Goal: Task Accomplishment & Management: Manage account settings

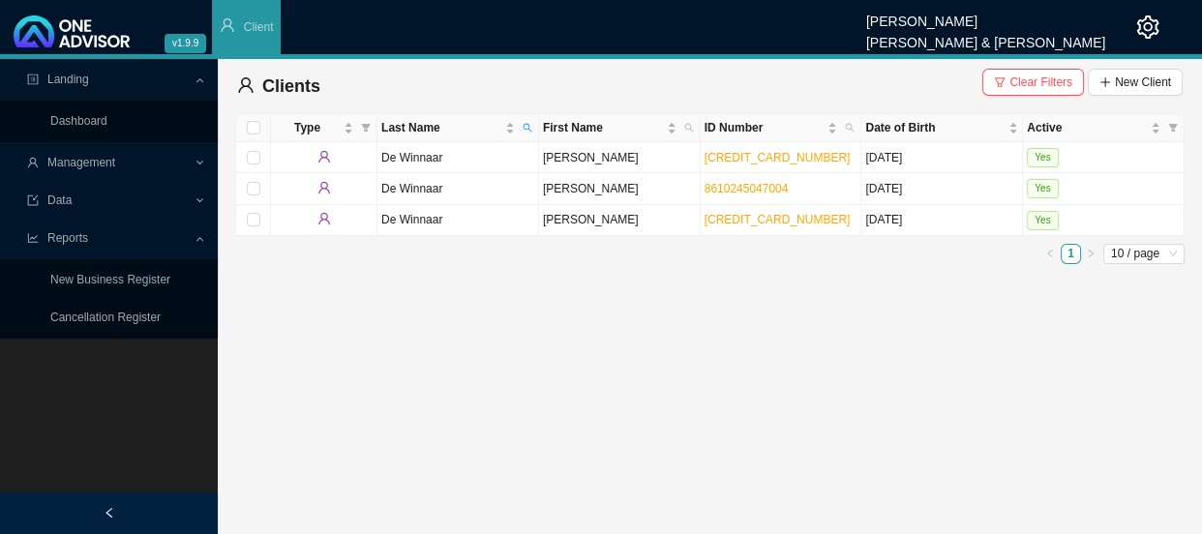
click at [200, 164] on icon at bounding box center [201, 164] width 9 height 0
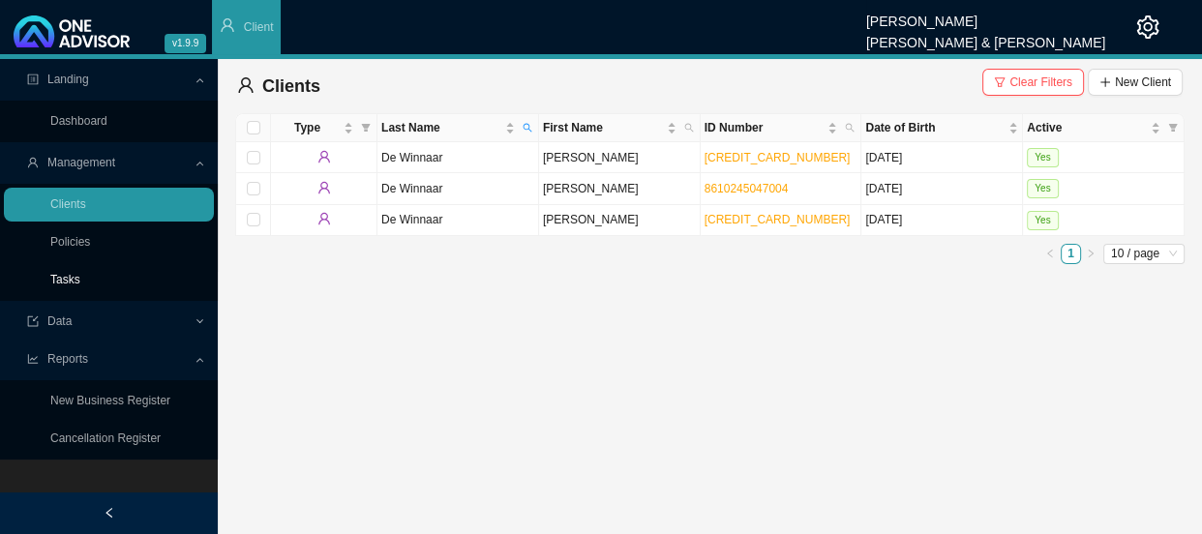
click at [75, 273] on link "Tasks" at bounding box center [65, 280] width 30 height 14
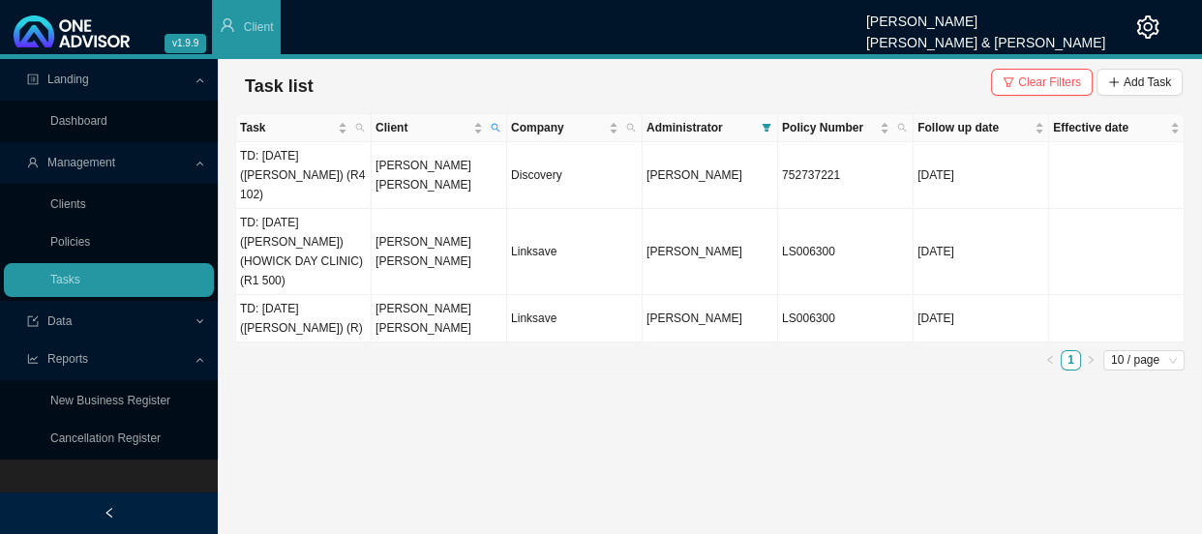
click at [1078, 79] on span "Clear Filters" at bounding box center [1049, 82] width 63 height 19
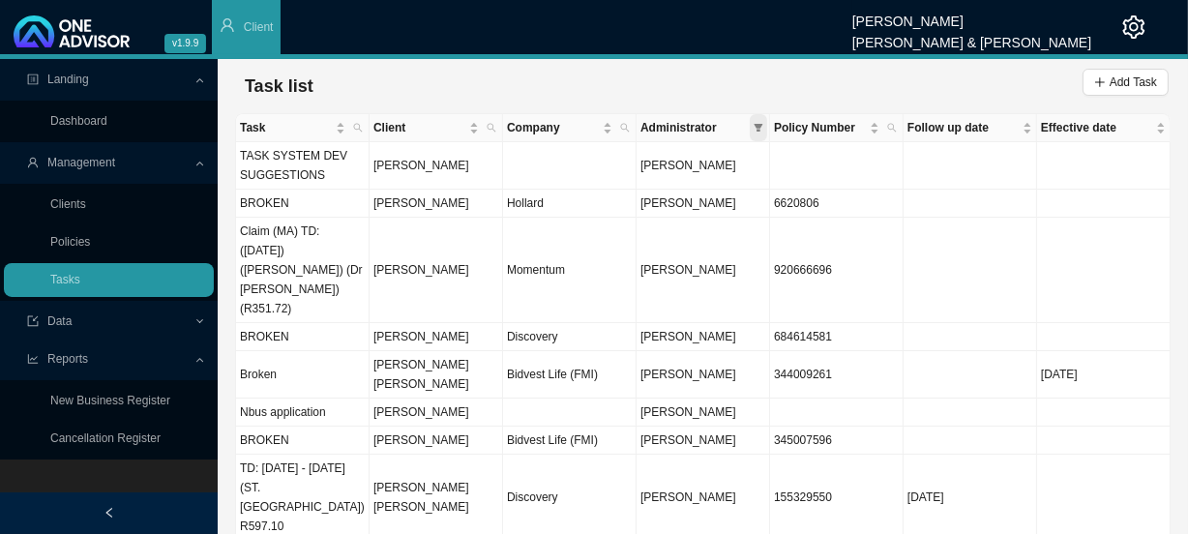
click at [758, 135] on span at bounding box center [758, 127] width 17 height 27
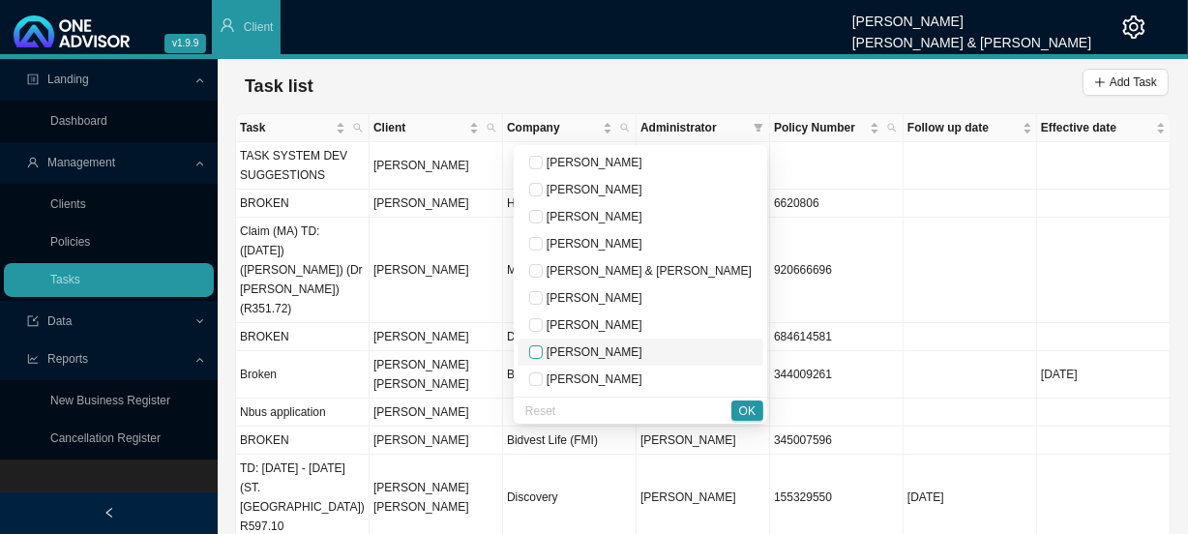
click at [543, 356] on input "checkbox" at bounding box center [536, 352] width 14 height 14
checkbox input "true"
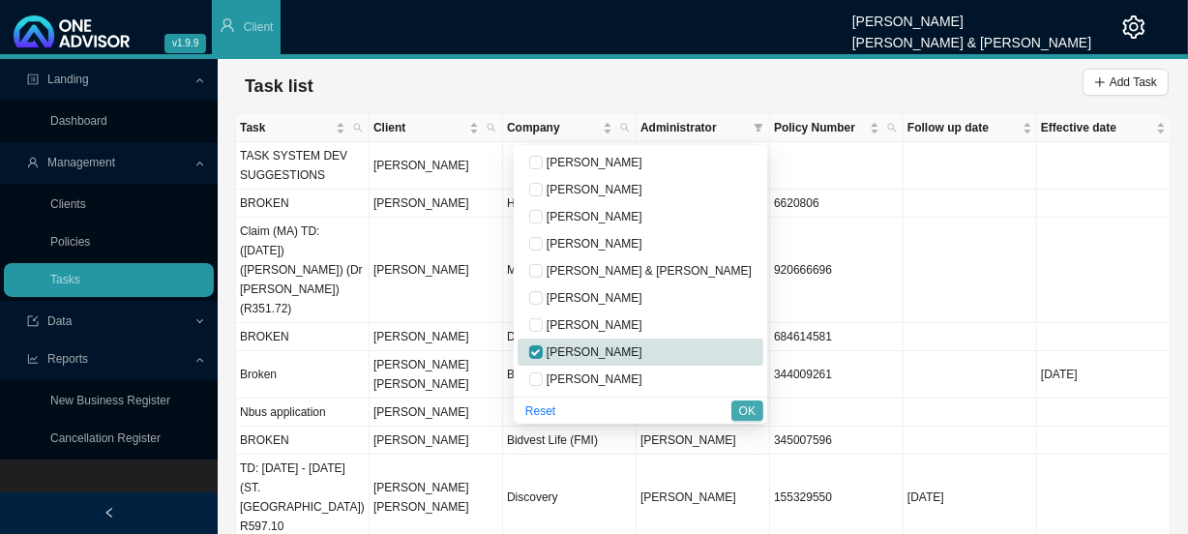
click at [742, 414] on span "OK" at bounding box center [747, 411] width 16 height 19
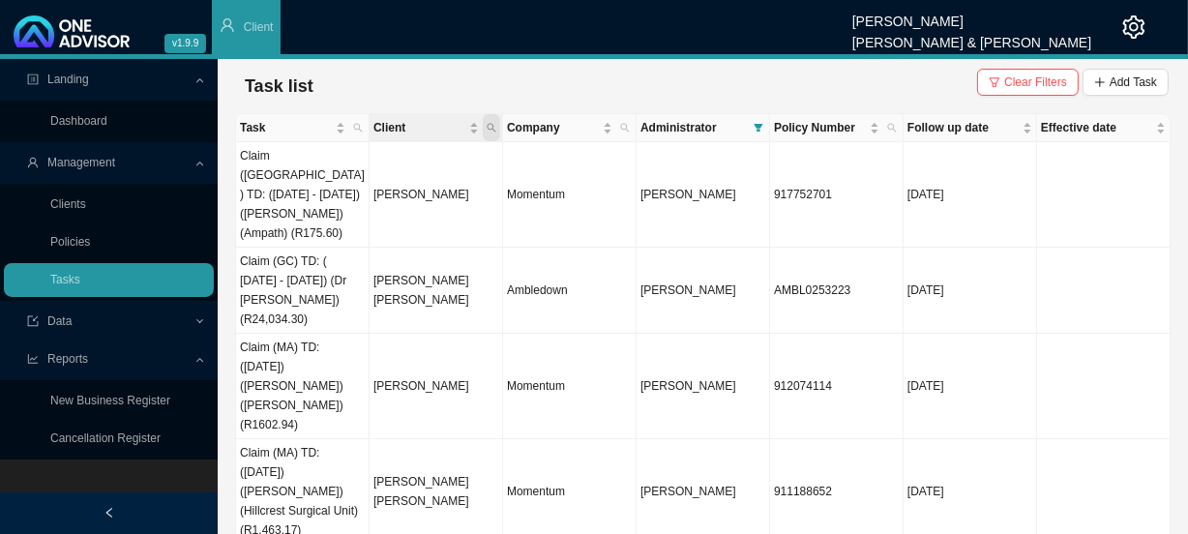
click at [490, 129] on icon "search" at bounding box center [492, 128] width 9 height 9
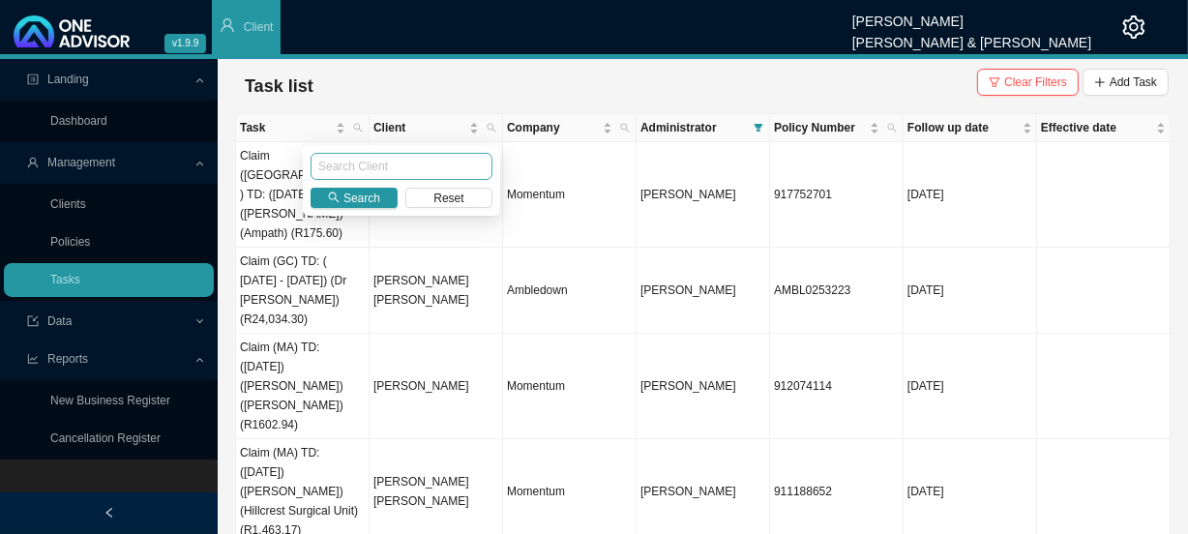
click at [380, 172] on input "text" at bounding box center [402, 166] width 182 height 27
type input "[PERSON_NAME]"
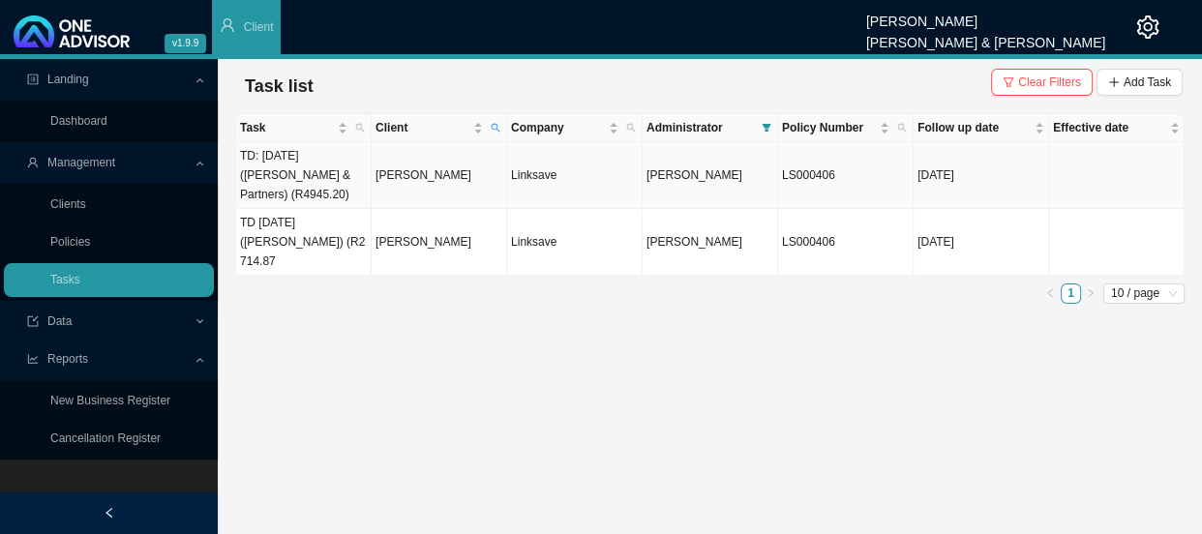
click at [452, 175] on td "[PERSON_NAME]" at bounding box center [439, 175] width 135 height 67
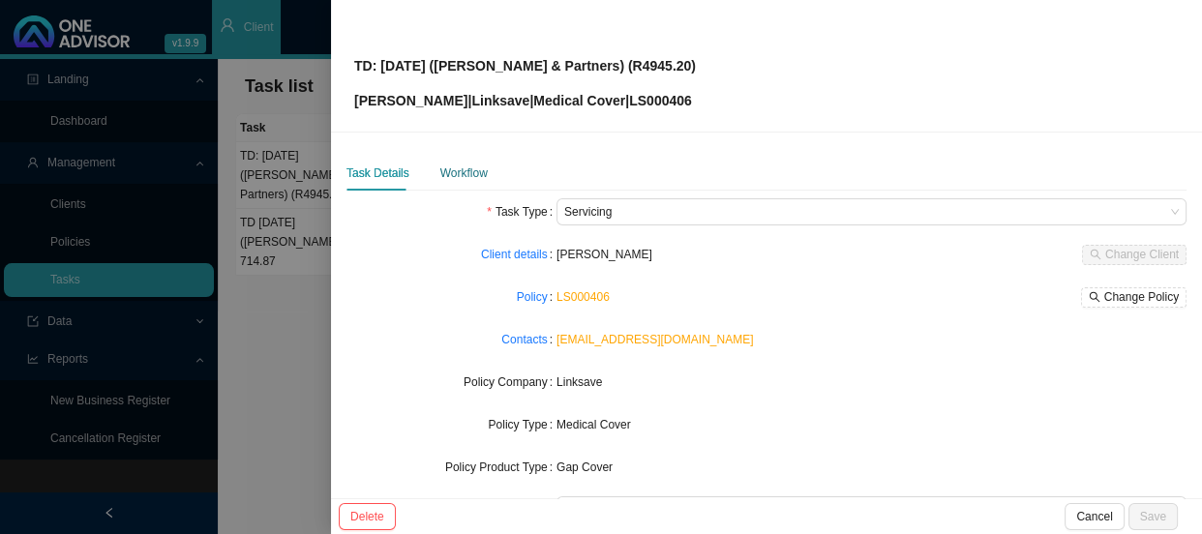
click at [452, 178] on div "Workflow" at bounding box center [463, 173] width 47 height 19
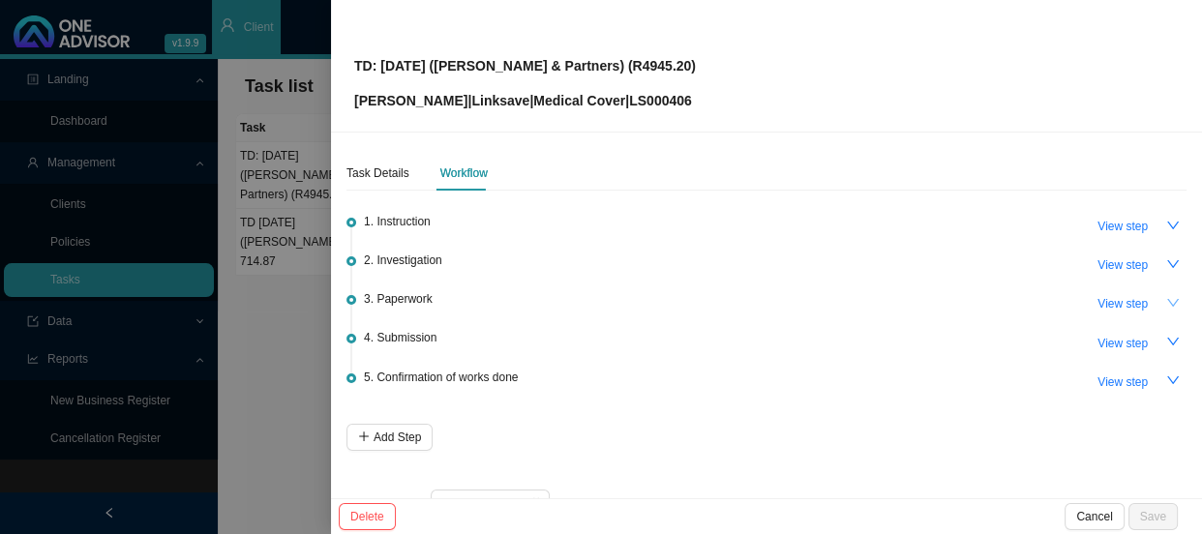
click at [1166, 308] on icon "down" at bounding box center [1173, 303] width 14 height 14
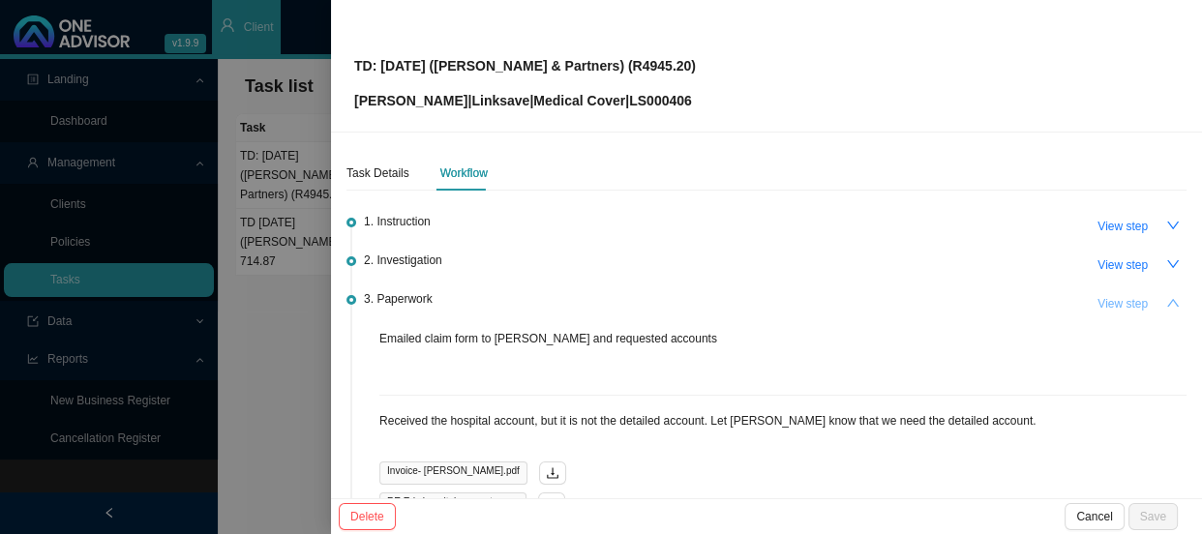
click at [1097, 300] on span "View step" at bounding box center [1122, 303] width 50 height 19
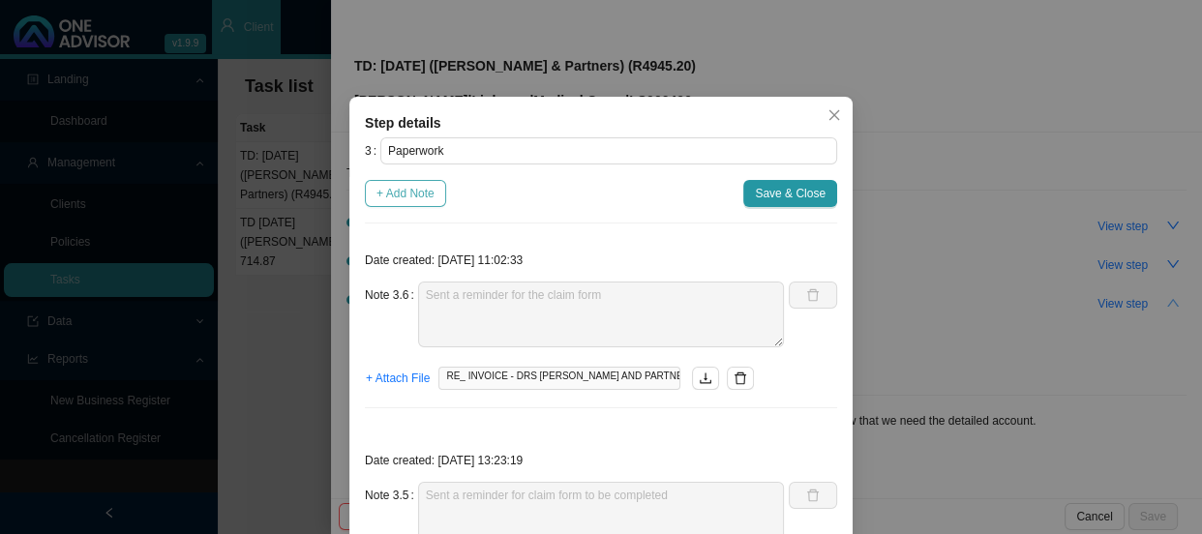
click at [383, 195] on span "+ Add Note" at bounding box center [405, 193] width 58 height 19
type textarea "Sent a reminder for the claim form"
type textarea "Sent a reminder for claim form to be completed"
type textarea "Received an account again"
type textarea "Received account from [PERSON_NAME]. She asked if she must pay now or later. I …"
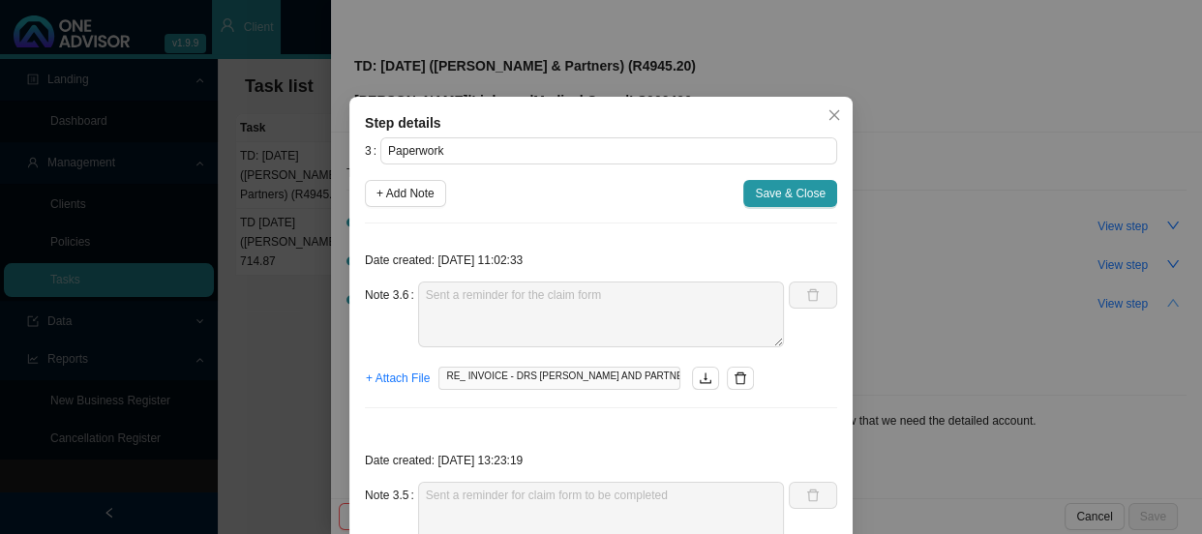
type textarea "Received the hospital account, but it is not the detailed account. Let [PERSON_…"
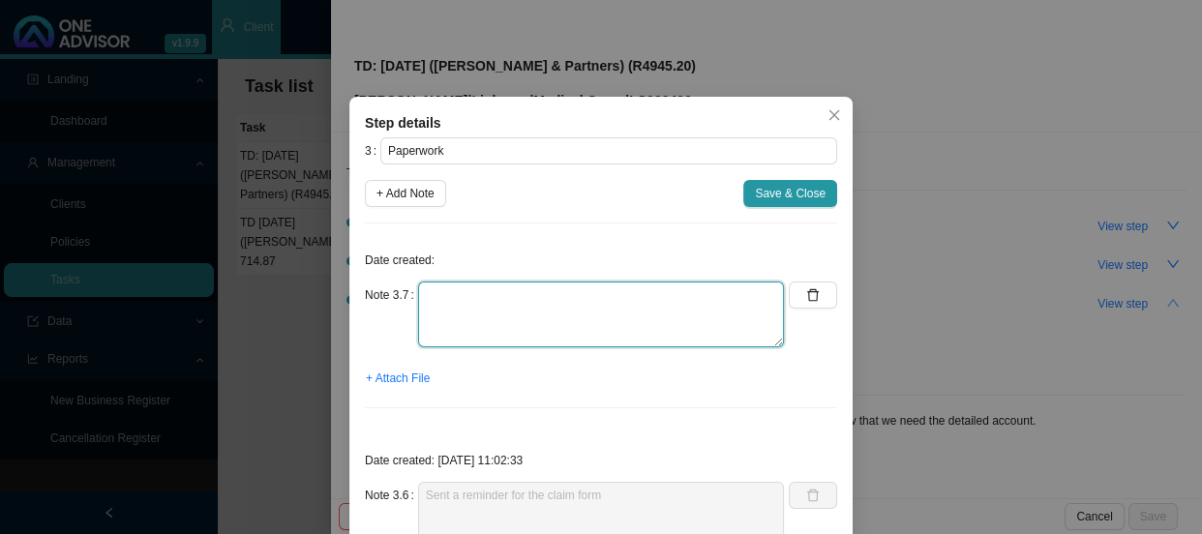
click at [467, 294] on textarea at bounding box center [601, 315] width 366 height 66
type textarea "Received signed claim form"
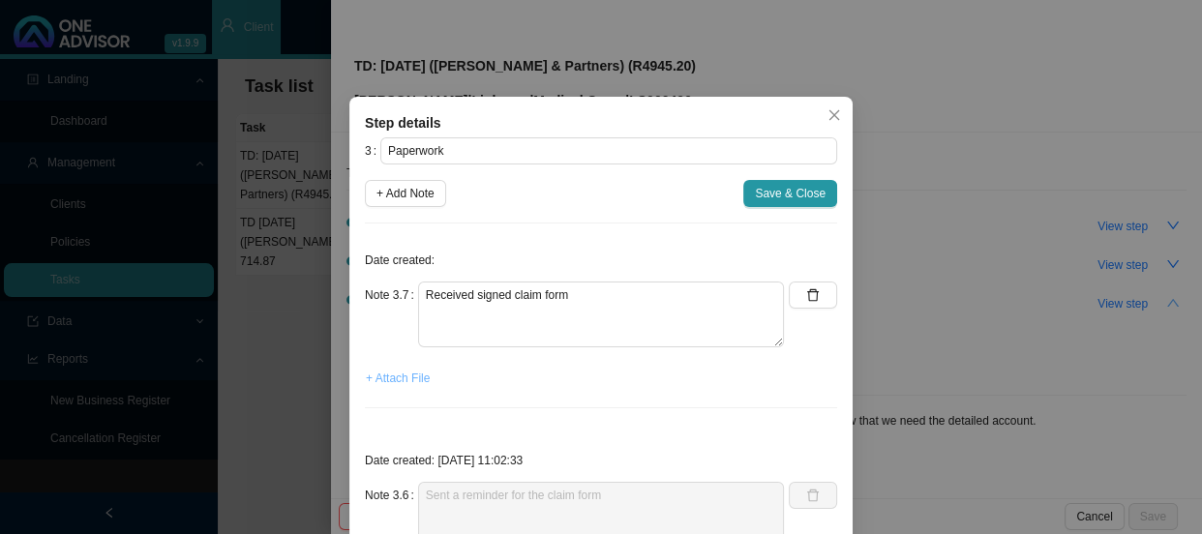
click at [375, 369] on span "+ Attach File" at bounding box center [398, 378] width 64 height 19
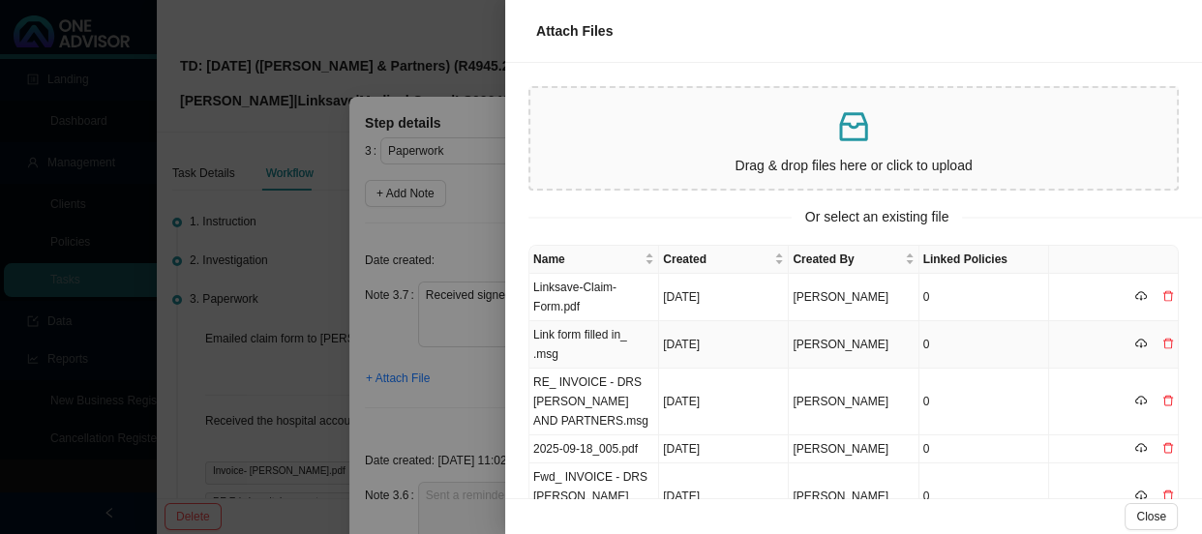
click at [582, 352] on td "Link form filled in_ .msg" at bounding box center [594, 344] width 130 height 47
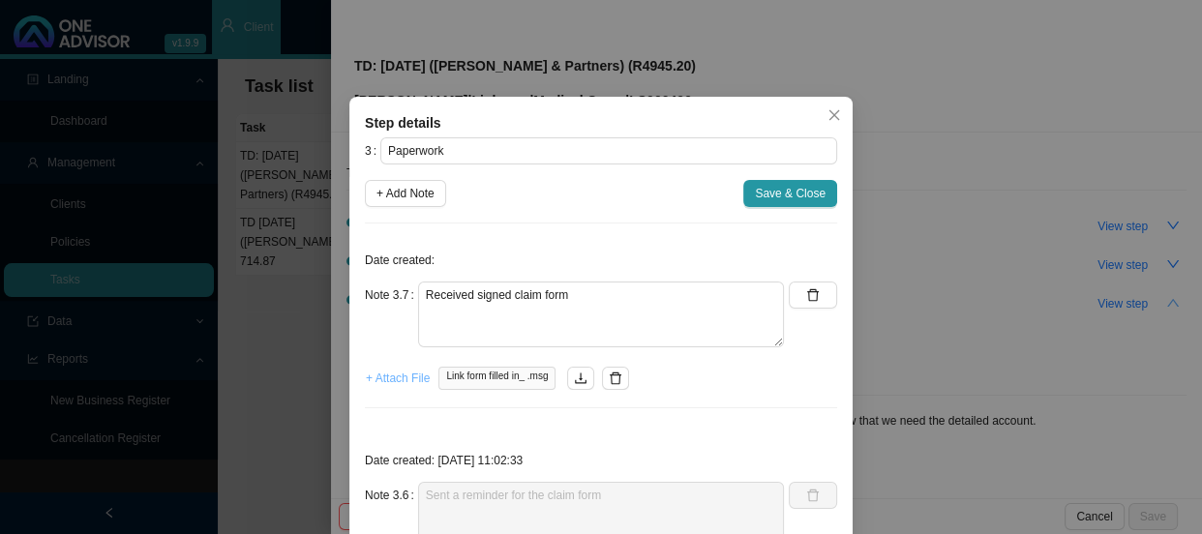
click at [400, 373] on span "+ Attach File" at bounding box center [398, 378] width 64 height 19
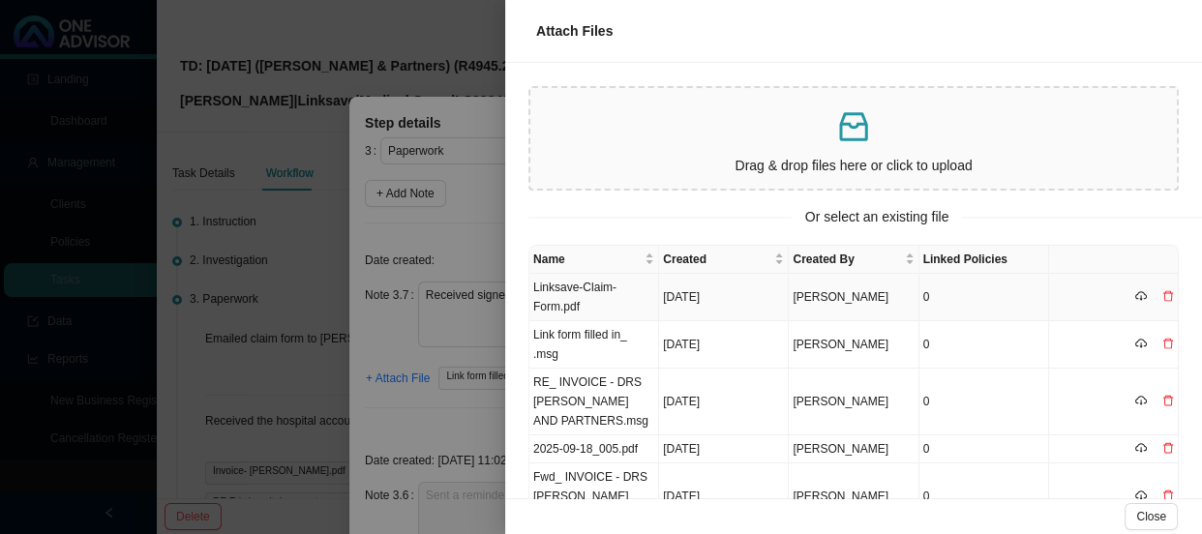
click at [583, 293] on td "Linksave-Claim-Form.pdf" at bounding box center [594, 297] width 130 height 47
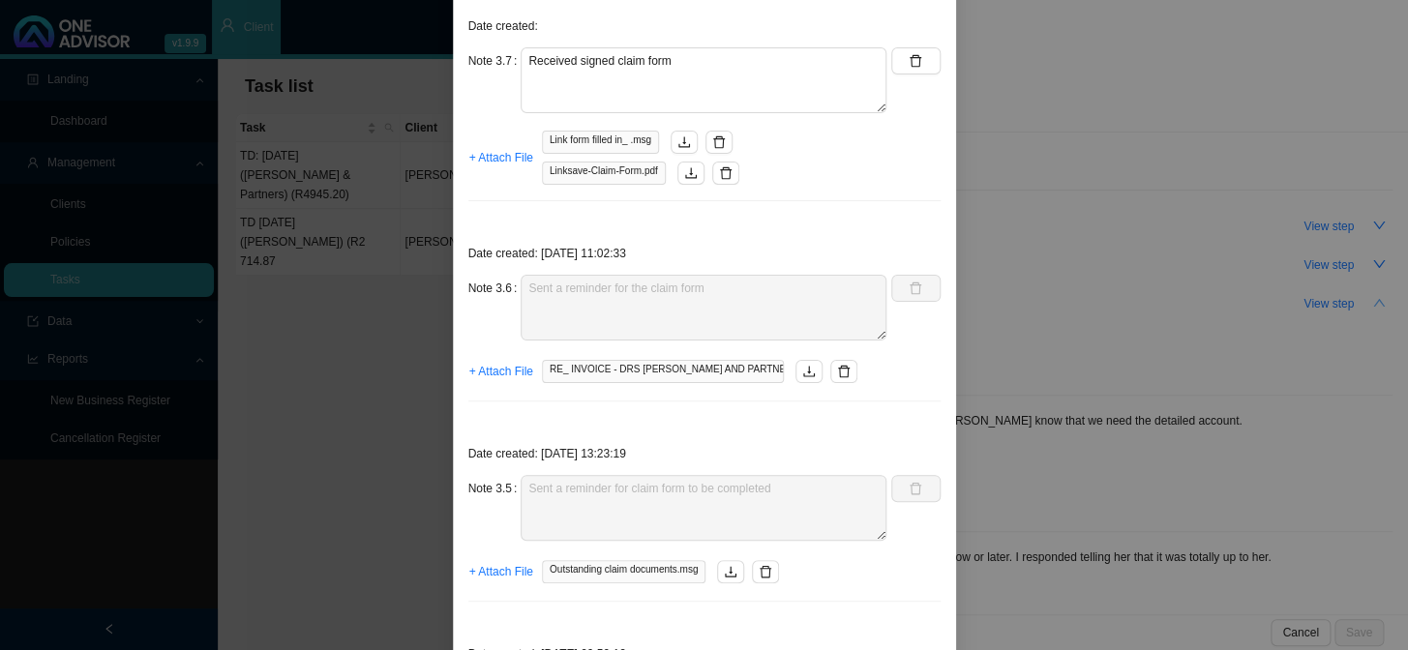
scroll to position [133, 0]
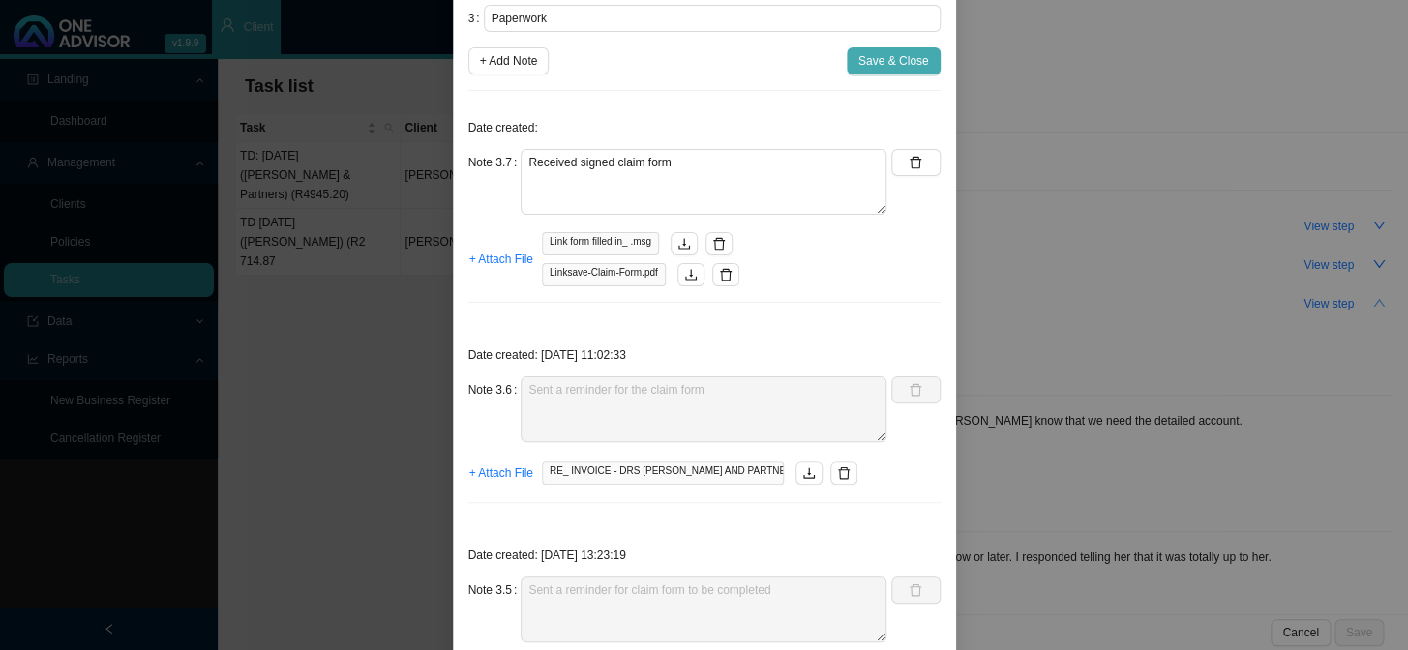
click at [889, 68] on span "Save & Close" at bounding box center [893, 60] width 71 height 19
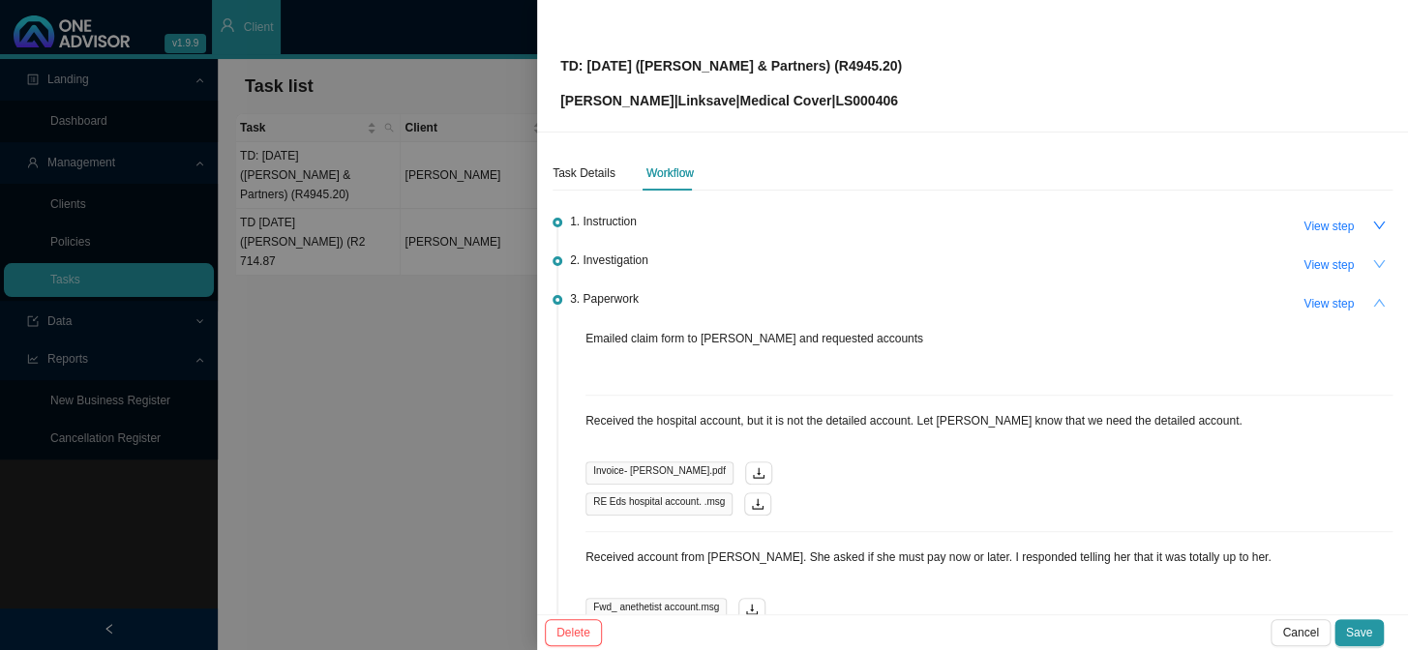
click at [1201, 261] on button "button" at bounding box center [1378, 264] width 27 height 27
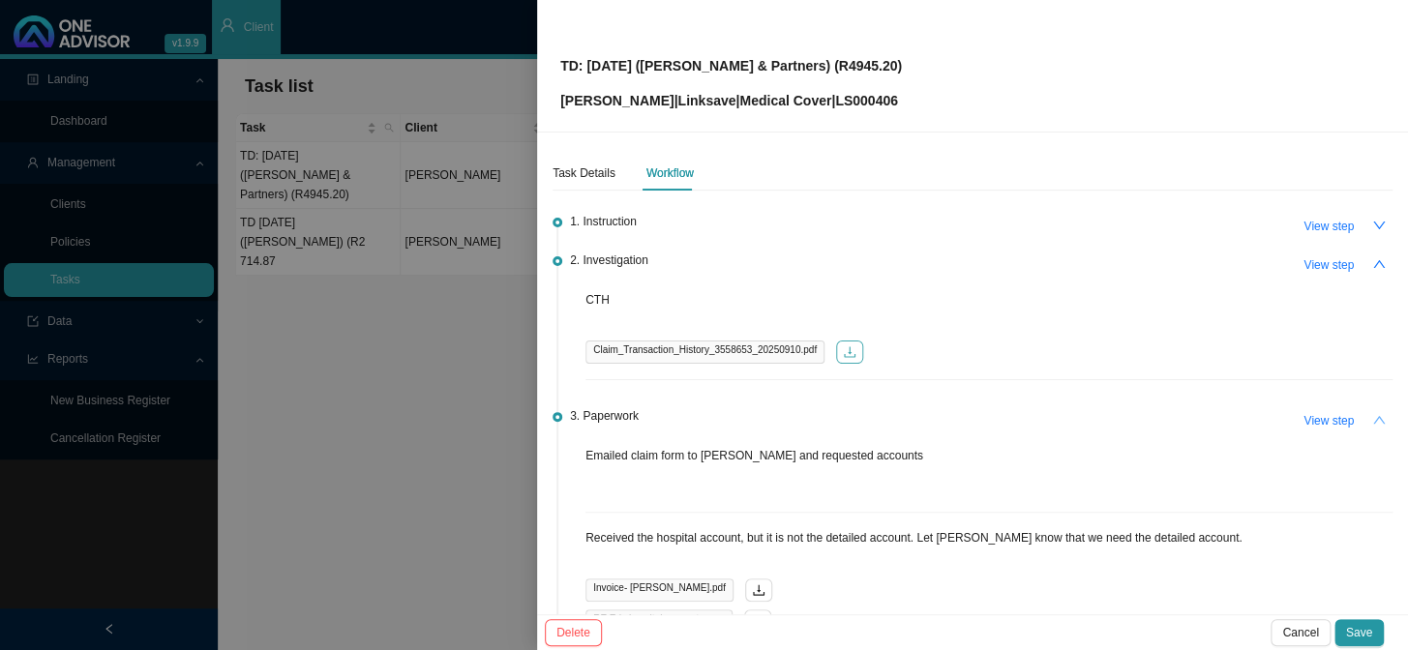
click at [846, 344] on button "button" at bounding box center [849, 352] width 27 height 23
click at [851, 97] on p "[PERSON_NAME] | Linksave | Medical Cover | LS000406" at bounding box center [731, 100] width 342 height 21
copy p "LS000406"
click at [699, 52] on span "TD: [DATE] ([PERSON_NAME] & Partners) (R4945.20) [PERSON_NAME] | Linksave | Med…" at bounding box center [731, 65] width 342 height 91
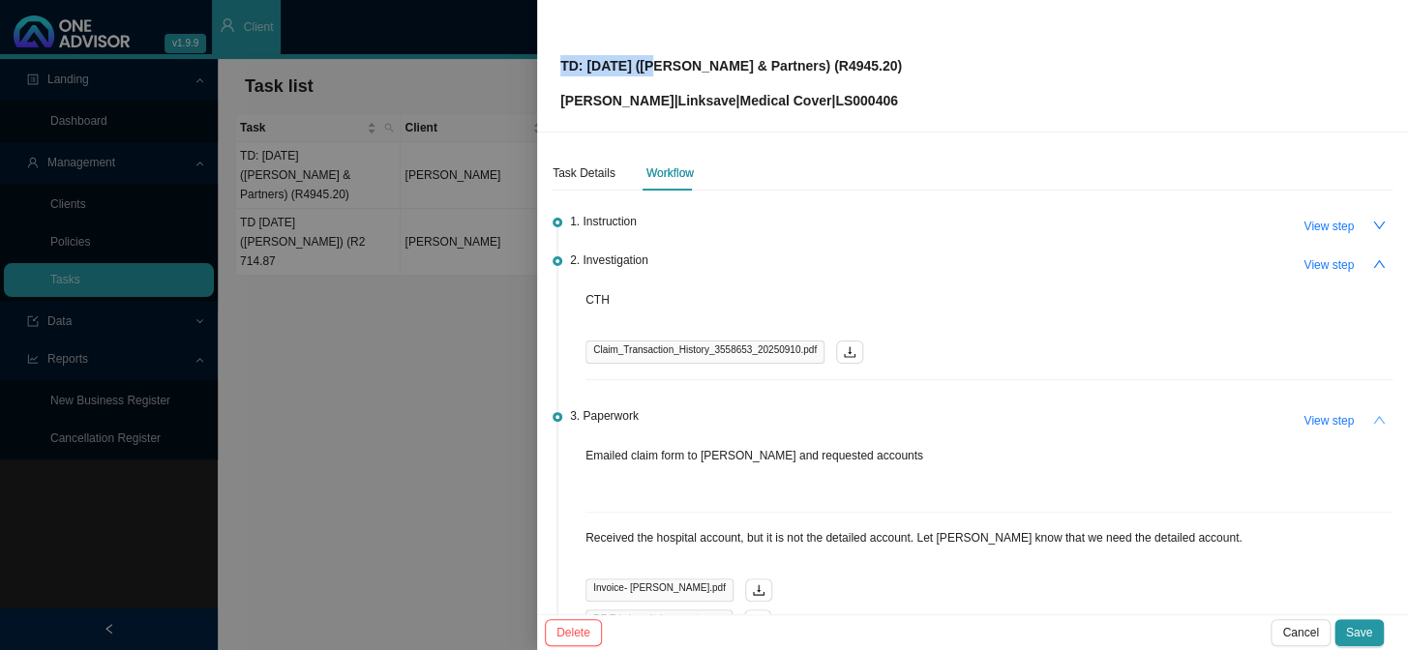
drag, startPoint x: 656, startPoint y: 63, endPoint x: 533, endPoint y: 63, distance: 122.9
click at [533, 63] on div "TD: [DATE] ([PERSON_NAME] & Partners) (R4945.20) [PERSON_NAME] | Linksave | Med…" at bounding box center [704, 325] width 1408 height 650
copy div "TD: [DATE]"
click at [888, 238] on div "1. Instruction View step" at bounding box center [981, 225] width 823 height 29
click at [1201, 533] on span "Save" at bounding box center [1359, 632] width 26 height 19
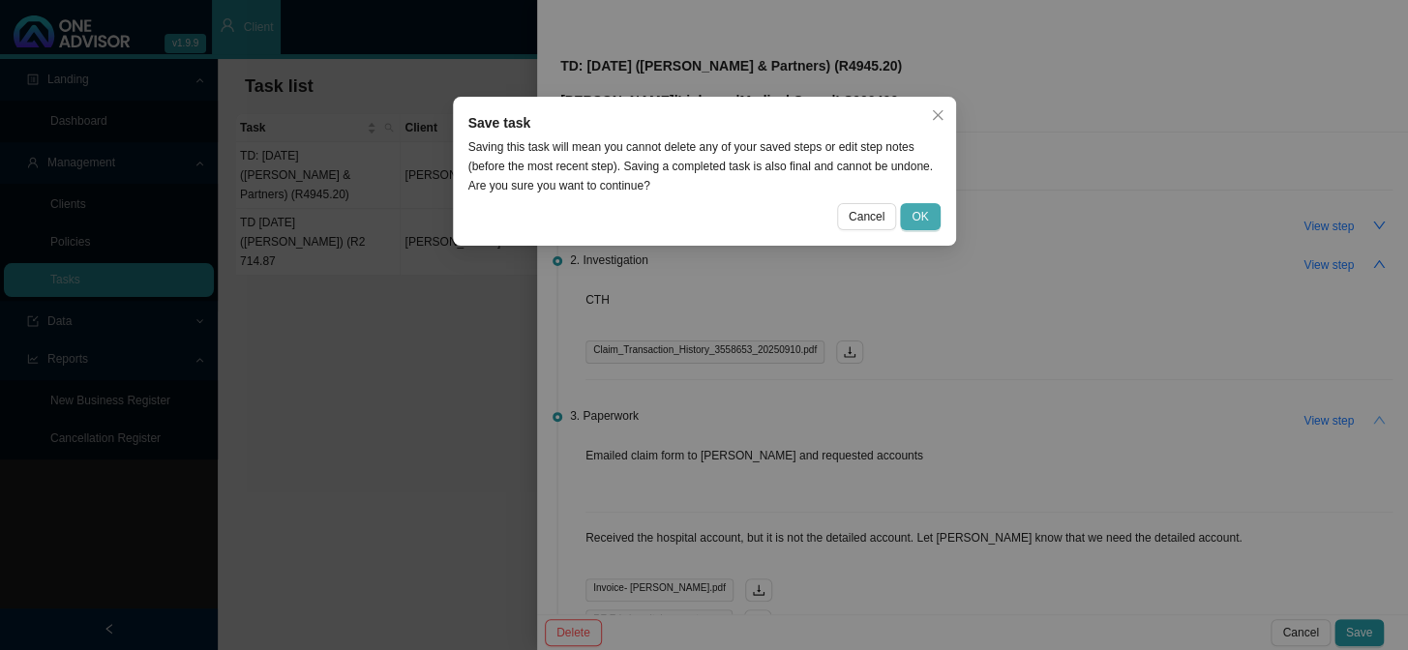
click at [928, 211] on span "OK" at bounding box center [920, 216] width 16 height 19
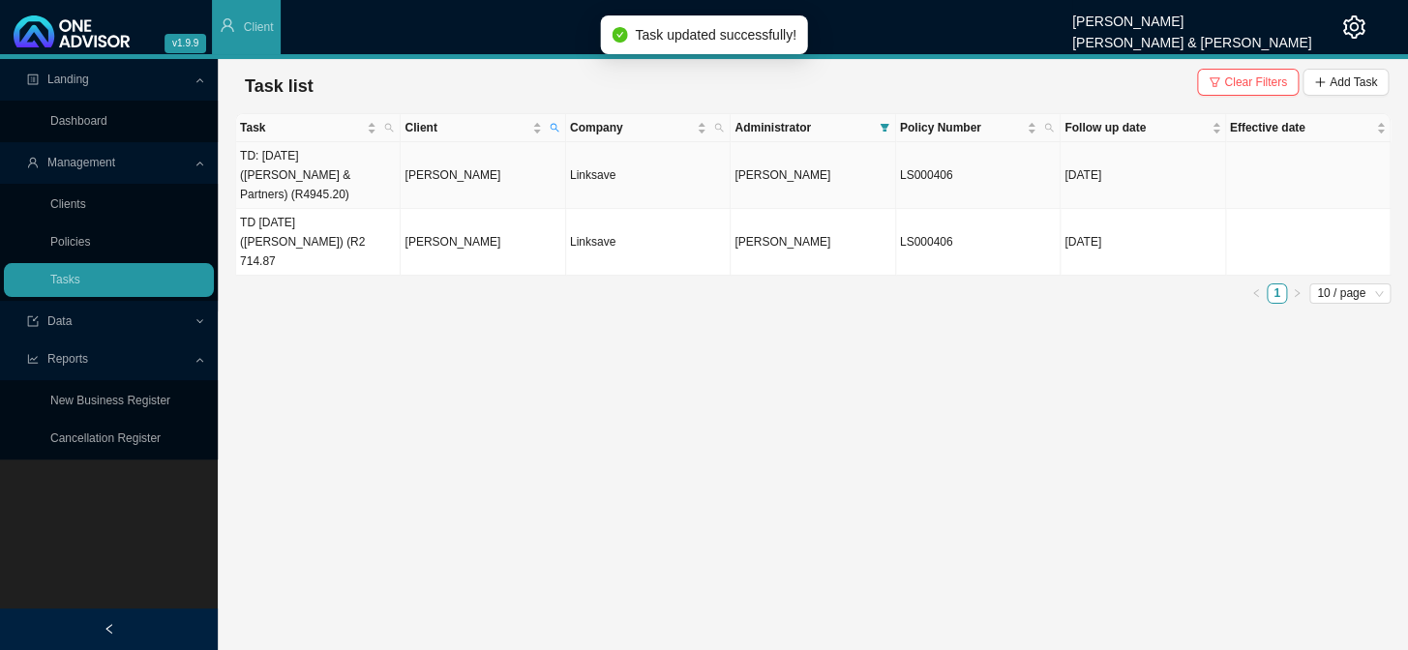
click at [307, 172] on td "TD: [DATE] ([PERSON_NAME] & Partners) (R4945.20)" at bounding box center [318, 175] width 165 height 67
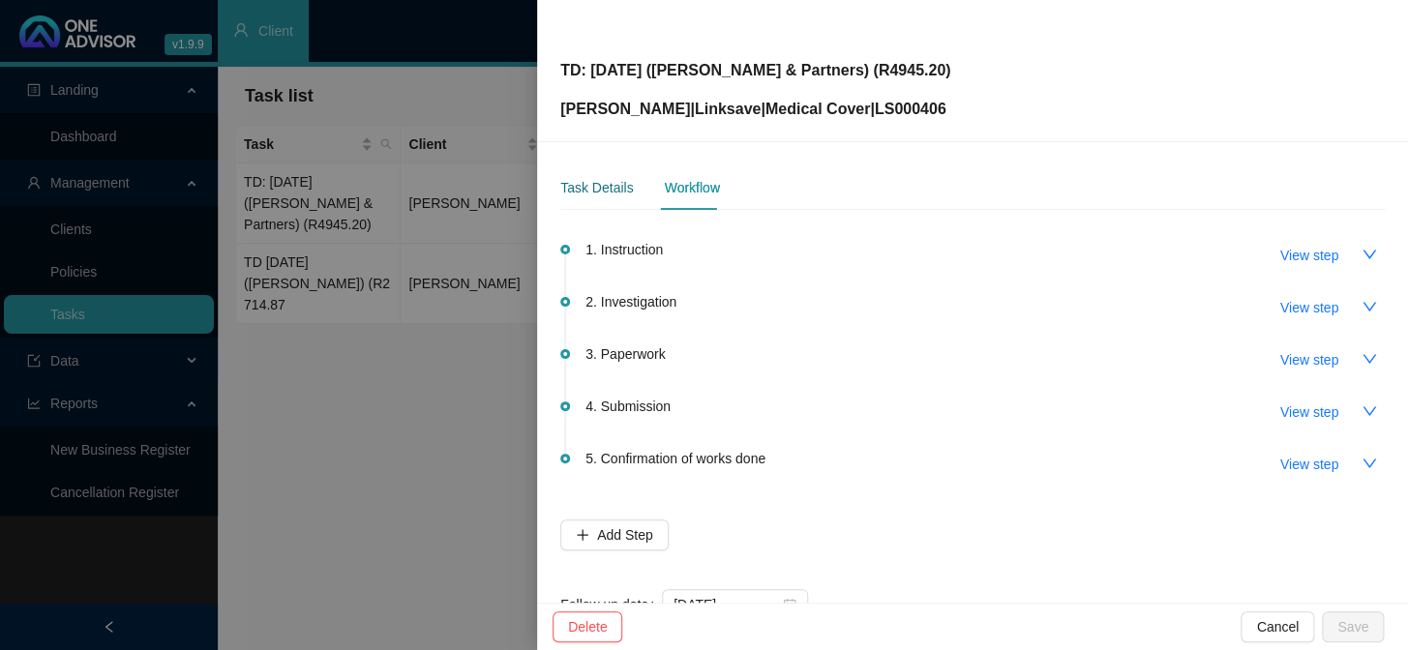
click at [561, 193] on div "Task Details" at bounding box center [596, 187] width 73 height 21
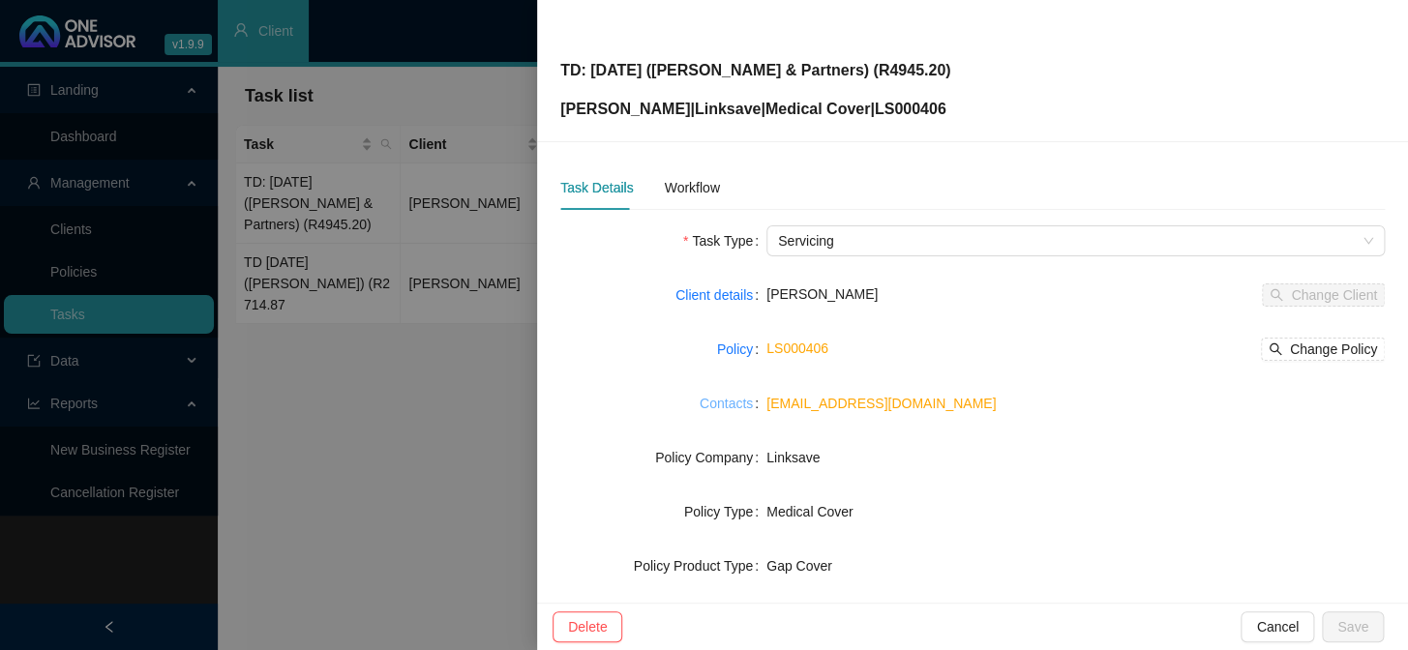
click at [726, 402] on link "Contacts" at bounding box center [726, 403] width 53 height 21
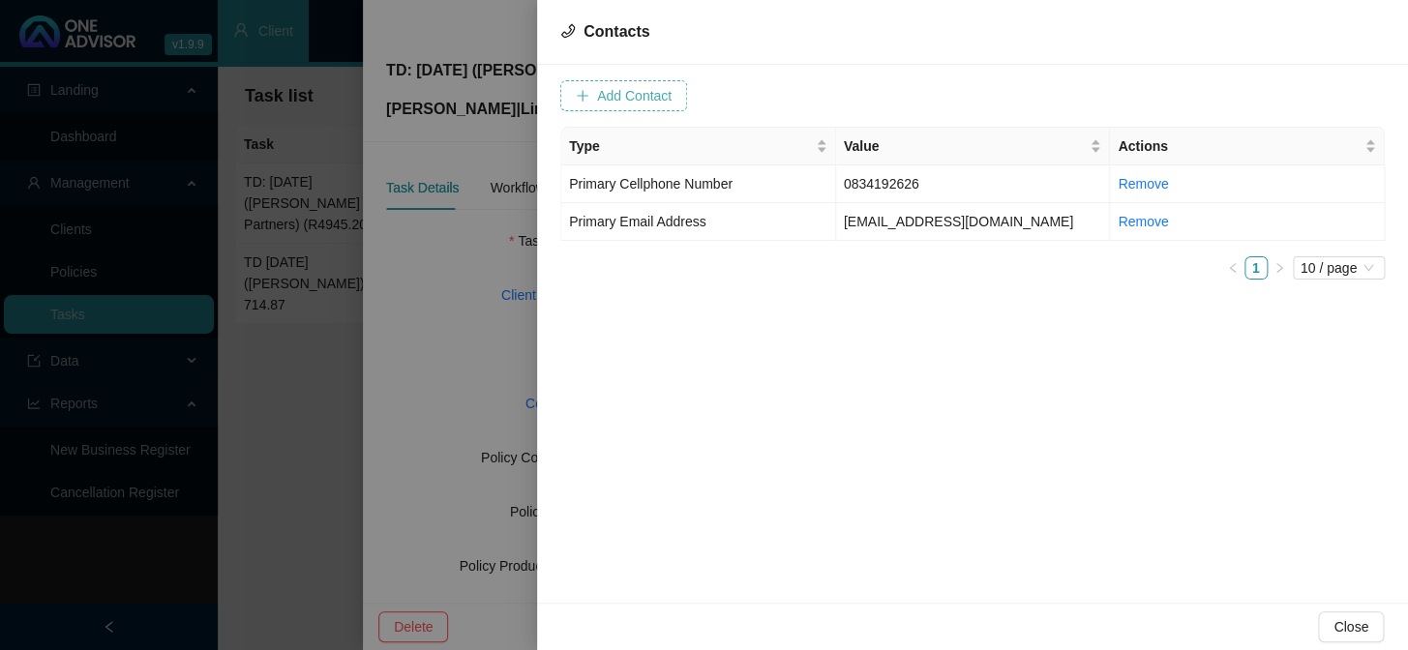
click at [635, 86] on span "Add Contact" at bounding box center [634, 95] width 75 height 21
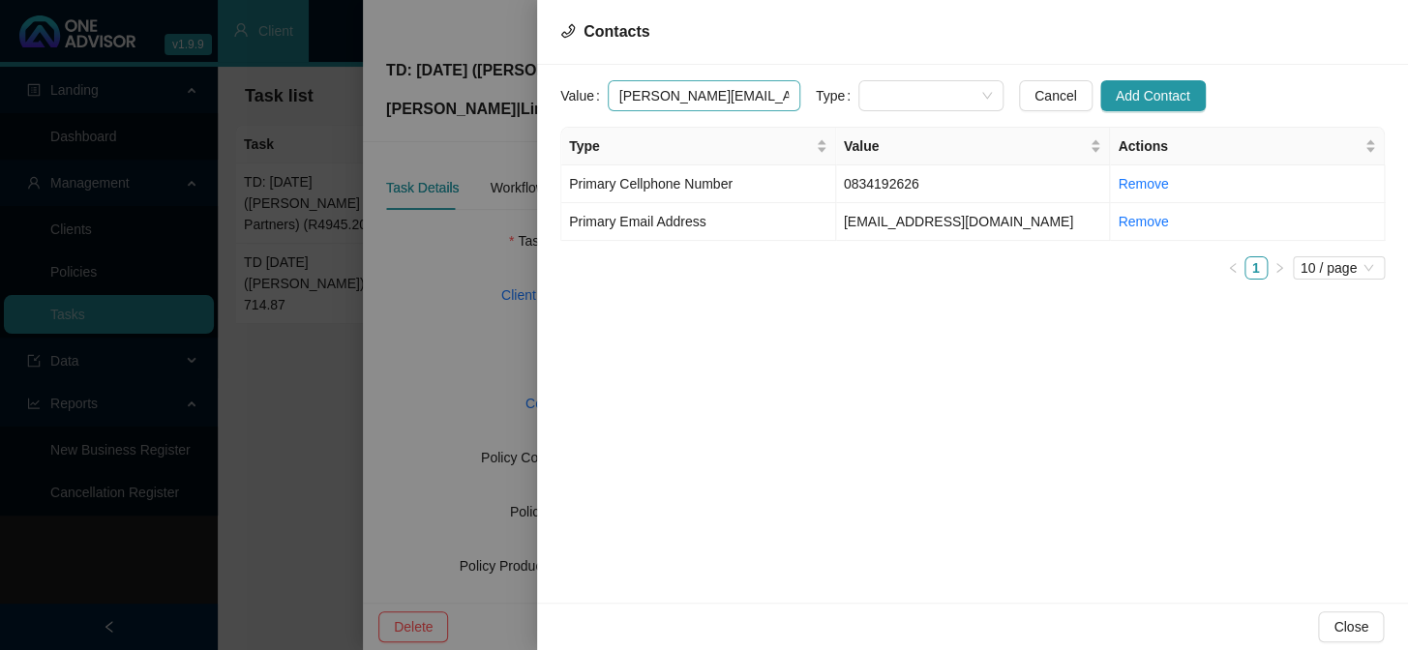
scroll to position [0, 16]
click at [909, 95] on span at bounding box center [931, 95] width 122 height 29
type input "[PERSON_NAME][EMAIL_ADDRESS][PERSON_NAME][DOMAIN_NAME]"
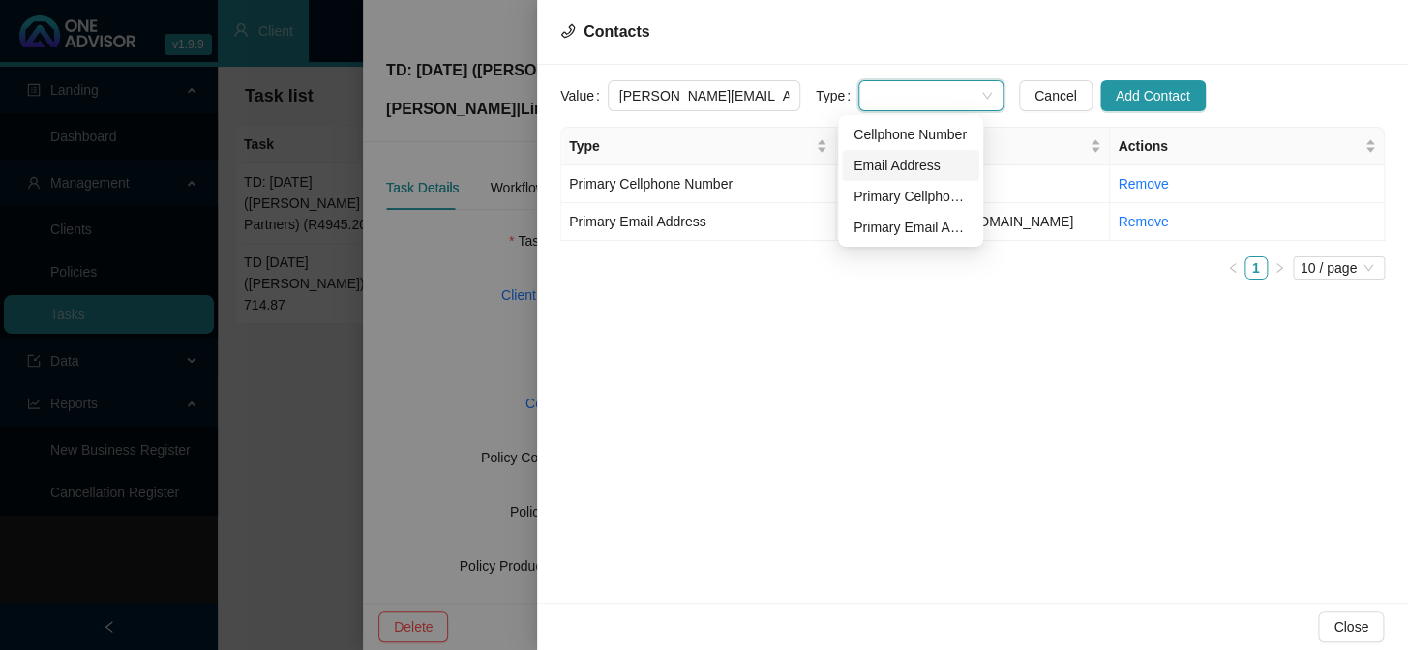
click at [912, 165] on div "Email Address" at bounding box center [910, 165] width 114 height 21
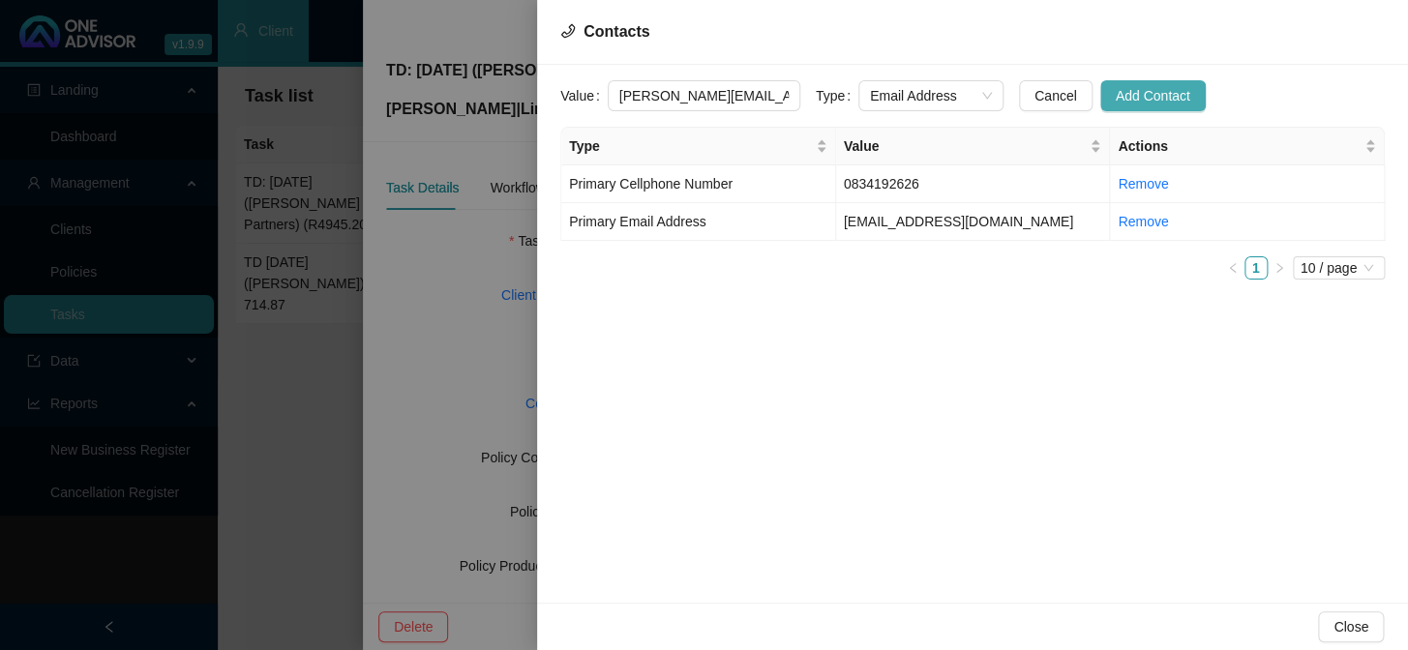
click at [1118, 101] on span "Add Contact" at bounding box center [1153, 95] width 75 height 21
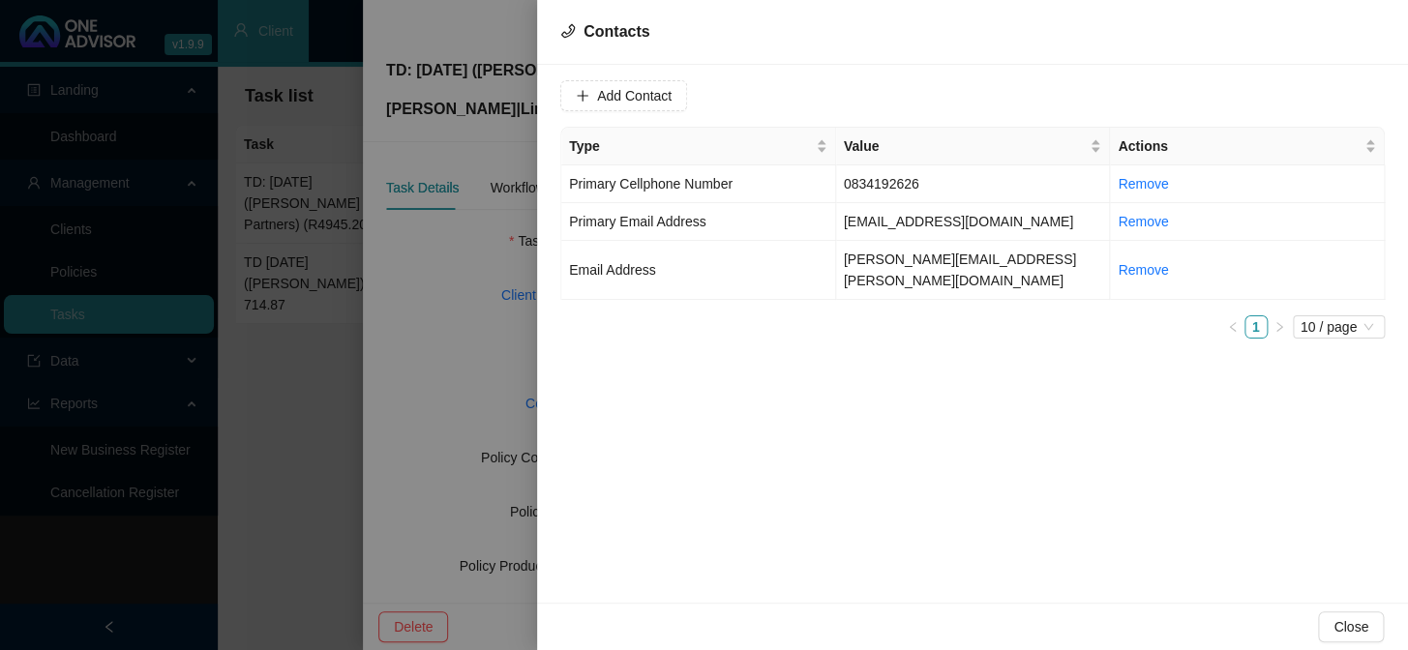
click at [501, 288] on div at bounding box center [704, 325] width 1408 height 650
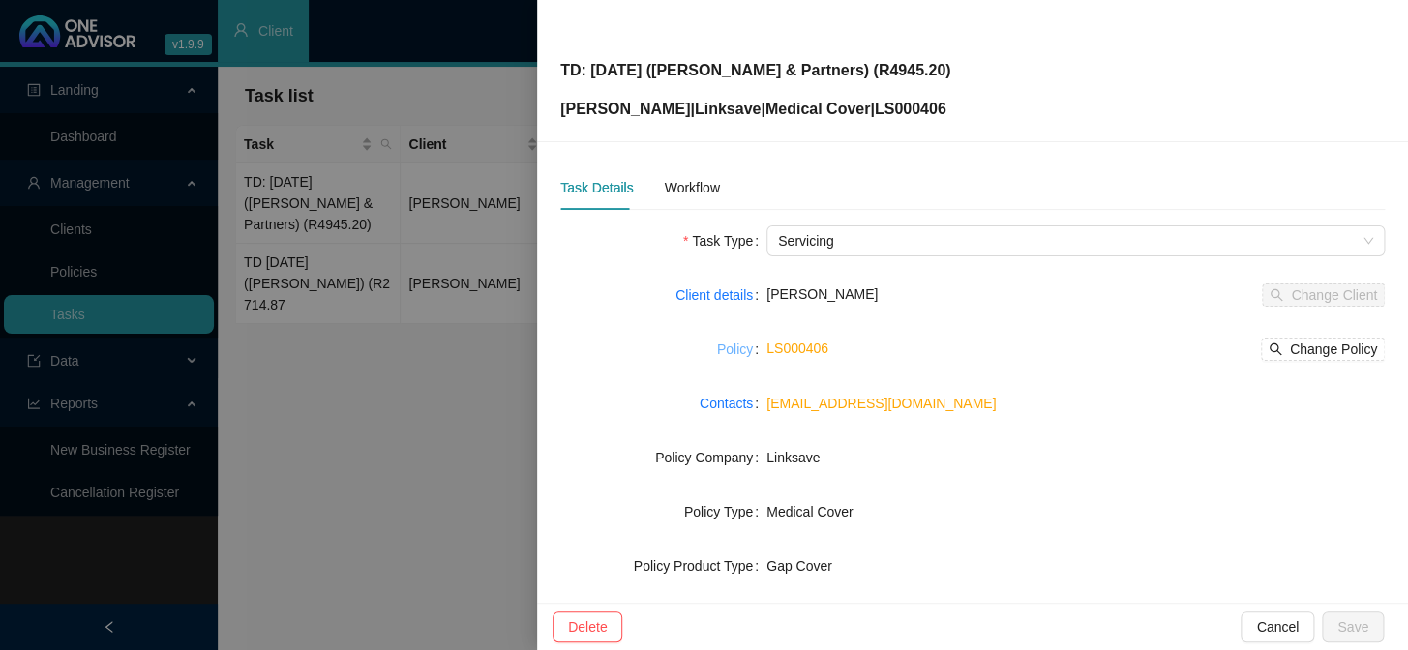
click at [733, 349] on link "Policy" at bounding box center [735, 349] width 36 height 21
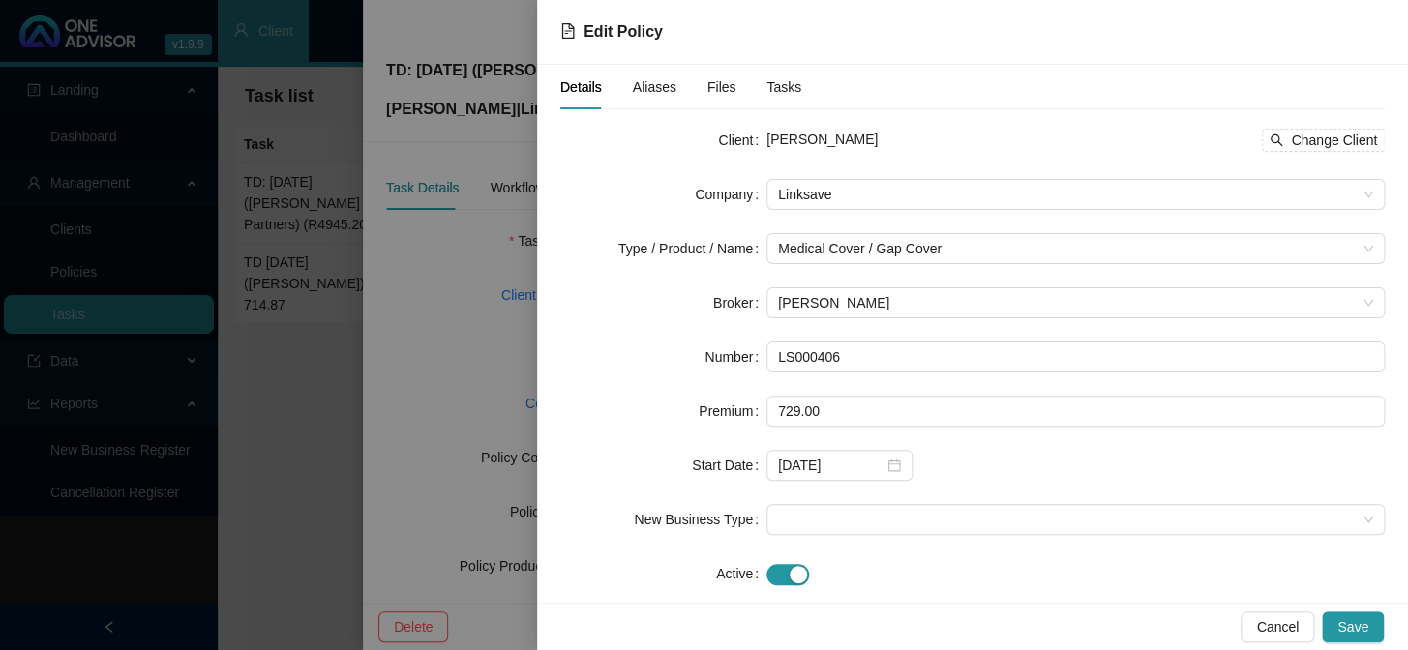
click at [522, 270] on div at bounding box center [704, 325] width 1408 height 650
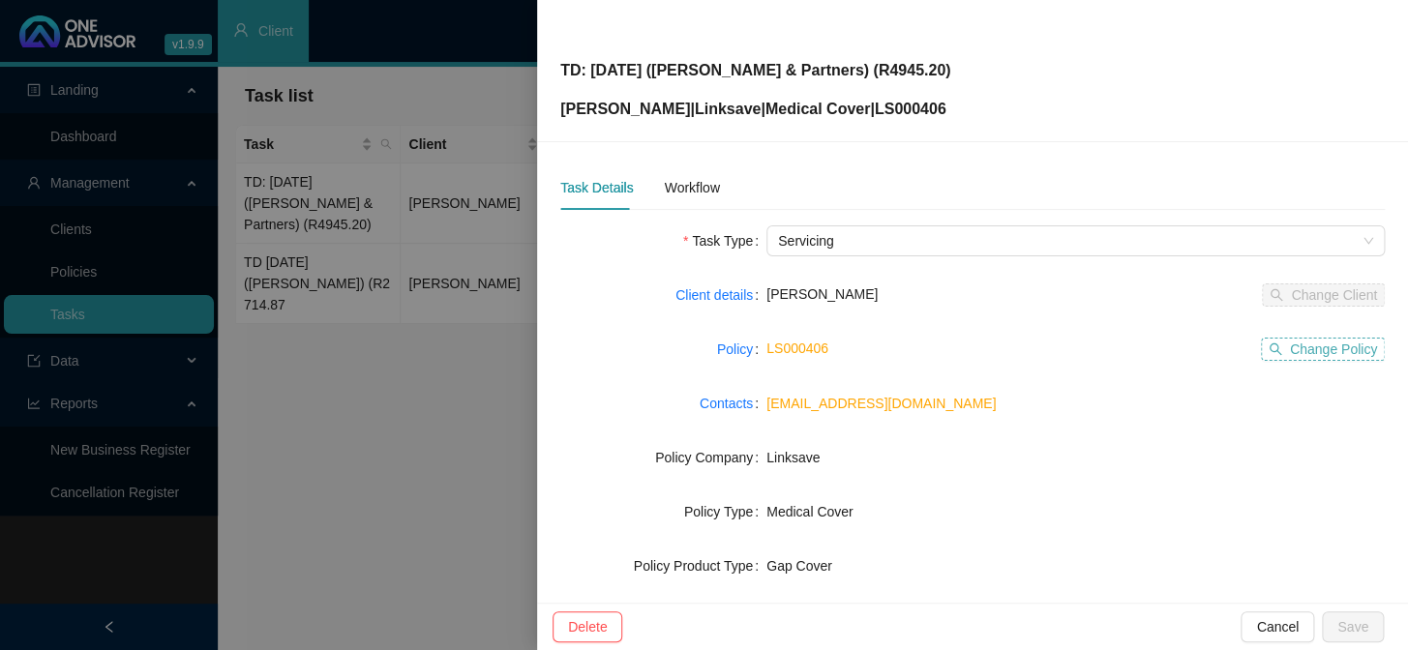
click at [1201, 346] on span "Change Policy" at bounding box center [1333, 349] width 87 height 21
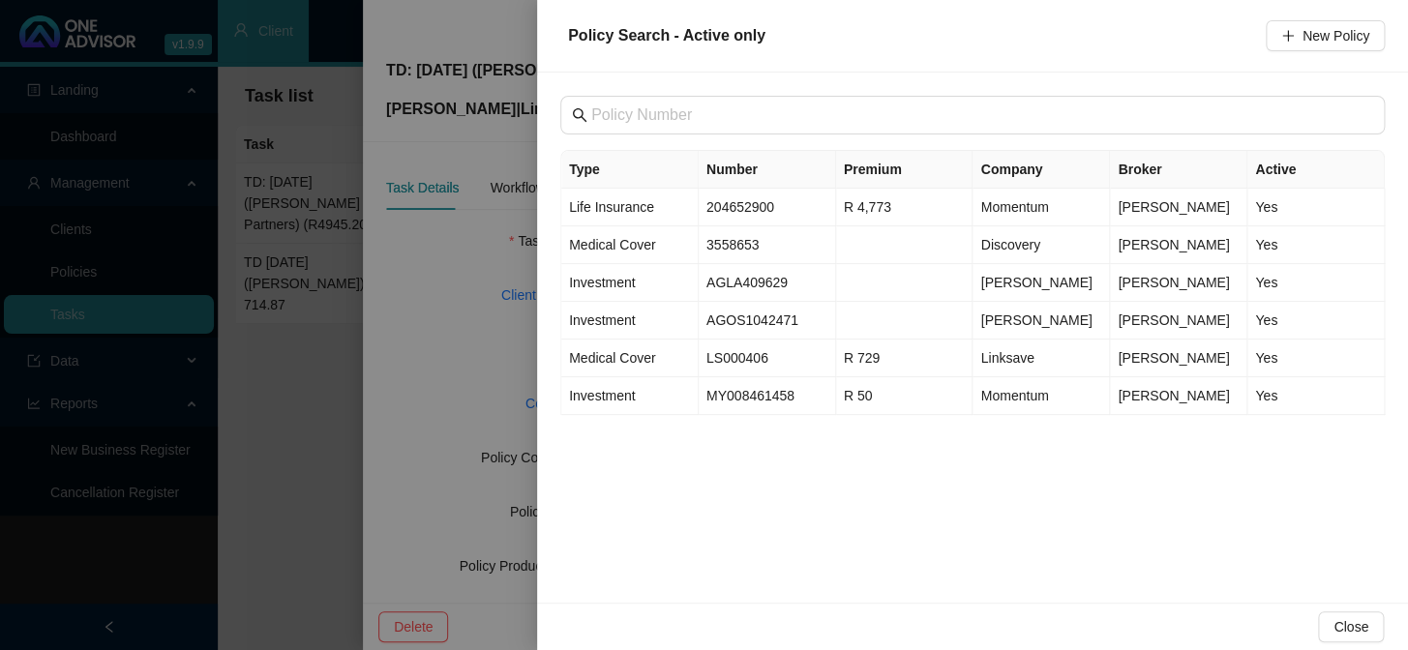
click at [478, 259] on div at bounding box center [704, 325] width 1408 height 650
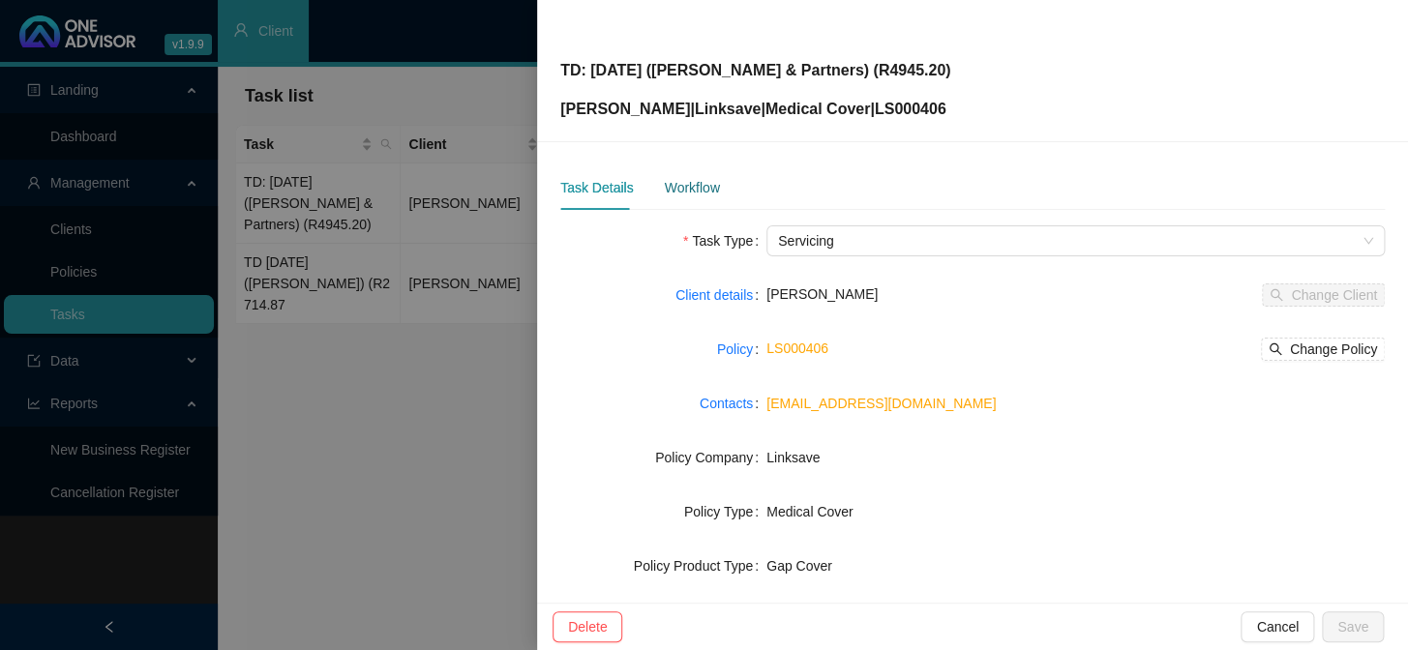
click at [666, 185] on div "Workflow" at bounding box center [691, 187] width 55 height 21
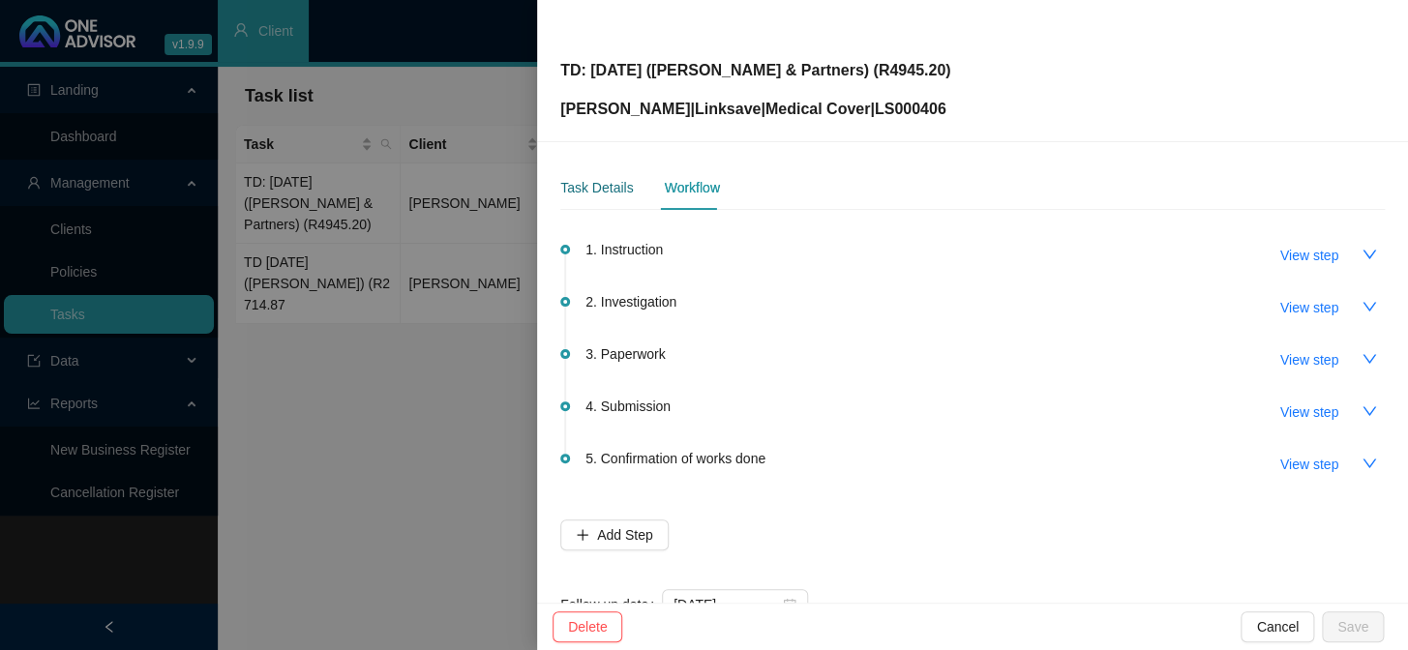
click at [581, 190] on div "Task Details" at bounding box center [596, 187] width 73 height 21
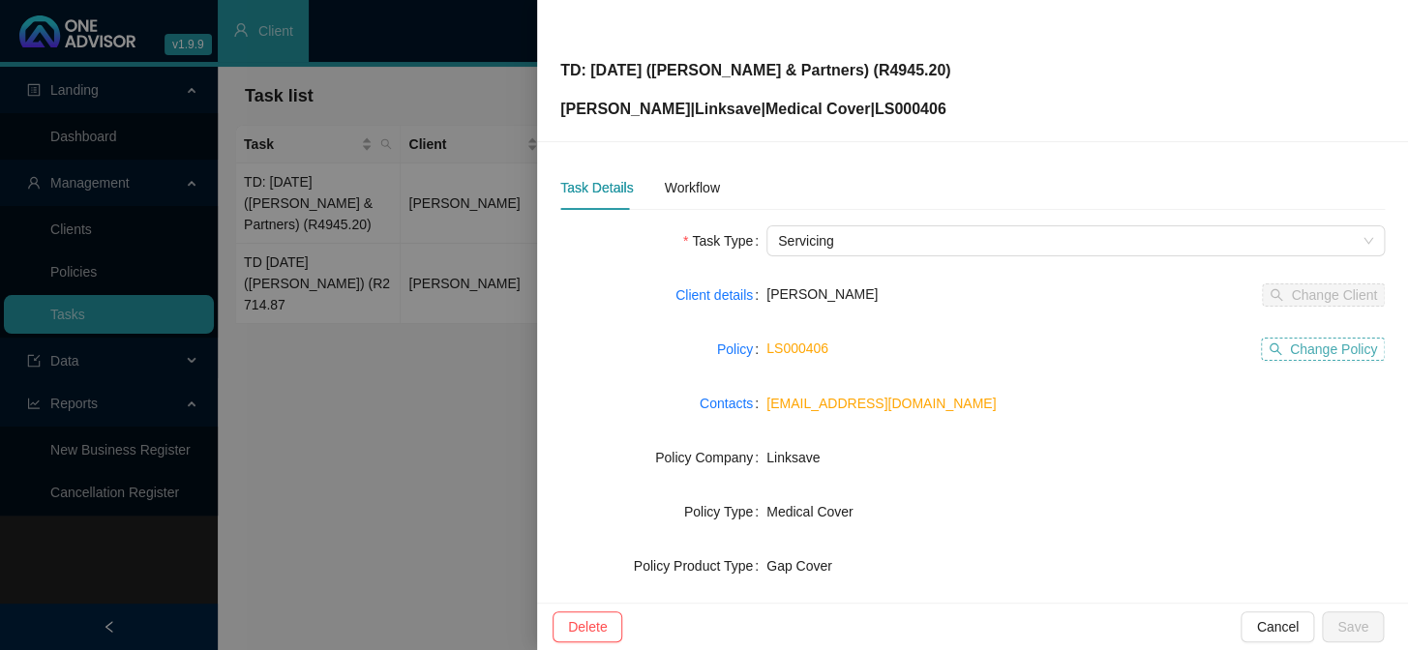
click at [1201, 348] on span "Change Policy" at bounding box center [1333, 349] width 87 height 21
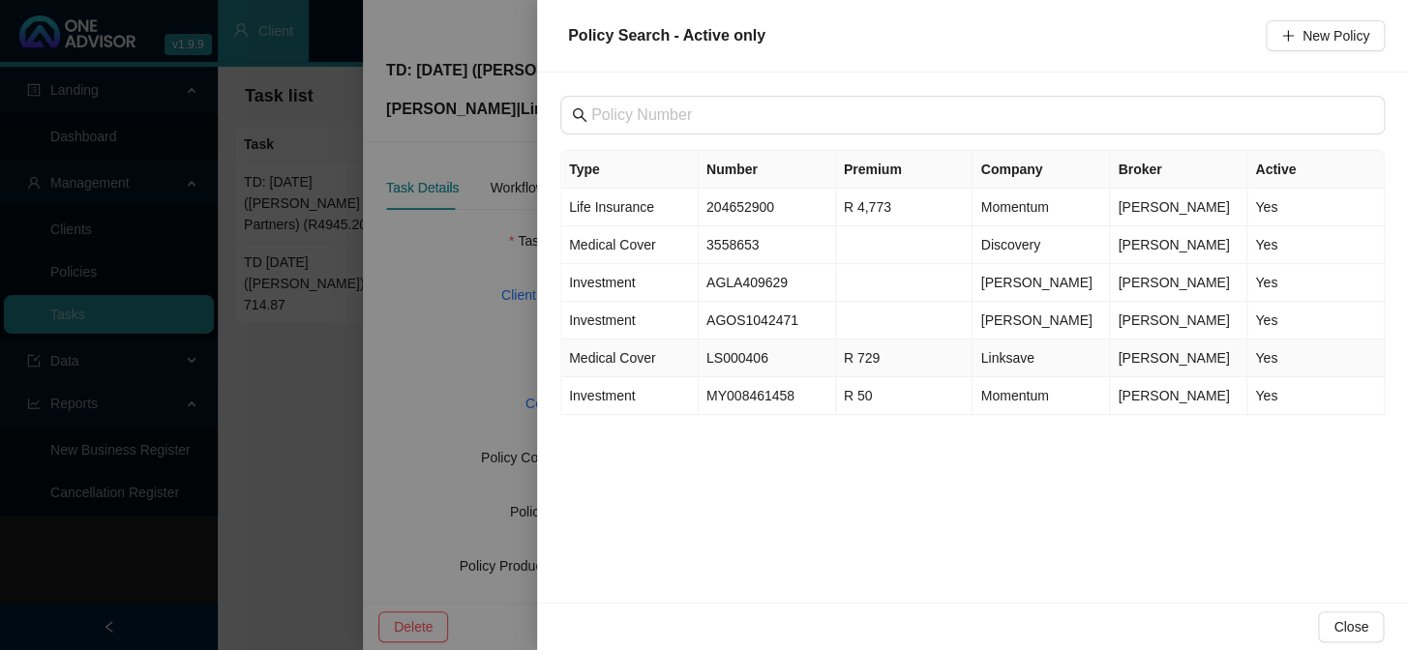
click at [635, 358] on span "Medical Cover" at bounding box center [612, 357] width 86 height 15
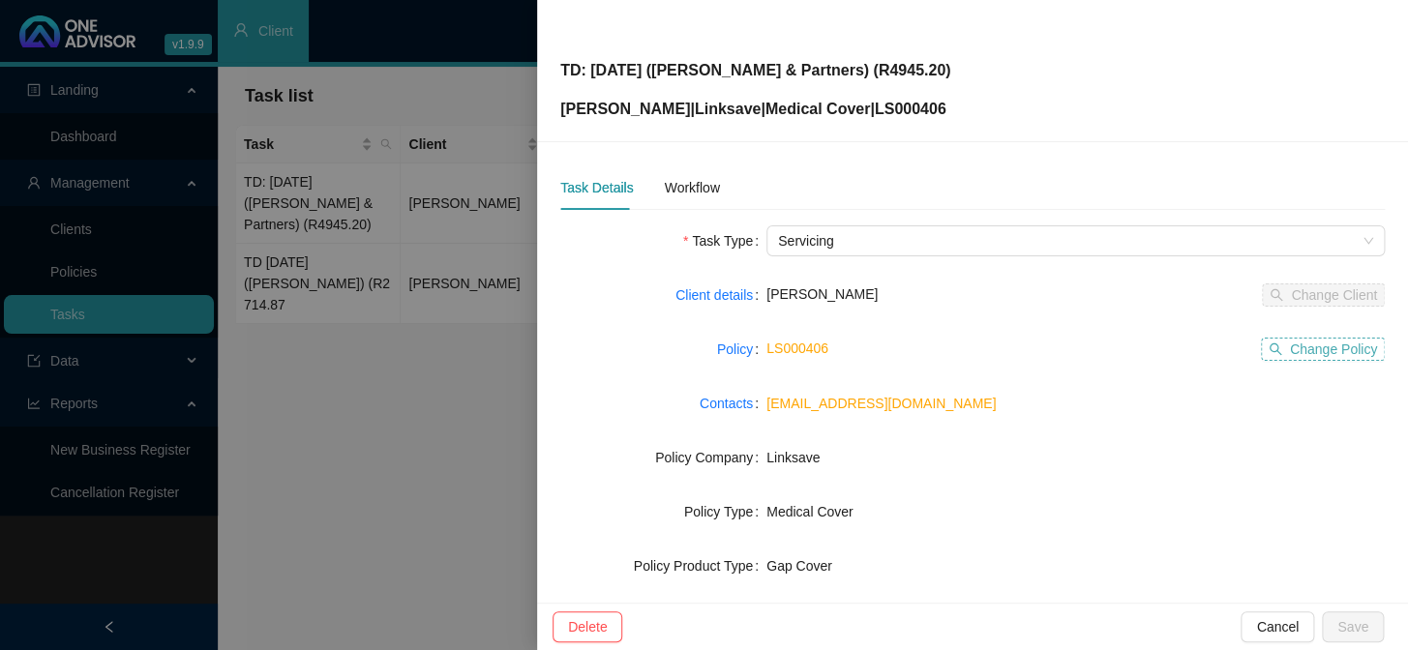
click at [1201, 344] on span "Change Policy" at bounding box center [1333, 349] width 87 height 21
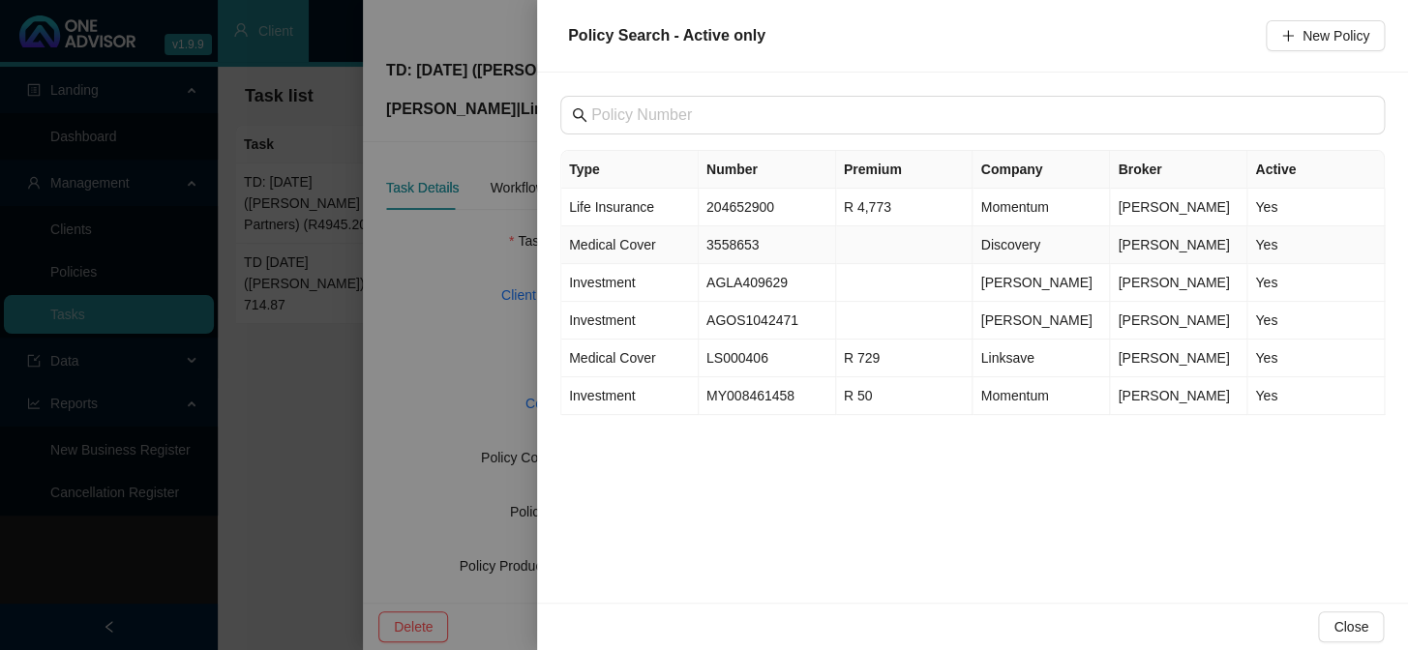
click at [613, 246] on span "Medical Cover" at bounding box center [612, 244] width 86 height 15
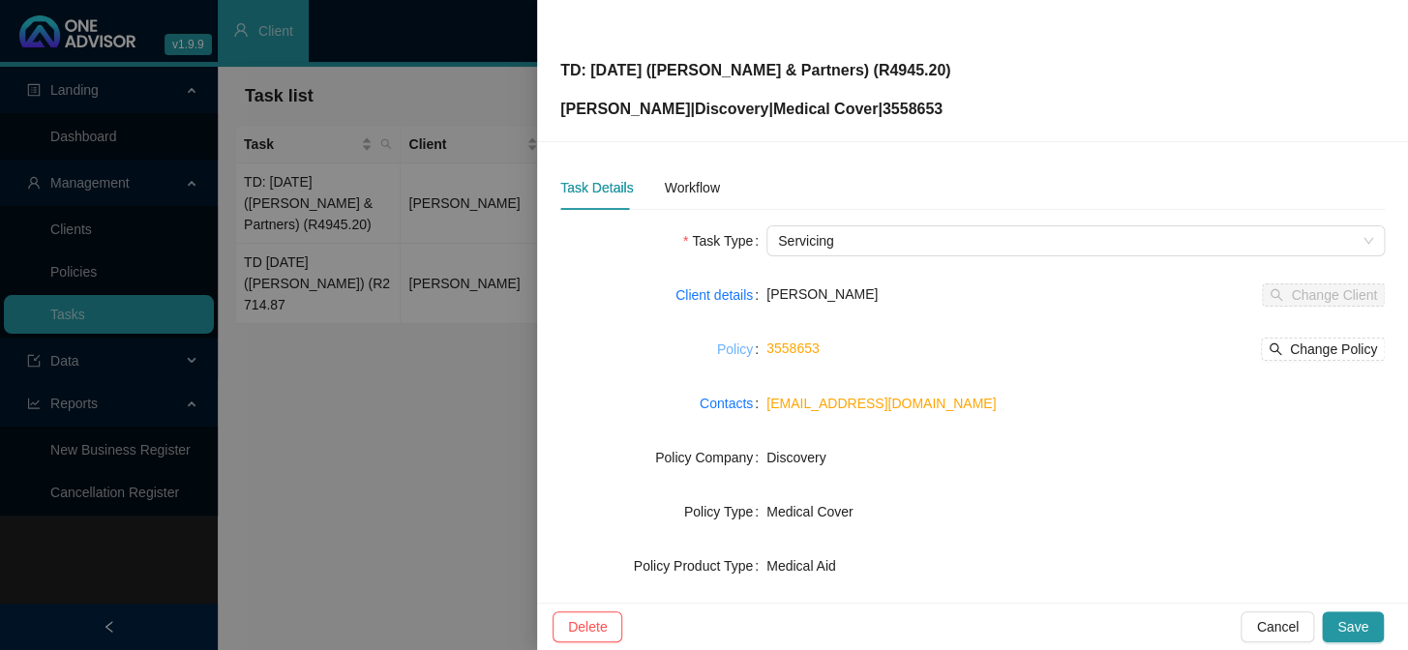
click at [733, 354] on link "Policy" at bounding box center [735, 349] width 36 height 21
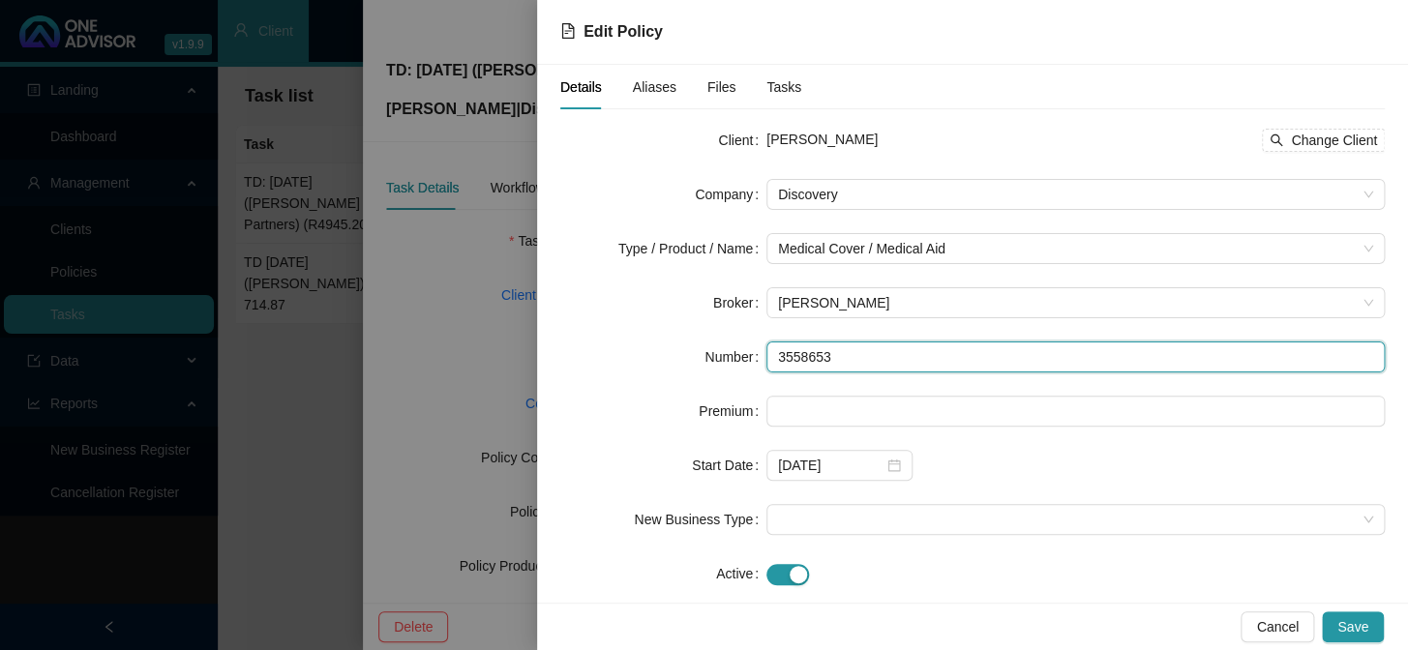
click at [861, 350] on input "3558653" at bounding box center [1075, 357] width 618 height 31
drag, startPoint x: 854, startPoint y: 354, endPoint x: 720, endPoint y: 359, distance: 134.6
click at [720, 359] on div "Number 3558653" at bounding box center [972, 357] width 824 height 31
click at [841, 356] on input "3558653" at bounding box center [1075, 357] width 618 height 31
type input "355865361"
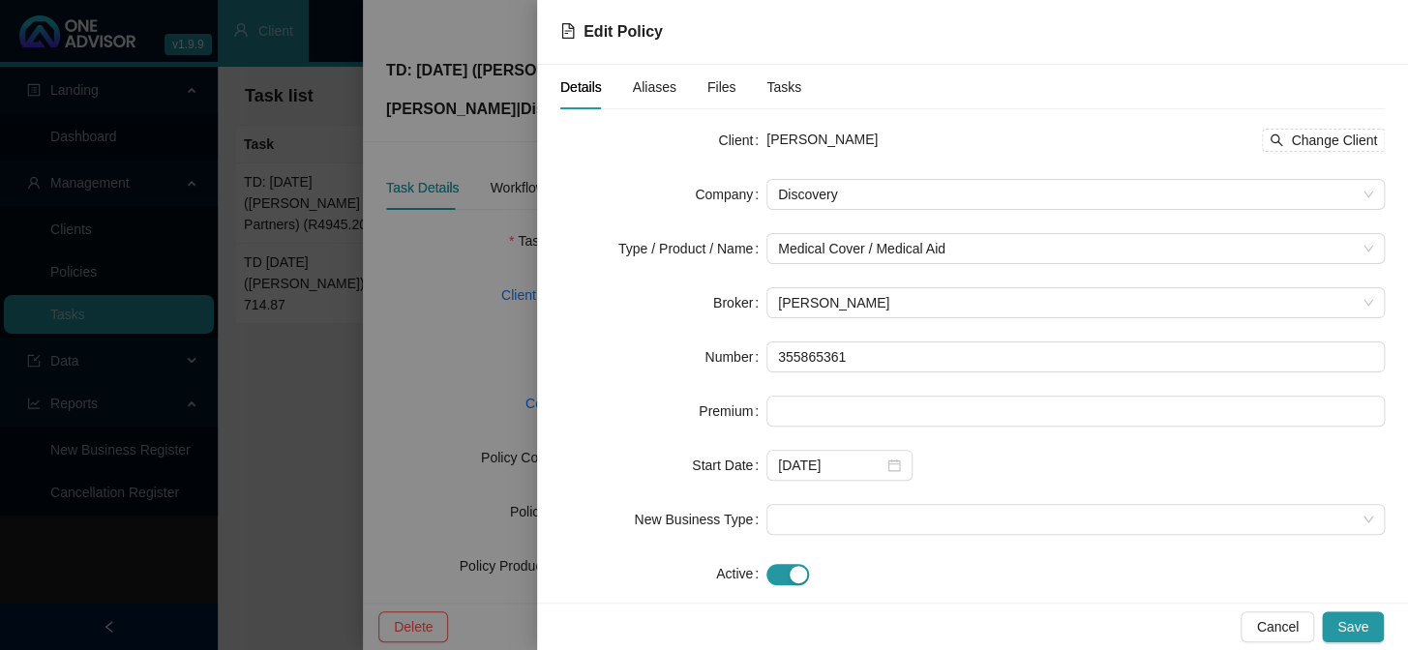
click at [657, 93] on span "Aliases" at bounding box center [655, 87] width 44 height 14
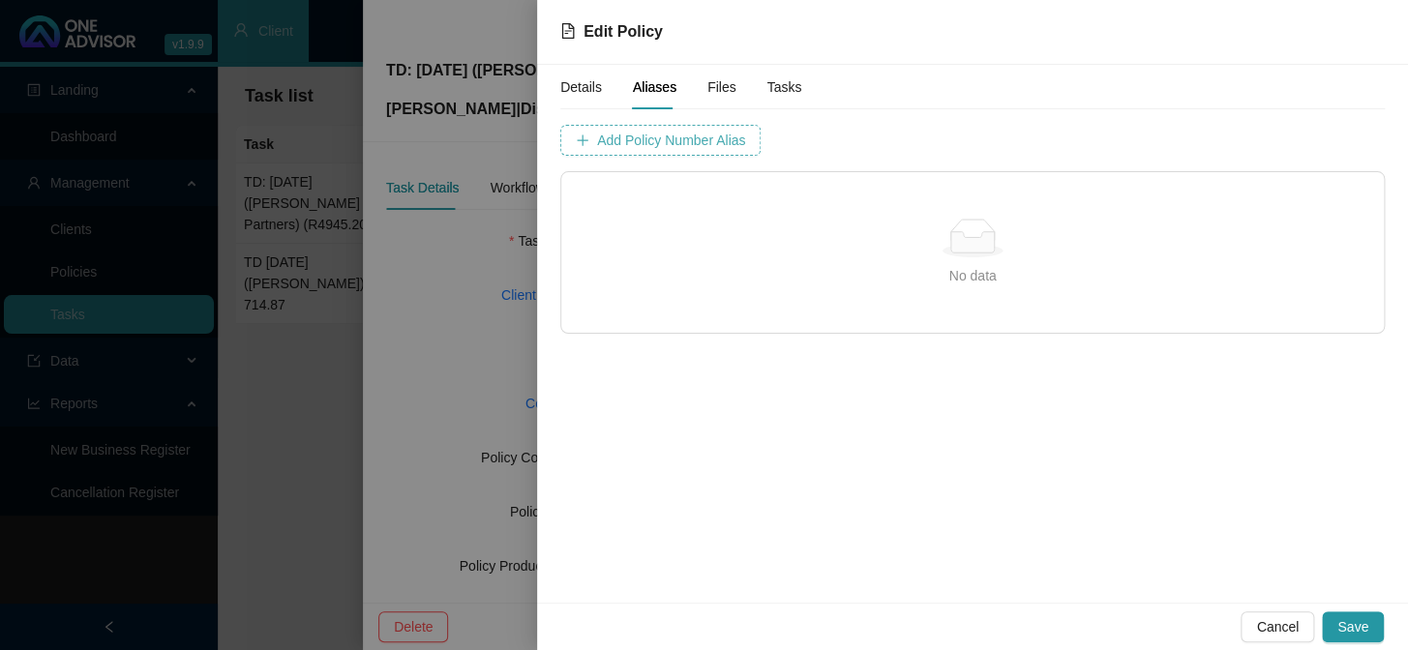
click at [655, 135] on span "Add Policy Number Alias" at bounding box center [671, 140] width 148 height 21
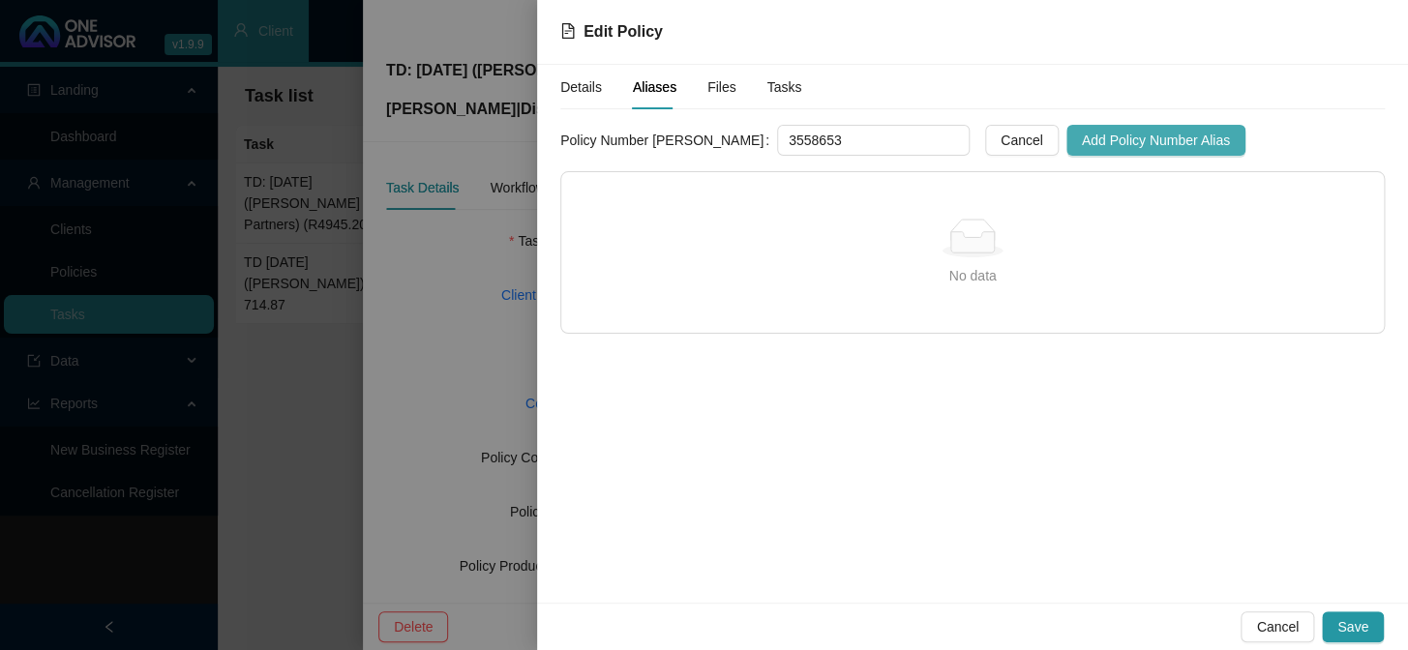
type input "3558653"
click at [1082, 135] on span "Add Policy Number Alias" at bounding box center [1156, 140] width 148 height 21
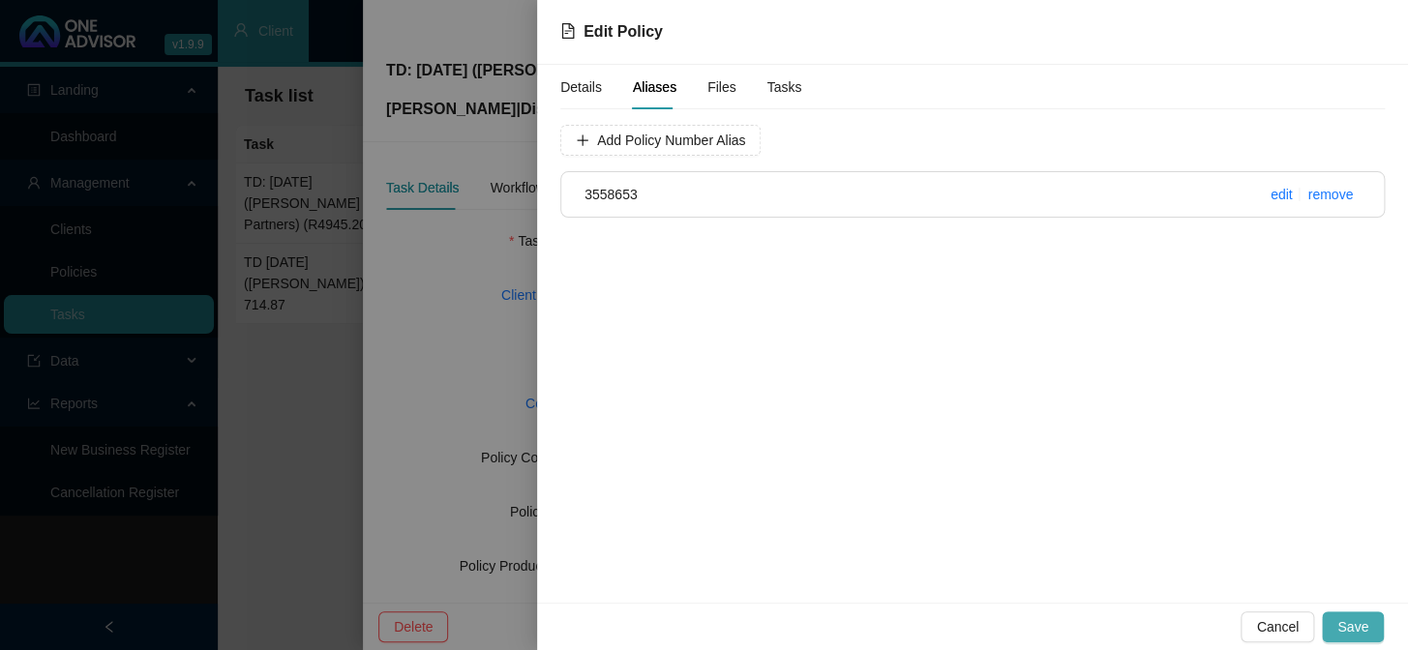
click at [1201, 533] on span "Save" at bounding box center [1352, 626] width 31 height 21
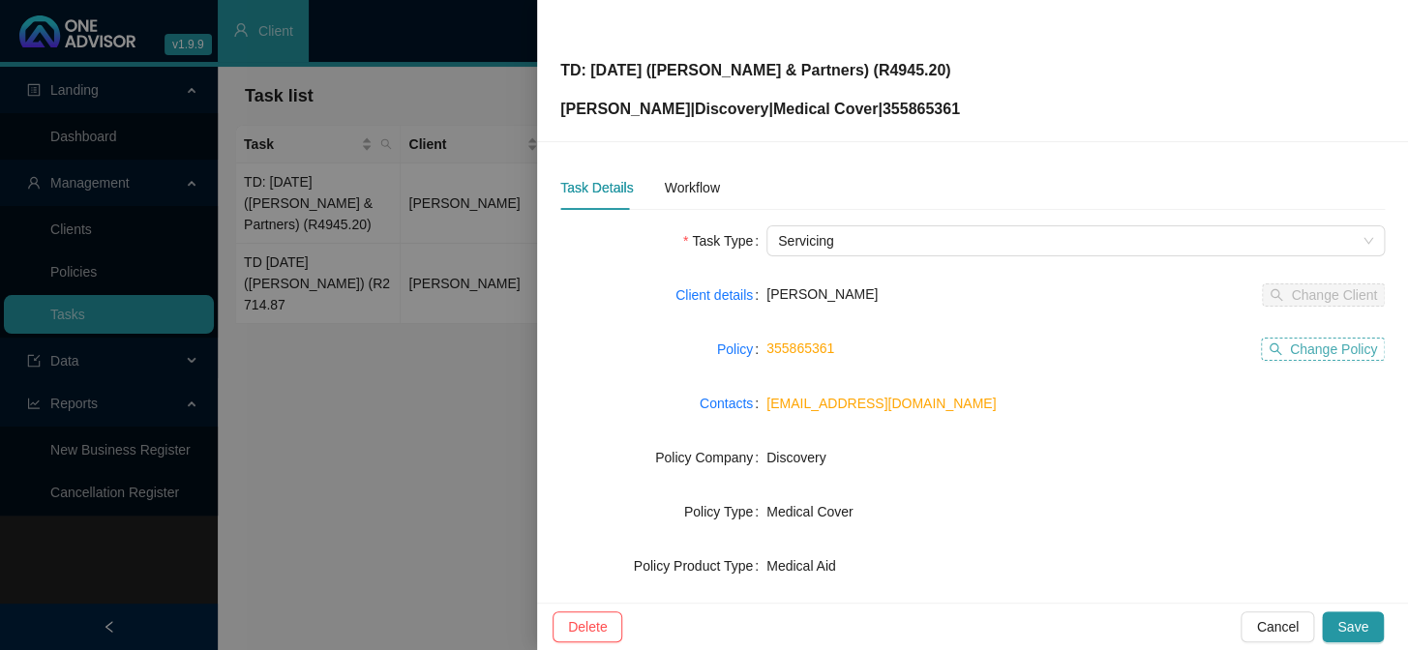
click at [1201, 341] on span "Change Policy" at bounding box center [1333, 349] width 87 height 21
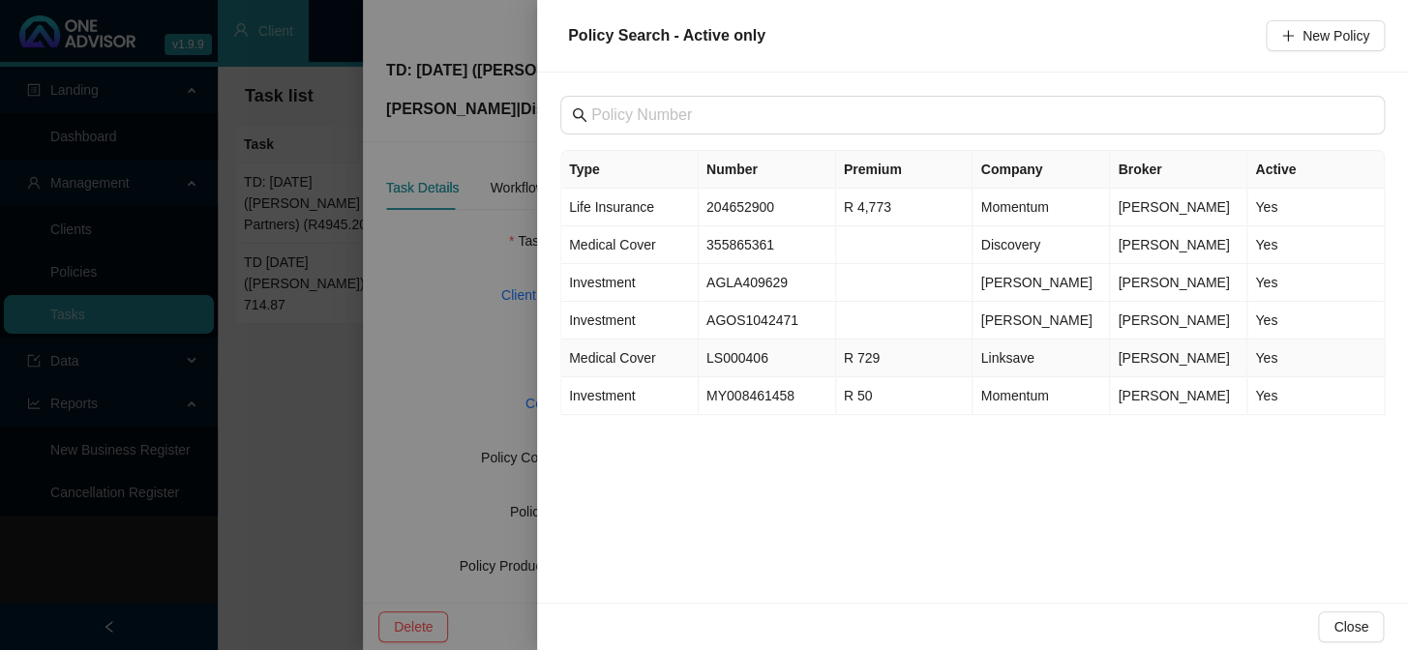
click at [734, 357] on td "LS000406" at bounding box center [767, 359] width 137 height 38
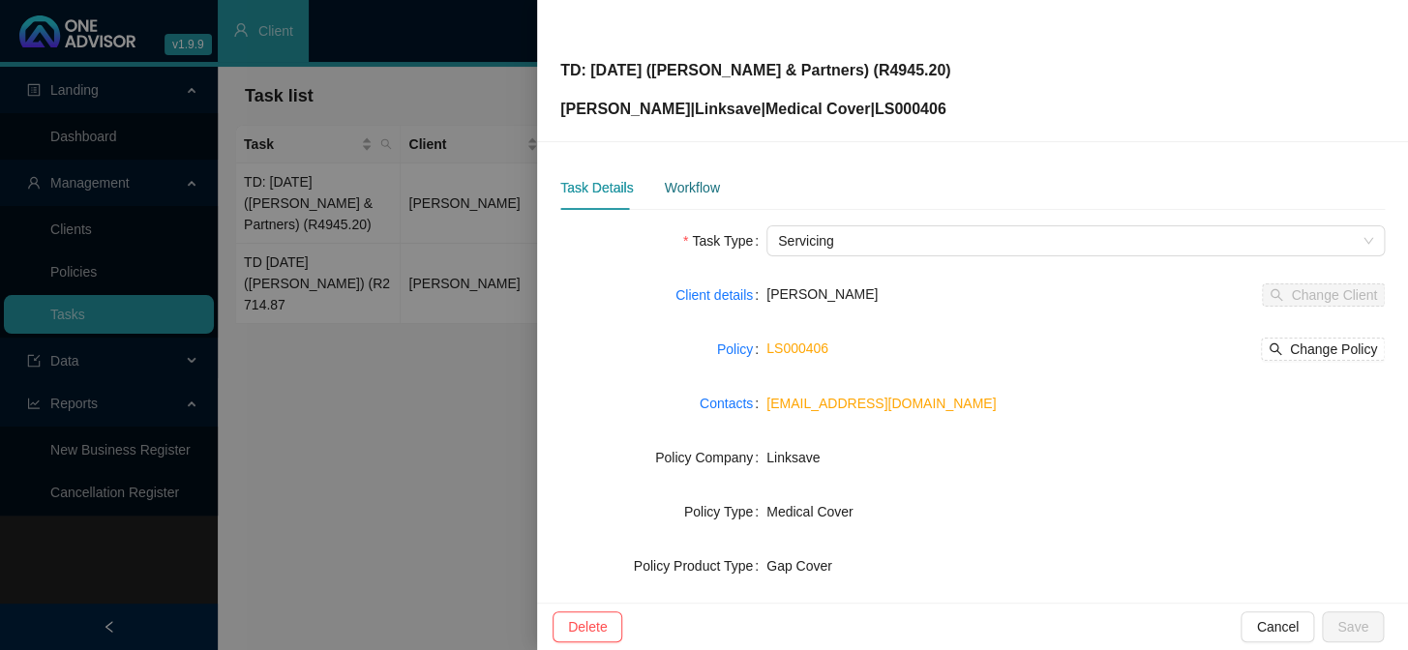
click at [680, 186] on div "Workflow" at bounding box center [691, 187] width 55 height 21
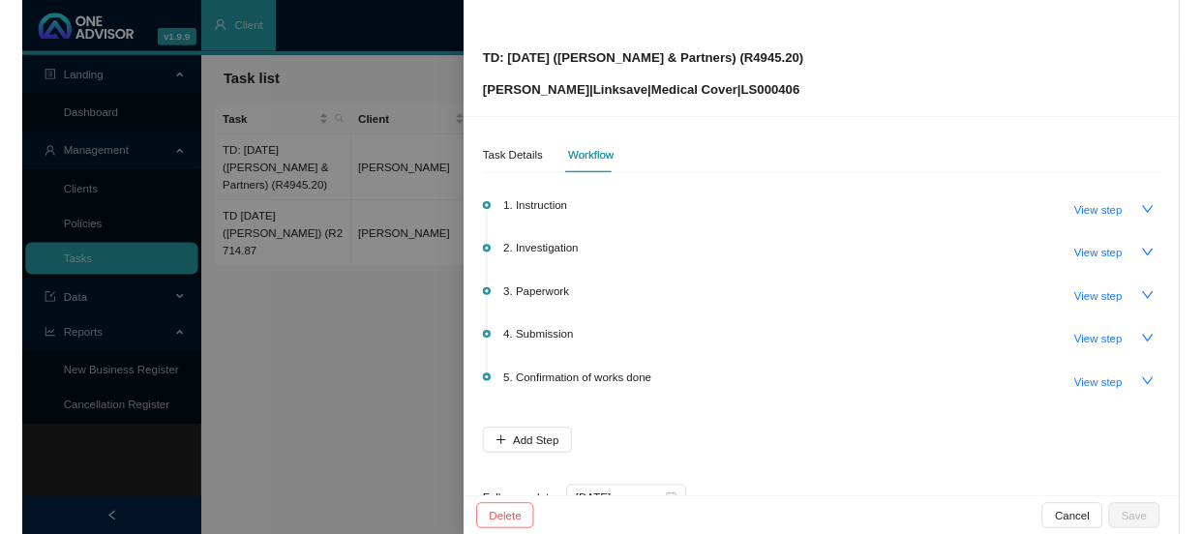
scroll to position [62, 0]
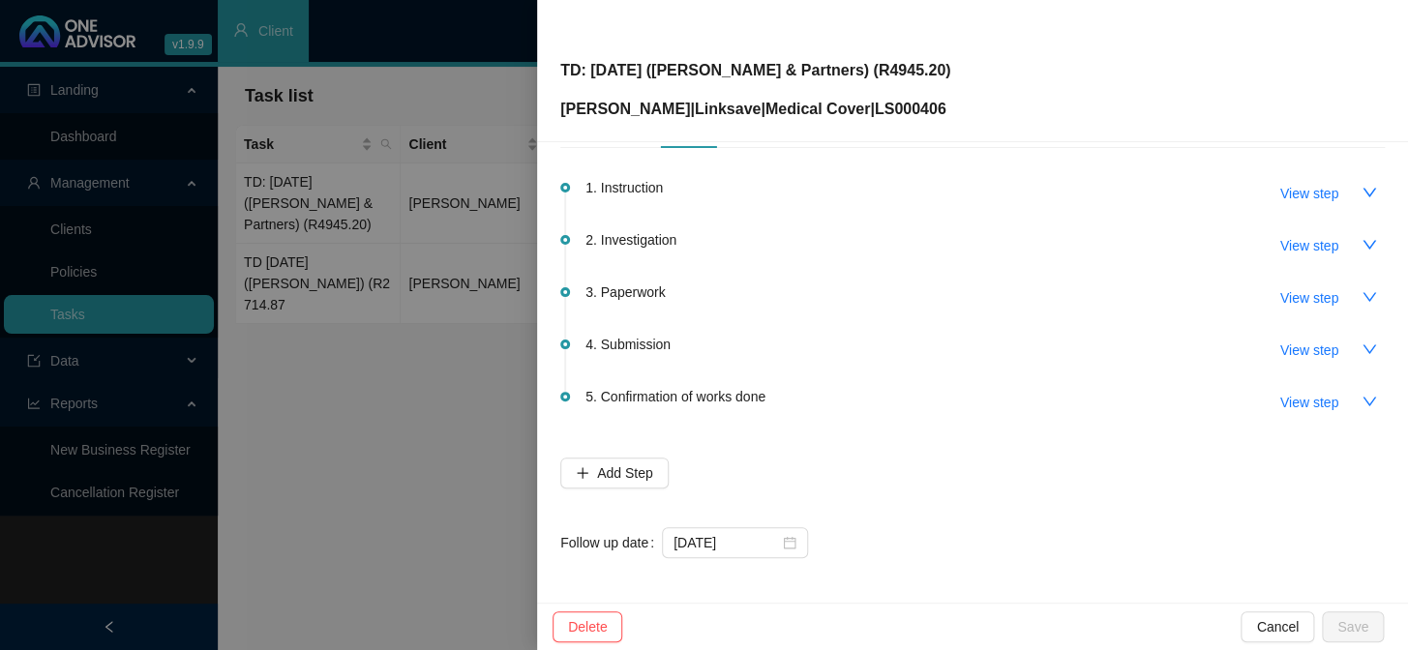
click at [953, 482] on div "1. Instruction View step 2. Investigation View step 3. Paperwork View step 4. S…" at bounding box center [972, 361] width 824 height 395
click at [1201, 348] on span "View step" at bounding box center [1309, 350] width 58 height 21
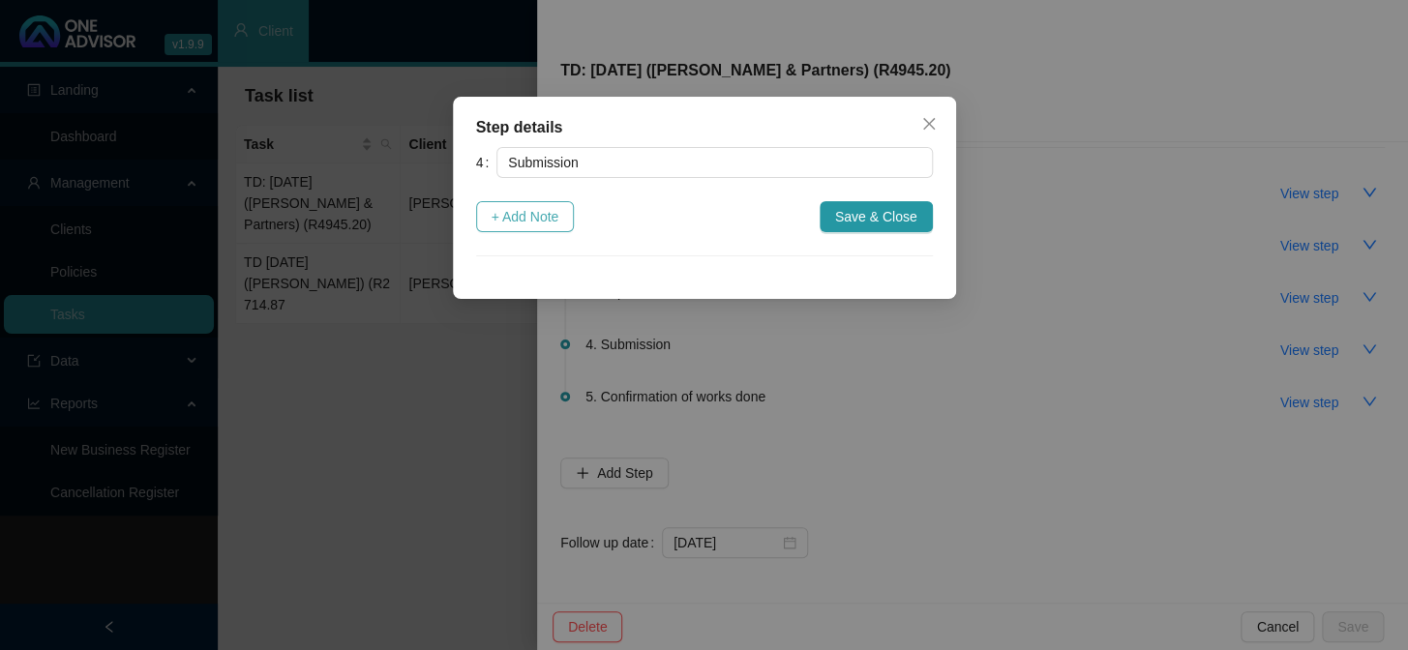
click at [534, 221] on span "+ Add Note" at bounding box center [526, 216] width 68 height 21
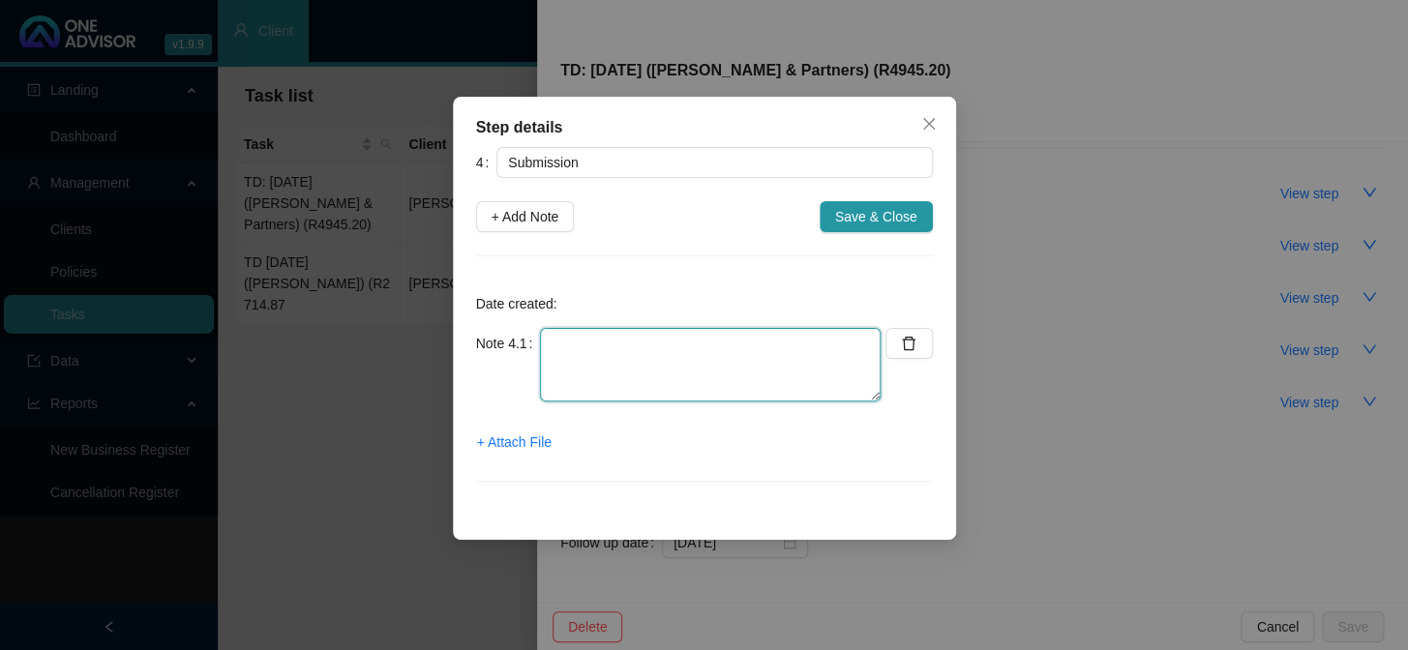
click at [582, 361] on textarea at bounding box center [710, 365] width 341 height 74
type textarea "s"
type textarea "Submitted gap cover claim"
click at [513, 446] on span "+ Attach File" at bounding box center [514, 442] width 75 height 21
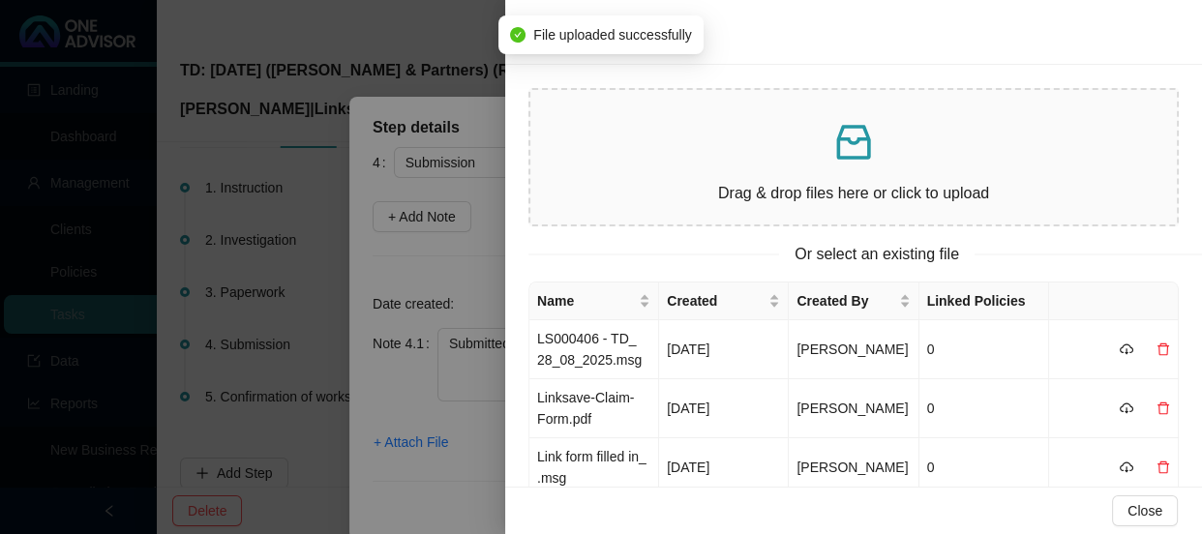
click at [409, 444] on div at bounding box center [601, 267] width 1202 height 534
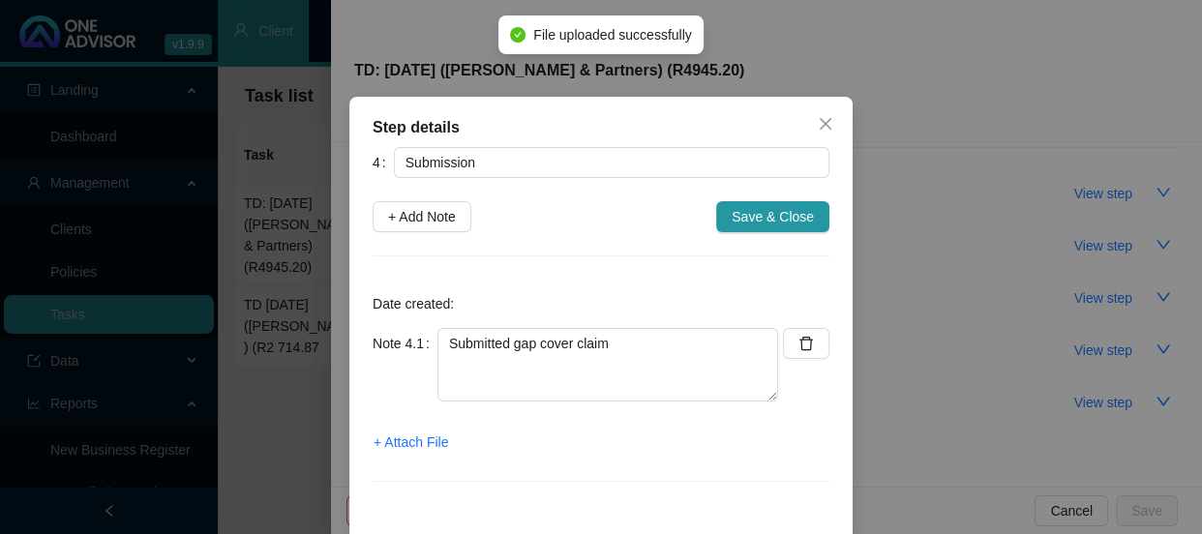
click at [409, 444] on span "+ Attach File" at bounding box center [411, 442] width 75 height 21
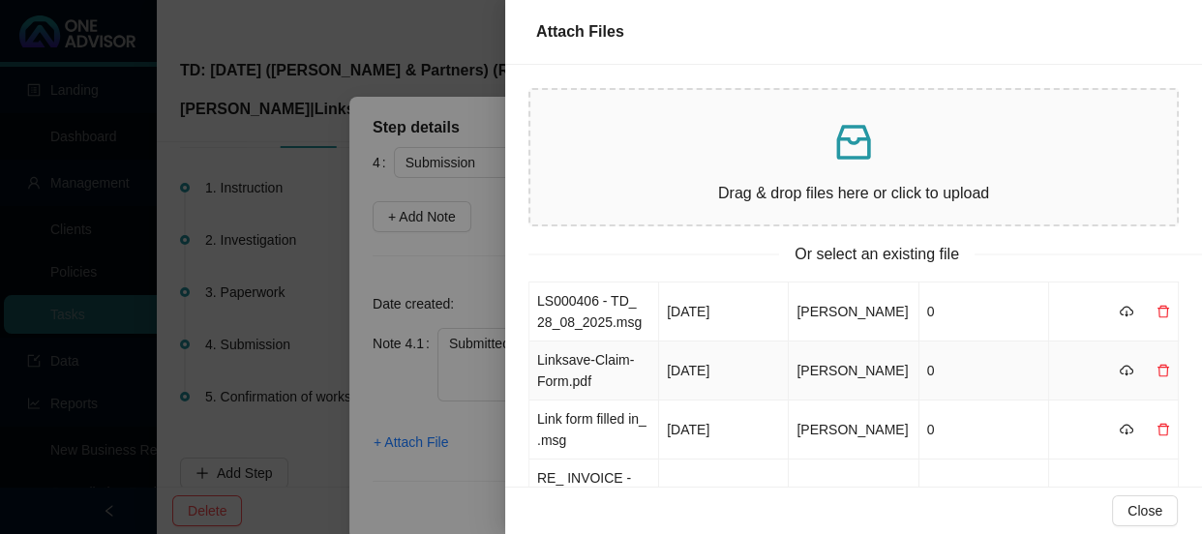
scroll to position [87, 0]
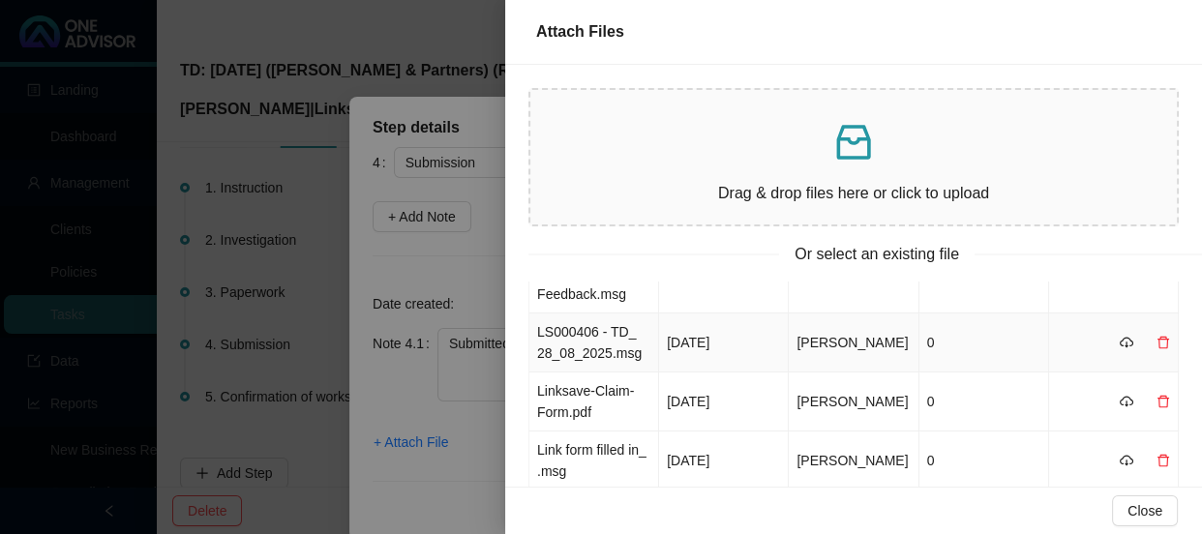
click at [632, 351] on td "LS000406 - TD_ 28_08_2025.msg" at bounding box center [594, 343] width 130 height 59
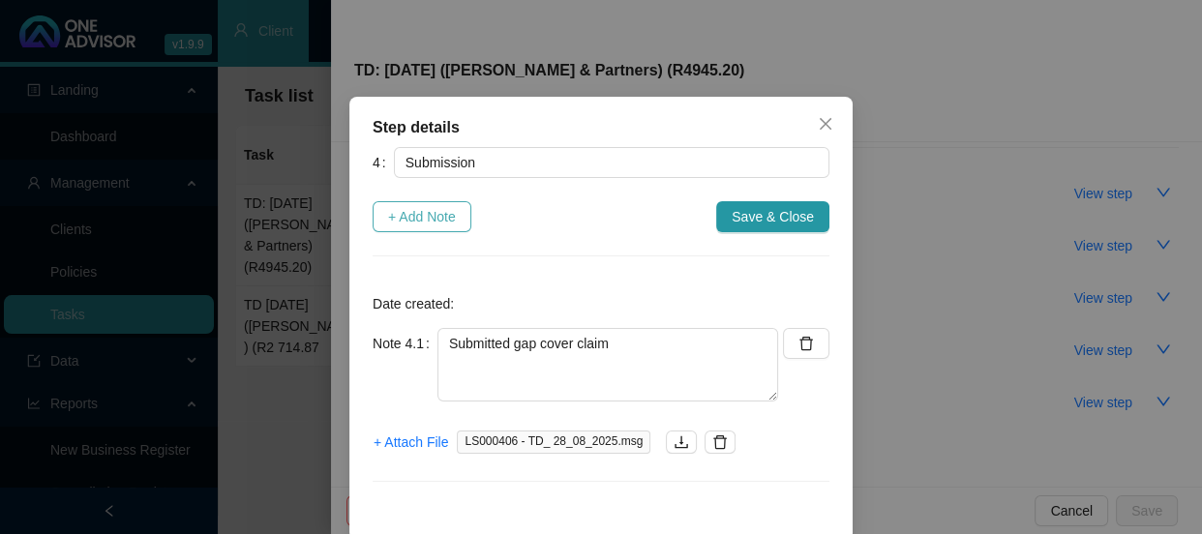
click at [418, 220] on span "+ Add Note" at bounding box center [422, 216] width 68 height 21
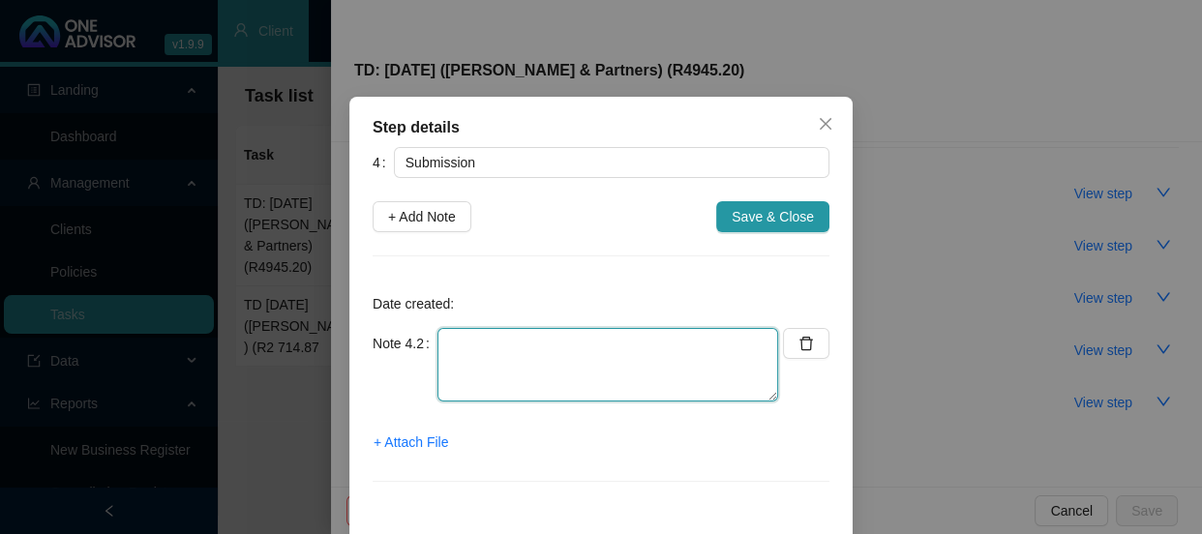
click at [452, 336] on textarea at bounding box center [607, 365] width 341 height 74
type textarea "Sent [PERSON_NAME] Feedback"
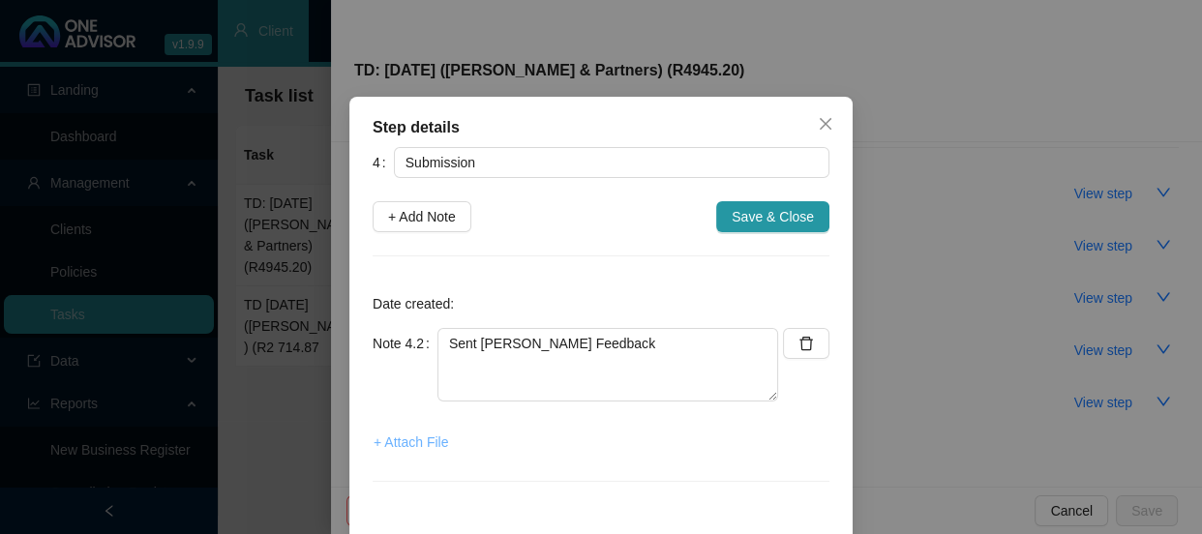
click at [402, 439] on span "+ Attach File" at bounding box center [411, 442] width 75 height 21
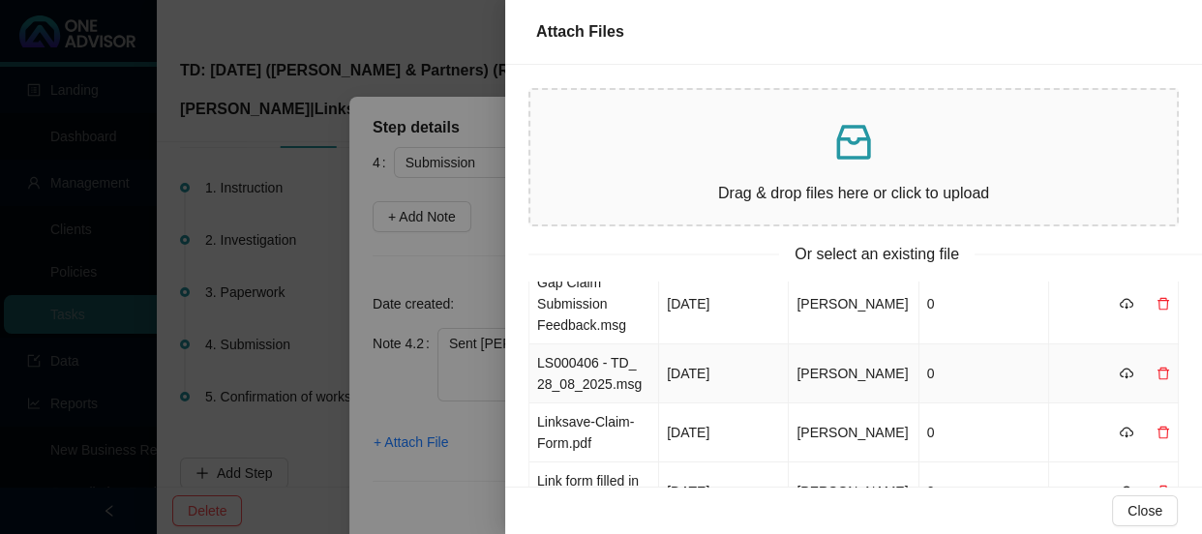
scroll to position [0, 0]
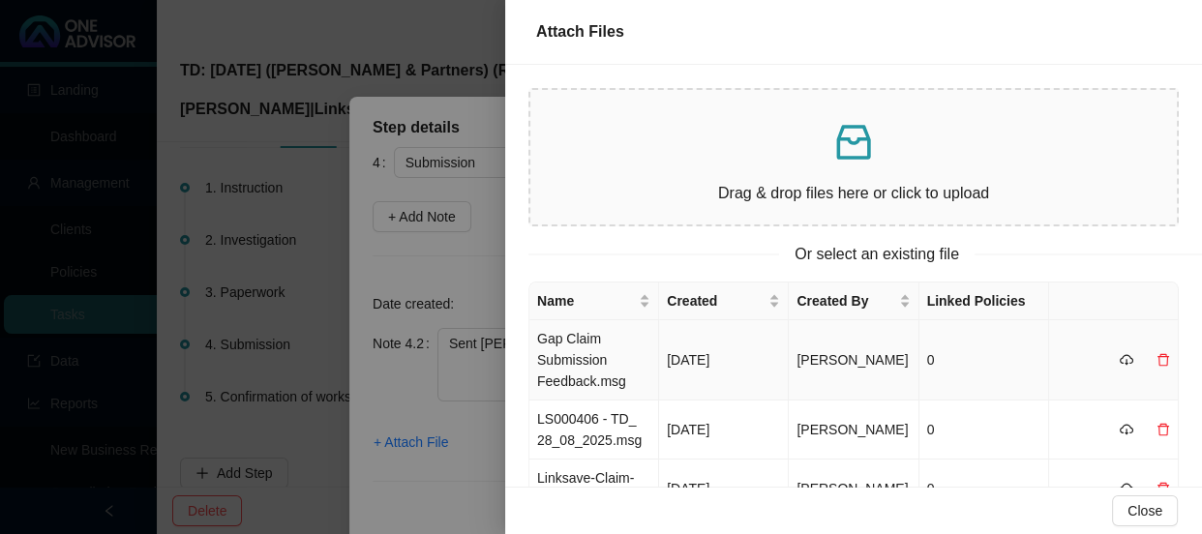
click at [623, 351] on td "Gap Claim Submission Feedback.msg" at bounding box center [594, 360] width 130 height 80
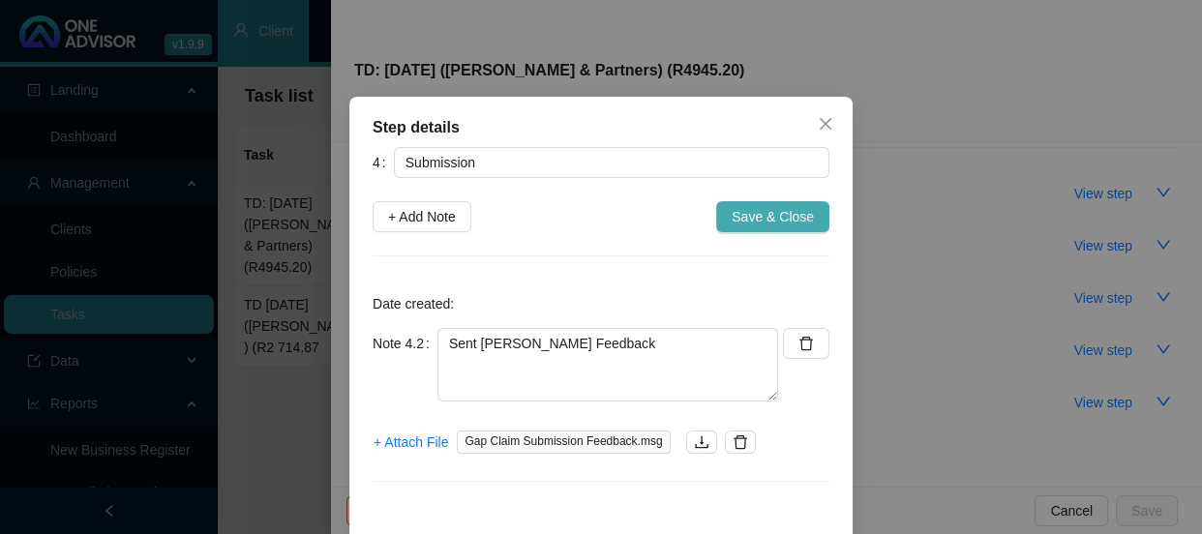
click at [776, 215] on span "Save & Close" at bounding box center [773, 216] width 82 height 21
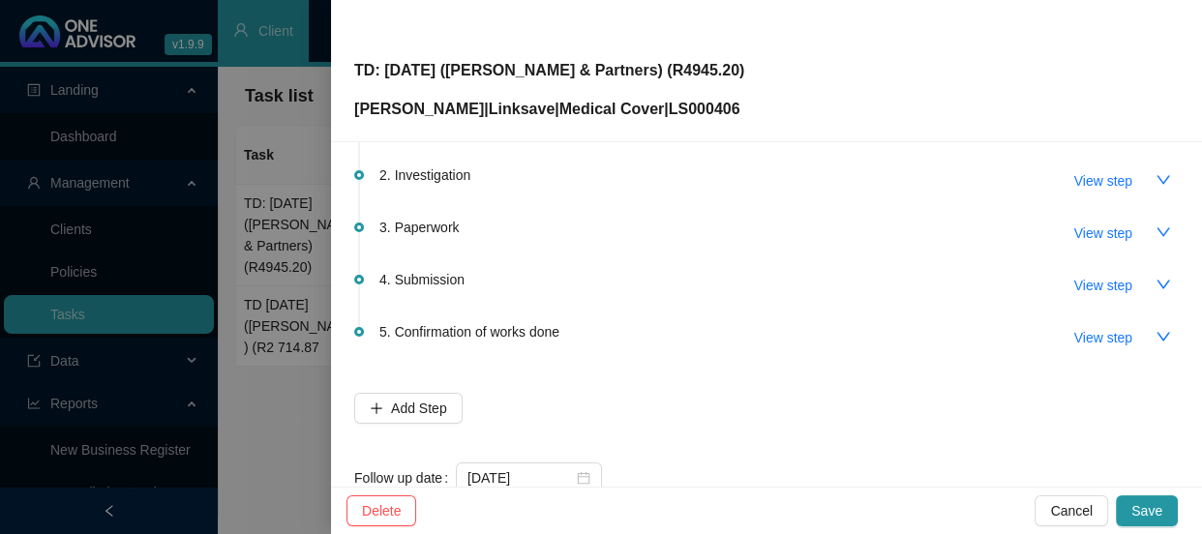
scroll to position [178, 0]
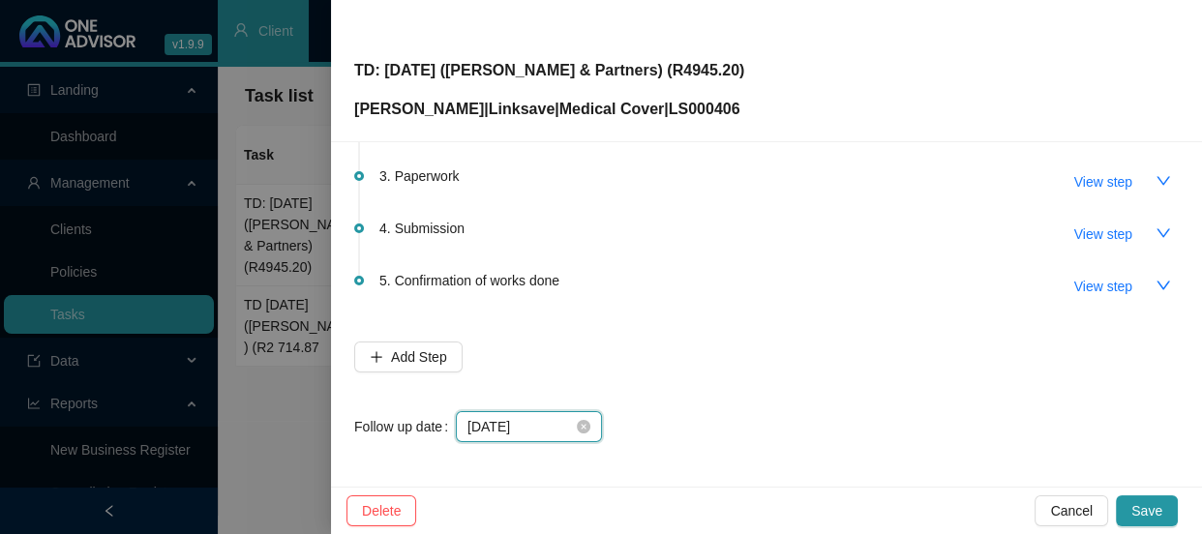
click at [552, 418] on input "[DATE]" at bounding box center [519, 426] width 105 height 21
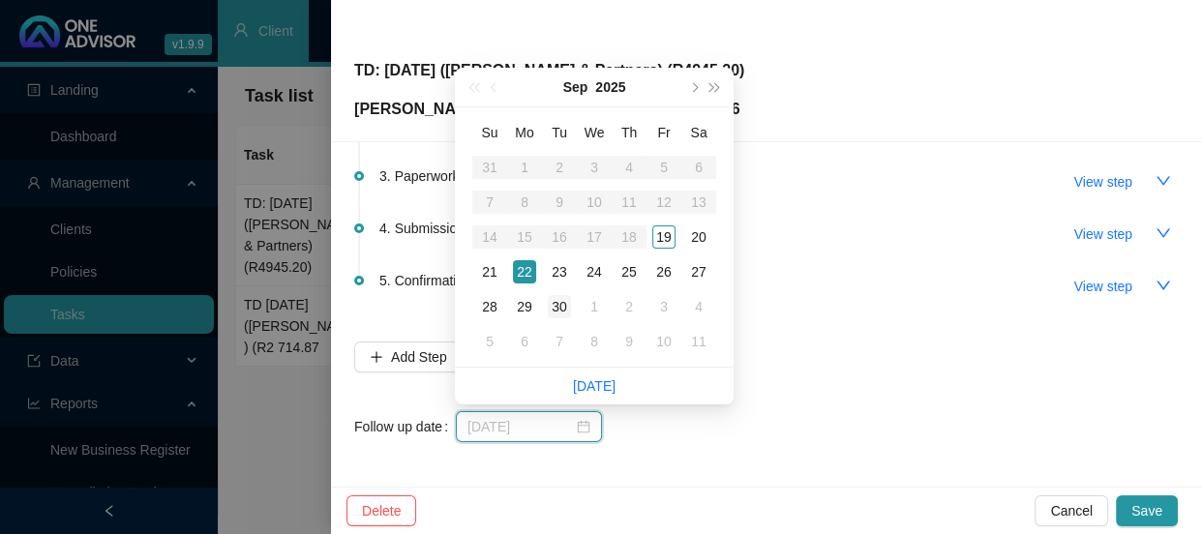
type input "[DATE]"
click at [558, 308] on div "30" at bounding box center [559, 306] width 23 height 23
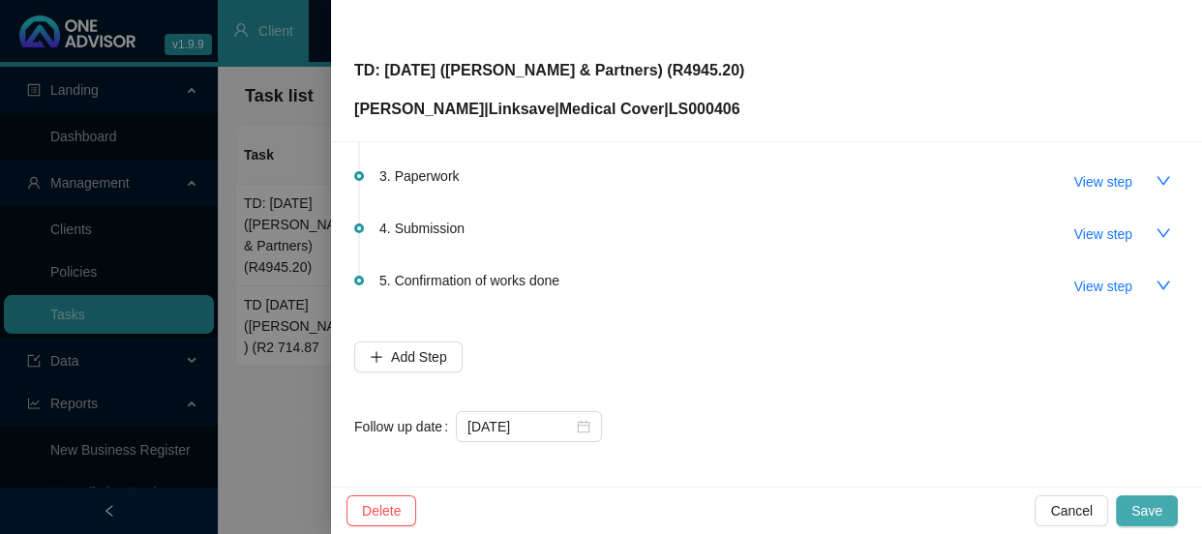
click at [1157, 510] on span "Save" at bounding box center [1146, 510] width 31 height 21
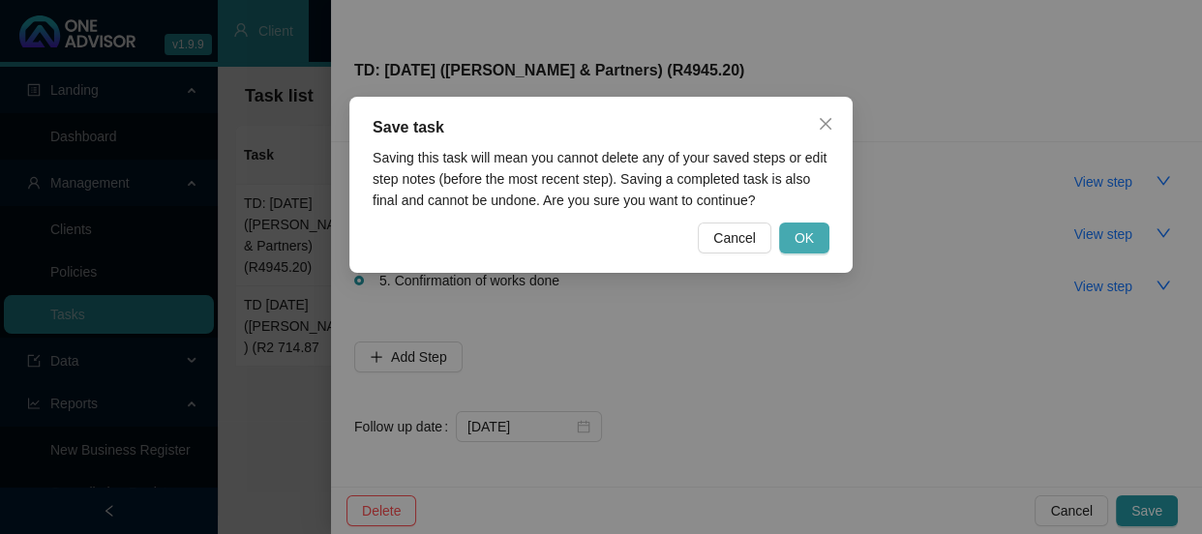
click at [818, 229] on button "OK" at bounding box center [804, 238] width 50 height 31
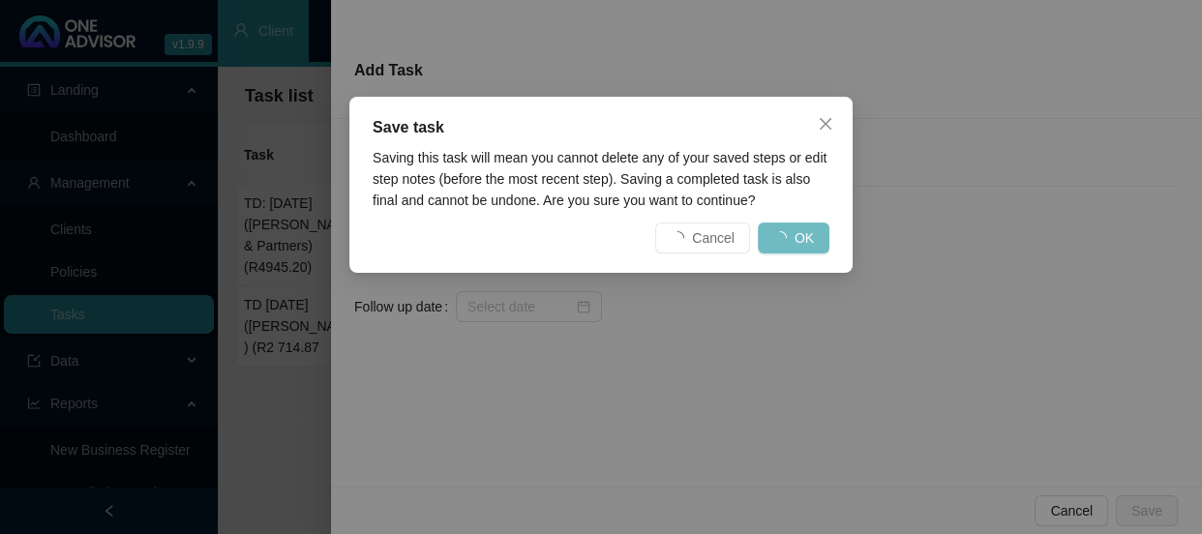
scroll to position [0, 0]
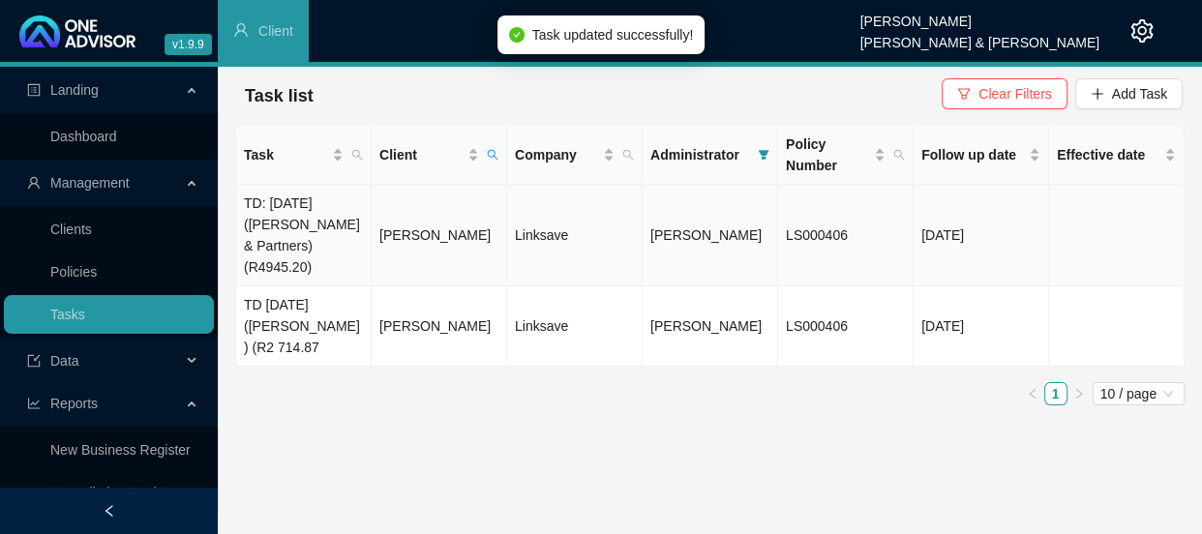
click at [411, 241] on td "[PERSON_NAME]" at bounding box center [439, 236] width 135 height 102
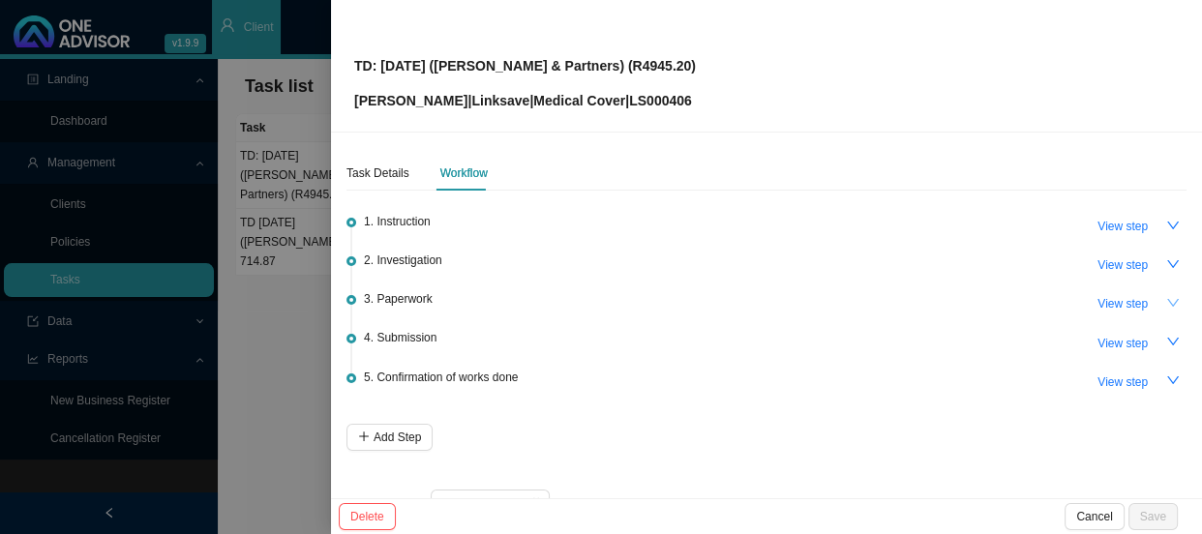
click at [1166, 300] on icon "down" at bounding box center [1173, 303] width 14 height 14
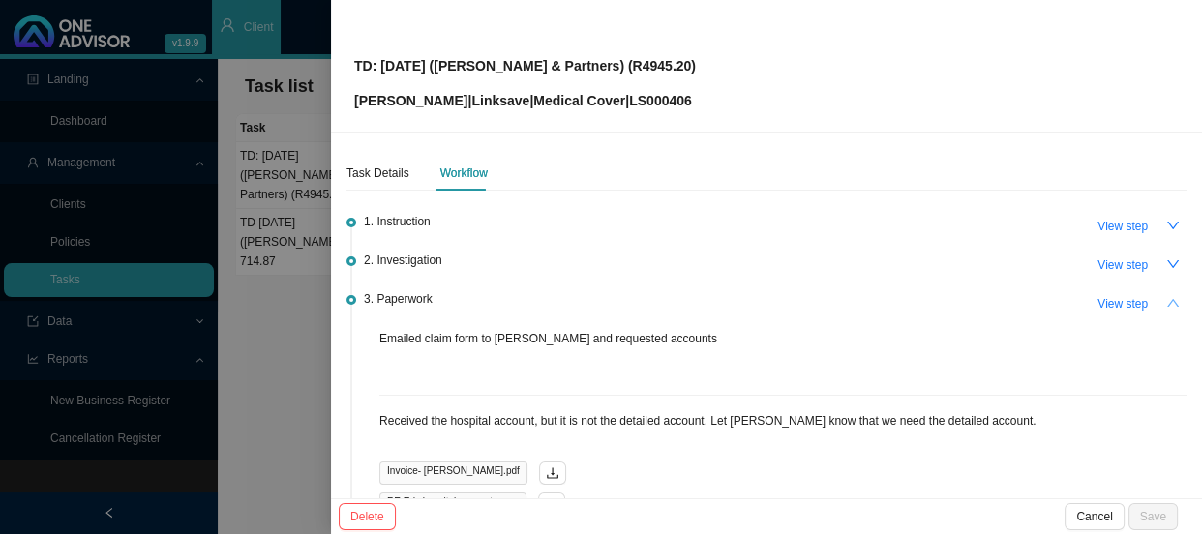
click at [1166, 300] on icon "up" at bounding box center [1173, 303] width 14 height 14
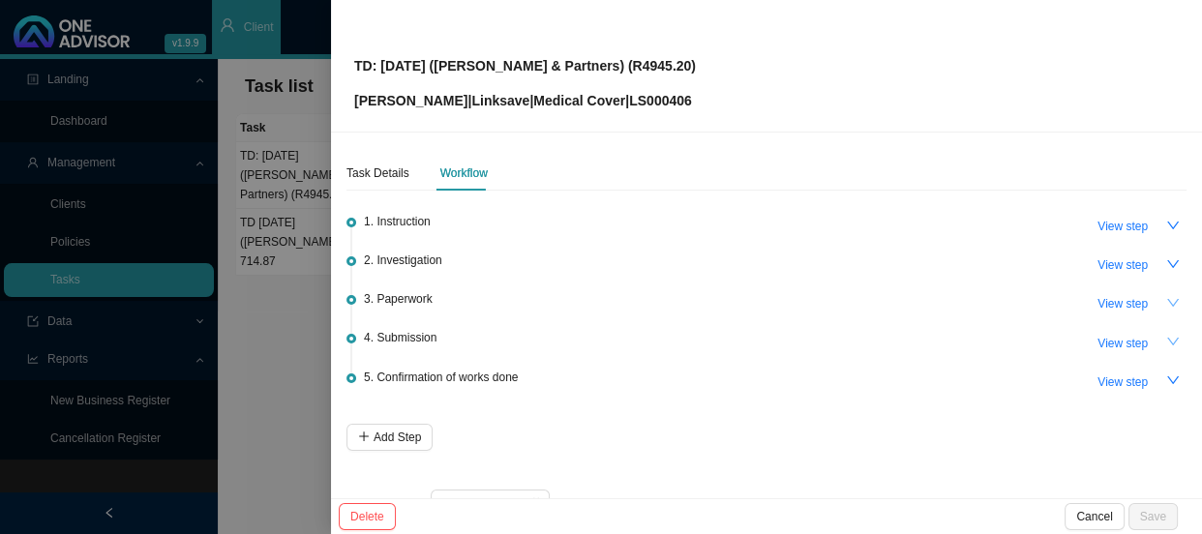
click at [1167, 342] on icon "down" at bounding box center [1173, 342] width 12 height 8
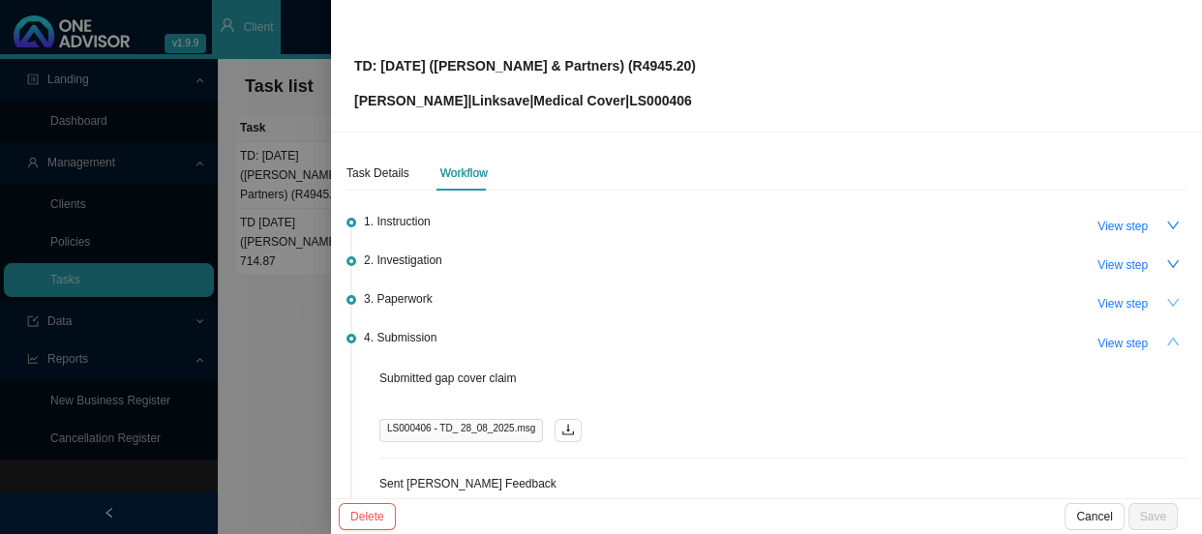
click at [1166, 341] on icon "up" at bounding box center [1173, 342] width 14 height 14
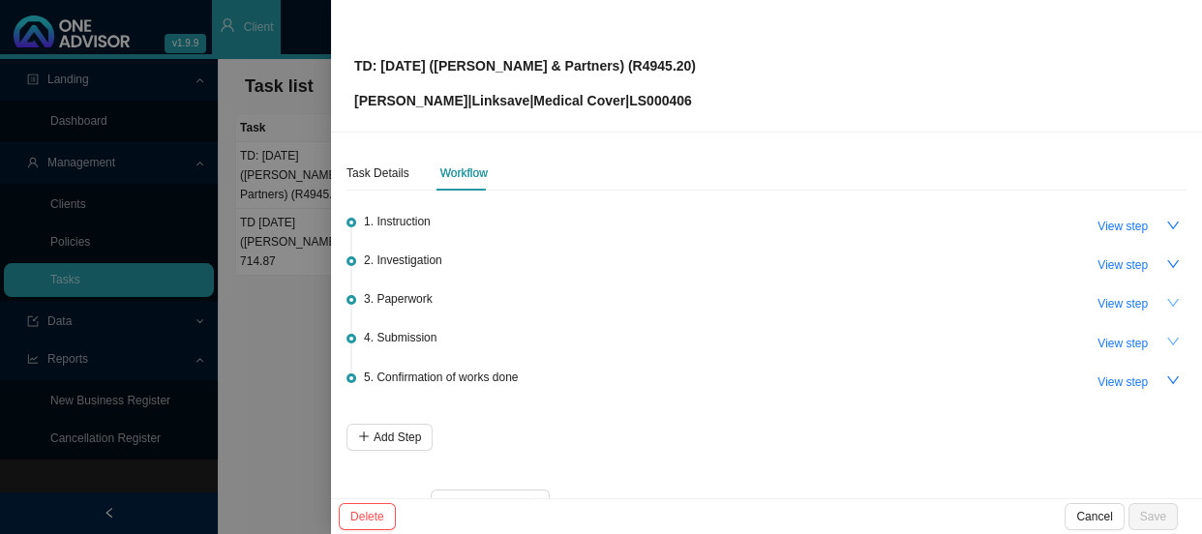
click at [231, 299] on div at bounding box center [601, 267] width 1202 height 534
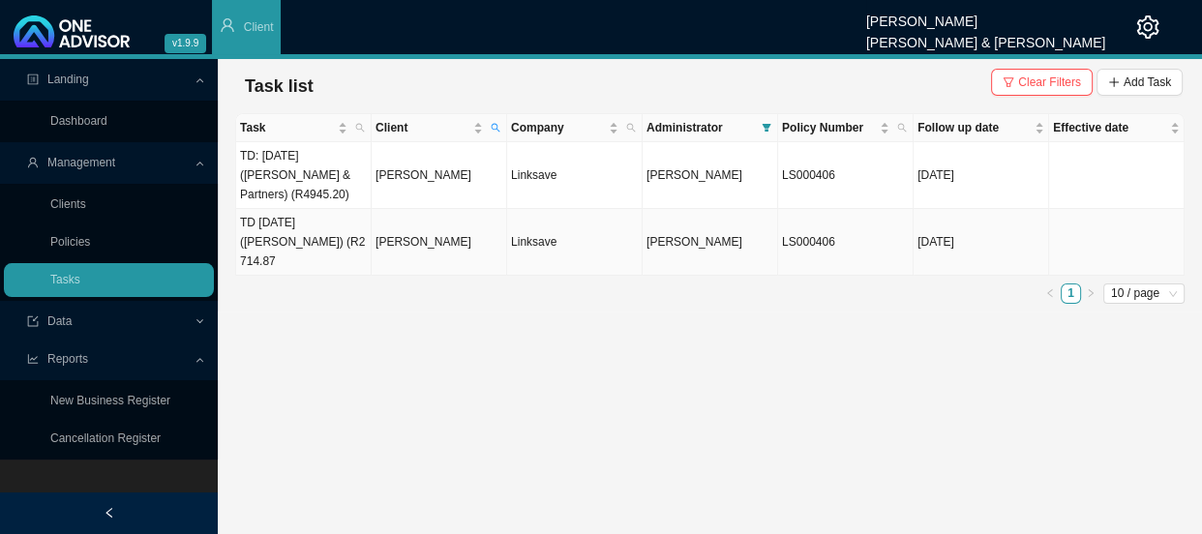
click at [407, 234] on td "[PERSON_NAME]" at bounding box center [439, 242] width 135 height 67
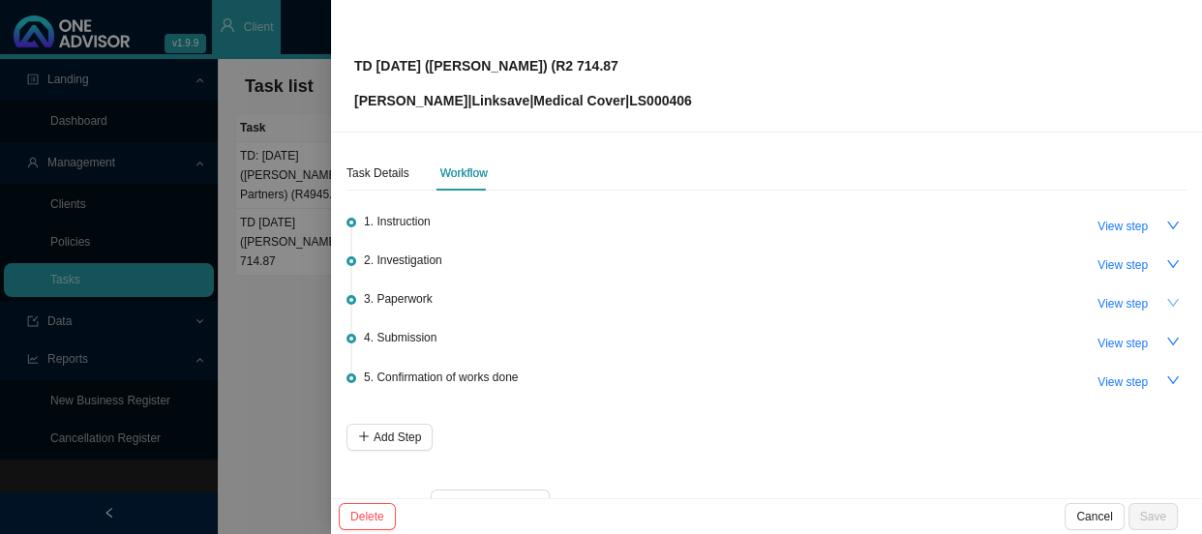
click at [1171, 306] on button "button" at bounding box center [1172, 302] width 27 height 27
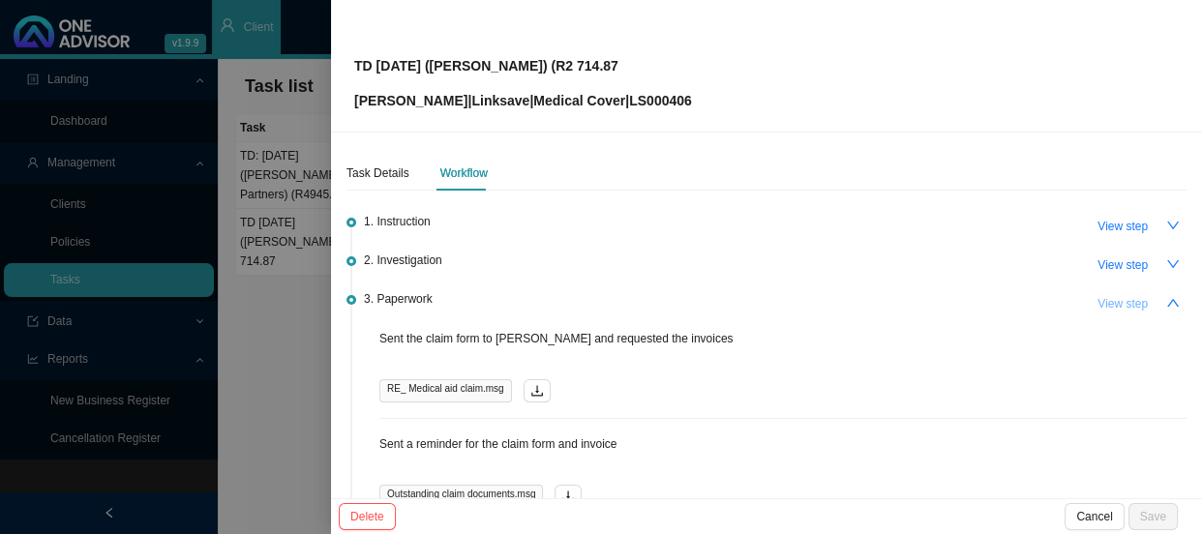
click at [1104, 311] on span "View step" at bounding box center [1122, 303] width 50 height 19
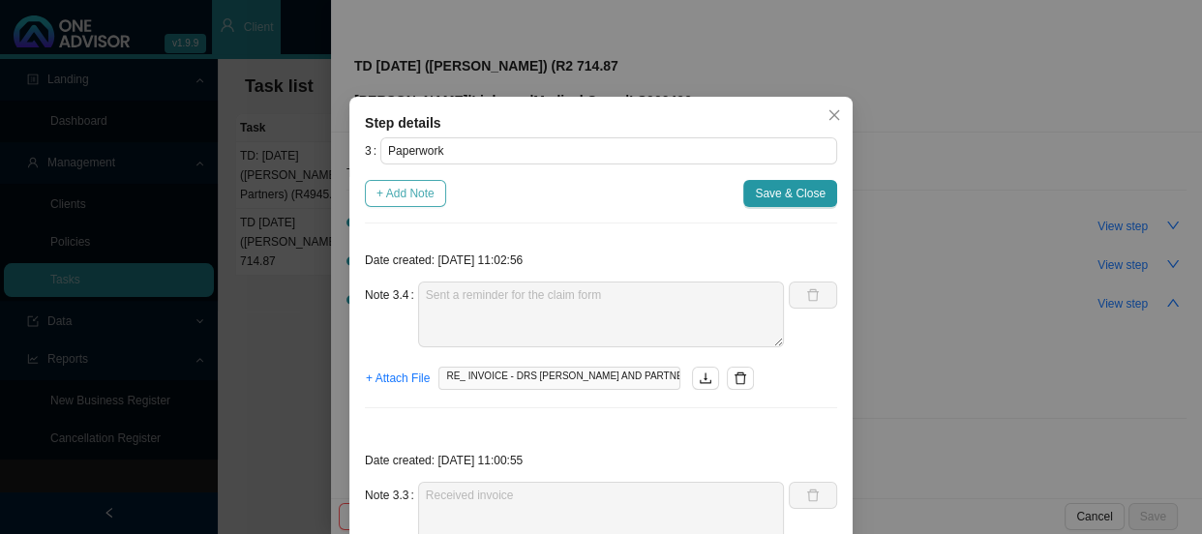
click at [400, 200] on span "+ Add Note" at bounding box center [405, 193] width 58 height 19
type textarea "Sent a reminder for the claim form"
type textarea "Received invoice"
type textarea "Sent a reminder for the claim form and invoice"
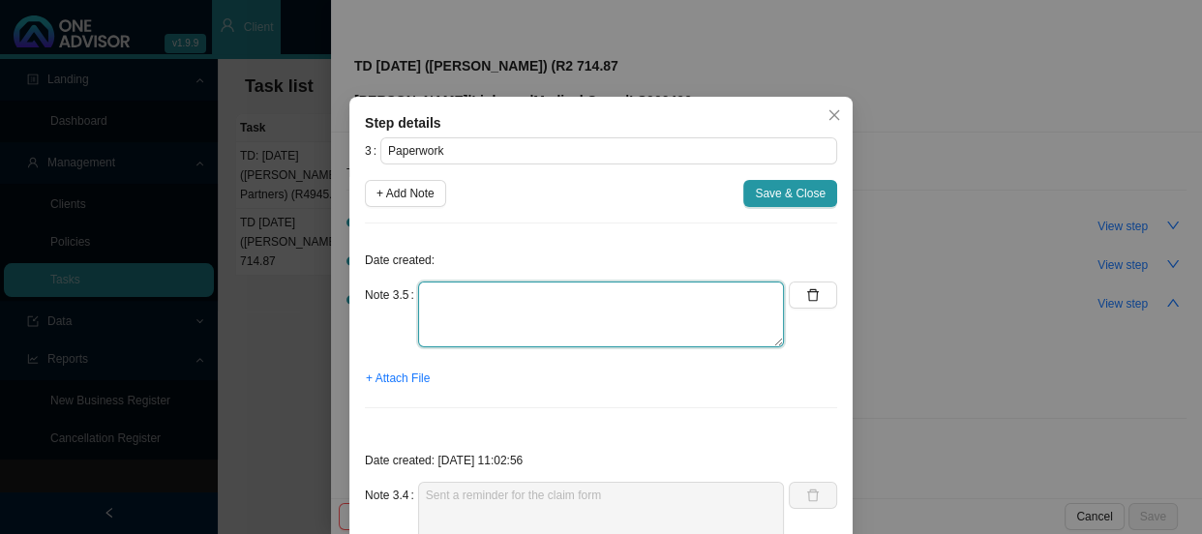
click at [462, 299] on textarea at bounding box center [601, 315] width 366 height 66
type textarea "Received signed claim form"
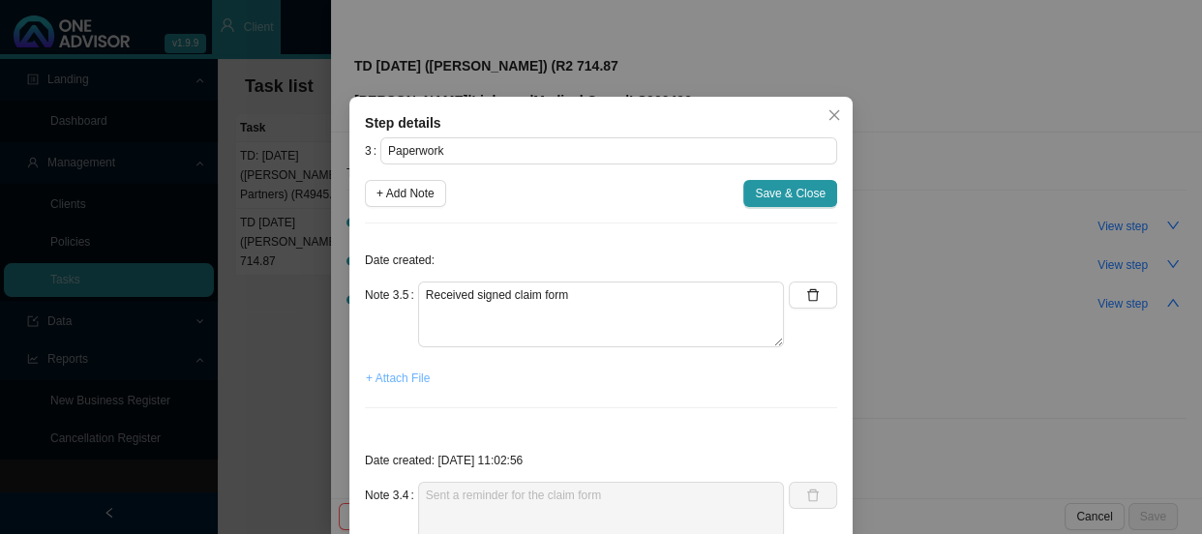
click at [377, 379] on span "+ Attach File" at bounding box center [398, 378] width 64 height 19
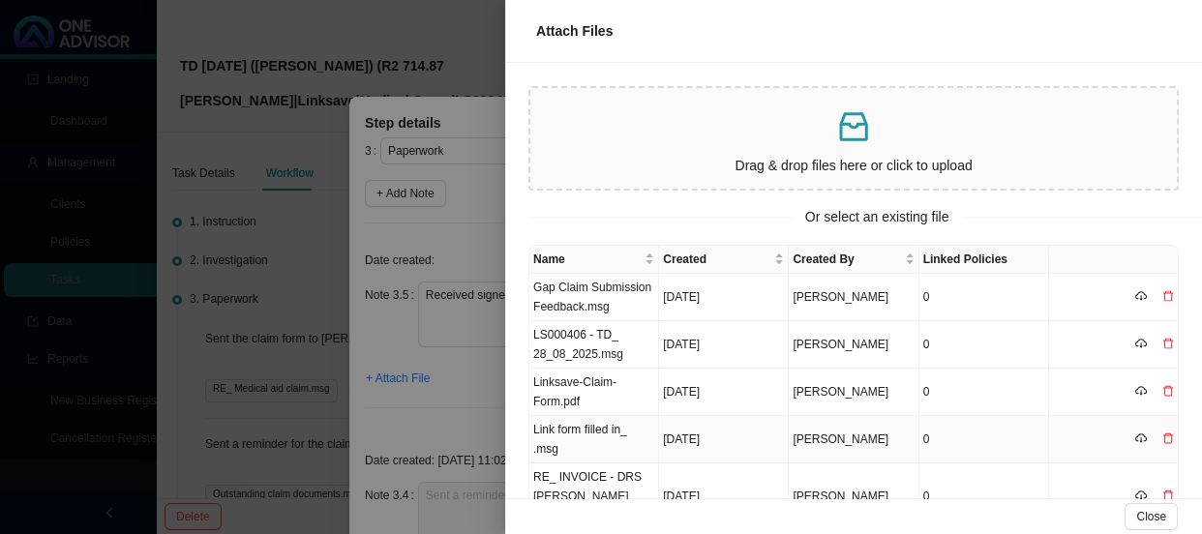
click at [608, 431] on td "Link form filled in_ .msg" at bounding box center [594, 439] width 130 height 47
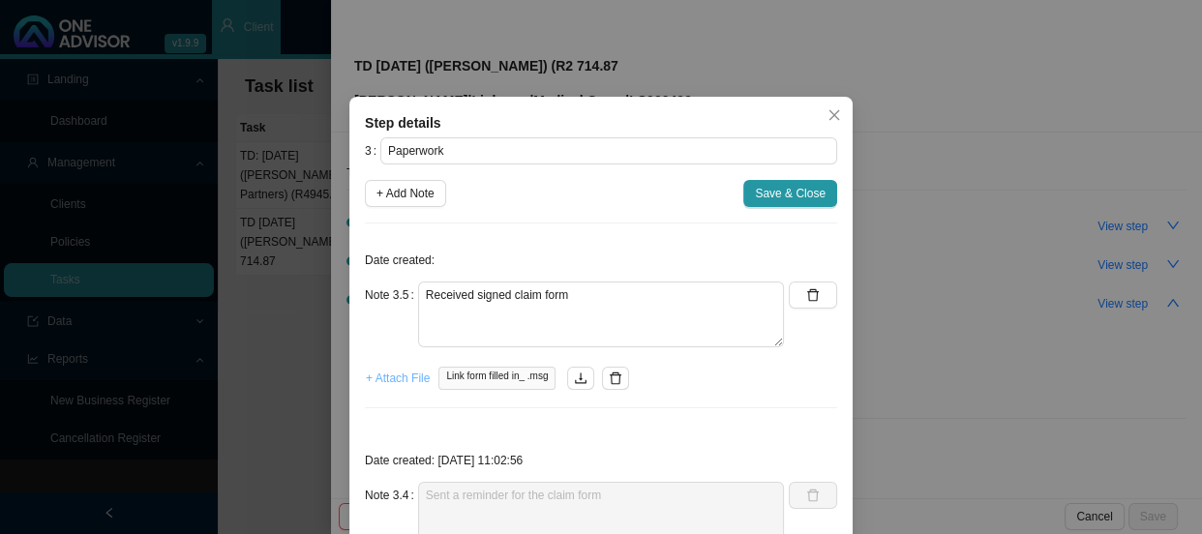
click at [407, 377] on span "+ Attach File" at bounding box center [398, 378] width 64 height 19
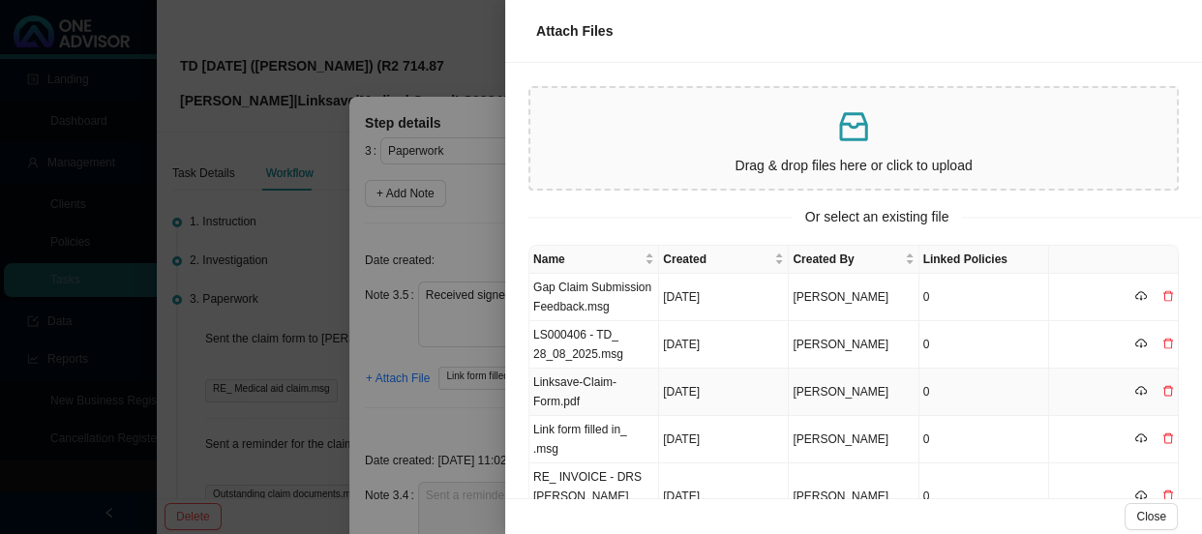
click at [591, 398] on td "Linksave-Claim-Form.pdf" at bounding box center [594, 392] width 130 height 47
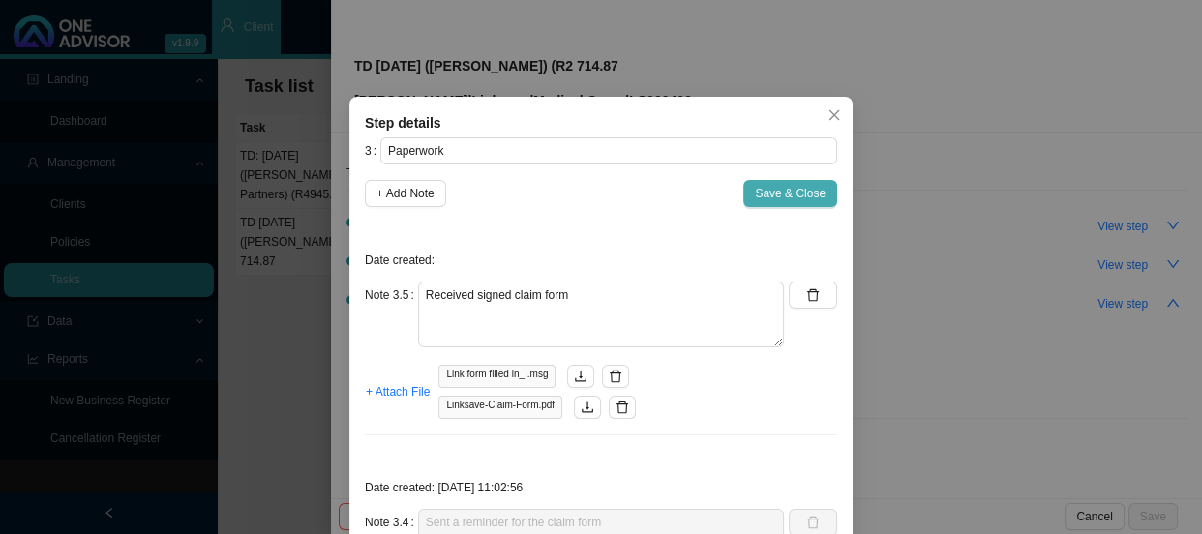
click at [771, 187] on span "Save & Close" at bounding box center [790, 193] width 71 height 19
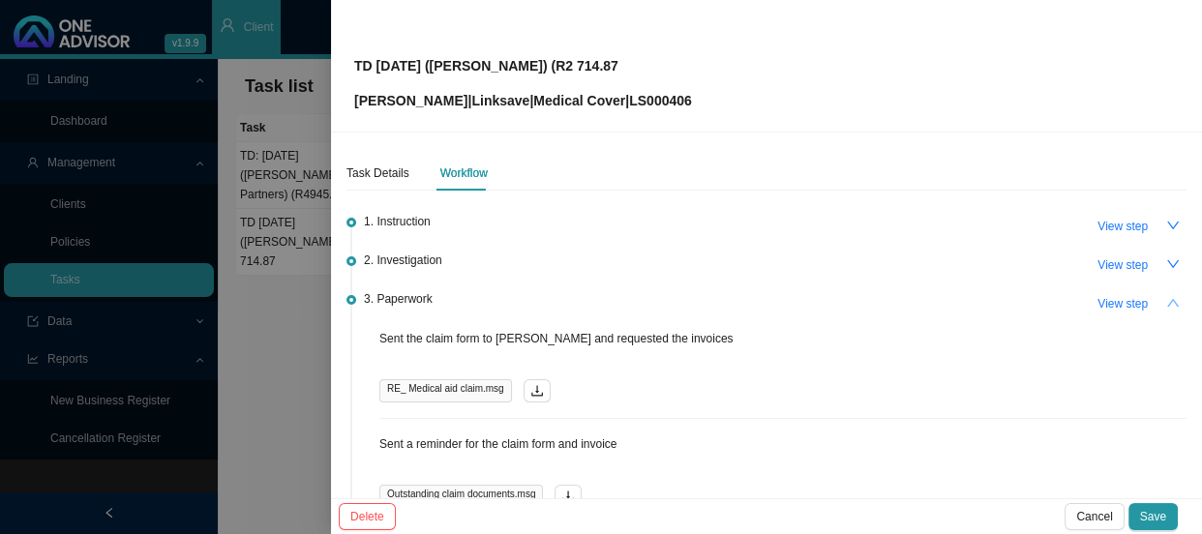
click at [1166, 296] on button "button" at bounding box center [1172, 302] width 27 height 27
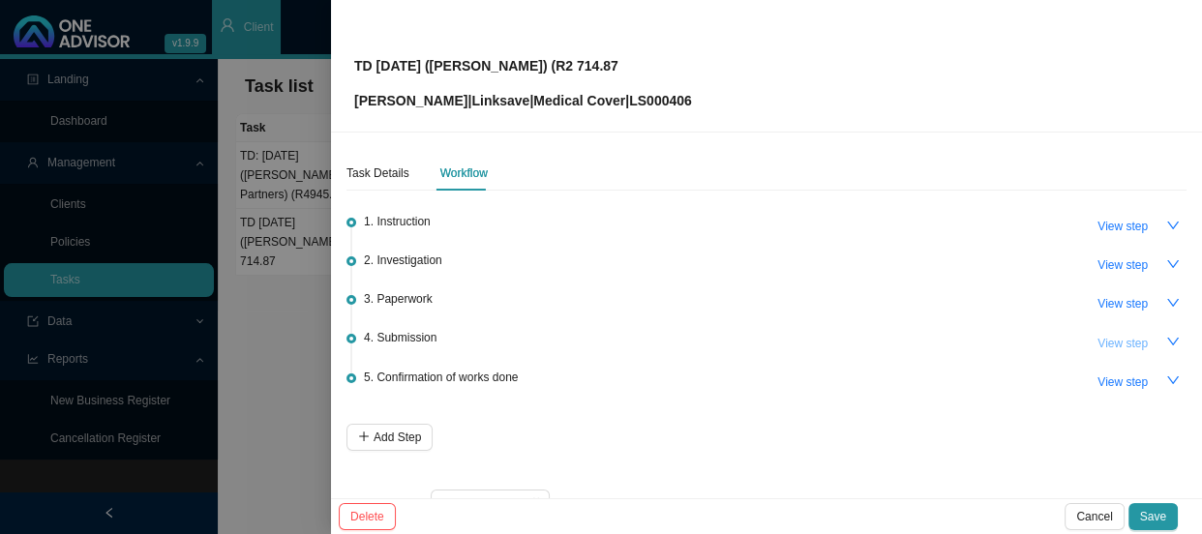
click at [1103, 347] on span "View step" at bounding box center [1122, 343] width 50 height 19
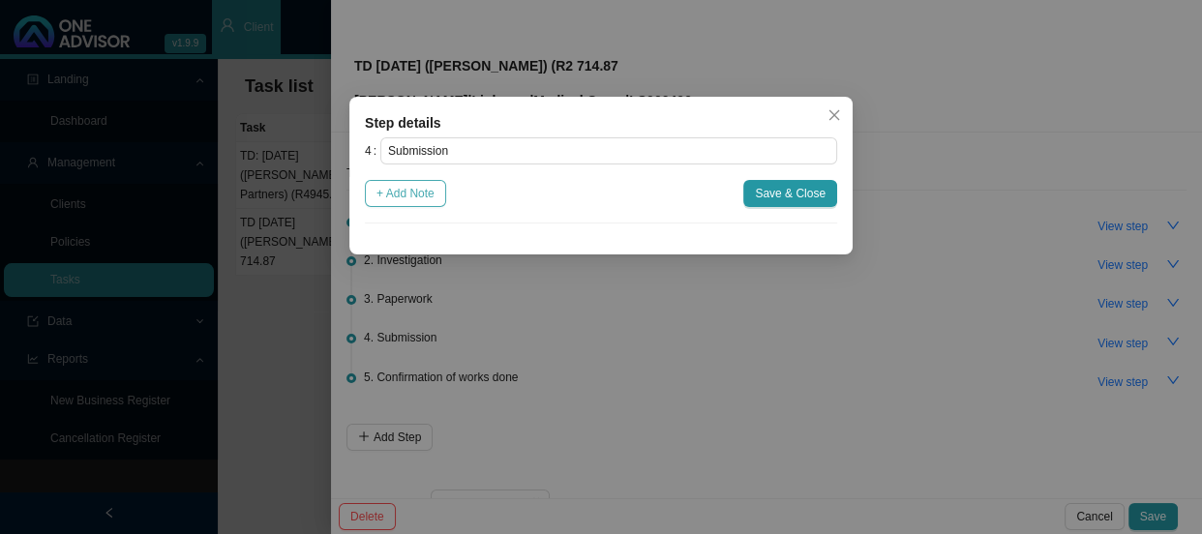
click at [417, 193] on span "+ Add Note" at bounding box center [405, 193] width 58 height 19
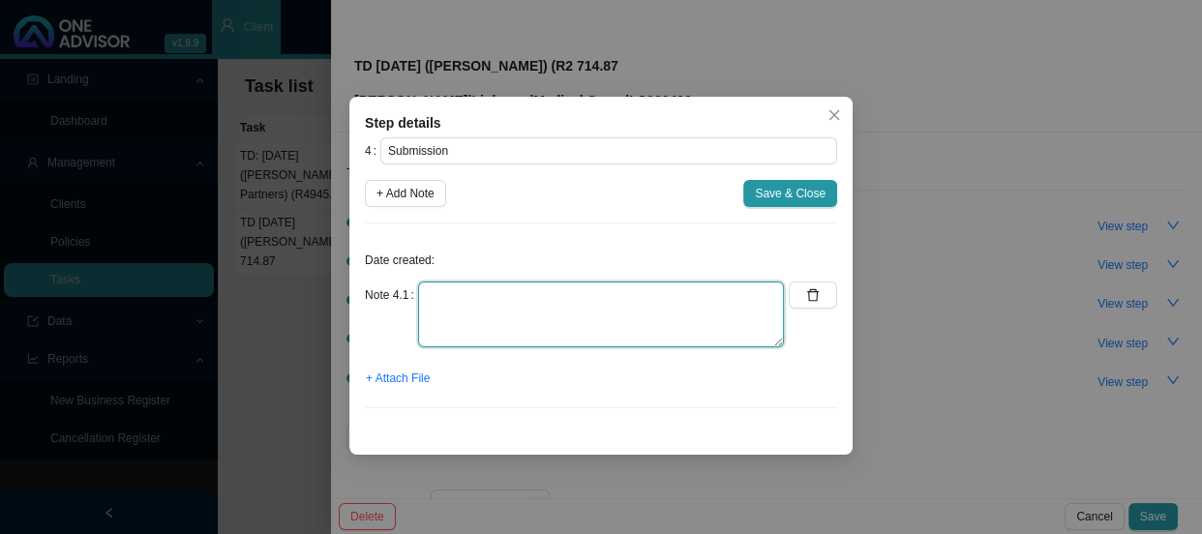
click at [492, 303] on textarea at bounding box center [601, 315] width 366 height 66
type textarea "Submitted claim"
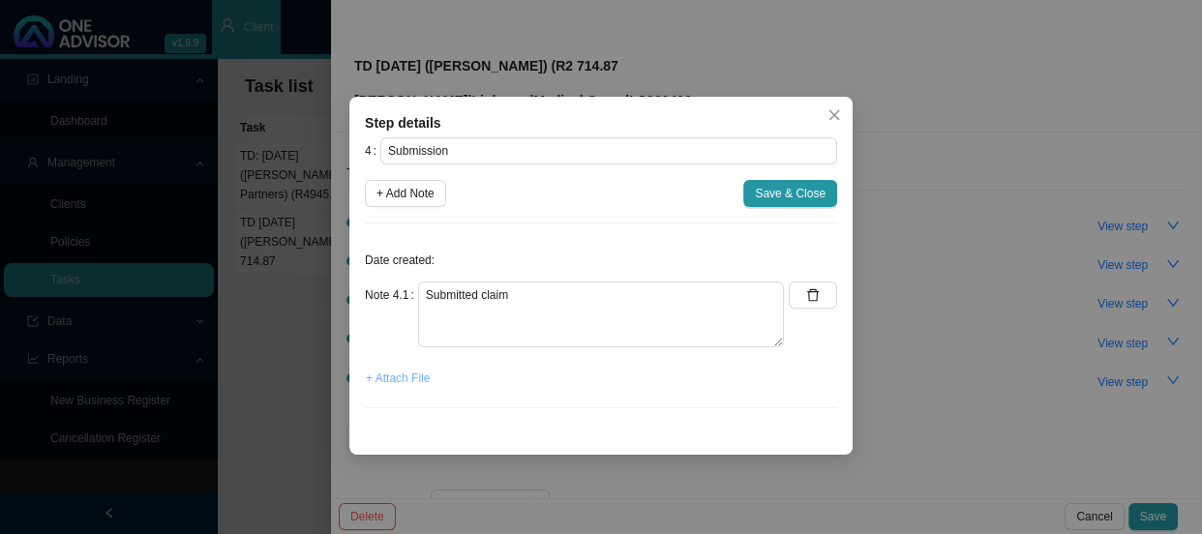
click at [411, 371] on span "+ Attach File" at bounding box center [398, 378] width 64 height 19
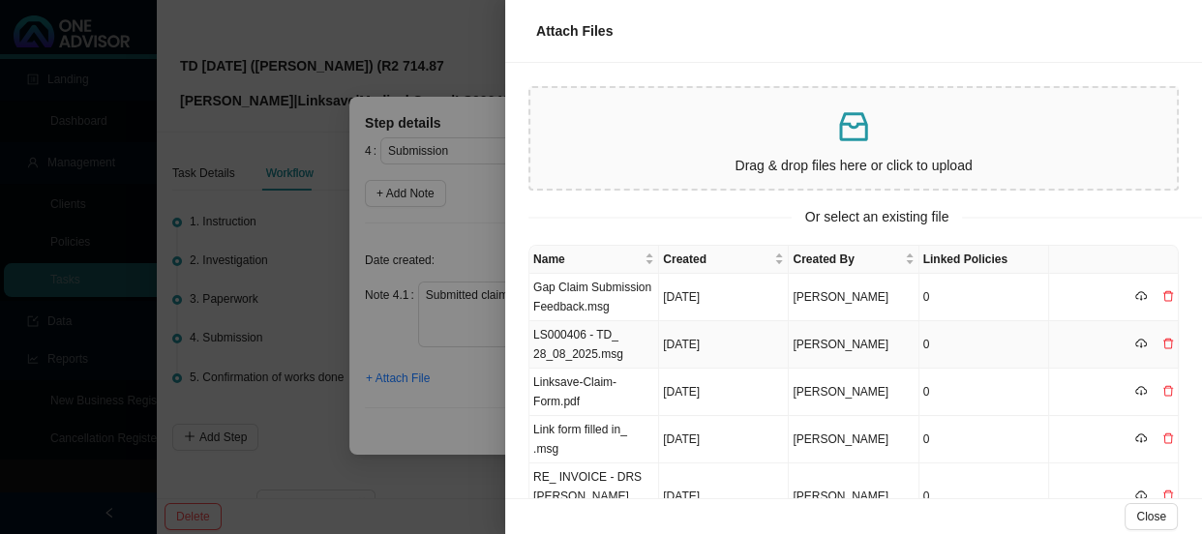
click at [619, 350] on td "LS000406 - TD_ 28_08_2025.msg" at bounding box center [594, 344] width 130 height 47
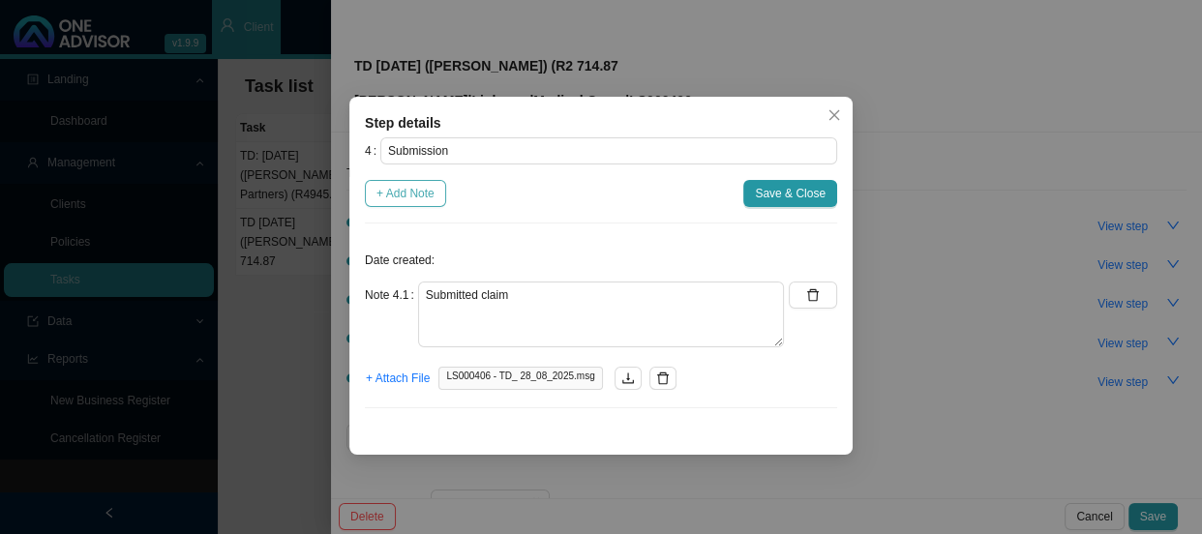
click at [411, 194] on span "+ Add Note" at bounding box center [405, 193] width 58 height 19
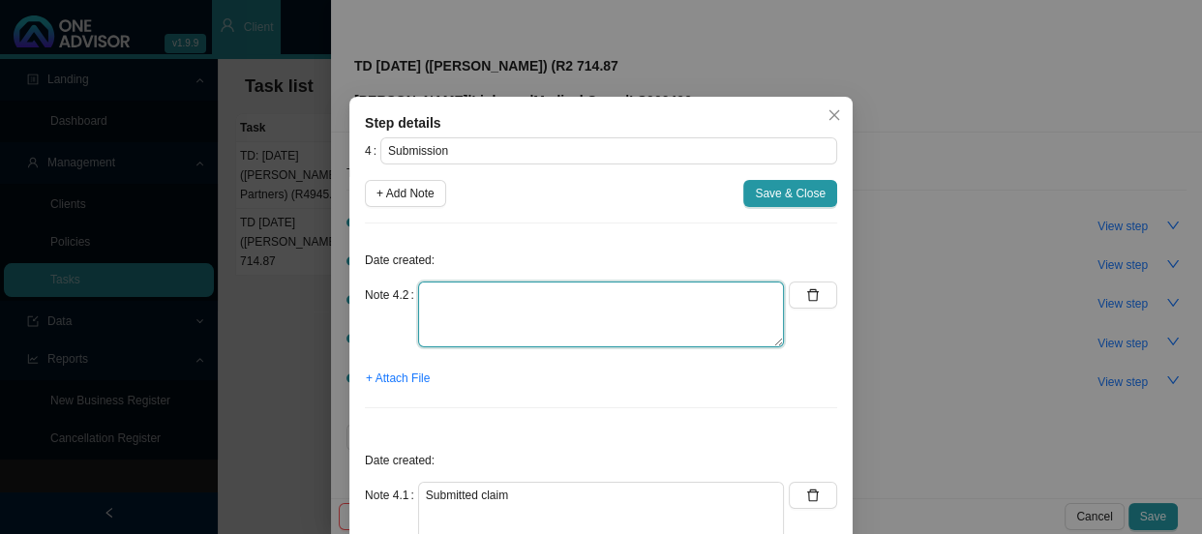
click at [456, 313] on textarea at bounding box center [601, 315] width 366 height 66
type textarea "Sent feedback"
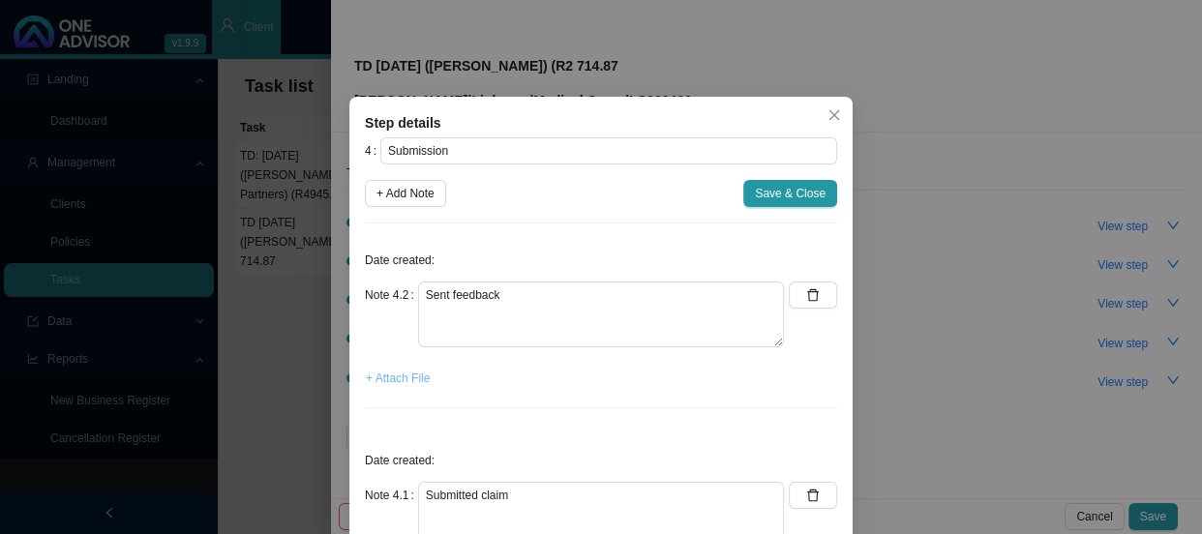
click at [408, 377] on span "+ Attach File" at bounding box center [398, 378] width 64 height 19
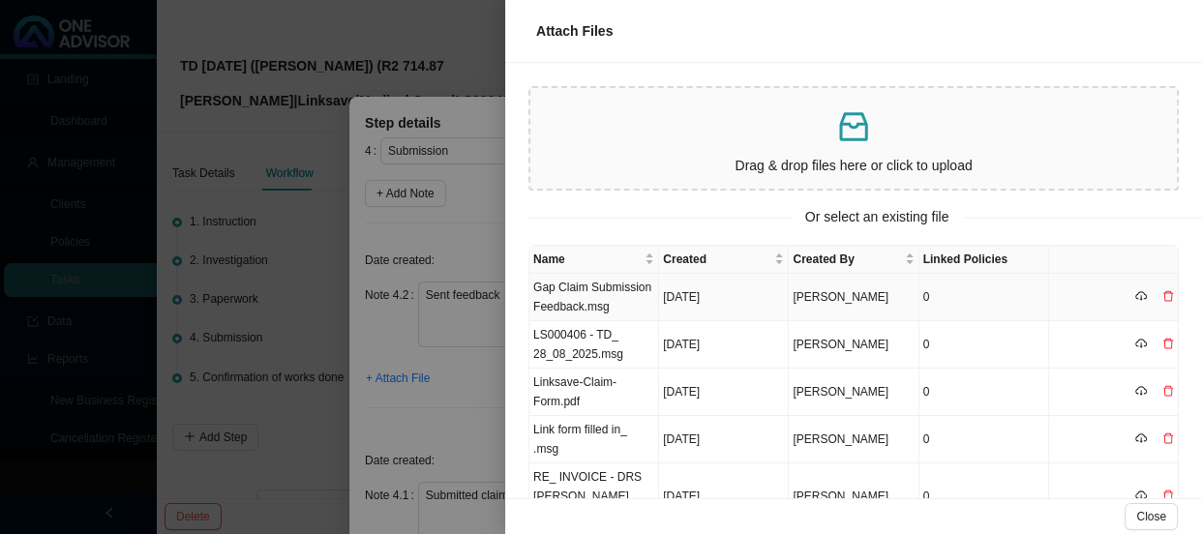
click at [586, 289] on td "Gap Claim Submission Feedback.msg" at bounding box center [594, 297] width 130 height 47
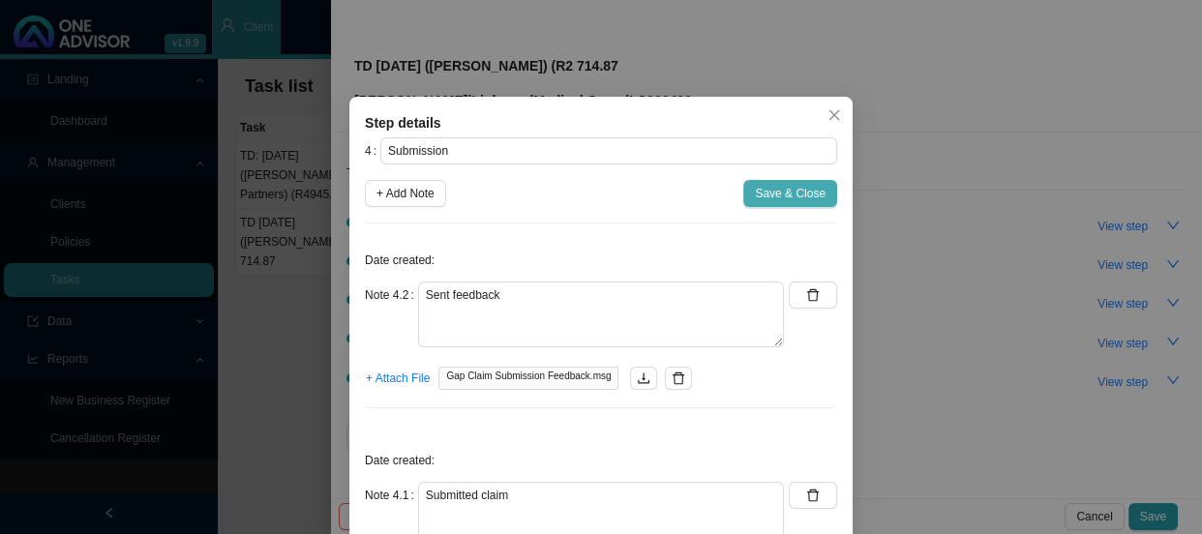
click at [782, 191] on span "Save & Close" at bounding box center [790, 193] width 71 height 19
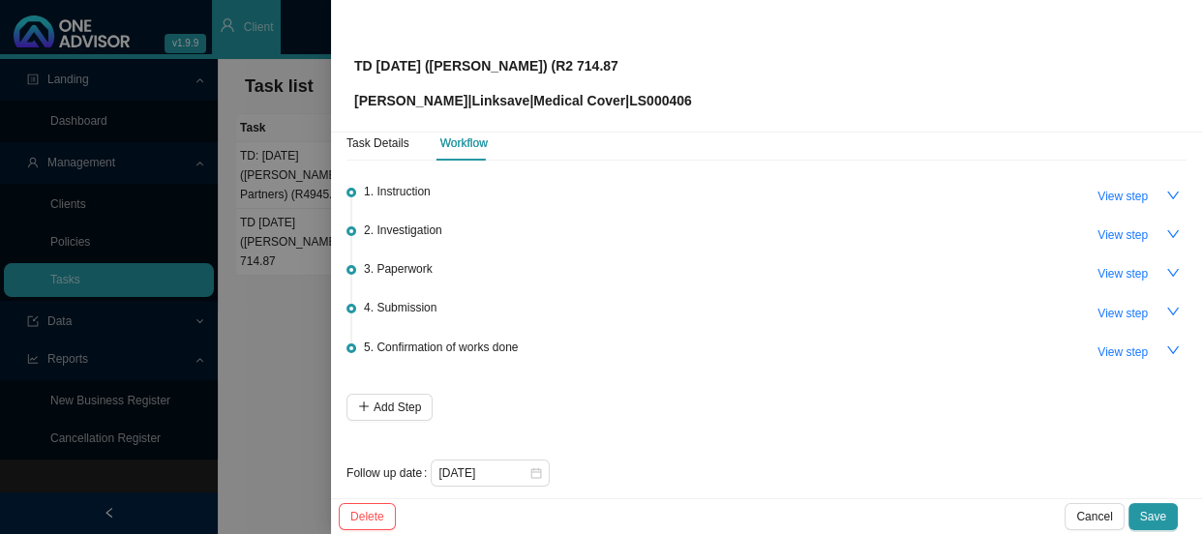
scroll to position [46, 0]
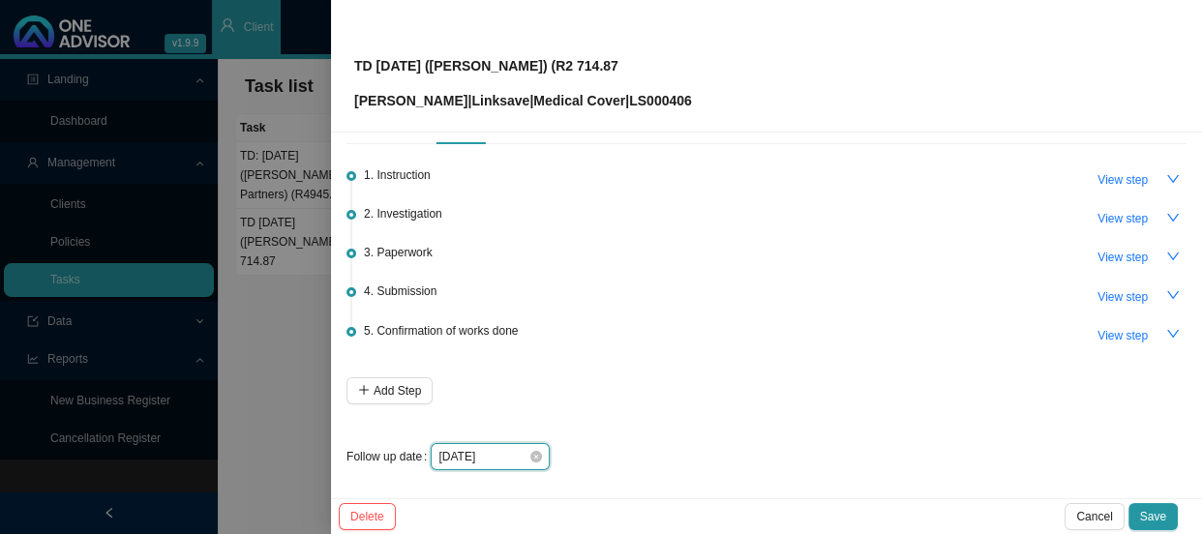
click at [497, 449] on input "[DATE]" at bounding box center [483, 456] width 90 height 19
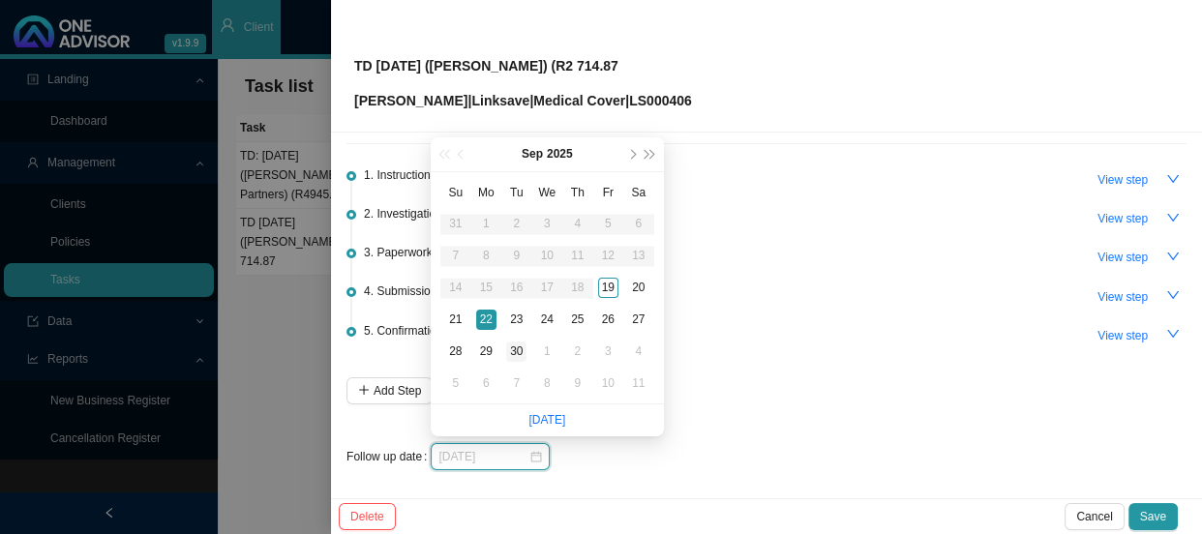
type input "[DATE]"
click at [517, 346] on div "30" at bounding box center [516, 352] width 20 height 20
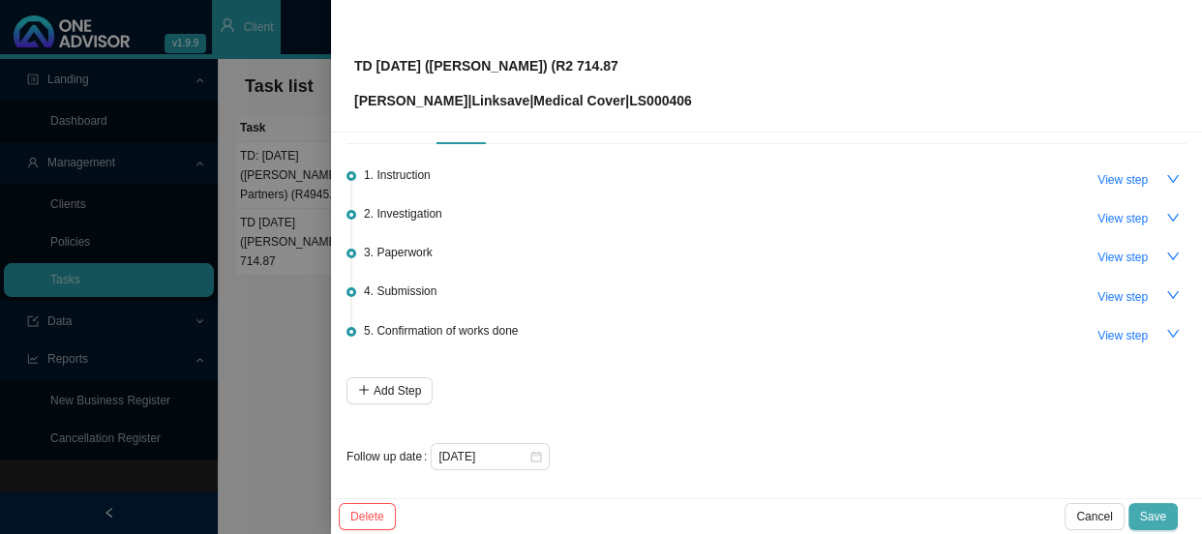
click at [1157, 513] on span "Save" at bounding box center [1153, 516] width 26 height 19
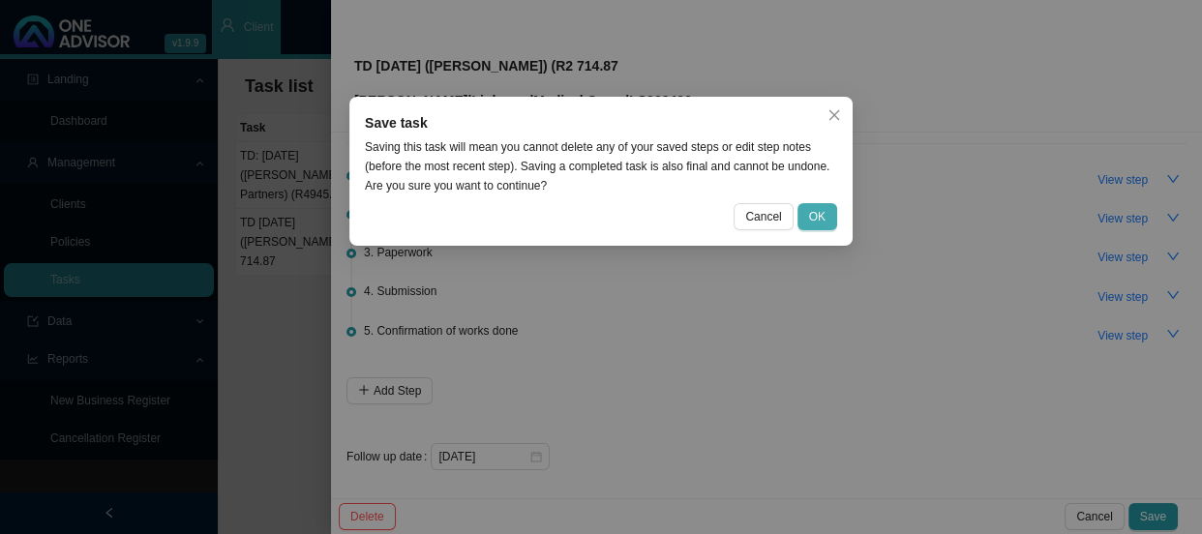
click at [824, 221] on span "OK" at bounding box center [817, 216] width 16 height 19
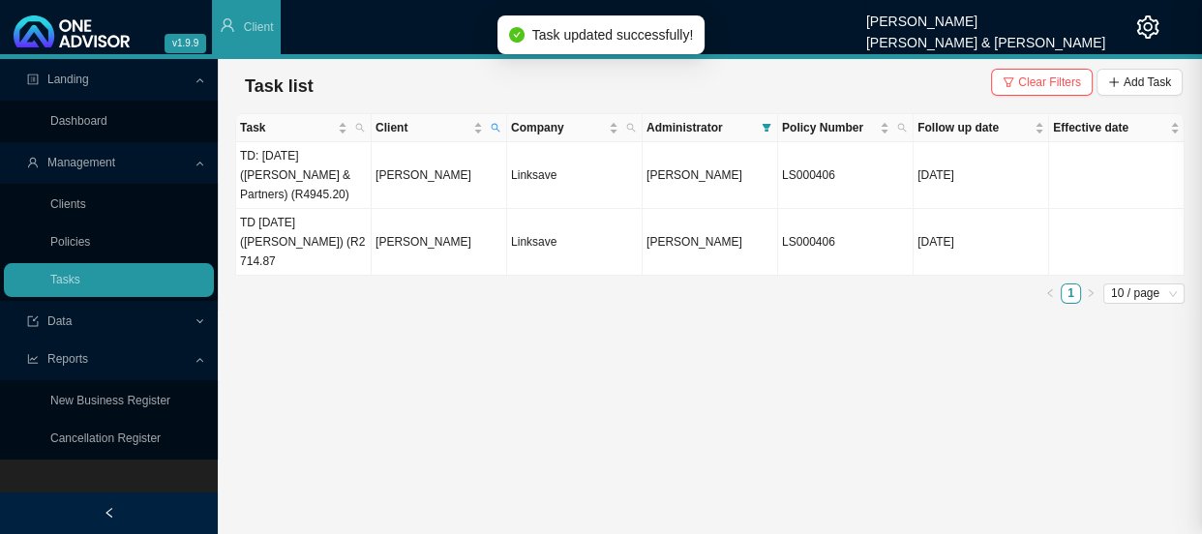
scroll to position [0, 0]
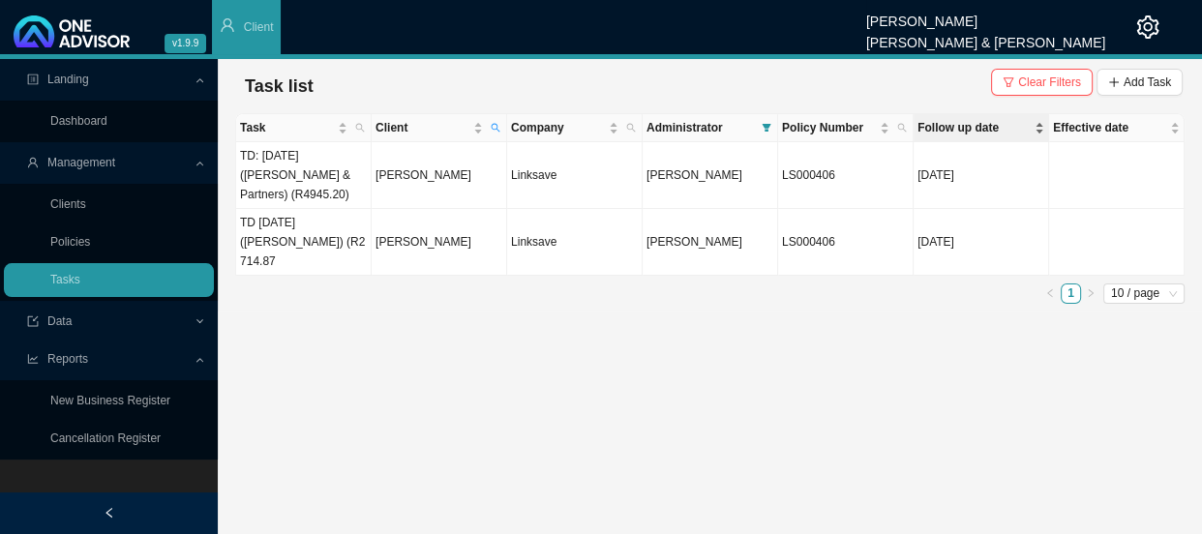
click at [1032, 123] on div "Follow up date" at bounding box center [980, 127] width 127 height 19
click at [494, 130] on icon "search" at bounding box center [496, 128] width 10 height 10
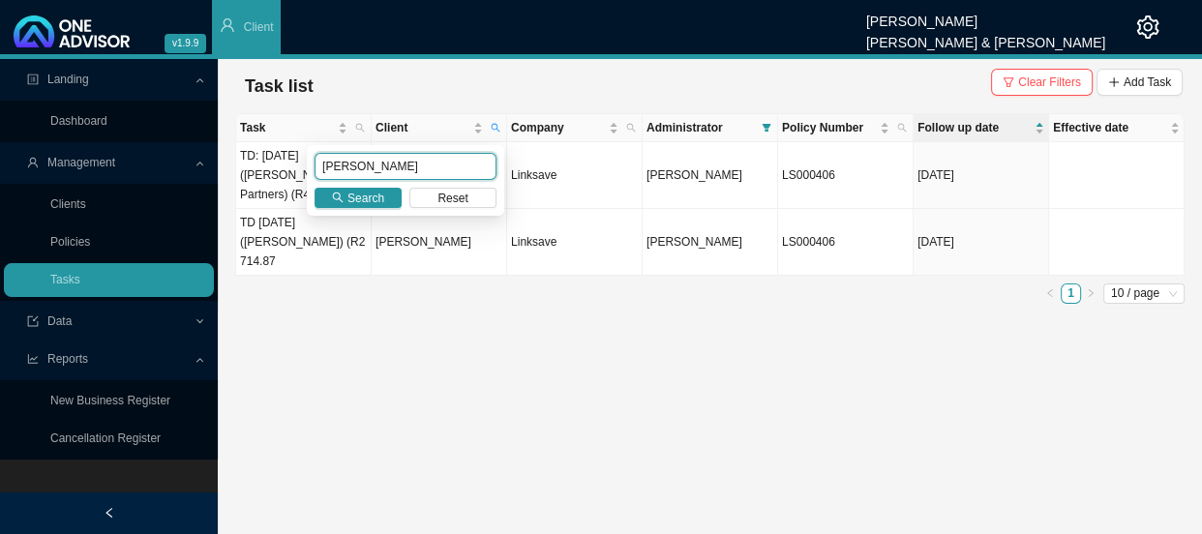
drag, startPoint x: 344, startPoint y: 165, endPoint x: 269, endPoint y: 165, distance: 74.5
click at [269, 165] on body "v1.9.9 [PERSON_NAME] [PERSON_NAME] & [PERSON_NAME] Client Landing Dashboard Man…" at bounding box center [601, 267] width 1202 height 534
type input "forder"
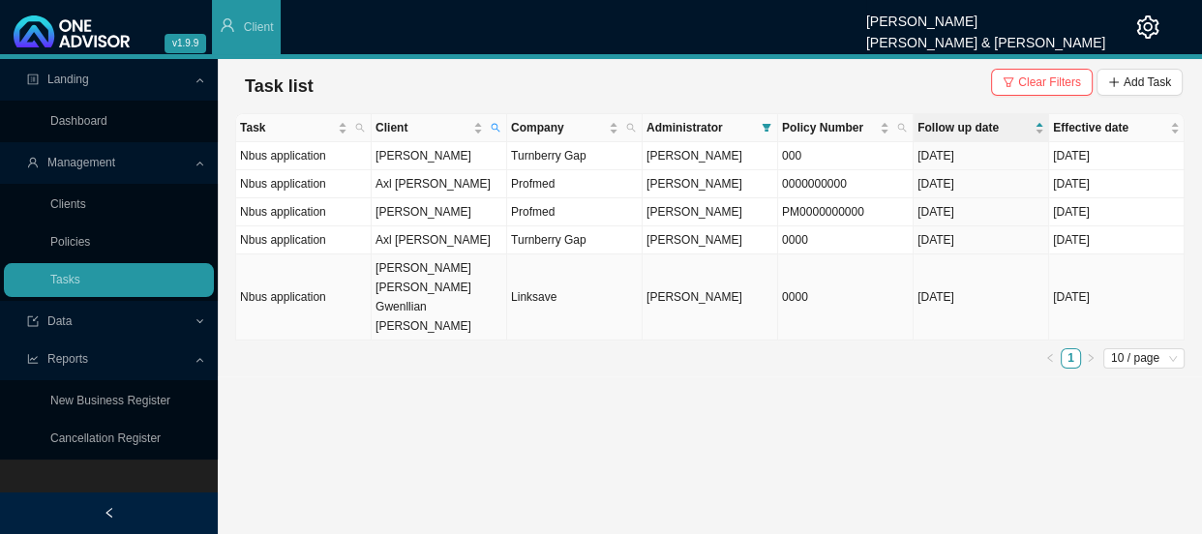
click at [426, 273] on td "[PERSON_NAME] [PERSON_NAME] Gwenllian [PERSON_NAME]" at bounding box center [439, 297] width 135 height 86
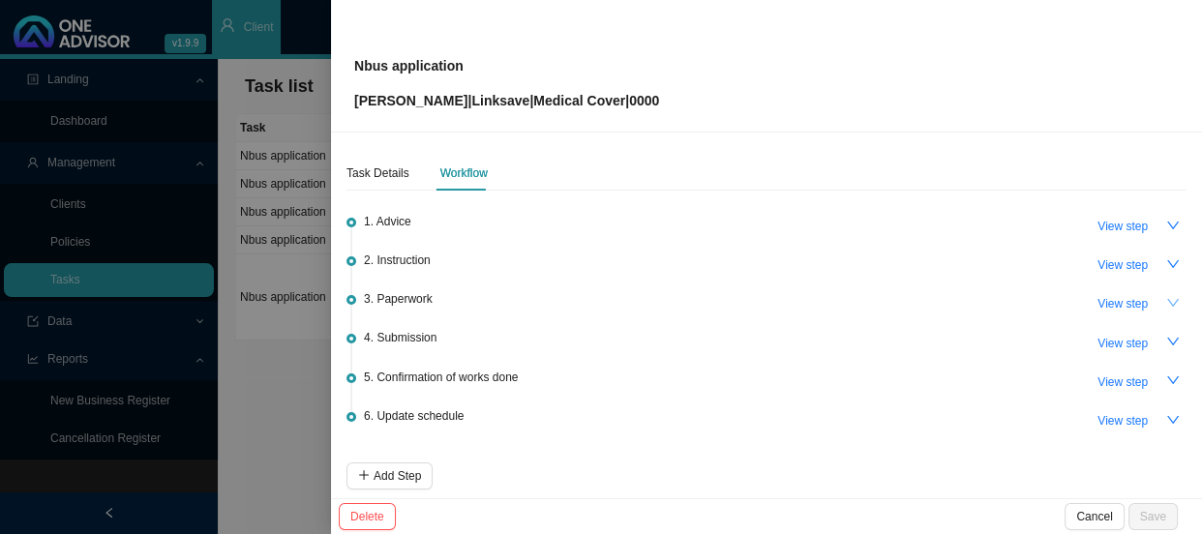
click at [1167, 302] on icon "down" at bounding box center [1173, 303] width 12 height 8
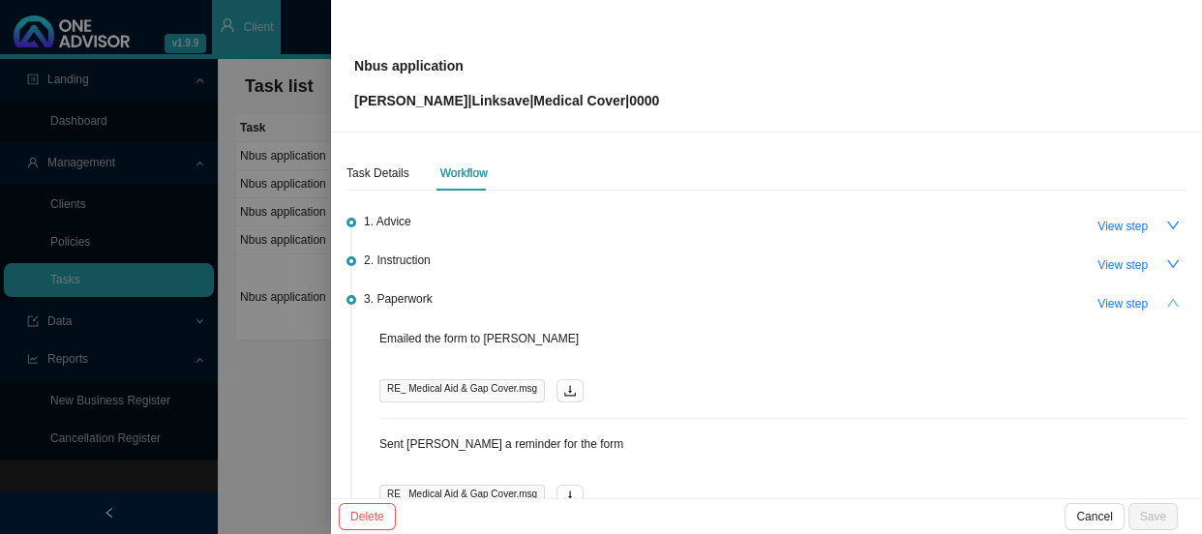
click at [1166, 306] on icon "up" at bounding box center [1173, 303] width 14 height 14
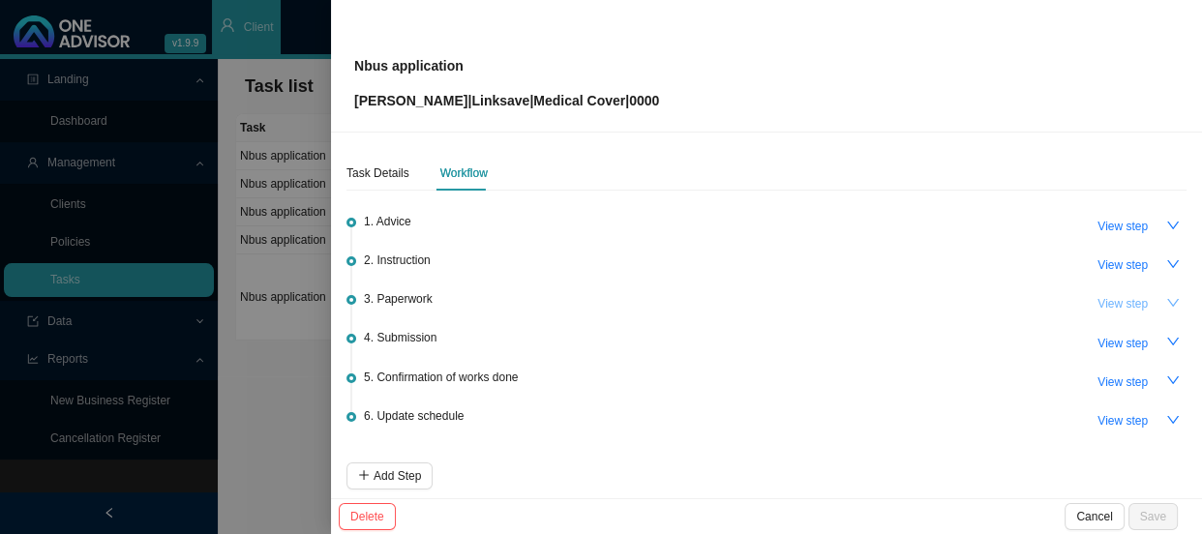
click at [1124, 294] on span "View step" at bounding box center [1122, 303] width 50 height 19
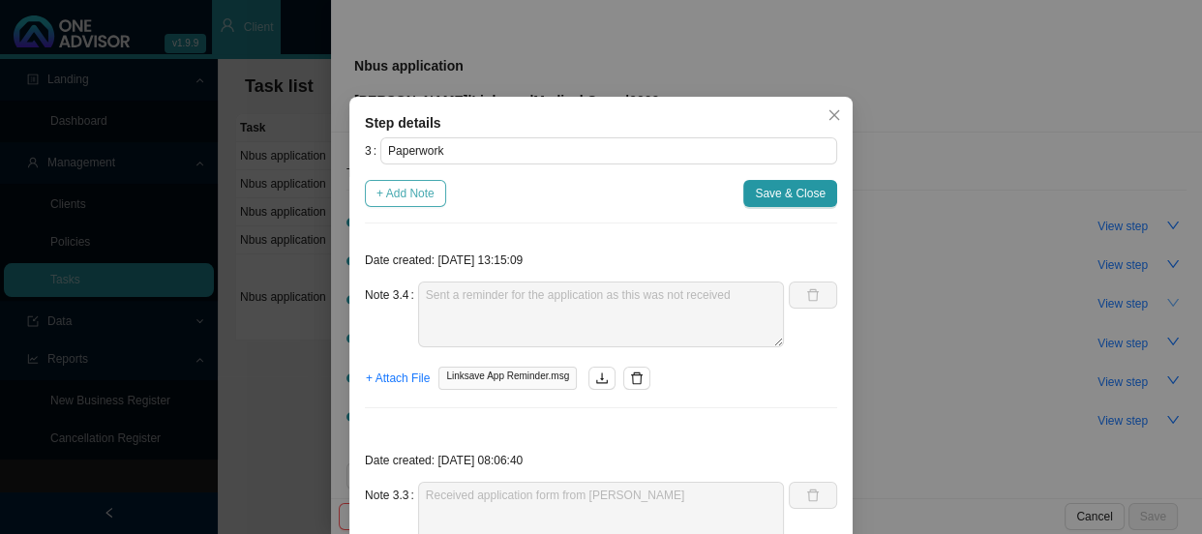
click at [415, 194] on span "+ Add Note" at bounding box center [405, 193] width 58 height 19
type textarea "Sent a reminder for the application as this was not received"
type textarea "Received application form from [PERSON_NAME]"
type textarea "Sent [PERSON_NAME] a reminder for the form"
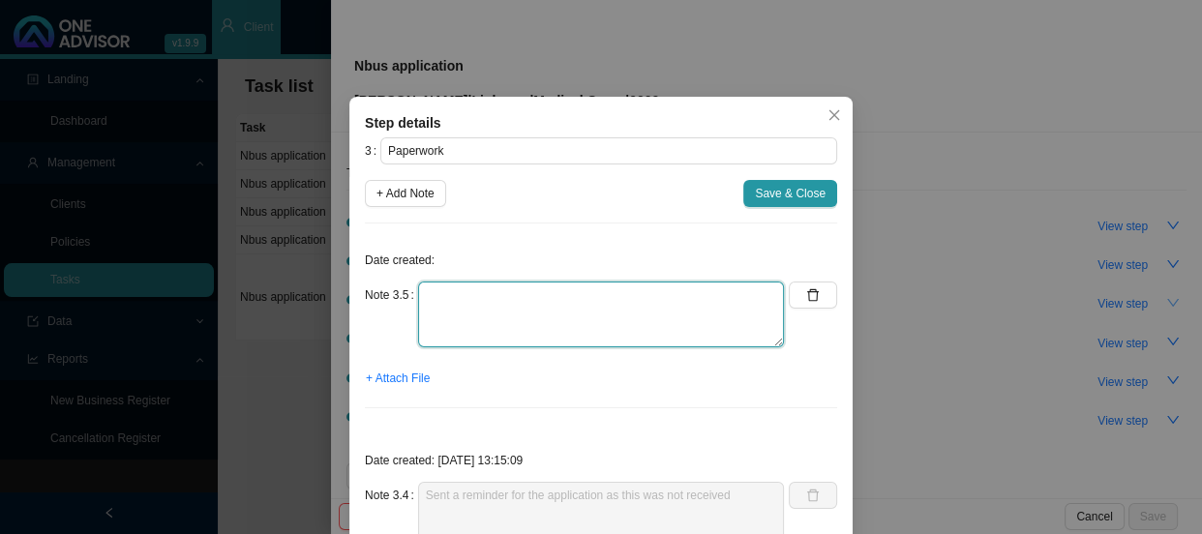
click at [478, 305] on textarea at bounding box center [601, 315] width 366 height 66
type textarea "r"
type textarea "Received completed application"
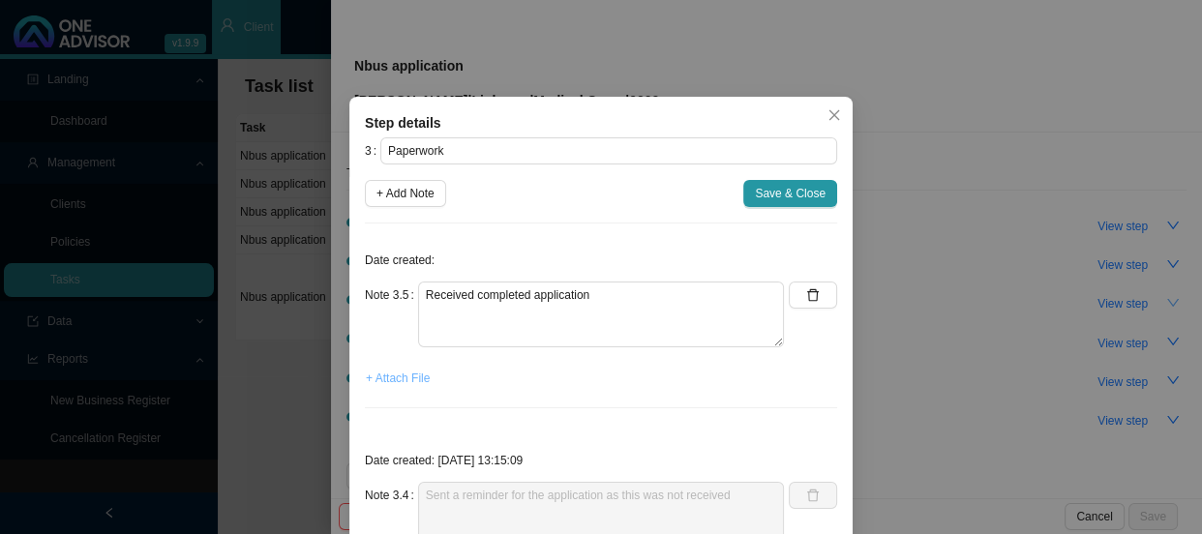
click at [377, 370] on span "+ Attach File" at bounding box center [398, 378] width 64 height 19
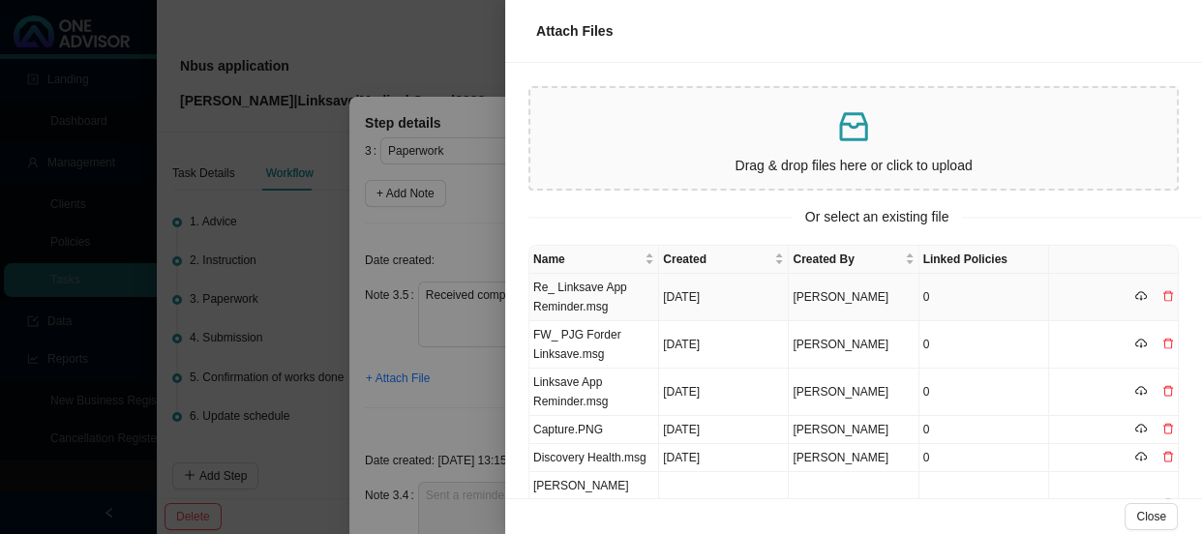
click at [620, 290] on td "Re_ Linksave App Reminder.msg" at bounding box center [594, 297] width 130 height 47
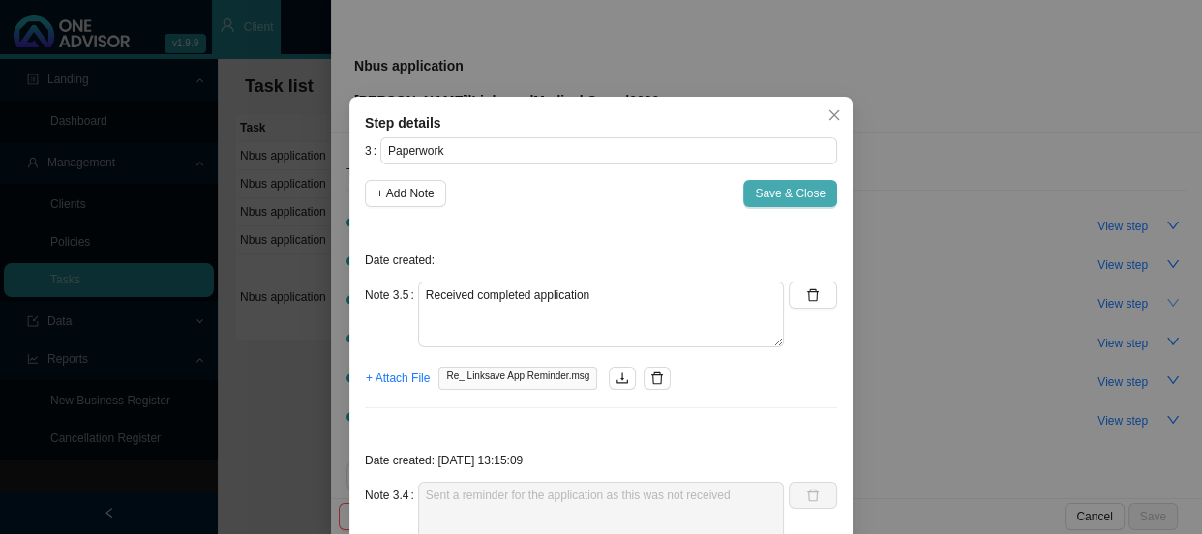
click at [799, 194] on span "Save & Close" at bounding box center [790, 193] width 71 height 19
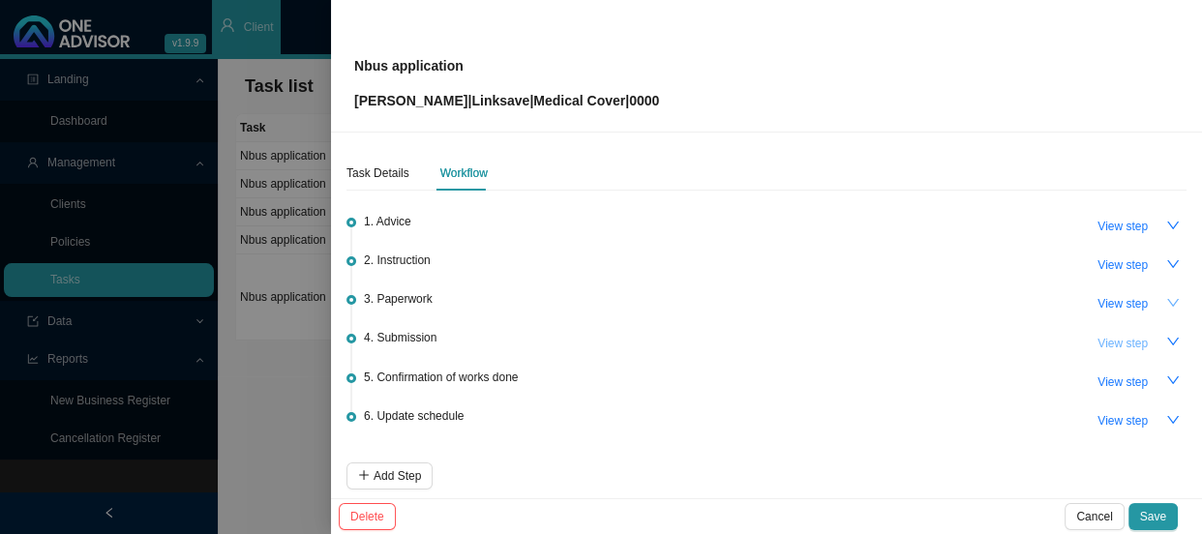
click at [1111, 344] on span "View step" at bounding box center [1122, 343] width 50 height 19
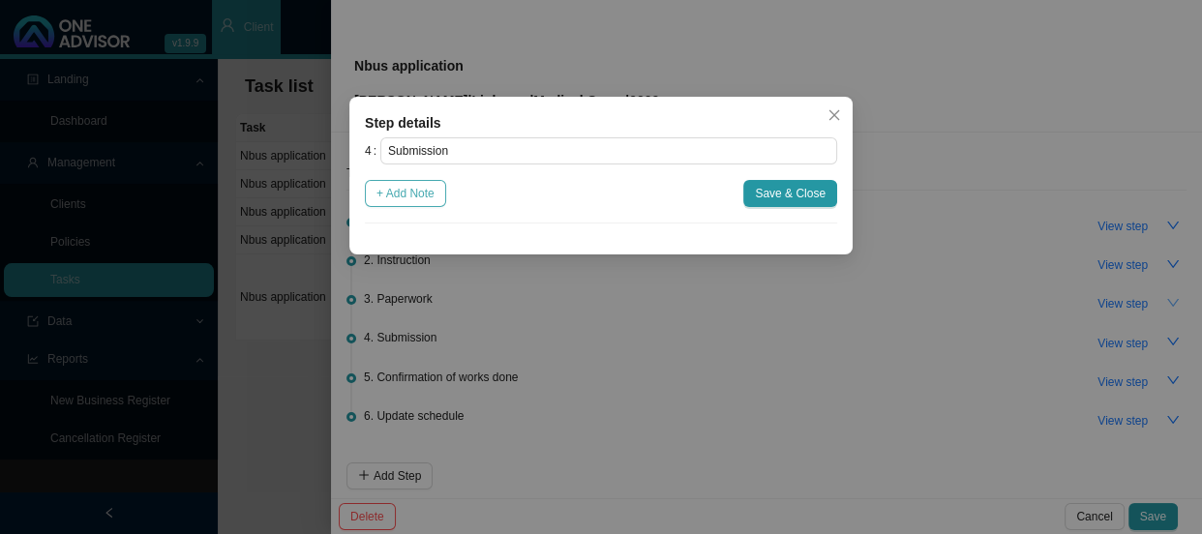
click at [379, 194] on span "+ Add Note" at bounding box center [405, 193] width 58 height 19
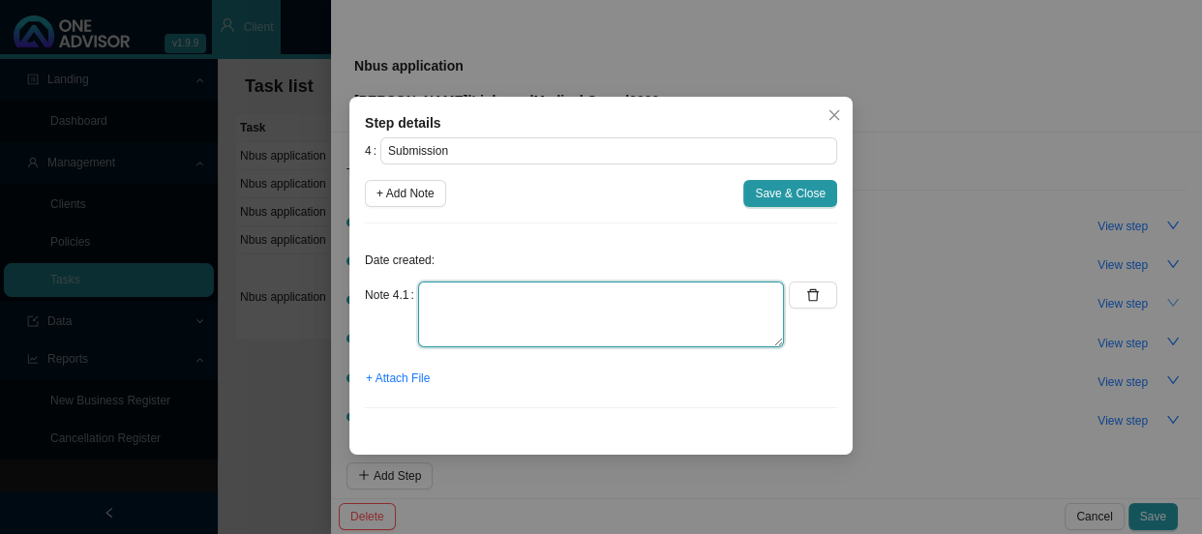
click at [475, 295] on textarea at bounding box center [601, 315] width 366 height 66
type textarea "Submitted application to Linksave"
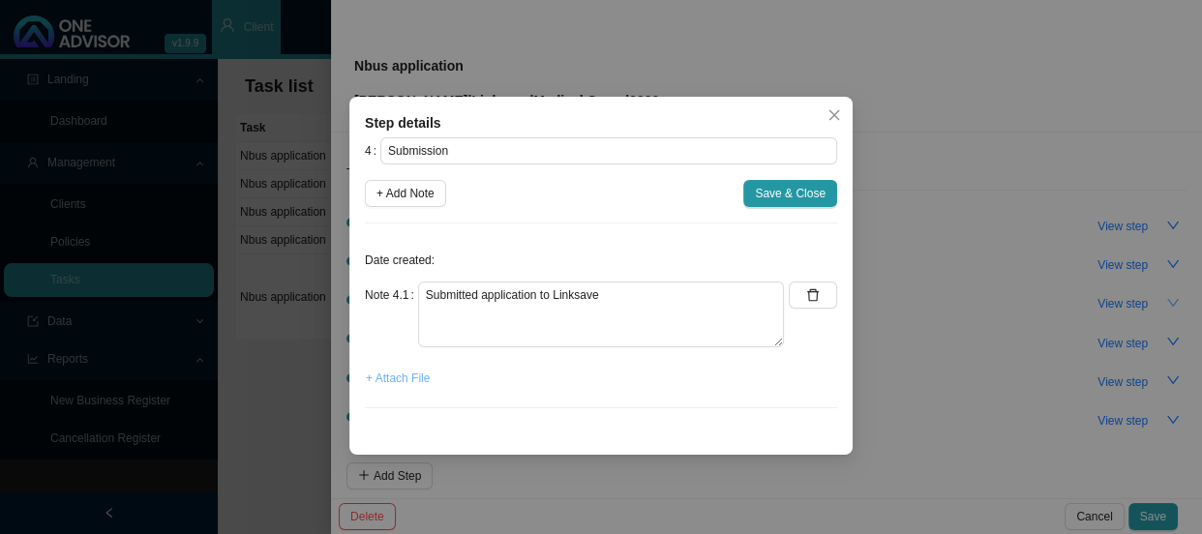
click at [409, 379] on span "+ Attach File" at bounding box center [398, 378] width 64 height 19
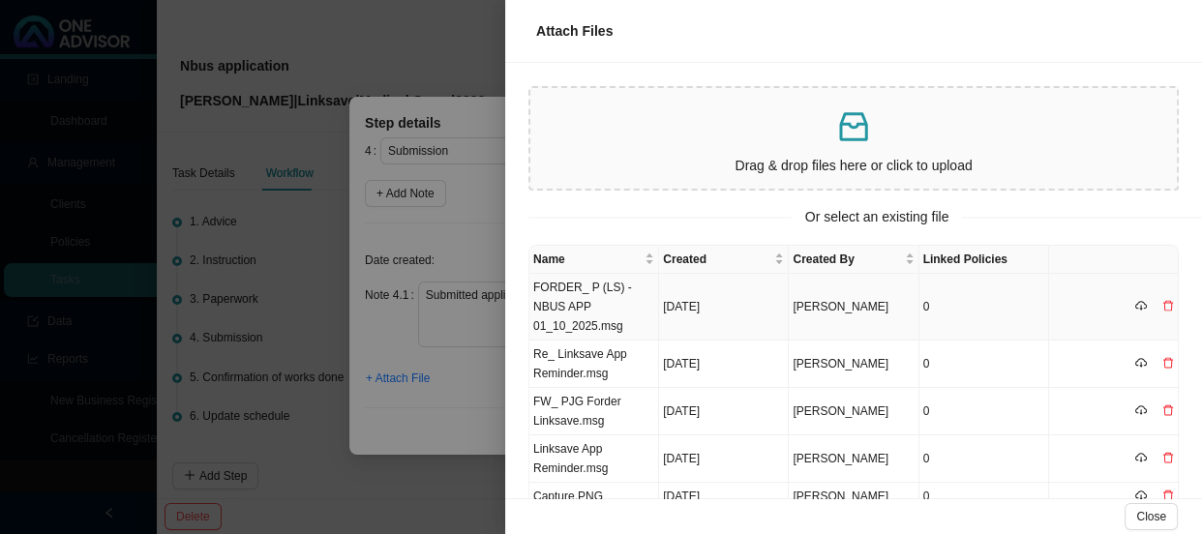
click at [573, 302] on td "FORDER_ P (LS) - NBUS APP 01_10_2025.msg" at bounding box center [594, 307] width 130 height 67
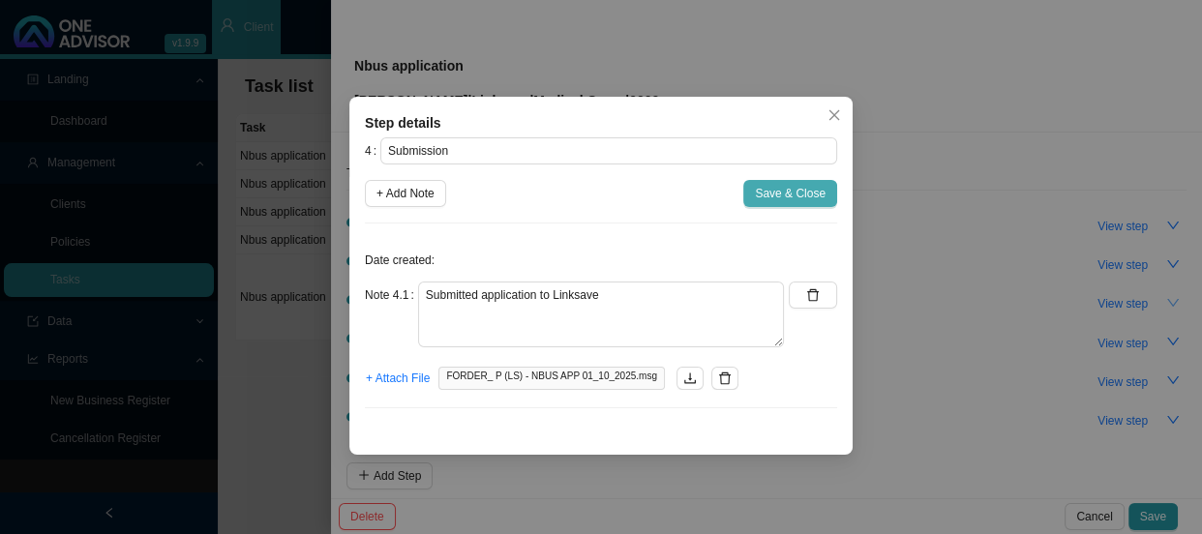
click at [764, 193] on span "Save & Close" at bounding box center [790, 193] width 71 height 19
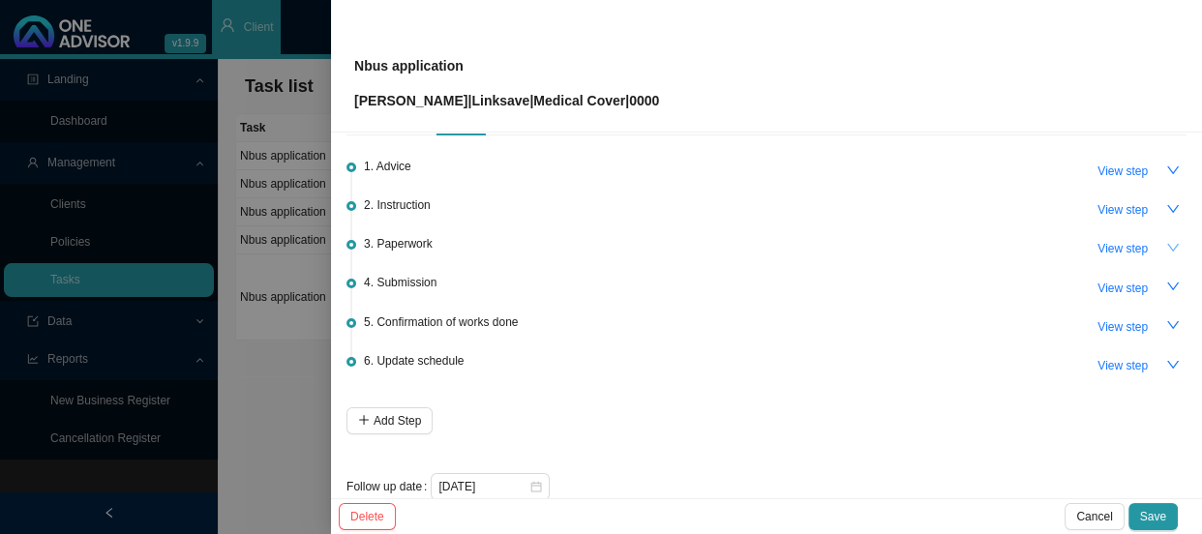
scroll to position [85, 0]
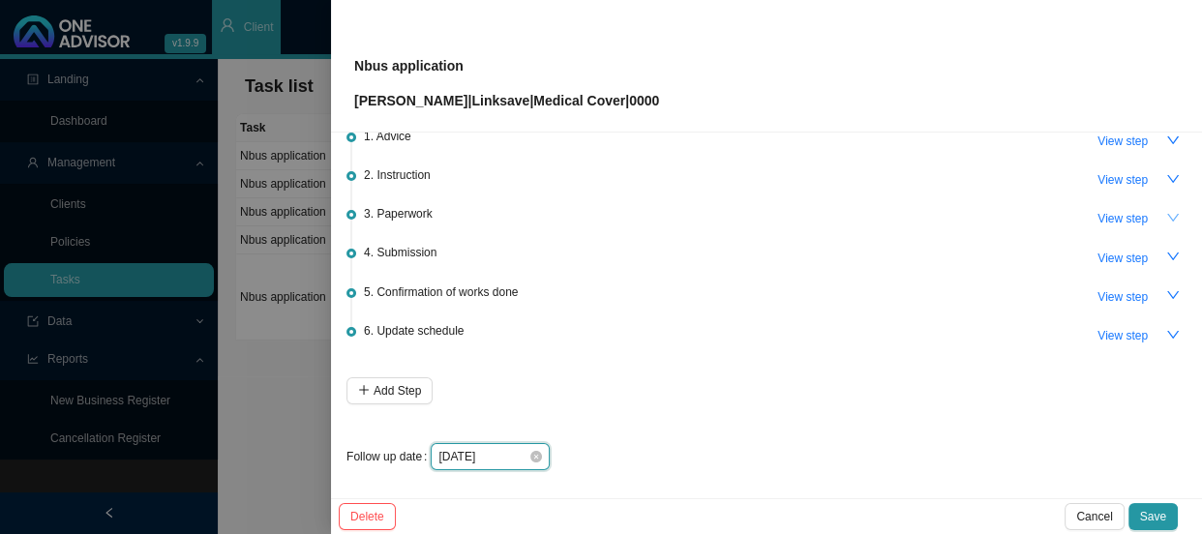
click at [513, 454] on input "[DATE]" at bounding box center [483, 456] width 90 height 19
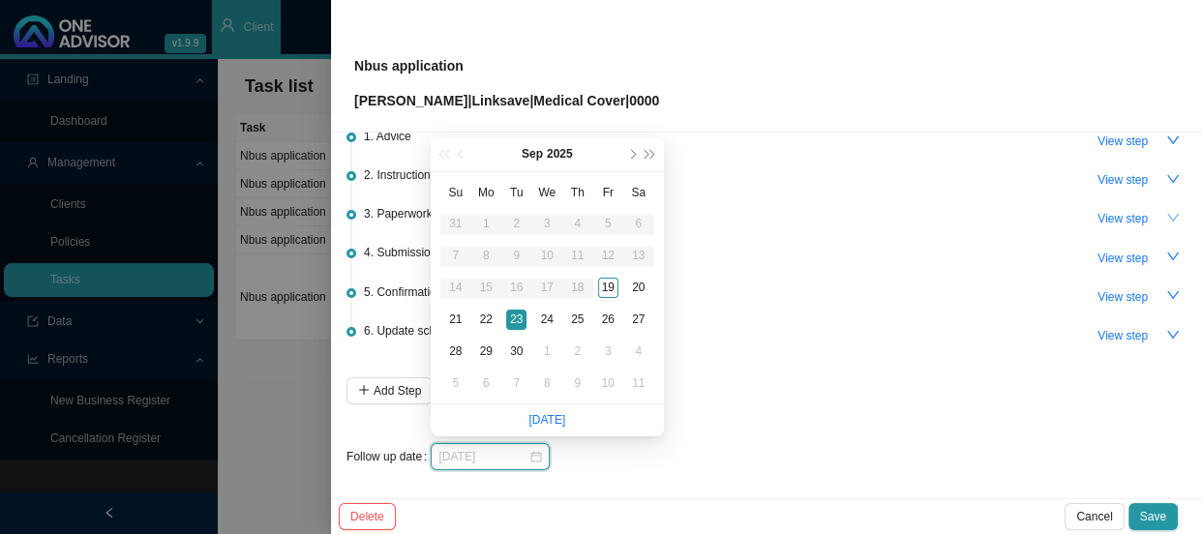
type input "[DATE]"
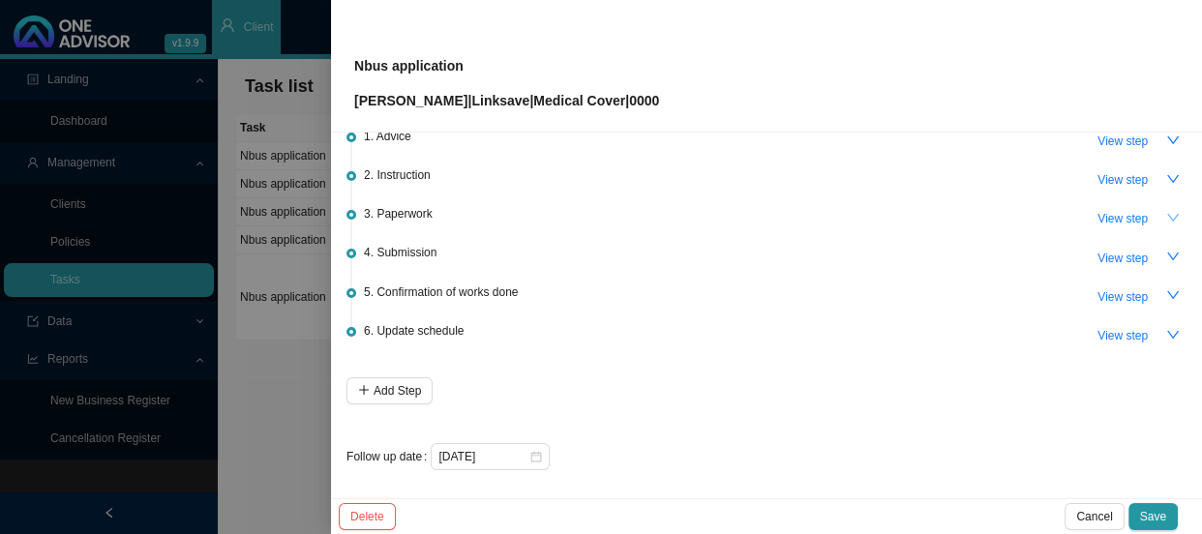
click at [1112, 465] on div "[DATE]" at bounding box center [809, 456] width 756 height 27
click at [1147, 508] on span "Save" at bounding box center [1153, 516] width 26 height 19
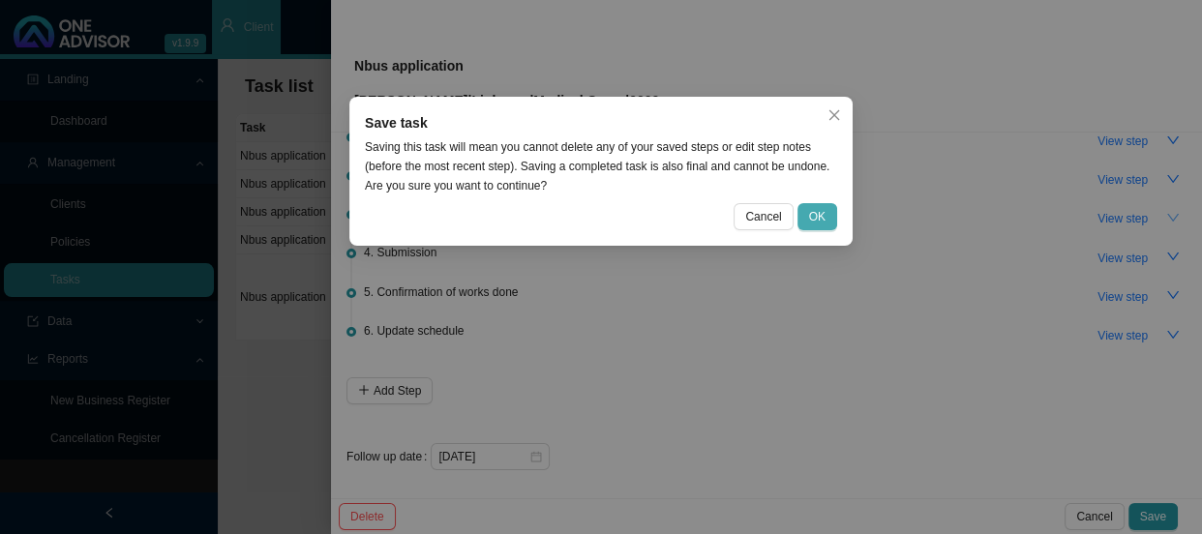
click at [814, 210] on span "OK" at bounding box center [817, 216] width 16 height 19
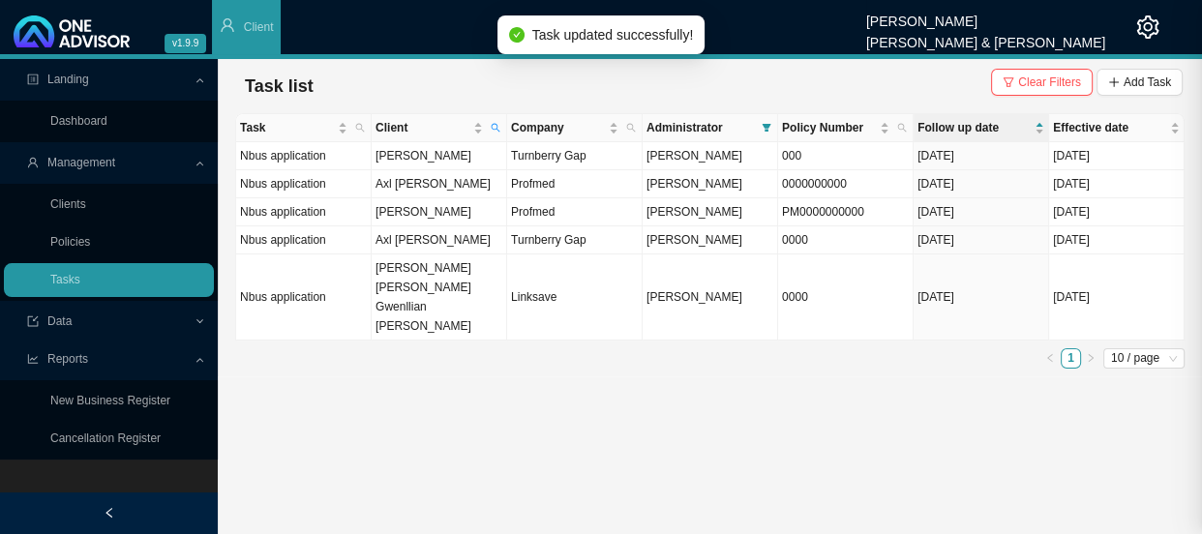
scroll to position [0, 0]
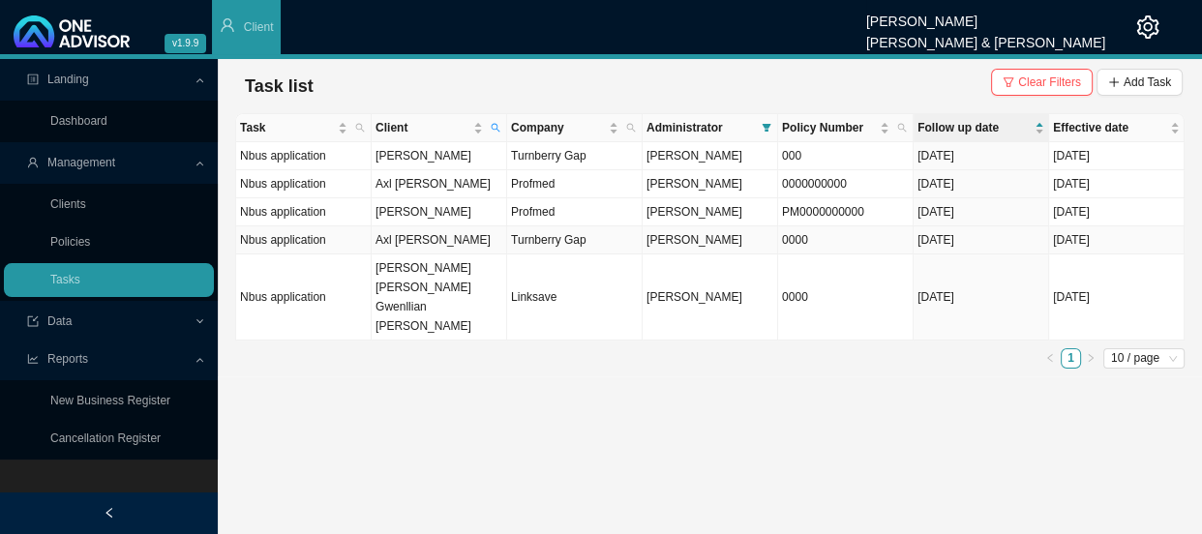
click at [427, 241] on td "Axl [PERSON_NAME]" at bounding box center [439, 240] width 135 height 28
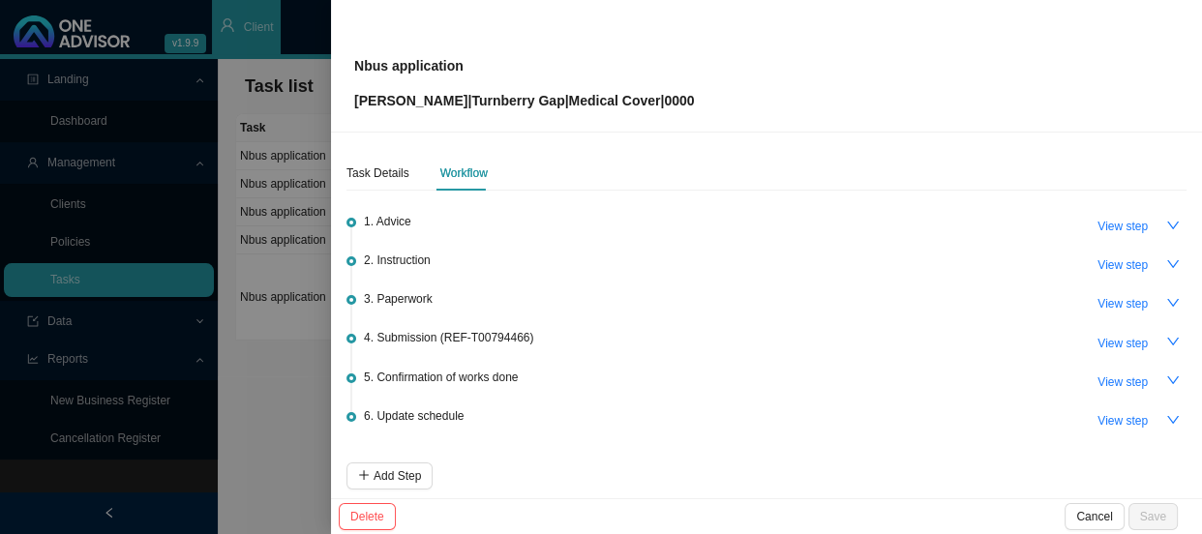
click at [265, 344] on div at bounding box center [601, 267] width 1202 height 534
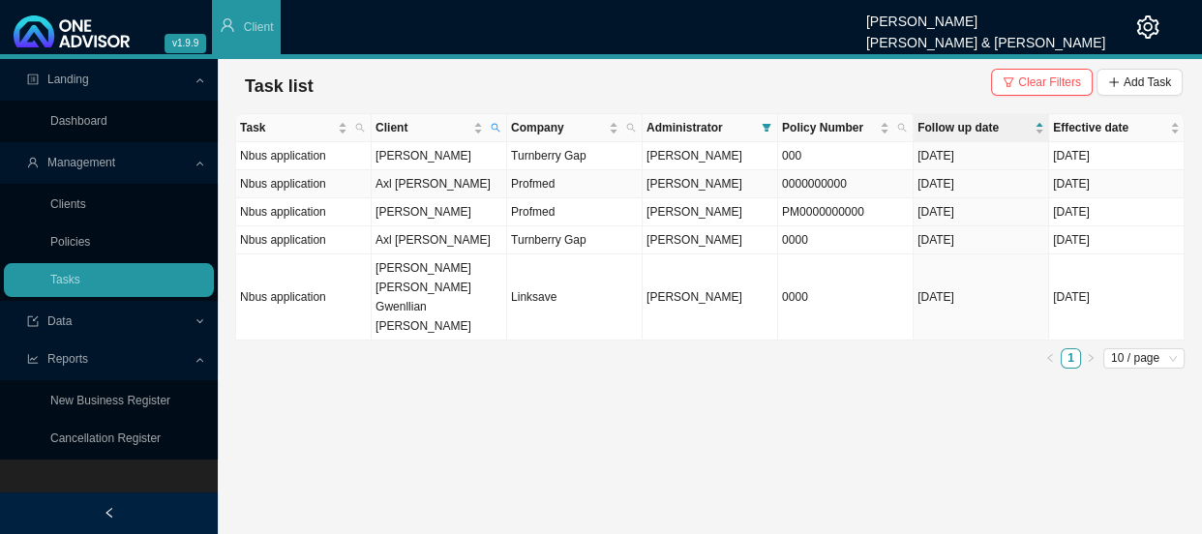
click at [434, 180] on td "Axl [PERSON_NAME]" at bounding box center [439, 184] width 135 height 28
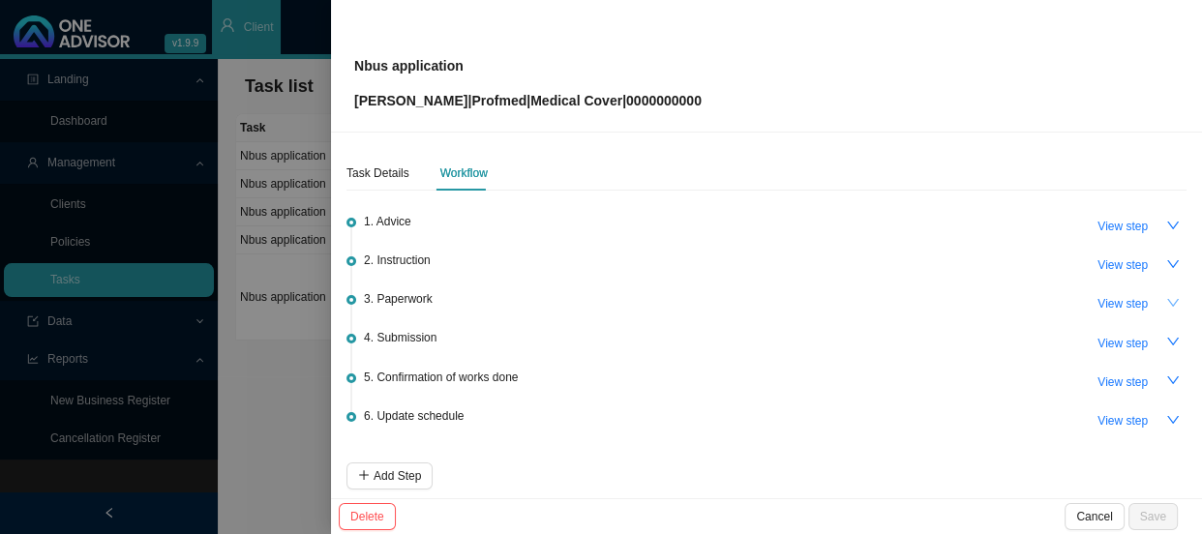
click at [1166, 297] on icon "down" at bounding box center [1173, 303] width 14 height 14
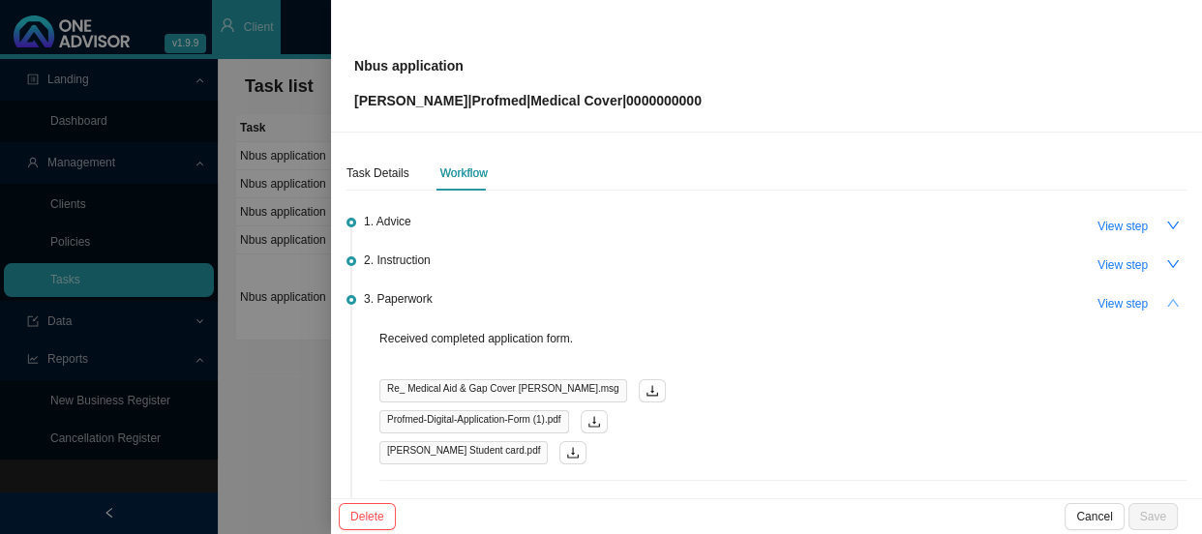
click at [1167, 303] on button "button" at bounding box center [1172, 302] width 27 height 27
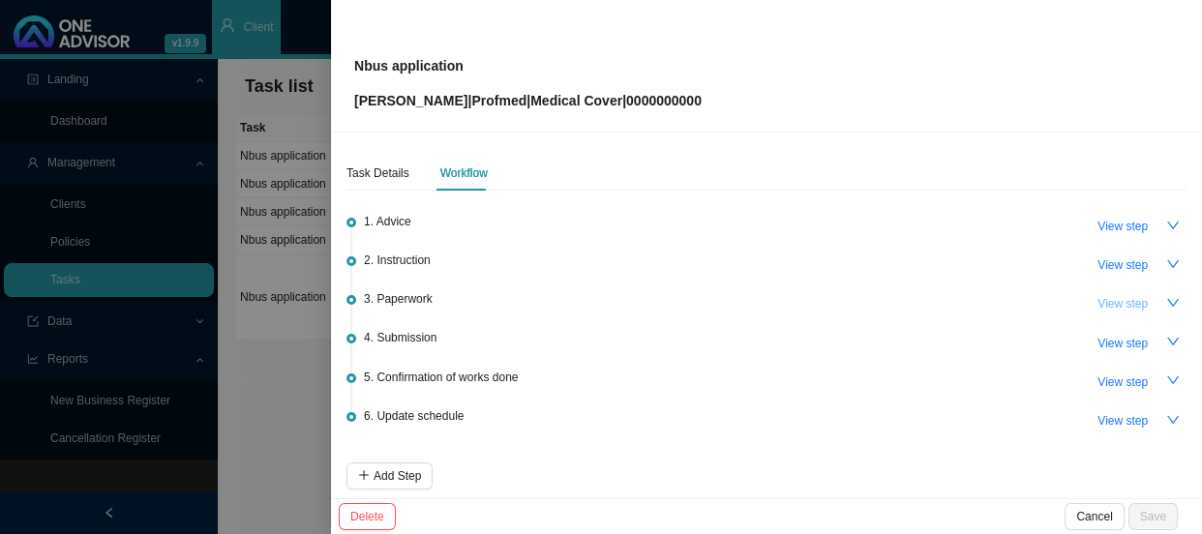
click at [1113, 300] on span "View step" at bounding box center [1122, 303] width 50 height 19
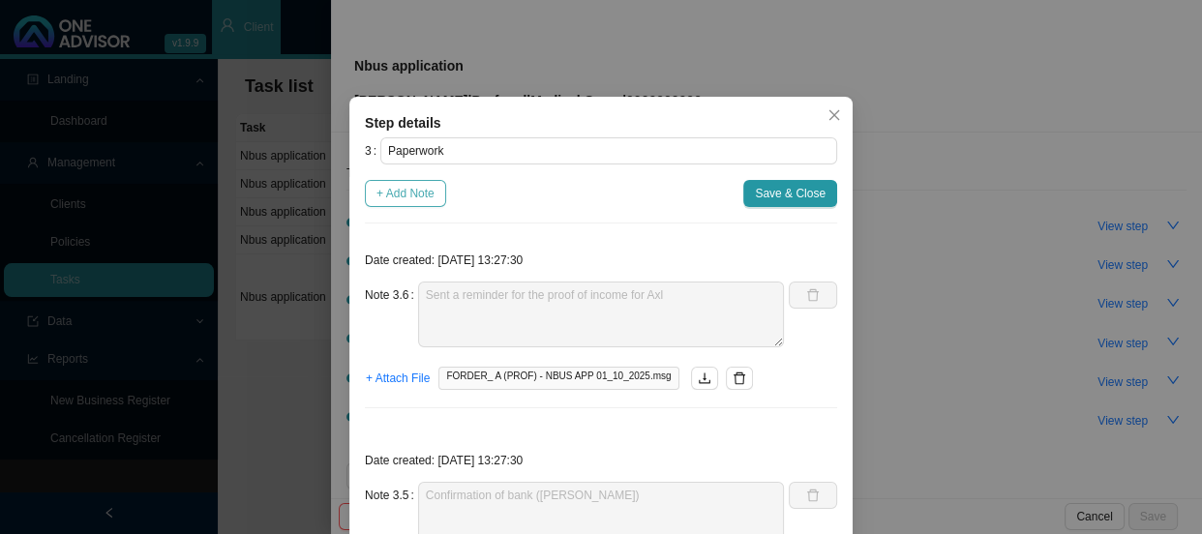
click at [405, 189] on span "+ Add Note" at bounding box center [405, 193] width 58 height 19
type textarea "Sent a reminder for the proof of income for Axl"
type textarea "Confirmation of bank ([PERSON_NAME])"
type textarea "[PERSON_NAME] ID copy"
type textarea "Received proof of University registration"
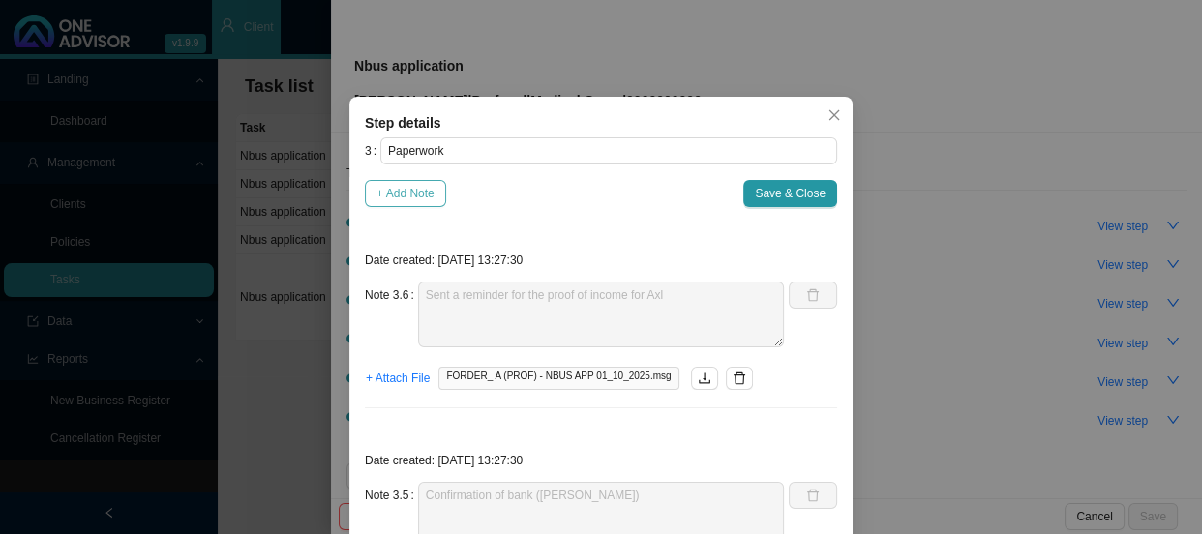
type textarea "Emailed [PERSON_NAME] asking for official confirmation of registration from the…"
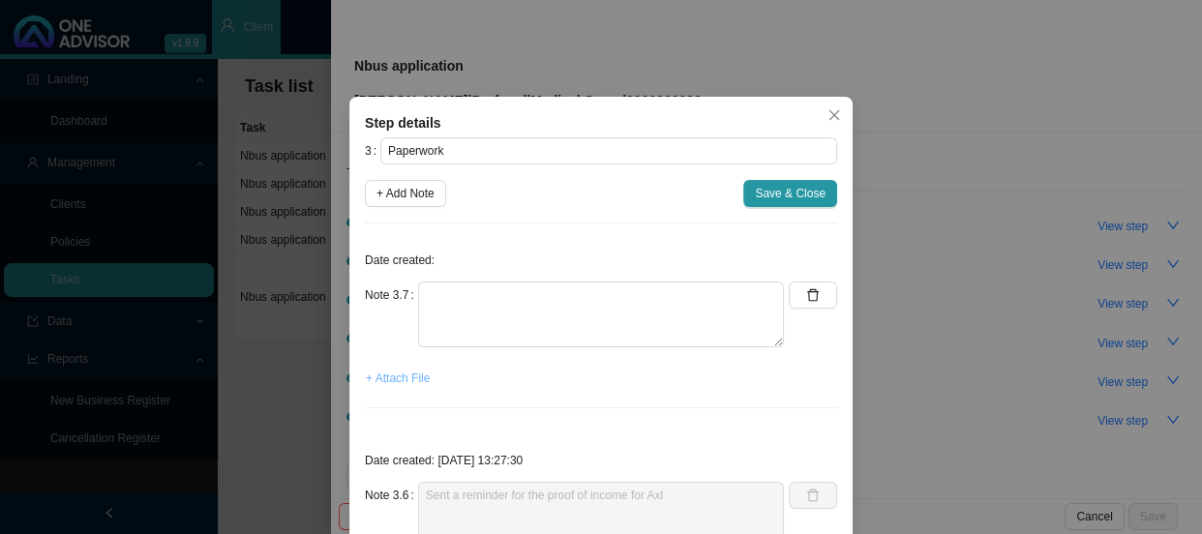
click at [404, 380] on span "+ Attach File" at bounding box center [398, 378] width 64 height 19
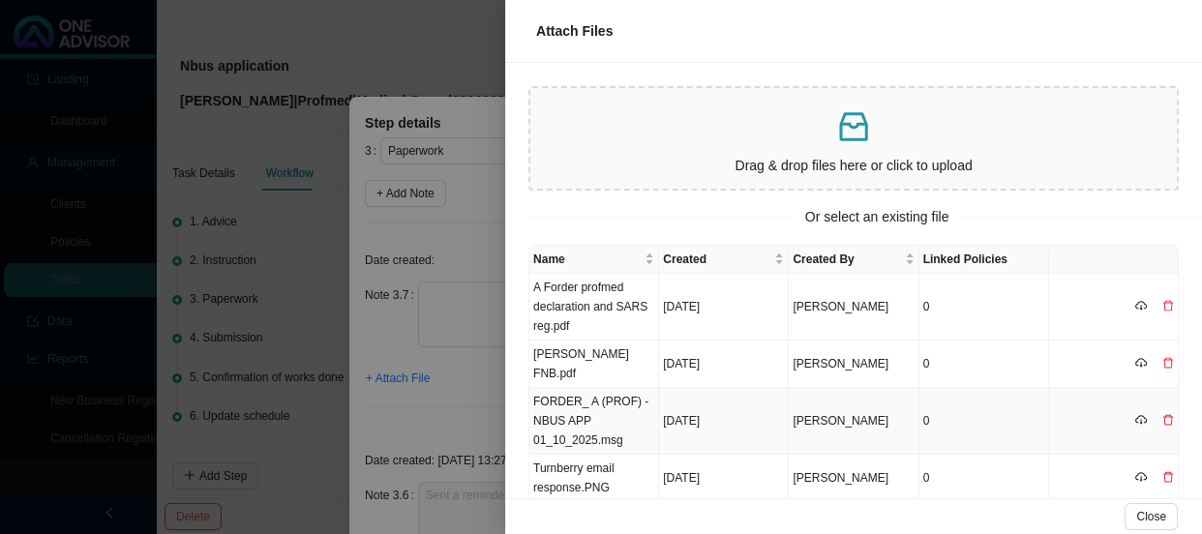
click at [596, 397] on td "FORDER_ A (PROF) - NBUS APP 01_10_2025.msg" at bounding box center [594, 421] width 130 height 67
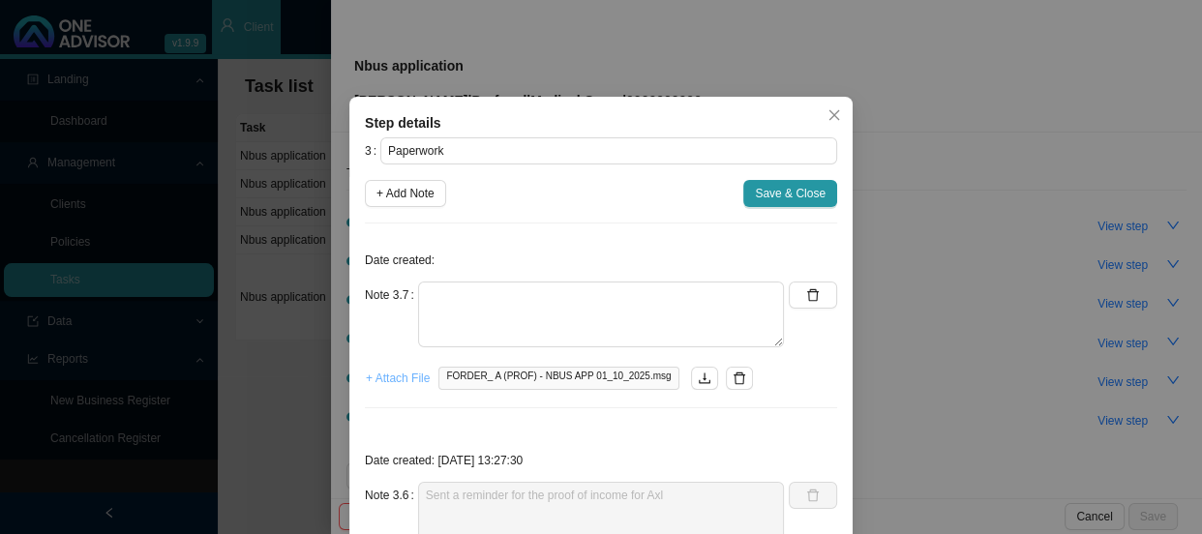
click at [406, 381] on span "+ Attach File" at bounding box center [398, 378] width 64 height 19
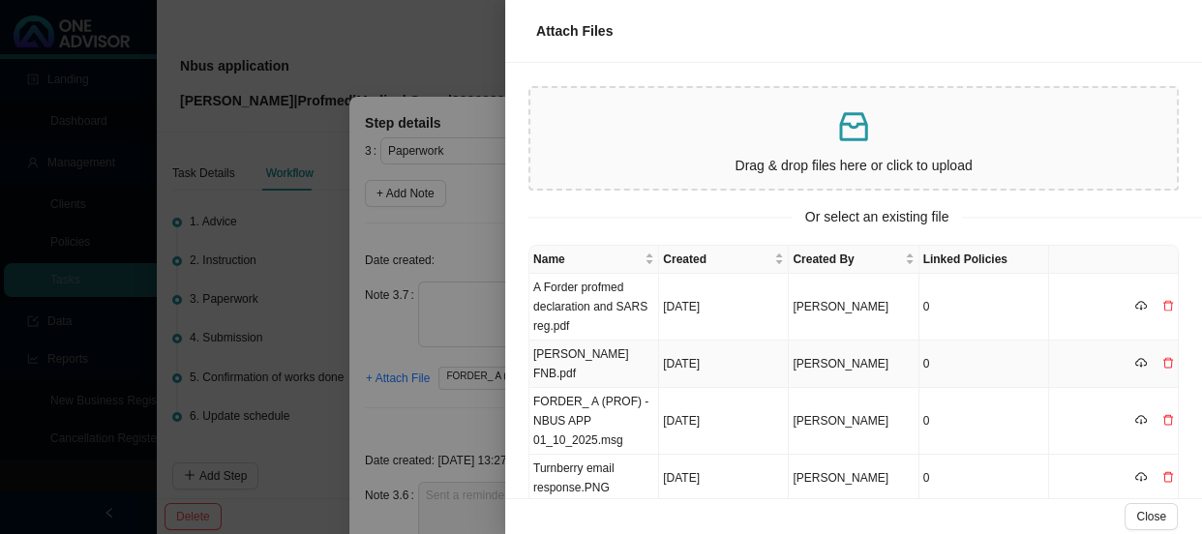
click at [584, 359] on td "[PERSON_NAME] FNB.pdf" at bounding box center [594, 364] width 130 height 47
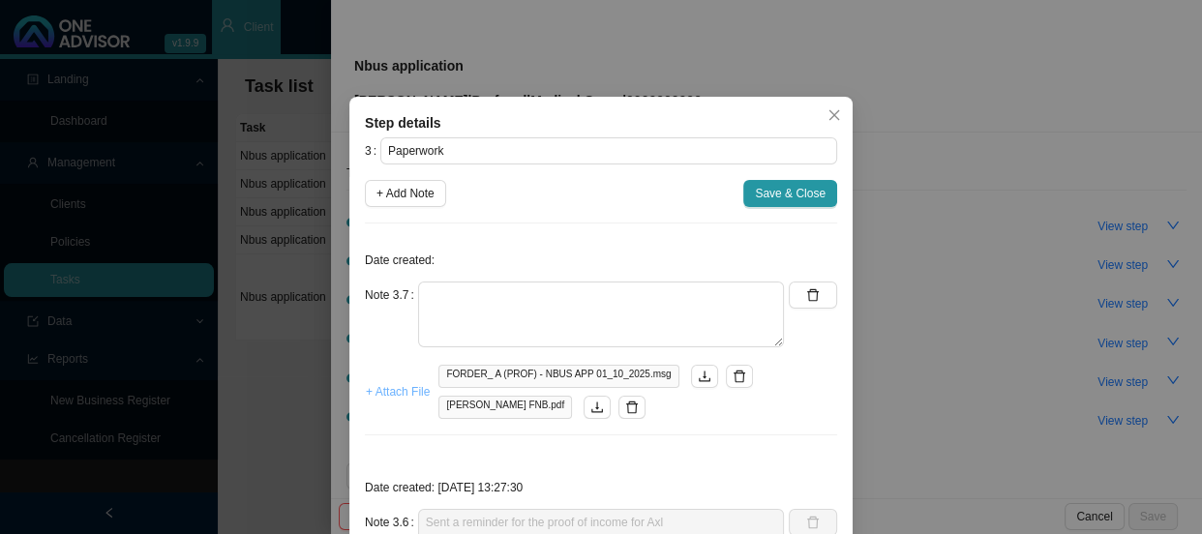
click at [383, 394] on span "+ Attach File" at bounding box center [398, 391] width 64 height 19
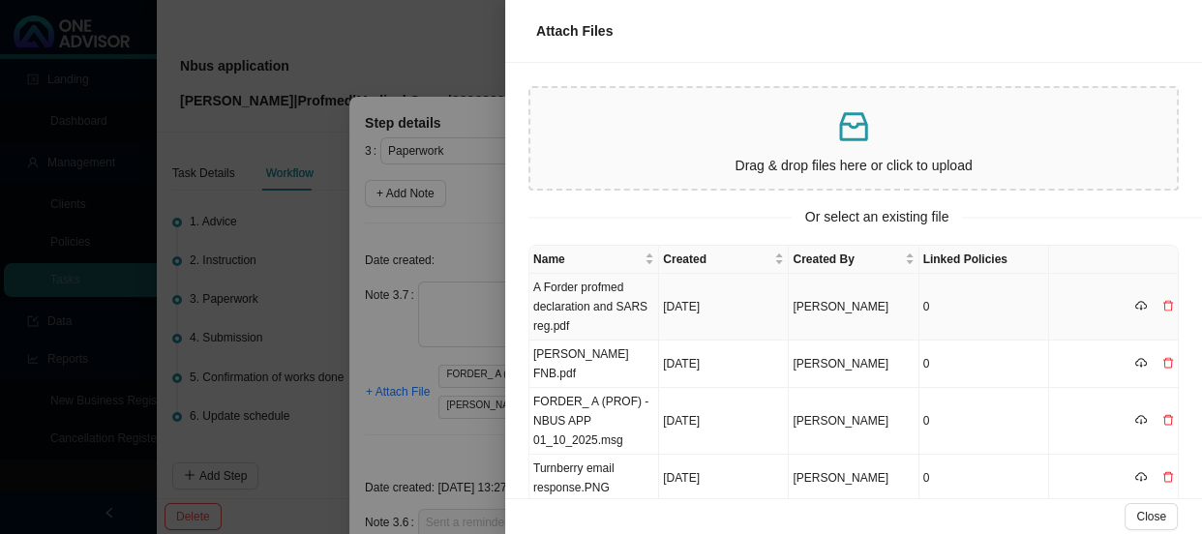
click at [588, 313] on td "A Forder profmed declaration and SARS reg.pdf" at bounding box center [594, 307] width 130 height 67
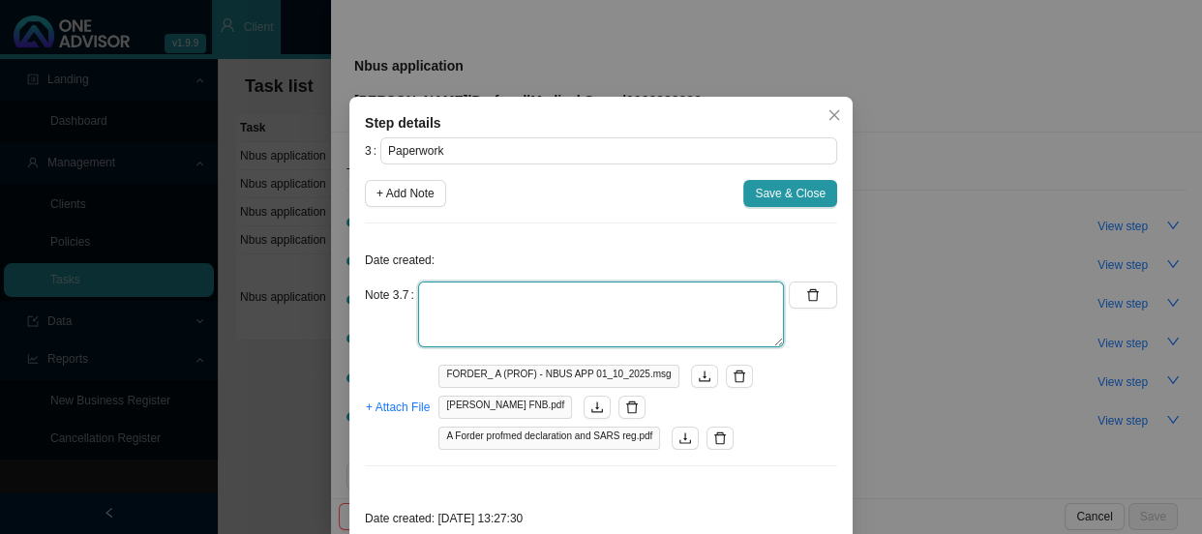
click at [568, 308] on textarea at bounding box center [601, 315] width 366 height 66
click at [675, 285] on textarea at bounding box center [601, 315] width 366 height 66
click at [684, 309] on textarea at bounding box center [601, 315] width 366 height 66
click at [682, 303] on textarea at bounding box center [601, 315] width 366 height 66
type textarea "r"
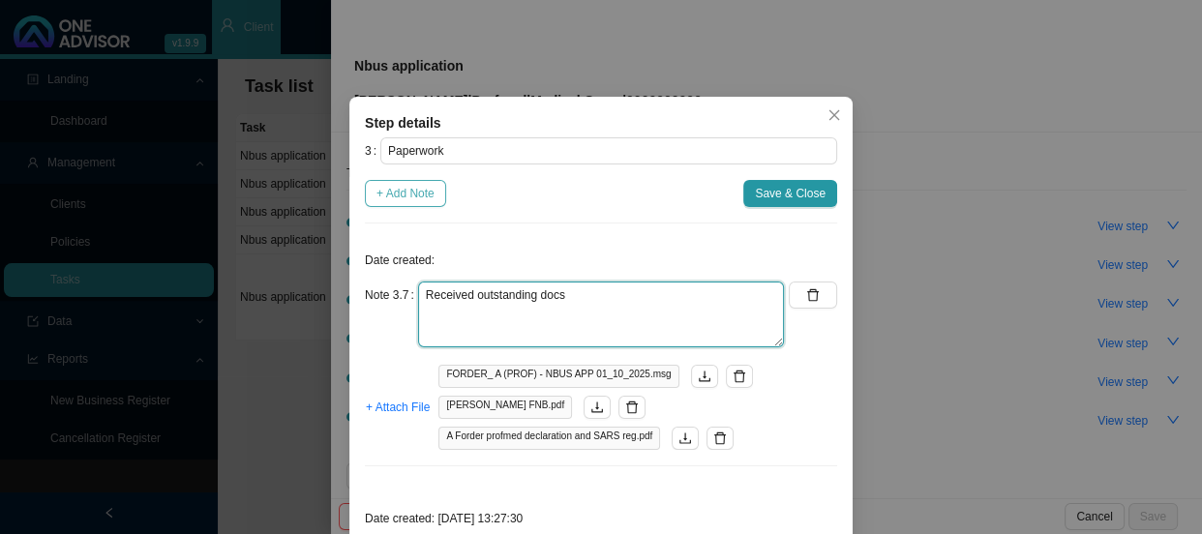
type textarea "Received outstanding docs"
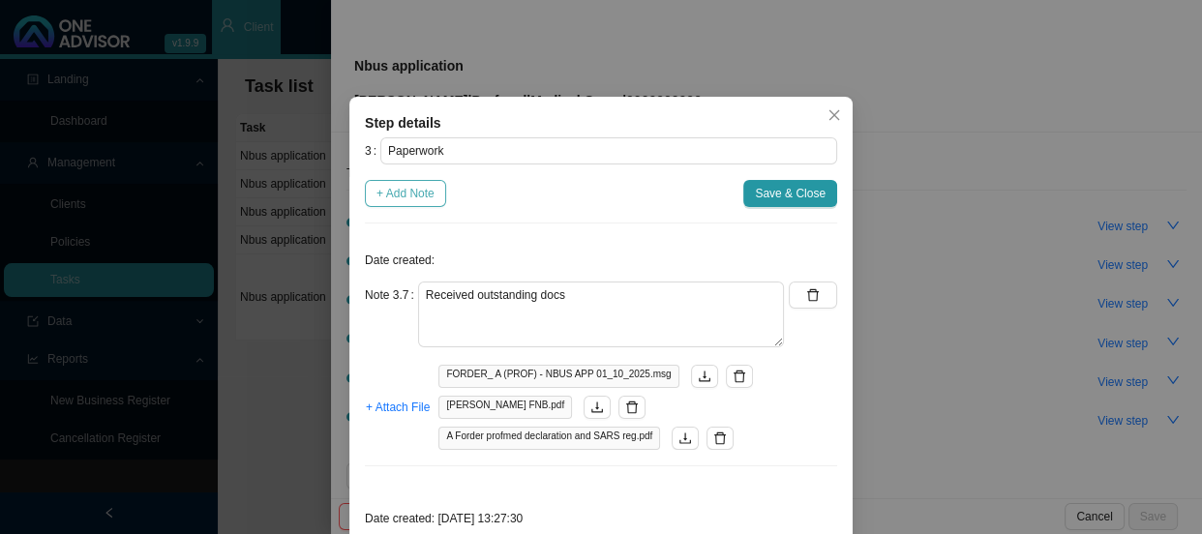
click at [406, 191] on span "+ Add Note" at bounding box center [405, 193] width 58 height 19
type textarea "Received outstanding docs"
type textarea "Sent a reminder for the proof of income for Axl"
type textarea "Confirmation of bank ([PERSON_NAME])"
type textarea "[PERSON_NAME] ID copy"
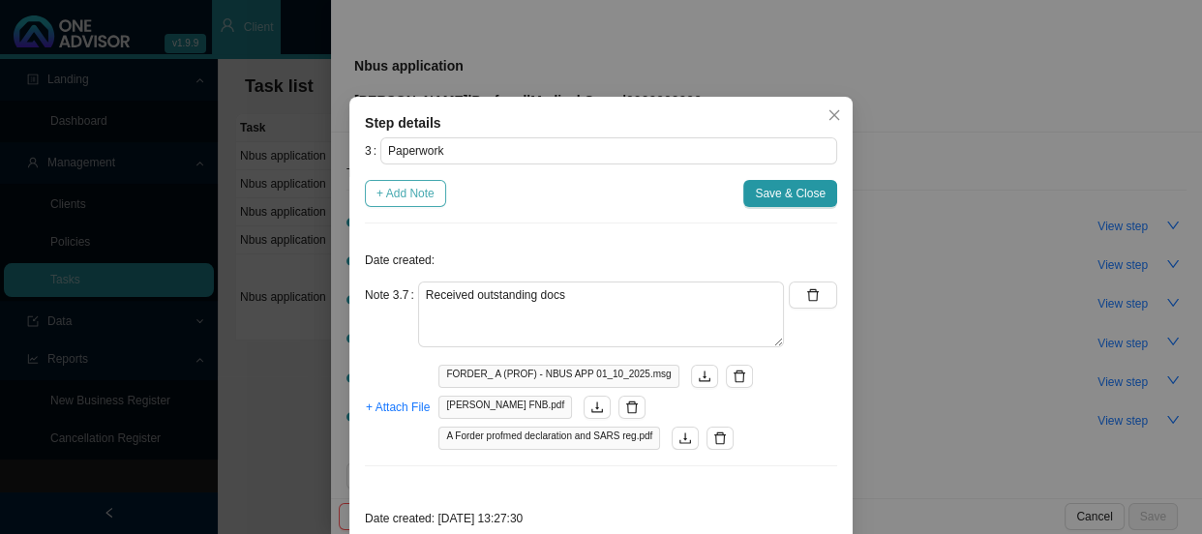
type textarea "Received proof of University registration"
type textarea "Emailed [PERSON_NAME] asking for official confirmation of registration from the…"
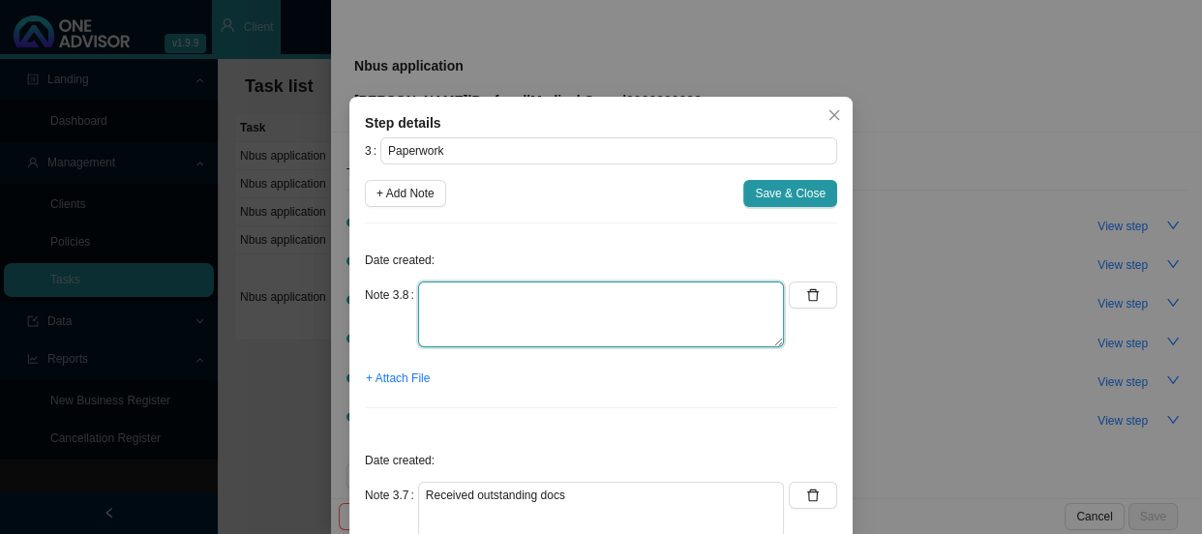
click at [420, 307] on textarea at bounding box center [601, 315] width 366 height 66
type textarea "Submitted docs to [PERSON_NAME]"
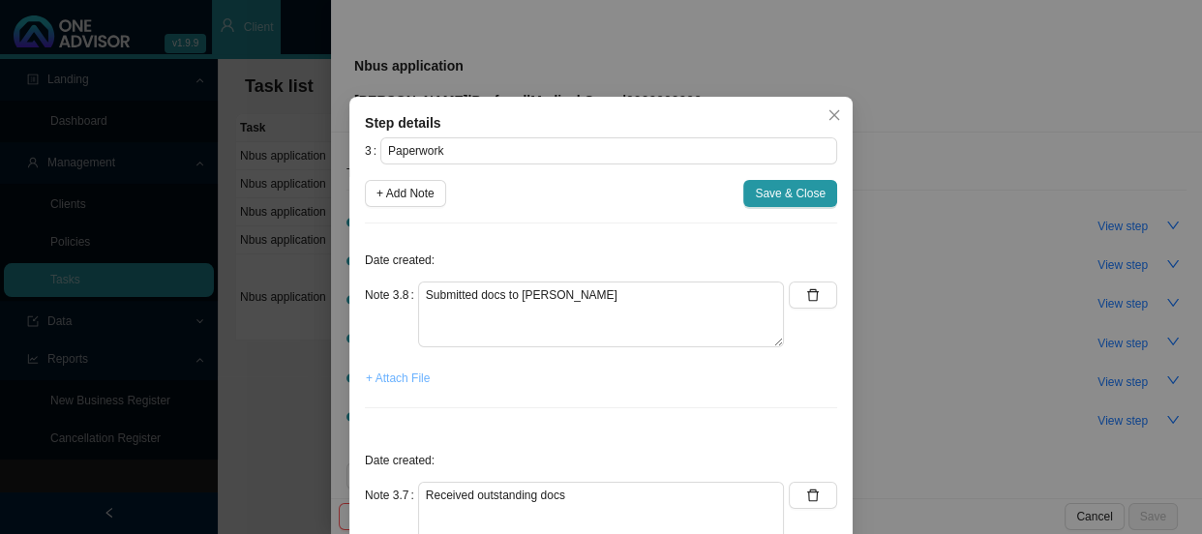
click at [387, 380] on span "+ Attach File" at bounding box center [398, 378] width 64 height 19
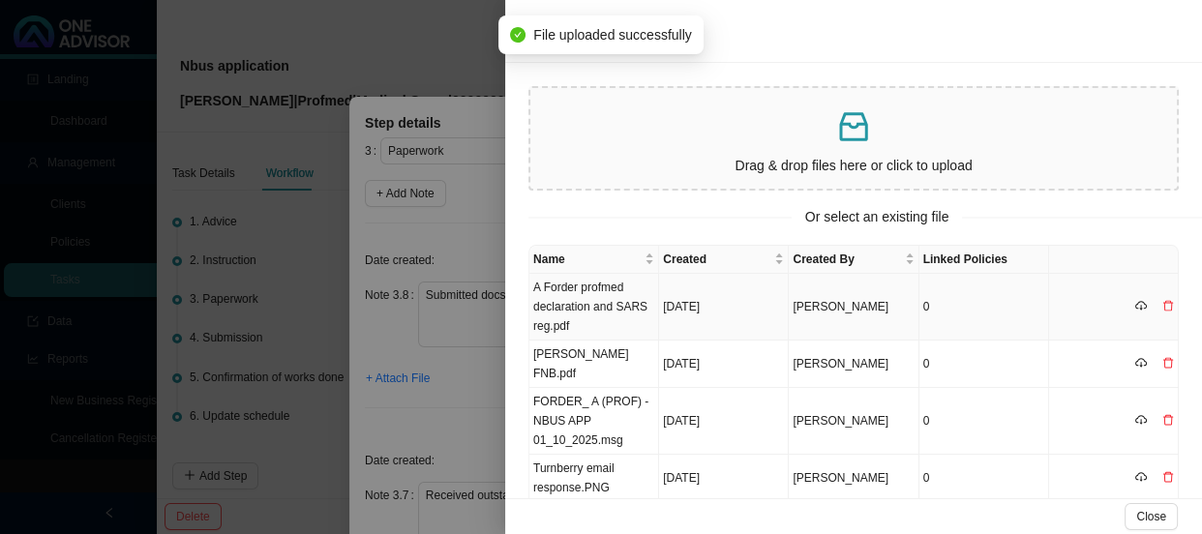
click at [607, 300] on td "A Forder profmed declaration and SARS reg.pdf" at bounding box center [594, 307] width 130 height 67
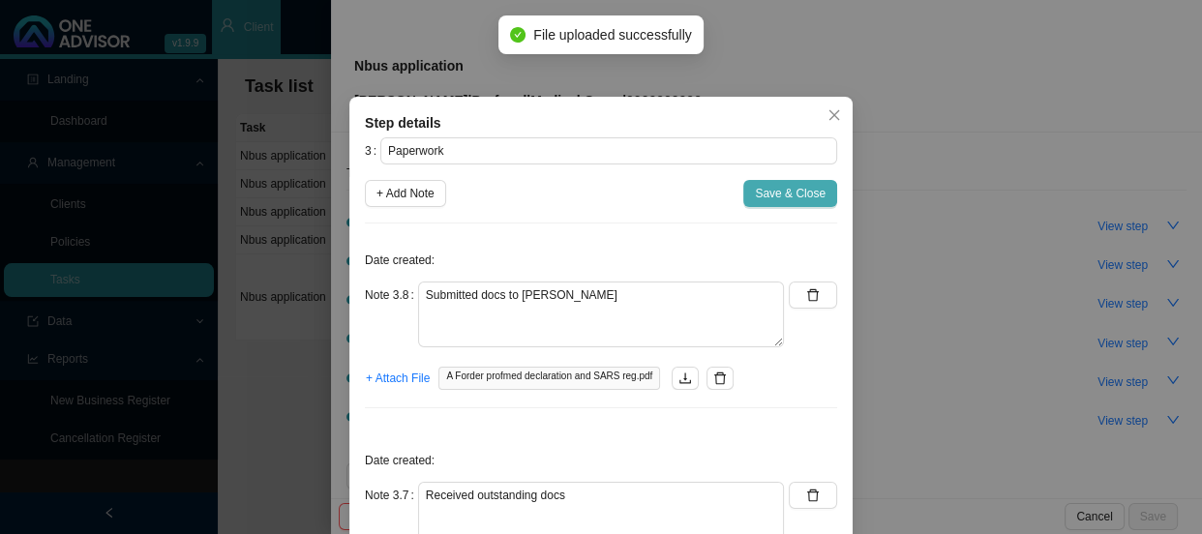
click at [797, 184] on span "Save & Close" at bounding box center [790, 193] width 71 height 19
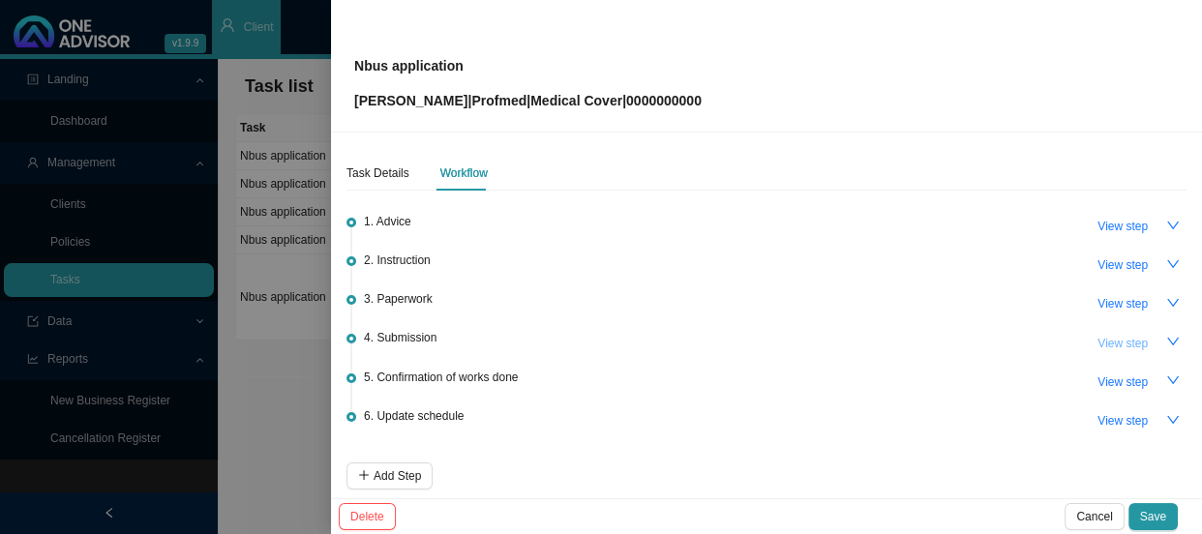
scroll to position [85, 0]
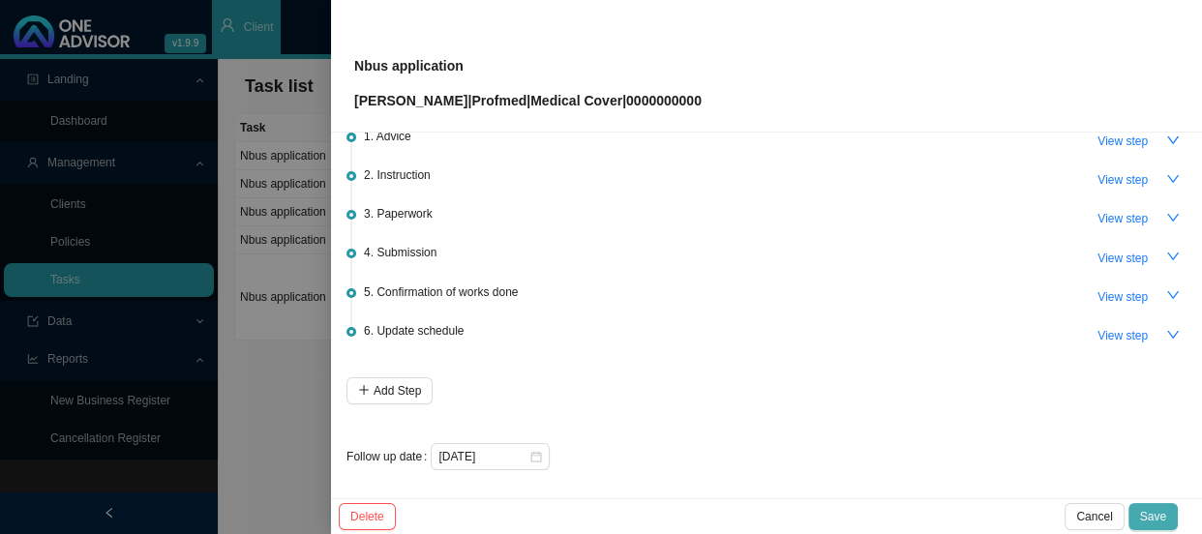
click at [1150, 511] on span "Save" at bounding box center [1153, 516] width 26 height 19
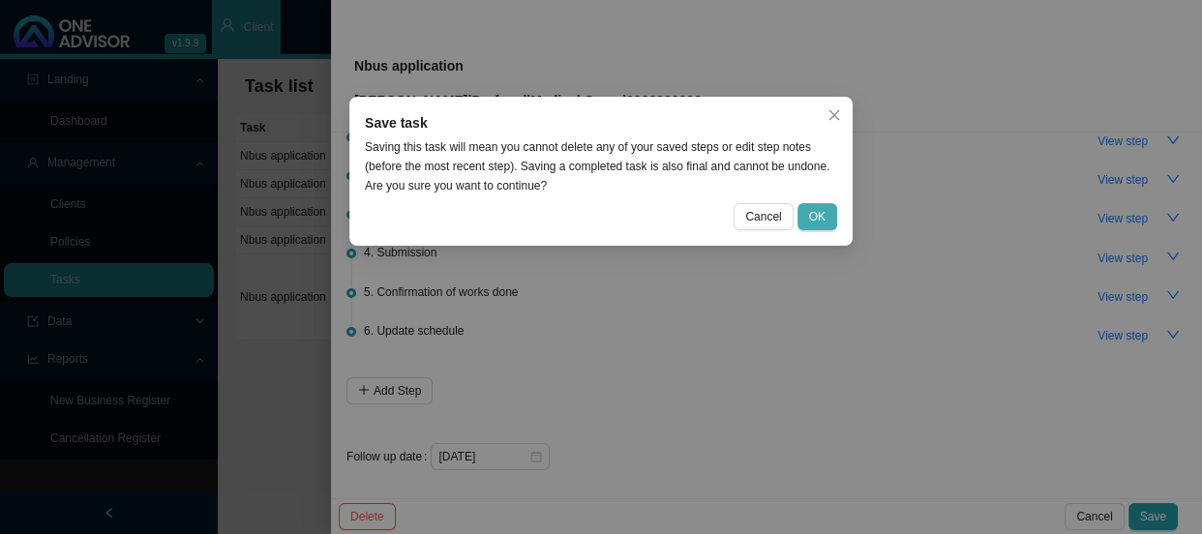
click at [811, 203] on button "OK" at bounding box center [817, 216] width 40 height 27
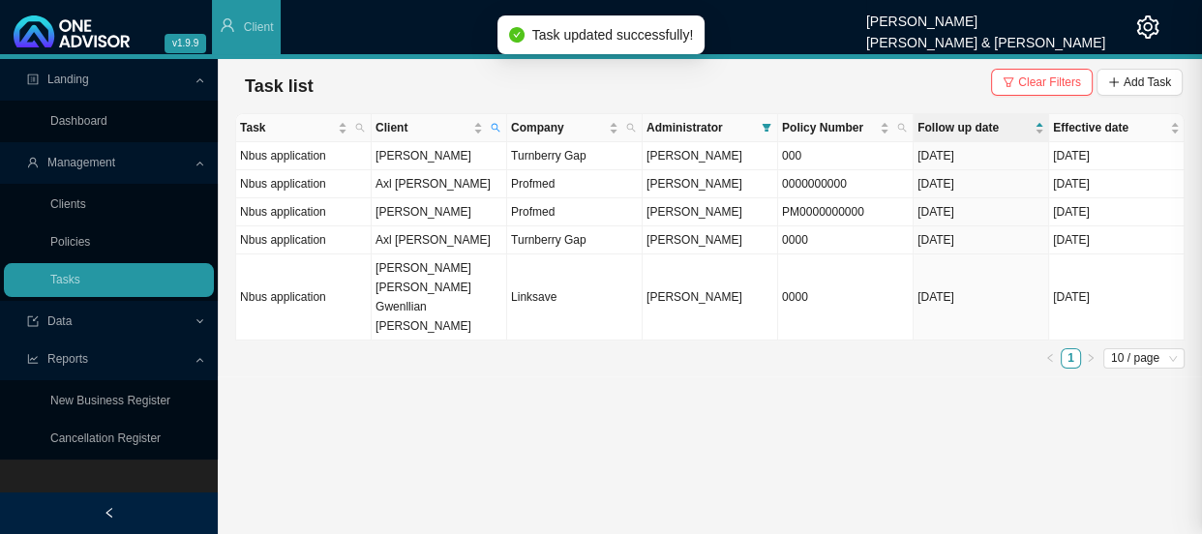
scroll to position [0, 0]
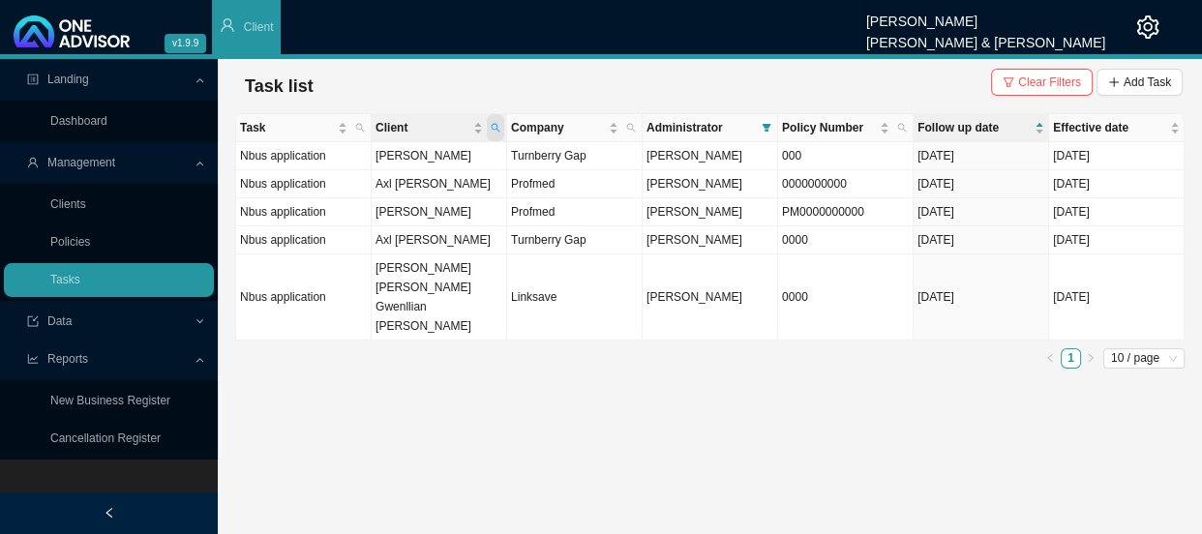
drag, startPoint x: 497, startPoint y: 126, endPoint x: 487, endPoint y: 134, distance: 13.2
click at [497, 126] on icon "search" at bounding box center [496, 128] width 10 height 10
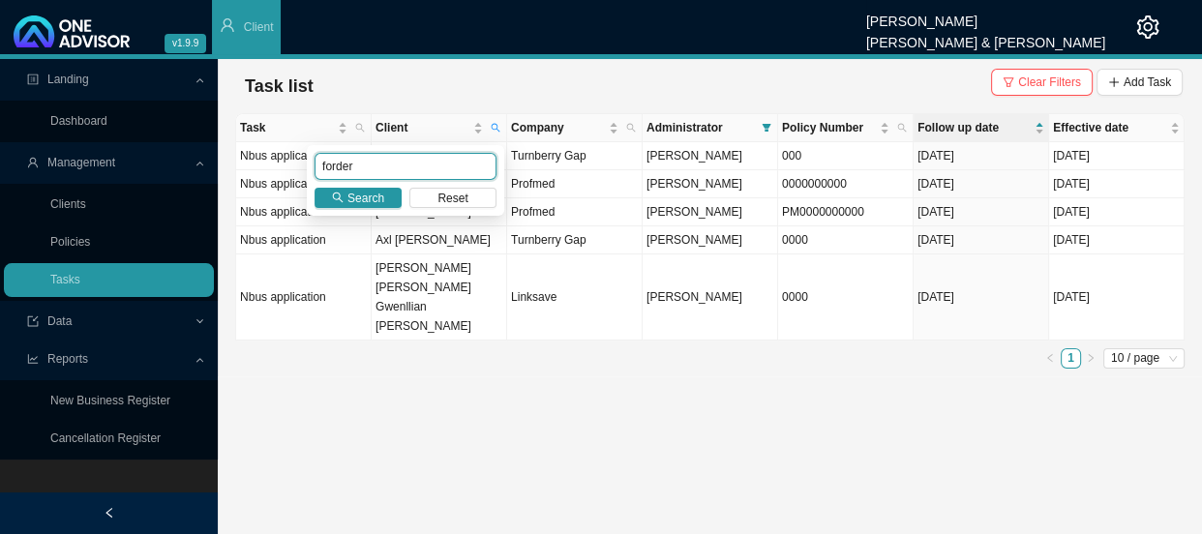
click at [399, 168] on input "forder" at bounding box center [405, 166] width 182 height 27
drag, startPoint x: 399, startPoint y: 168, endPoint x: 326, endPoint y: 168, distance: 72.6
click at [326, 168] on input "forder" at bounding box center [405, 166] width 182 height 27
type input "westoby"
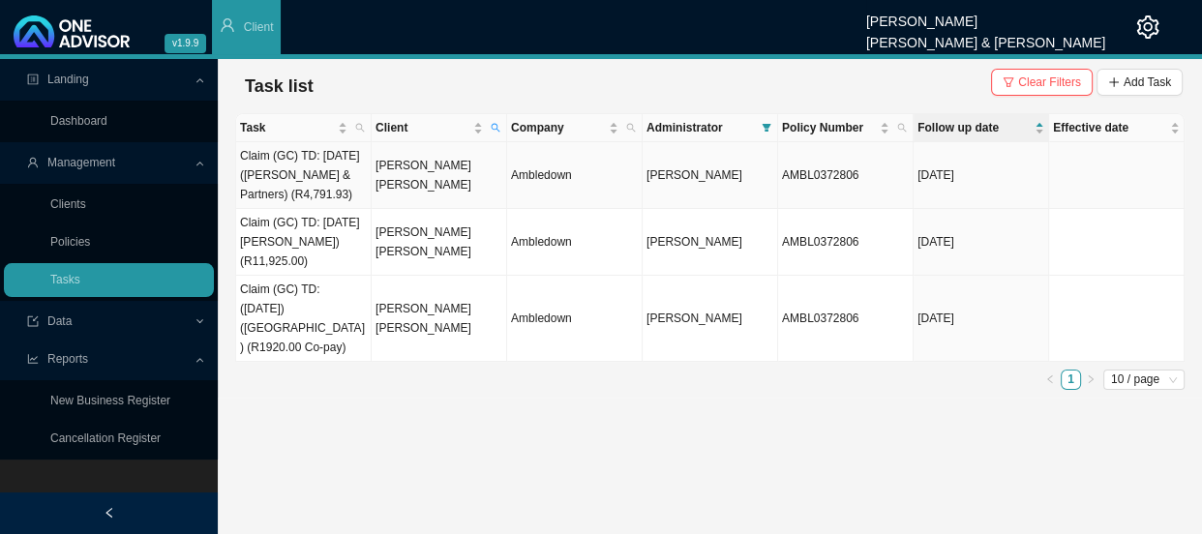
click at [424, 187] on td "[PERSON_NAME] [PERSON_NAME]" at bounding box center [439, 175] width 135 height 67
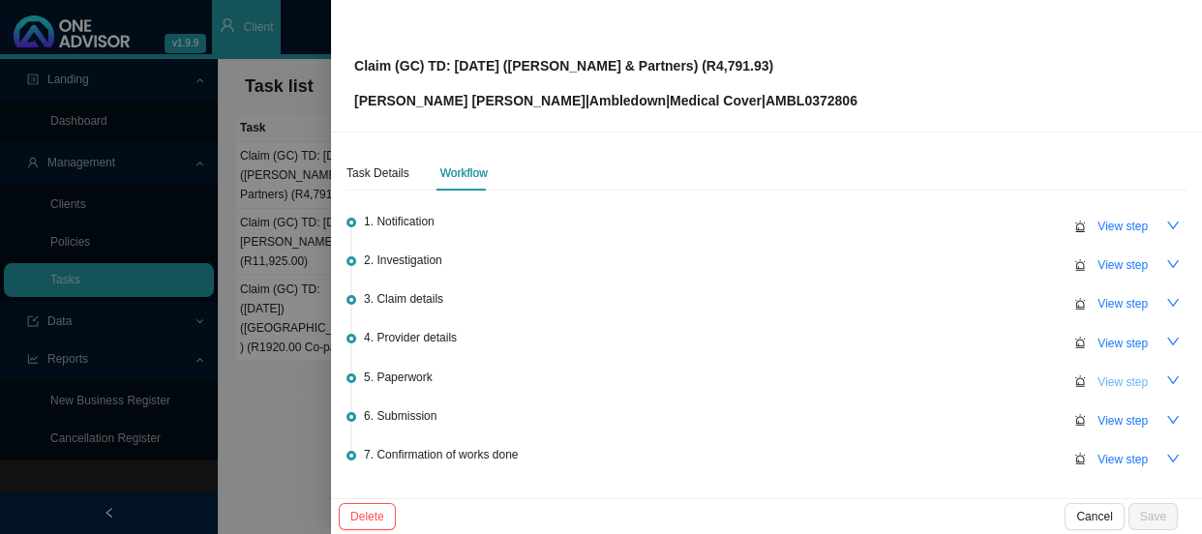
click at [1097, 385] on span "View step" at bounding box center [1122, 382] width 50 height 19
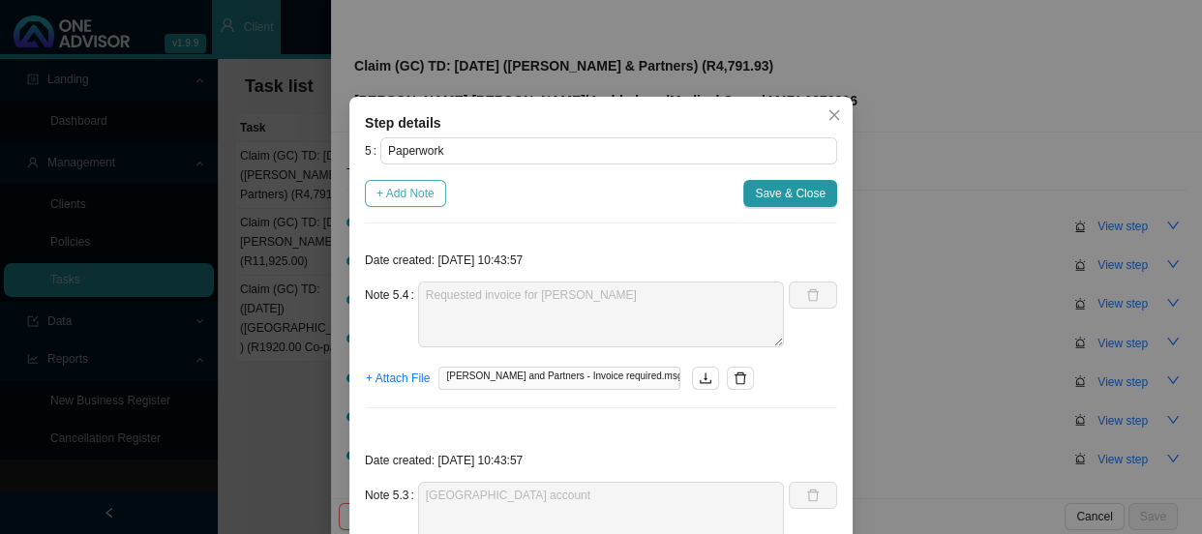
click at [404, 180] on button "+ Add Note" at bounding box center [405, 193] width 81 height 27
type textarea "Requested invoice for [PERSON_NAME]"
type textarea "[GEOGRAPHIC_DATA] account"
type textarea "Claim form"
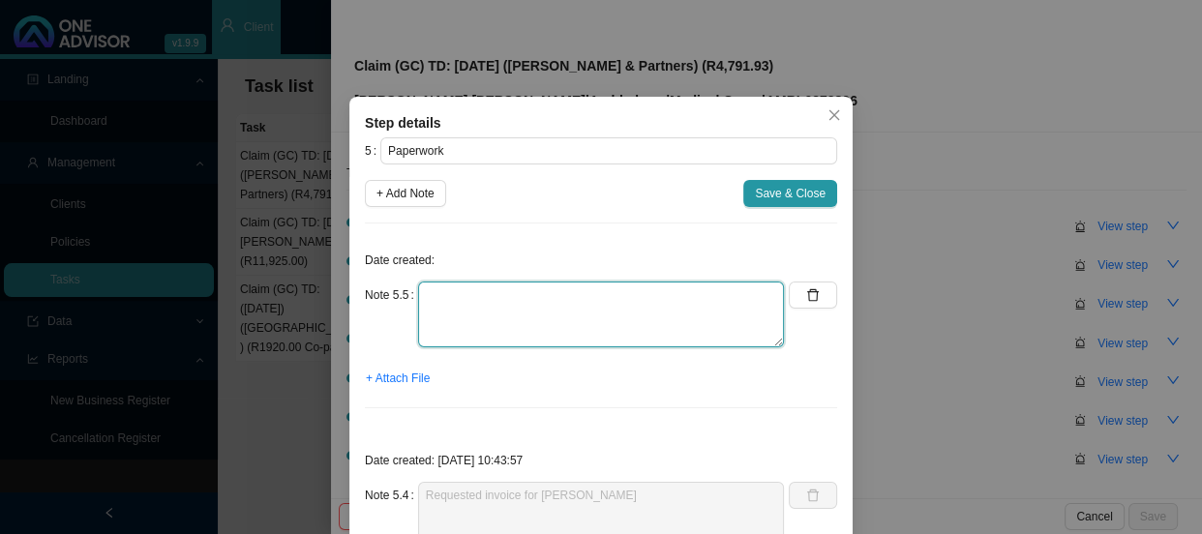
click at [448, 286] on textarea at bounding box center [601, 315] width 366 height 66
type textarea "Received invoice"
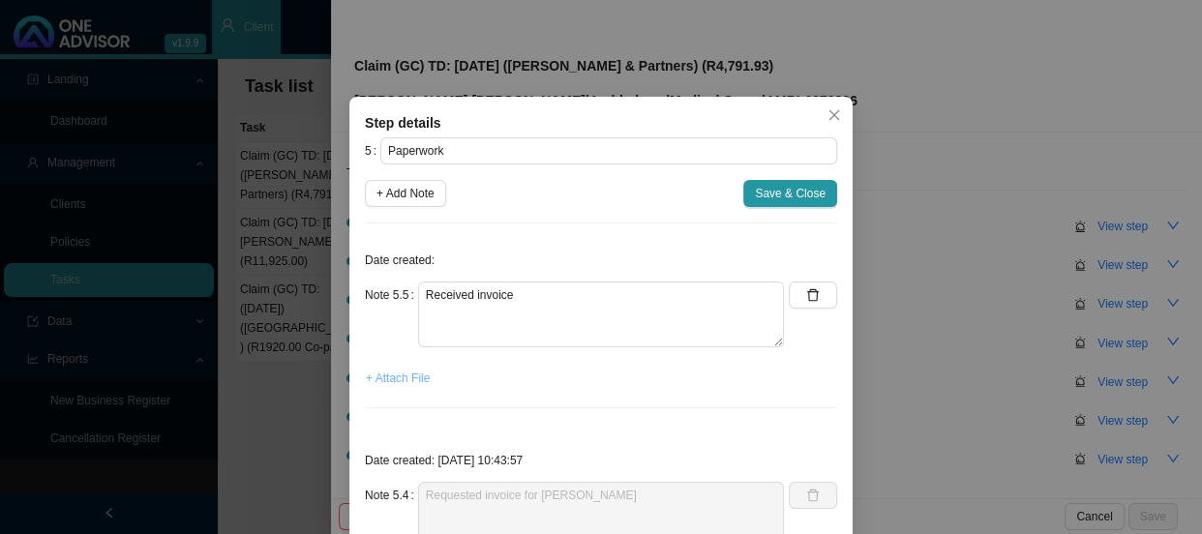
click at [393, 375] on span "+ Attach File" at bounding box center [398, 378] width 64 height 19
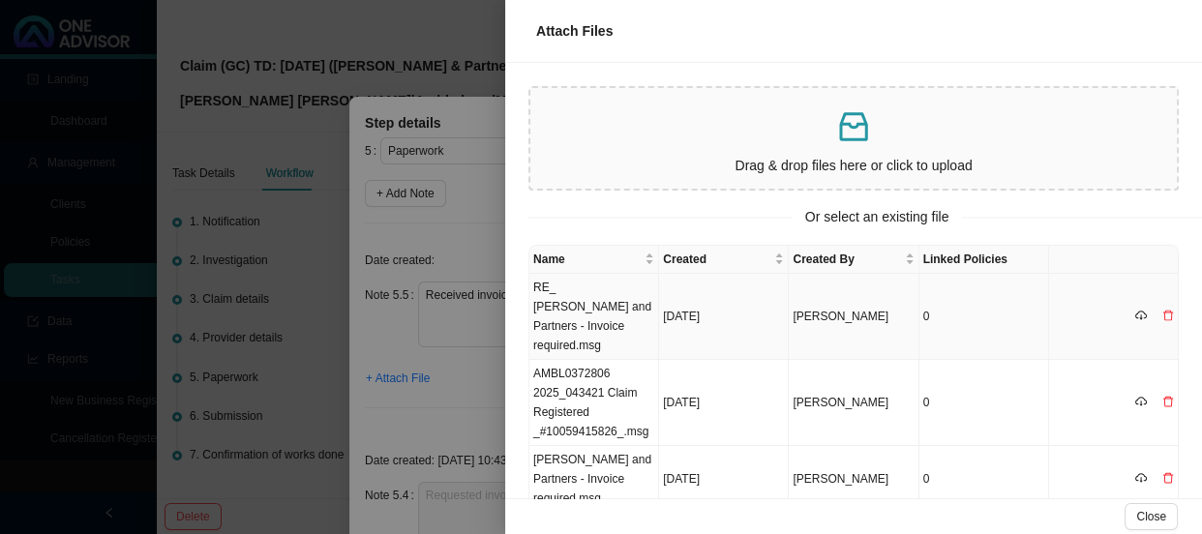
click at [608, 308] on td "RE_ [PERSON_NAME] and Partners - Invoice required.msg" at bounding box center [594, 317] width 130 height 86
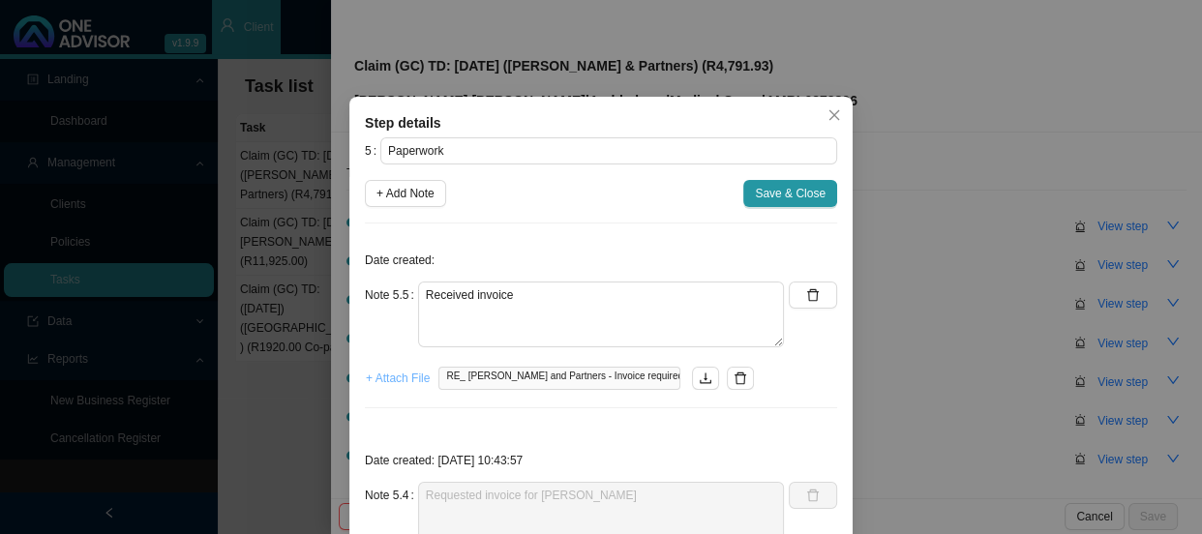
click at [397, 381] on span "+ Attach File" at bounding box center [398, 378] width 64 height 19
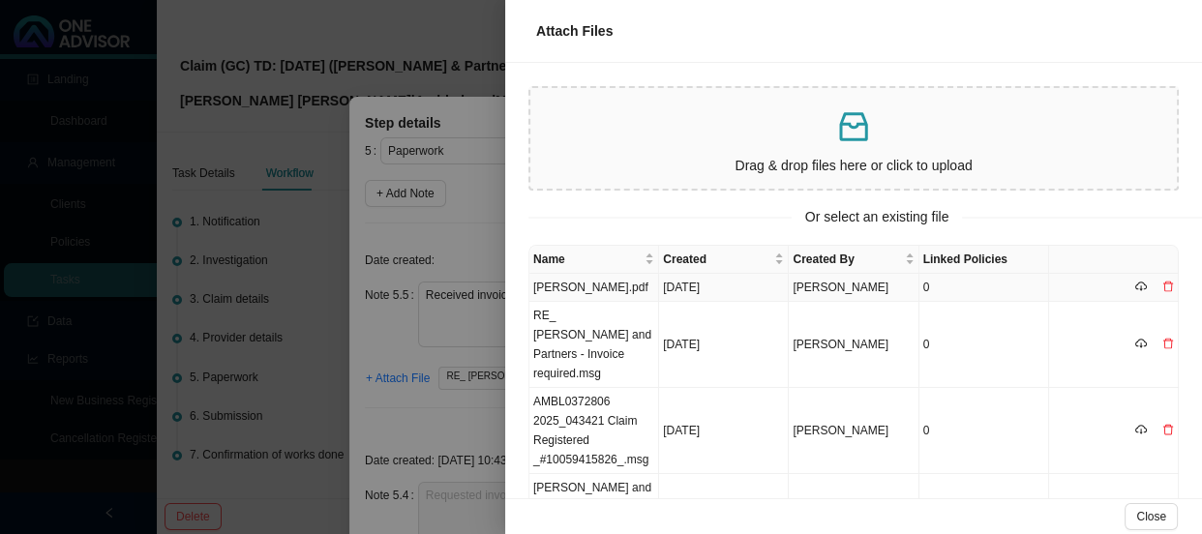
click at [608, 286] on td "[PERSON_NAME].pdf" at bounding box center [594, 288] width 130 height 28
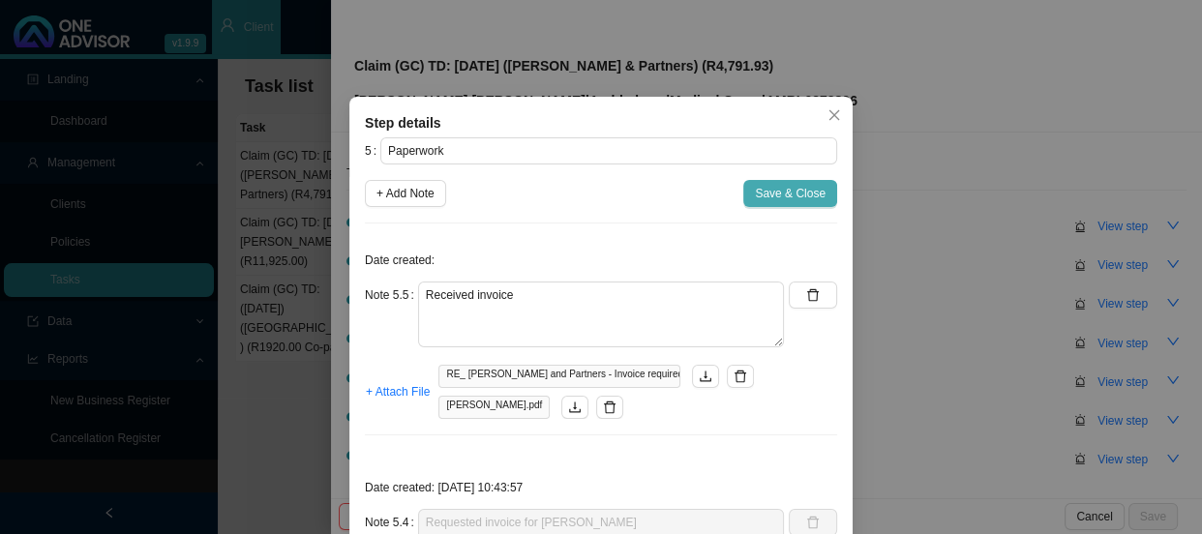
click at [795, 194] on span "Save & Close" at bounding box center [790, 193] width 71 height 19
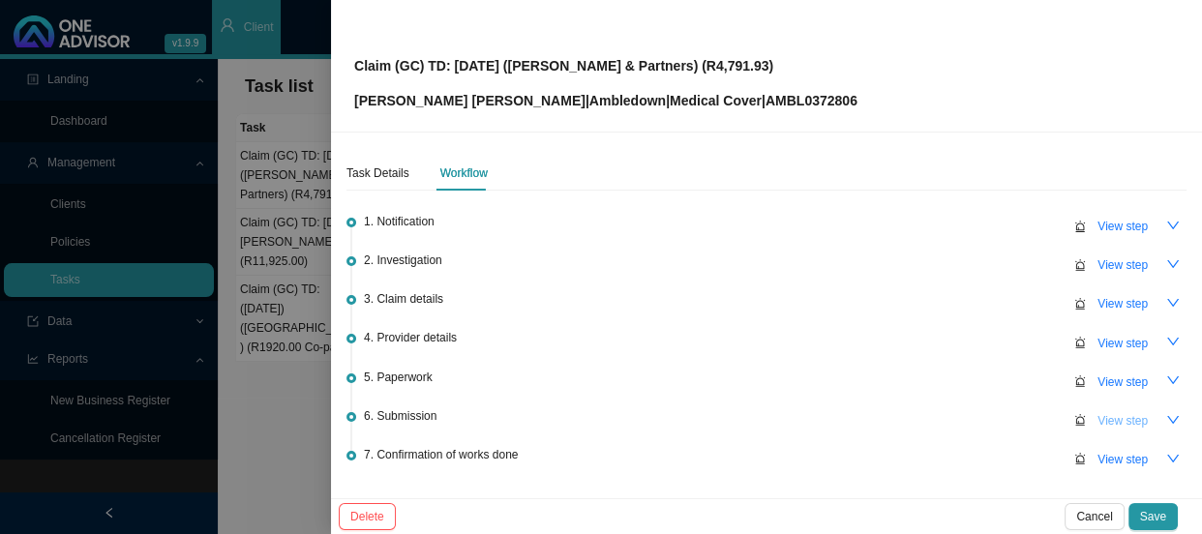
click at [1107, 414] on span "View step" at bounding box center [1122, 420] width 50 height 19
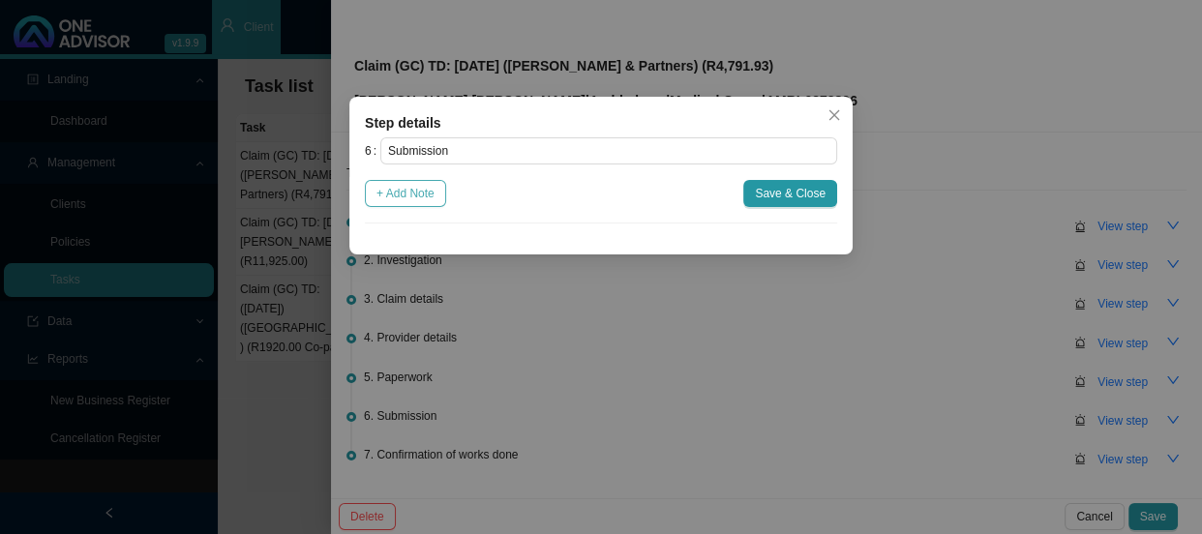
click at [424, 199] on span "+ Add Note" at bounding box center [405, 193] width 58 height 19
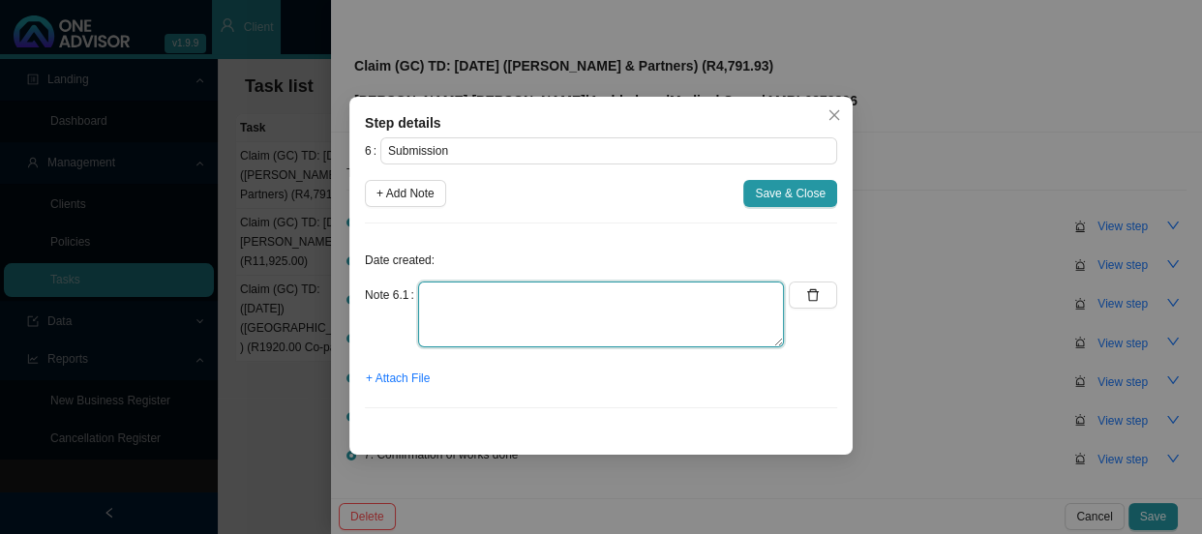
click at [533, 302] on textarea at bounding box center [601, 315] width 366 height 66
type textarea "Submitted claim"
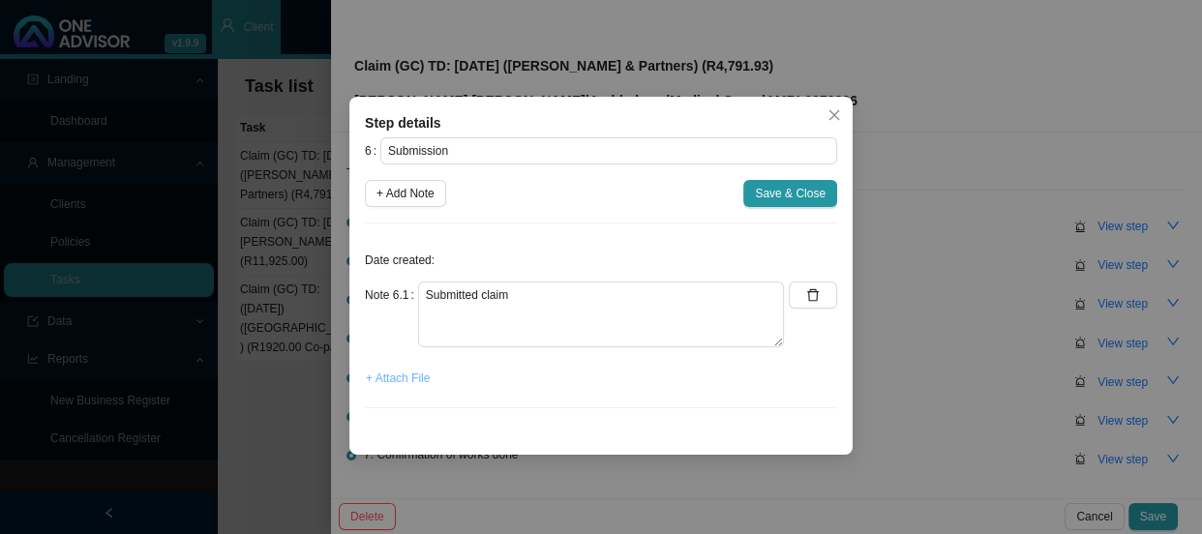
click at [412, 378] on span "+ Attach File" at bounding box center [398, 378] width 64 height 19
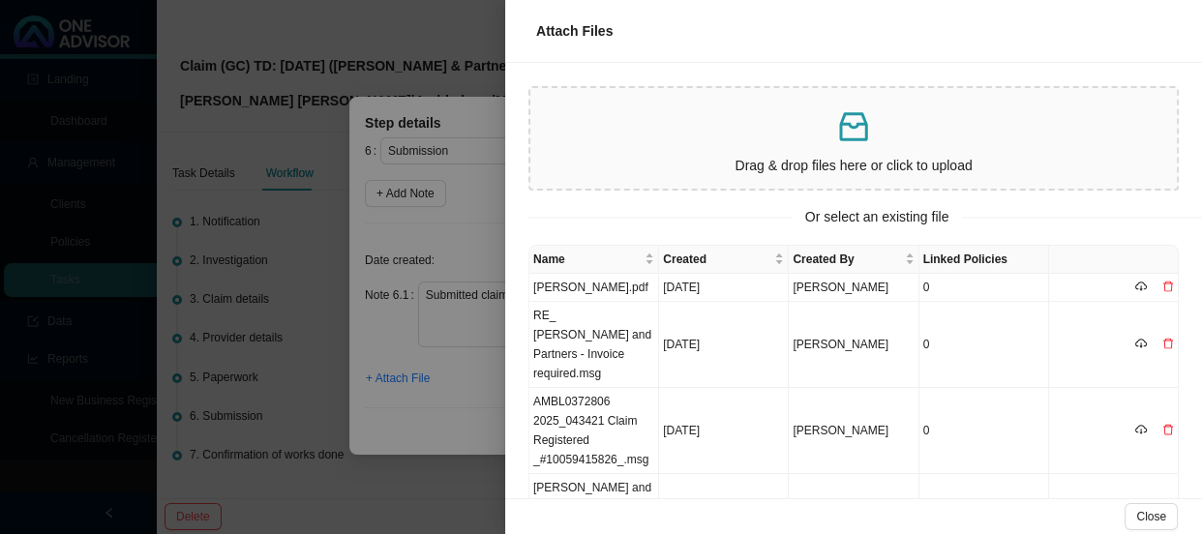
click at [487, 410] on div at bounding box center [601, 267] width 1202 height 534
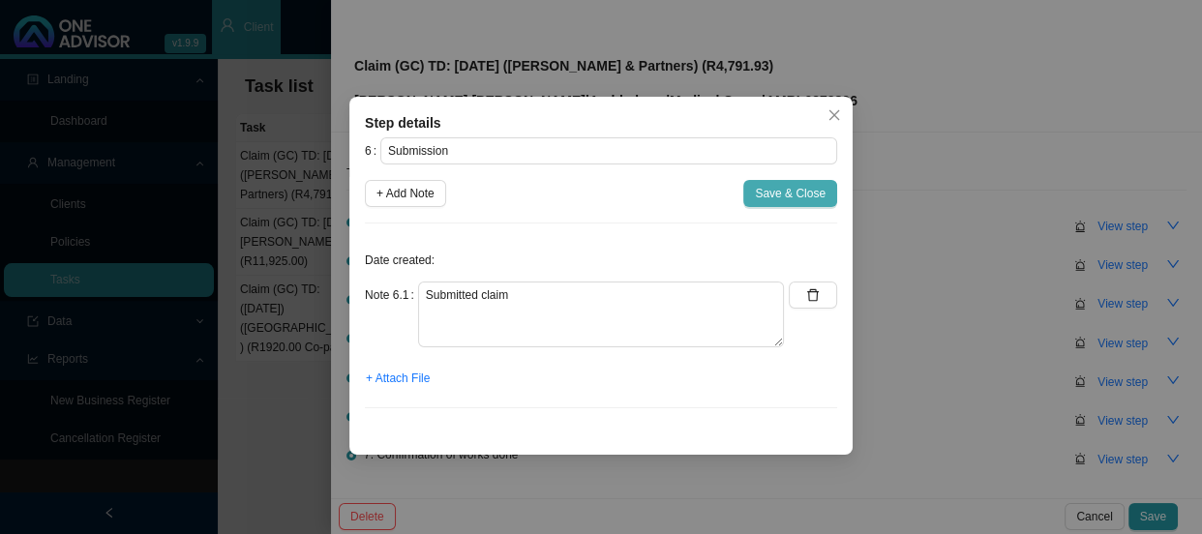
click at [774, 193] on span "Save & Close" at bounding box center [790, 193] width 71 height 19
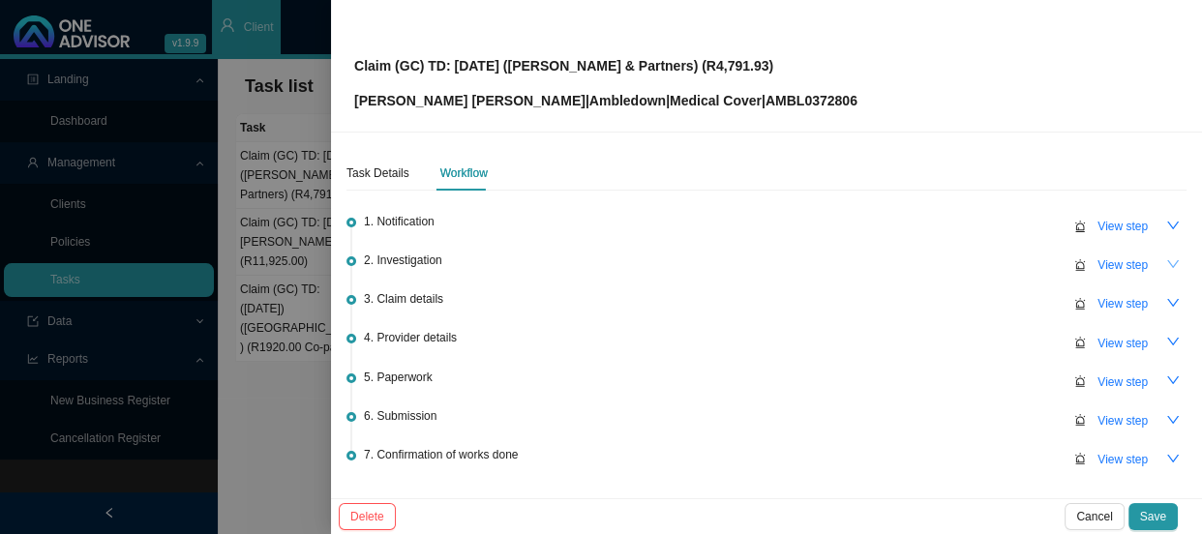
click at [1166, 269] on icon "down" at bounding box center [1173, 264] width 14 height 14
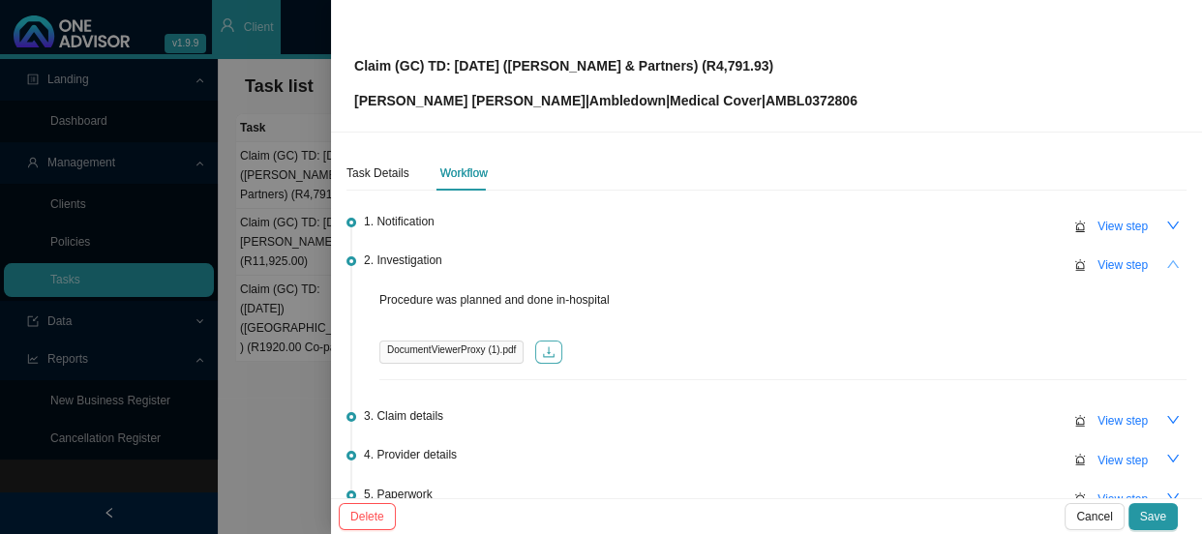
click at [546, 351] on icon "download" at bounding box center [549, 352] width 12 height 11
click at [711, 313] on div "Procedure was planned and done in-hospital DocumentViewerProxy (1).pdf" at bounding box center [782, 335] width 807 height 90
click at [829, 297] on p "Procedure was planned and done in-hospital" at bounding box center [782, 299] width 807 height 19
click at [514, 354] on span "DocumentViewerProxy (1).pdf" at bounding box center [451, 352] width 144 height 23
click at [1116, 261] on span "View step" at bounding box center [1122, 264] width 50 height 19
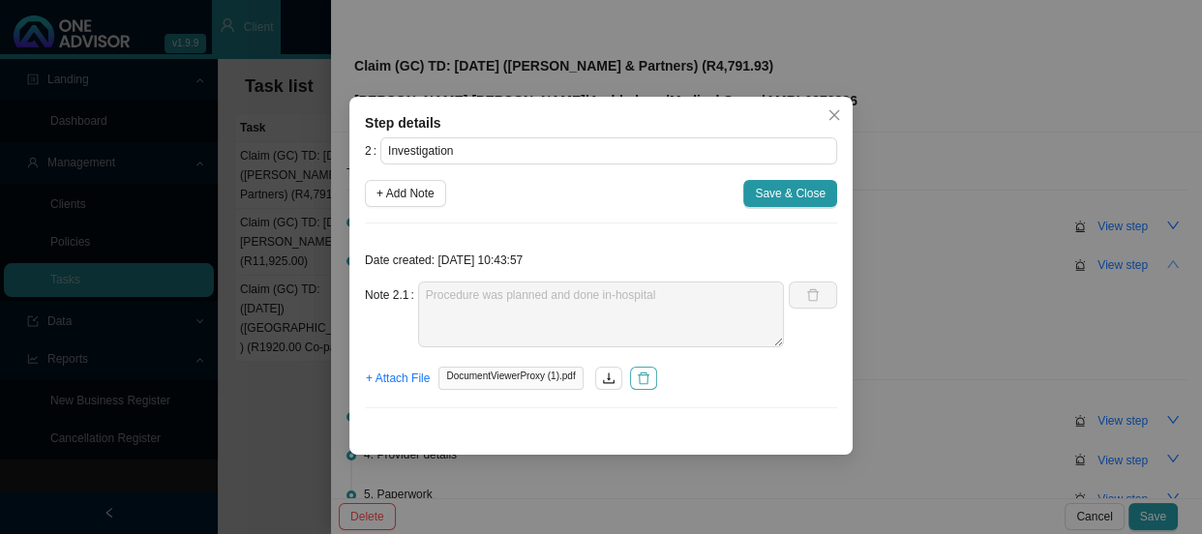
click at [640, 382] on icon "delete" at bounding box center [644, 379] width 14 height 14
click at [411, 380] on span "+ Attach File" at bounding box center [398, 378] width 64 height 19
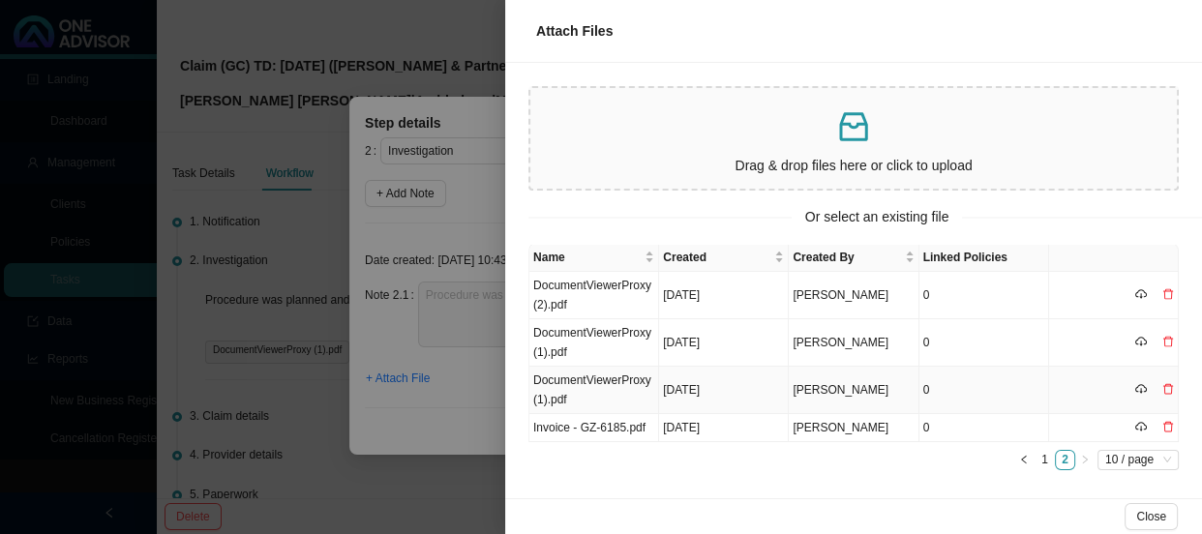
click at [1135, 389] on icon "cloud-download" at bounding box center [1141, 389] width 12 height 12
click at [1135, 343] on icon "cloud-download" at bounding box center [1141, 341] width 12 height 8
click at [1162, 389] on icon "delete" at bounding box center [1168, 389] width 12 height 12
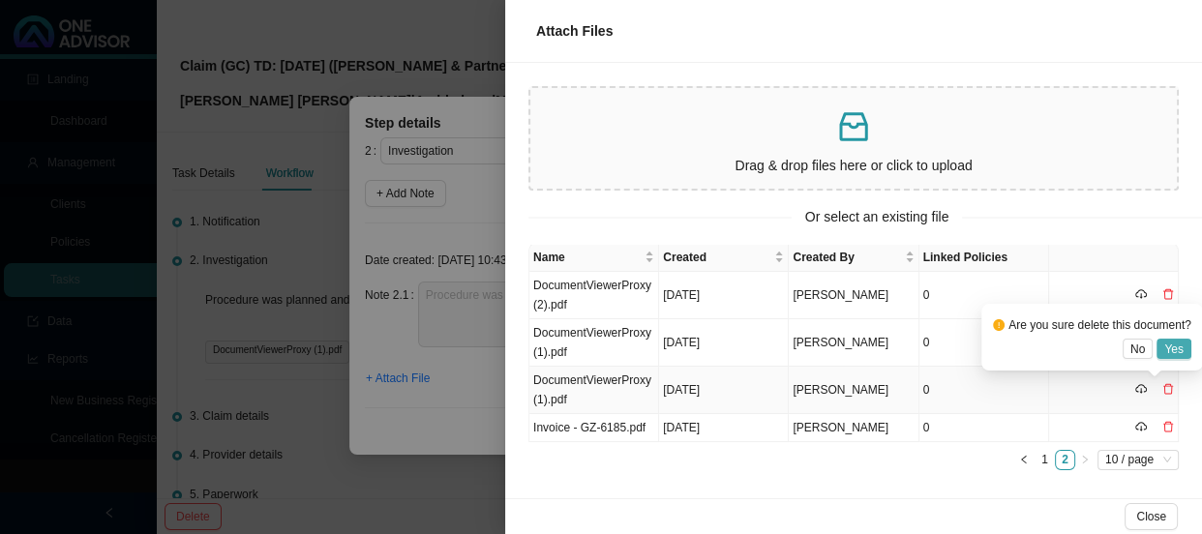
click at [1181, 345] on span "Yes" at bounding box center [1173, 349] width 19 height 19
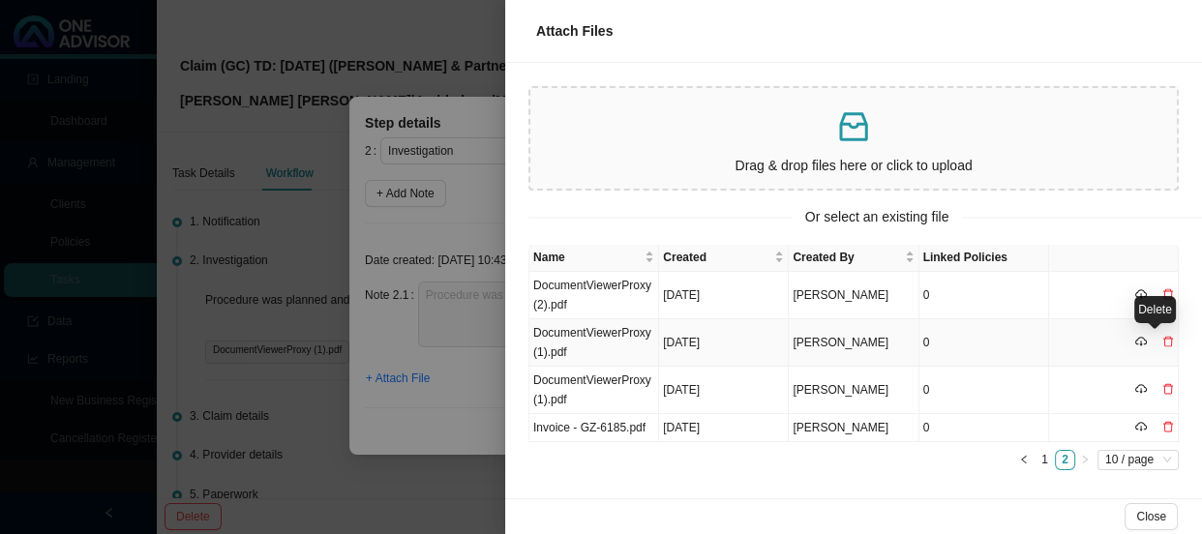
click at [1162, 339] on icon "delete" at bounding box center [1168, 342] width 12 height 12
click at [1187, 300] on button "Yes" at bounding box center [1173, 301] width 35 height 20
click at [938, 502] on div "Close" at bounding box center [853, 516] width 697 height 36
click at [462, 406] on div at bounding box center [601, 267] width 1202 height 534
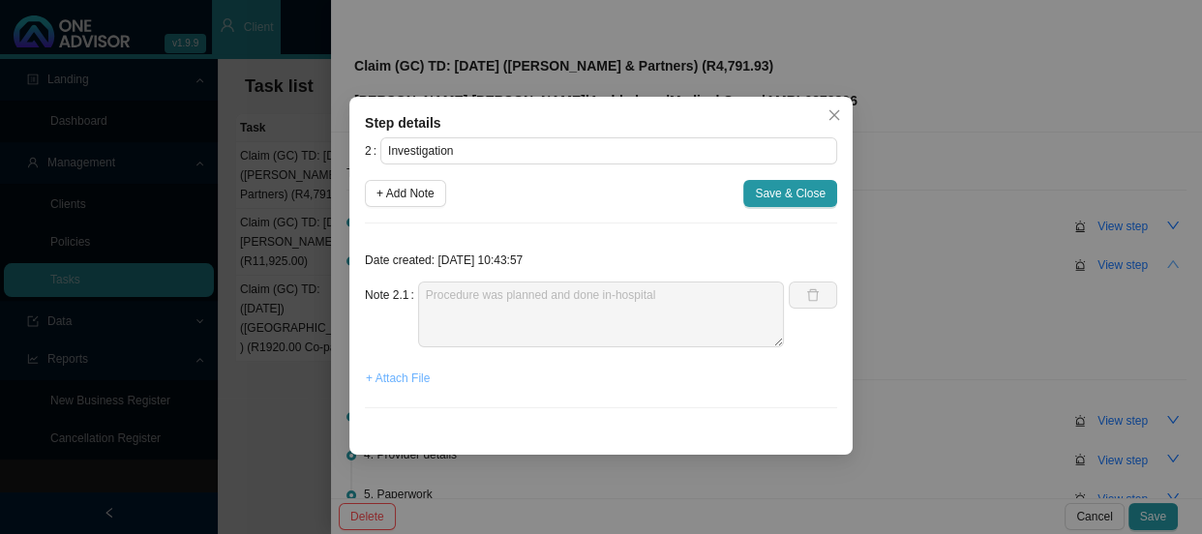
click at [408, 374] on span "+ Attach File" at bounding box center [398, 378] width 64 height 19
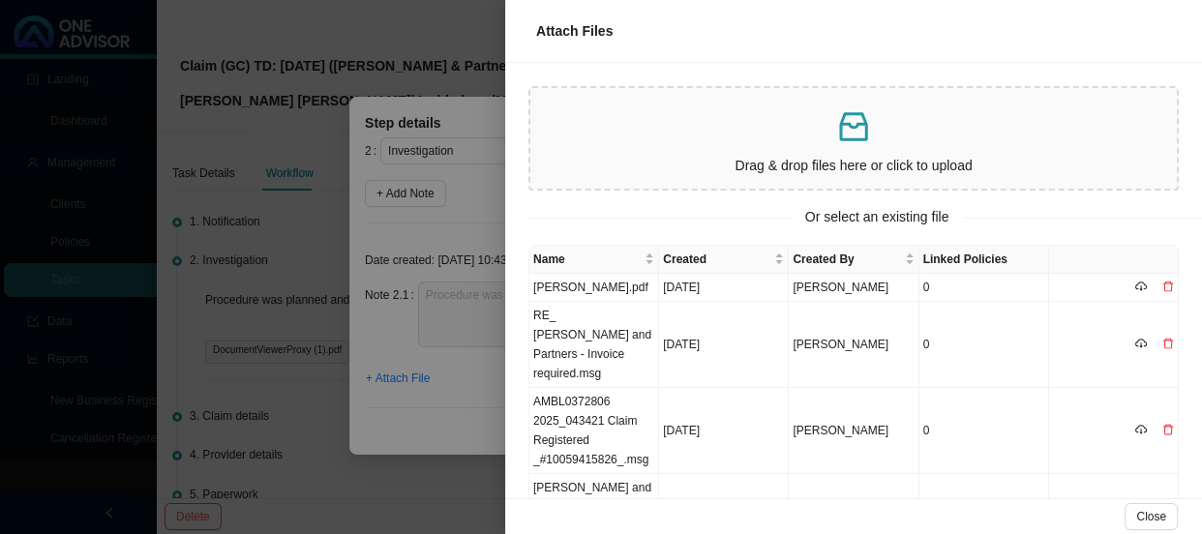
click at [685, 130] on p at bounding box center [853, 127] width 631 height 40
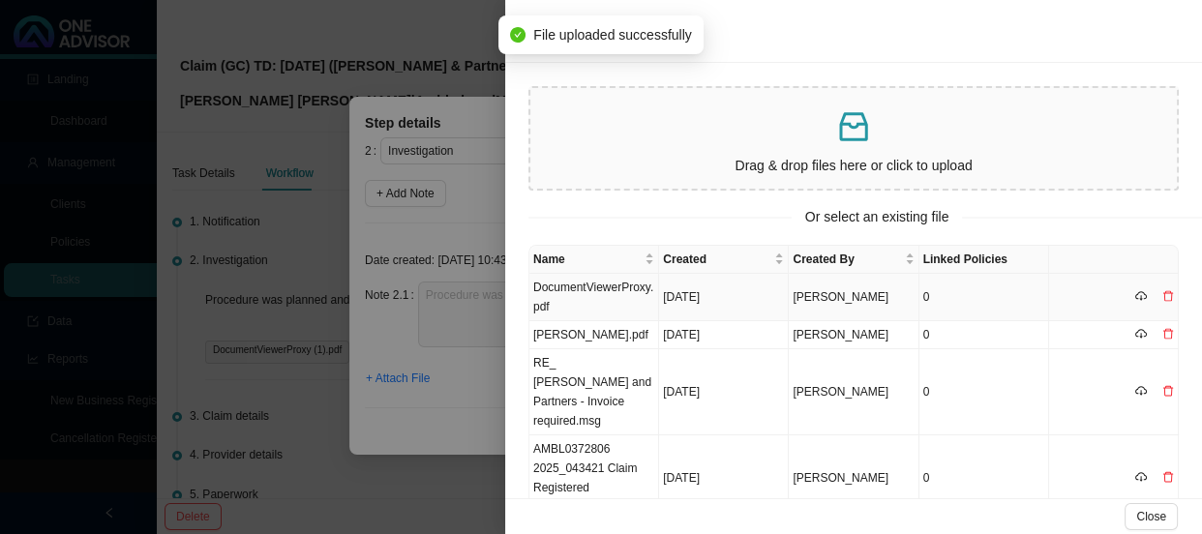
click at [565, 290] on td "DocumentViewerProxy.pdf" at bounding box center [594, 297] width 130 height 47
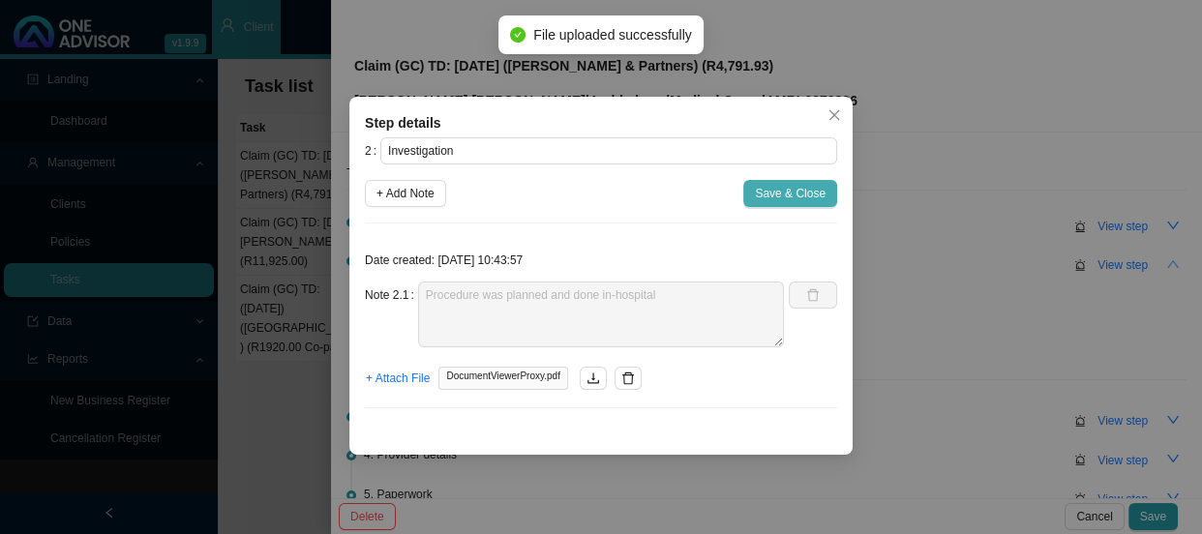
click at [820, 192] on span "Save & Close" at bounding box center [790, 193] width 71 height 19
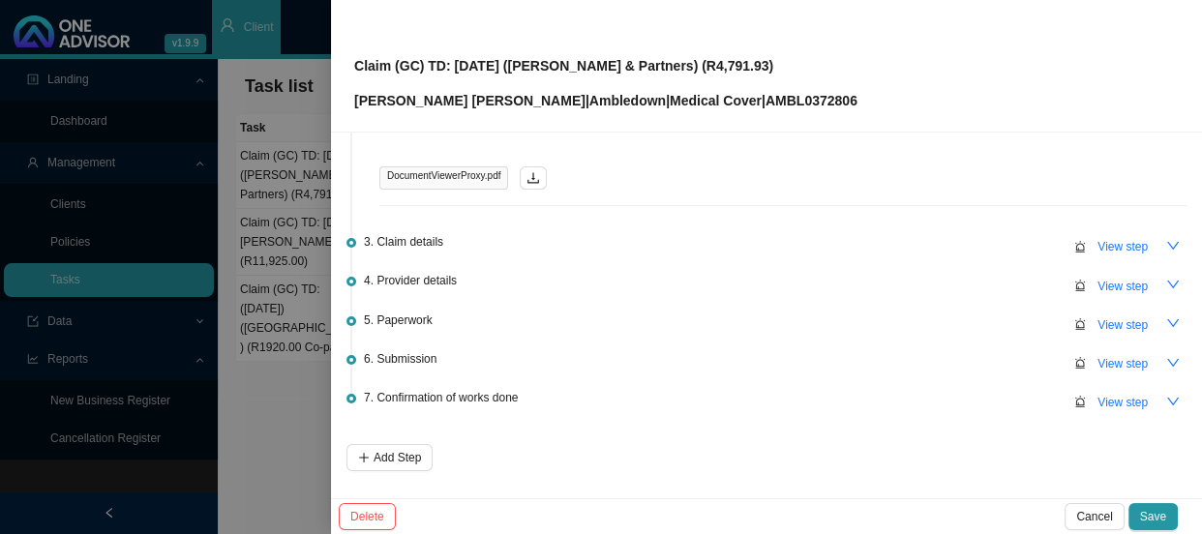
scroll to position [175, 0]
click at [1128, 356] on span "View step" at bounding box center [1122, 362] width 50 height 19
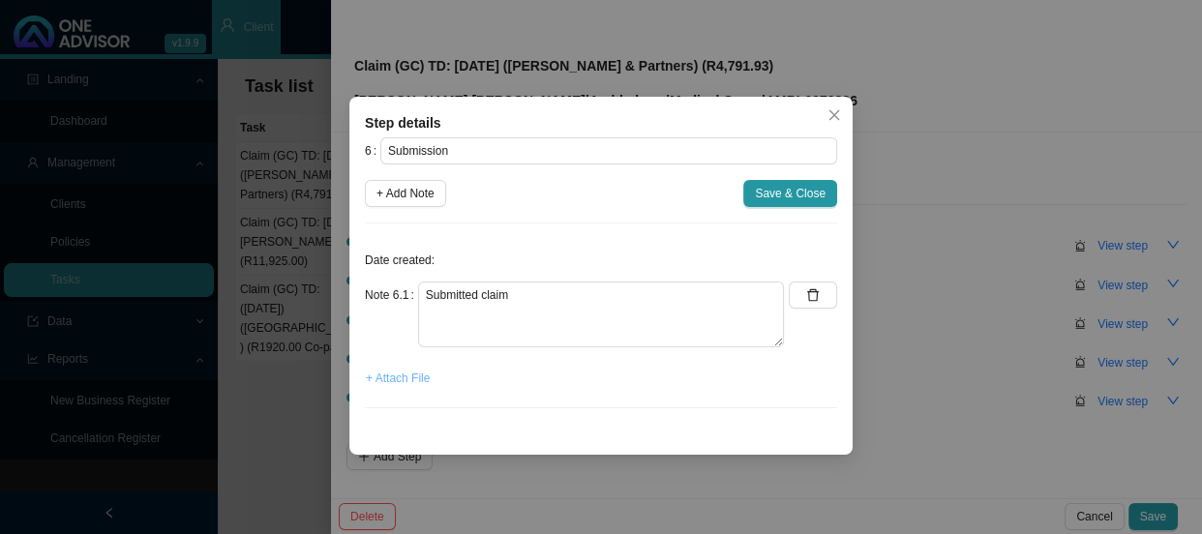
click at [397, 379] on span "+ Attach File" at bounding box center [398, 378] width 64 height 19
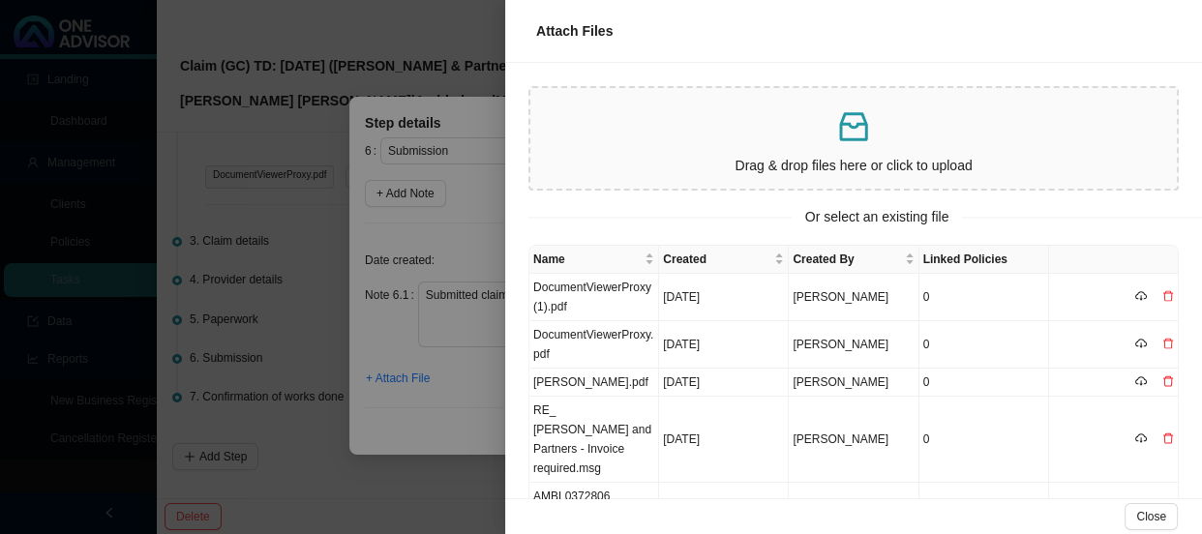
click at [469, 254] on div at bounding box center [601, 267] width 1202 height 534
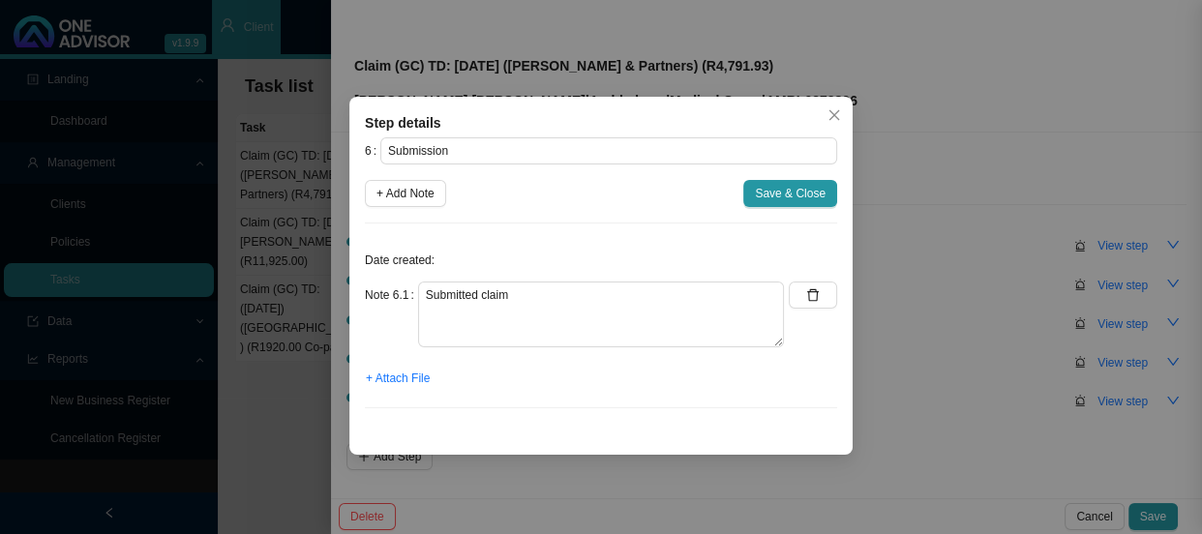
click at [419, 191] on span "+ Add Note" at bounding box center [405, 193] width 58 height 19
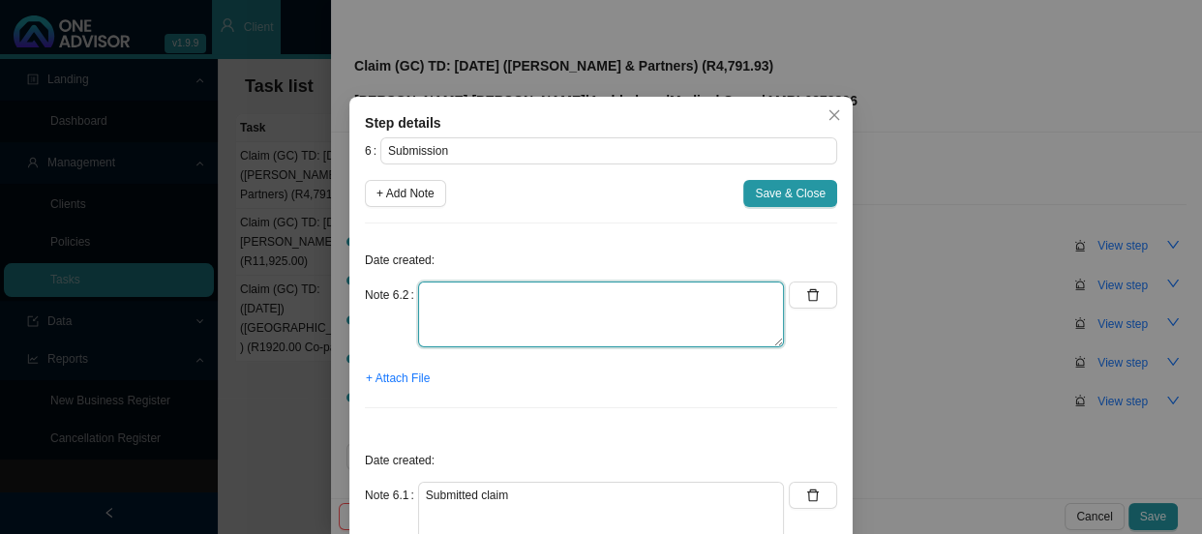
click at [484, 313] on textarea at bounding box center [601, 315] width 366 height 66
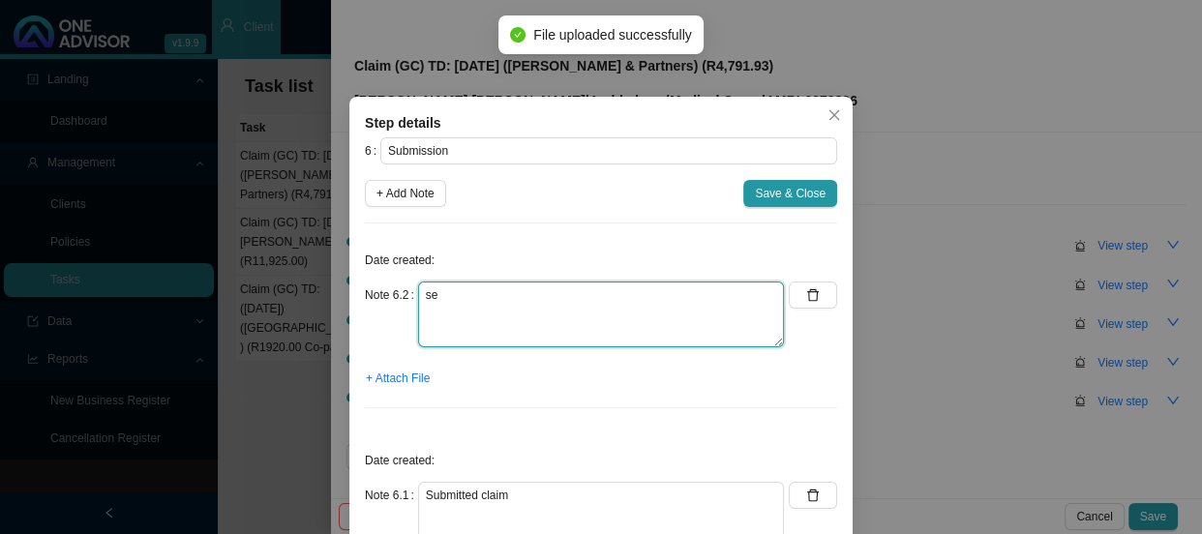
type textarea "s"
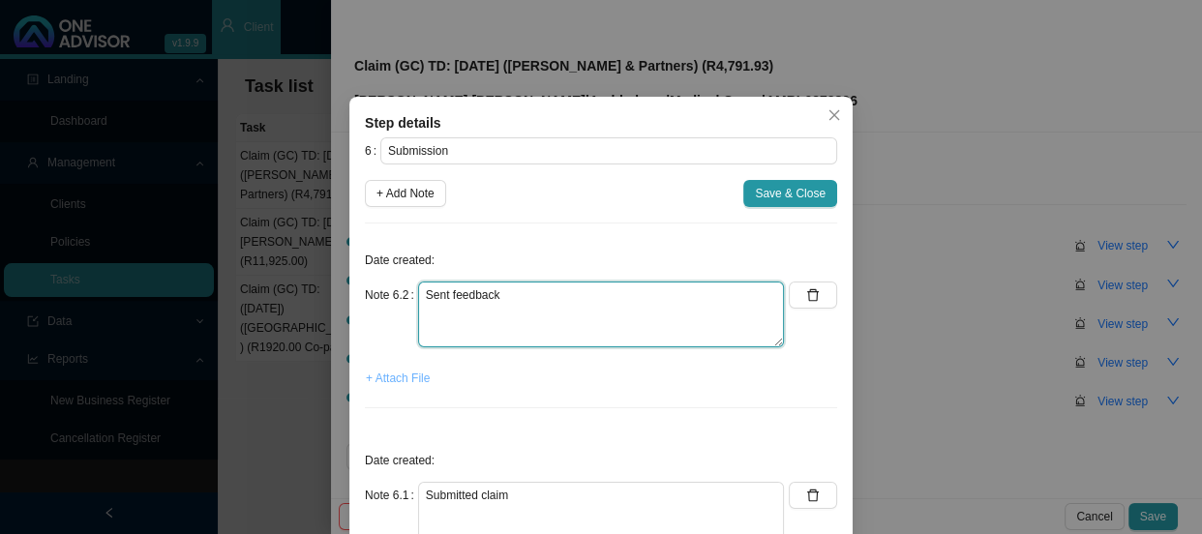
type textarea "Sent feedback"
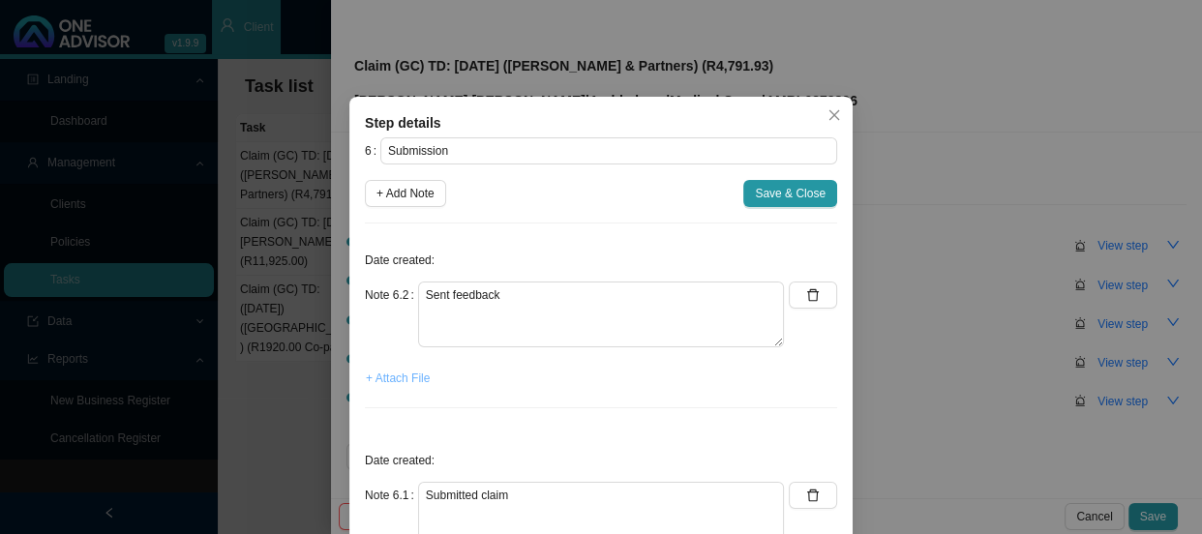
click at [399, 387] on span "+ Attach File" at bounding box center [398, 378] width 64 height 19
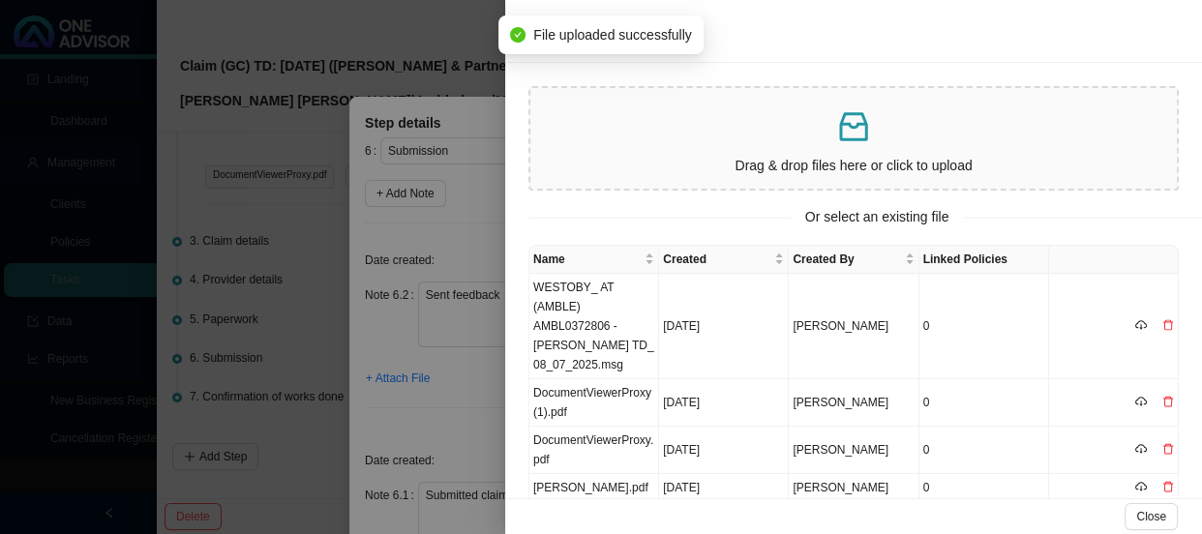
click at [481, 395] on div at bounding box center [601, 267] width 1202 height 534
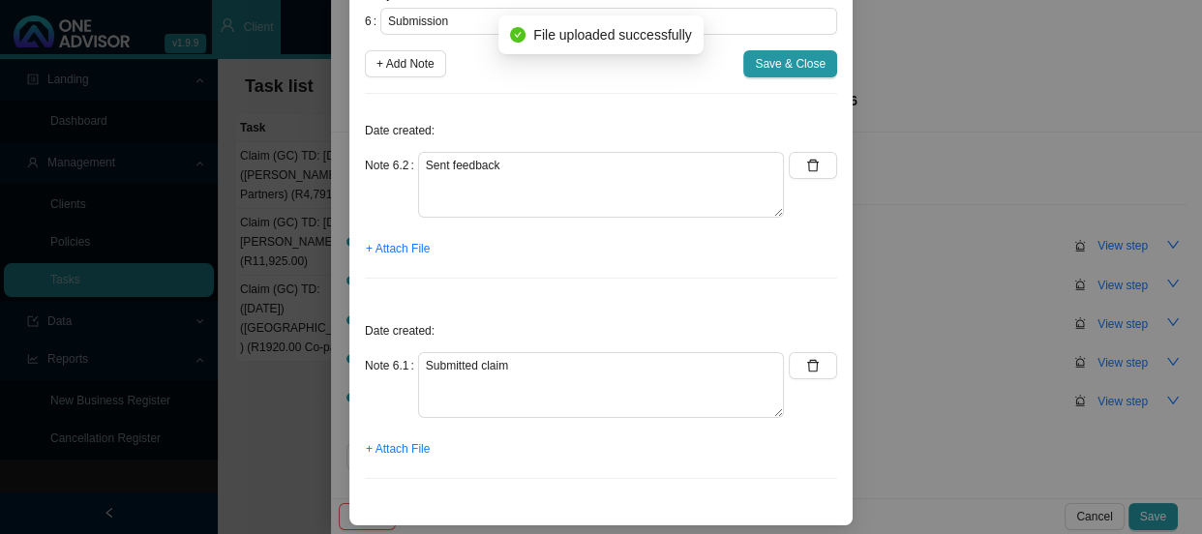
scroll to position [135, 0]
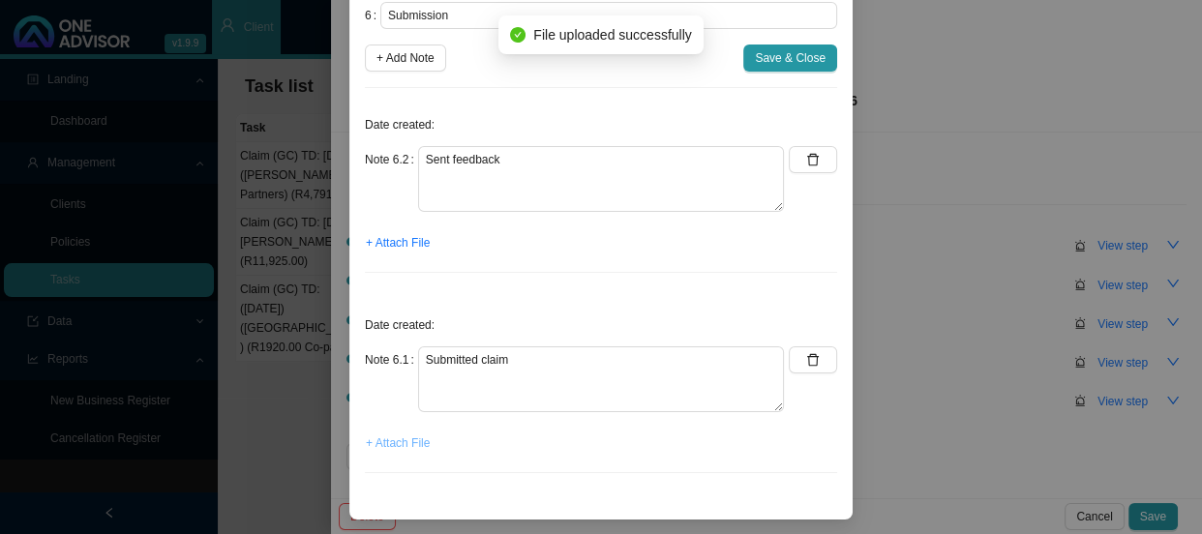
click at [398, 443] on span "+ Attach File" at bounding box center [398, 443] width 64 height 19
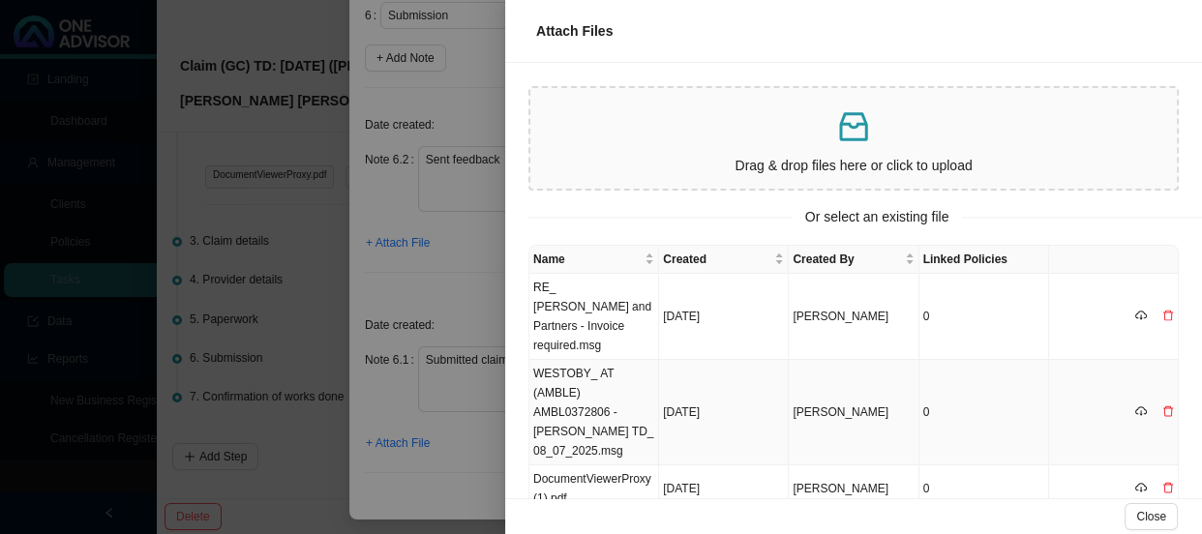
click at [597, 392] on td "WESTOBY_ AT (AMBLE) AMBL0372806 - [PERSON_NAME] TD_ 08_07_2025.msg" at bounding box center [594, 412] width 130 height 105
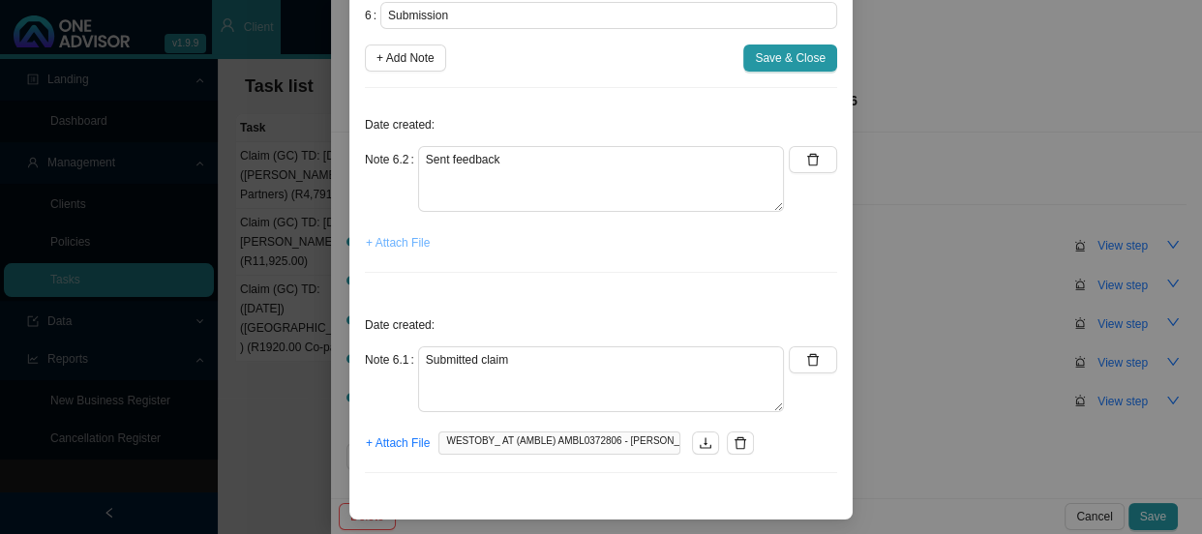
click at [395, 235] on span "+ Attach File" at bounding box center [398, 242] width 64 height 19
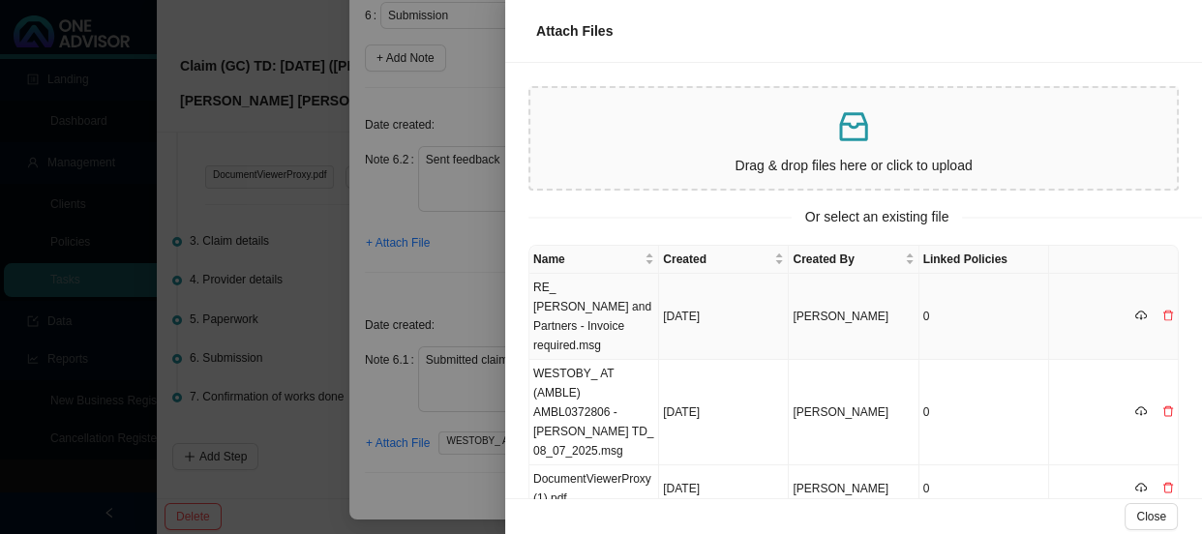
click at [600, 302] on td "RE_ [PERSON_NAME] and Partners - Invoice required.msg" at bounding box center [594, 317] width 130 height 86
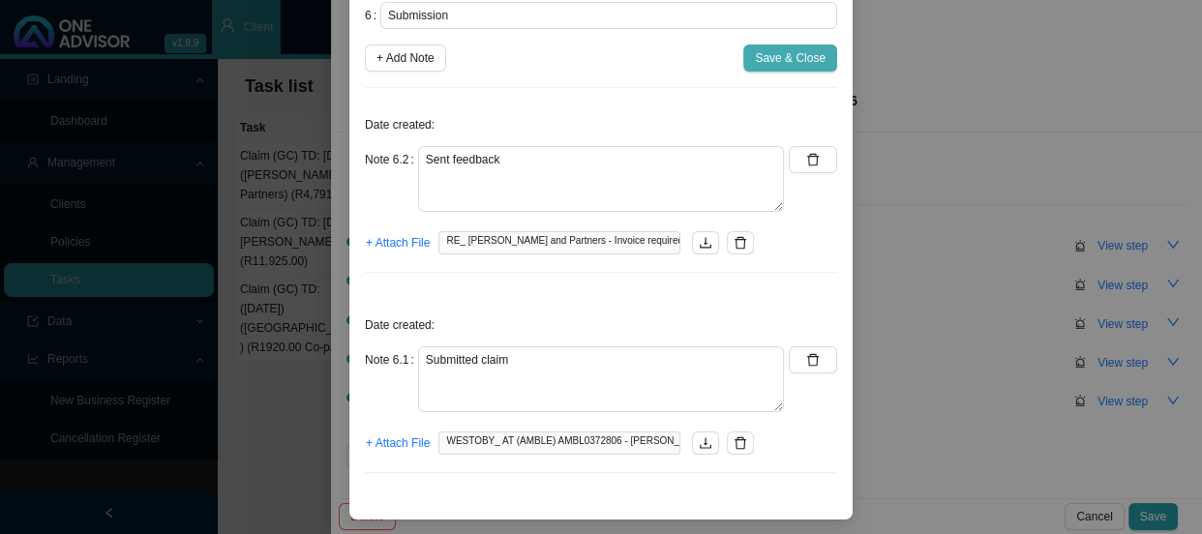
click at [755, 60] on span "Save & Close" at bounding box center [790, 57] width 71 height 19
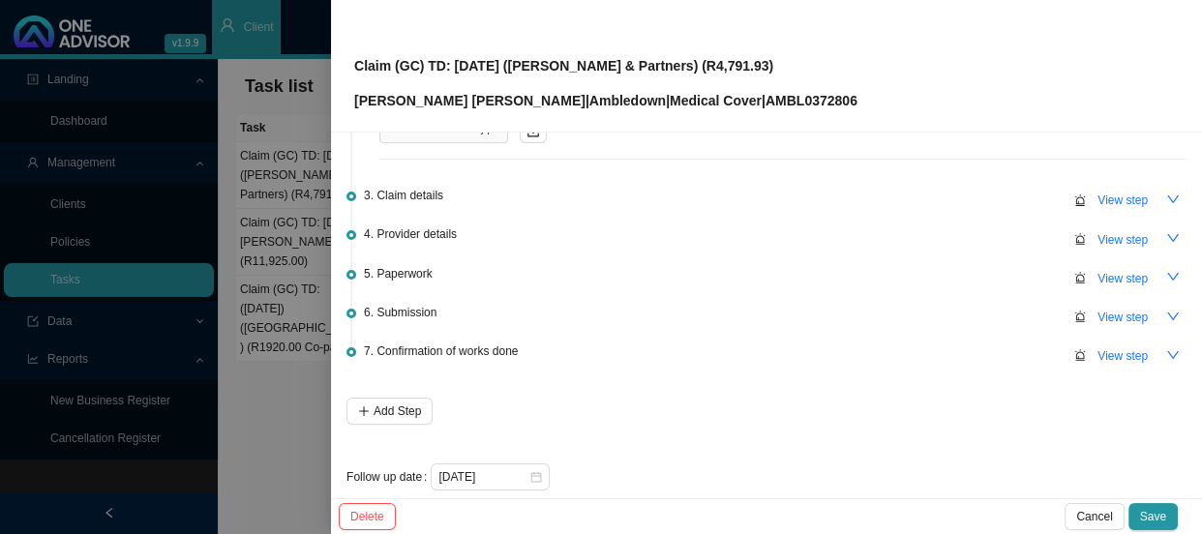
scroll to position [241, 0]
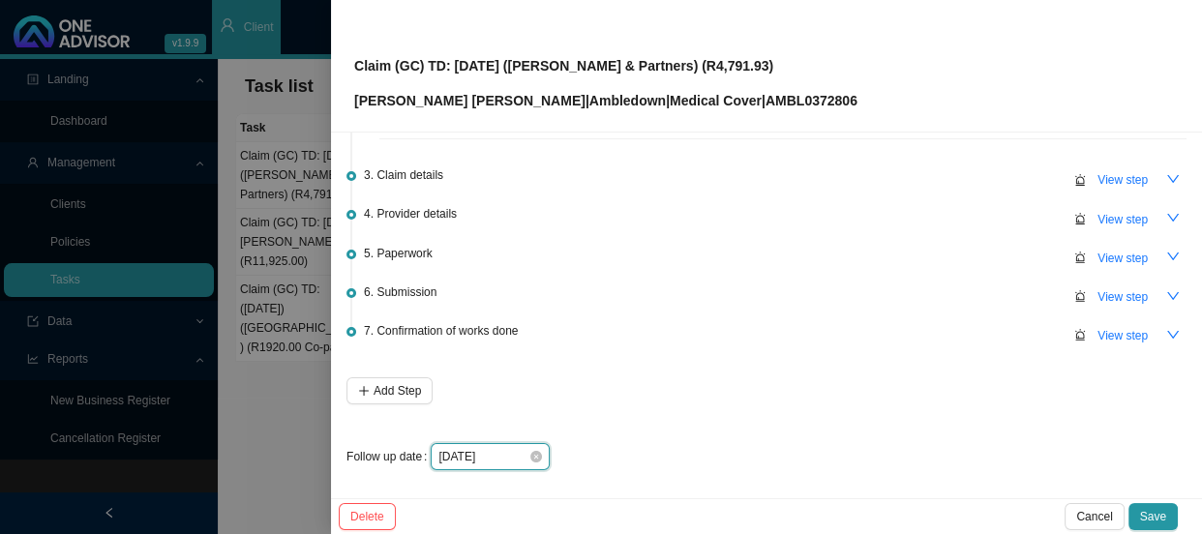
click at [492, 455] on input "[DATE]" at bounding box center [483, 456] width 90 height 19
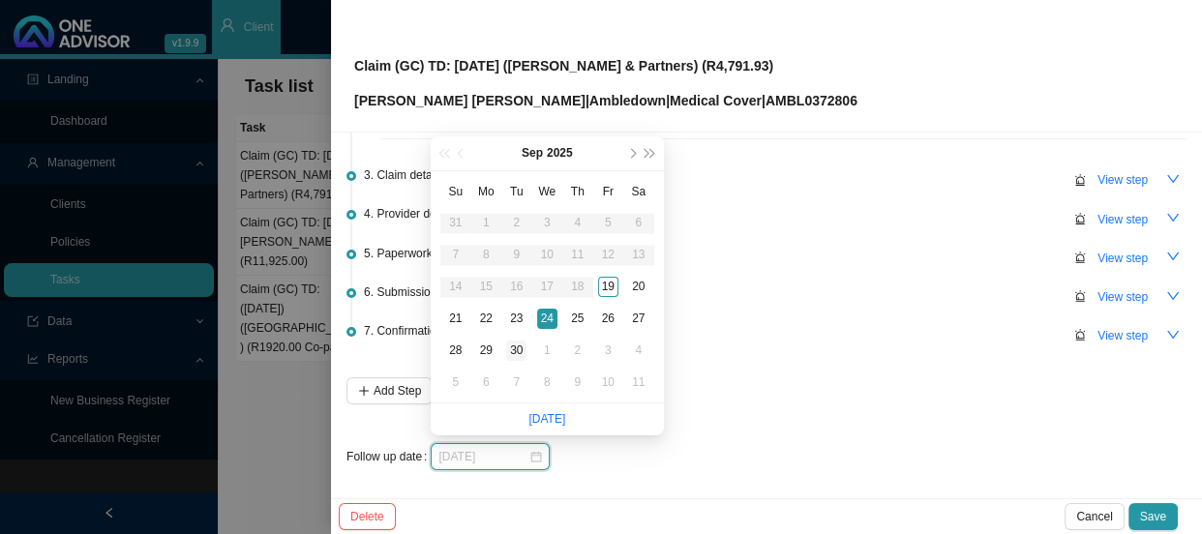
type input "[DATE]"
click at [515, 355] on div "30" at bounding box center [516, 351] width 20 height 20
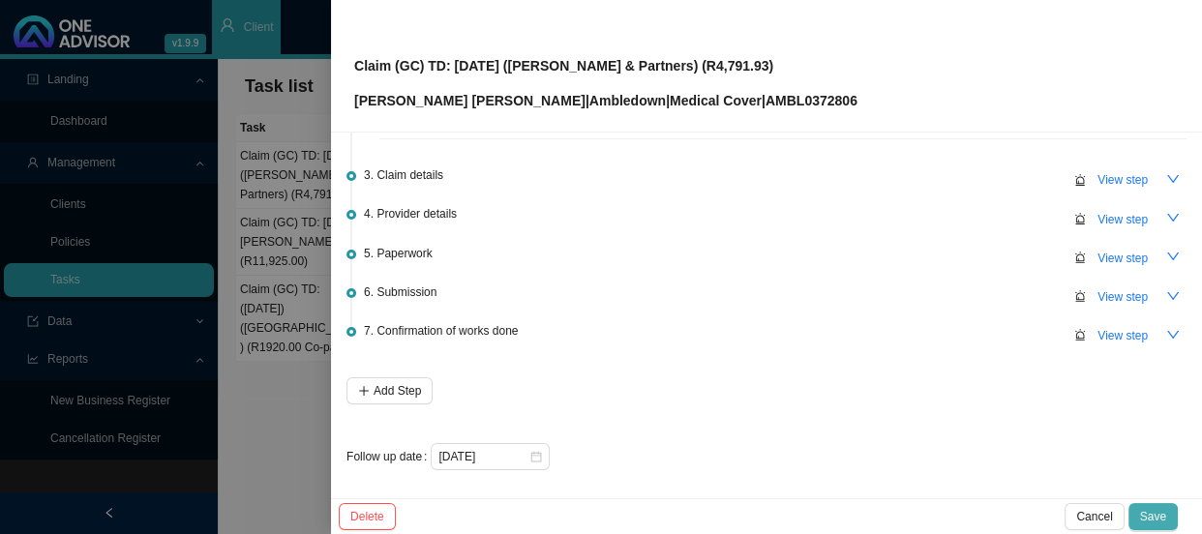
click at [1157, 515] on span "Save" at bounding box center [1153, 516] width 26 height 19
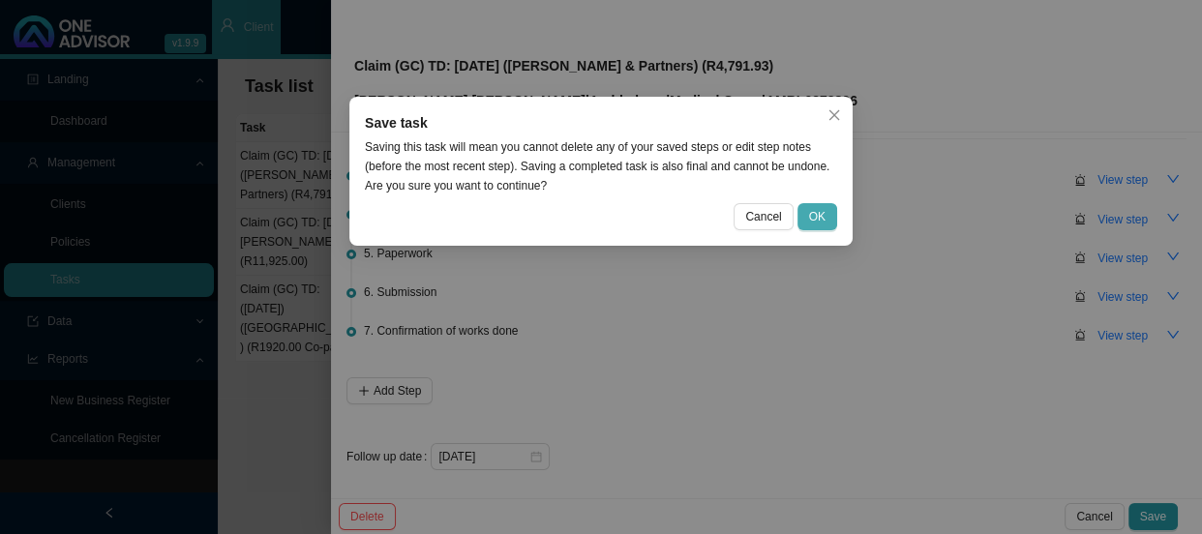
click at [818, 219] on span "OK" at bounding box center [817, 216] width 16 height 19
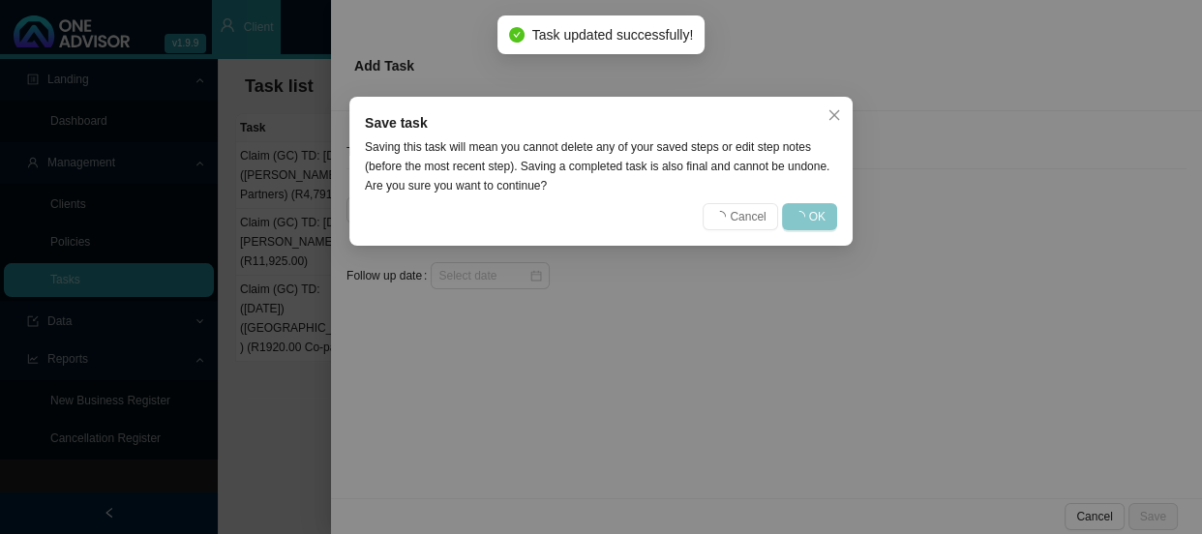
scroll to position [0, 0]
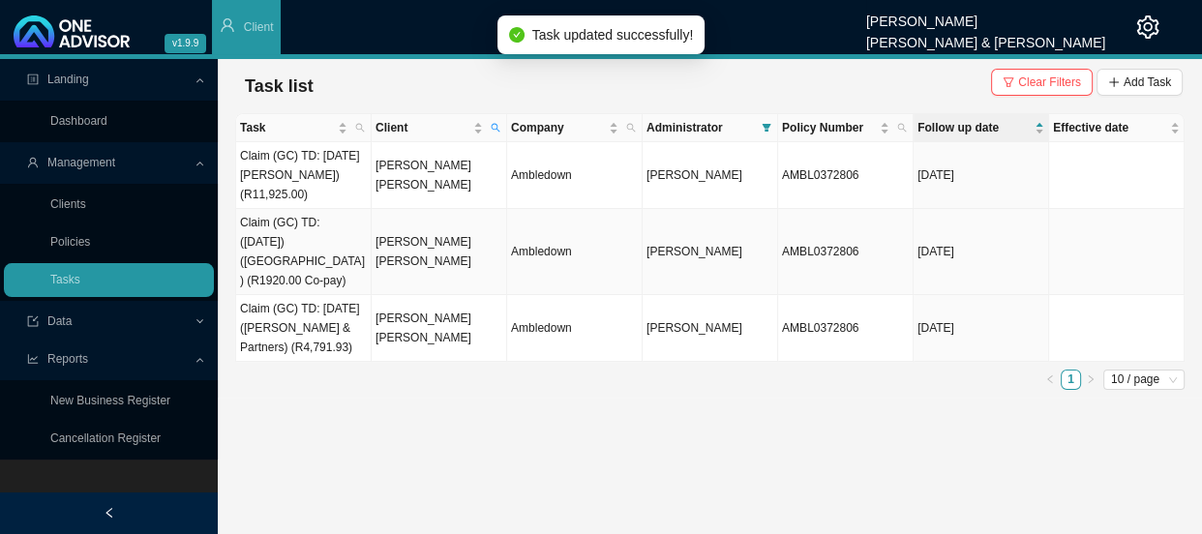
click at [302, 260] on td "Claim (GC) TD: ([DATE]) ([GEOGRAPHIC_DATA]) (R1920.00 Co-pay)" at bounding box center [303, 252] width 135 height 86
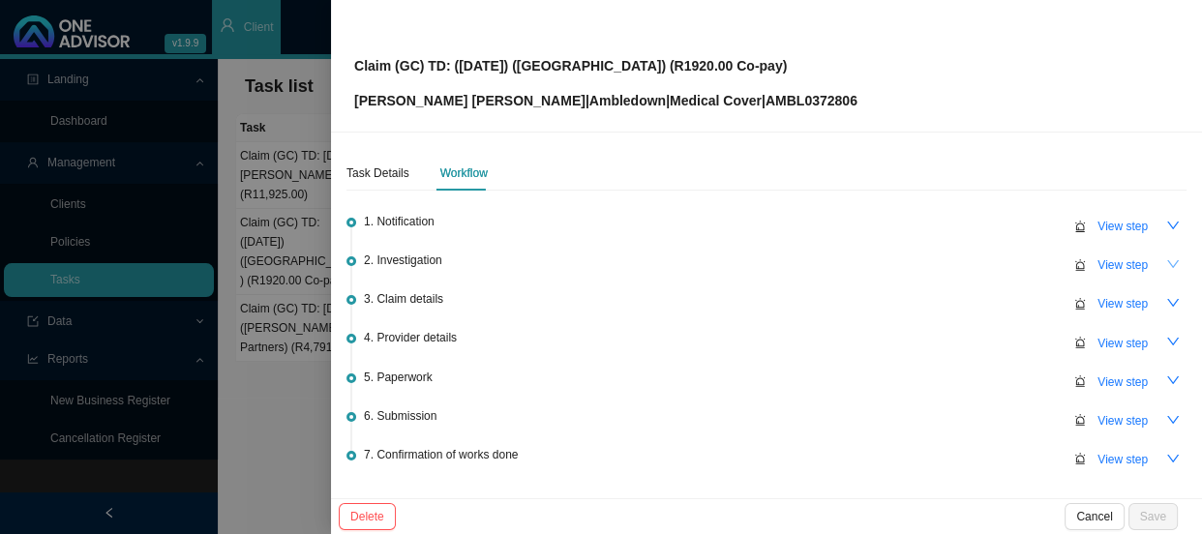
click at [1159, 255] on button "button" at bounding box center [1172, 264] width 27 height 27
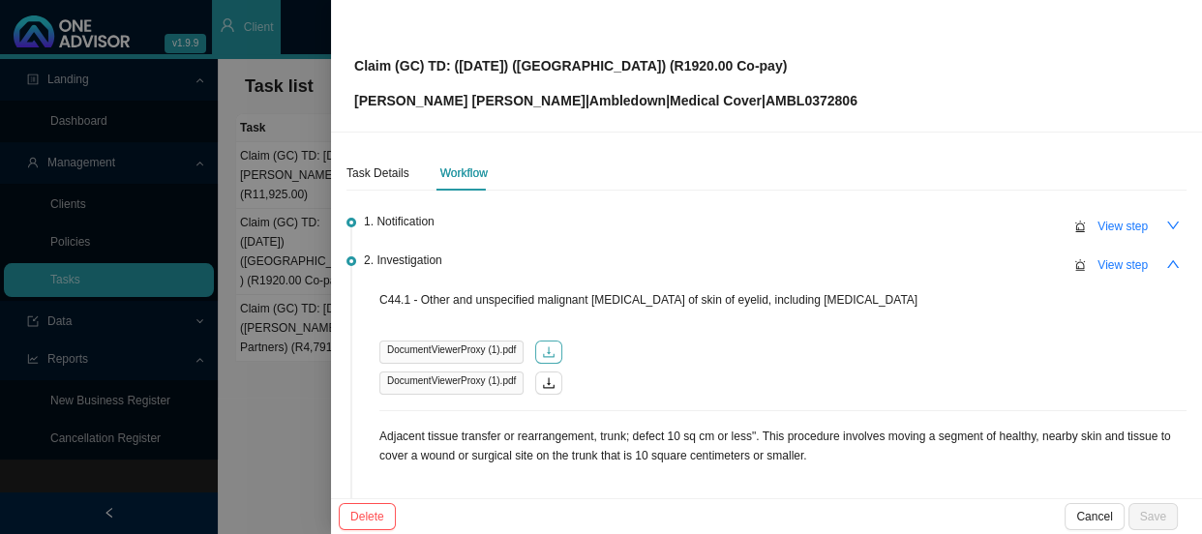
click at [553, 353] on button "button" at bounding box center [548, 352] width 27 height 23
click at [649, 368] on div "C44.1 - Other and unspecified malignant [MEDICAL_DATA] of skin of eyelid, inclu…" at bounding box center [782, 350] width 807 height 121
click at [1176, 257] on div "Task Details Workflow 1. Notification View step 2. Investigation View step C44.…" at bounding box center [766, 316] width 871 height 366
click at [1166, 267] on icon "up" at bounding box center [1173, 264] width 14 height 14
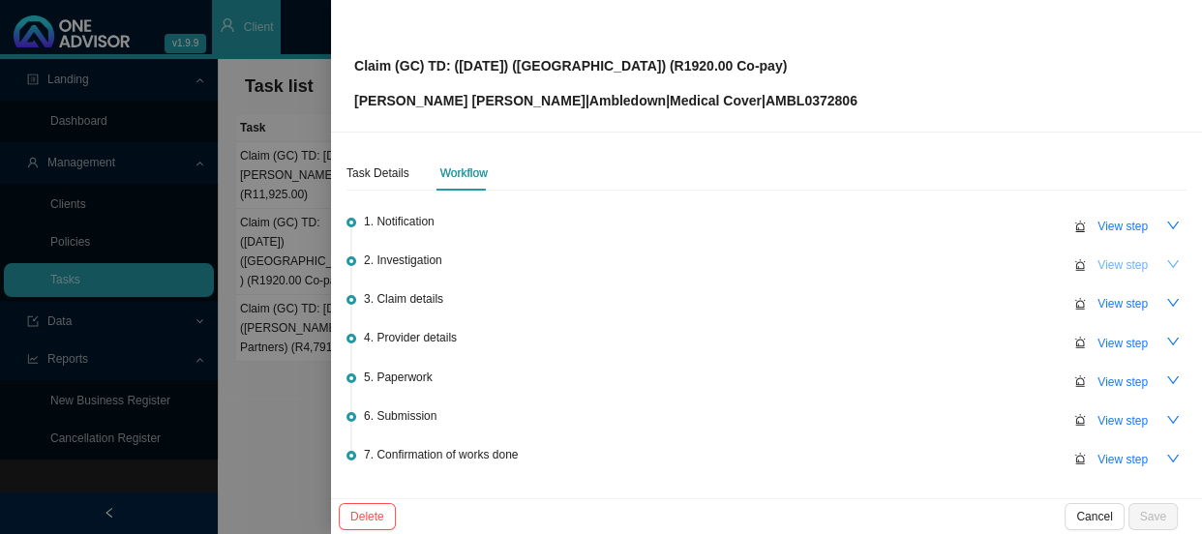
click at [1098, 268] on span "View step" at bounding box center [1122, 264] width 50 height 19
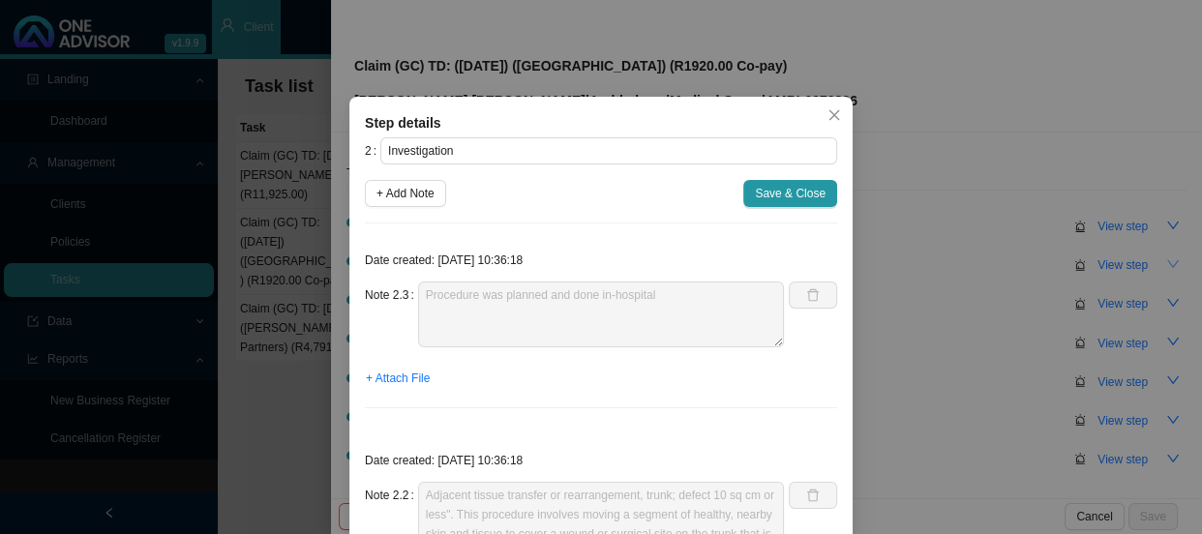
scroll to position [362, 0]
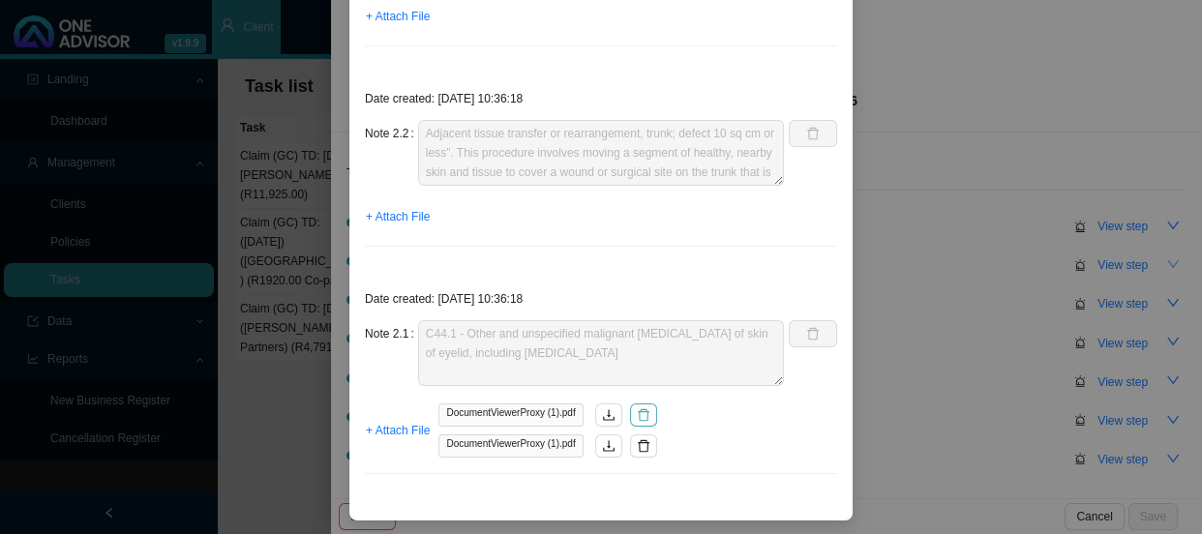
click at [630, 413] on button "button" at bounding box center [643, 415] width 27 height 23
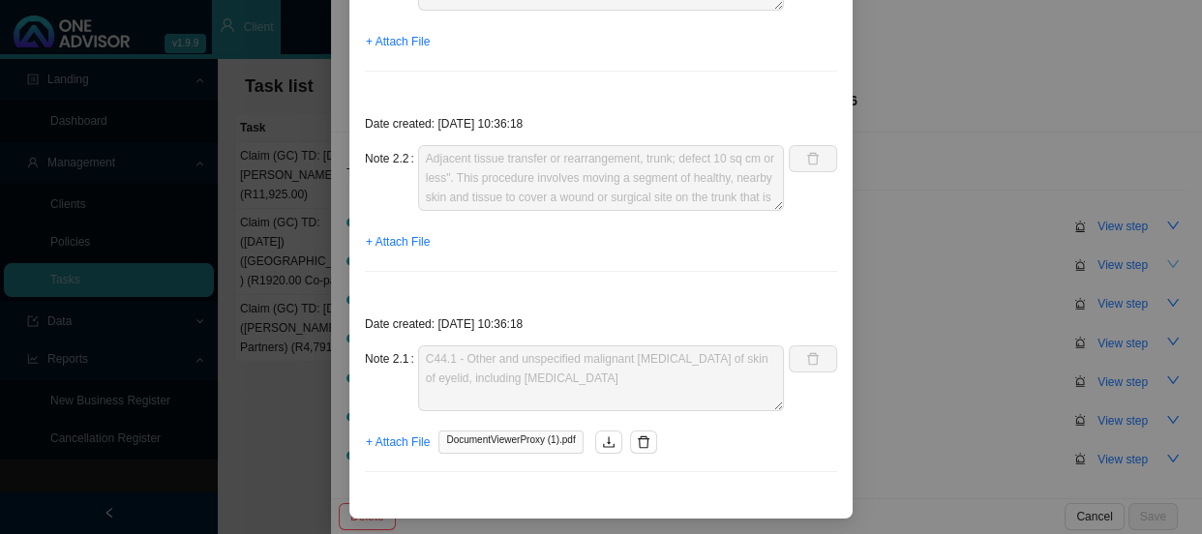
scroll to position [335, 0]
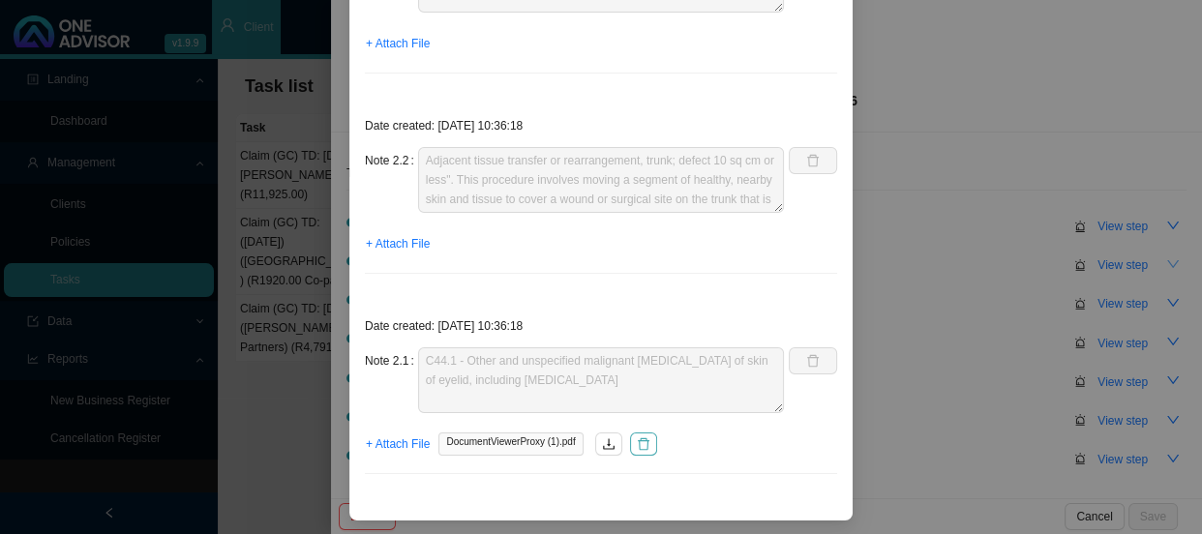
click at [637, 440] on icon "delete" at bounding box center [644, 444] width 14 height 14
click at [387, 442] on span "+ Attach File" at bounding box center [398, 443] width 64 height 19
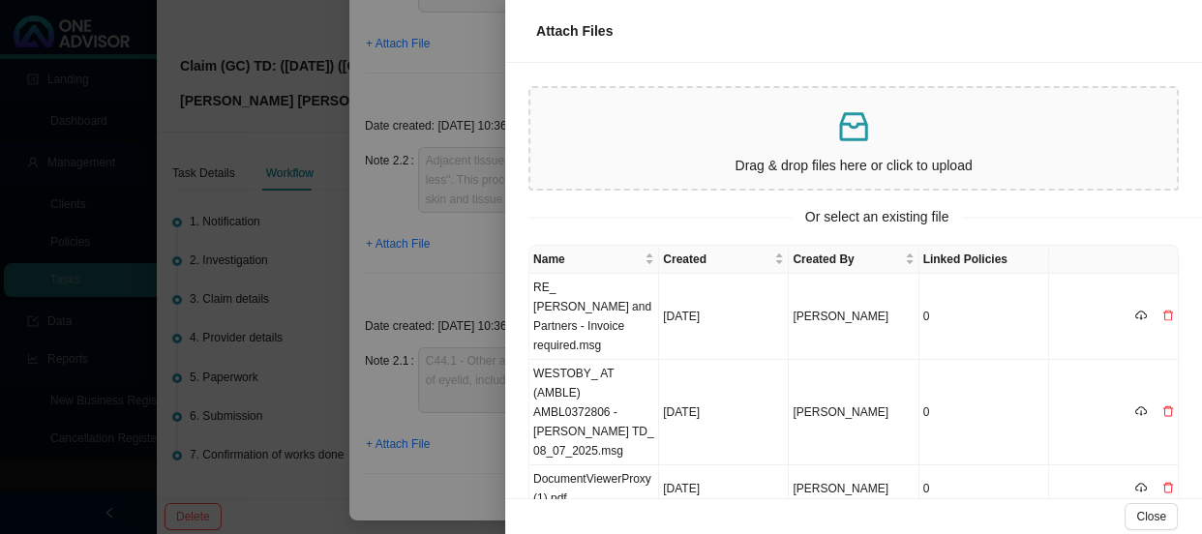
click at [590, 513] on td "DocumentViewerProxy.pdf" at bounding box center [594, 536] width 130 height 47
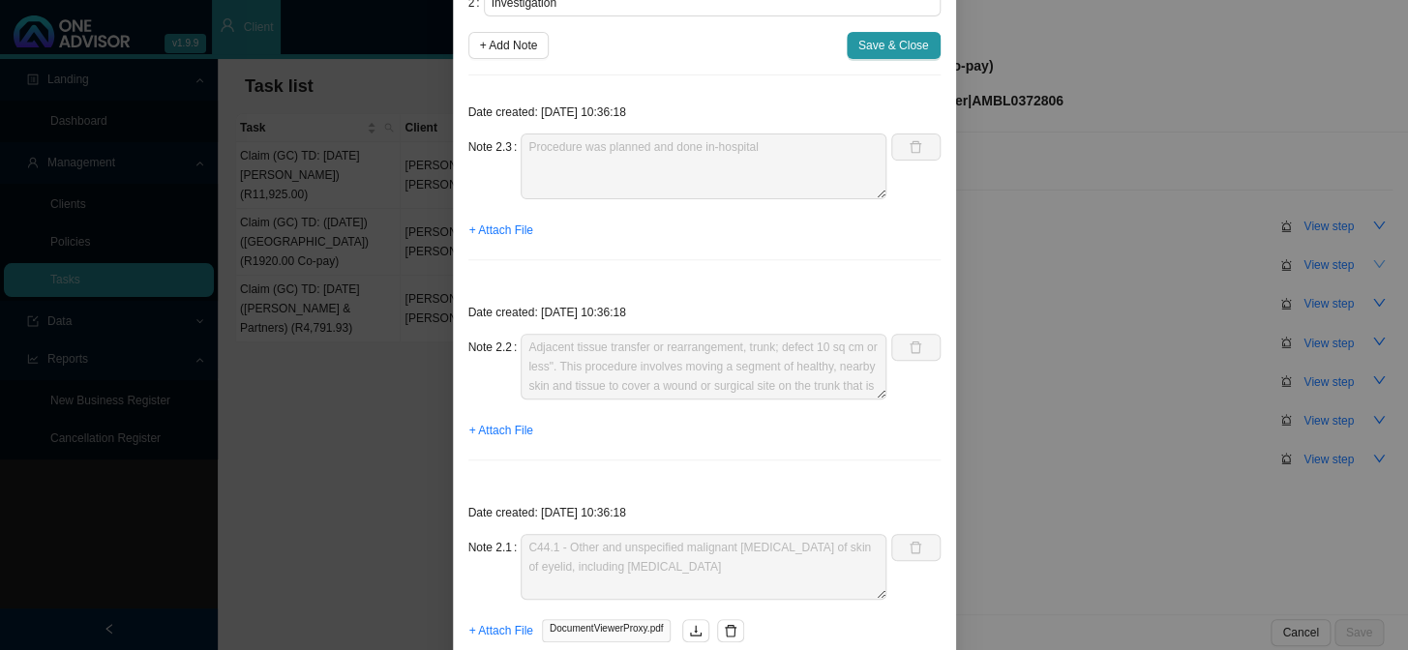
scroll to position [219, 0]
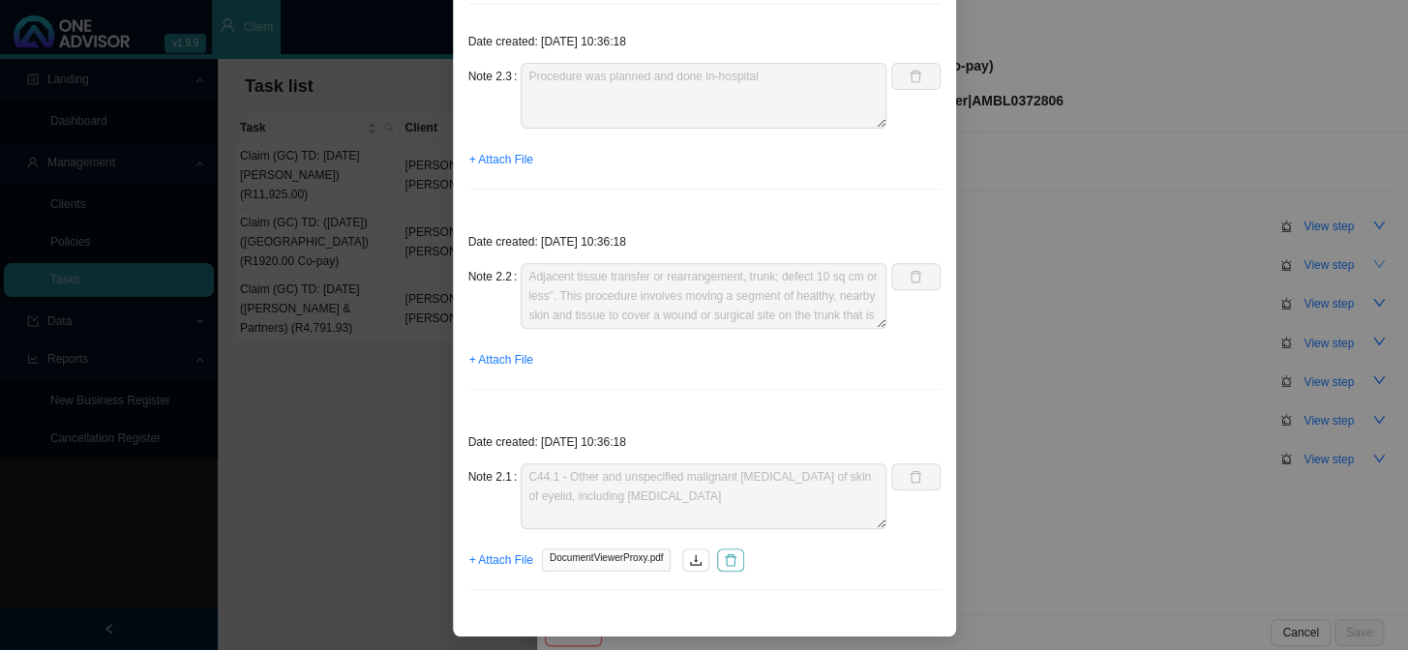
click at [726, 533] on icon "delete" at bounding box center [731, 560] width 14 height 14
click at [506, 533] on span "+ Attach File" at bounding box center [501, 560] width 64 height 19
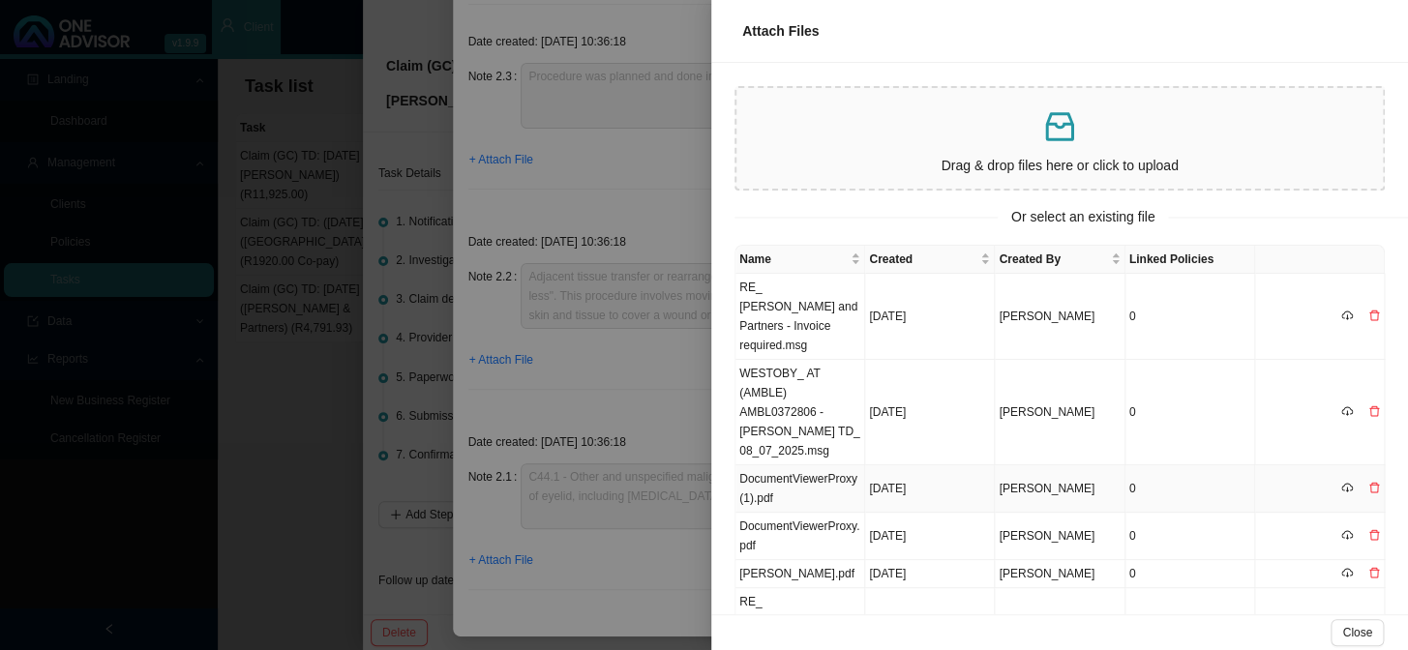
click at [797, 465] on td "DocumentViewerProxy (1).pdf" at bounding box center [800, 488] width 130 height 47
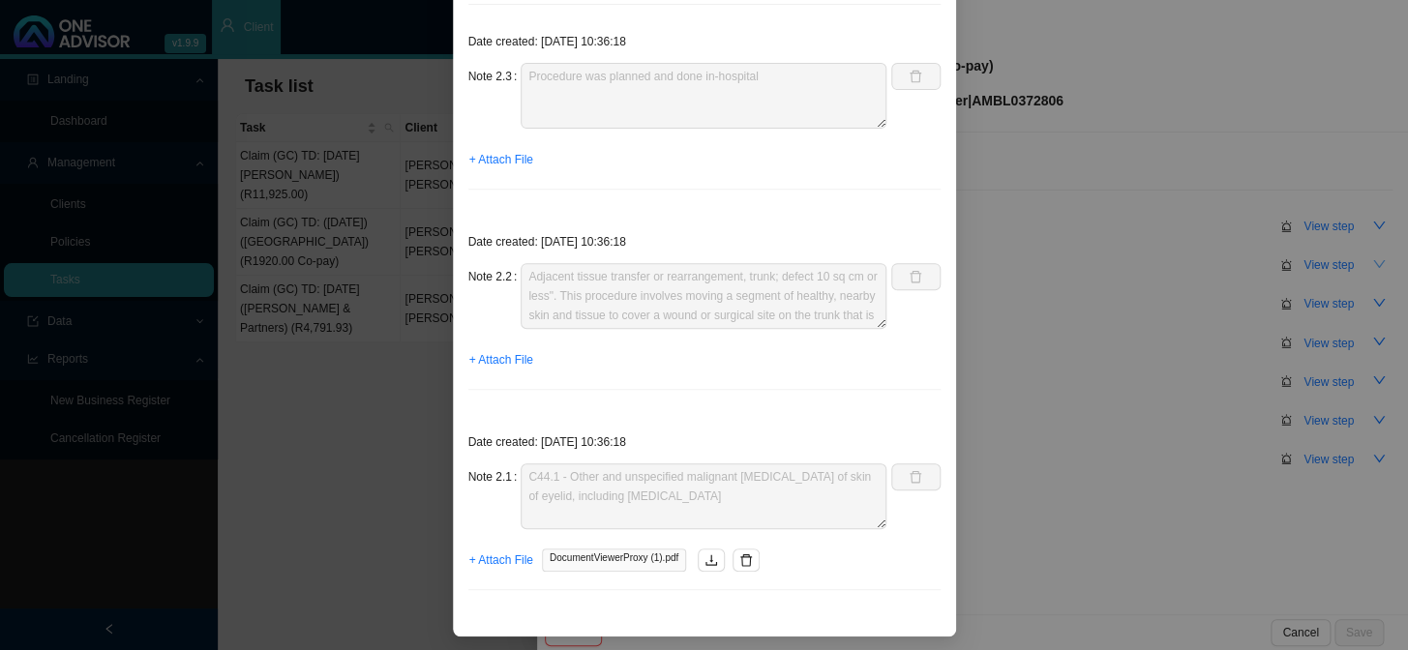
click at [1100, 296] on div "Step details 2 Investigation + Add Note Save & Close Date created: [DATE] 10:36…" at bounding box center [704, 325] width 1408 height 650
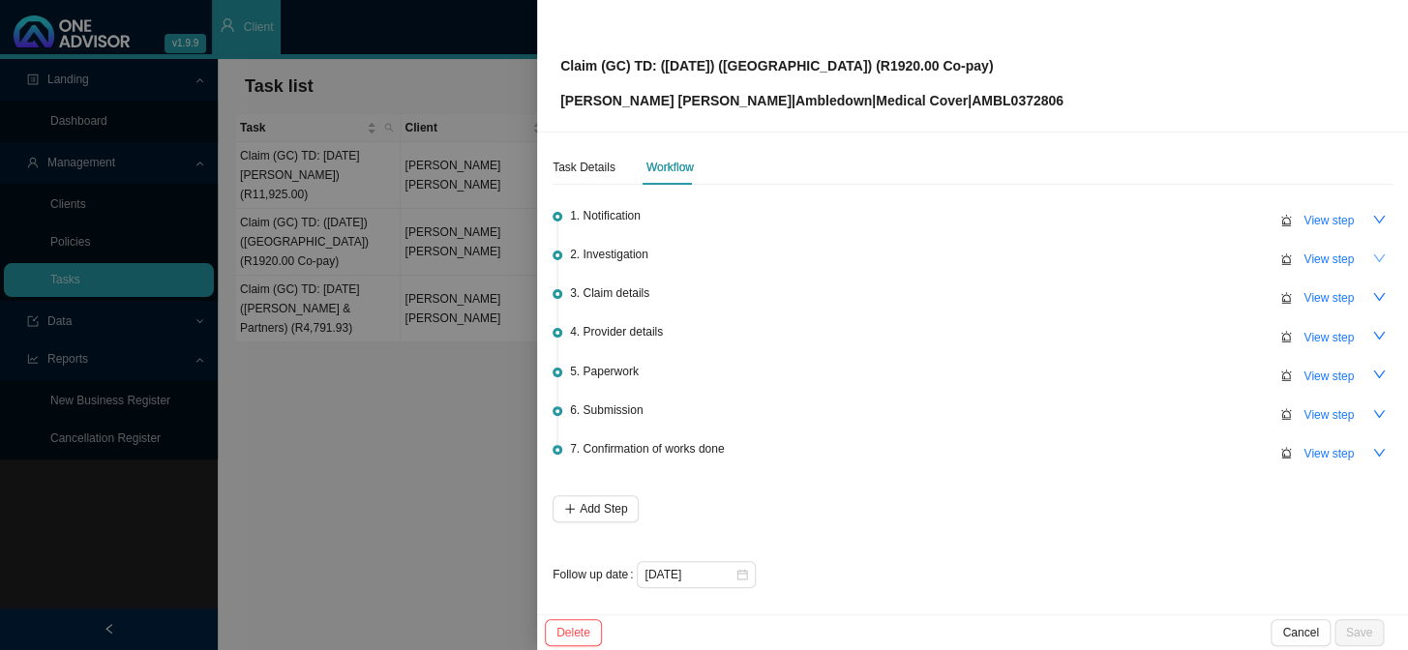
scroll to position [8, 0]
click at [1201, 380] on button "button" at bounding box center [1378, 373] width 27 height 27
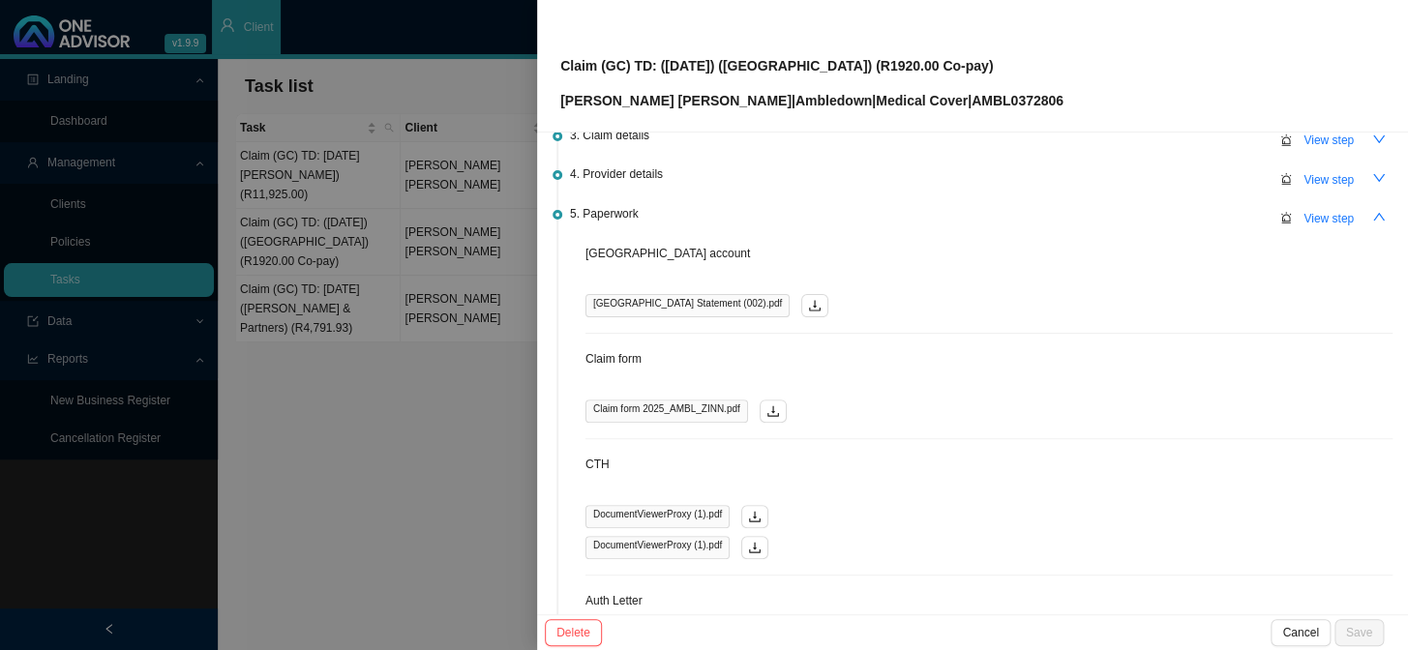
scroll to position [184, 0]
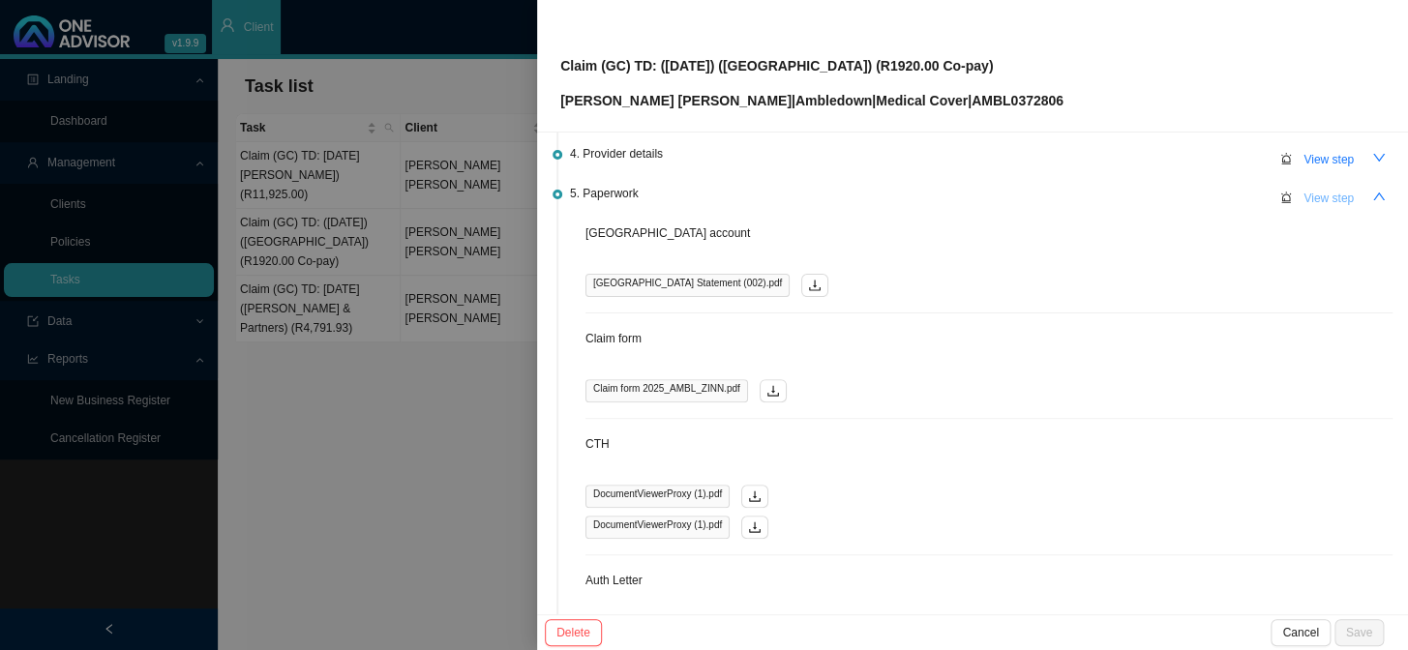
click at [1201, 198] on span "View step" at bounding box center [1328, 198] width 50 height 19
type input "Paperwork"
type textarea "Auth Letter"
type textarea "CTH"
type textarea "Claim form"
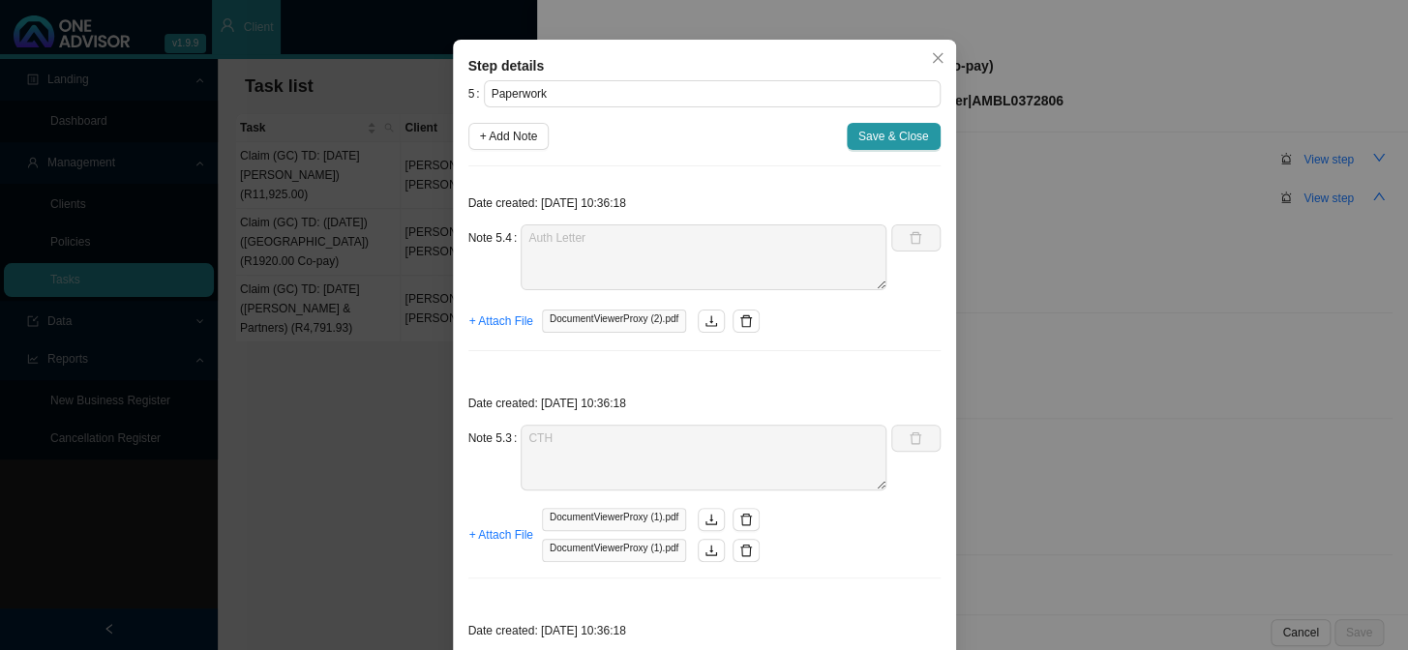
scroll to position [87, 0]
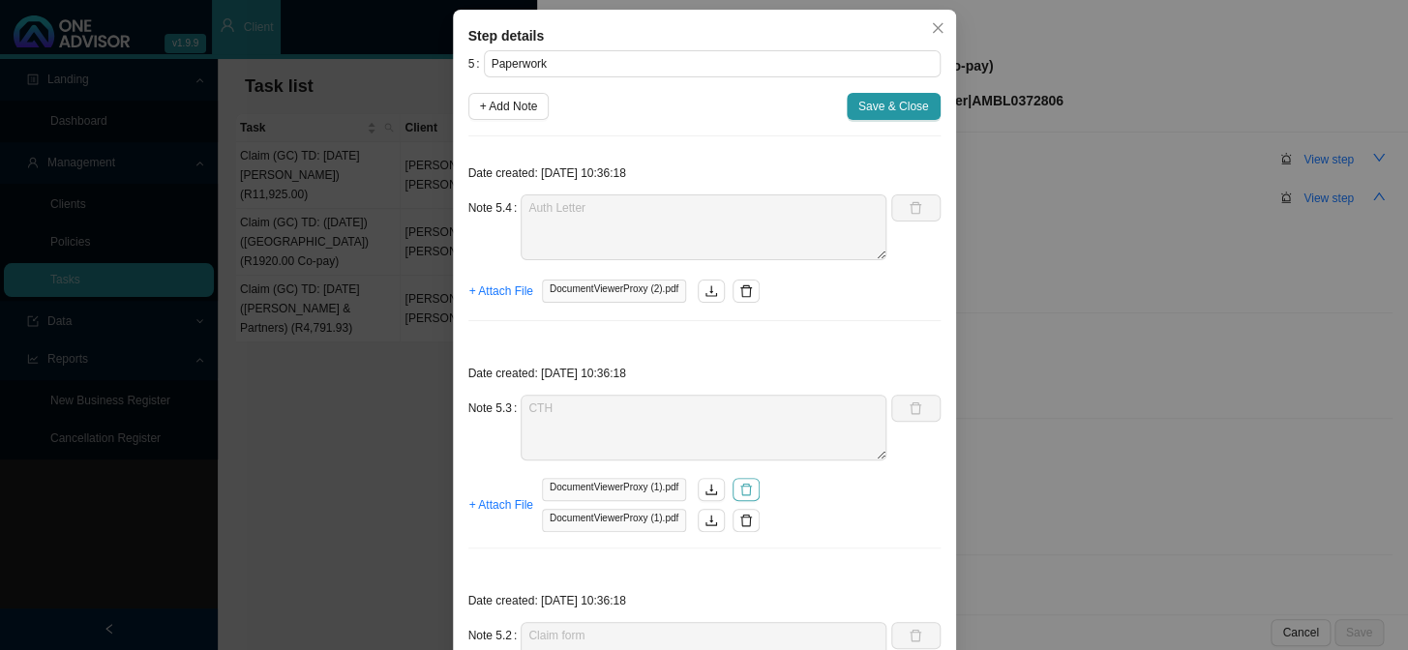
click at [744, 491] on icon "delete" at bounding box center [746, 490] width 14 height 14
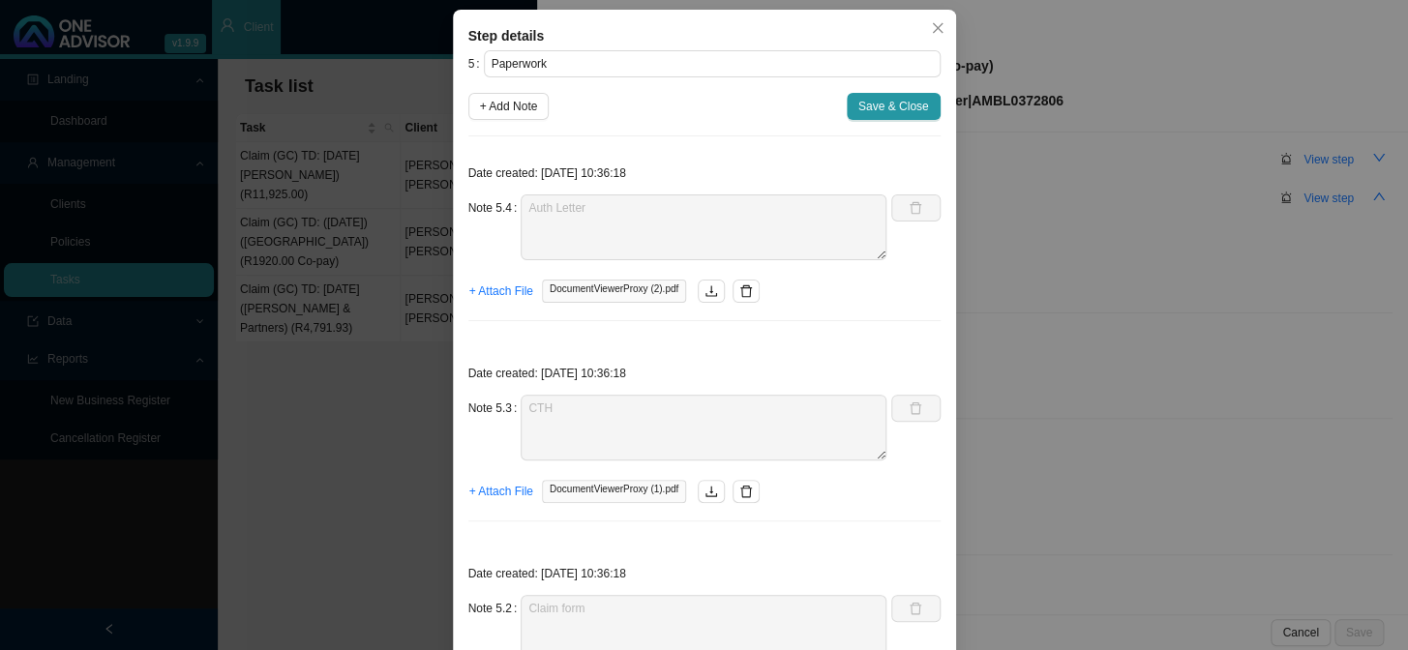
click at [744, 491] on icon "delete" at bounding box center [746, 492] width 14 height 14
click at [502, 486] on span "+ Attach File" at bounding box center [501, 491] width 64 height 19
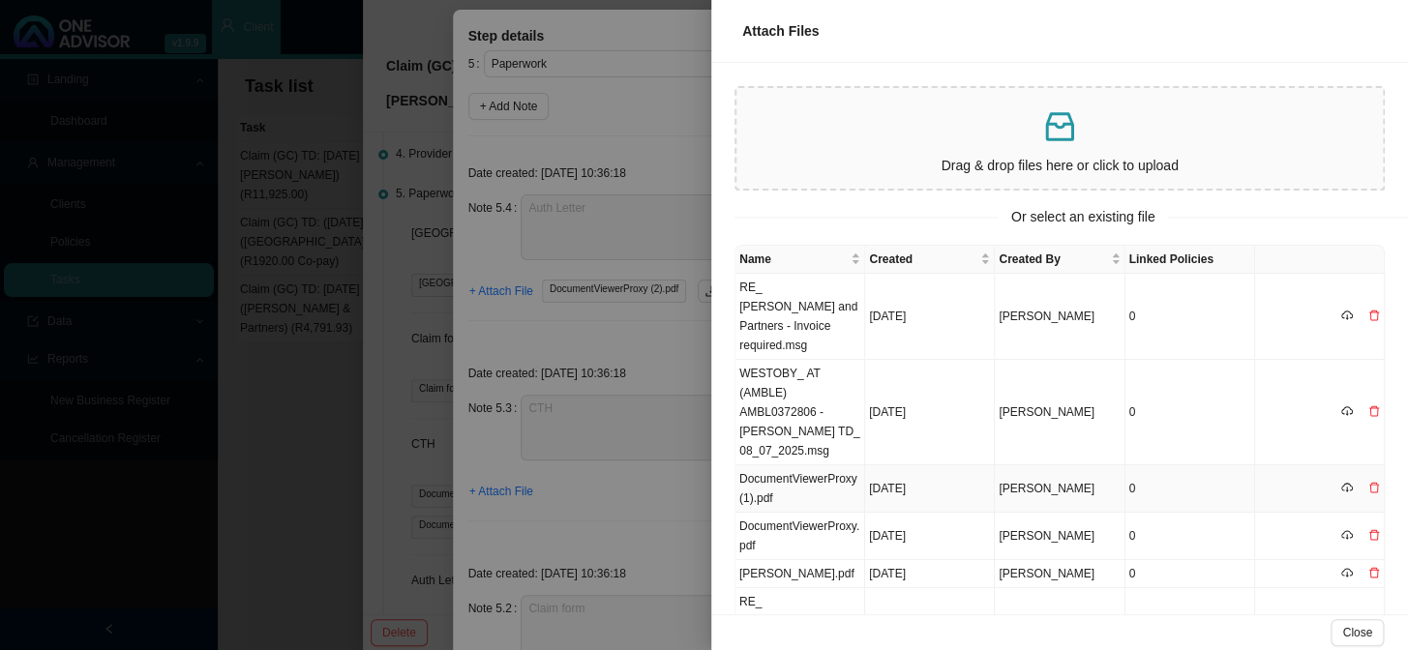
click at [812, 465] on td "DocumentViewerProxy (1).pdf" at bounding box center [800, 488] width 130 height 47
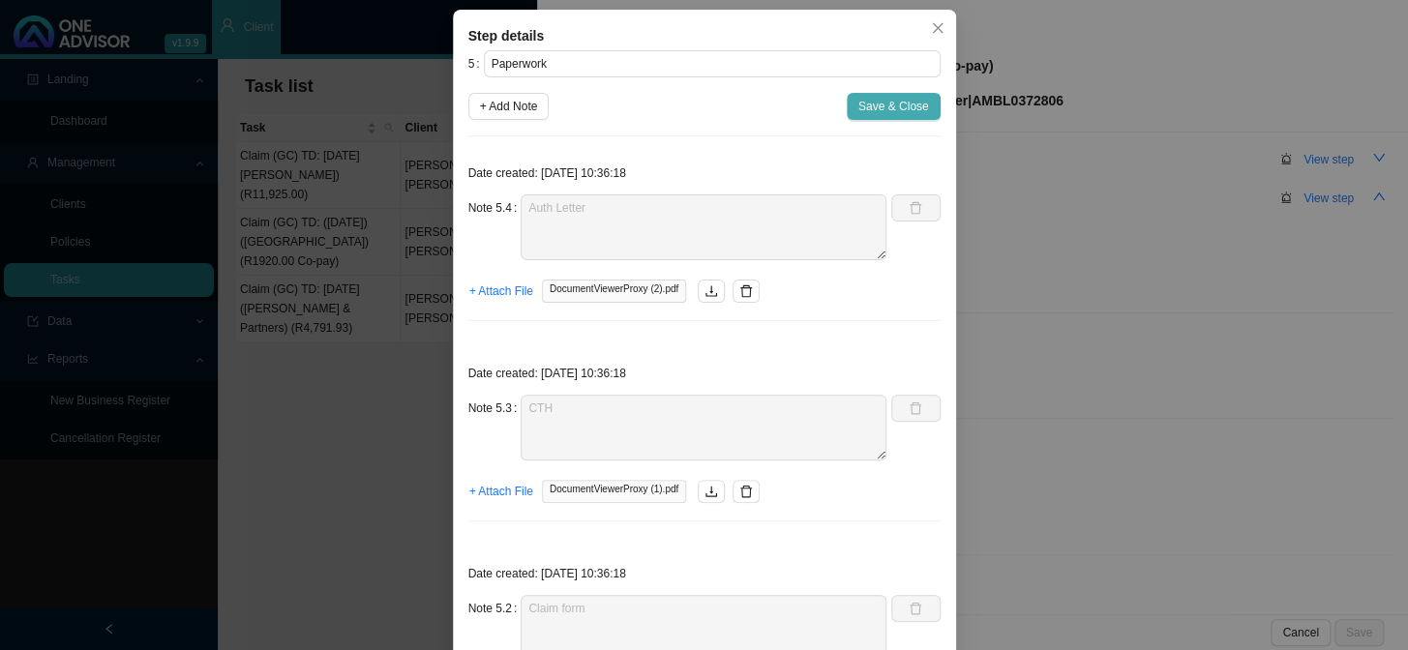
click at [880, 102] on span "Save & Close" at bounding box center [893, 106] width 71 height 19
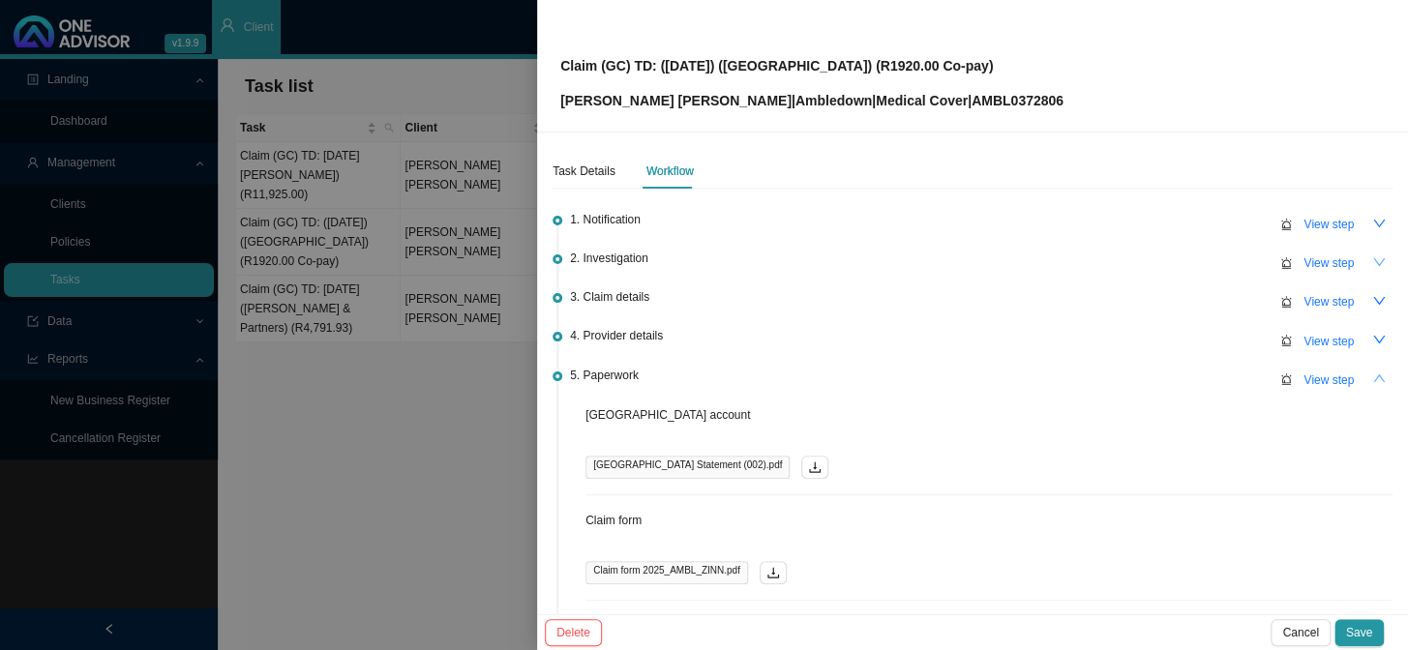
scroll to position [0, 0]
click at [1201, 533] on span "Save" at bounding box center [1359, 632] width 26 height 19
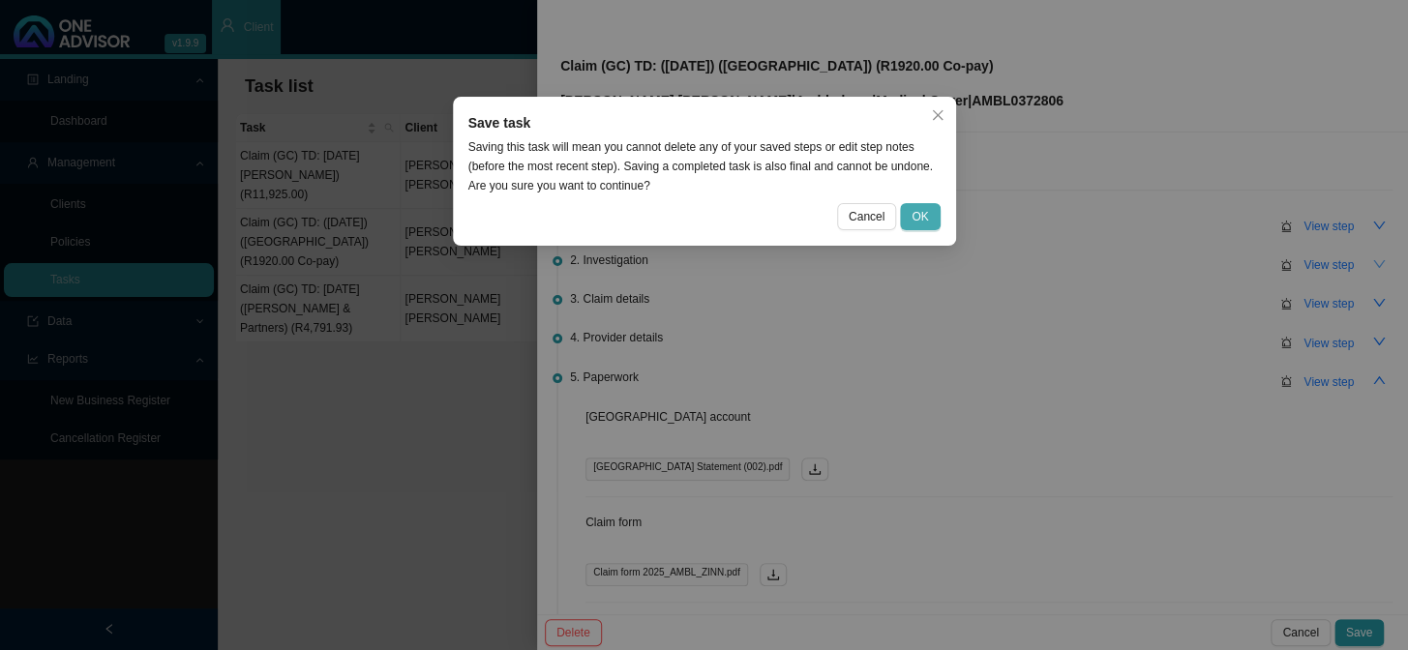
click at [913, 213] on span "OK" at bounding box center [920, 216] width 16 height 19
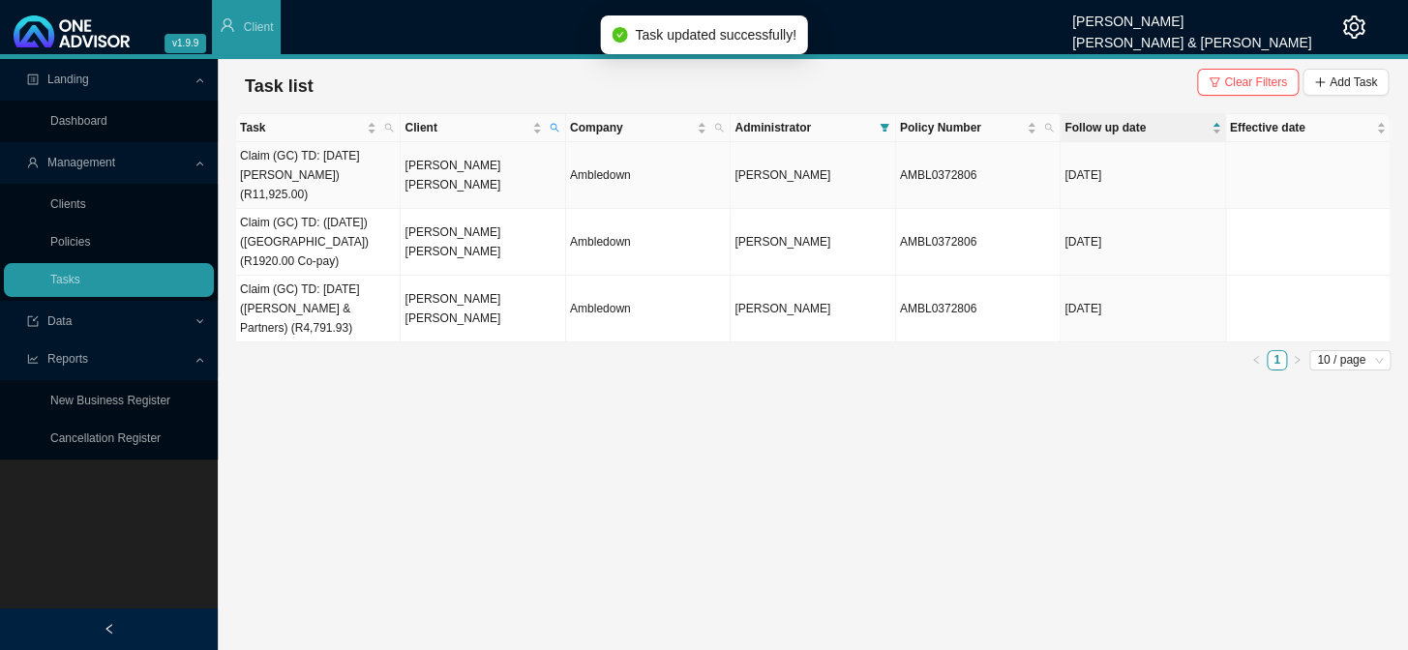
click at [463, 161] on td "[PERSON_NAME] [PERSON_NAME]" at bounding box center [483, 175] width 165 height 67
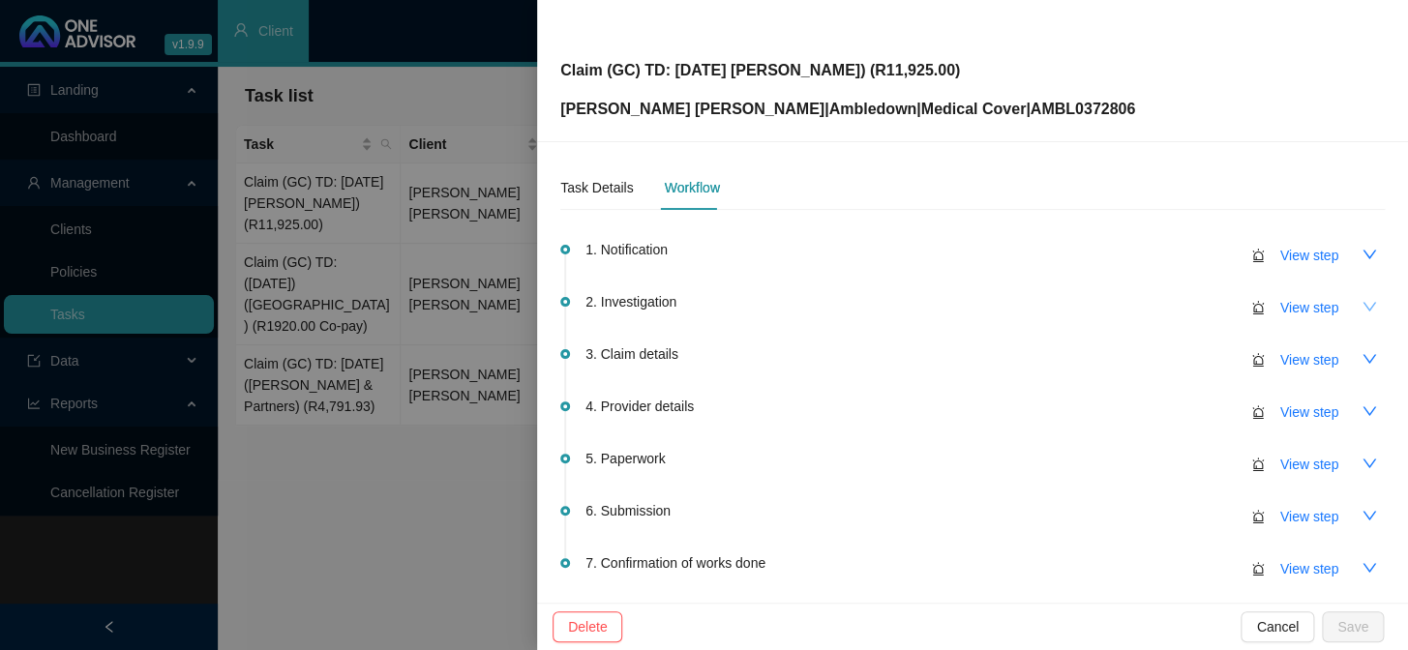
click at [1201, 310] on icon "down" at bounding box center [1368, 306] width 15 height 15
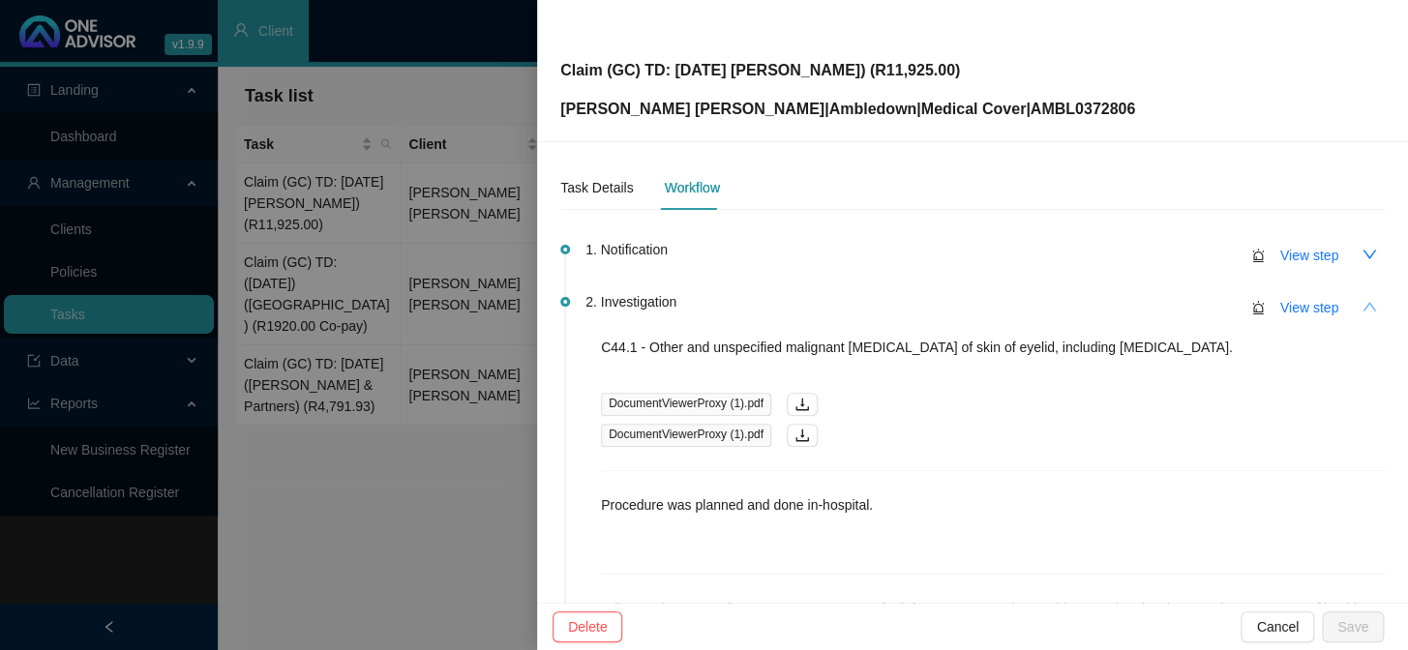
click at [1201, 311] on button "button" at bounding box center [1369, 306] width 31 height 31
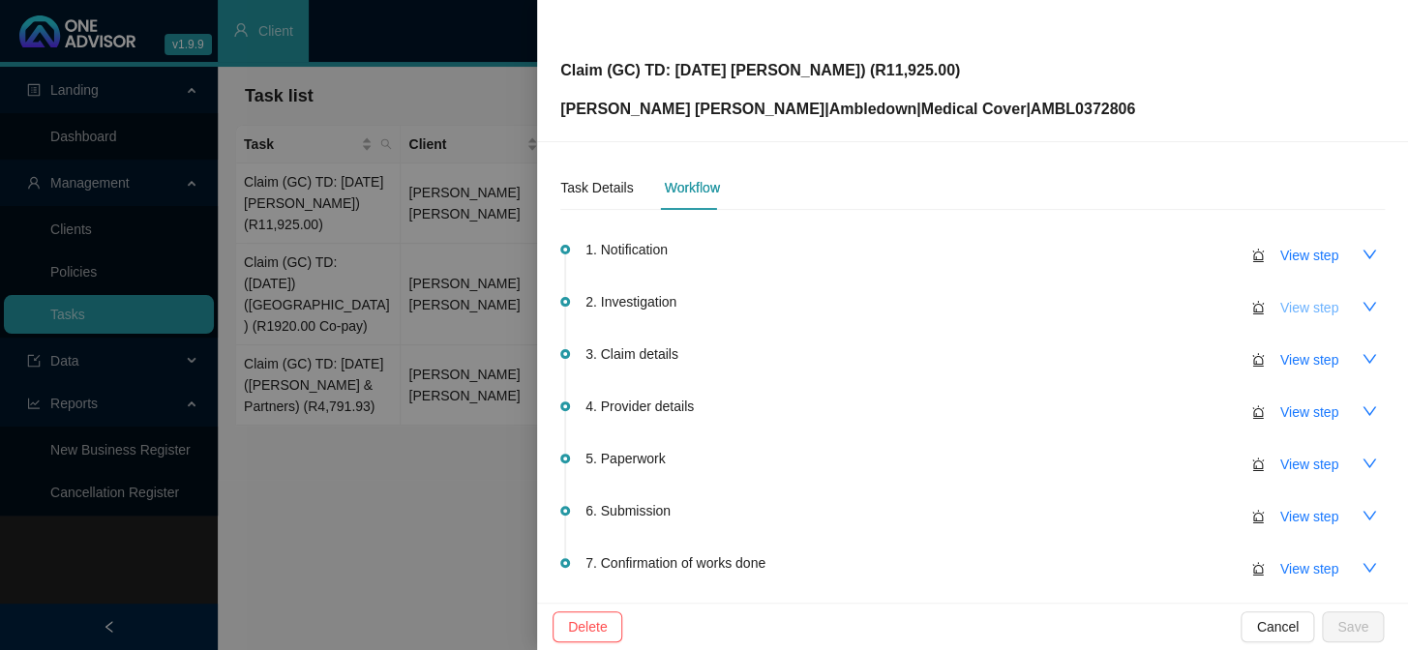
click at [1201, 307] on span "View step" at bounding box center [1309, 307] width 58 height 21
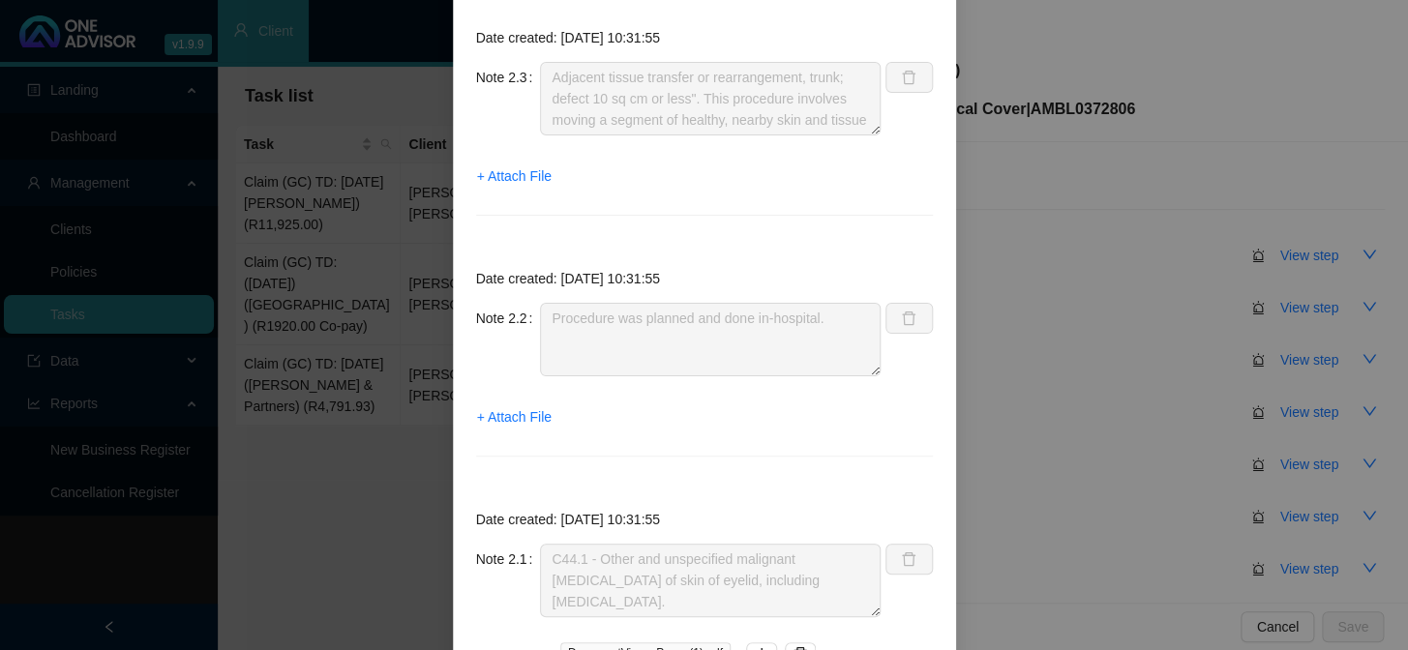
scroll to position [416, 0]
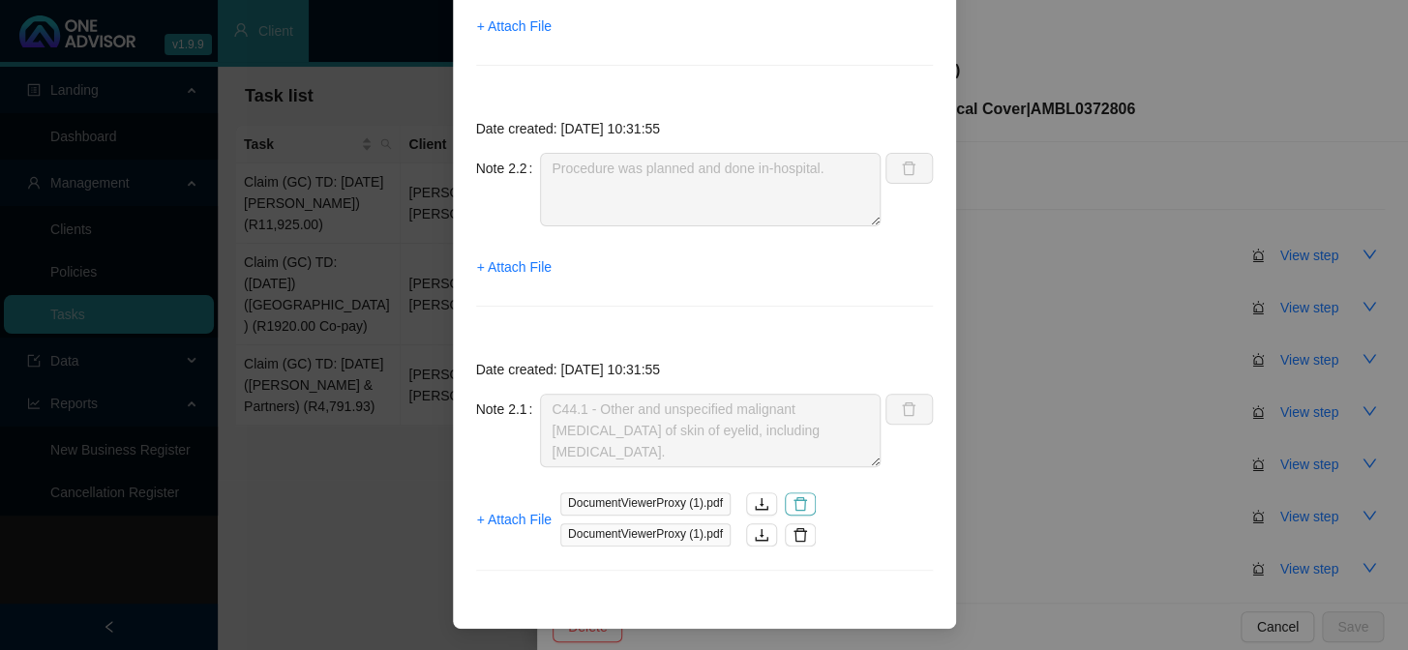
click at [785, 505] on button "button" at bounding box center [800, 504] width 31 height 23
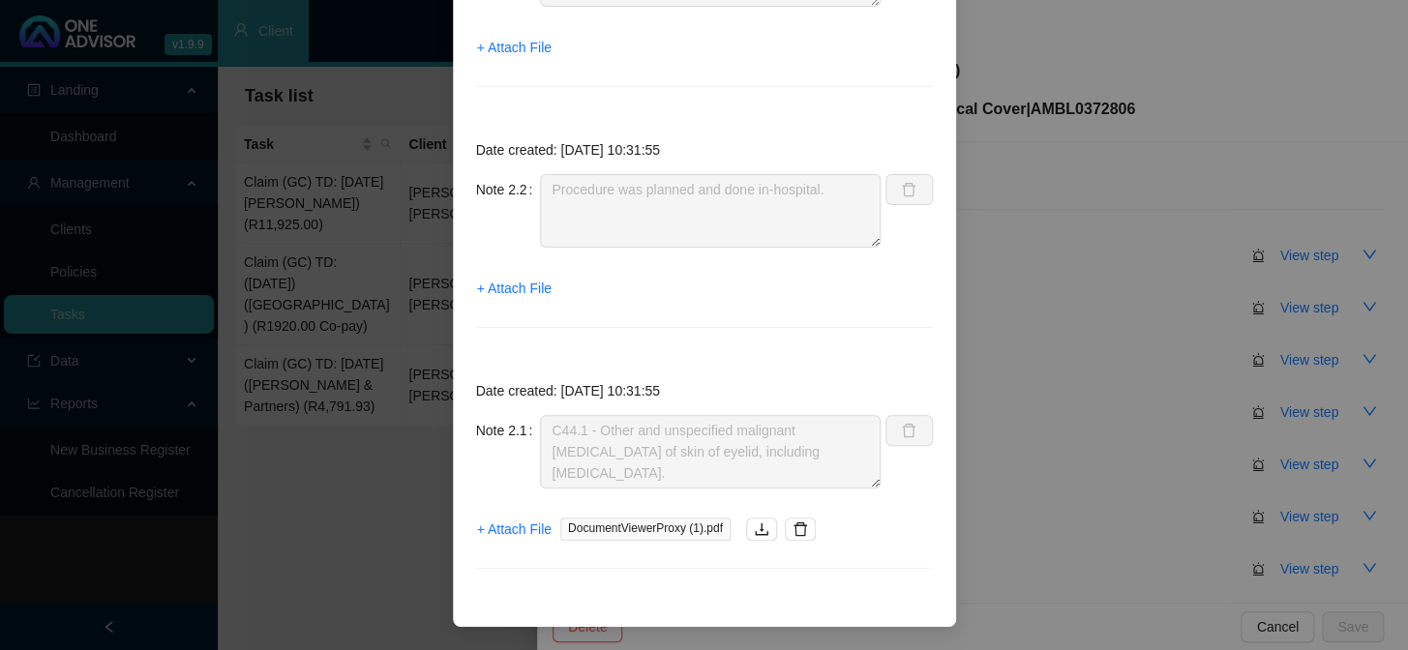
scroll to position [393, 0]
click at [793, 528] on icon "delete" at bounding box center [800, 531] width 15 height 15
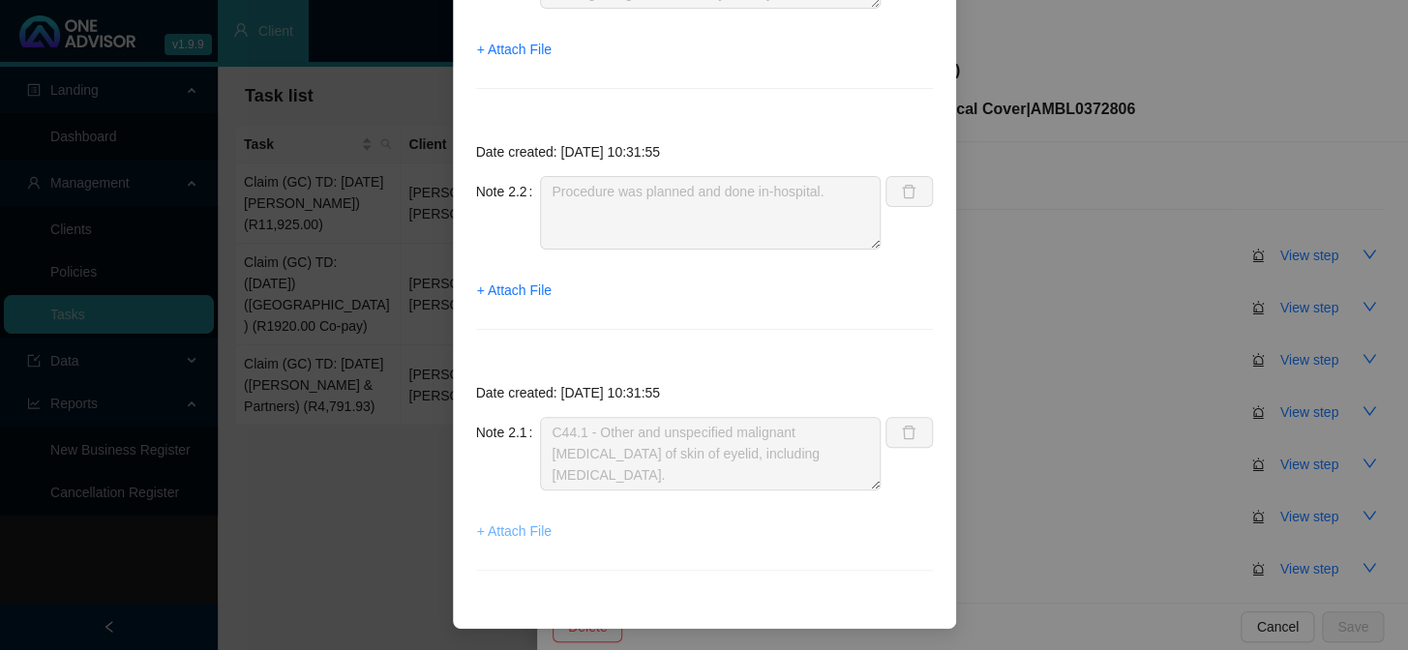
click at [513, 530] on span "+ Attach File" at bounding box center [514, 531] width 75 height 21
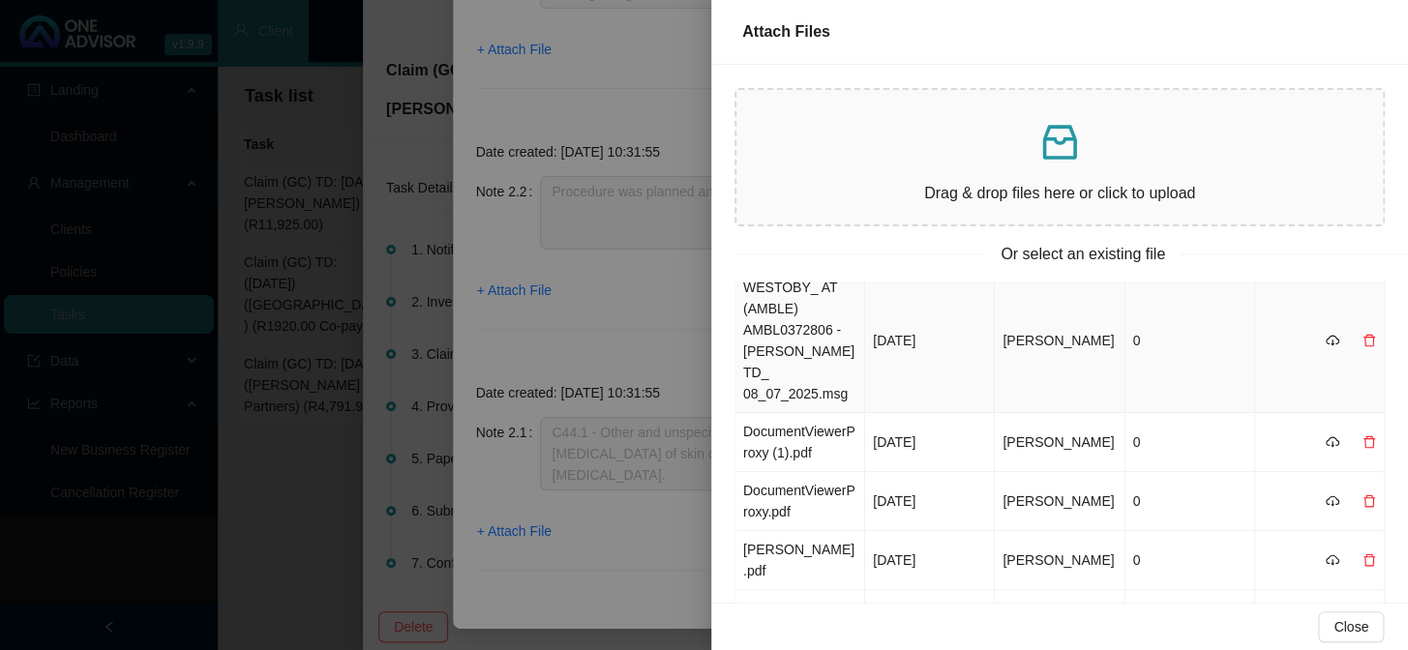
scroll to position [175, 0]
click at [785, 483] on td "DocumentViewerProxy.pdf" at bounding box center [800, 500] width 130 height 59
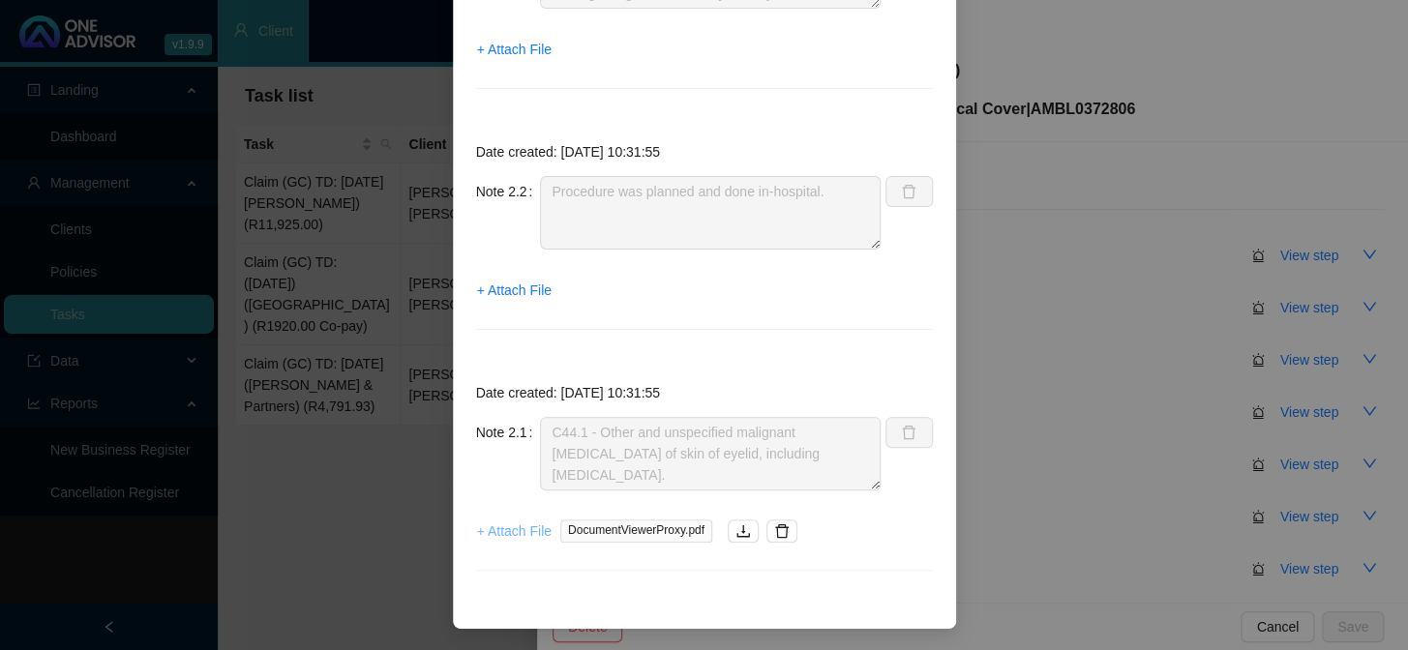
click at [525, 531] on span "+ Attach File" at bounding box center [514, 531] width 75 height 21
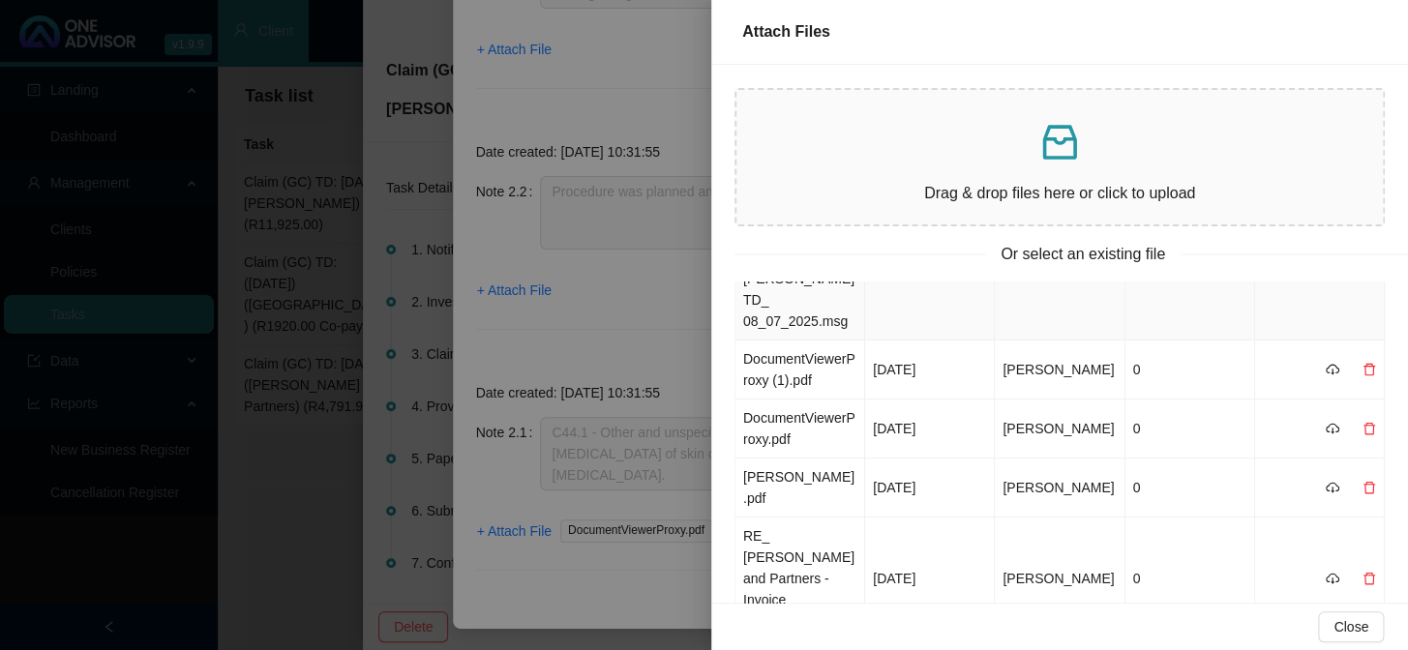
scroll to position [263, 0]
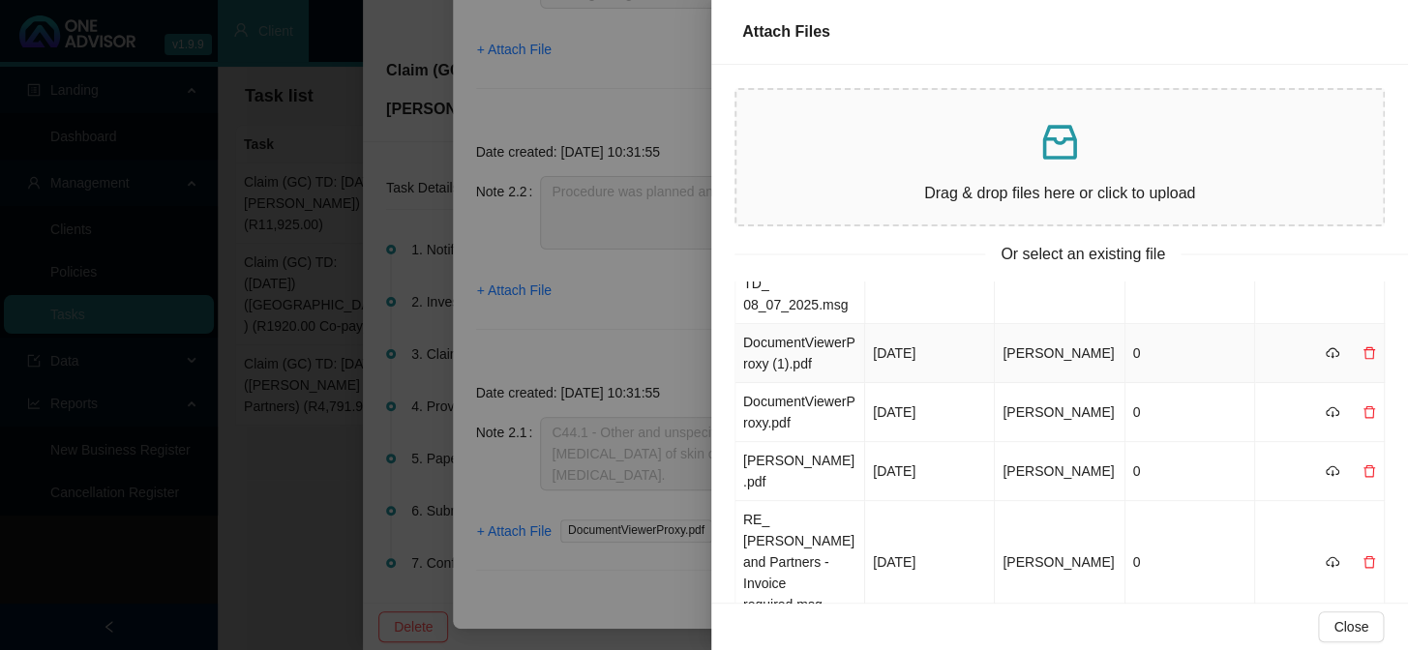
click at [793, 346] on td "DocumentViewerProxy (1).pdf" at bounding box center [800, 353] width 130 height 59
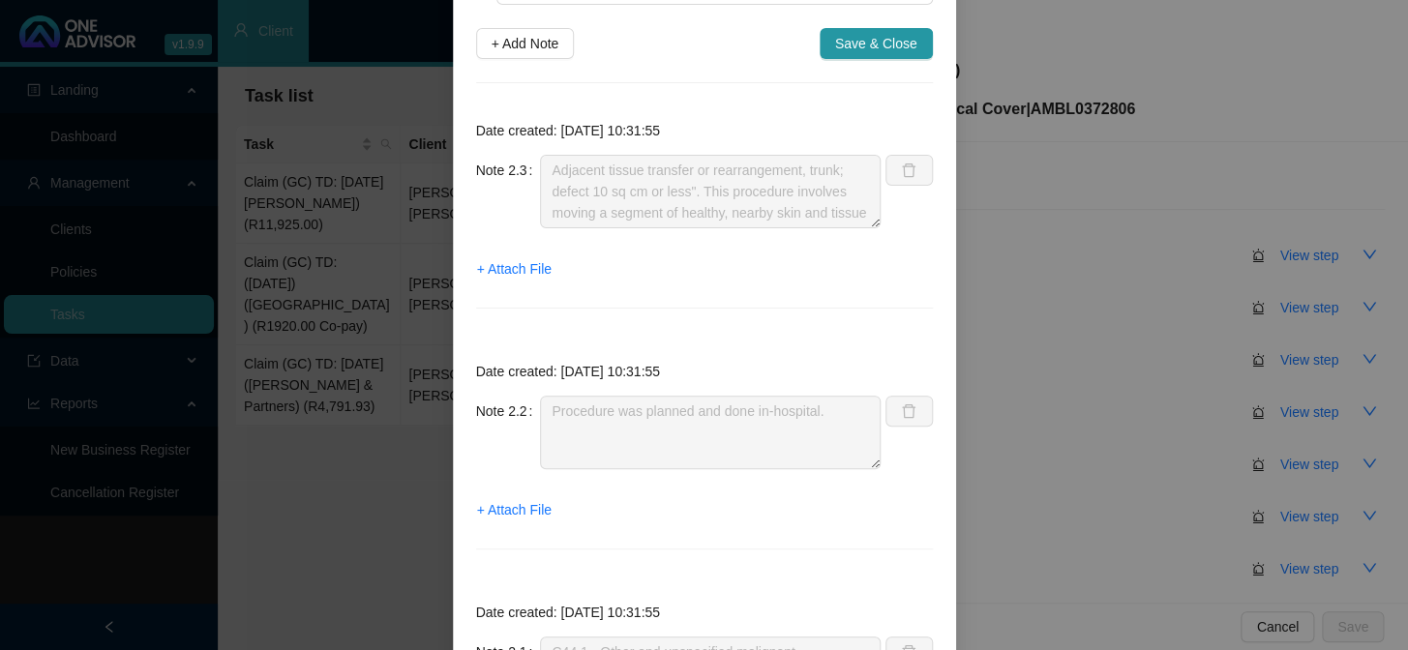
scroll to position [0, 0]
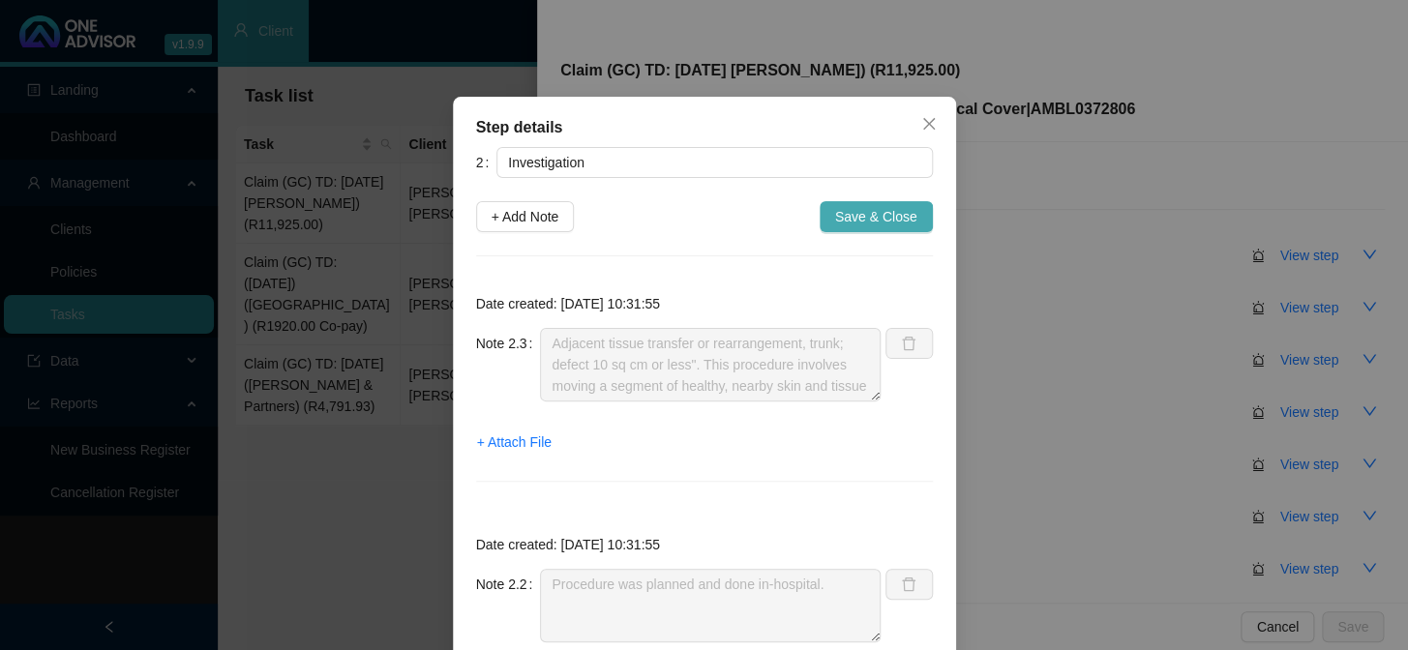
click at [909, 218] on span "Save & Close" at bounding box center [876, 216] width 82 height 21
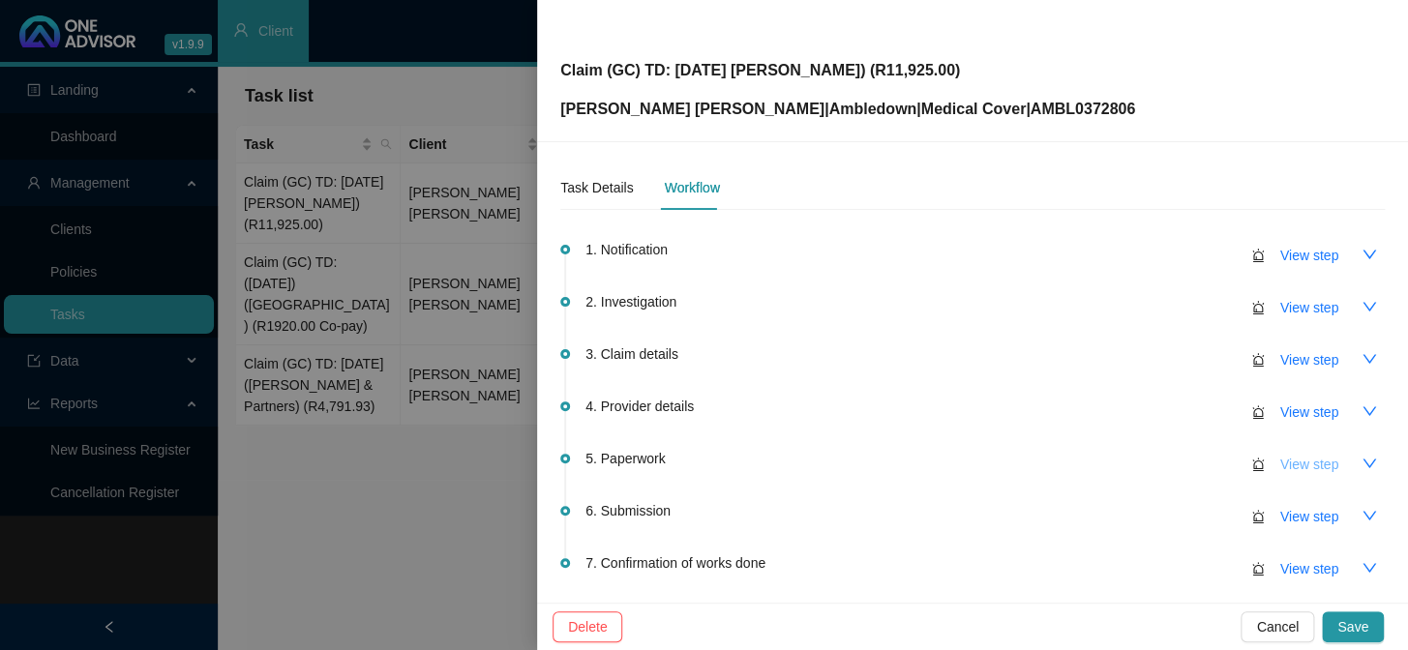
click at [1201, 473] on button "View step" at bounding box center [1309, 464] width 89 height 31
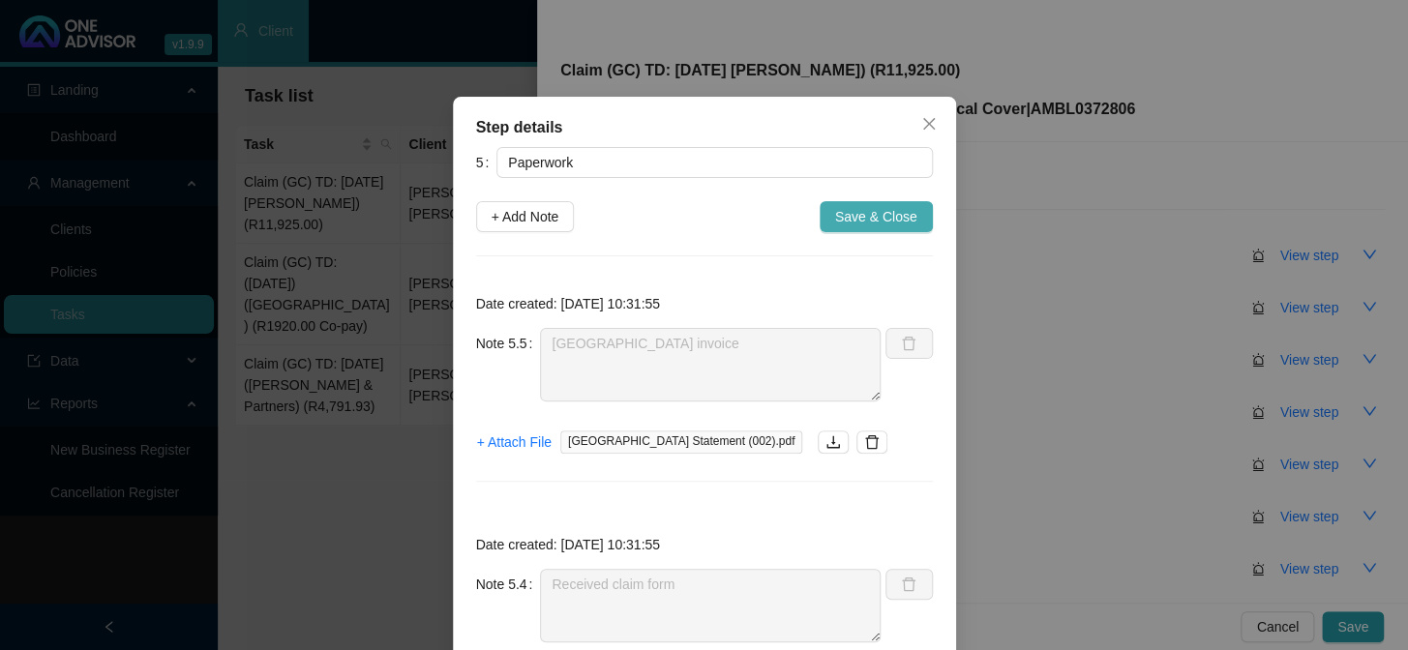
click at [868, 220] on span "Save & Close" at bounding box center [876, 216] width 82 height 21
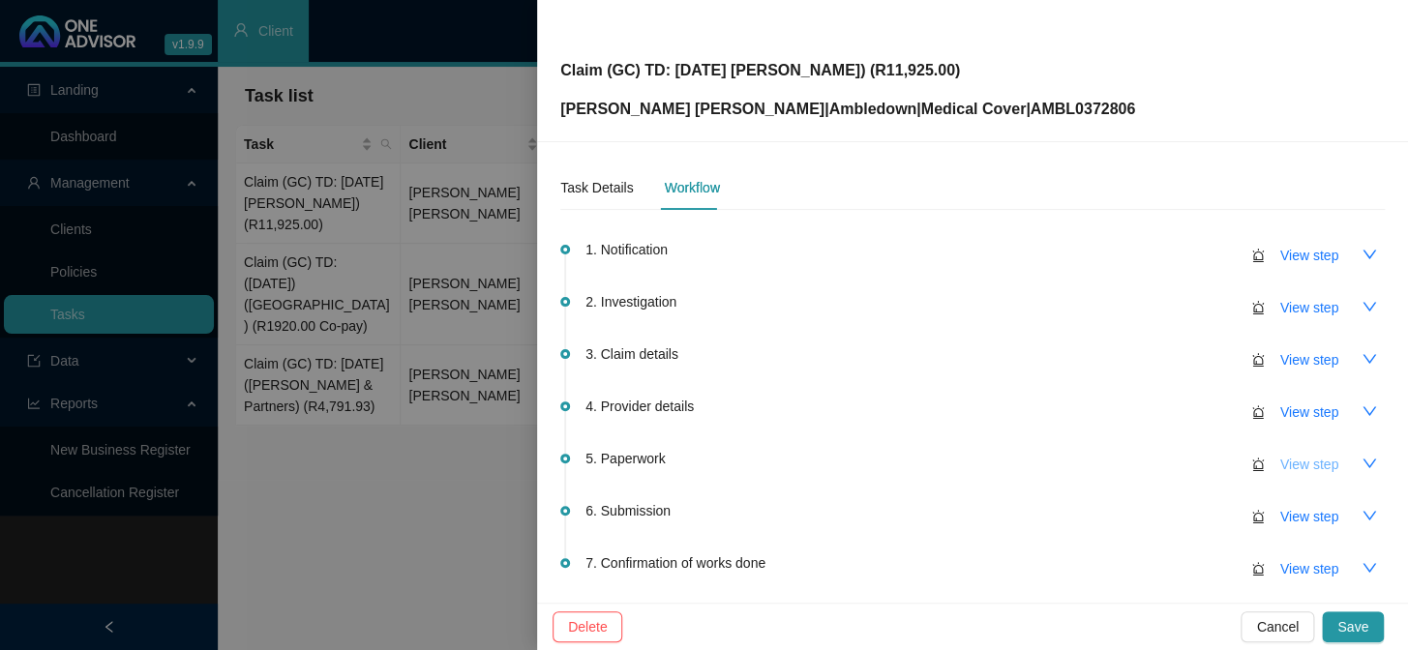
click at [1201, 467] on span "View step" at bounding box center [1309, 464] width 58 height 21
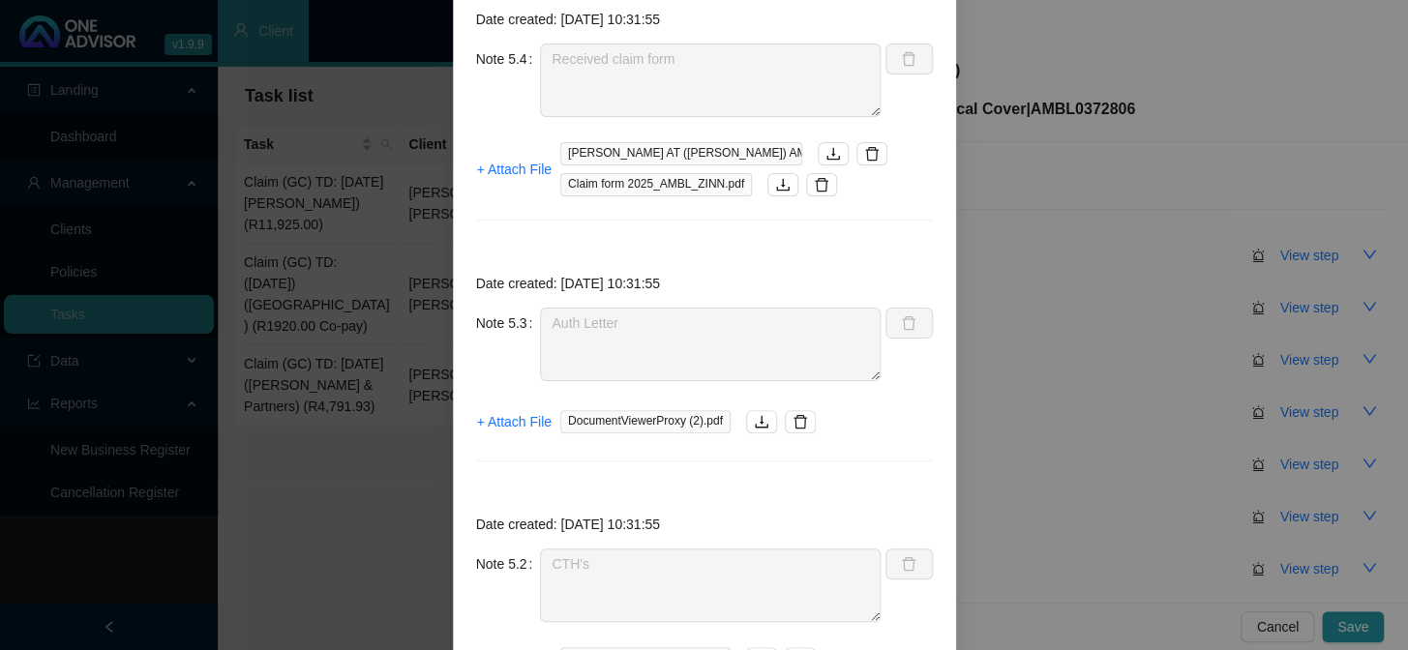
scroll to position [527, 0]
click at [785, 410] on button "button" at bounding box center [800, 419] width 31 height 23
click at [535, 425] on span "+ Attach File" at bounding box center [514, 419] width 75 height 21
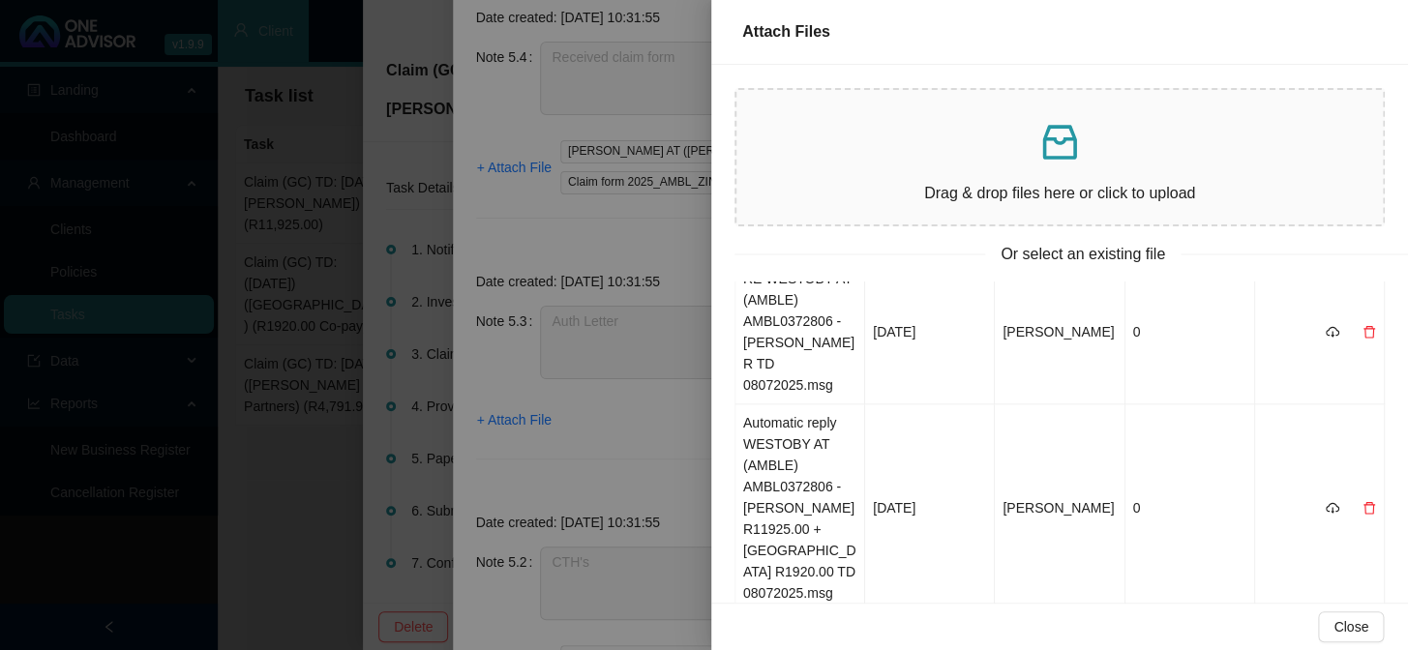
click at [1201, 533] on link "2" at bounding box center [1255, 639] width 21 height 21
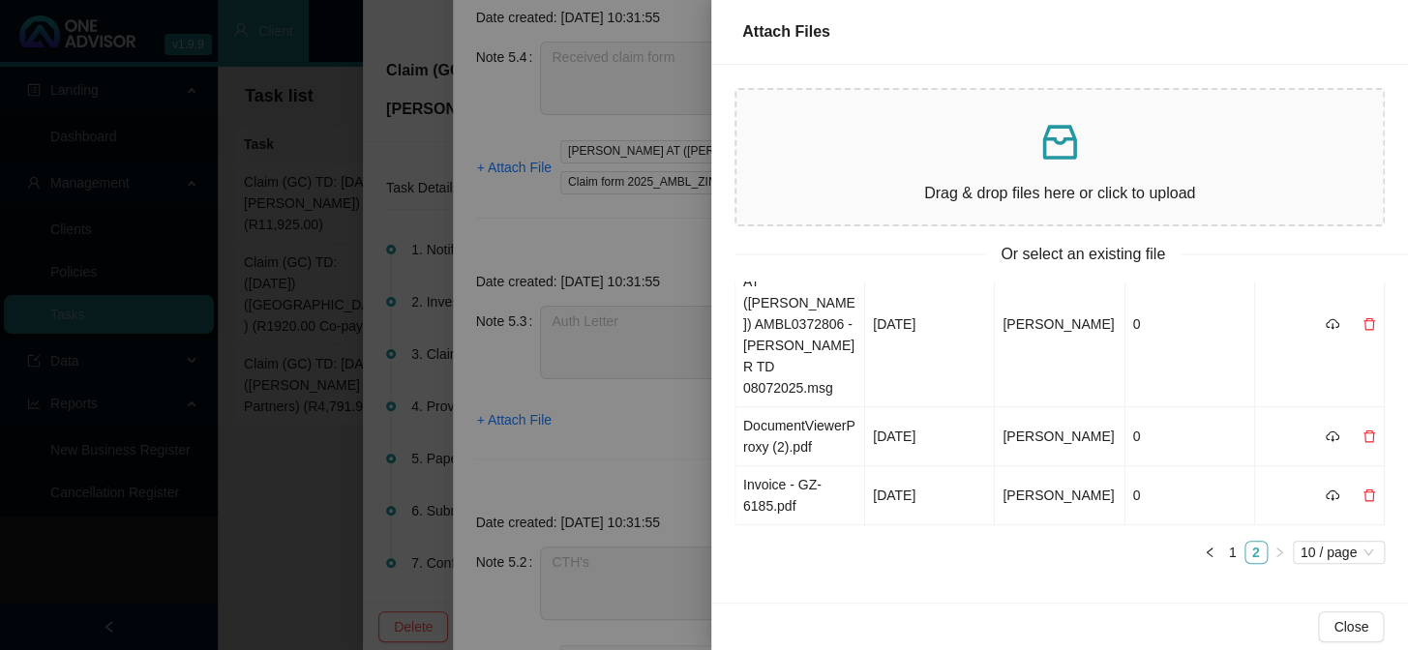
scroll to position [404, 0]
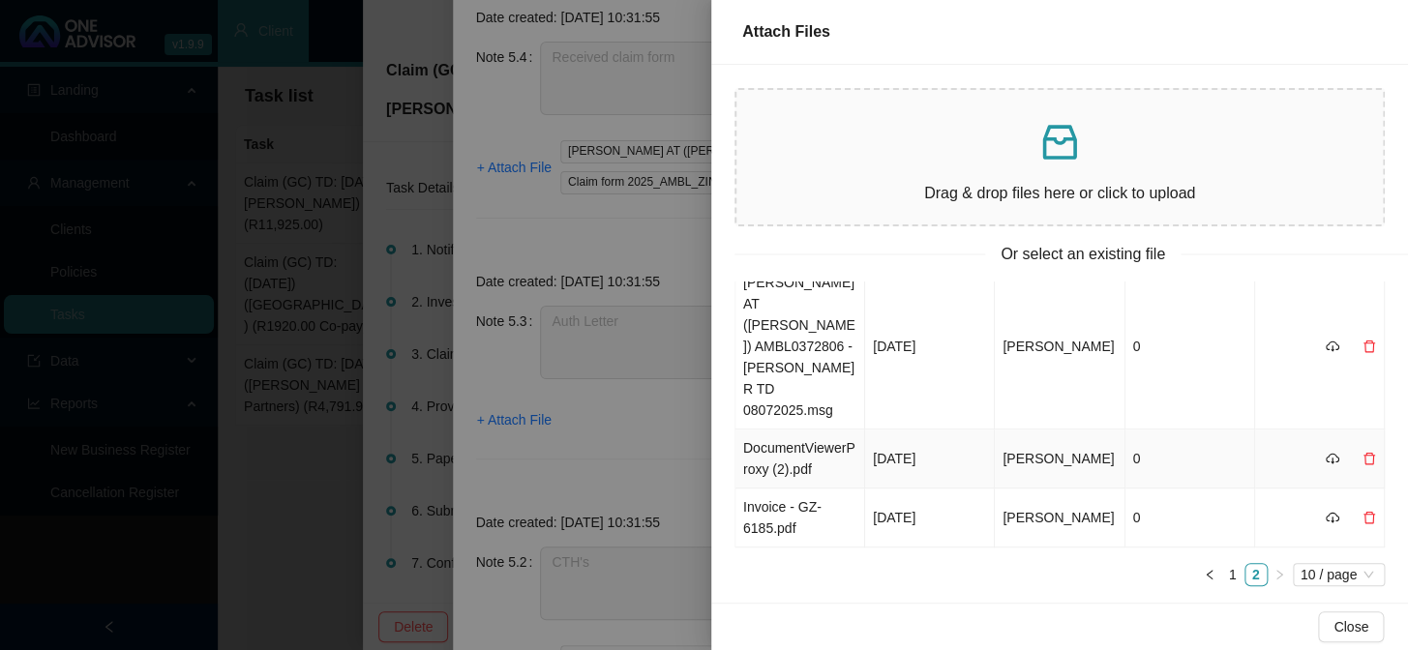
click at [813, 448] on td "DocumentViewerProxy (2).pdf" at bounding box center [800, 459] width 130 height 59
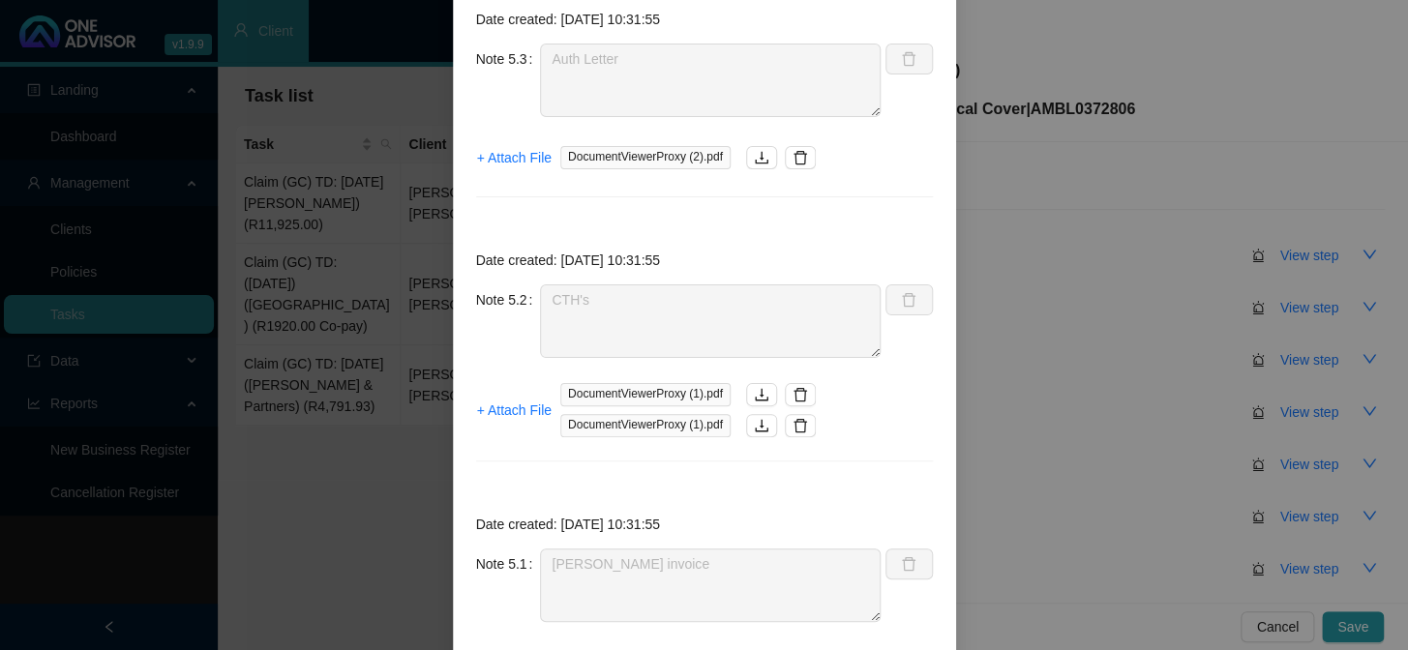
scroll to position [792, 0]
click at [785, 395] on button "button" at bounding box center [800, 392] width 31 height 23
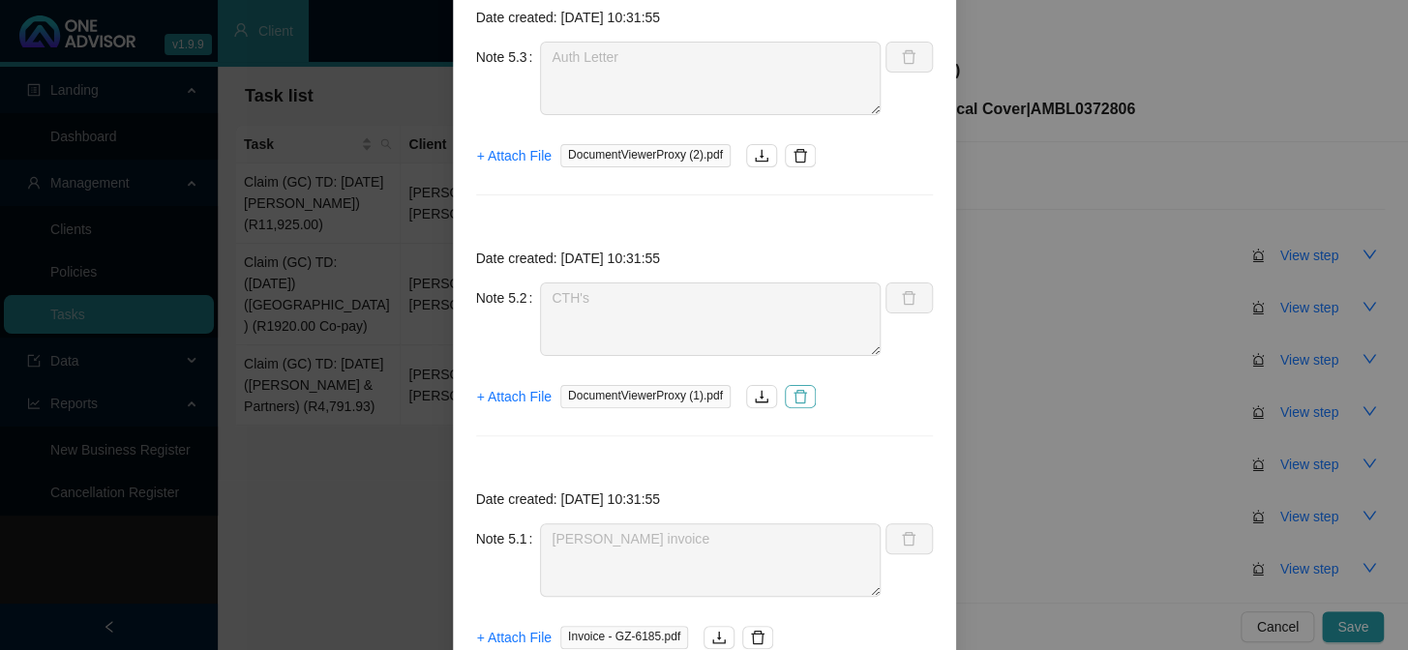
click at [793, 397] on icon "delete" at bounding box center [800, 396] width 15 height 15
click at [494, 397] on span "+ Attach File" at bounding box center [514, 396] width 75 height 21
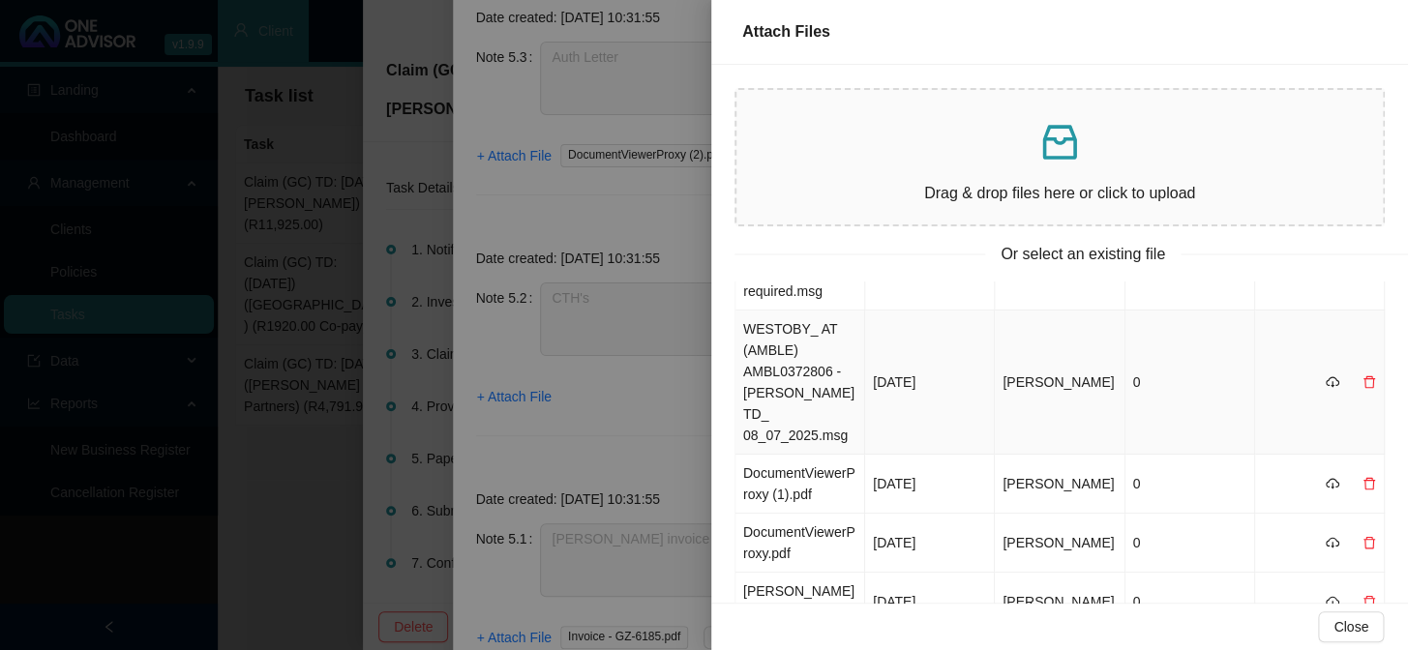
scroll to position [175, 0]
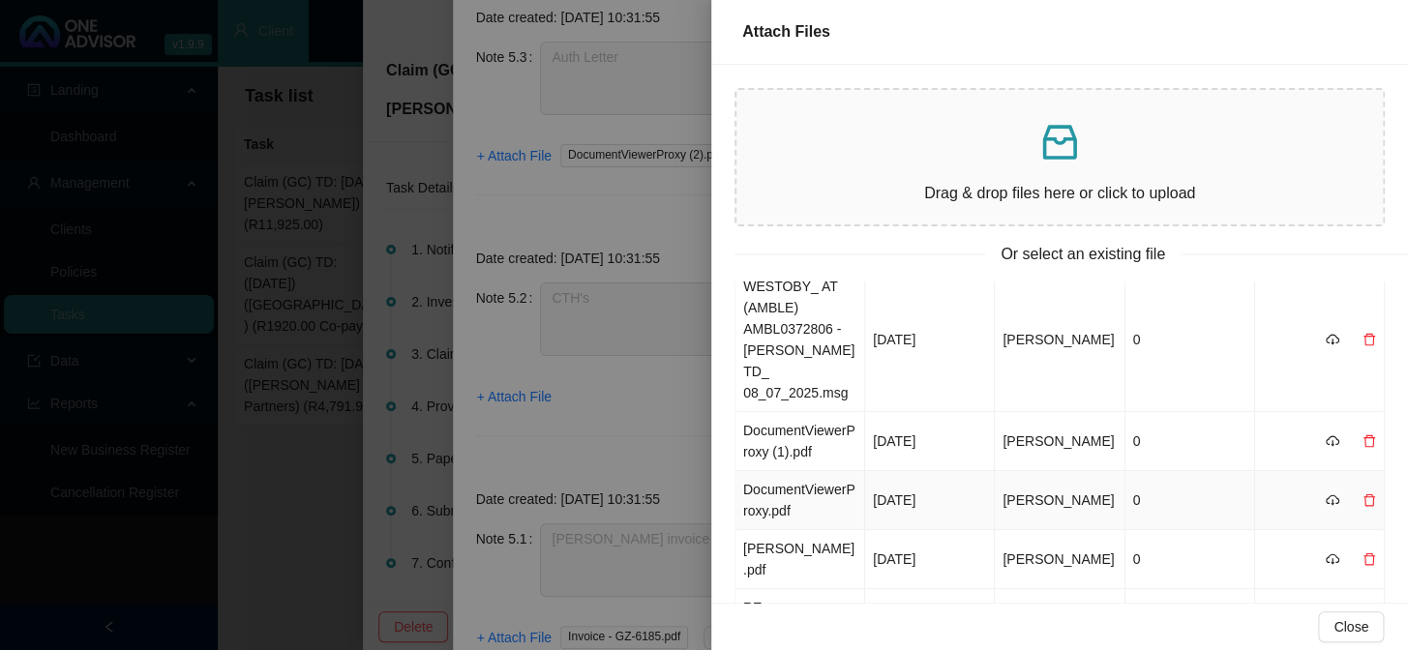
click at [805, 484] on td "DocumentViewerProxy.pdf" at bounding box center [800, 500] width 130 height 59
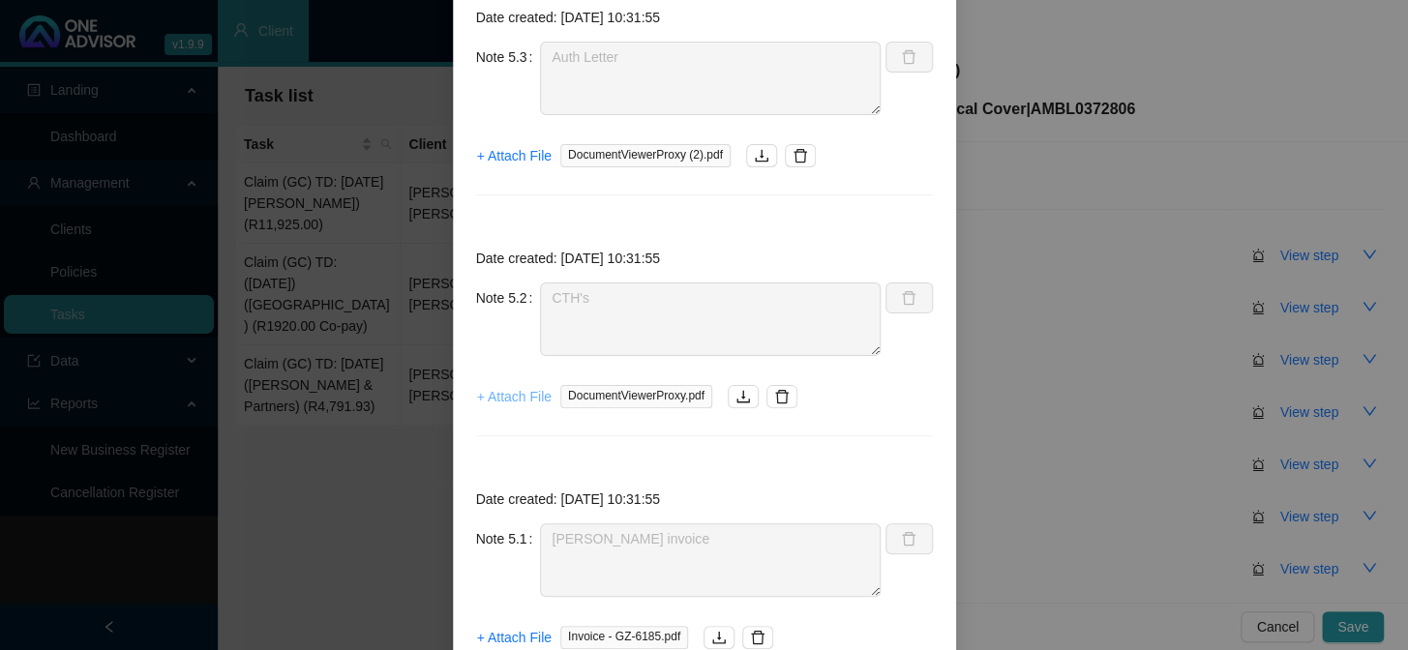
click at [528, 406] on button "+ Attach File" at bounding box center [514, 396] width 76 height 31
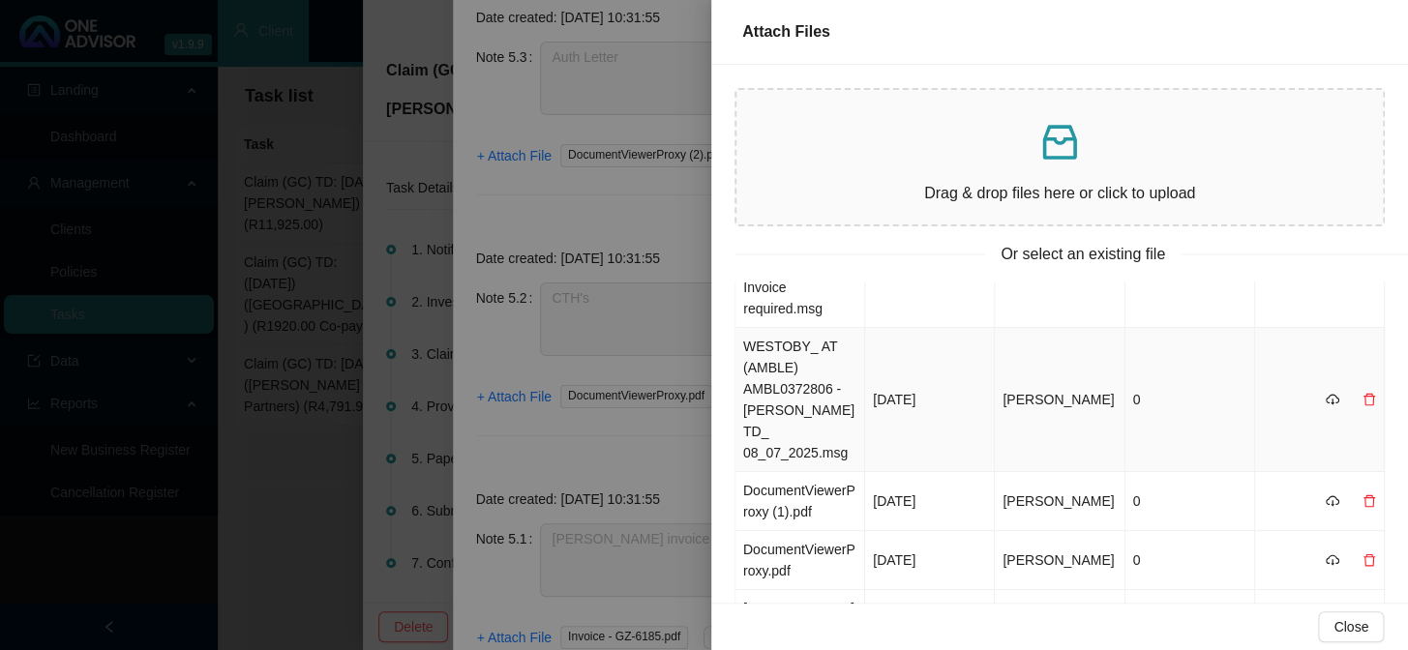
scroll to position [263, 0]
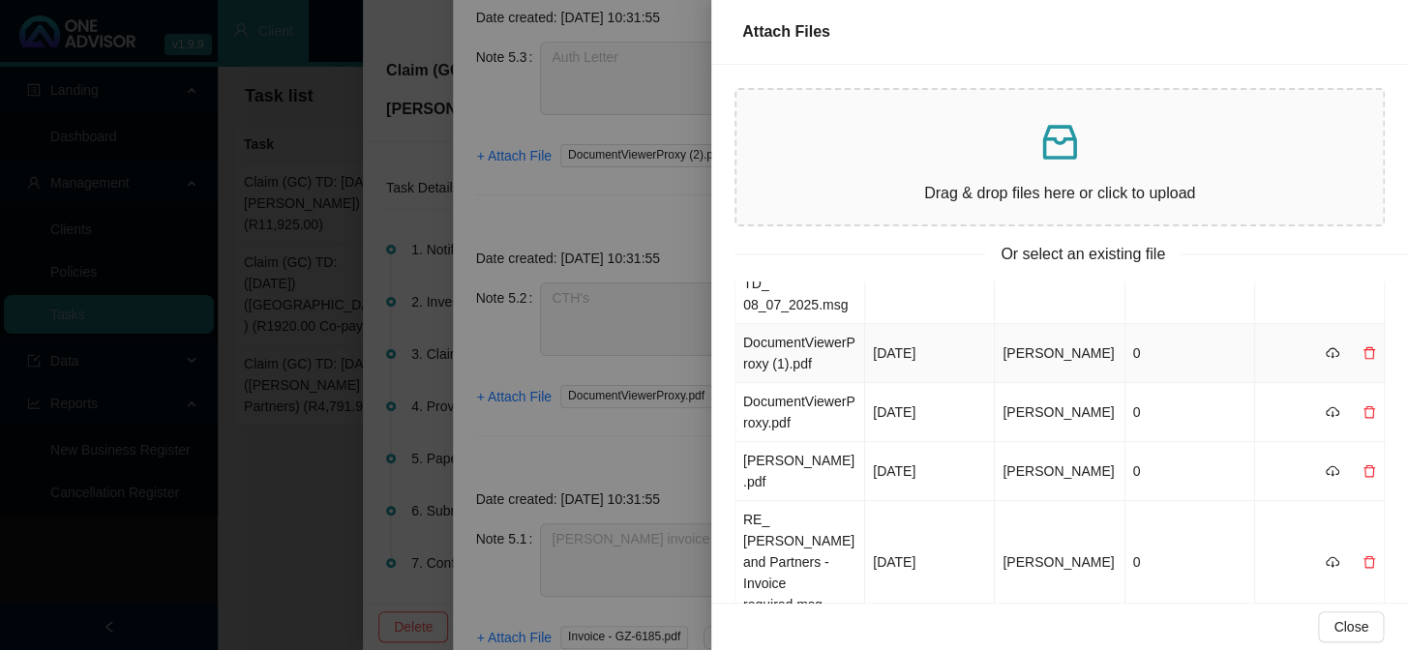
click at [782, 335] on td "DocumentViewerProxy (1).pdf" at bounding box center [800, 353] width 130 height 59
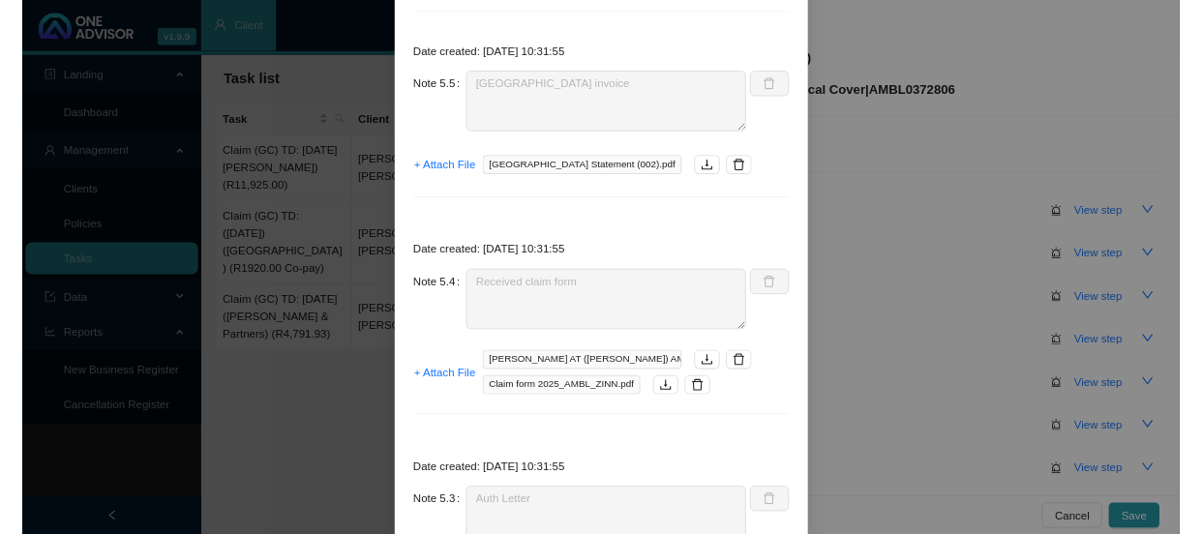
scroll to position [87, 0]
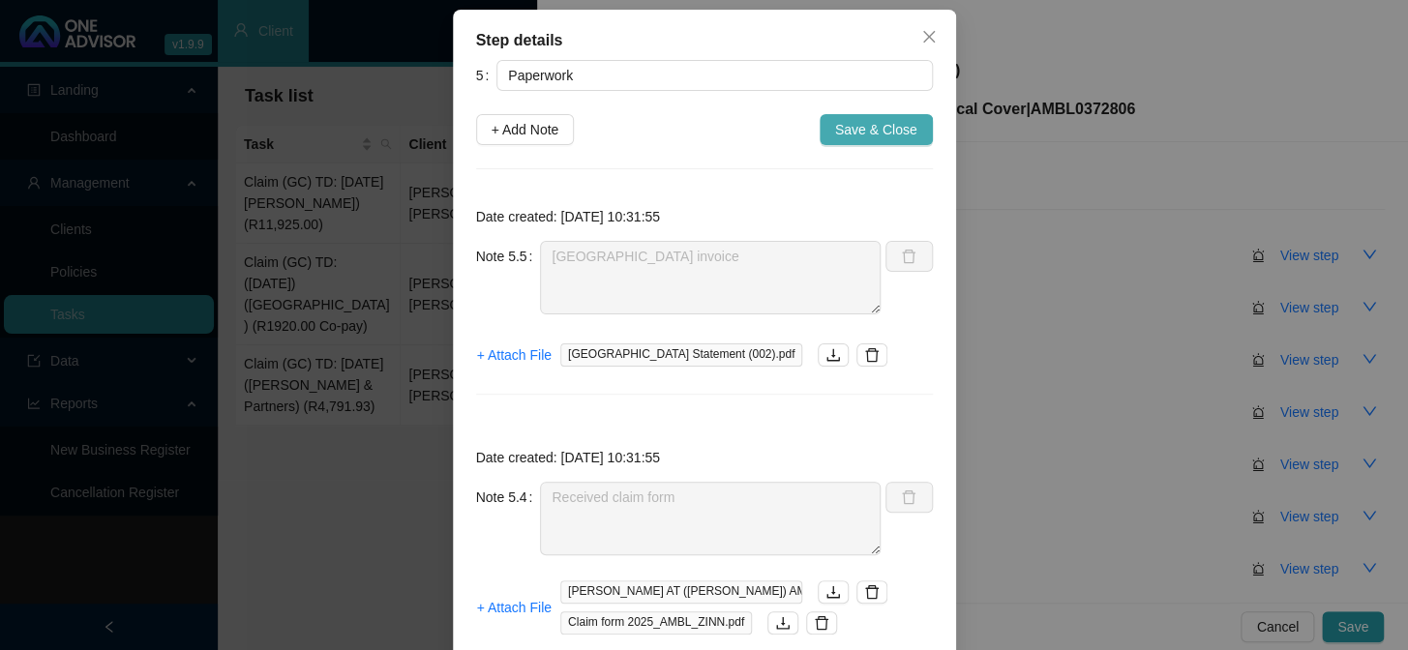
click at [882, 133] on span "Save & Close" at bounding box center [876, 129] width 82 height 21
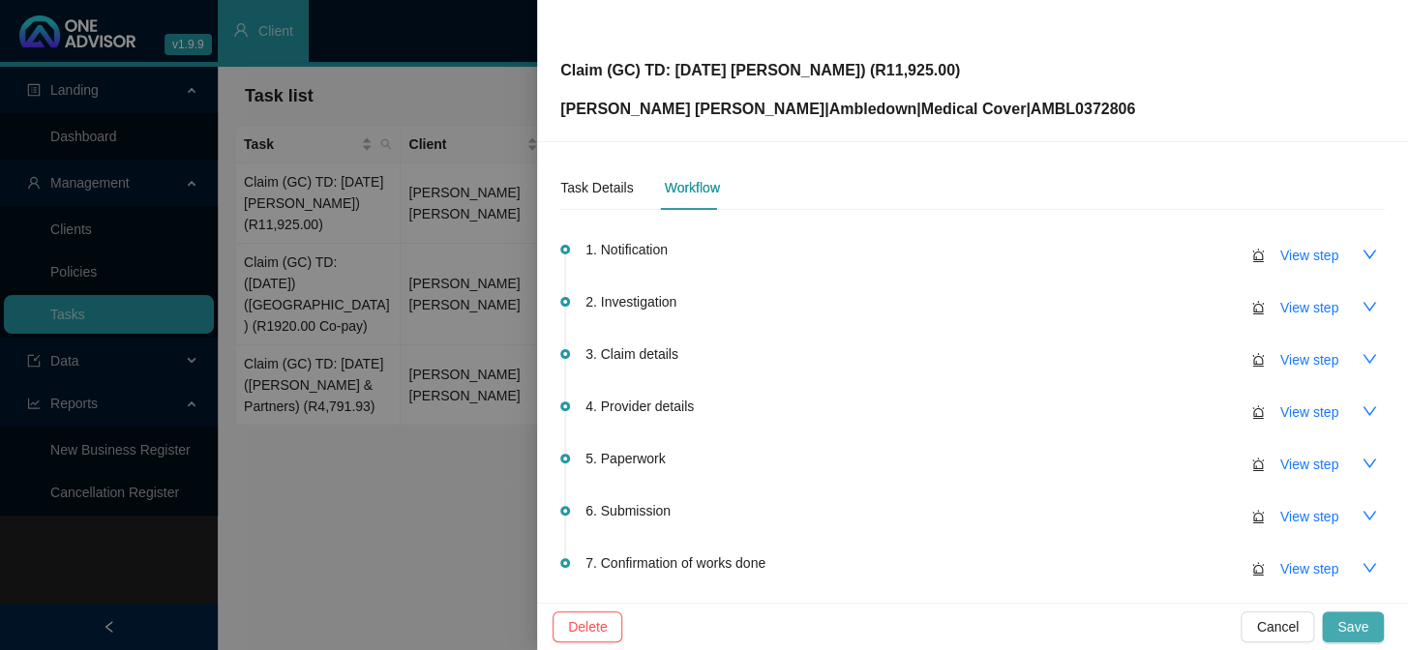
click at [1201, 533] on span "Save" at bounding box center [1352, 626] width 31 height 21
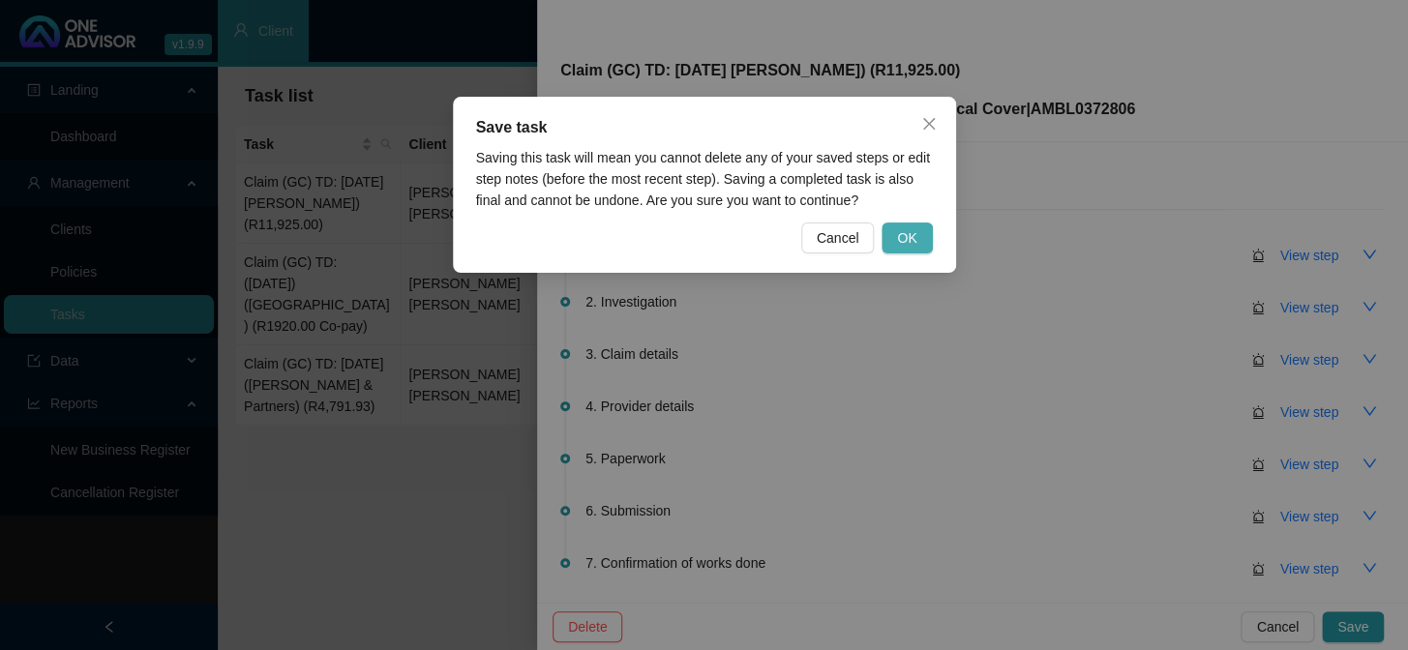
click at [919, 230] on button "OK" at bounding box center [907, 238] width 50 height 31
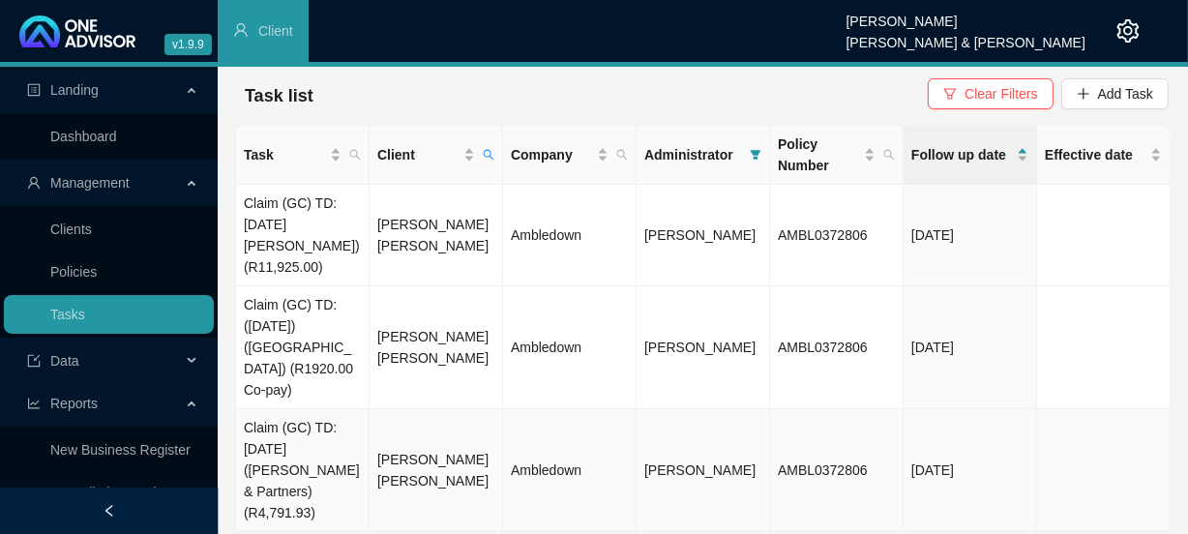
click at [350, 434] on td "Claim (GC) TD: [DATE] ([PERSON_NAME] & Partners) (R4,791.93)" at bounding box center [303, 470] width 134 height 123
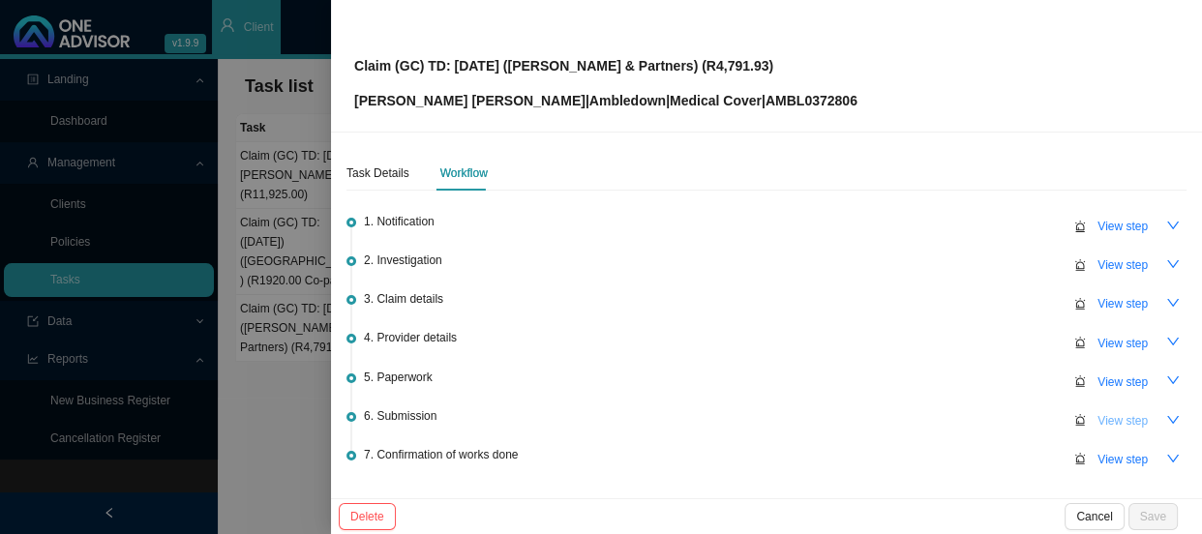
click at [1113, 422] on span "View step" at bounding box center [1122, 420] width 50 height 19
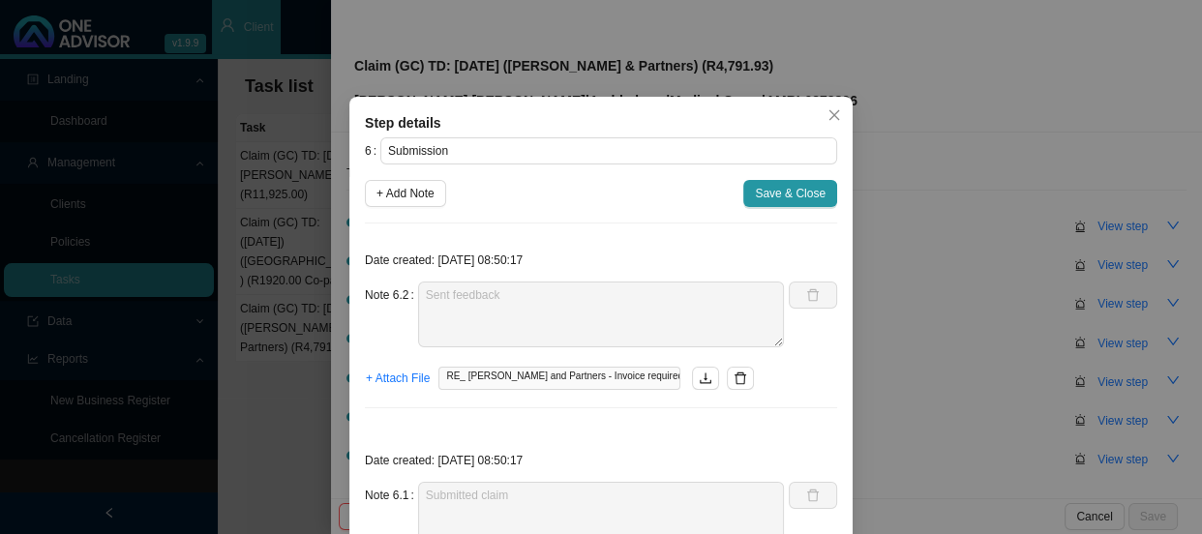
scroll to position [135, 0]
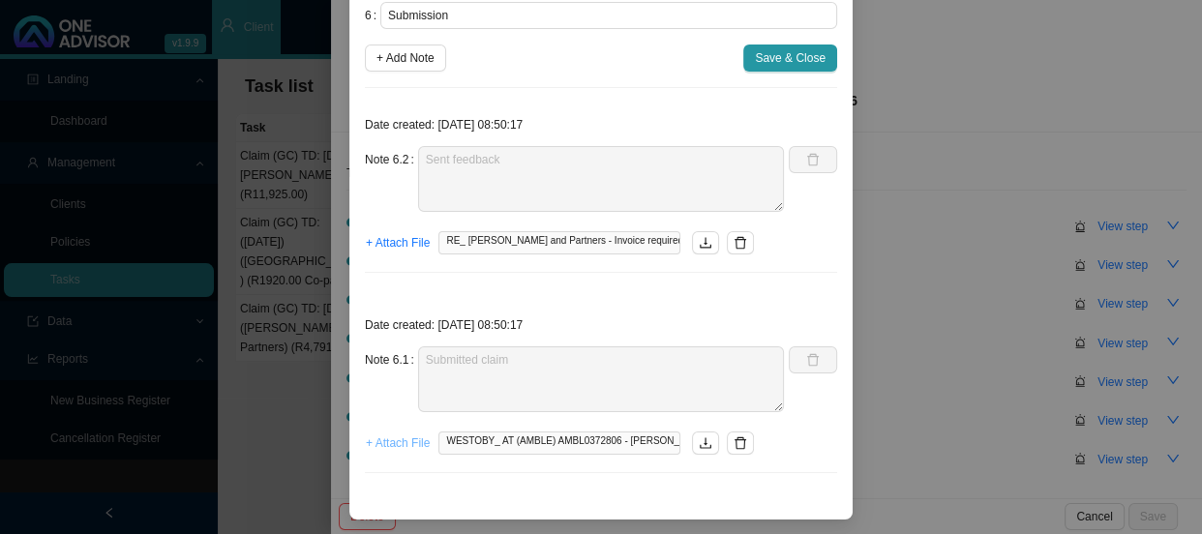
click at [398, 442] on span "+ Attach File" at bounding box center [398, 443] width 64 height 19
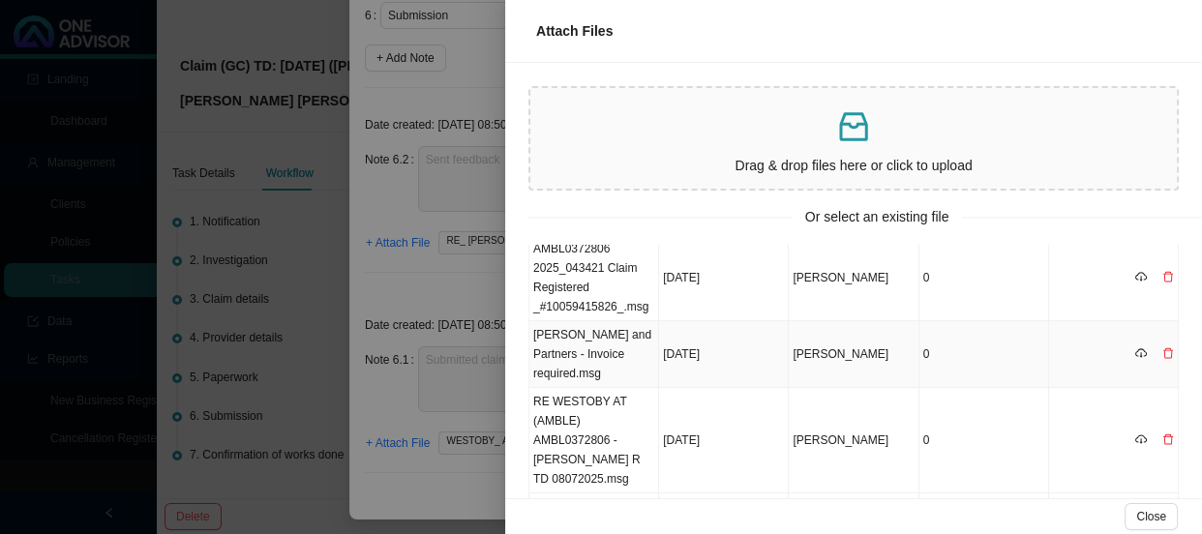
scroll to position [0, 0]
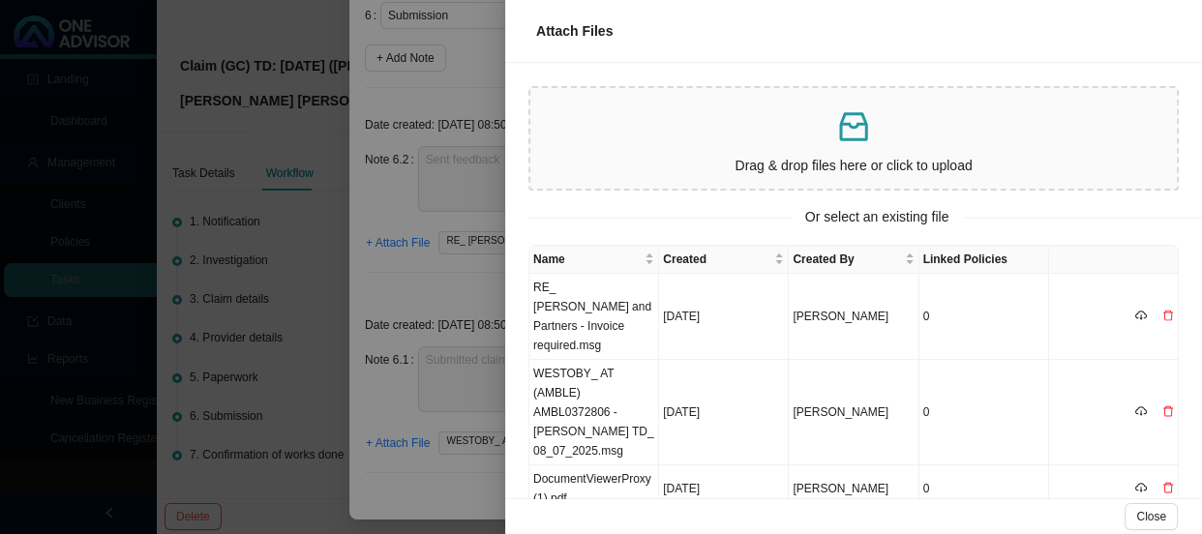
click at [434, 273] on div at bounding box center [601, 267] width 1202 height 534
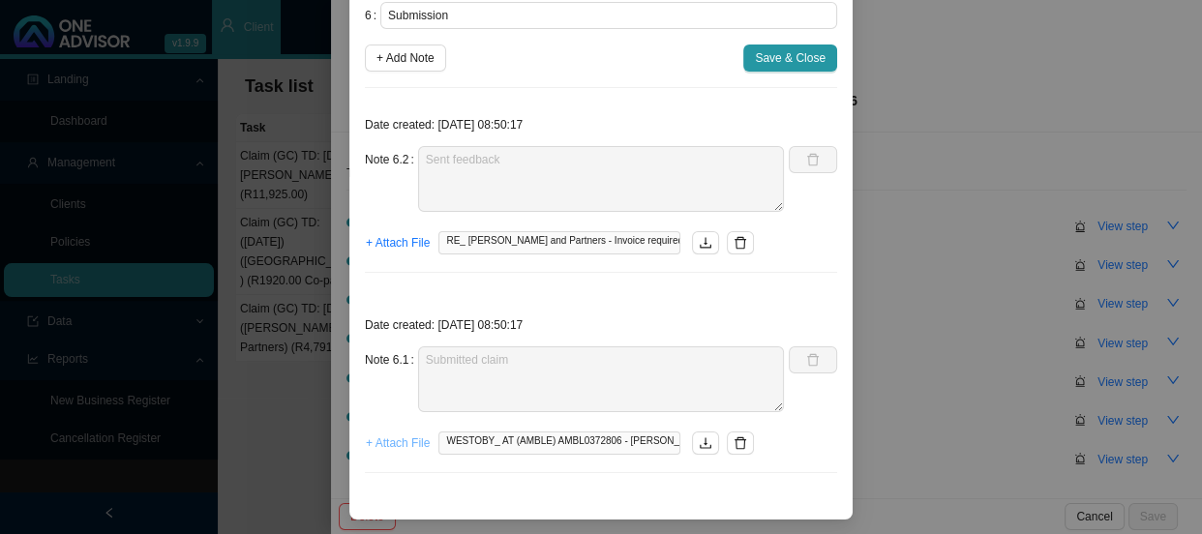
click at [411, 447] on span "+ Attach File" at bounding box center [398, 443] width 64 height 19
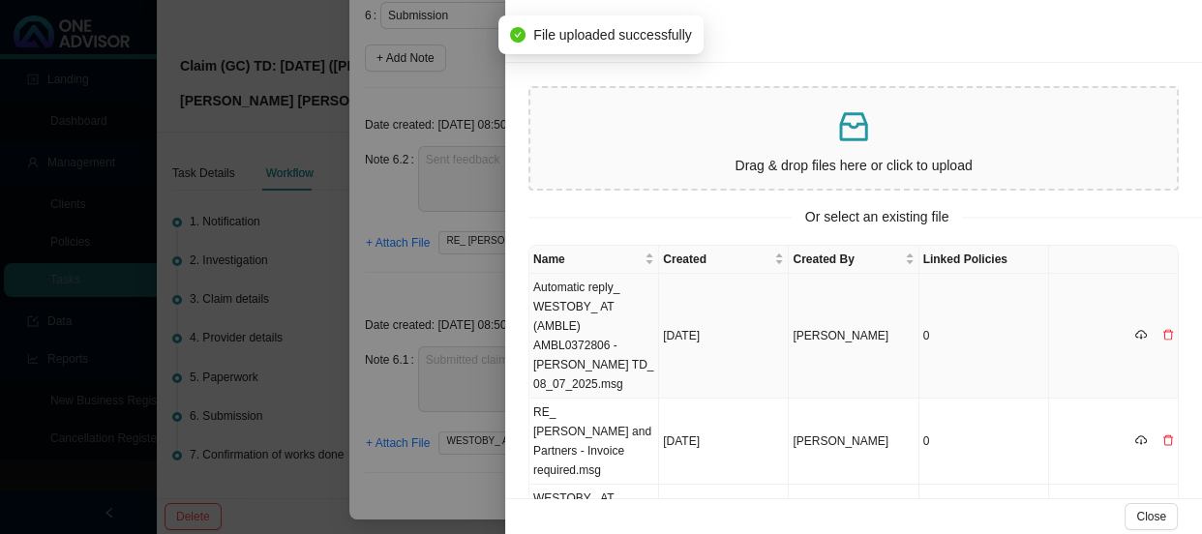
click at [610, 306] on td "Automatic reply_ WESTOBY_ AT (AMBLE) AMBL0372806 - [PERSON_NAME] TD_ 08_07_2025…" at bounding box center [594, 336] width 130 height 125
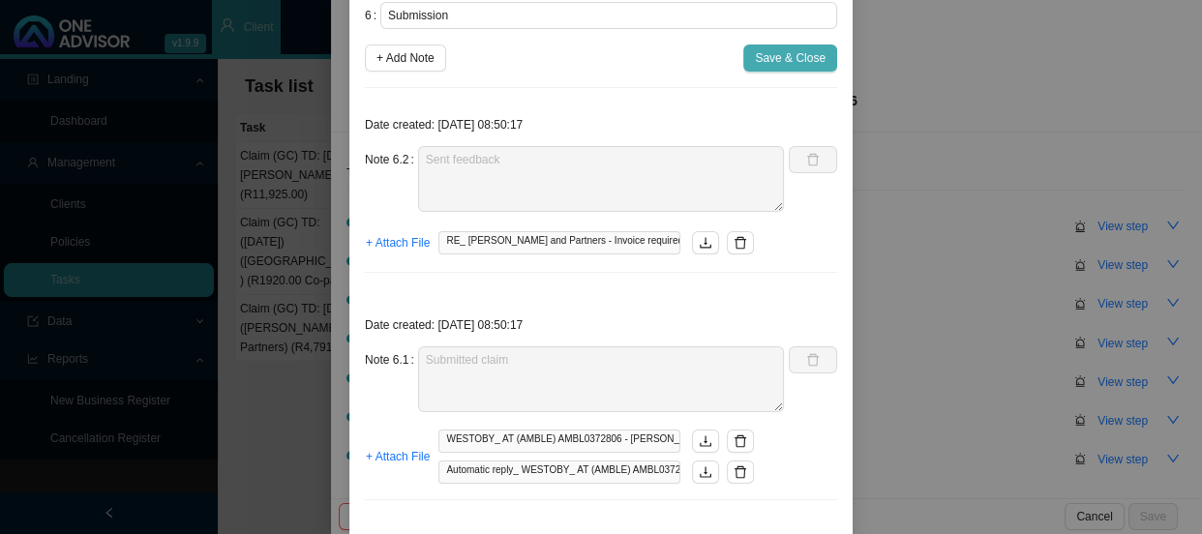
click at [766, 51] on span "Save & Close" at bounding box center [790, 57] width 71 height 19
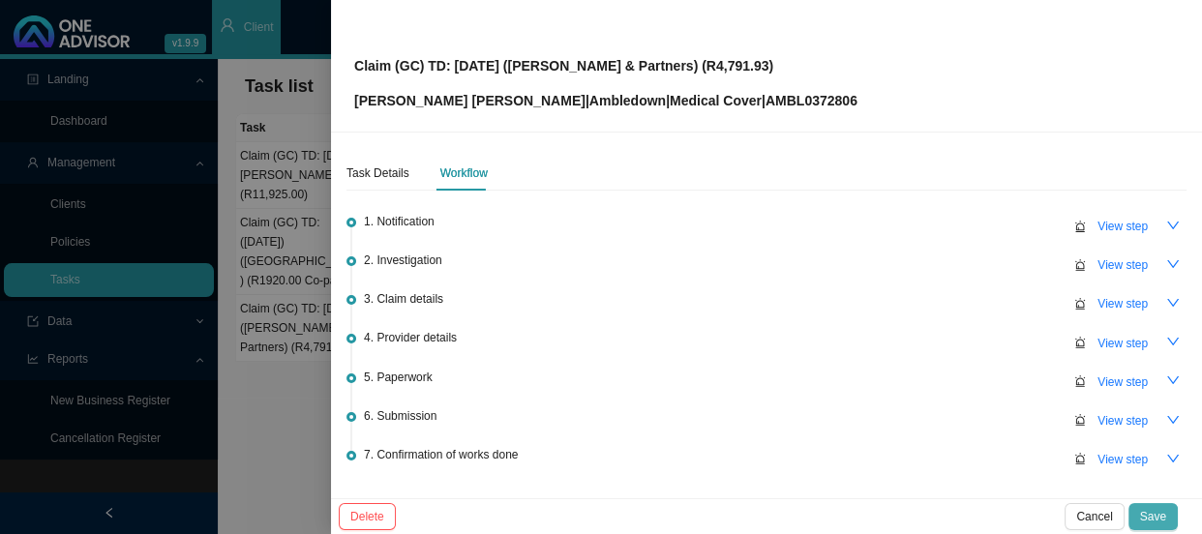
click at [1168, 522] on button "Save" at bounding box center [1152, 516] width 49 height 27
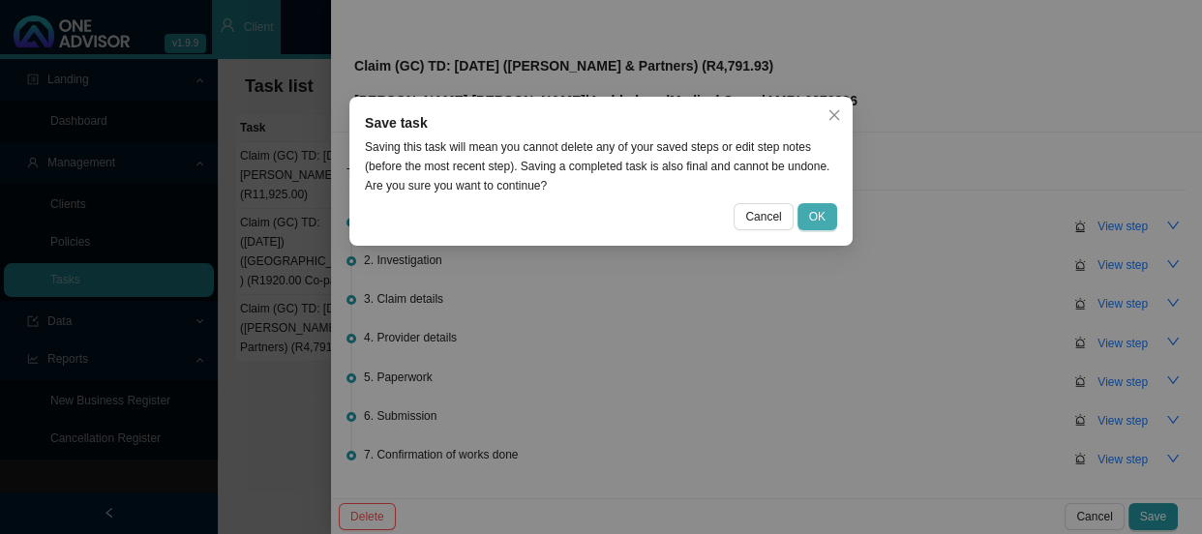
click at [829, 213] on button "OK" at bounding box center [817, 216] width 40 height 27
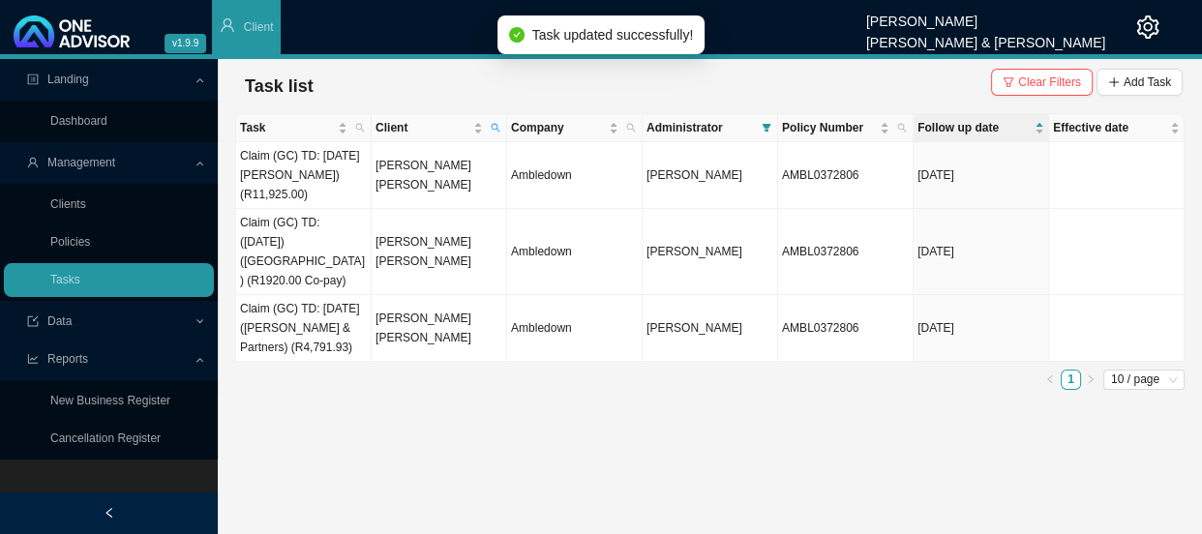
click at [426, 398] on div "Task Client Company Administrator Policy Number Follow up date Effective date C…" at bounding box center [709, 255] width 949 height 284
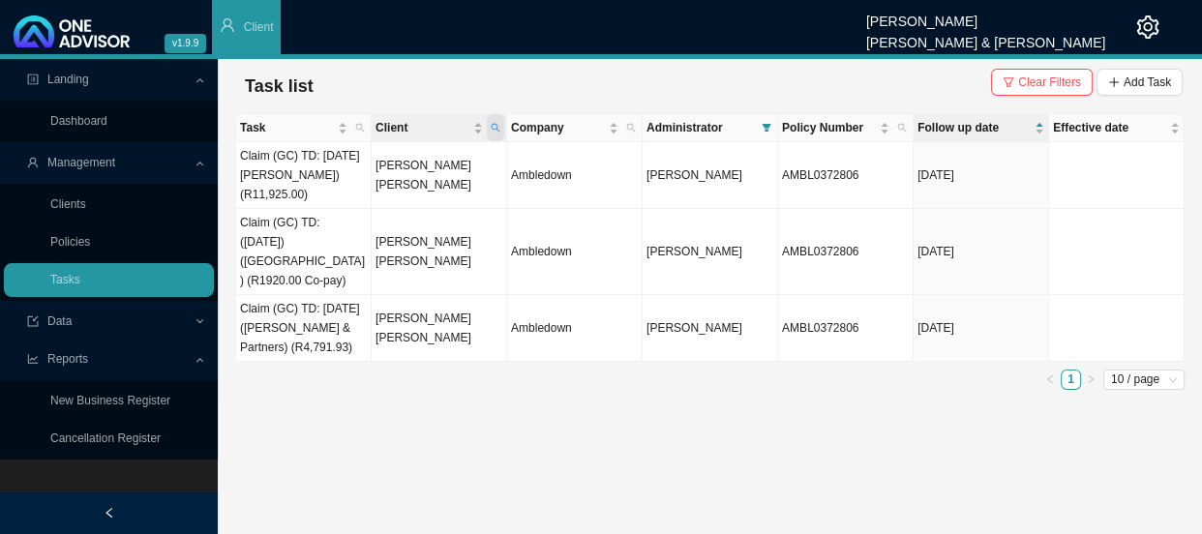
drag, startPoint x: 494, startPoint y: 125, endPoint x: 486, endPoint y: 132, distance: 11.0
click at [494, 125] on icon "search" at bounding box center [496, 128] width 10 height 10
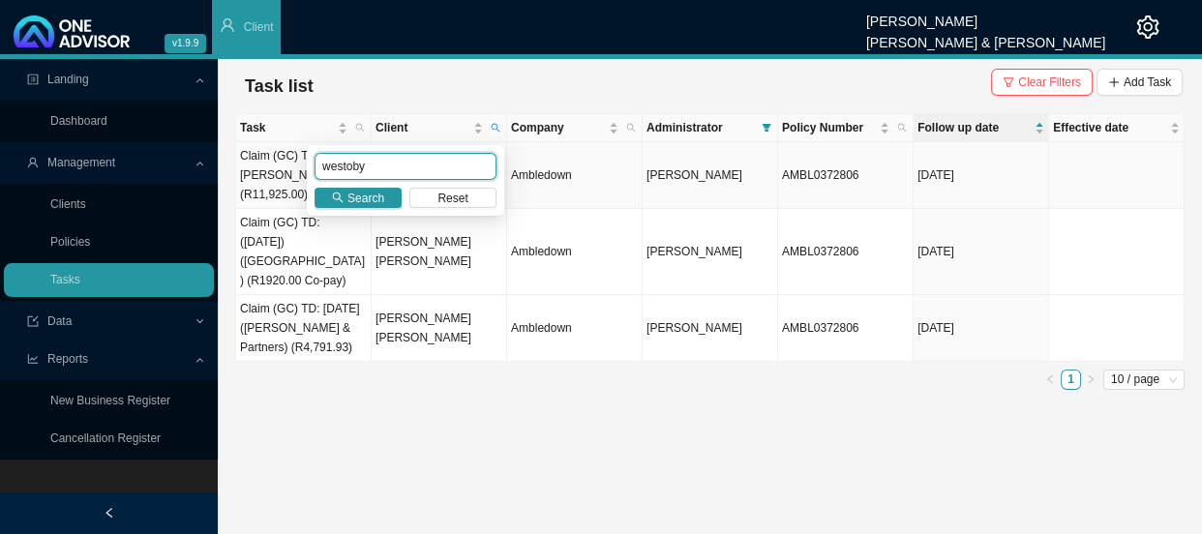
drag, startPoint x: 406, startPoint y: 167, endPoint x: 295, endPoint y: 165, distance: 111.3
click at [295, 165] on body "v1.9.9 [PERSON_NAME] [PERSON_NAME] & [PERSON_NAME] Client Landing Dashboard Man…" at bounding box center [601, 267] width 1202 height 534
type input "[PERSON_NAME]"
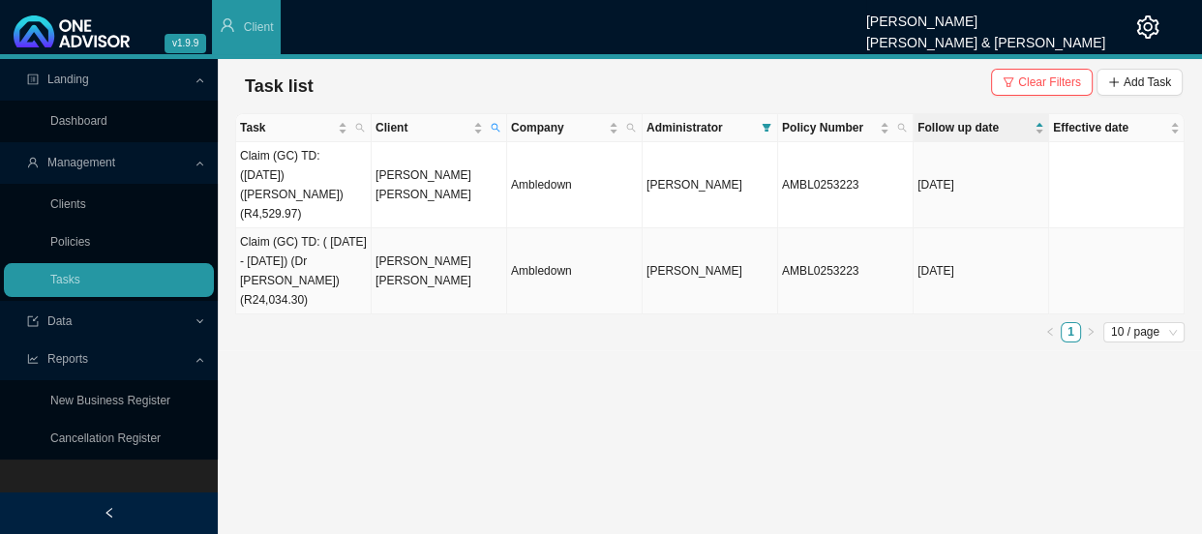
click at [418, 261] on td "[PERSON_NAME] [PERSON_NAME]" at bounding box center [439, 271] width 135 height 86
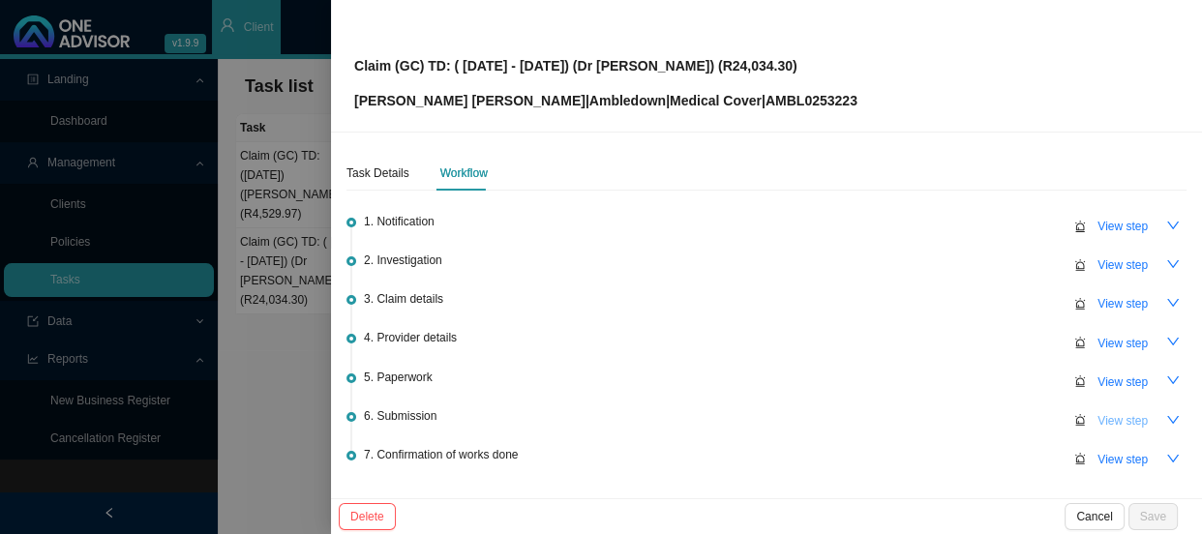
click at [1101, 422] on span "View step" at bounding box center [1122, 420] width 50 height 19
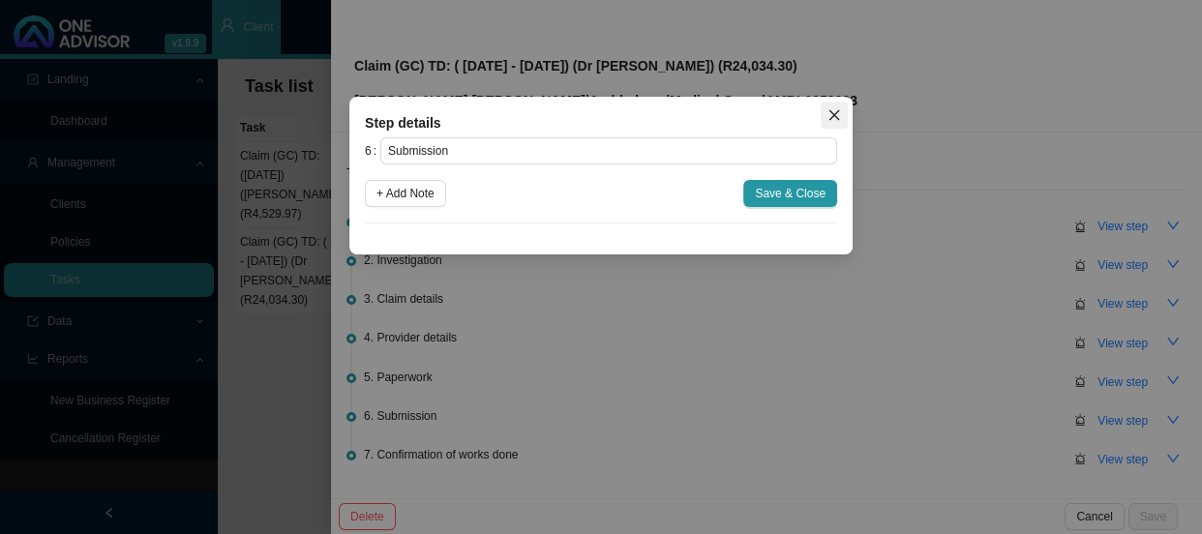
click at [838, 114] on icon "close" at bounding box center [834, 115] width 14 height 14
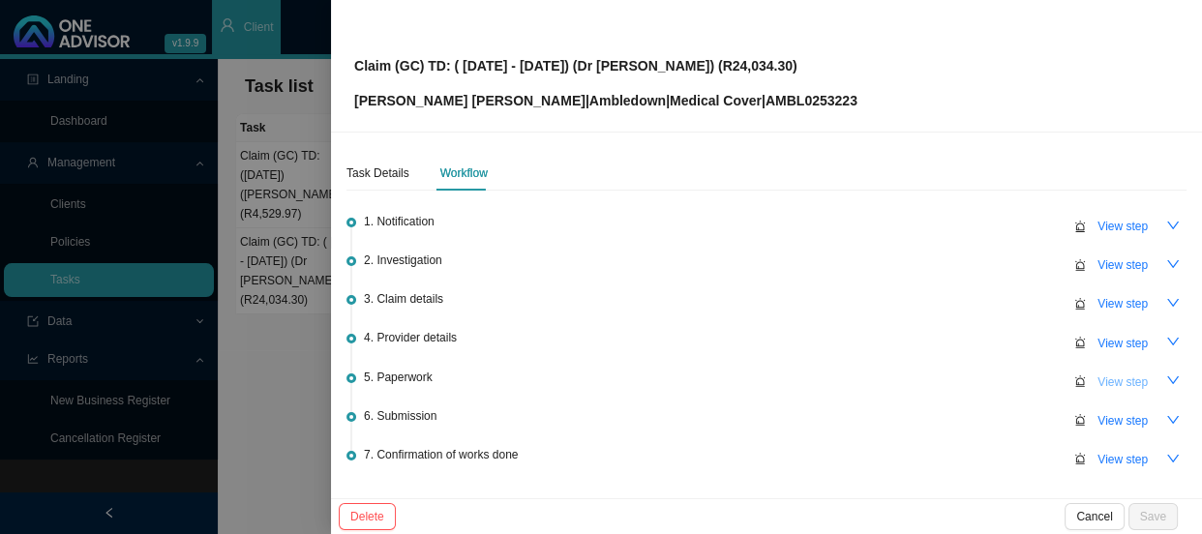
click at [1121, 388] on span "View step" at bounding box center [1122, 382] width 50 height 19
type input "Paperwork"
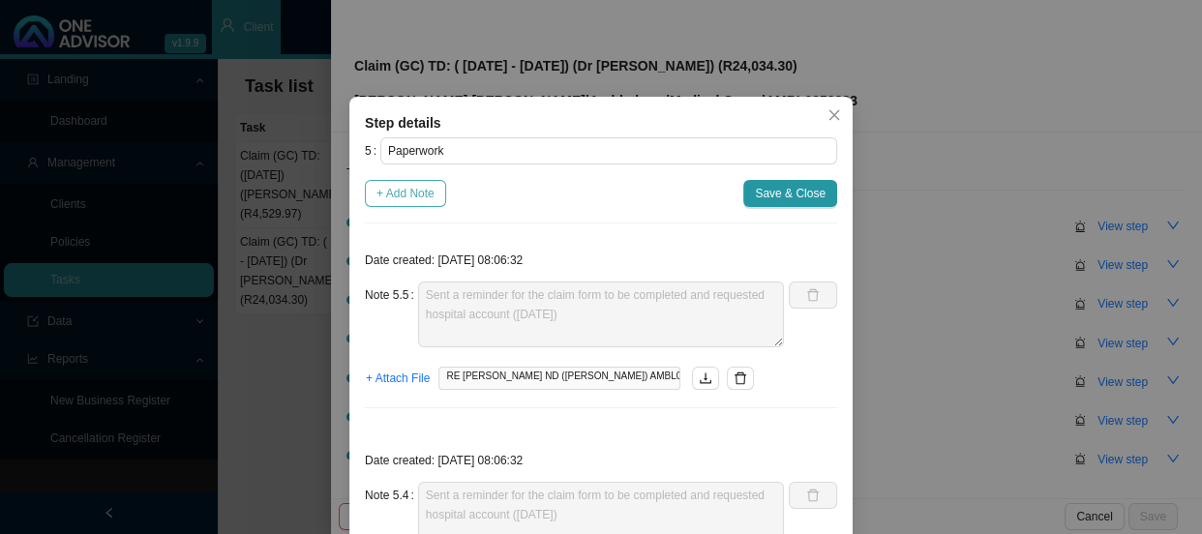
click at [379, 193] on span "+ Add Note" at bounding box center [405, 193] width 58 height 19
type textarea "Sent a reminder for the claim form to be completed and requested hospital accou…"
type textarea "Sent claim form to be completed and requested hospital account ([DATE])"
type textarea "CTH"
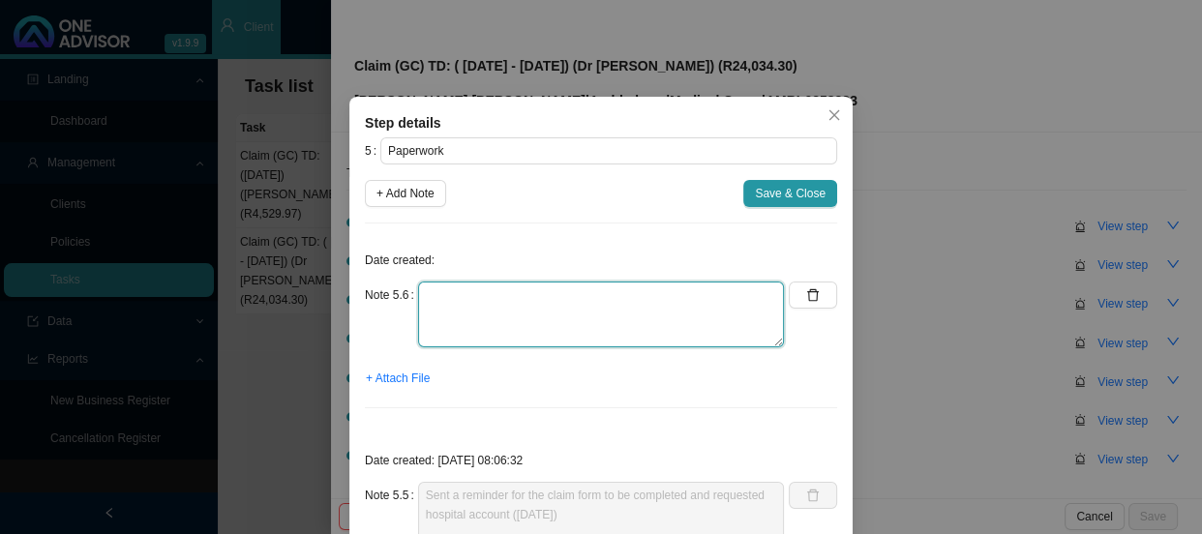
click at [451, 292] on textarea at bounding box center [601, 315] width 366 height 66
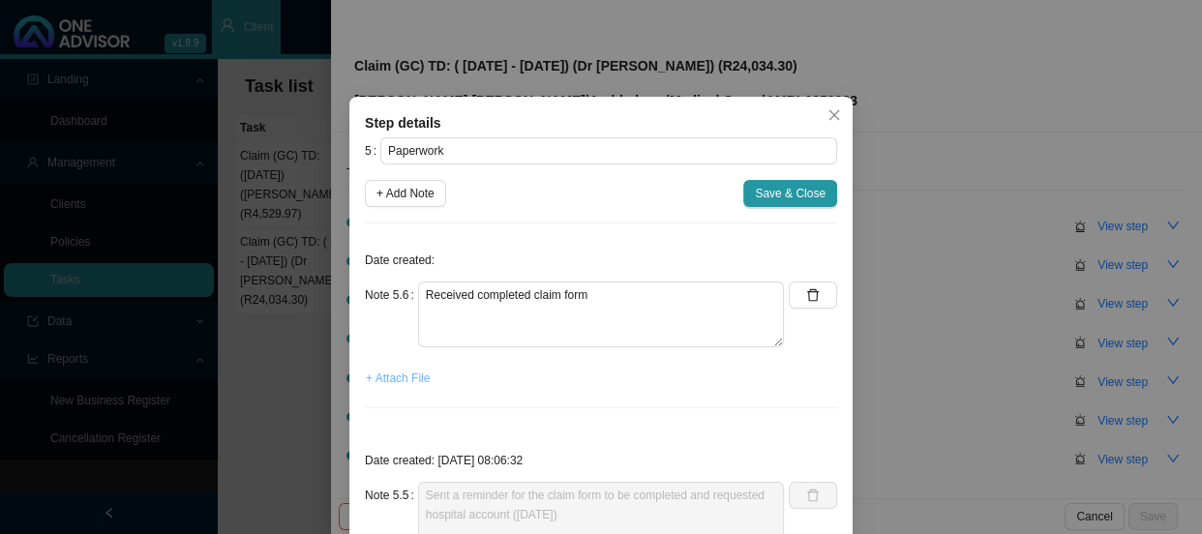
click at [387, 372] on span "+ Attach File" at bounding box center [398, 378] width 64 height 19
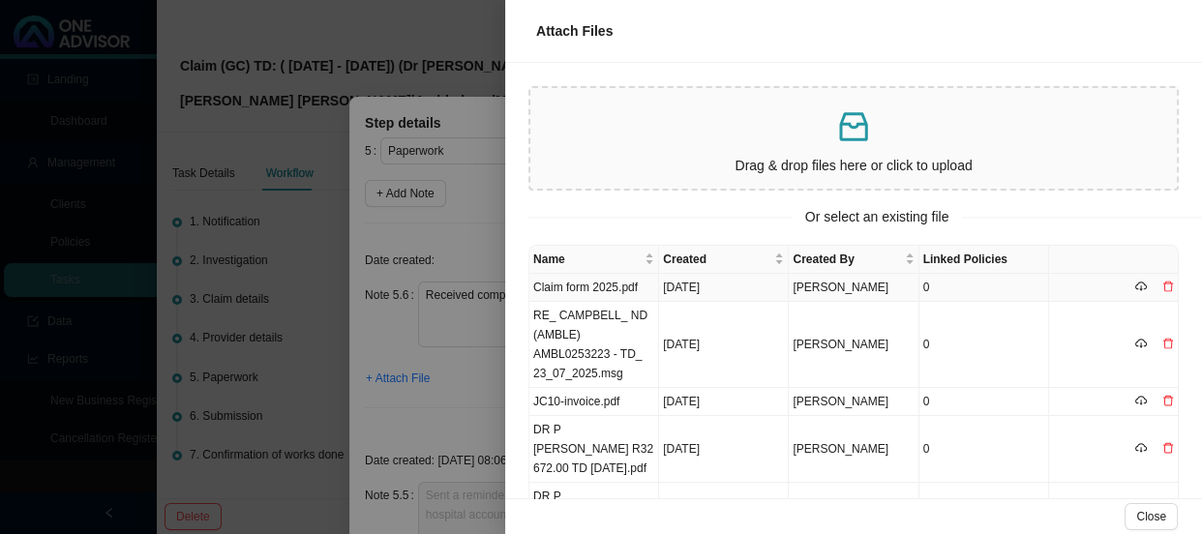
click at [612, 336] on td "RE_ CAMPBELL_ ND (AMBLE) AMBL0253223 - TD_ 23_07_2025.msg" at bounding box center [594, 345] width 130 height 86
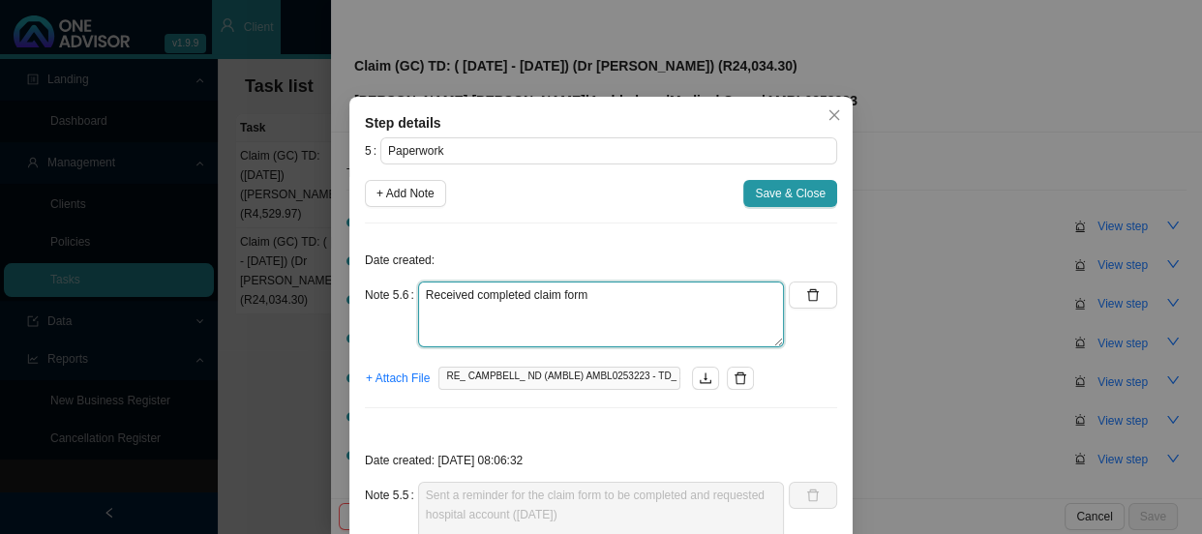
click at [612, 300] on textarea "Received completed claim form" at bounding box center [601, 315] width 366 height 66
type textarea "Received completed claim form and account for [PERSON_NAME]"
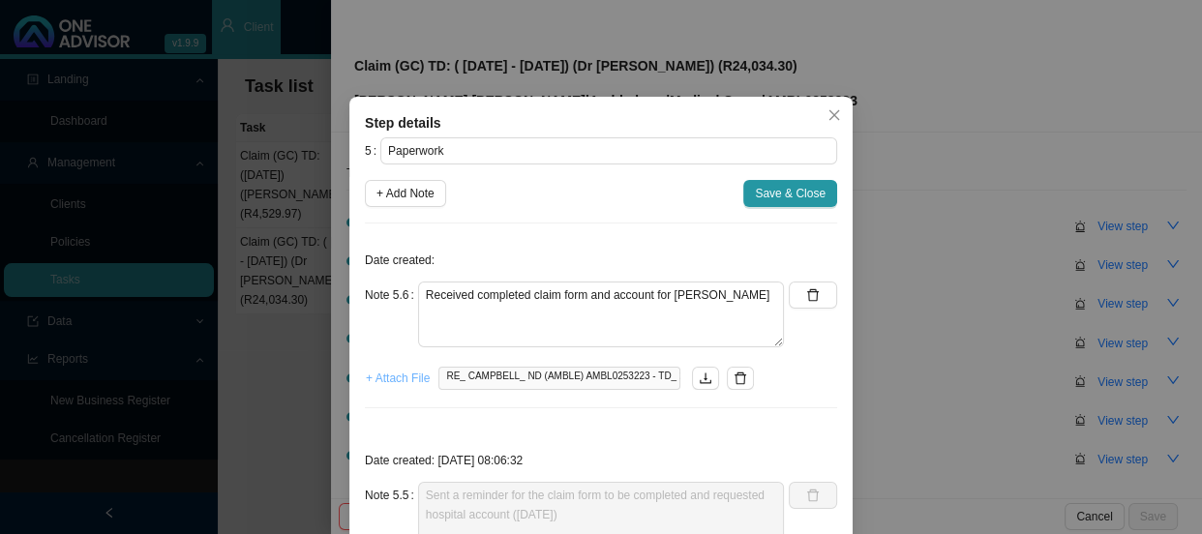
click at [389, 381] on span "+ Attach File" at bounding box center [398, 378] width 64 height 19
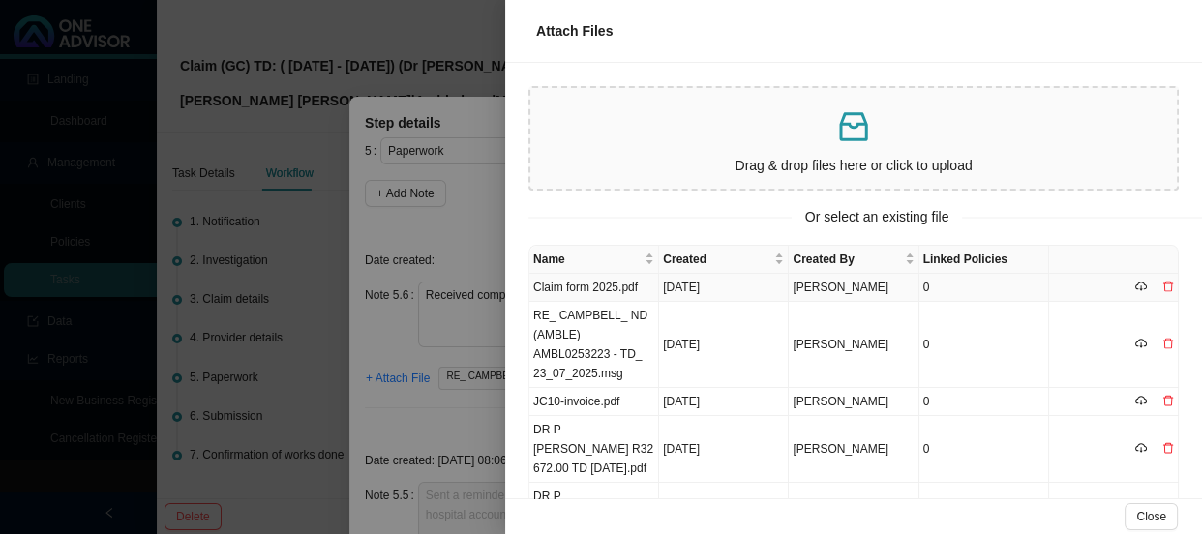
click at [616, 285] on td "Claim form 2025.pdf" at bounding box center [594, 288] width 130 height 28
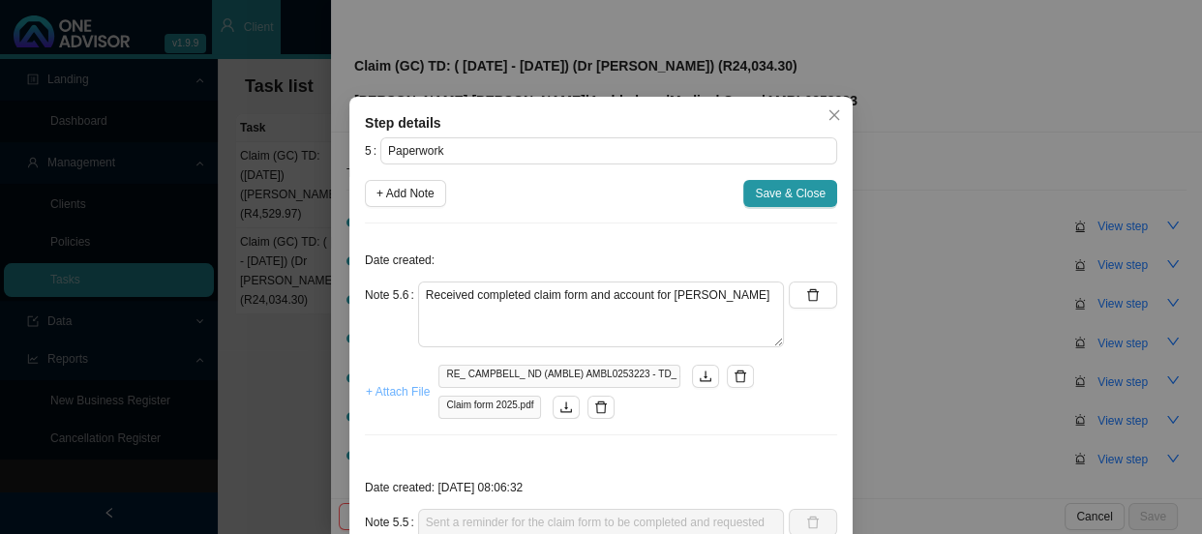
click at [412, 396] on span "+ Attach File" at bounding box center [398, 391] width 64 height 19
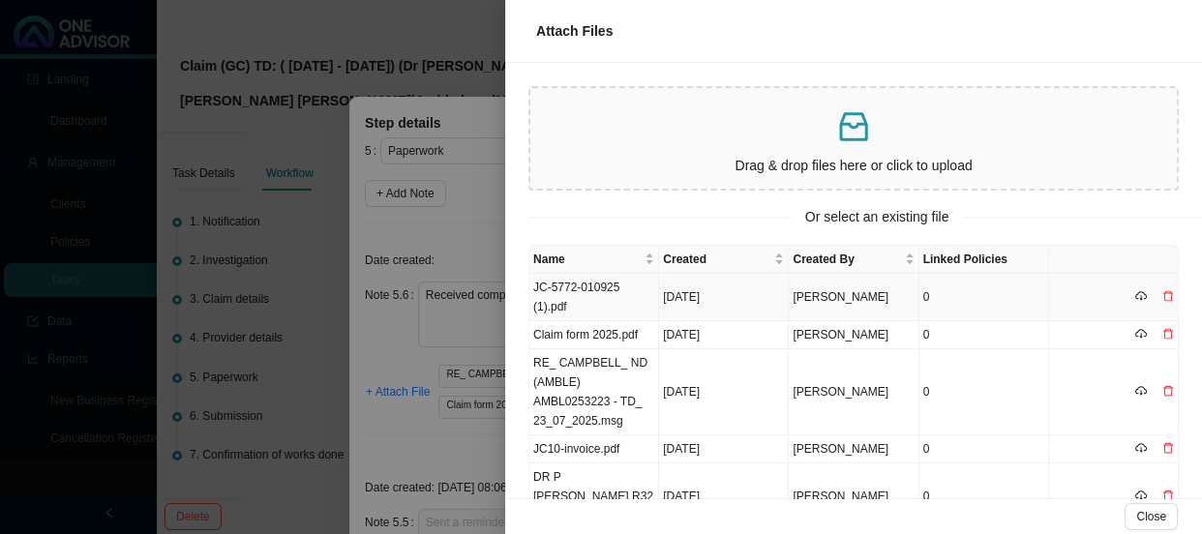
click at [605, 298] on td "JC-5772-010925 (1).pdf" at bounding box center [594, 297] width 130 height 47
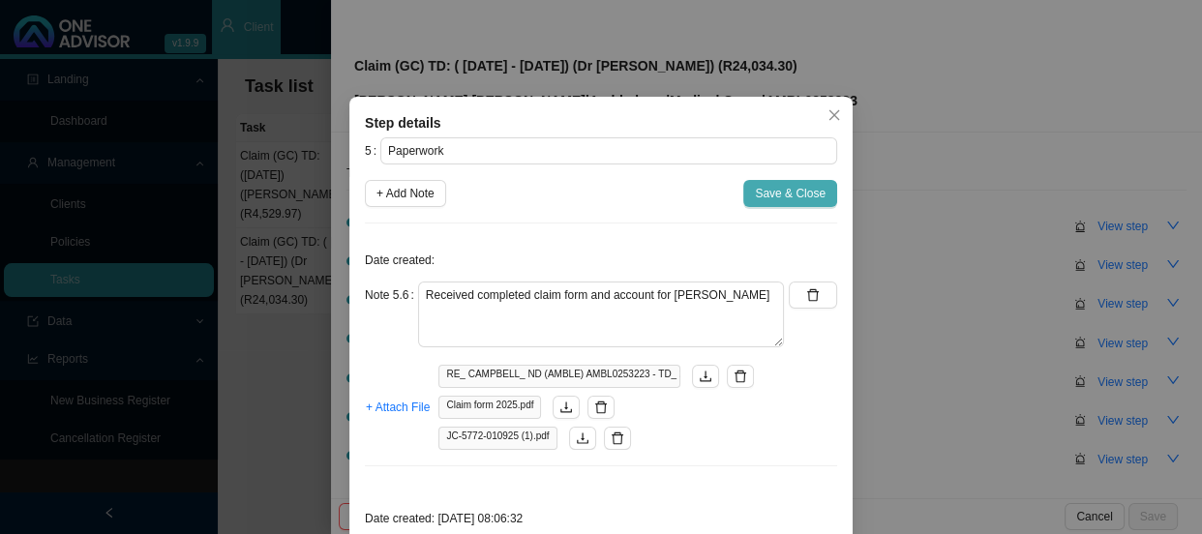
click at [787, 194] on span "Save & Close" at bounding box center [790, 193] width 71 height 19
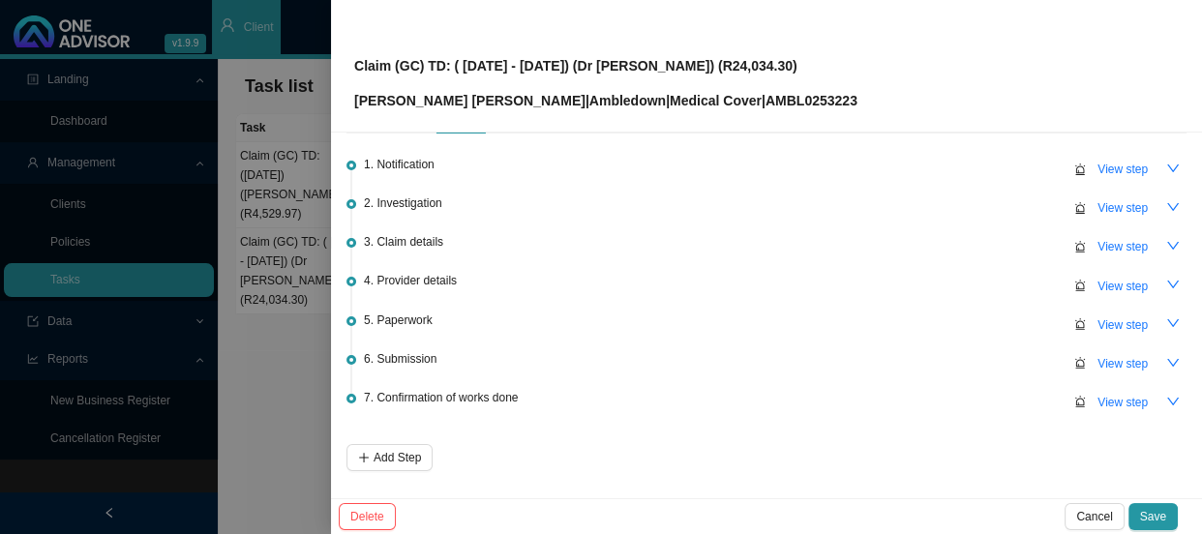
scroll to position [124, 0]
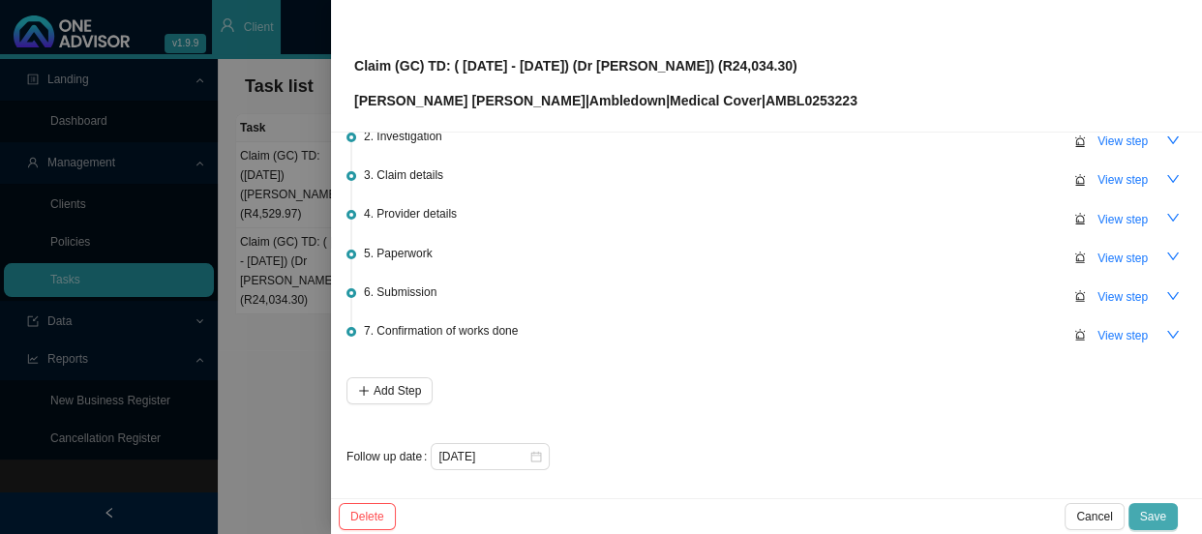
click at [1156, 514] on span "Save" at bounding box center [1153, 516] width 26 height 19
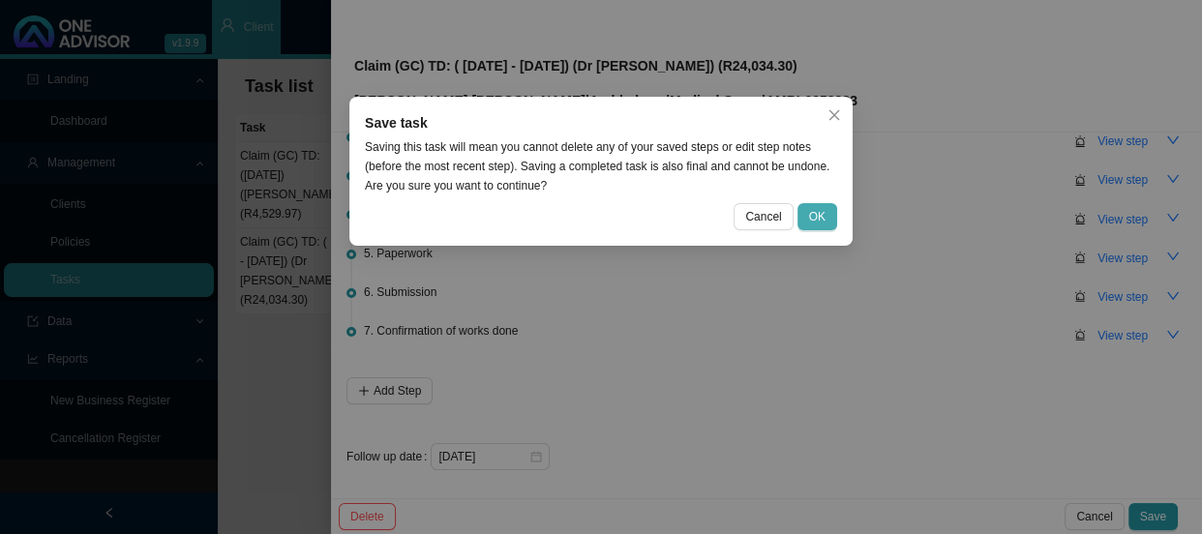
click at [818, 216] on span "OK" at bounding box center [817, 216] width 16 height 19
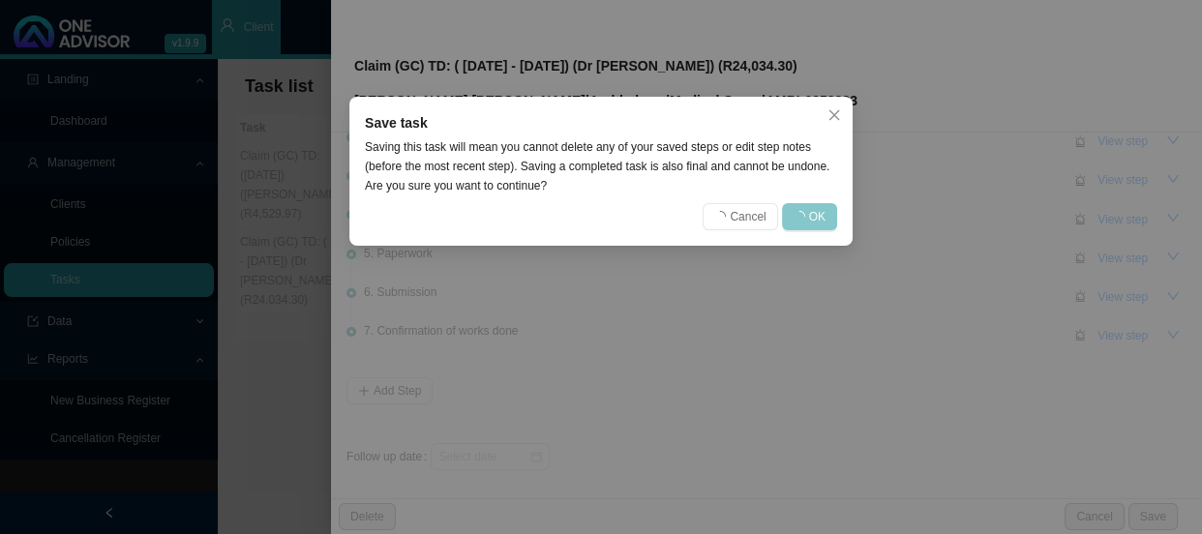
scroll to position [0, 0]
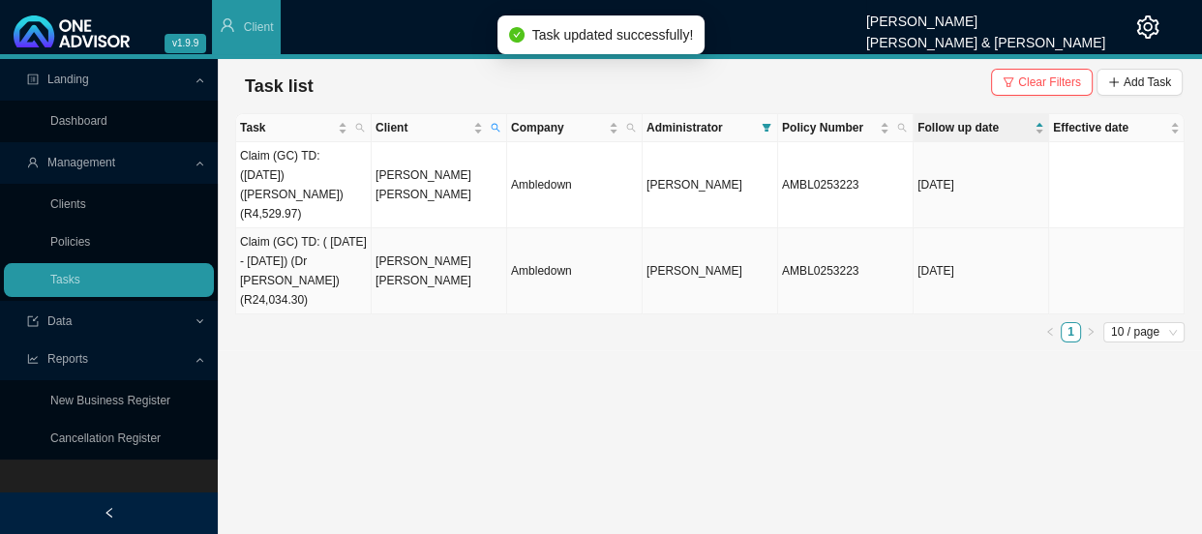
click at [329, 266] on td "Claim (GC) TD: ( [DATE] - [DATE]) (Dr [PERSON_NAME]) (R24,034.30)" at bounding box center [303, 271] width 135 height 86
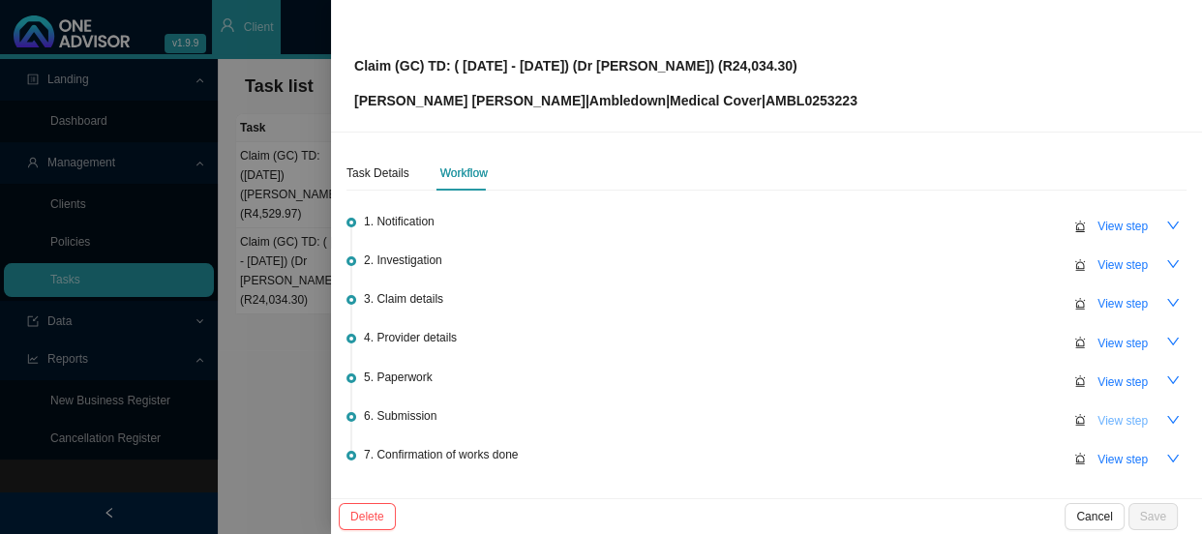
click at [1122, 413] on span "View step" at bounding box center [1122, 420] width 50 height 19
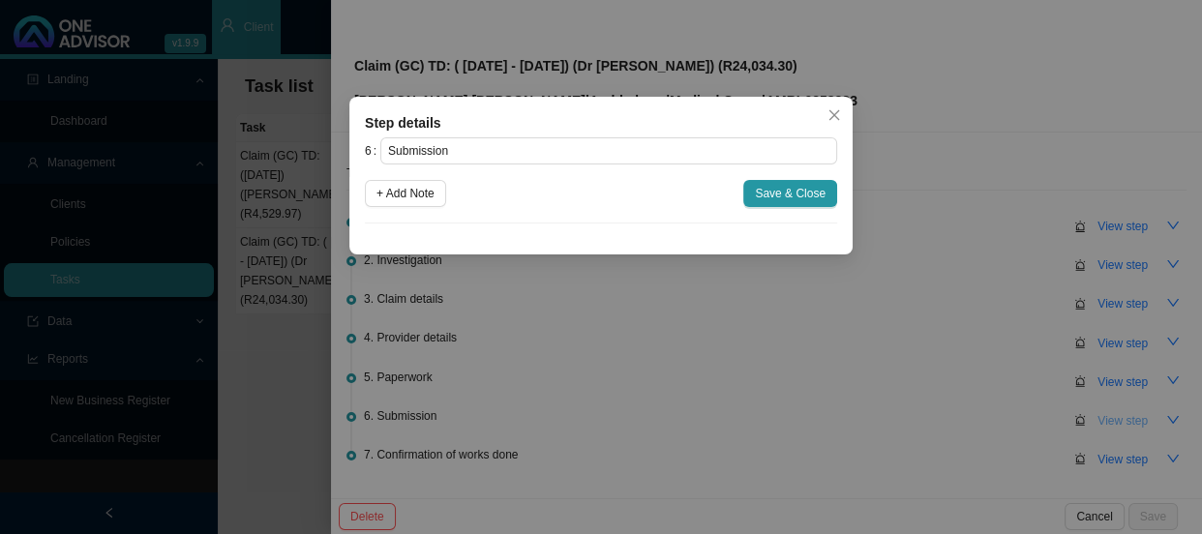
click at [1122, 413] on div "Step details 6 Submission + Add Note Save & Close Cancel OK" at bounding box center [601, 267] width 1202 height 534
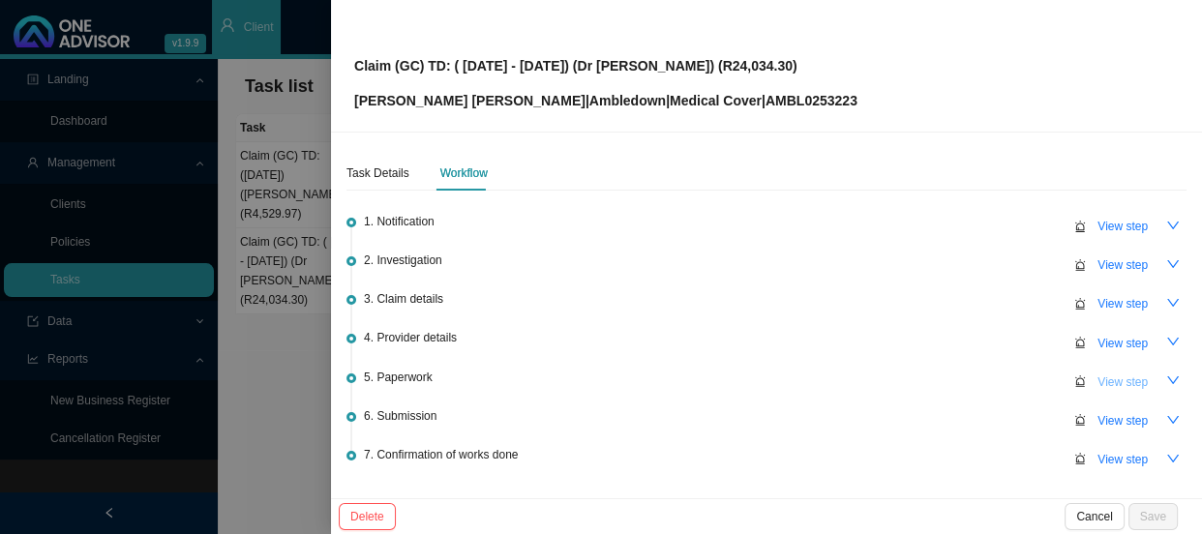
click at [1116, 384] on span "View step" at bounding box center [1122, 382] width 50 height 19
type input "Paperwork"
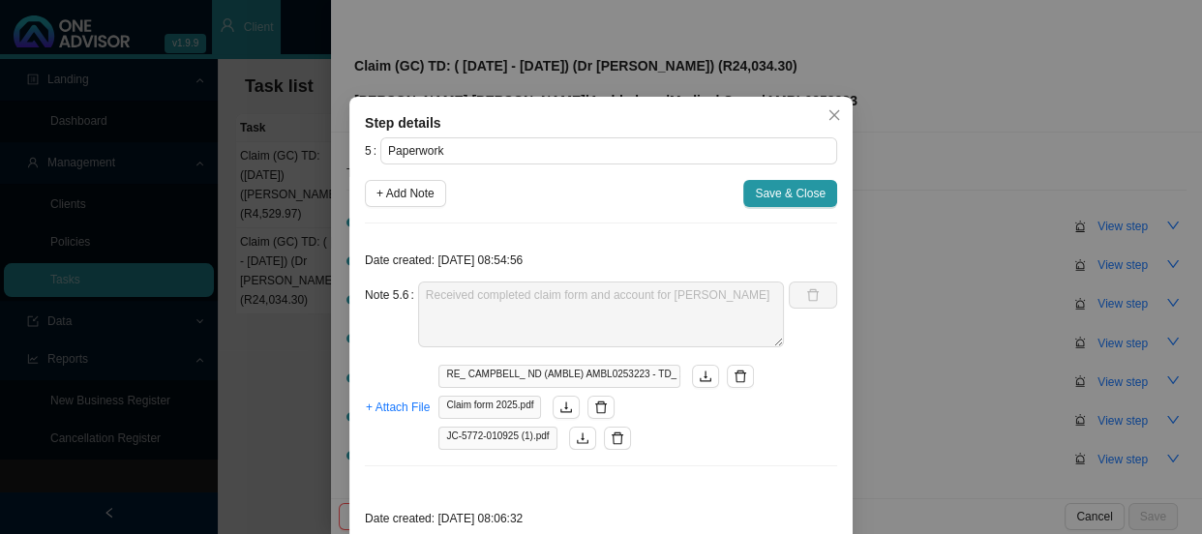
drag, startPoint x: 917, startPoint y: 390, endPoint x: 929, endPoint y: 386, distance: 12.2
click at [919, 390] on div "Step details 5 Paperwork + Add Note Save & Close Date created: [DATE] 08:54:56 …" at bounding box center [601, 267] width 1202 height 534
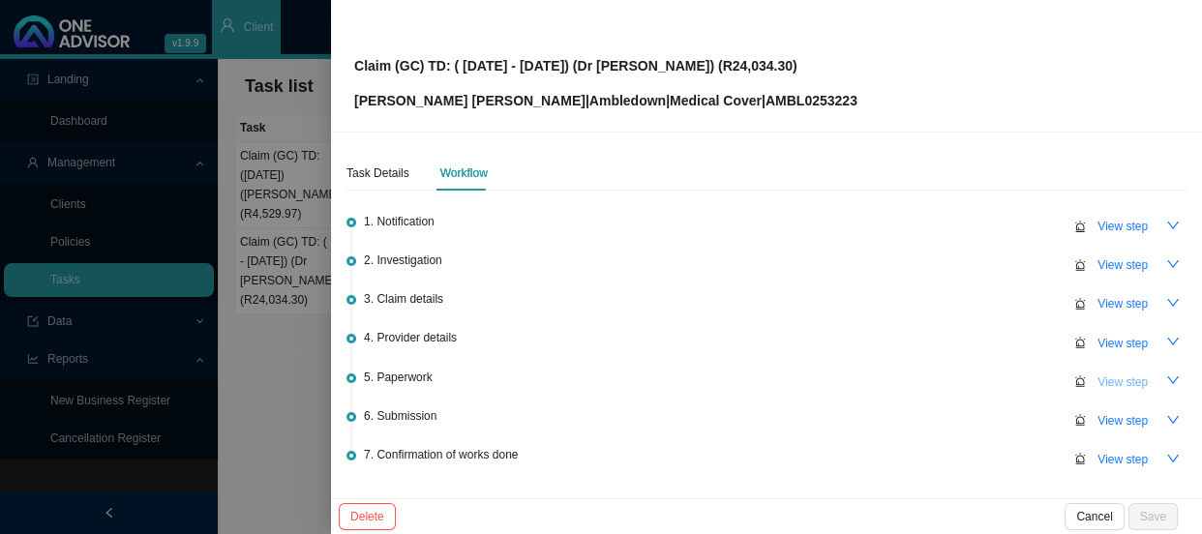
click at [1102, 377] on span "View step" at bounding box center [1122, 382] width 50 height 19
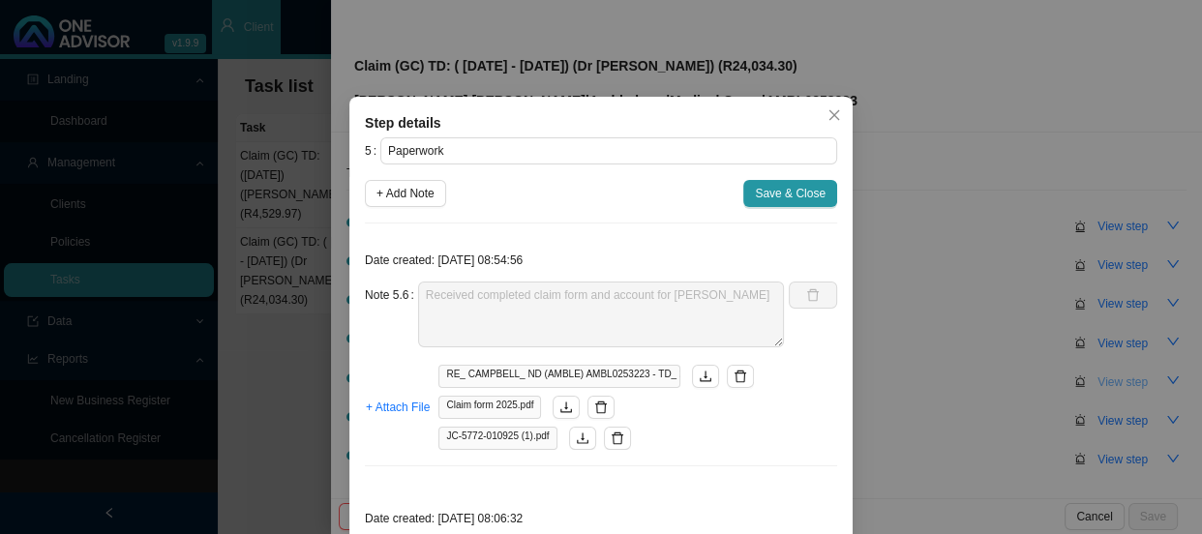
click at [1102, 377] on div "Step details 5 Paperwork + Add Note Save & Close Date created: [DATE] 08:54:56 …" at bounding box center [601, 267] width 1202 height 534
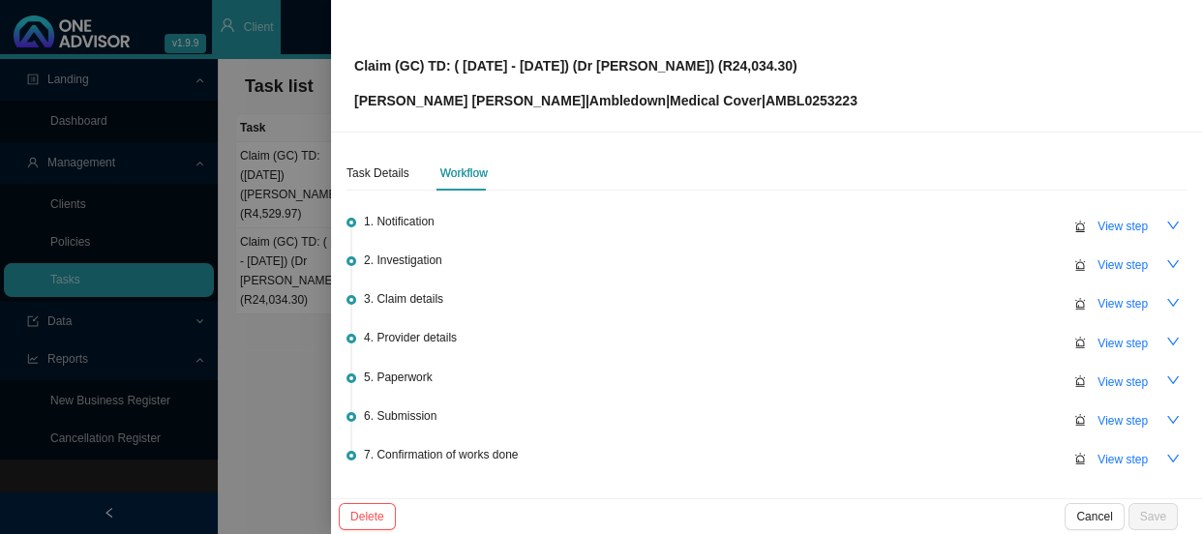
click at [286, 314] on div at bounding box center [601, 267] width 1202 height 534
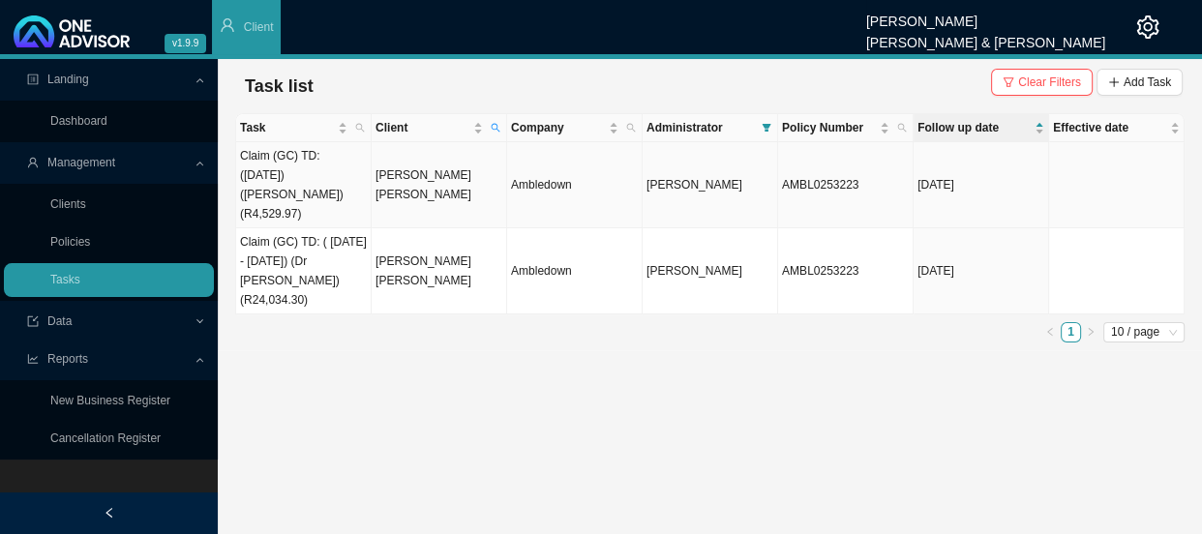
click at [464, 175] on td "[PERSON_NAME] [PERSON_NAME]" at bounding box center [439, 185] width 135 height 86
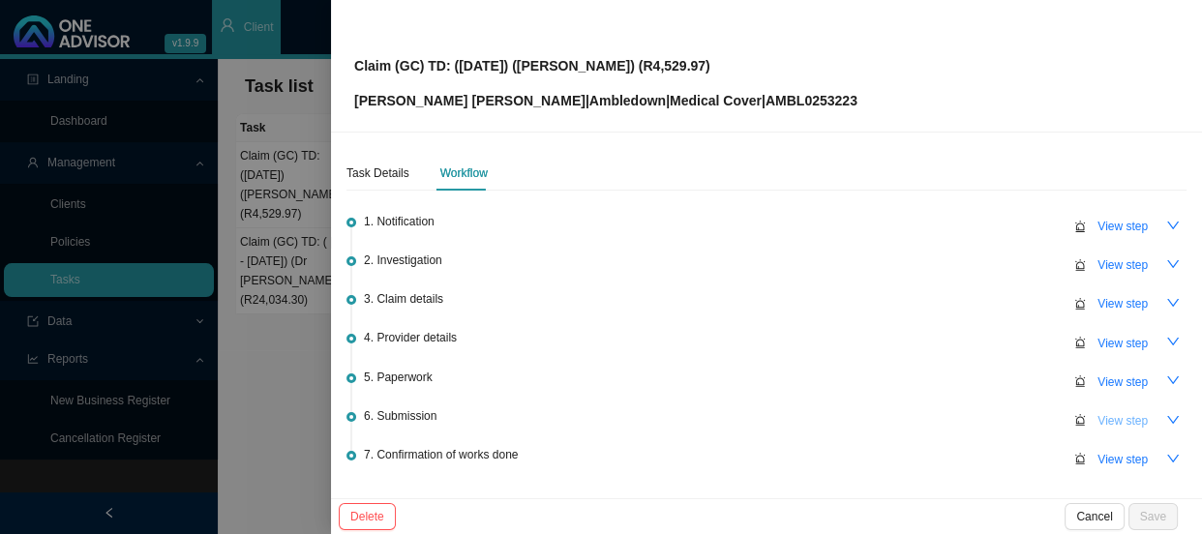
click at [1114, 417] on span "View step" at bounding box center [1122, 420] width 50 height 19
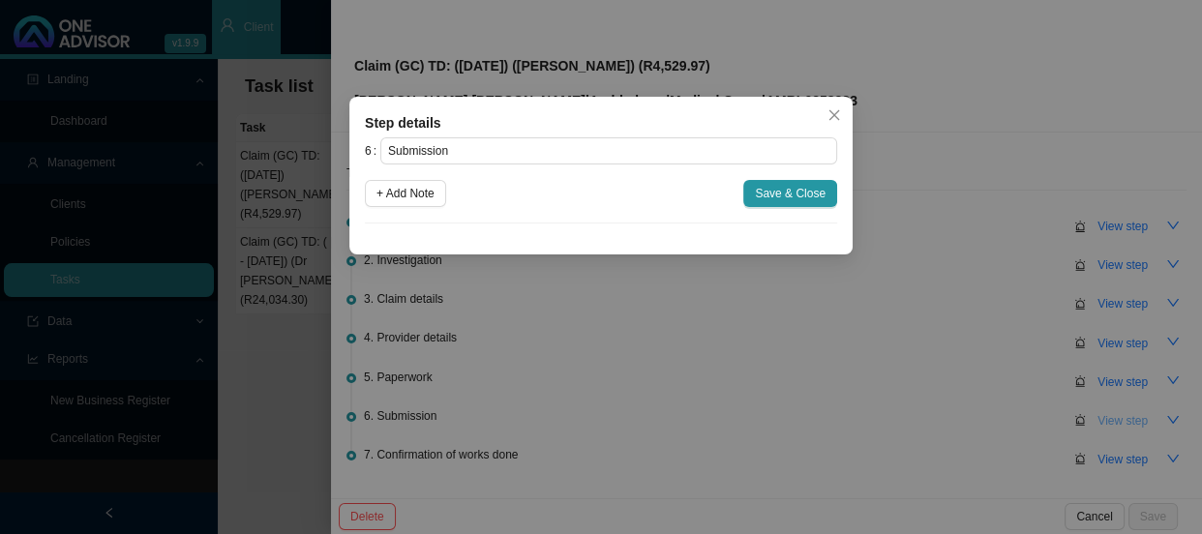
click at [1114, 417] on div "Step details 6 Submission + Add Note Save & Close Cancel OK" at bounding box center [601, 267] width 1202 height 534
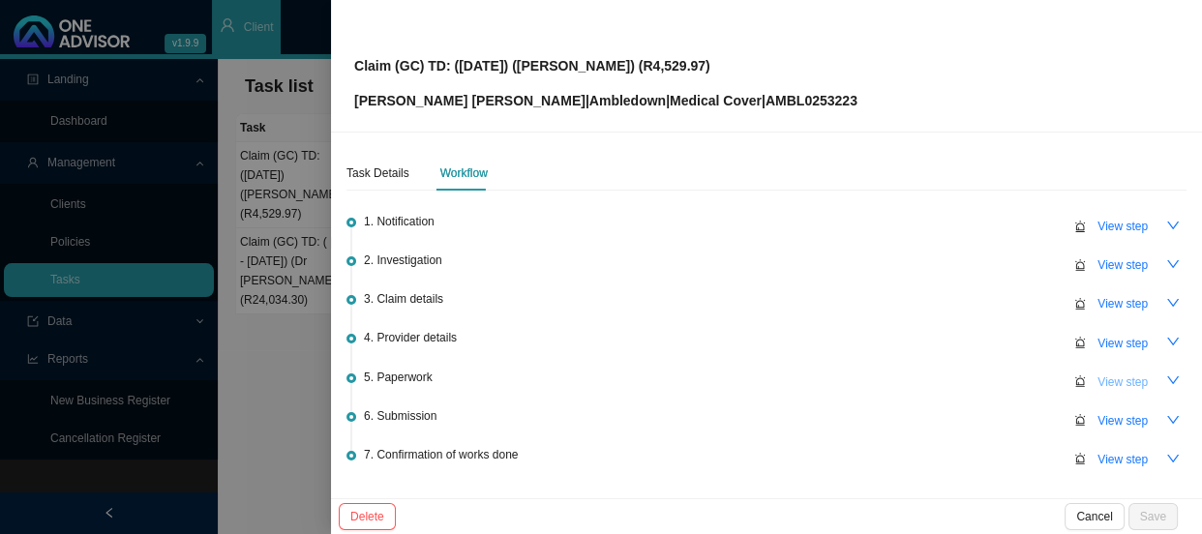
click at [1101, 387] on span "View step" at bounding box center [1122, 382] width 50 height 19
type input "Paperwork"
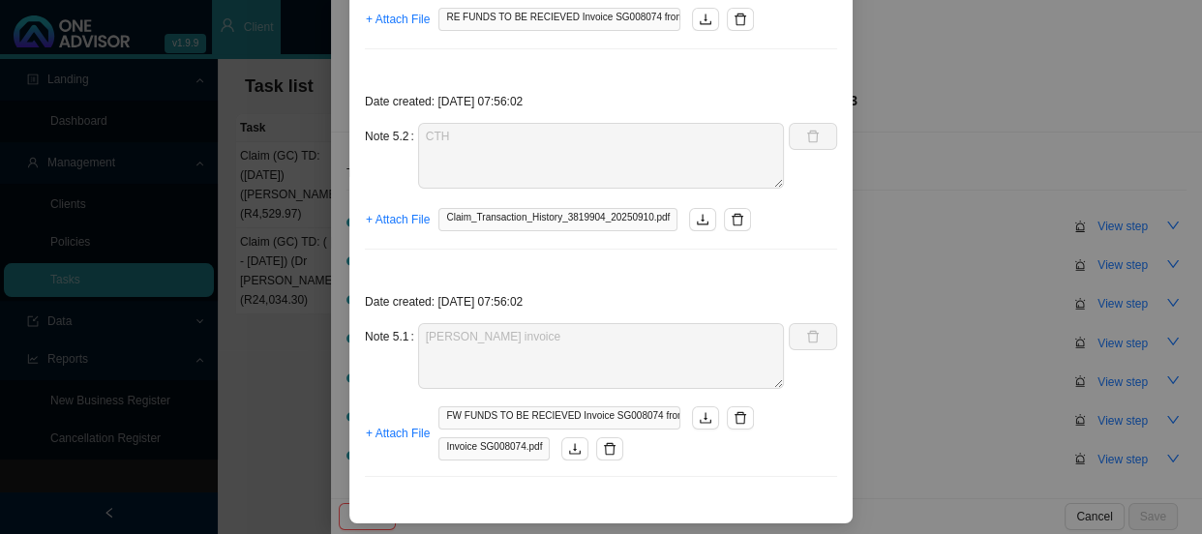
scroll to position [763, 0]
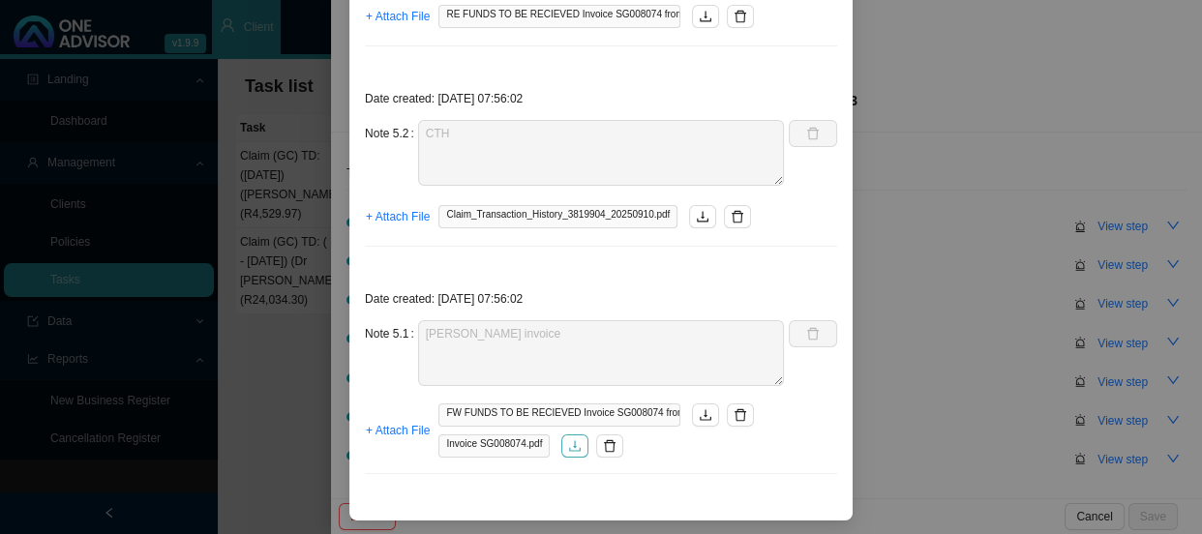
click at [573, 445] on button "button" at bounding box center [574, 445] width 27 height 23
click at [703, 415] on icon "download" at bounding box center [706, 415] width 14 height 14
drag, startPoint x: 947, startPoint y: 431, endPoint x: 926, endPoint y: 431, distance: 21.3
click at [947, 431] on div "Step details 5 Paperwork + Add Note Save & Close Date created: [DATE] 07:56:02 …" at bounding box center [601, 267] width 1202 height 534
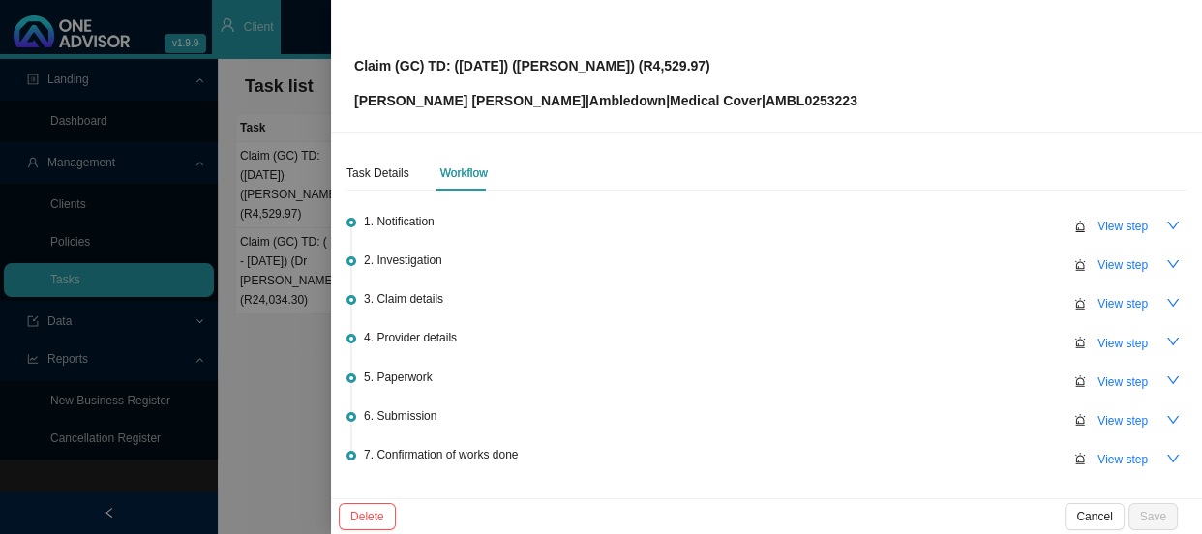
scroll to position [666, 0]
click at [1116, 373] on span "View step" at bounding box center [1122, 382] width 50 height 19
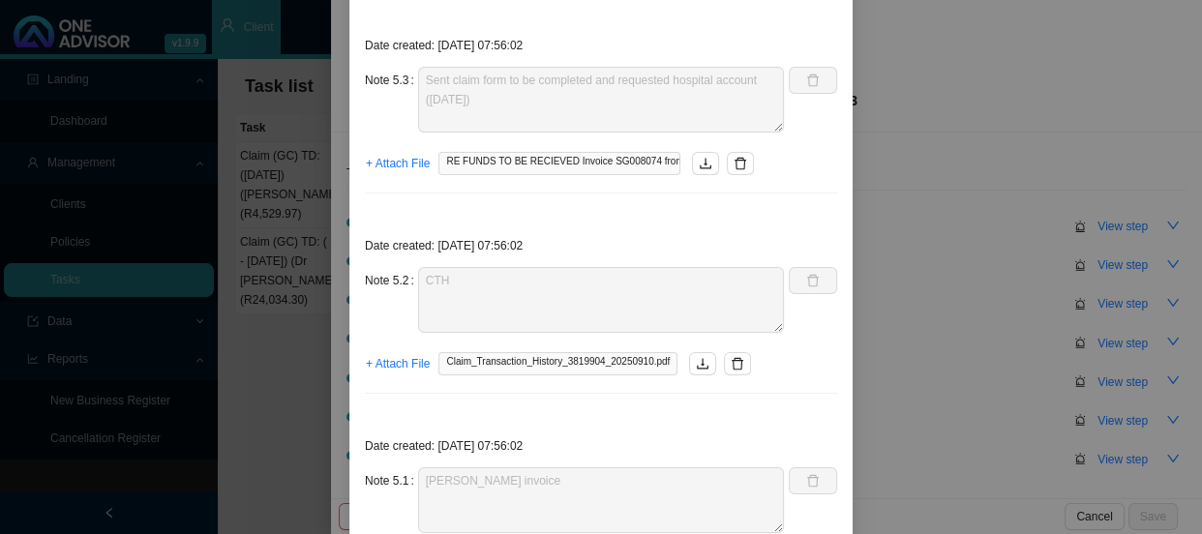
scroll to position [763, 0]
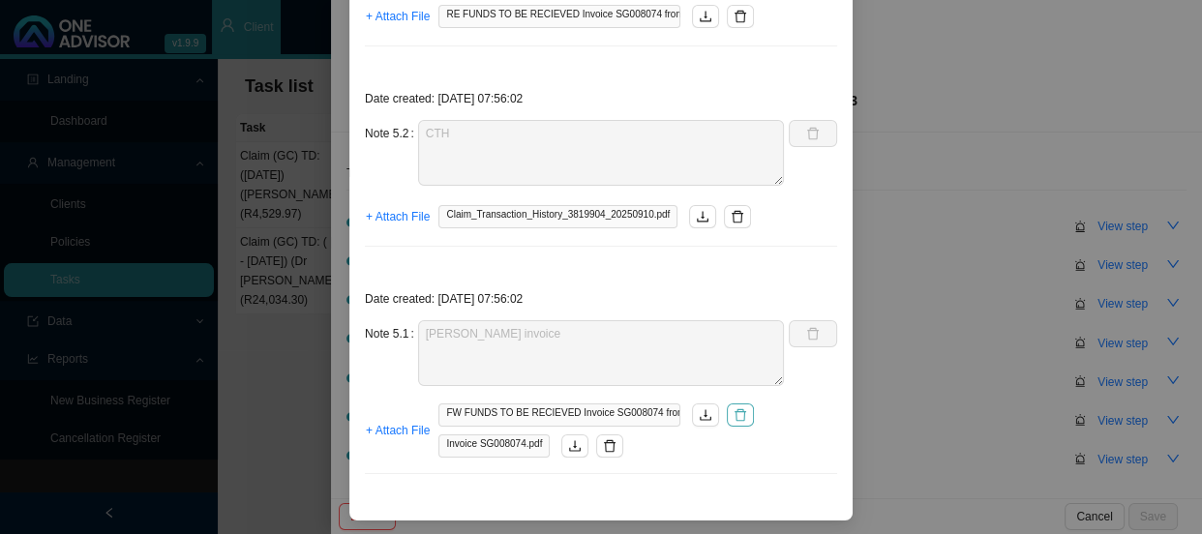
click at [733, 419] on icon "delete" at bounding box center [740, 415] width 14 height 14
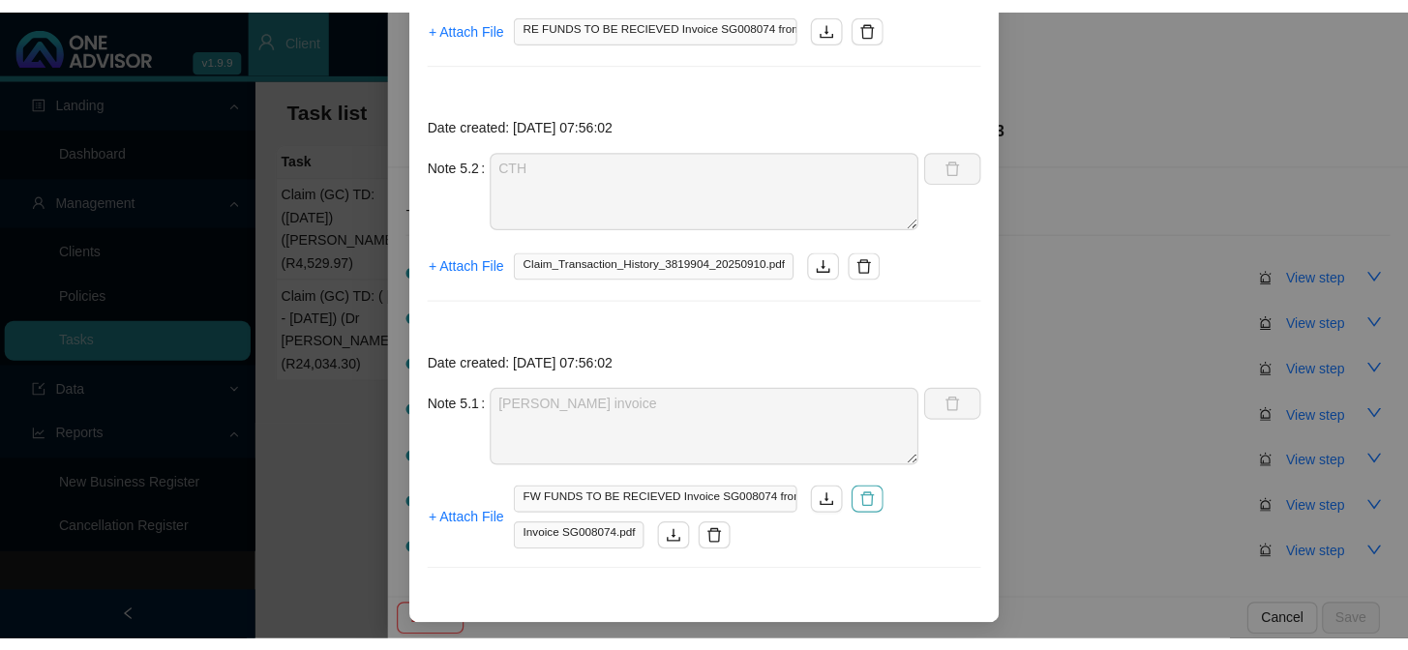
scroll to position [735, 0]
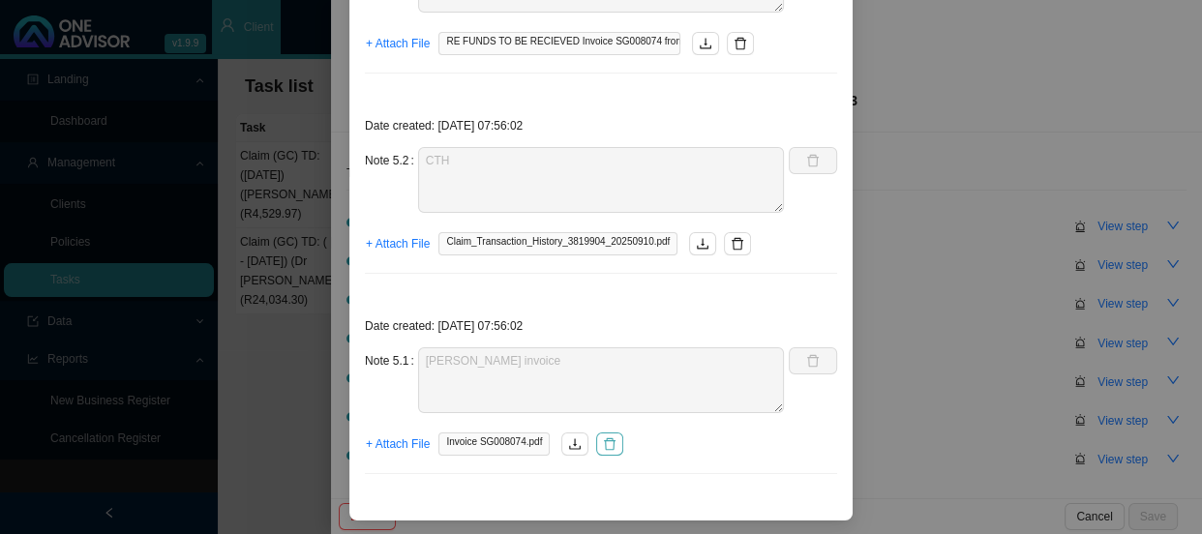
click at [607, 444] on icon "delete" at bounding box center [610, 444] width 14 height 14
click at [387, 444] on span "+ Attach File" at bounding box center [398, 443] width 64 height 19
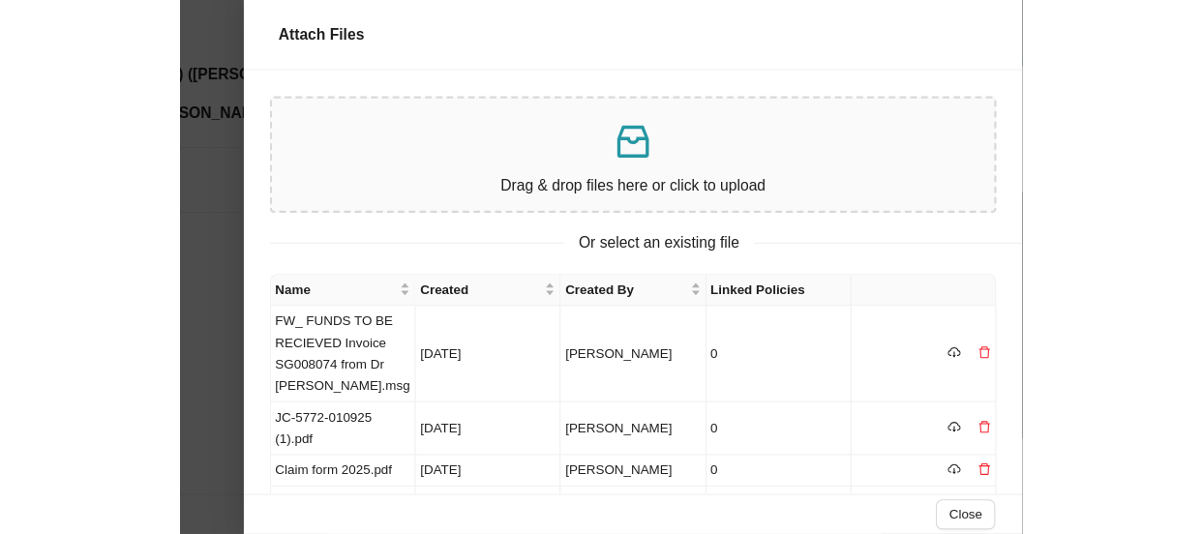
scroll to position [619, 0]
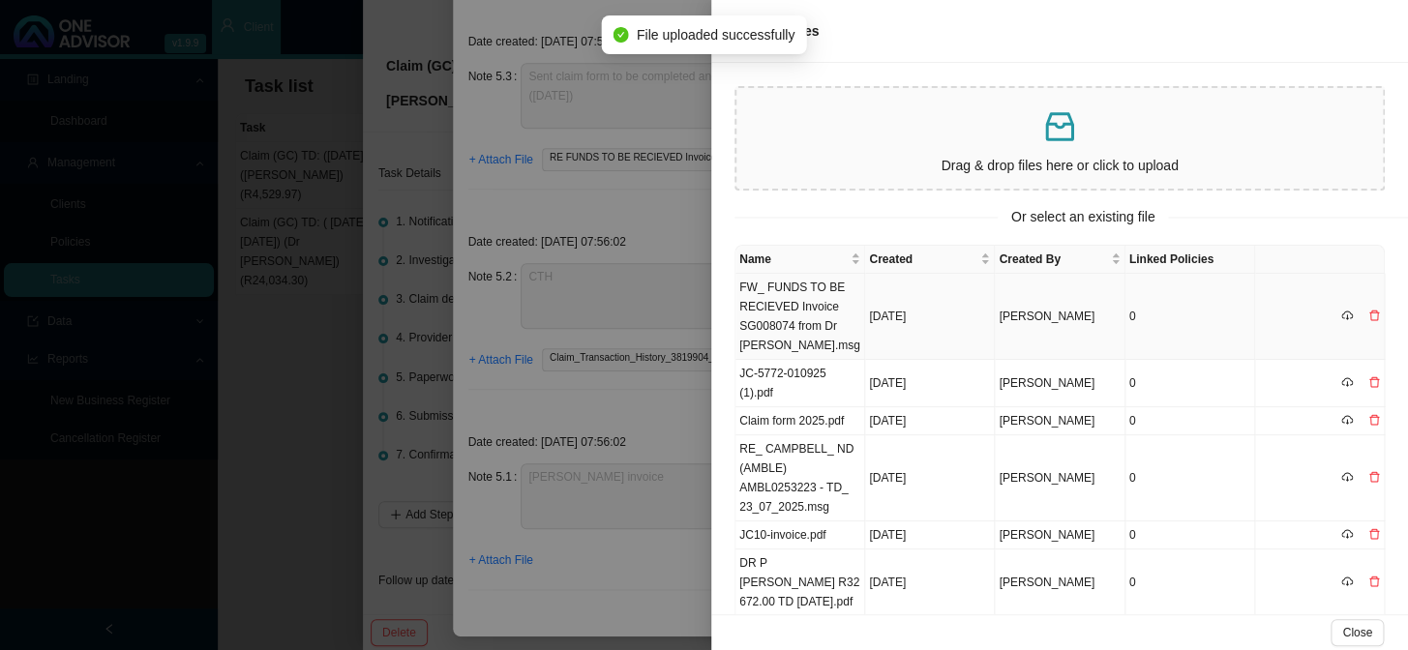
click at [792, 320] on td "FW_ FUNDS TO BE RECIEVED Invoice SG008074 from Dr [PERSON_NAME].msg" at bounding box center [800, 317] width 130 height 86
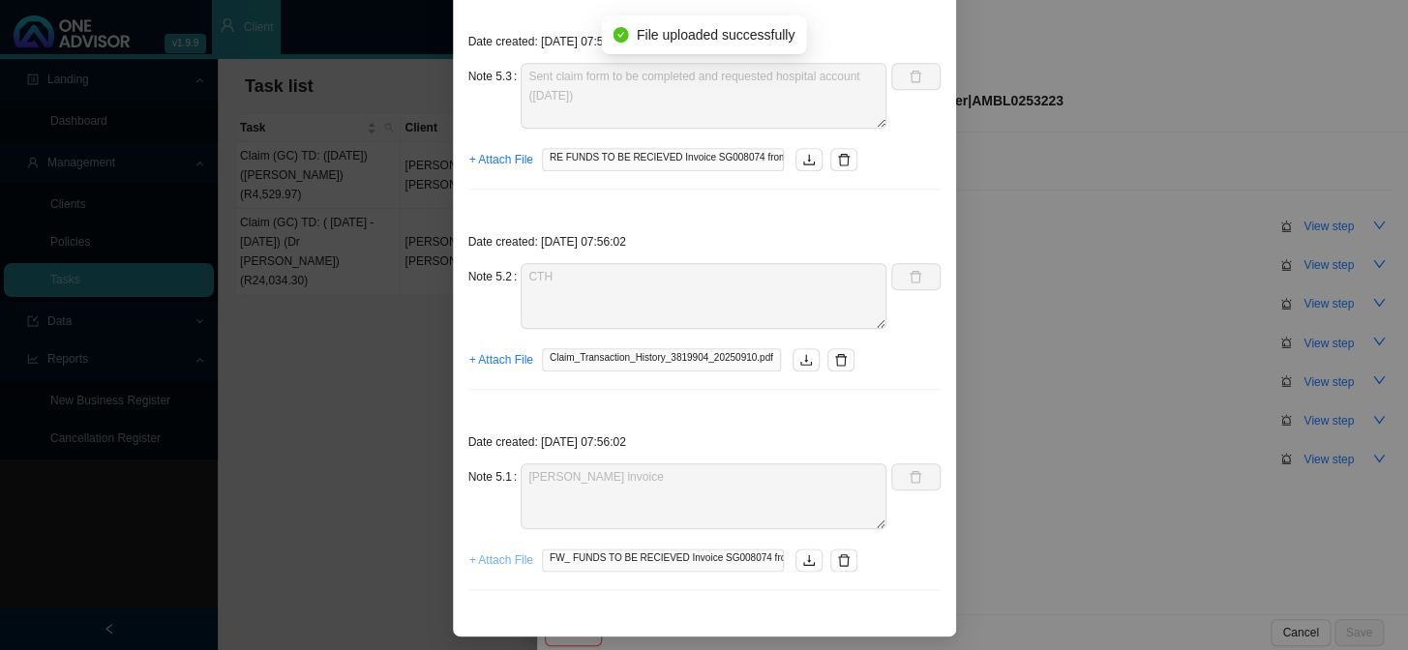
click at [487, 533] on span "+ Attach File" at bounding box center [501, 560] width 64 height 19
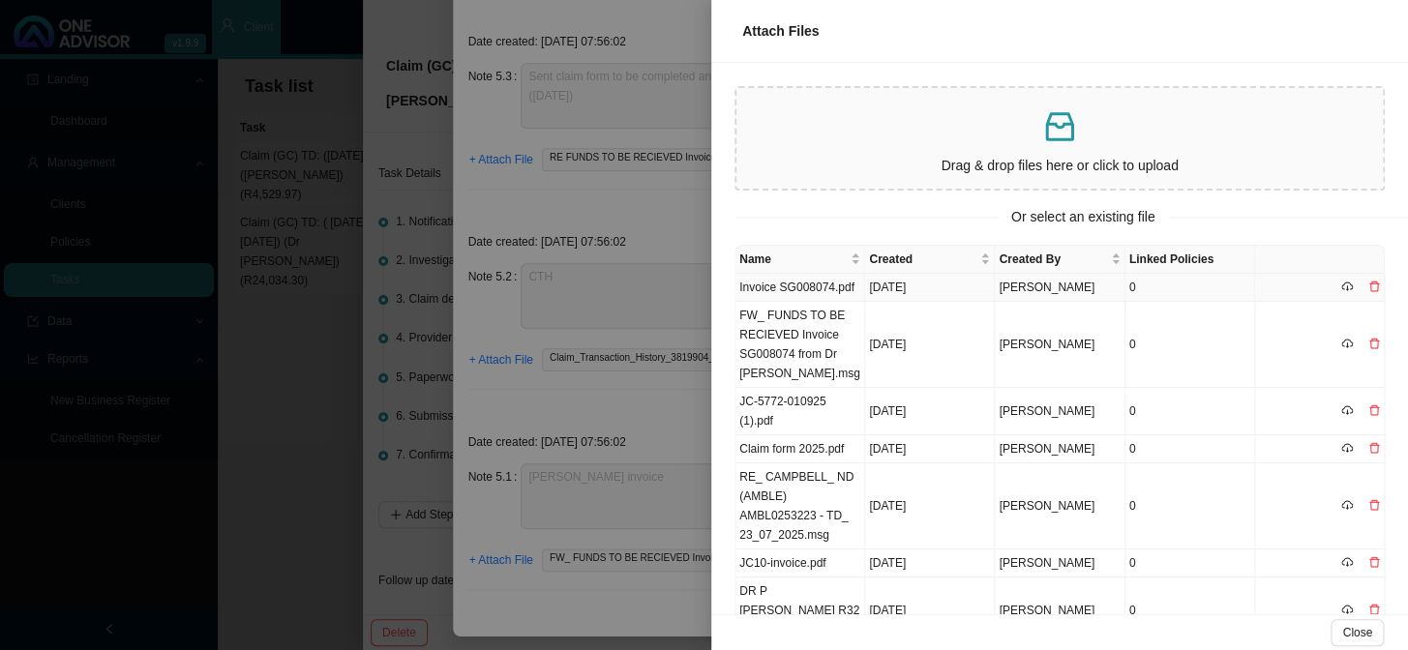
click at [805, 285] on td "Invoice SG008074.pdf" at bounding box center [800, 288] width 130 height 28
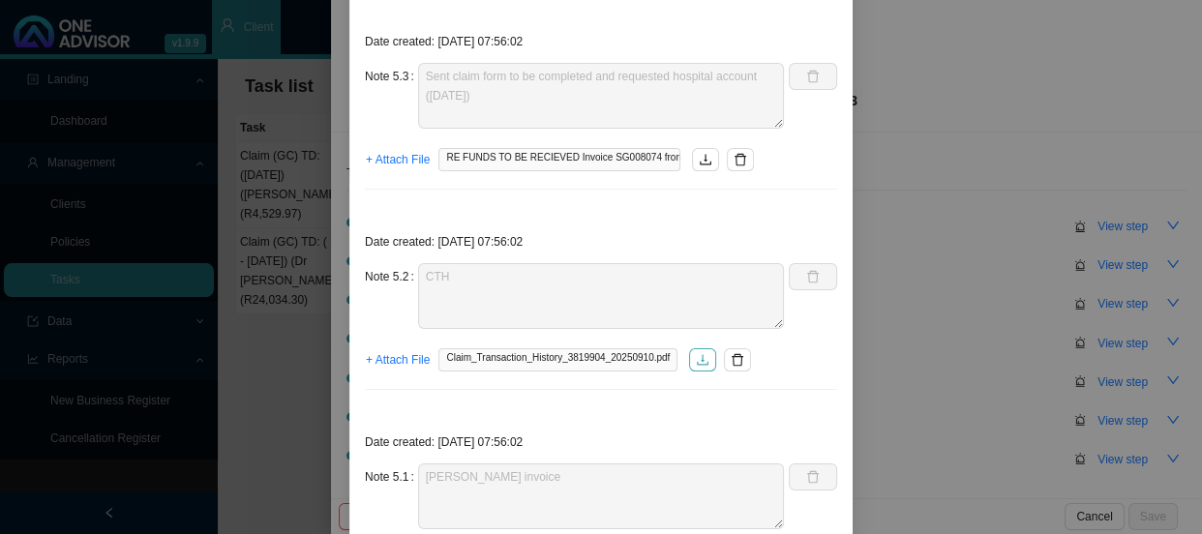
click at [696, 358] on icon "download" at bounding box center [703, 360] width 14 height 14
click at [731, 360] on icon "delete" at bounding box center [738, 360] width 14 height 14
click at [404, 368] on span "+ Attach File" at bounding box center [398, 359] width 64 height 19
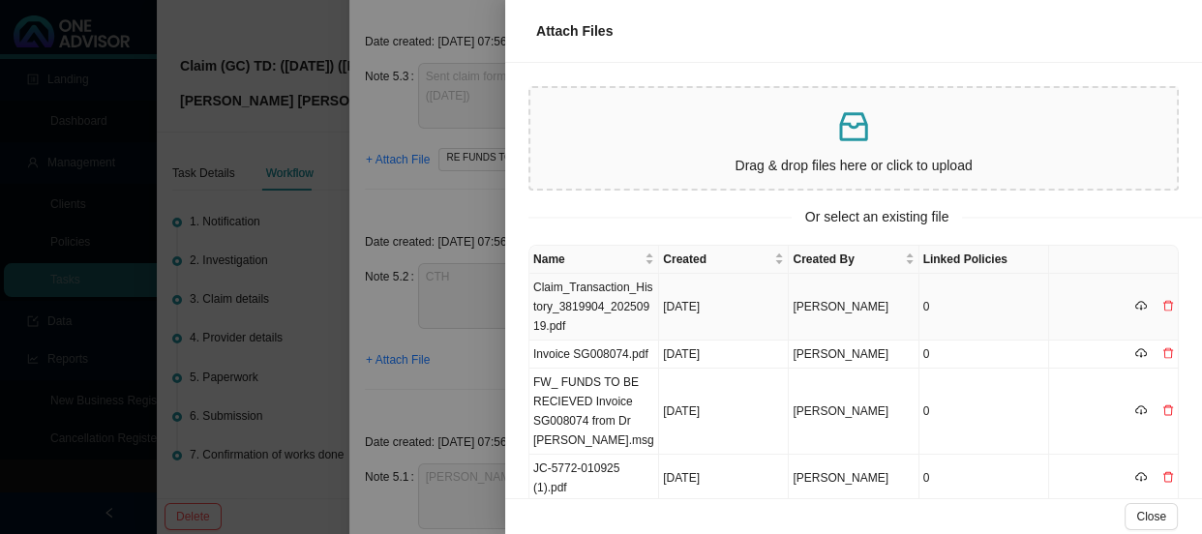
click at [569, 299] on td "Claim_Transaction_History_3819904_20250919.pdf" at bounding box center [594, 307] width 130 height 67
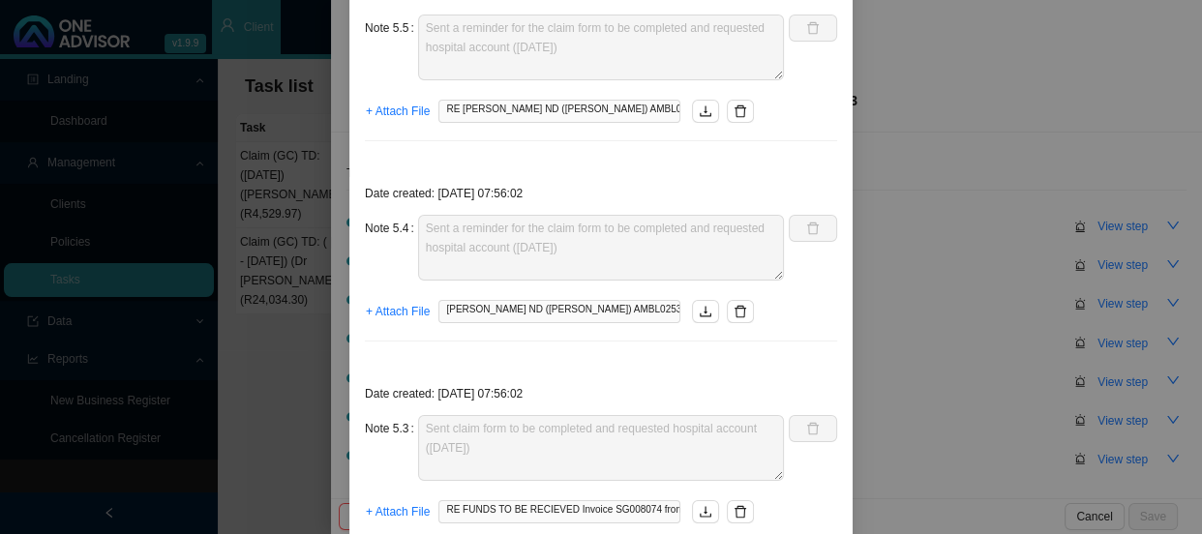
scroll to position [0, 0]
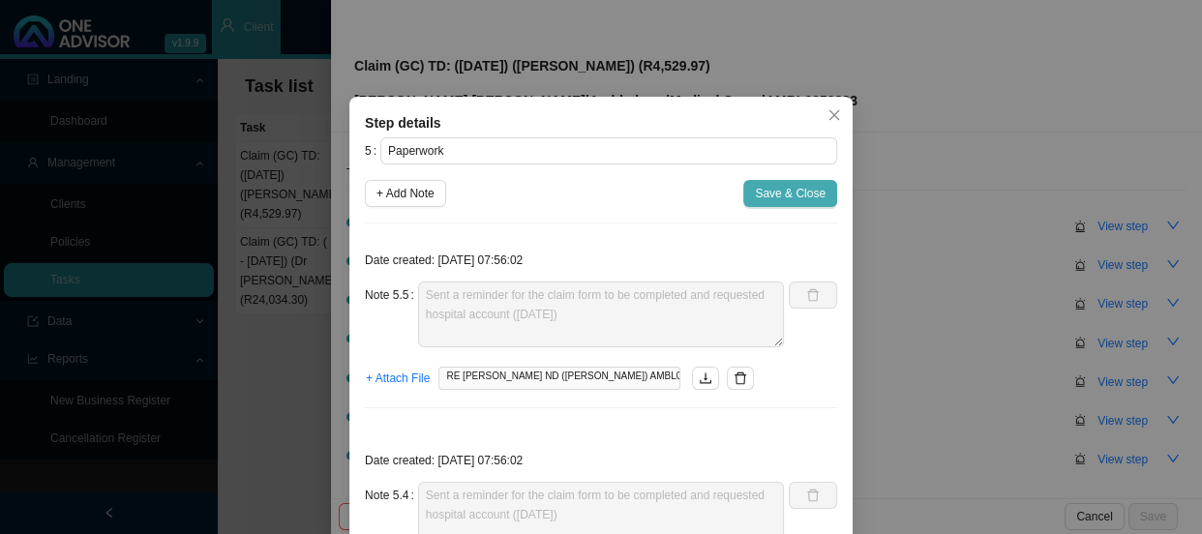
click at [760, 200] on span "Save & Close" at bounding box center [790, 193] width 71 height 19
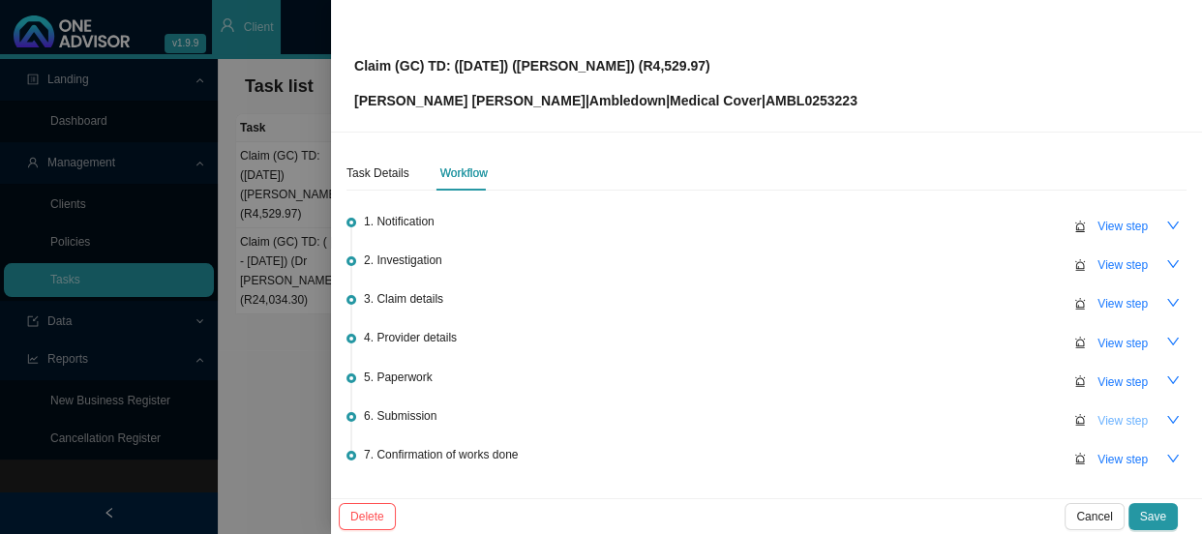
click at [1120, 415] on span "View step" at bounding box center [1122, 420] width 50 height 19
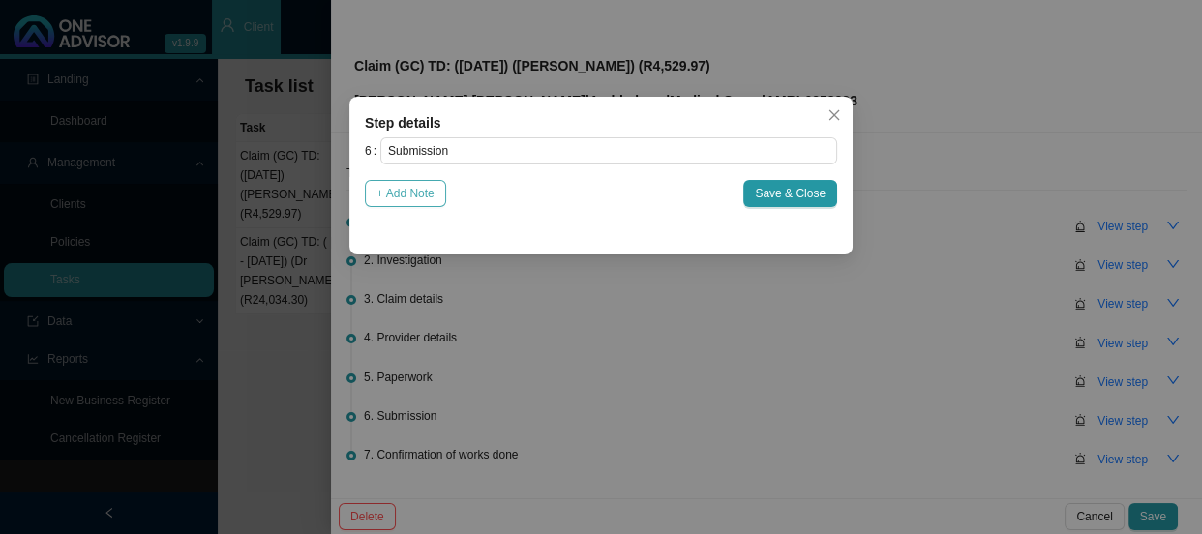
click at [426, 195] on span "+ Add Note" at bounding box center [405, 193] width 58 height 19
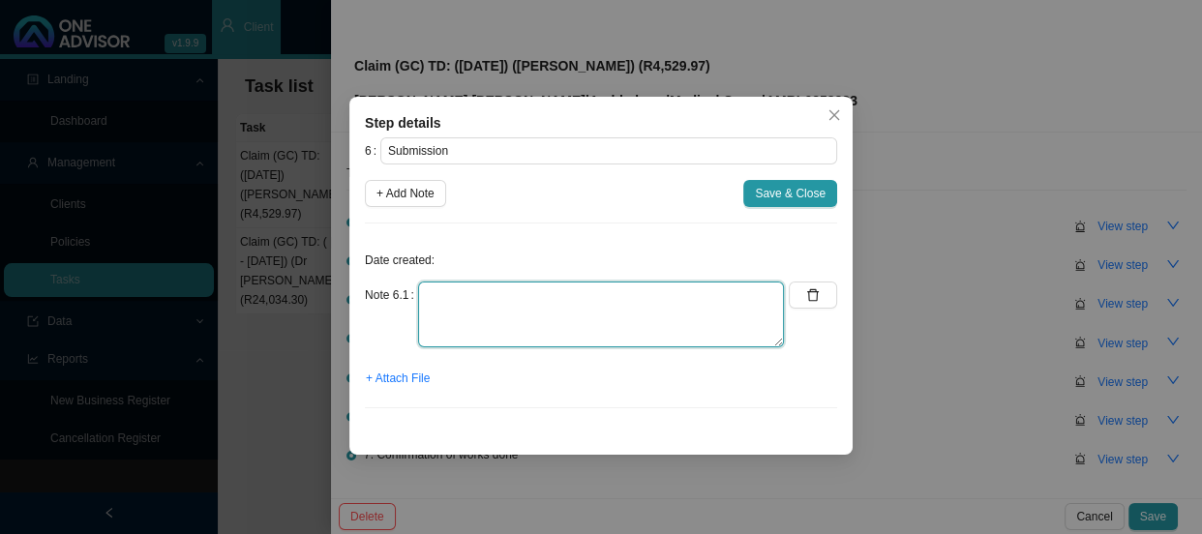
click at [453, 293] on textarea at bounding box center [601, 315] width 366 height 66
type textarea "s"
type textarea "Submitted claim"
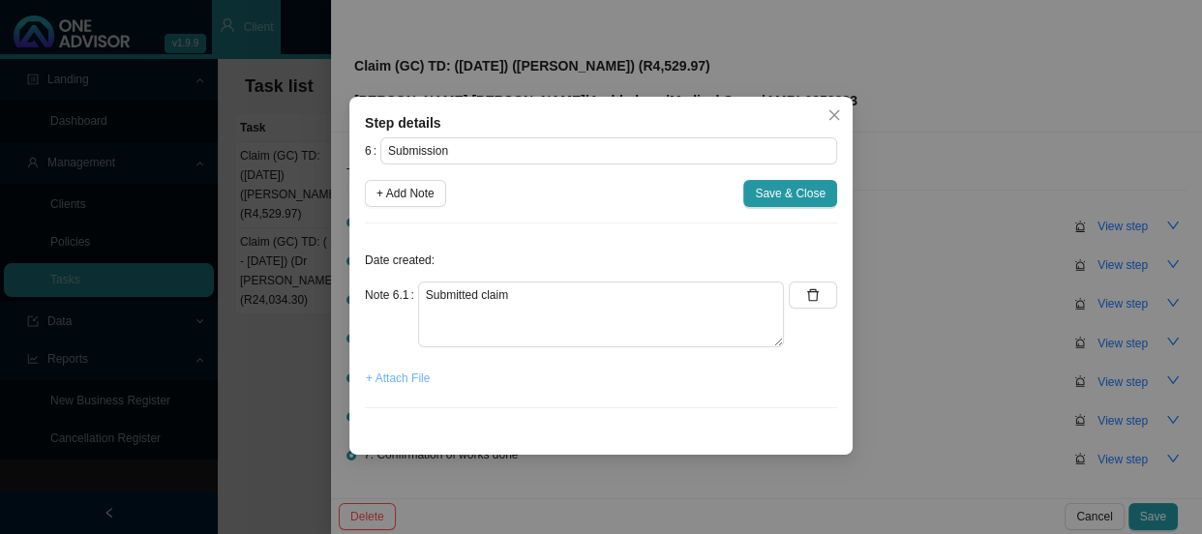
click at [397, 374] on span "+ Attach File" at bounding box center [398, 378] width 64 height 19
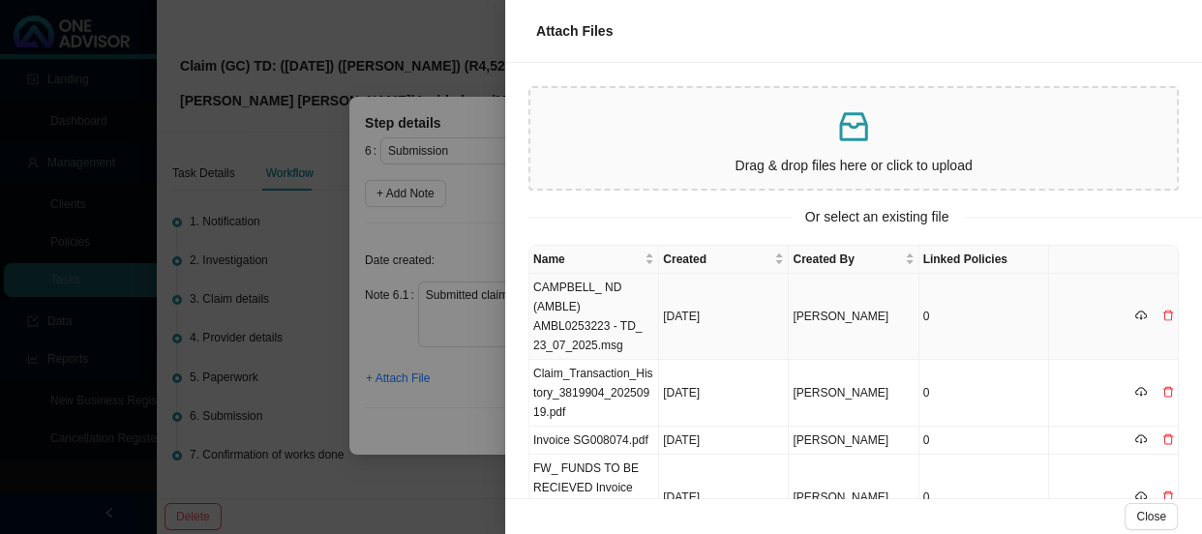
click at [593, 304] on td "CAMPBELL_ ND (AMBLE) AMBL0253223 - TD_ 23_07_2025.msg" at bounding box center [594, 317] width 130 height 86
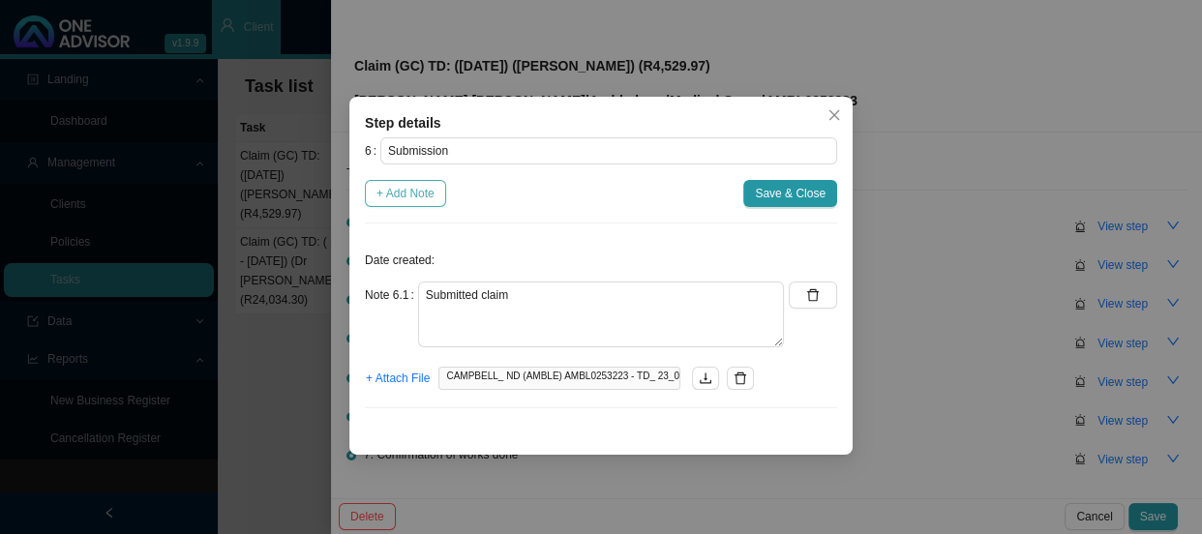
click at [416, 184] on span "+ Add Note" at bounding box center [405, 193] width 58 height 19
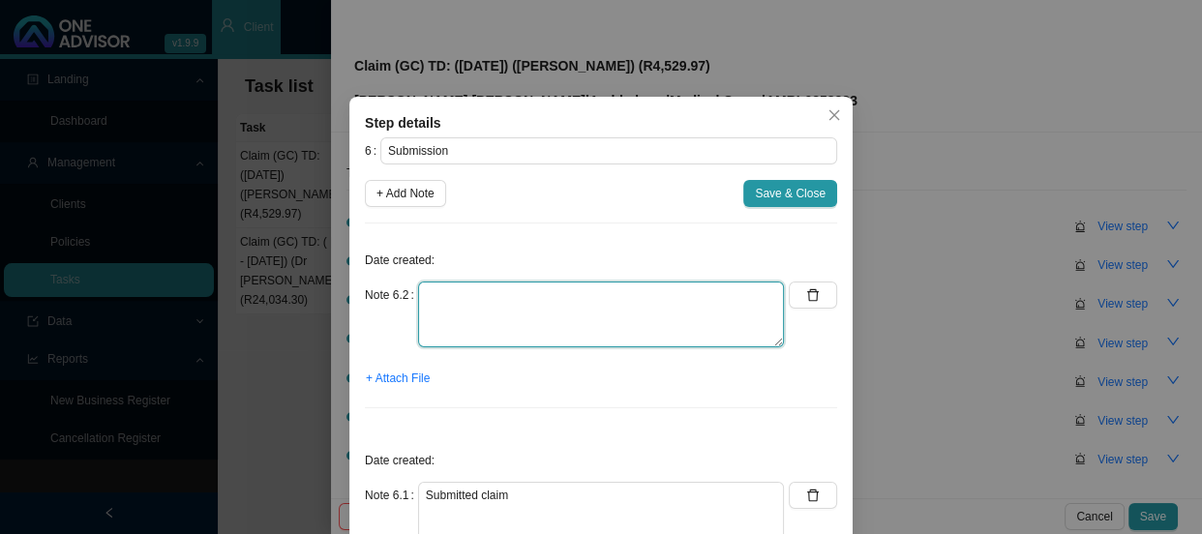
click at [498, 297] on textarea at bounding box center [601, 315] width 366 height 66
type textarea "Sent feedback"
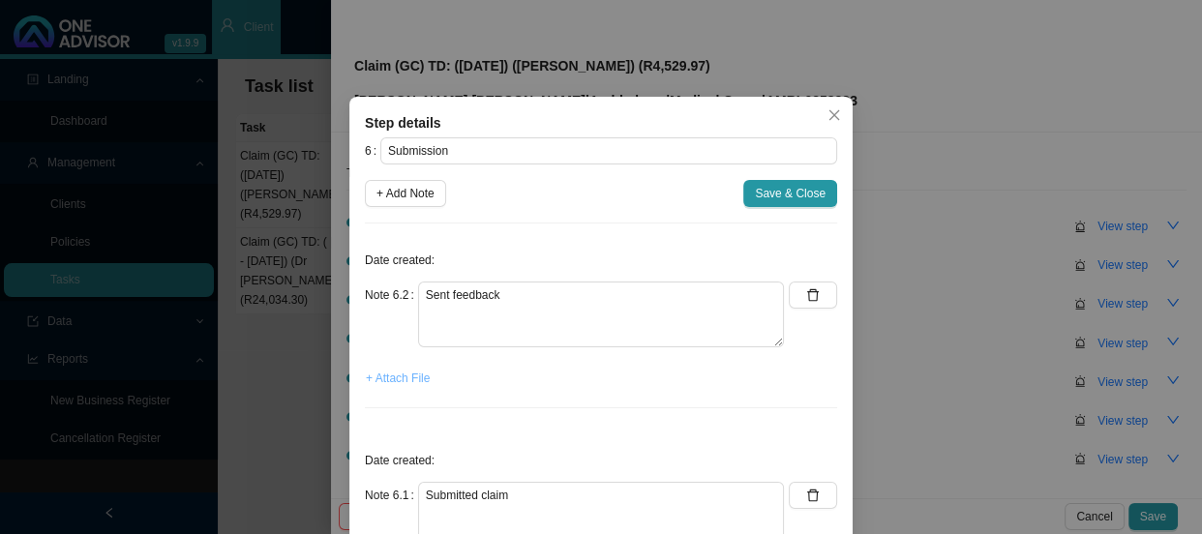
click at [397, 379] on span "+ Attach File" at bounding box center [398, 378] width 64 height 19
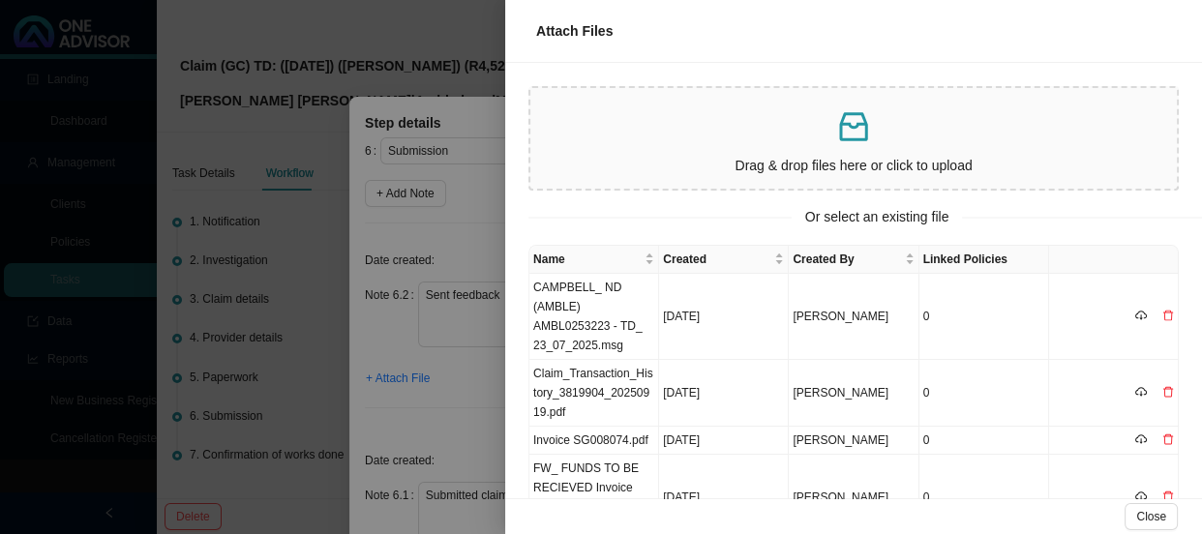
click at [453, 420] on div at bounding box center [601, 267] width 1202 height 534
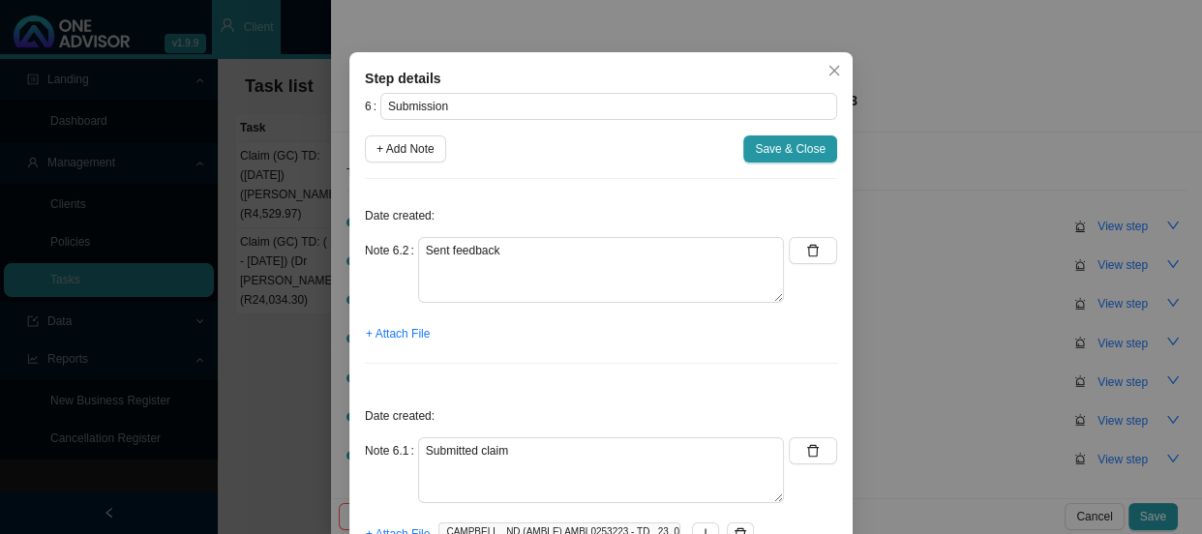
scroll to position [135, 0]
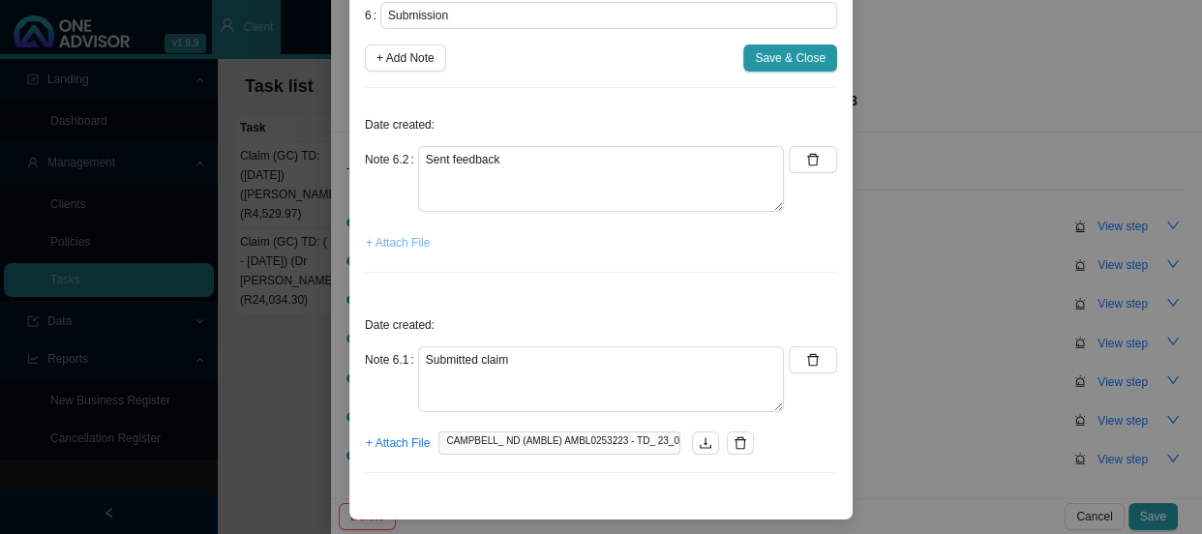
click at [381, 235] on span "+ Attach File" at bounding box center [398, 242] width 64 height 19
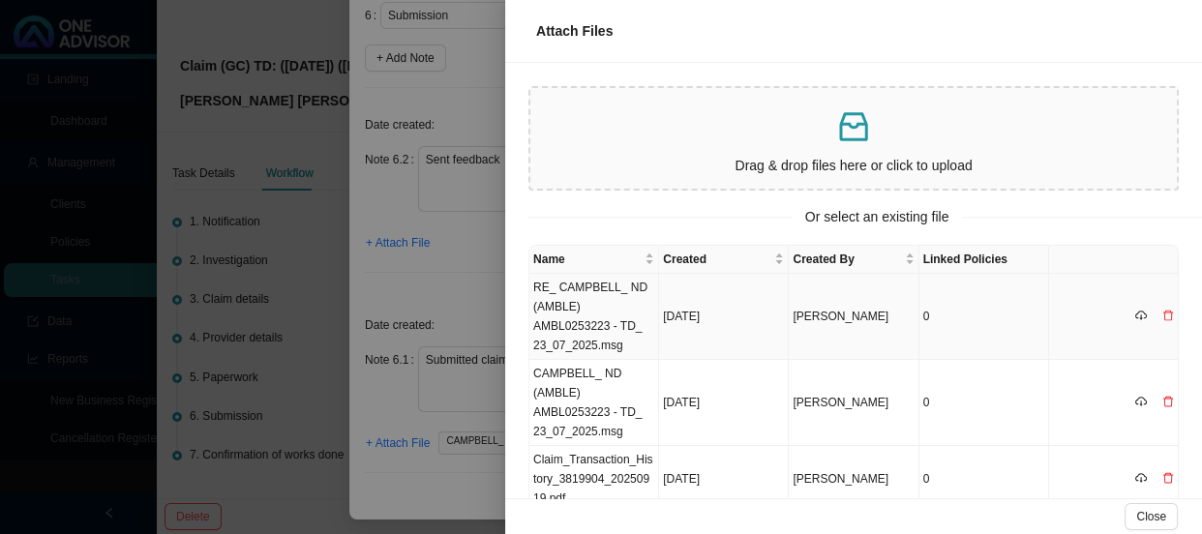
click at [608, 310] on td "RE_ CAMPBELL_ ND (AMBLE) AMBL0253223 - TD_ 23_07_2025.msg" at bounding box center [594, 317] width 130 height 86
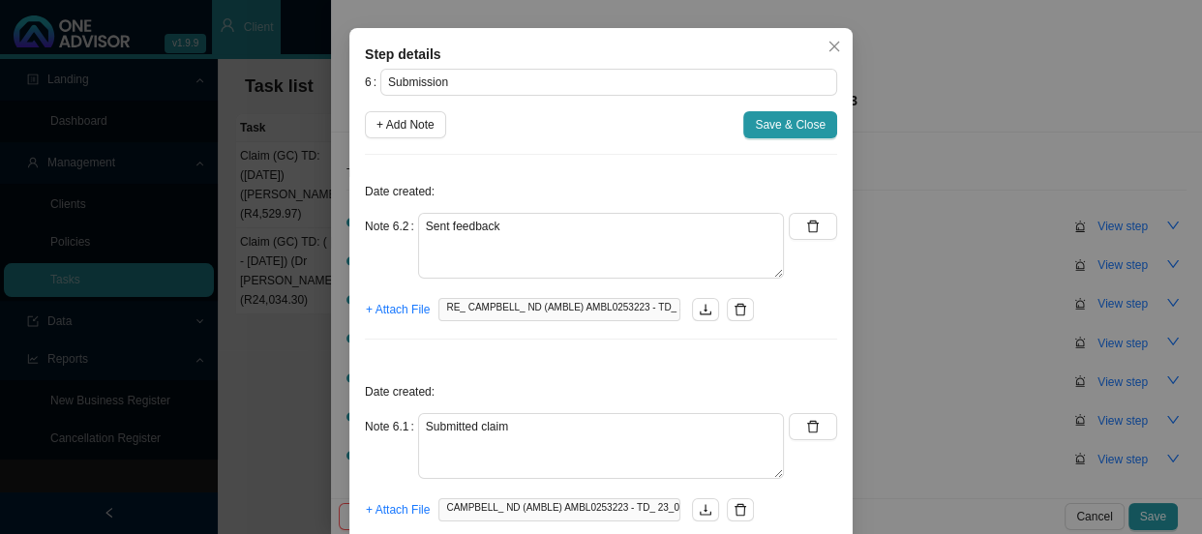
scroll to position [0, 0]
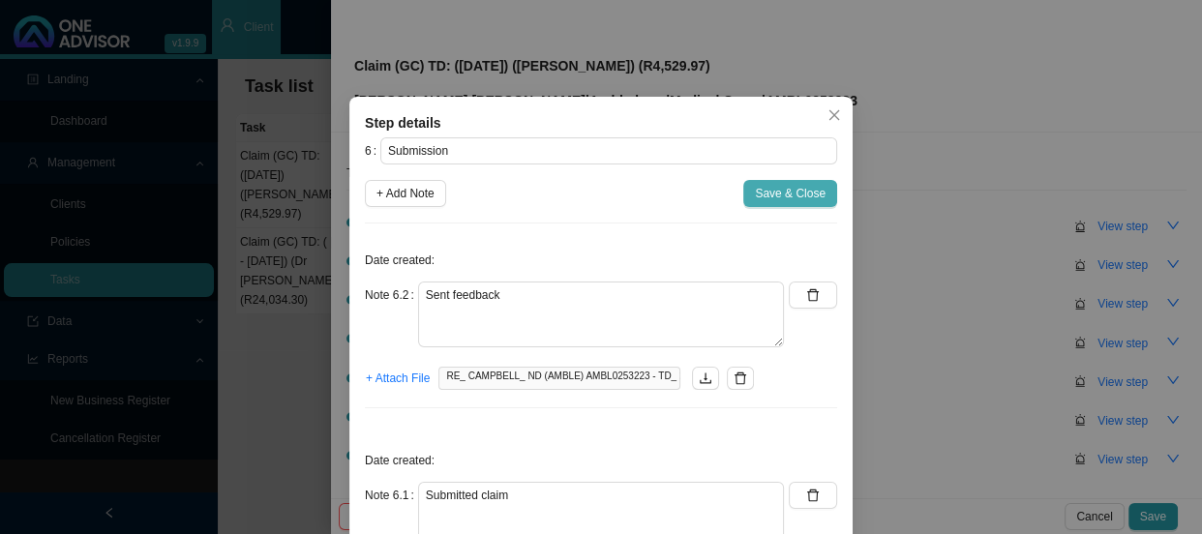
click at [811, 193] on span "Save & Close" at bounding box center [790, 193] width 71 height 19
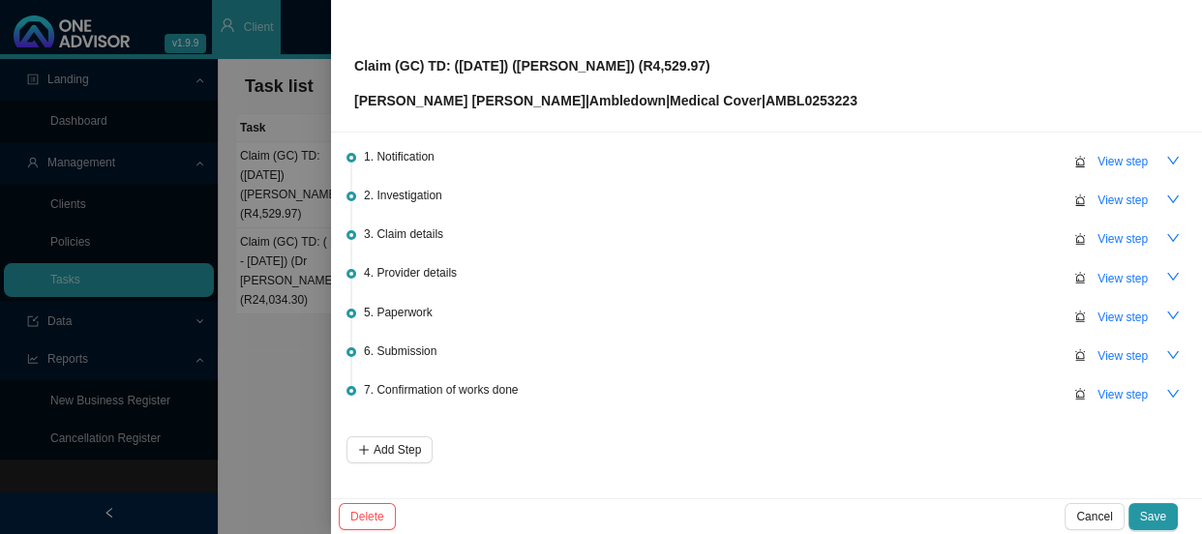
scroll to position [124, 0]
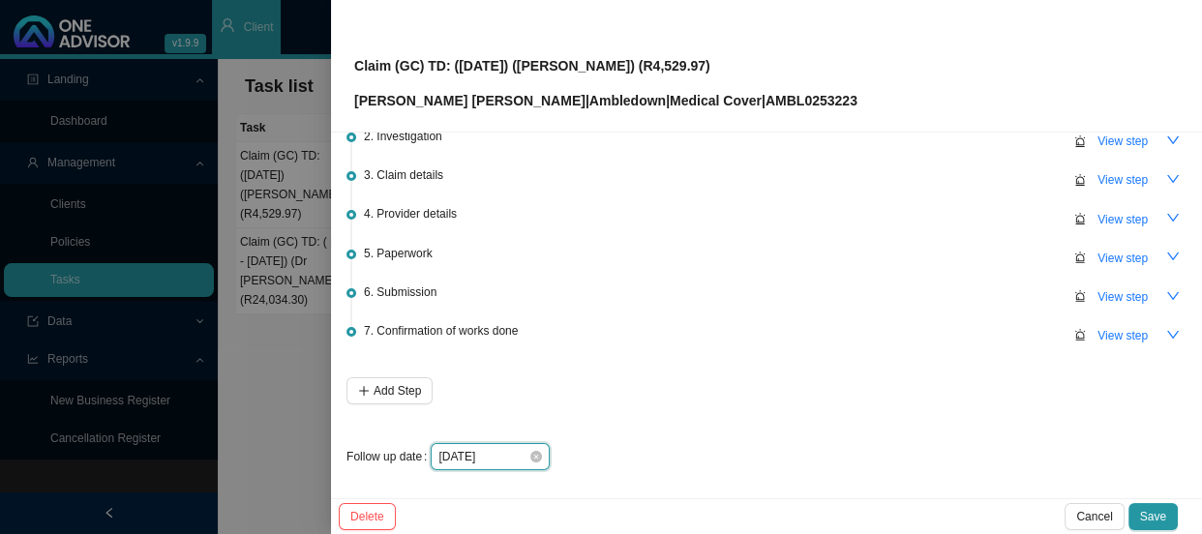
click at [499, 454] on input "[DATE]" at bounding box center [483, 456] width 90 height 19
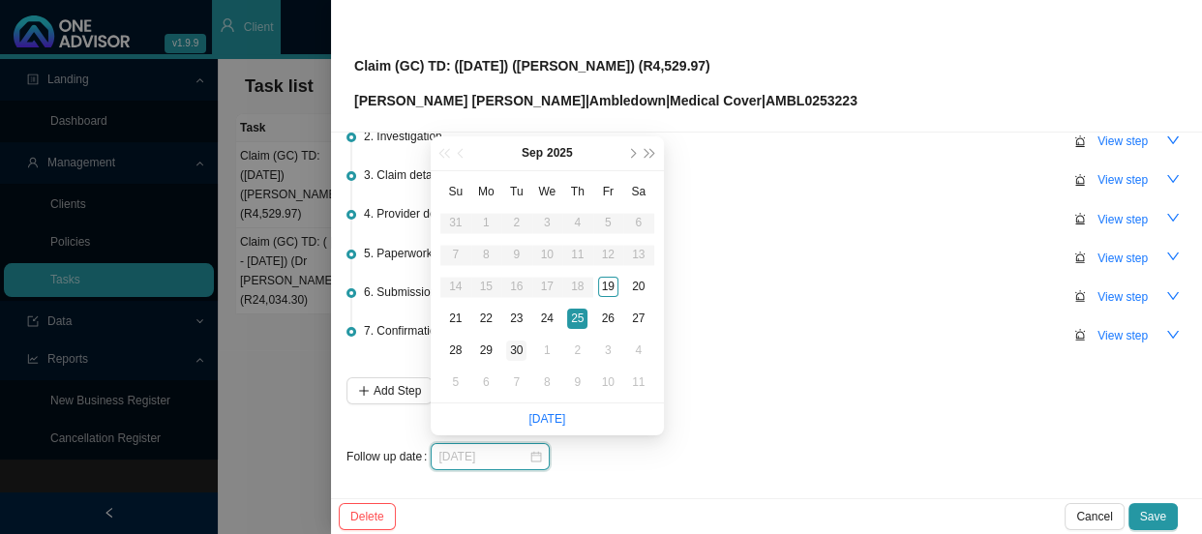
type input "[DATE]"
click at [519, 344] on div "30" at bounding box center [516, 351] width 20 height 20
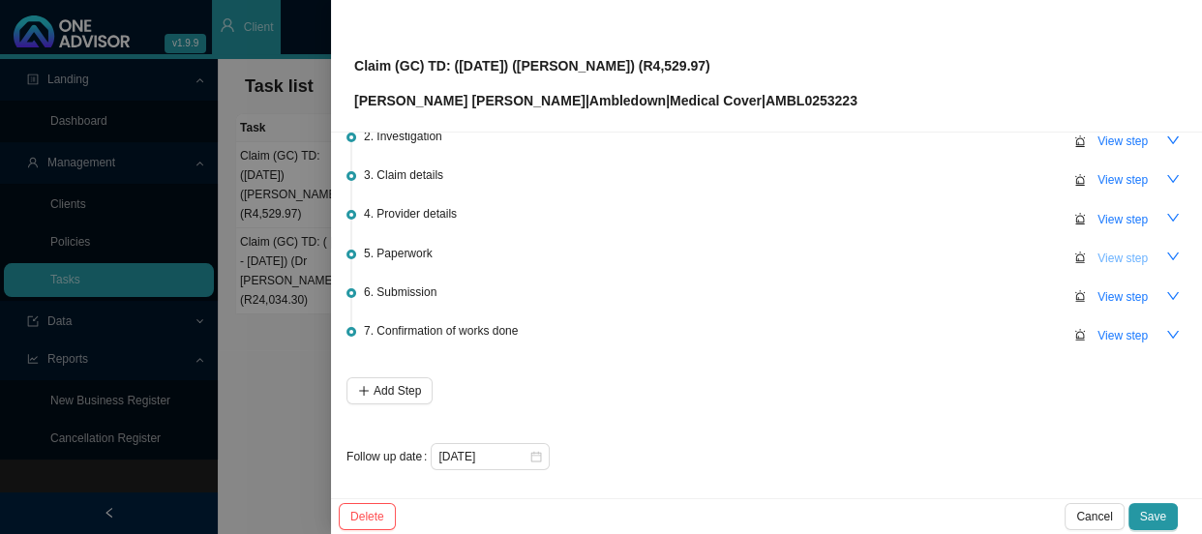
click at [1113, 255] on span "View step" at bounding box center [1122, 258] width 50 height 19
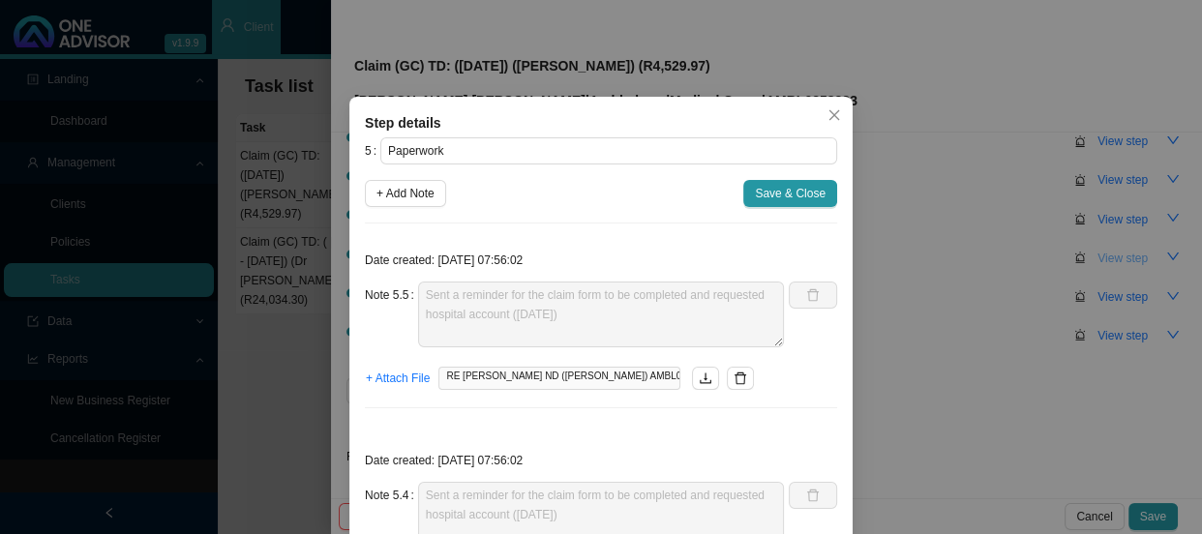
click at [1113, 255] on div "Step details 5 Paperwork + Add Note Save & Close Date created: [DATE] 07:56:02 …" at bounding box center [601, 267] width 1202 height 534
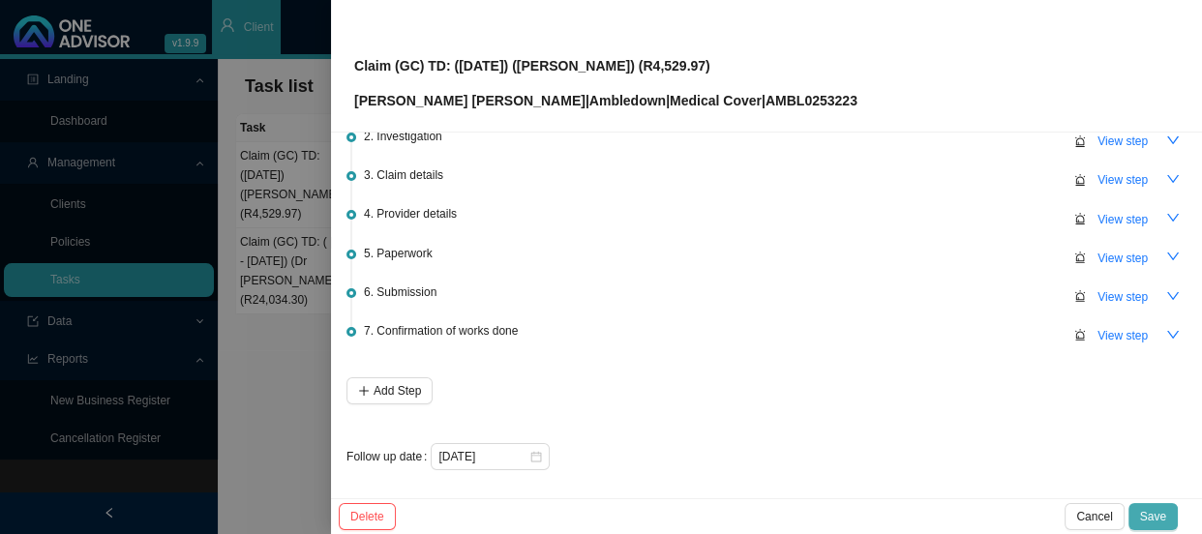
click at [1160, 513] on span "Save" at bounding box center [1153, 516] width 26 height 19
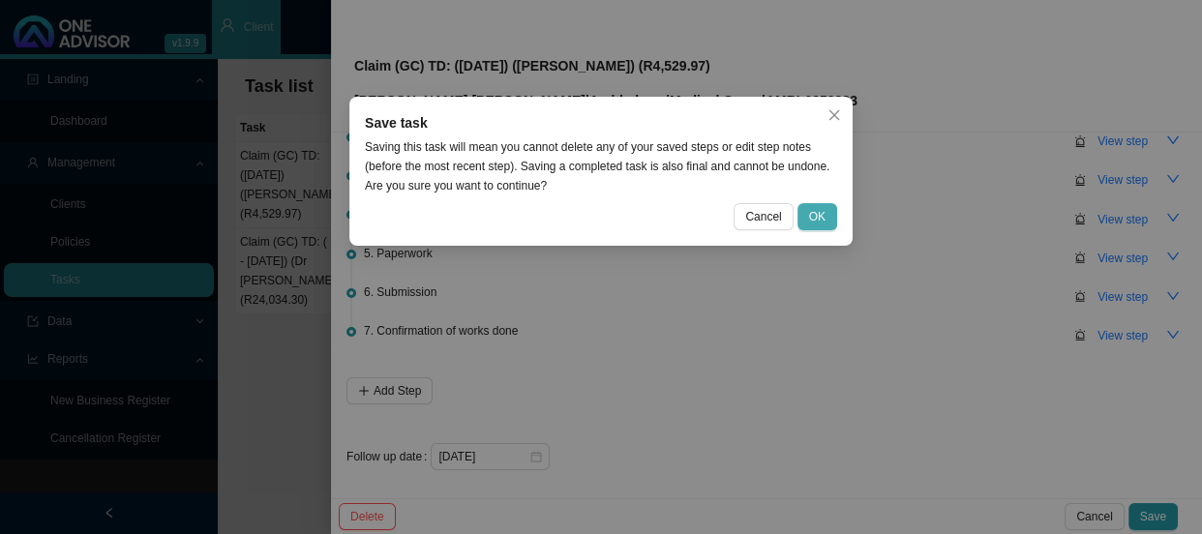
click at [810, 217] on span "OK" at bounding box center [817, 216] width 16 height 19
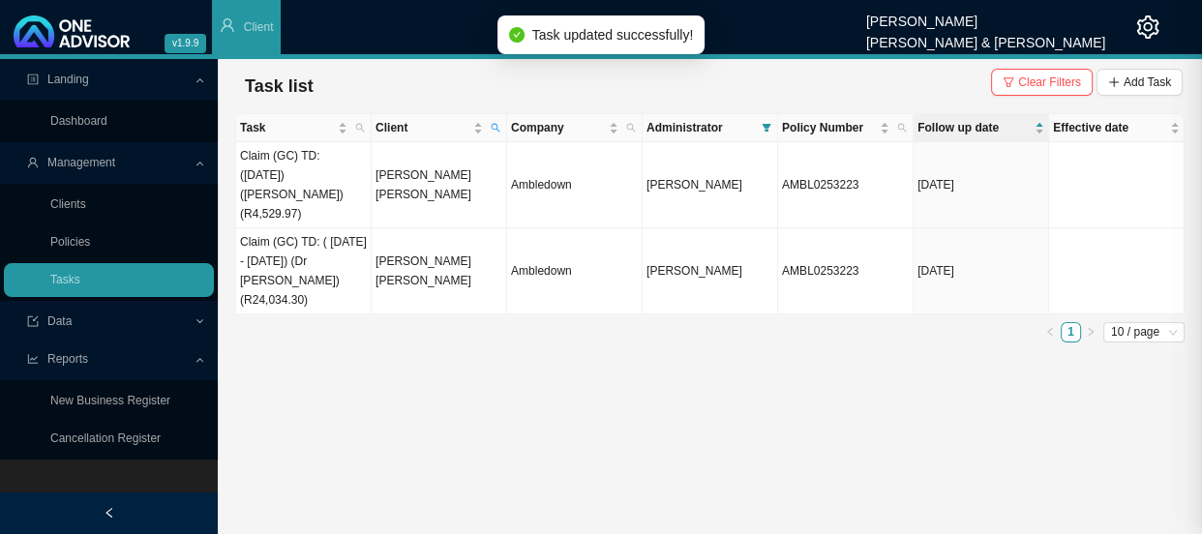
scroll to position [0, 0]
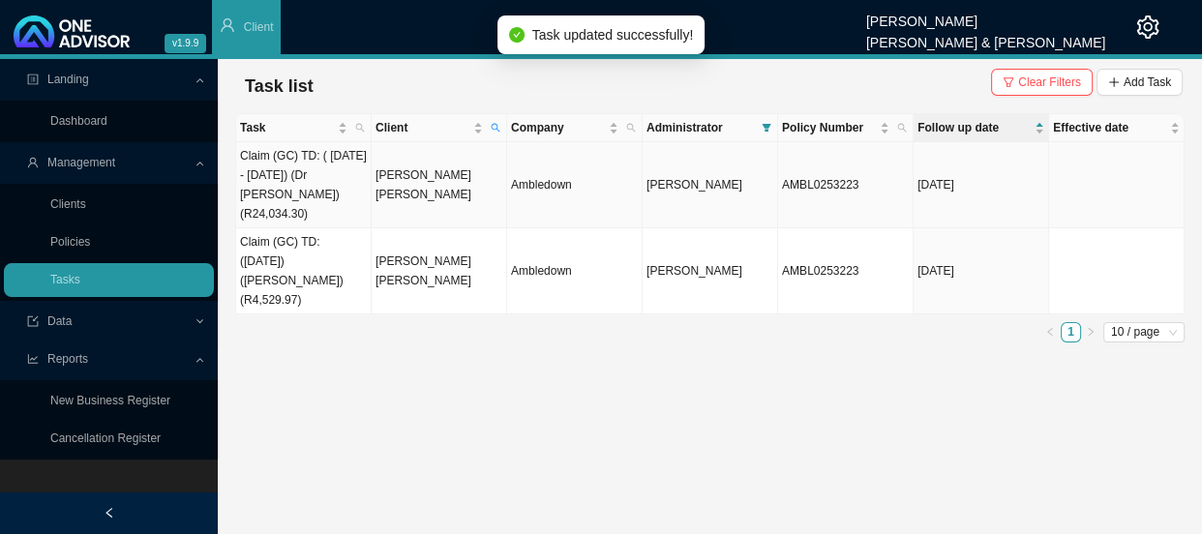
click at [344, 169] on td "Claim (GC) TD: ( [DATE] - [DATE]) (Dr [PERSON_NAME]) (R24,034.30)" at bounding box center [303, 185] width 135 height 86
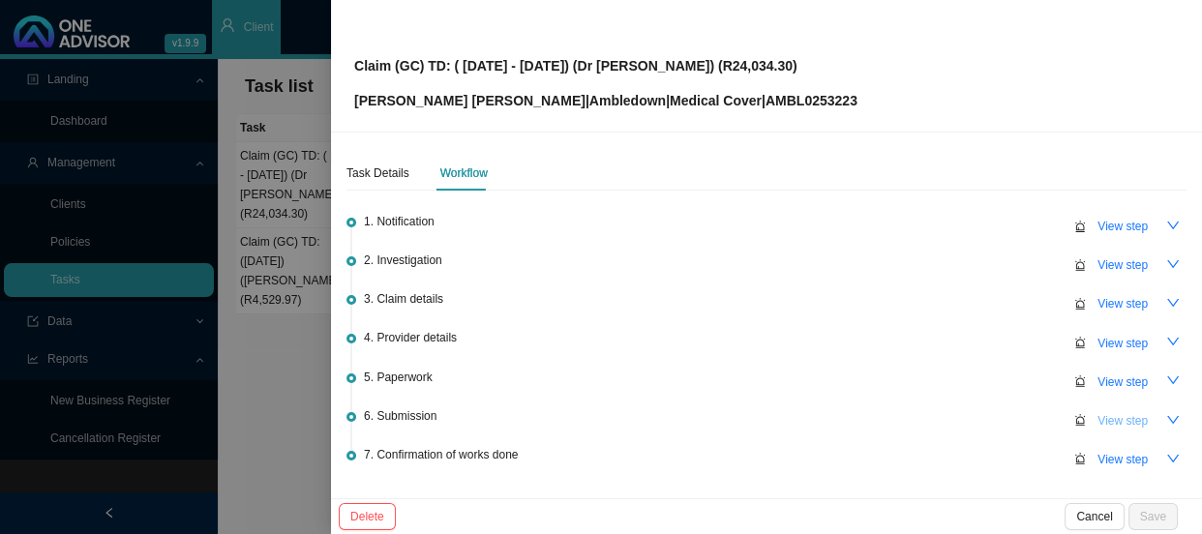
click at [1120, 422] on span "View step" at bounding box center [1122, 420] width 50 height 19
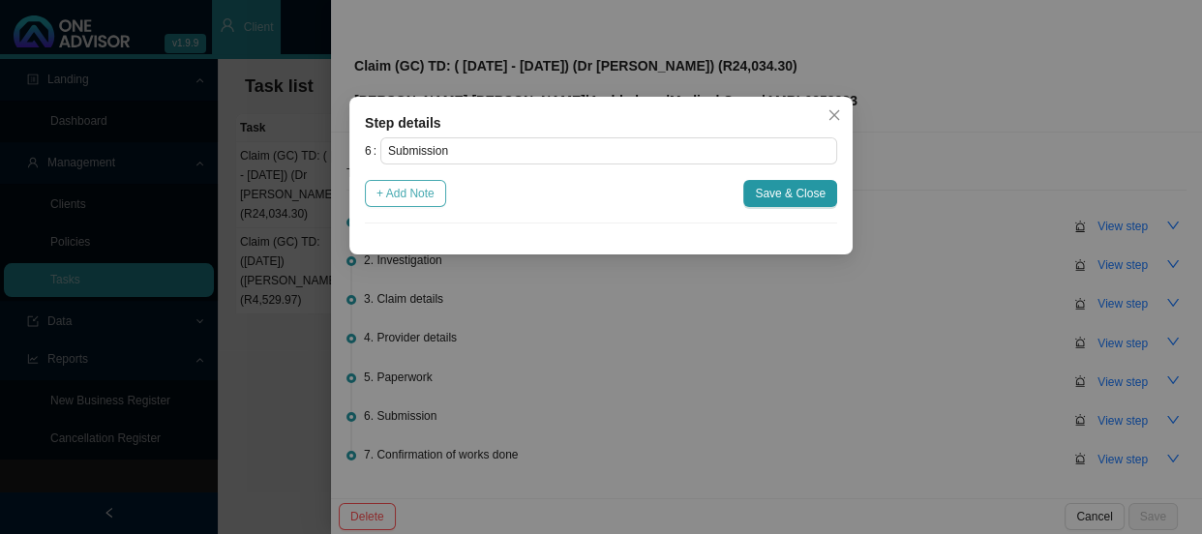
click at [425, 194] on span "+ Add Note" at bounding box center [405, 193] width 58 height 19
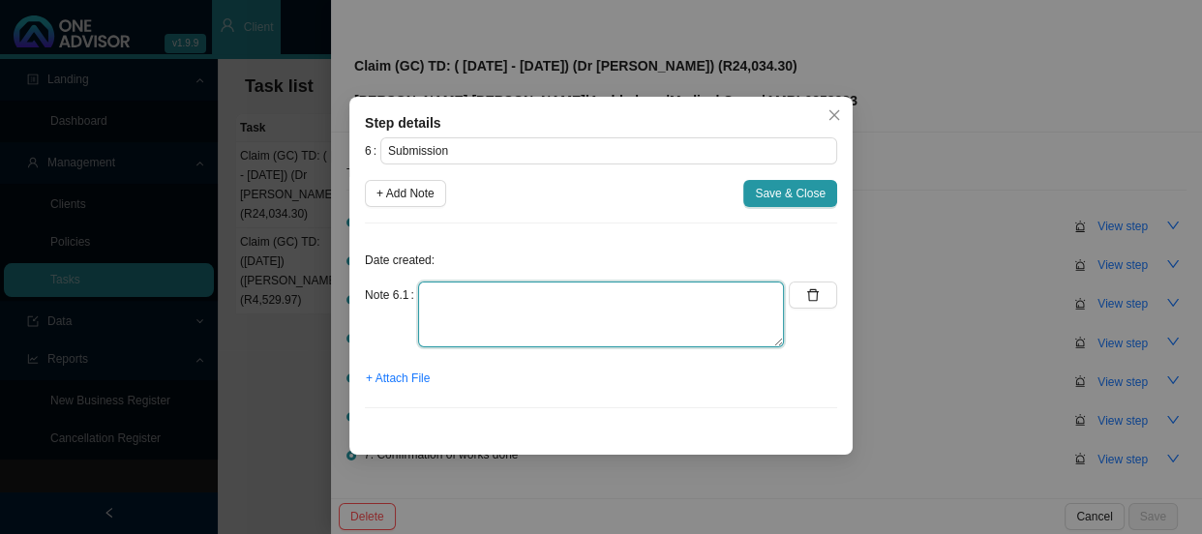
click at [529, 305] on textarea at bounding box center [601, 315] width 366 height 66
type textarea "Submitted claim"
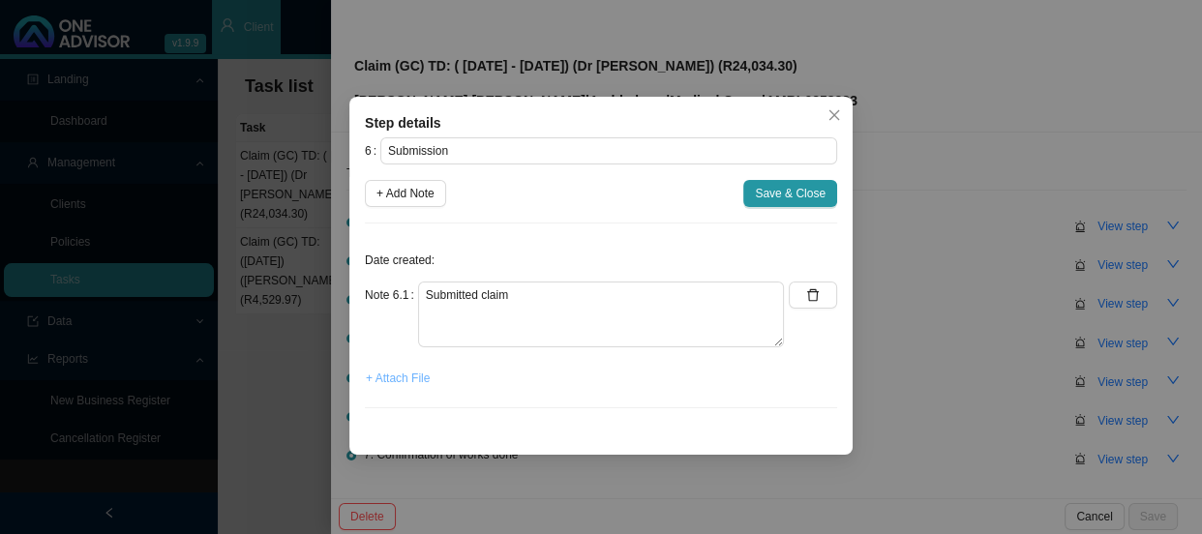
click at [413, 381] on span "+ Attach File" at bounding box center [398, 378] width 64 height 19
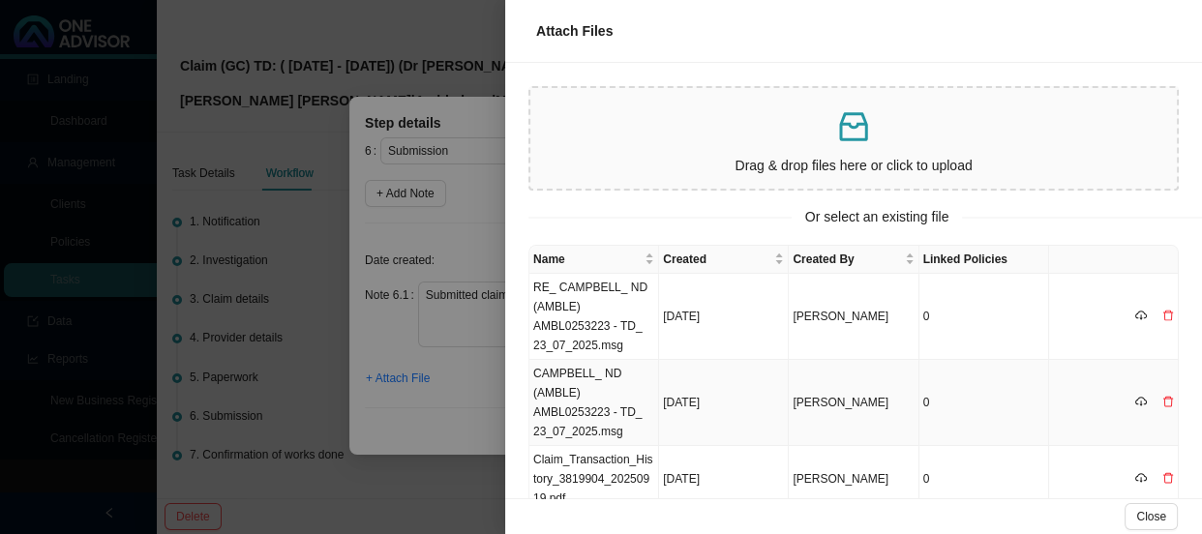
click at [597, 406] on td "CAMPBELL_ ND (AMBLE) AMBL0253223 - TD_ 23_07_2025.msg" at bounding box center [594, 403] width 130 height 86
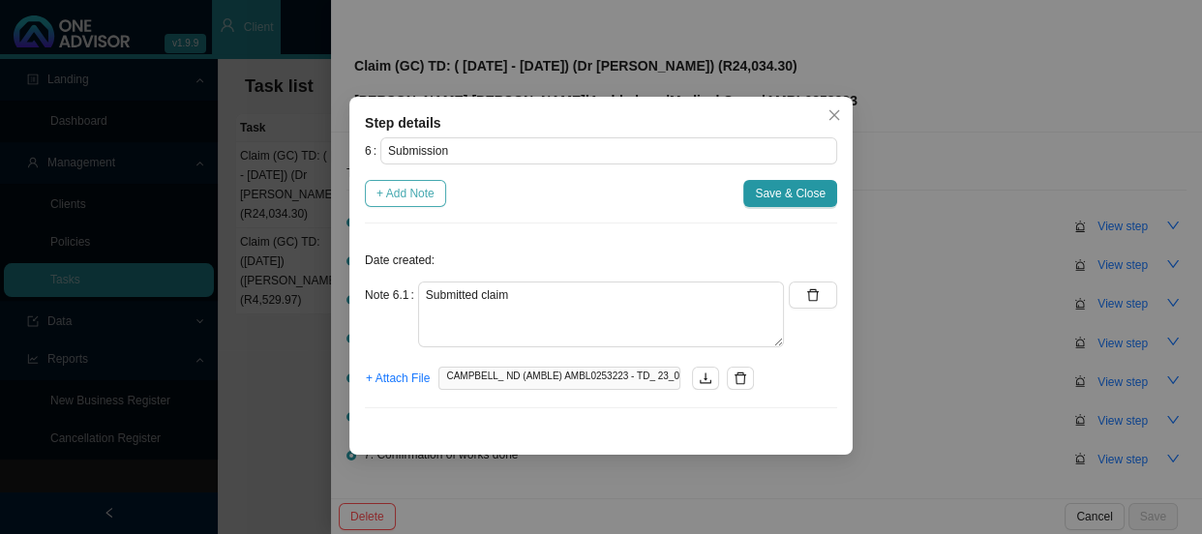
click at [403, 187] on span "+ Add Note" at bounding box center [405, 193] width 58 height 19
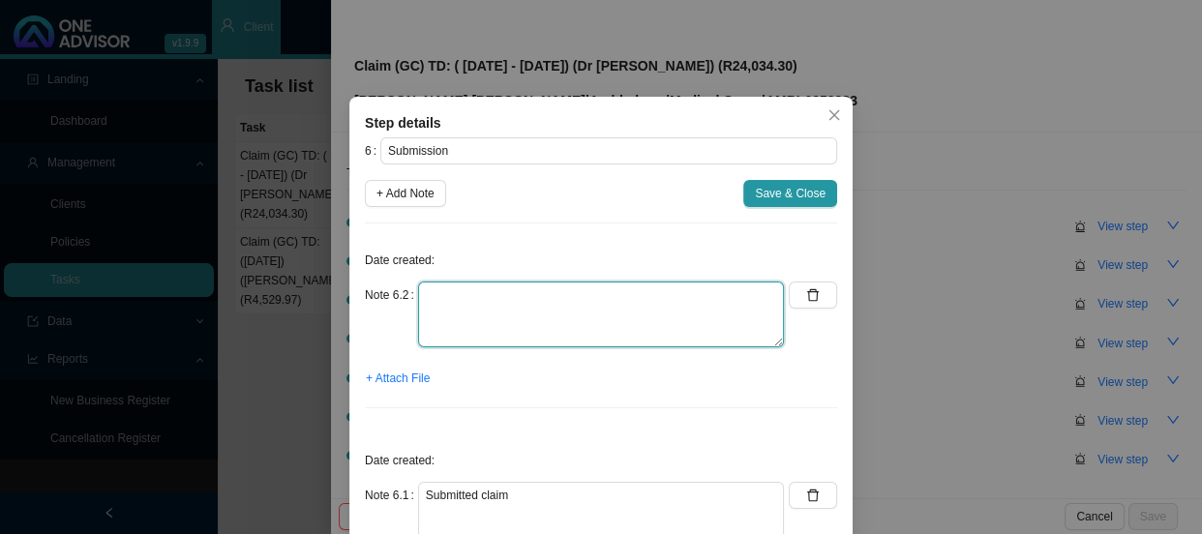
click at [455, 296] on textarea at bounding box center [601, 315] width 366 height 66
type textarea "Sent feedback"
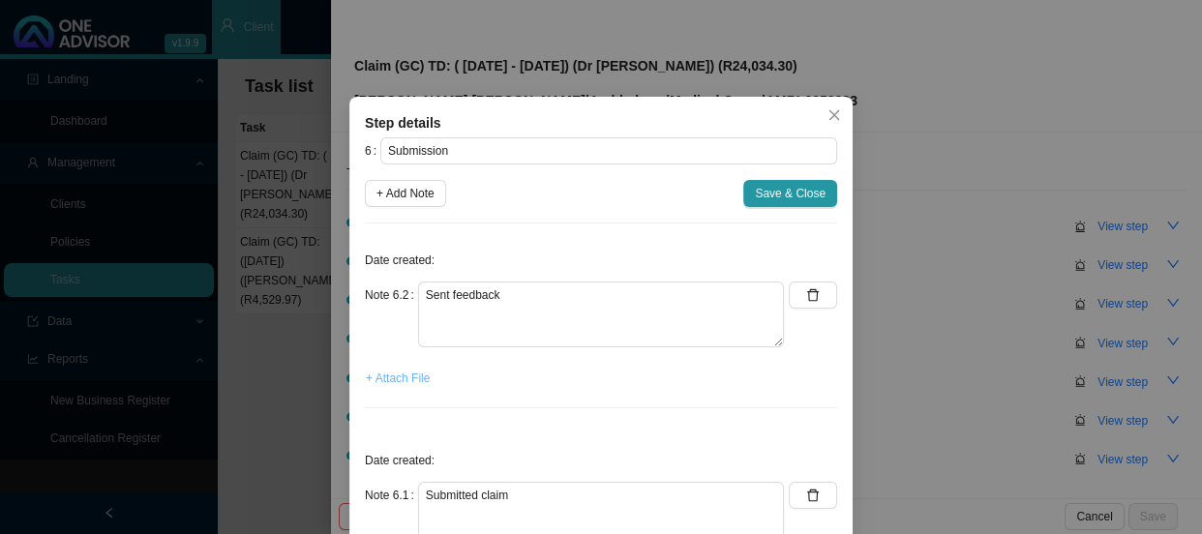
click at [397, 374] on span "+ Attach File" at bounding box center [398, 378] width 64 height 19
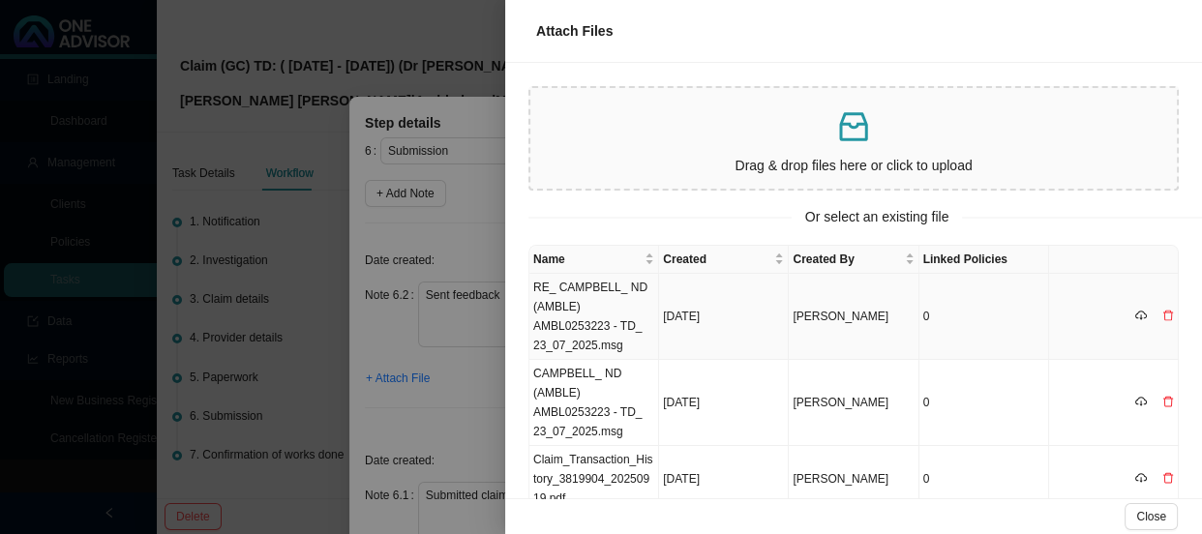
click at [551, 312] on td "RE_ CAMPBELL_ ND (AMBLE) AMBL0253223 - TD_ 23_07_2025.msg" at bounding box center [594, 317] width 130 height 86
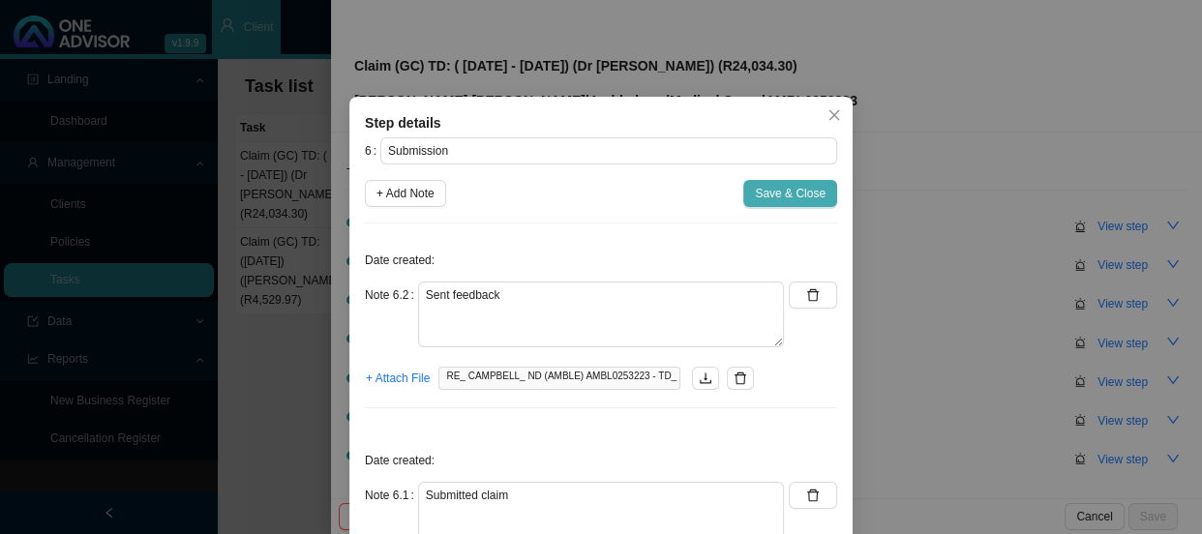
click at [772, 189] on span "Save & Close" at bounding box center [790, 193] width 71 height 19
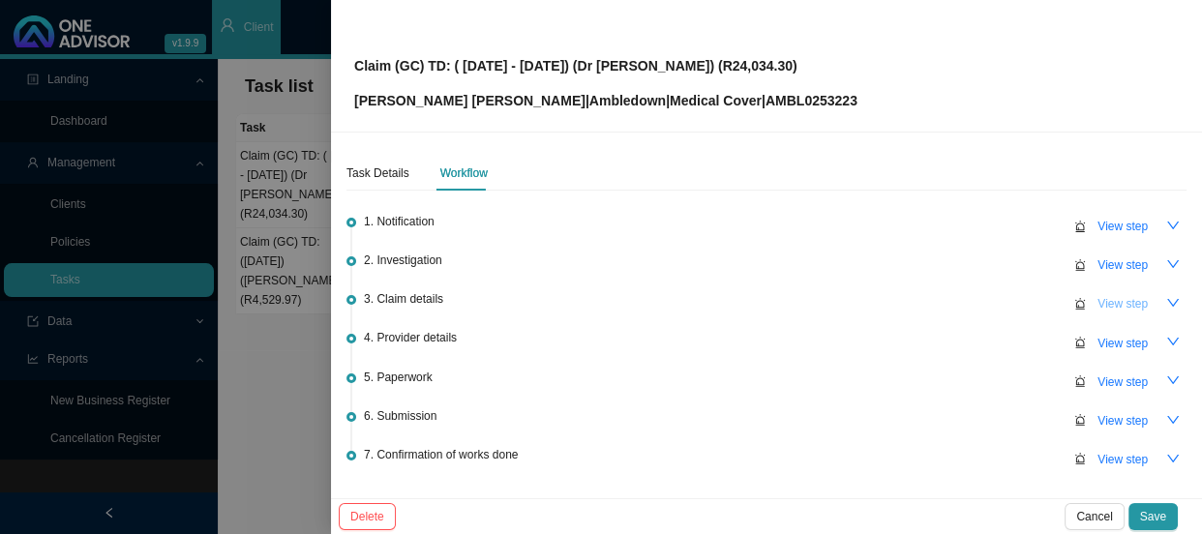
click at [1114, 299] on span "View step" at bounding box center [1122, 303] width 50 height 19
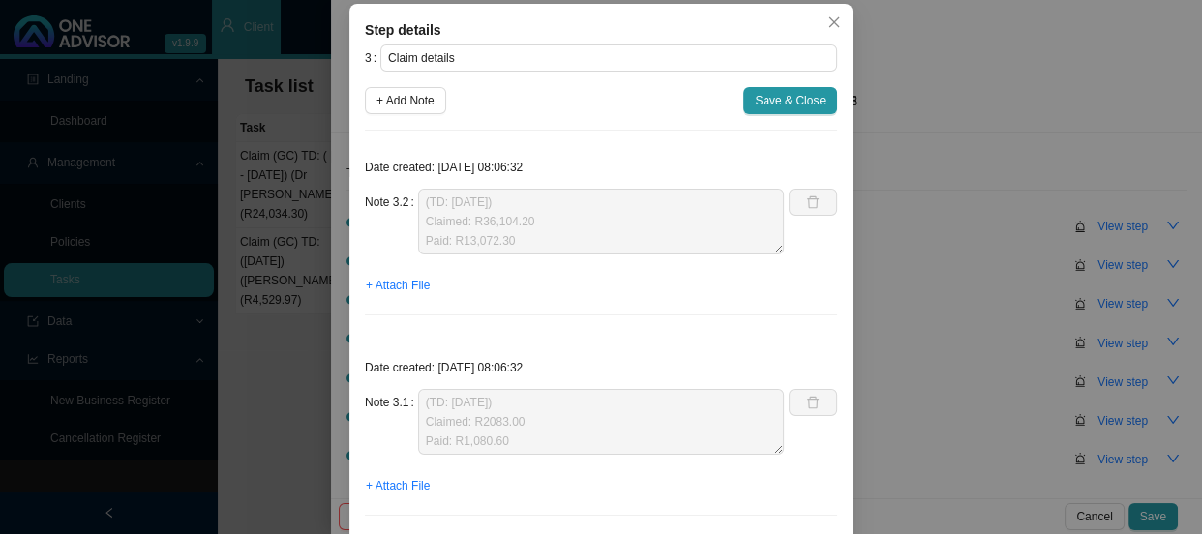
scroll to position [135, 0]
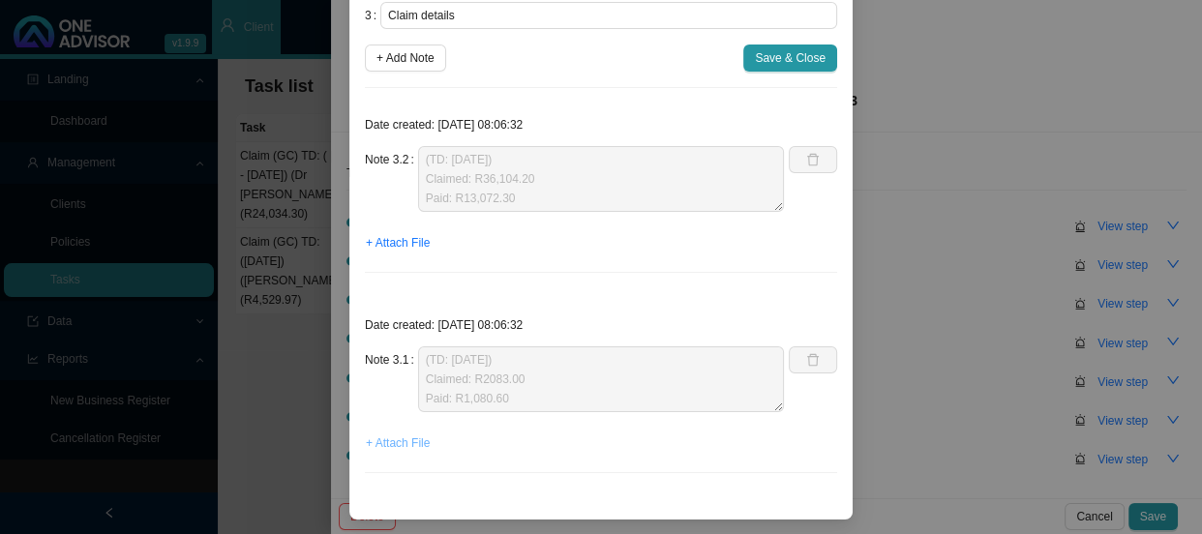
click at [391, 442] on span "+ Attach File" at bounding box center [398, 443] width 64 height 19
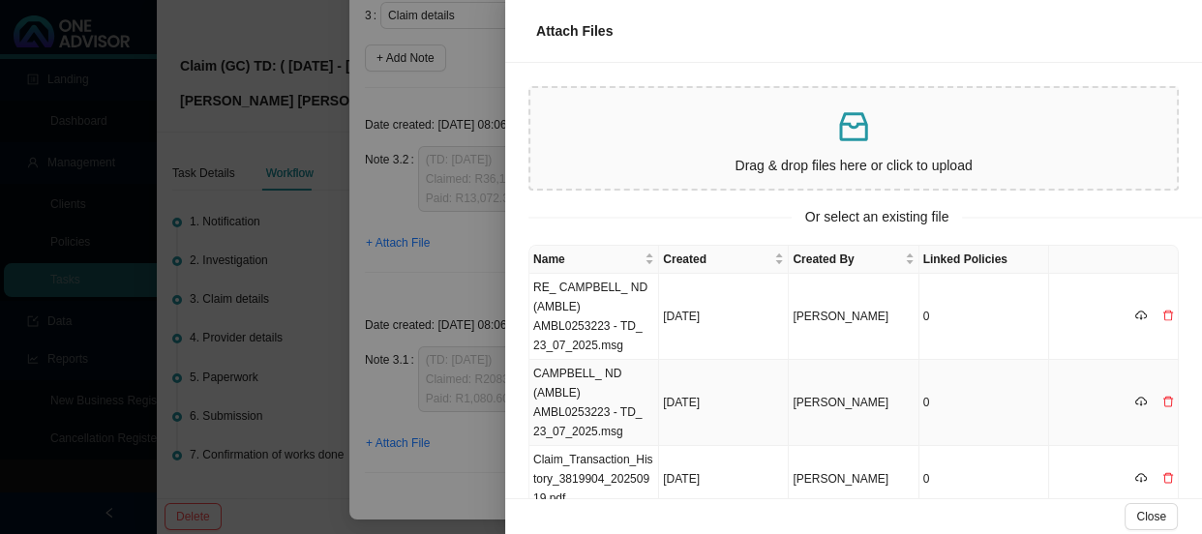
scroll to position [87, 0]
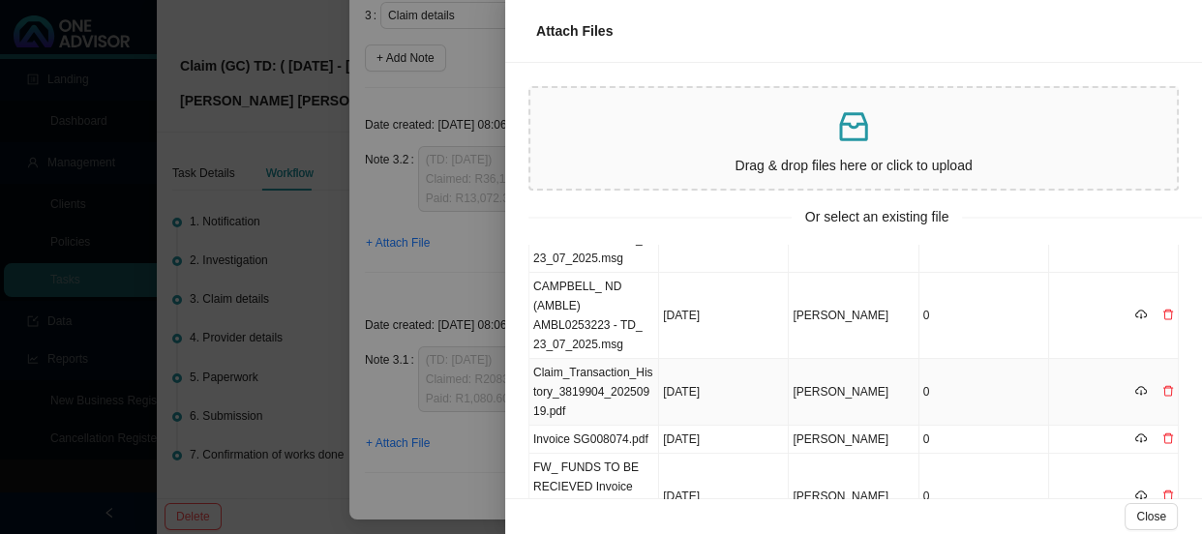
click at [596, 398] on td "Claim_Transaction_History_3819904_20250919.pdf" at bounding box center [594, 392] width 130 height 67
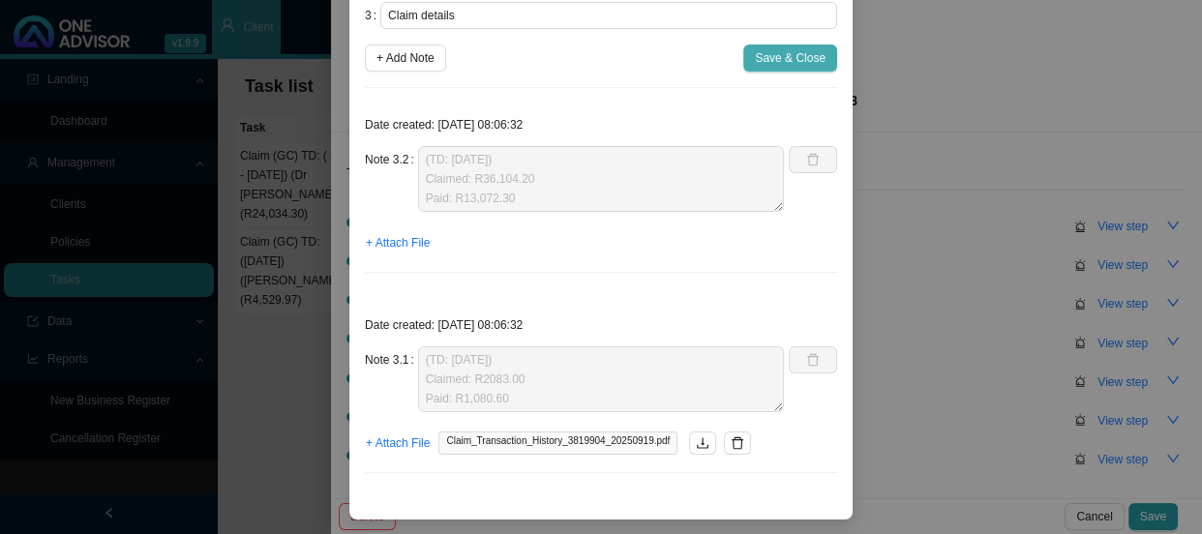
click at [770, 54] on span "Save & Close" at bounding box center [790, 57] width 71 height 19
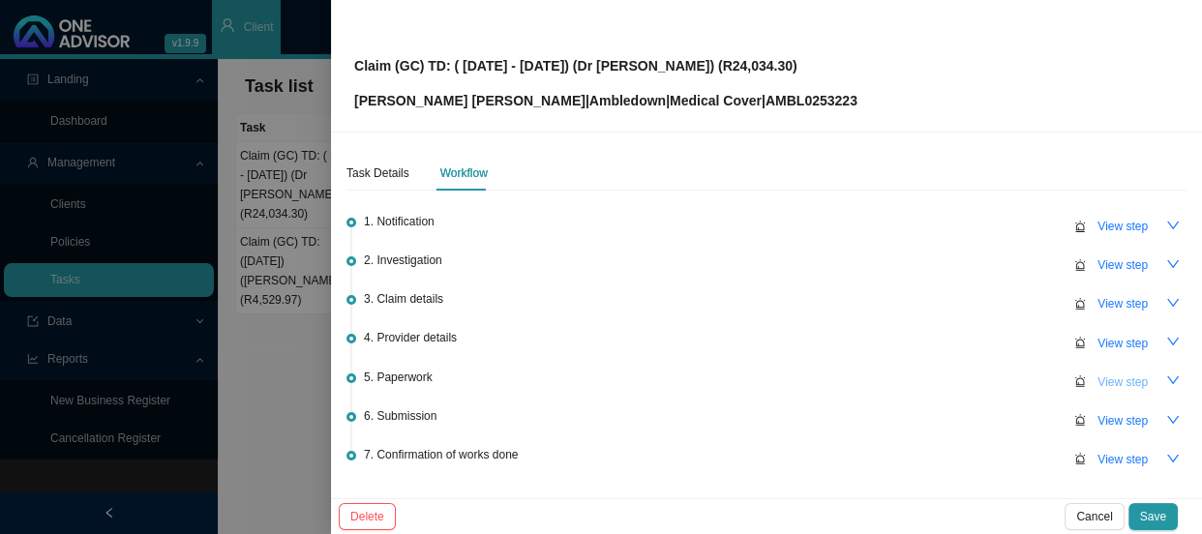
click at [1124, 381] on span "View step" at bounding box center [1122, 382] width 50 height 19
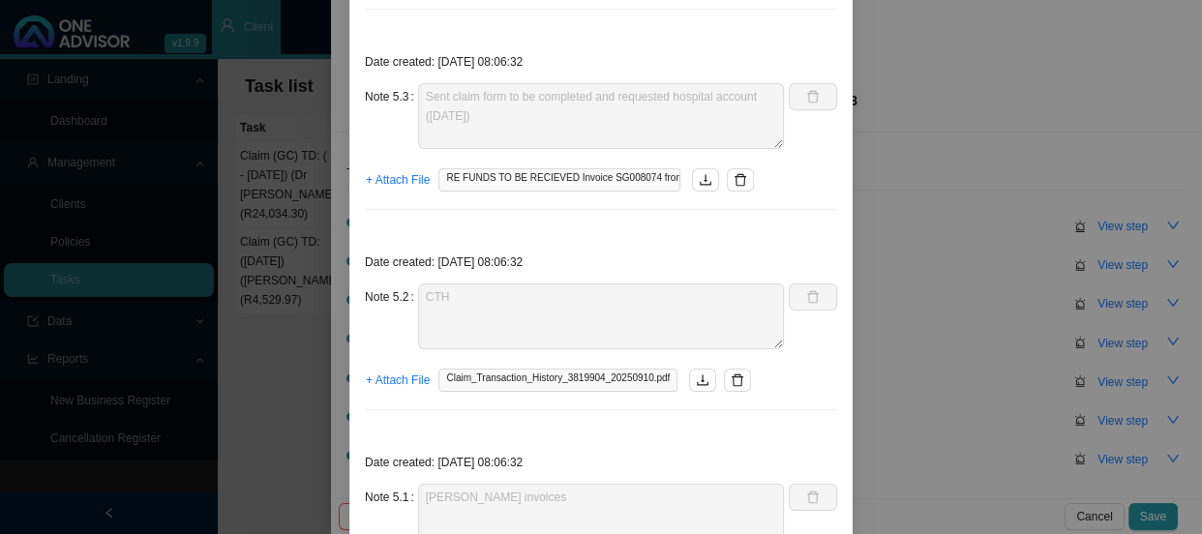
scroll to position [968, 0]
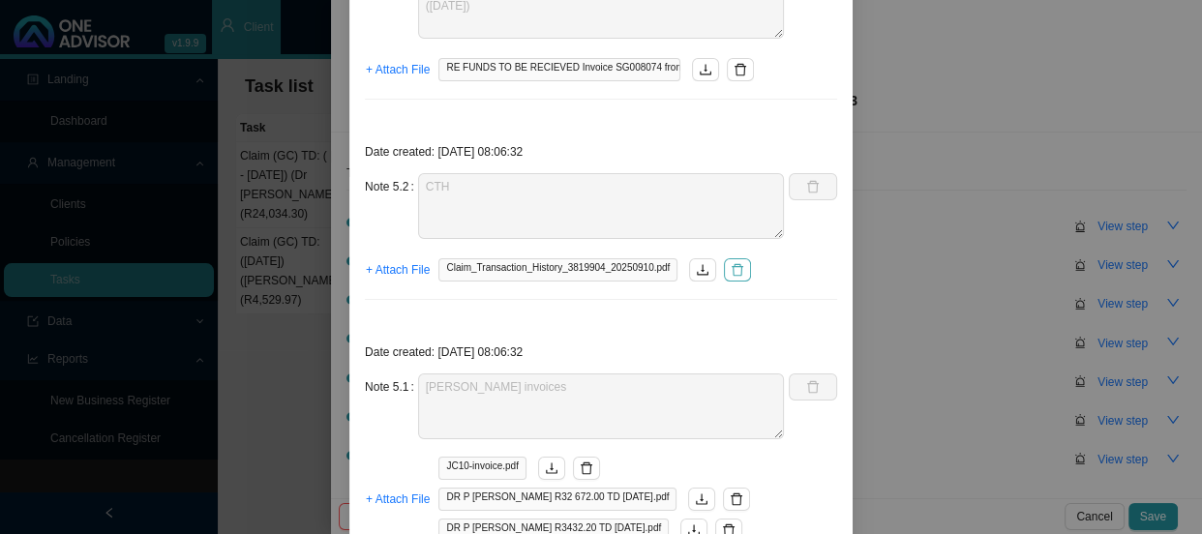
click at [731, 271] on icon "delete" at bounding box center [738, 270] width 14 height 14
click at [388, 268] on span "+ Attach File" at bounding box center [398, 269] width 64 height 19
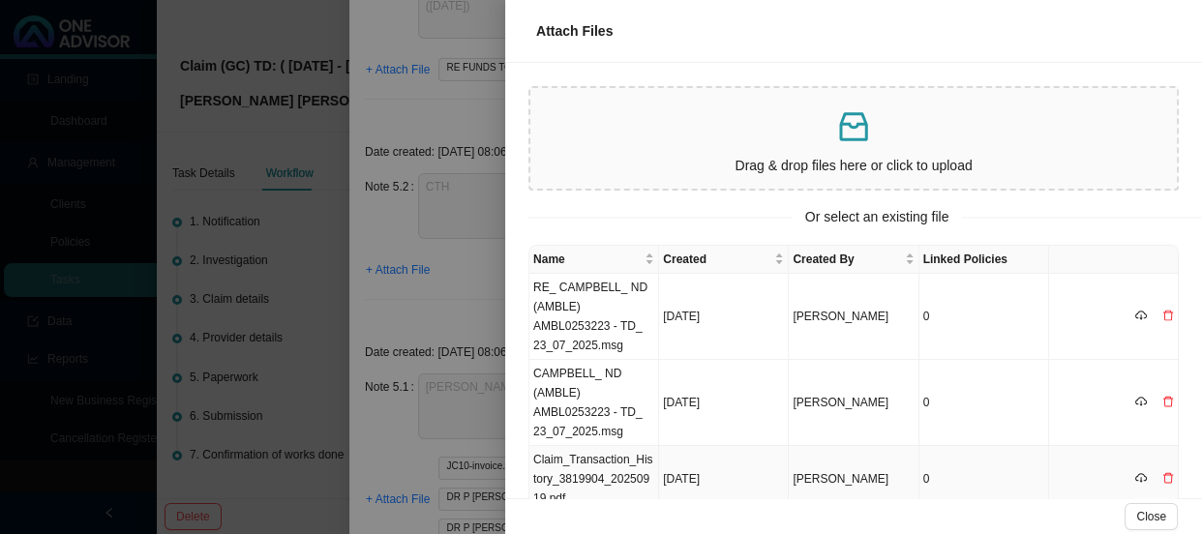
click at [587, 464] on td "Claim_Transaction_History_3819904_20250919.pdf" at bounding box center [594, 479] width 130 height 67
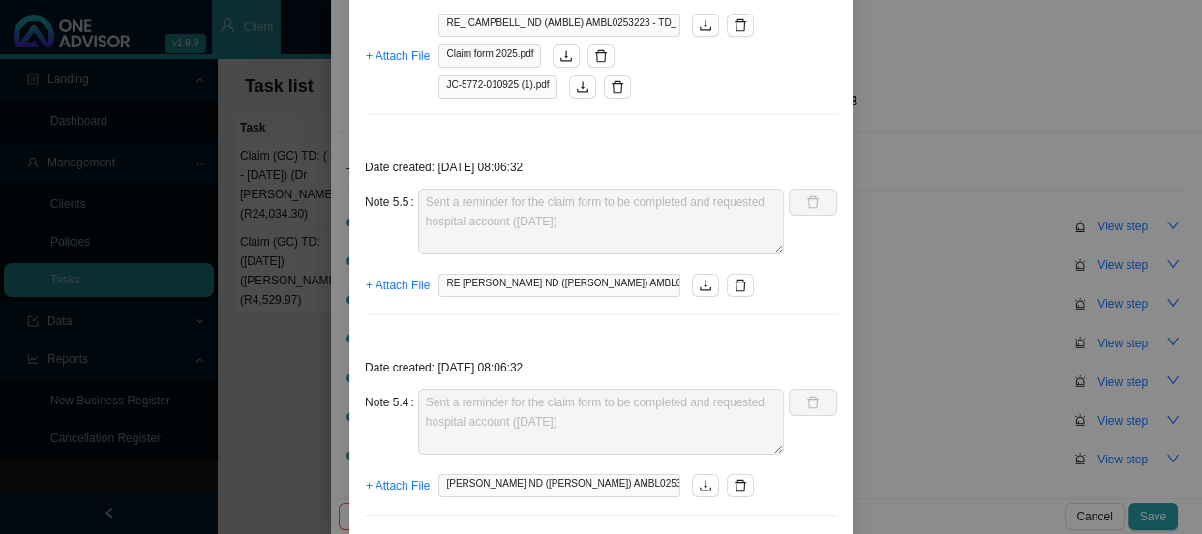
scroll to position [0, 0]
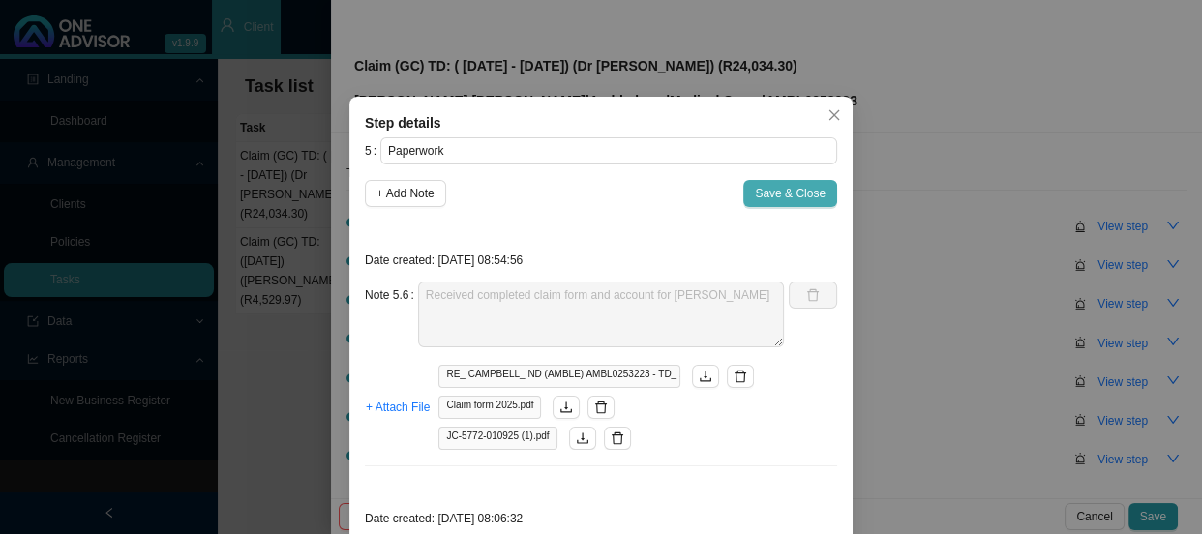
click at [774, 188] on span "Save & Close" at bounding box center [790, 193] width 71 height 19
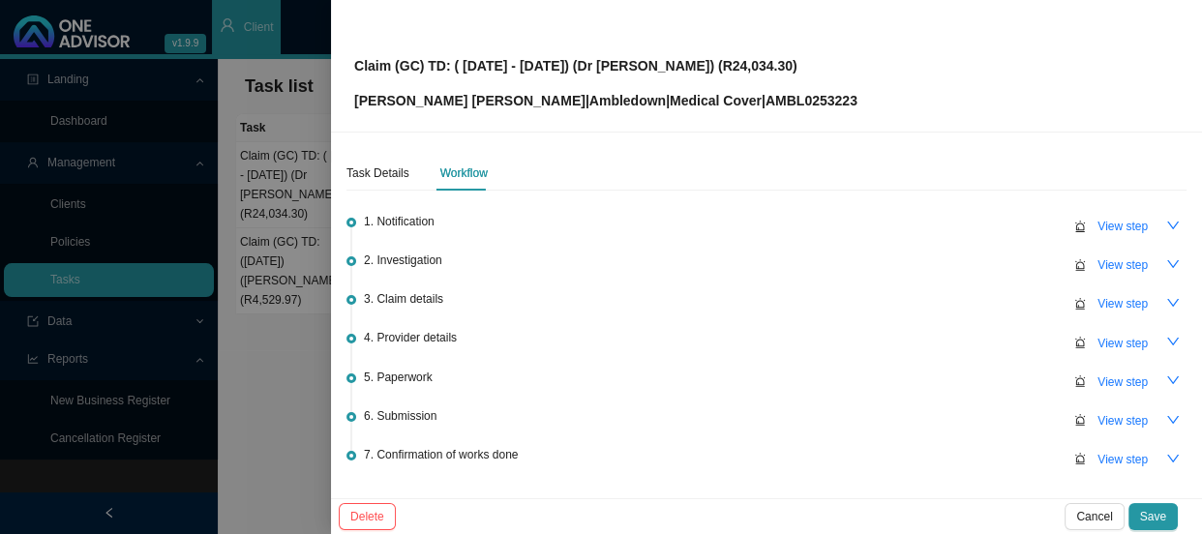
scroll to position [87, 0]
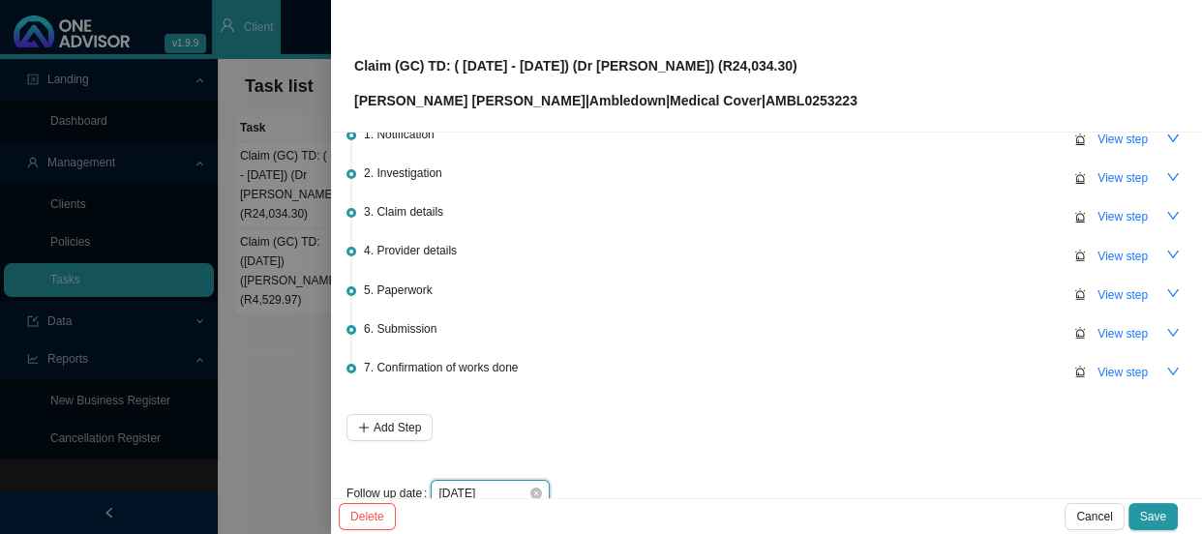
click at [494, 489] on input "[DATE]" at bounding box center [483, 493] width 90 height 19
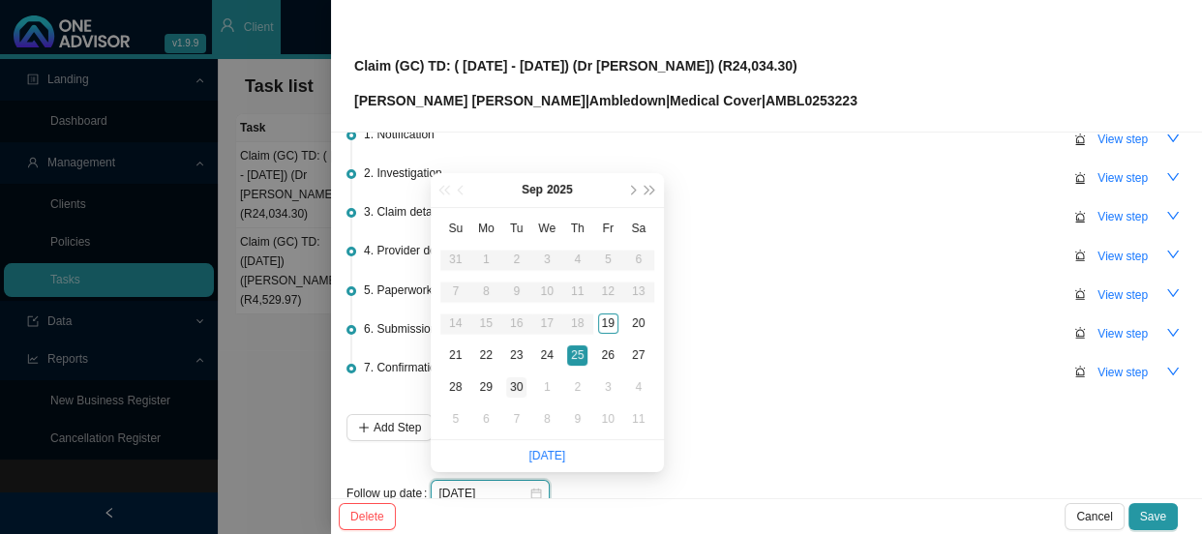
type input "[DATE]"
click at [521, 386] on div "30" at bounding box center [516, 387] width 20 height 20
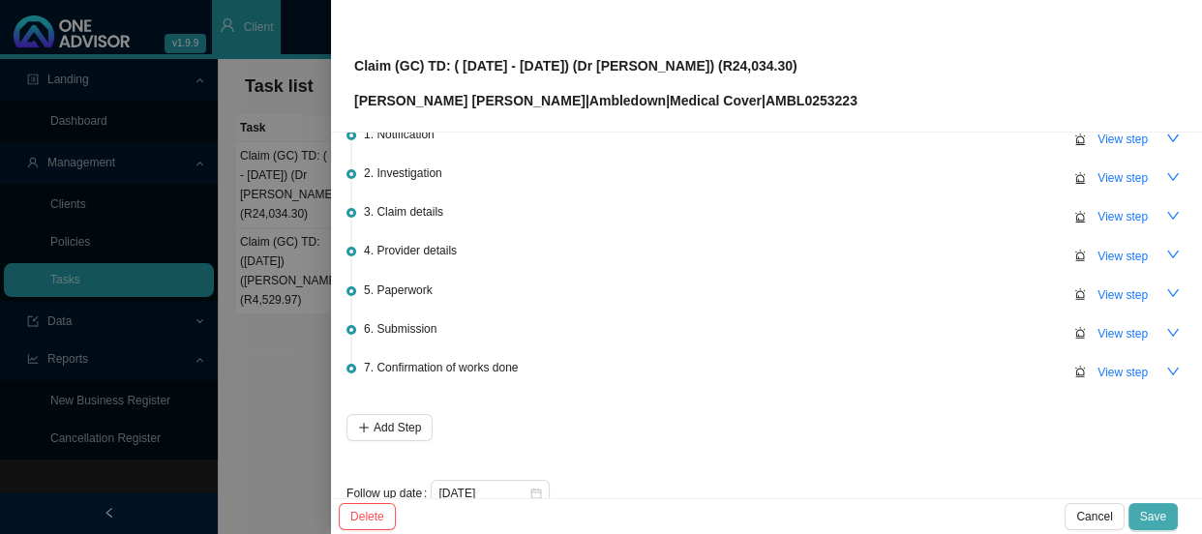
click at [1148, 516] on span "Save" at bounding box center [1153, 516] width 26 height 19
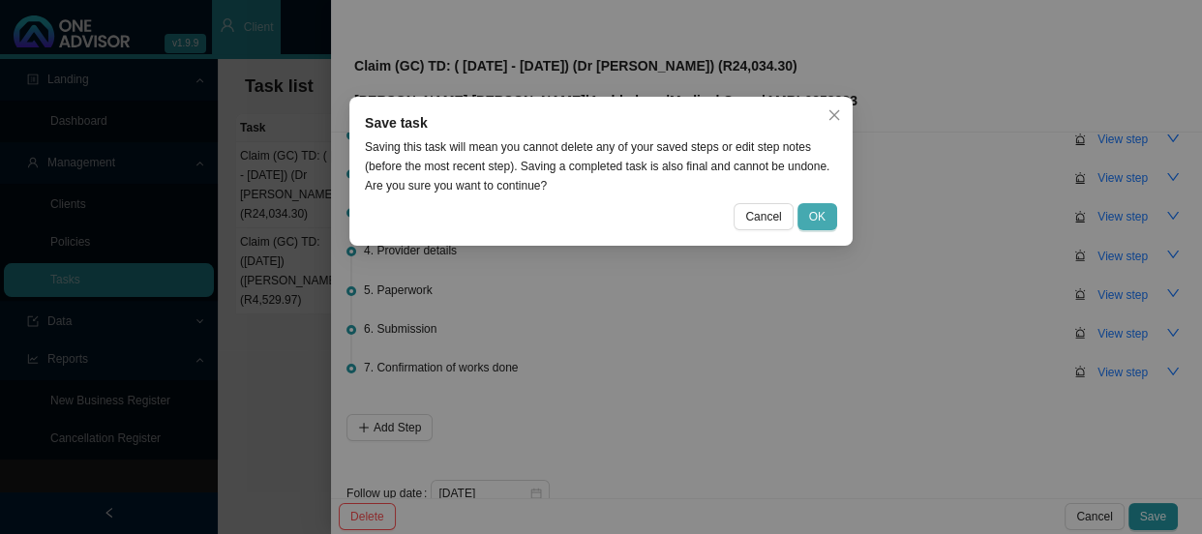
click at [818, 224] on span "OK" at bounding box center [817, 216] width 16 height 19
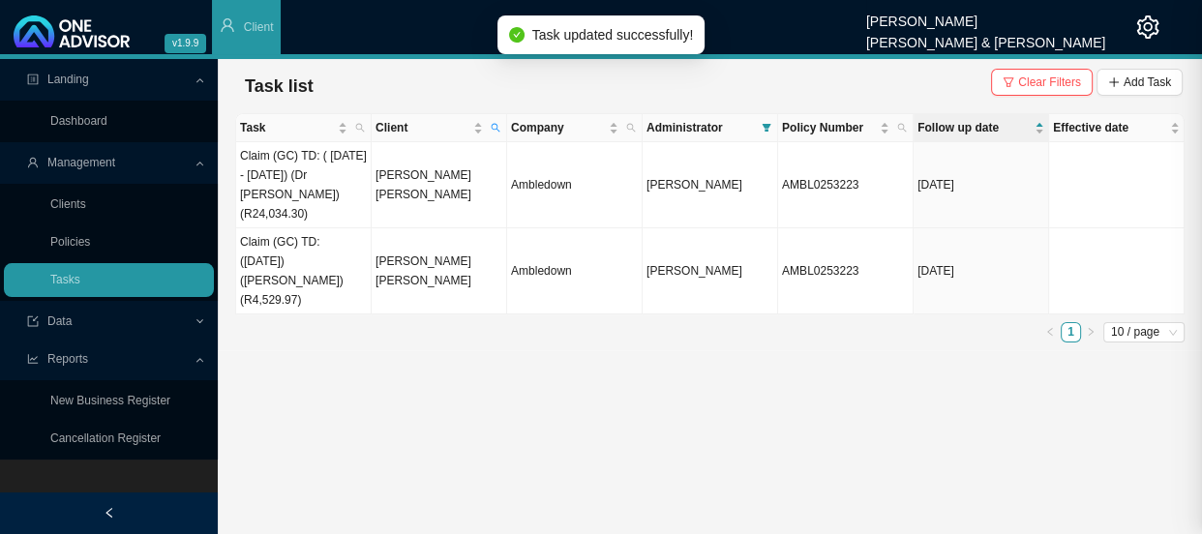
scroll to position [0, 0]
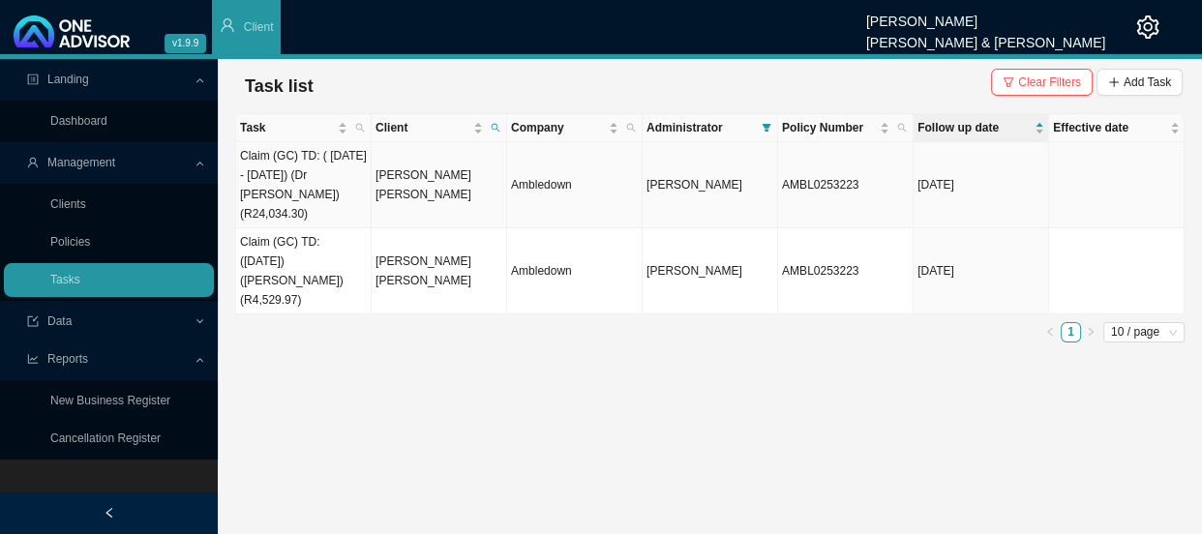
click at [416, 181] on td "[PERSON_NAME] [PERSON_NAME]" at bounding box center [439, 185] width 135 height 86
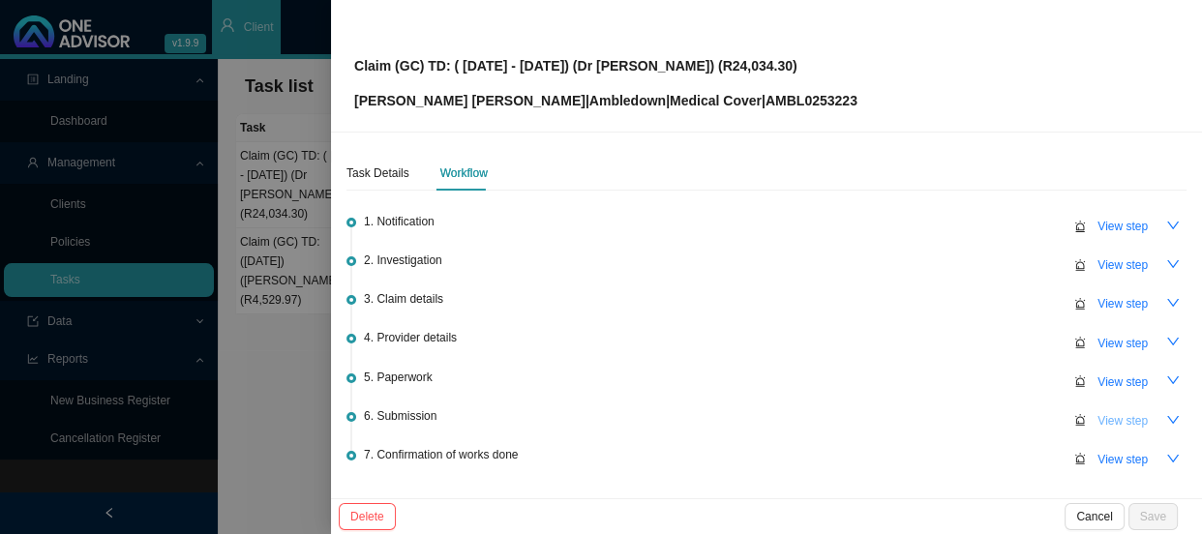
click at [1099, 425] on span "View step" at bounding box center [1122, 420] width 50 height 19
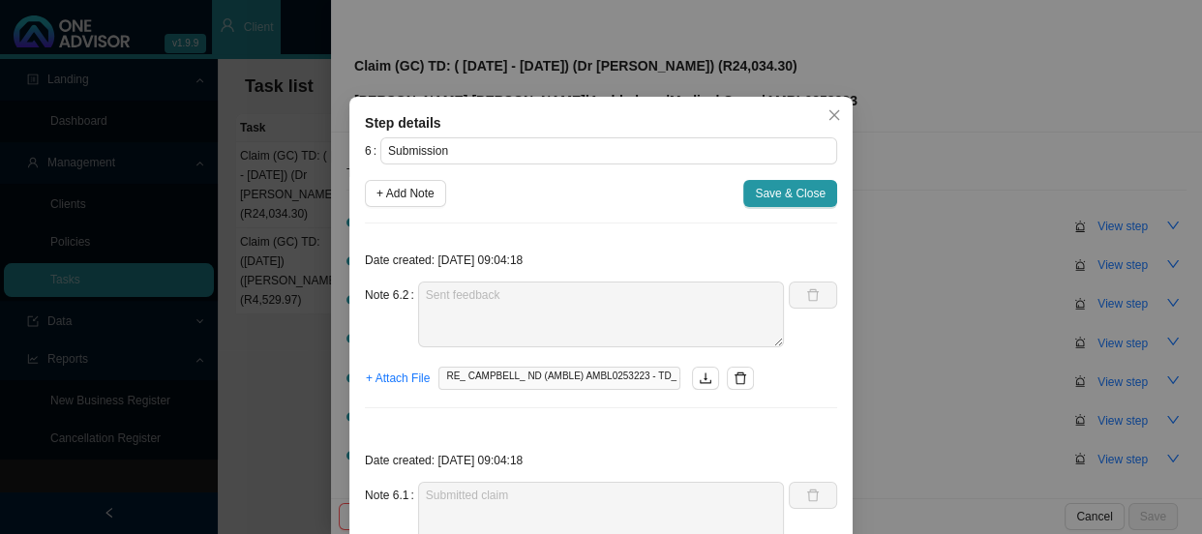
scroll to position [135, 0]
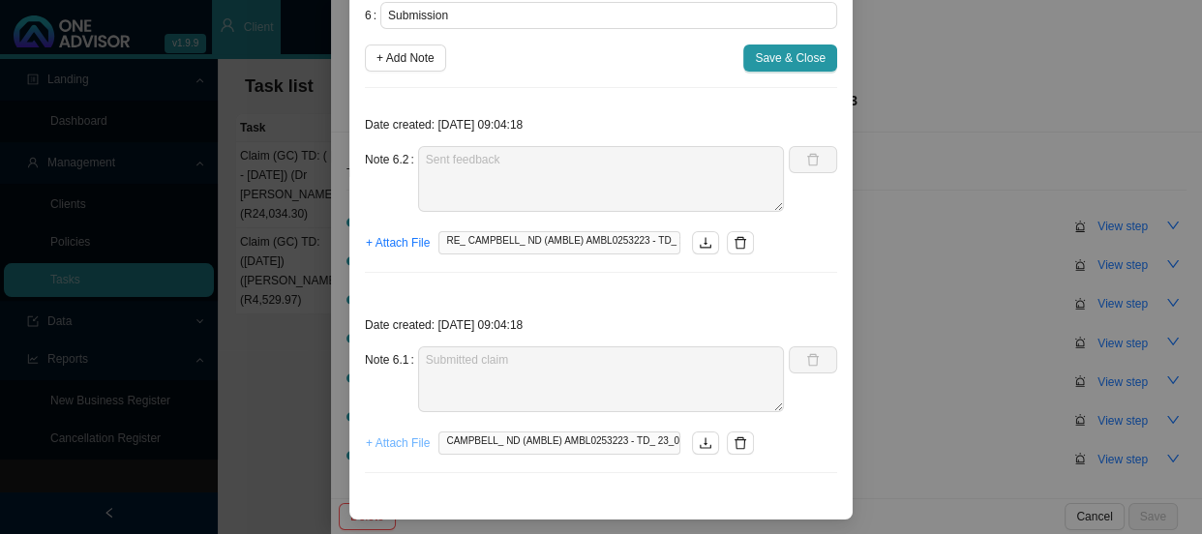
click at [403, 435] on span "+ Attach File" at bounding box center [398, 443] width 64 height 19
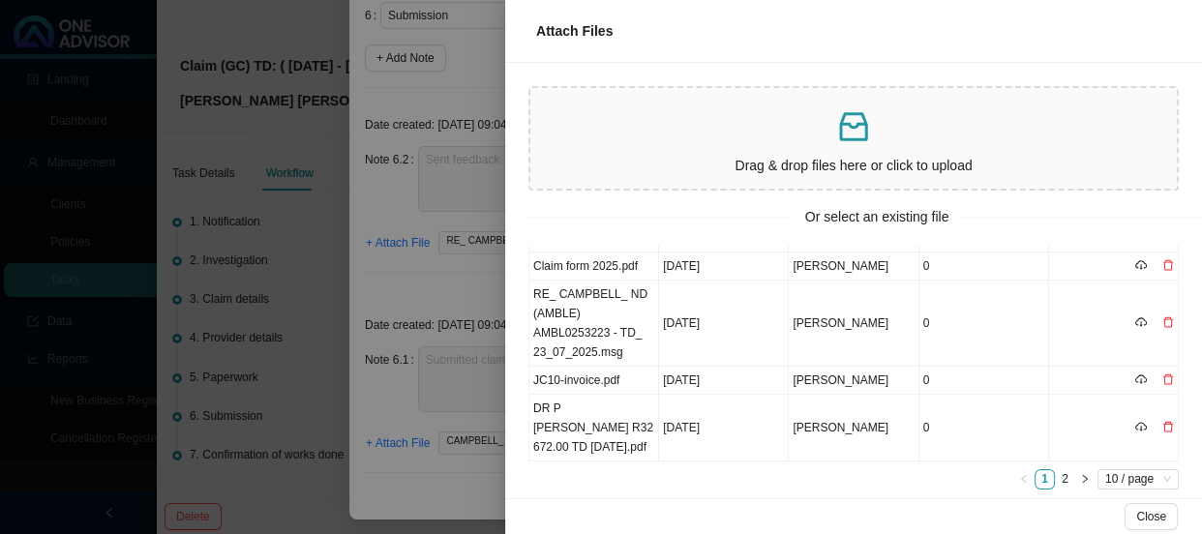
scroll to position [0, 0]
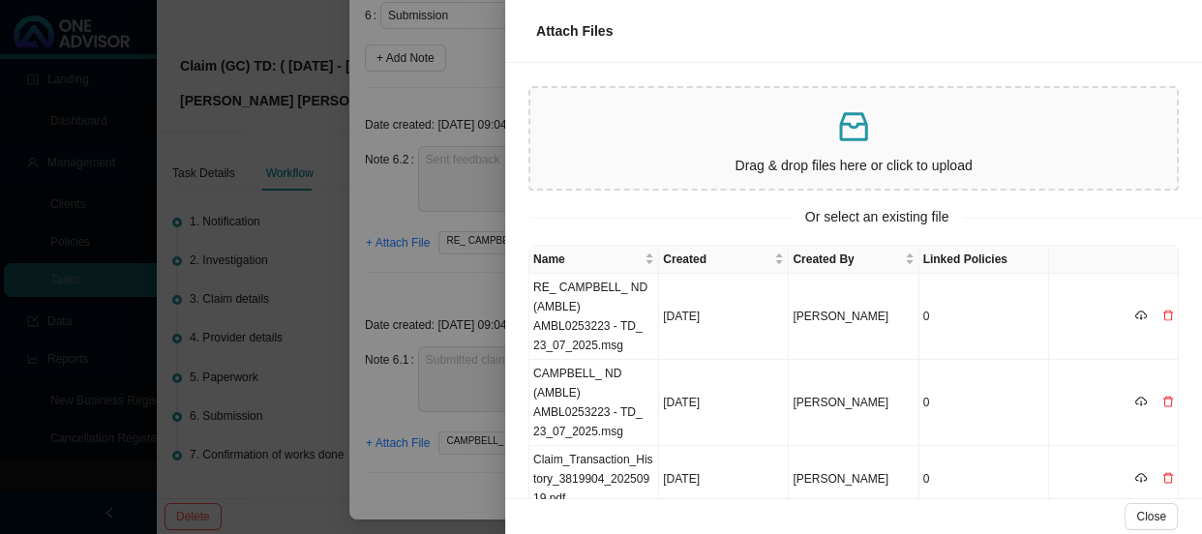
click at [452, 284] on div at bounding box center [601, 267] width 1202 height 534
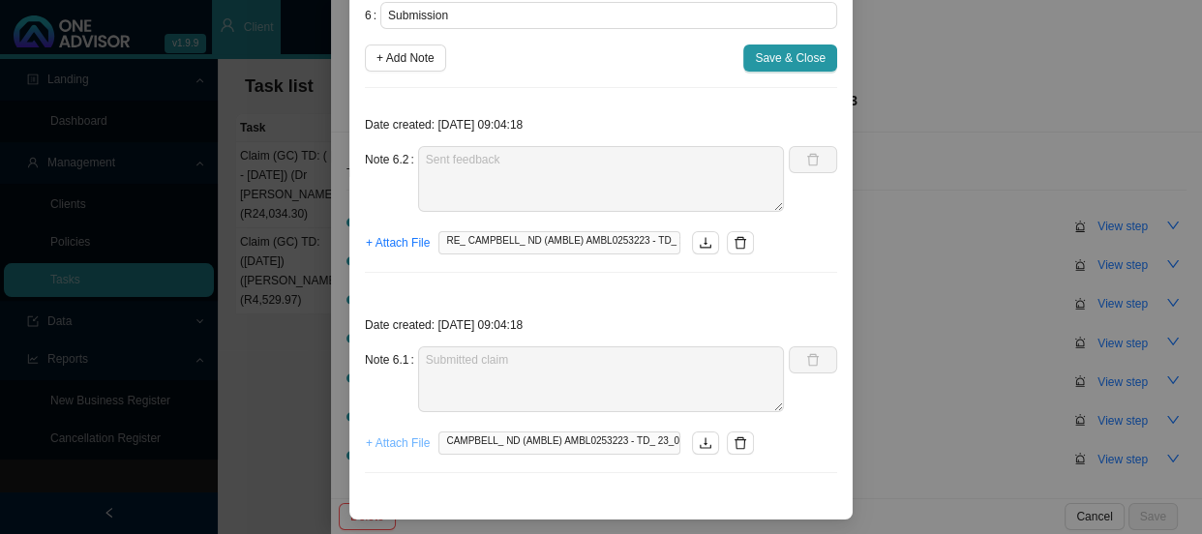
click at [398, 446] on span "+ Attach File" at bounding box center [398, 443] width 64 height 19
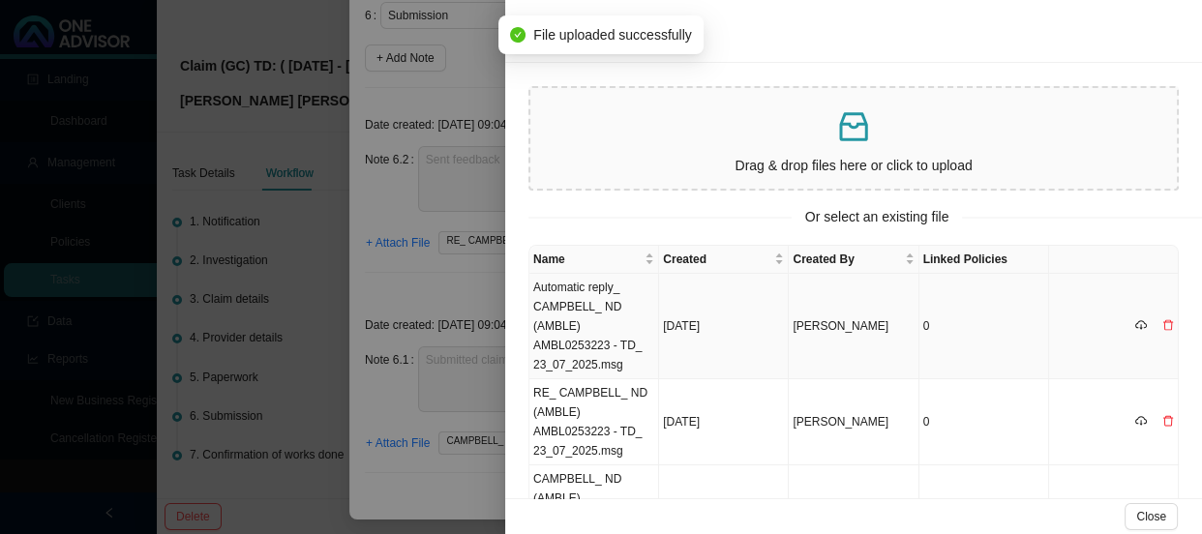
click at [587, 319] on td "Automatic reply_ CAMPBELL_ ND (AMBLE) AMBL0253223 - TD_ 23_07_2025.msg" at bounding box center [594, 326] width 130 height 105
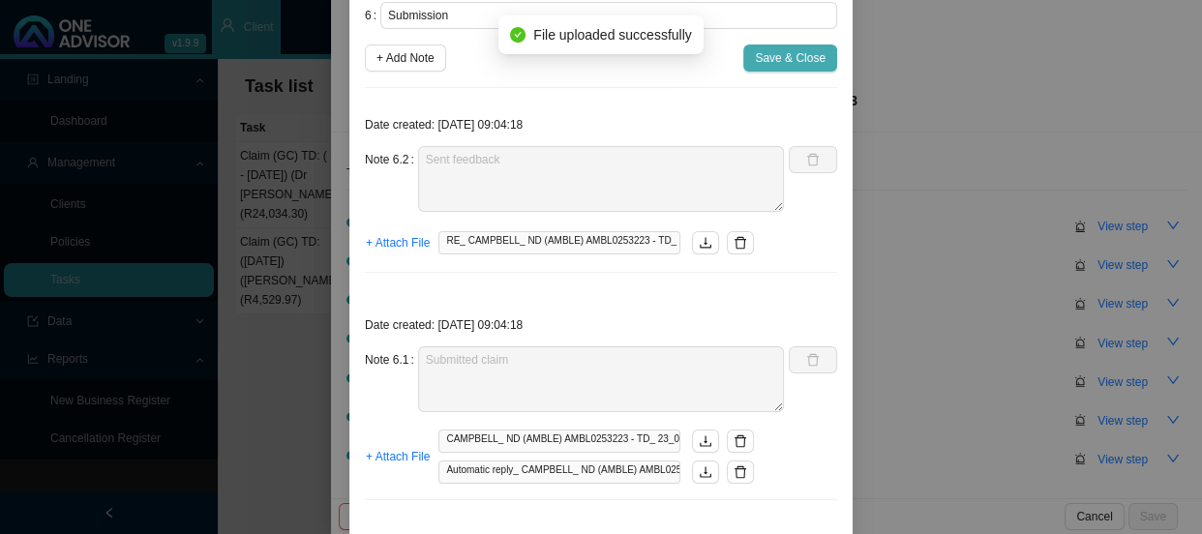
click at [788, 58] on span "Save & Close" at bounding box center [790, 57] width 71 height 19
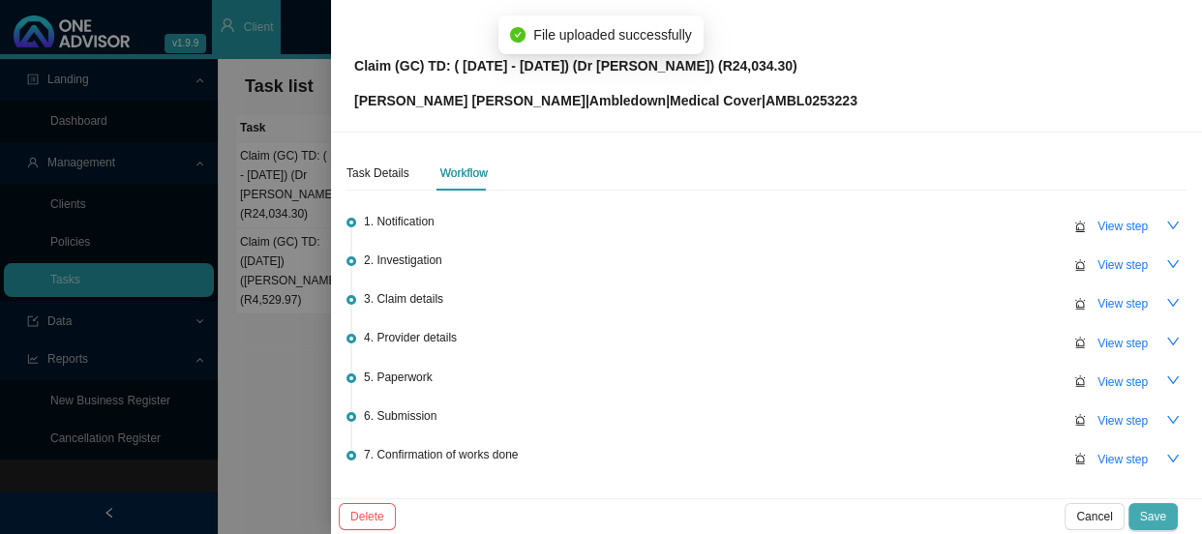
click at [1147, 512] on span "Save" at bounding box center [1153, 516] width 26 height 19
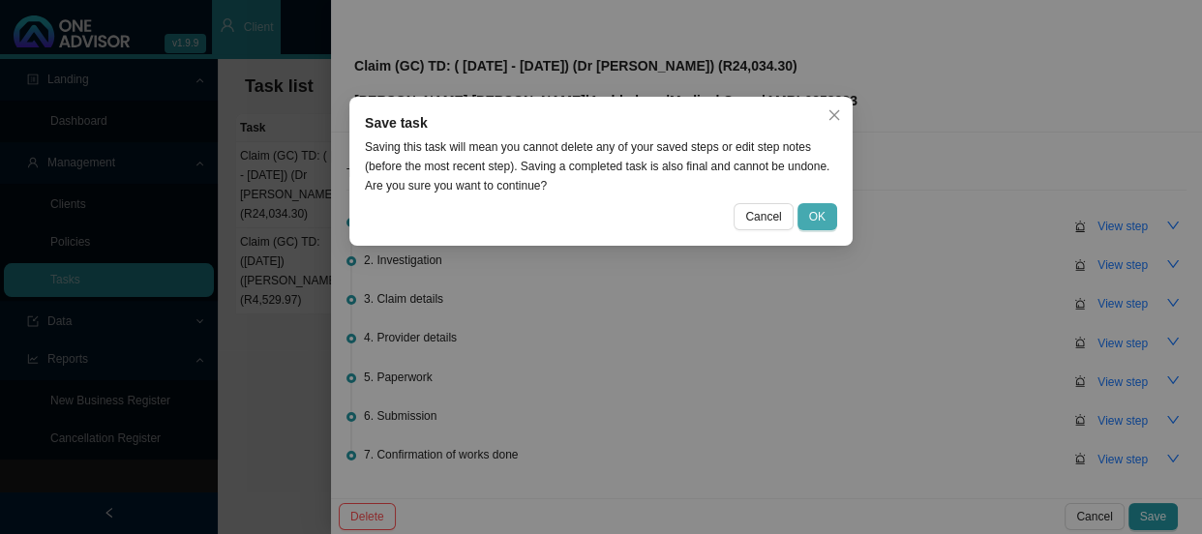
click at [811, 212] on span "OK" at bounding box center [817, 216] width 16 height 19
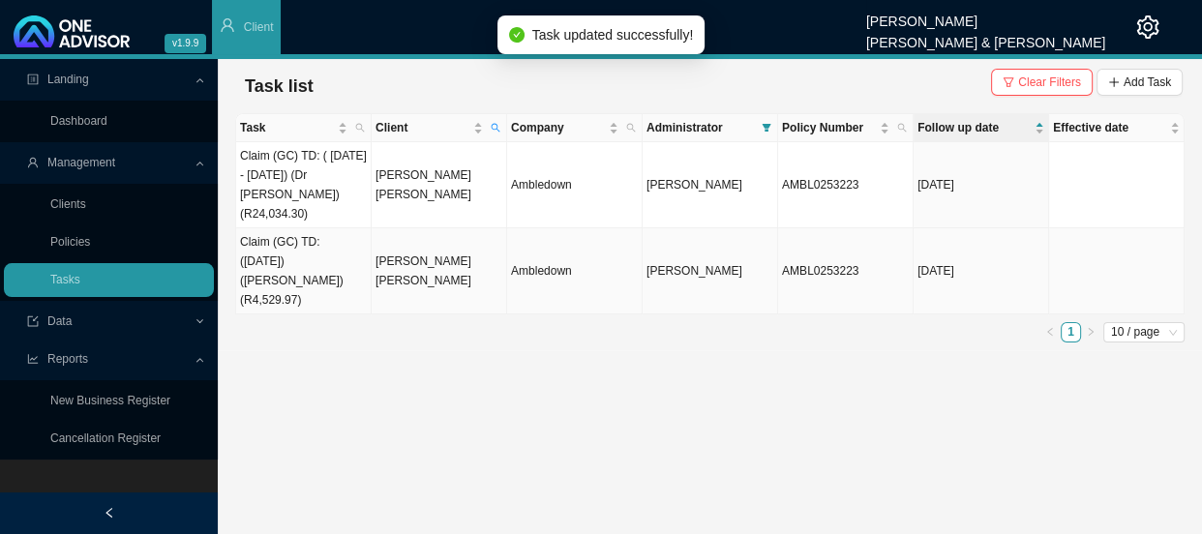
click at [373, 233] on td "[PERSON_NAME] [PERSON_NAME]" at bounding box center [439, 271] width 135 height 86
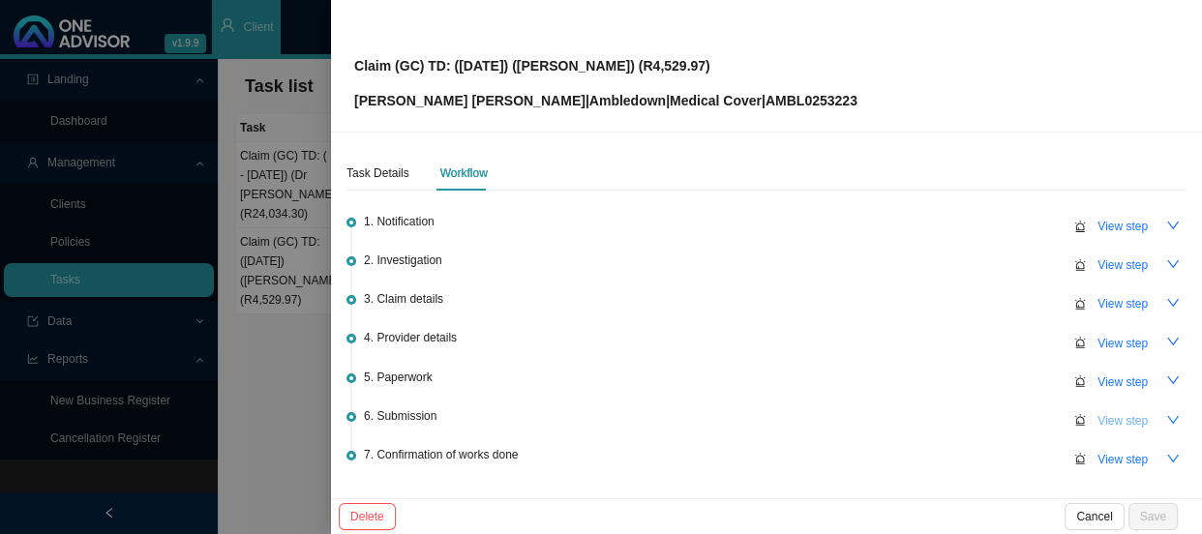
click at [1131, 421] on span "View step" at bounding box center [1122, 420] width 50 height 19
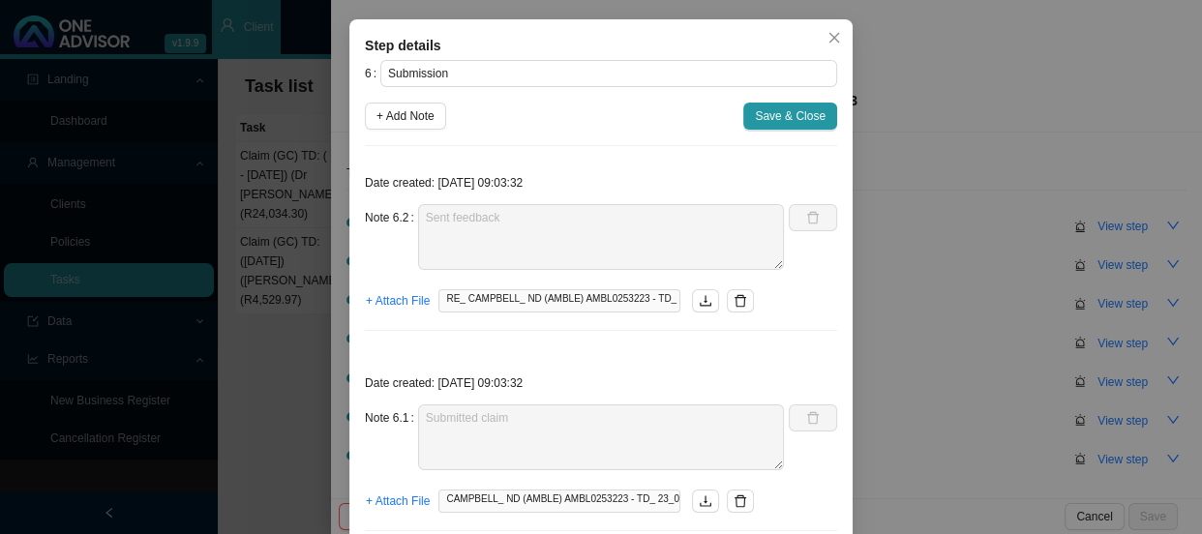
scroll to position [135, 0]
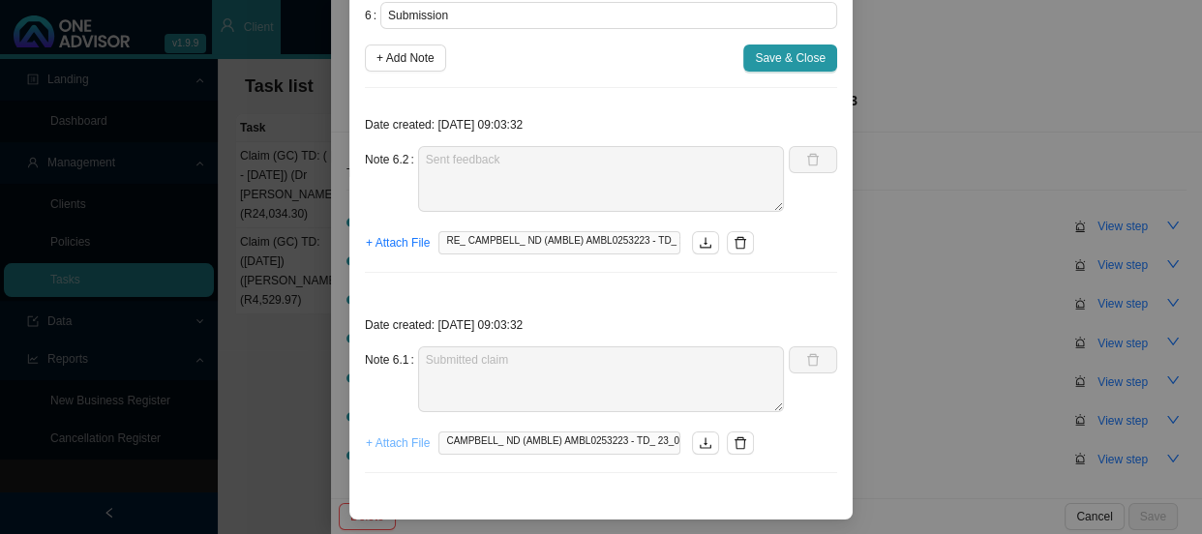
click at [382, 439] on span "+ Attach File" at bounding box center [398, 443] width 64 height 19
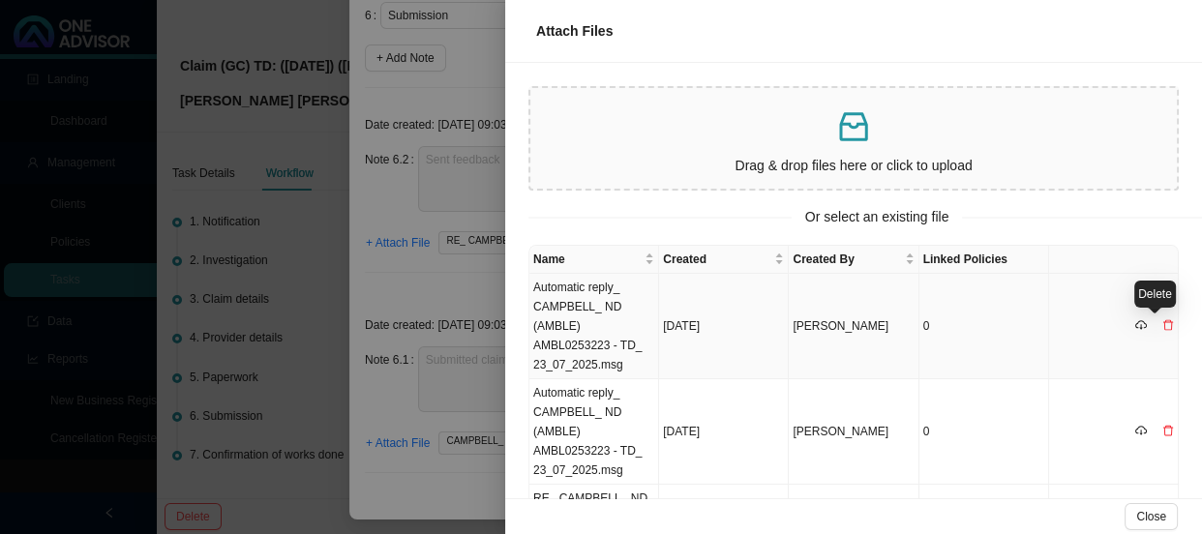
click at [1162, 327] on icon "delete" at bounding box center [1168, 325] width 12 height 12
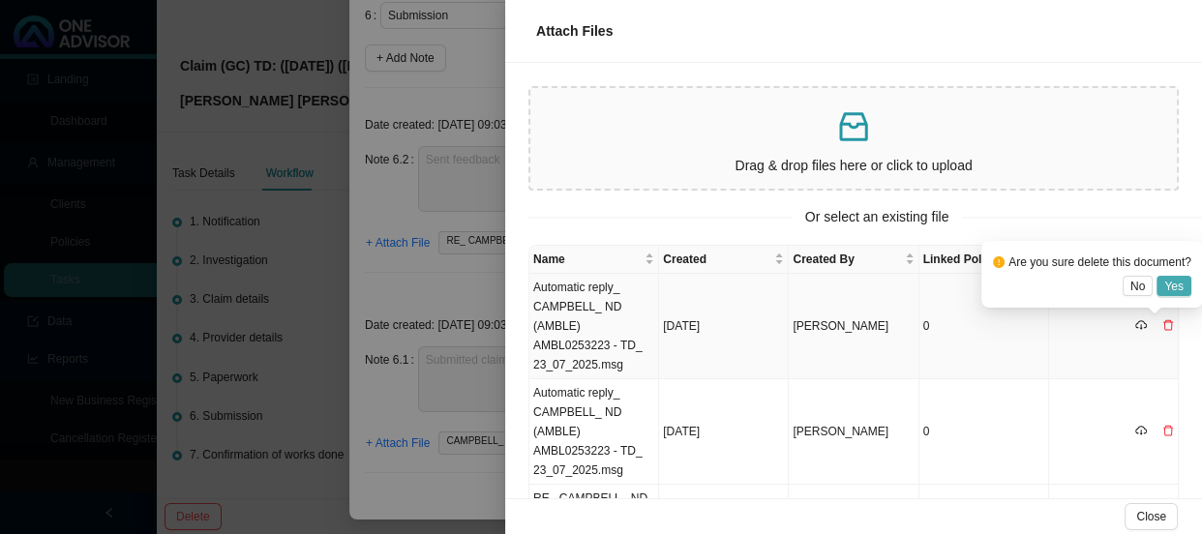
click at [1176, 282] on span "Yes" at bounding box center [1173, 286] width 19 height 19
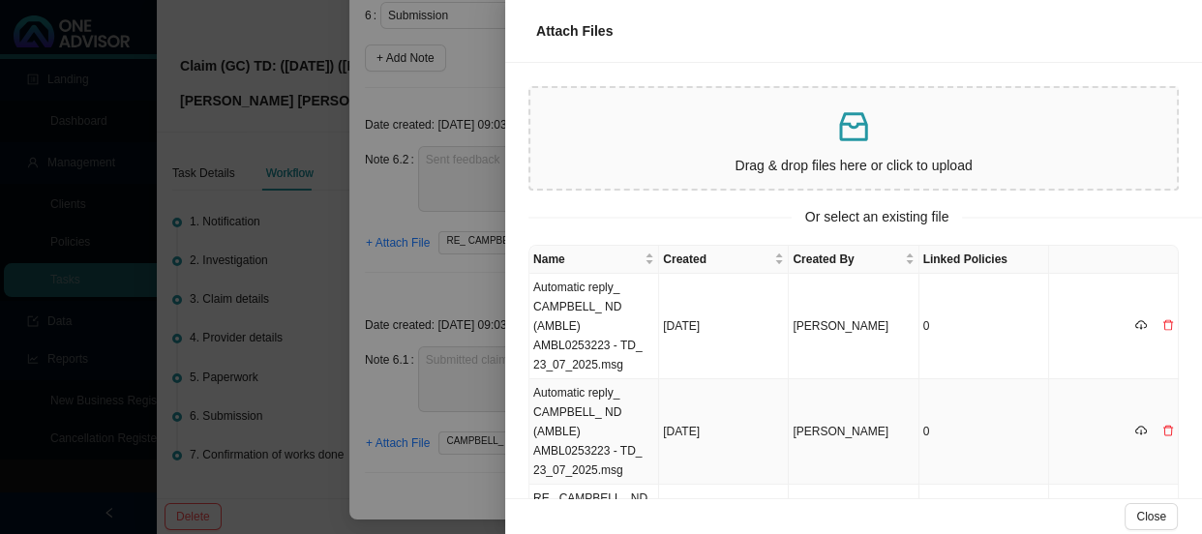
click at [589, 429] on td "Automatic reply_ CAMPBELL_ ND (AMBLE) AMBL0253223 - TD_ 23_07_2025.msg" at bounding box center [594, 431] width 130 height 105
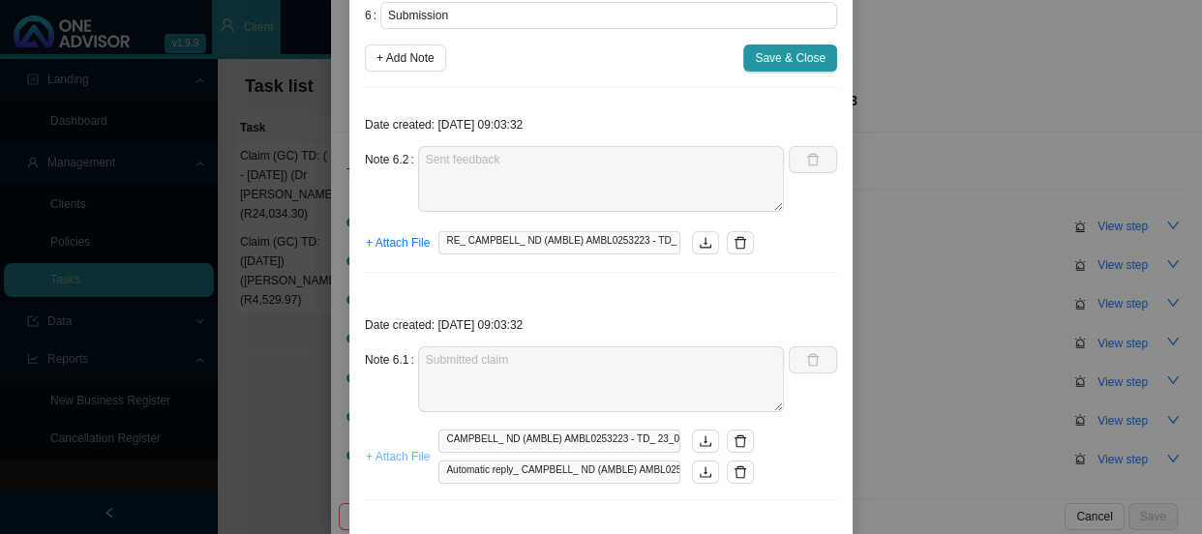
click at [393, 456] on span "+ Attach File" at bounding box center [398, 456] width 64 height 19
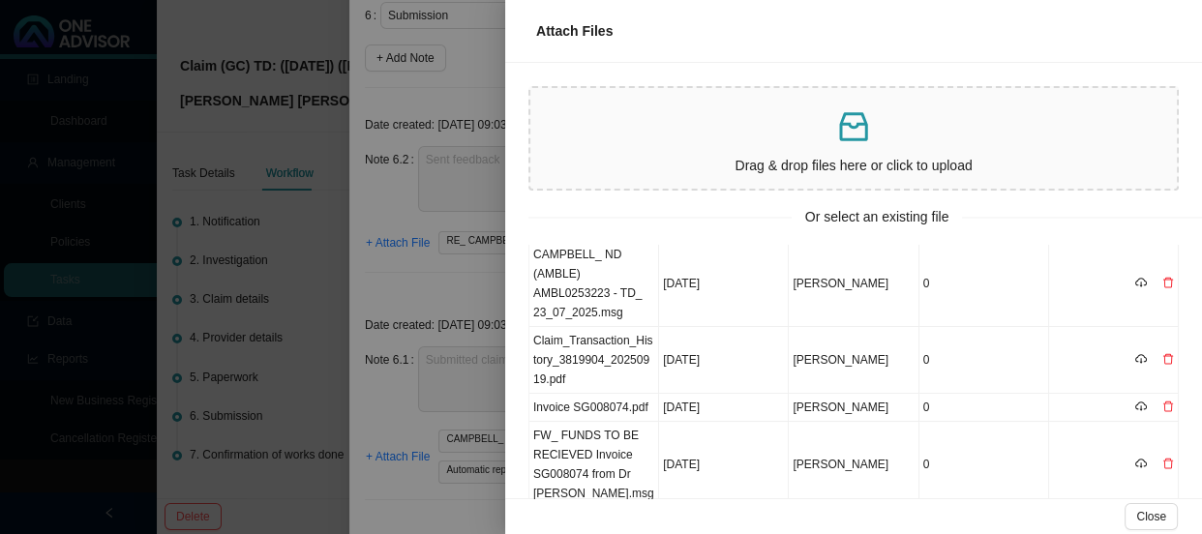
scroll to position [0, 0]
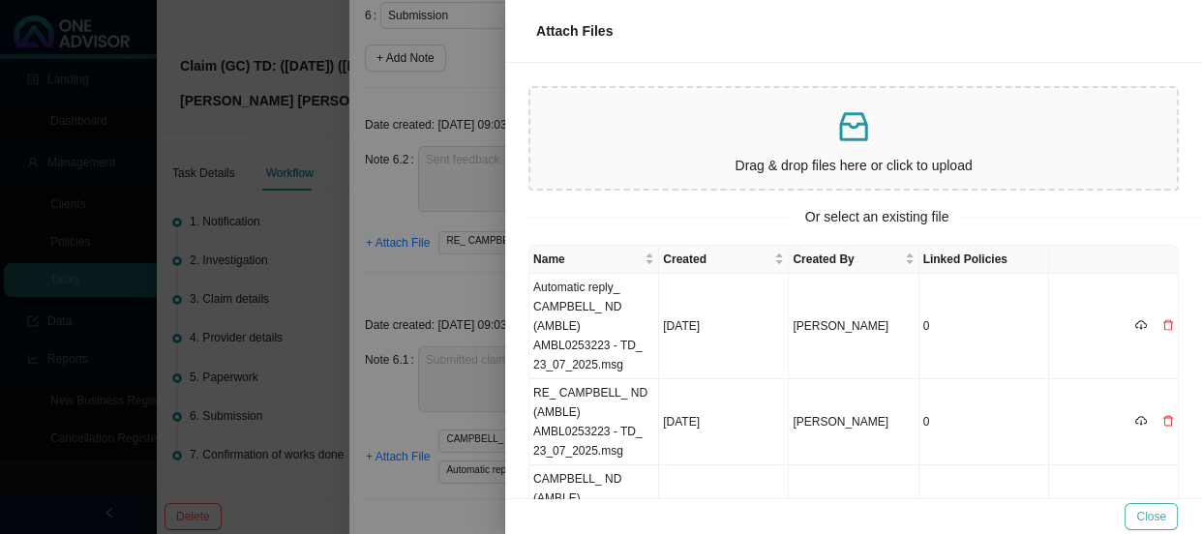
click at [1147, 518] on span "Close" at bounding box center [1151, 516] width 30 height 19
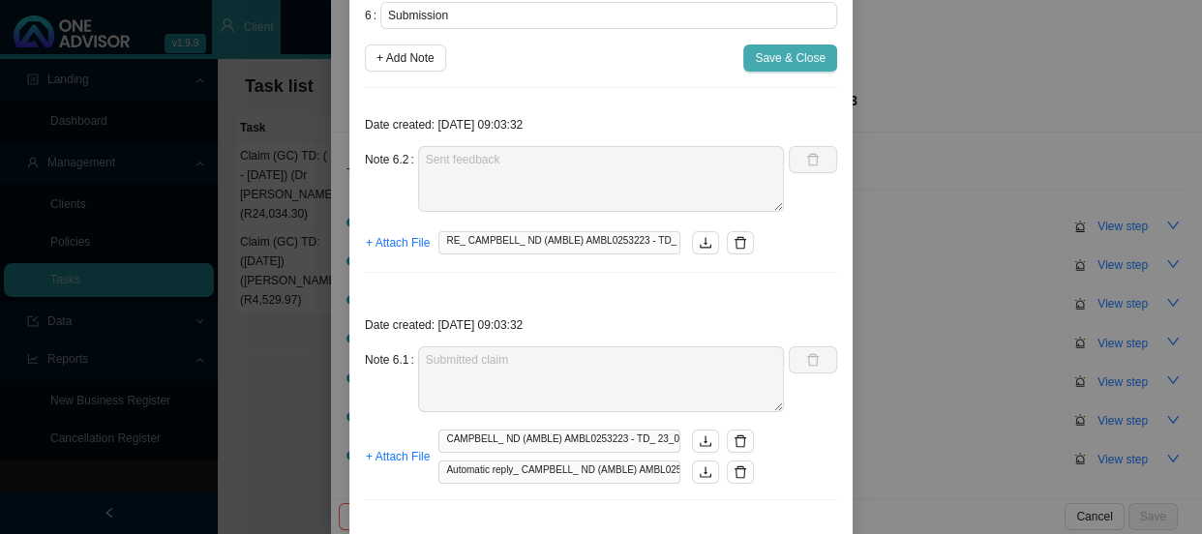
click at [778, 51] on span "Save & Close" at bounding box center [790, 57] width 71 height 19
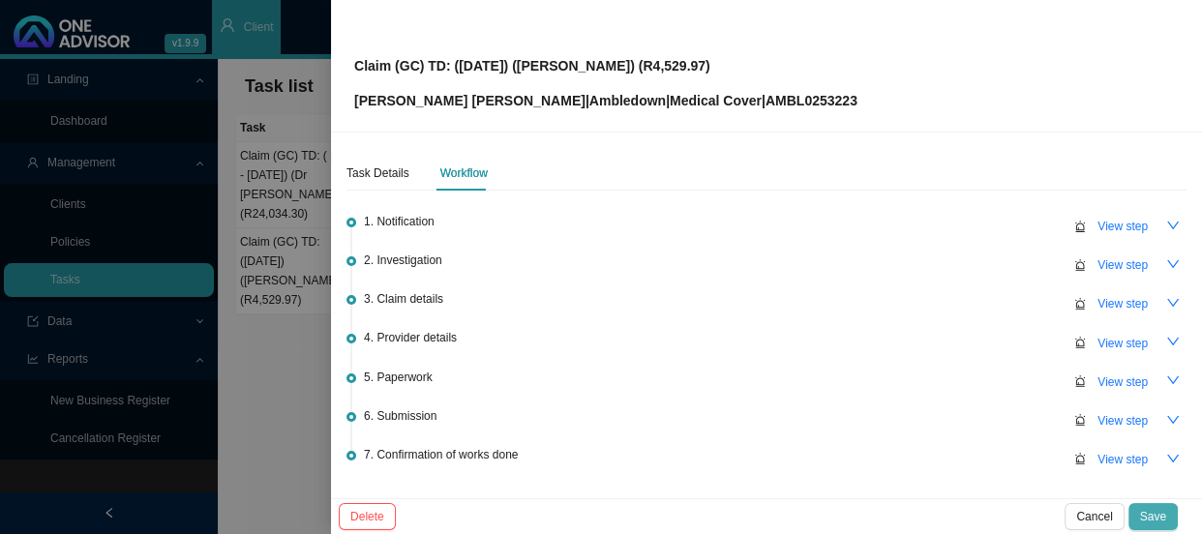
click at [1155, 513] on span "Save" at bounding box center [1153, 516] width 26 height 19
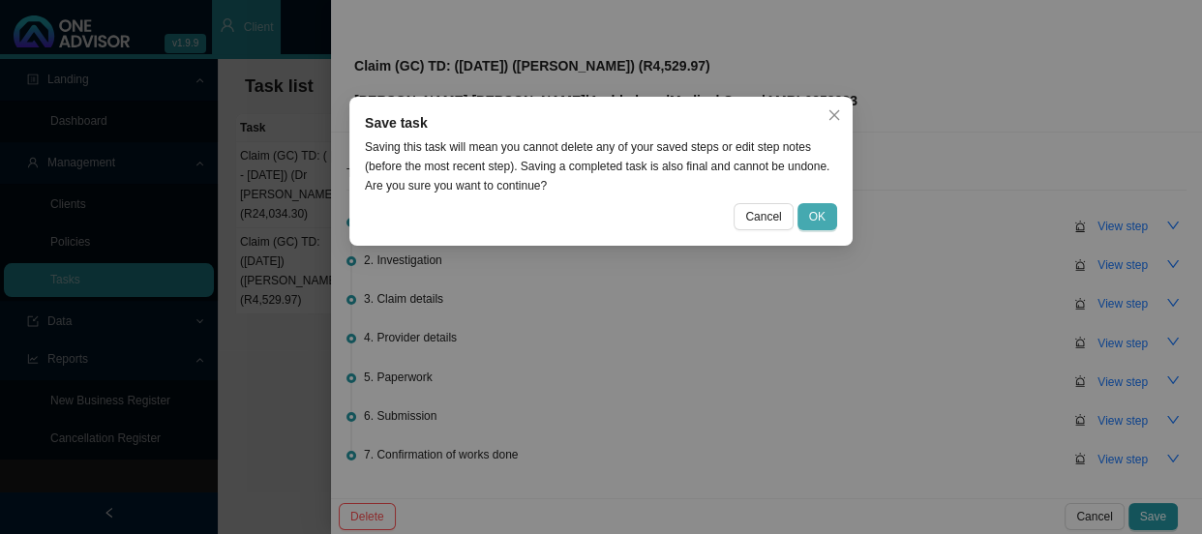
click at [814, 222] on span "OK" at bounding box center [817, 216] width 16 height 19
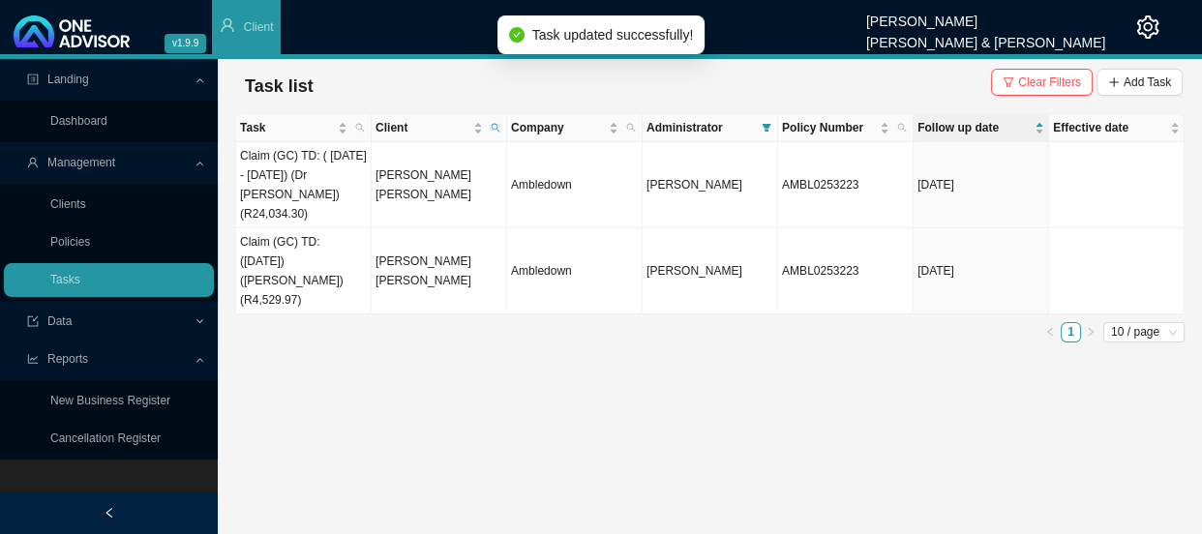
click at [314, 332] on main "Landing Dashboard Management Clients Policies Tasks Data Reports New Business R…" at bounding box center [601, 296] width 1202 height 475
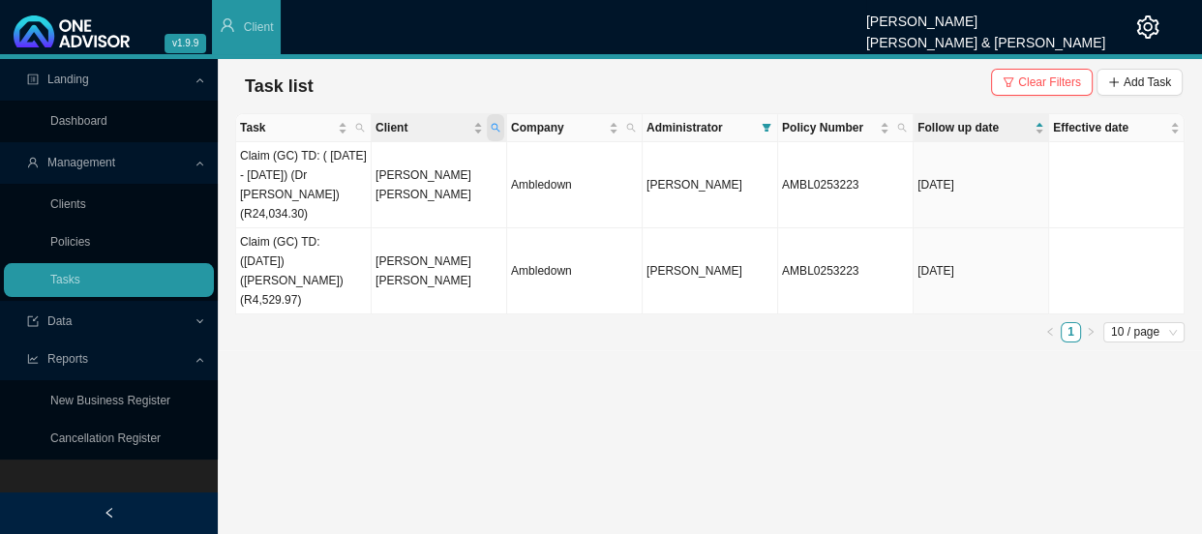
click at [497, 126] on icon "search" at bounding box center [496, 128] width 10 height 10
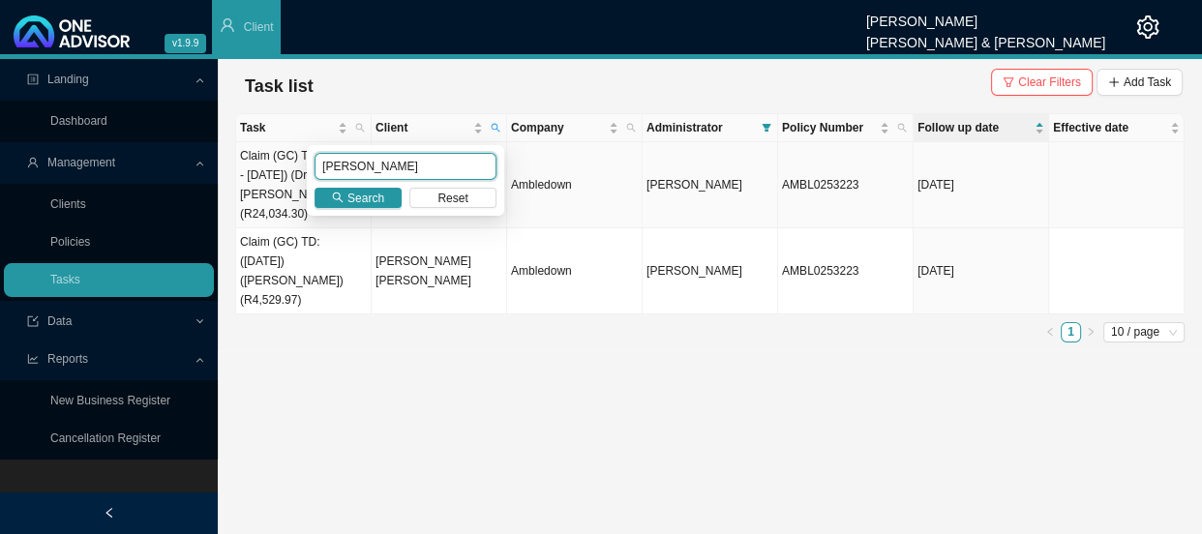
drag, startPoint x: 414, startPoint y: 165, endPoint x: 282, endPoint y: 155, distance: 132.9
click at [282, 155] on body "v1.9.9 [PERSON_NAME] [PERSON_NAME] & [PERSON_NAME] Client Landing Dashboard Man…" at bounding box center [601, 267] width 1202 height 534
type input "[PERSON_NAME]"
click at [355, 200] on span "Search" at bounding box center [365, 198] width 37 height 19
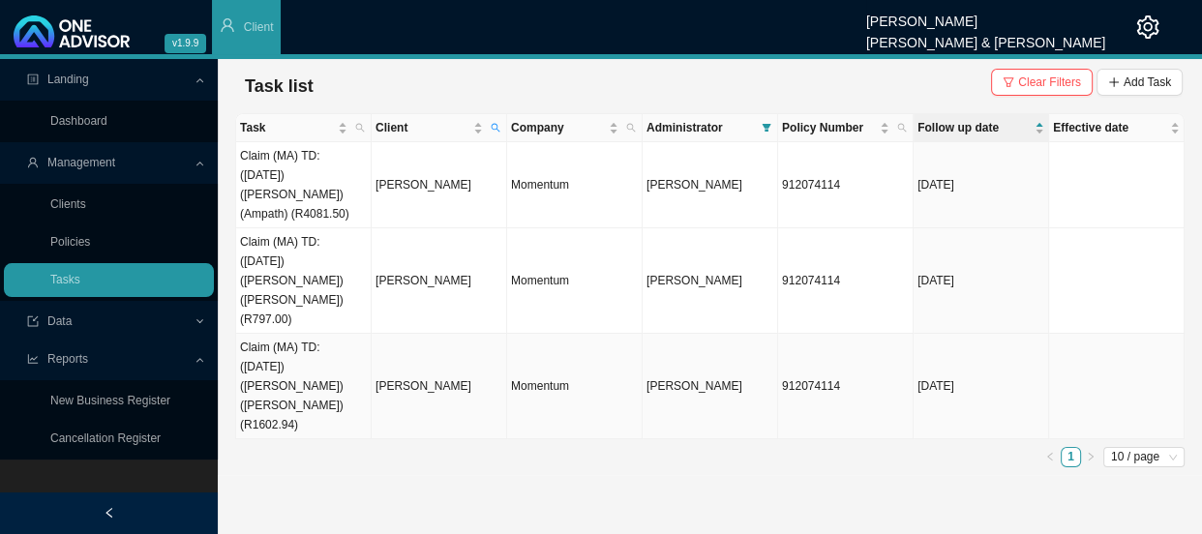
click at [406, 334] on td "[PERSON_NAME]" at bounding box center [439, 386] width 135 height 105
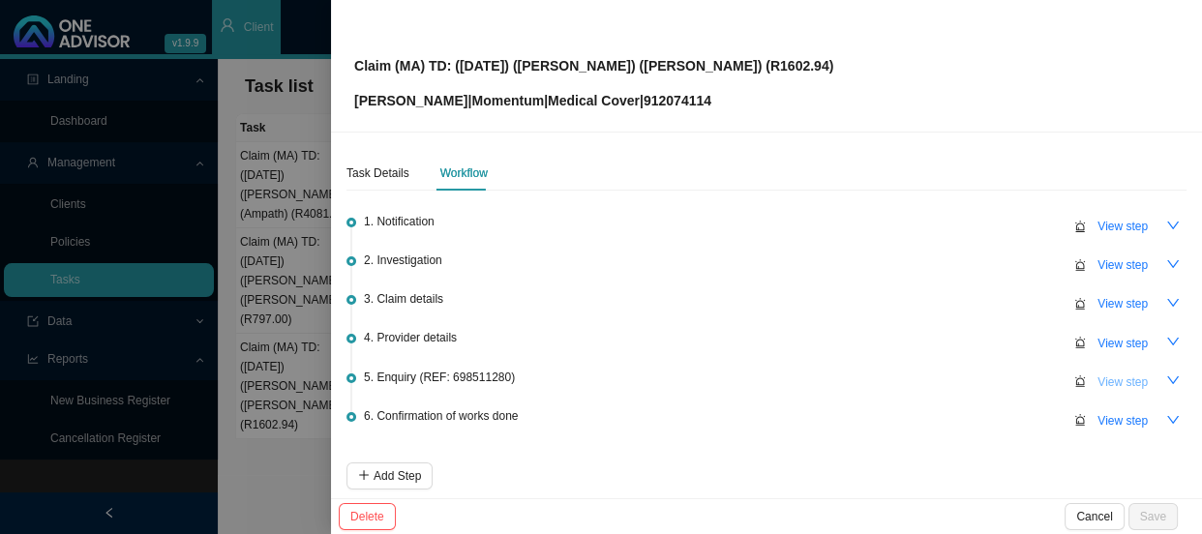
click at [1100, 382] on span "View step" at bounding box center [1122, 382] width 50 height 19
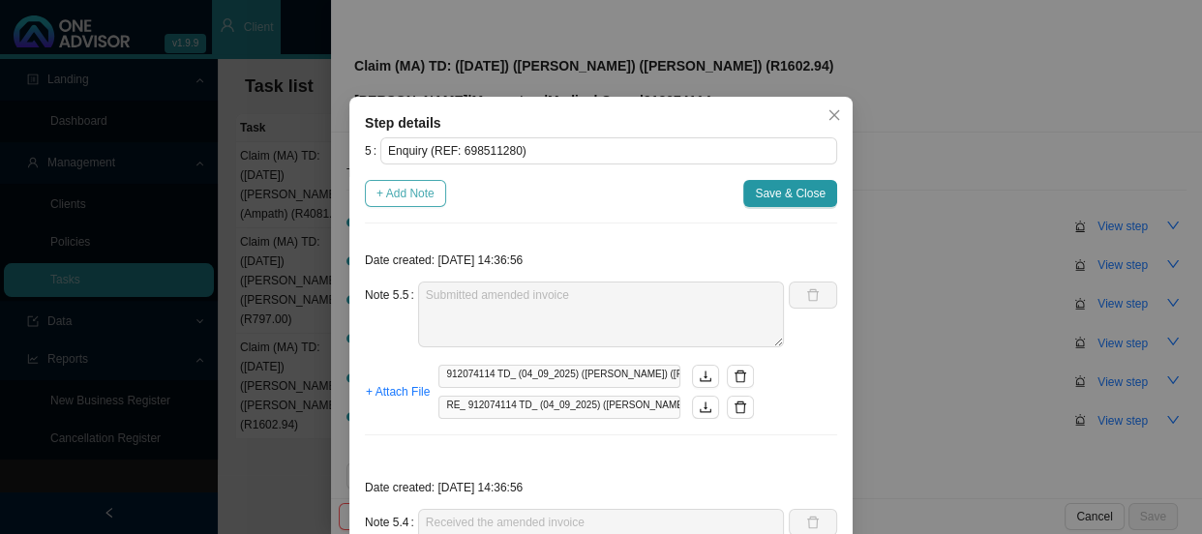
click at [409, 192] on span "+ Add Note" at bounding box center [405, 193] width 58 height 19
type textarea "Submitted amended invoice"
type textarea "Received the amended invoice"
type textarea "Replied to the rooms and sent the medical aid details for [PERSON_NAME]"
type textarea "The practice requested the medical aid details"
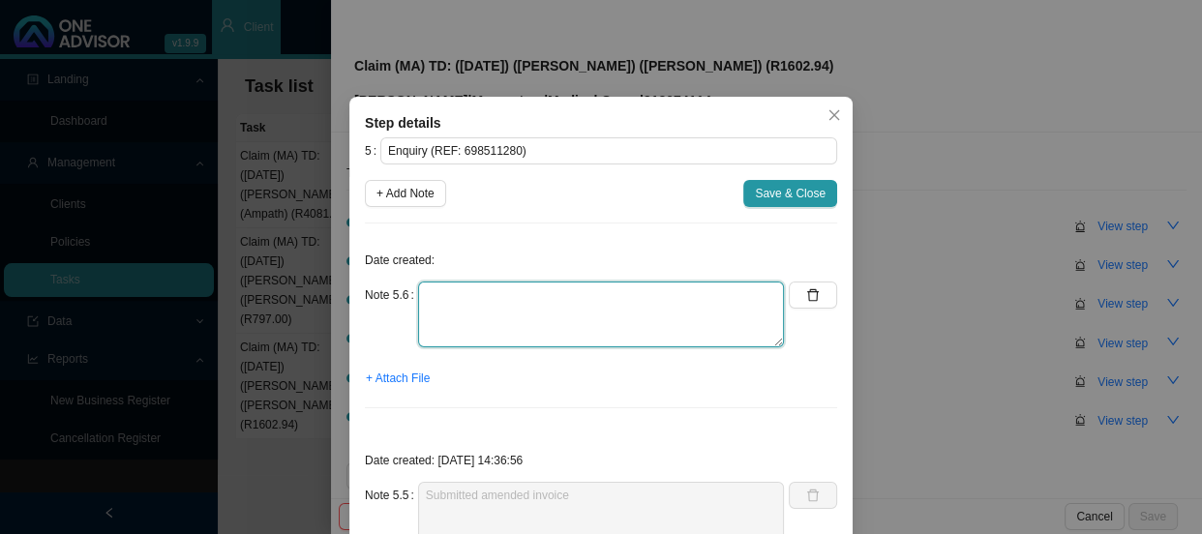
click at [459, 297] on textarea at bounding box center [601, 315] width 366 height 66
type textarea "Claim for [PERSON_NAME] has been sent to the claims department for processing"
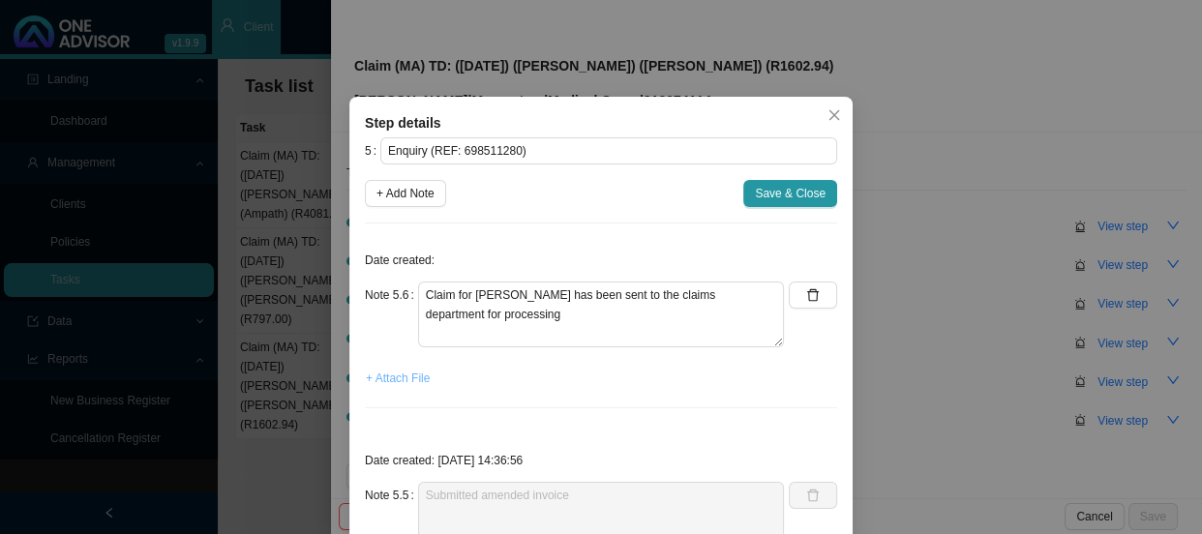
click at [395, 378] on span "+ Attach File" at bounding box center [398, 378] width 64 height 19
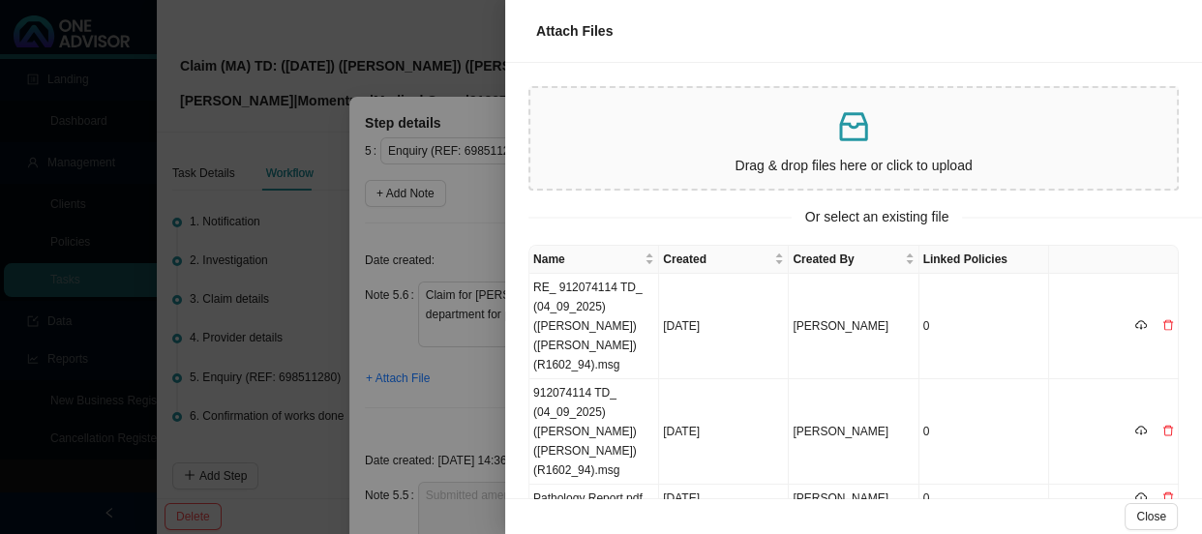
click at [418, 395] on div at bounding box center [601, 267] width 1202 height 534
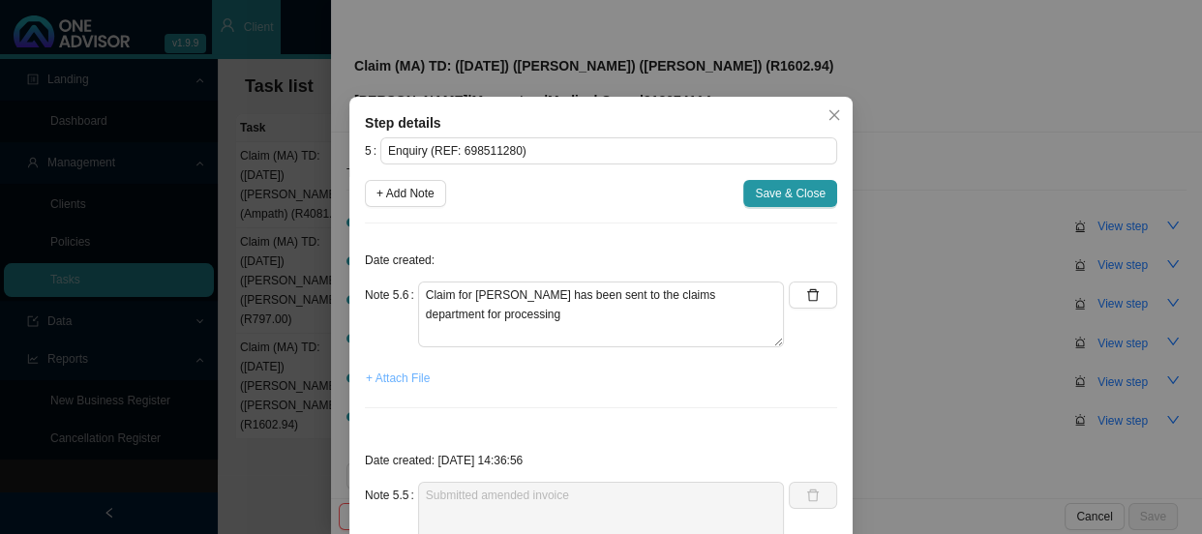
click at [395, 377] on span "+ Attach File" at bounding box center [398, 378] width 64 height 19
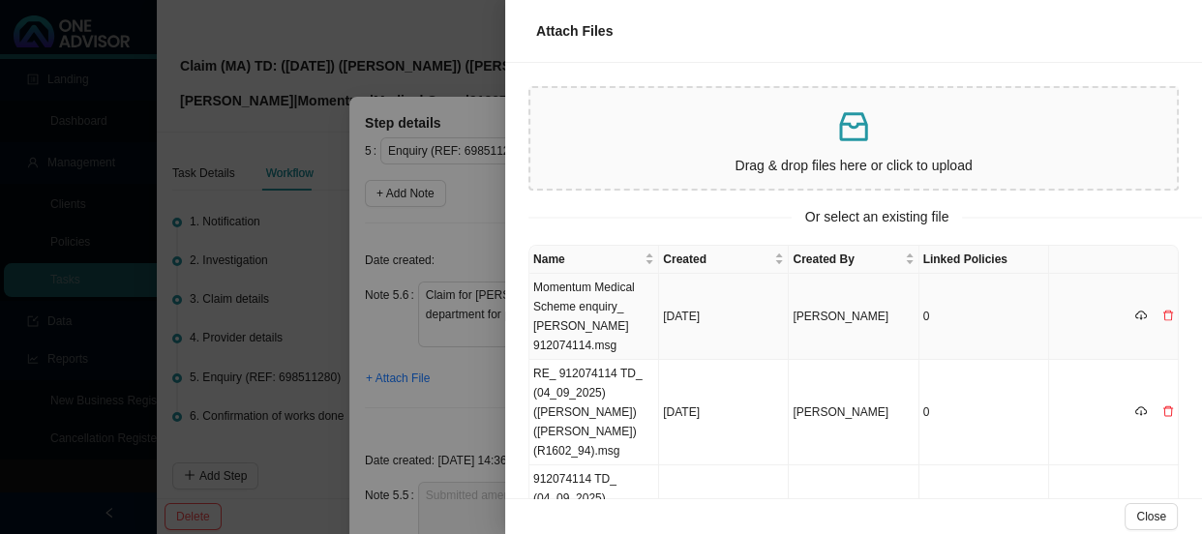
click at [590, 314] on td "Momentum Medical Scheme enquiry_ [PERSON_NAME] 912074114.msg" at bounding box center [594, 317] width 130 height 86
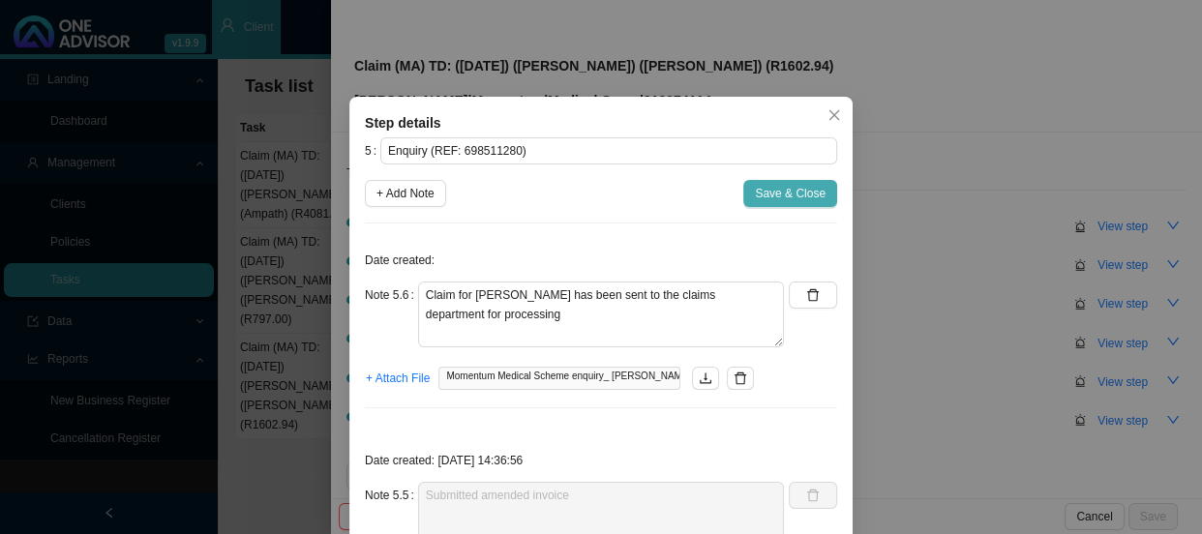
click at [781, 184] on span "Save & Close" at bounding box center [790, 193] width 71 height 19
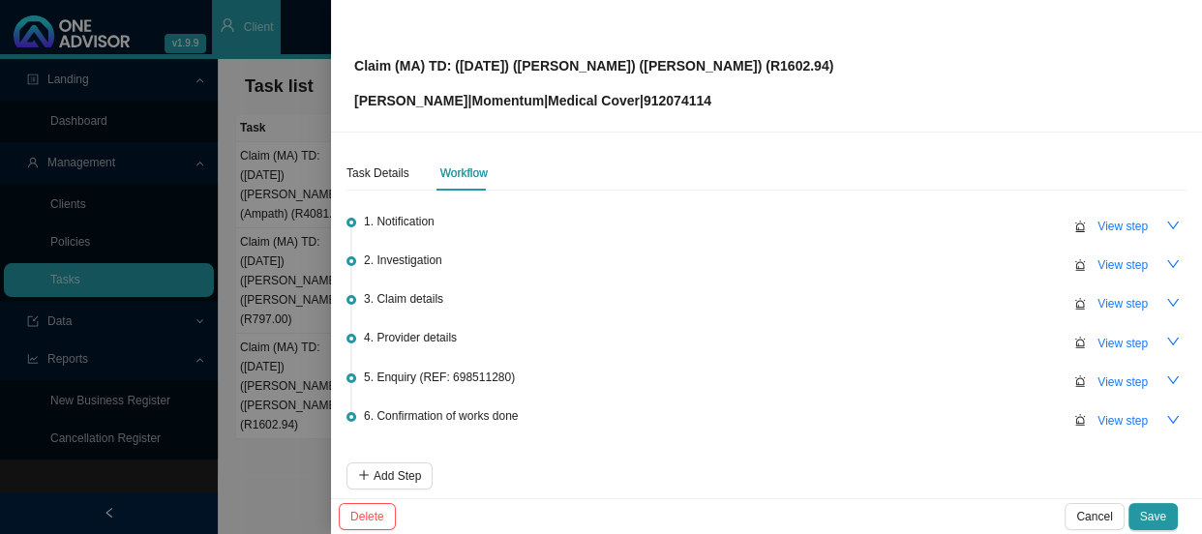
scroll to position [85, 0]
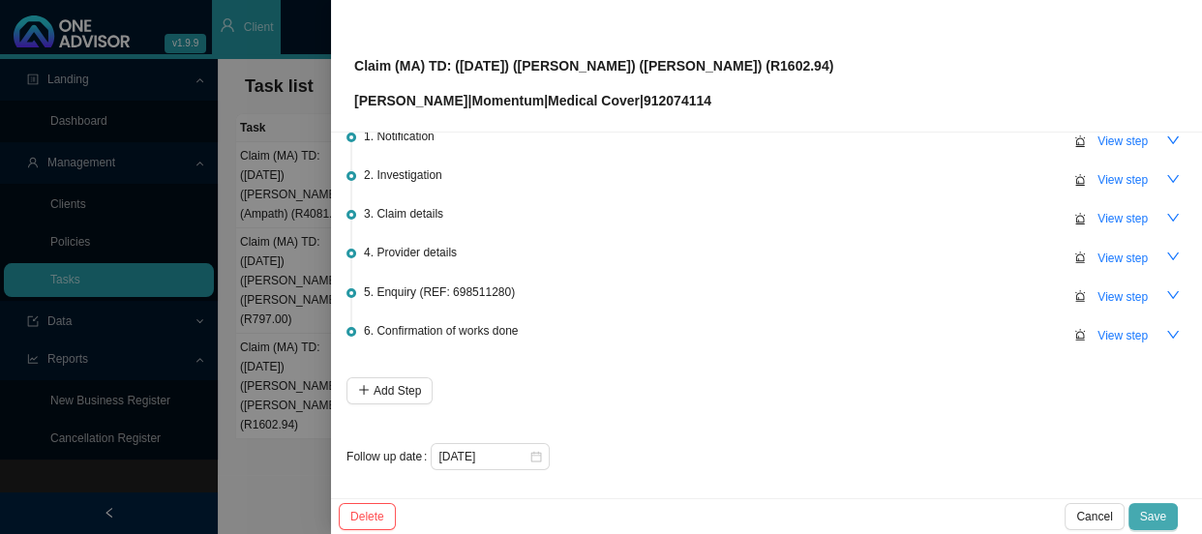
click at [1157, 507] on span "Save" at bounding box center [1153, 516] width 26 height 19
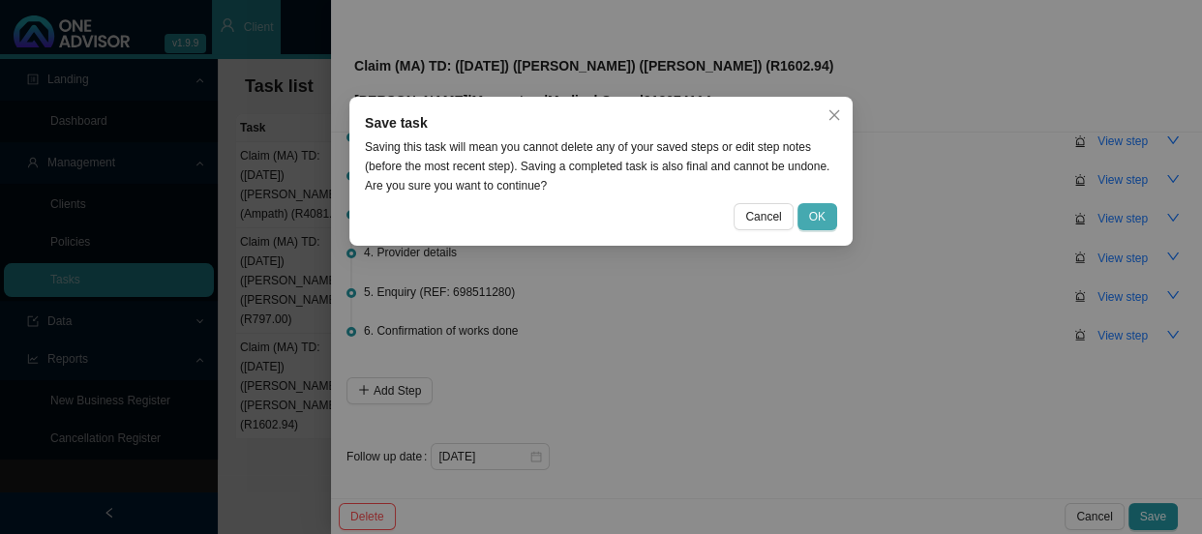
click at [816, 207] on span "OK" at bounding box center [817, 216] width 16 height 19
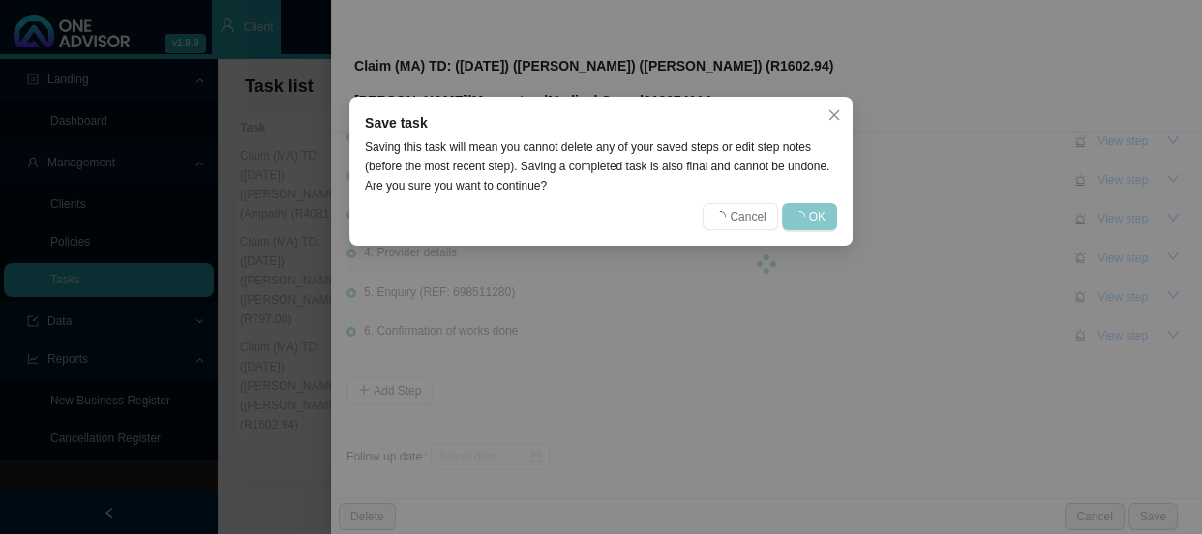
scroll to position [0, 0]
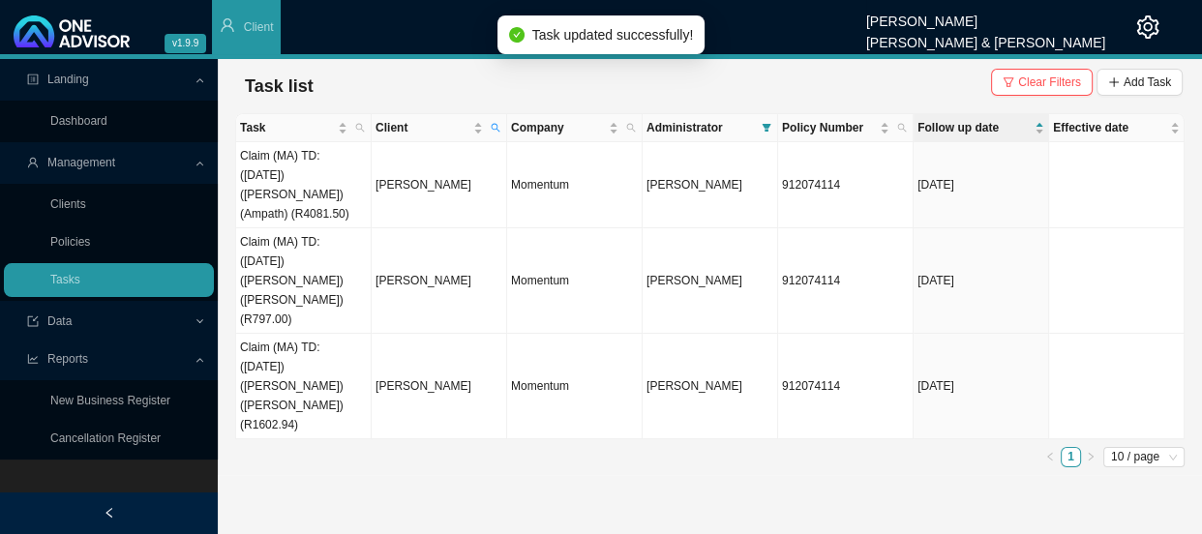
click at [394, 460] on main "Landing Dashboard Management Clients Policies Tasks Data Reports New Business R…" at bounding box center [601, 296] width 1202 height 475
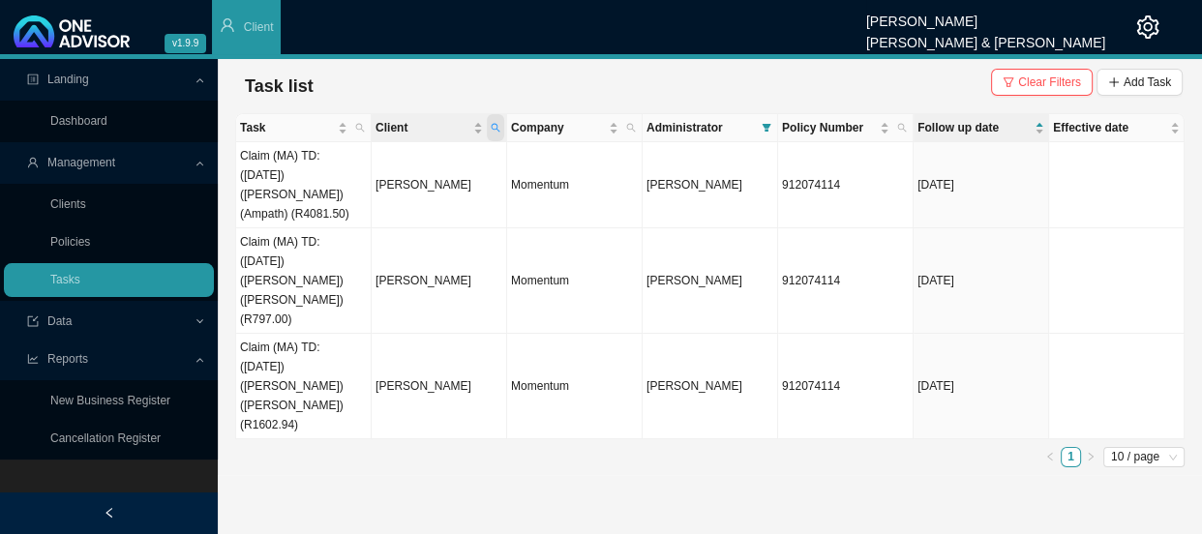
click at [495, 127] on icon "search" at bounding box center [496, 128] width 10 height 10
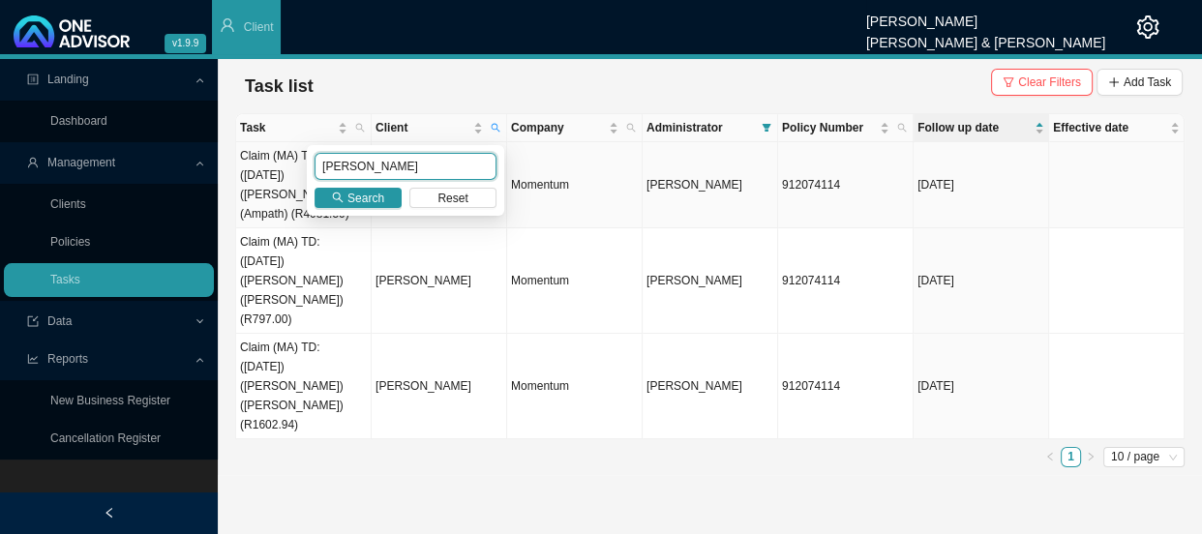
drag, startPoint x: 374, startPoint y: 170, endPoint x: 286, endPoint y: 169, distance: 88.1
click at [286, 169] on body "v1.9.9 [PERSON_NAME] [PERSON_NAME] & [PERSON_NAME] Client Landing Dashboard Man…" at bounding box center [601, 267] width 1202 height 534
type input "schutgens"
click at [362, 195] on span "Search" at bounding box center [365, 198] width 37 height 19
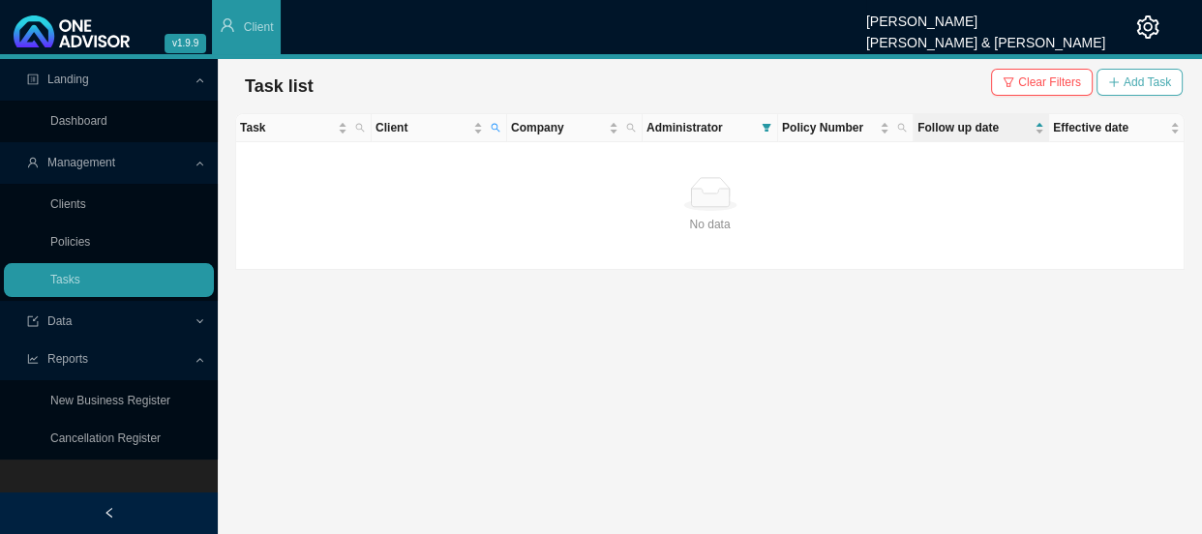
click at [1132, 77] on span "Add Task" at bounding box center [1146, 82] width 47 height 19
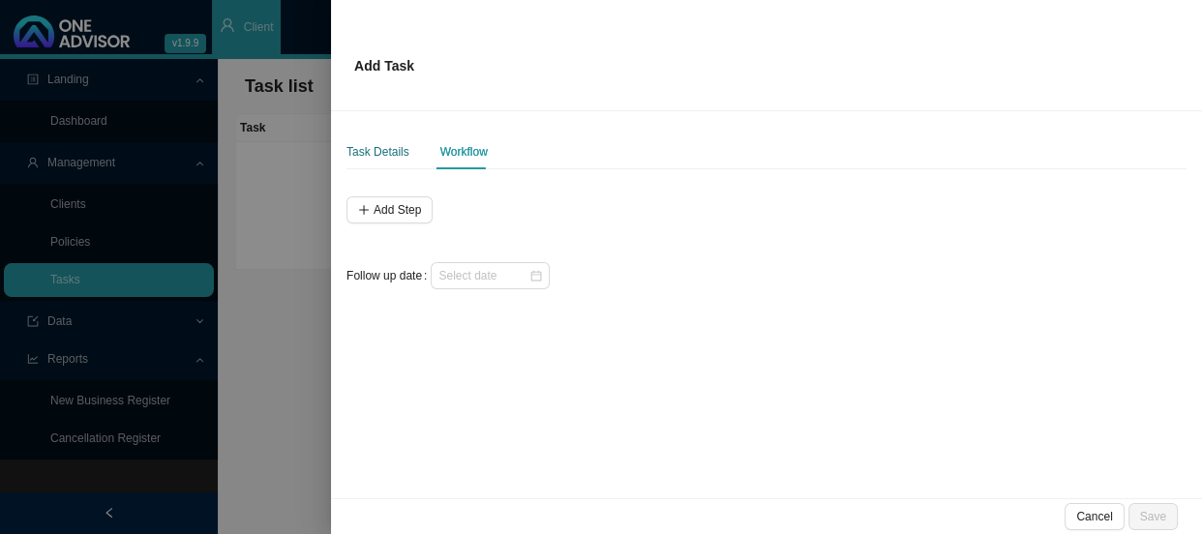
click at [397, 152] on div "Task Details" at bounding box center [377, 151] width 63 height 19
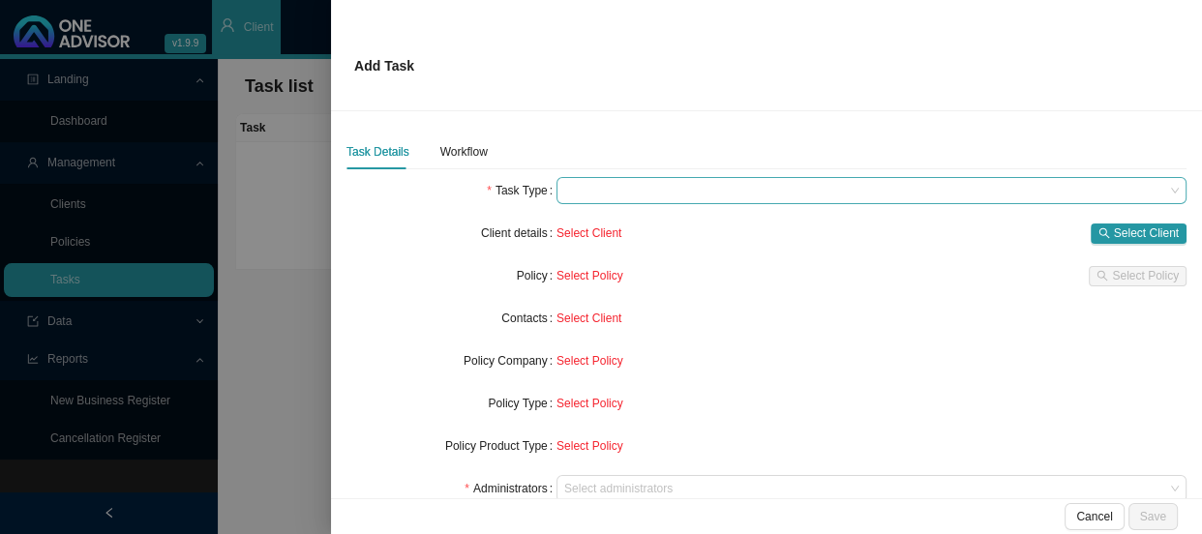
click at [645, 186] on span at bounding box center [871, 190] width 614 height 25
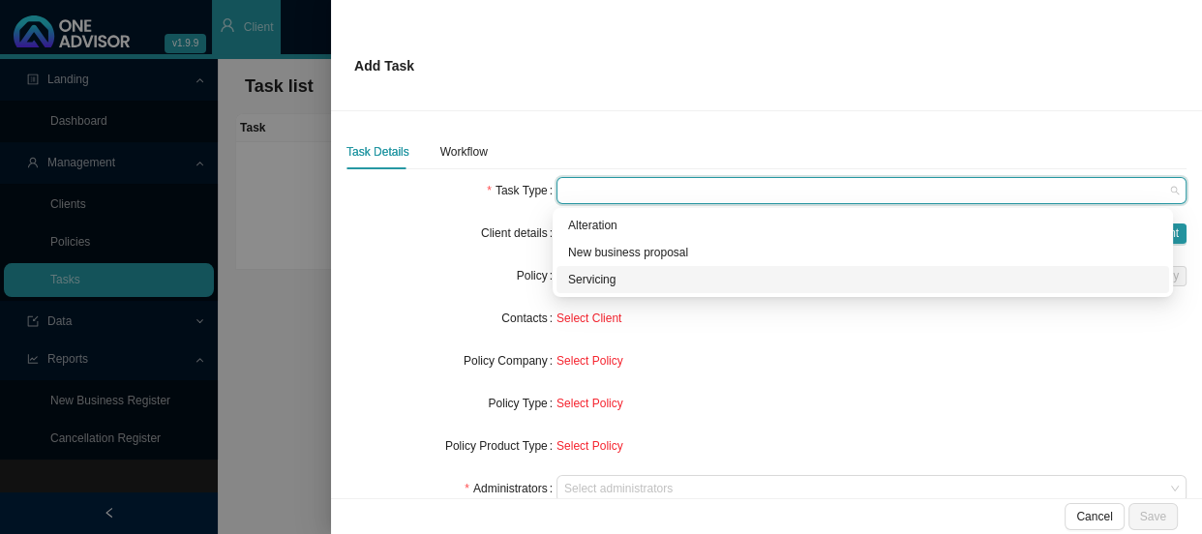
click at [589, 268] on div "Servicing" at bounding box center [862, 279] width 613 height 27
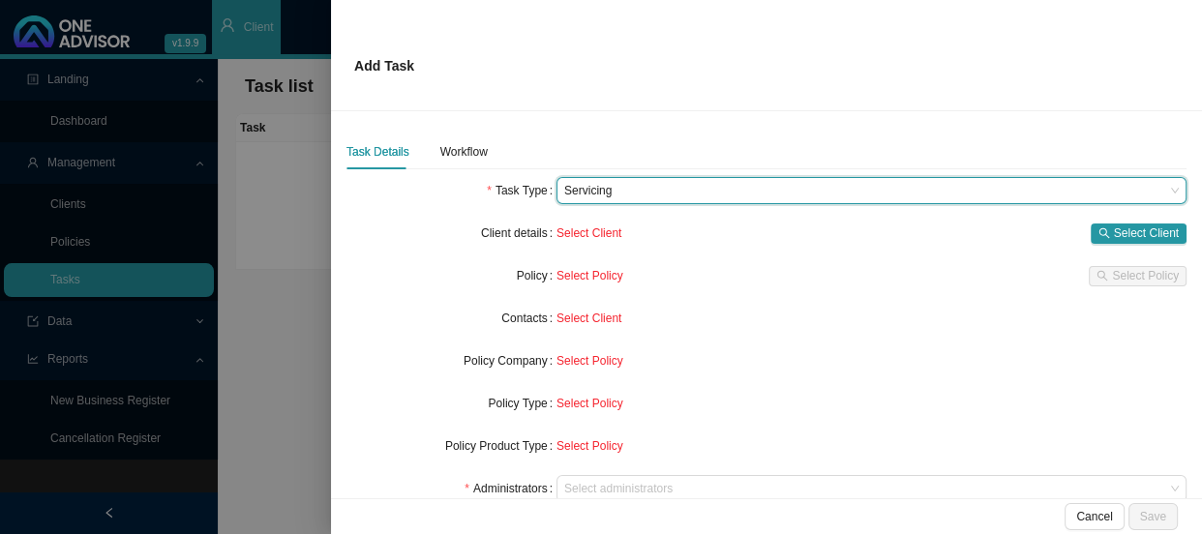
scroll to position [175, 0]
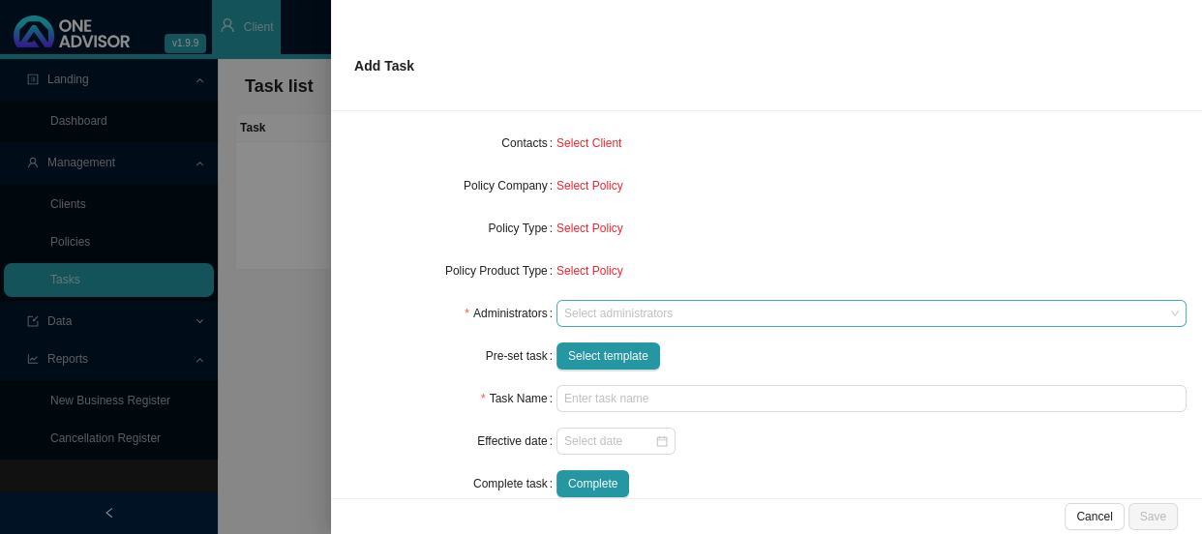
click at [611, 310] on div at bounding box center [862, 314] width 604 height 15
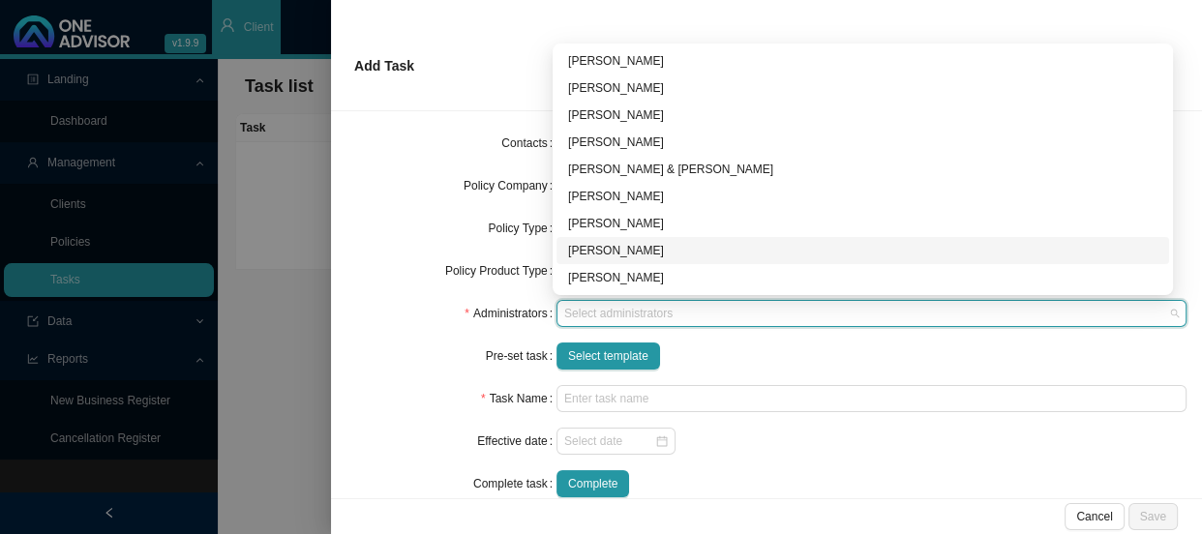
click at [613, 250] on div "[PERSON_NAME]" at bounding box center [862, 250] width 589 height 19
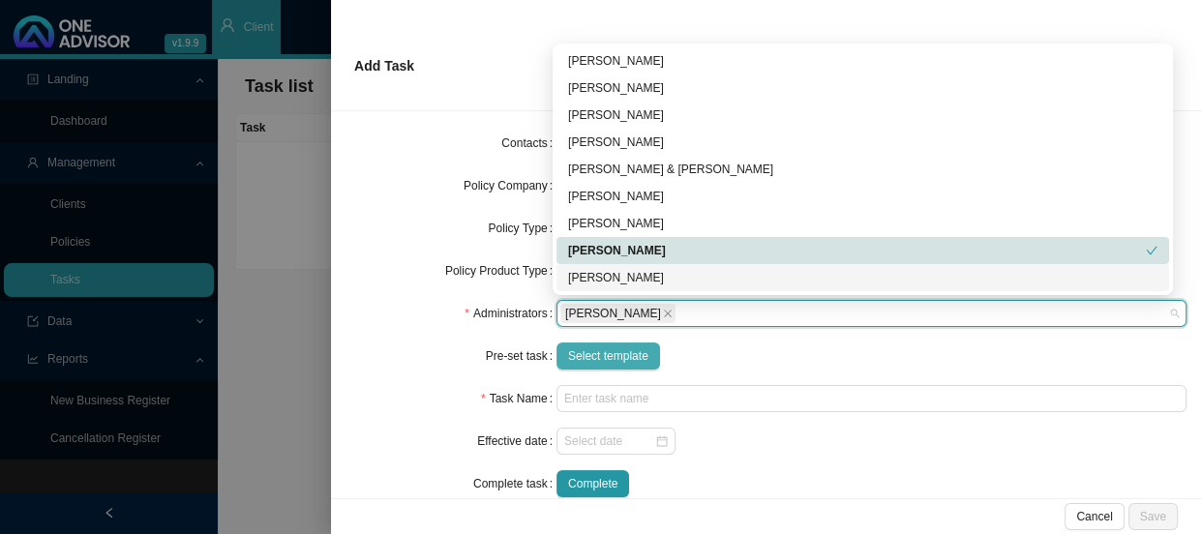
click at [610, 356] on span "Select template" at bounding box center [608, 355] width 80 height 19
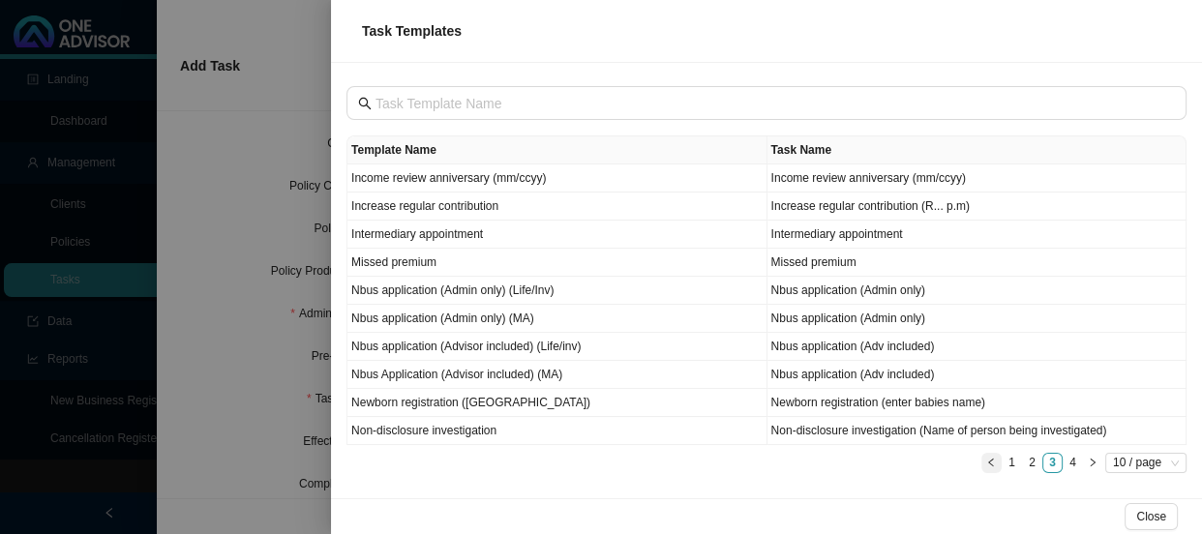
click at [999, 463] on button "button" at bounding box center [991, 463] width 20 height 20
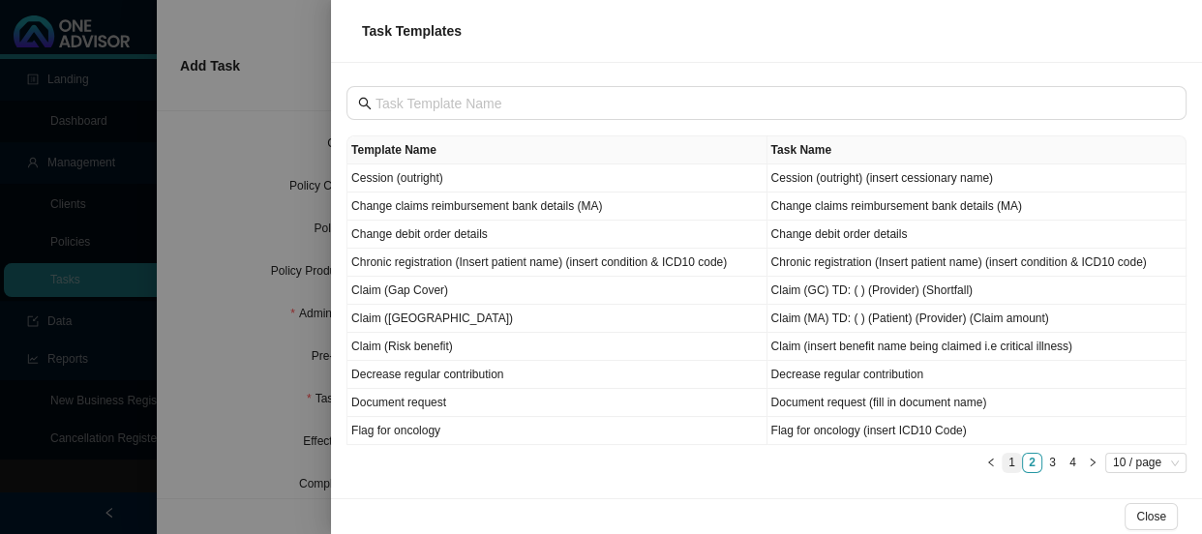
click at [1012, 456] on link "1" at bounding box center [1011, 463] width 18 height 18
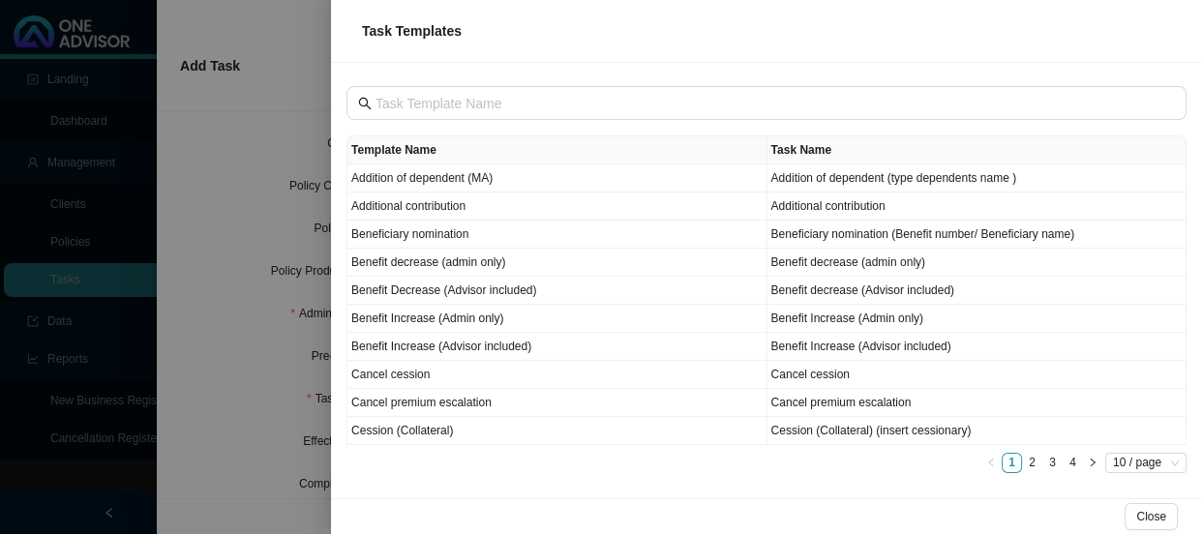
click at [1066, 464] on link "4" at bounding box center [1072, 463] width 18 height 18
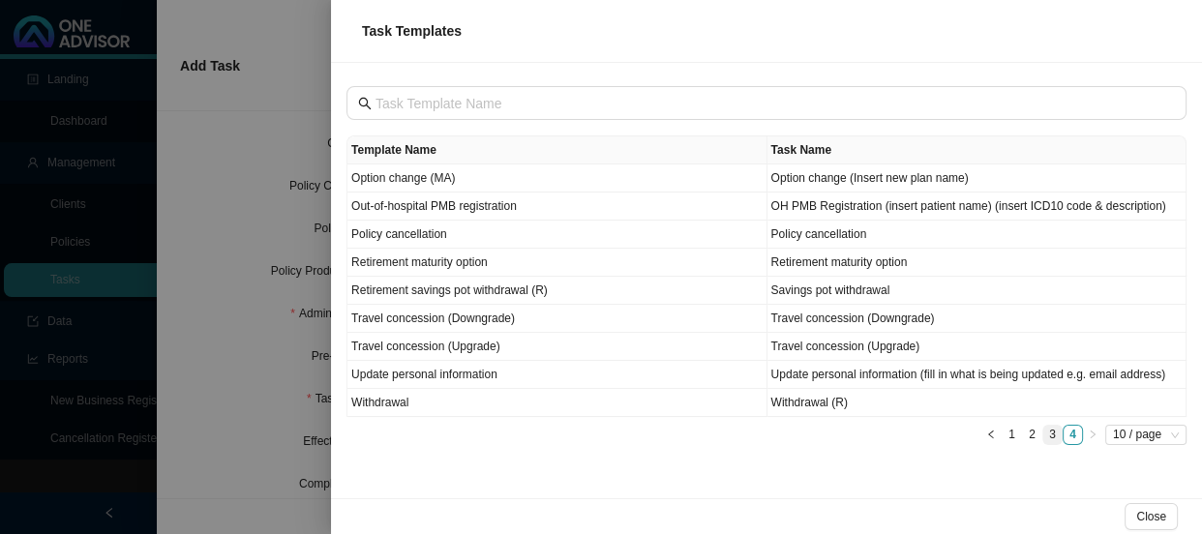
click at [1048, 432] on link "3" at bounding box center [1052, 435] width 18 height 18
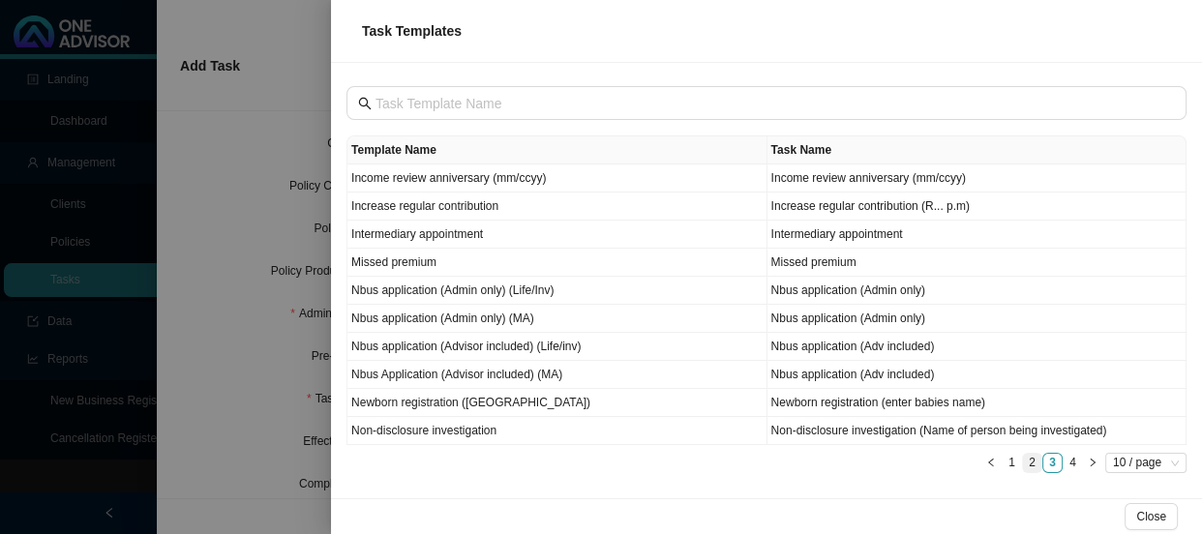
click at [1031, 465] on link "2" at bounding box center [1032, 463] width 18 height 18
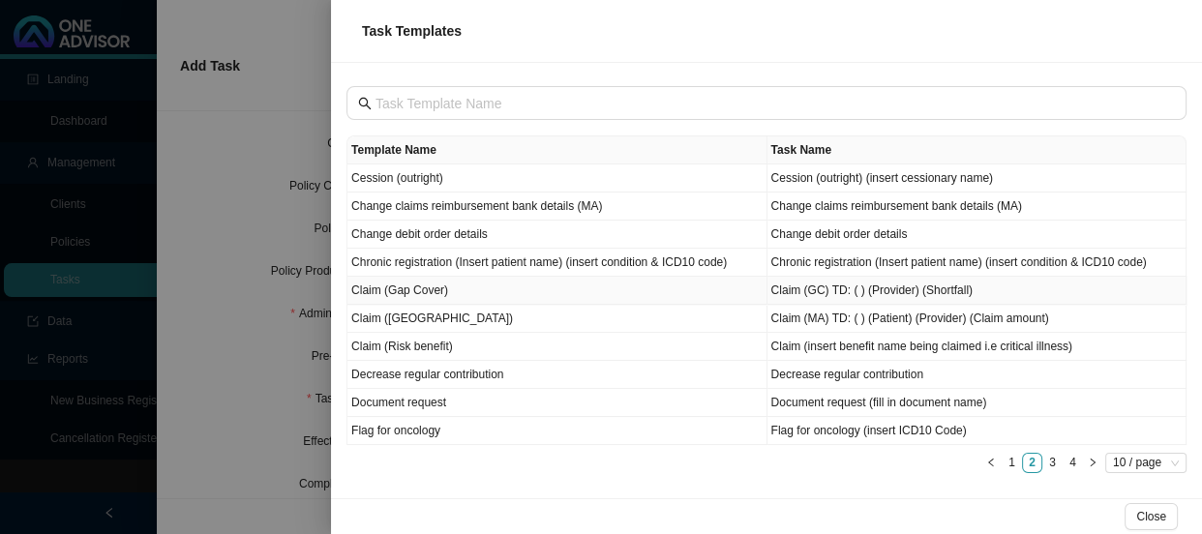
click at [480, 294] on td "Claim (Gap Cover)" at bounding box center [557, 291] width 420 height 28
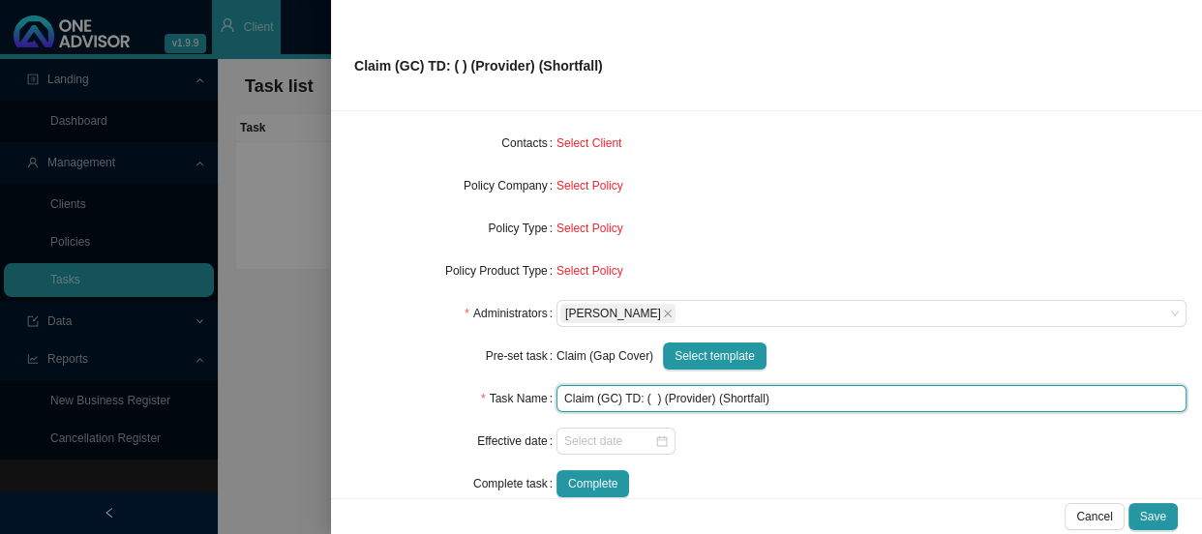
click at [644, 397] on input "Claim (GC) TD: ( ) (Provider) (Shortfall)" at bounding box center [871, 398] width 630 height 27
click at [647, 397] on input "Claim (GC) TD: ( ) (Provider) (Shortfall)" at bounding box center [871, 398] width 630 height 27
click at [728, 396] on input "Claim (GC) TD: ([DATE]) (Provider) (Shortfall)" at bounding box center [871, 398] width 630 height 27
click at [831, 404] on input "Claim (GC) TD: ([DATE]) ([GEOGRAPHIC_DATA]) (Shortfall)" at bounding box center [871, 398] width 630 height 27
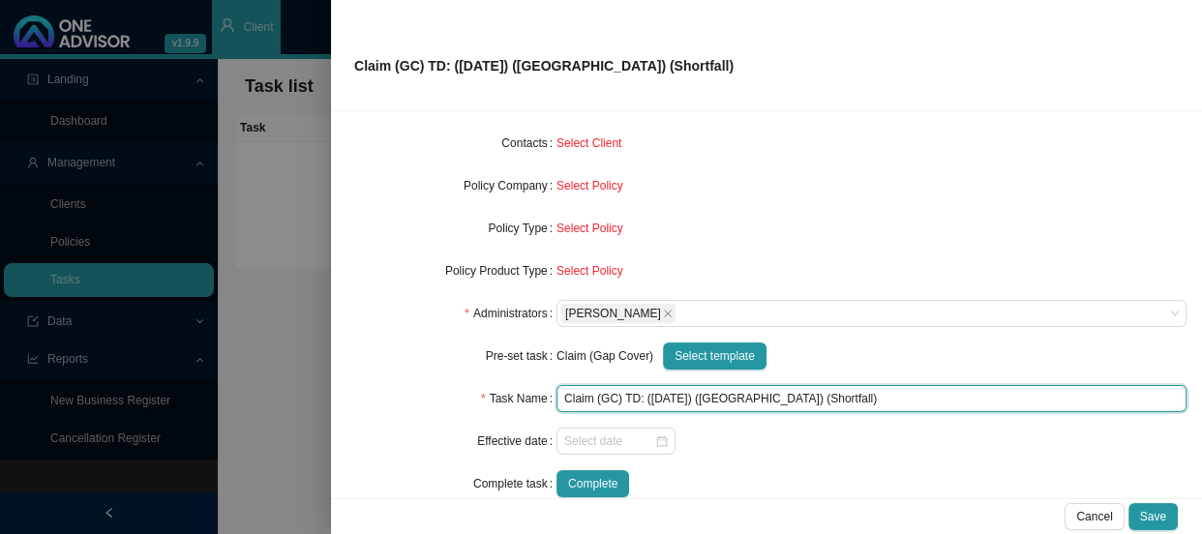
click at [831, 404] on input "Claim (GC) TD: ([DATE]) ([GEOGRAPHIC_DATA]) (Shortfall)" at bounding box center [871, 398] width 630 height 27
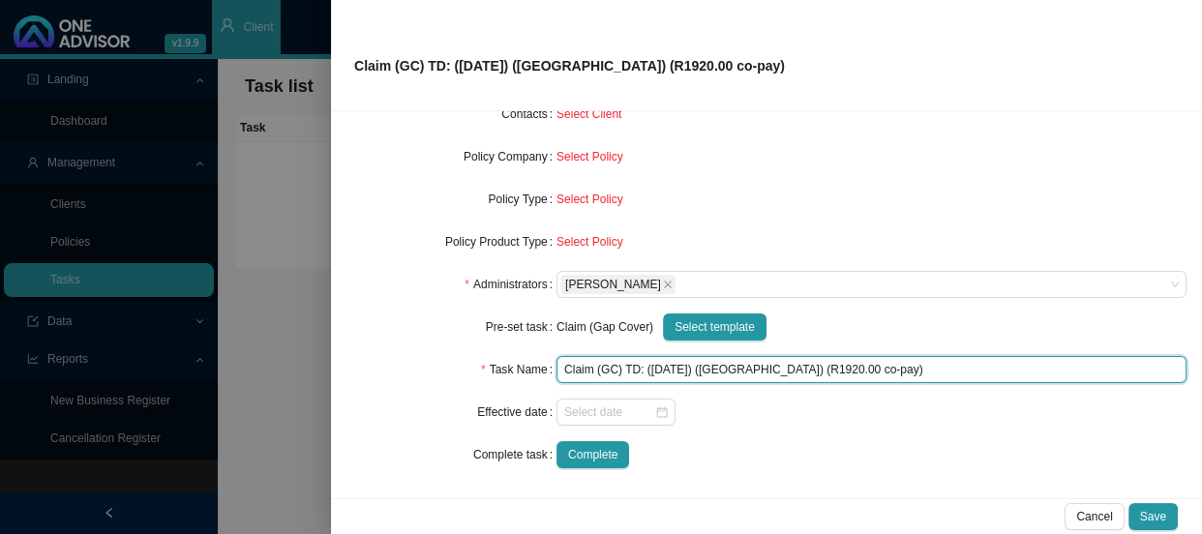
scroll to position [0, 0]
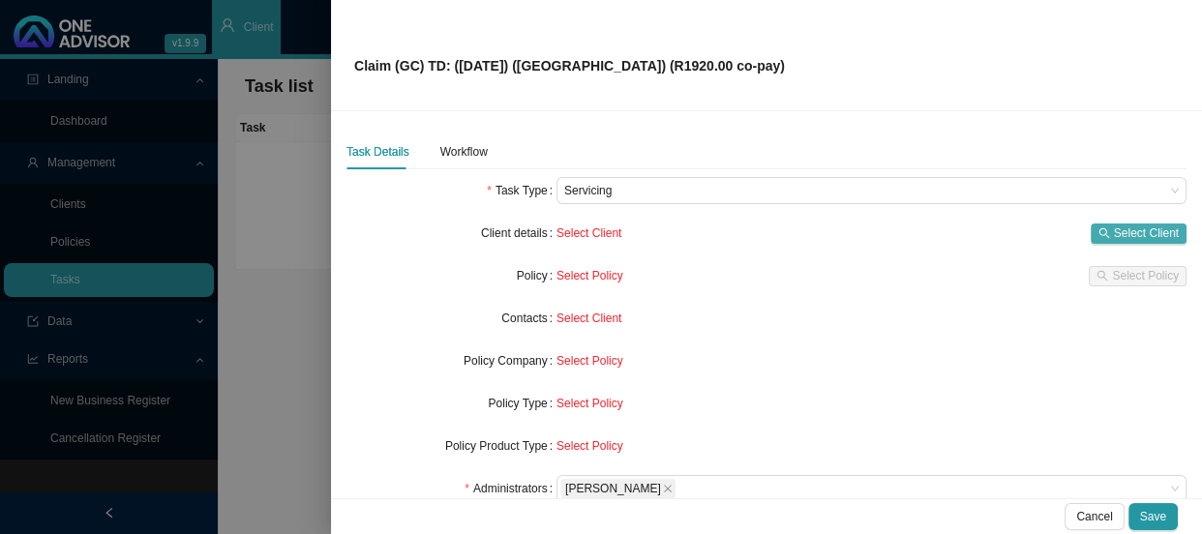
type input "Claim (GC) TD: ([DATE]) ([GEOGRAPHIC_DATA]) (R1920.00 co-pay)"
click at [1114, 230] on span "Select Client" at bounding box center [1146, 233] width 65 height 19
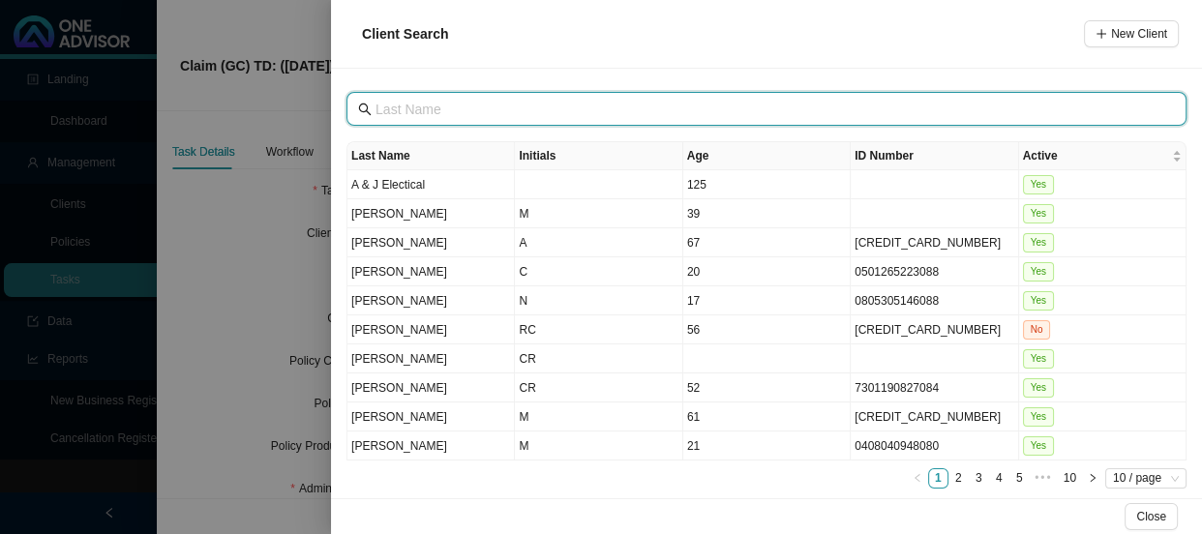
click at [428, 115] on input "text" at bounding box center [768, 109] width 786 height 21
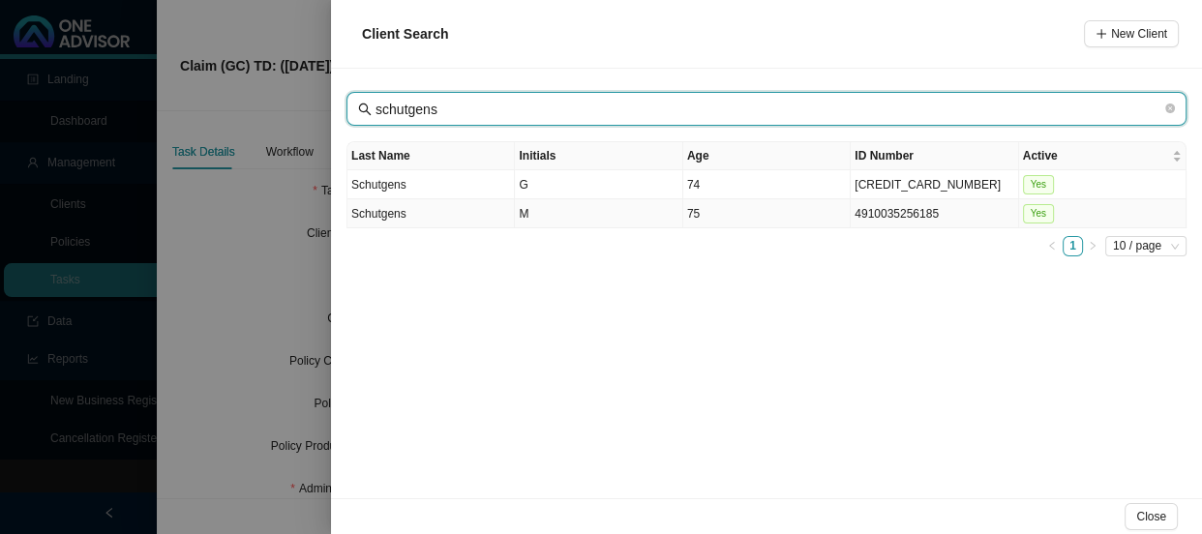
type input "schutgens"
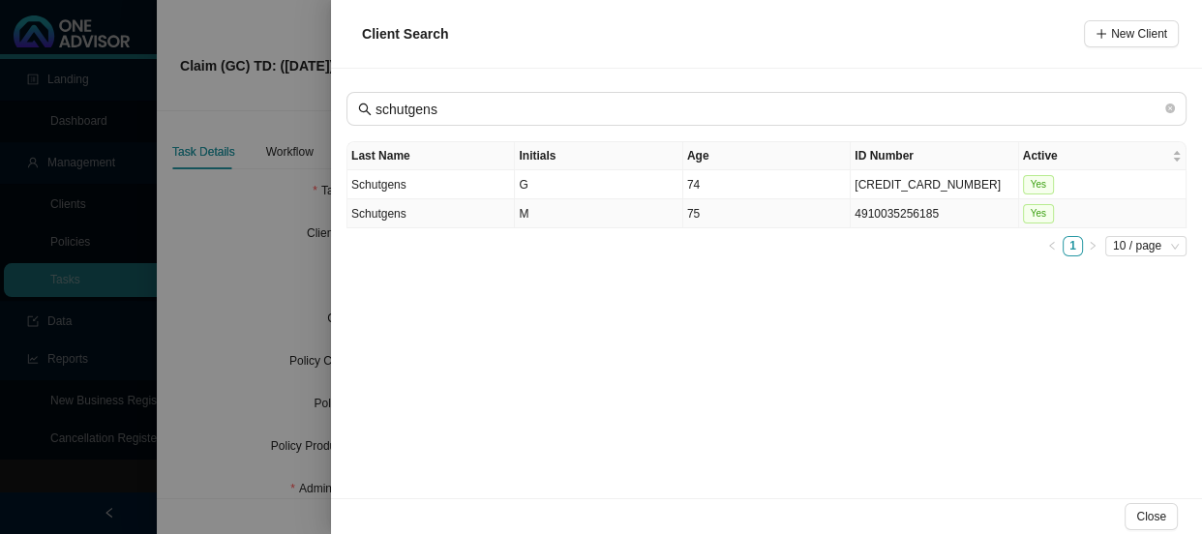
click at [449, 207] on td "Schutgens" at bounding box center [430, 213] width 167 height 29
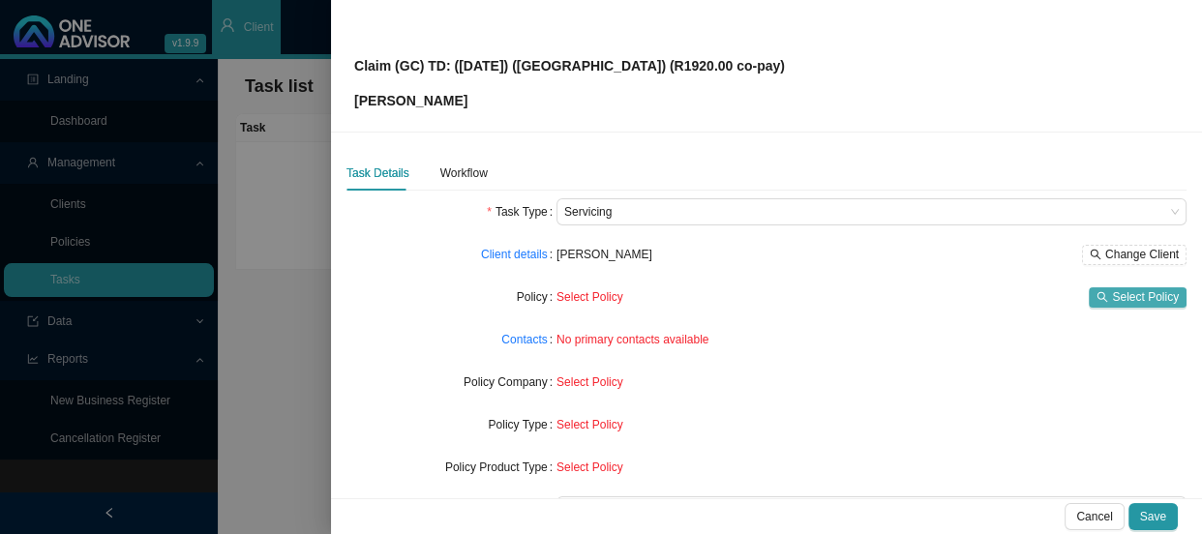
click at [1114, 301] on span "Select Policy" at bounding box center [1145, 296] width 67 height 19
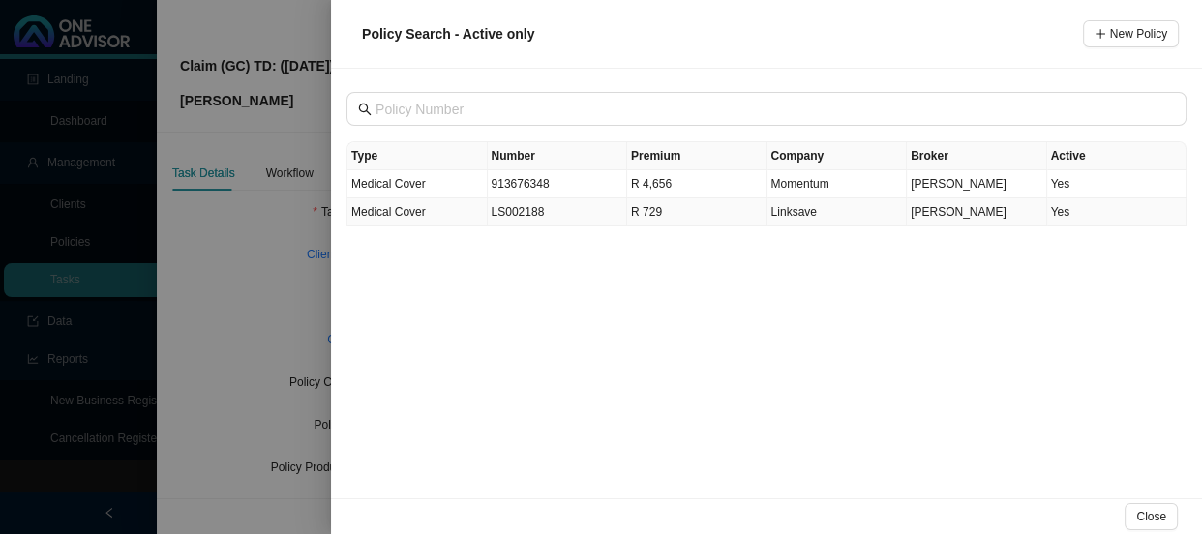
click at [525, 218] on td "LS002188" at bounding box center [558, 212] width 140 height 28
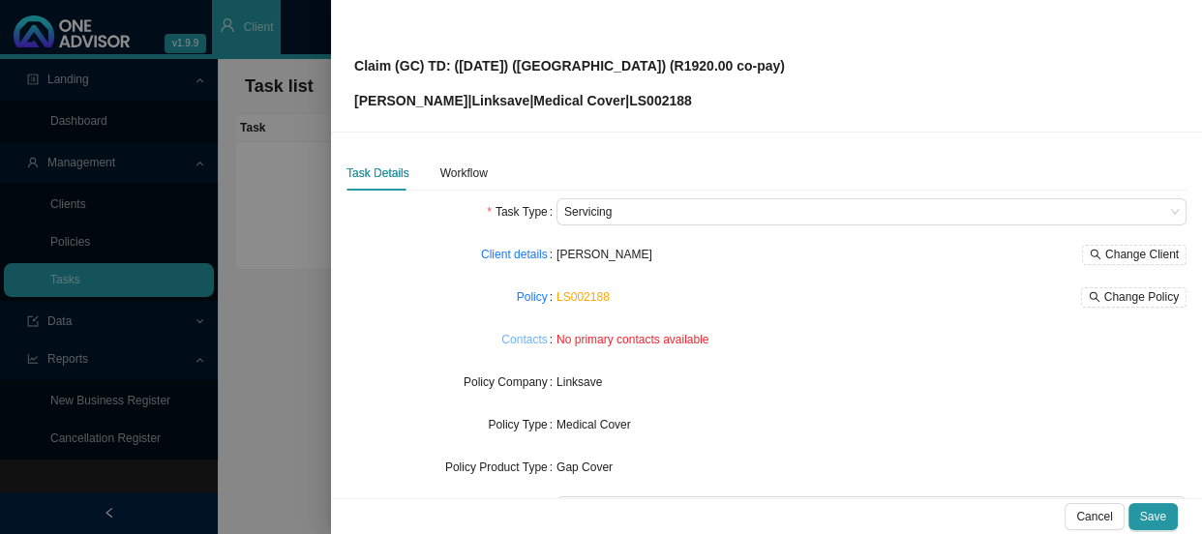
click at [532, 336] on link "Contacts" at bounding box center [523, 339] width 45 height 19
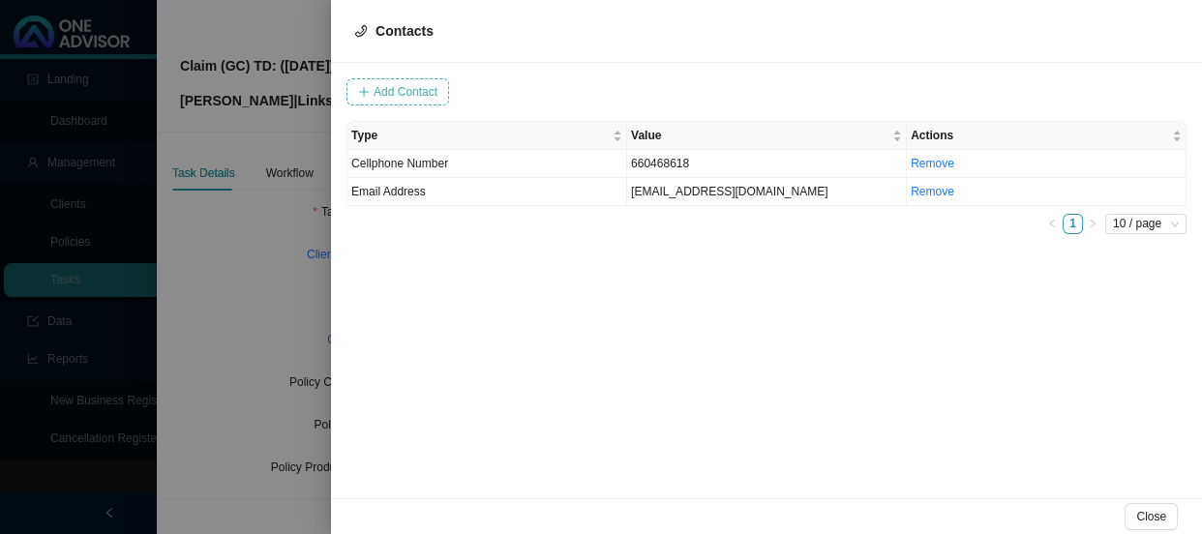
click at [429, 97] on span "Add Contact" at bounding box center [406, 91] width 64 height 19
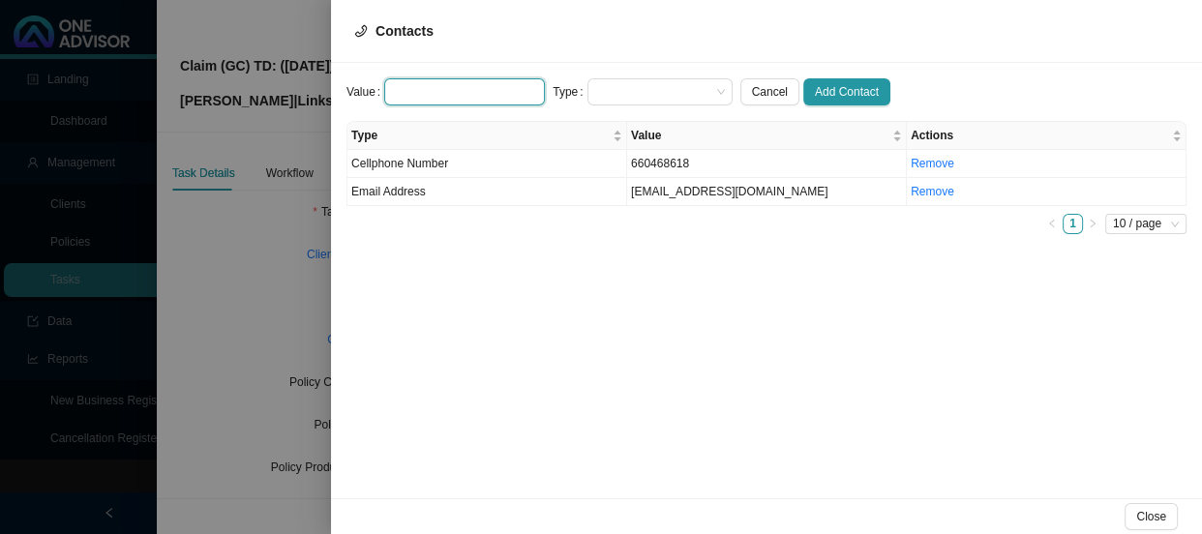
click at [434, 89] on input "text" at bounding box center [464, 91] width 161 height 27
paste input "[EMAIL_ADDRESS][DOMAIN_NAME]"
click at [595, 93] on span at bounding box center [660, 91] width 130 height 25
type input "[EMAIL_ADDRESS][DOMAIN_NAME]"
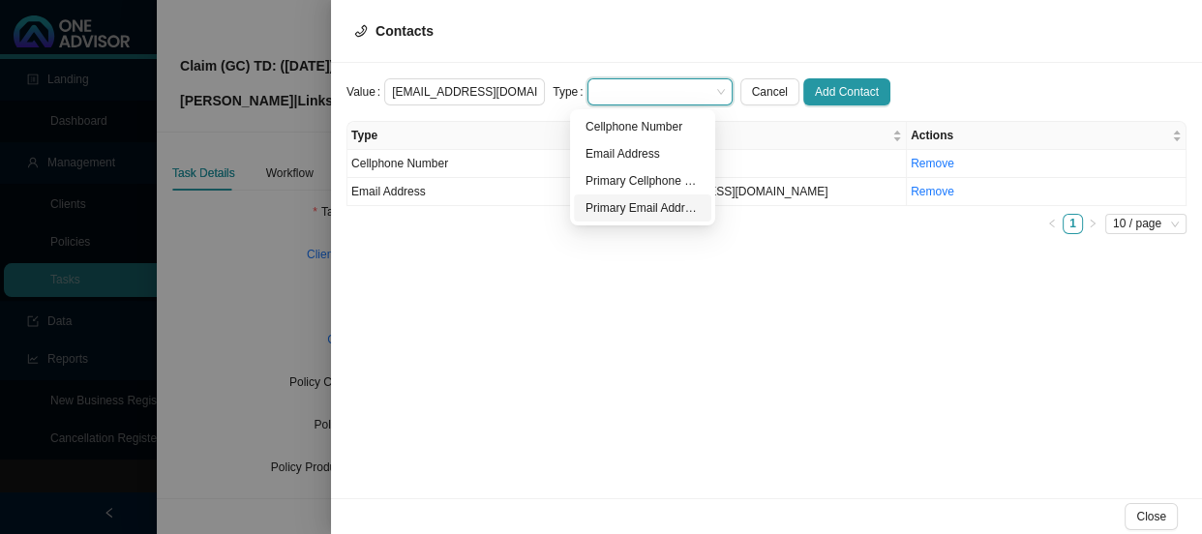
click at [617, 203] on div "Primary Email Address" at bounding box center [642, 207] width 114 height 19
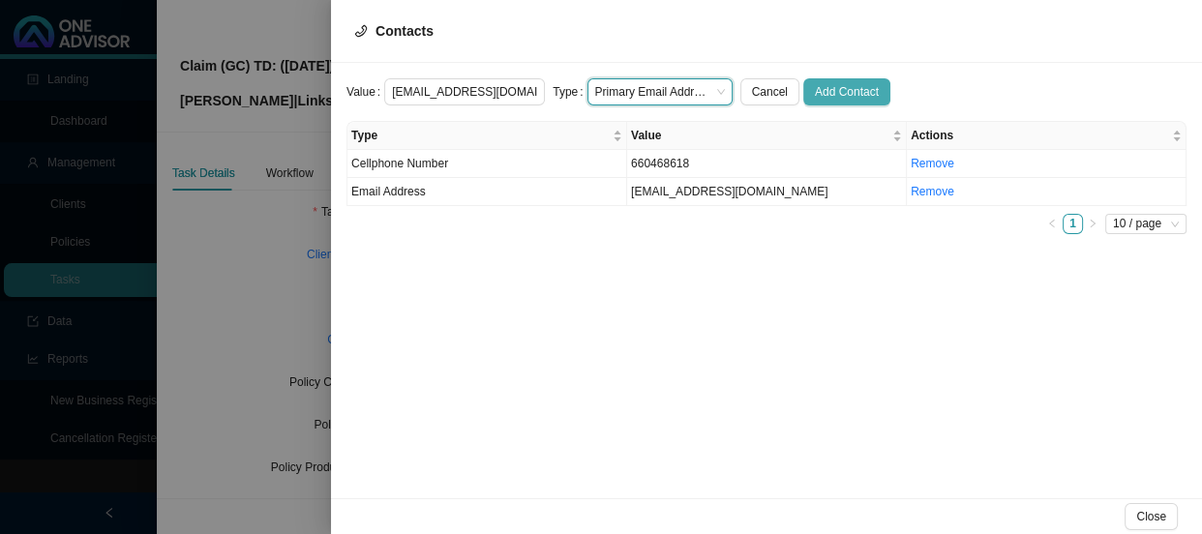
click at [815, 85] on span "Add Contact" at bounding box center [847, 91] width 64 height 19
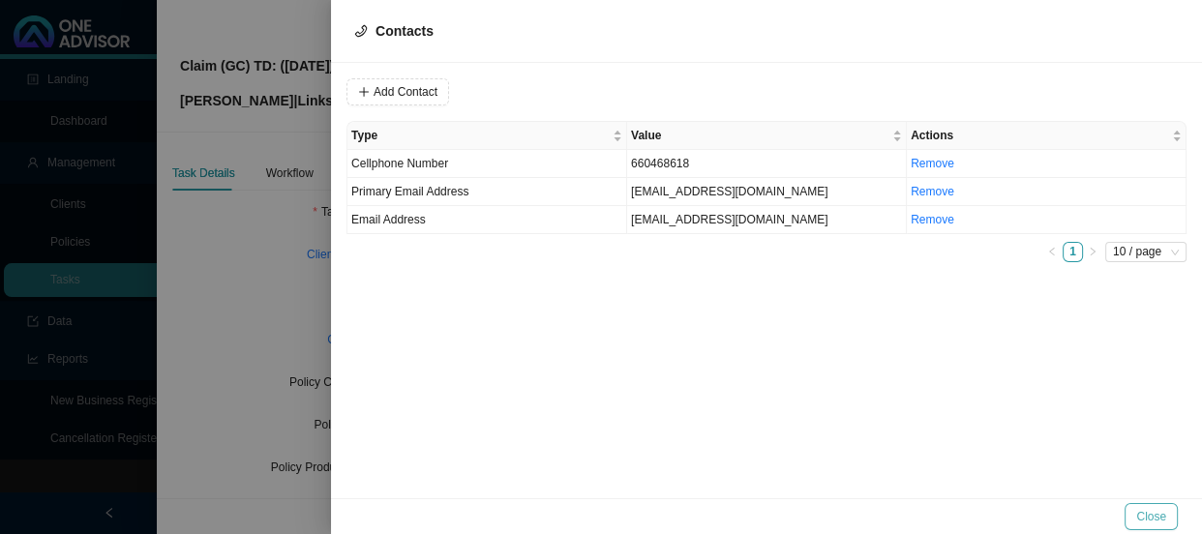
click at [1171, 513] on button "Close" at bounding box center [1150, 516] width 53 height 27
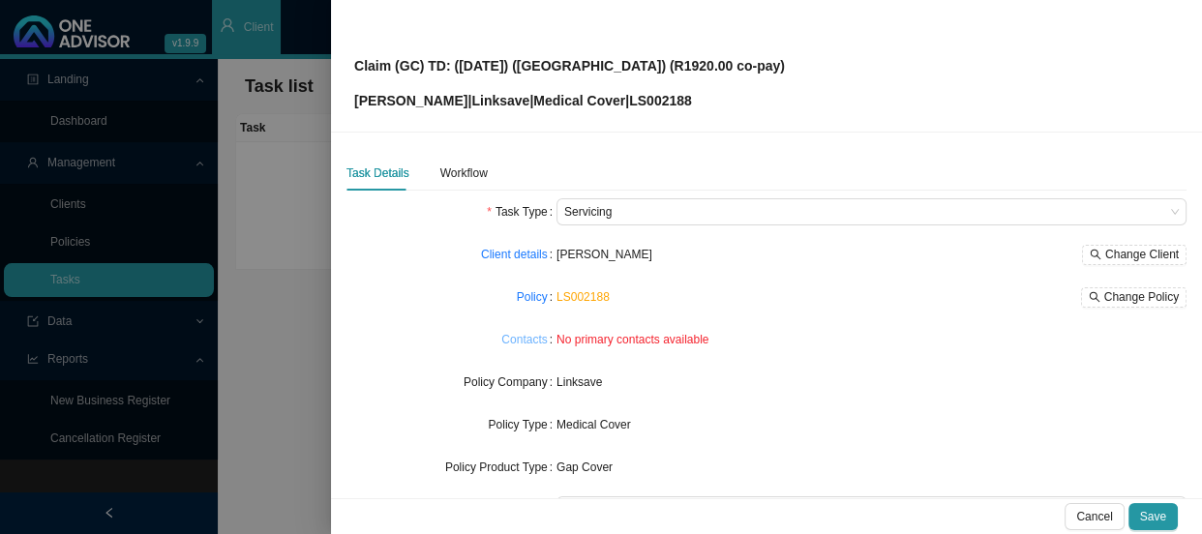
click at [526, 342] on link "Contacts" at bounding box center [523, 339] width 45 height 19
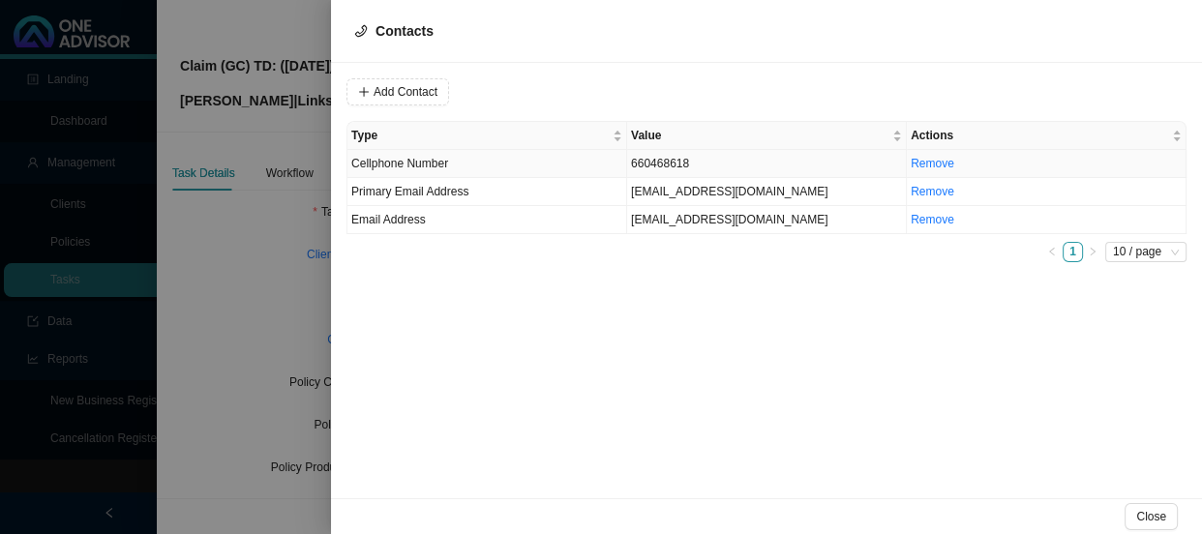
click at [676, 162] on td "660468618" at bounding box center [767, 164] width 280 height 28
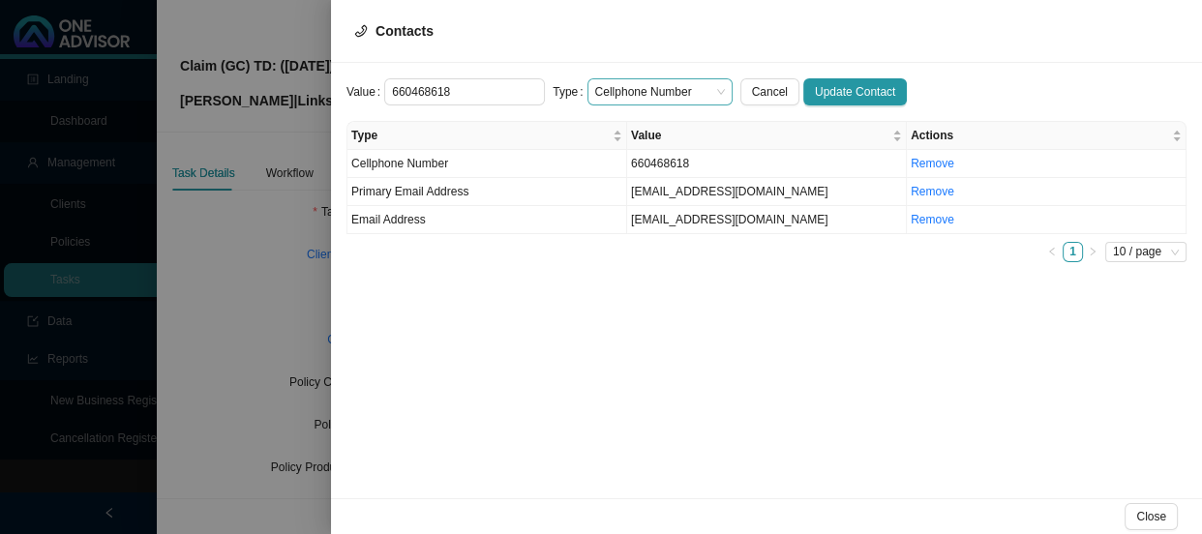
click at [705, 89] on span "Cellphone Number" at bounding box center [660, 91] width 130 height 25
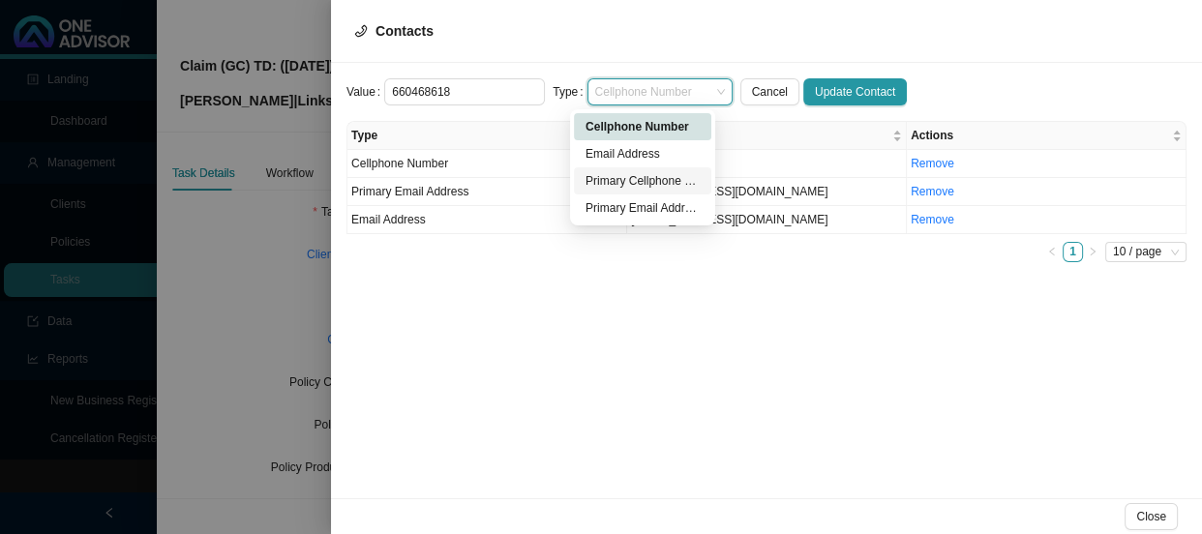
click at [644, 175] on div "Primary Cellphone Number" at bounding box center [642, 180] width 114 height 19
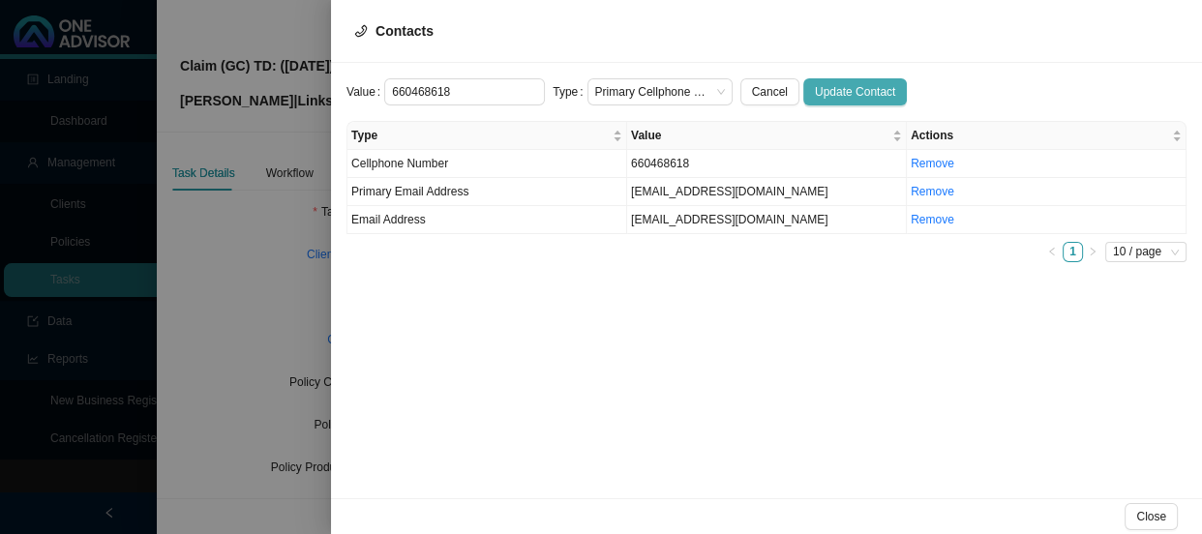
click at [870, 86] on span "Update Contact" at bounding box center [855, 91] width 80 height 19
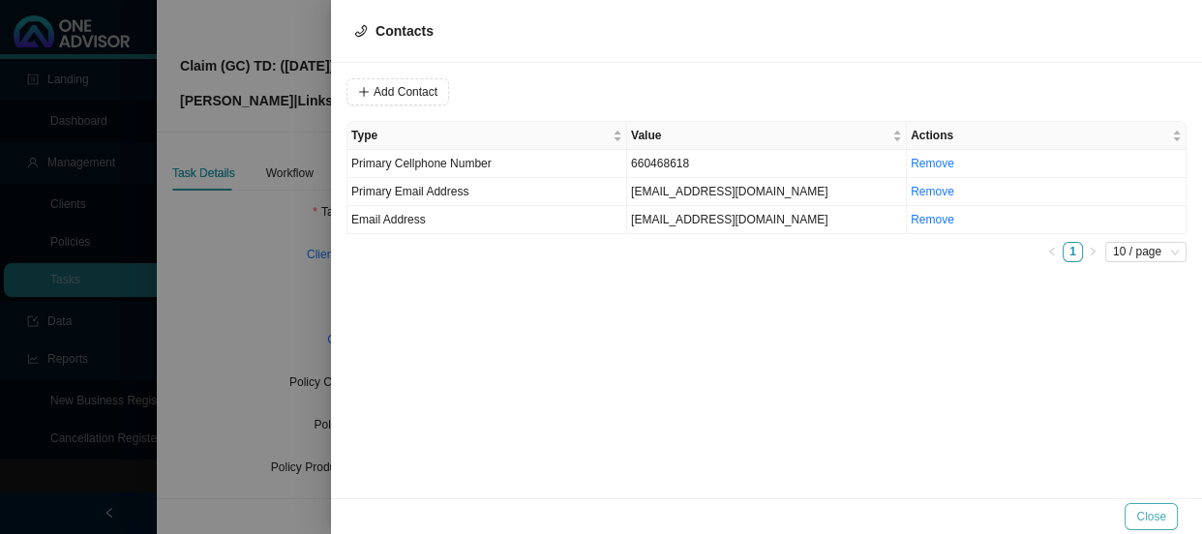
click at [1162, 511] on span "Close" at bounding box center [1151, 516] width 30 height 19
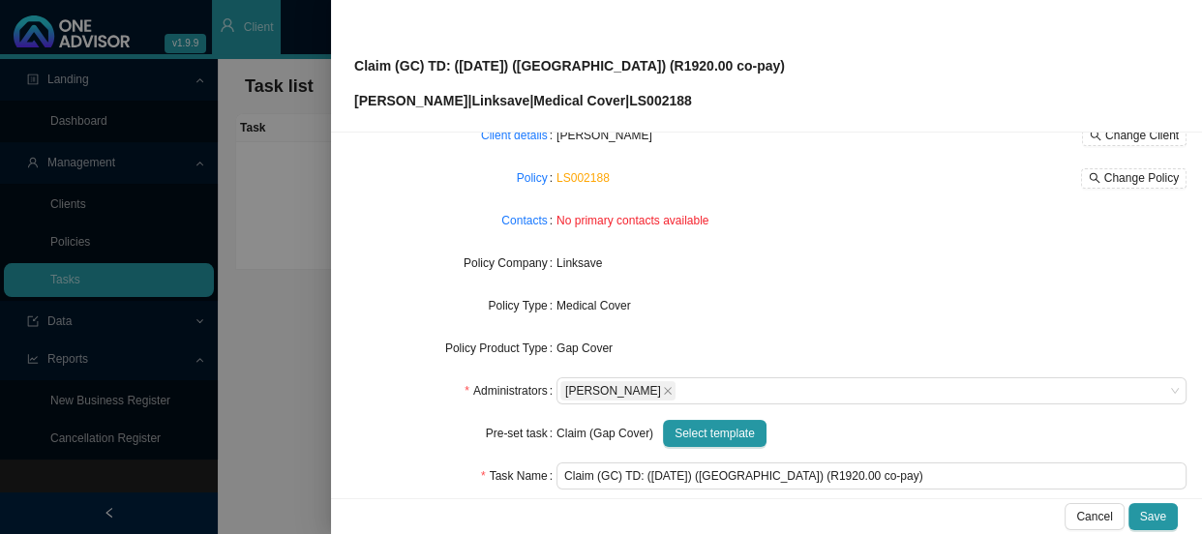
scroll to position [87, 0]
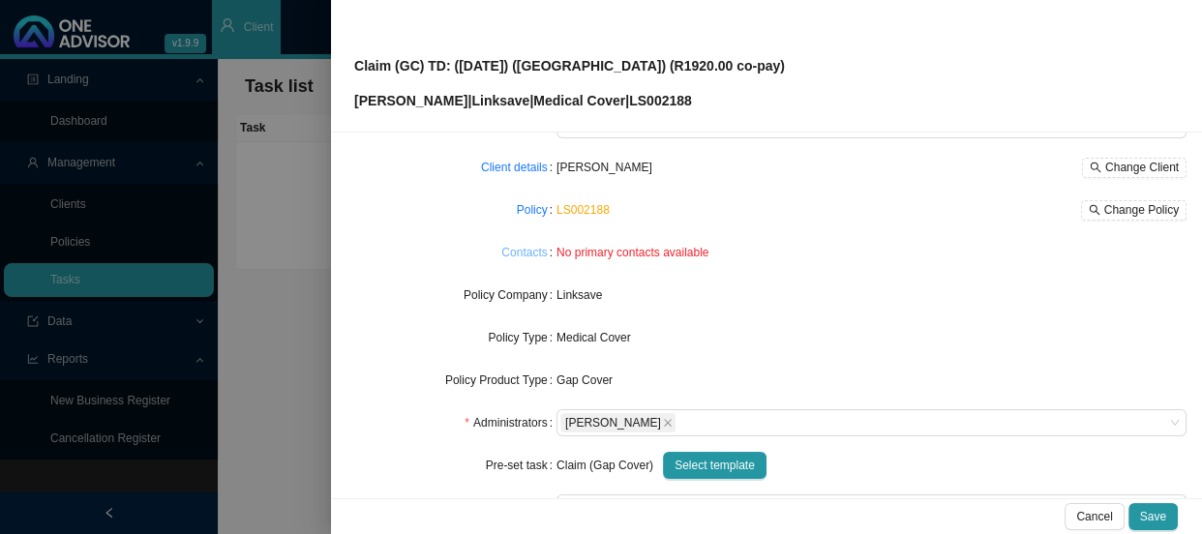
click at [524, 254] on link "Contacts" at bounding box center [523, 252] width 45 height 19
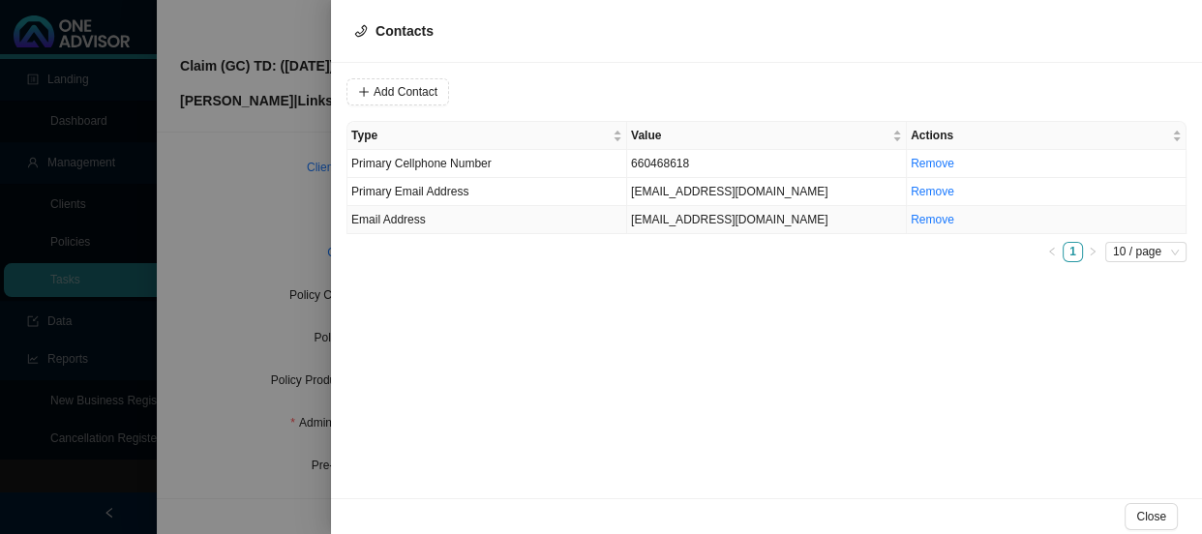
click at [514, 221] on td "Email Address" at bounding box center [487, 220] width 280 height 28
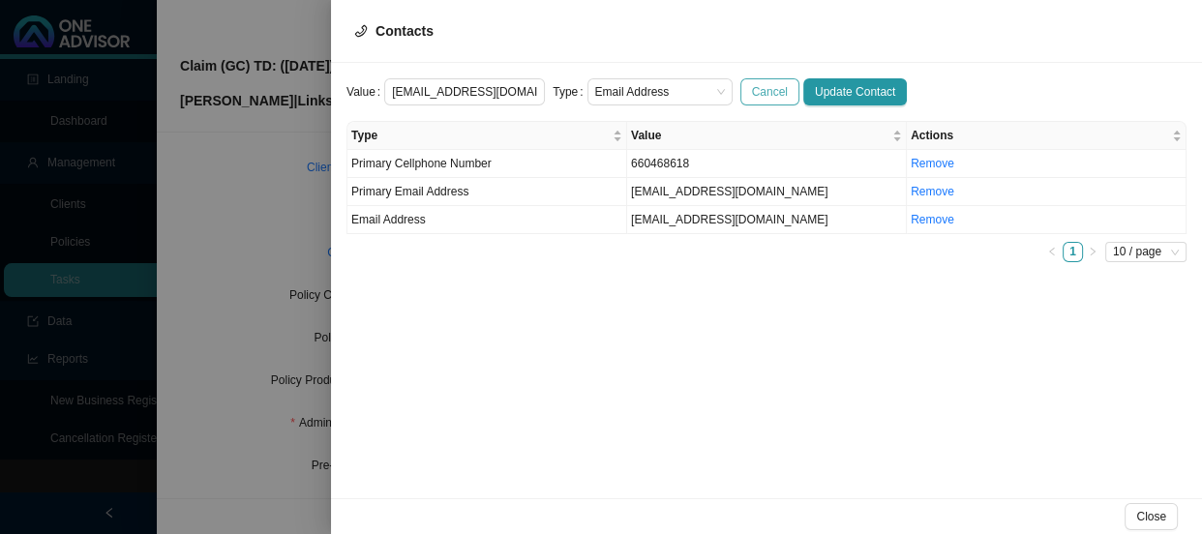
scroll to position [0, 18]
click at [710, 91] on div "Email Address" at bounding box center [659, 91] width 145 height 27
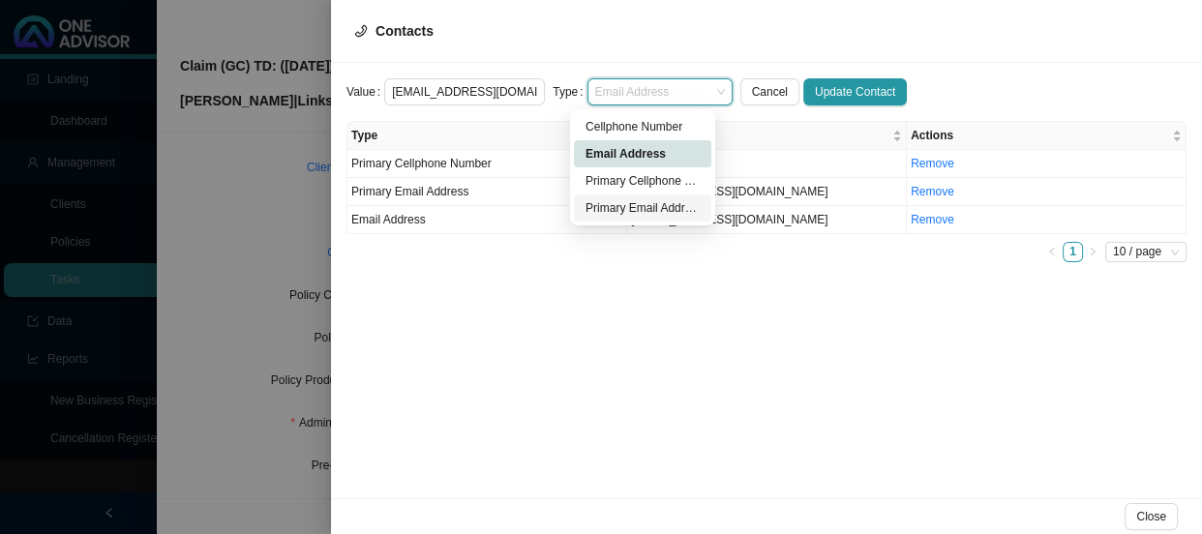
click at [643, 212] on div "Primary Email Address" at bounding box center [642, 207] width 114 height 19
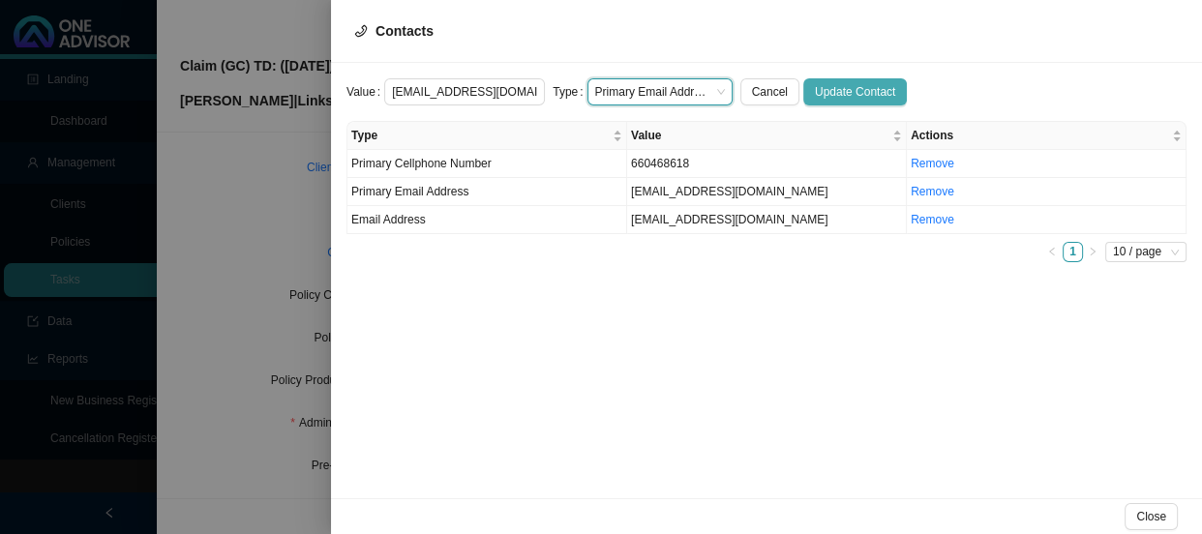
click at [830, 95] on span "Update Contact" at bounding box center [855, 91] width 80 height 19
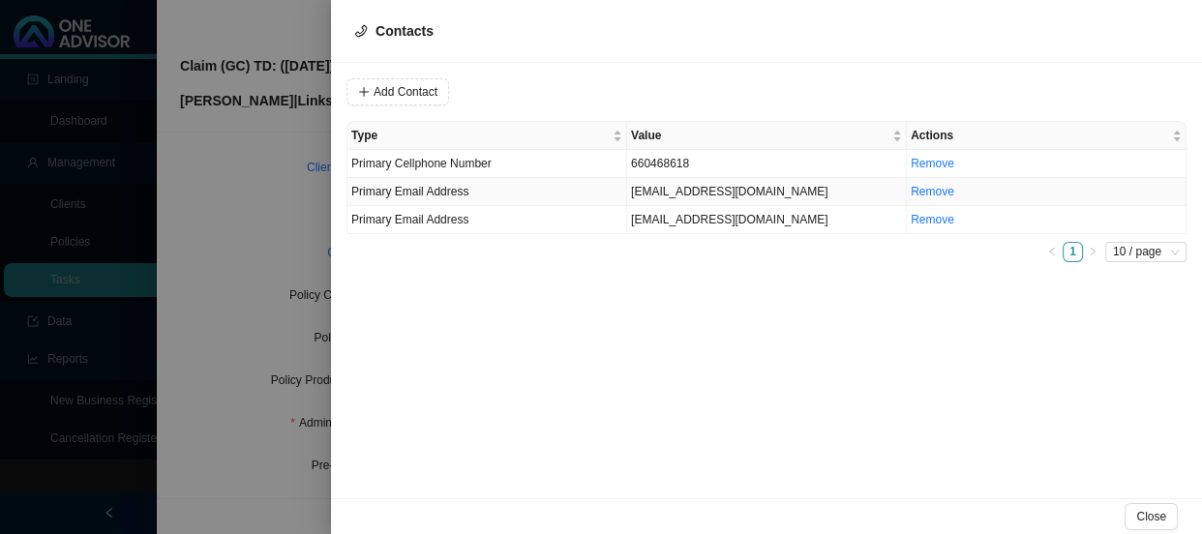
click at [661, 188] on td "[EMAIL_ADDRESS][DOMAIN_NAME]" at bounding box center [767, 192] width 280 height 28
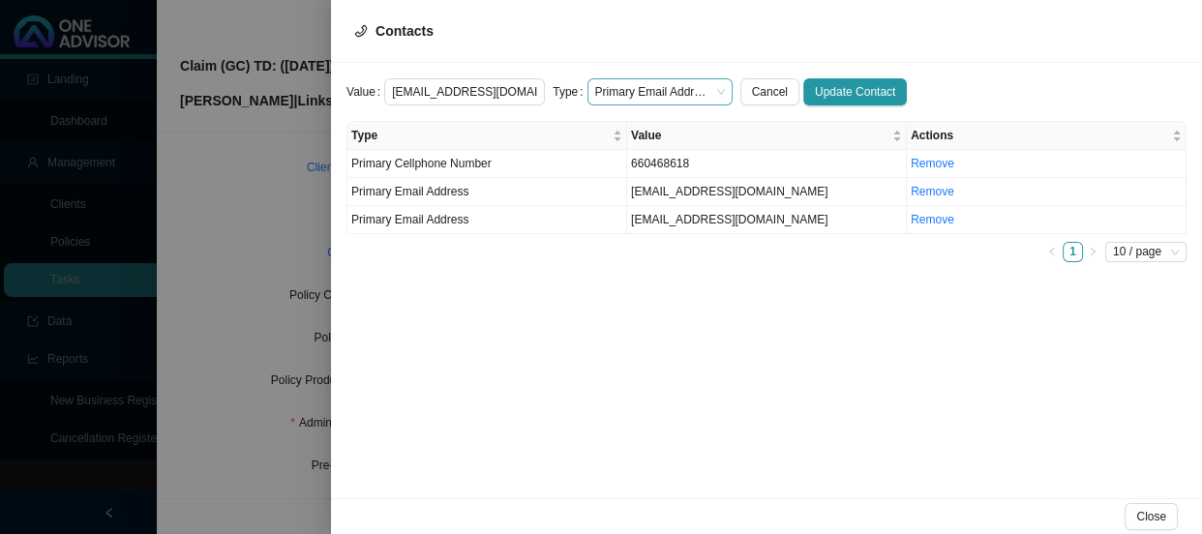
click at [700, 87] on span "Primary Email Address" at bounding box center [660, 91] width 130 height 25
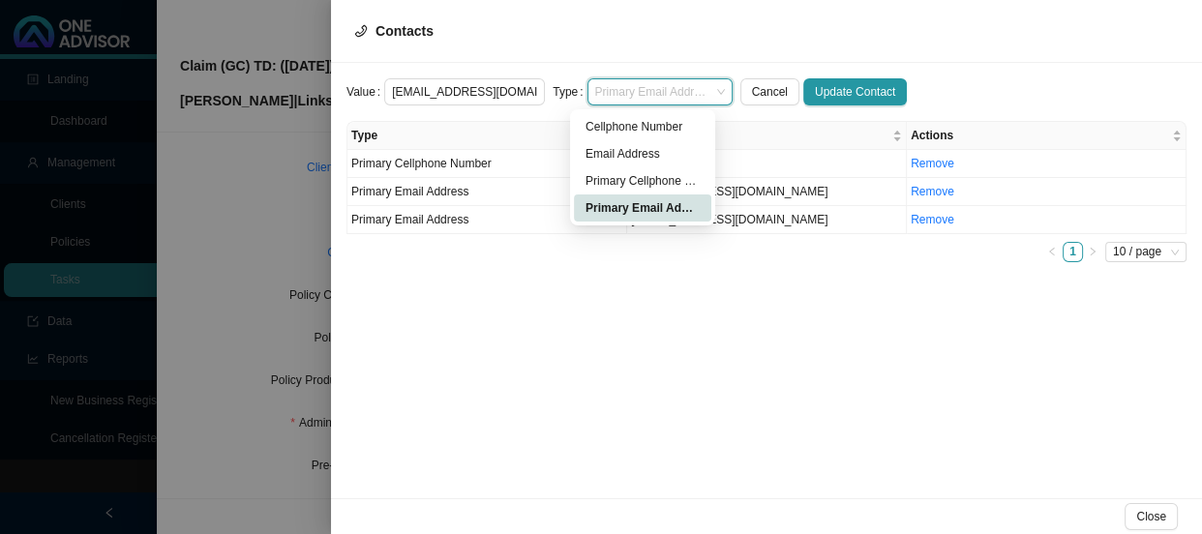
drag, startPoint x: 653, startPoint y: 207, endPoint x: 815, endPoint y: 113, distance: 186.9
click at [654, 208] on div "Primary Email Address" at bounding box center [642, 207] width 114 height 19
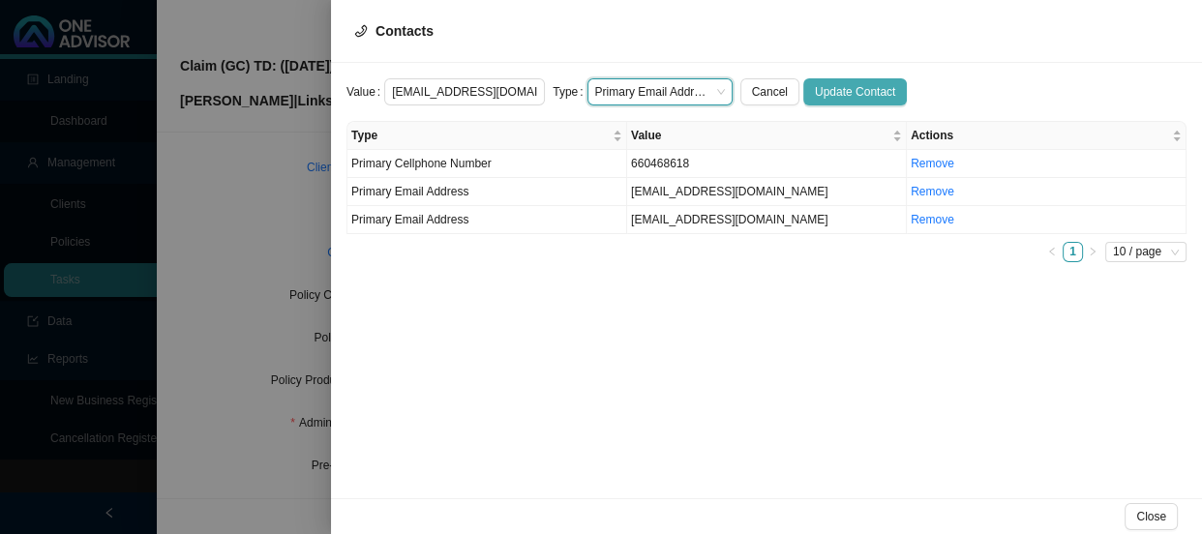
click at [829, 92] on span "Update Contact" at bounding box center [855, 91] width 80 height 19
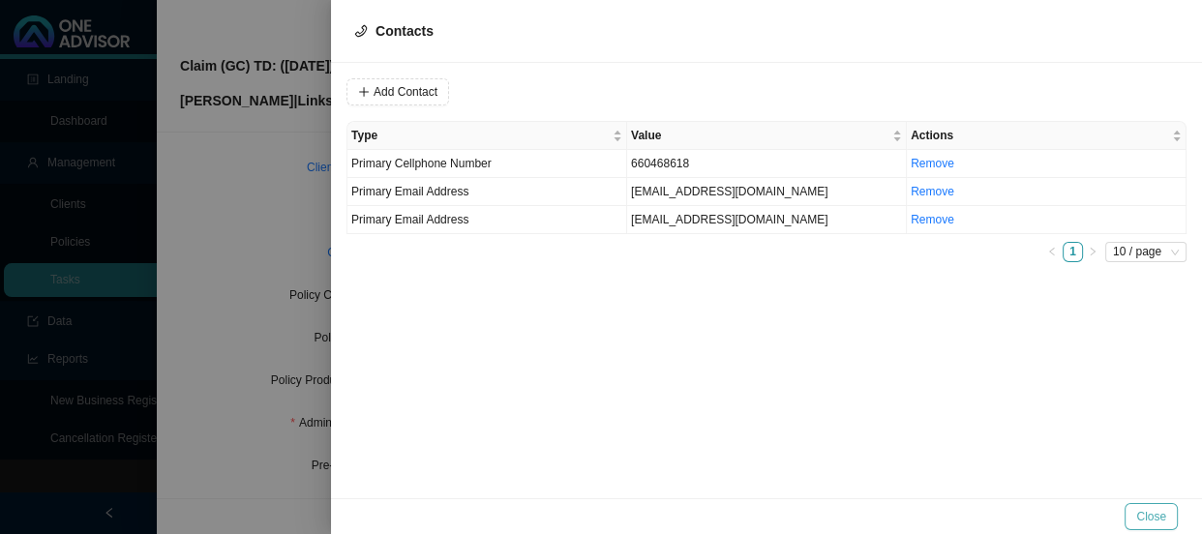
click at [1145, 511] on span "Close" at bounding box center [1151, 516] width 30 height 19
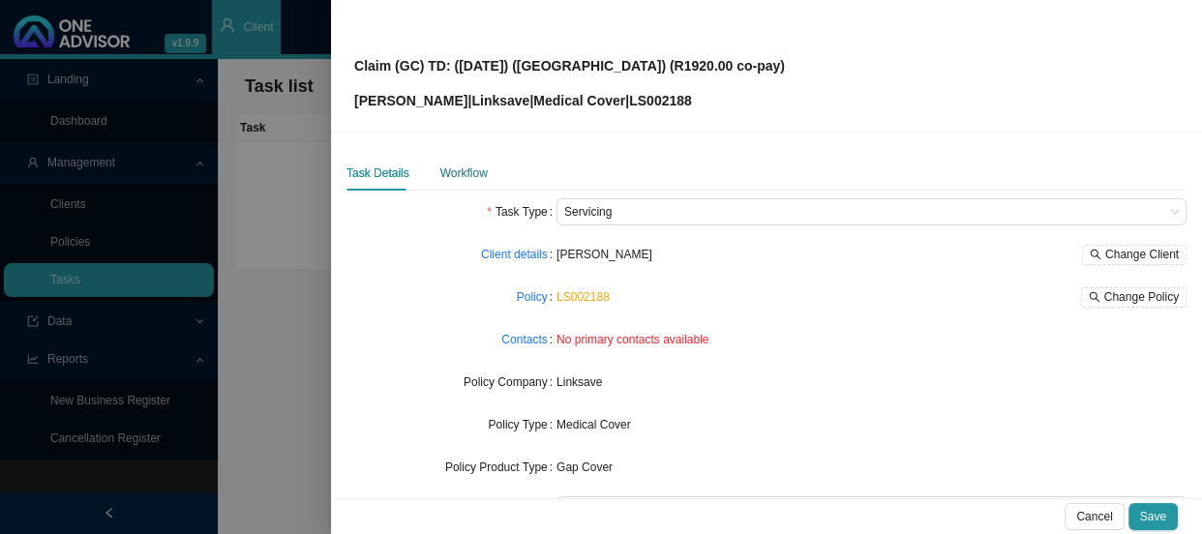
click at [464, 172] on div "Workflow" at bounding box center [463, 173] width 47 height 19
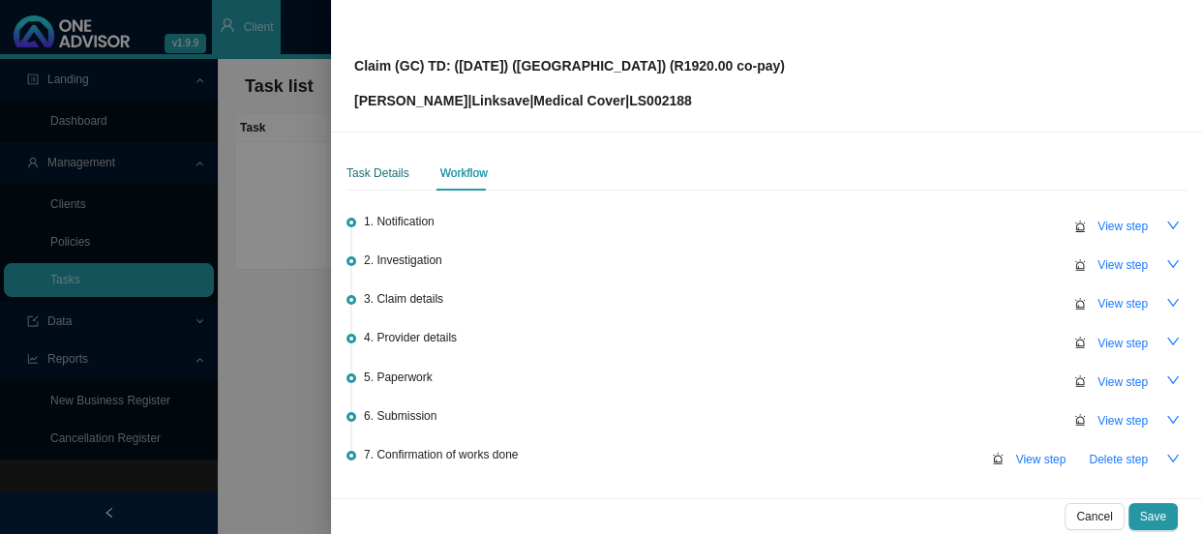
click at [390, 177] on div "Task Details" at bounding box center [377, 173] width 63 height 19
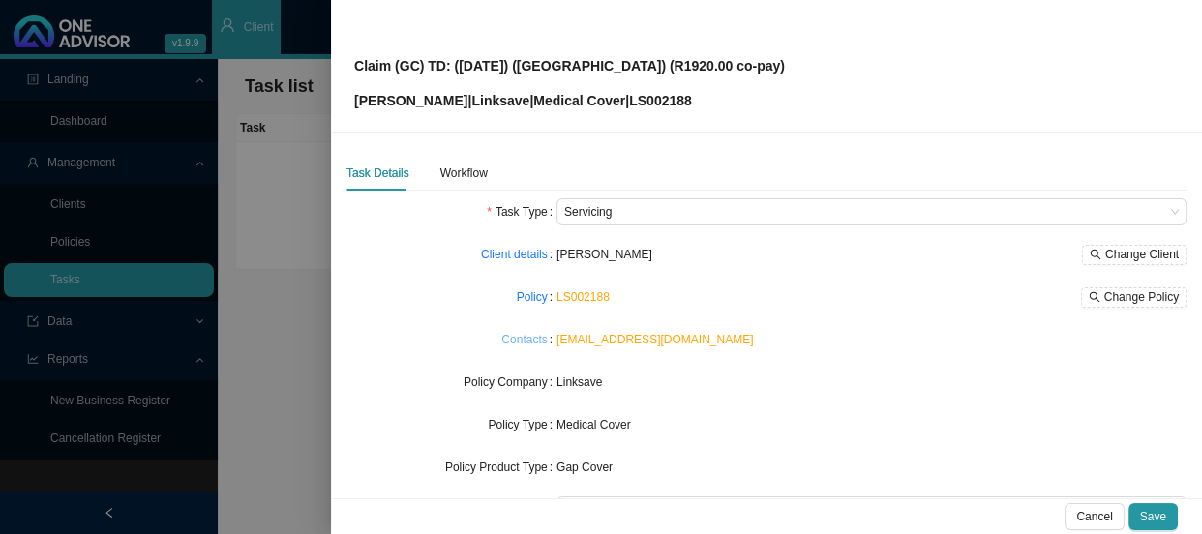
click at [533, 344] on link "Contacts" at bounding box center [523, 339] width 45 height 19
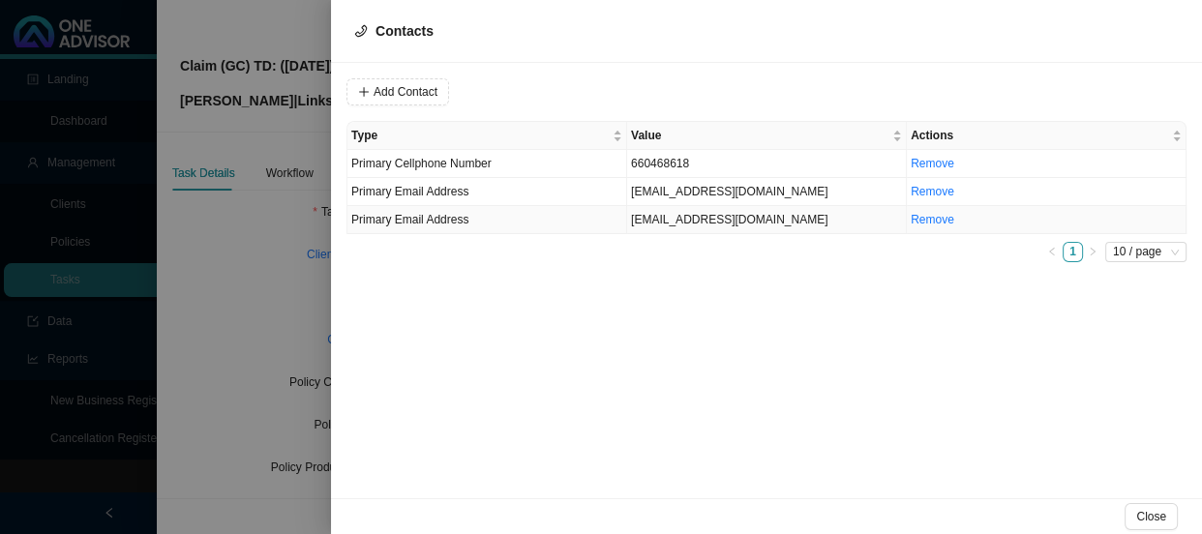
click at [706, 225] on td "[EMAIL_ADDRESS][DOMAIN_NAME]" at bounding box center [767, 220] width 280 height 28
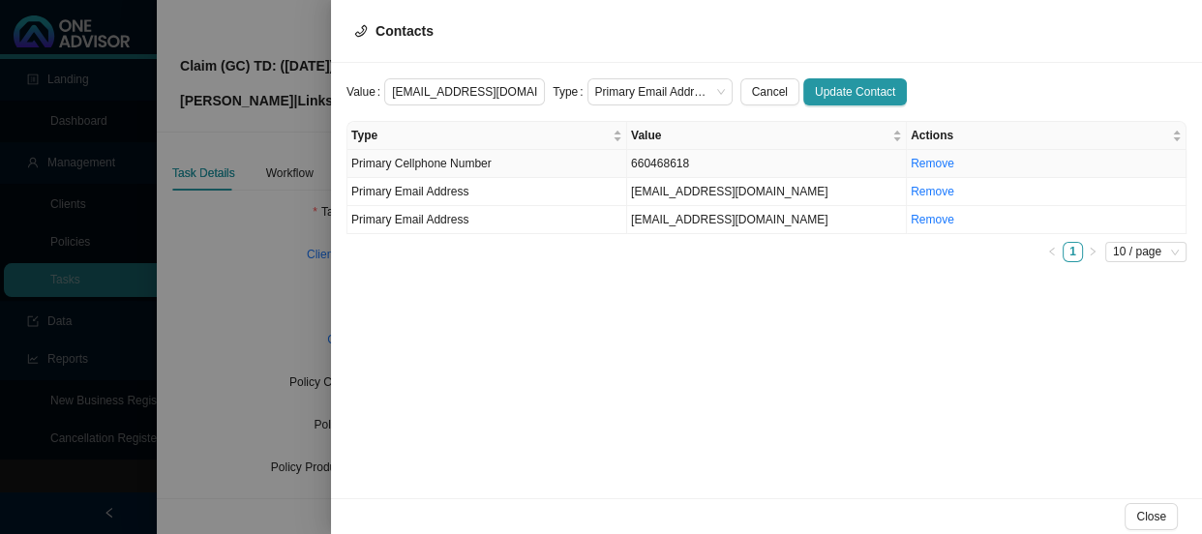
scroll to position [0, 18]
click at [692, 88] on span "Primary Email Address" at bounding box center [660, 91] width 130 height 25
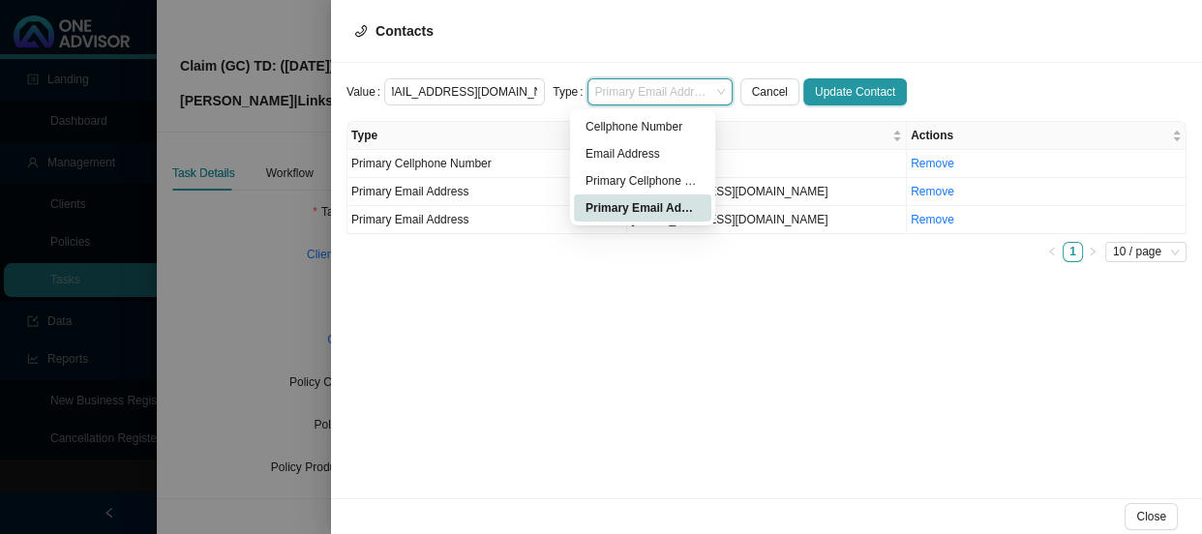
scroll to position [0, 0]
click at [608, 155] on div "Email Address" at bounding box center [642, 153] width 114 height 19
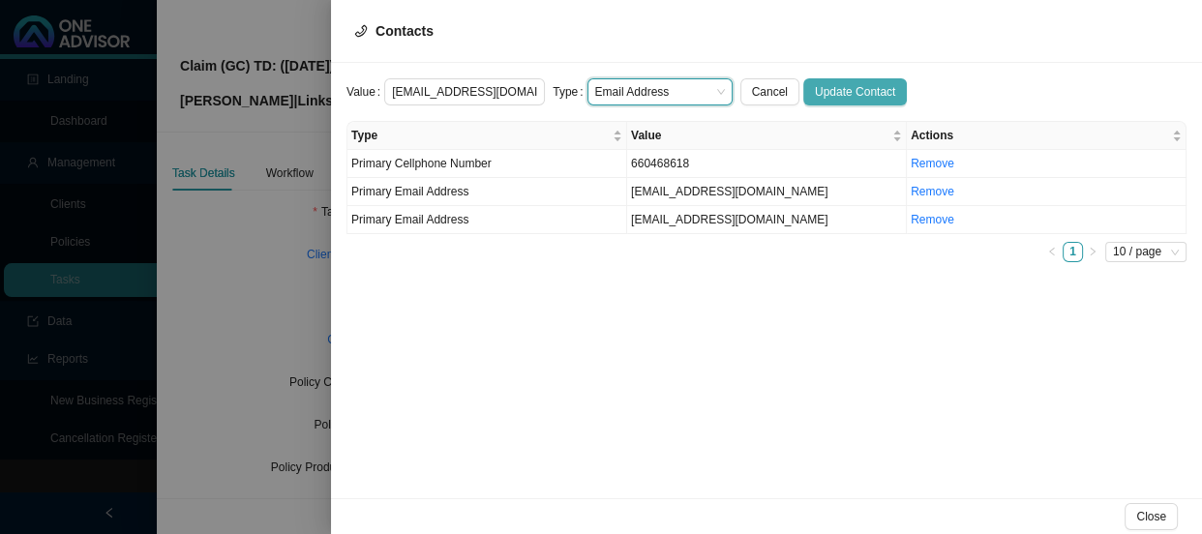
click at [845, 91] on span "Update Contact" at bounding box center [855, 91] width 80 height 19
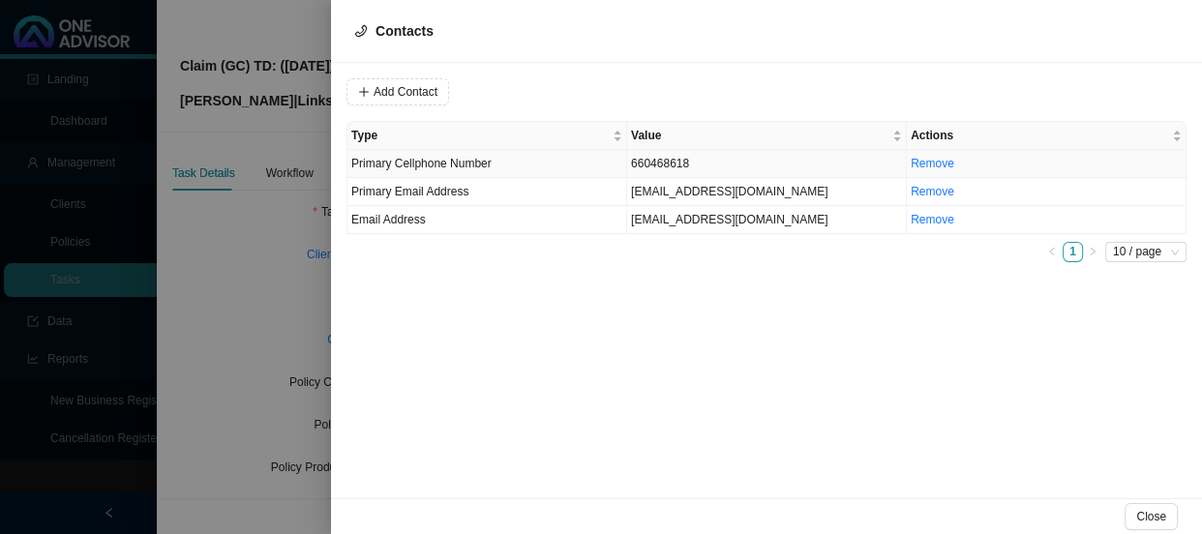
click at [608, 172] on td "Primary Cellphone Number" at bounding box center [487, 164] width 280 height 28
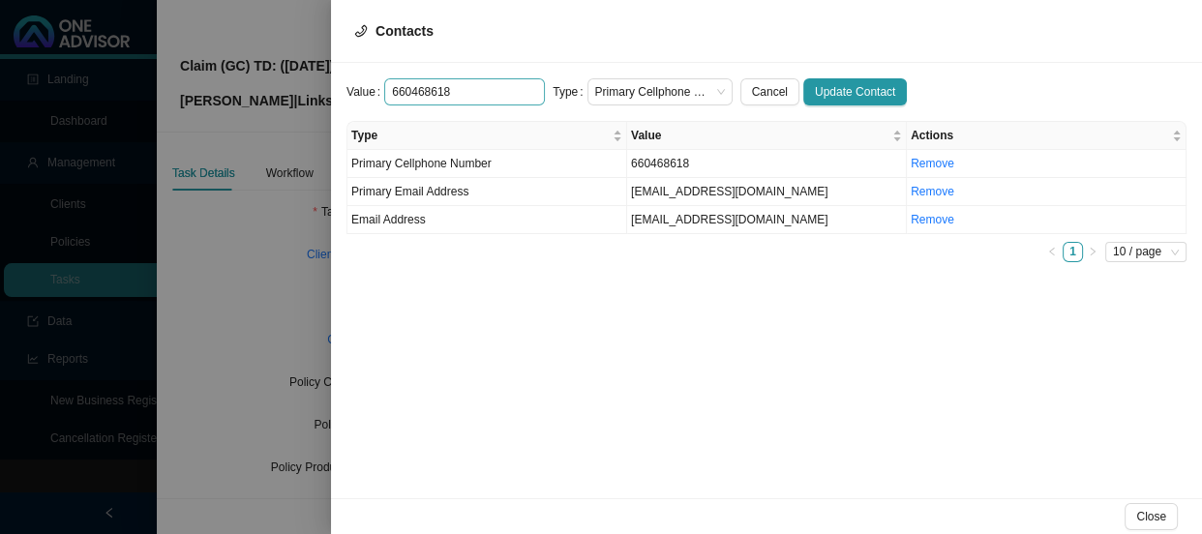
click at [387, 90] on input "660468618" at bounding box center [464, 91] width 161 height 27
type input "0660468618"
click at [815, 94] on span "Update Contact" at bounding box center [855, 91] width 80 height 19
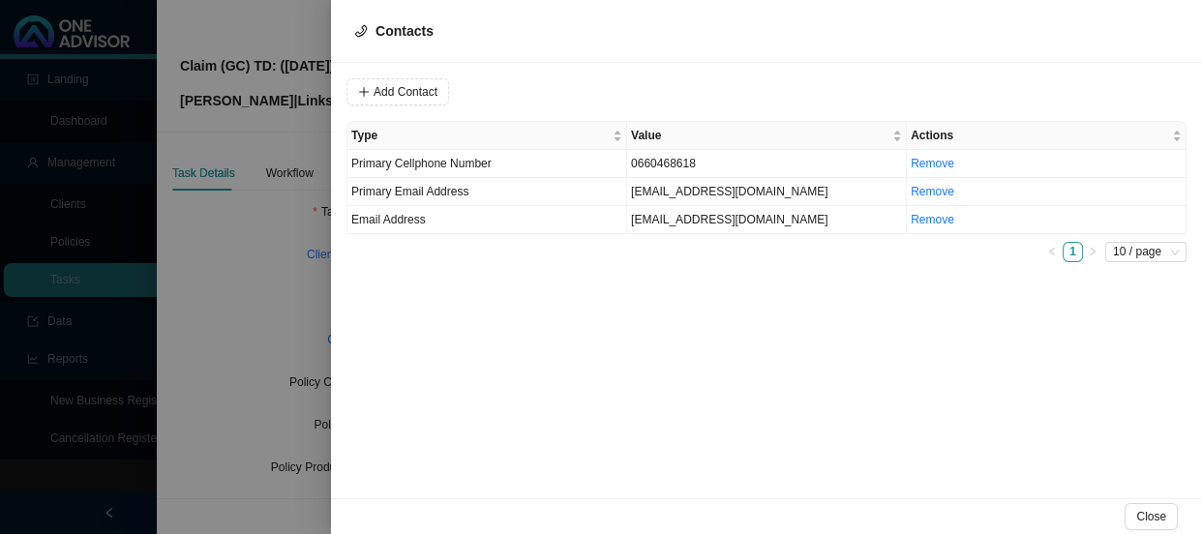
click at [314, 316] on div at bounding box center [601, 267] width 1202 height 534
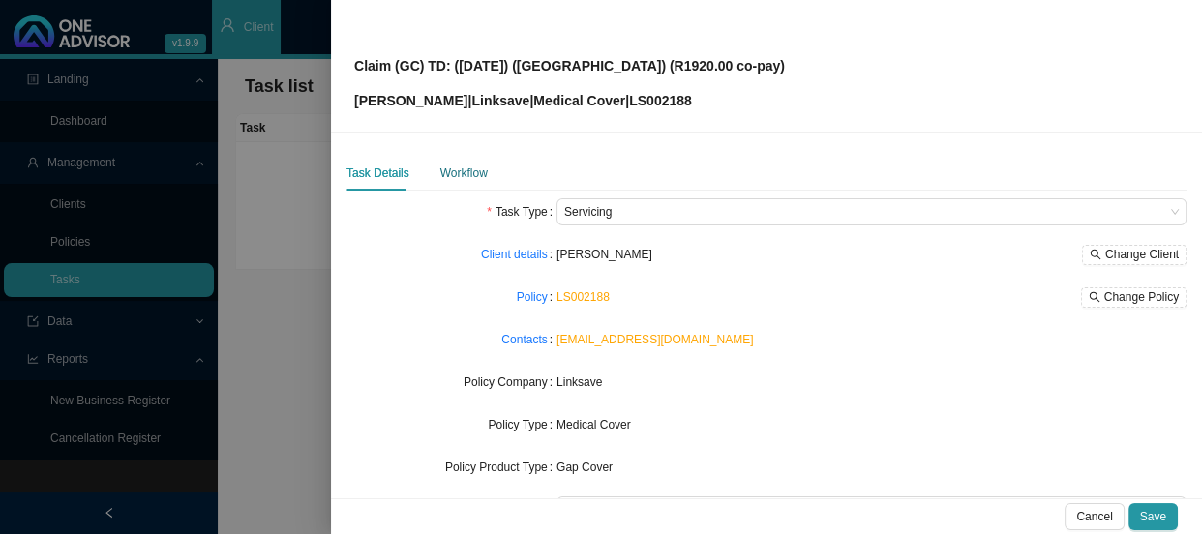
click at [465, 177] on div "Workflow" at bounding box center [463, 173] width 47 height 19
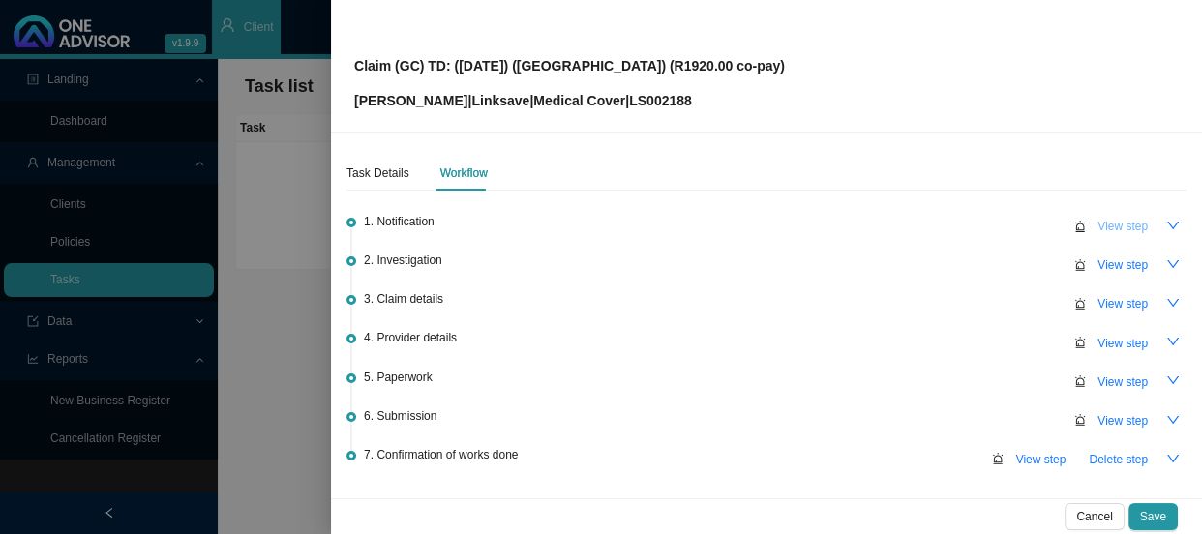
click at [1097, 224] on span "View step" at bounding box center [1122, 226] width 50 height 19
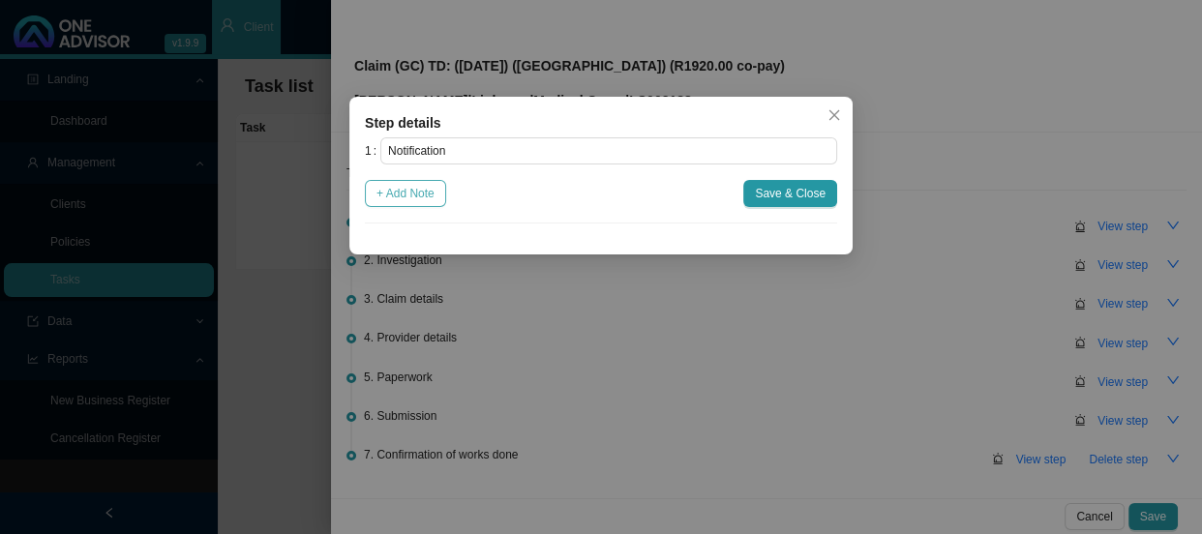
click at [434, 192] on span "+ Add Note" at bounding box center [405, 193] width 58 height 19
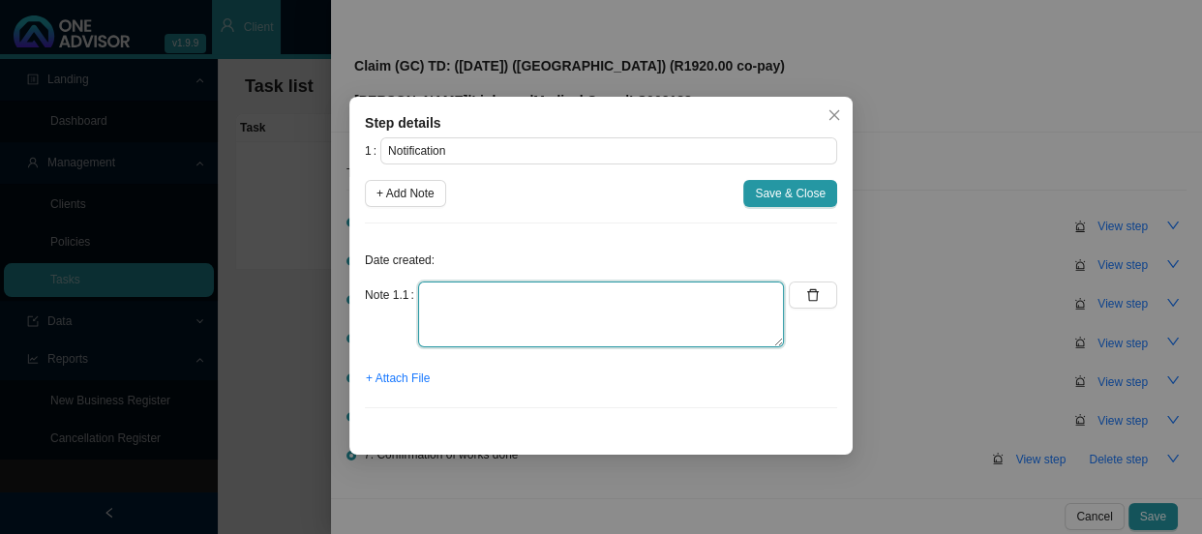
click at [464, 302] on textarea at bounding box center [601, 315] width 366 height 66
type textarea "Received proof of payment for admission co-payment"
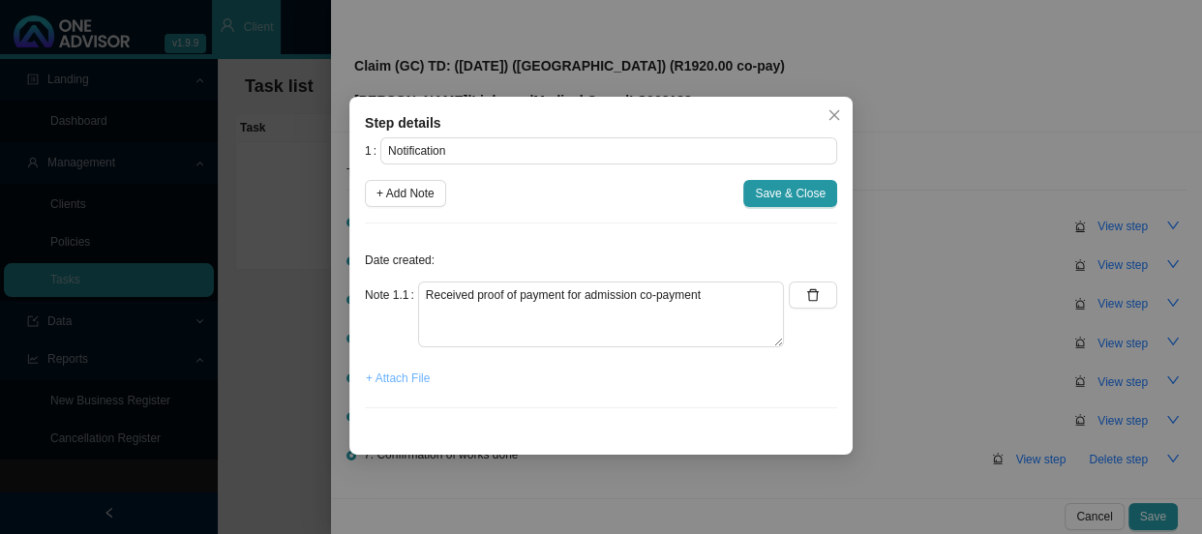
click at [411, 383] on span "+ Attach File" at bounding box center [398, 378] width 64 height 19
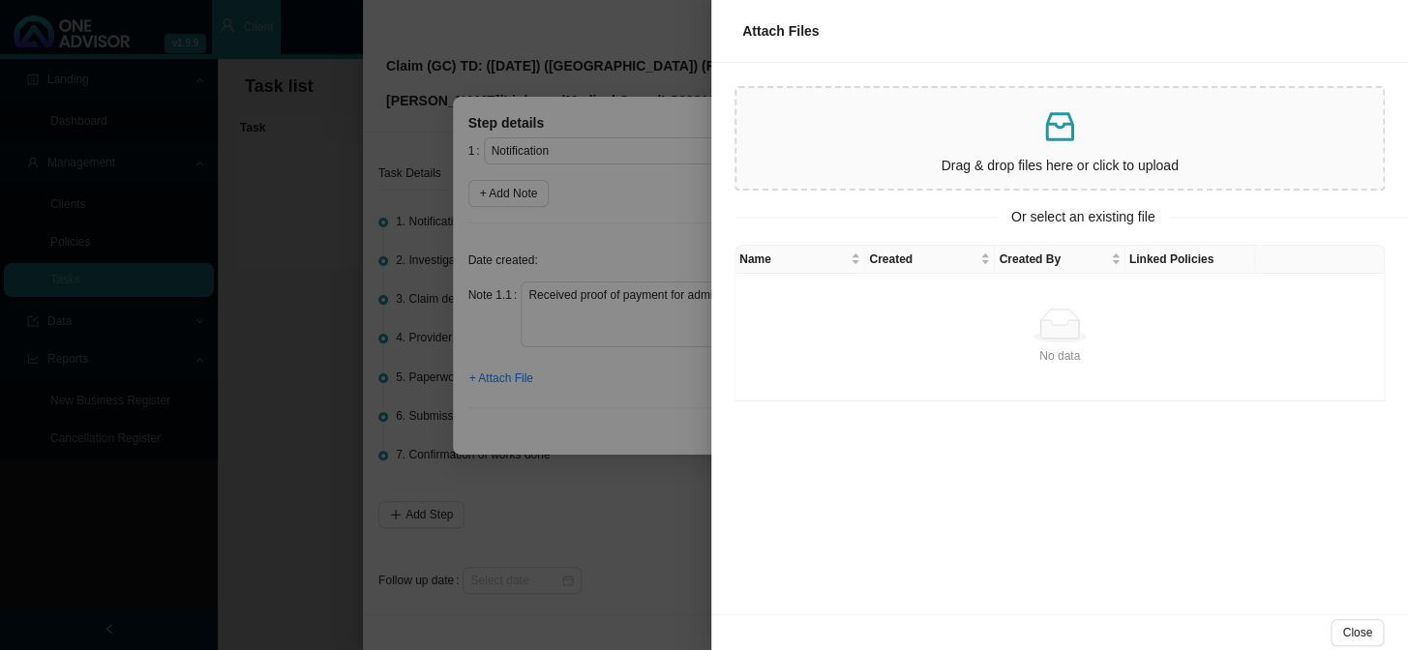
click at [637, 329] on div at bounding box center [704, 325] width 1408 height 650
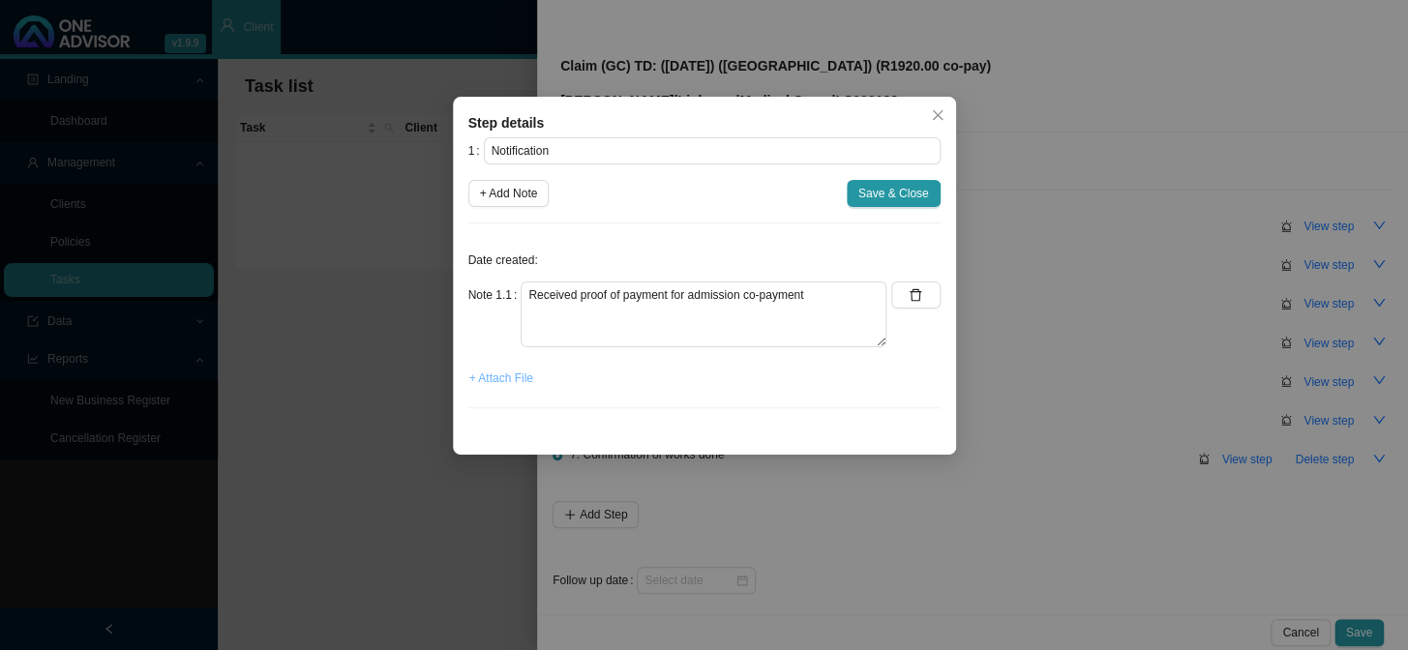
click at [508, 385] on span "+ Attach File" at bounding box center [501, 378] width 64 height 19
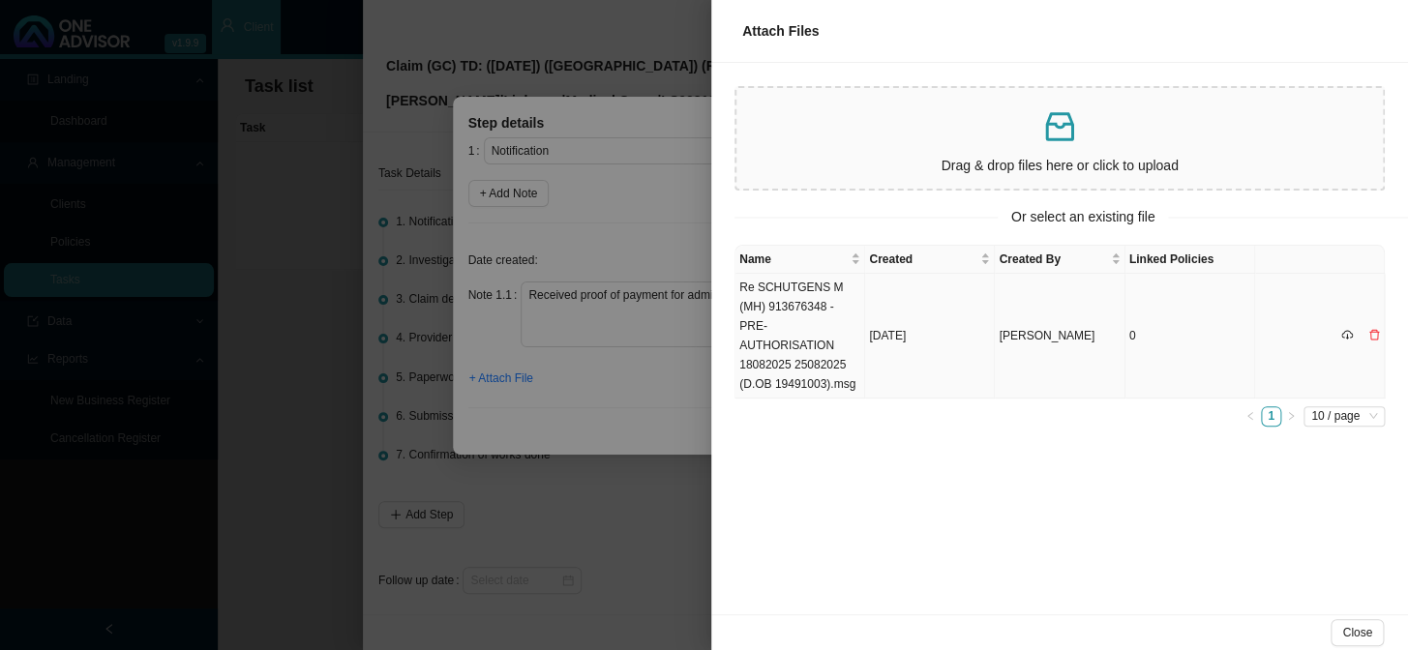
click at [823, 335] on td "Re SCHUTGENS M (MH) 913676348 - PRE-AUTHORISATION 18082025 25082025 (D.OB 19491…" at bounding box center [800, 336] width 130 height 125
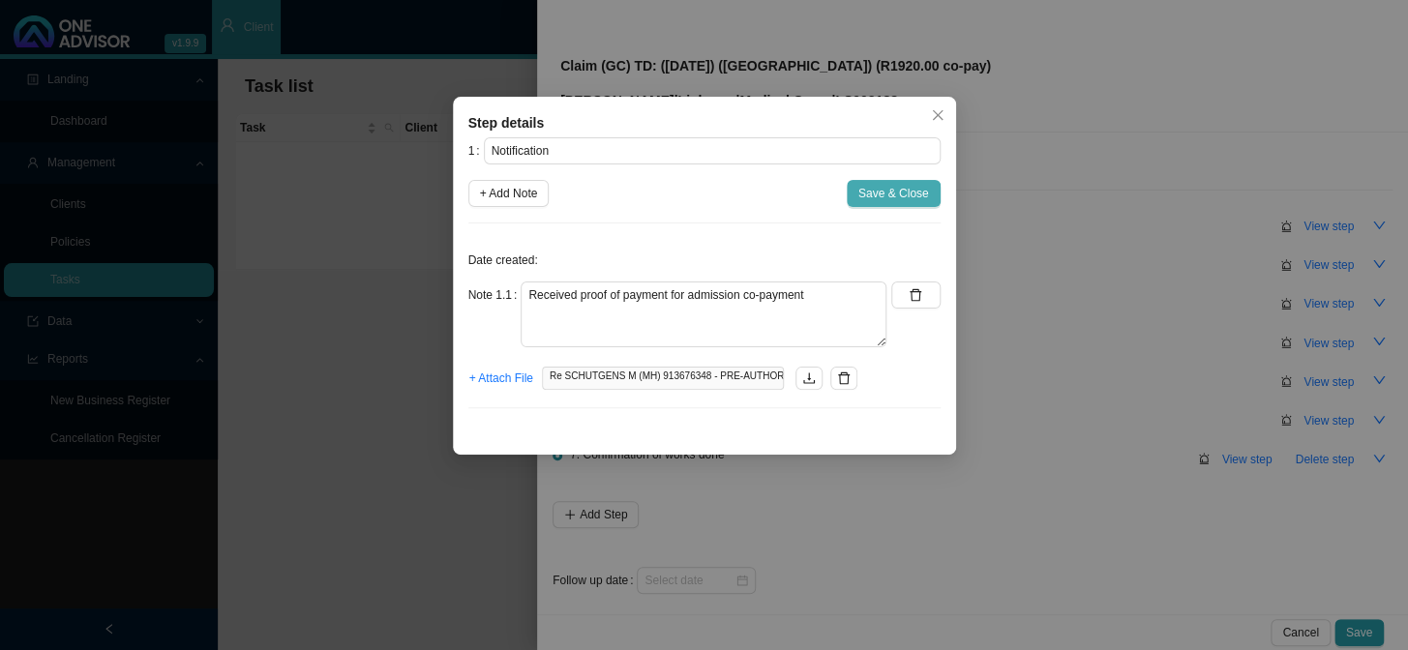
click at [864, 186] on span "Save & Close" at bounding box center [893, 193] width 71 height 19
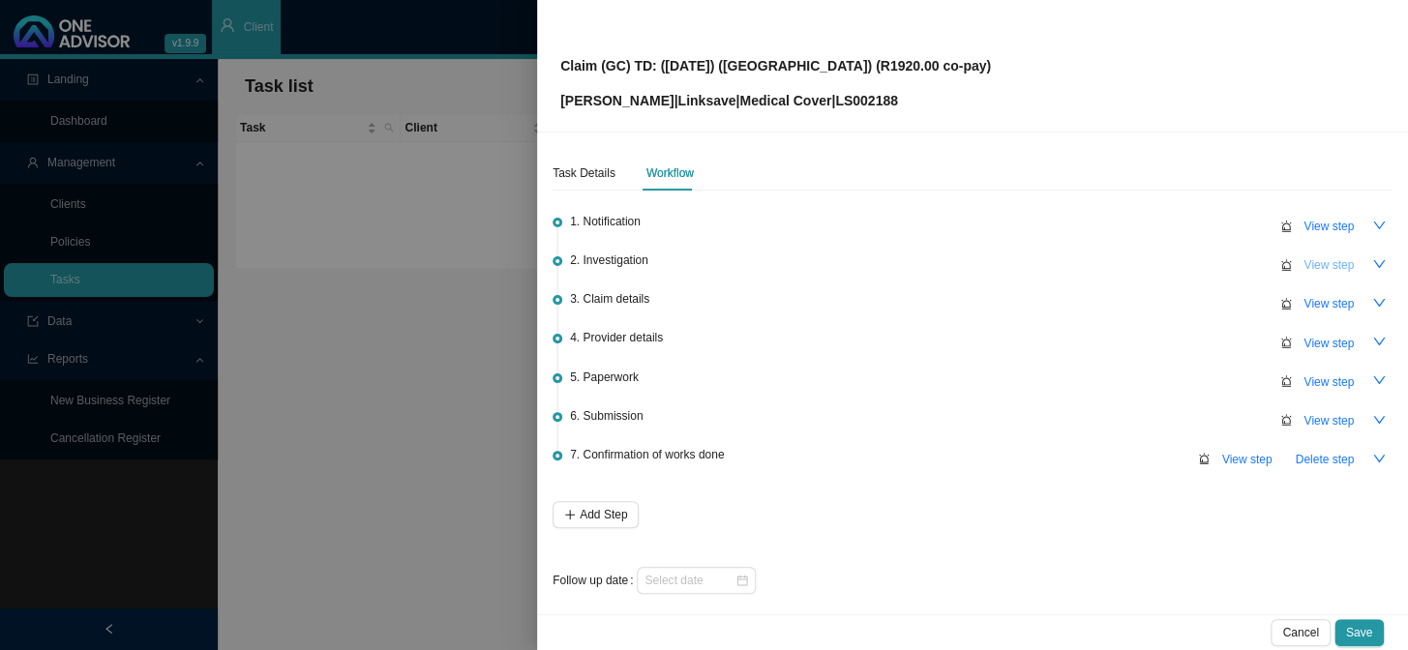
click at [1201, 270] on span "View step" at bounding box center [1328, 264] width 50 height 19
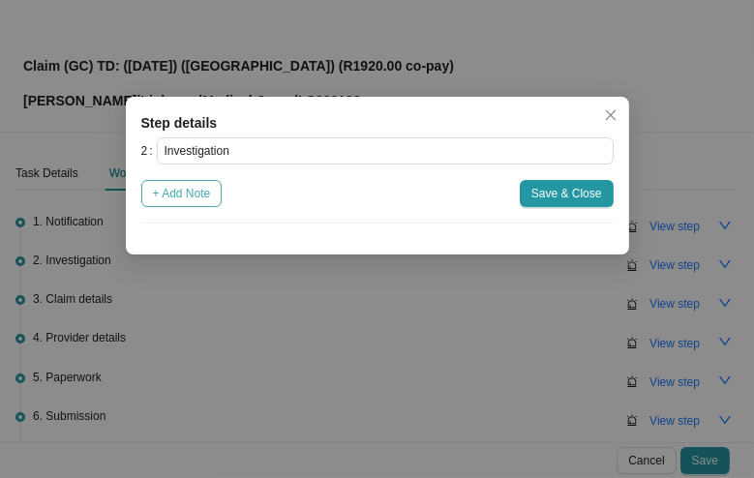
click at [203, 195] on span "+ Add Note" at bounding box center [182, 193] width 58 height 19
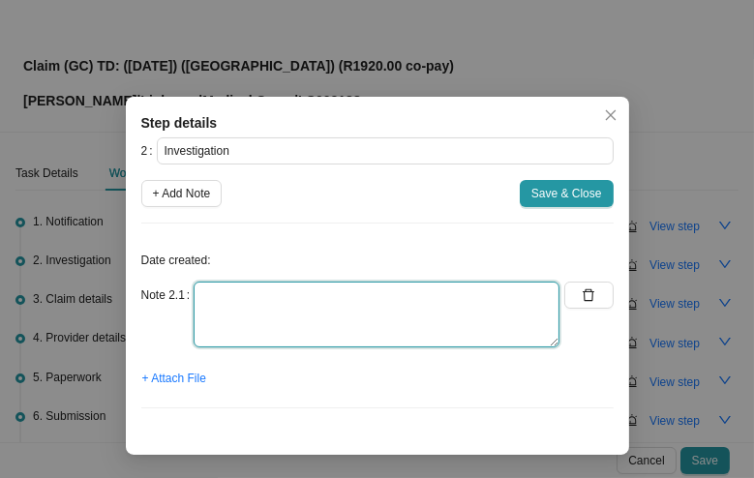
click at [263, 298] on textarea at bounding box center [377, 315] width 366 height 66
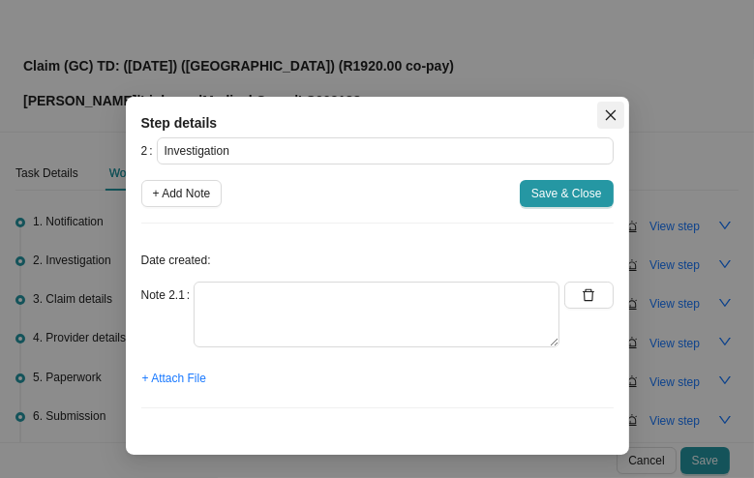
click at [607, 108] on icon "close" at bounding box center [611, 115] width 14 height 14
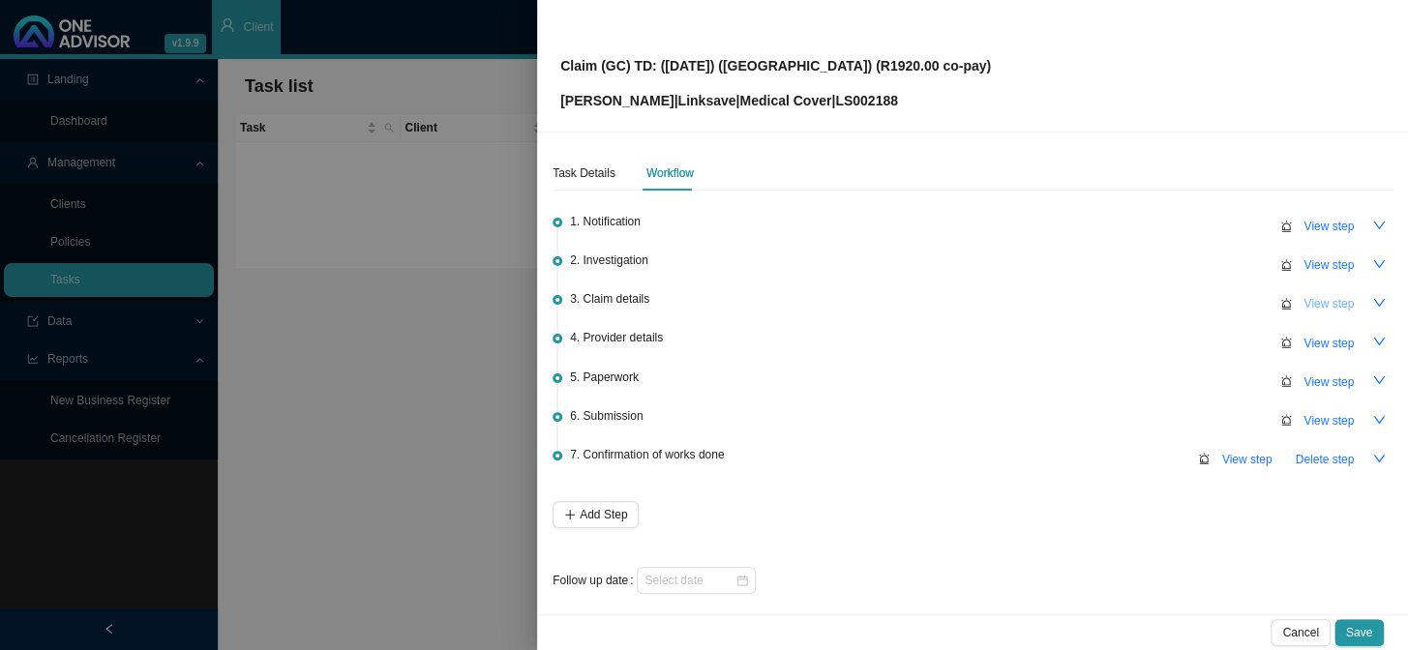
click at [1201, 300] on span "View step" at bounding box center [1328, 303] width 50 height 19
type input "Claim details"
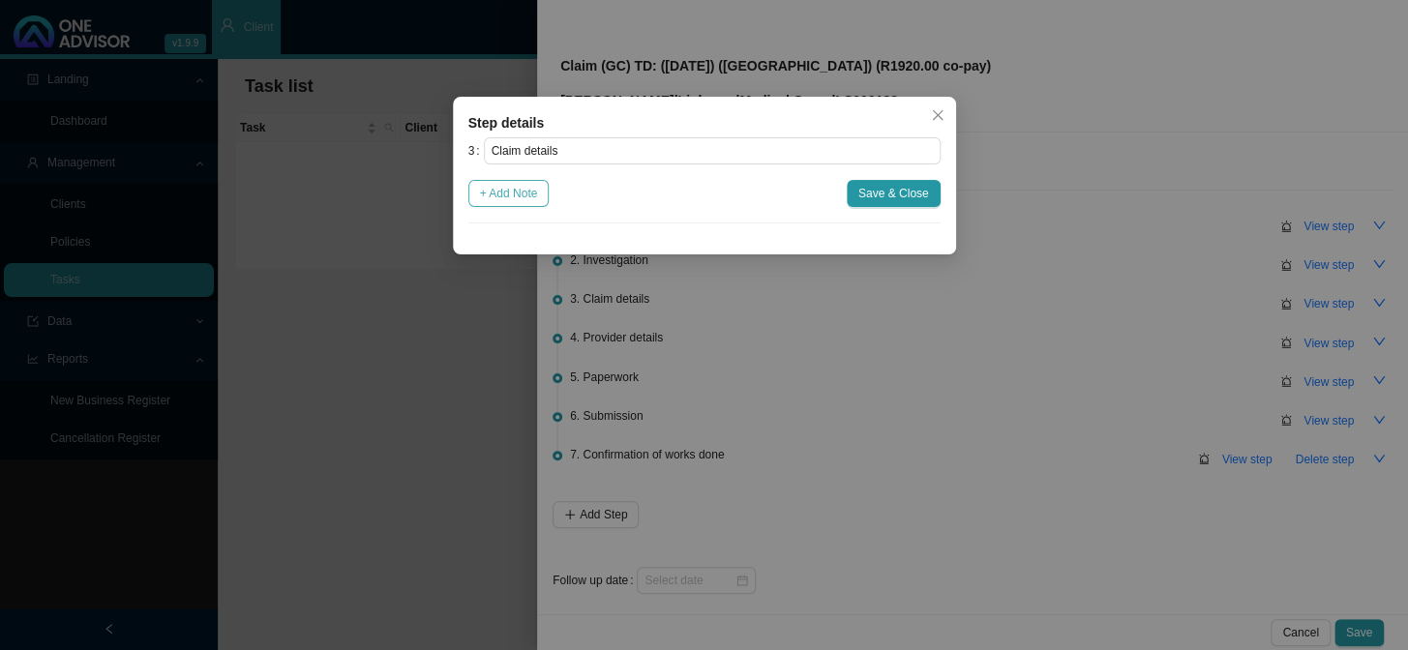
click at [503, 191] on span "+ Add Note" at bounding box center [509, 193] width 58 height 19
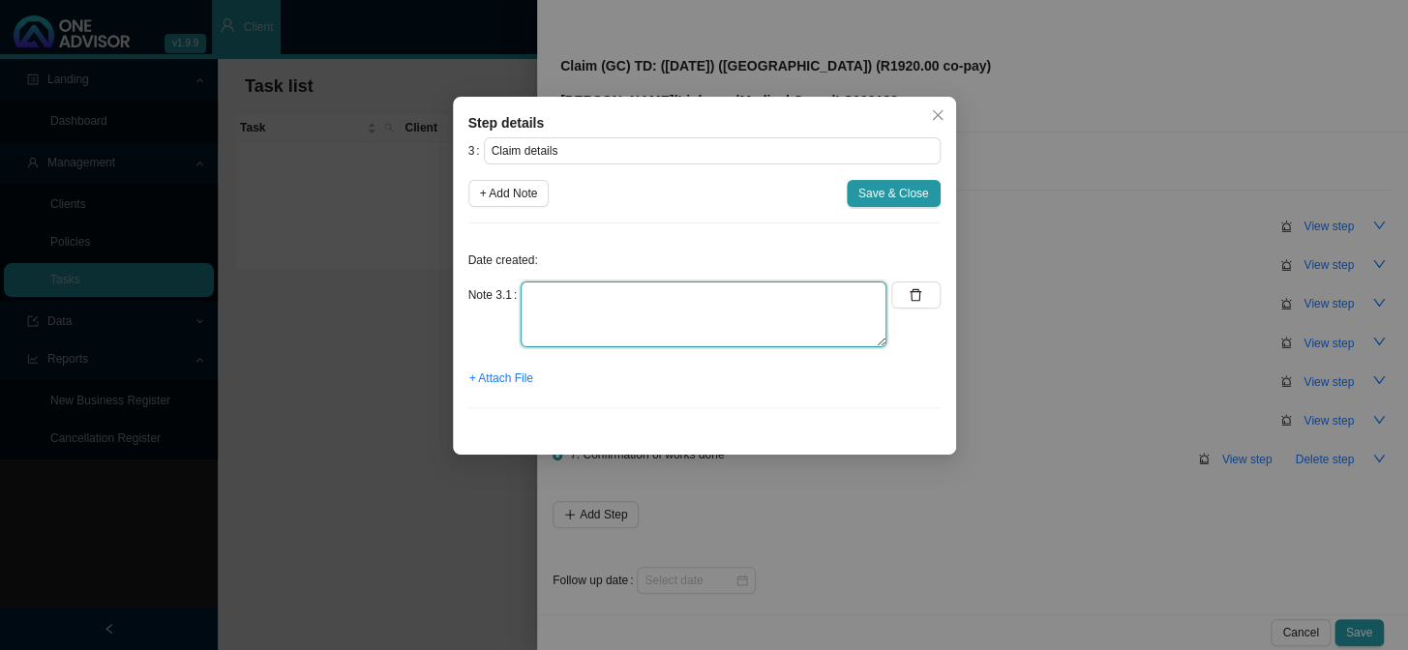
drag, startPoint x: 592, startPoint y: 293, endPoint x: 606, endPoint y: 295, distance: 13.7
click at [592, 294] on textarea at bounding box center [704, 315] width 366 height 66
type textarea "r"
type textarea "R1920.00 co-payment applied"
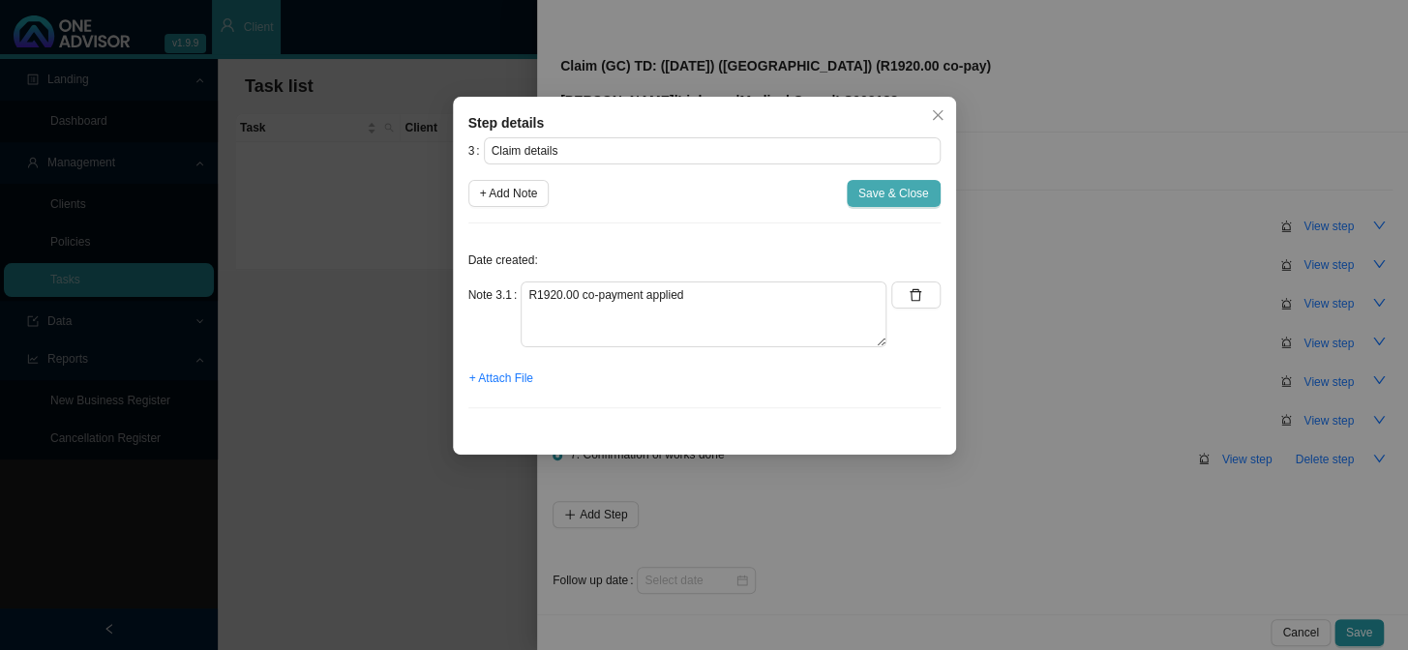
click at [890, 195] on span "Save & Close" at bounding box center [893, 193] width 71 height 19
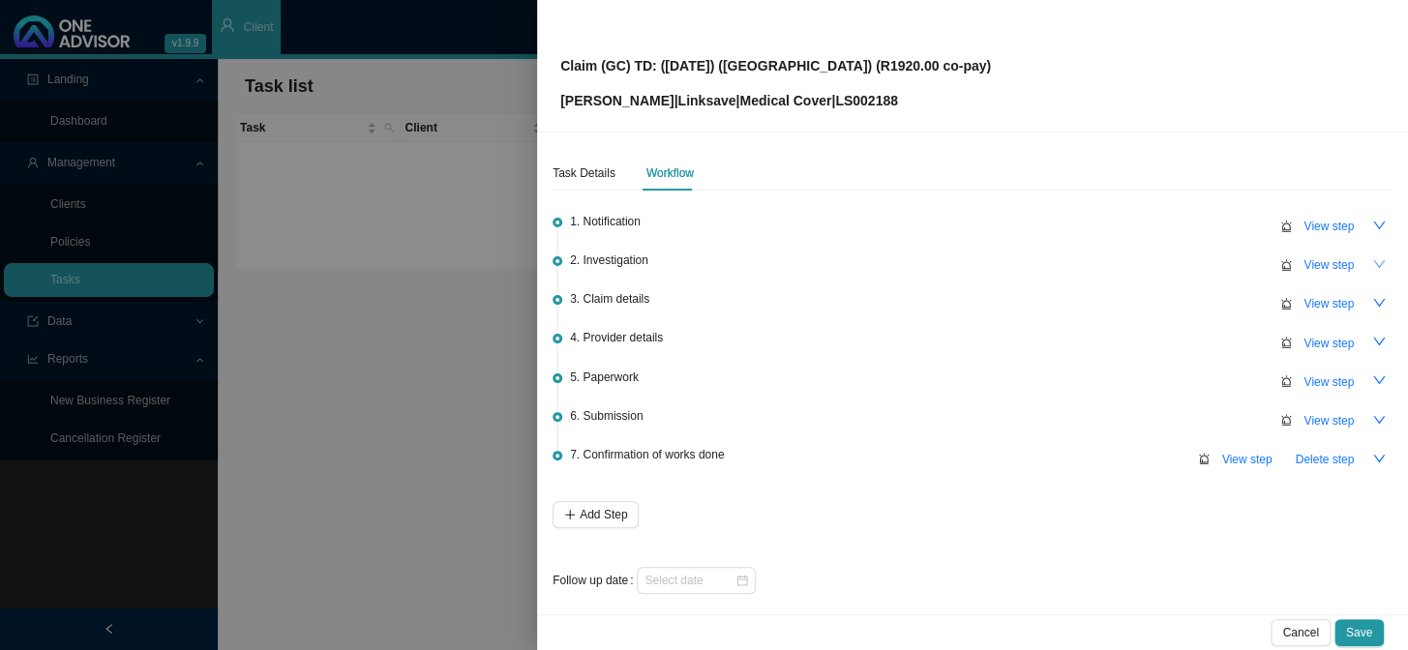
click at [1201, 270] on icon "down" at bounding box center [1379, 264] width 14 height 14
click at [1201, 266] on icon "up" at bounding box center [1379, 264] width 14 height 14
click at [1201, 264] on span "View step" at bounding box center [1328, 264] width 50 height 19
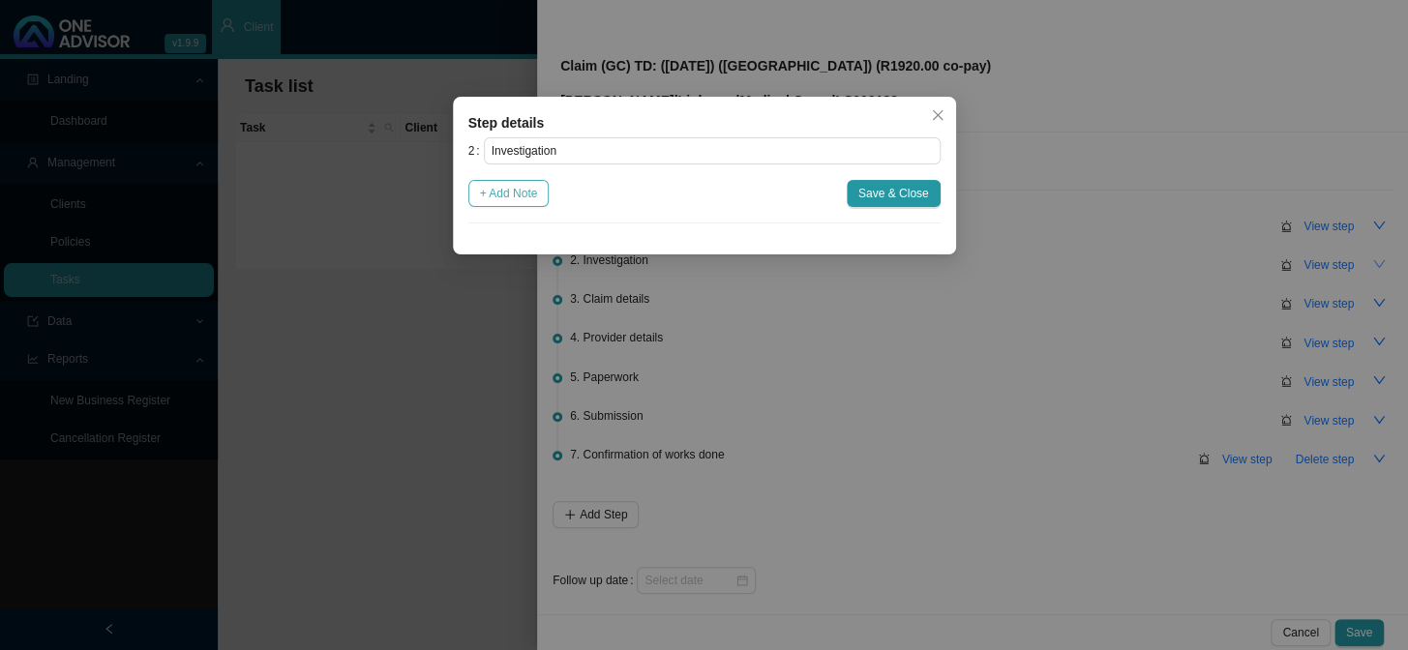
click at [524, 198] on span "+ Add Note" at bounding box center [509, 193] width 58 height 19
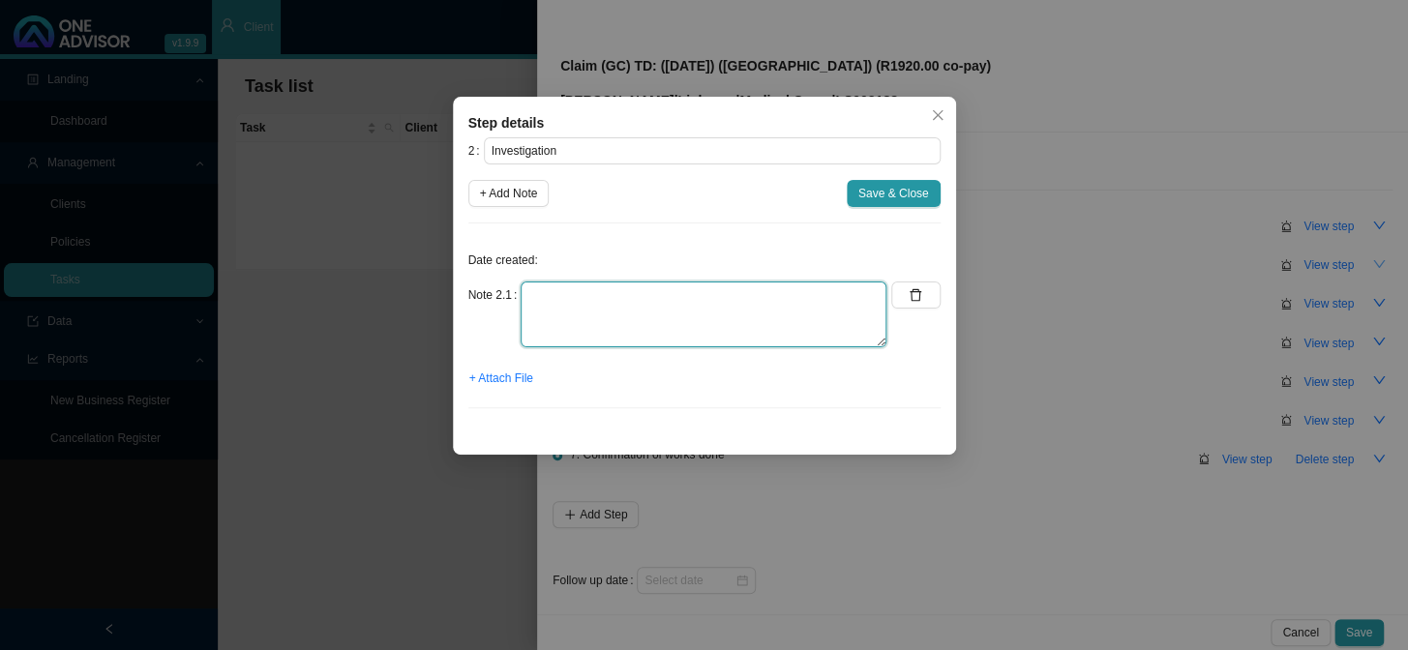
click at [653, 301] on textarea at bounding box center [704, 315] width 366 height 66
type textarea "[PERSON_NAME] had a cataract removal done"
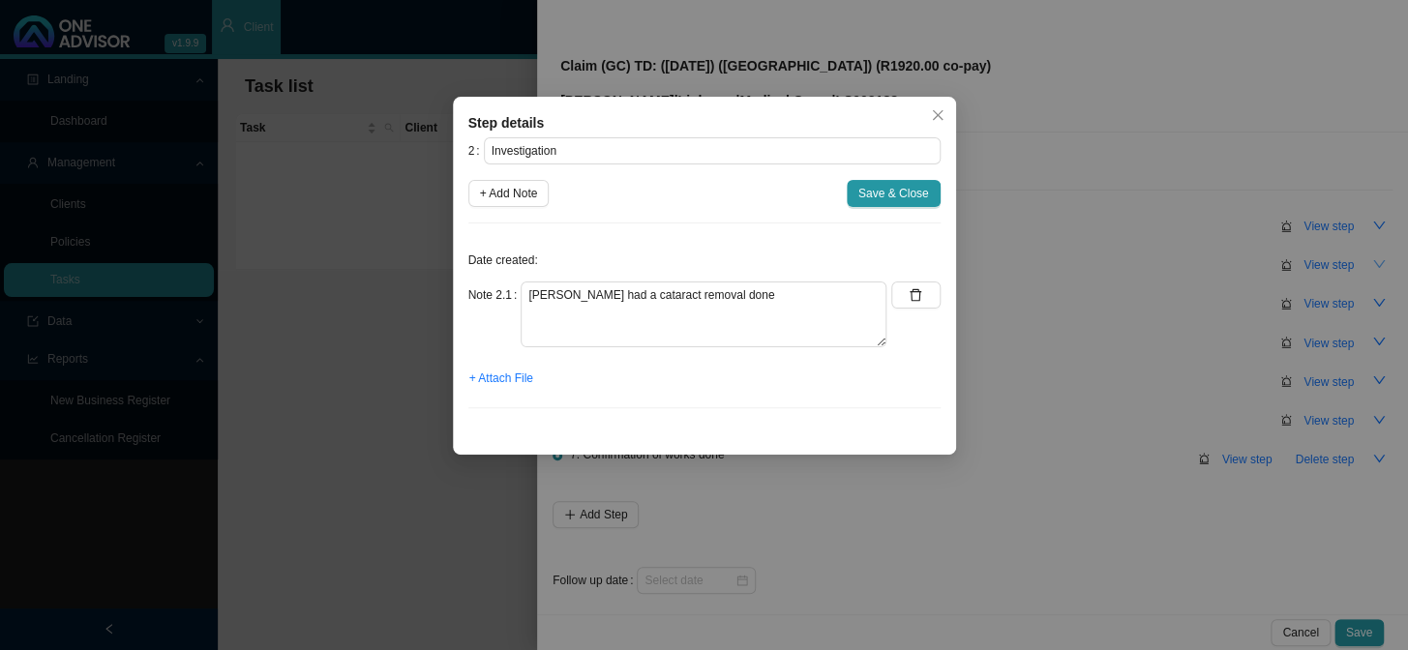
click at [908, 167] on div "2 Investigation + Add Note Save & Close Date created: Note 2.1 [PERSON_NAME] ha…" at bounding box center [704, 280] width 472 height 286
click at [890, 192] on span "Save & Close" at bounding box center [893, 193] width 71 height 19
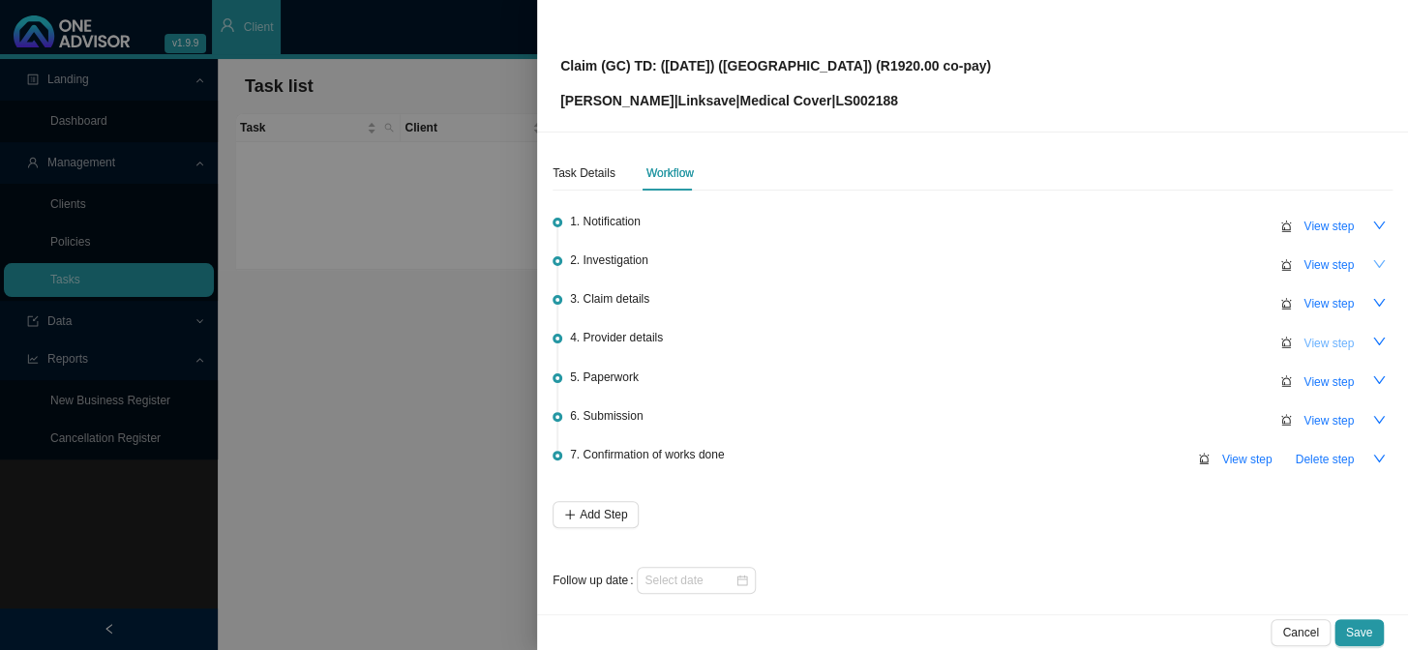
click at [1201, 340] on span "View step" at bounding box center [1328, 343] width 50 height 19
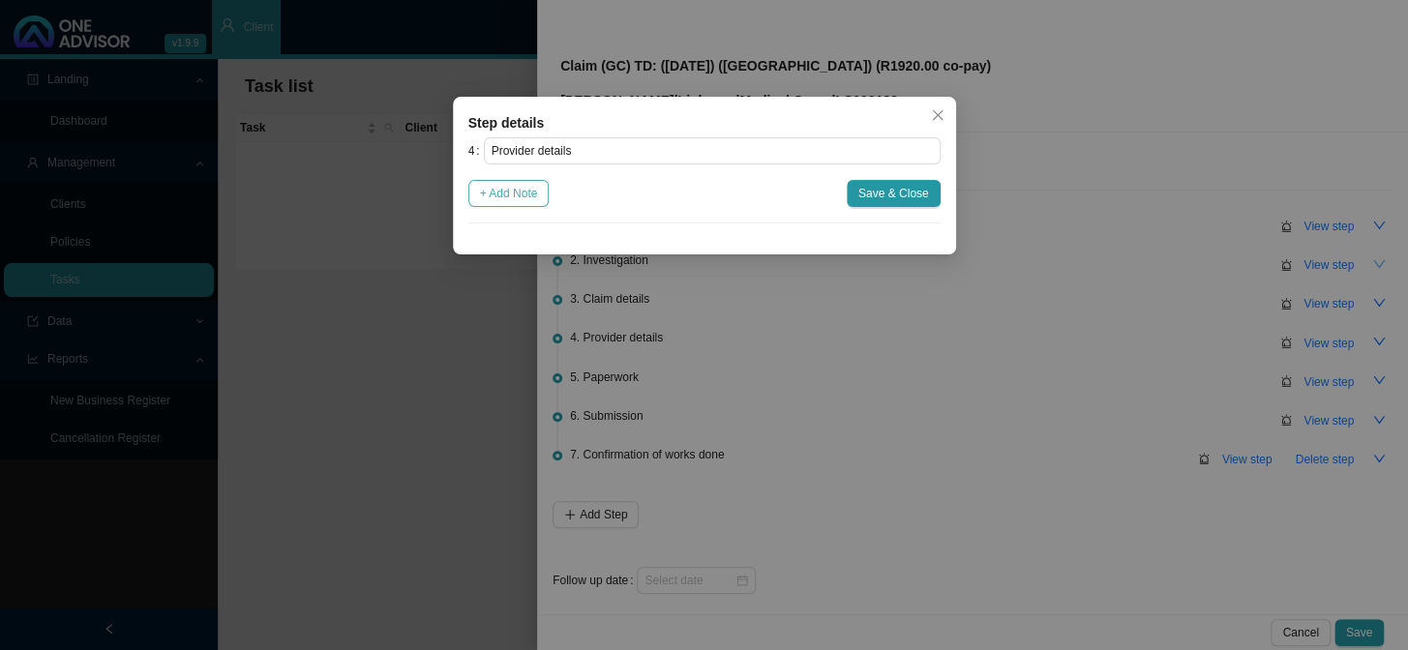
click at [490, 194] on span "+ Add Note" at bounding box center [509, 193] width 58 height 19
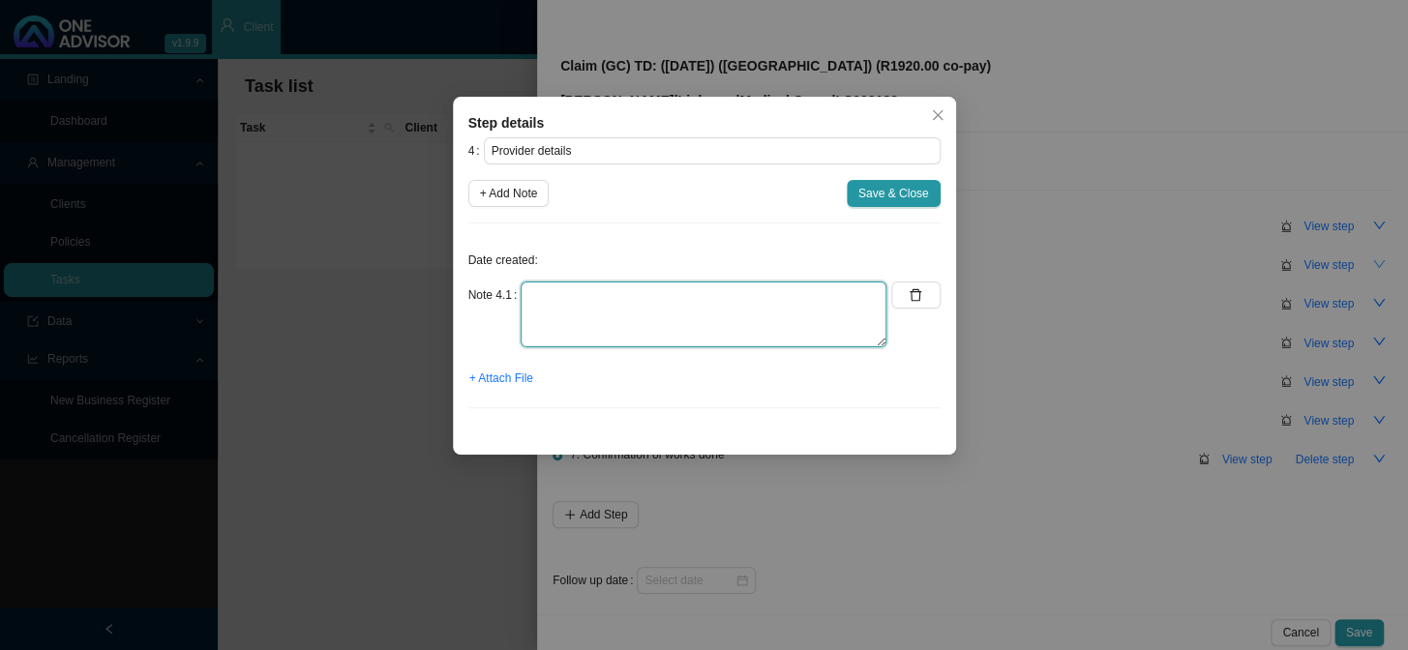
click at [593, 300] on textarea at bounding box center [704, 315] width 366 height 66
type textarea "p"
type textarea "Practice number: [PHONE_NUMBER] Phone: [PHONE_NUMBER]"
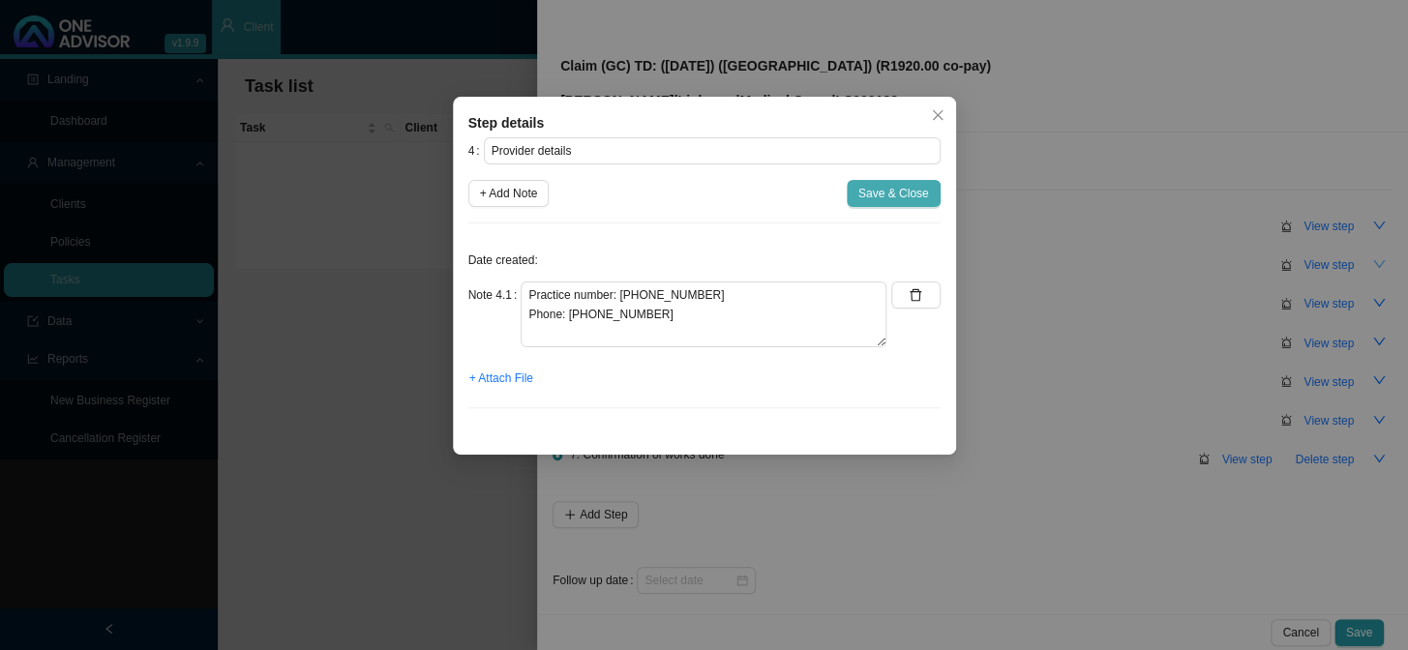
click at [870, 194] on span "Save & Close" at bounding box center [893, 193] width 71 height 19
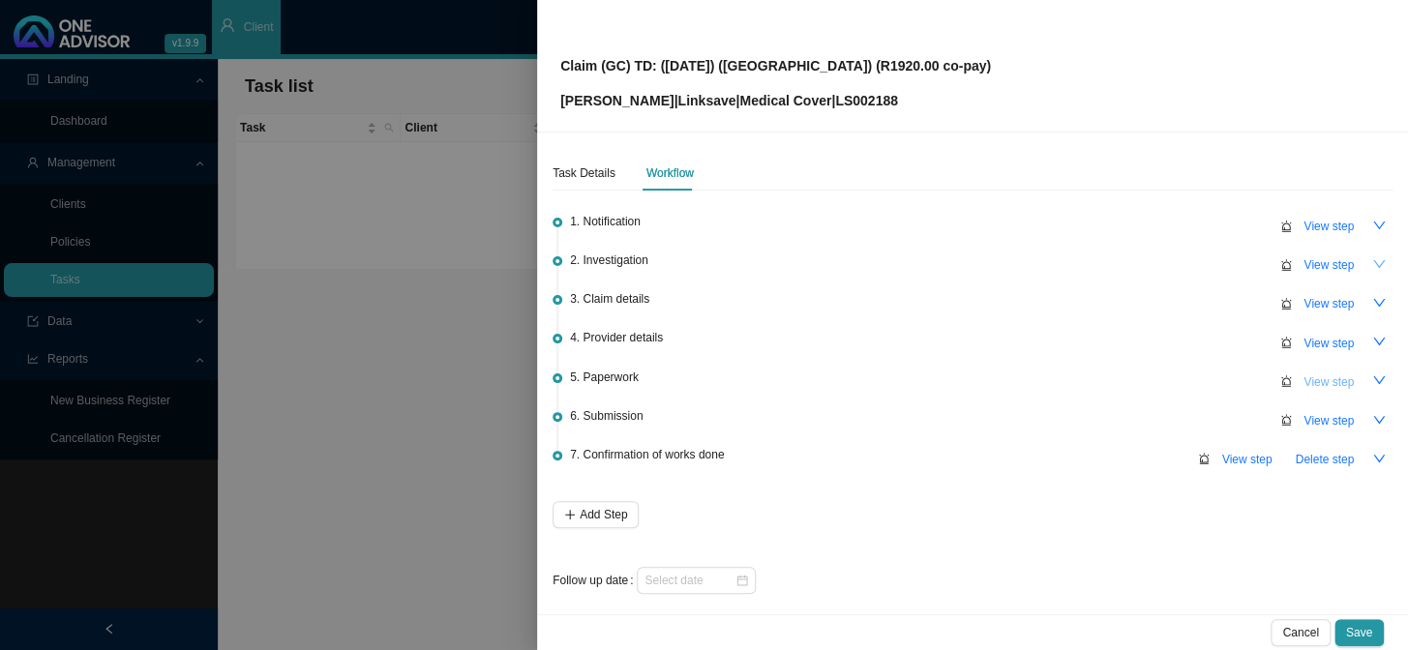
click at [1201, 380] on span "View step" at bounding box center [1328, 382] width 50 height 19
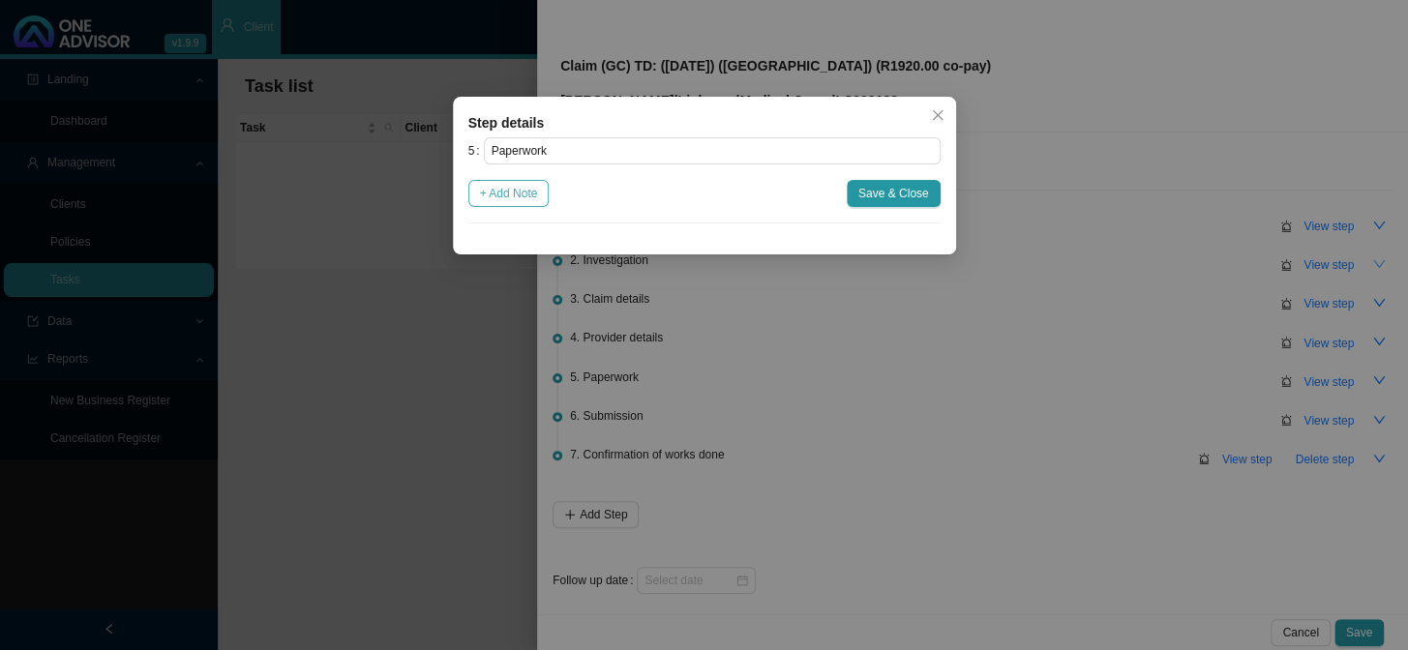
click at [516, 192] on span "+ Add Note" at bounding box center [509, 193] width 58 height 19
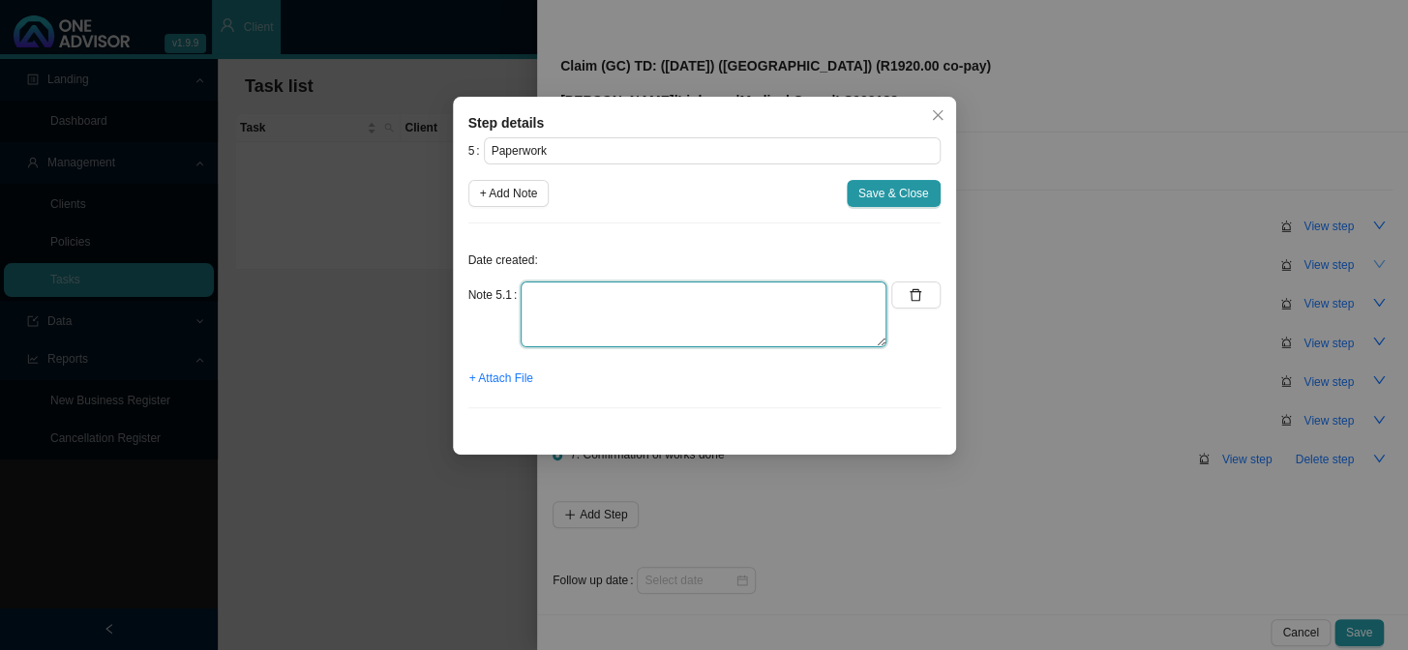
click at [573, 304] on textarea at bounding box center [704, 315] width 366 height 66
type textarea "h"
type textarea "H"
type textarea "Claim form"
click at [716, 309] on textarea "Claim form" at bounding box center [704, 315] width 366 height 66
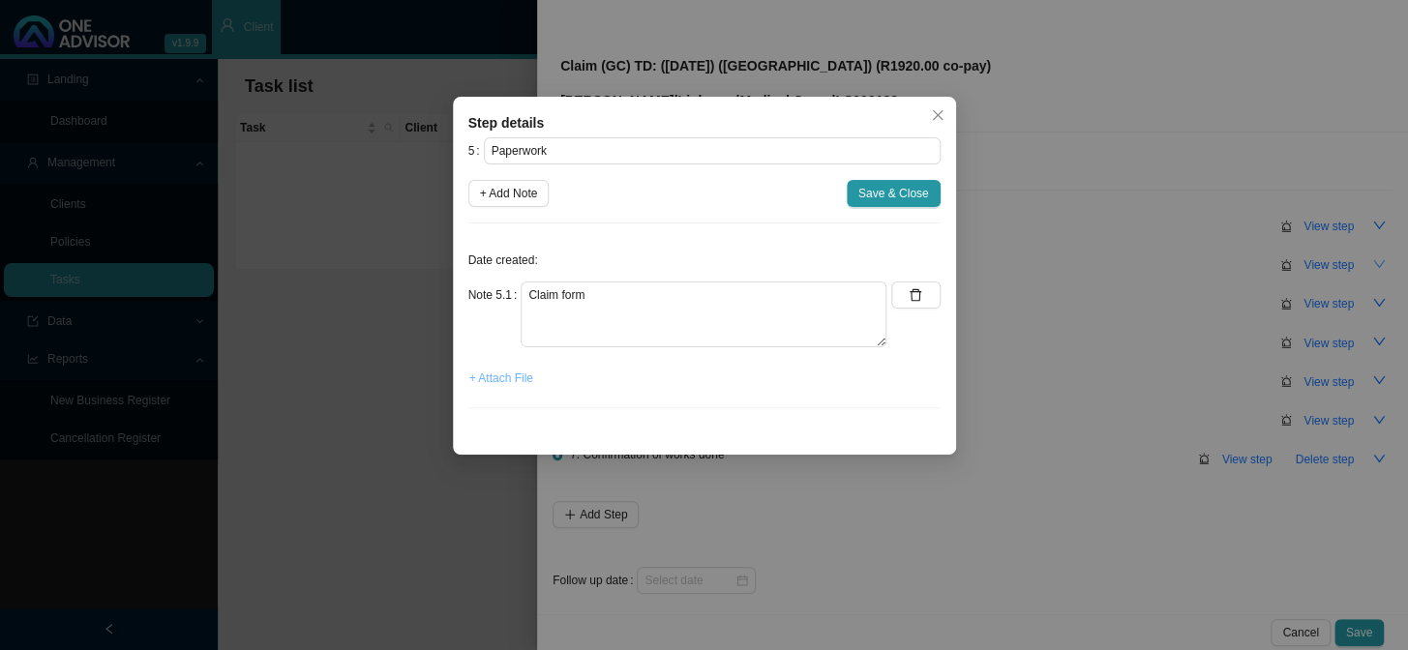
click at [491, 374] on span "+ Attach File" at bounding box center [501, 378] width 64 height 19
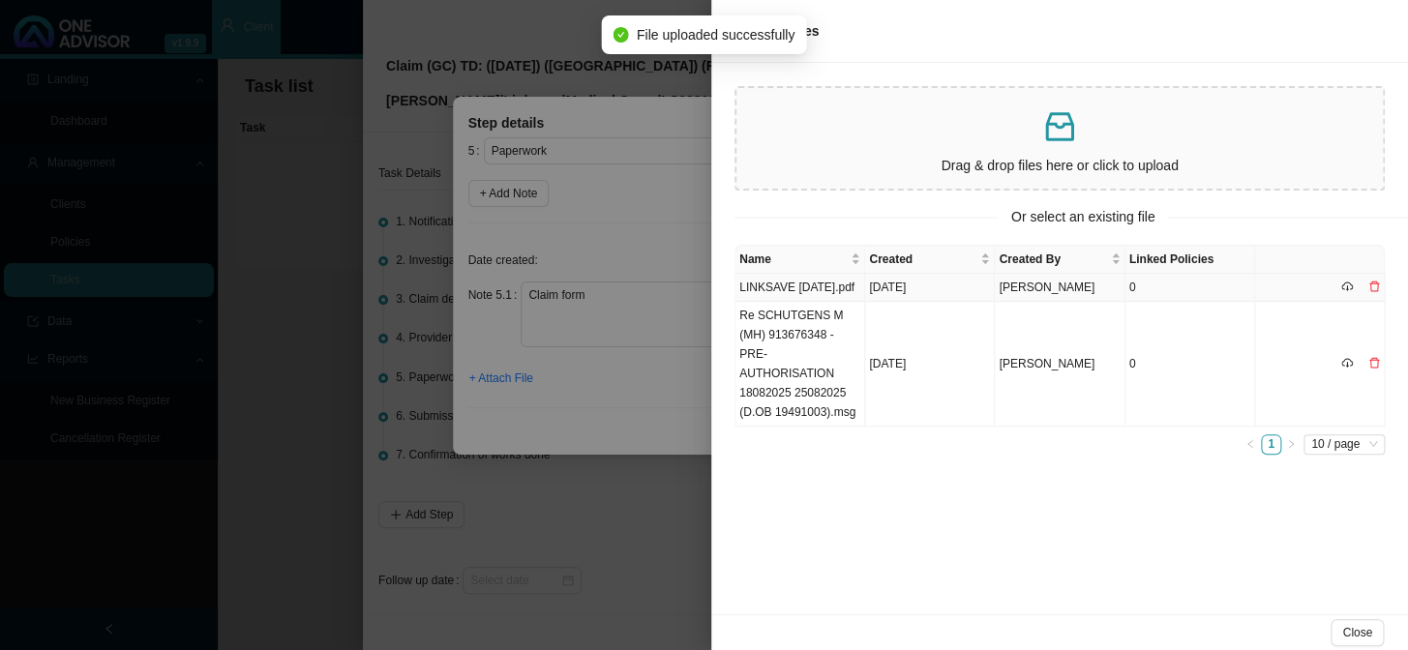
click at [793, 300] on td "LINKSAVE [DATE].pdf" at bounding box center [800, 288] width 130 height 28
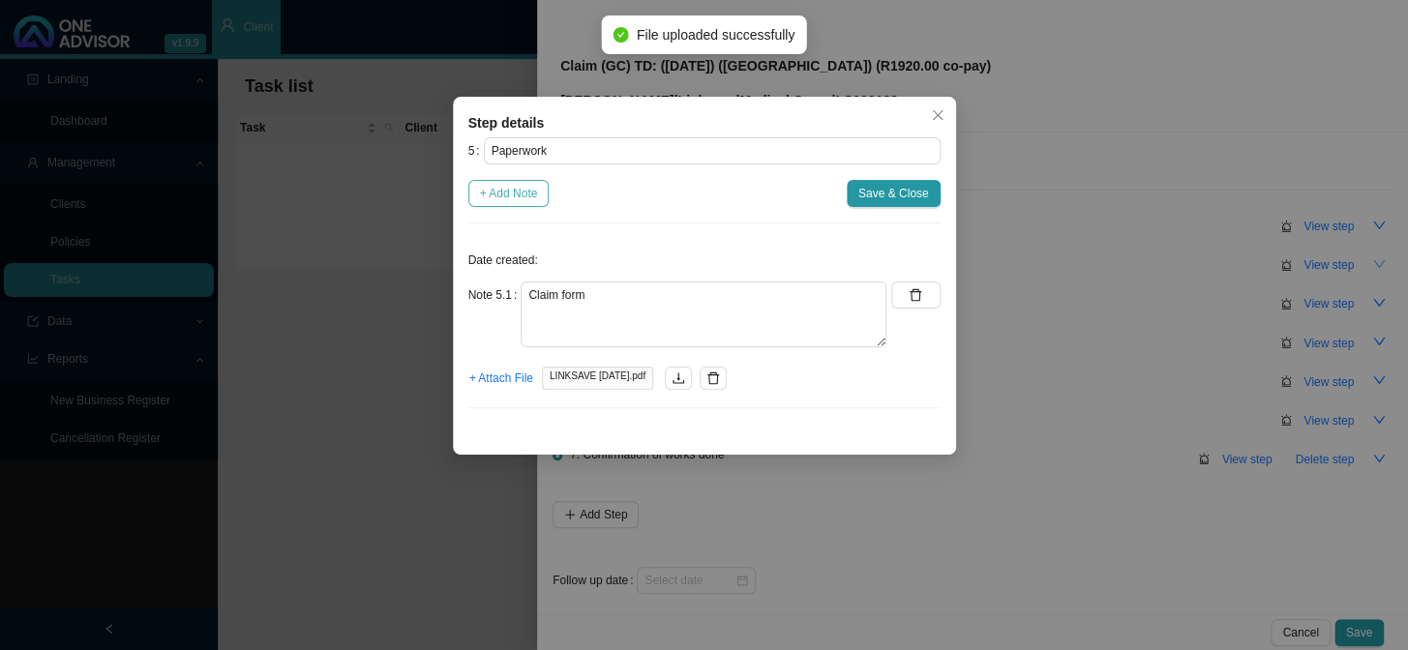
click at [508, 198] on span "+ Add Note" at bounding box center [509, 193] width 58 height 19
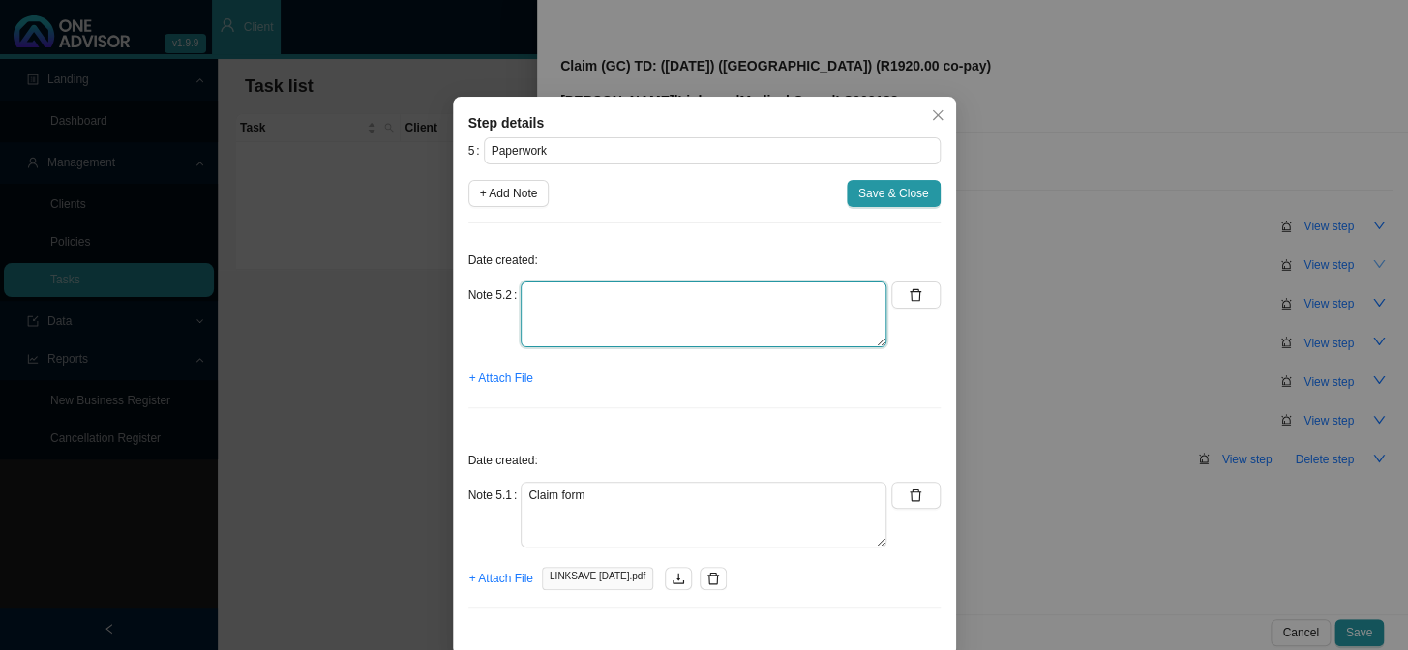
click at [574, 302] on textarea at bounding box center [704, 315] width 366 height 66
type textarea "Hospital account"
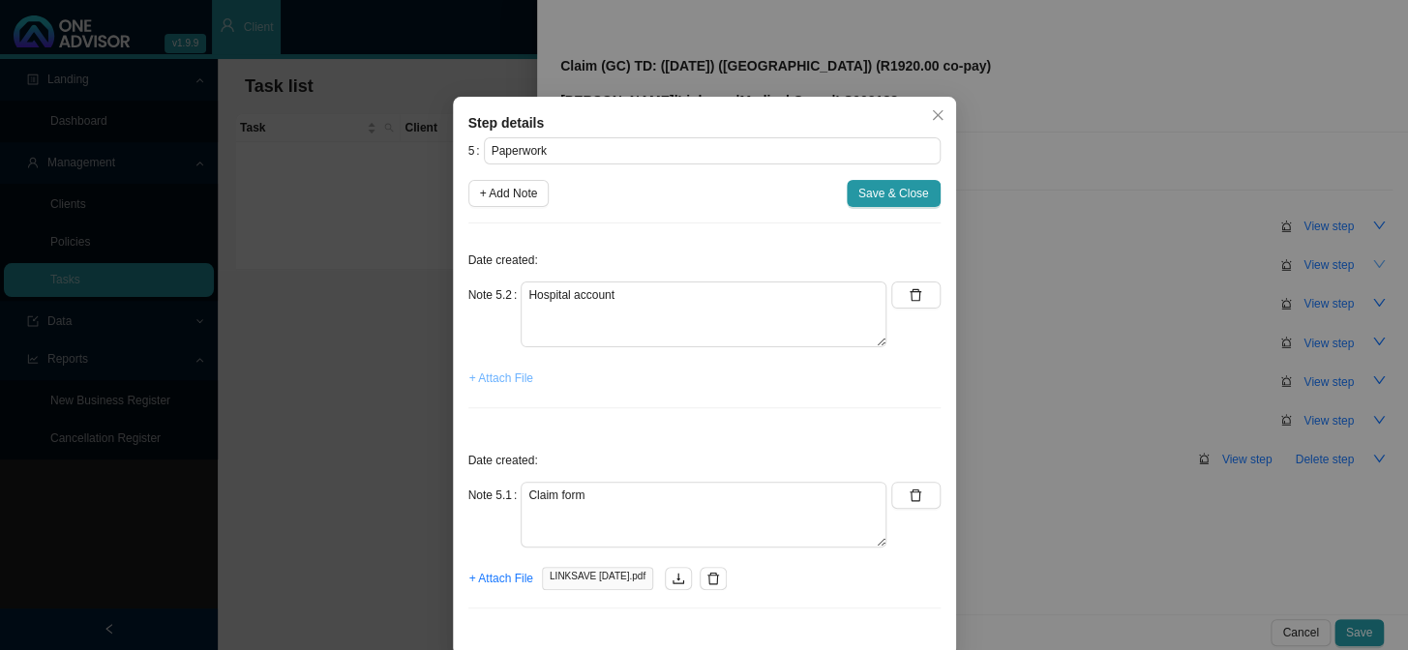
click at [510, 383] on span "+ Attach File" at bounding box center [501, 378] width 64 height 19
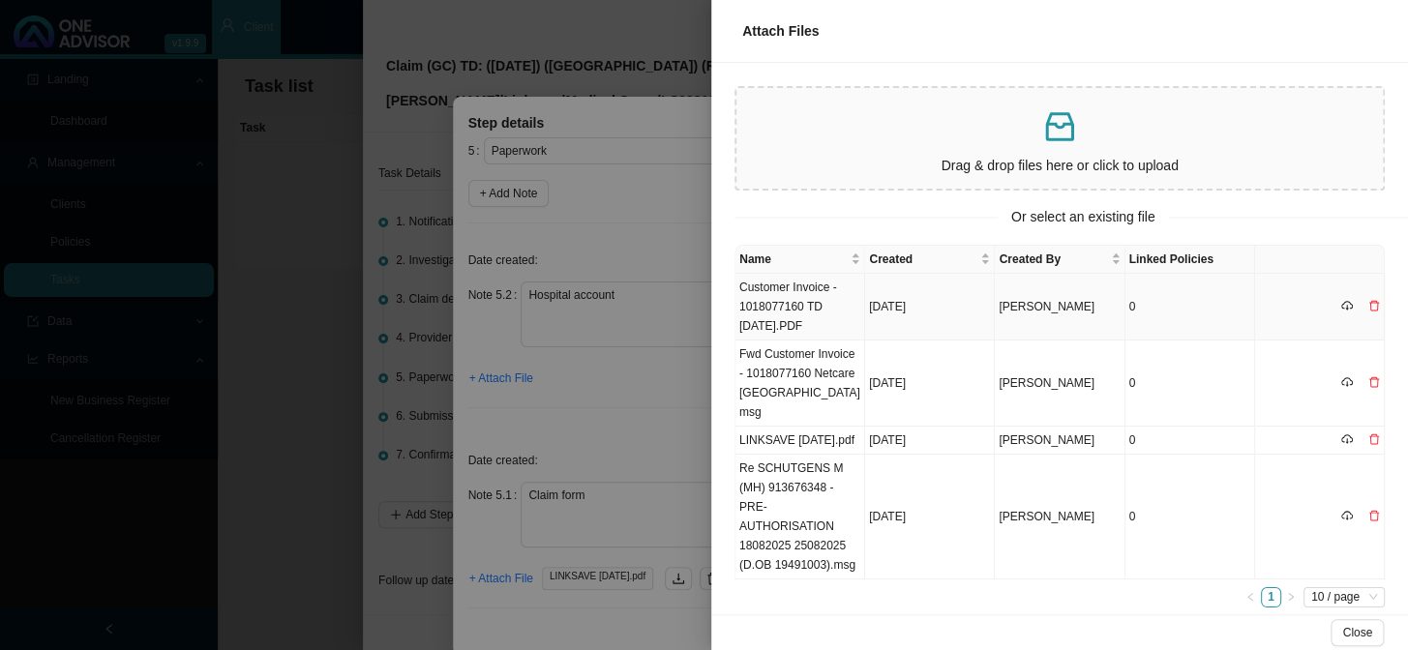
click at [791, 310] on td "Customer Invoice - 1018077160 TD [DATE].PDF" at bounding box center [800, 307] width 130 height 67
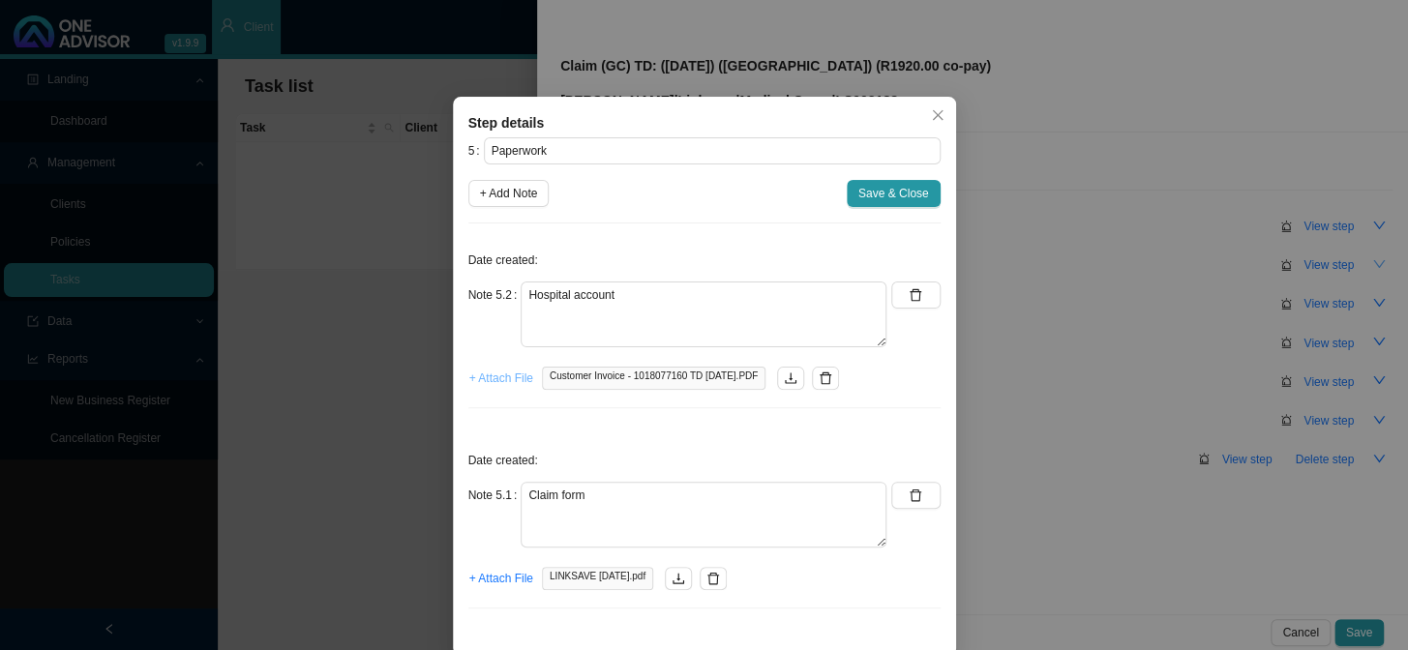
click at [488, 376] on span "+ Attach File" at bounding box center [501, 378] width 64 height 19
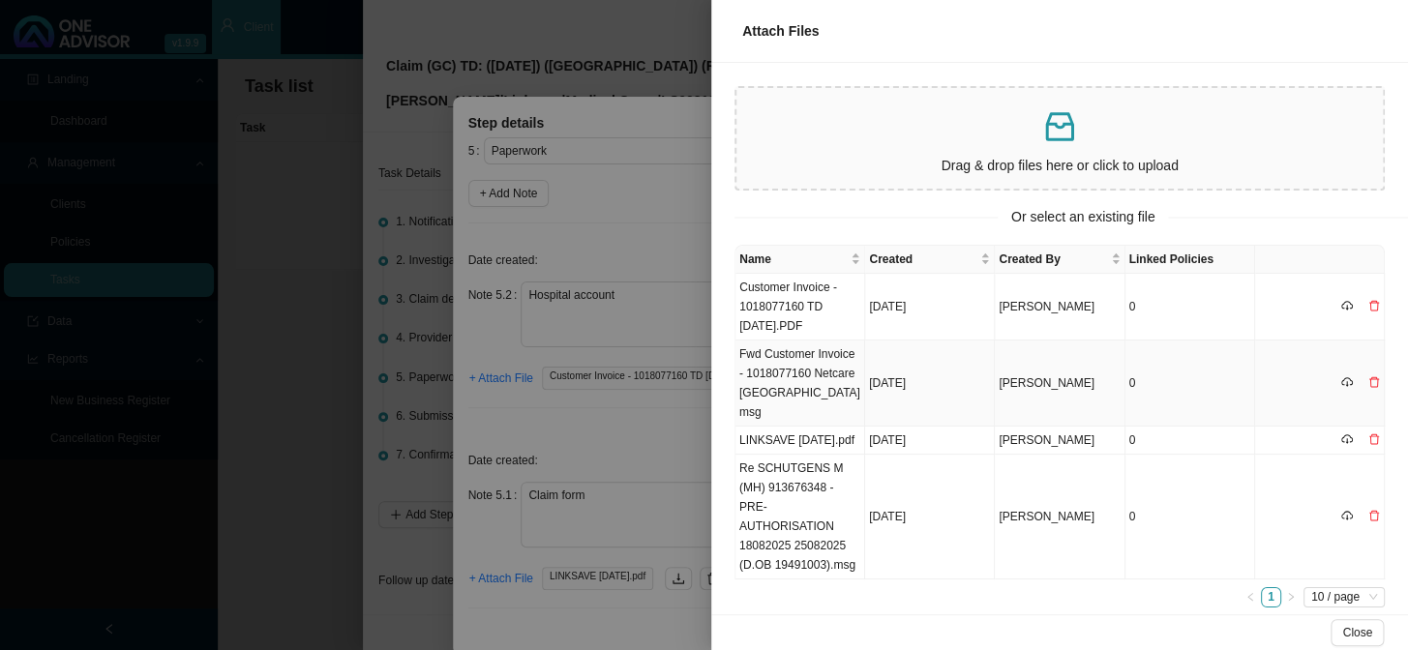
click at [839, 374] on td "Fwd Customer Invoice - 1018077160 Netcare [GEOGRAPHIC_DATA]msg" at bounding box center [800, 384] width 130 height 86
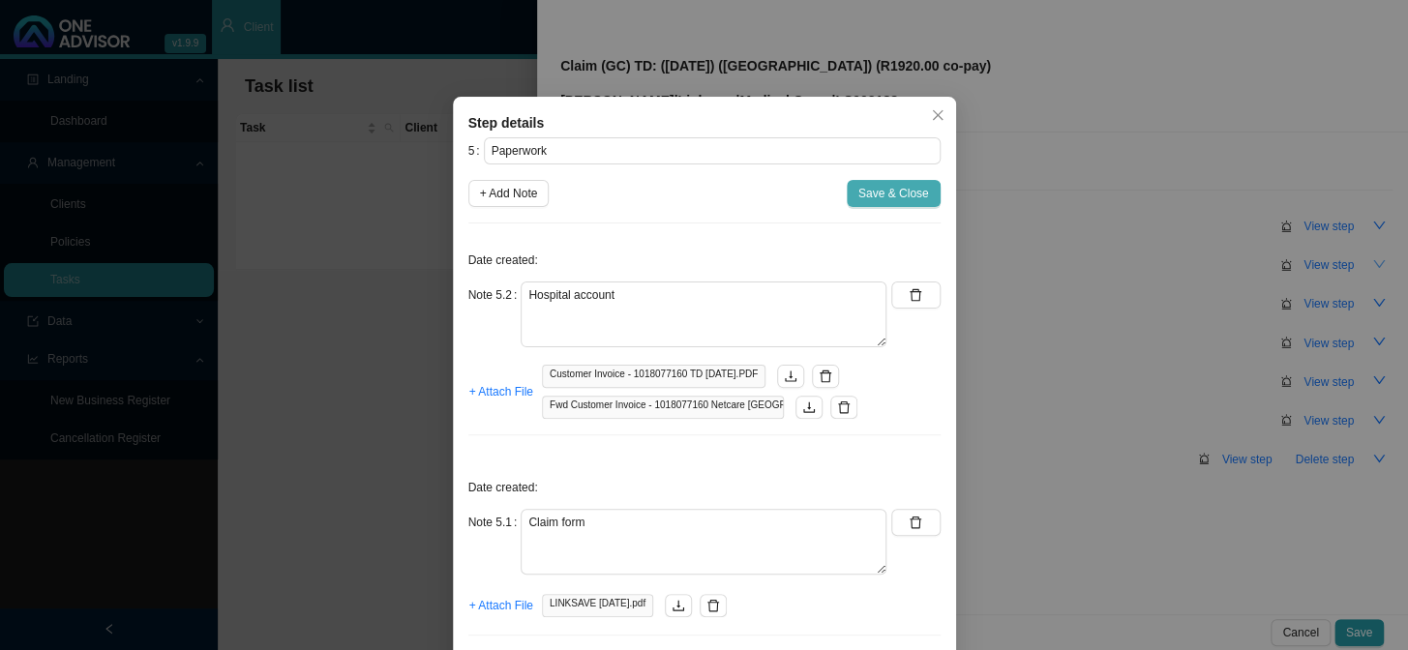
click at [906, 186] on span "Save & Close" at bounding box center [893, 193] width 71 height 19
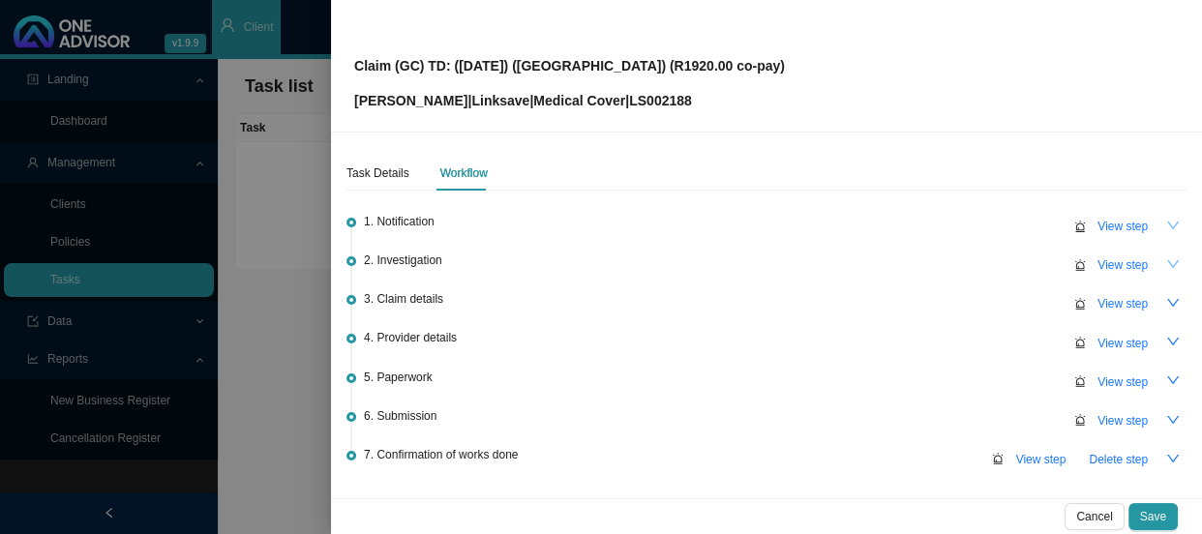
click at [1166, 223] on icon "down" at bounding box center [1173, 226] width 14 height 14
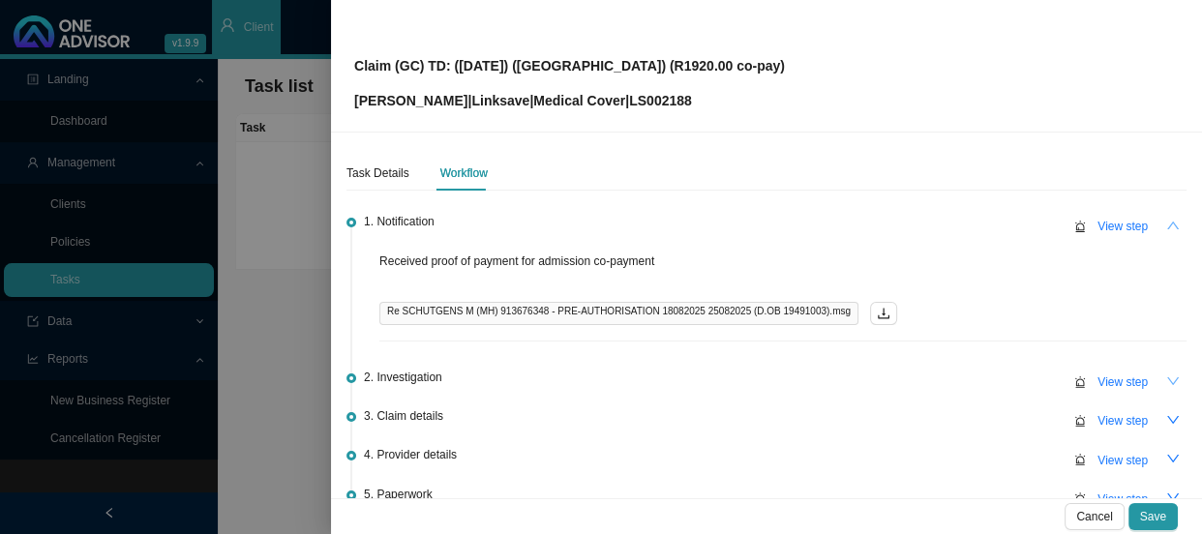
click at [1167, 223] on icon "up" at bounding box center [1173, 226] width 12 height 8
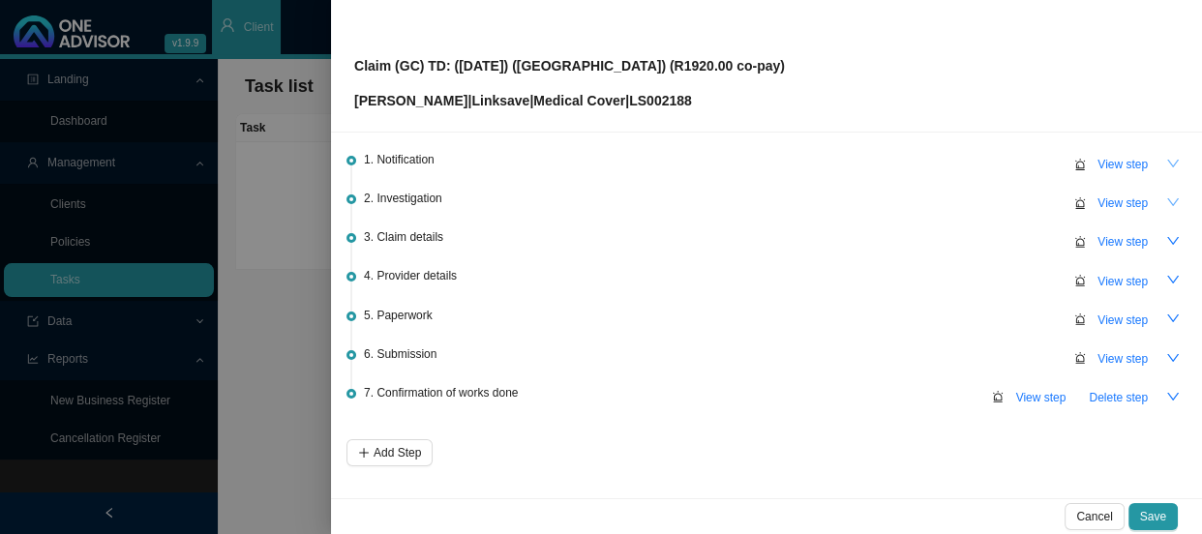
scroll to position [124, 0]
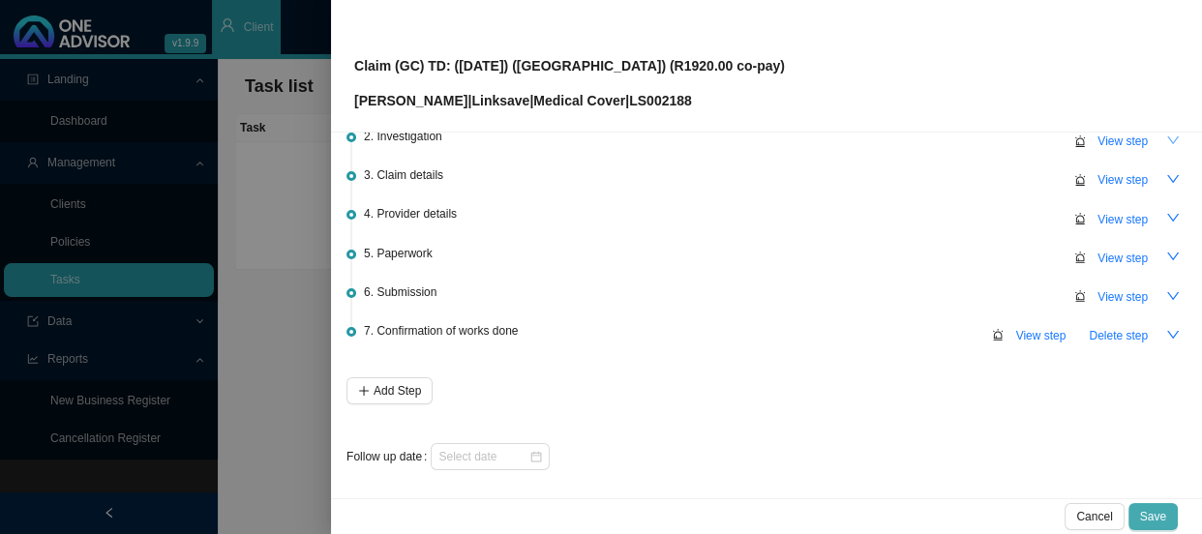
click at [1148, 518] on span "Save" at bounding box center [1153, 516] width 26 height 19
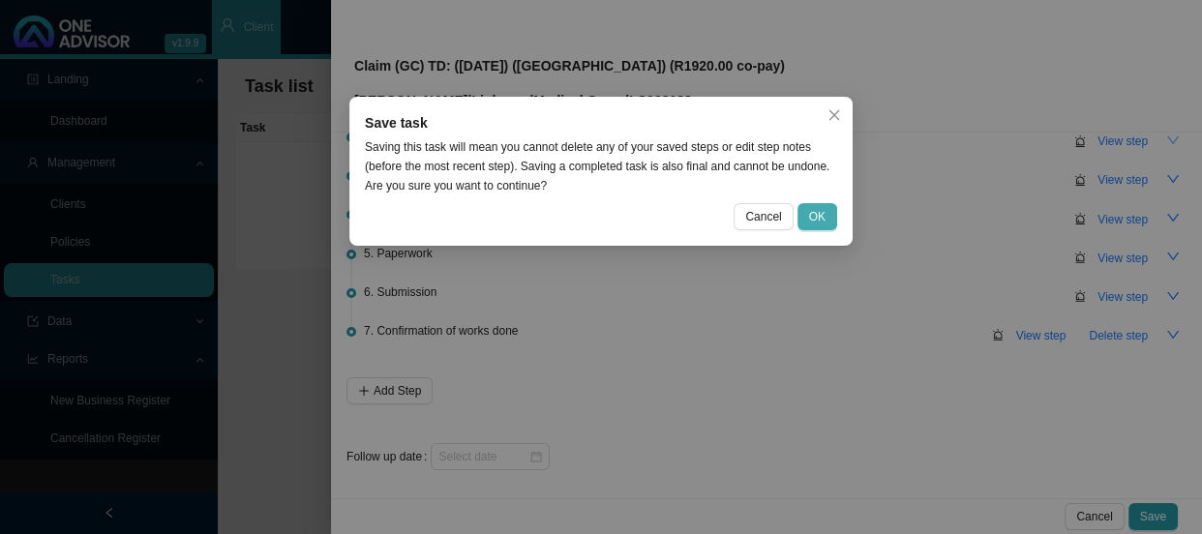
click at [814, 217] on span "OK" at bounding box center [817, 216] width 16 height 19
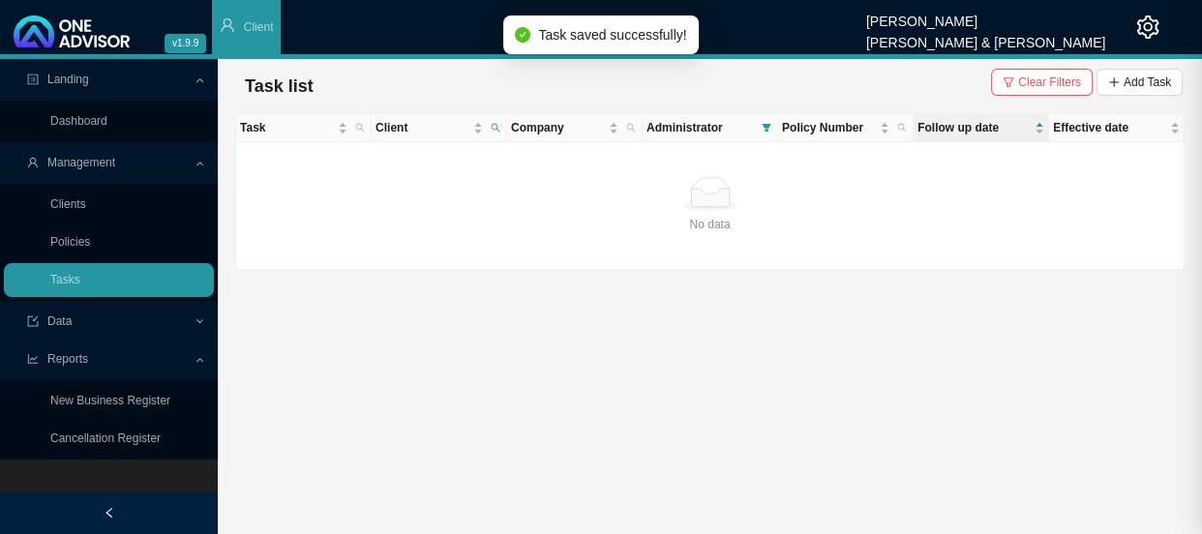
scroll to position [0, 0]
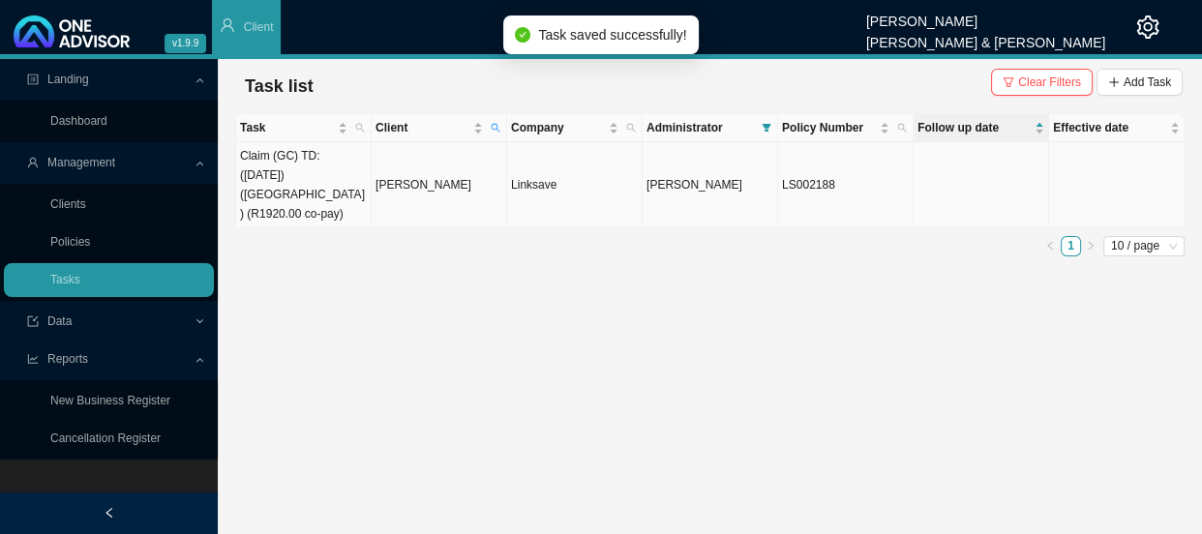
click at [342, 190] on td "Claim (GC) TD: ([DATE]) ([GEOGRAPHIC_DATA]) (R1920.00 co-pay)" at bounding box center [303, 185] width 135 height 86
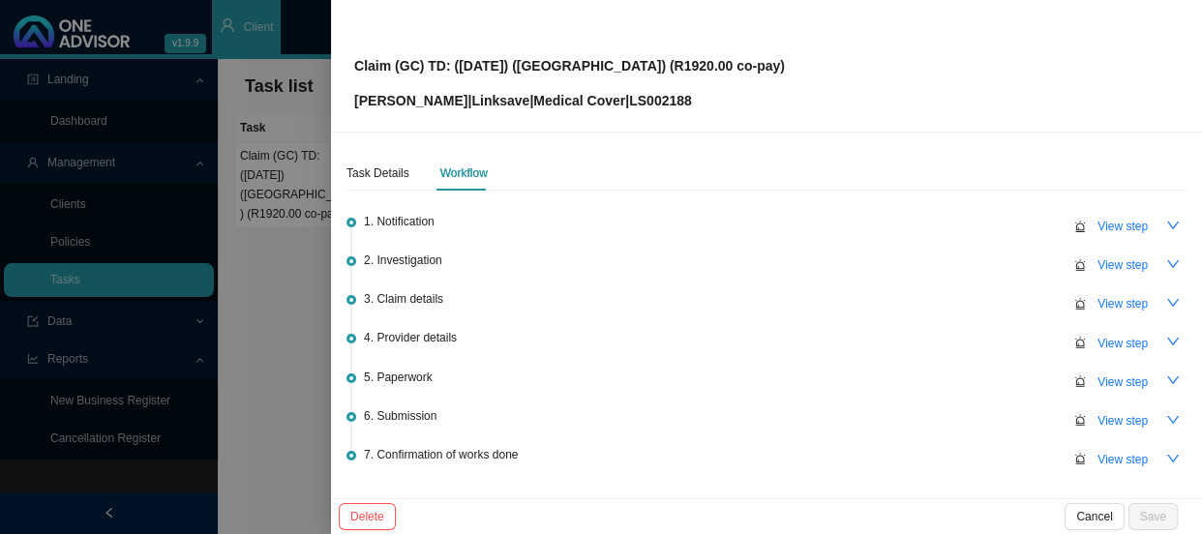
click at [262, 144] on div at bounding box center [601, 267] width 1202 height 534
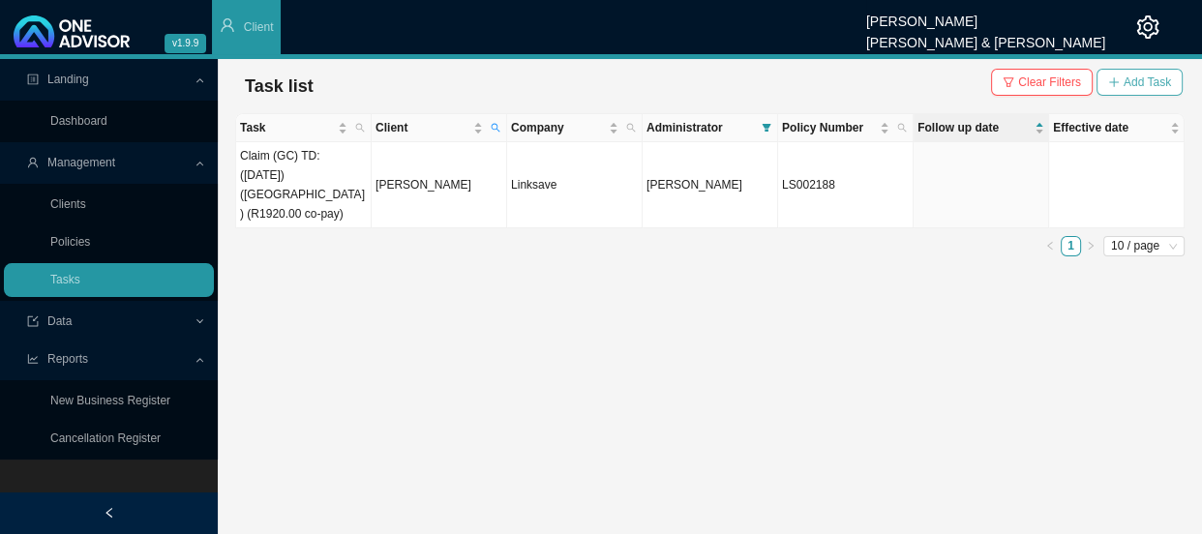
click at [1113, 80] on icon "plus" at bounding box center [1114, 82] width 12 height 12
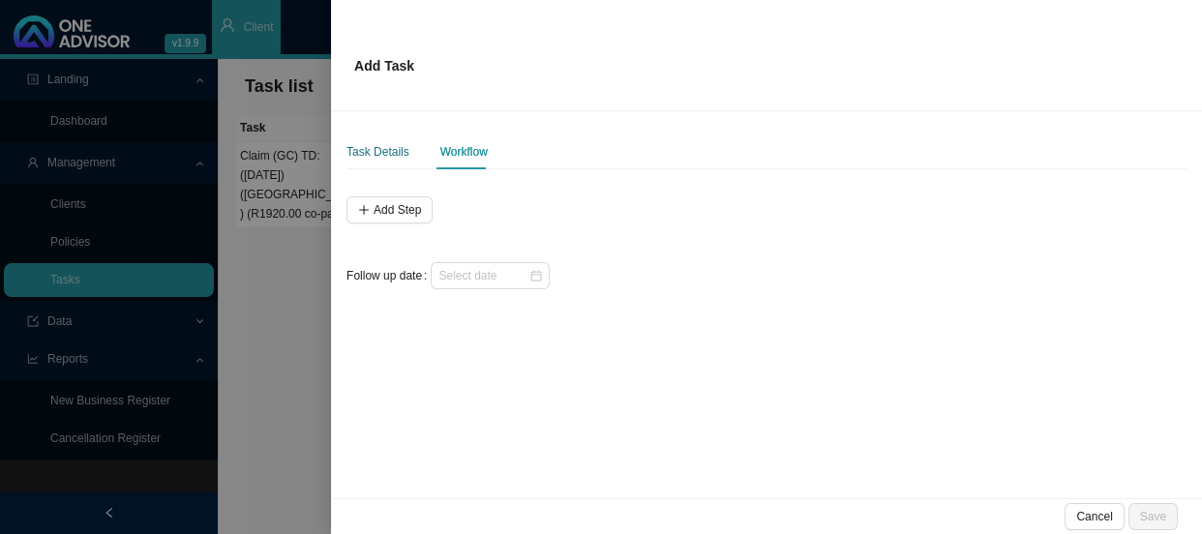
click at [383, 149] on div "Task Details" at bounding box center [377, 151] width 63 height 19
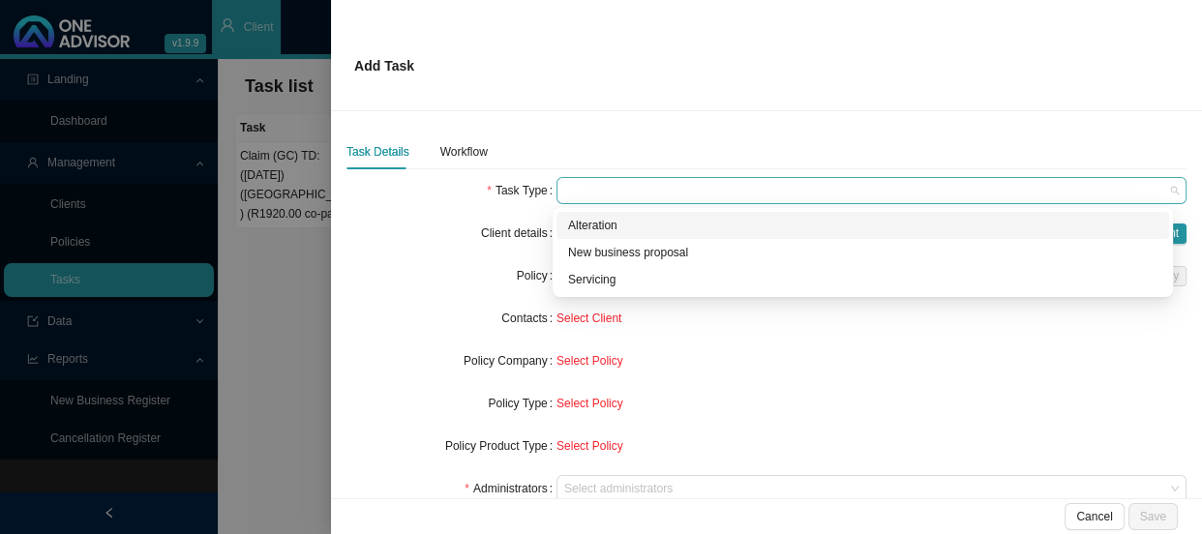
click at [628, 188] on span at bounding box center [871, 190] width 614 height 25
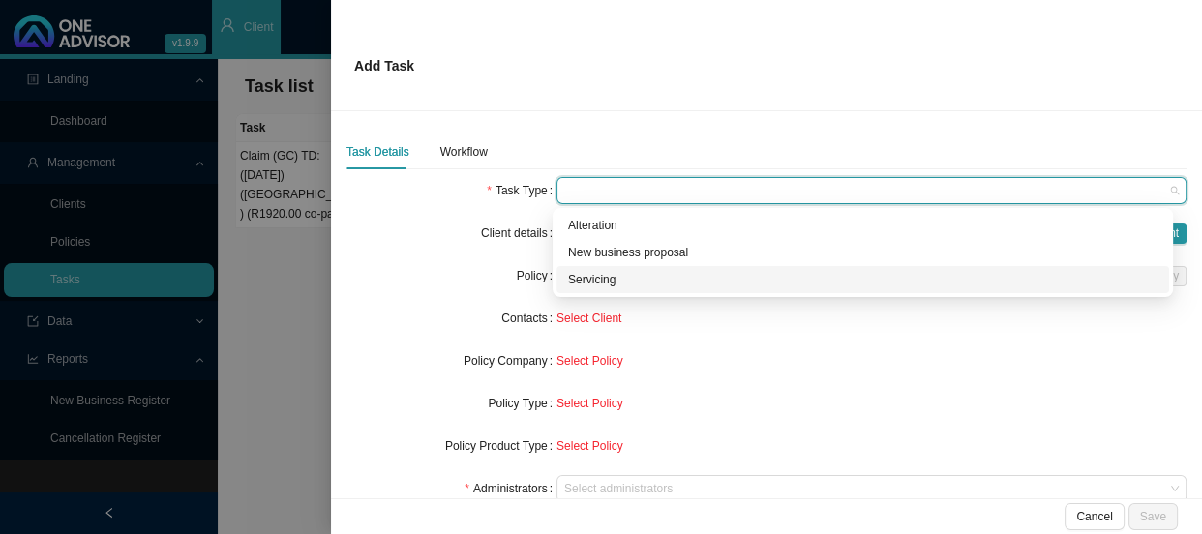
click at [599, 289] on div "Servicing" at bounding box center [862, 279] width 613 height 27
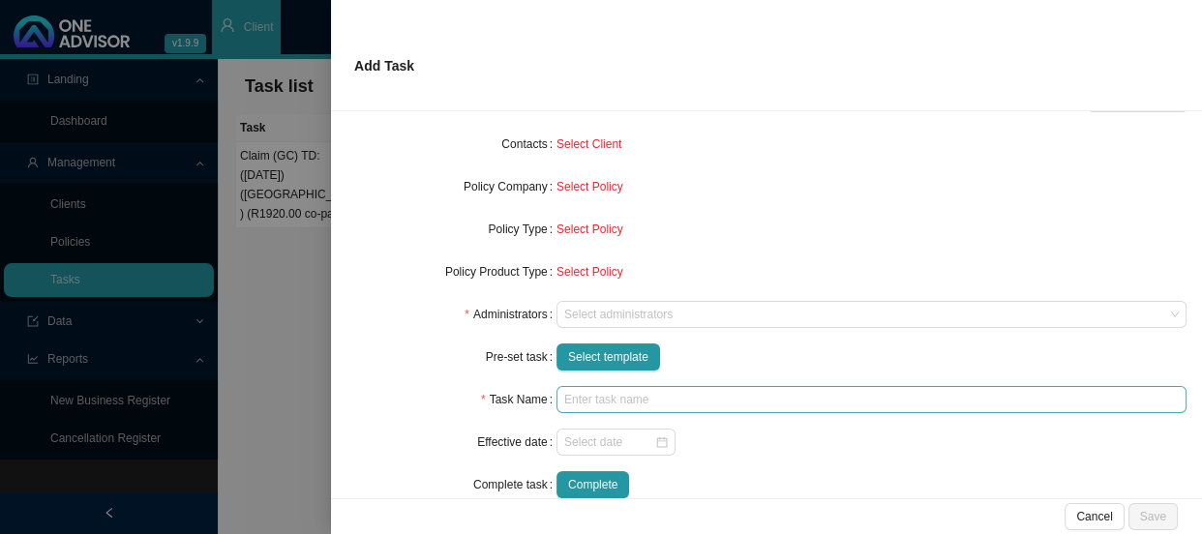
scroll to position [175, 0]
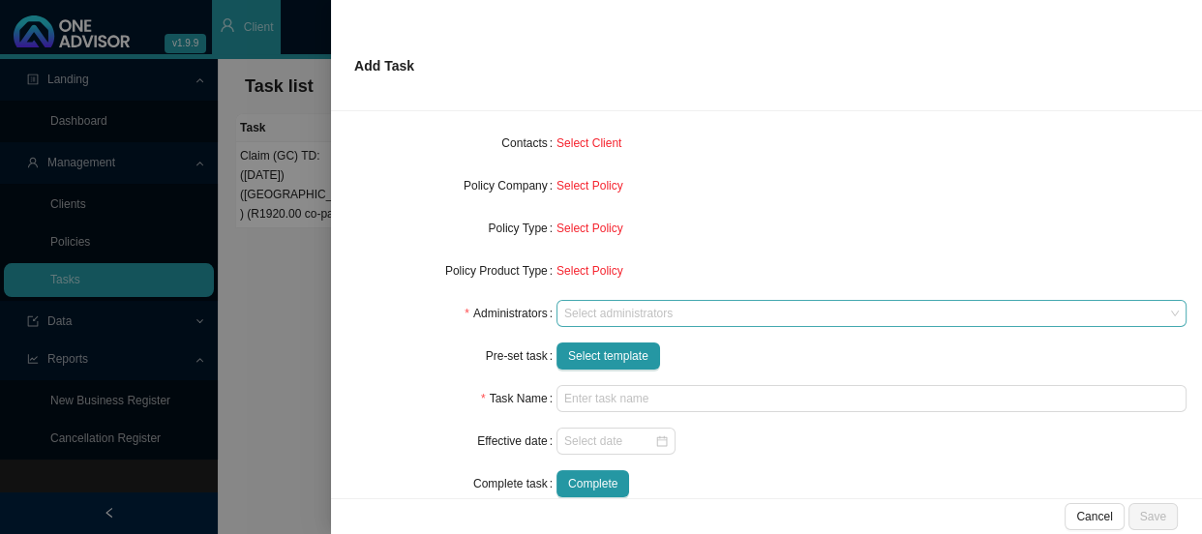
click at [600, 316] on div at bounding box center [862, 314] width 604 height 15
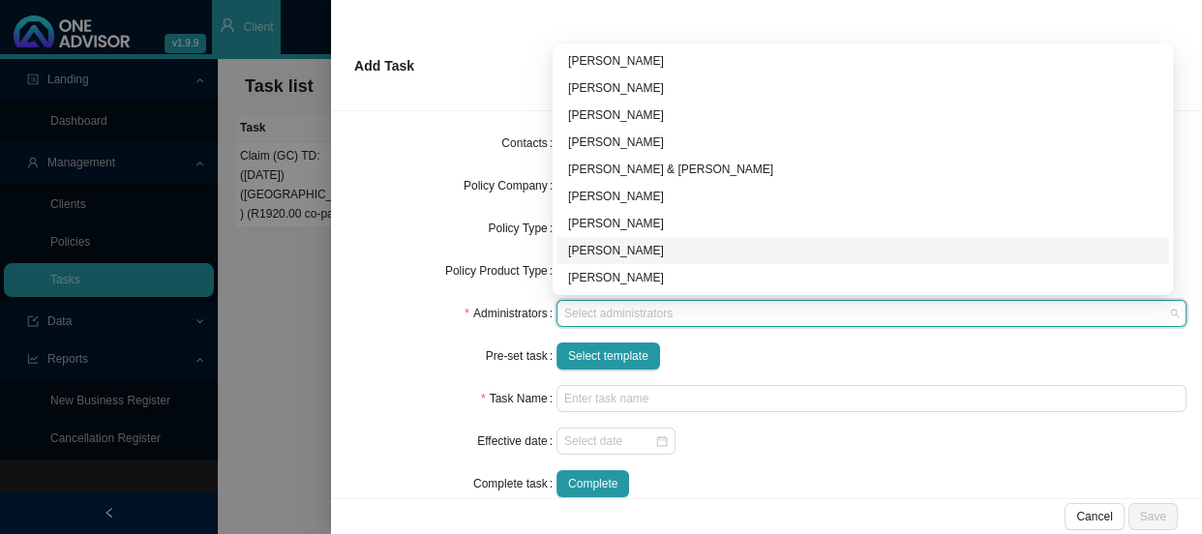
click at [623, 251] on div "[PERSON_NAME]" at bounding box center [862, 250] width 589 height 19
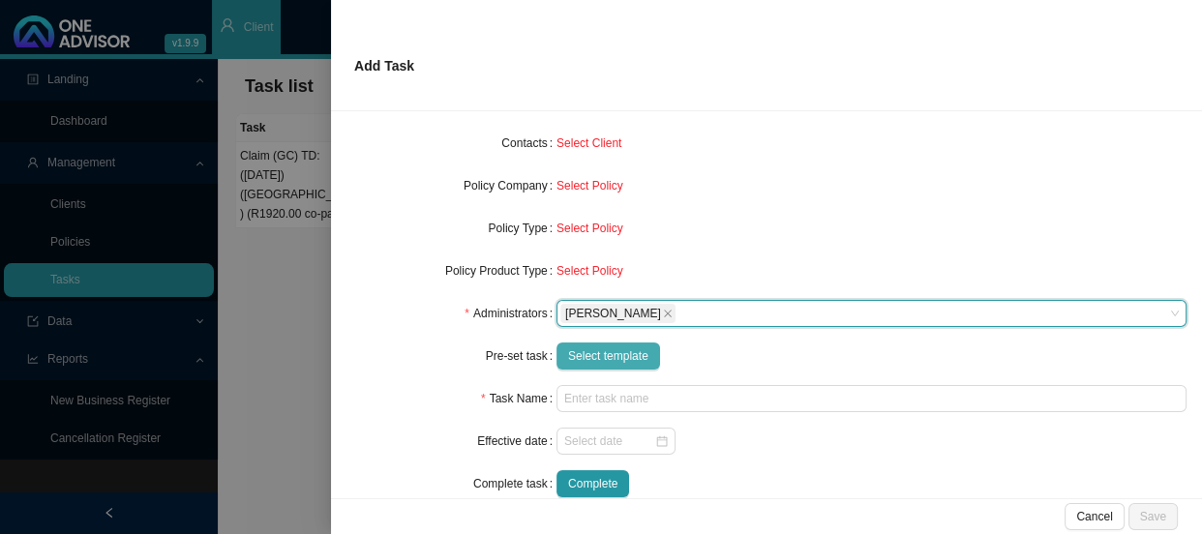
click at [610, 353] on span "Select template" at bounding box center [608, 355] width 80 height 19
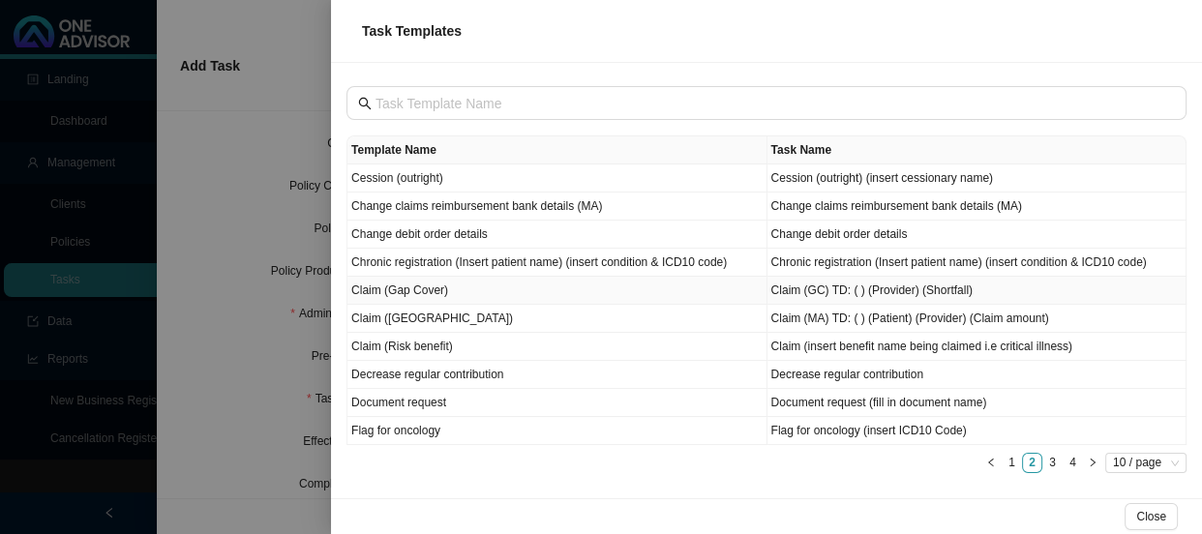
click at [434, 290] on td "Claim (Gap Cover)" at bounding box center [557, 291] width 420 height 28
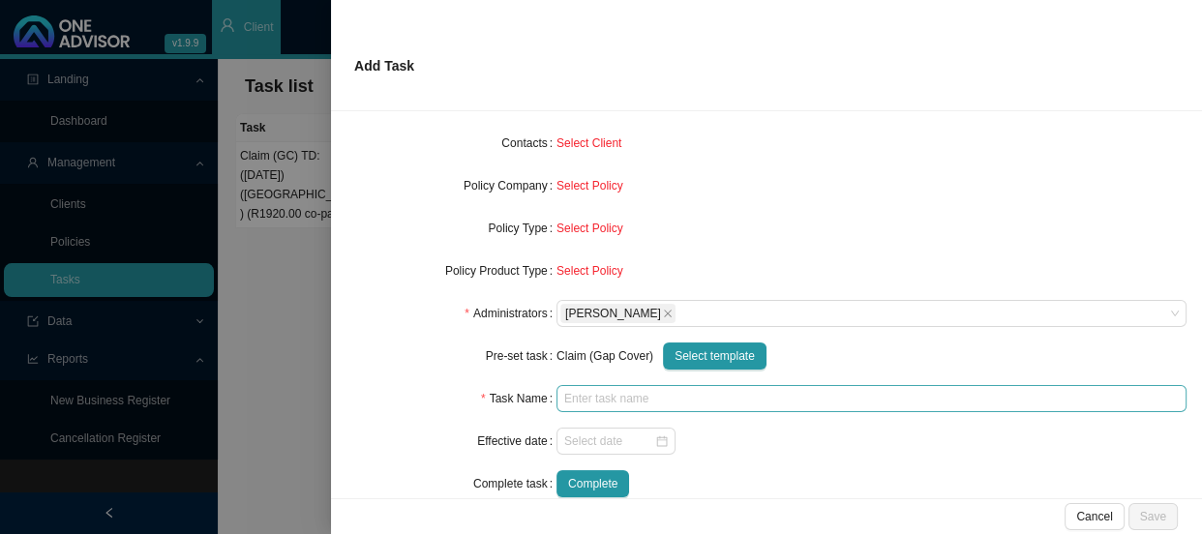
type input "Claim (GC) TD: ( ) (Provider) (Shortfall)"
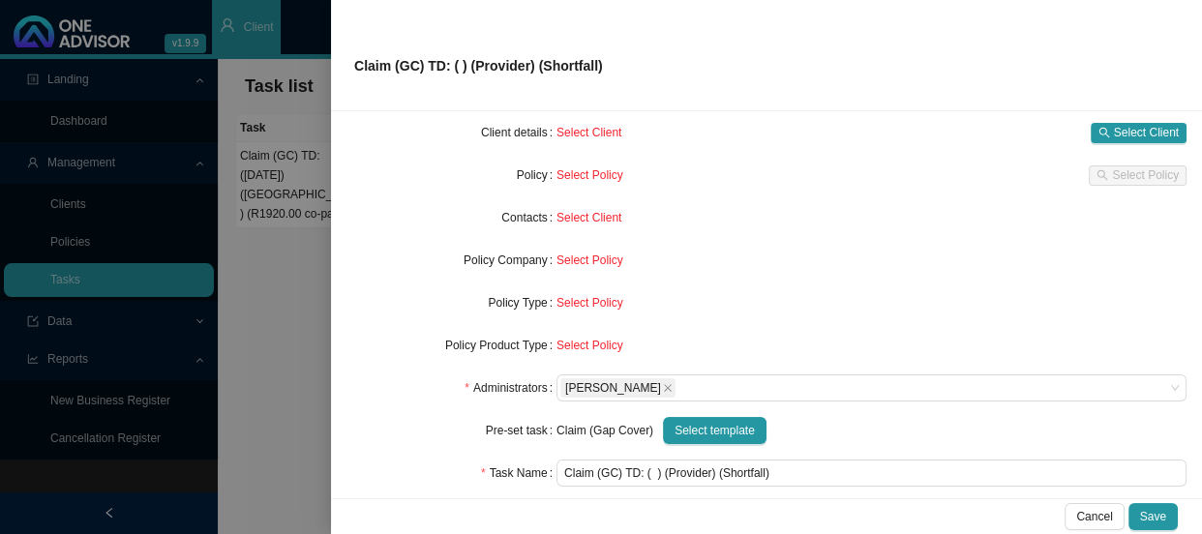
scroll to position [0, 0]
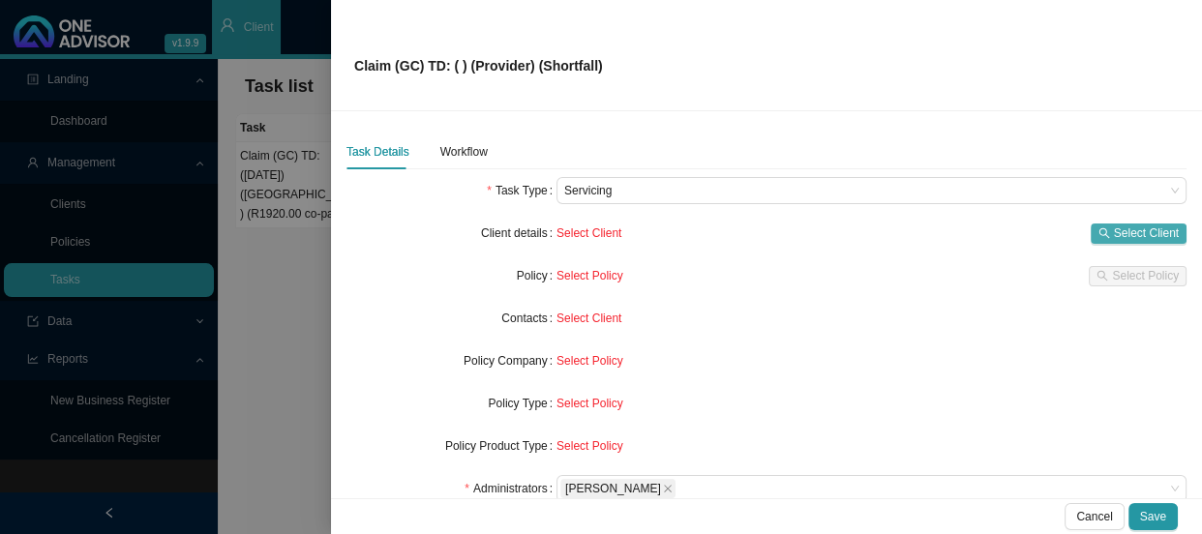
click at [1114, 233] on span "Select Client" at bounding box center [1146, 233] width 65 height 19
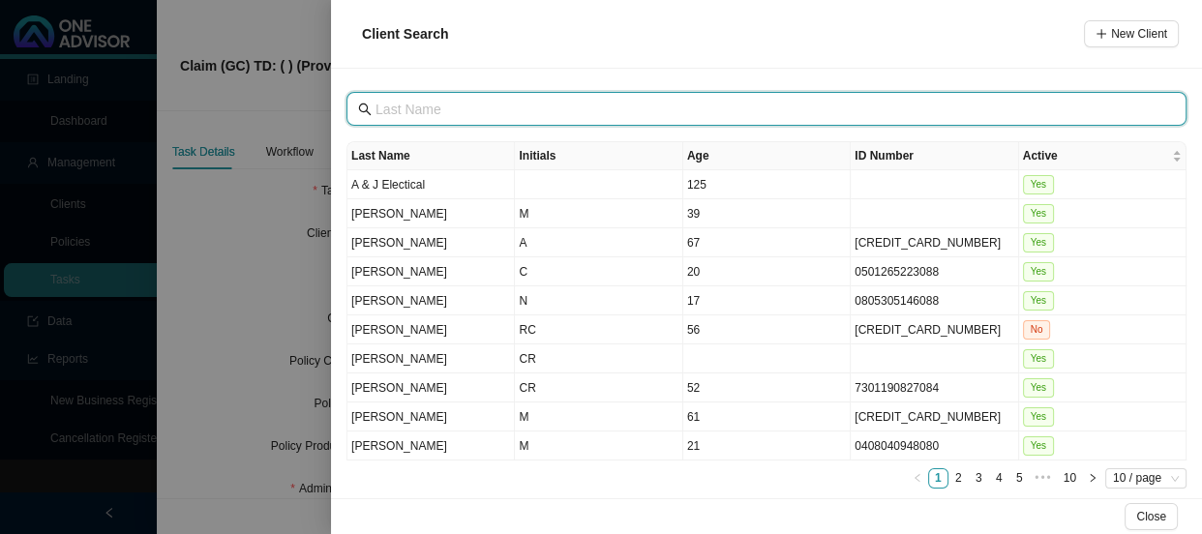
click at [501, 113] on input "text" at bounding box center [768, 109] width 786 height 21
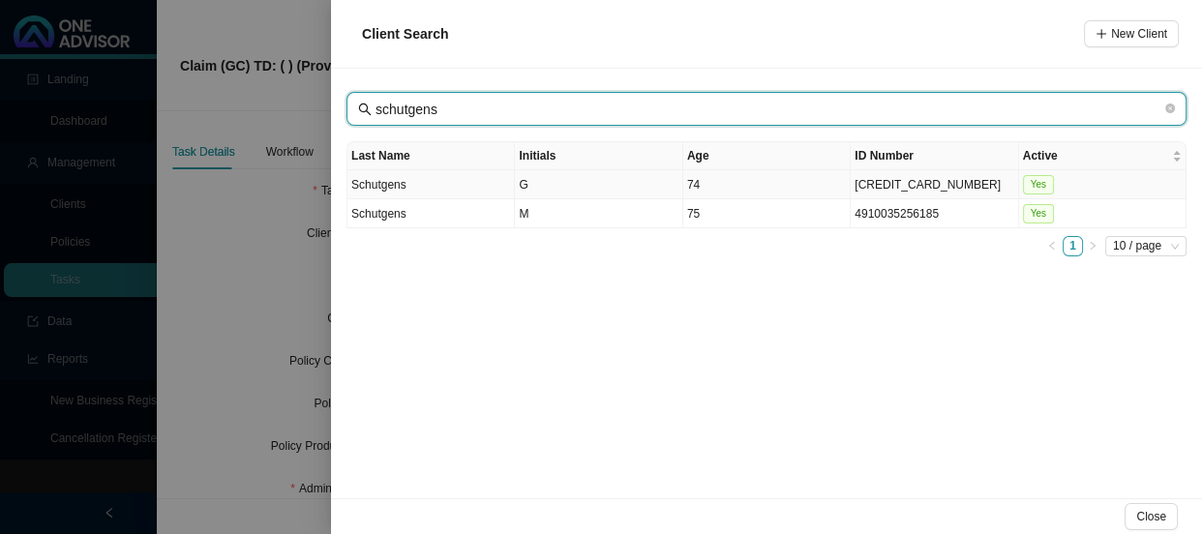
type input "schutgens"
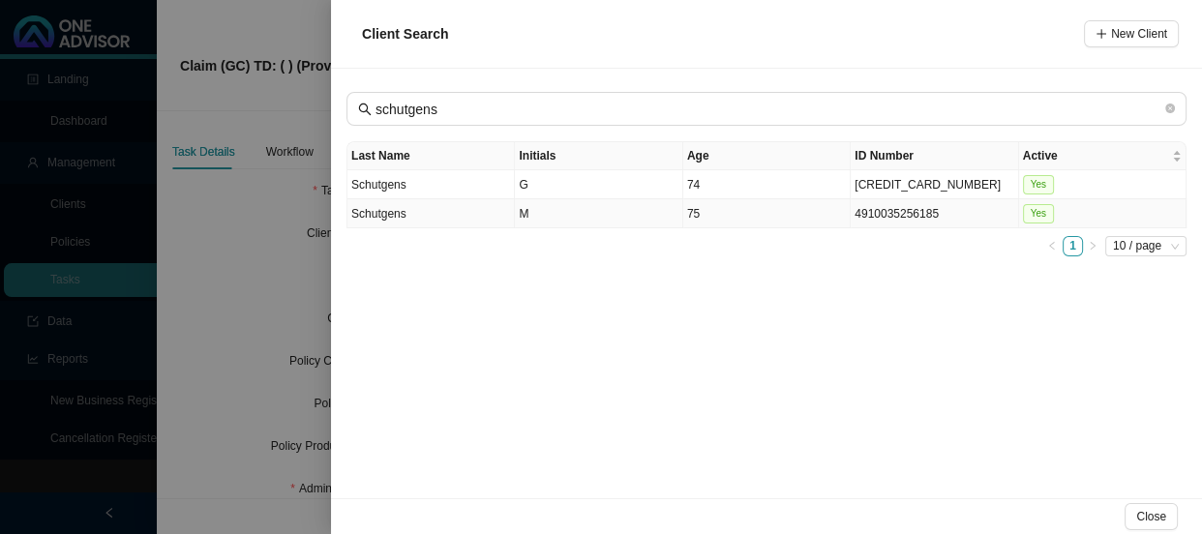
click at [469, 212] on td "Schutgens" at bounding box center [430, 213] width 167 height 29
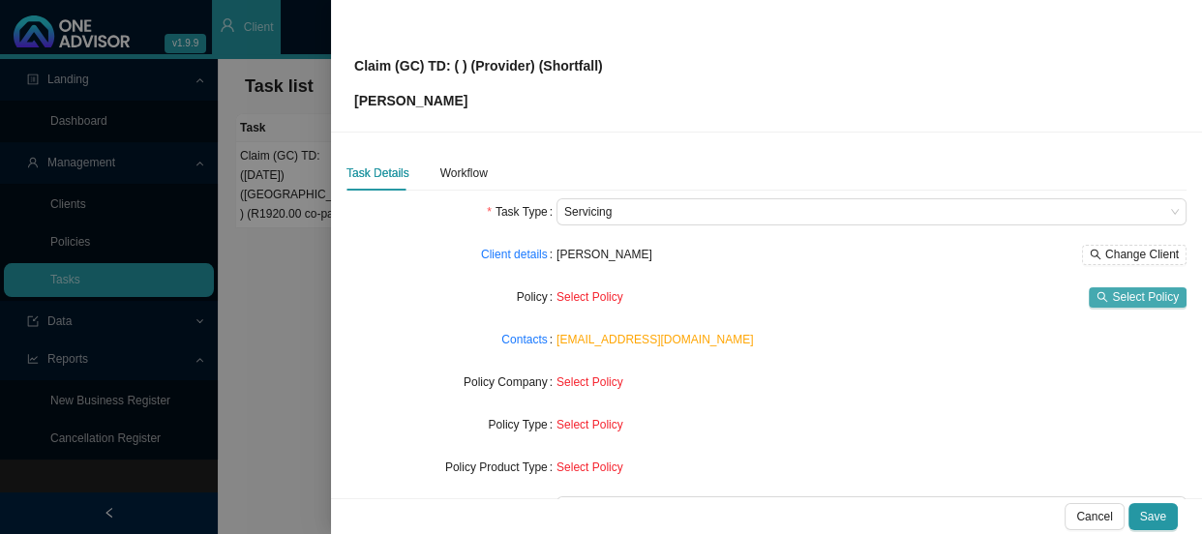
click at [1150, 294] on span "Select Policy" at bounding box center [1145, 296] width 67 height 19
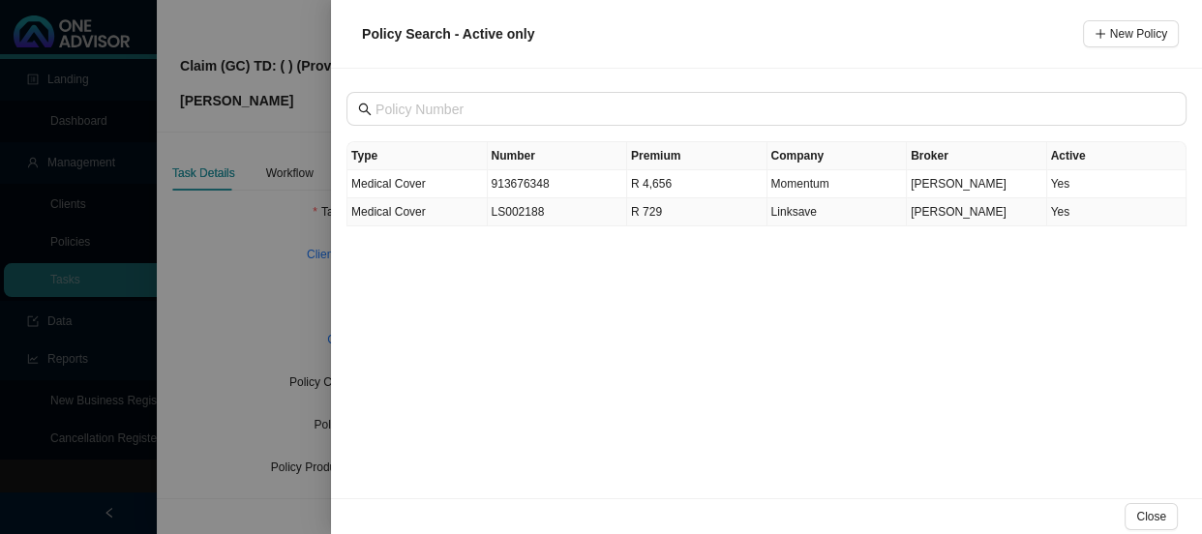
click at [519, 218] on td "LS002188" at bounding box center [558, 212] width 140 height 28
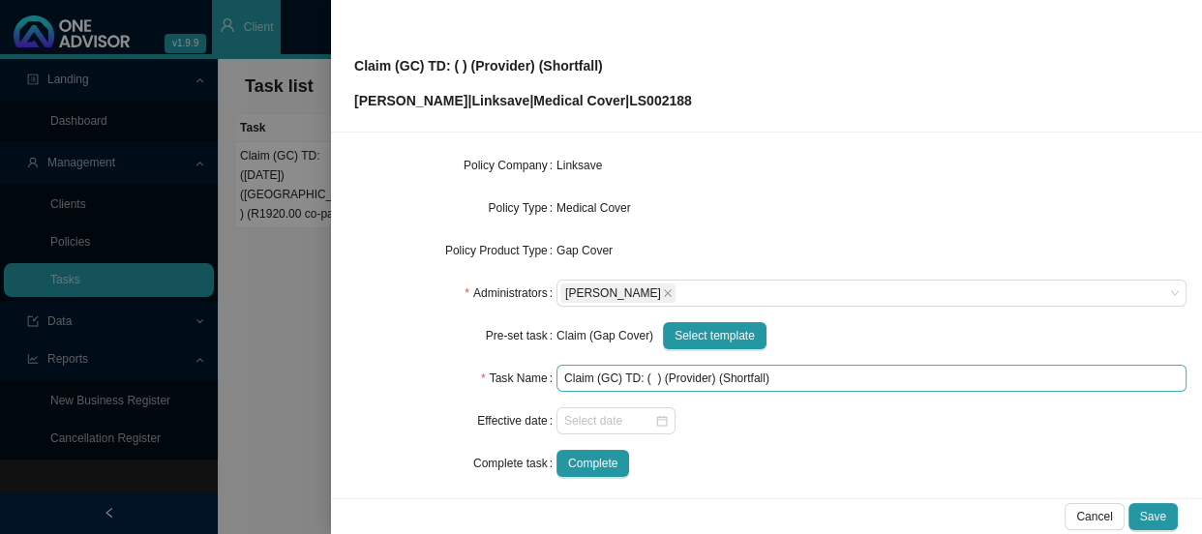
scroll to position [225, 0]
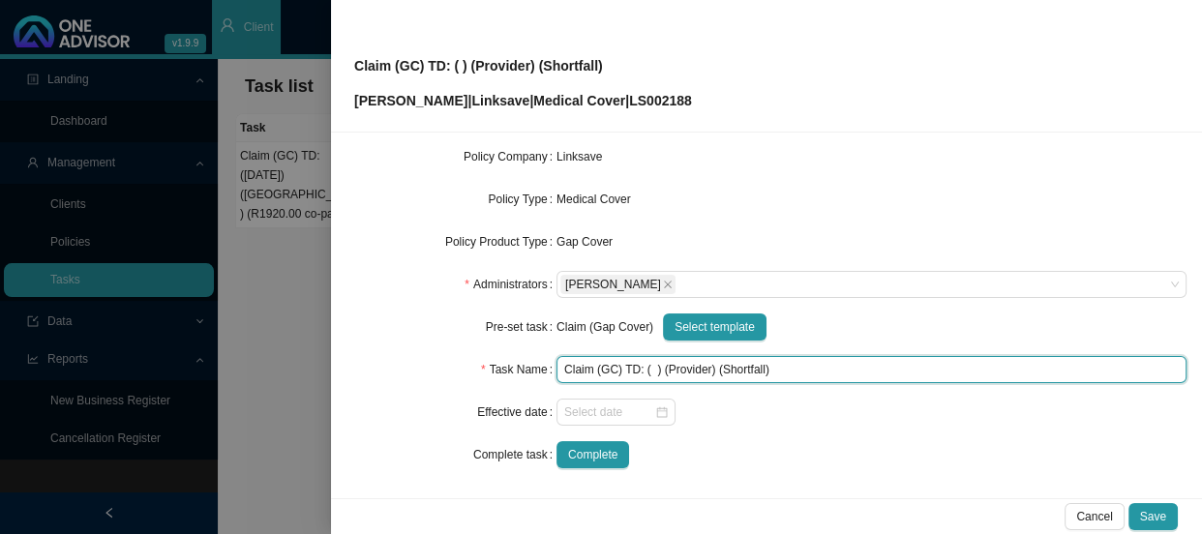
click at [648, 367] on input "Claim (GC) TD: ( ) (Provider) (Shortfall)" at bounding box center [871, 369] width 630 height 27
click at [734, 363] on input "Claim (GC) TD: ([DATE]) (Provider) (Shortfall)" at bounding box center [871, 369] width 630 height 27
click at [842, 365] on input "Claim (GC) TD: ([DATE]) ([GEOGRAPHIC_DATA]) (Shortfall)" at bounding box center [871, 369] width 630 height 27
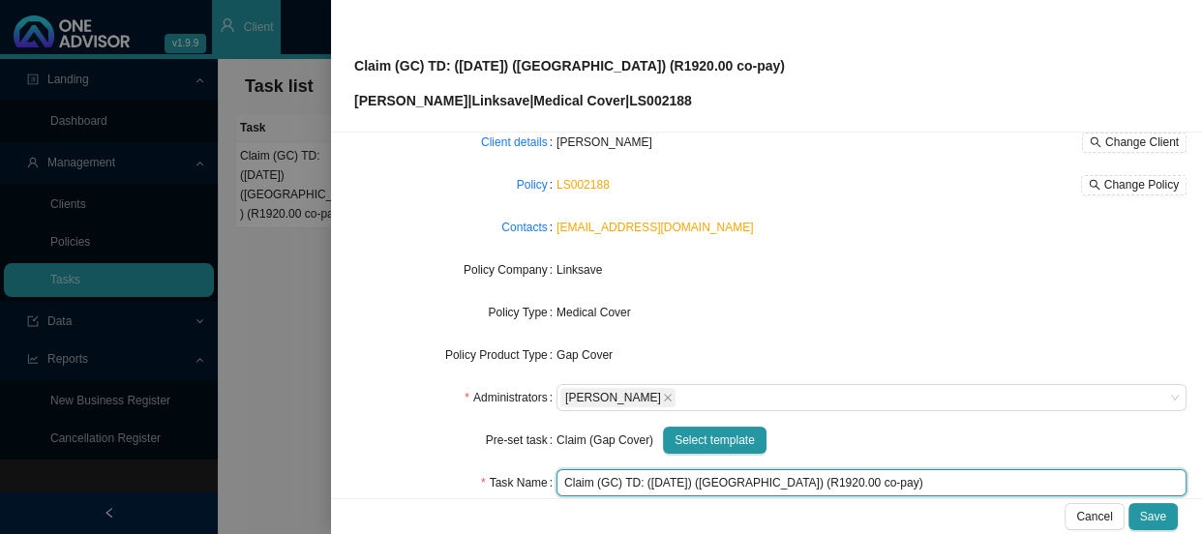
scroll to position [0, 0]
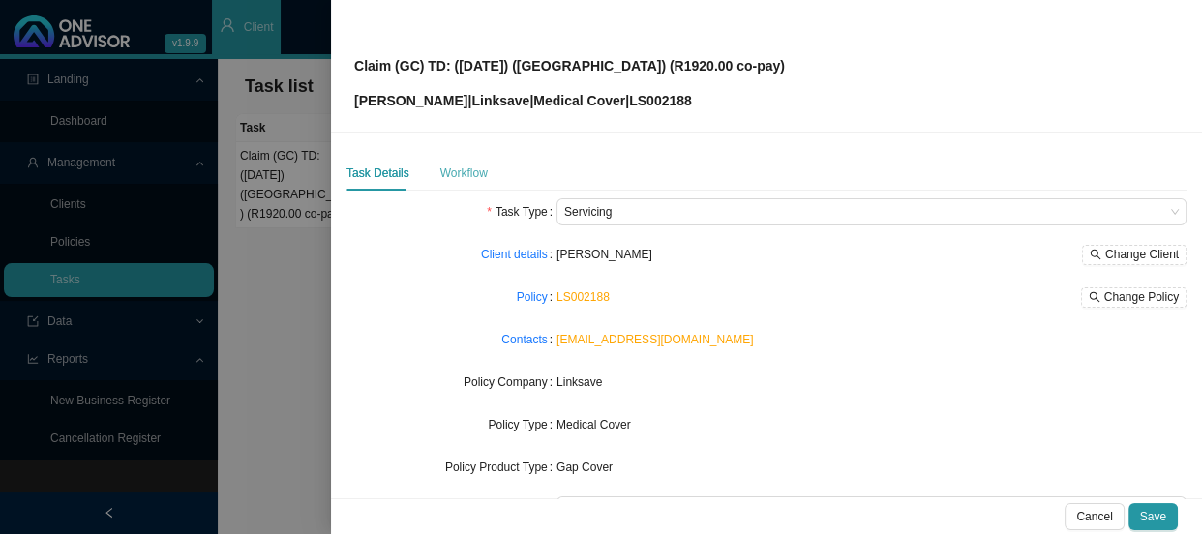
type input "Claim (GC) TD: ([DATE]) ([GEOGRAPHIC_DATA]) (R1920.00 co-pay)"
click at [463, 173] on div "Workflow" at bounding box center [463, 173] width 47 height 19
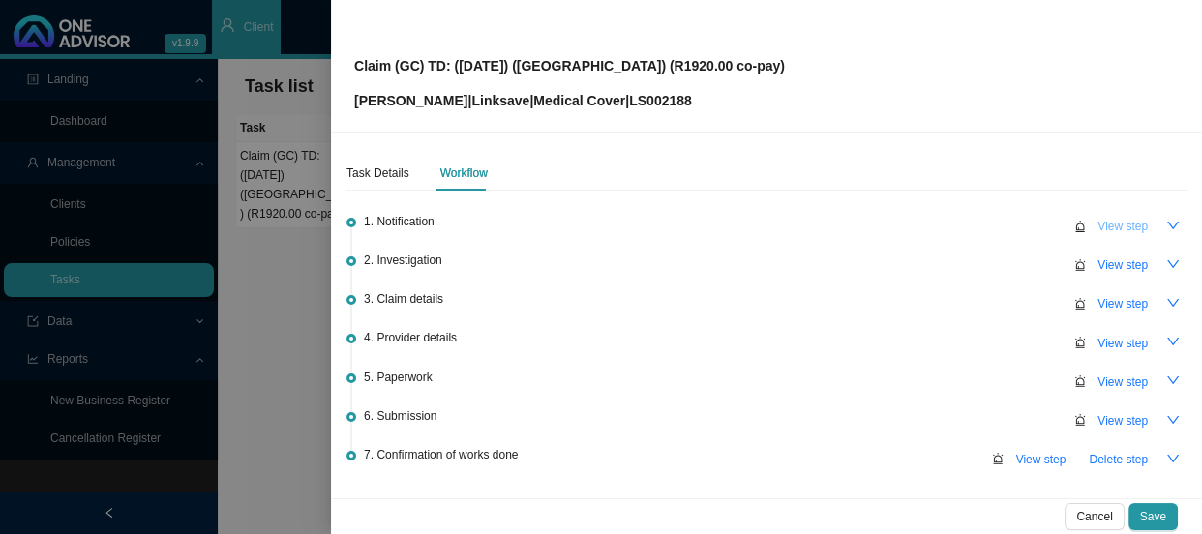
click at [1119, 227] on span "View step" at bounding box center [1122, 226] width 50 height 19
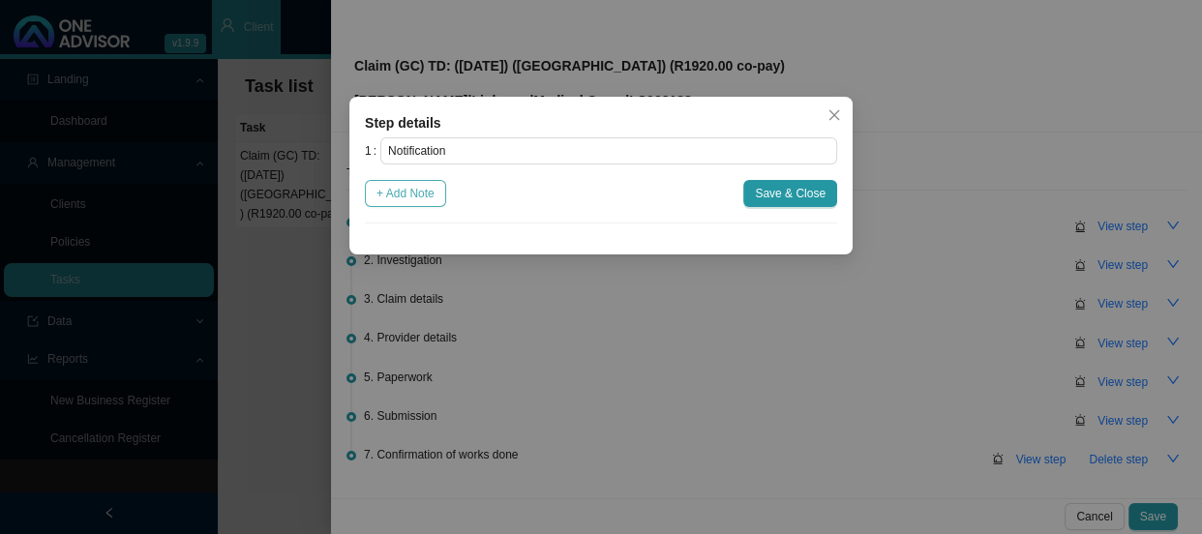
click at [424, 190] on span "+ Add Note" at bounding box center [405, 193] width 58 height 19
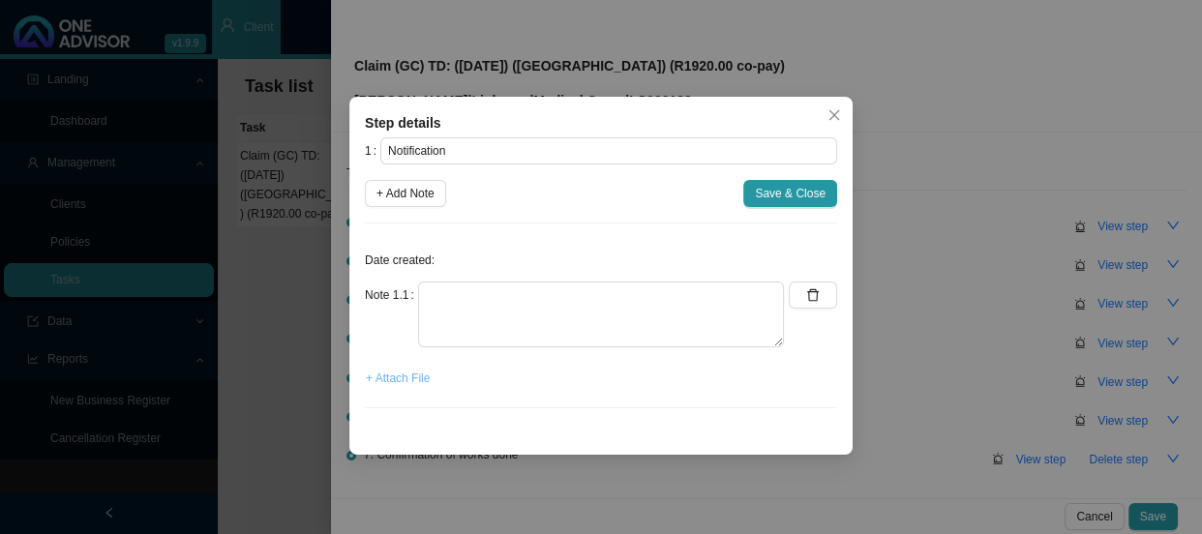
click at [411, 378] on span "+ Attach File" at bounding box center [398, 378] width 64 height 19
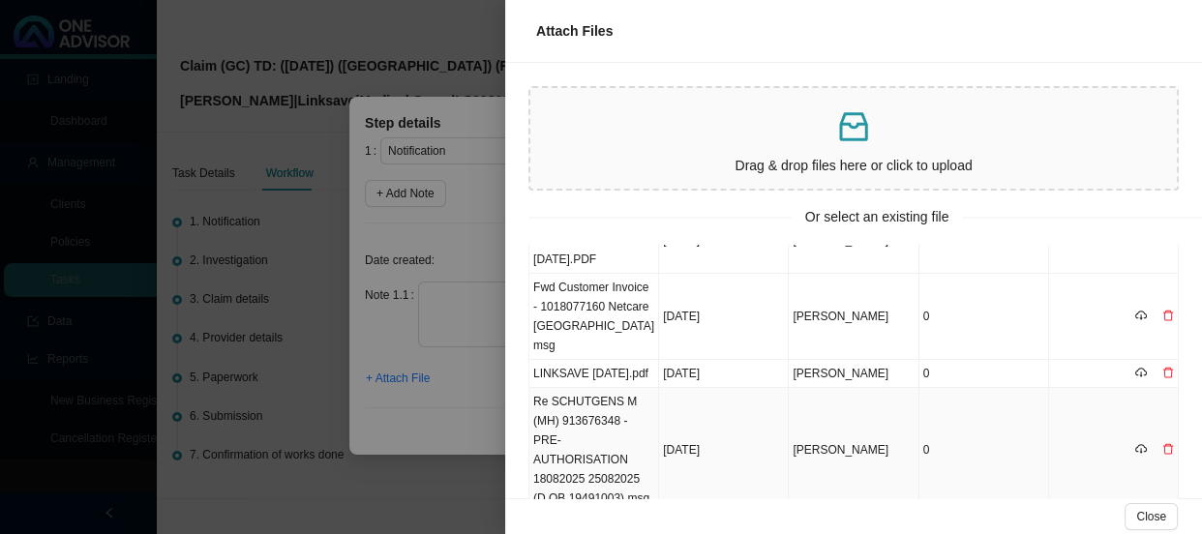
scroll to position [118, 0]
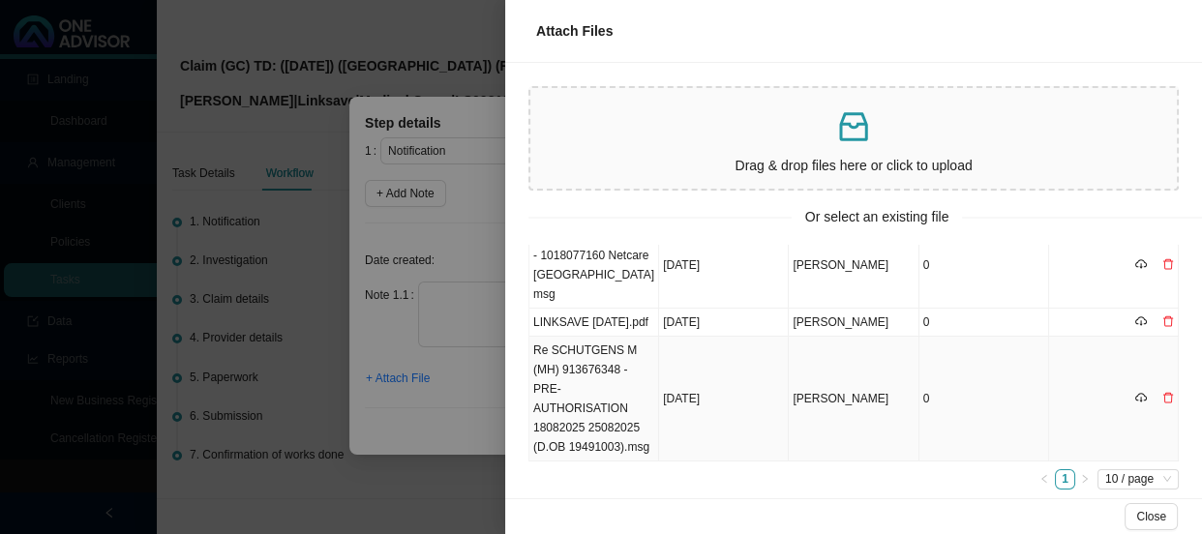
click at [607, 404] on td "Re SCHUTGENS M (MH) 913676348 - PRE-AUTHORISATION 18082025 25082025 (D.OB 19491…" at bounding box center [594, 399] width 130 height 125
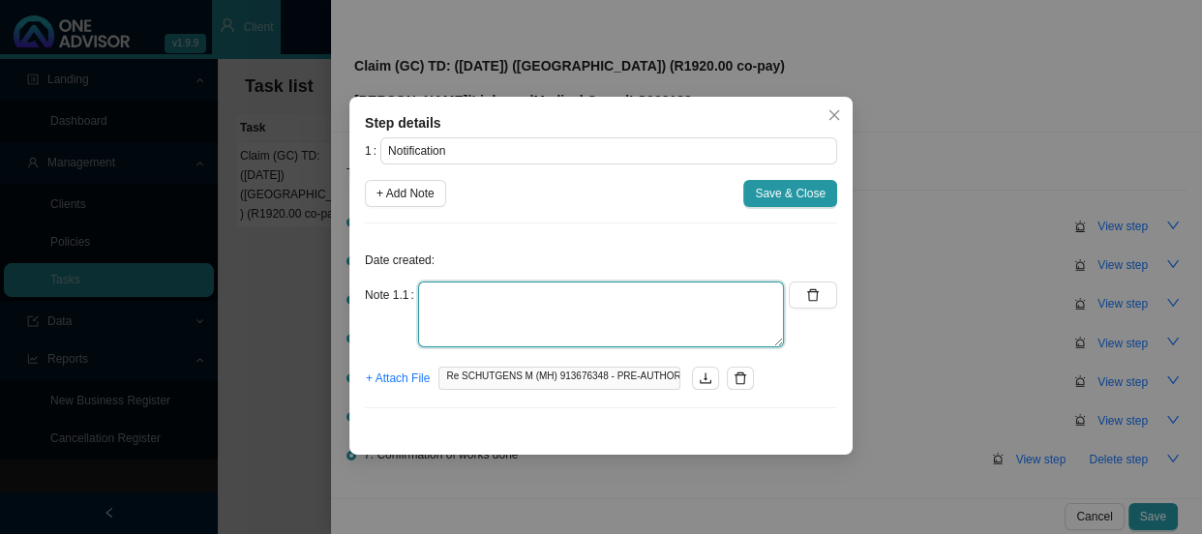
click at [615, 292] on textarea at bounding box center [601, 315] width 366 height 66
type textarea "Received POP from [GEOGRAPHIC_DATA]"
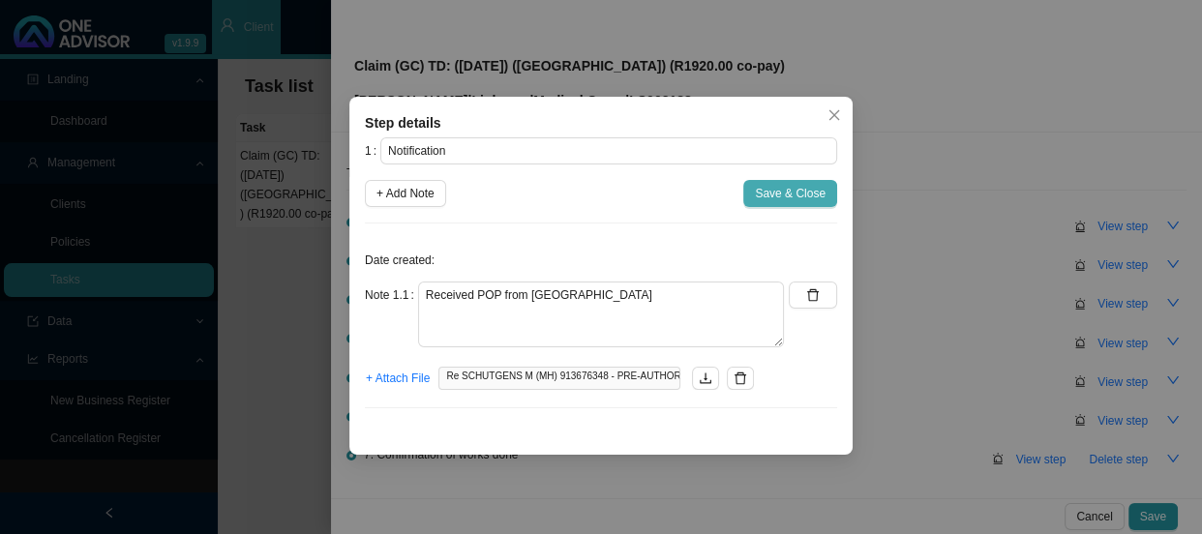
click at [773, 184] on span "Save & Close" at bounding box center [790, 193] width 71 height 19
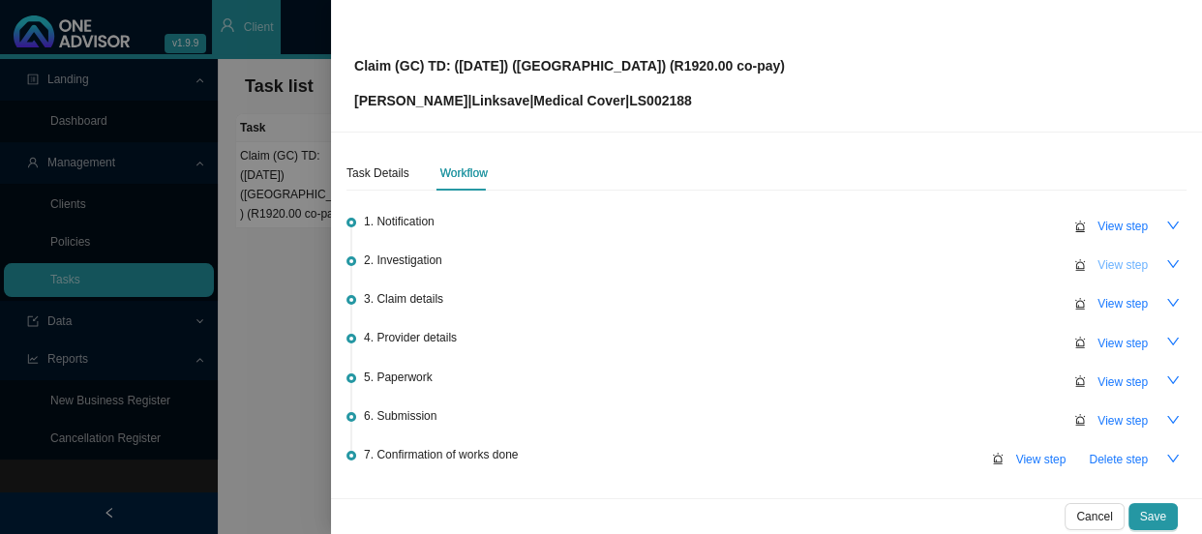
click at [1108, 264] on span "View step" at bounding box center [1122, 264] width 50 height 19
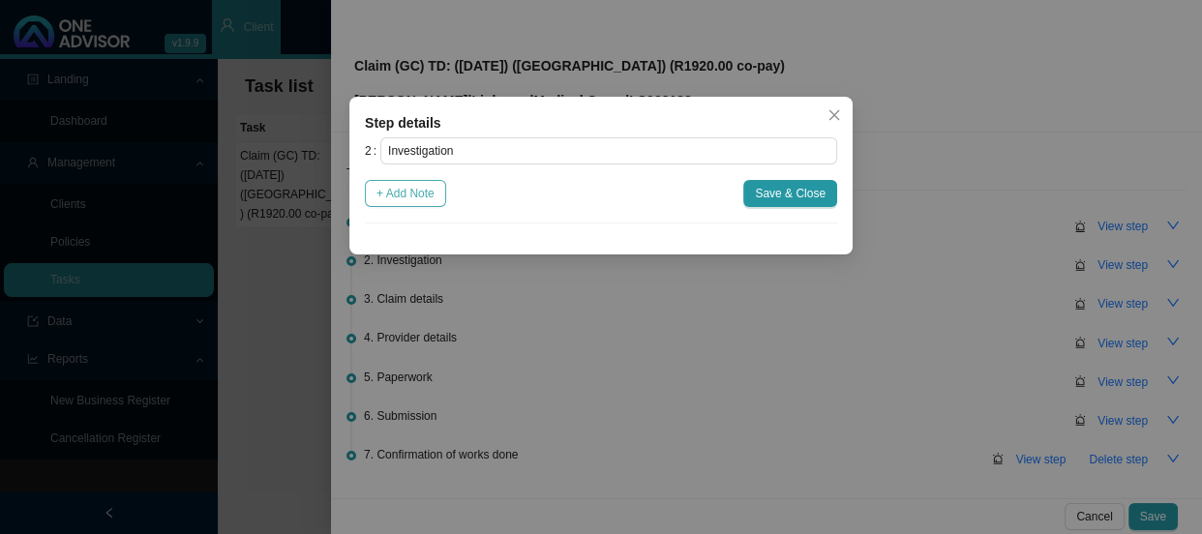
click at [442, 198] on button "+ Add Note" at bounding box center [405, 193] width 81 height 27
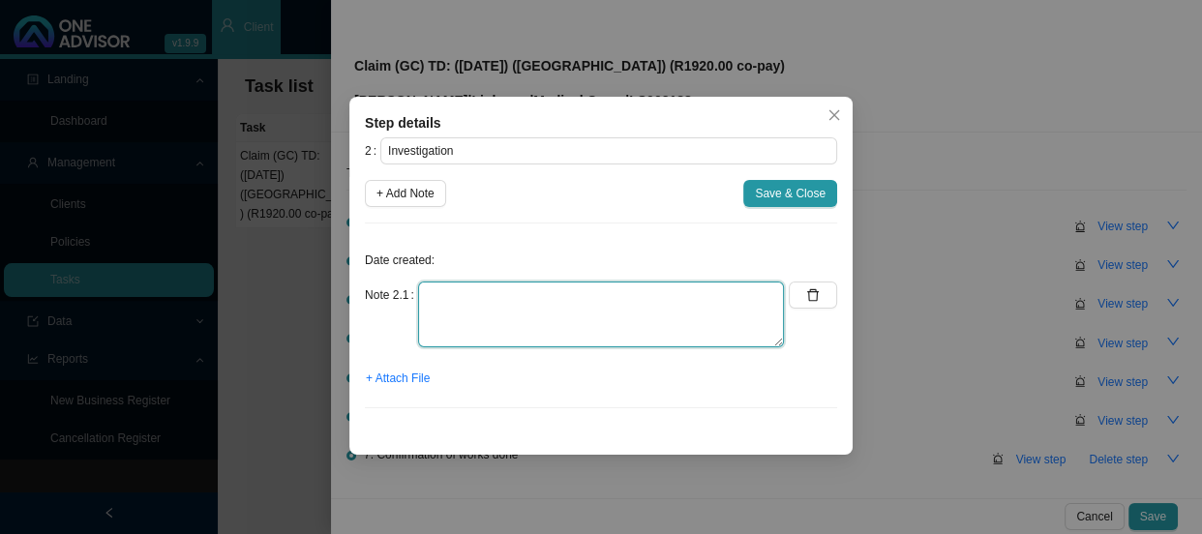
click at [483, 289] on textarea at bounding box center [601, 315] width 366 height 66
type textarea "[PERSON_NAME] had a cataract removal"
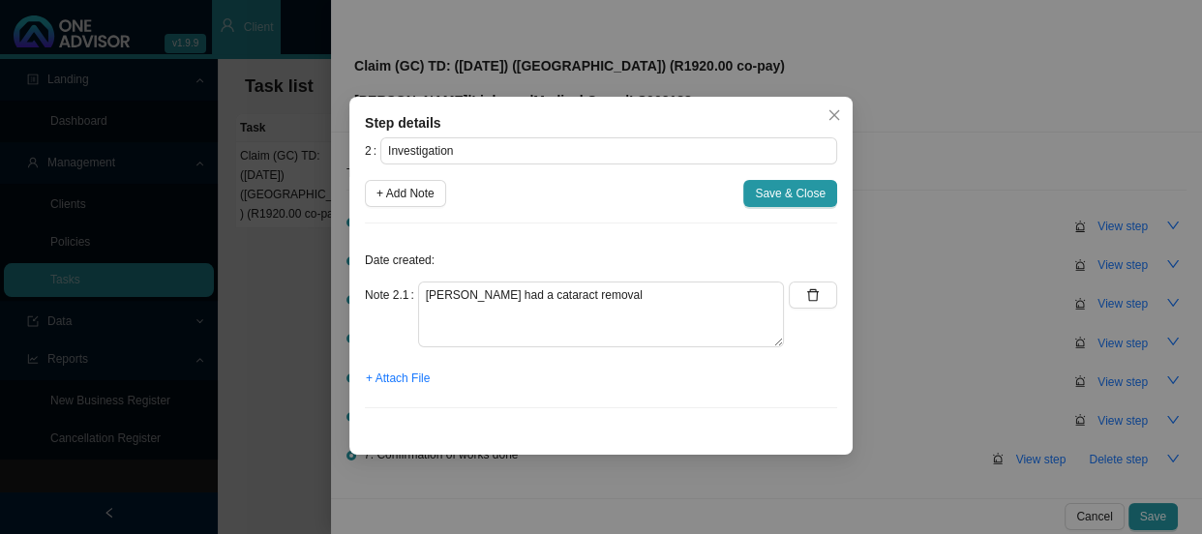
click at [803, 198] on span "Save & Close" at bounding box center [790, 193] width 71 height 19
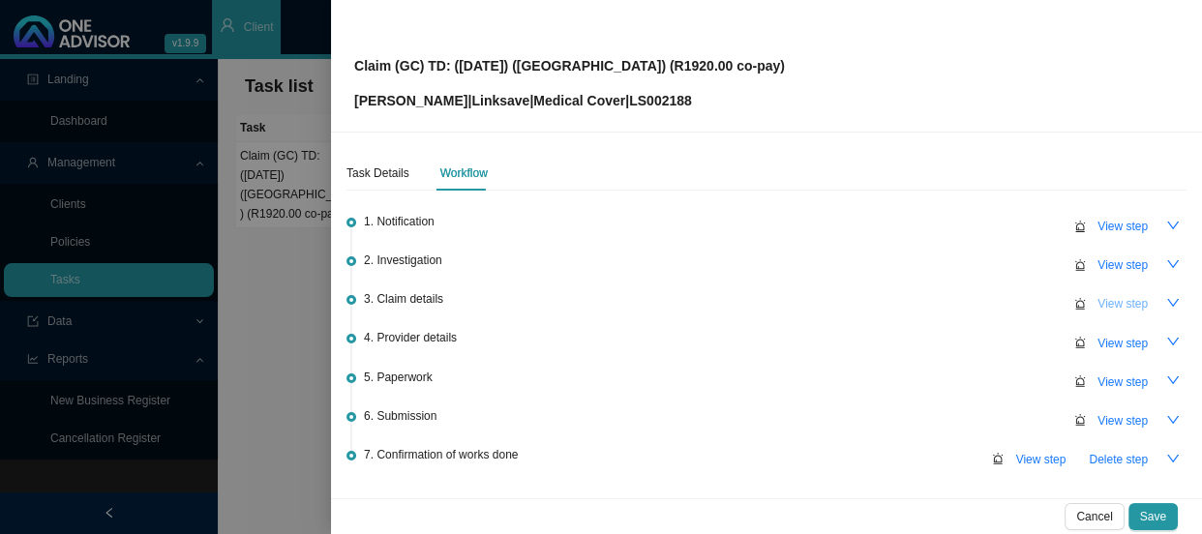
click at [1105, 300] on span "View step" at bounding box center [1122, 303] width 50 height 19
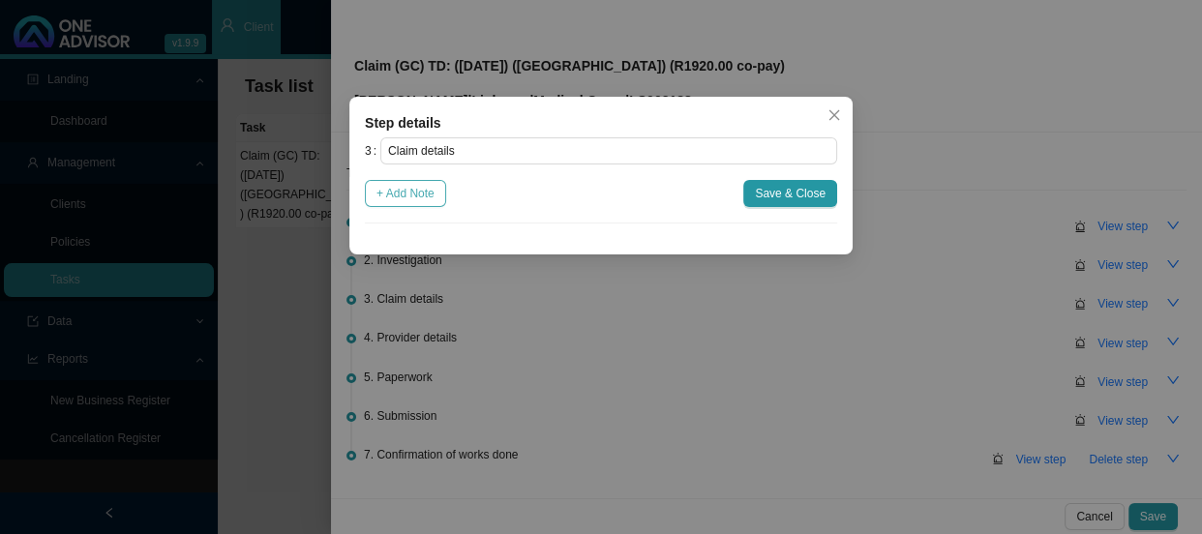
click at [425, 188] on span "+ Add Note" at bounding box center [405, 193] width 58 height 19
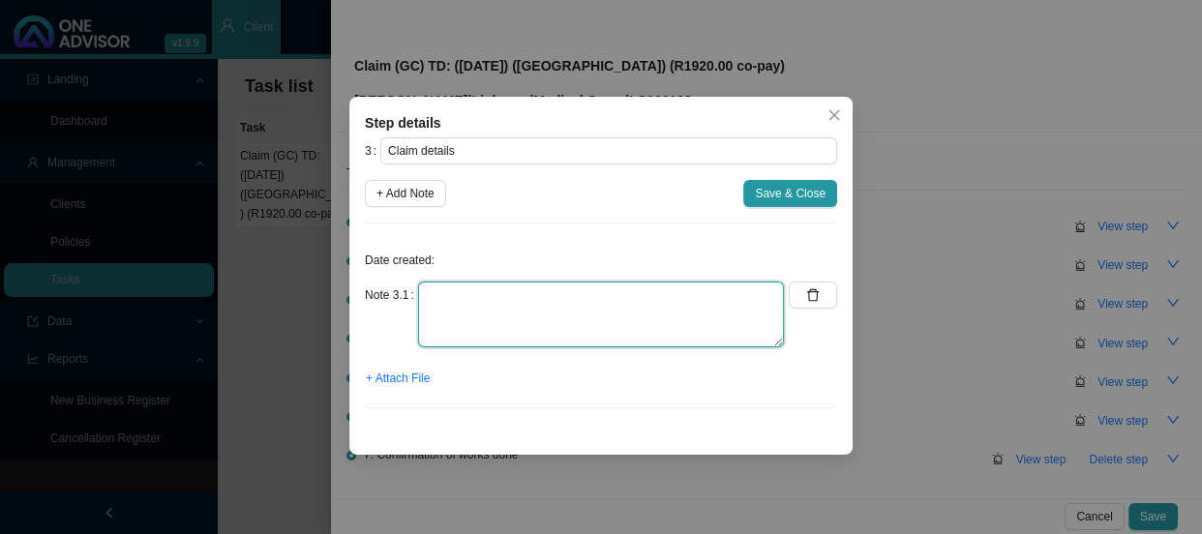
click at [475, 294] on textarea at bounding box center [601, 315] width 366 height 66
type textarea "R1920.00 co-payment applied to admission"
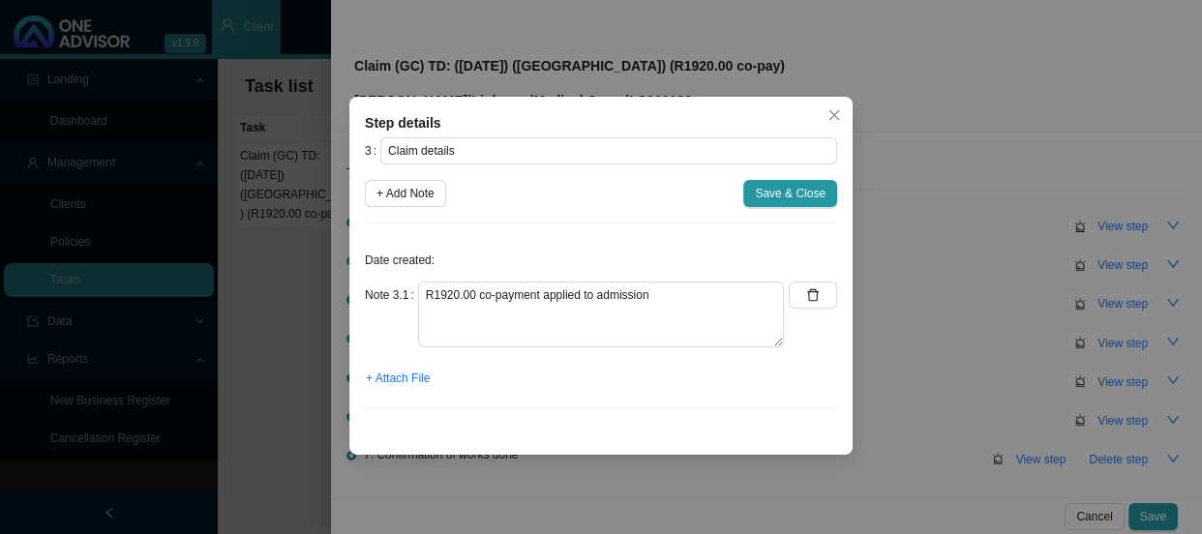
click at [801, 187] on span "Save & Close" at bounding box center [790, 193] width 71 height 19
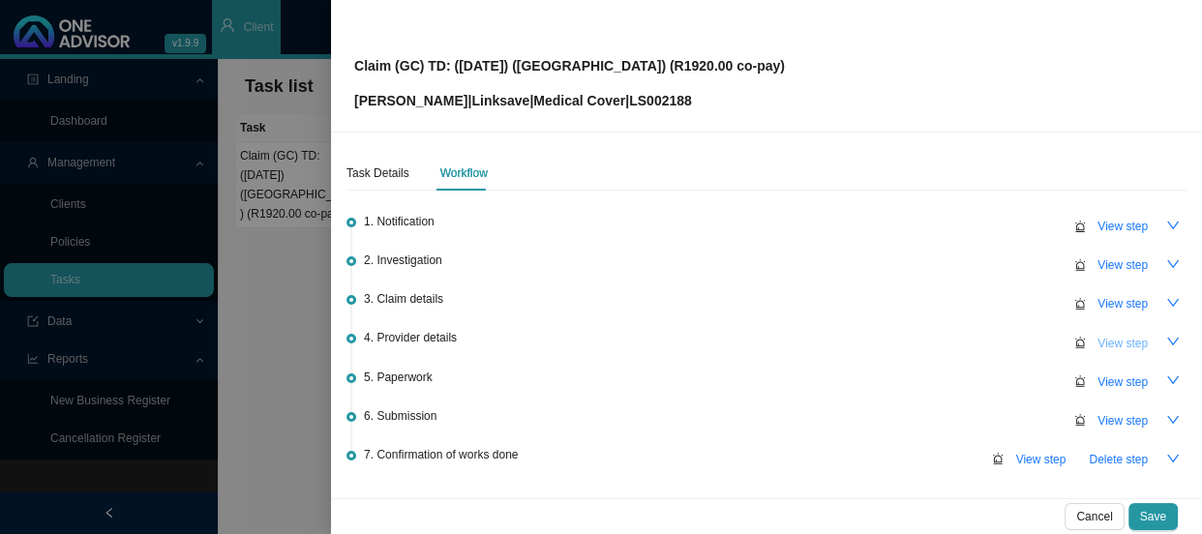
click at [1106, 337] on span "View step" at bounding box center [1122, 343] width 50 height 19
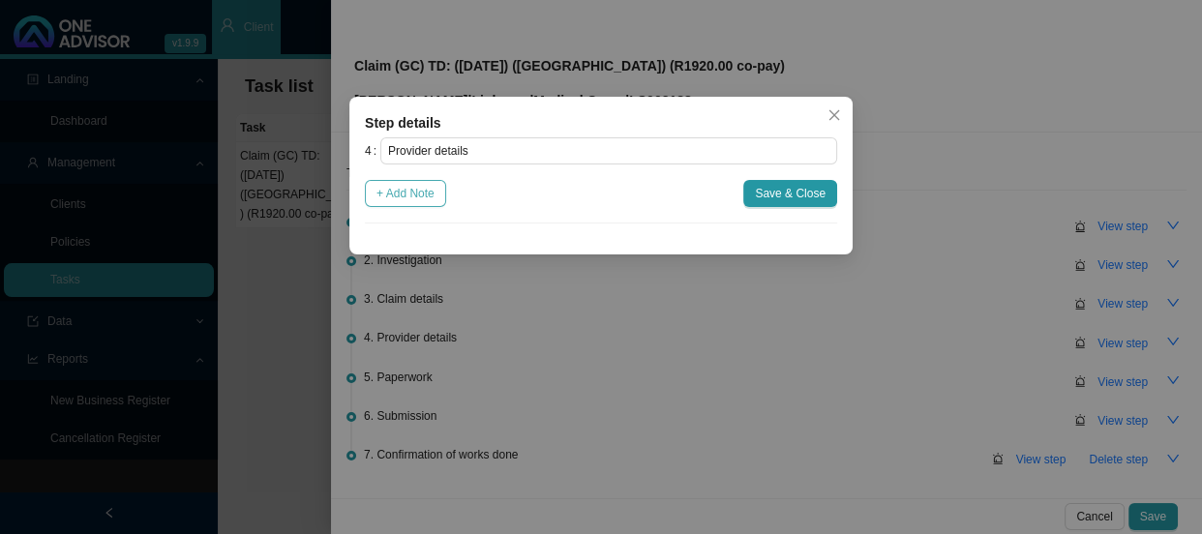
click at [411, 203] on button "+ Add Note" at bounding box center [405, 193] width 81 height 27
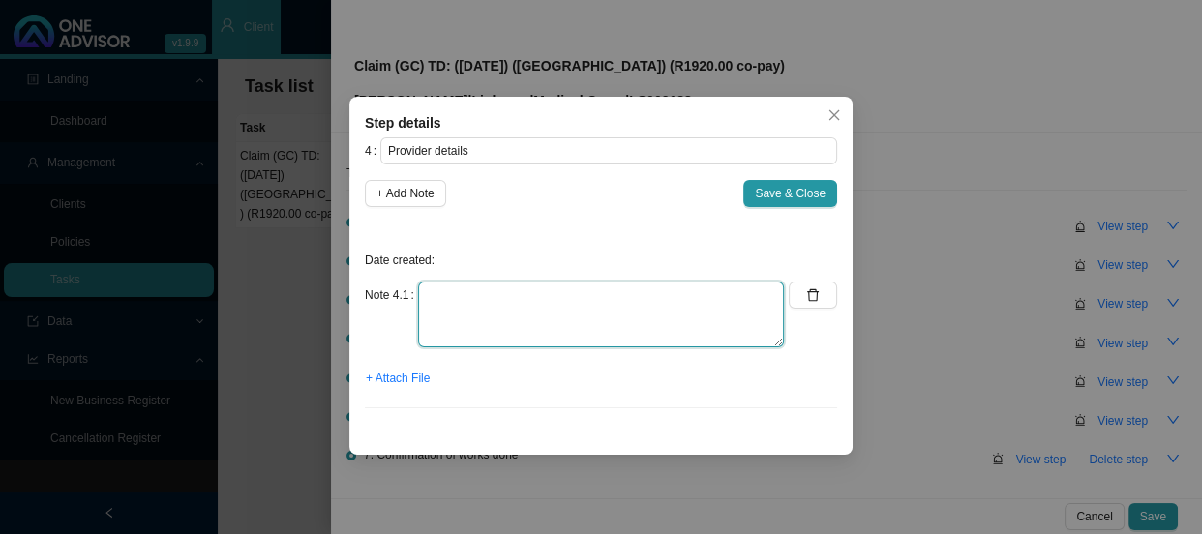
click at [504, 288] on textarea at bounding box center [601, 315] width 366 height 66
click at [546, 298] on textarea "Practice number" Phone:" at bounding box center [601, 315] width 366 height 66
click at [505, 310] on textarea "Practice number: [PHONE_NUMBER] Phone:" at bounding box center [601, 315] width 366 height 66
click at [465, 314] on textarea "Practice number: [PHONE_NUMBER] Phone: [PHONE_NUMBER]" at bounding box center [601, 315] width 366 height 66
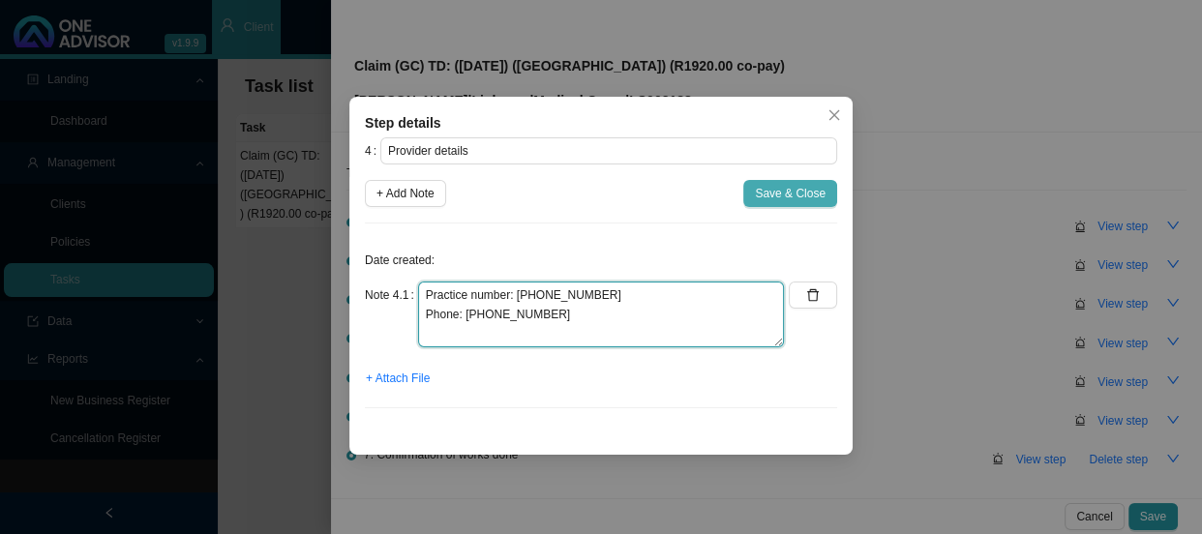
type textarea "Practice number: [PHONE_NUMBER] Phone: [PHONE_NUMBER]"
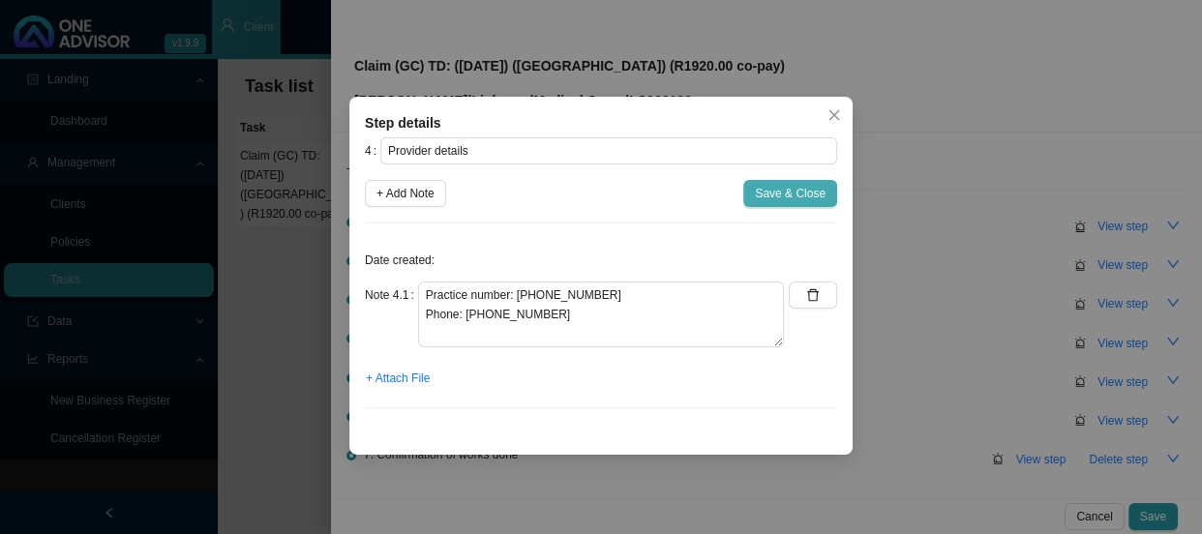
click at [784, 195] on span "Save & Close" at bounding box center [790, 193] width 71 height 19
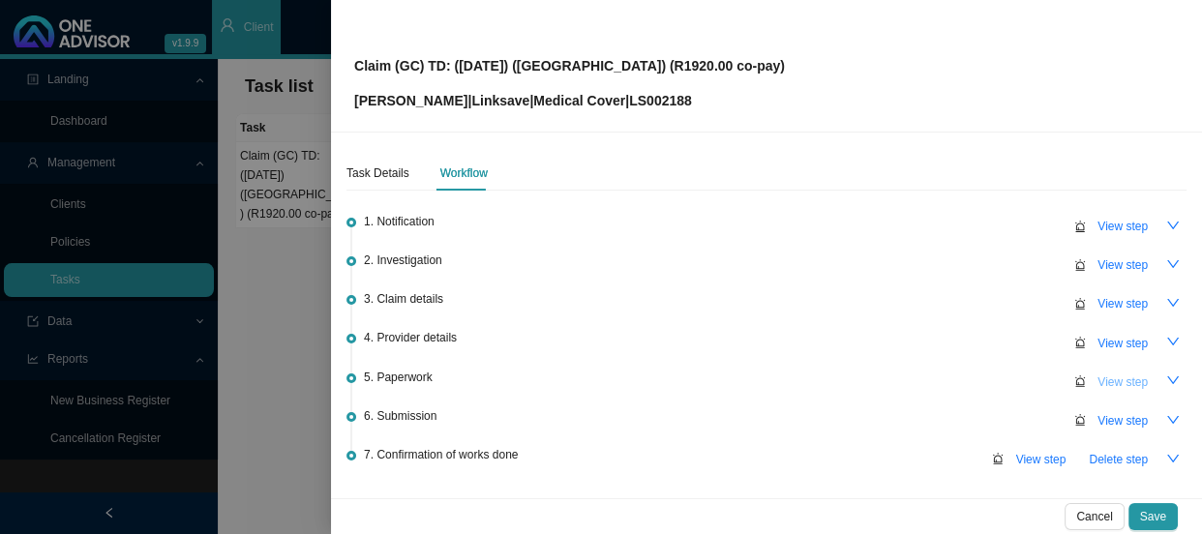
click at [1107, 382] on span "View step" at bounding box center [1122, 382] width 50 height 19
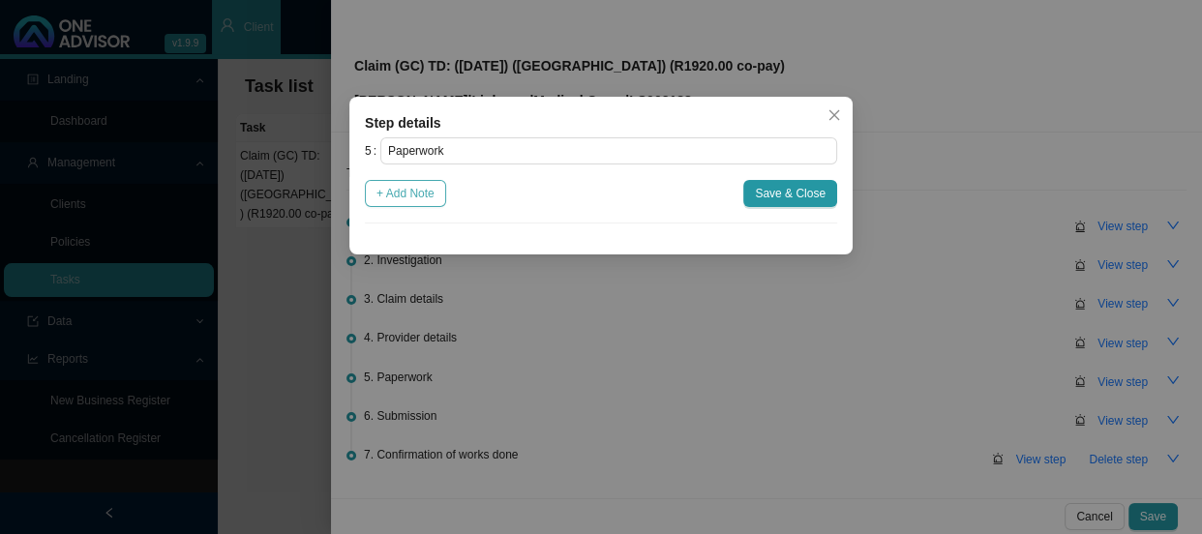
click at [410, 195] on span "+ Add Note" at bounding box center [405, 193] width 58 height 19
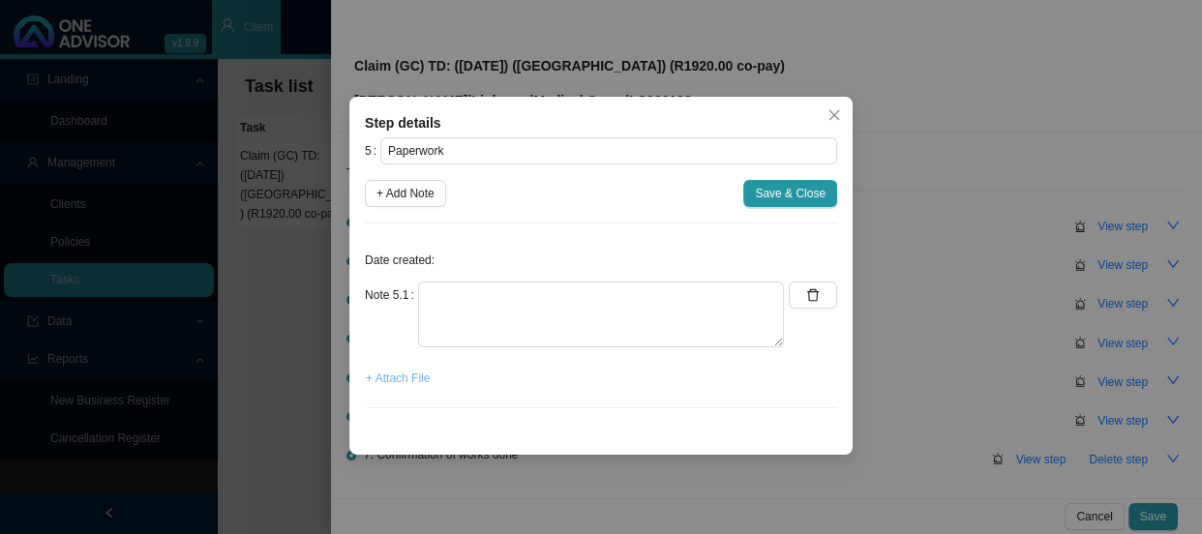
click at [400, 380] on span "+ Attach File" at bounding box center [398, 378] width 64 height 19
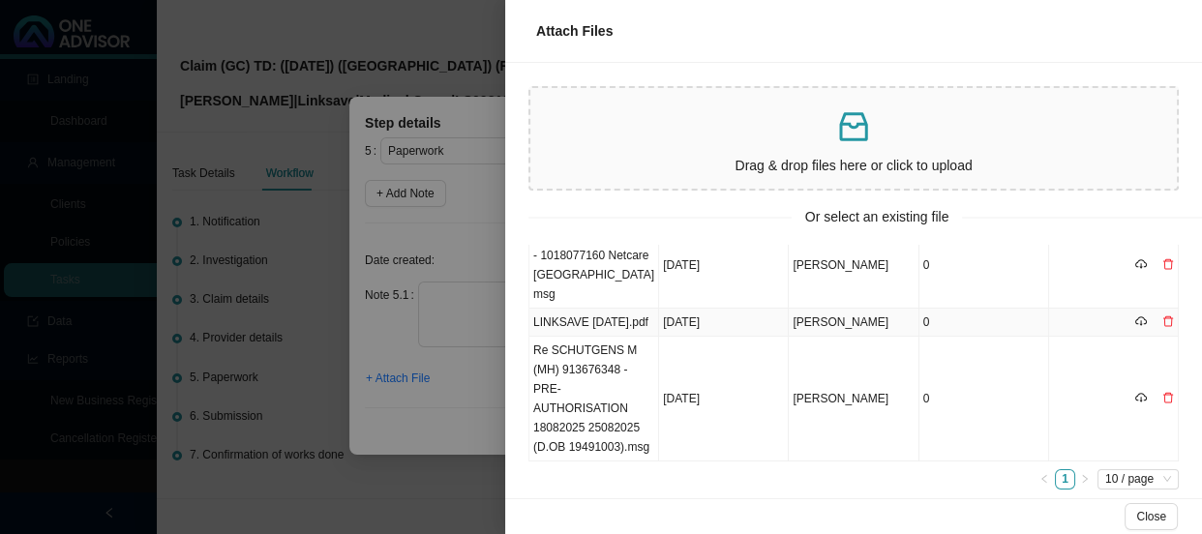
click at [600, 312] on td "LINKSAVE [DATE].pdf" at bounding box center [594, 323] width 130 height 28
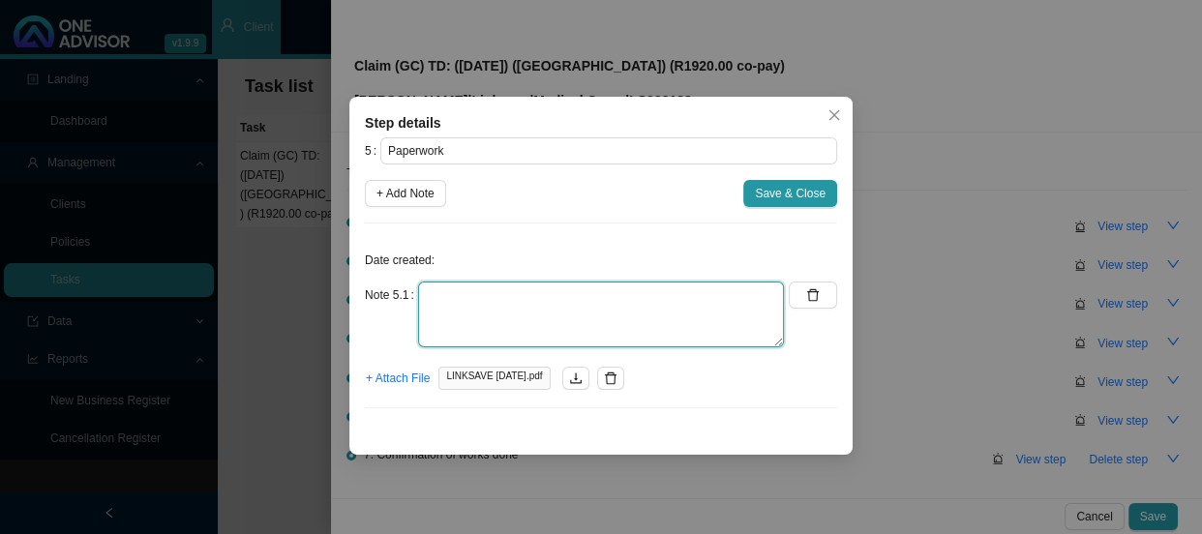
click at [470, 303] on textarea at bounding box center [601, 315] width 366 height 66
type textarea "Claim form"
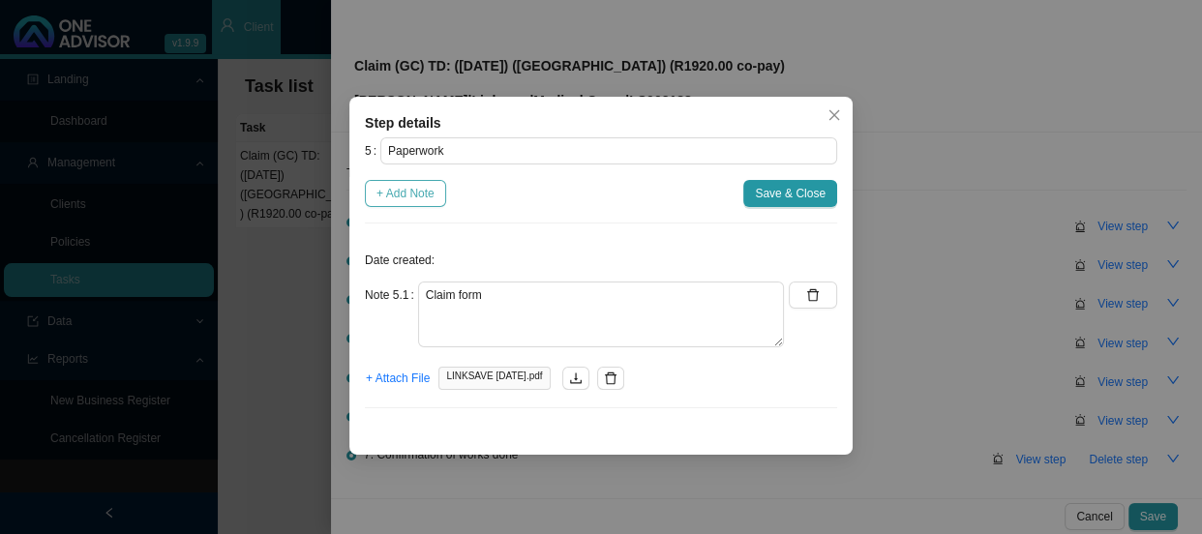
click at [412, 192] on span "+ Add Note" at bounding box center [405, 193] width 58 height 19
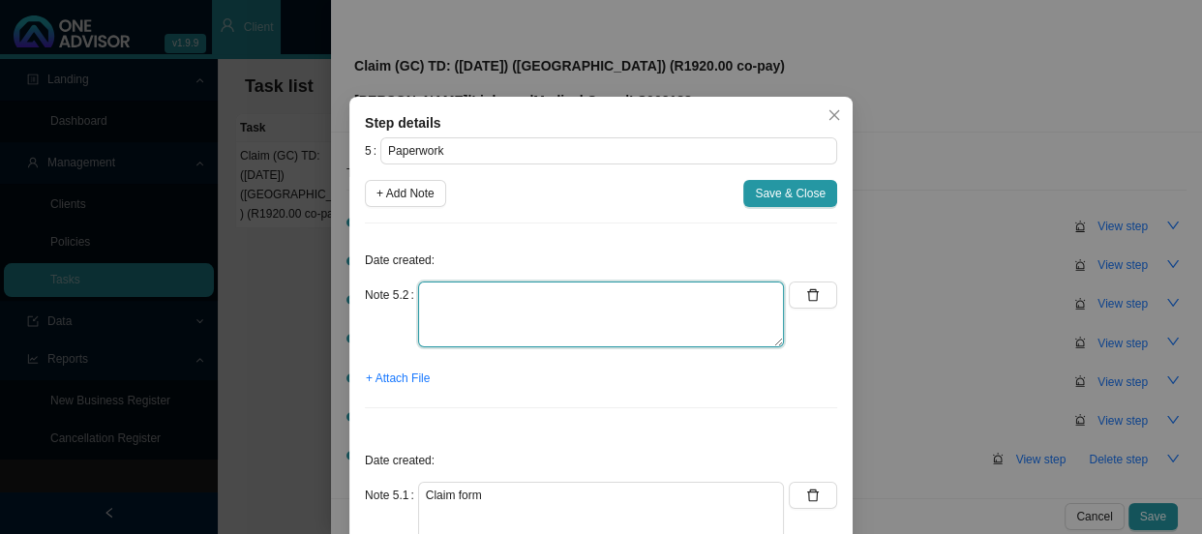
click at [485, 292] on textarea at bounding box center [601, 315] width 366 height 66
type textarea "Hospital account"
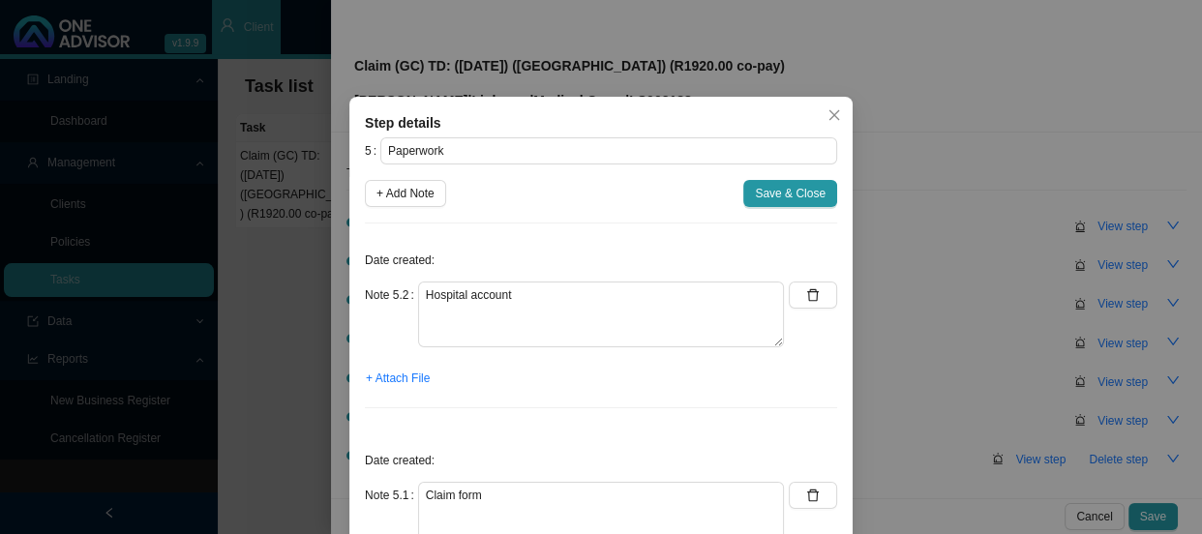
click at [396, 393] on div "Date created: Note 5.2 Hospital account + Attach File" at bounding box center [601, 331] width 472 height 185
click at [404, 379] on span "+ Attach File" at bounding box center [398, 378] width 64 height 19
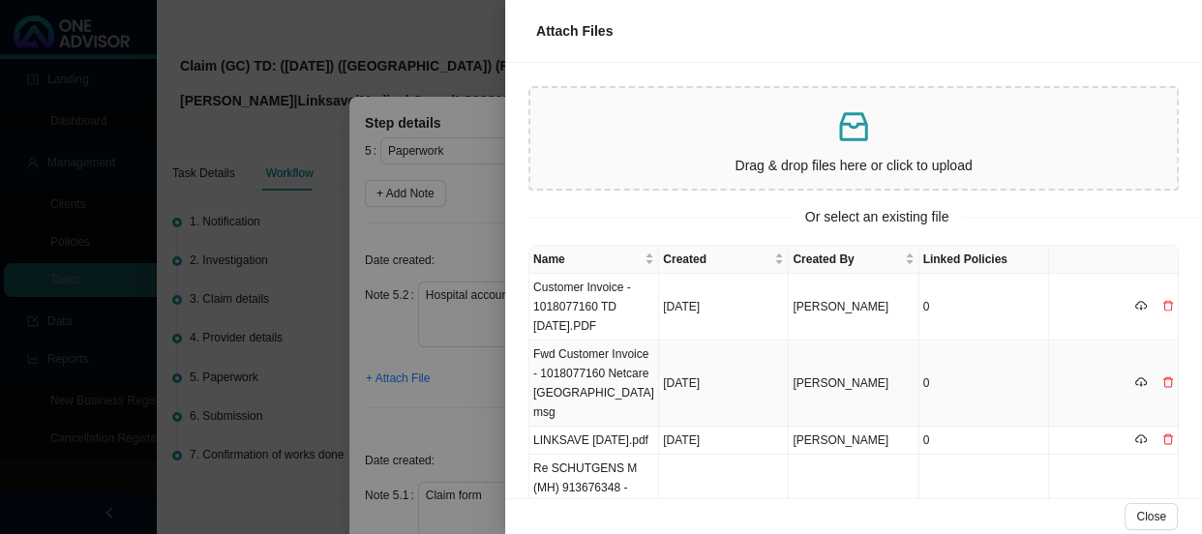
click at [581, 378] on td "Fwd Customer Invoice - 1018077160 Netcare [GEOGRAPHIC_DATA]msg" at bounding box center [594, 384] width 130 height 86
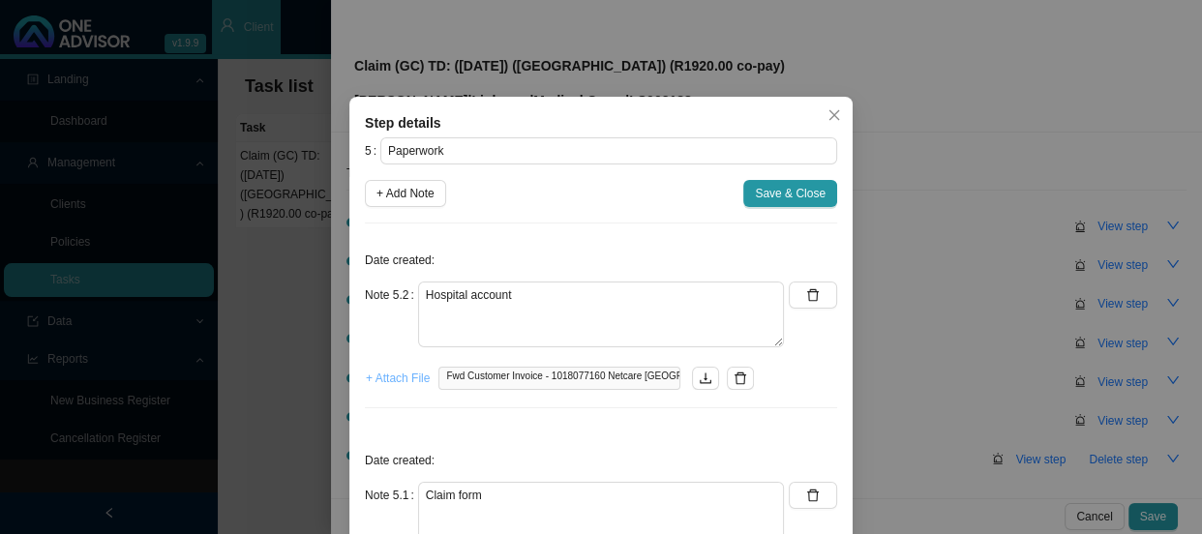
click at [372, 380] on span "+ Attach File" at bounding box center [398, 378] width 64 height 19
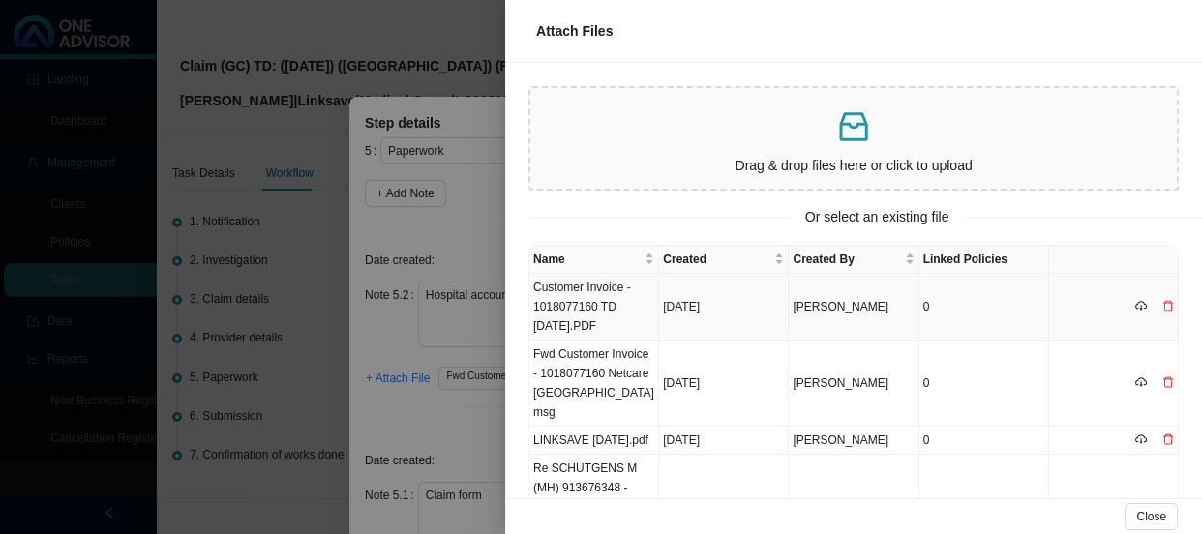
click at [583, 313] on td "Customer Invoice - 1018077160 TD [DATE].PDF" at bounding box center [594, 307] width 130 height 67
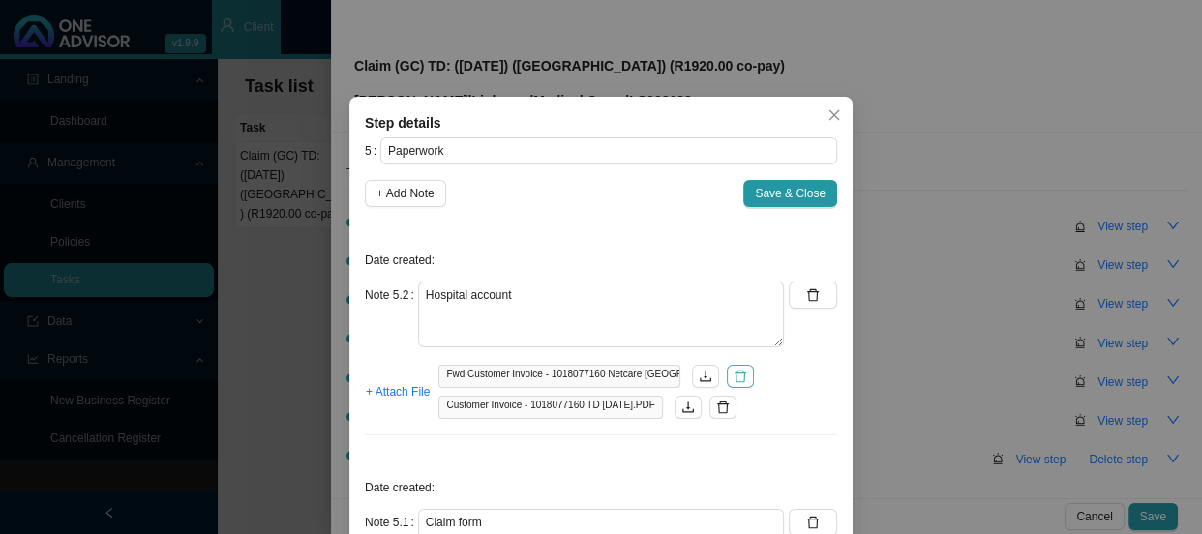
click at [733, 377] on icon "delete" at bounding box center [740, 377] width 14 height 14
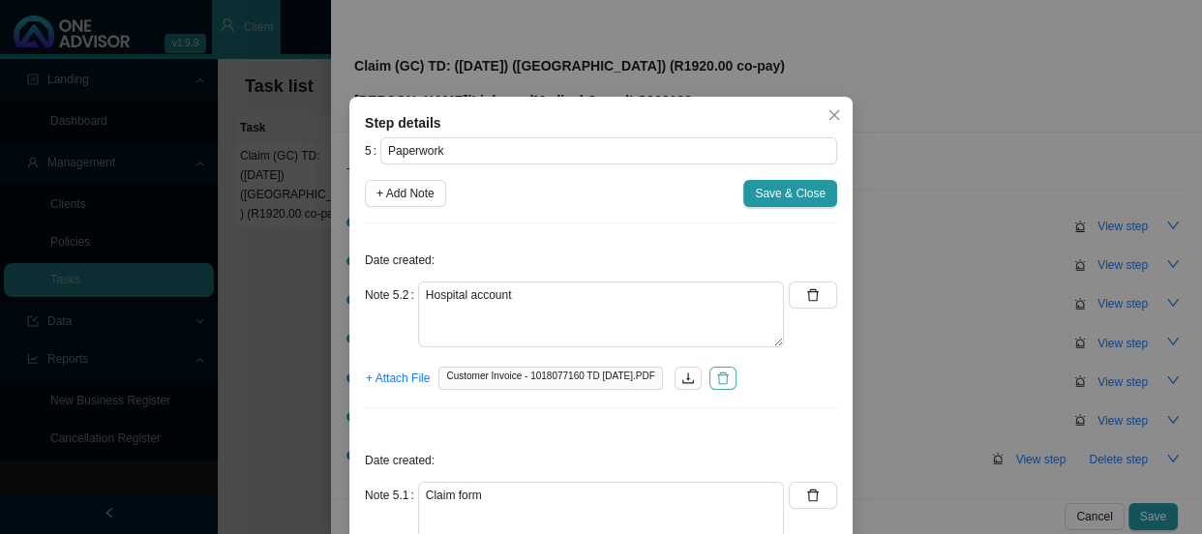
click at [726, 381] on icon "delete" at bounding box center [723, 379] width 14 height 14
click at [399, 384] on span "+ Attach File" at bounding box center [398, 378] width 64 height 19
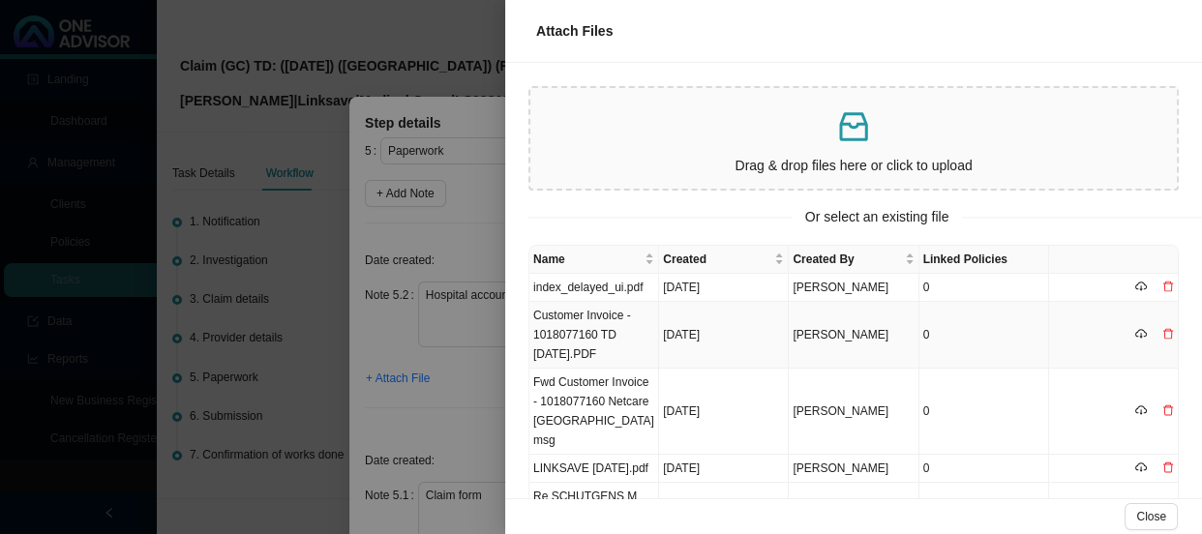
click at [606, 336] on td "Customer Invoice - 1018077160 TD [DATE].PDF" at bounding box center [594, 335] width 130 height 67
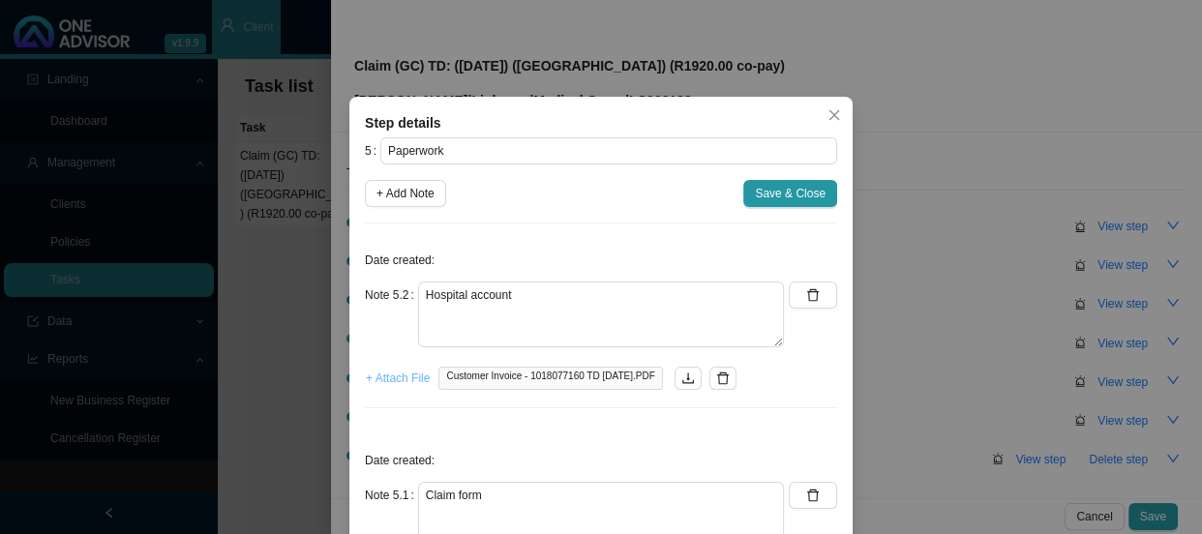
click at [387, 374] on span "+ Attach File" at bounding box center [398, 378] width 64 height 19
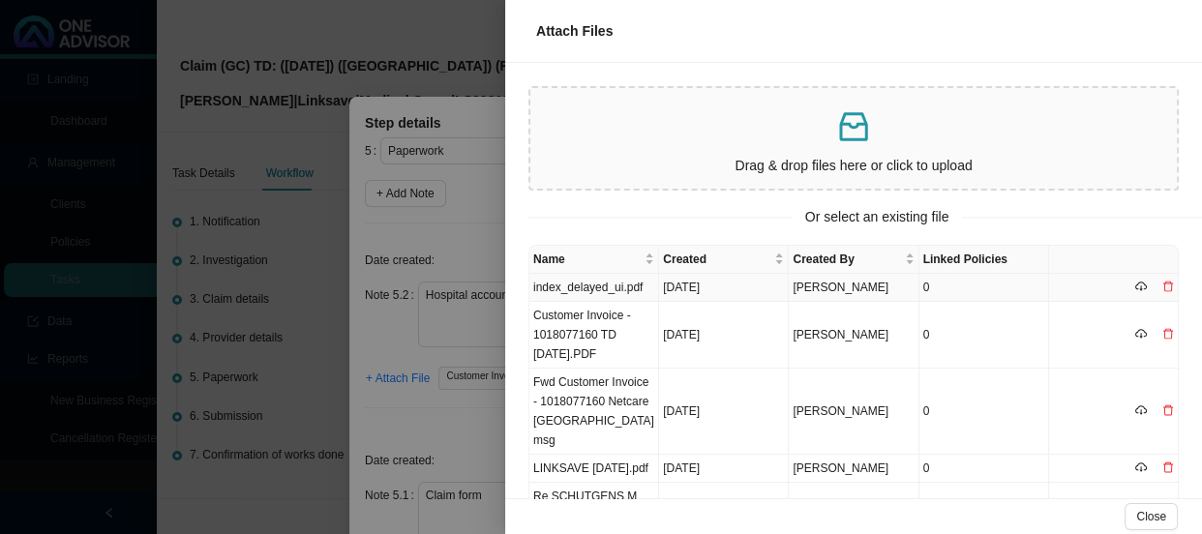
click at [611, 285] on td "index_delayed_ui.pdf" at bounding box center [594, 288] width 130 height 28
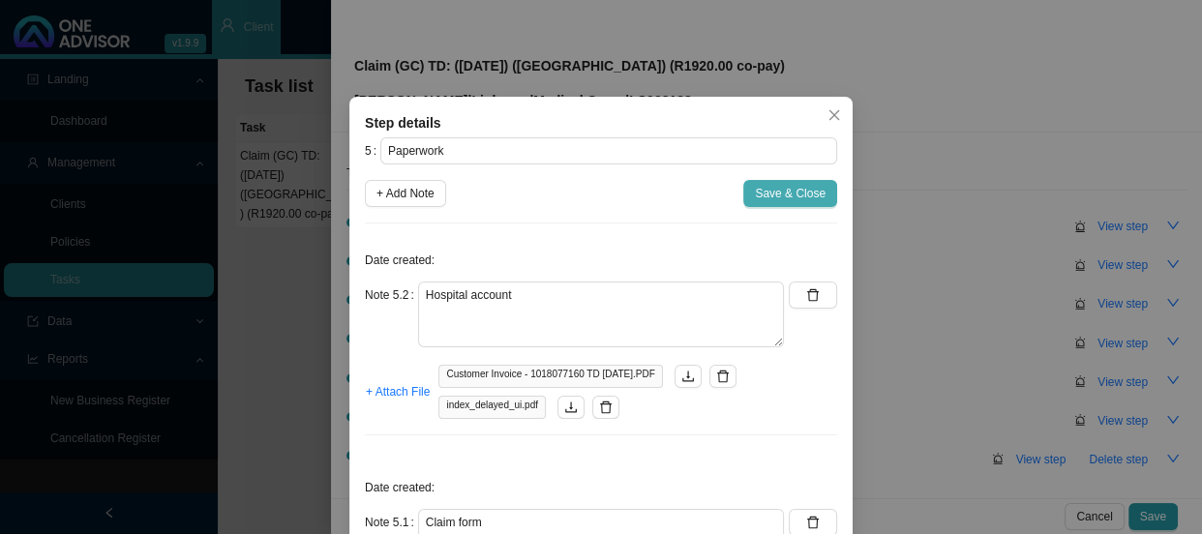
click at [771, 189] on span "Save & Close" at bounding box center [790, 193] width 71 height 19
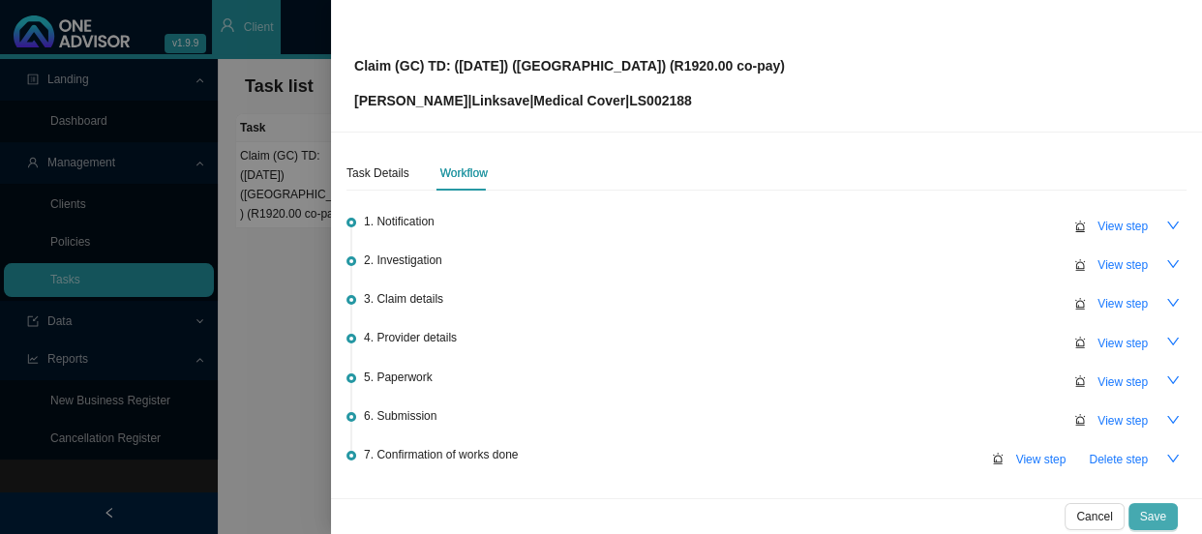
click at [1162, 517] on span "Save" at bounding box center [1153, 516] width 26 height 19
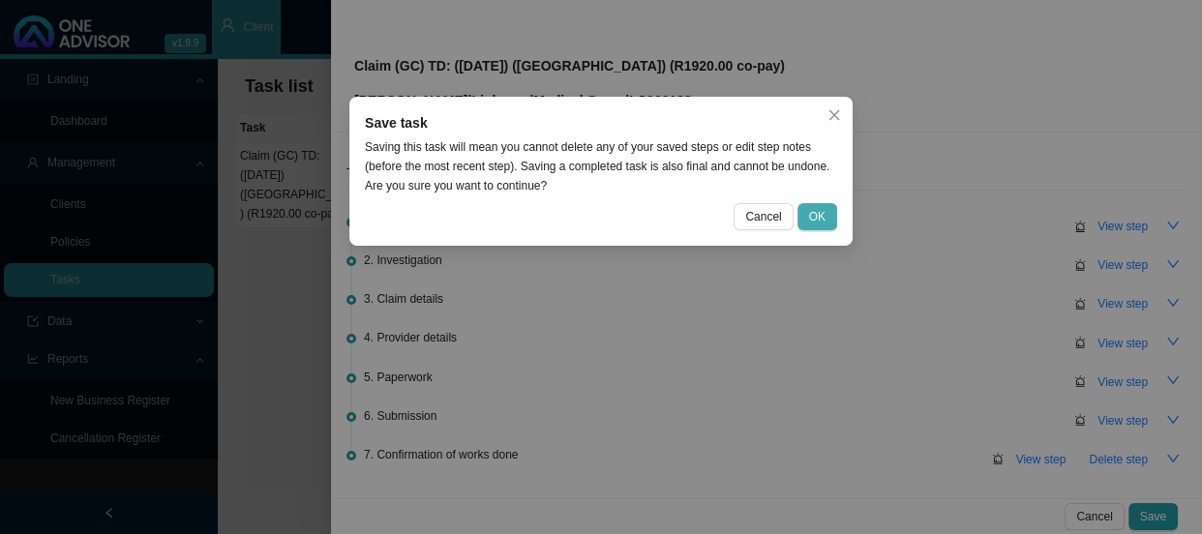
click at [817, 218] on span "OK" at bounding box center [817, 216] width 16 height 19
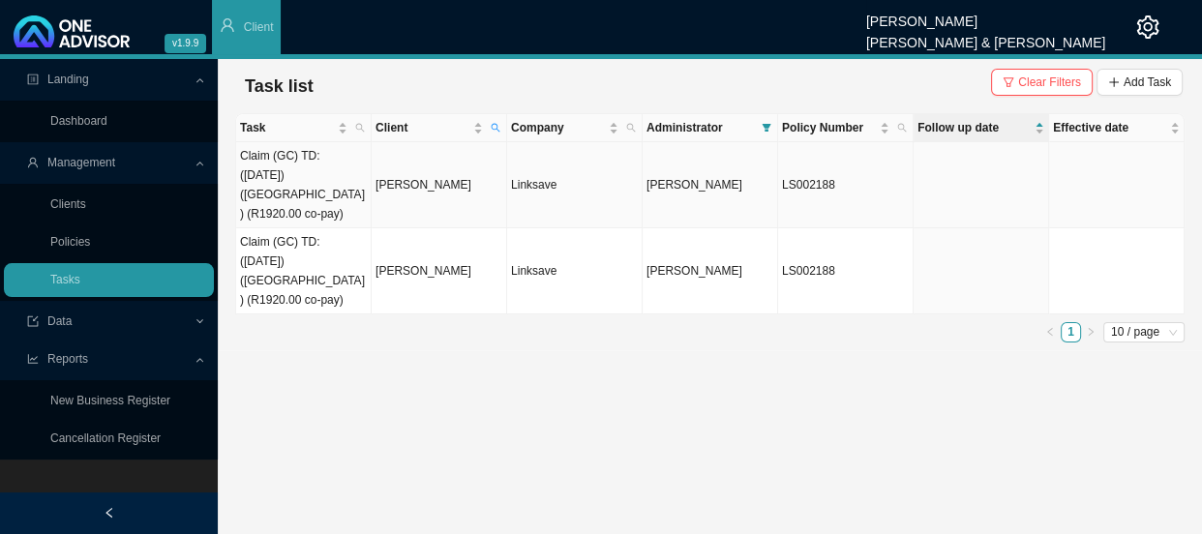
click at [411, 169] on td "[PERSON_NAME]" at bounding box center [439, 185] width 135 height 86
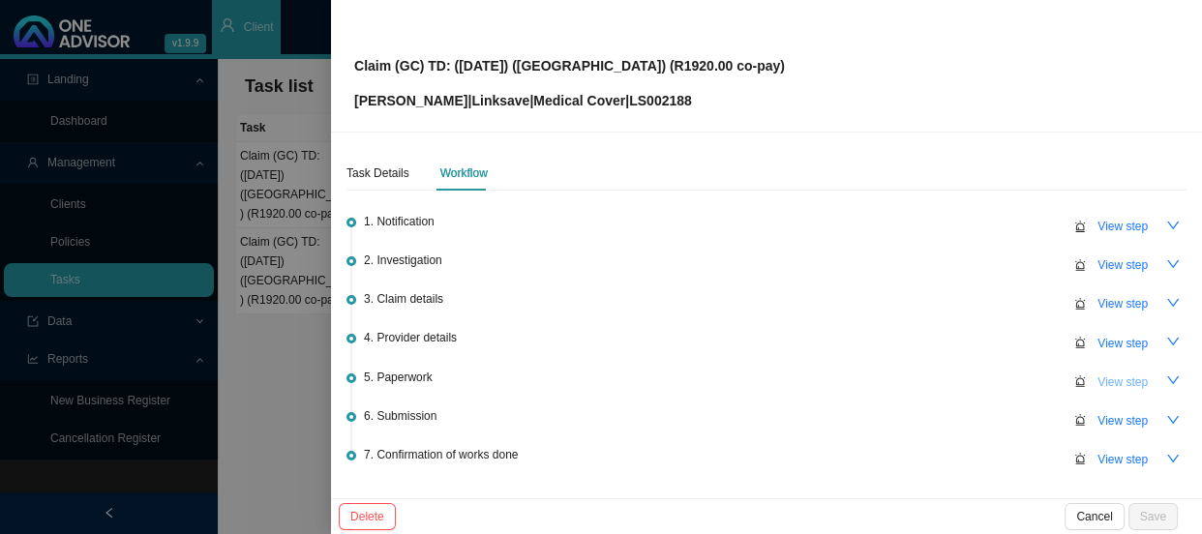
click at [1103, 381] on span "View step" at bounding box center [1122, 382] width 50 height 19
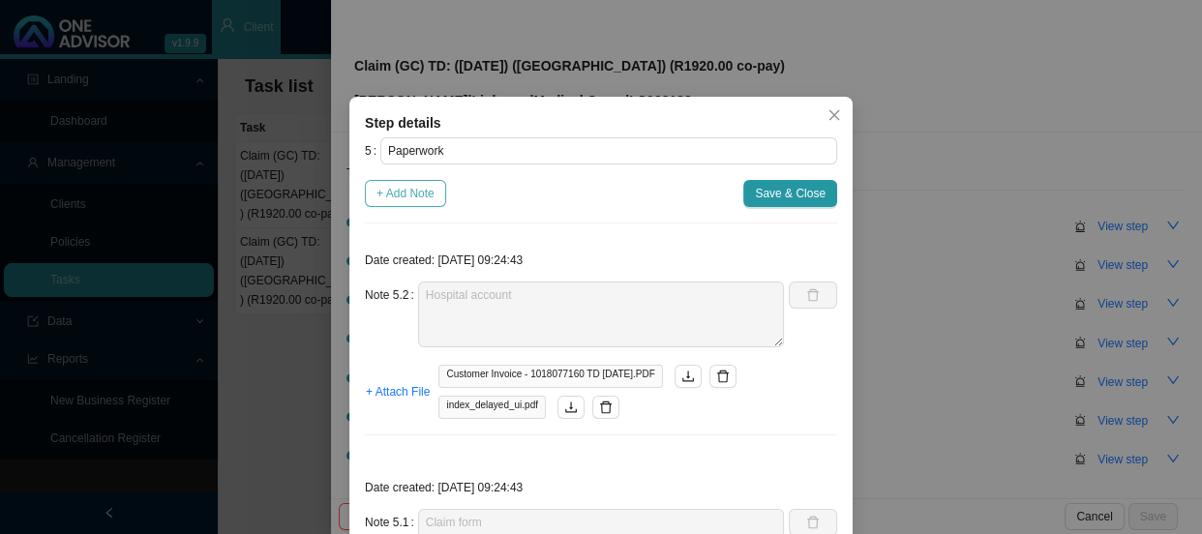
click at [413, 185] on span "+ Add Note" at bounding box center [405, 193] width 58 height 19
type textarea "Hospital account"
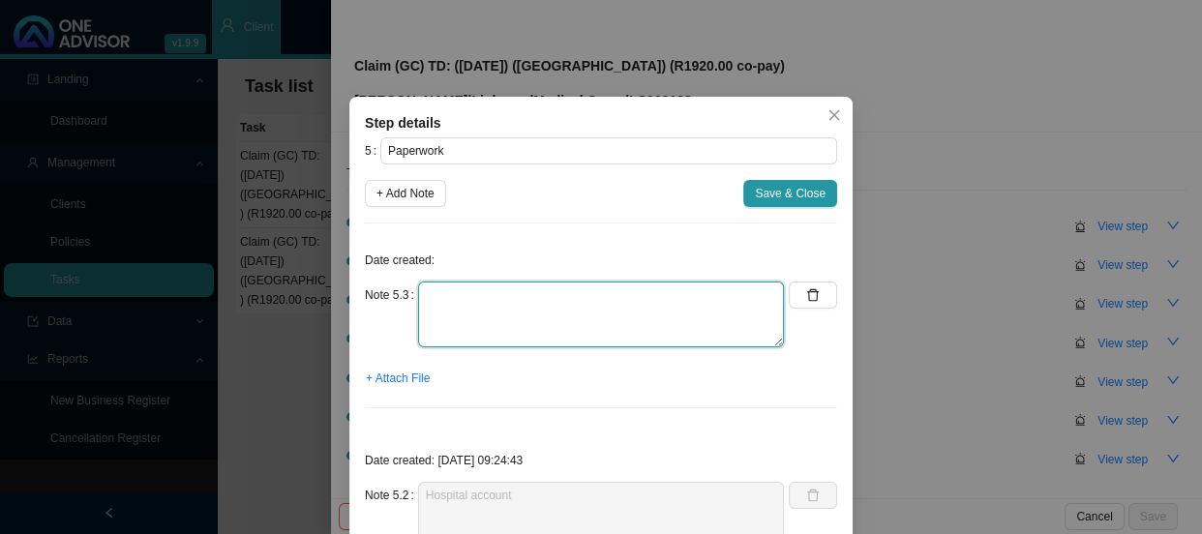
click at [455, 294] on textarea at bounding box center [601, 315] width 366 height 66
click at [498, 291] on textarea "CTH" at bounding box center [601, 315] width 366 height 66
drag, startPoint x: 655, startPoint y: 295, endPoint x: 399, endPoint y: 290, distance: 256.5
click at [399, 290] on div "Note 5.3 CTH has not been released for this procedure" at bounding box center [574, 315] width 419 height 66
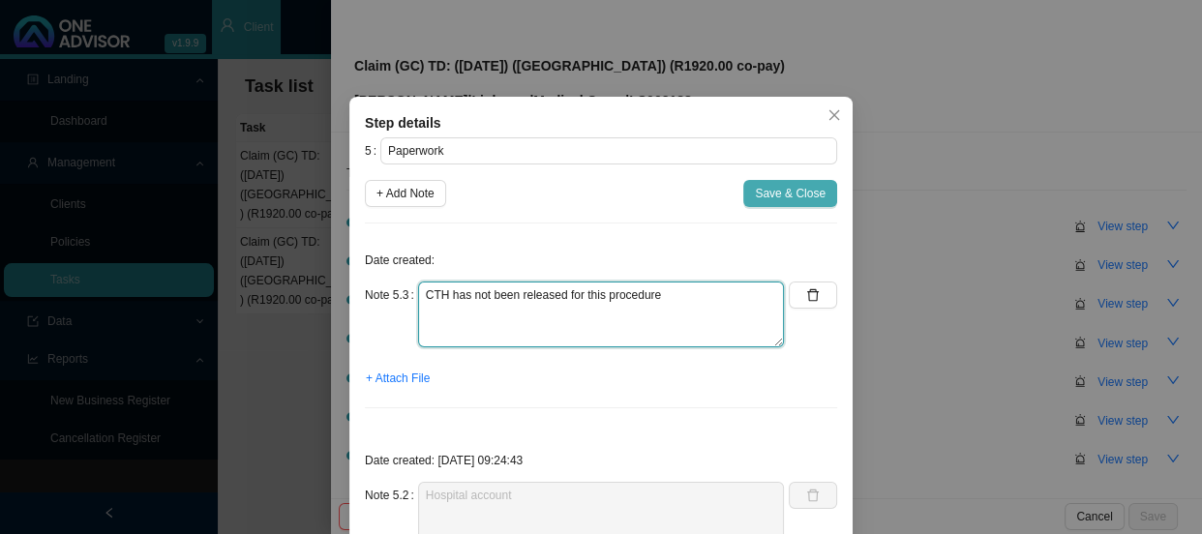
type textarea "CTH has not been released for this procedure"
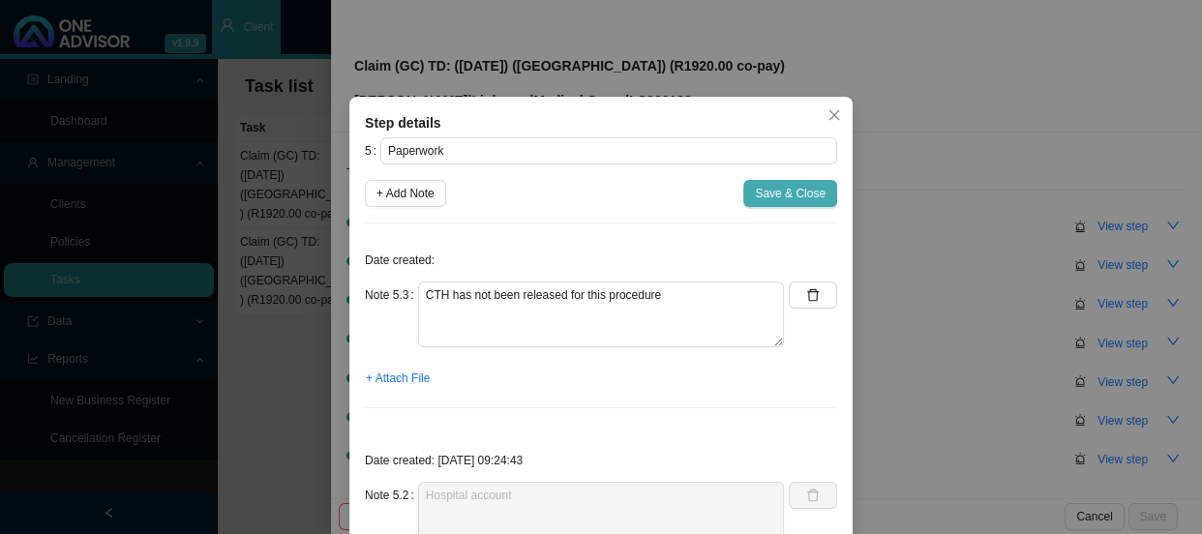
click at [793, 192] on span "Save & Close" at bounding box center [790, 193] width 71 height 19
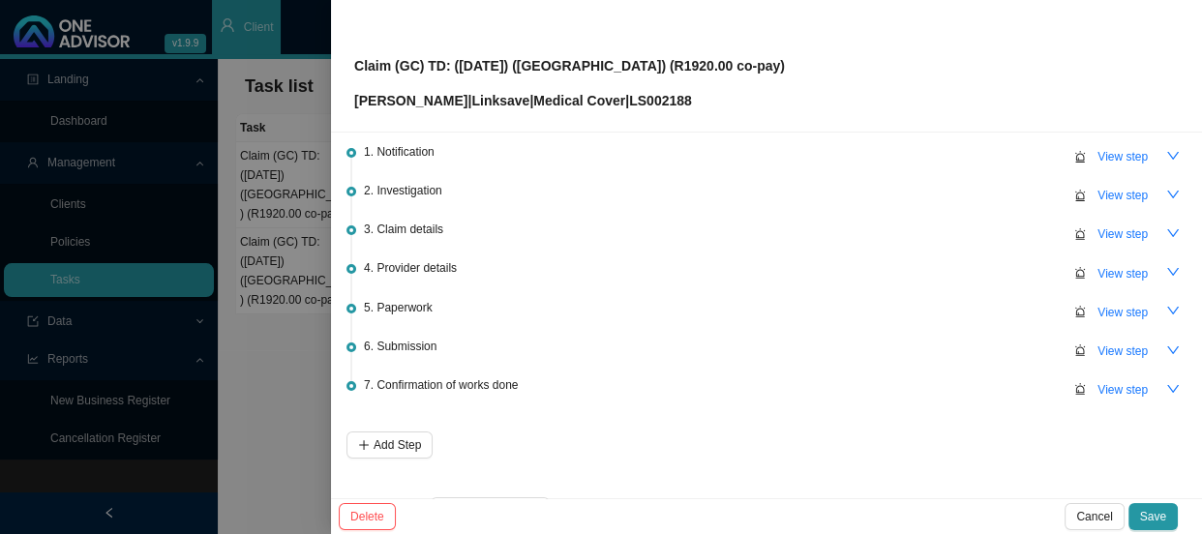
scroll to position [124, 0]
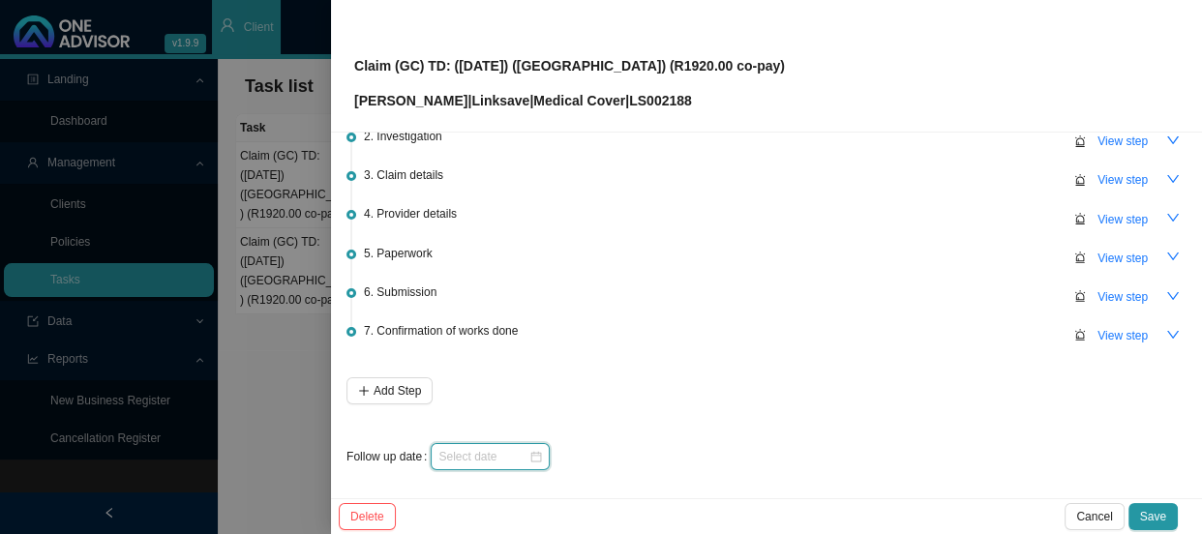
click at [513, 455] on input at bounding box center [483, 456] width 90 height 19
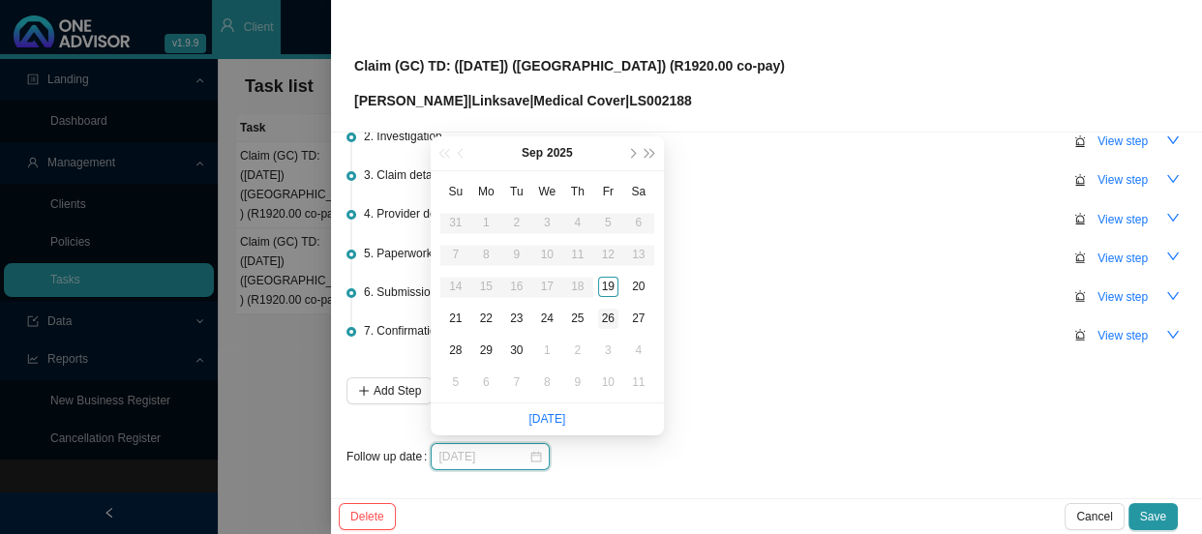
type input "[DATE]"
click at [615, 319] on div "26" at bounding box center [608, 319] width 20 height 20
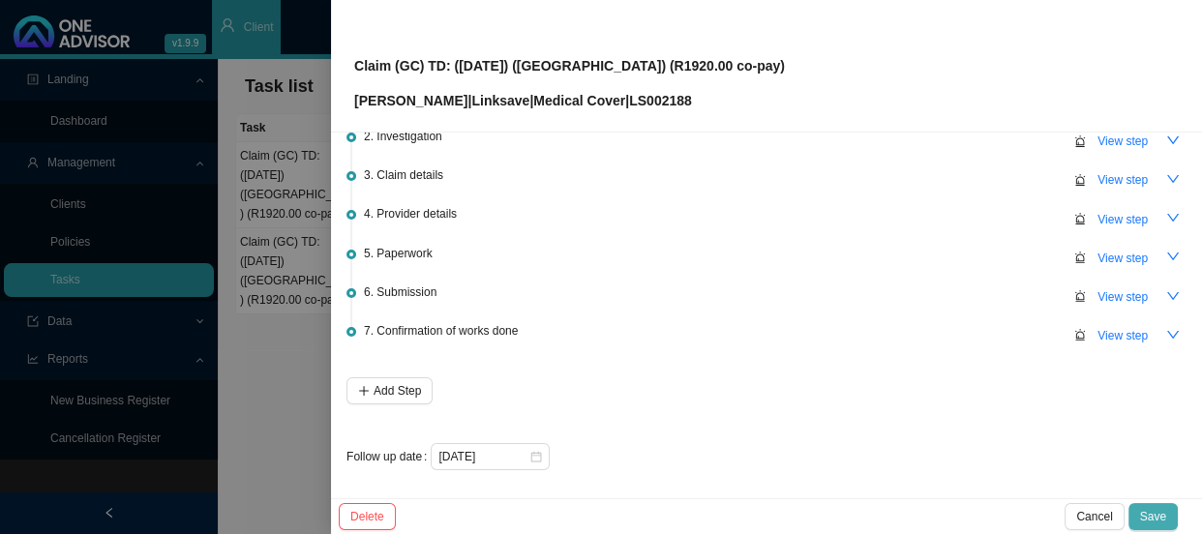
click at [1164, 524] on span "Save" at bounding box center [1153, 516] width 26 height 19
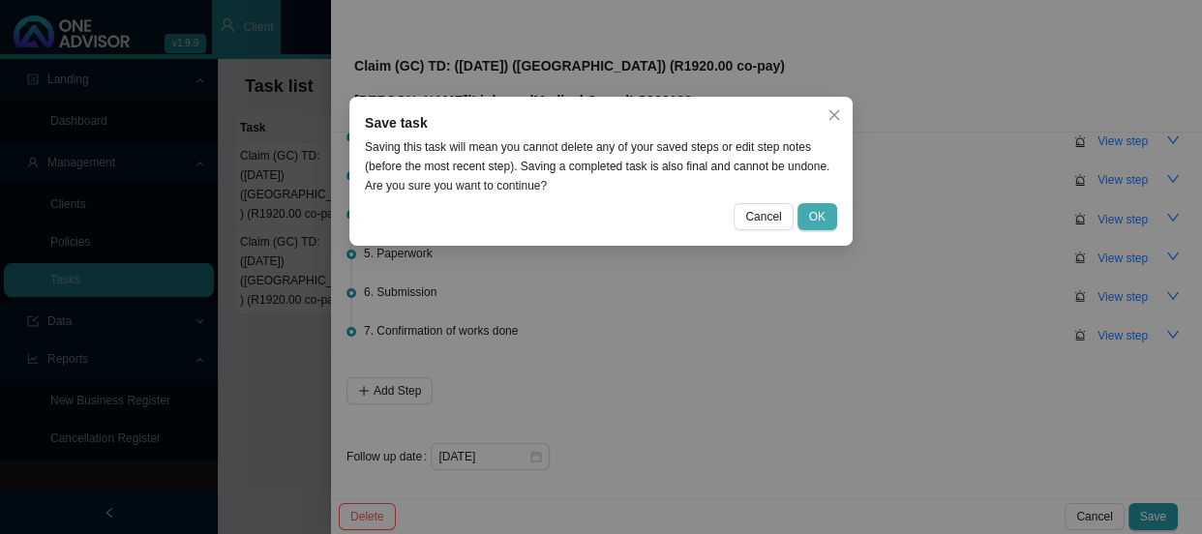
click at [806, 210] on button "OK" at bounding box center [817, 216] width 40 height 27
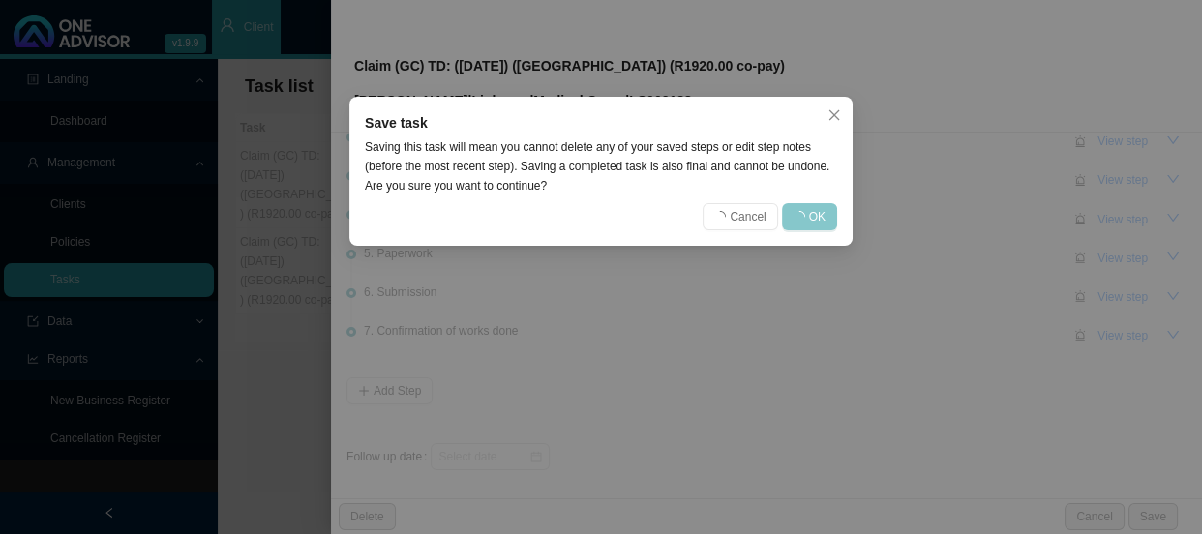
scroll to position [0, 0]
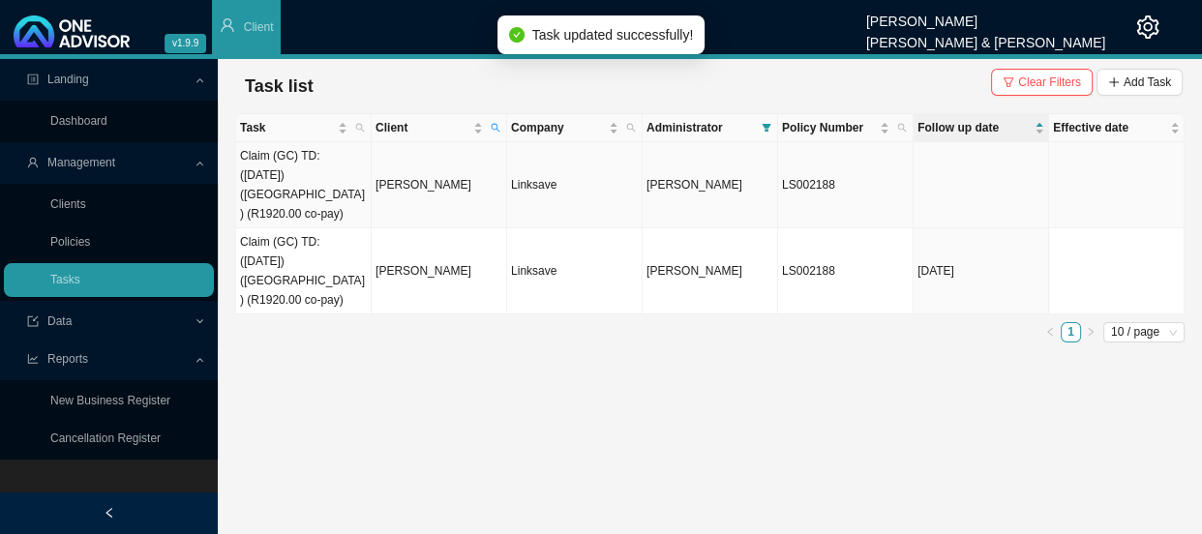
click at [404, 159] on td "[PERSON_NAME]" at bounding box center [439, 185] width 135 height 86
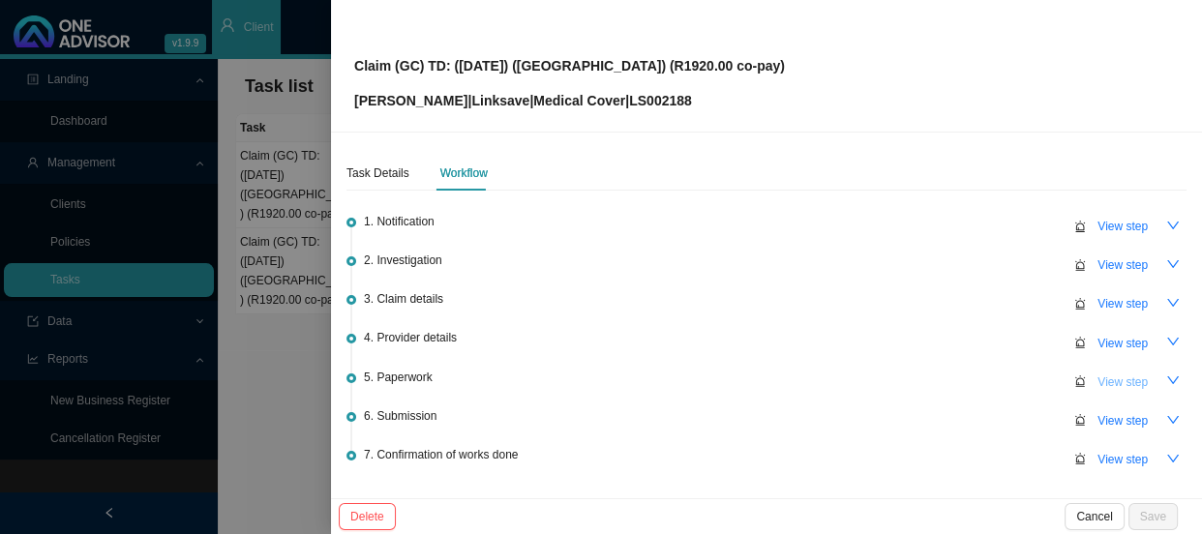
click at [1115, 380] on span "View step" at bounding box center [1122, 382] width 50 height 19
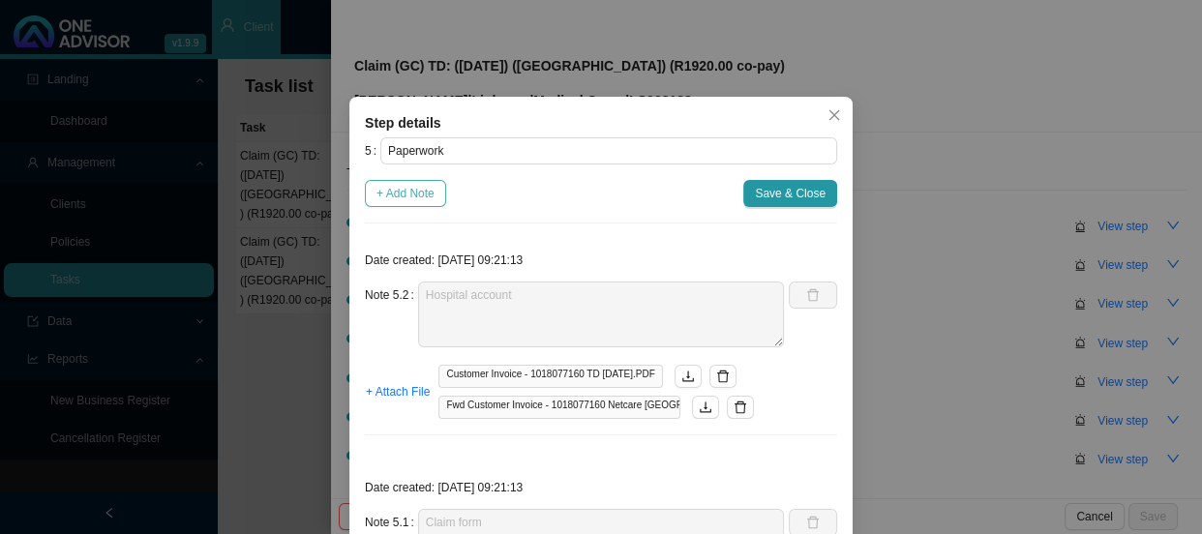
click at [403, 182] on button "+ Add Note" at bounding box center [405, 193] width 81 height 27
type textarea "Hospital account"
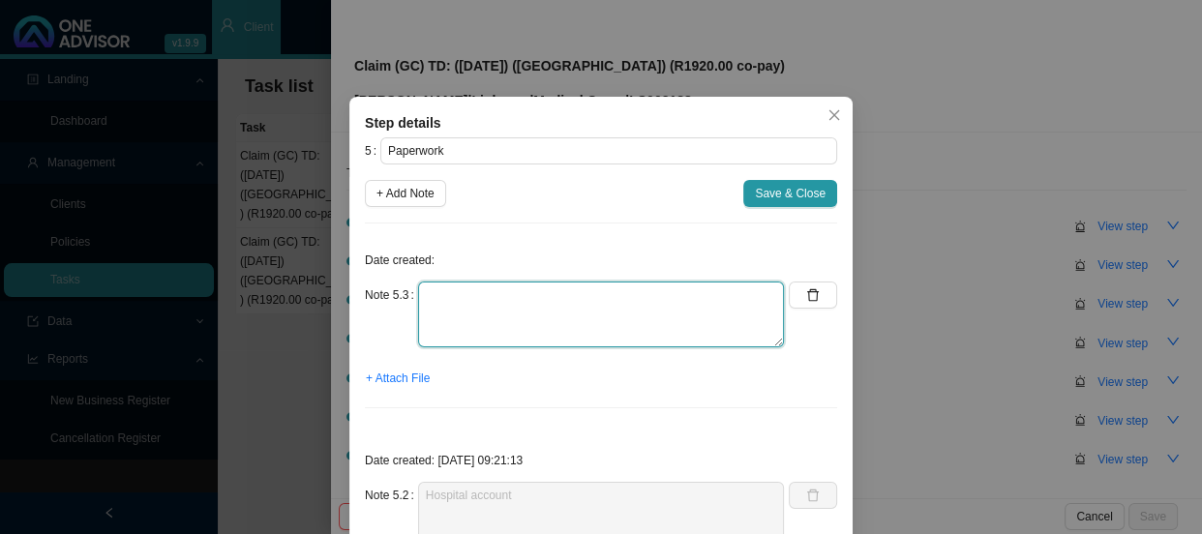
click at [520, 291] on textarea at bounding box center [601, 315] width 366 height 66
paste textarea "CTH has not been released for this procedure"
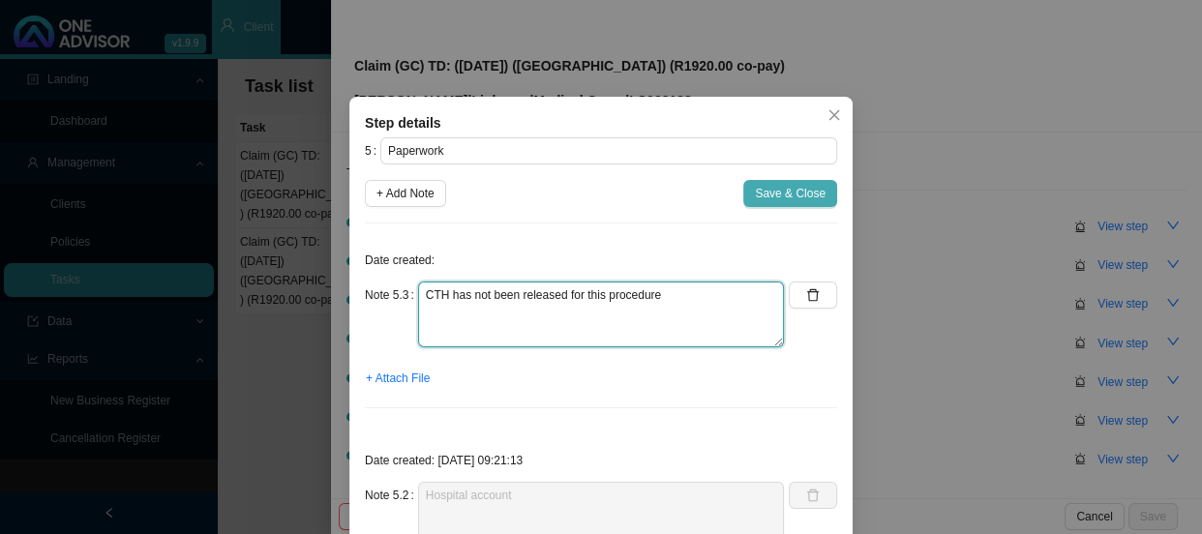
type textarea "CTH has not been released for this procedure"
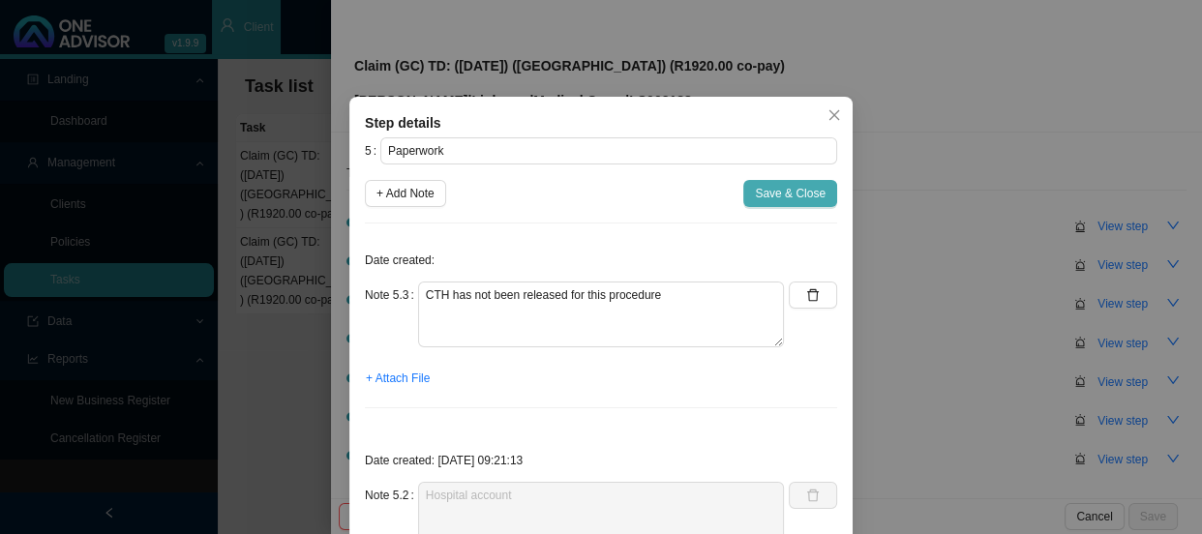
click at [779, 188] on span "Save & Close" at bounding box center [790, 193] width 71 height 19
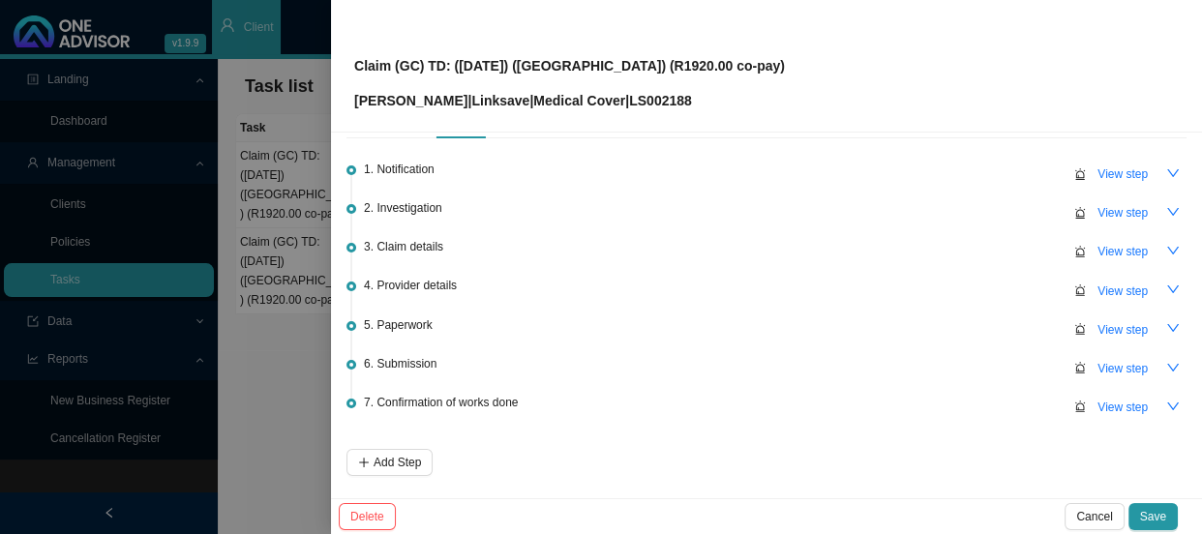
scroll to position [124, 0]
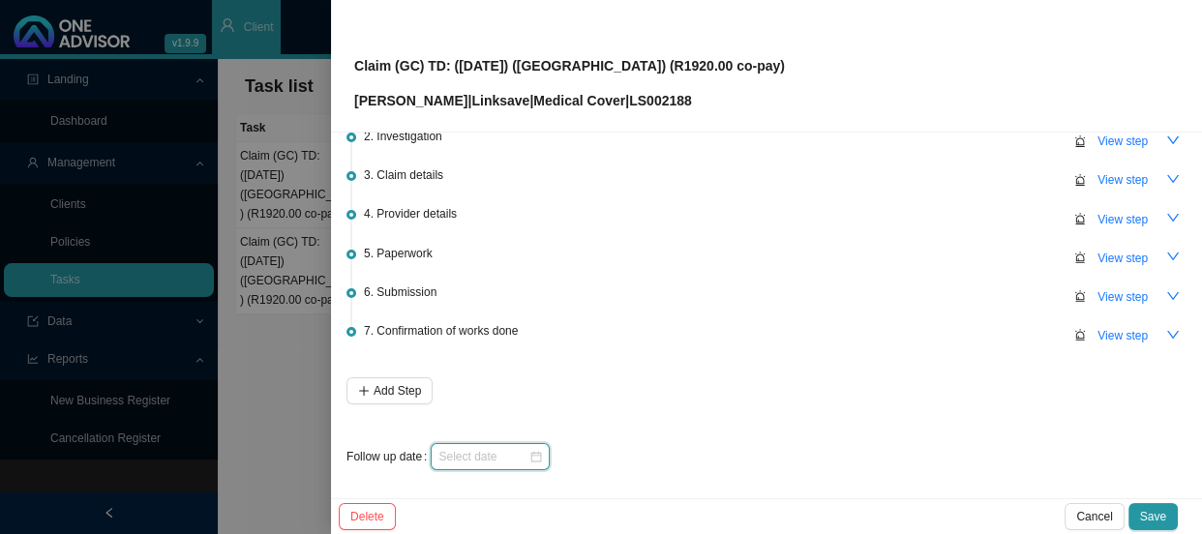
click at [512, 454] on input at bounding box center [483, 456] width 90 height 19
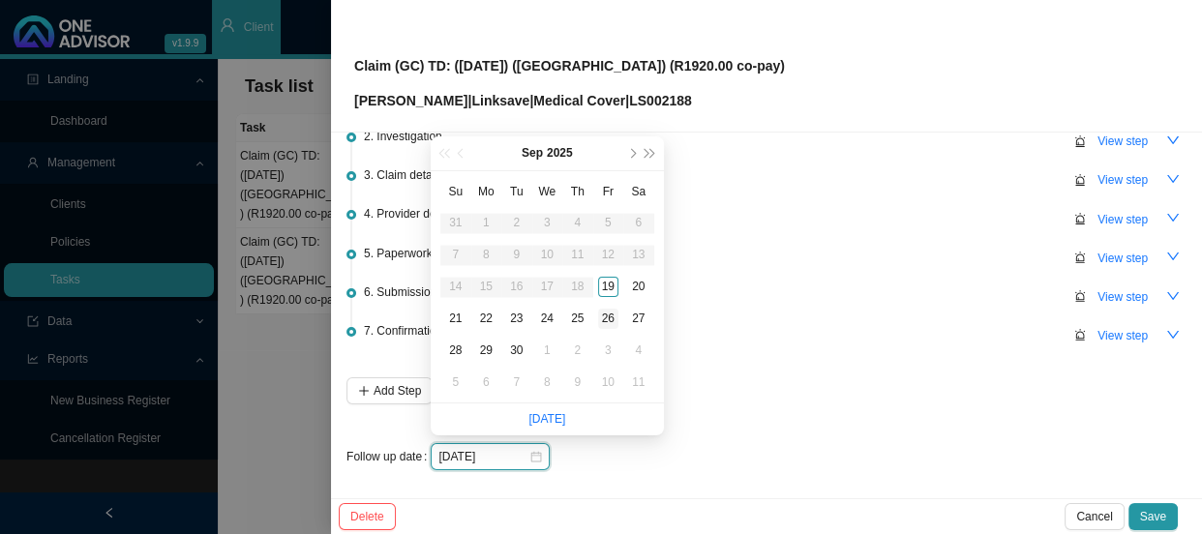
type input "[DATE]"
click at [599, 311] on div "26" at bounding box center [608, 319] width 20 height 20
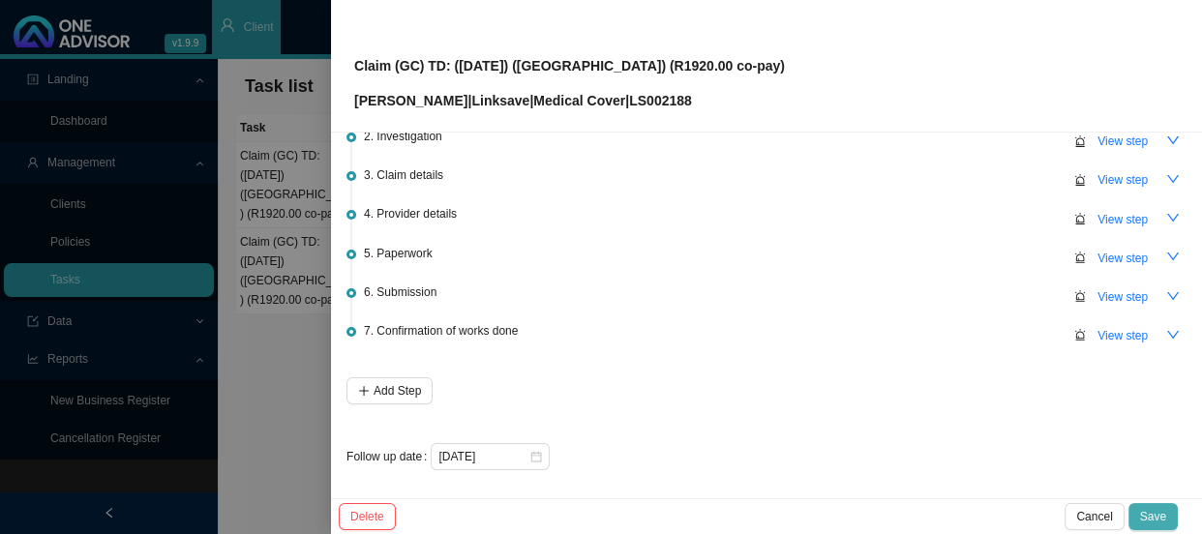
click at [1157, 508] on span "Save" at bounding box center [1153, 516] width 26 height 19
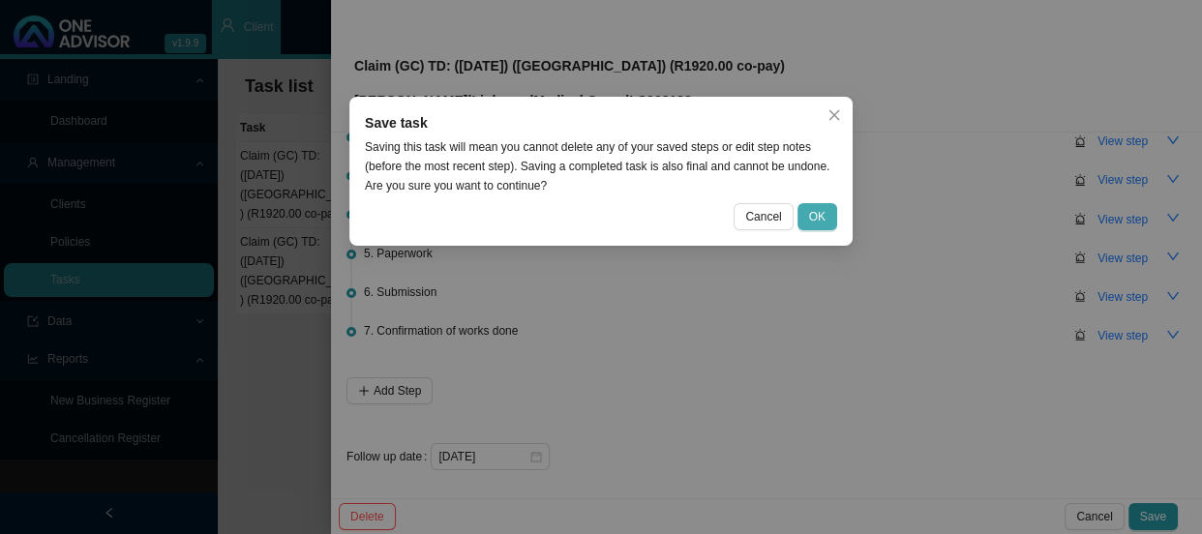
click at [819, 215] on span "OK" at bounding box center [817, 216] width 16 height 19
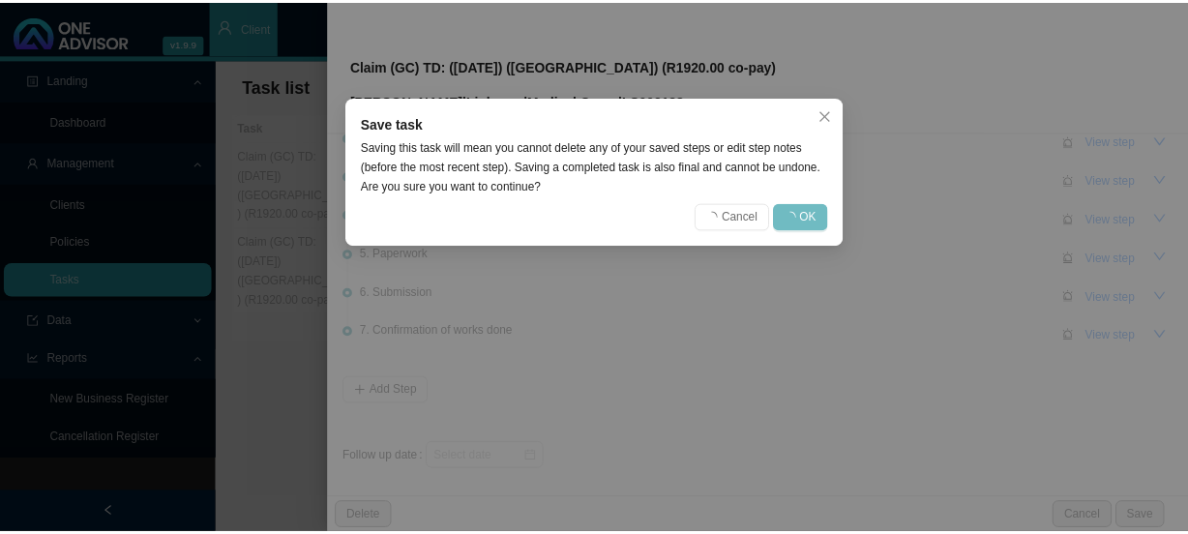
scroll to position [0, 0]
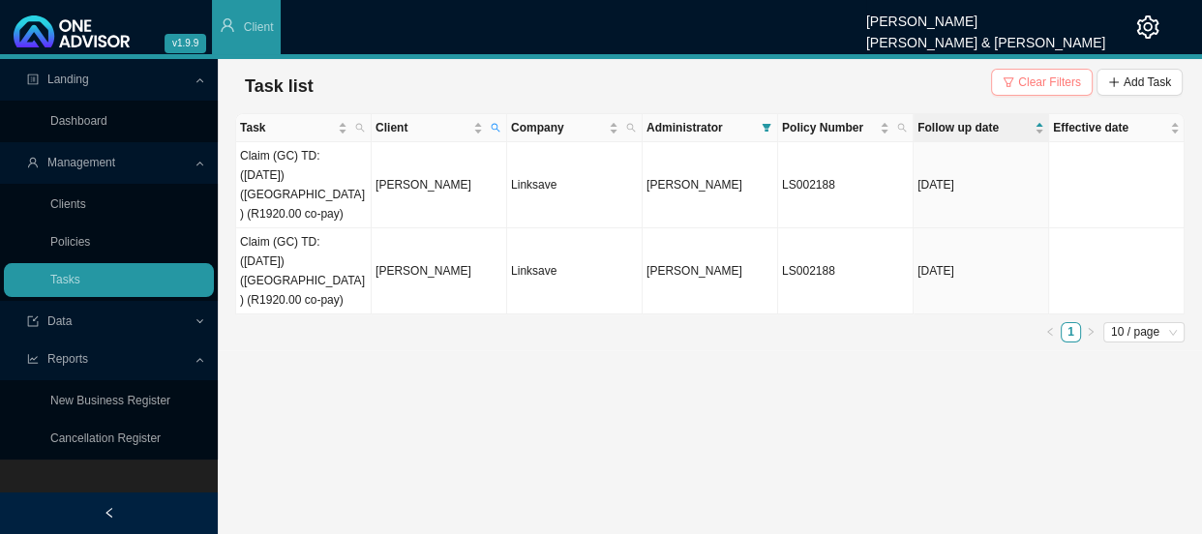
click at [1055, 75] on span "Clear Filters" at bounding box center [1049, 82] width 63 height 19
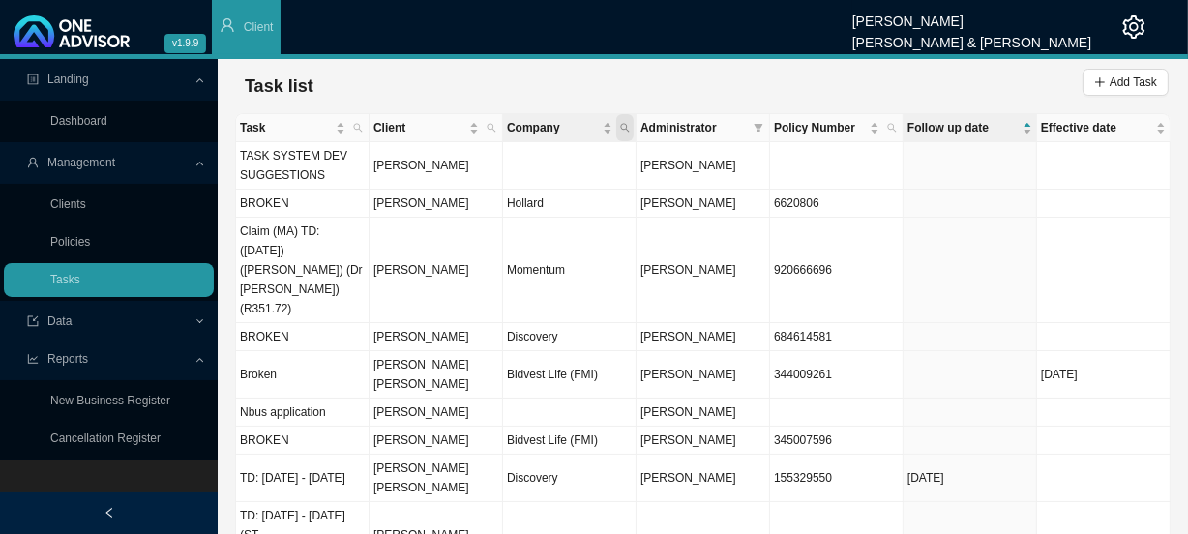
click at [629, 132] on icon "search" at bounding box center [625, 128] width 10 height 10
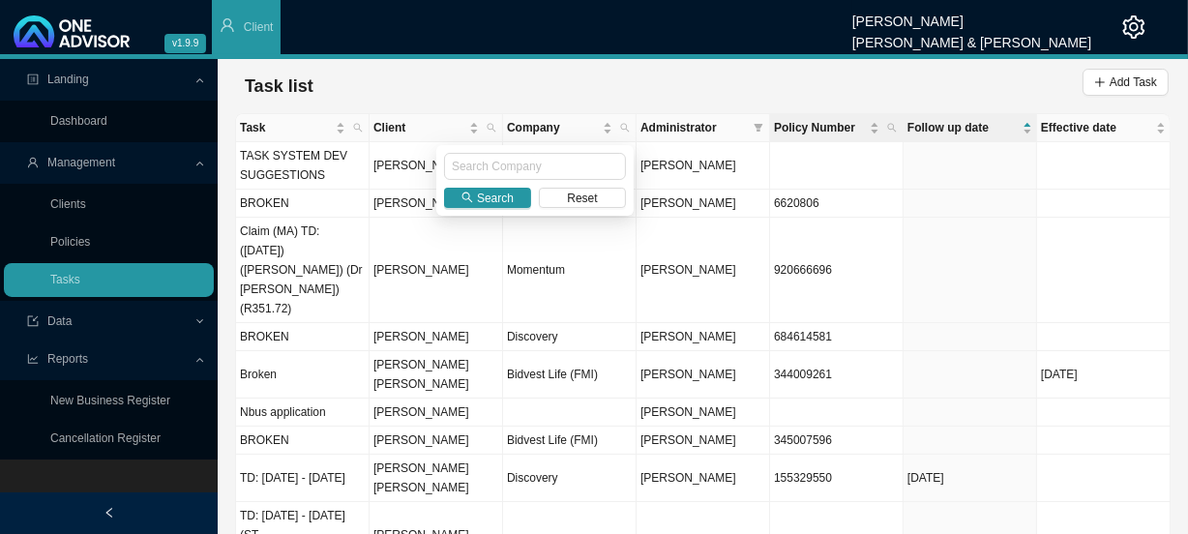
click at [771, 127] on th "Policy Number" at bounding box center [837, 128] width 134 height 28
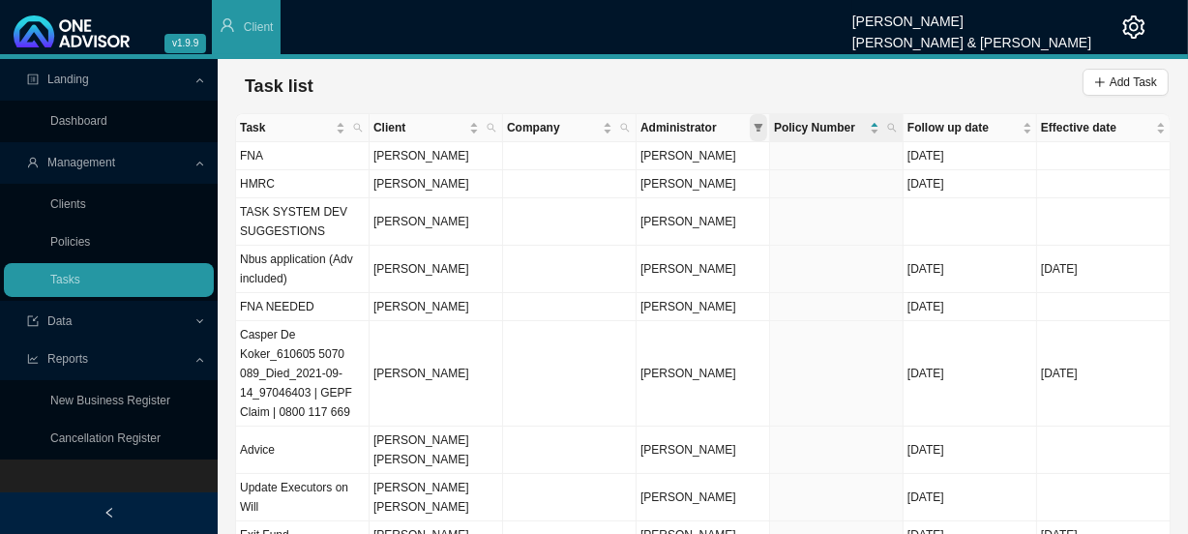
click at [763, 126] on icon "filter" at bounding box center [759, 128] width 10 height 10
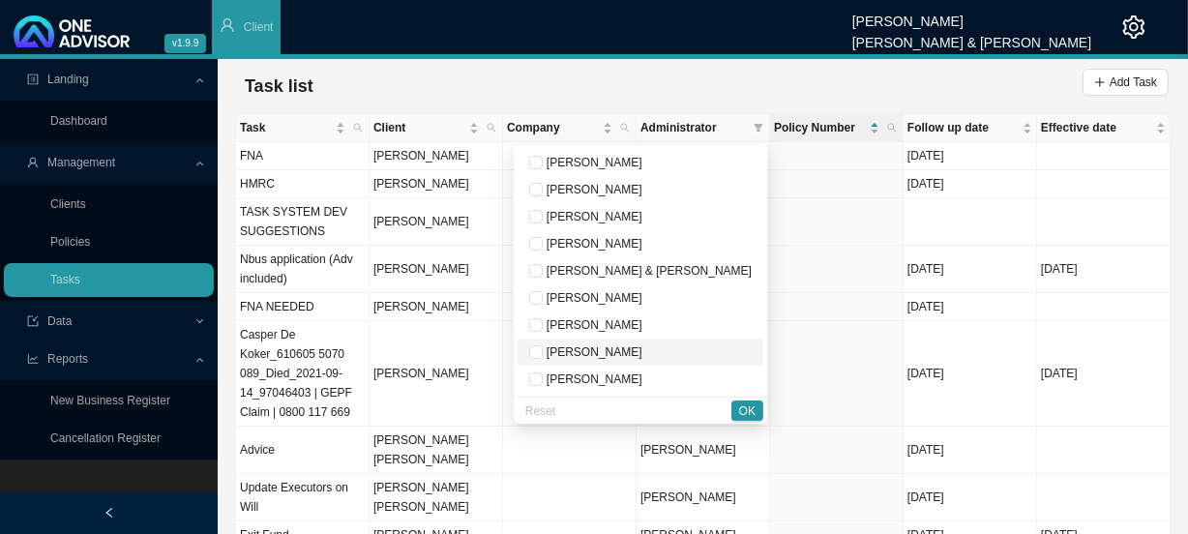
click at [643, 355] on span "[PERSON_NAME]" at bounding box center [593, 352] width 100 height 14
checkbox input "true"
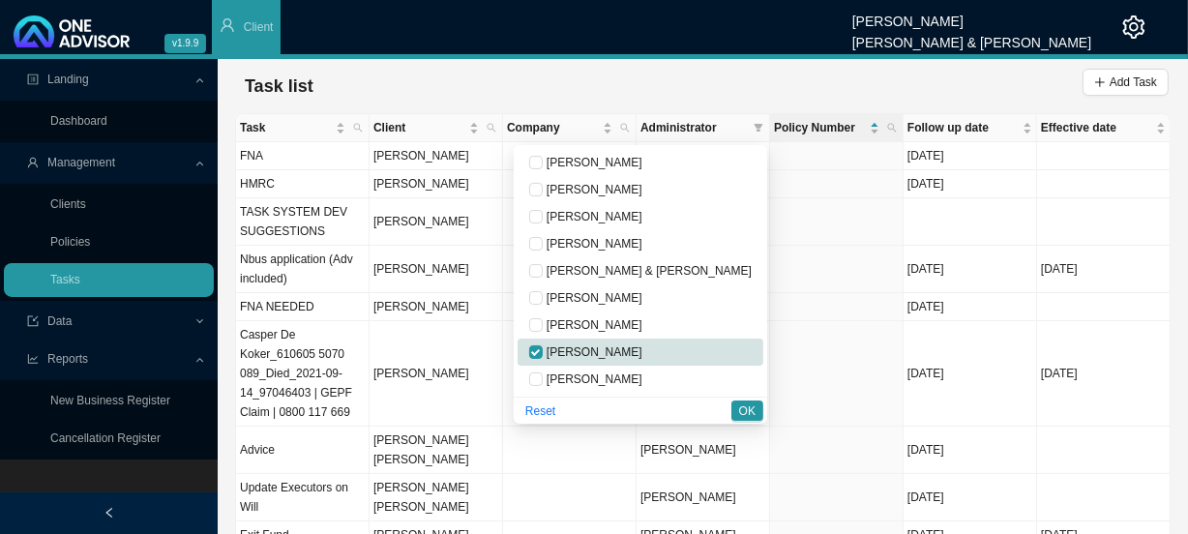
click at [749, 408] on span "OK" at bounding box center [747, 411] width 16 height 19
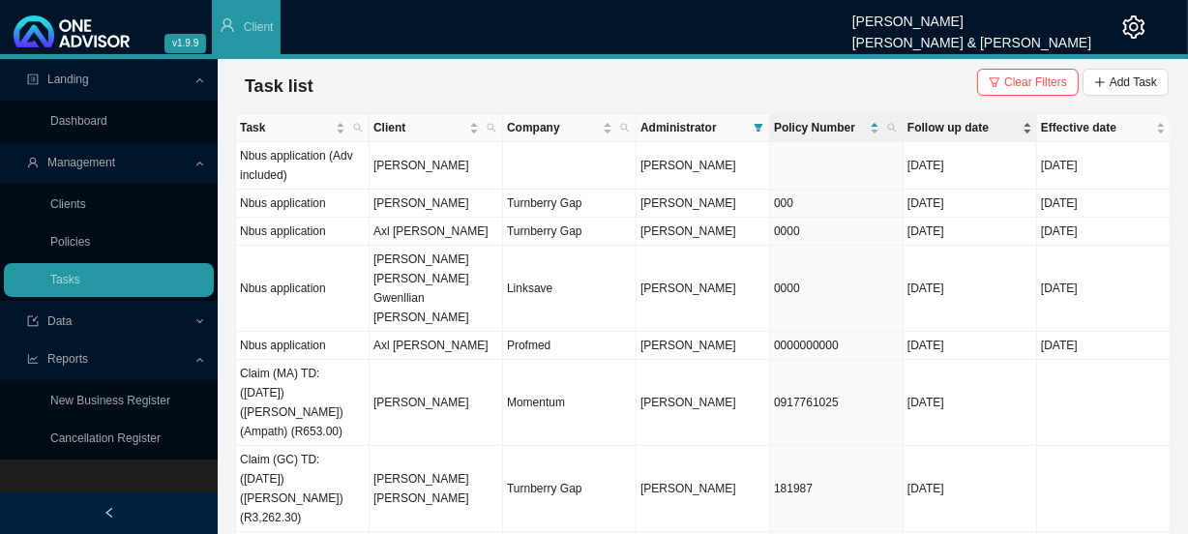
click at [954, 119] on span "Follow up date" at bounding box center [963, 127] width 111 height 19
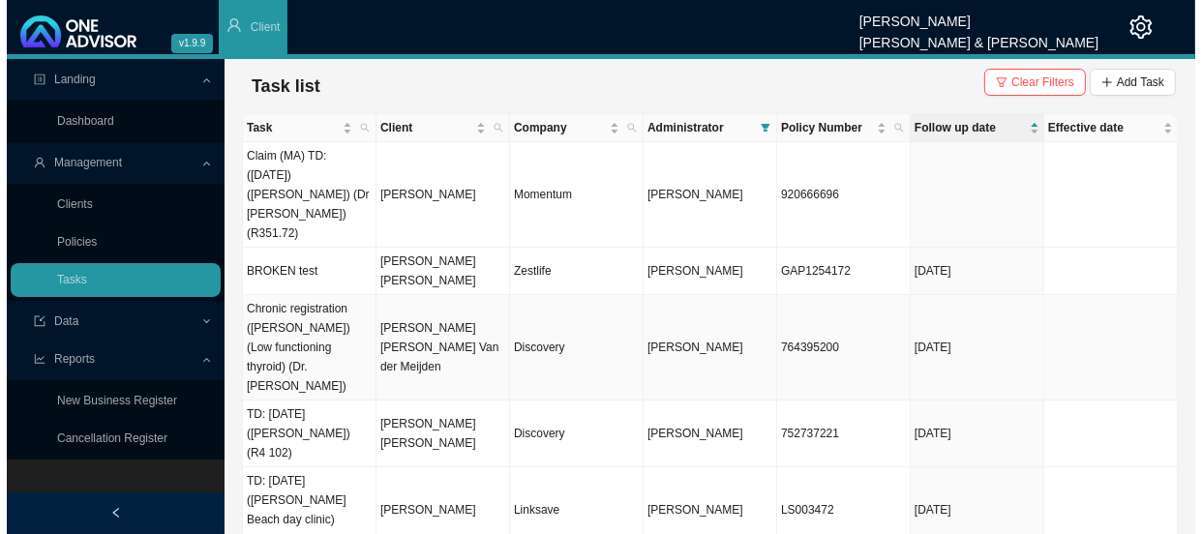
scroll to position [87, 0]
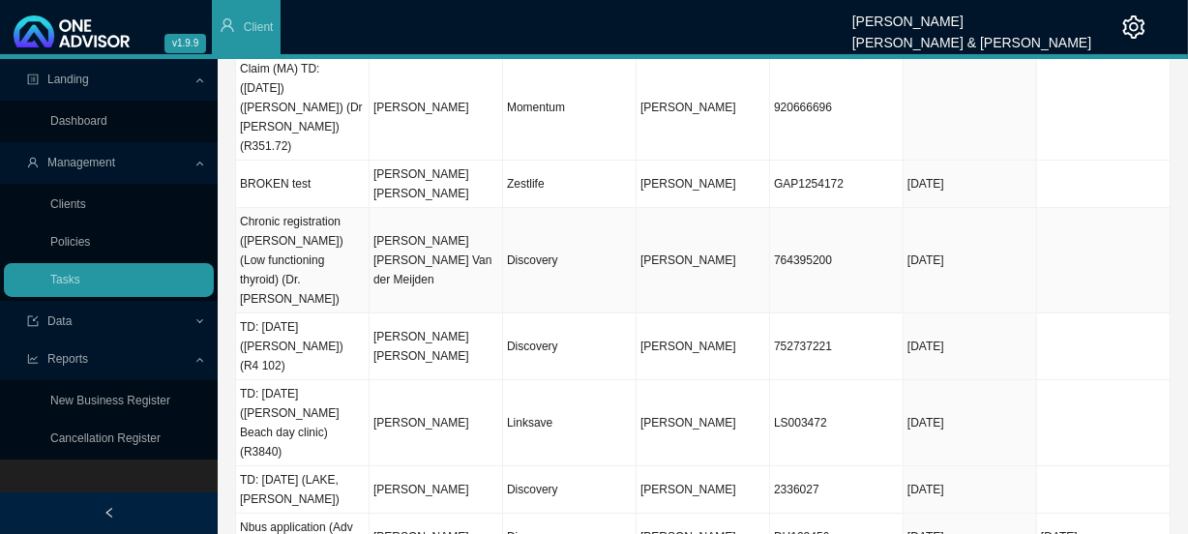
click at [441, 208] on td "[PERSON_NAME] [PERSON_NAME] Van der Meijden" at bounding box center [437, 260] width 134 height 105
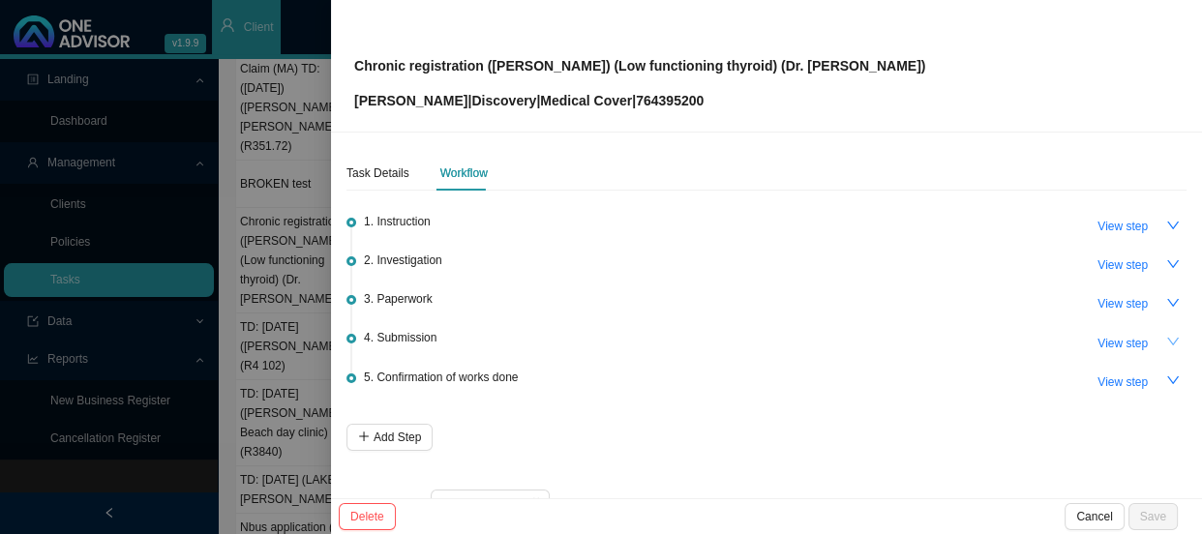
click at [1166, 338] on icon "down" at bounding box center [1173, 342] width 14 height 14
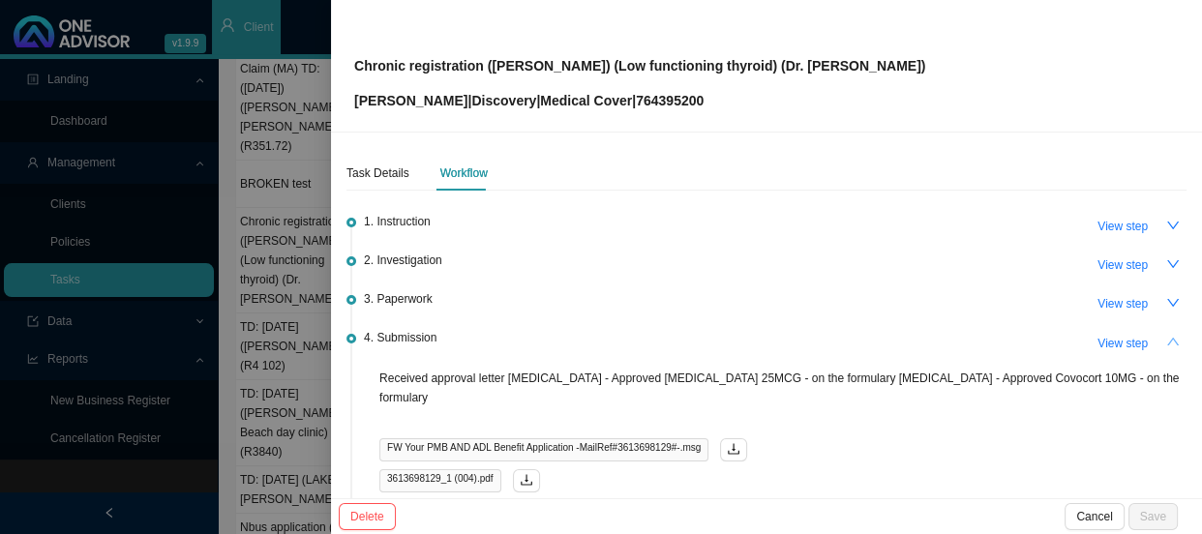
click at [1167, 338] on icon "up" at bounding box center [1173, 342] width 12 height 8
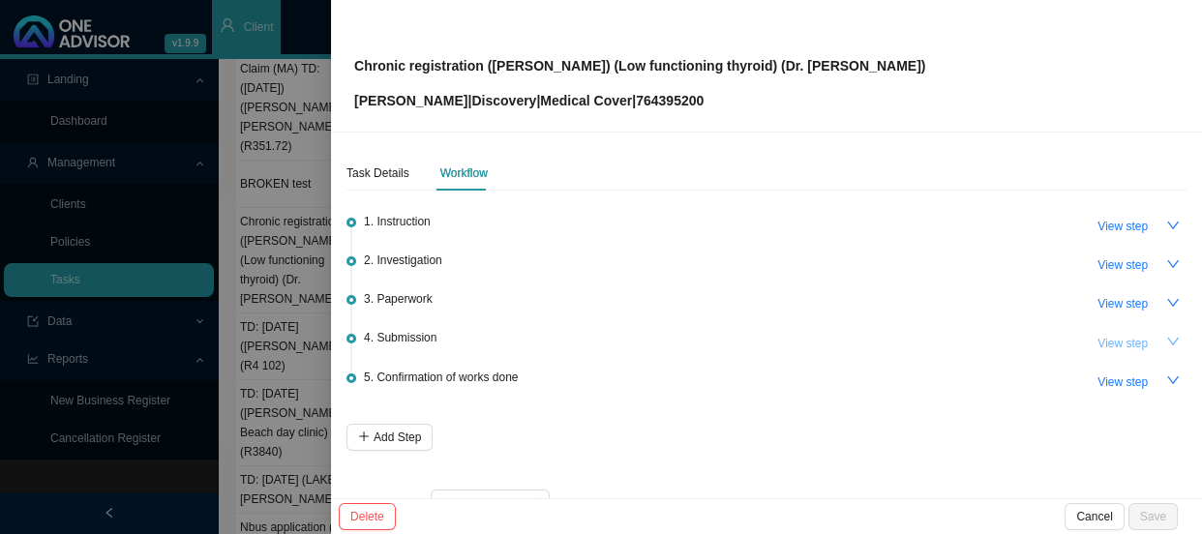
click at [1127, 344] on span "View step" at bounding box center [1122, 343] width 50 height 19
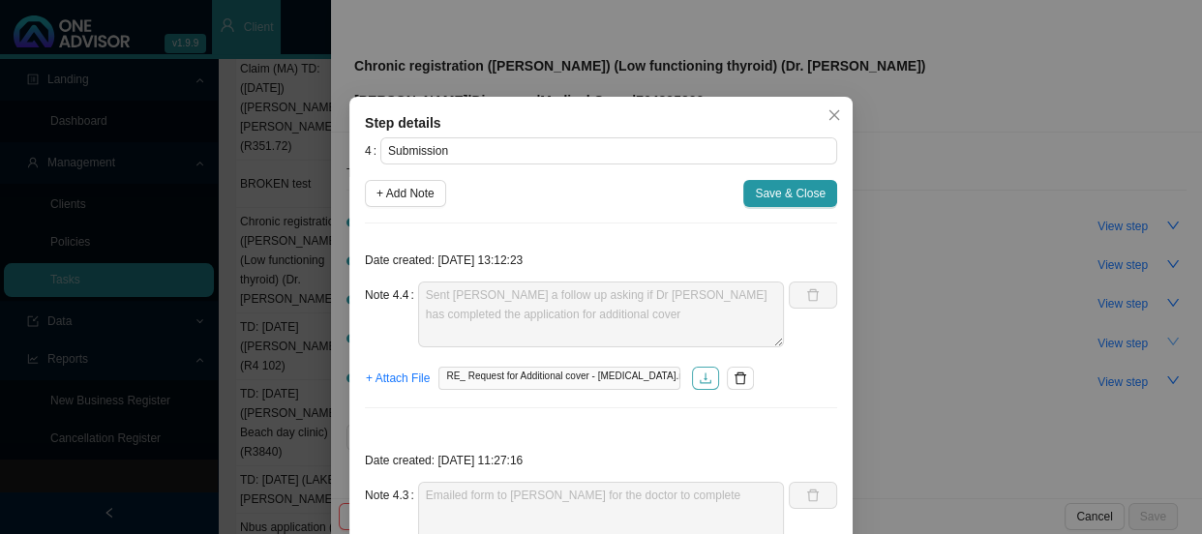
click at [697, 386] on button "button" at bounding box center [705, 378] width 27 height 23
click at [396, 193] on span "+ Add Note" at bounding box center [405, 193] width 58 height 19
type textarea "Sent [PERSON_NAME] a follow up asking if Dr [PERSON_NAME] has completed the app…"
type textarea "Emailed form to [PERSON_NAME] for the doctor to complete"
type textarea "Phoned DH, spoke to [PERSON_NAME] Additional cover form needs to be completed b…"
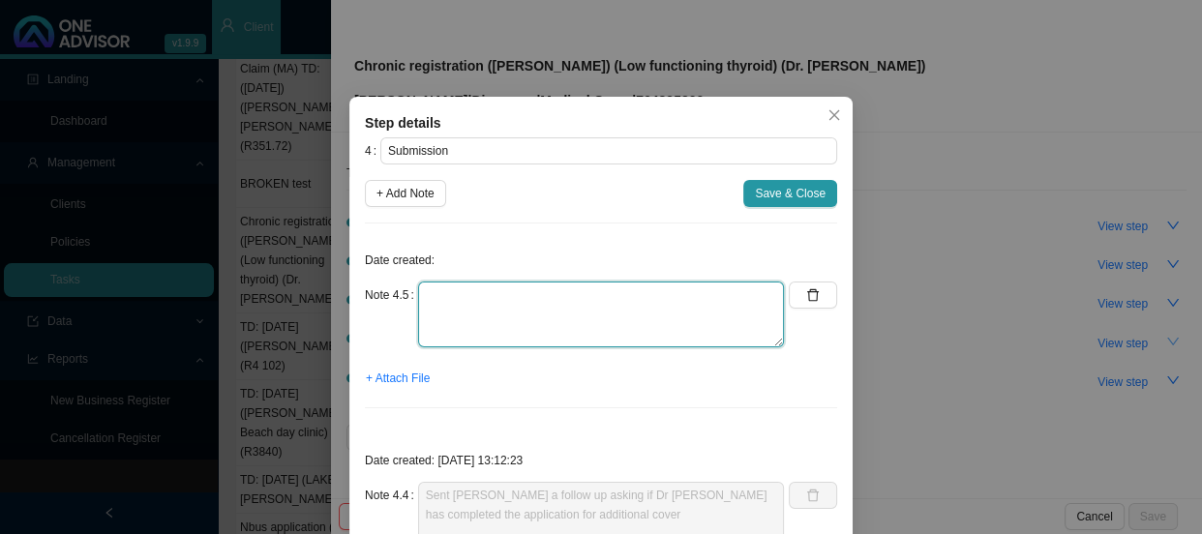
click at [454, 299] on textarea at bounding box center [601, 315] width 366 height 66
type textarea "Sent another follow to [PERSON_NAME]"
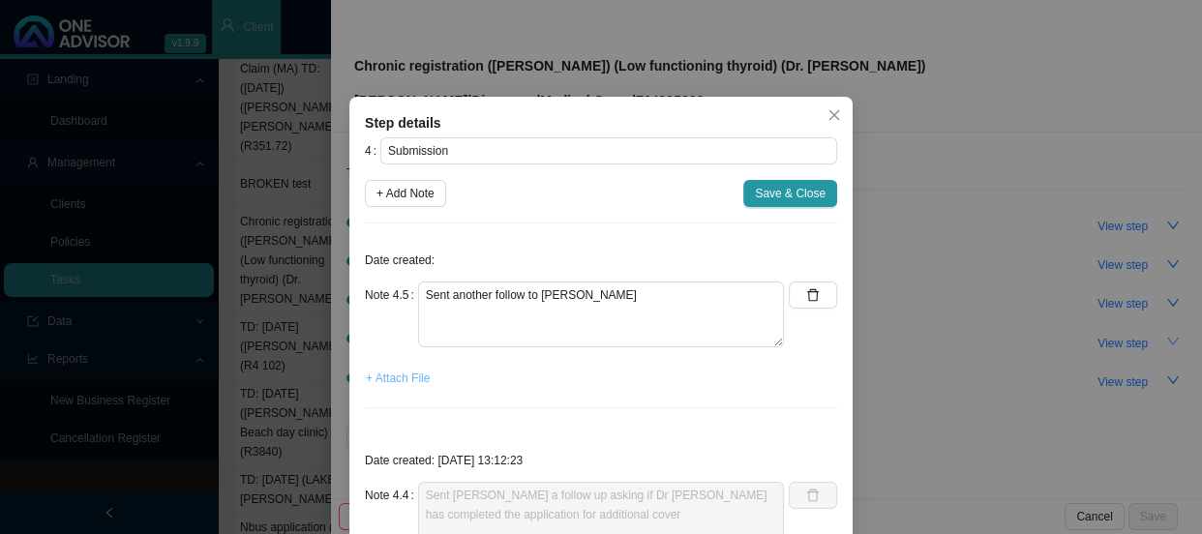
click at [393, 377] on span "+ Attach File" at bounding box center [398, 378] width 64 height 19
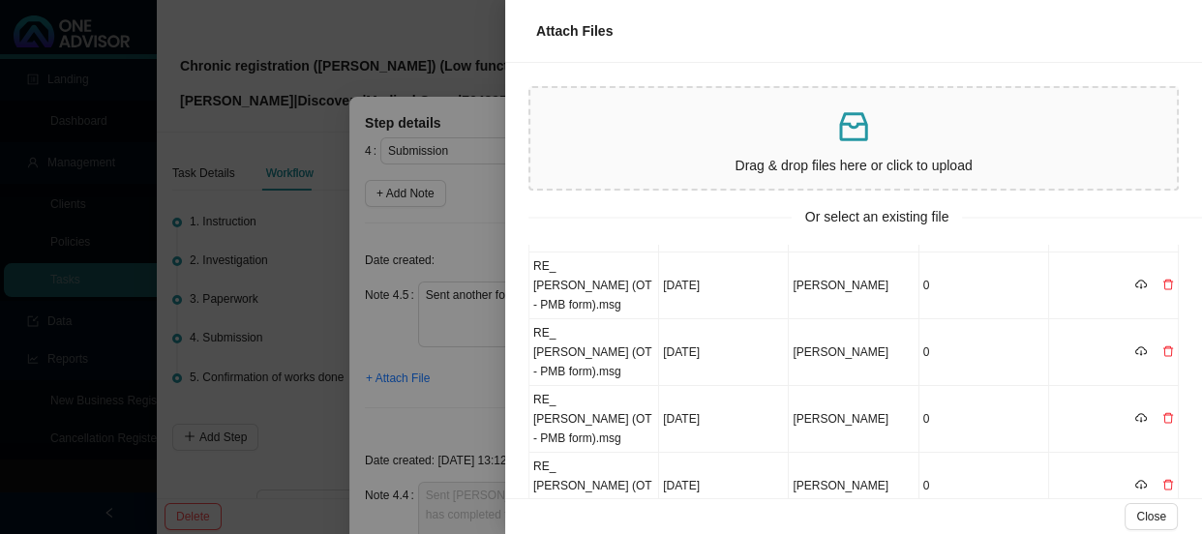
scroll to position [0, 0]
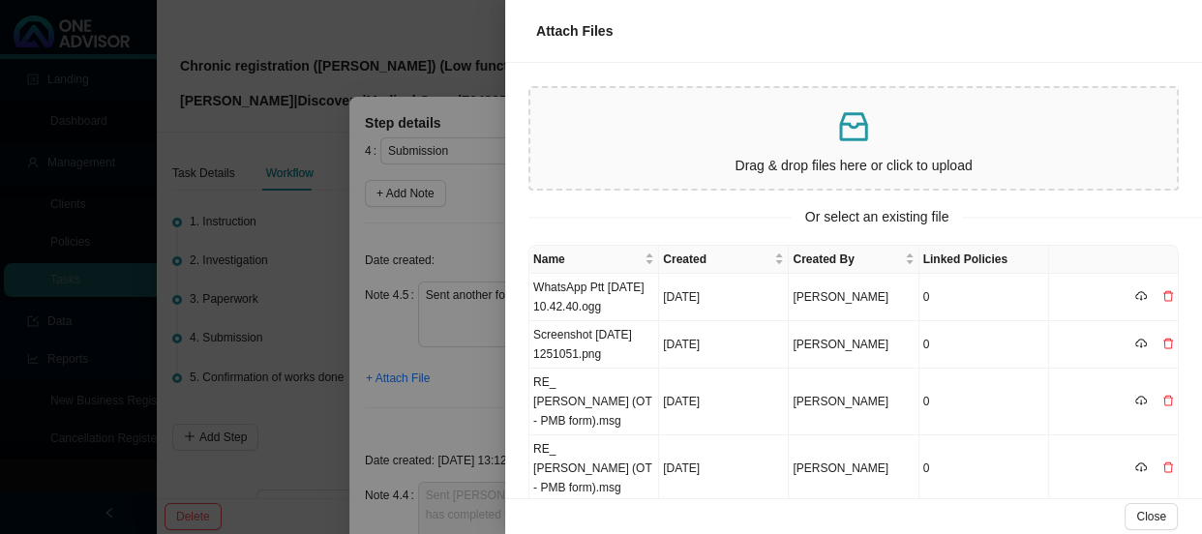
click at [485, 362] on div at bounding box center [601, 267] width 1202 height 534
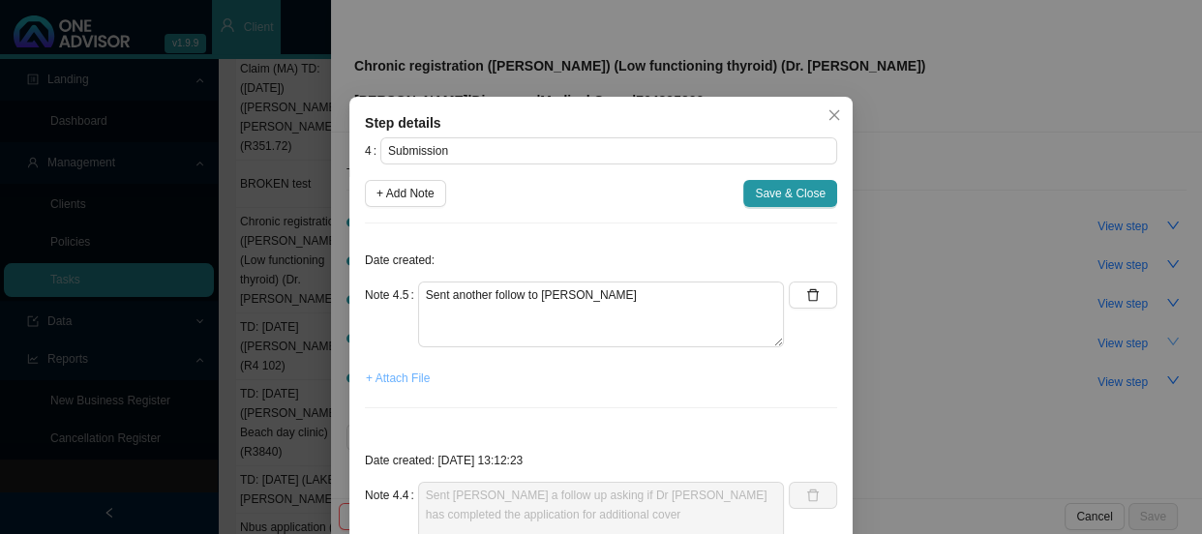
click at [378, 380] on span "+ Attach File" at bounding box center [398, 378] width 64 height 19
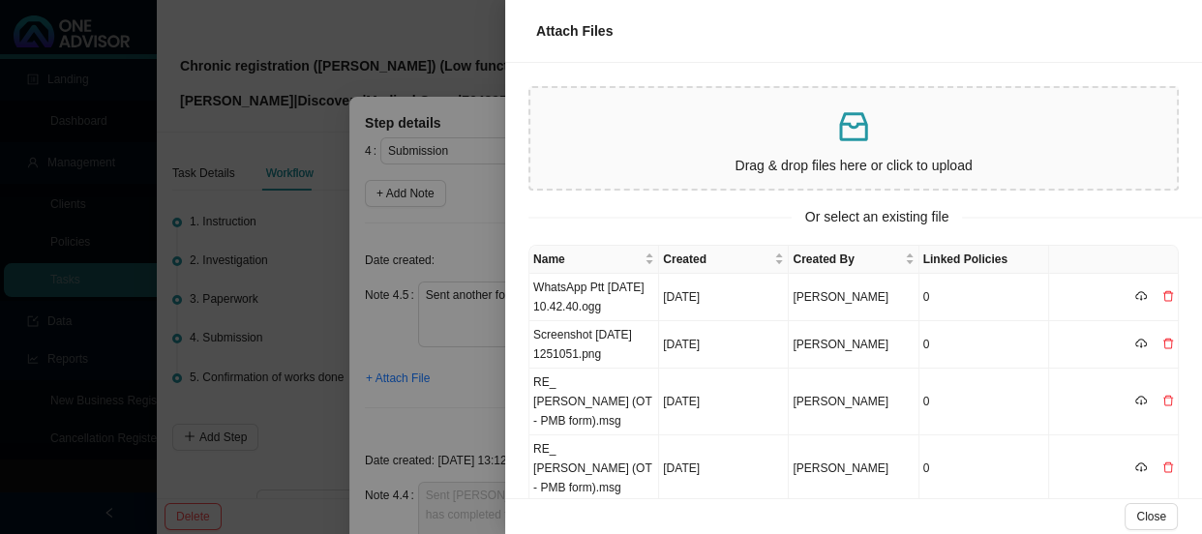
click at [615, 155] on p "Drag & drop files here or click to upload" at bounding box center [853, 166] width 631 height 22
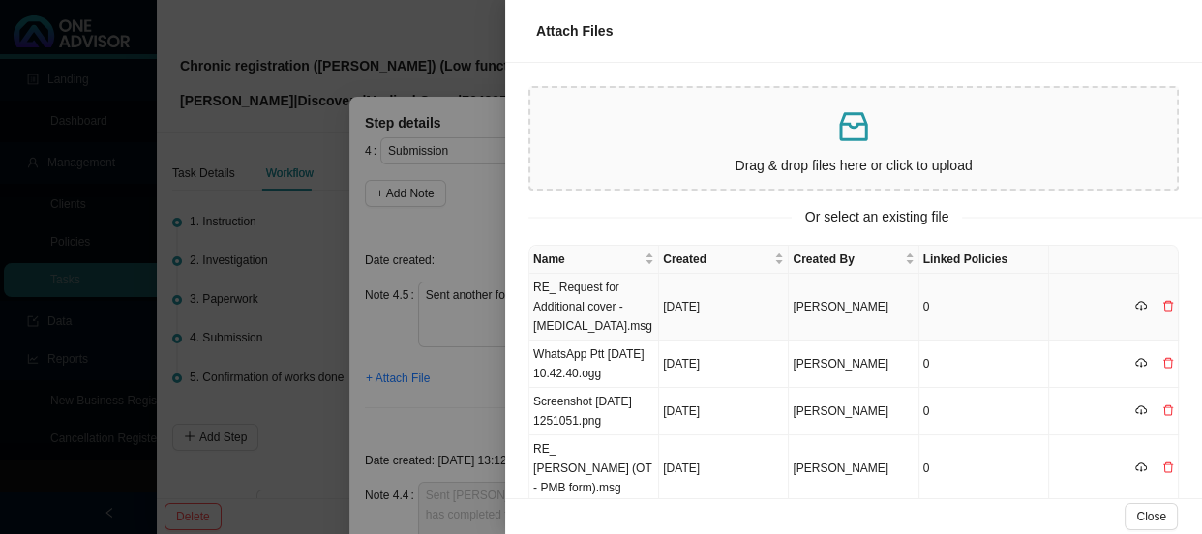
click at [581, 290] on td "RE_ Request for Additional cover - [MEDICAL_DATA].msg" at bounding box center [594, 307] width 130 height 67
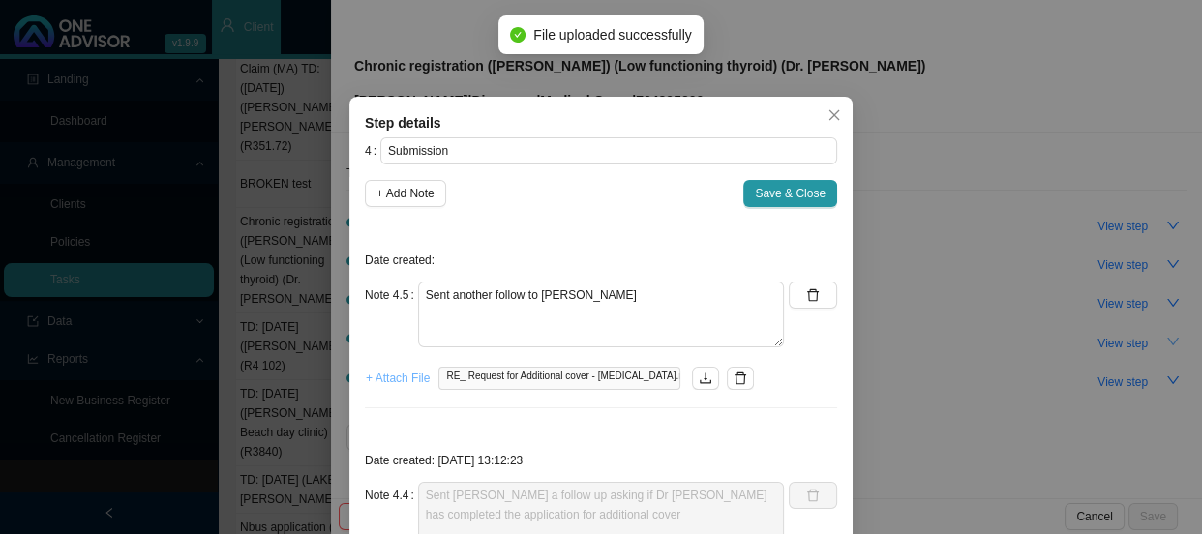
click at [396, 385] on span "+ Attach File" at bounding box center [398, 378] width 64 height 19
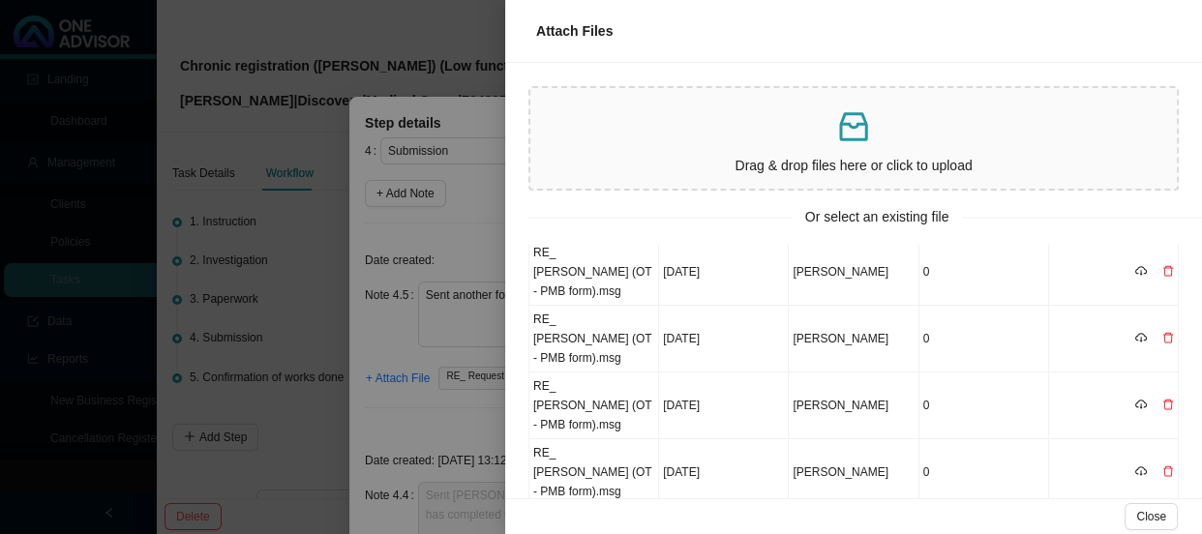
scroll to position [325, 0]
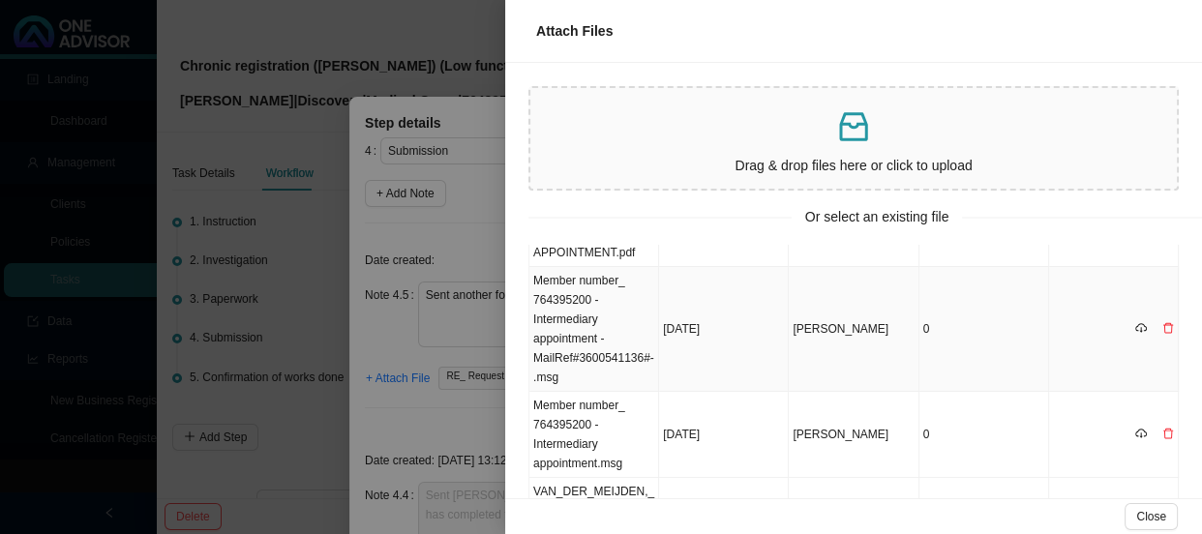
scroll to position [195, 0]
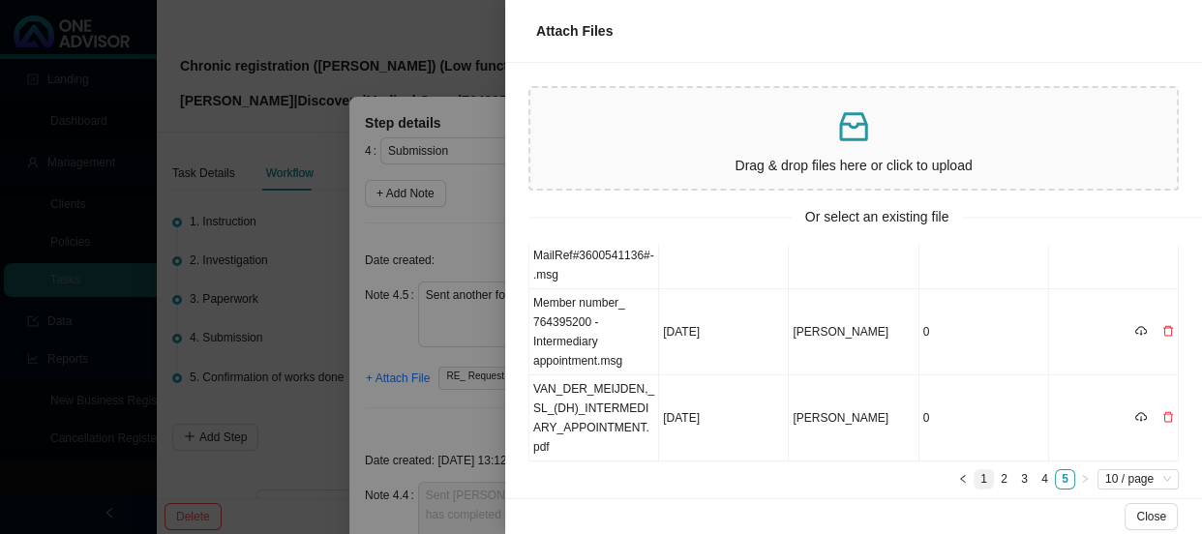
click at [974, 470] on link "1" at bounding box center [983, 479] width 18 height 18
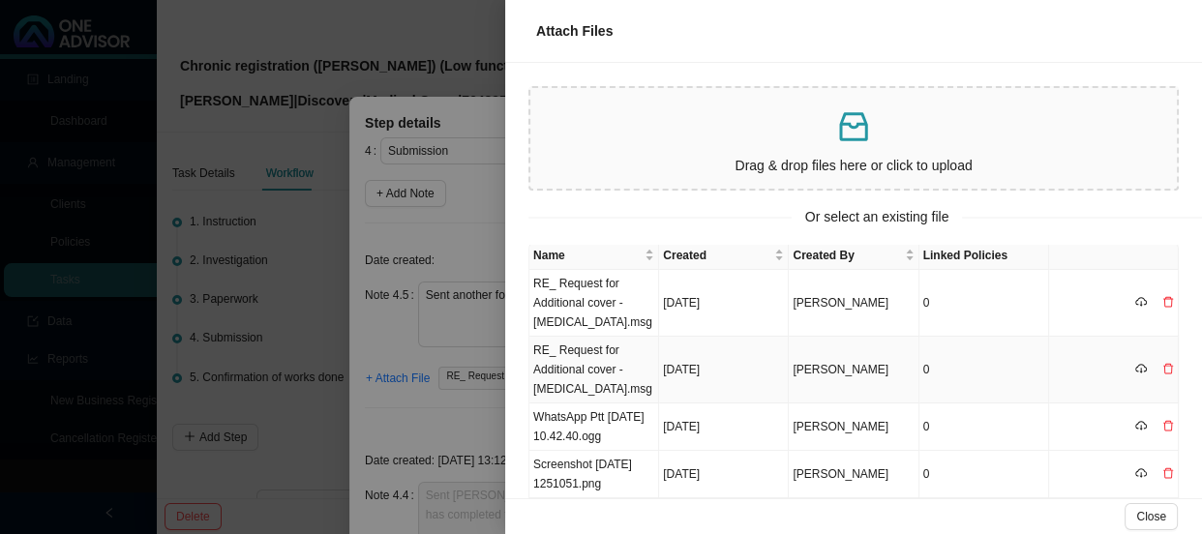
scroll to position [0, 0]
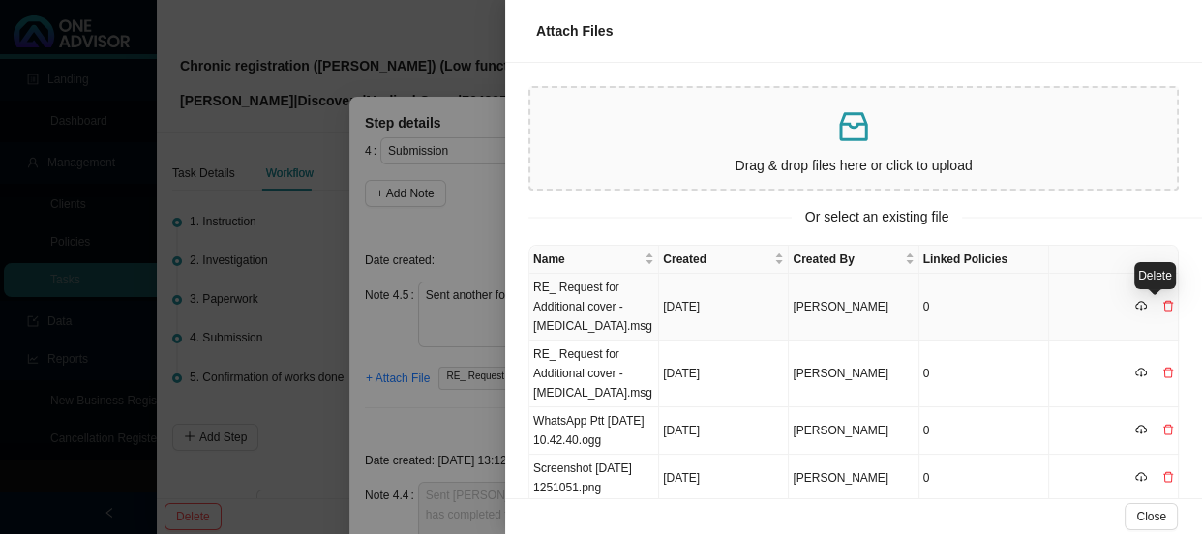
click at [1162, 301] on icon "delete" at bounding box center [1168, 306] width 12 height 12
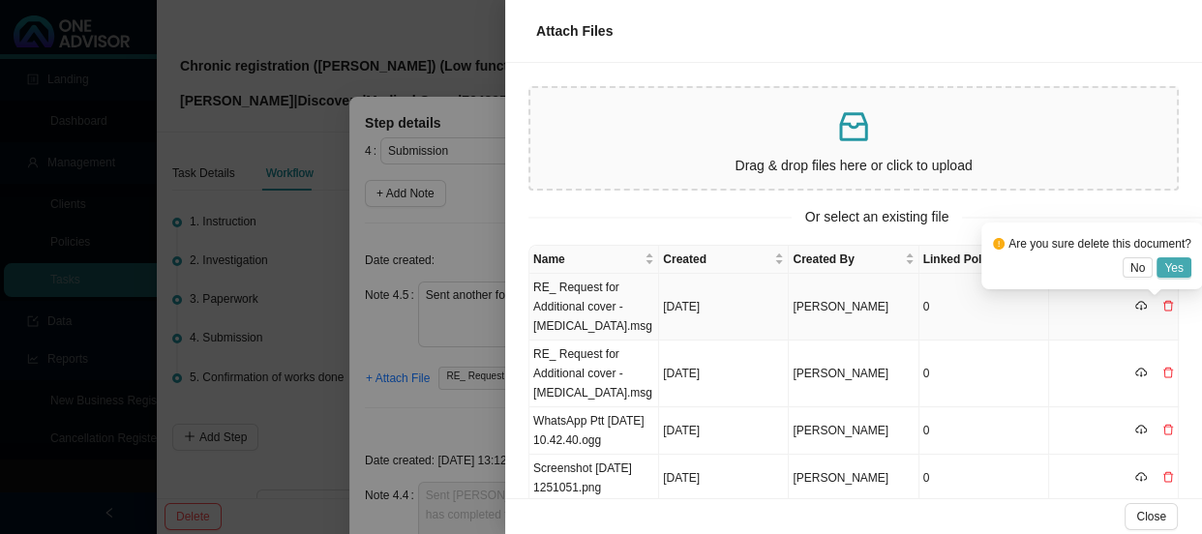
click at [1181, 268] on span "Yes" at bounding box center [1173, 267] width 19 height 19
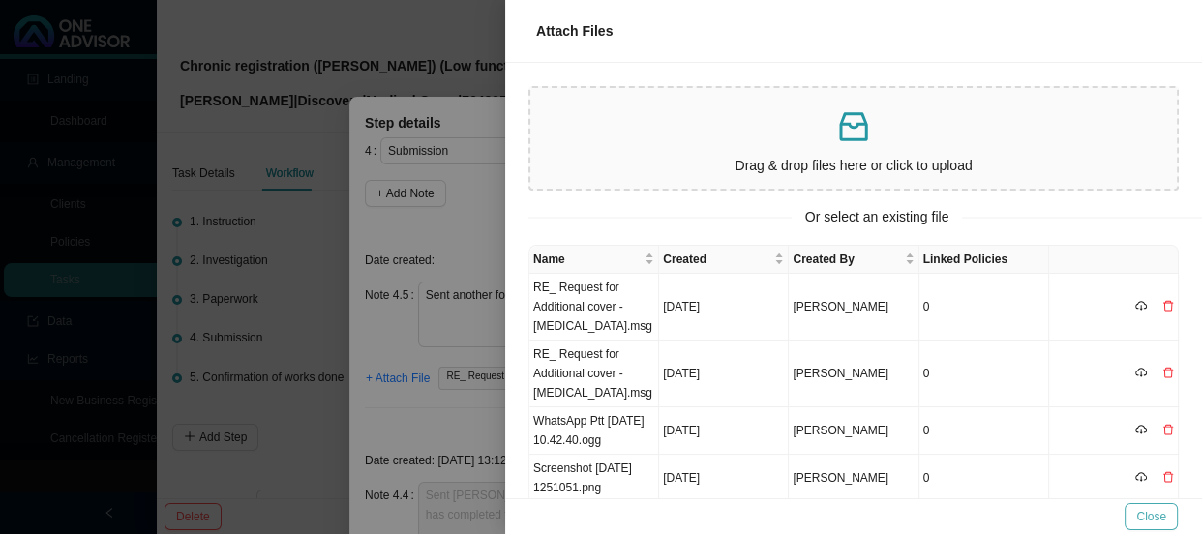
click at [1156, 513] on span "Close" at bounding box center [1151, 516] width 30 height 19
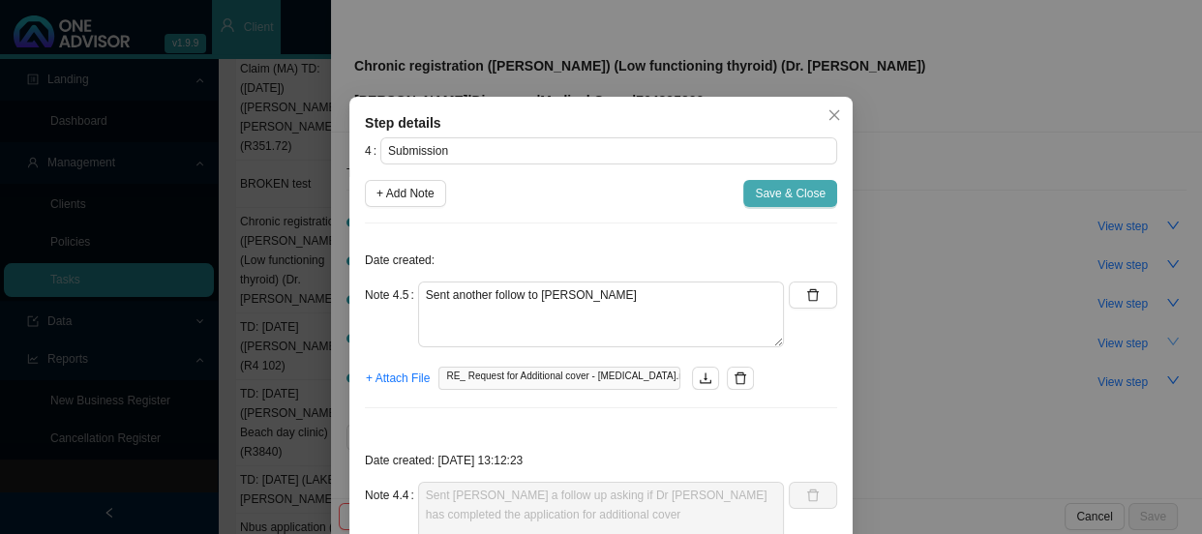
click at [793, 191] on span "Save & Close" at bounding box center [790, 193] width 71 height 19
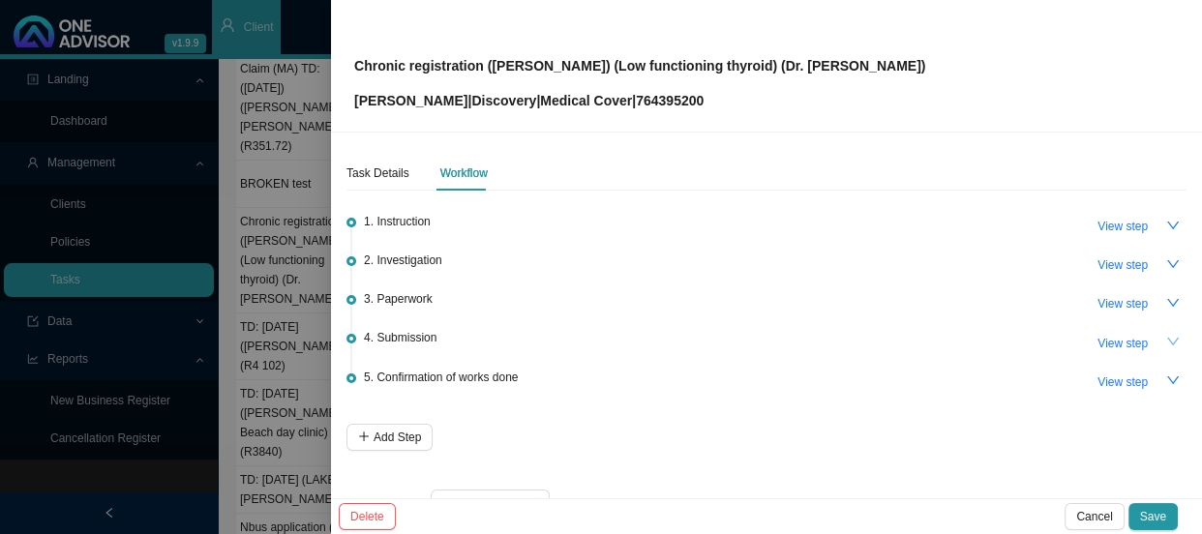
scroll to position [46, 0]
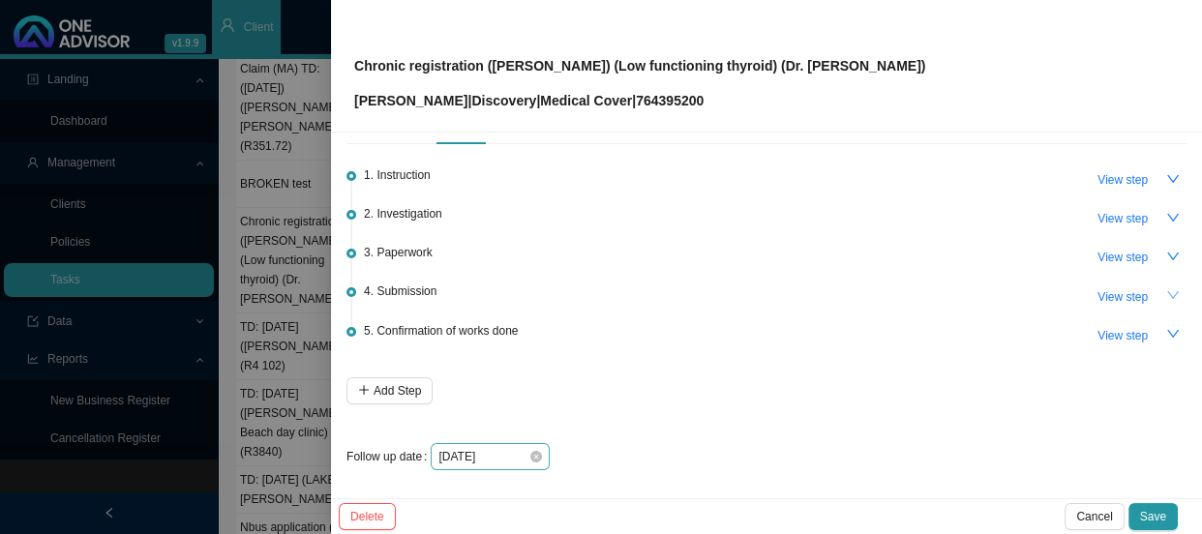
click at [502, 464] on div "[DATE]" at bounding box center [490, 456] width 119 height 27
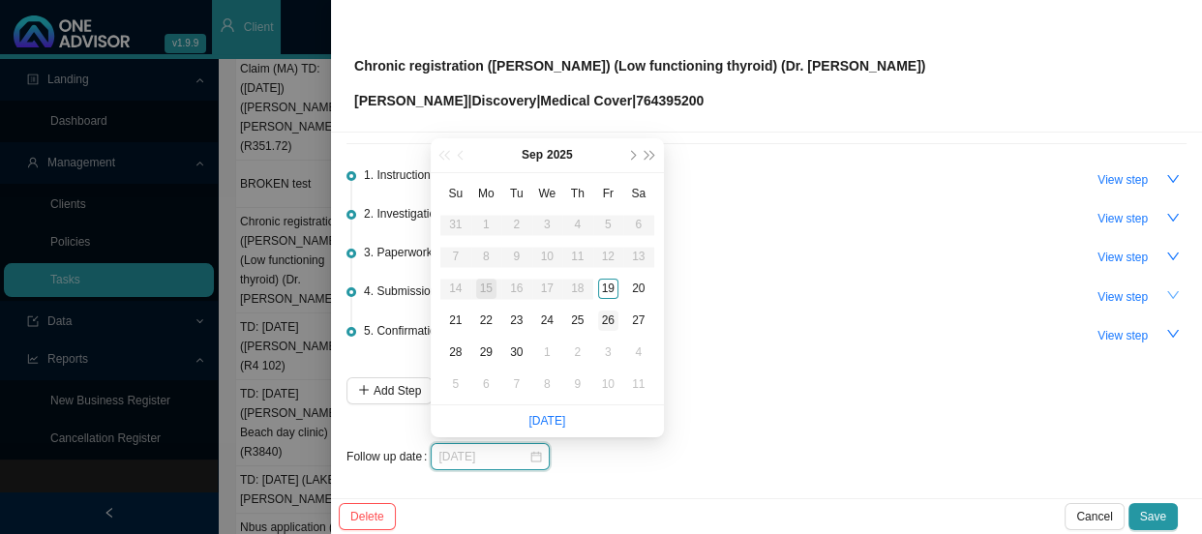
type input "[DATE]"
click at [608, 318] on div "26" at bounding box center [608, 321] width 20 height 20
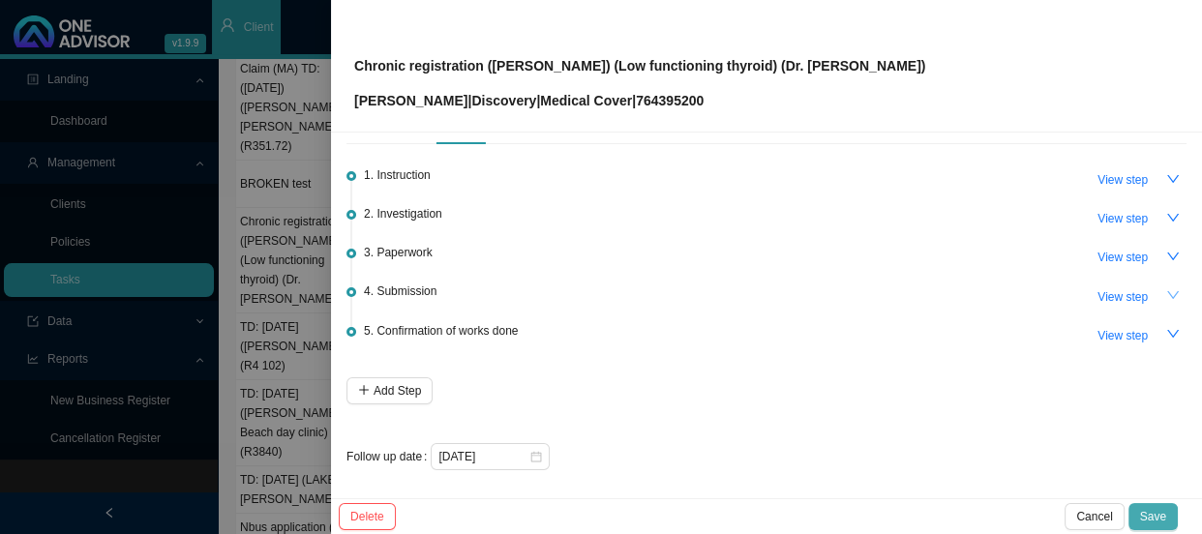
click at [1164, 514] on span "Save" at bounding box center [1153, 516] width 26 height 19
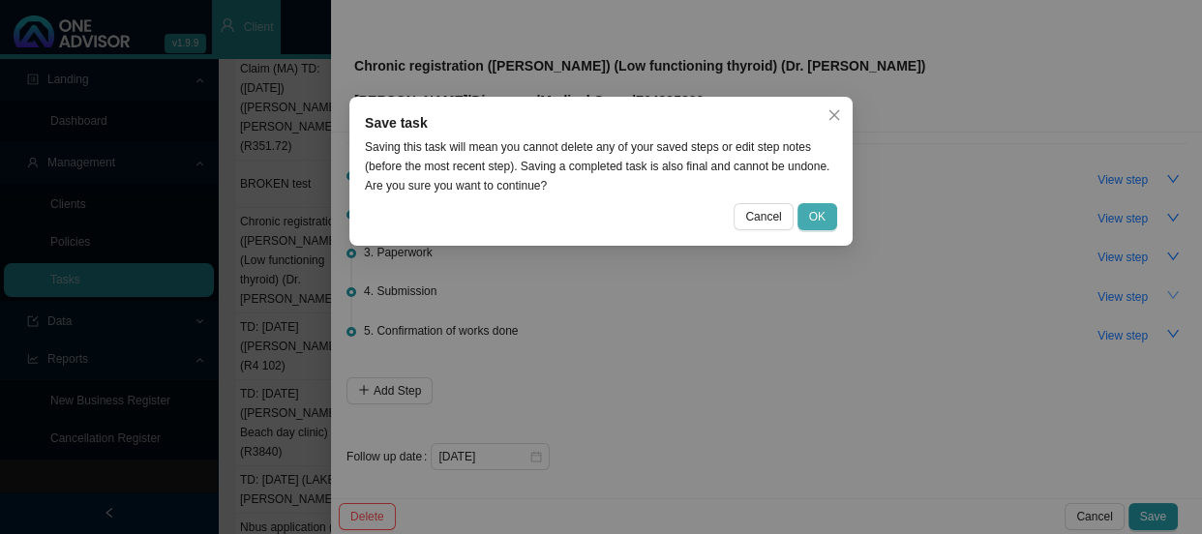
click at [823, 212] on span "OK" at bounding box center [817, 216] width 16 height 19
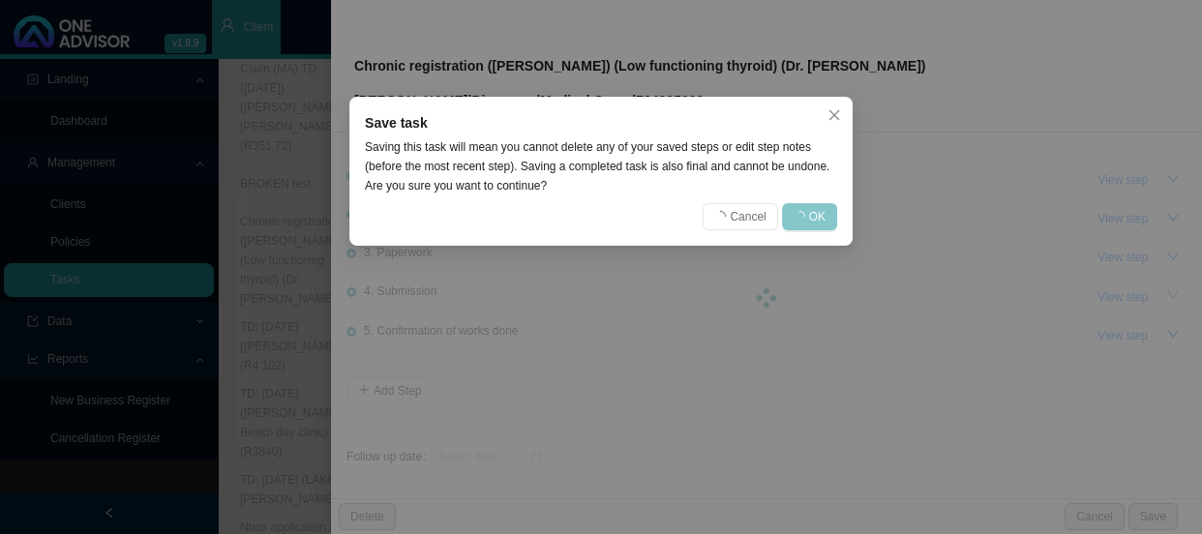
scroll to position [0, 0]
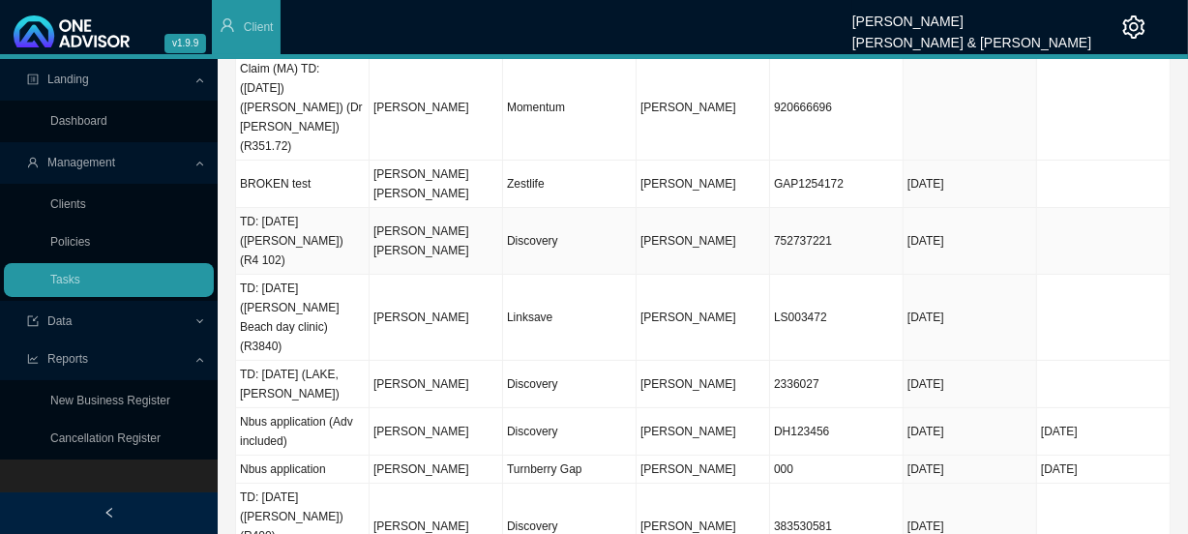
click at [484, 208] on td "[PERSON_NAME] [PERSON_NAME]" at bounding box center [437, 241] width 134 height 67
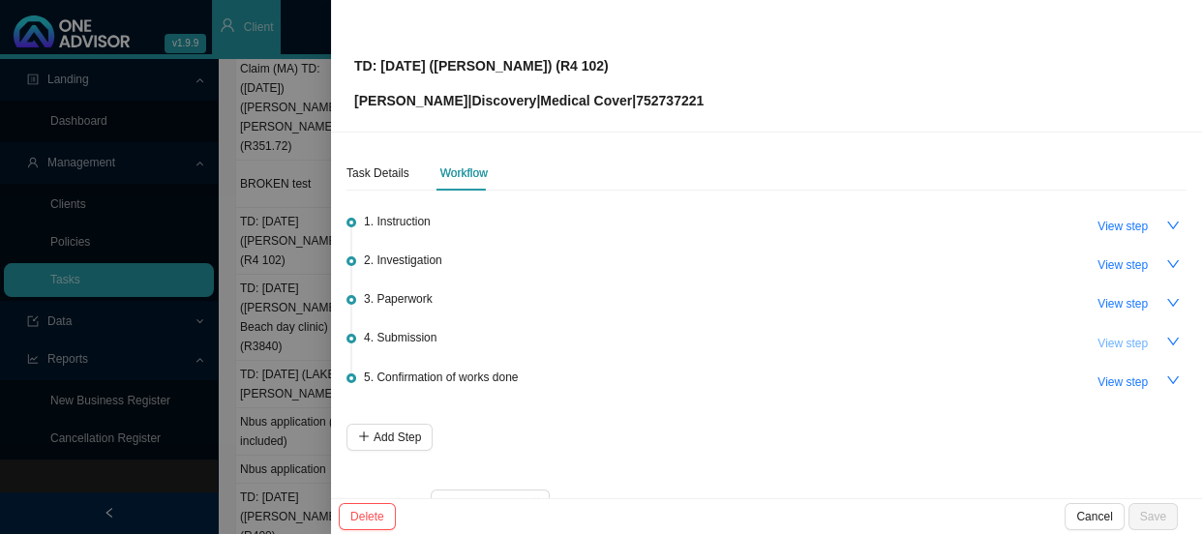
click at [1097, 339] on span "View step" at bounding box center [1122, 343] width 50 height 19
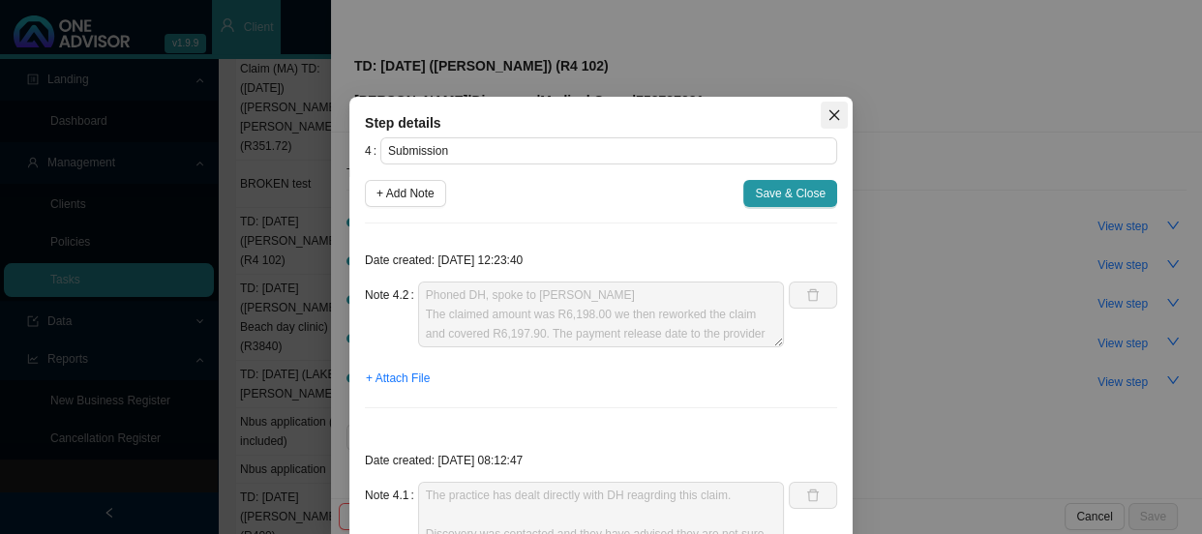
click at [827, 114] on icon "close" at bounding box center [834, 115] width 14 height 14
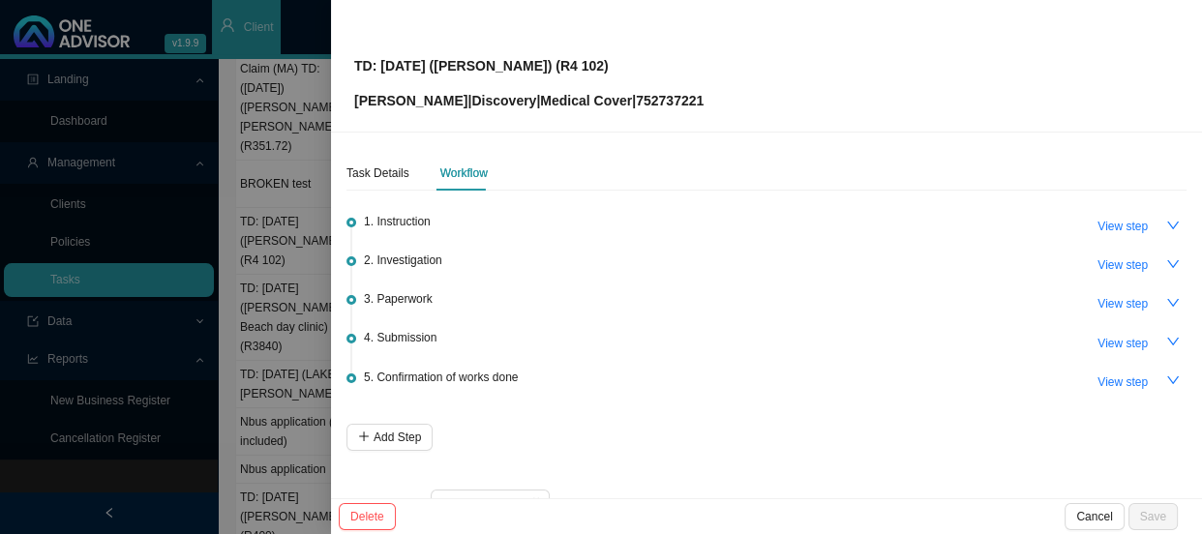
scroll to position [46, 0]
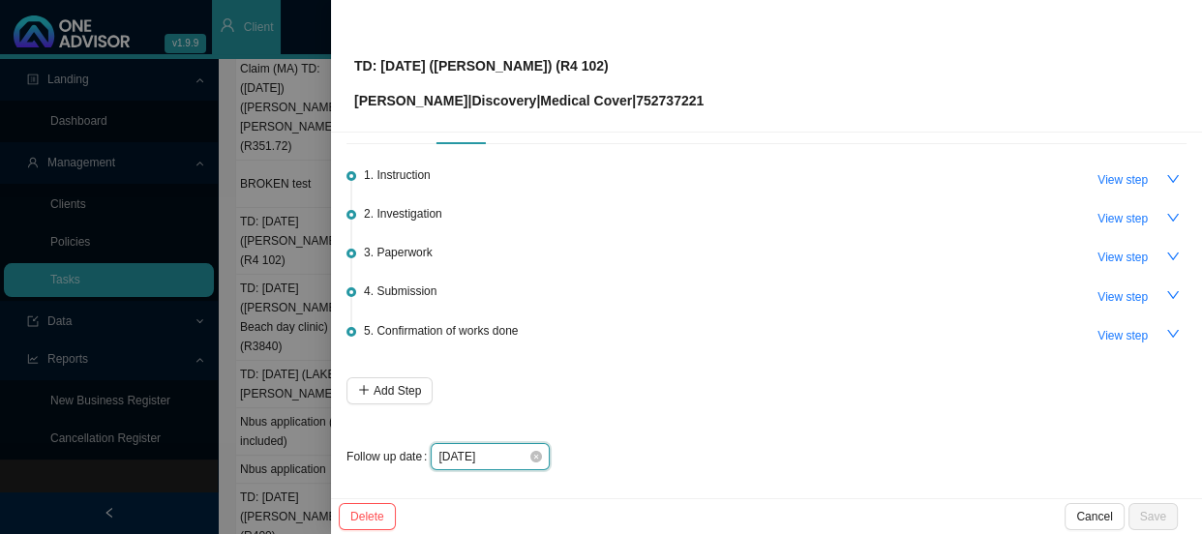
click at [516, 451] on input "[DATE]" at bounding box center [483, 456] width 90 height 19
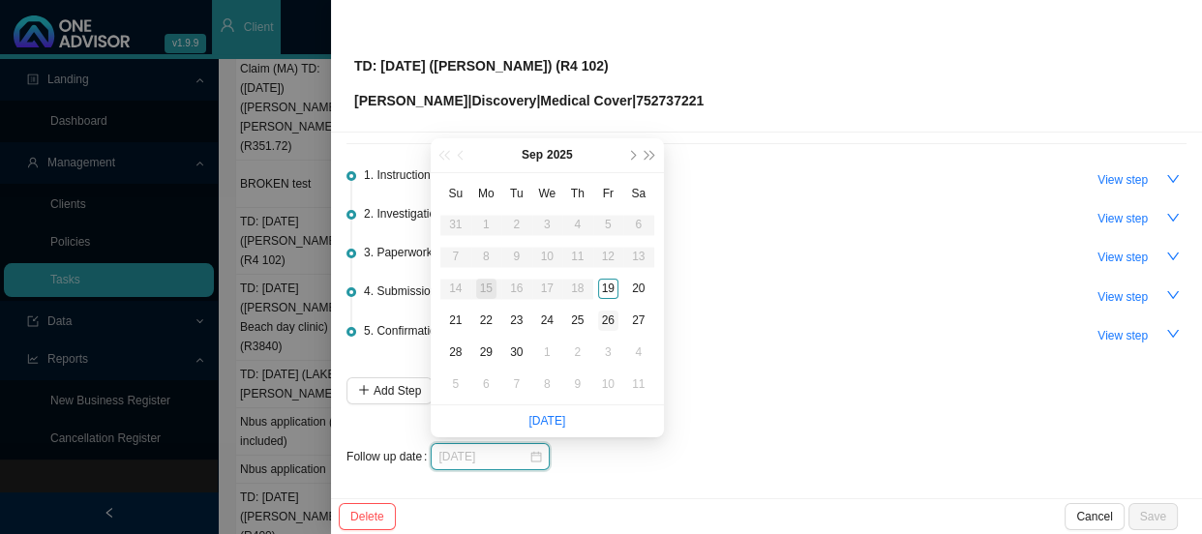
type input "[DATE]"
click at [612, 324] on div "26" at bounding box center [608, 321] width 20 height 20
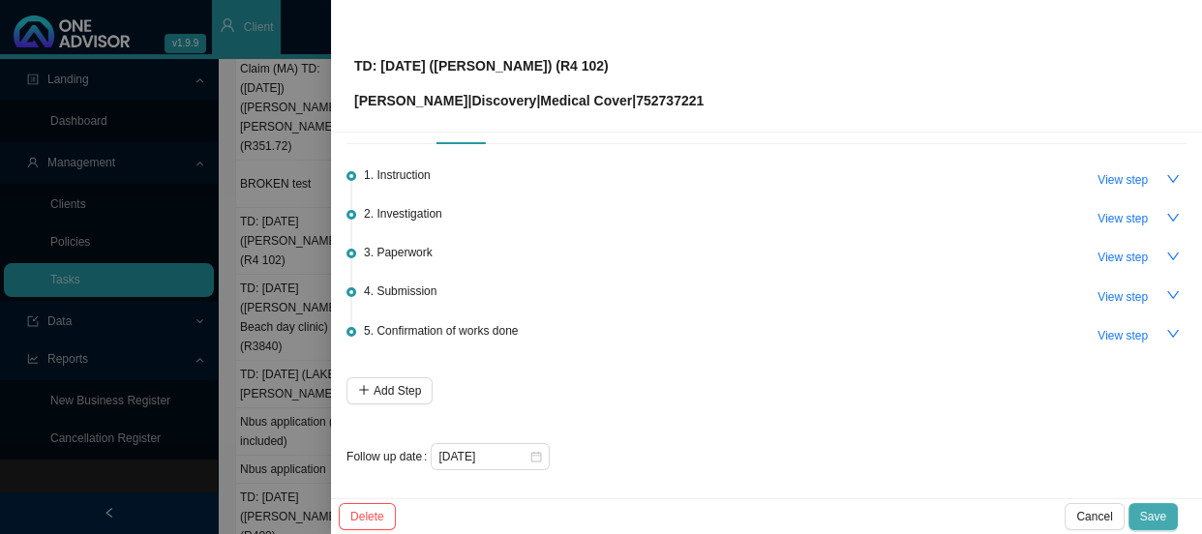
click at [1164, 523] on span "Save" at bounding box center [1153, 516] width 26 height 19
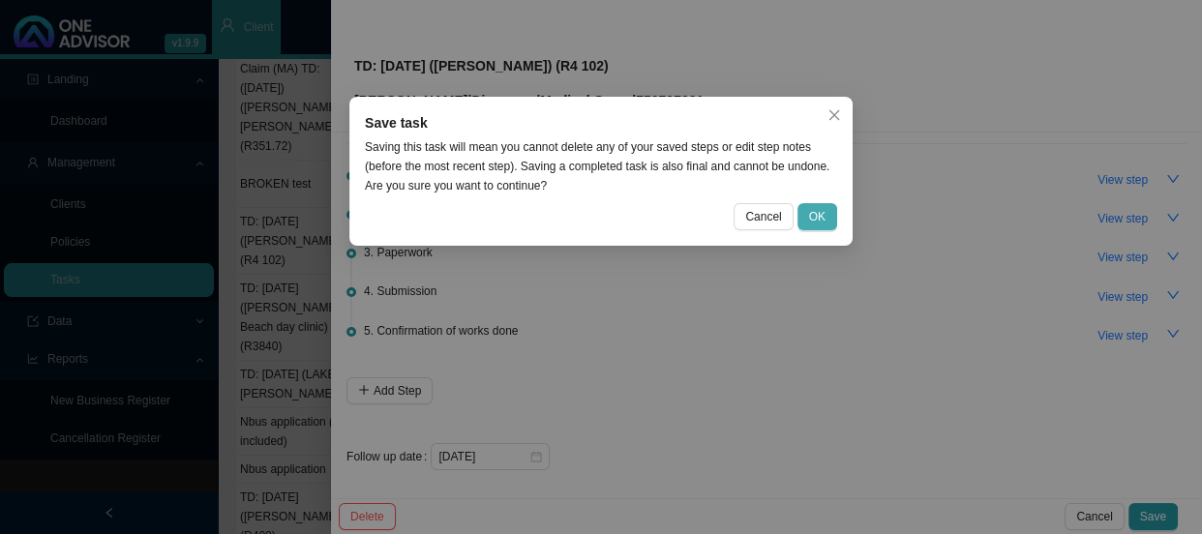
click at [811, 216] on span "OK" at bounding box center [817, 216] width 16 height 19
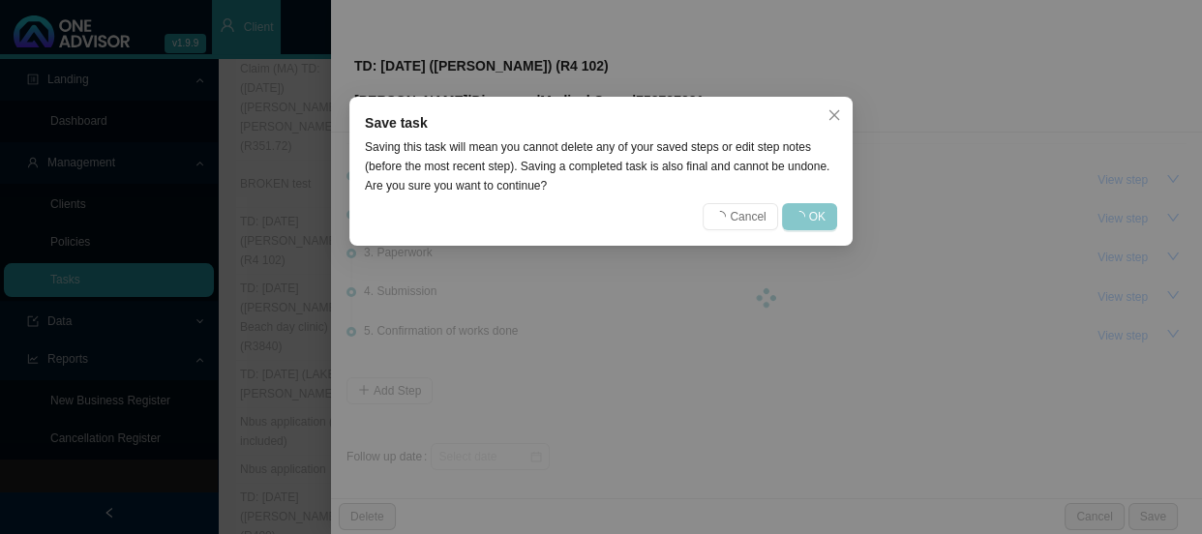
scroll to position [0, 0]
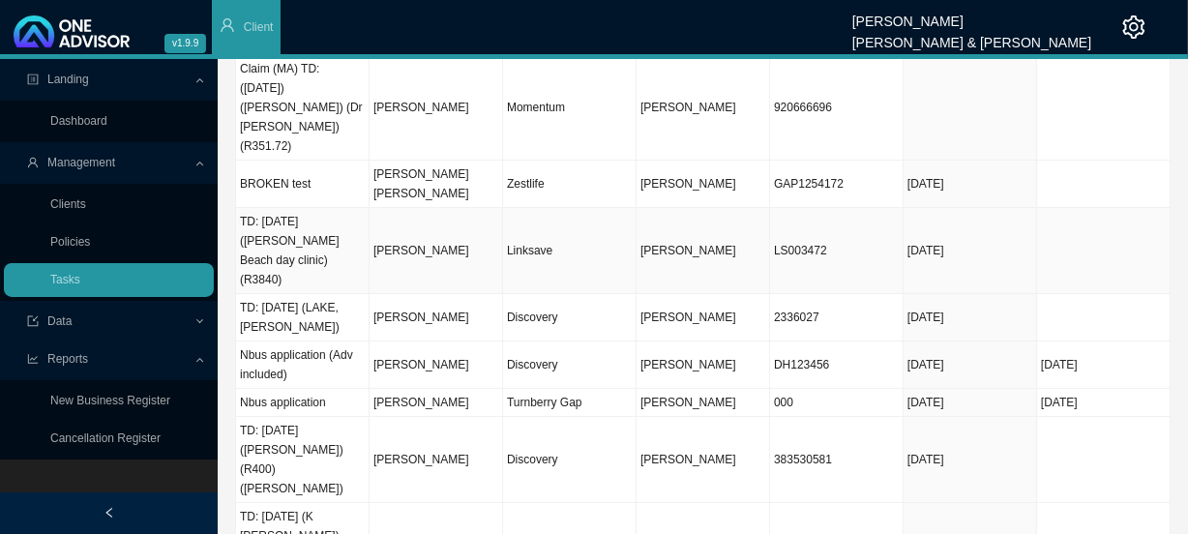
click at [472, 208] on td "[PERSON_NAME]" at bounding box center [437, 251] width 134 height 86
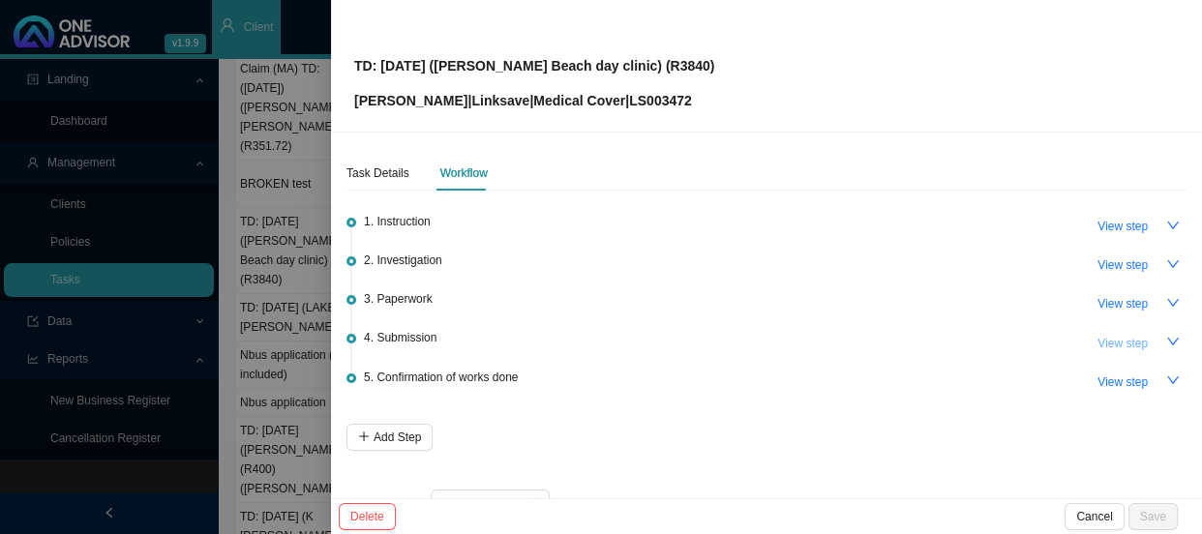
click at [1103, 339] on span "View step" at bounding box center [1122, 343] width 50 height 19
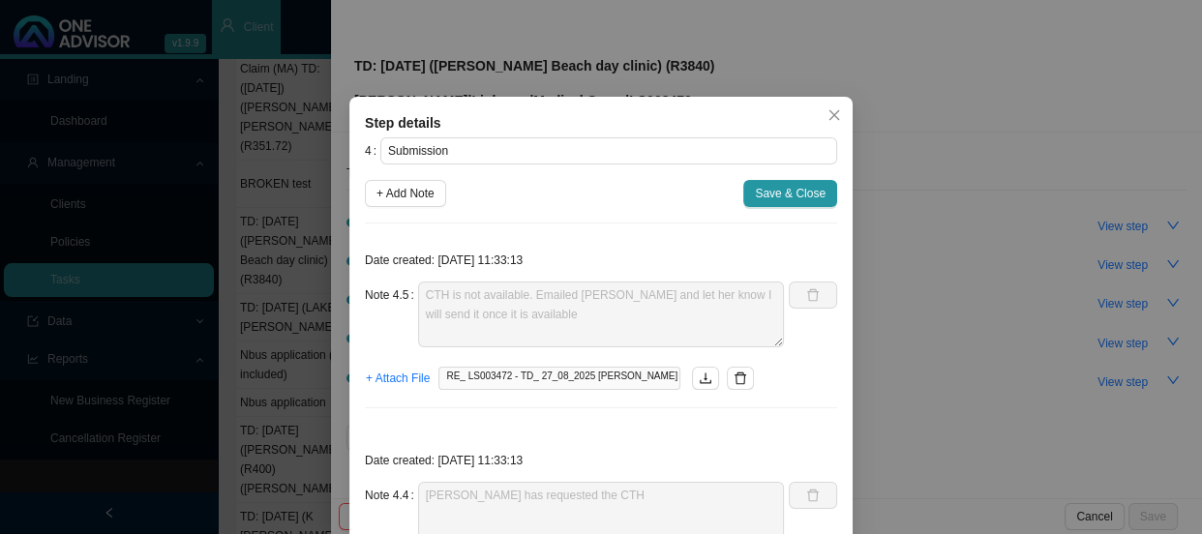
click at [708, 51] on div "Step details 4 Submission + Add Note Save & Close Date created: [DATE] 11:33:13…" at bounding box center [601, 267] width 1202 height 534
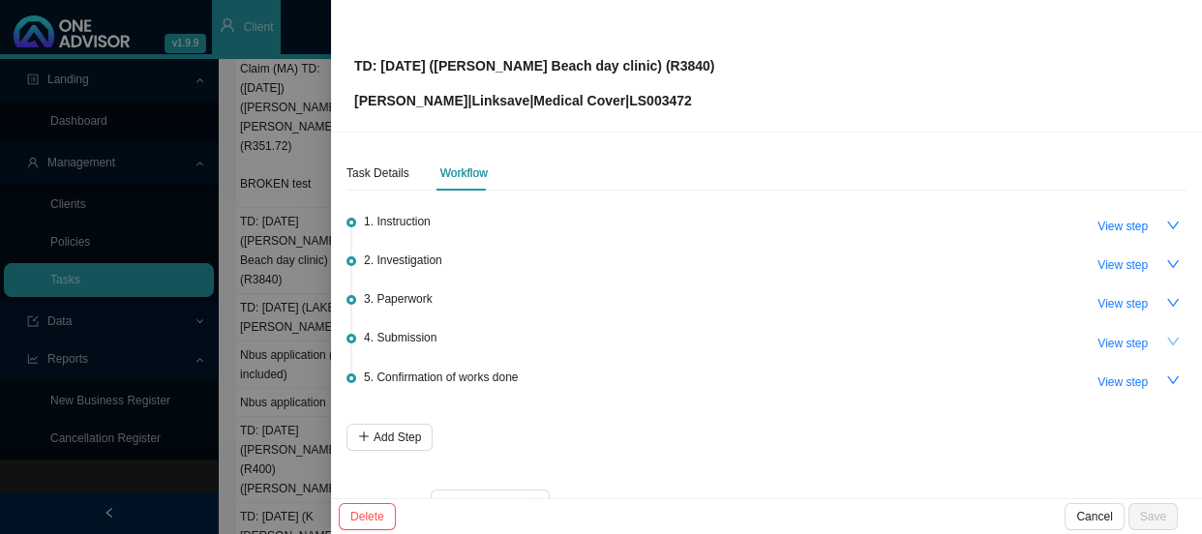
click at [1167, 338] on icon "down" at bounding box center [1173, 342] width 12 height 8
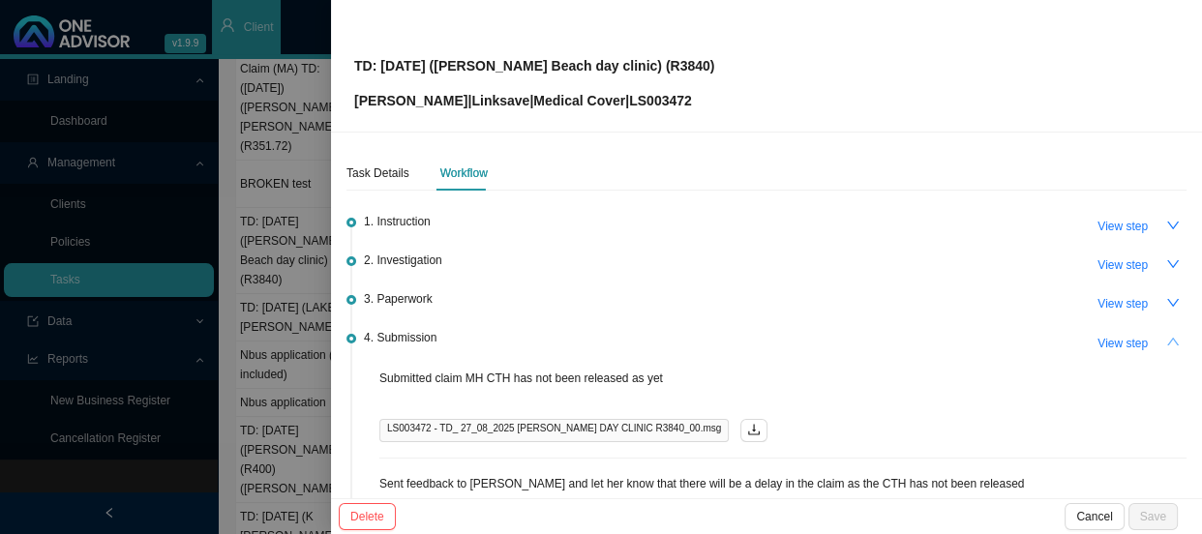
click at [1166, 339] on icon "up" at bounding box center [1173, 342] width 14 height 14
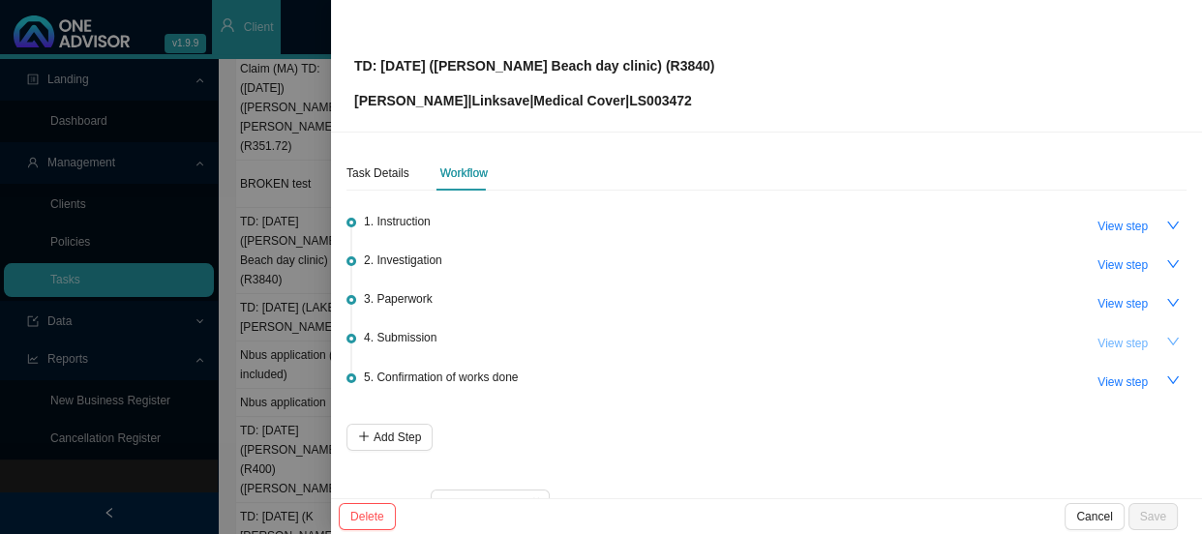
click at [1123, 334] on span "View step" at bounding box center [1122, 343] width 50 height 19
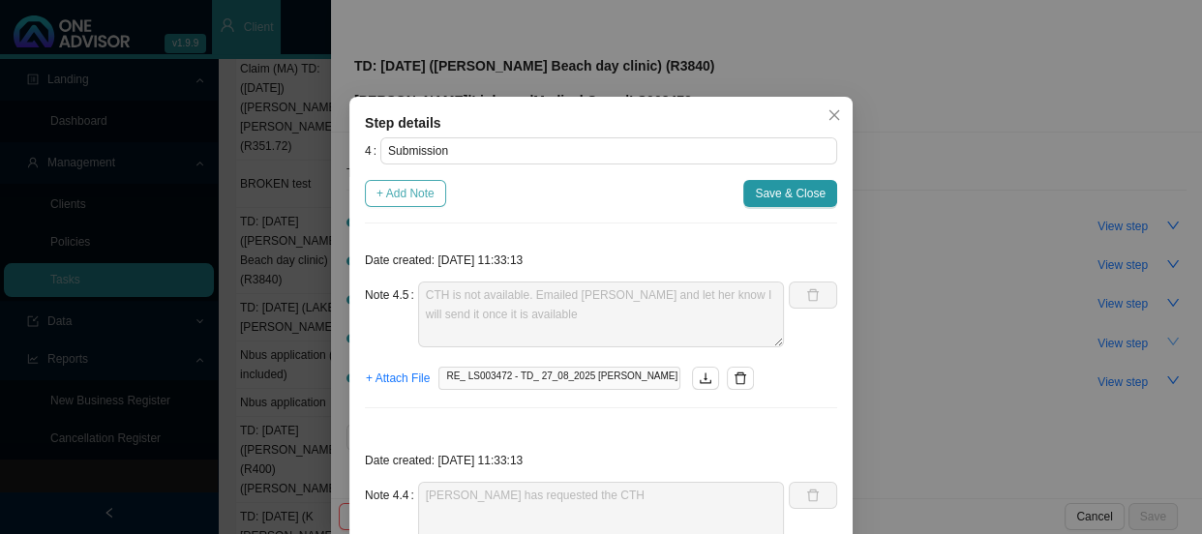
click at [402, 194] on span "+ Add Note" at bounding box center [405, 193] width 58 height 19
type textarea "CTH is not available. Emailed [PERSON_NAME] and let her know I will send it onc…"
type textarea "[PERSON_NAME] has requested the CTH"
type textarea "SPM 889959/9/25 Claim has been registered"
type textarea "Sent feedback to [PERSON_NAME] and let her know that there will be a delay in t…"
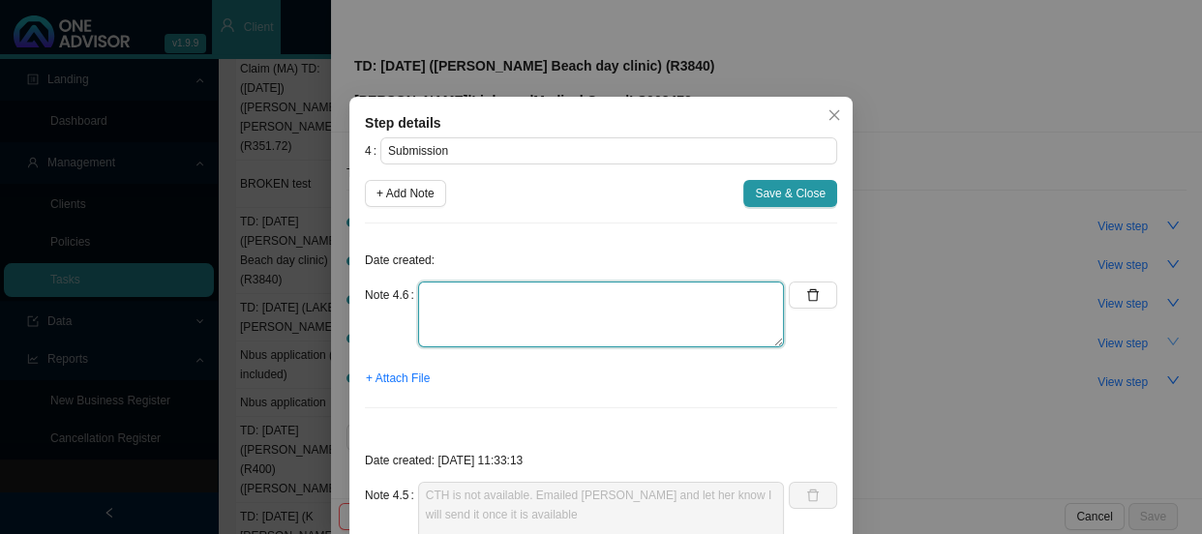
click at [468, 293] on textarea at bounding box center [601, 315] width 366 height 66
type textarea "CTH for the hospital is still not available"
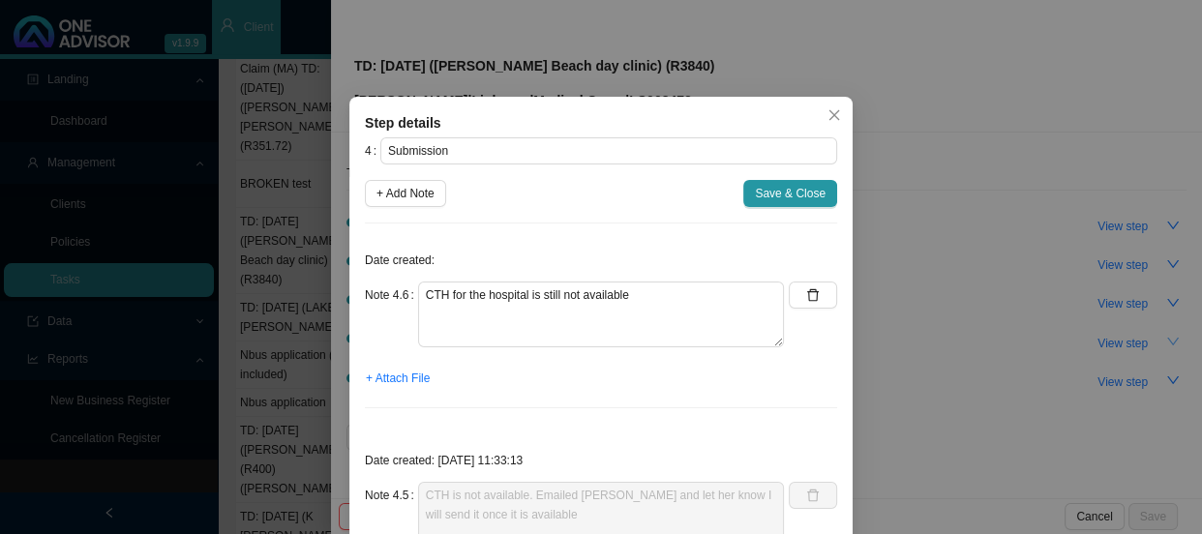
click at [770, 191] on span "Save & Close" at bounding box center [790, 193] width 71 height 19
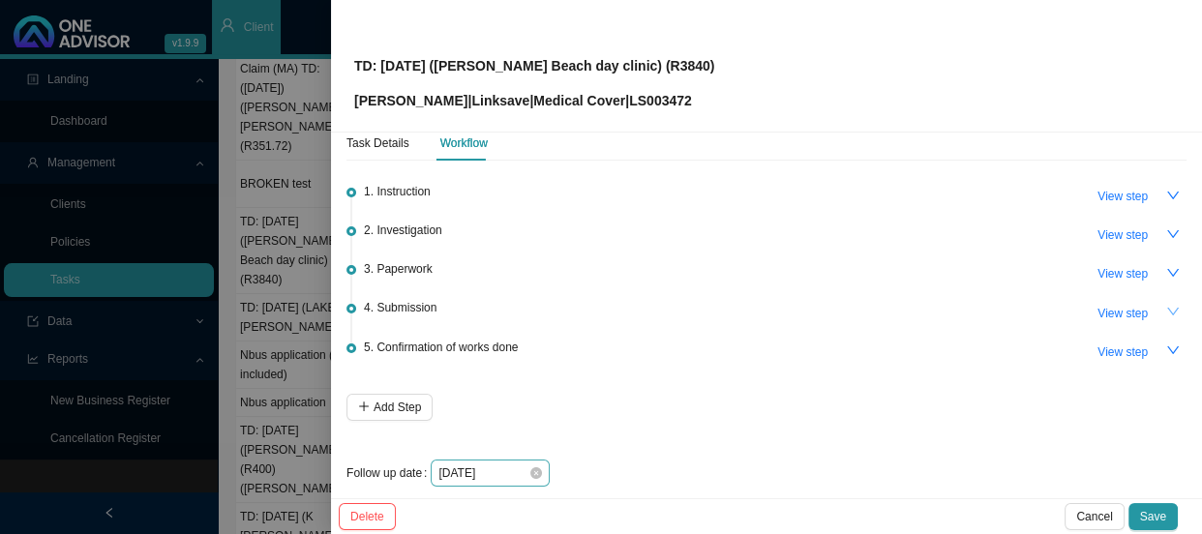
scroll to position [46, 0]
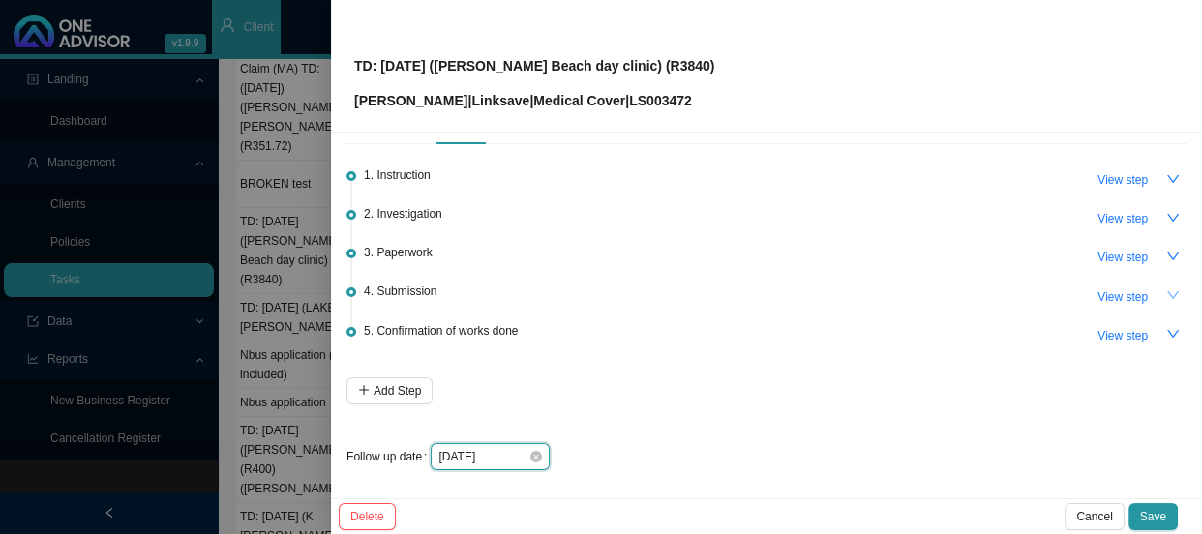
click at [511, 454] on input "[DATE]" at bounding box center [483, 456] width 90 height 19
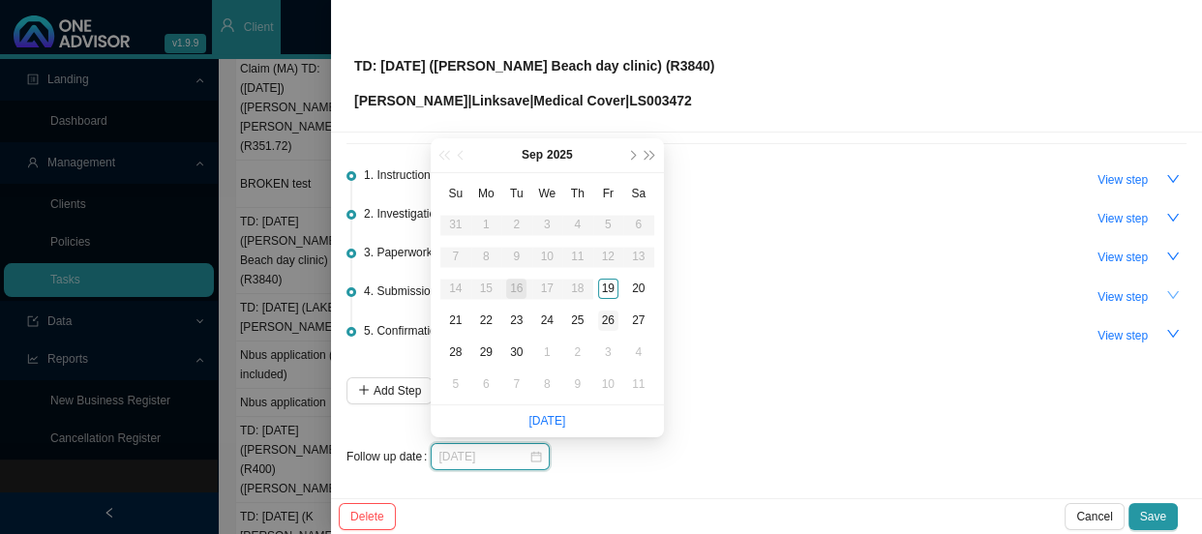
type input "[DATE]"
click at [612, 321] on div "26" at bounding box center [608, 321] width 20 height 20
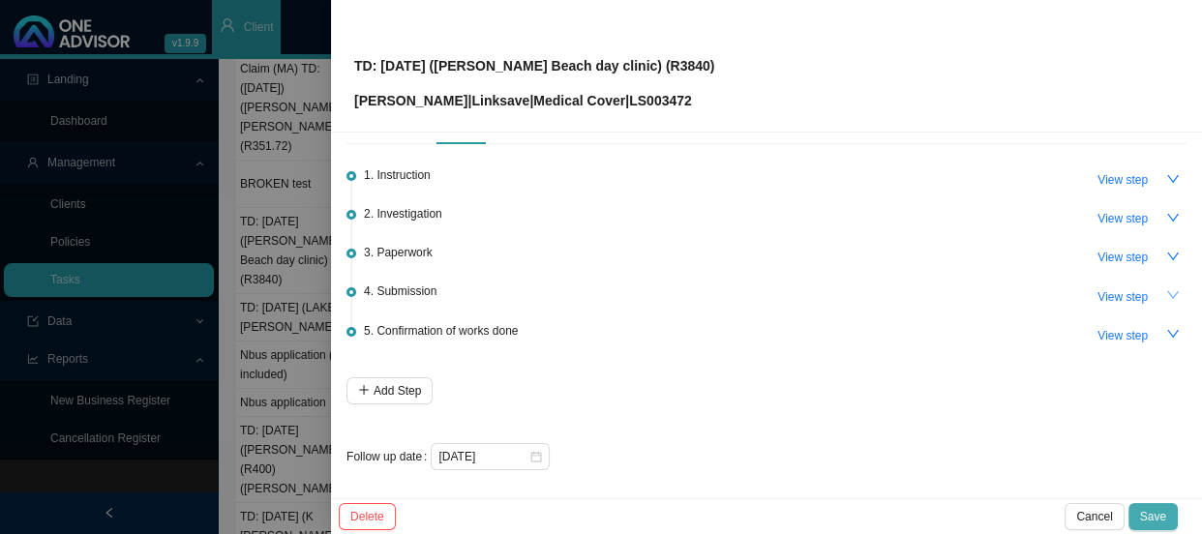
click at [1173, 514] on button "Save" at bounding box center [1152, 516] width 49 height 27
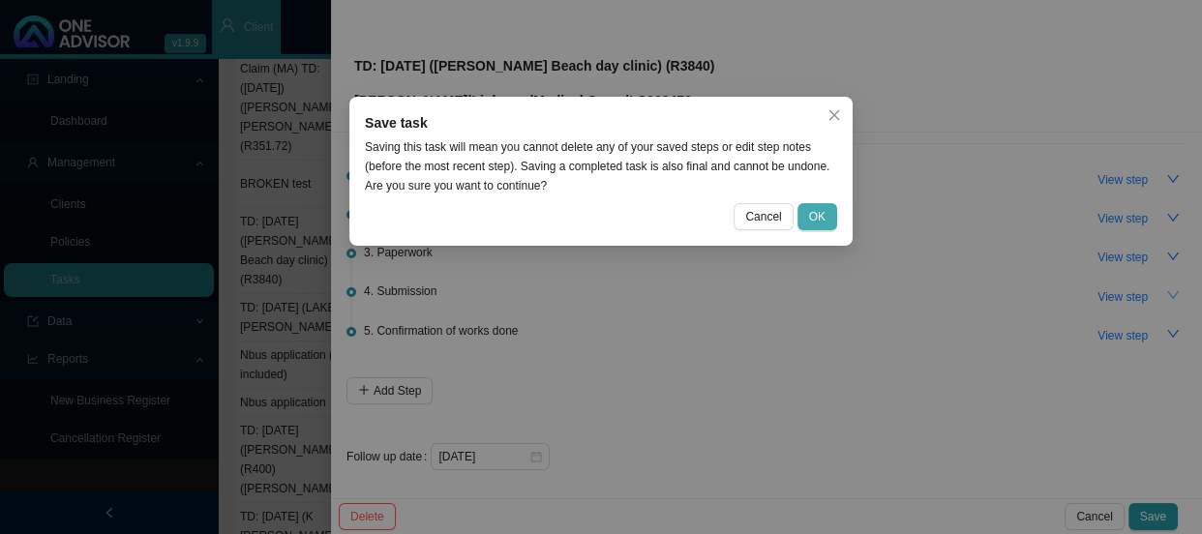
click at [830, 221] on button "OK" at bounding box center [817, 216] width 40 height 27
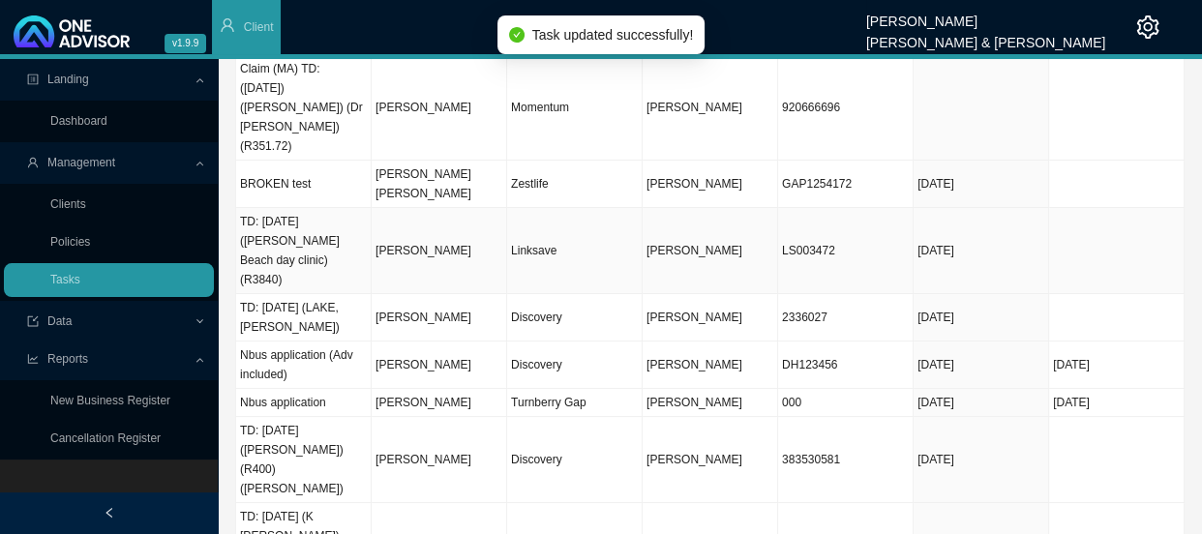
scroll to position [77, 0]
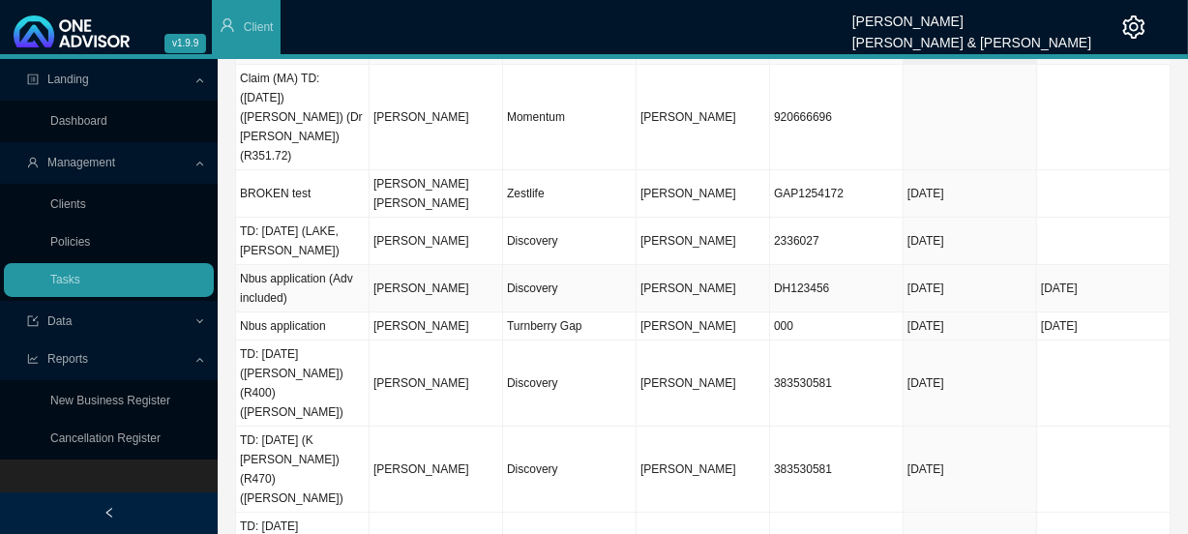
click at [478, 265] on td "[PERSON_NAME]" at bounding box center [437, 288] width 134 height 47
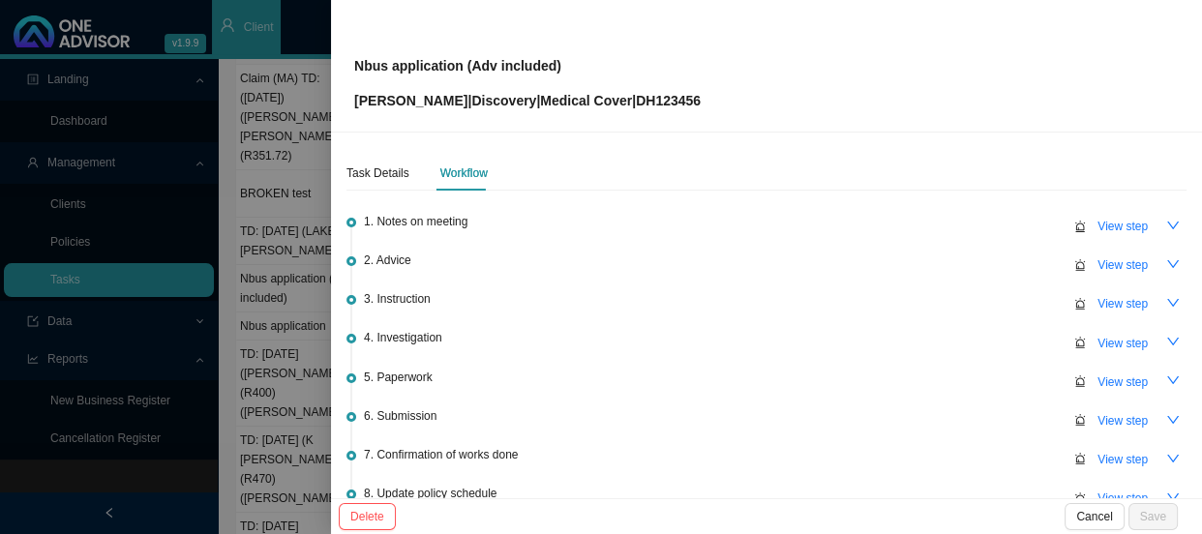
click at [340, 165] on div "Task Details Workflow 1. Notes on meeting View step 2. Advice View step 3. Inst…" at bounding box center [766, 316] width 871 height 366
click at [279, 203] on div at bounding box center [601, 267] width 1202 height 534
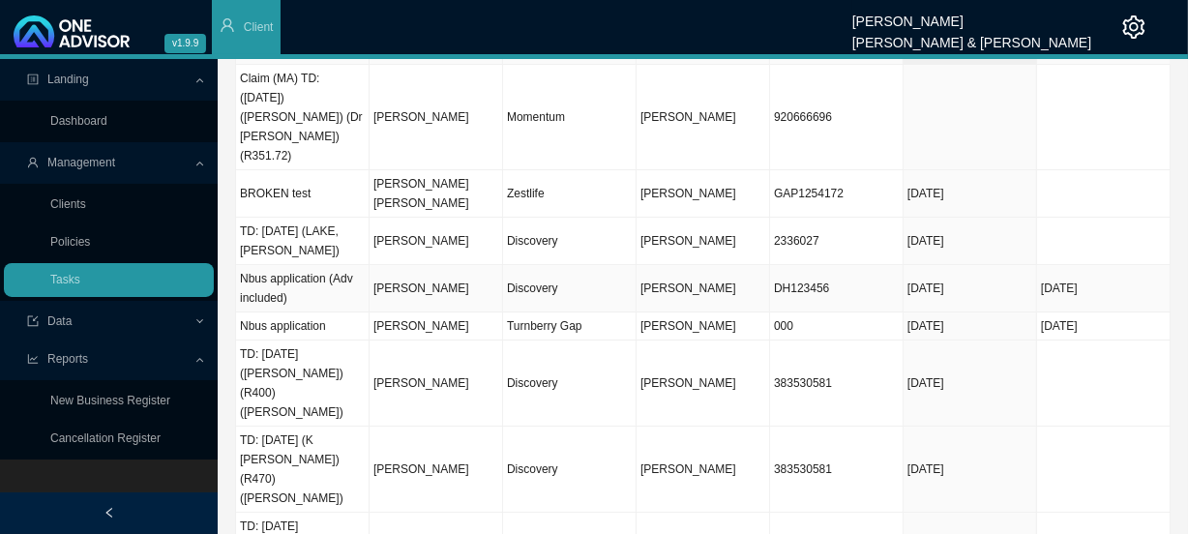
click at [408, 265] on td "[PERSON_NAME]" at bounding box center [437, 288] width 134 height 47
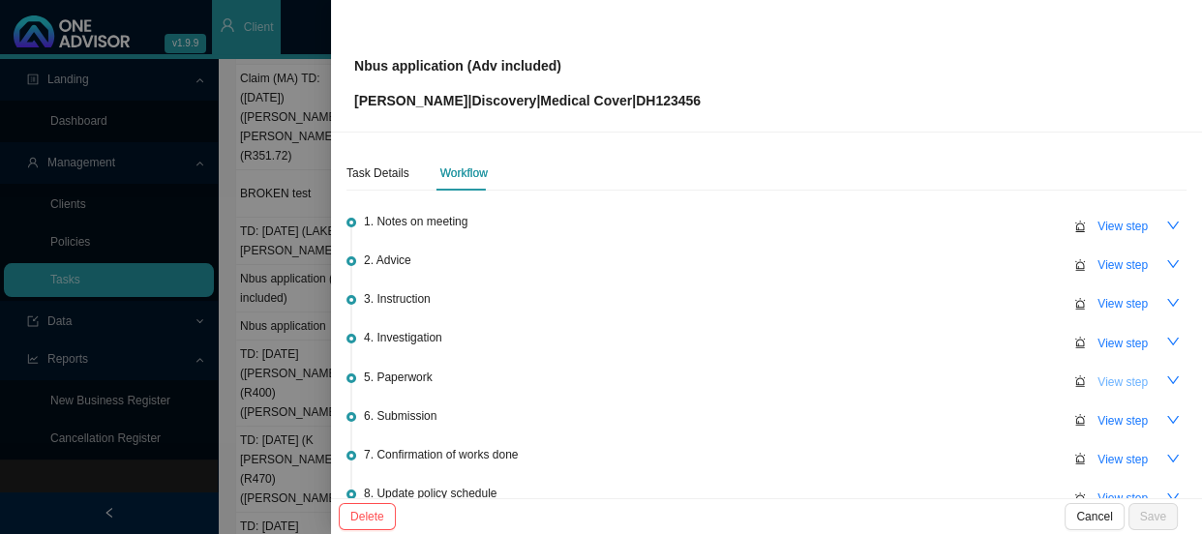
click at [1110, 377] on span "View step" at bounding box center [1122, 382] width 50 height 19
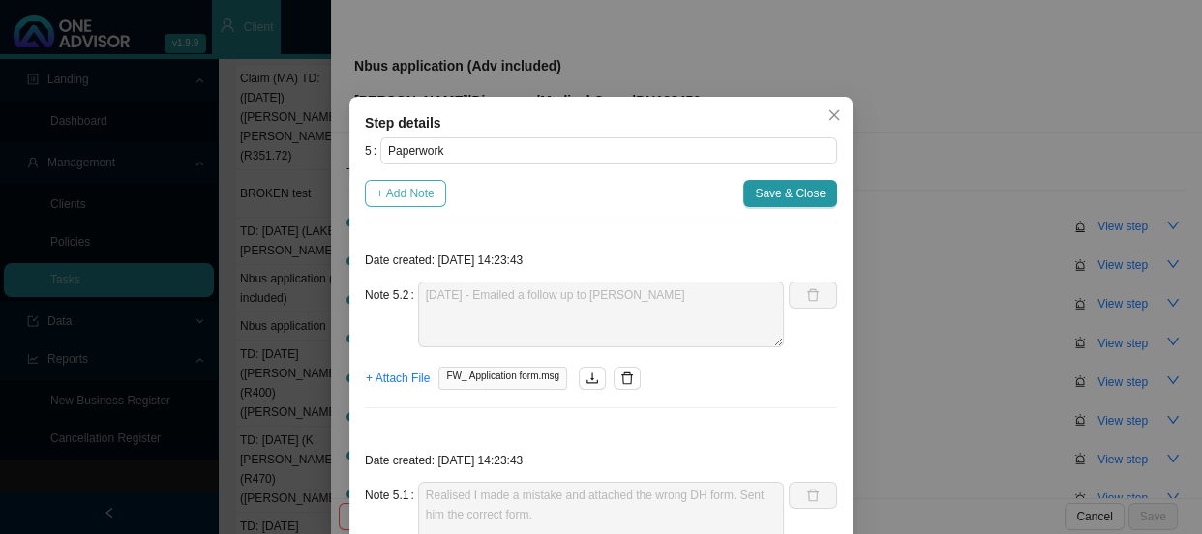
click at [395, 199] on span "+ Add Note" at bounding box center [405, 193] width 58 height 19
type textarea "[DATE] - Emailed a follow up to [PERSON_NAME]"
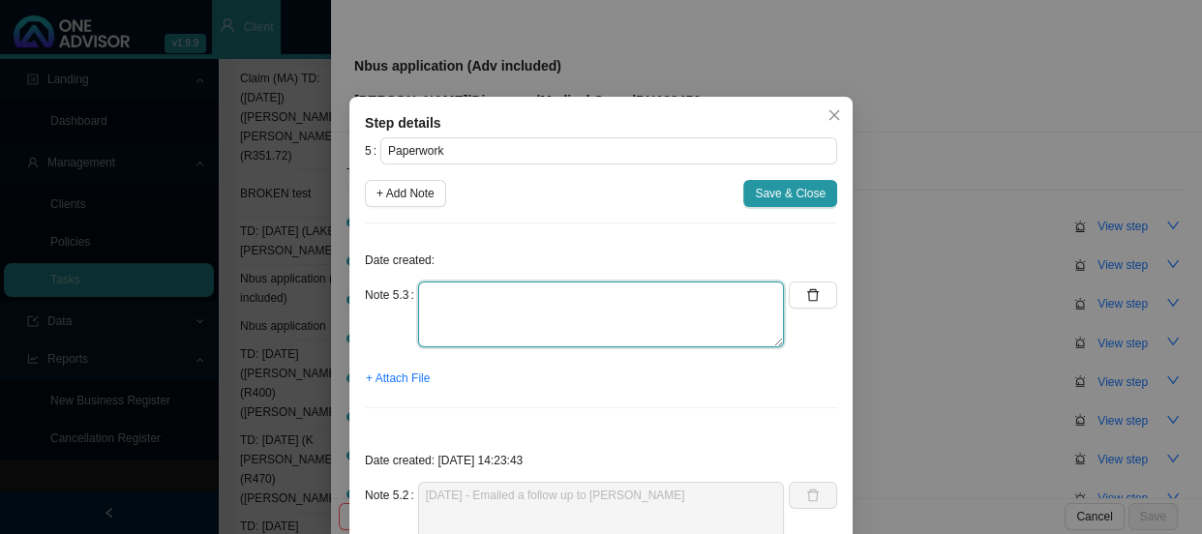
click at [592, 315] on textarea at bounding box center [601, 315] width 366 height 66
click at [590, 297] on textarea "Phoned [PERSON_NAME] 072 858 7505 - no answer. Left" at bounding box center [601, 315] width 366 height 66
click at [723, 302] on textarea "Phoned [PERSON_NAME] 072 858 7505 - No answer. Left" at bounding box center [601, 315] width 366 height 66
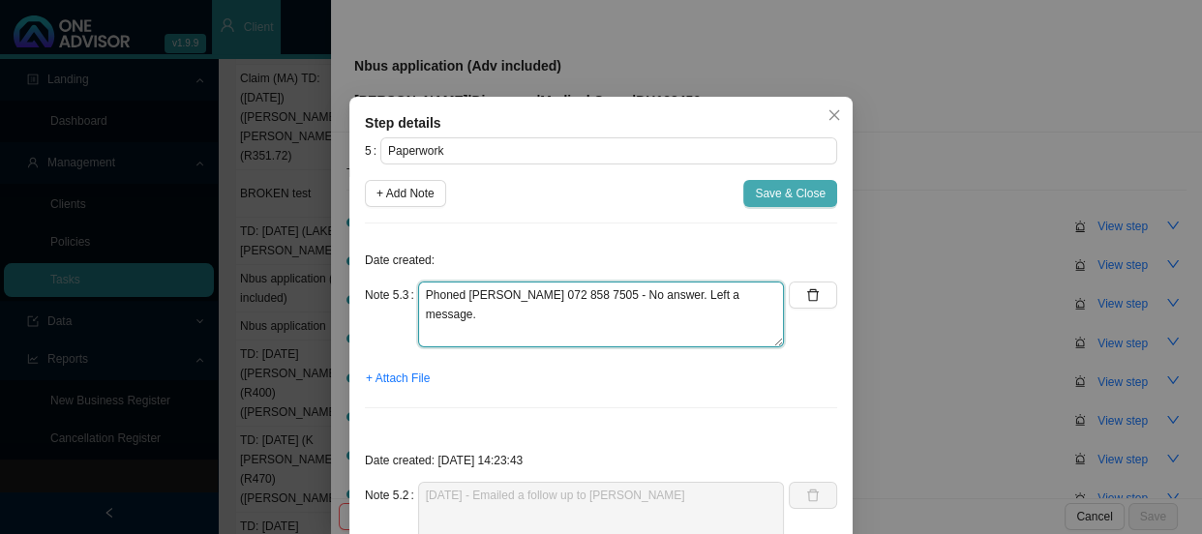
type textarea "Phoned [PERSON_NAME] 072 858 7505 - No answer. Left a message."
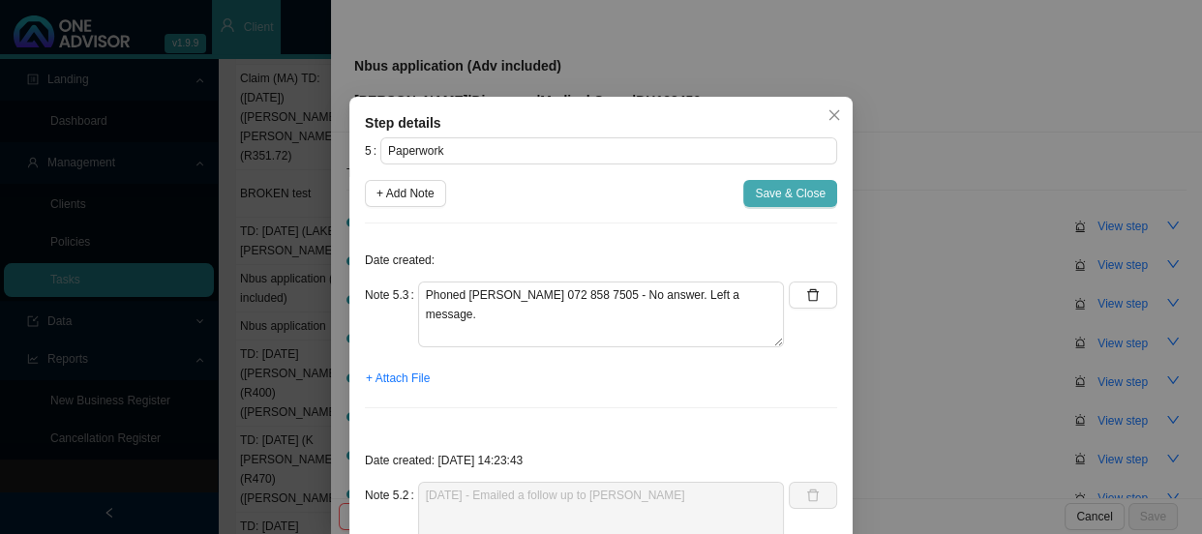
click at [788, 186] on span "Save & Close" at bounding box center [790, 193] width 71 height 19
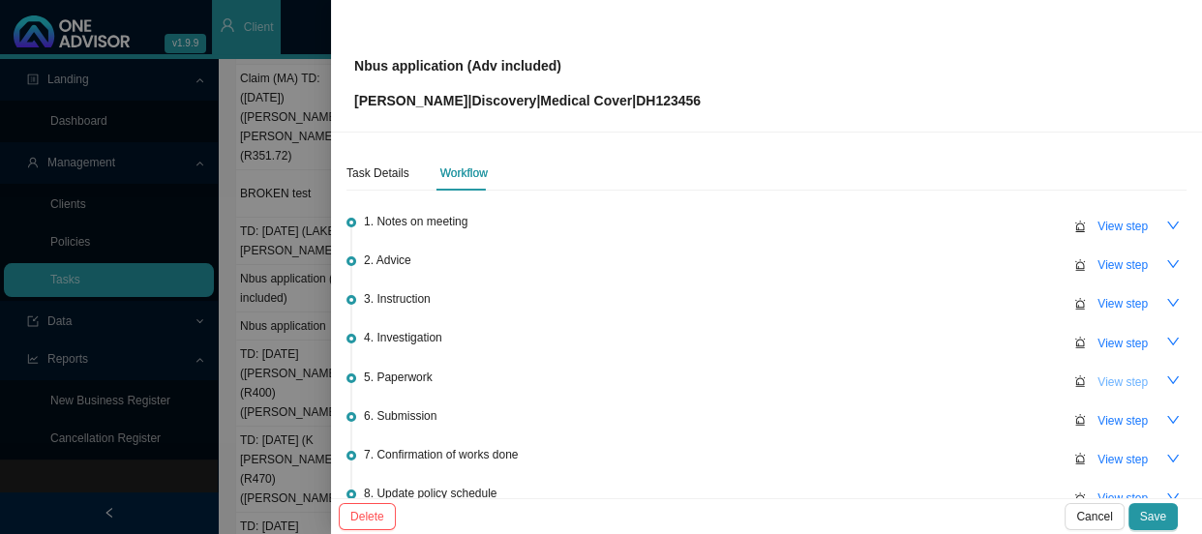
click at [1102, 383] on span "View step" at bounding box center [1122, 382] width 50 height 19
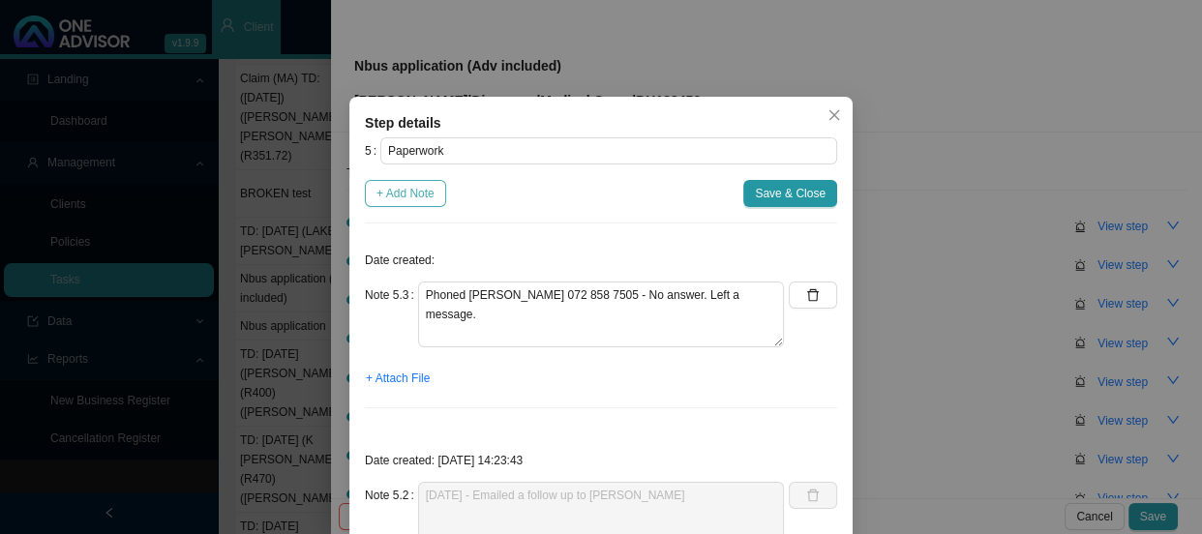
click at [396, 195] on span "+ Add Note" at bounding box center [405, 193] width 58 height 19
type textarea "Phoned [PERSON_NAME] 072 858 7505 - No answer. Left a message."
type textarea "[DATE] - Emailed a follow up to [PERSON_NAME]"
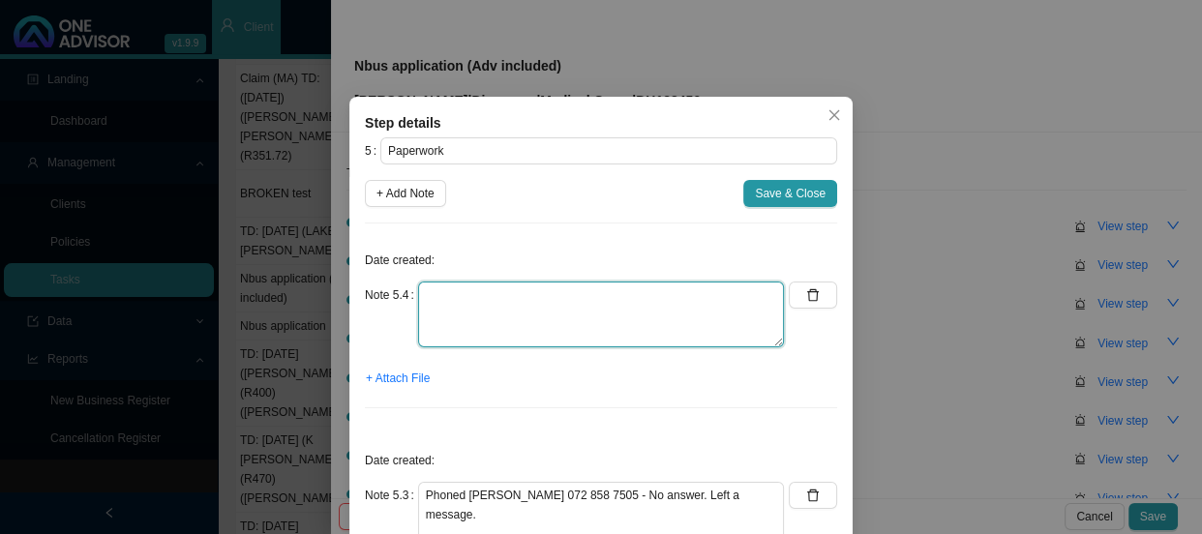
click at [454, 302] on textarea at bounding box center [601, 315] width 366 height 66
type textarea "Emailed forms to [PERSON_NAME] again"
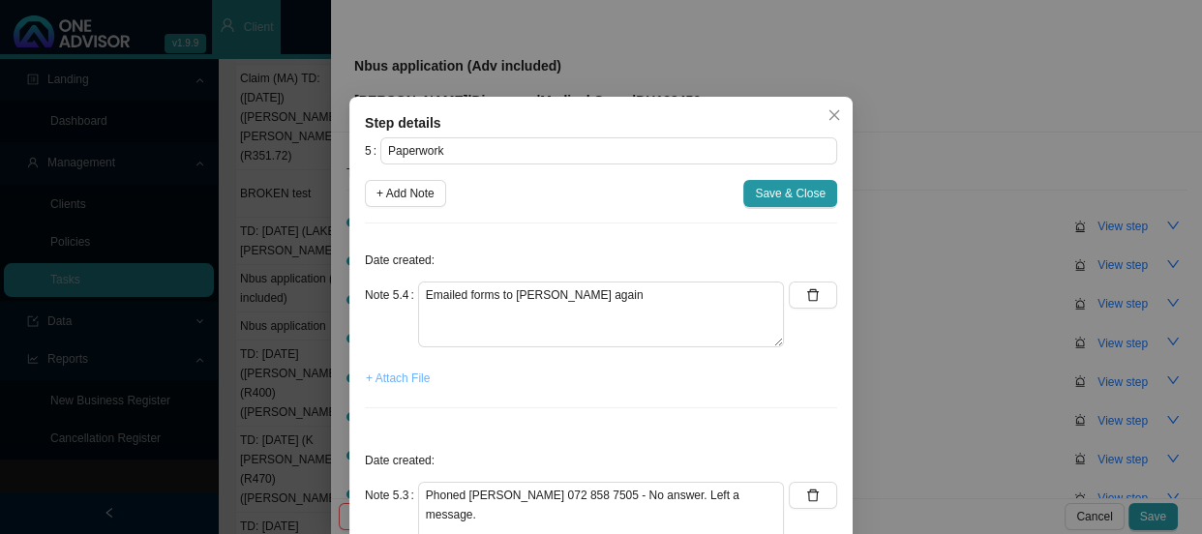
click at [383, 379] on span "+ Attach File" at bounding box center [398, 378] width 64 height 19
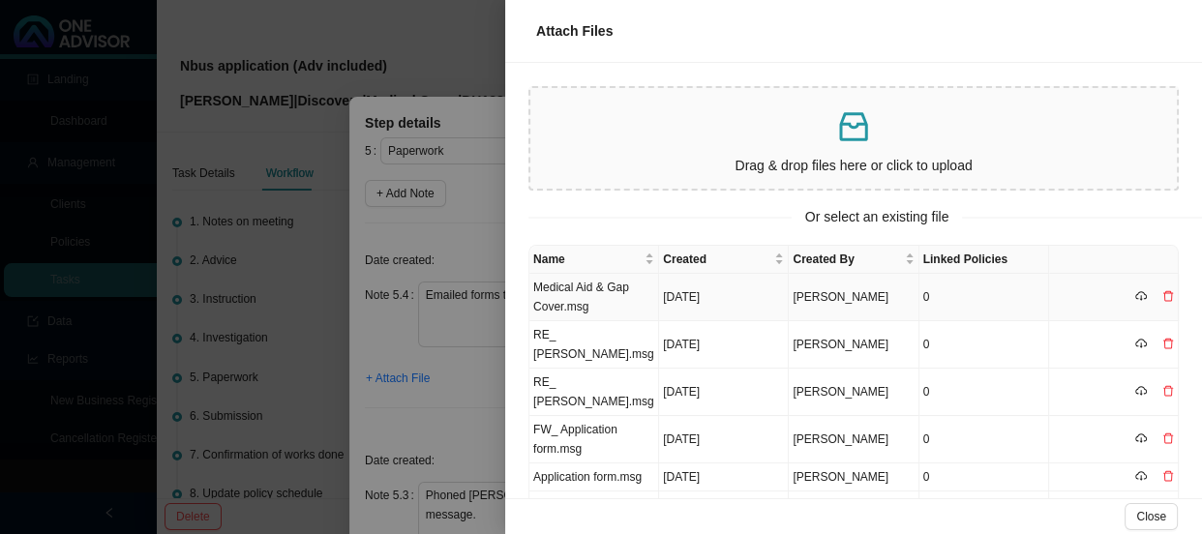
click at [622, 290] on td "Medical Aid & Gap Cover.msg" at bounding box center [594, 297] width 130 height 47
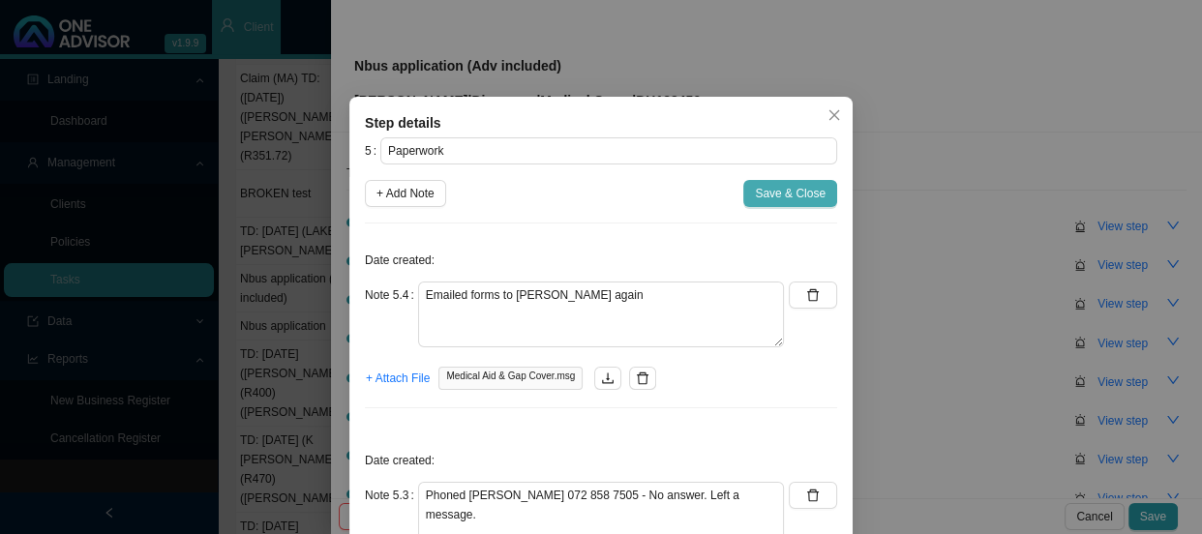
click at [767, 189] on span "Save & Close" at bounding box center [790, 193] width 71 height 19
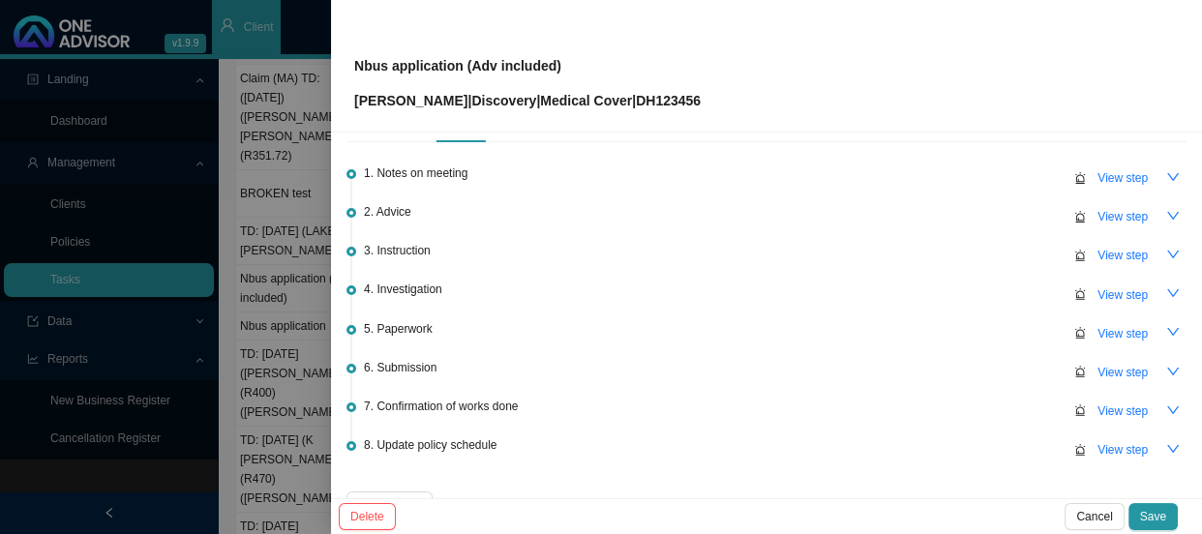
scroll to position [162, 0]
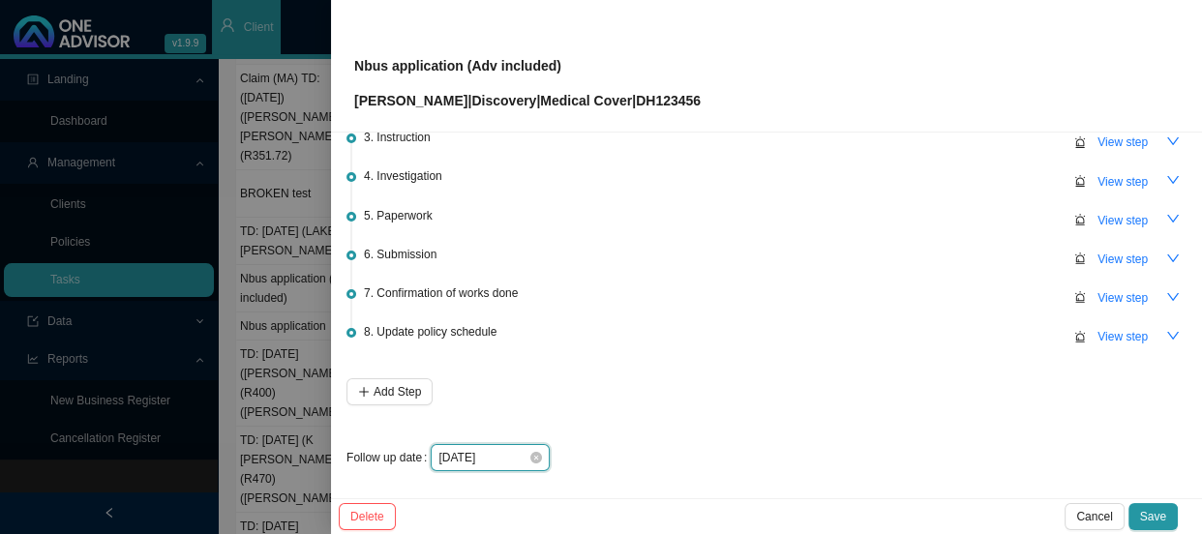
click at [503, 450] on input "[DATE]" at bounding box center [483, 457] width 90 height 19
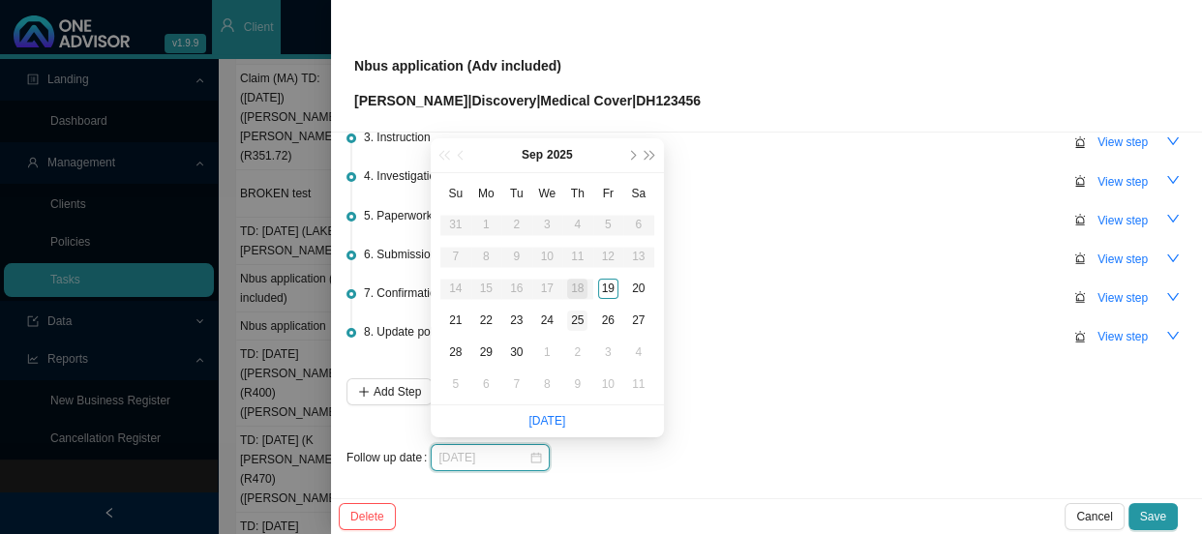
type input "[DATE]"
click at [581, 323] on div "25" at bounding box center [577, 321] width 20 height 20
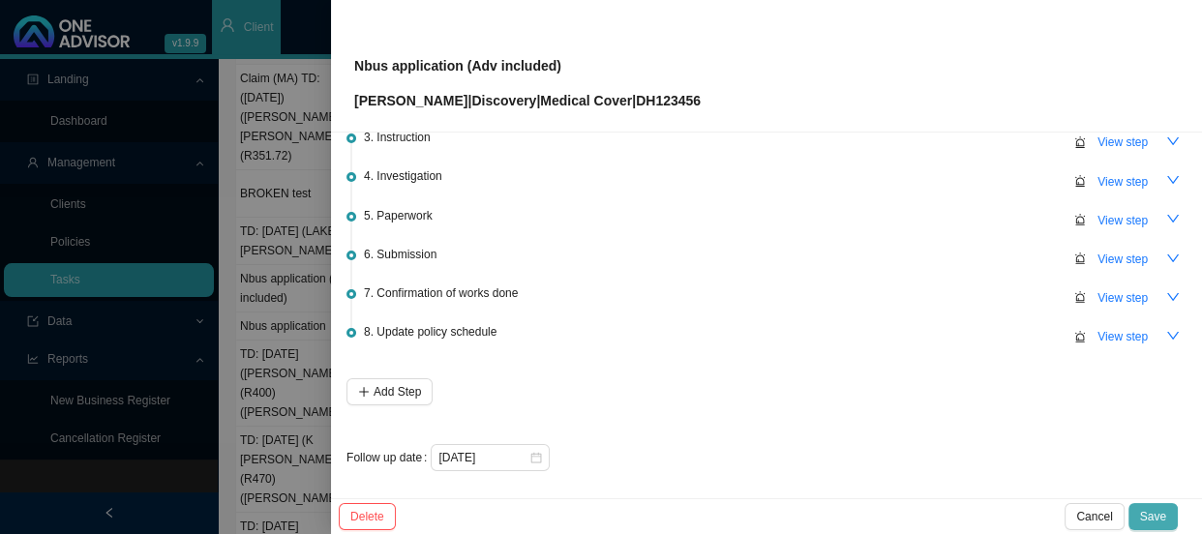
click at [1164, 521] on span "Save" at bounding box center [1153, 516] width 26 height 19
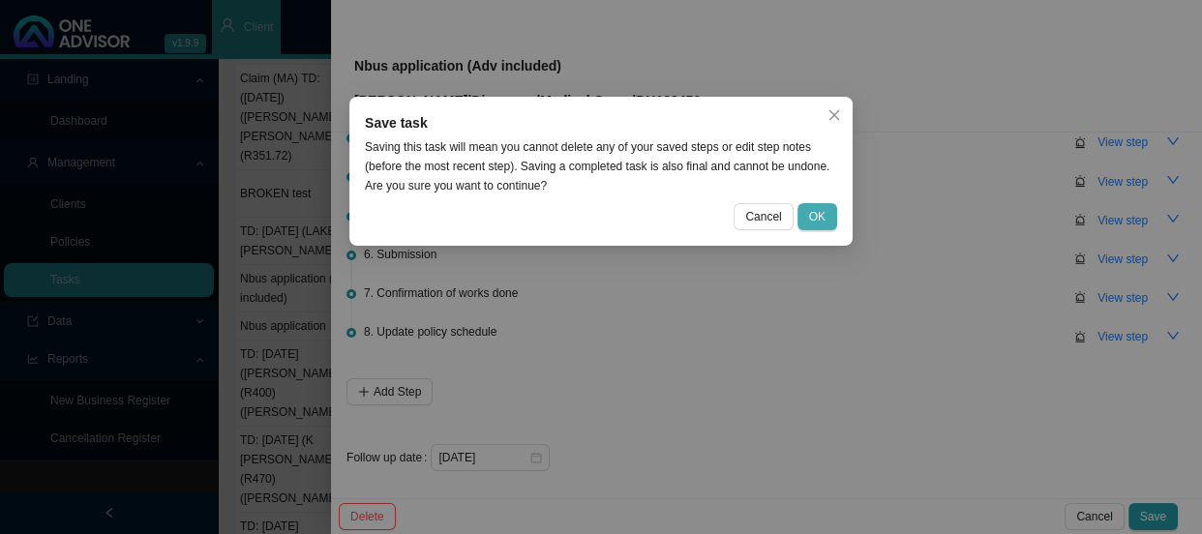
click at [811, 208] on span "OK" at bounding box center [817, 216] width 16 height 19
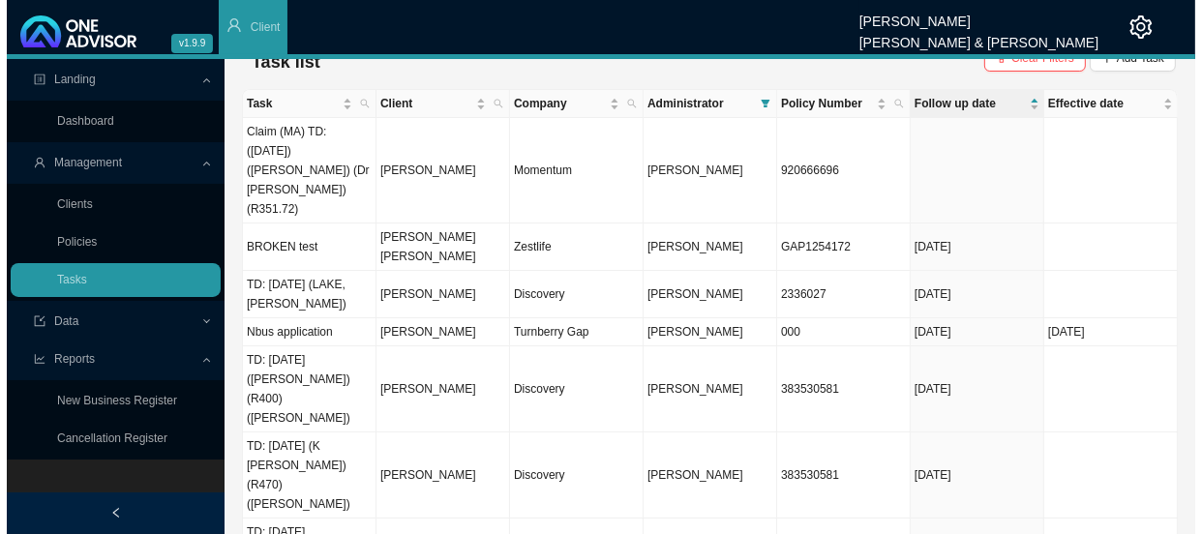
scroll to position [0, 0]
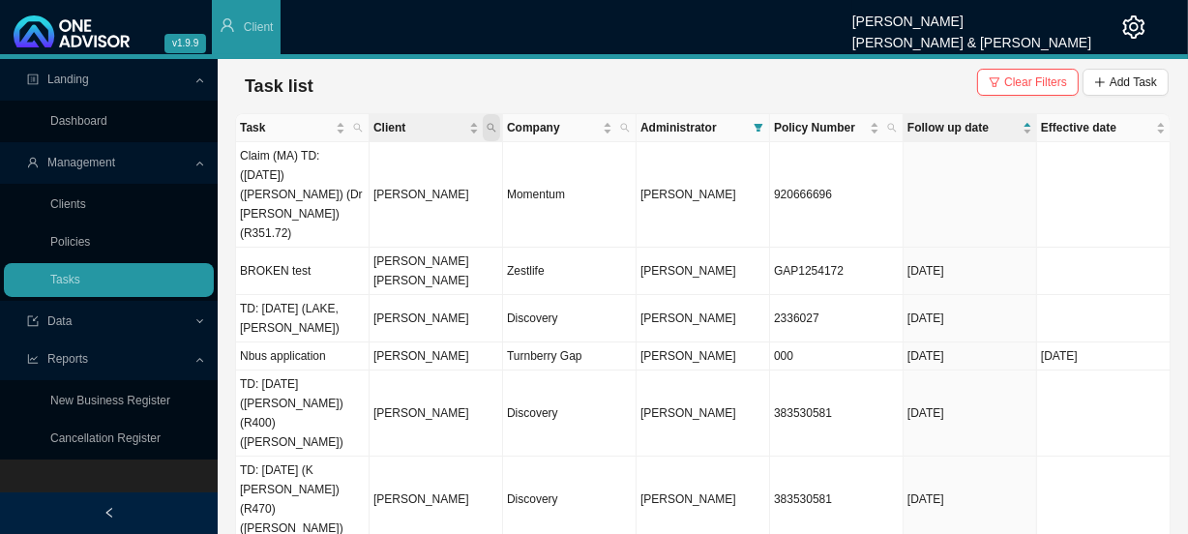
click at [493, 131] on icon "search" at bounding box center [492, 128] width 10 height 10
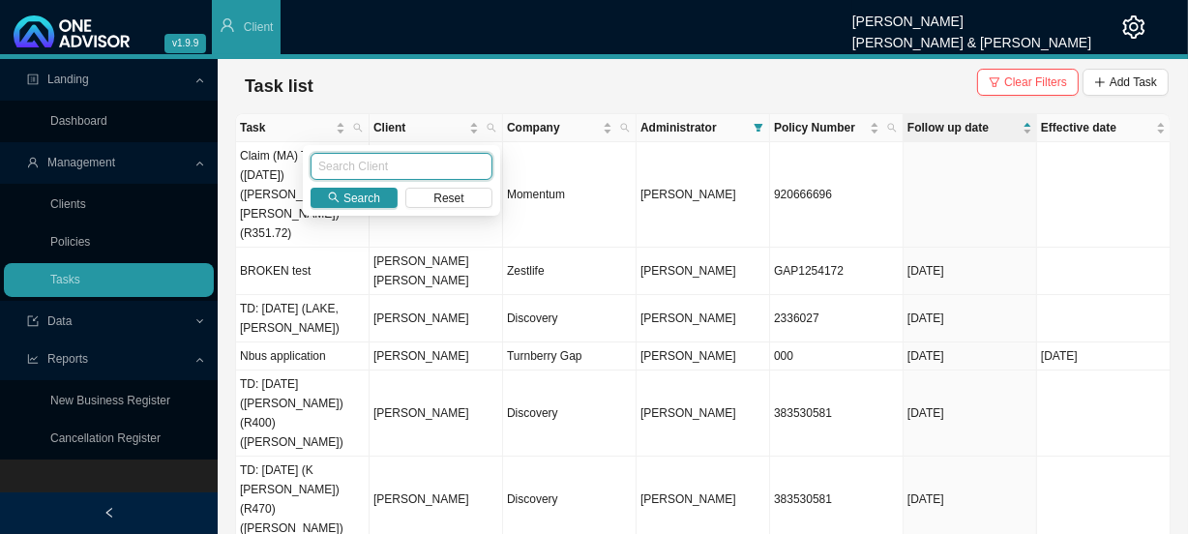
click at [412, 165] on input "text" at bounding box center [402, 166] width 182 height 27
type input "[GEOGRAPHIC_DATA]"
click at [365, 202] on span "Search" at bounding box center [362, 198] width 37 height 19
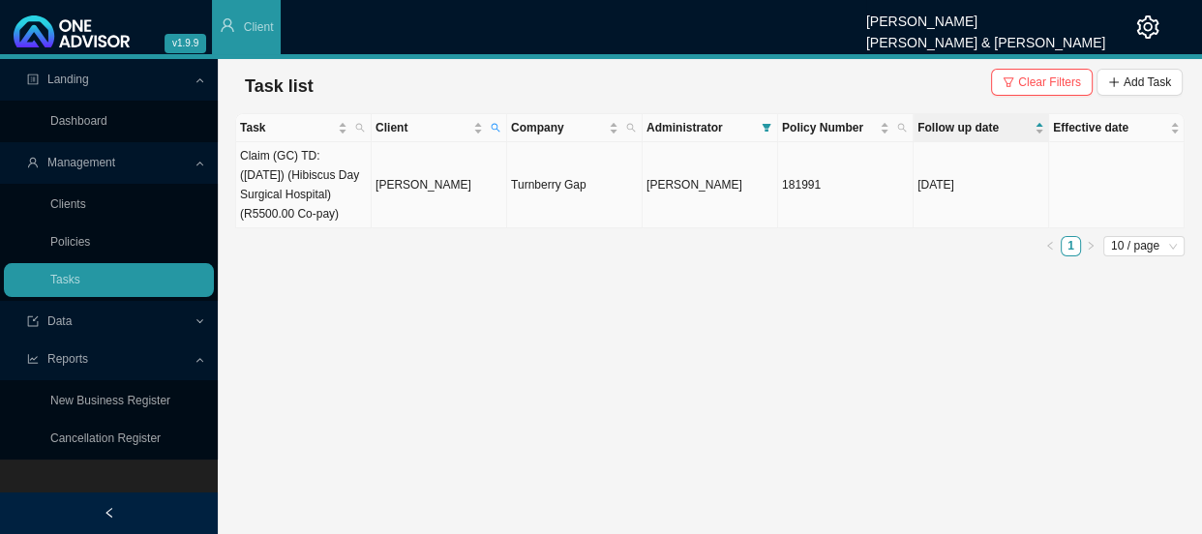
click at [412, 184] on td "[PERSON_NAME]" at bounding box center [439, 185] width 135 height 86
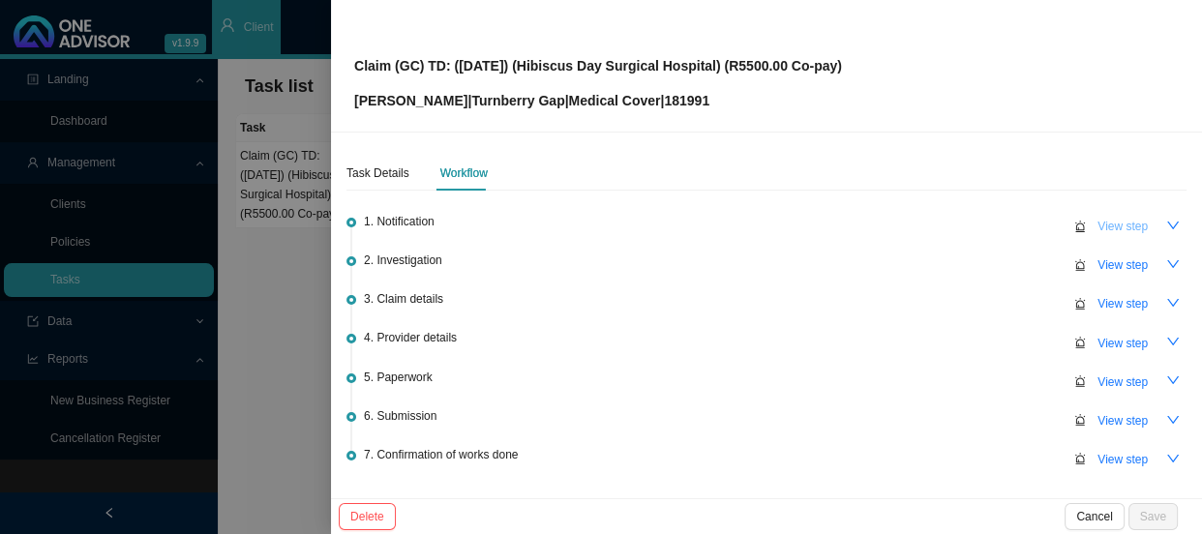
click at [1117, 224] on span "View step" at bounding box center [1122, 226] width 50 height 19
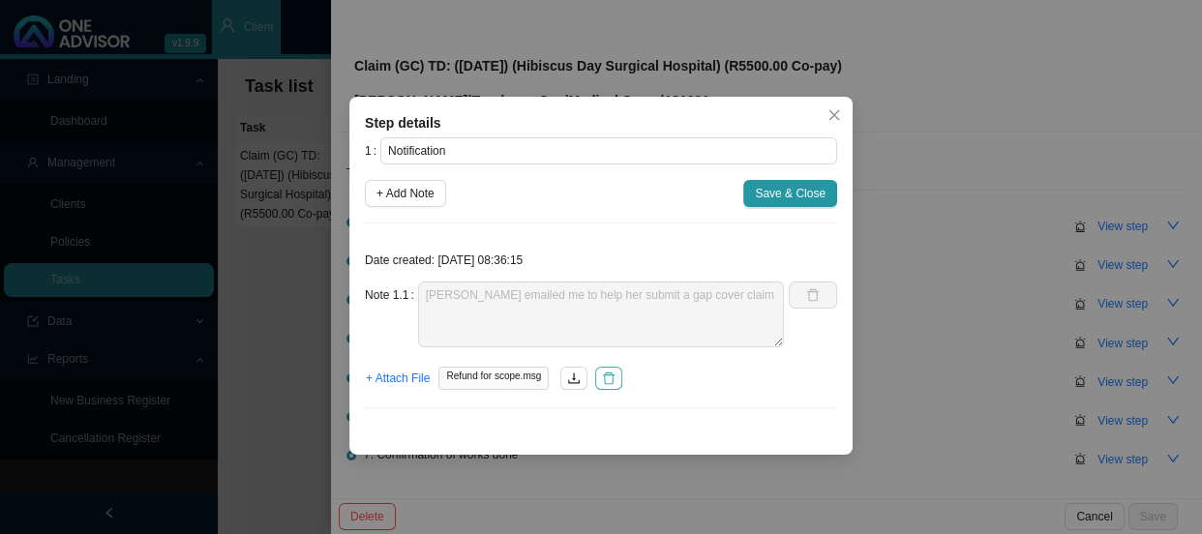
click at [609, 377] on icon "delete" at bounding box center [609, 379] width 14 height 14
click at [411, 380] on span "+ Attach File" at bounding box center [398, 378] width 64 height 19
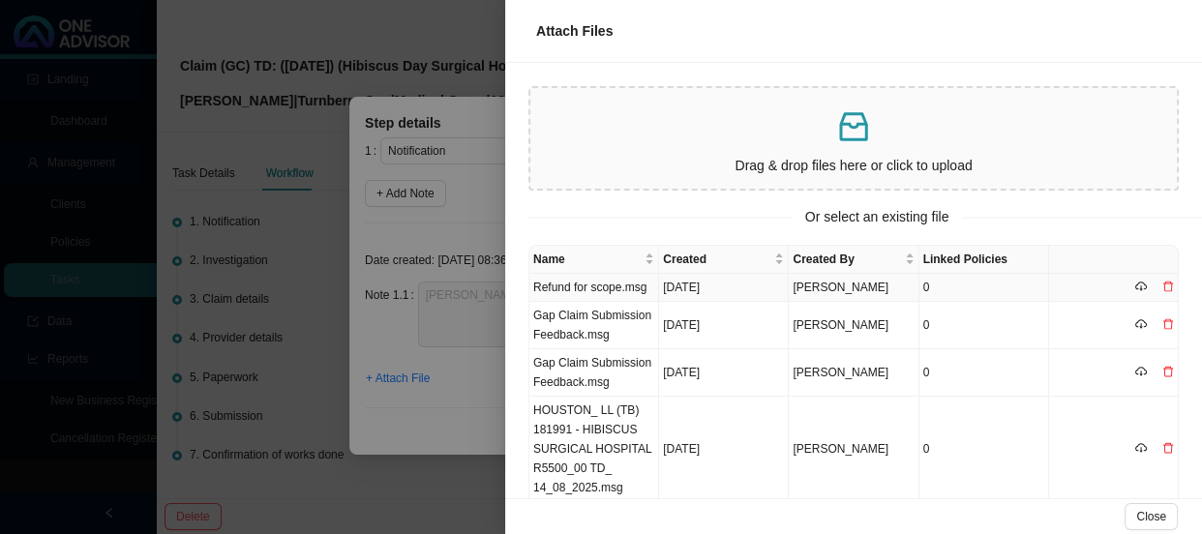
click at [611, 287] on td "Refund for scope.msg" at bounding box center [594, 288] width 130 height 28
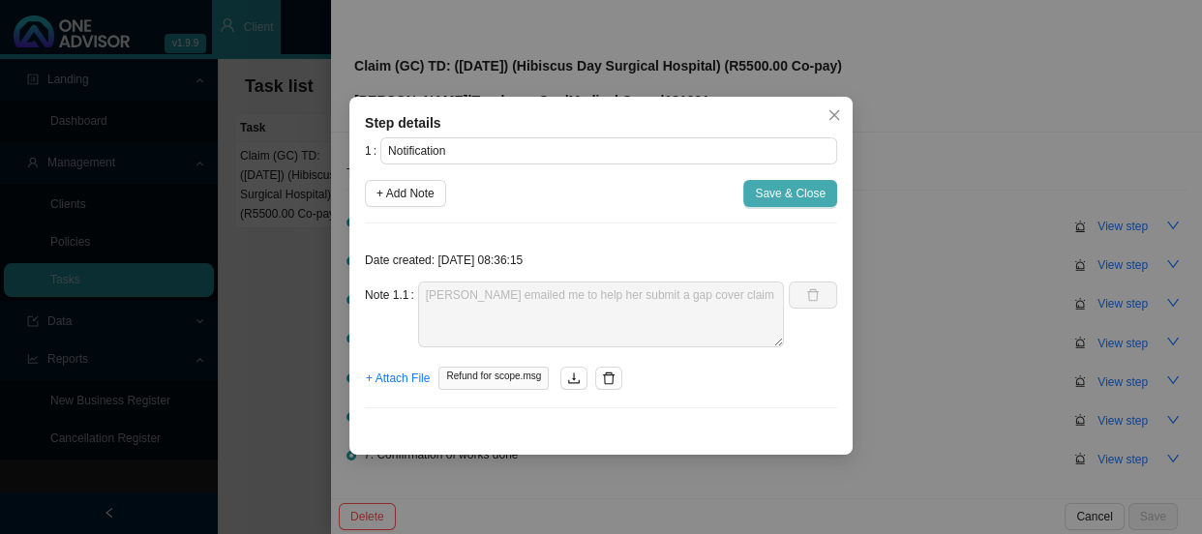
click at [771, 192] on span "Save & Close" at bounding box center [790, 193] width 71 height 19
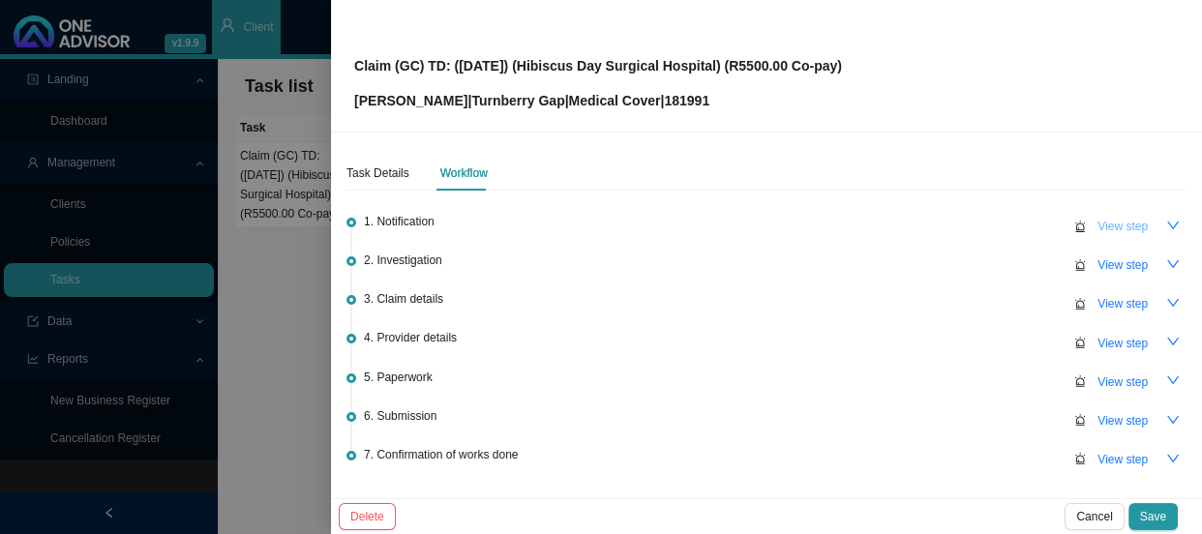
click at [1121, 231] on span "View step" at bounding box center [1122, 226] width 50 height 19
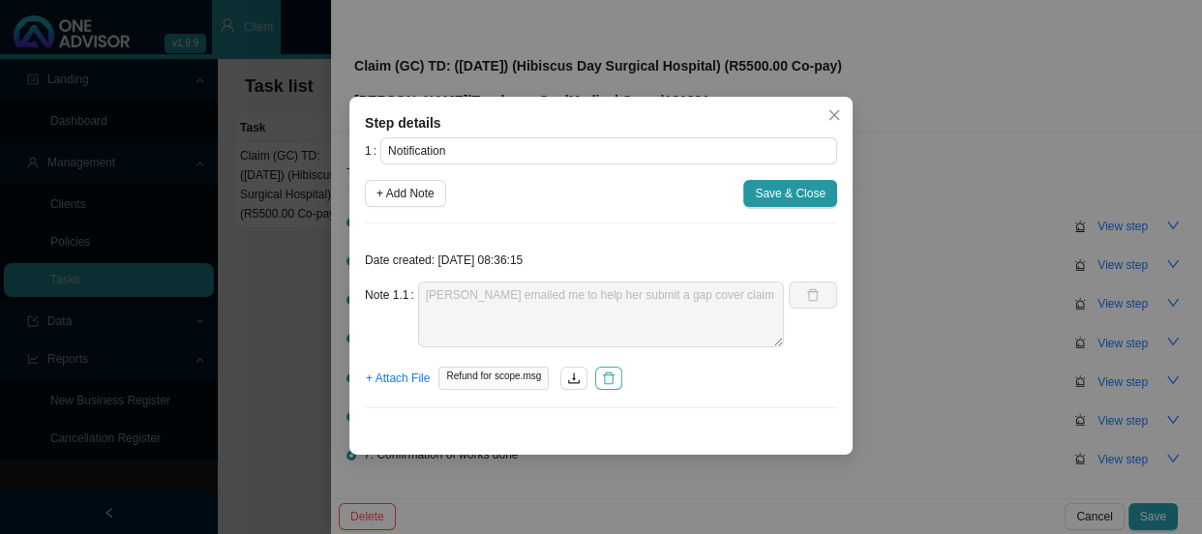
click at [610, 379] on icon "delete" at bounding box center [609, 379] width 14 height 14
click at [416, 376] on span "+ Attach File" at bounding box center [398, 378] width 64 height 19
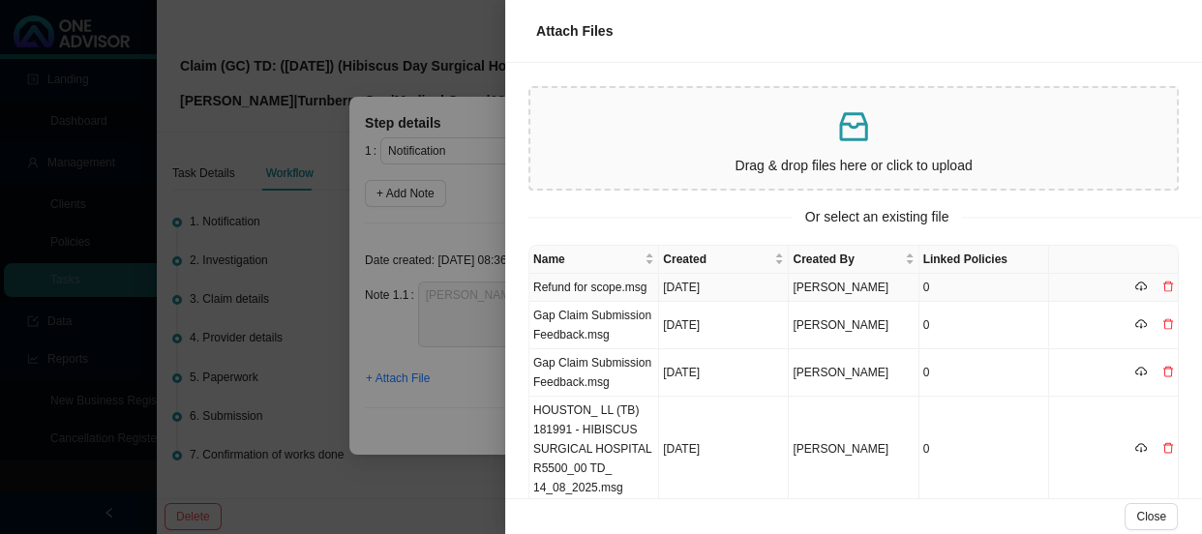
click at [609, 290] on td "Refund for scope.msg" at bounding box center [594, 288] width 130 height 28
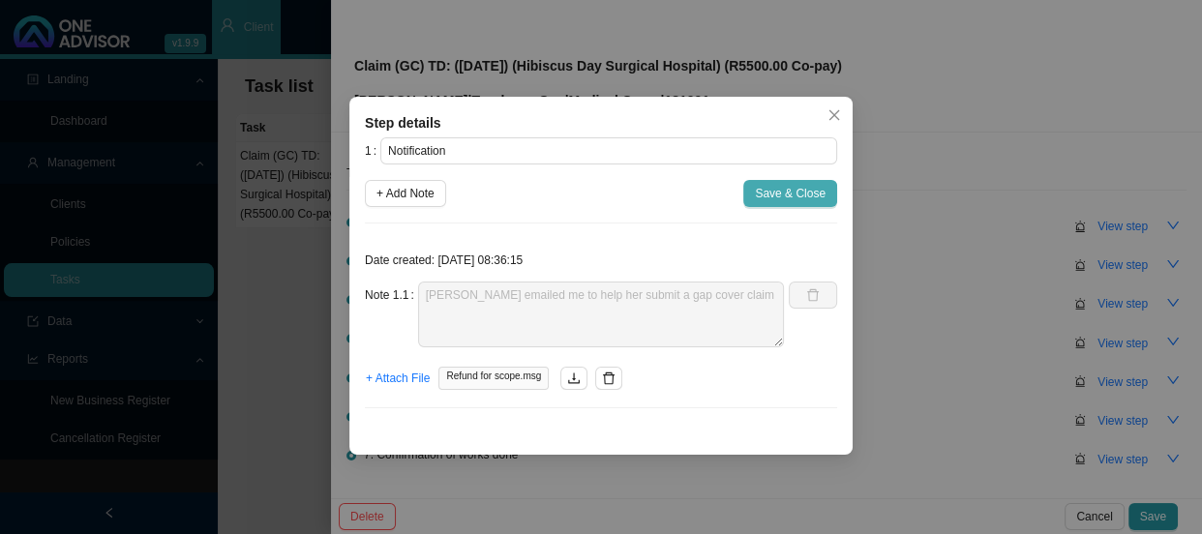
click at [776, 194] on span "Save & Close" at bounding box center [790, 193] width 71 height 19
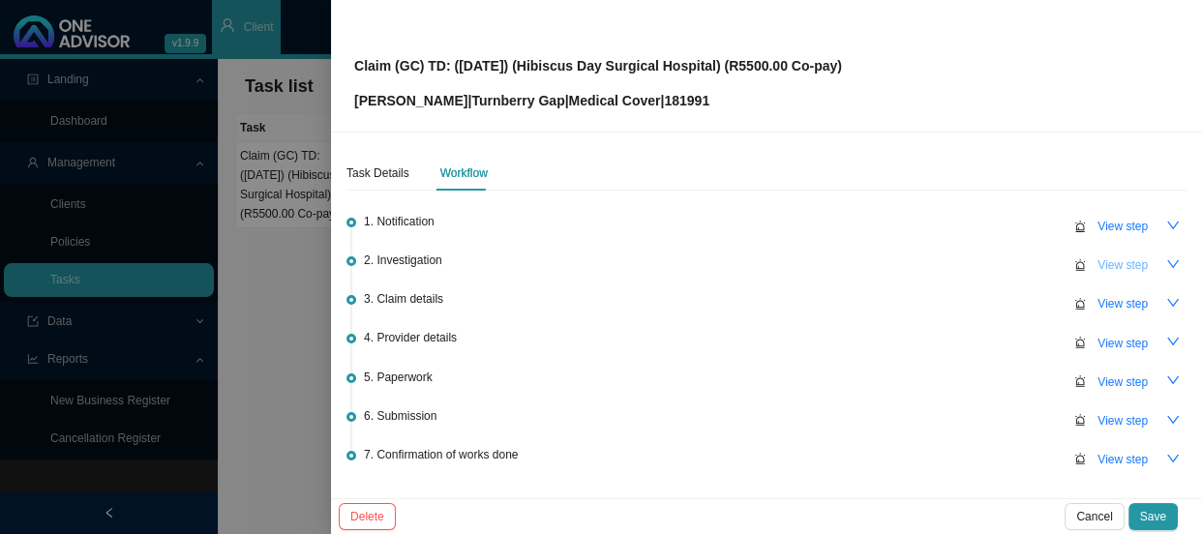
click at [1124, 270] on span "View step" at bounding box center [1122, 264] width 50 height 19
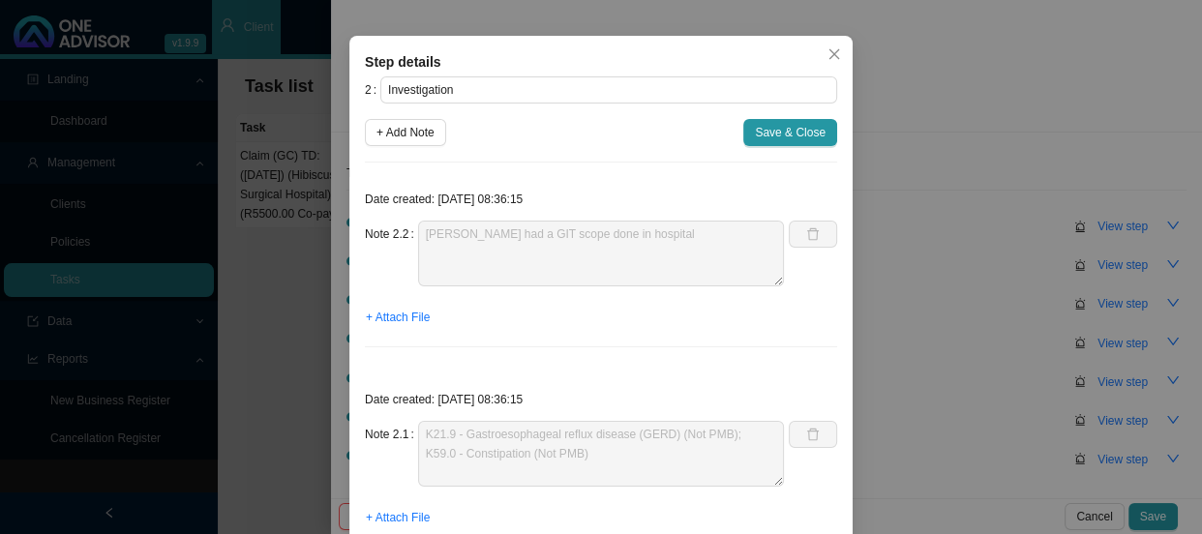
scroll to position [87, 0]
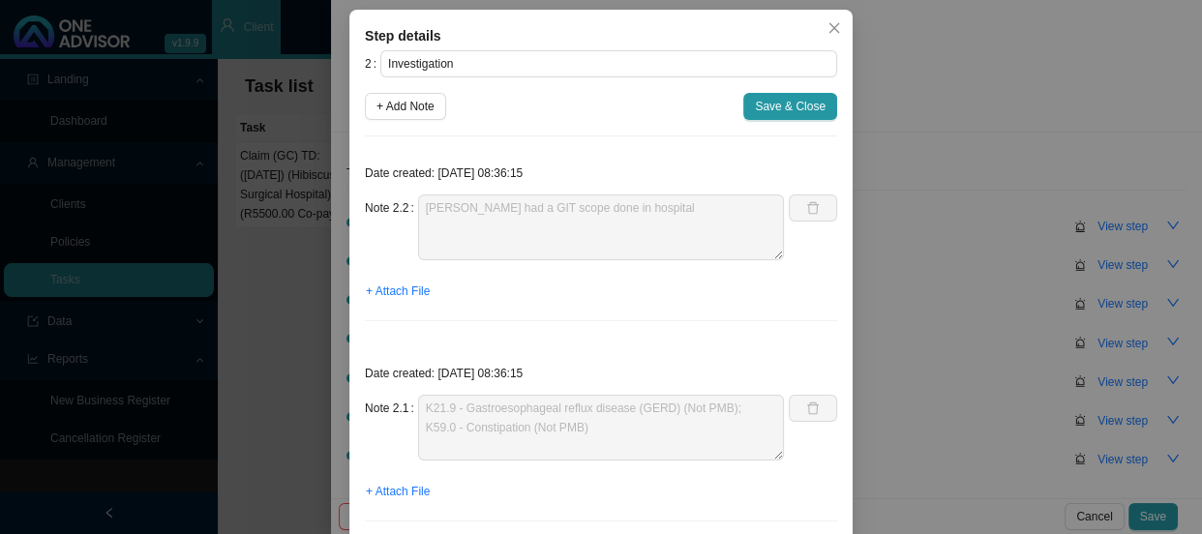
click at [938, 258] on div "Step details 2 Investigation + Add Note Save & Close Date created: [DATE] 08:36…" at bounding box center [601, 267] width 1202 height 534
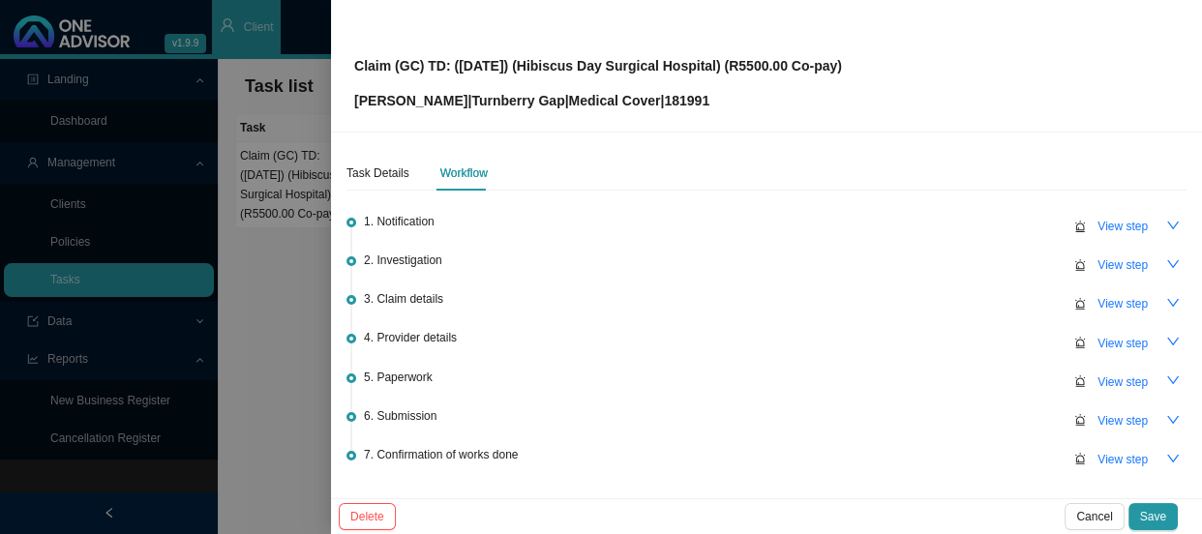
scroll to position [0, 0]
click at [1102, 299] on span "View step" at bounding box center [1122, 303] width 50 height 19
type input "Claim details"
type textarea "R5500.00 co-payment applied"
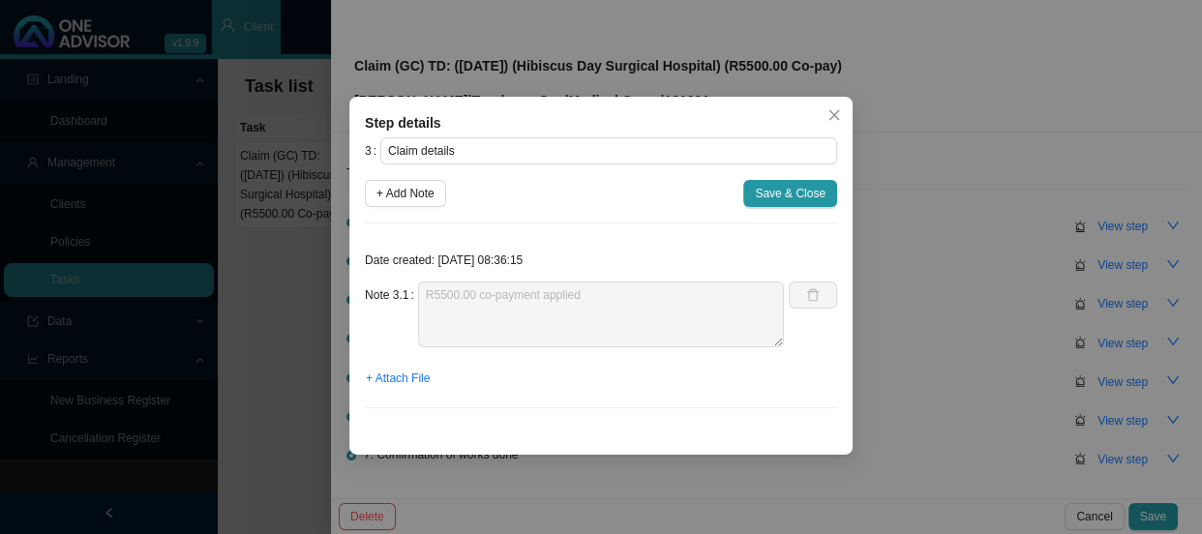
click at [913, 381] on div "Step details 3 Claim details + Add Note Save & Close Date created: [DATE] 08:36…" at bounding box center [601, 267] width 1202 height 534
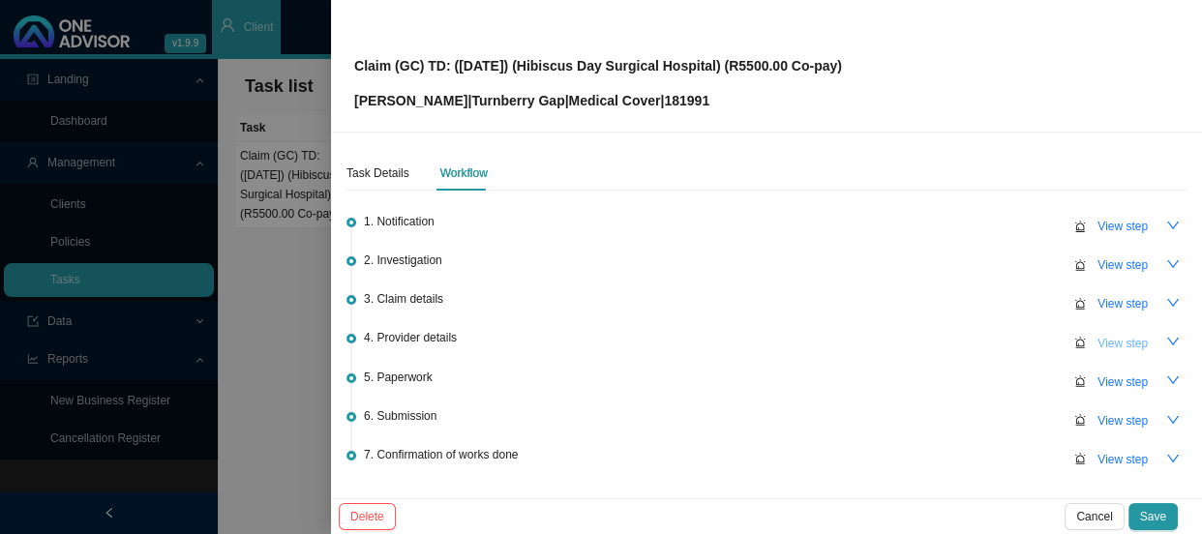
click at [1097, 335] on span "View step" at bounding box center [1122, 343] width 50 height 19
type input "Provider details"
type textarea "Practice number: [PHONE_NUMBER] Phone: [PHONE_NUMBER]"
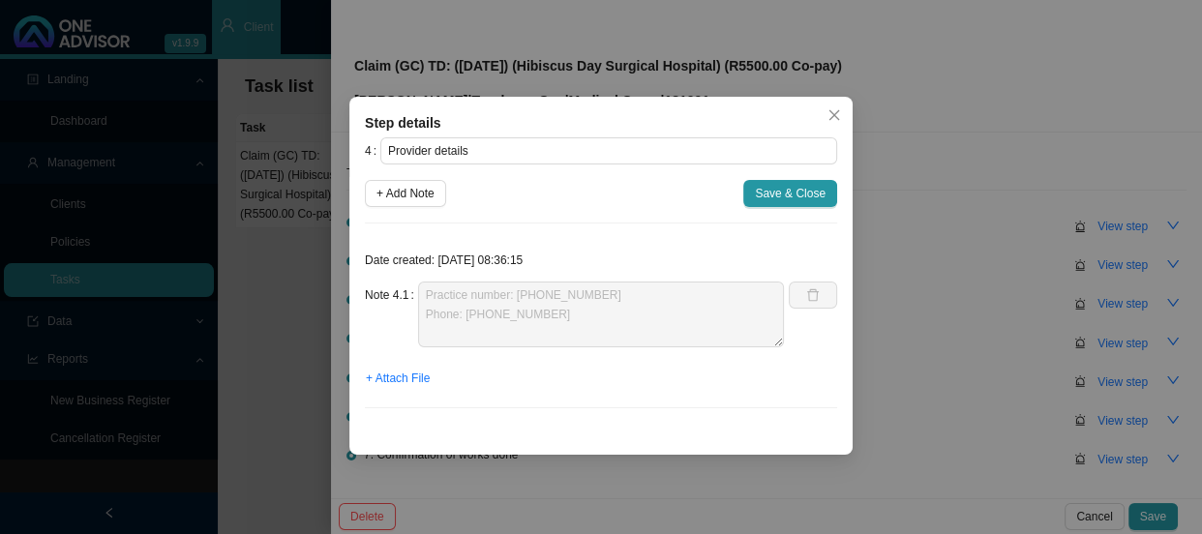
click at [885, 386] on div "Step details 4 Provider details + Add Note Save & Close Date created: [DATE] 08…" at bounding box center [601, 267] width 1202 height 534
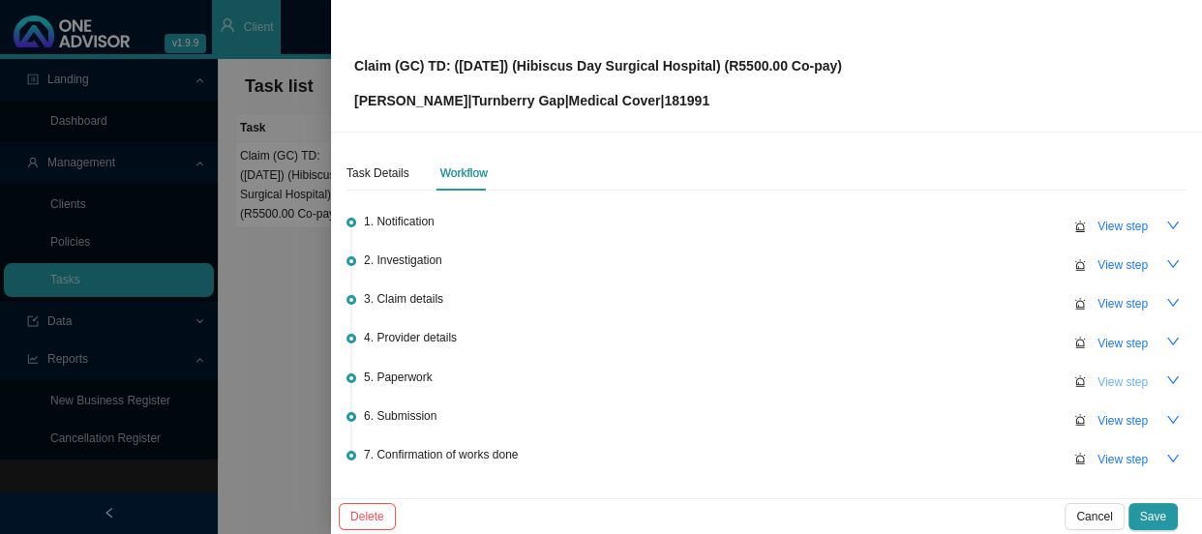
click at [1104, 377] on span "View step" at bounding box center [1122, 382] width 50 height 19
type input "Paperwork"
type textarea "CTH"
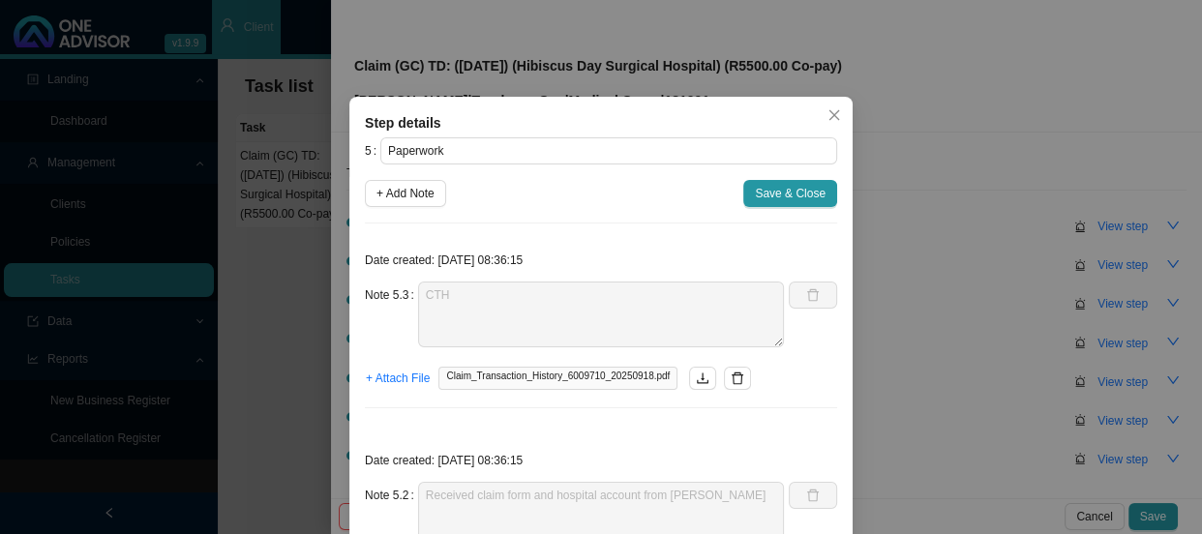
click at [914, 385] on div "Step details 5 Paperwork + Add Note Save & Close Date created: [DATE] 08:36:15 …" at bounding box center [601, 267] width 1202 height 534
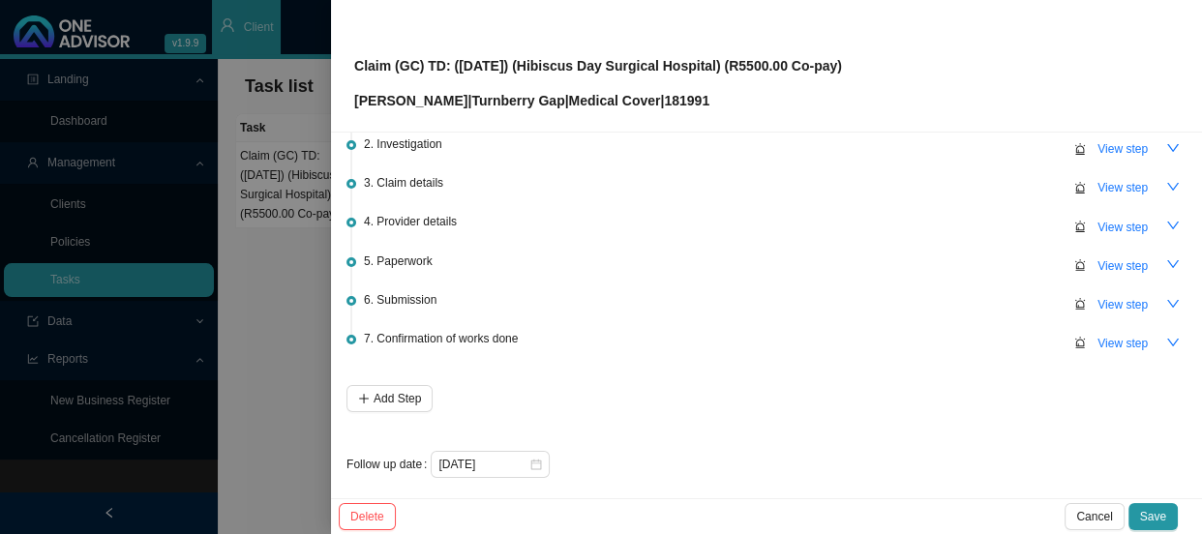
scroll to position [124, 0]
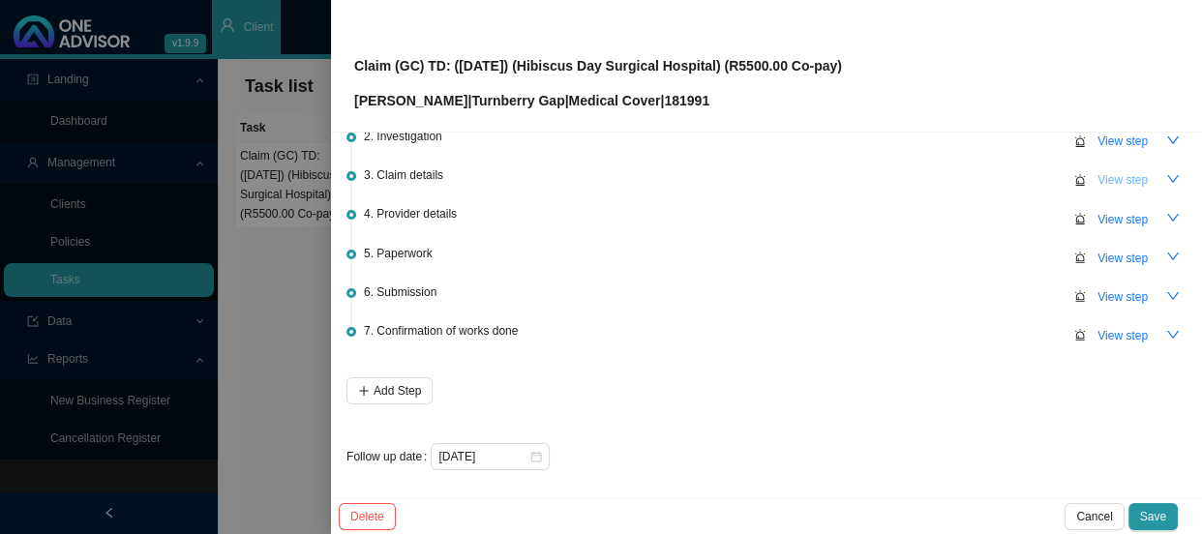
click at [1115, 184] on span "View step" at bounding box center [1122, 179] width 50 height 19
type input "Claim details"
type textarea "R5500.00 co-payment applied"
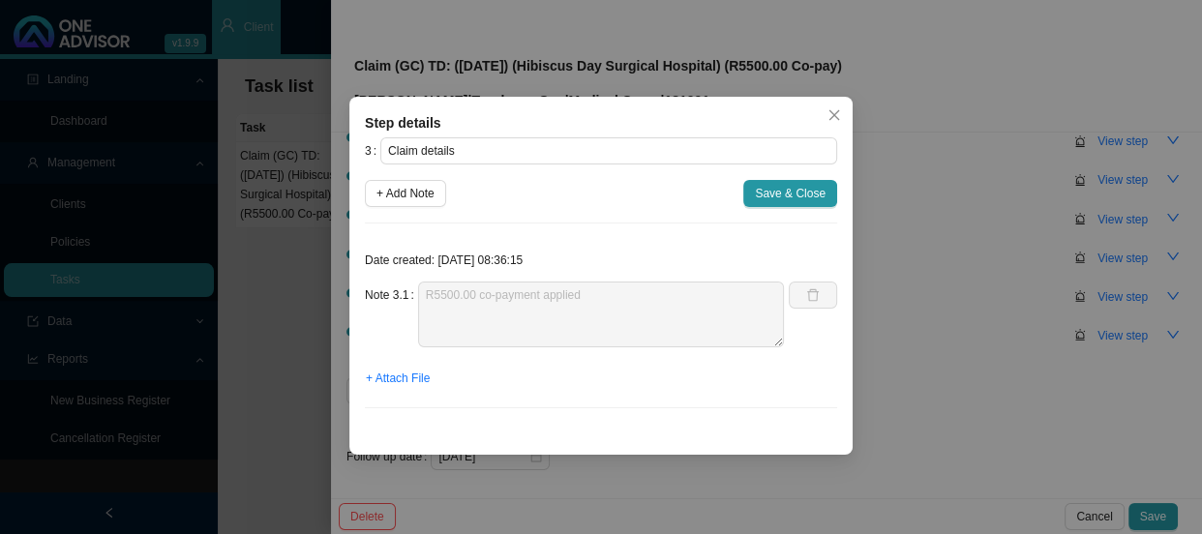
click at [887, 137] on div "Step details 3 Claim details + Add Note Save & Close Date created: [DATE] 08:36…" at bounding box center [601, 267] width 1202 height 534
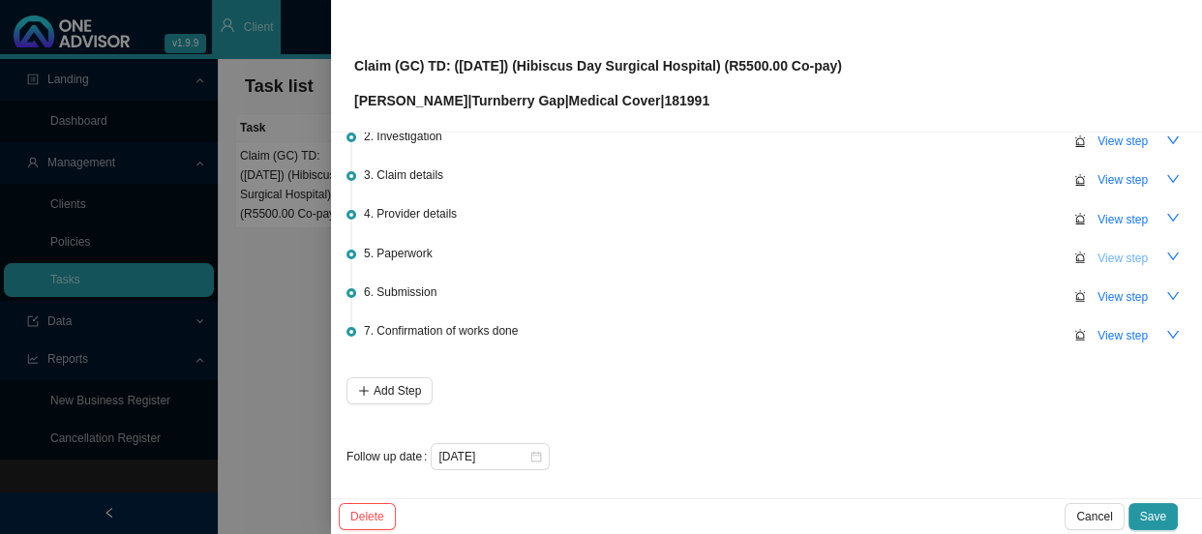
click at [1113, 260] on span "View step" at bounding box center [1122, 258] width 50 height 19
type input "Paperwork"
type textarea "CTH"
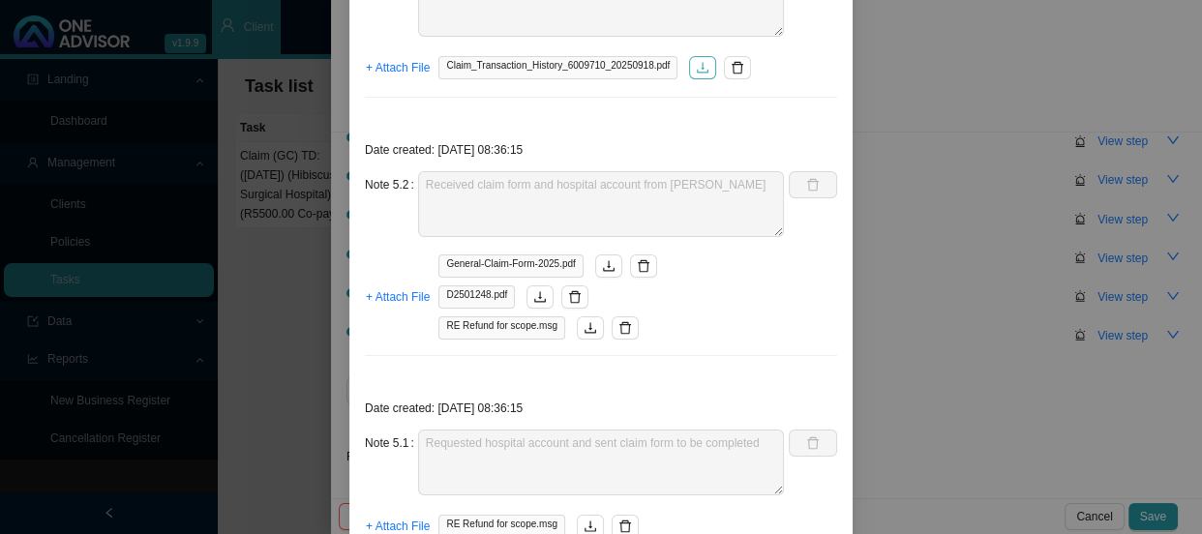
scroll to position [351, 0]
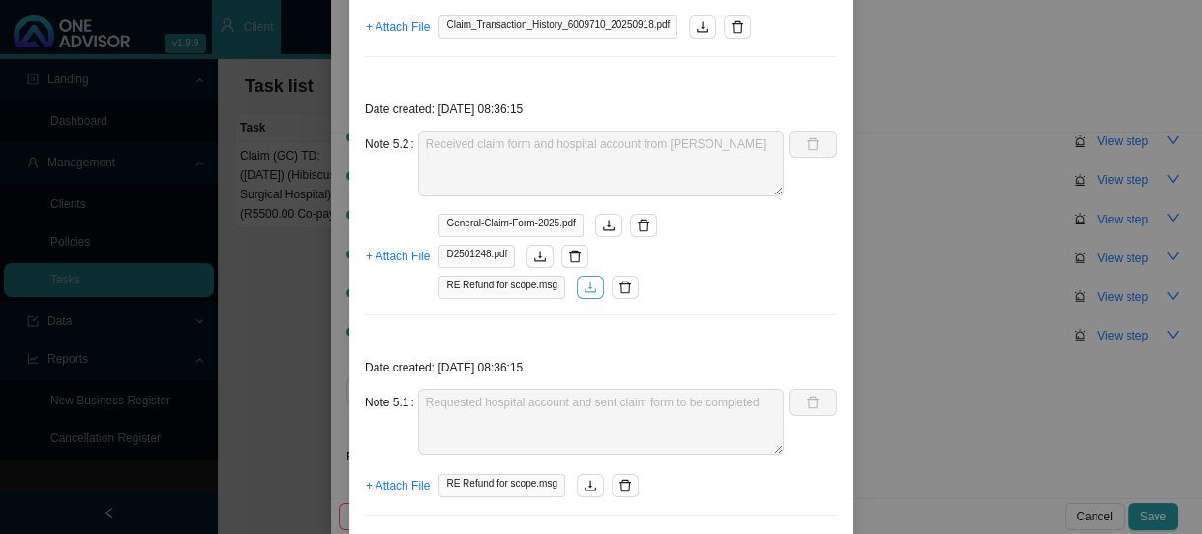
click at [583, 288] on icon "download" at bounding box center [590, 288] width 14 height 14
click at [1148, 53] on div "Step details 5 Paperwork + Add Note Save & Close Date created: [DATE] 08:36:15 …" at bounding box center [601, 267] width 1202 height 534
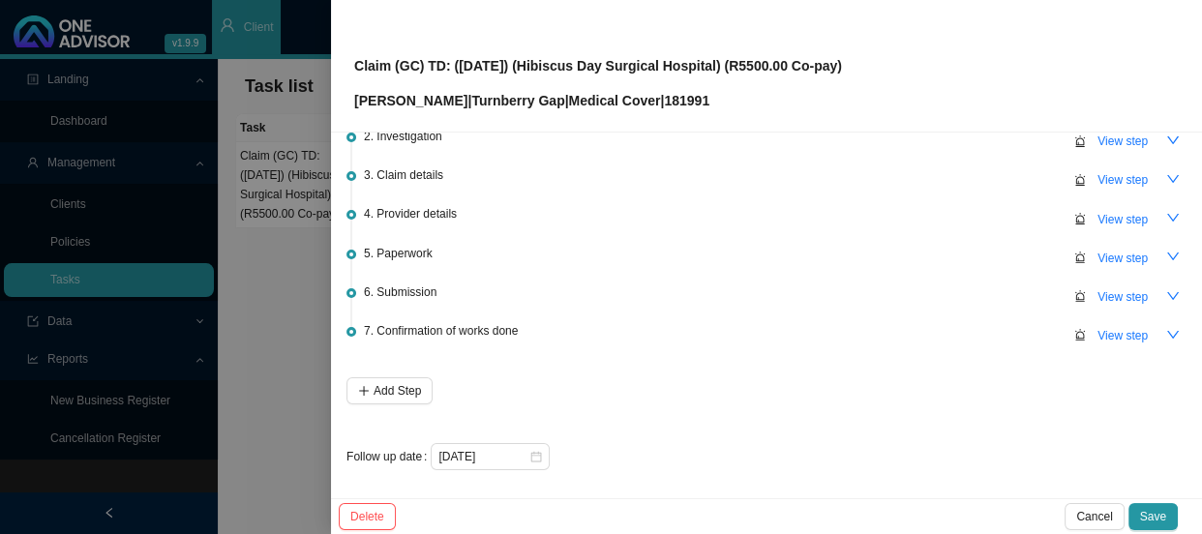
scroll to position [296, 0]
click at [1108, 253] on span "View step" at bounding box center [1122, 258] width 50 height 19
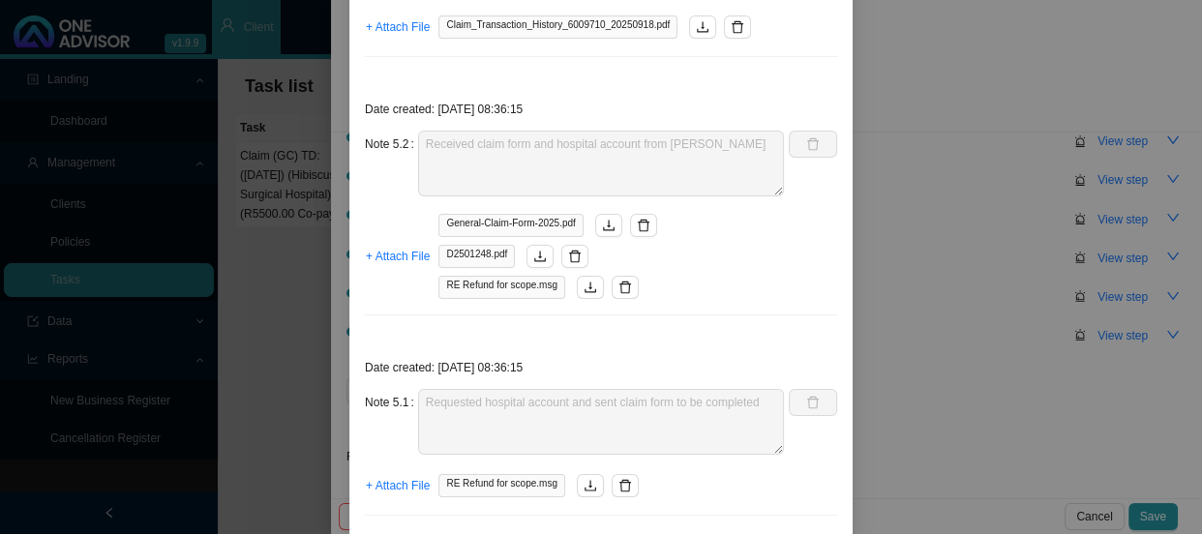
scroll to position [393, 0]
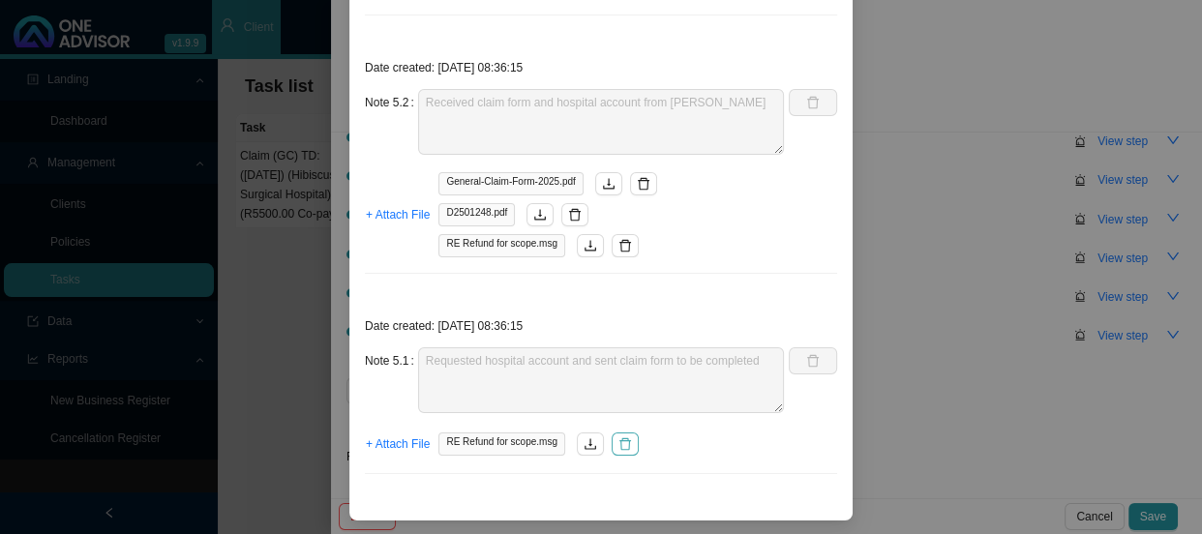
click at [618, 442] on icon "delete" at bounding box center [625, 444] width 14 height 14
click at [406, 444] on span "+ Attach File" at bounding box center [398, 443] width 64 height 19
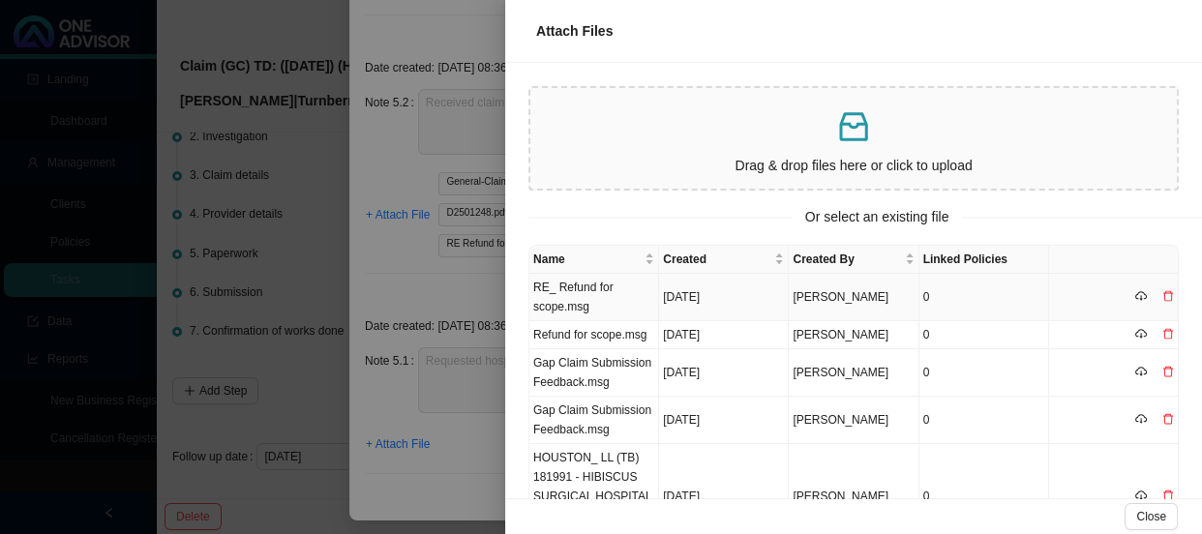
click at [601, 290] on td "RE_ Refund for scope.msg" at bounding box center [594, 297] width 130 height 47
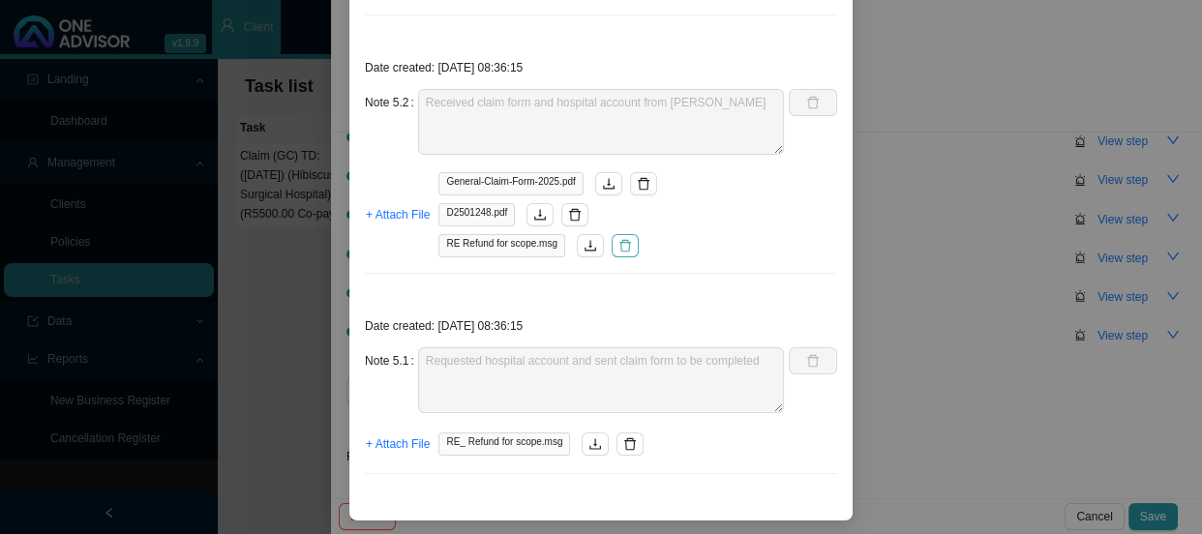
click at [618, 242] on icon "delete" at bounding box center [625, 246] width 14 height 14
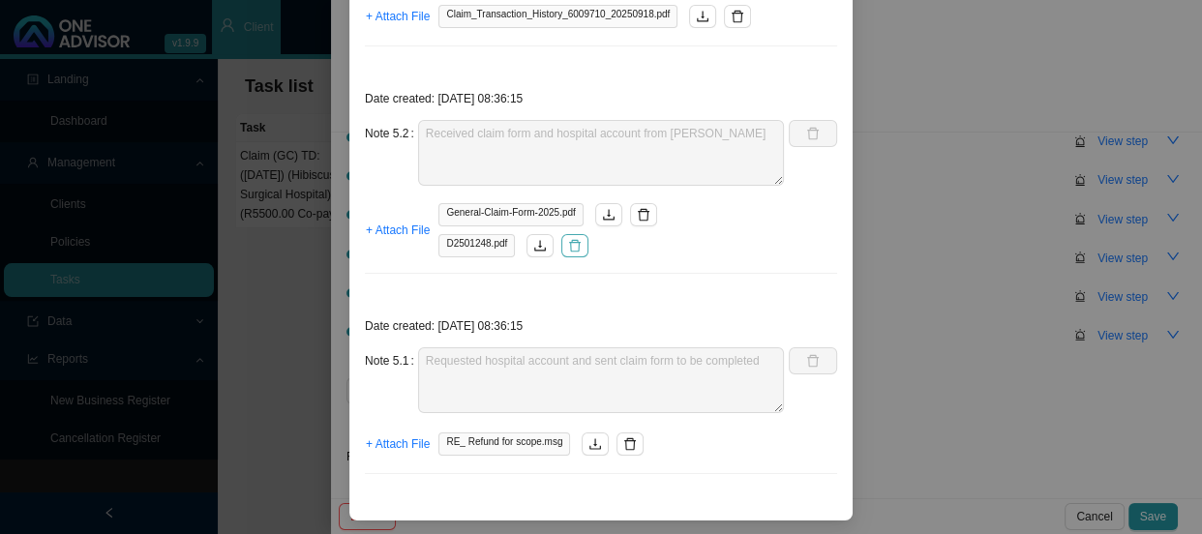
click at [573, 249] on icon "delete" at bounding box center [575, 246] width 14 height 14
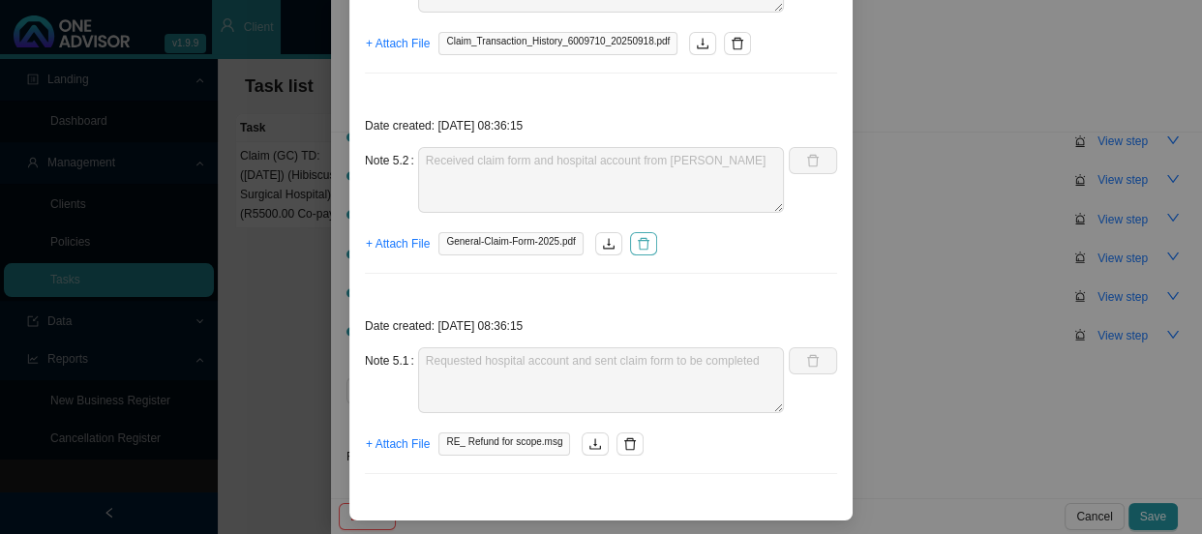
click at [637, 242] on icon "delete" at bounding box center [644, 244] width 14 height 14
click at [402, 246] on span "+ Attach File" at bounding box center [398, 243] width 64 height 19
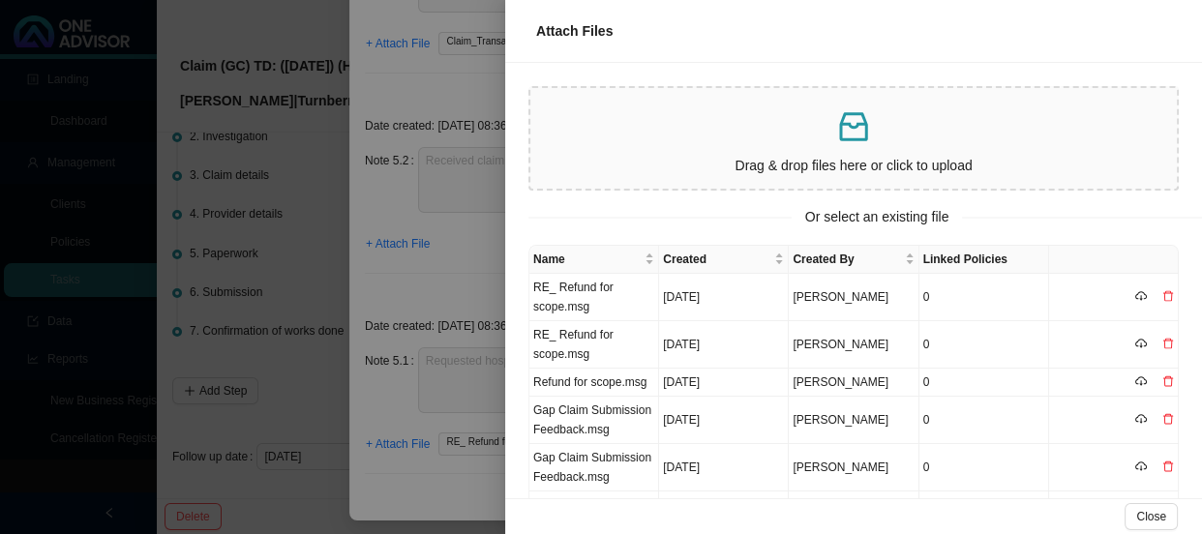
click at [458, 262] on div at bounding box center [601, 267] width 1202 height 534
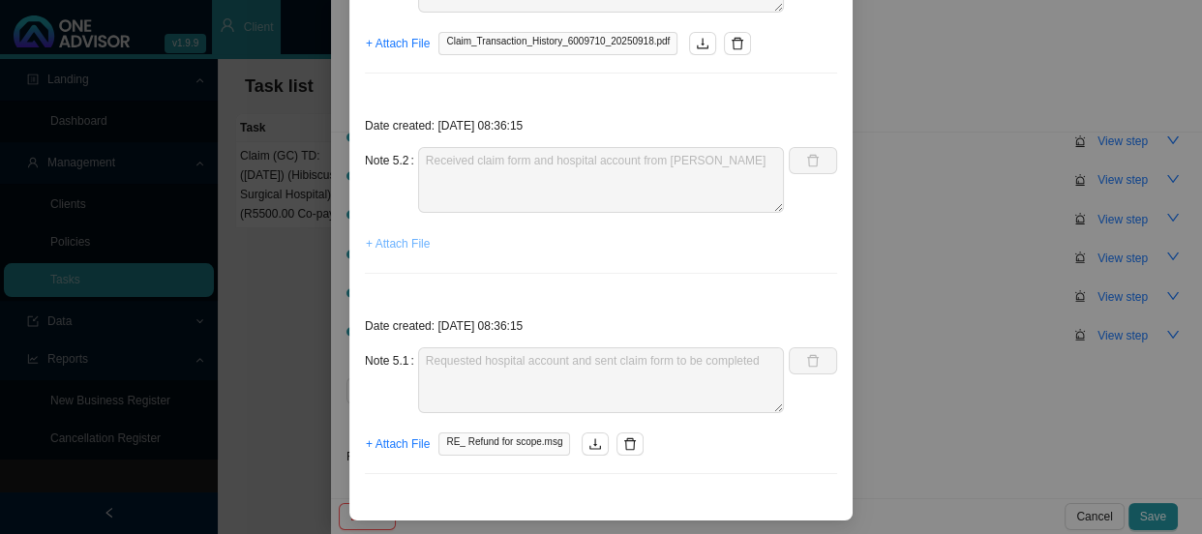
click at [401, 239] on span "+ Attach File" at bounding box center [398, 243] width 64 height 19
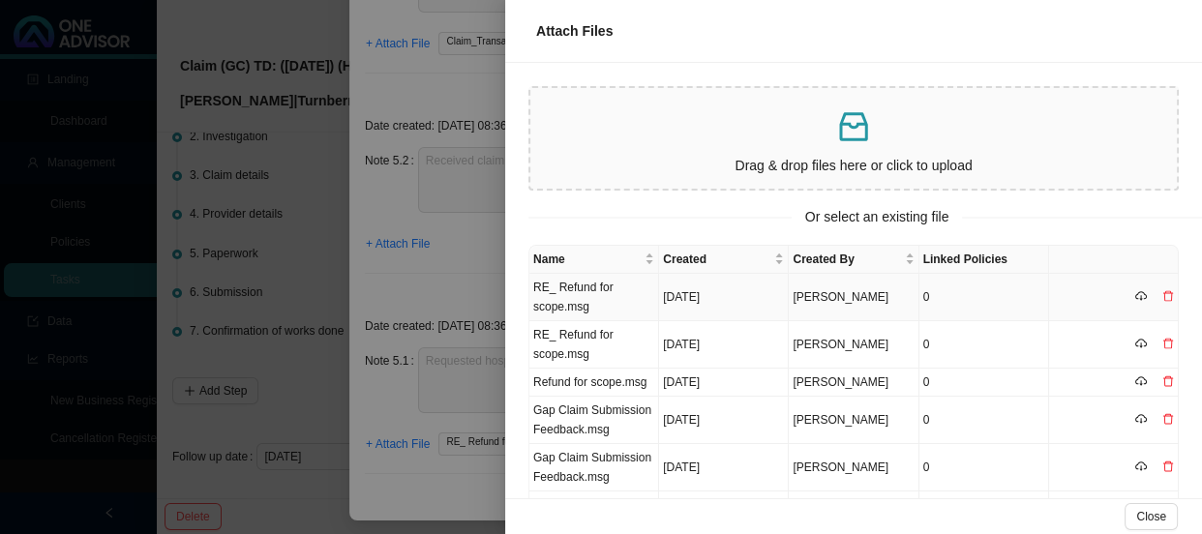
click at [603, 288] on td "RE_ Refund for scope.msg" at bounding box center [594, 297] width 130 height 47
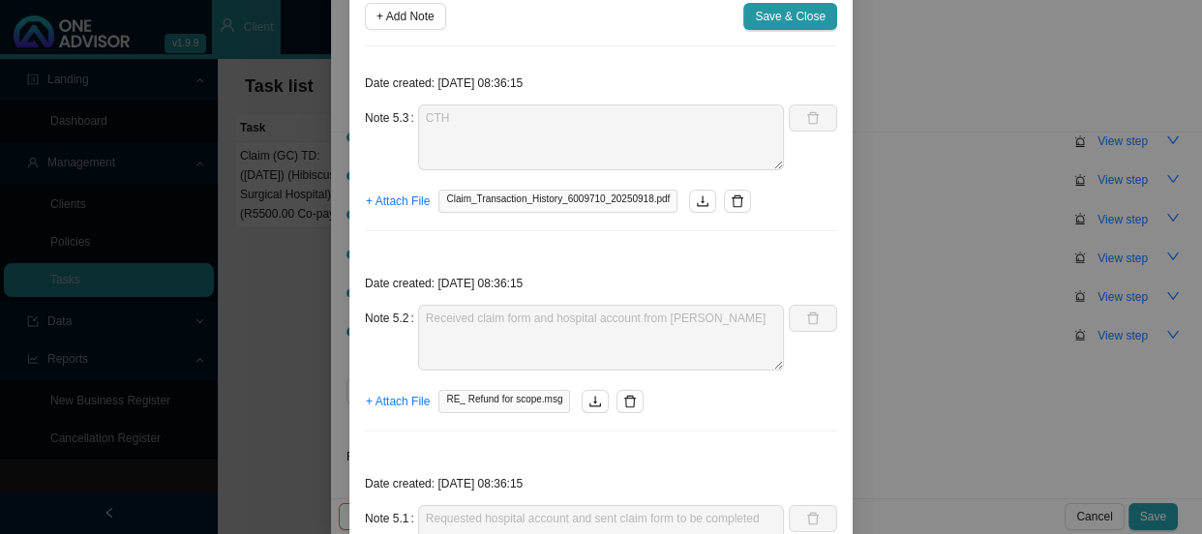
scroll to position [159, 0]
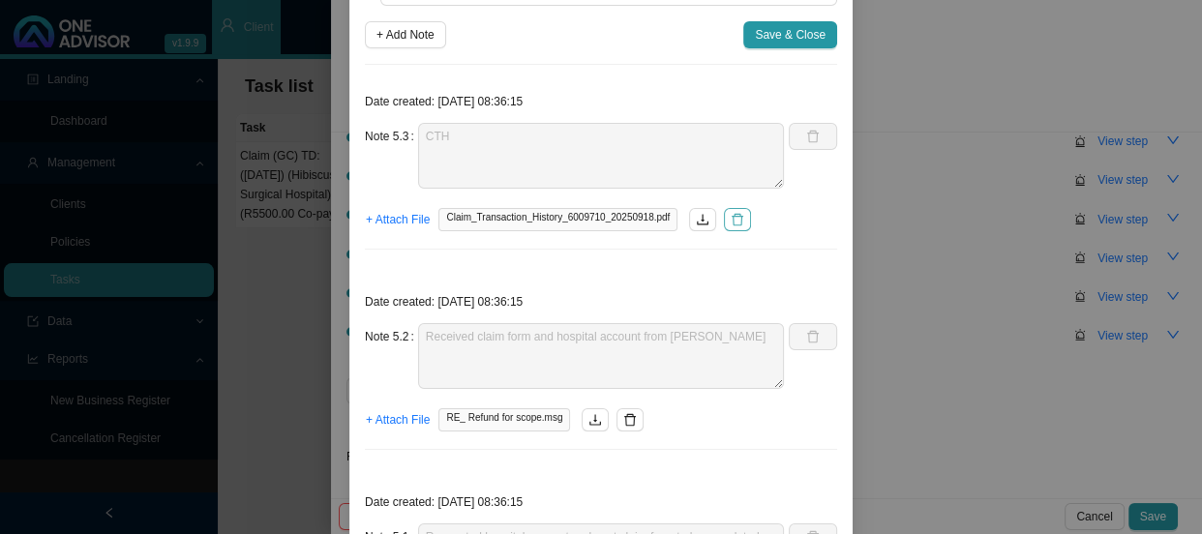
click at [731, 220] on icon "delete" at bounding box center [738, 220] width 14 height 14
click at [378, 222] on span "+ Attach File" at bounding box center [398, 219] width 64 height 19
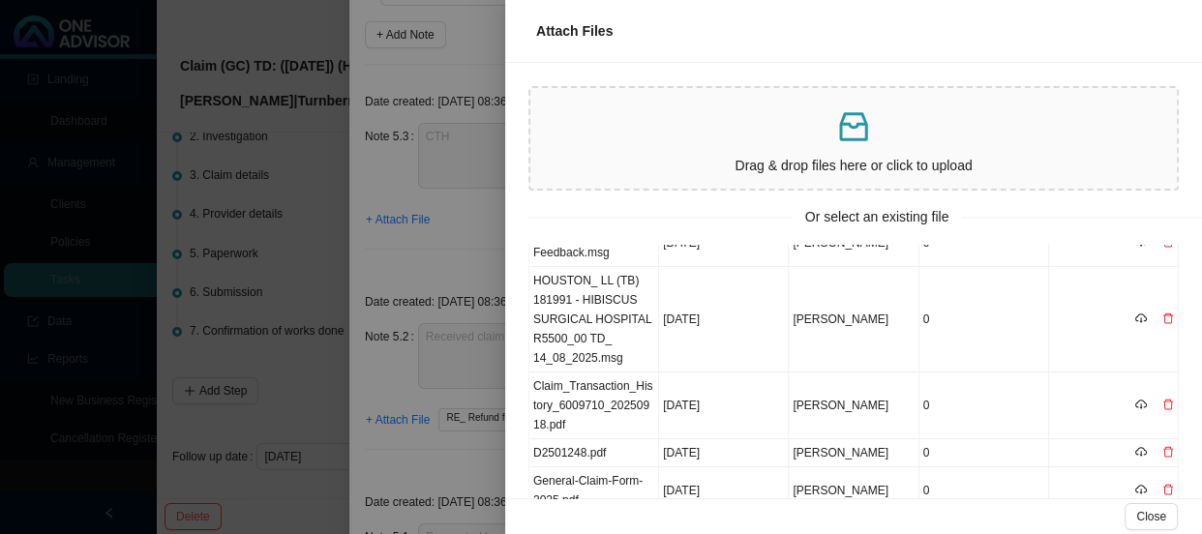
scroll to position [0, 0]
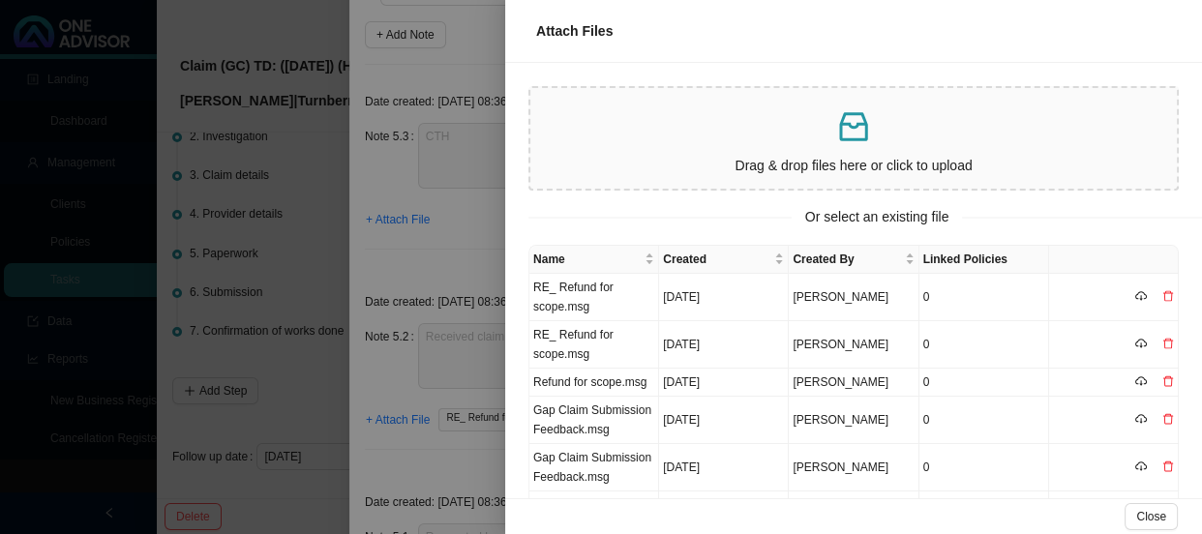
click at [468, 228] on div at bounding box center [601, 267] width 1202 height 534
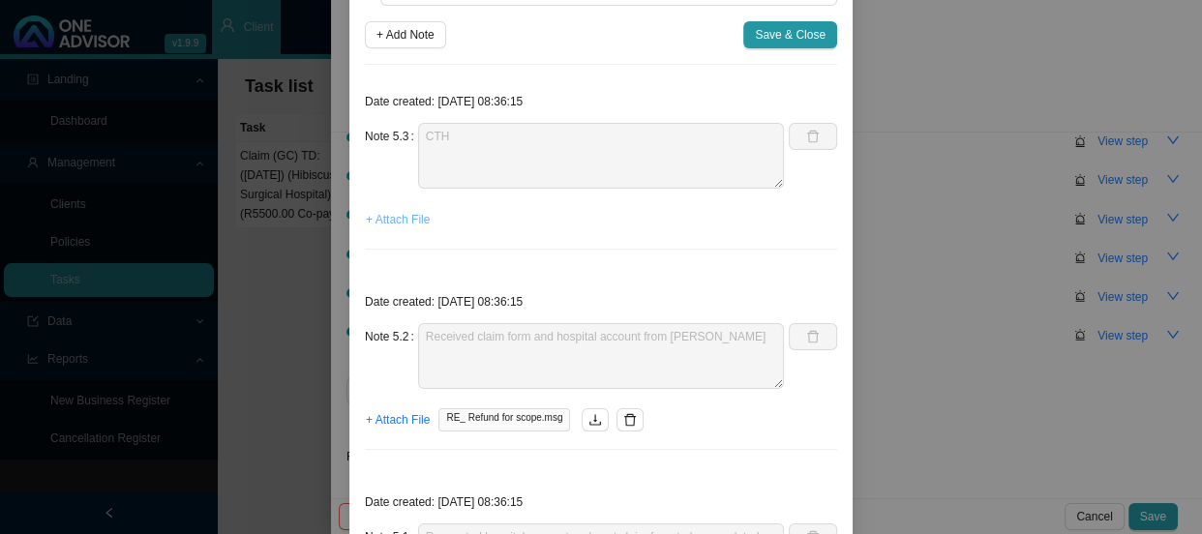
click at [397, 222] on span "+ Attach File" at bounding box center [398, 219] width 64 height 19
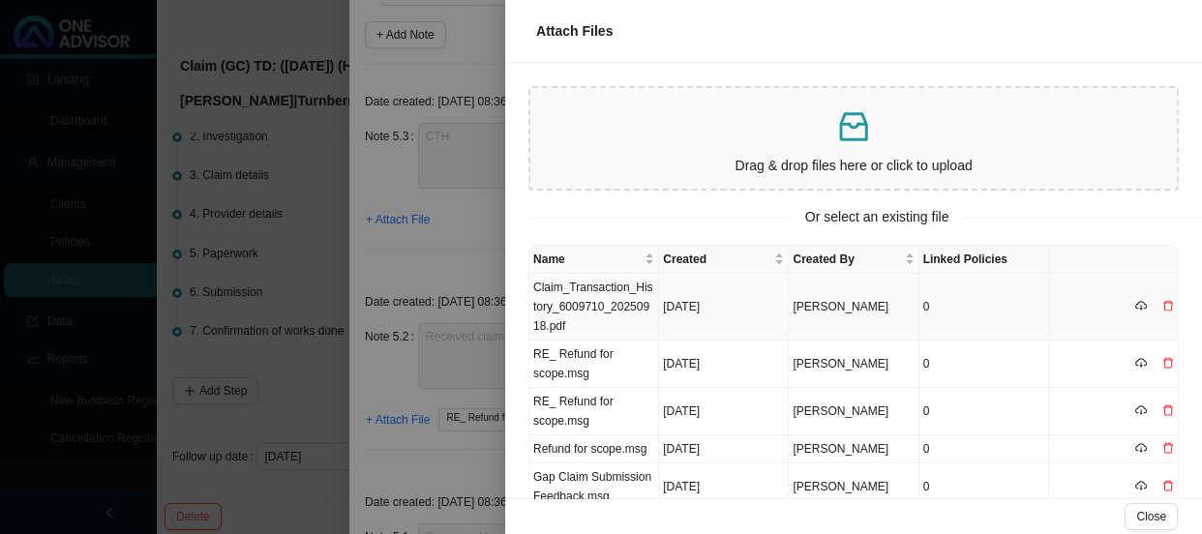
click at [583, 305] on td "Claim_Transaction_History_6009710_20250918.pdf" at bounding box center [594, 307] width 130 height 67
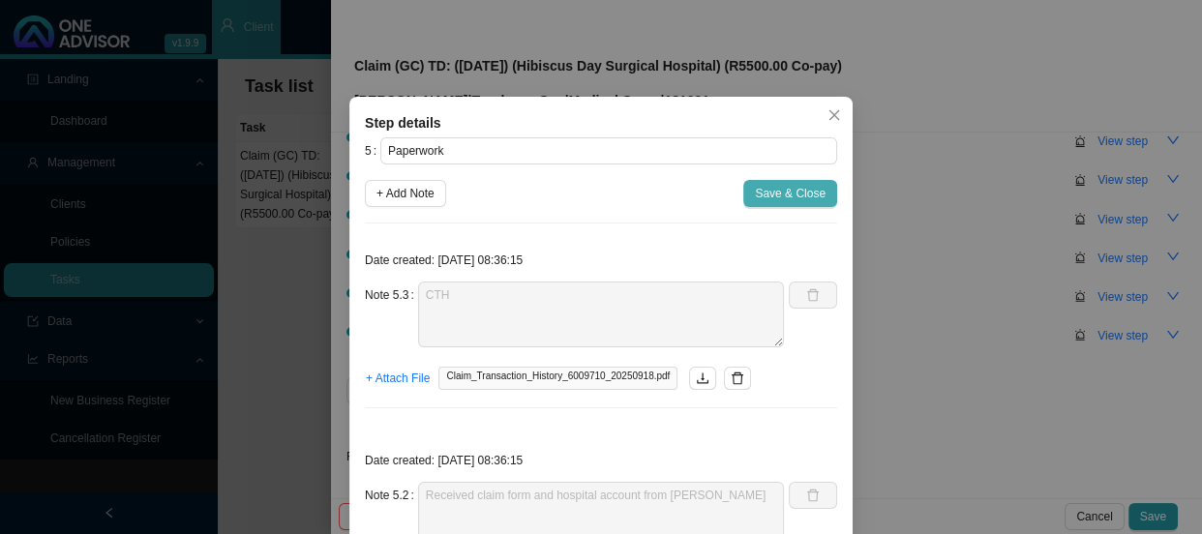
click at [778, 194] on span "Save & Close" at bounding box center [790, 193] width 71 height 19
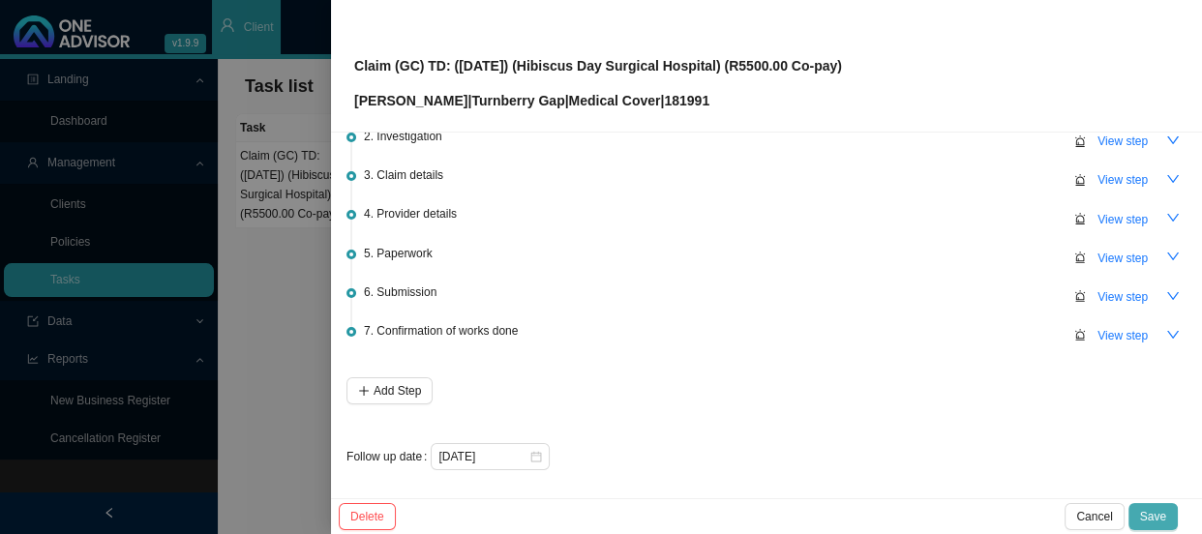
click at [1165, 519] on span "Save" at bounding box center [1153, 516] width 26 height 19
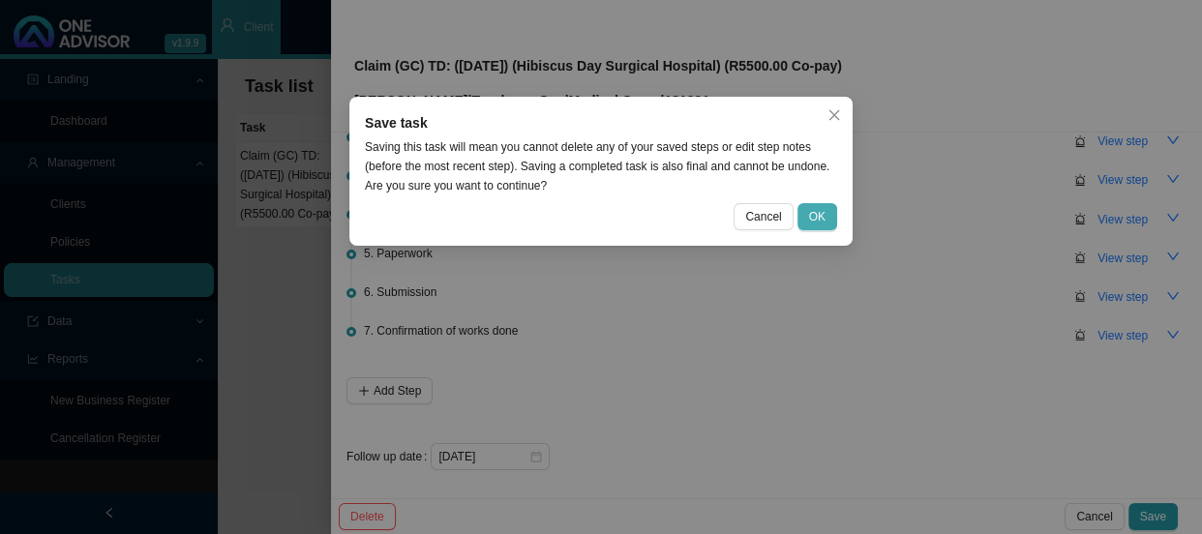
click at [815, 208] on span "OK" at bounding box center [817, 216] width 16 height 19
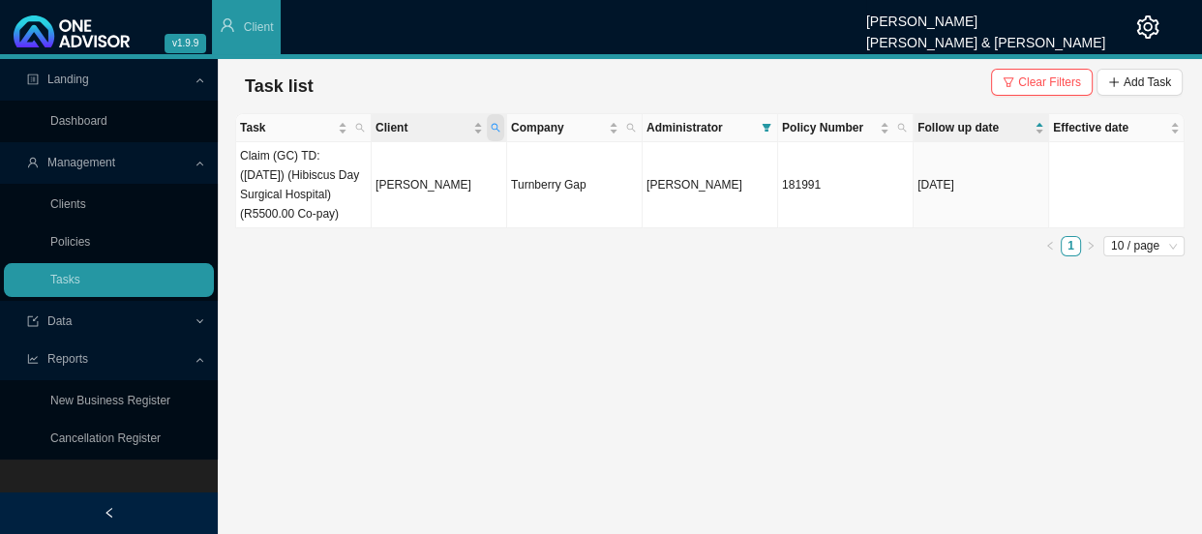
click at [498, 135] on span "Client" at bounding box center [495, 127] width 17 height 27
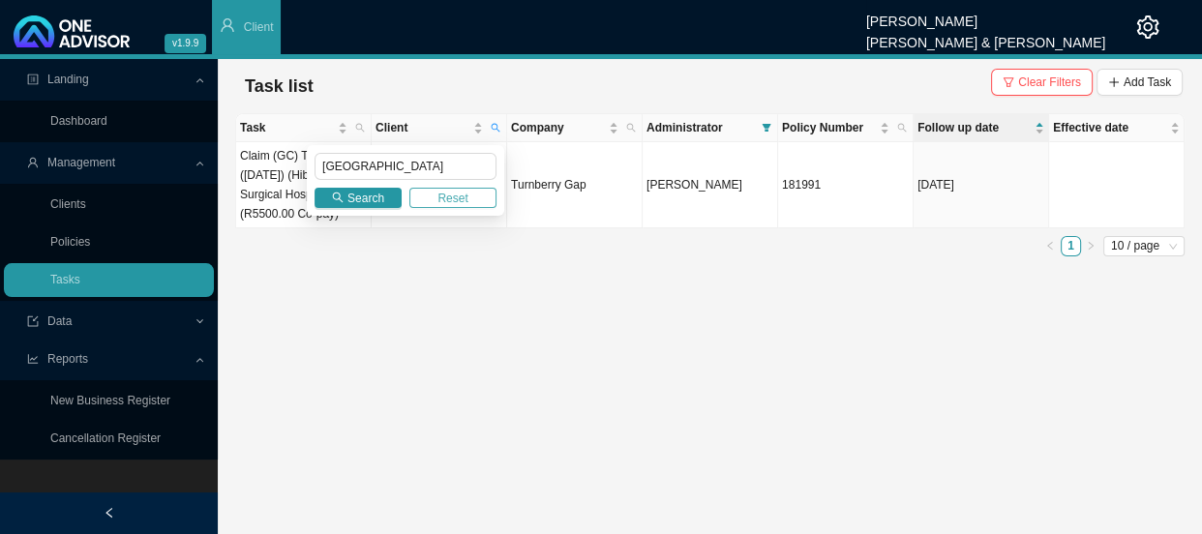
click at [468, 203] on button "Reset" at bounding box center [452, 198] width 87 height 20
click at [523, 300] on main "Landing Dashboard Management Clients Policies Tasks Data Reports New Business R…" at bounding box center [601, 296] width 1202 height 475
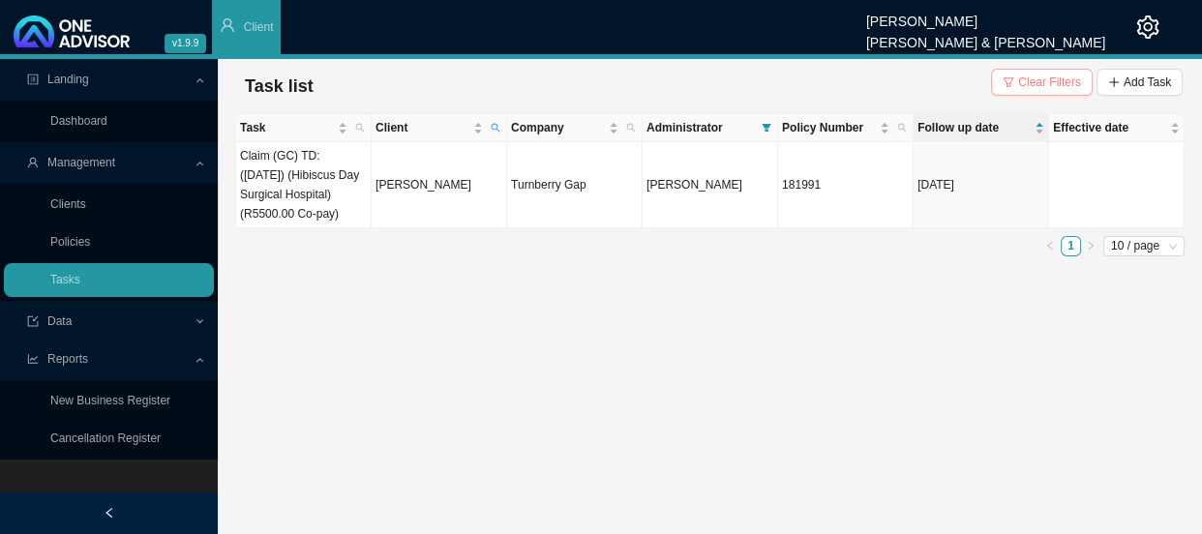
click at [1049, 81] on span "Clear Filters" at bounding box center [1049, 82] width 63 height 19
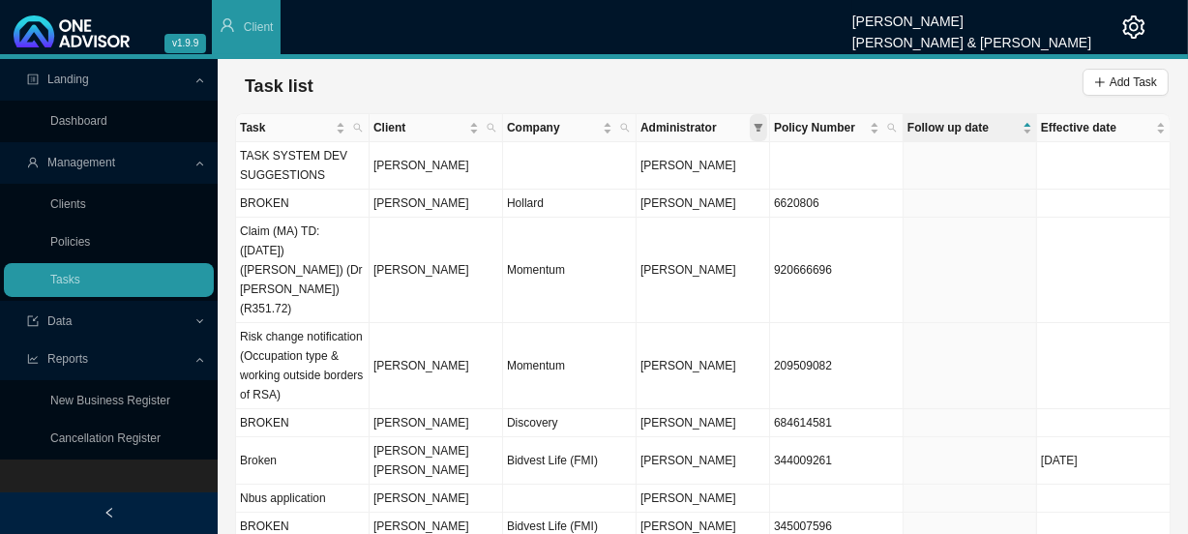
click at [756, 130] on icon "filter" at bounding box center [759, 128] width 10 height 10
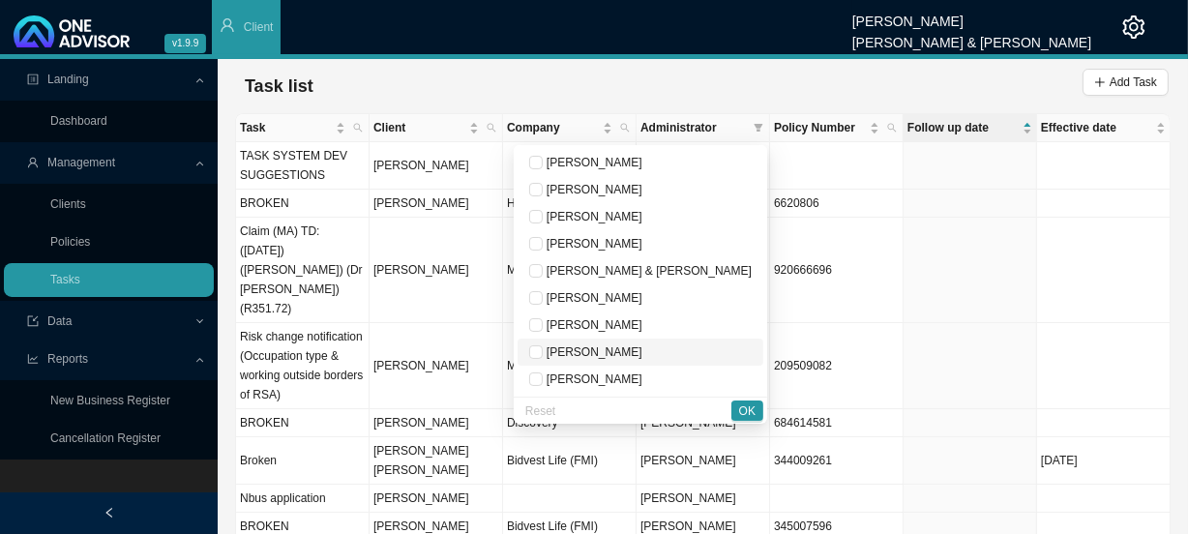
click at [643, 354] on span "[PERSON_NAME]" at bounding box center [593, 352] width 100 height 14
checkbox input "true"
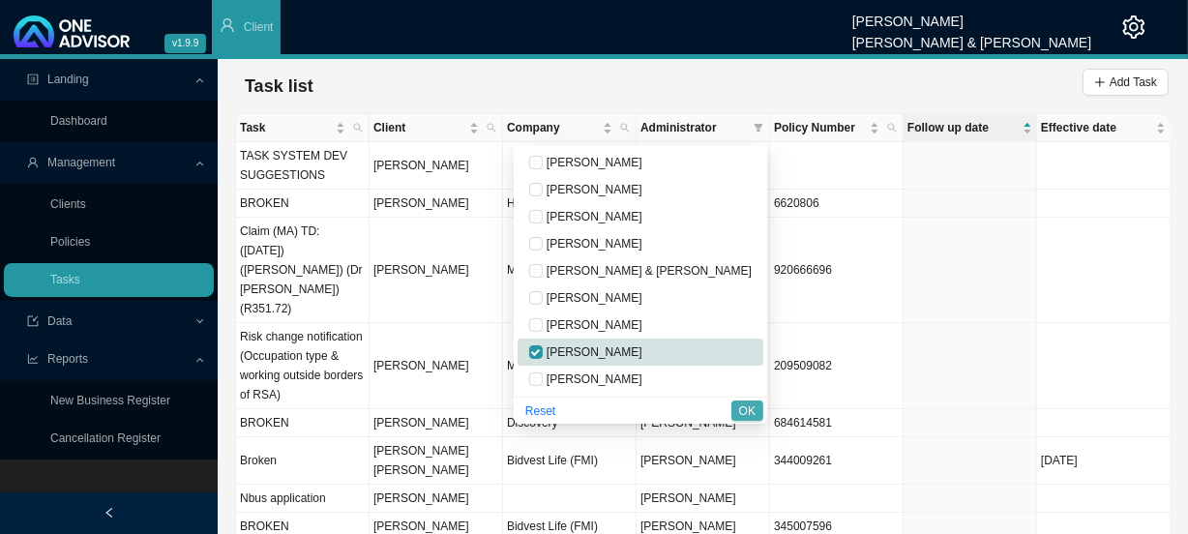
click at [748, 404] on span "OK" at bounding box center [747, 411] width 16 height 19
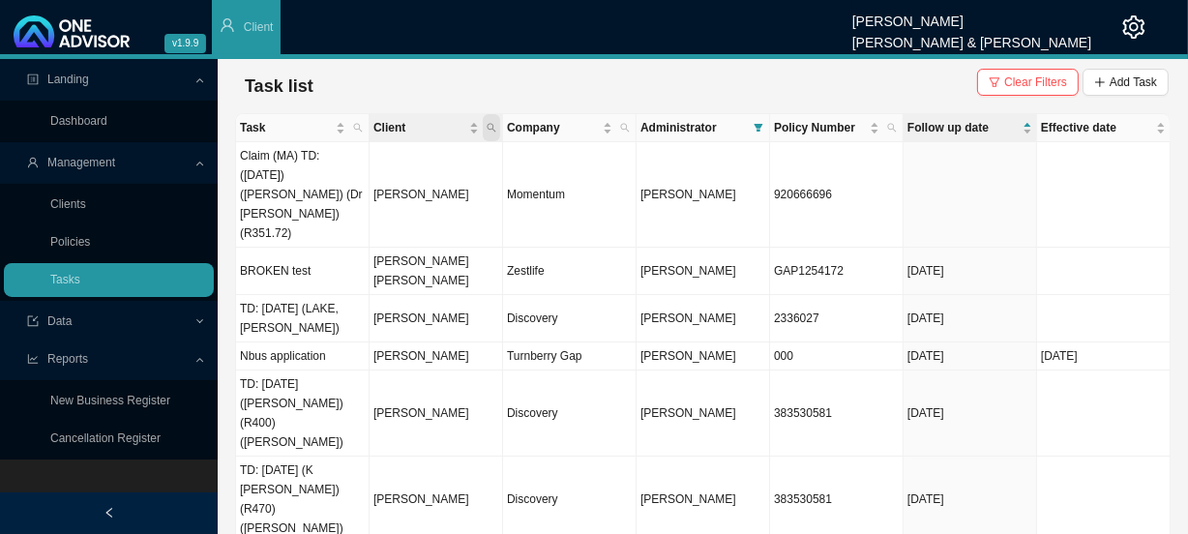
click at [493, 124] on icon "search" at bounding box center [492, 128] width 10 height 10
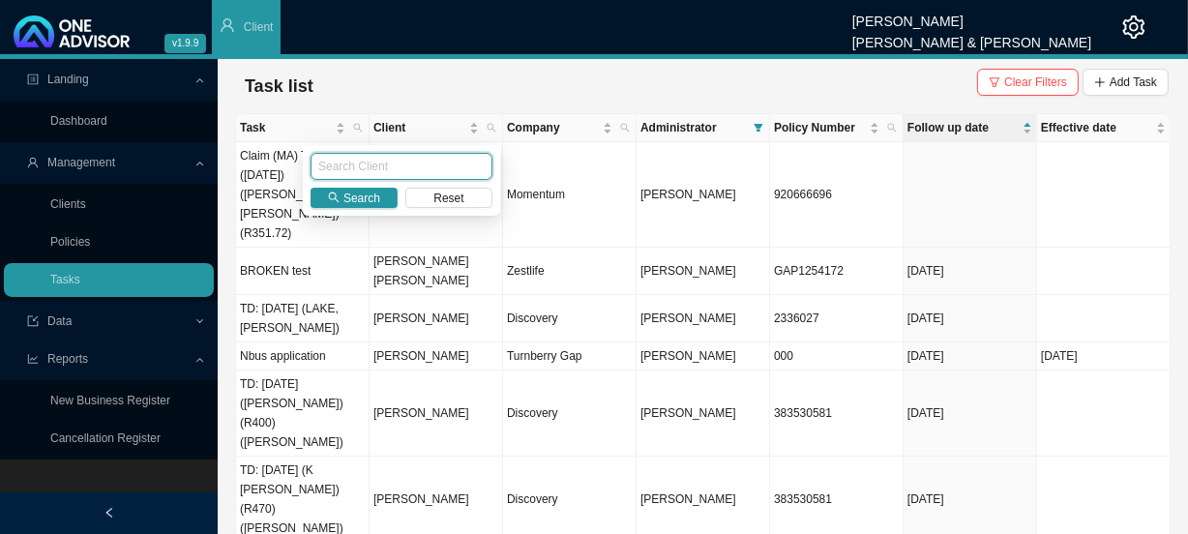
click at [382, 170] on input "text" at bounding box center [402, 166] width 182 height 27
type input "FORDER"
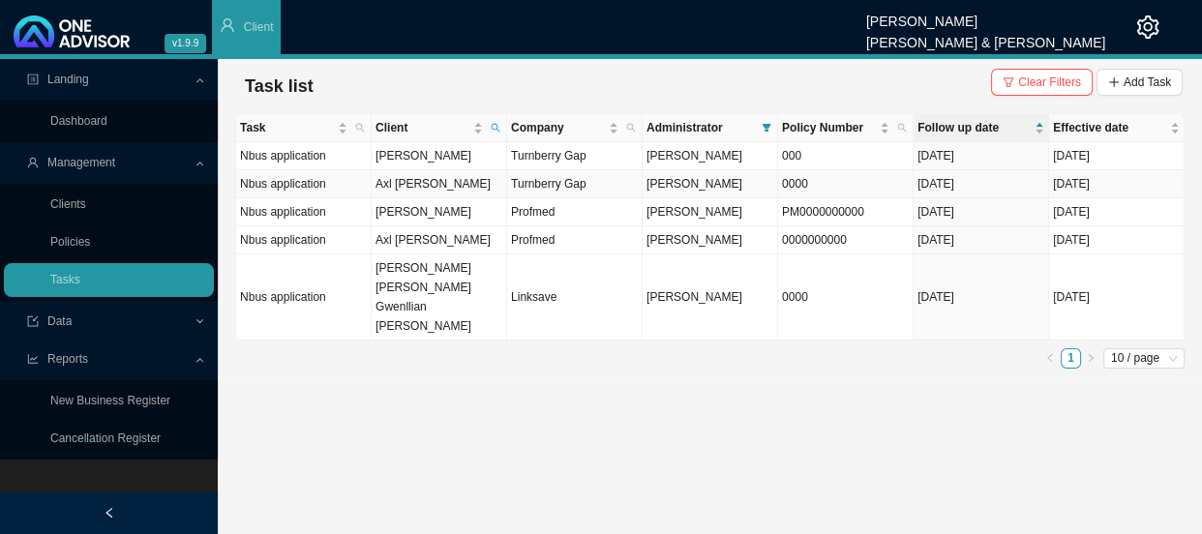
click at [425, 182] on td "Axl [PERSON_NAME]" at bounding box center [439, 184] width 135 height 28
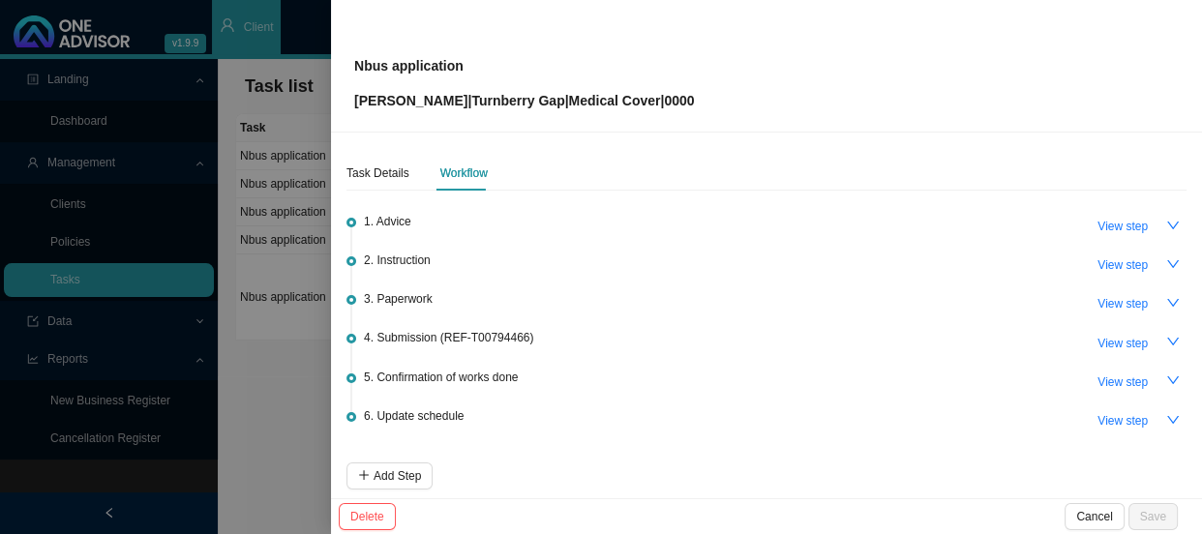
click at [269, 250] on div at bounding box center [601, 267] width 1202 height 534
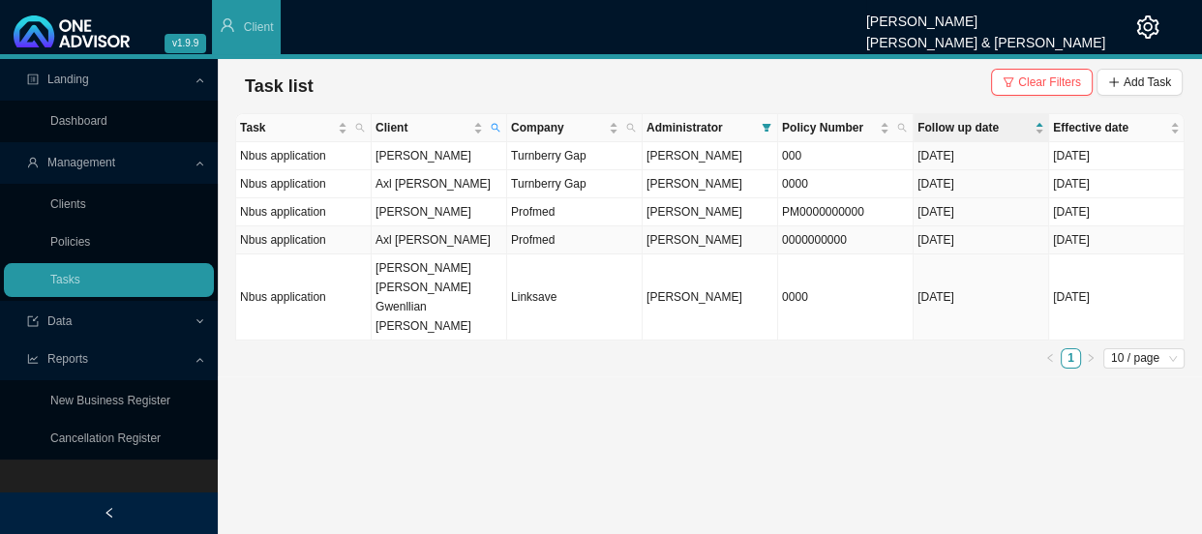
click at [397, 234] on td "Axl [PERSON_NAME]" at bounding box center [439, 240] width 135 height 28
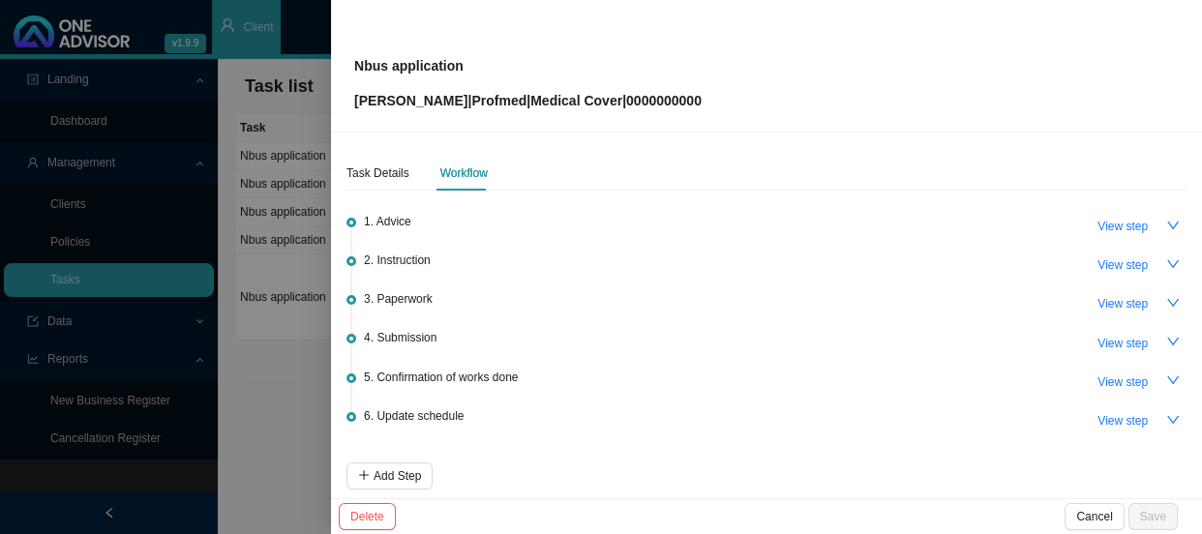
drag, startPoint x: 1119, startPoint y: 308, endPoint x: 982, endPoint y: 342, distance: 140.6
click at [982, 342] on ul "1. Advice View step 2. Instruction View step 3. Paperwork View step 4. Submissi…" at bounding box center [766, 340] width 840 height 245
click at [1103, 342] on span "View step" at bounding box center [1122, 343] width 50 height 19
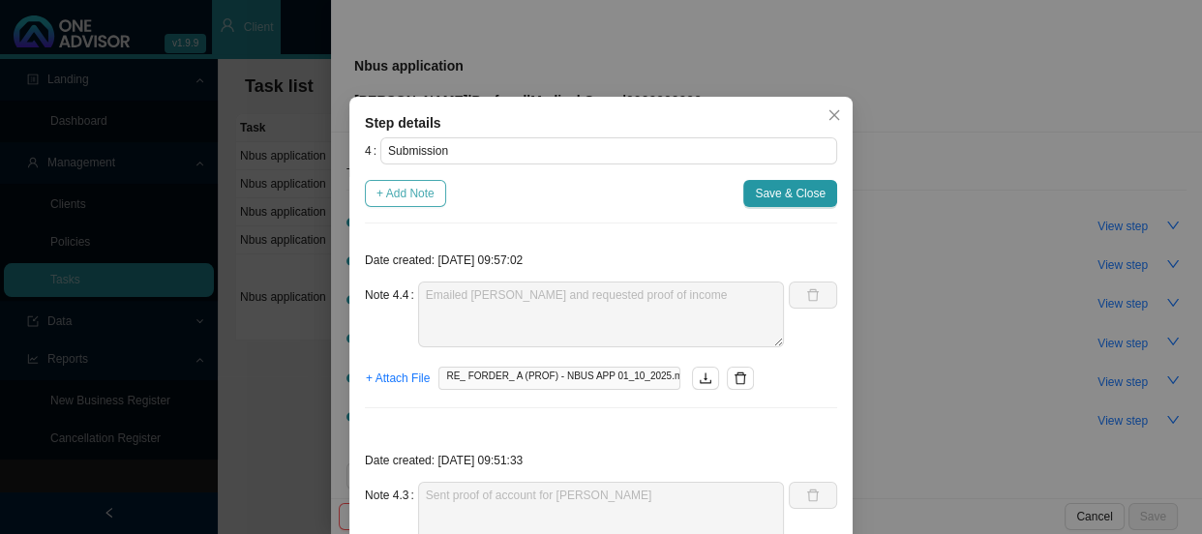
click at [412, 192] on span "+ Add Note" at bounding box center [405, 193] width 58 height 19
type textarea "Emailed [PERSON_NAME] and requested proof of income"
type textarea "Sent proof of account for [PERSON_NAME]"
type textarea "[PERSON_NAME] has received the application The client is now 28- so we need to …"
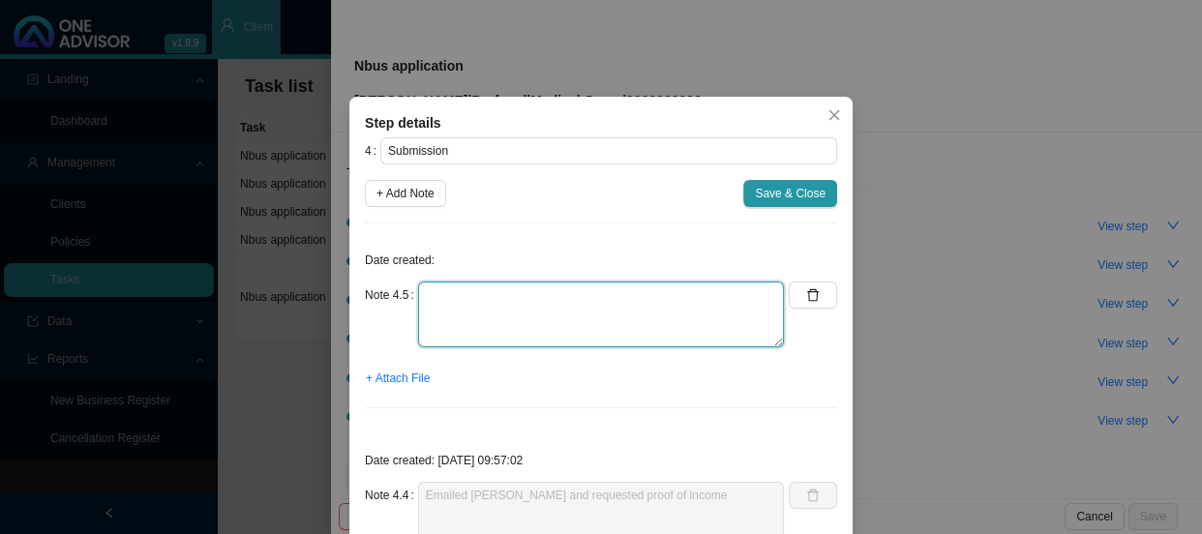
click at [455, 300] on textarea at bounding box center [601, 315] width 366 height 66
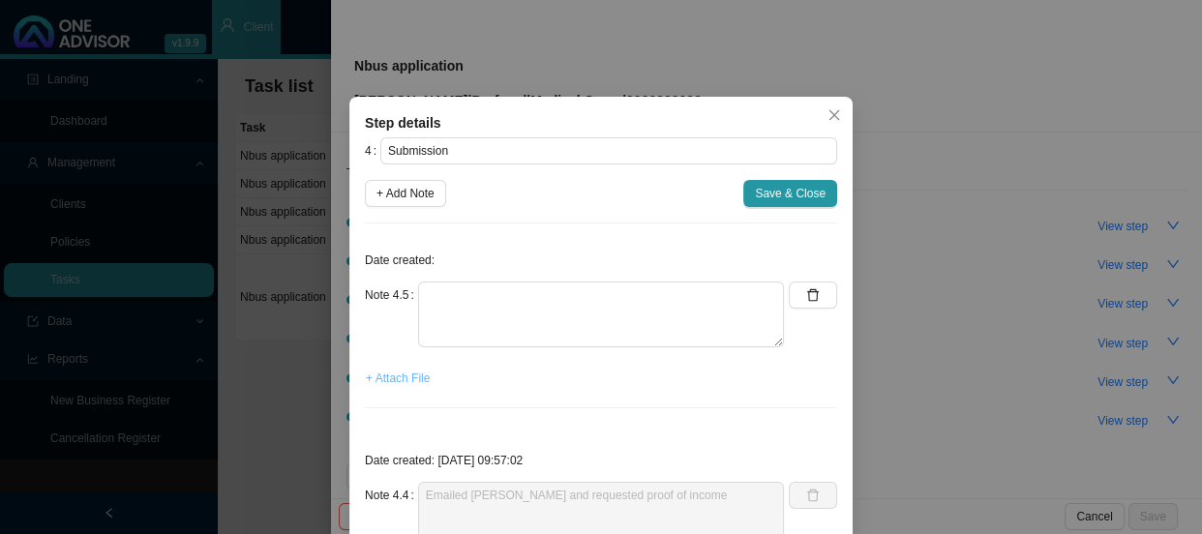
click at [381, 377] on span "+ Attach File" at bounding box center [398, 378] width 64 height 19
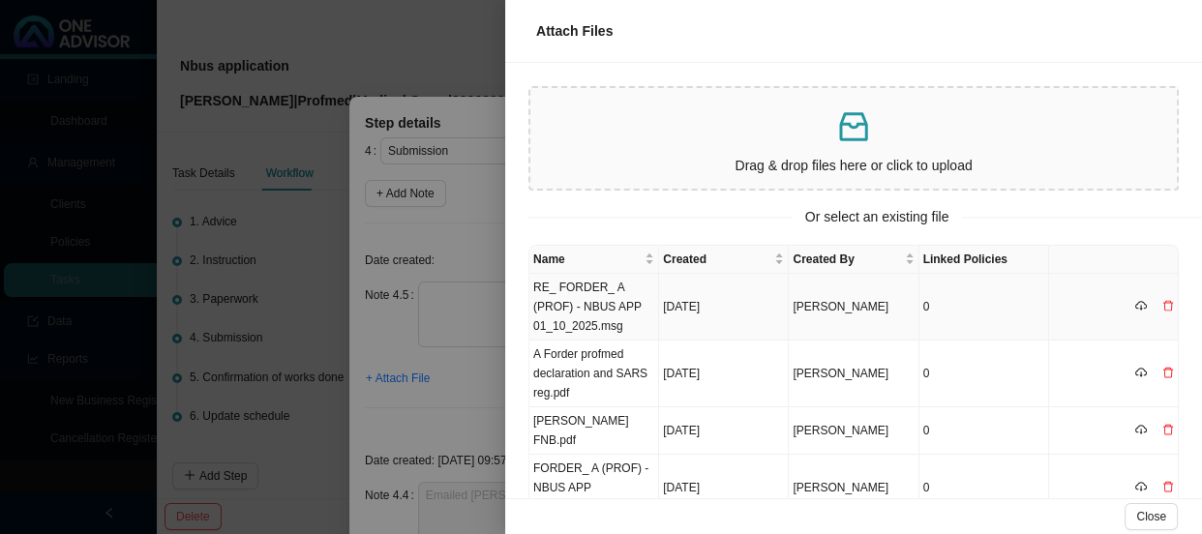
click at [583, 288] on td "RE_ FORDER_ A (PROF) - NBUS APP 01_10_2025.msg" at bounding box center [594, 307] width 130 height 67
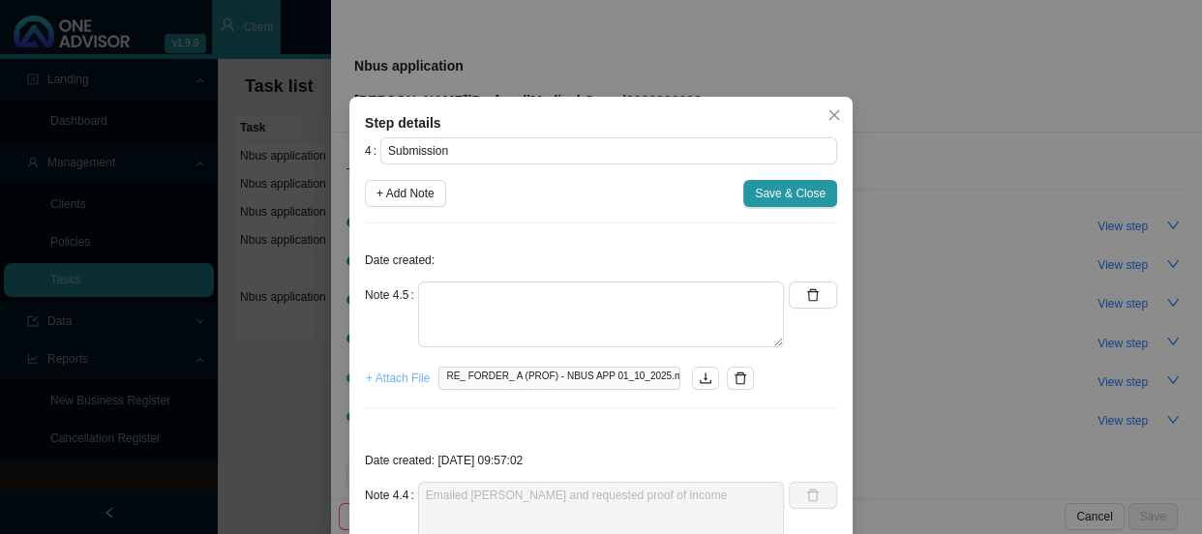
click at [403, 379] on span "+ Attach File" at bounding box center [398, 378] width 64 height 19
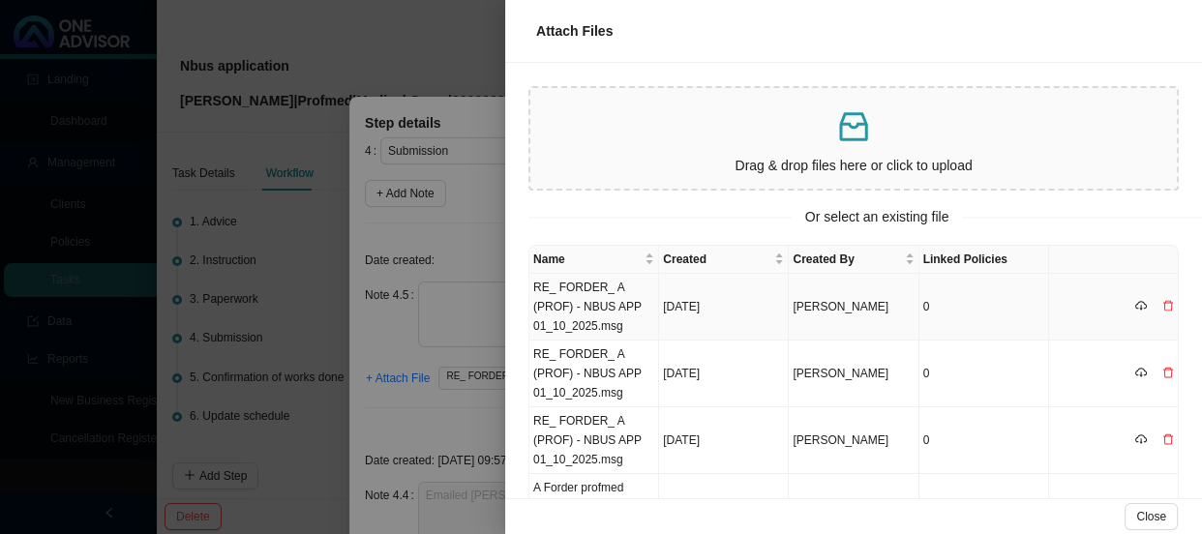
click at [602, 314] on td "RE_ FORDER_ A (PROF) - NBUS APP 01_10_2025.msg" at bounding box center [594, 307] width 130 height 67
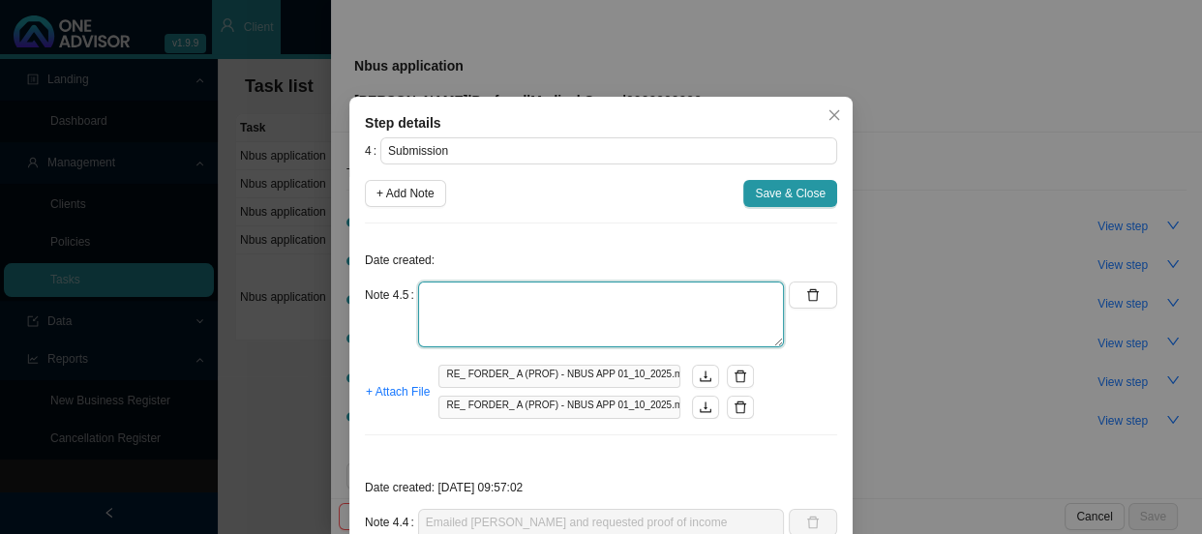
click at [523, 304] on textarea at bounding box center [601, 315] width 366 height 66
type textarea "l"
click at [537, 293] on textarea "[PERSON_NAME]" at bounding box center [601, 315] width 366 height 66
type textarea "[PERSON_NAME] needs"
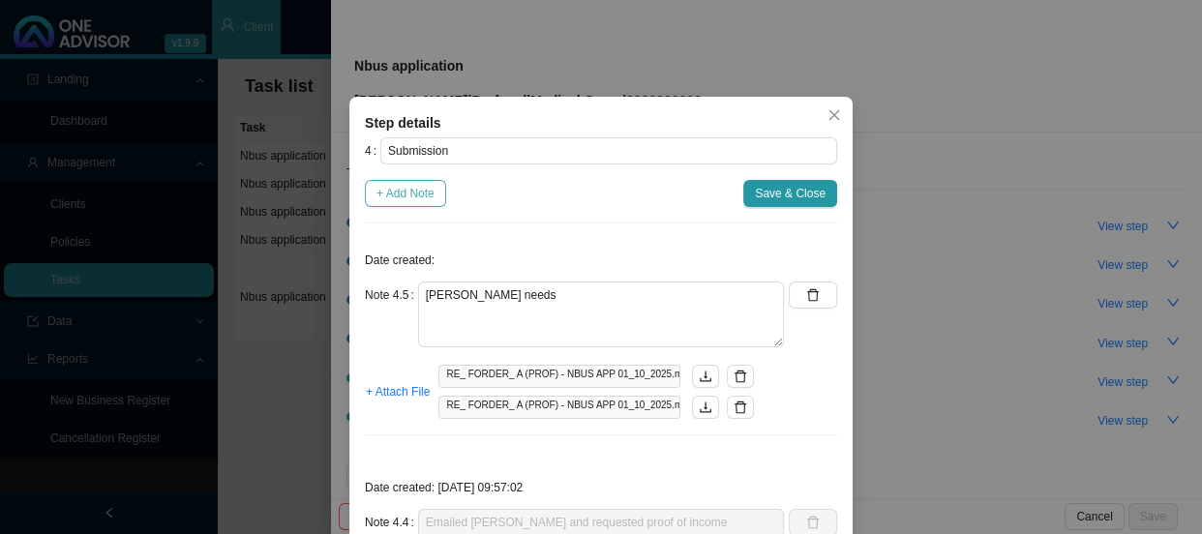
click at [410, 193] on span "+ Add Note" at bounding box center [405, 193] width 58 height 19
type textarea "[PERSON_NAME] needs"
type textarea "Emailed [PERSON_NAME] and requested proof of income"
type textarea "Sent proof of account for [PERSON_NAME]"
type textarea "[PERSON_NAME] has received the application The client is now 28- so we need to …"
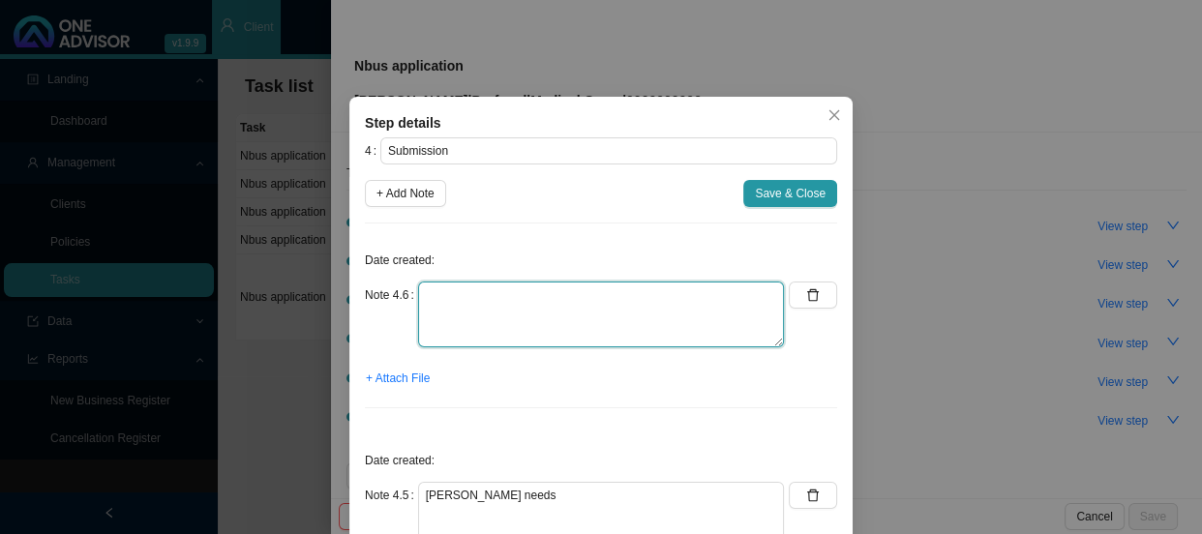
type textarea "To Subject Sent Size Categories [PERSON_NAME] URGENT!! [PERSON_NAME] (PROF) - N…"
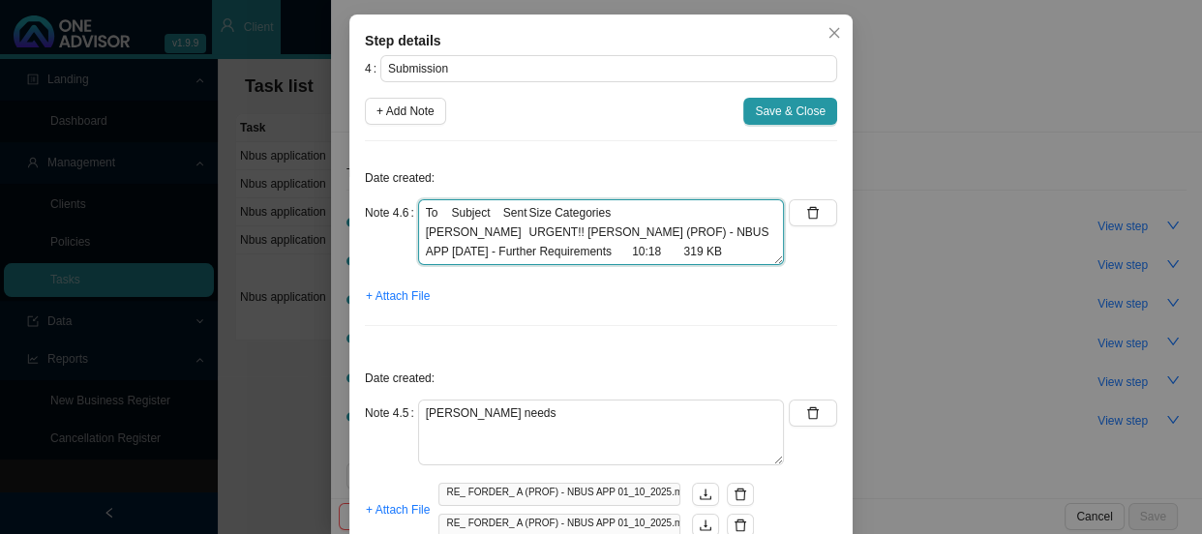
scroll to position [175, 0]
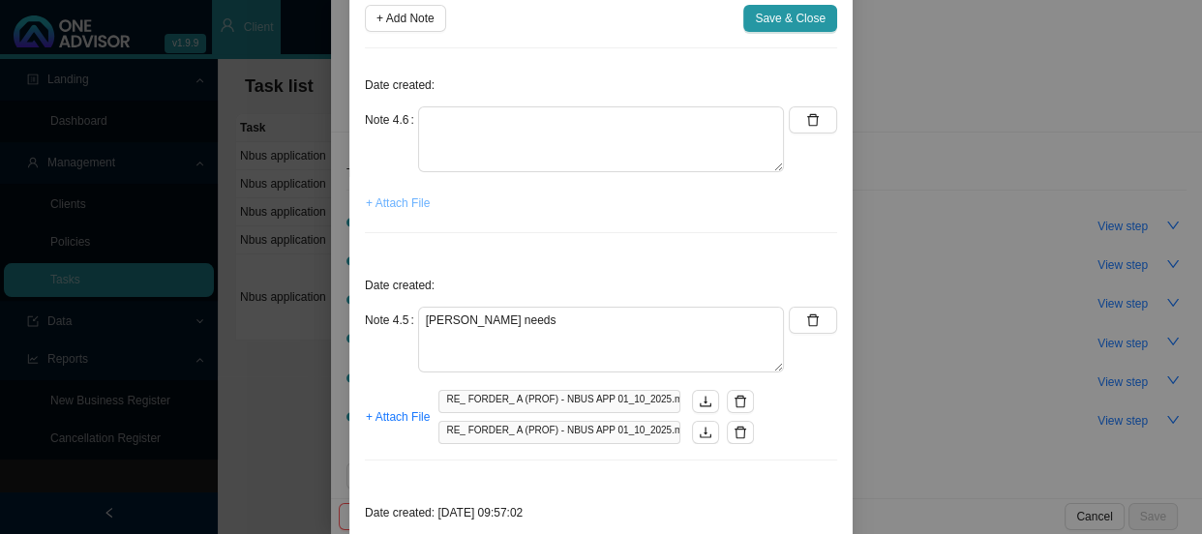
click at [409, 197] on span "+ Attach File" at bounding box center [398, 203] width 64 height 19
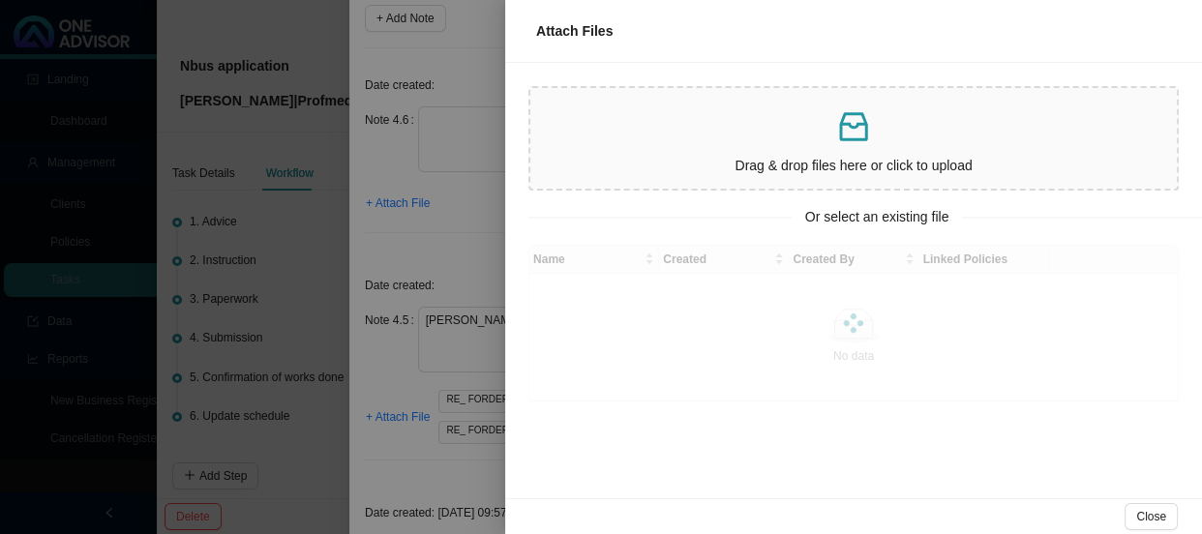
click at [425, 230] on div at bounding box center [601, 267] width 1202 height 534
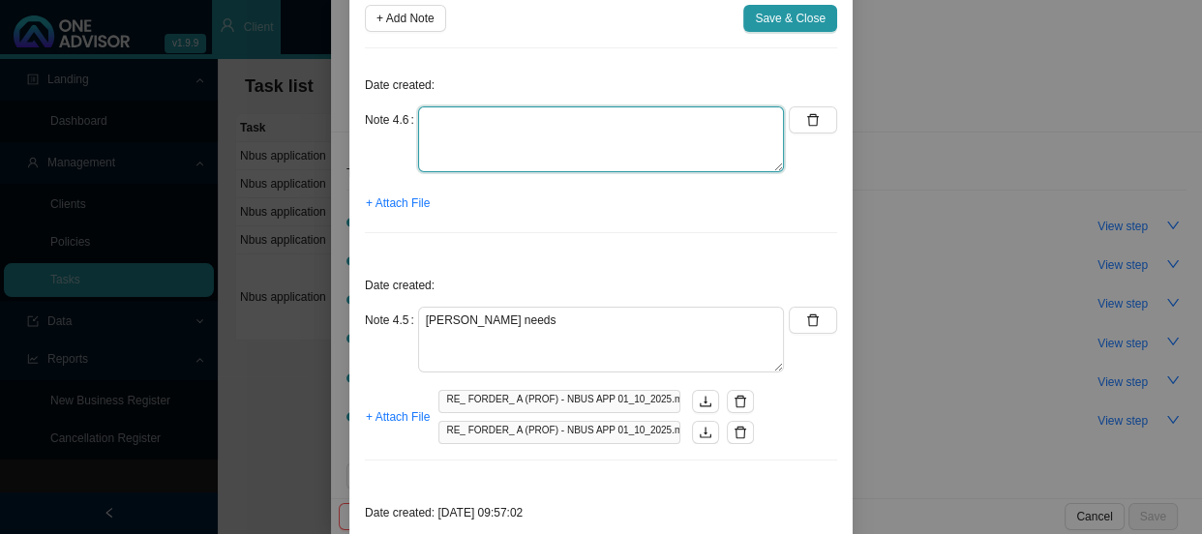
click at [491, 126] on textarea at bounding box center [601, 139] width 366 height 66
type textarea "Requested sworn affidavit & ITA 34"
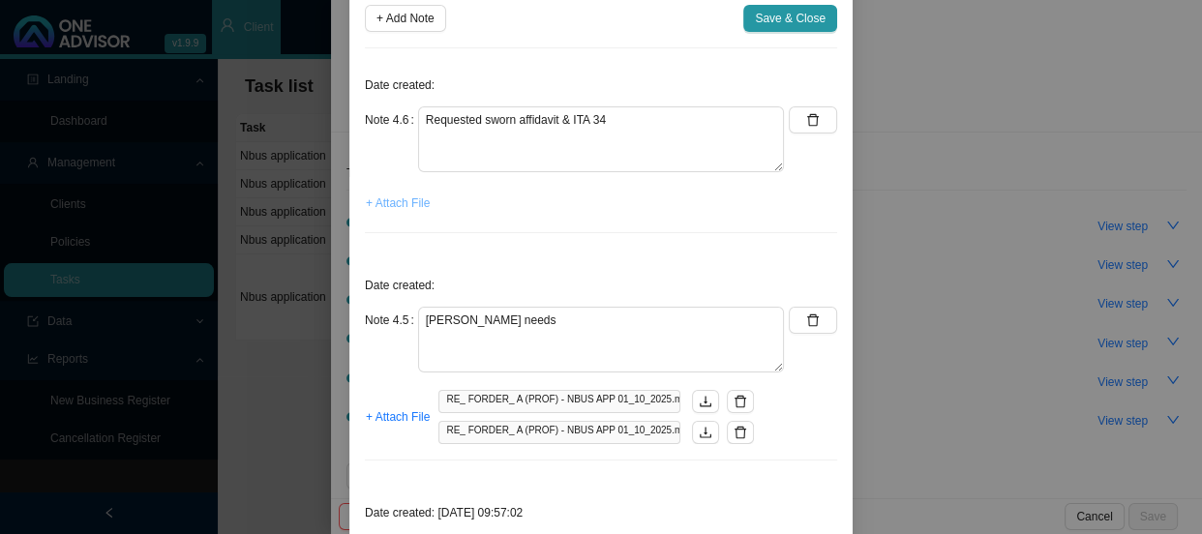
click at [377, 202] on span "+ Attach File" at bounding box center [398, 203] width 64 height 19
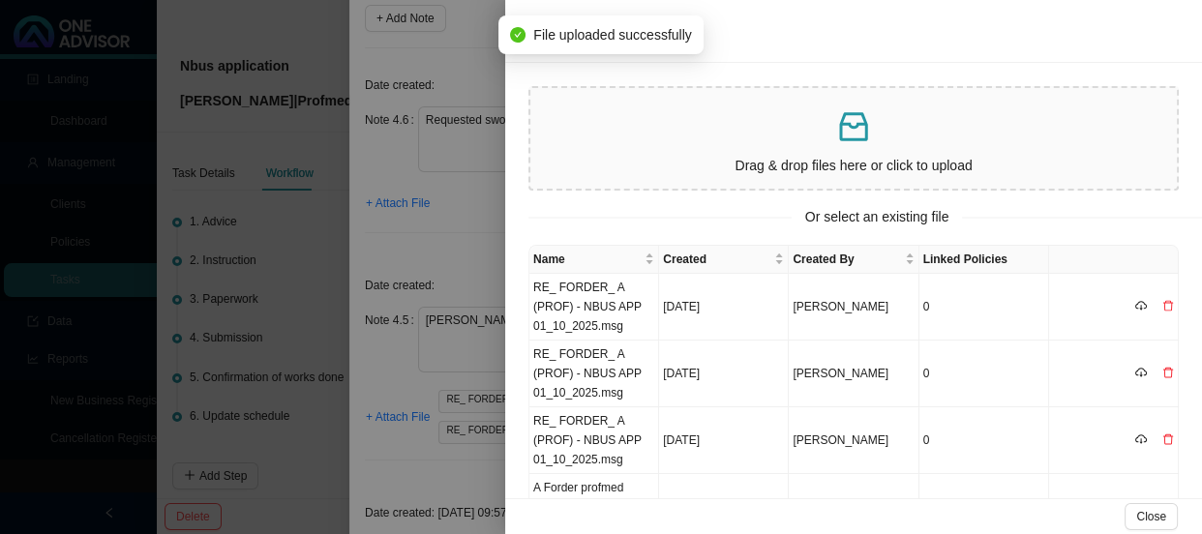
click at [452, 211] on div at bounding box center [601, 267] width 1202 height 534
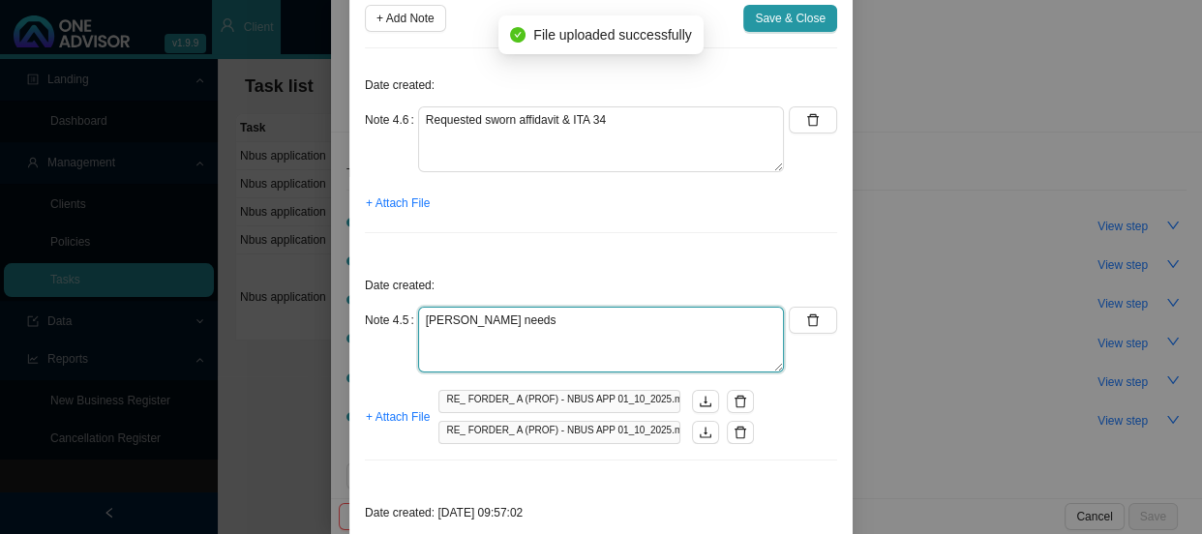
click at [564, 320] on textarea "[PERSON_NAME] needs" at bounding box center [601, 340] width 366 height 66
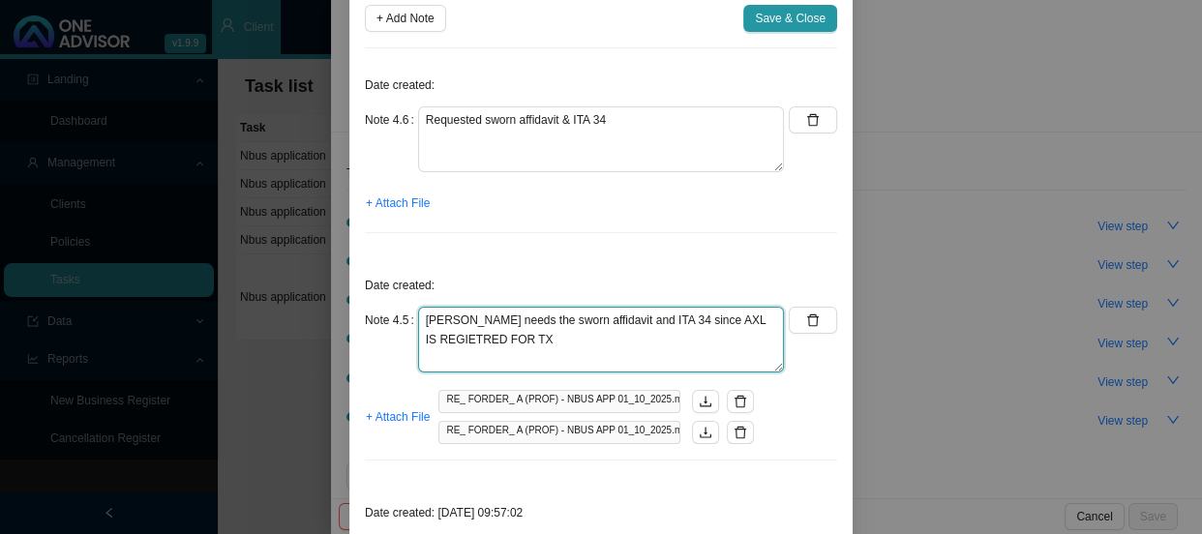
drag, startPoint x: 558, startPoint y: 333, endPoint x: 706, endPoint y: 310, distance: 149.9
click at [706, 310] on textarea "[PERSON_NAME] needs the sworn affidavit and ITA 34 since AXL IS REGIETRED FOR TX" at bounding box center [601, 340] width 366 height 66
click at [454, 339] on textarea "[PERSON_NAME] needs the sworn affidavit and ITA 34 since AXL is regsietred for …" at bounding box center [601, 340] width 366 height 66
type textarea "[PERSON_NAME] needs the sworn affidavit and ITA 34 since AXL is registered for …"
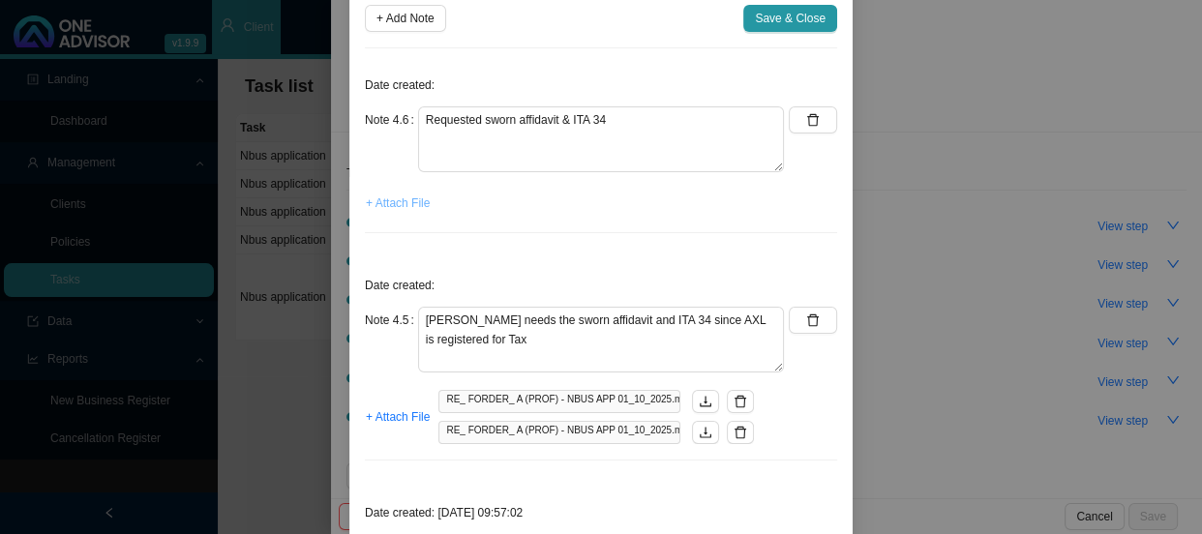
click at [419, 199] on span "+ Attach File" at bounding box center [398, 203] width 64 height 19
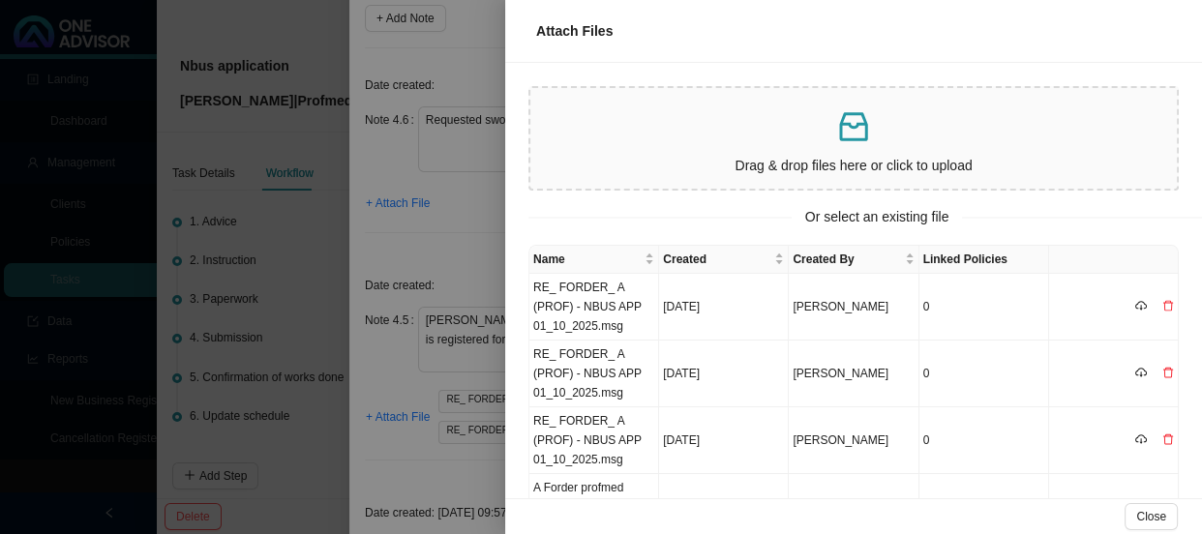
click at [459, 320] on div at bounding box center [601, 267] width 1202 height 534
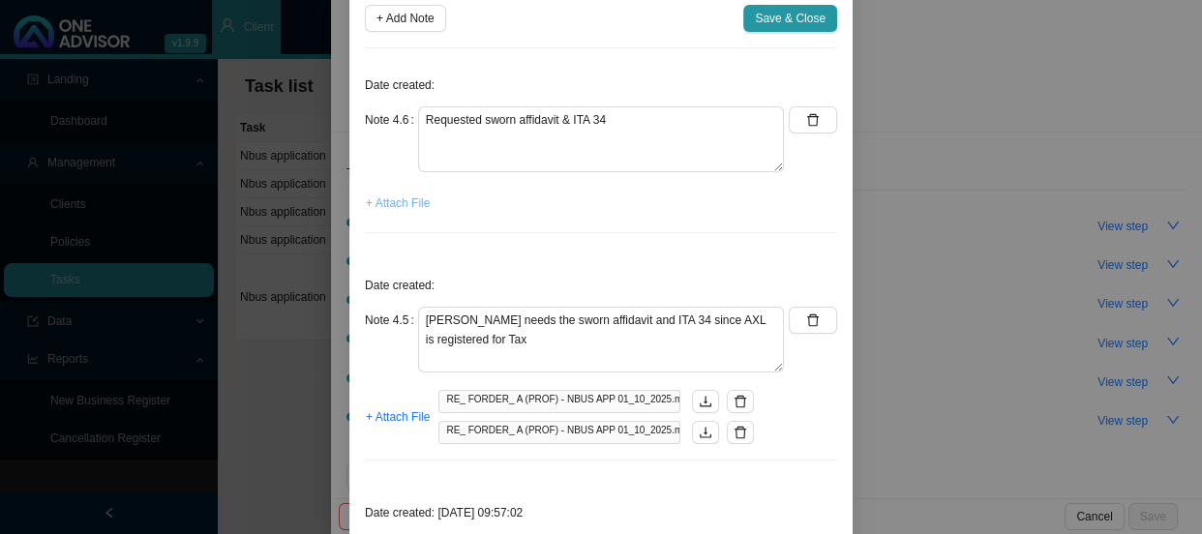
click at [416, 206] on span "+ Attach File" at bounding box center [398, 203] width 64 height 19
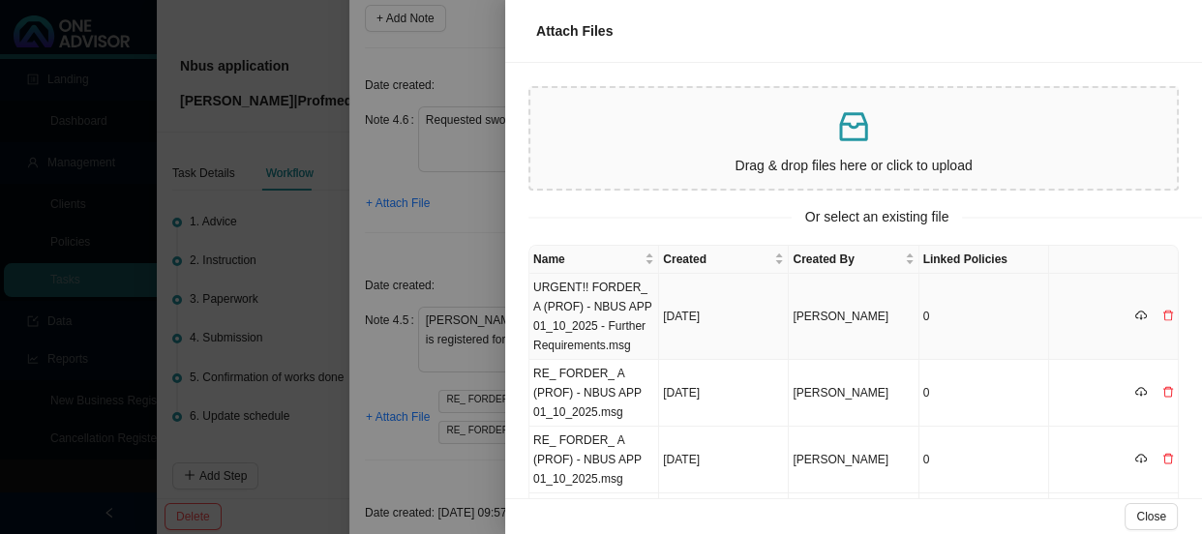
click at [613, 321] on td "URGENT!! FORDER_ A (PROF) - NBUS APP 01_10_2025 - Further Requirements.msg" at bounding box center [594, 317] width 130 height 86
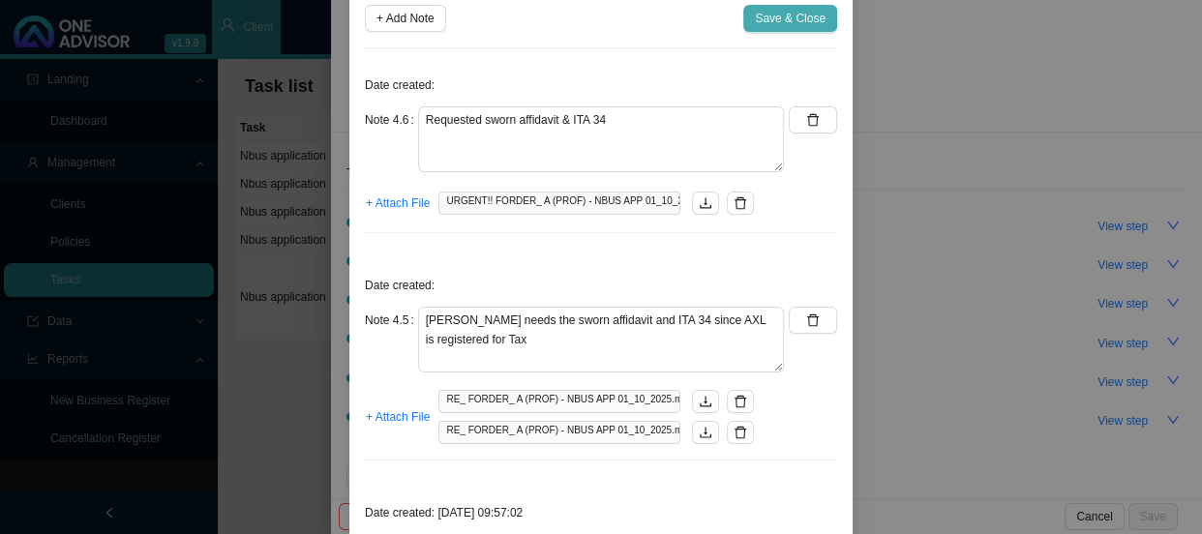
click at [782, 20] on span "Save & Close" at bounding box center [790, 18] width 71 height 19
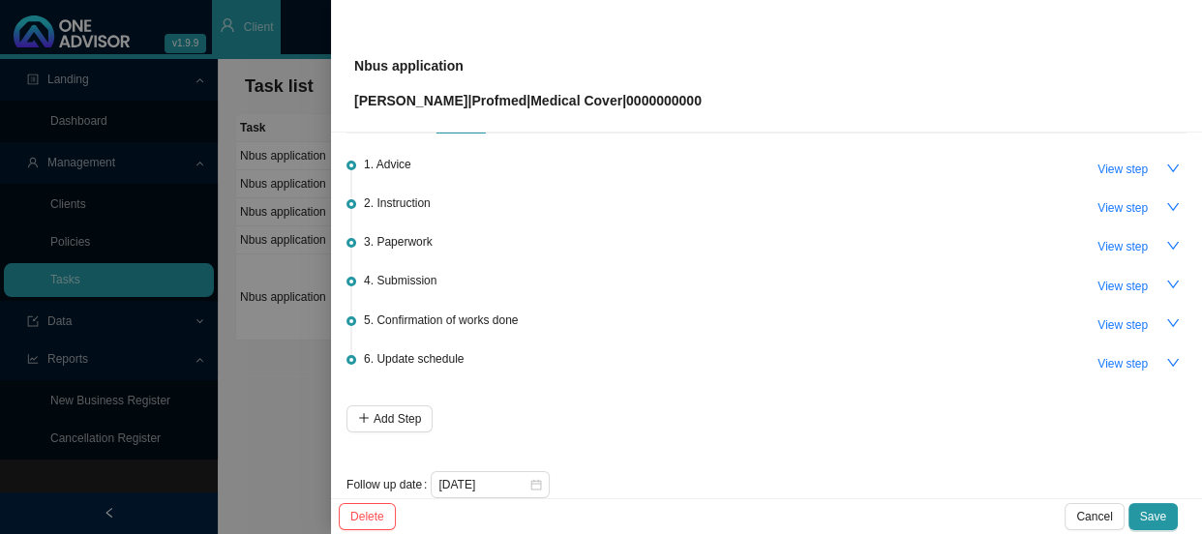
scroll to position [85, 0]
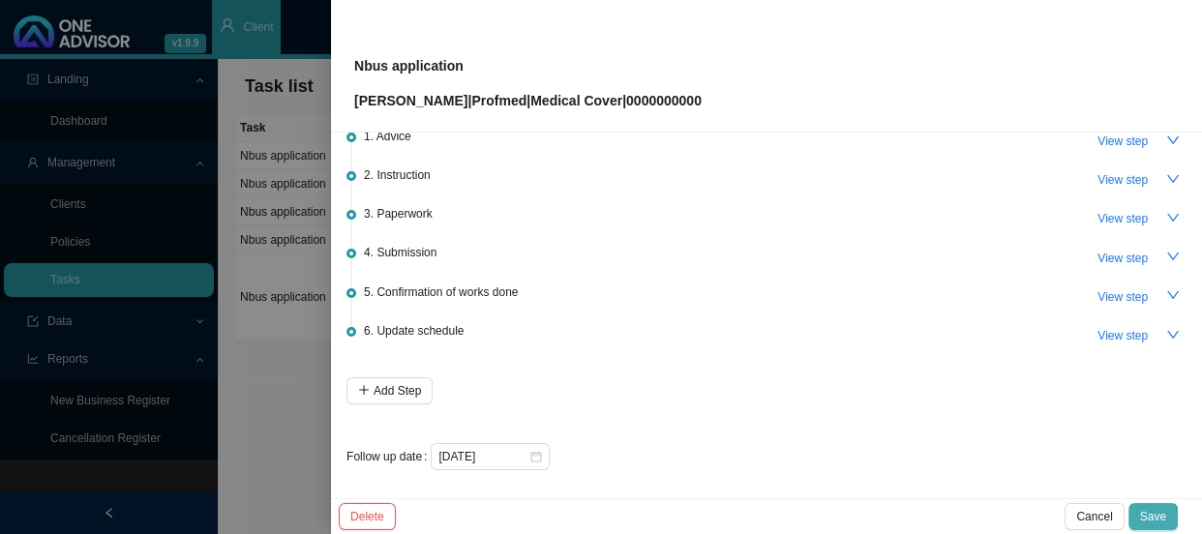
click at [1155, 519] on span "Save" at bounding box center [1153, 516] width 26 height 19
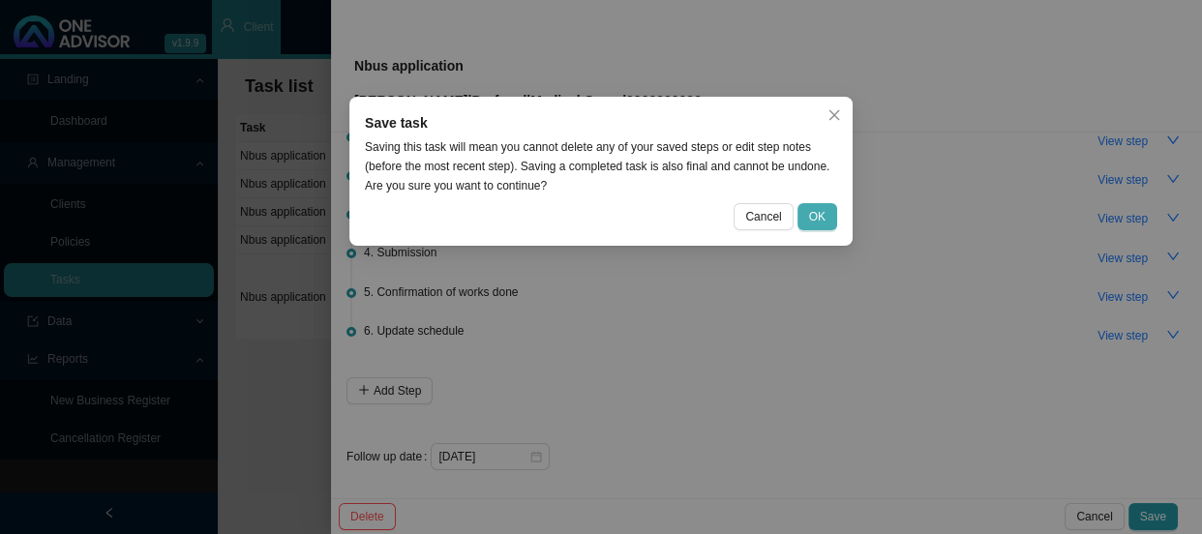
click at [823, 209] on span "OK" at bounding box center [817, 216] width 16 height 19
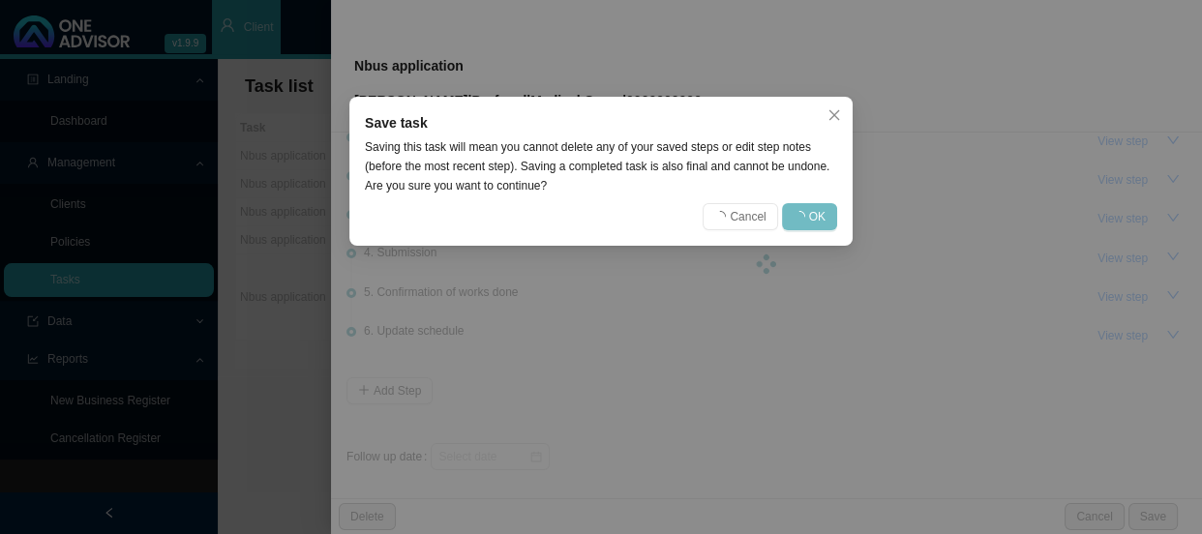
scroll to position [0, 0]
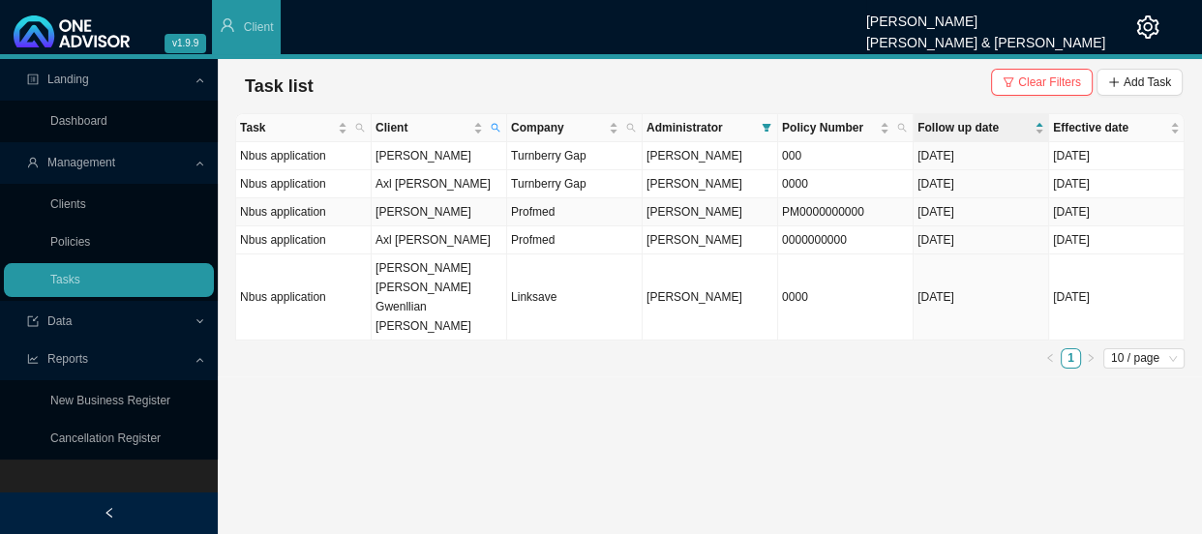
click at [422, 215] on td "[PERSON_NAME]" at bounding box center [439, 212] width 135 height 28
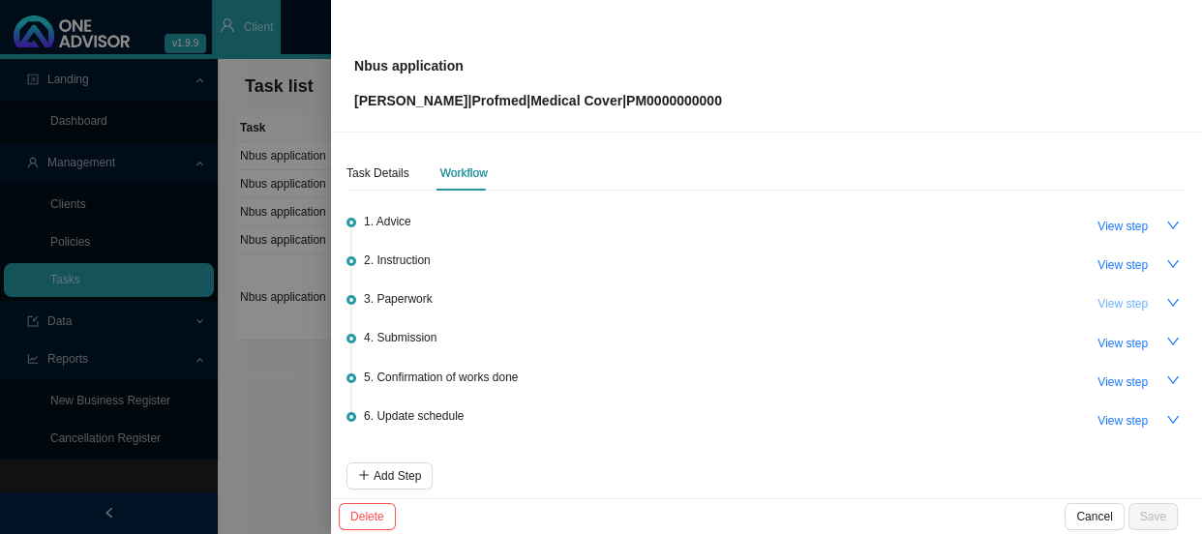
click at [1110, 307] on span "View step" at bounding box center [1122, 303] width 50 height 19
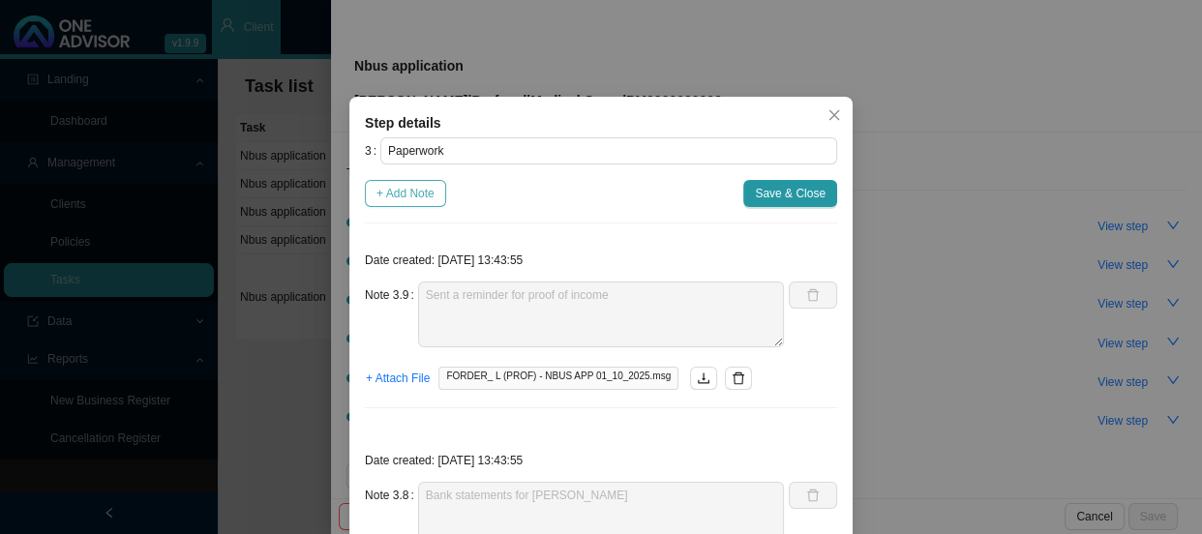
click at [429, 196] on span "+ Add Note" at bounding box center [405, 193] width 58 height 19
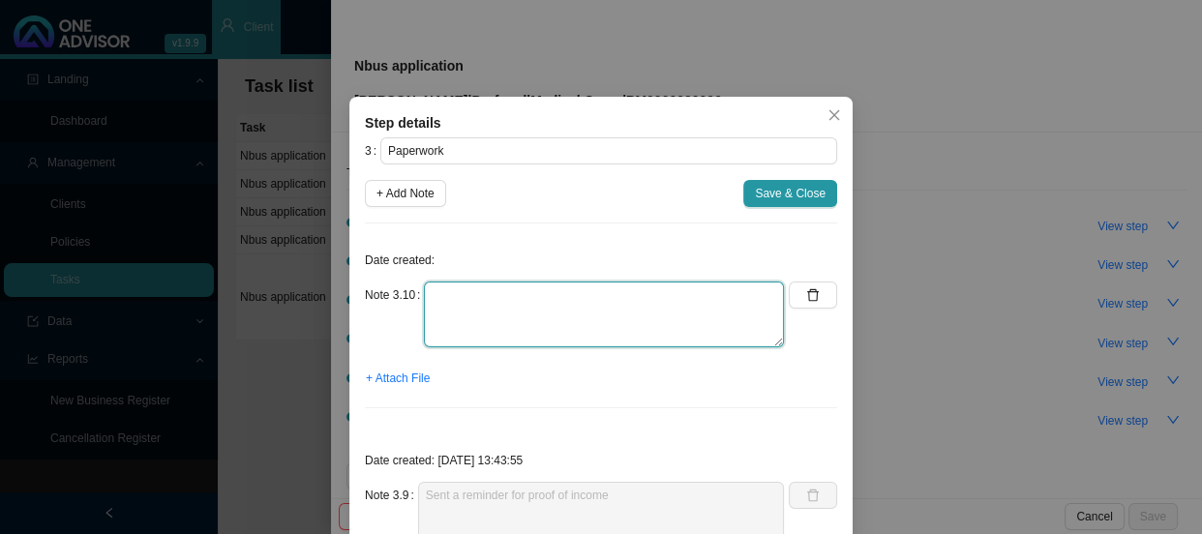
click at [461, 292] on textarea at bounding box center [604, 315] width 360 height 66
click at [461, 292] on textarea "Recievd the" at bounding box center [604, 315] width 360 height 66
click at [526, 292] on textarea "Received the" at bounding box center [604, 315] width 360 height 66
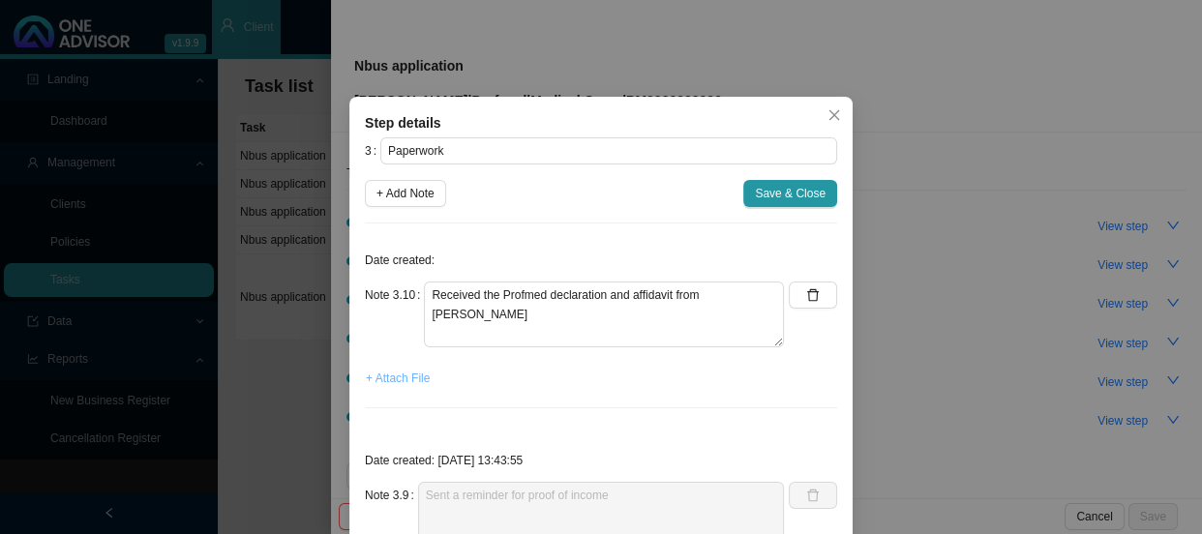
click at [395, 378] on span "+ Attach File" at bounding box center [398, 378] width 64 height 19
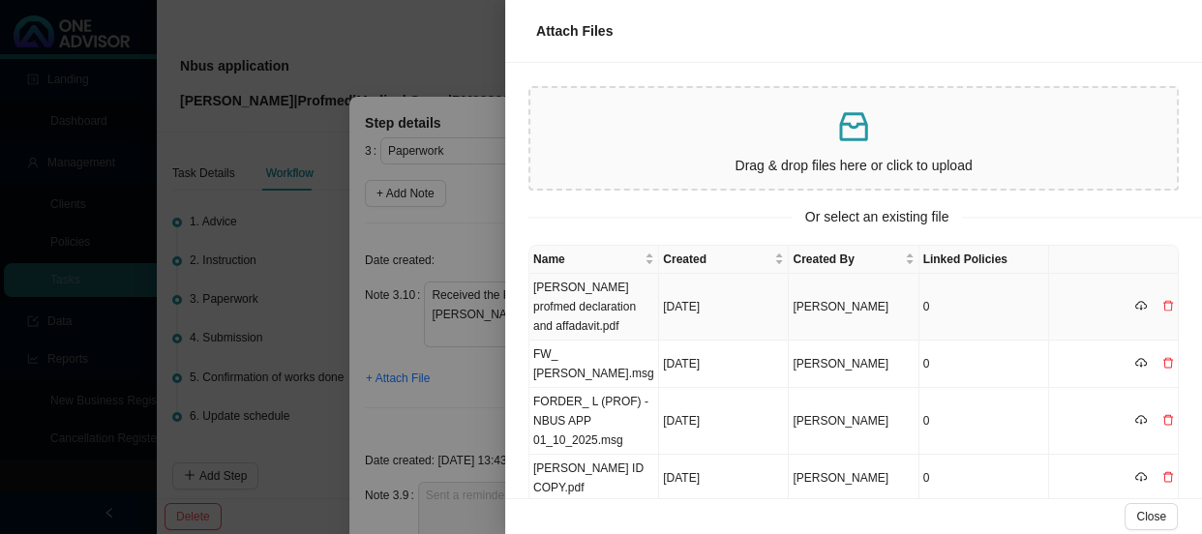
click at [593, 307] on td "[PERSON_NAME] profmed declaration and affadavit.pdf" at bounding box center [594, 307] width 130 height 67
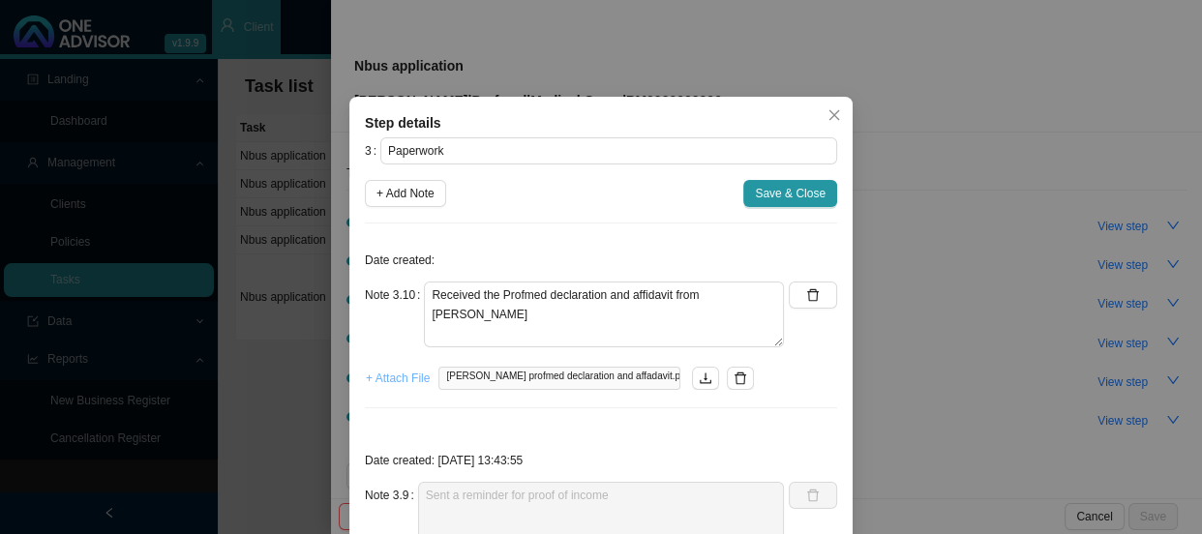
click at [372, 377] on span "+ Attach File" at bounding box center [398, 378] width 64 height 19
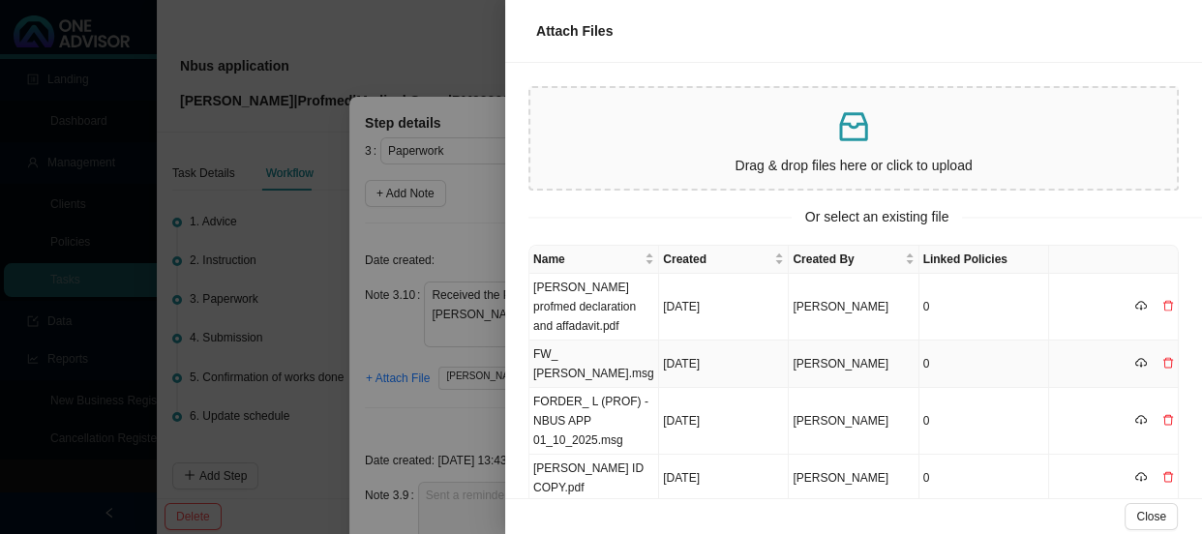
click at [561, 354] on td "FW_ [PERSON_NAME].msg" at bounding box center [594, 364] width 130 height 47
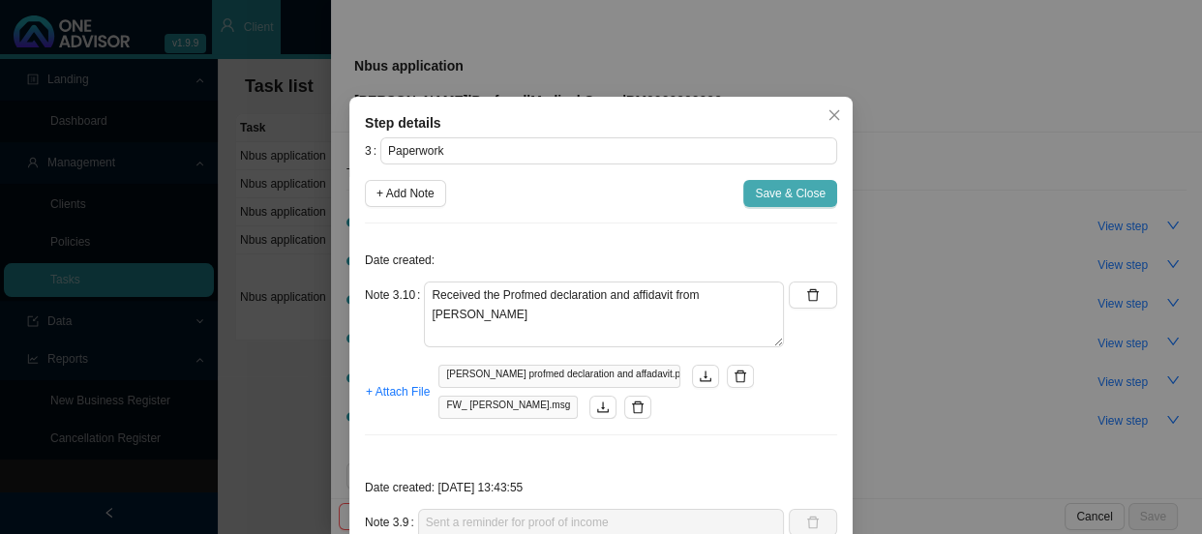
click at [784, 191] on span "Save & Close" at bounding box center [790, 193] width 71 height 19
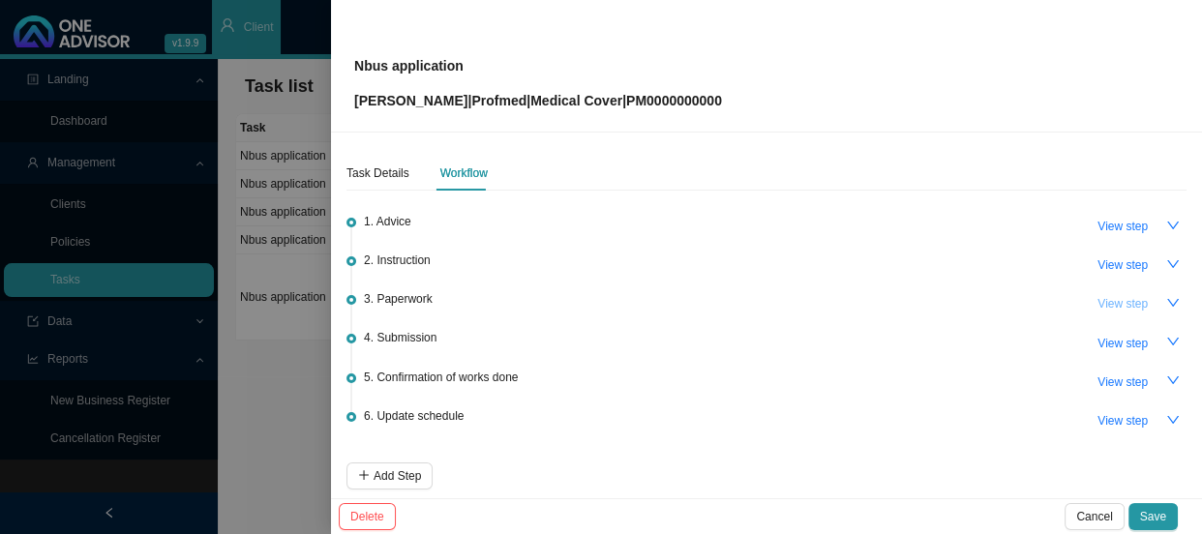
click at [1097, 298] on span "View step" at bounding box center [1122, 303] width 50 height 19
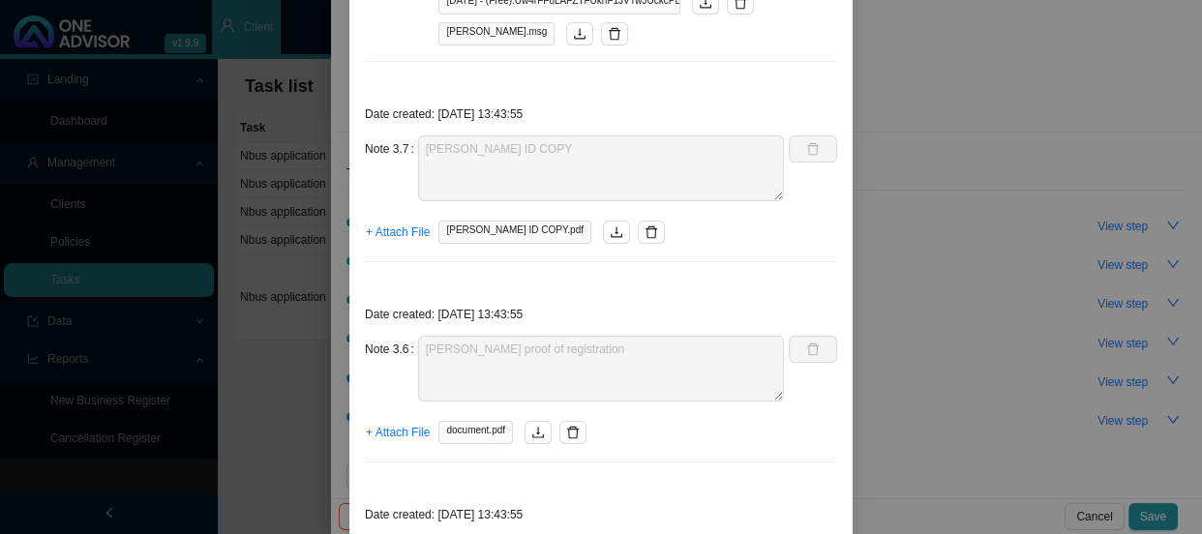
scroll to position [880, 0]
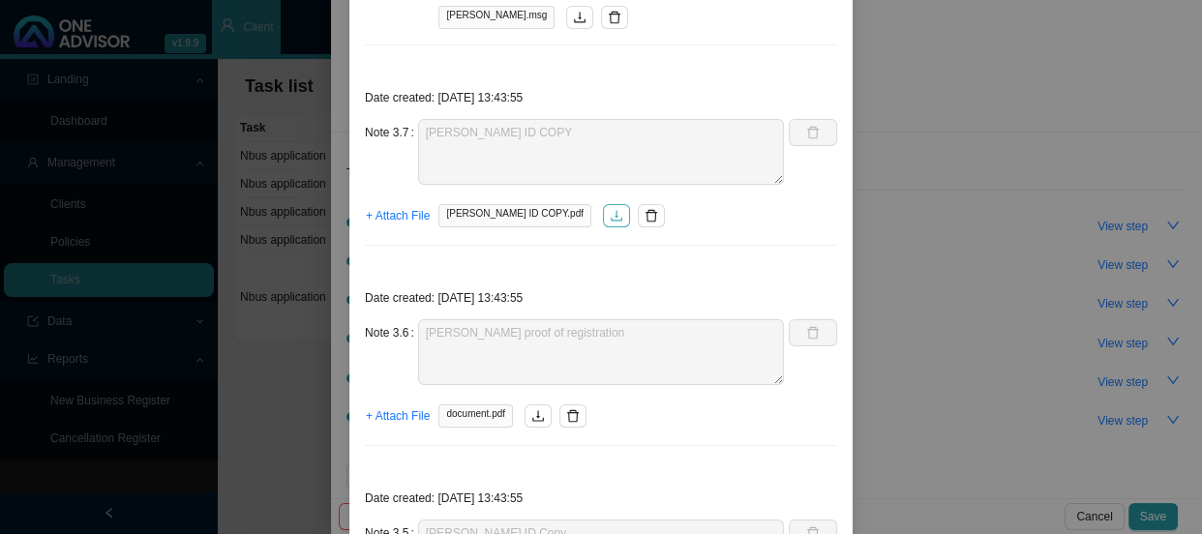
click at [610, 212] on icon "download" at bounding box center [617, 216] width 14 height 14
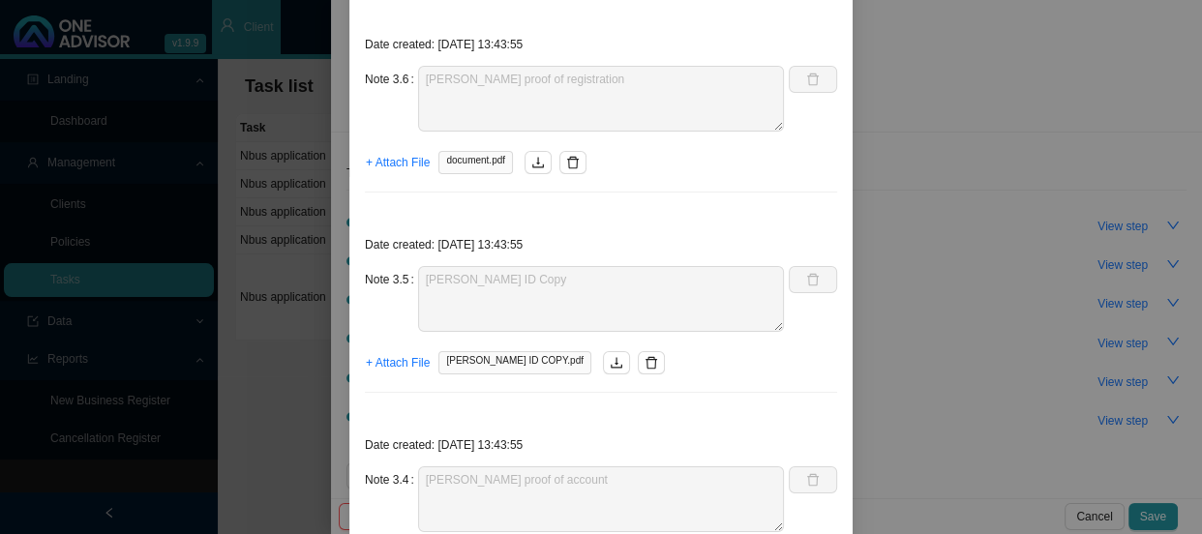
scroll to position [1143, 0]
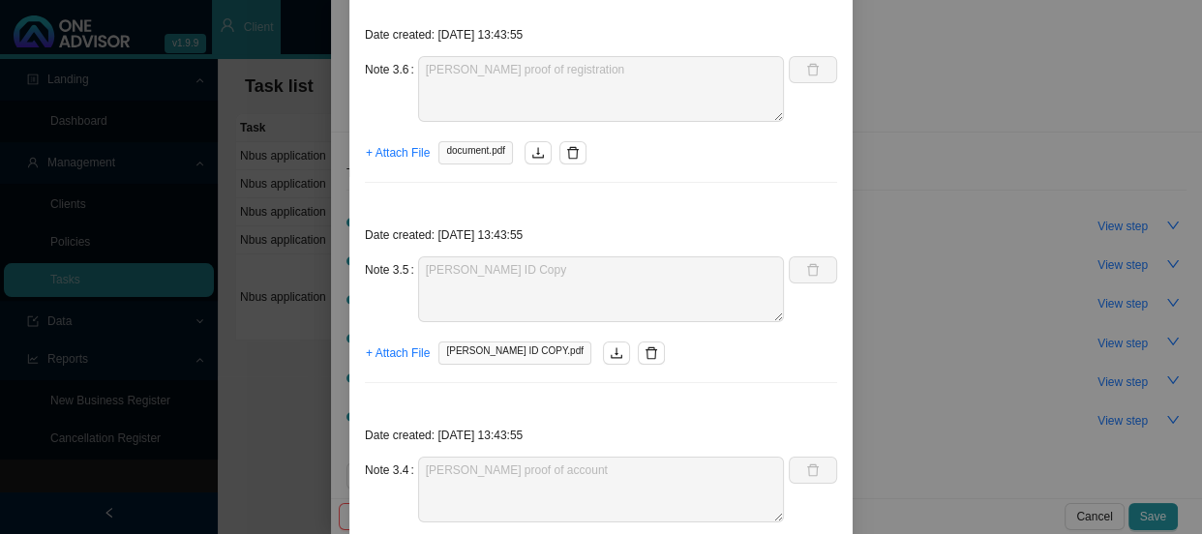
drag, startPoint x: 559, startPoint y: 348, endPoint x: 570, endPoint y: 306, distance: 43.9
click at [610, 348] on icon "download" at bounding box center [617, 353] width 14 height 14
click at [531, 150] on icon "download" at bounding box center [538, 153] width 14 height 14
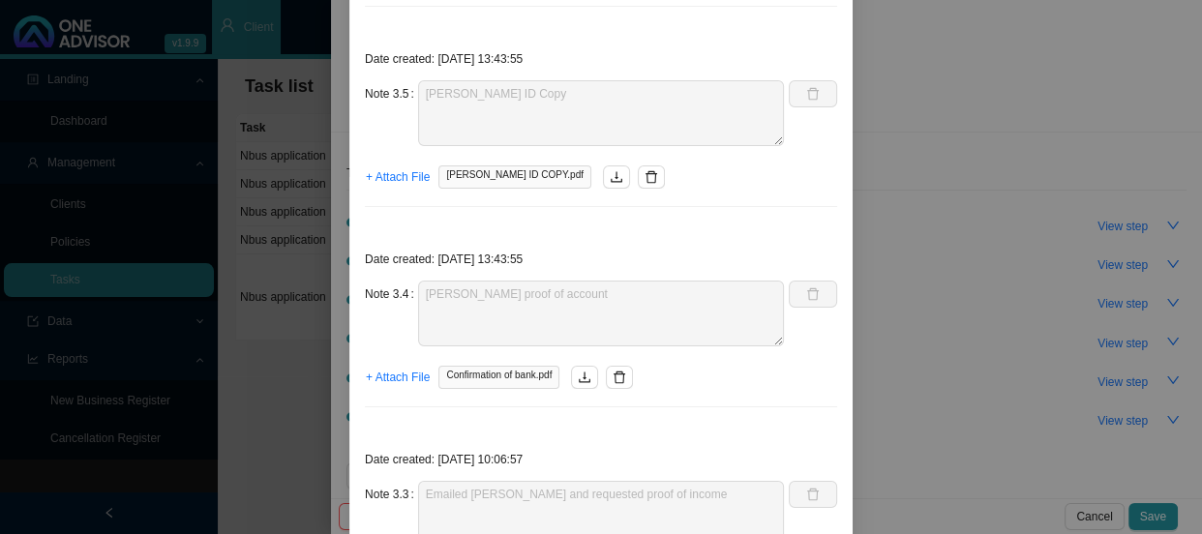
scroll to position [1407, 0]
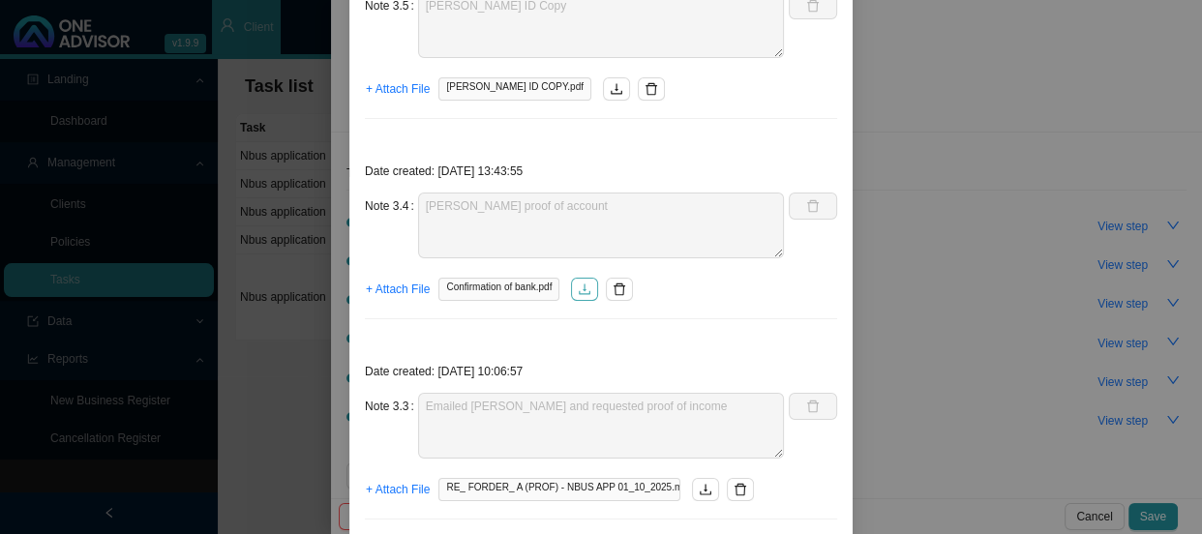
click at [581, 290] on icon "download" at bounding box center [585, 289] width 12 height 11
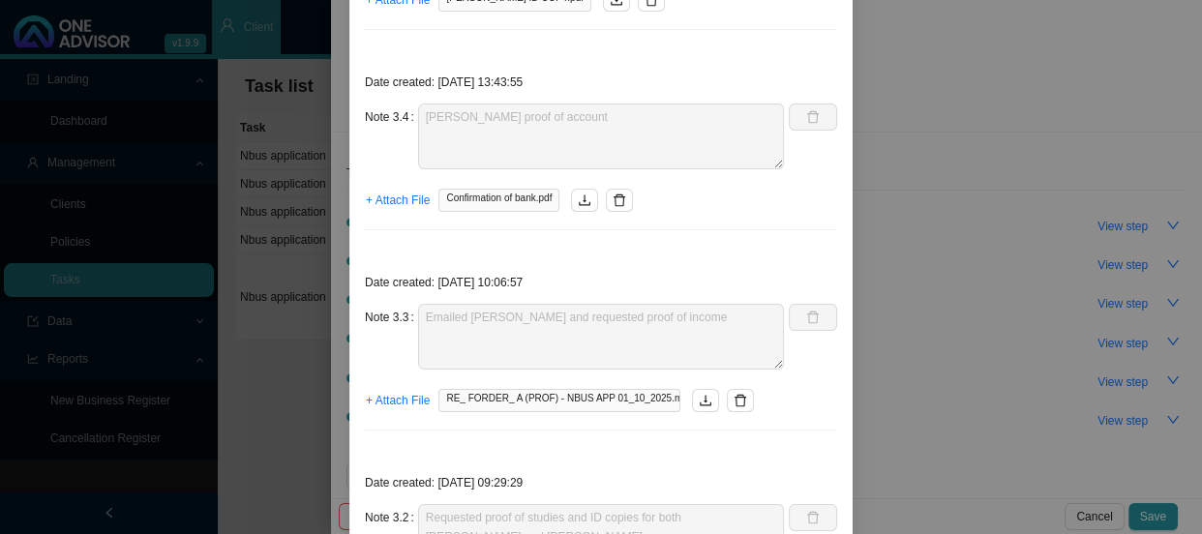
scroll to position [1583, 0]
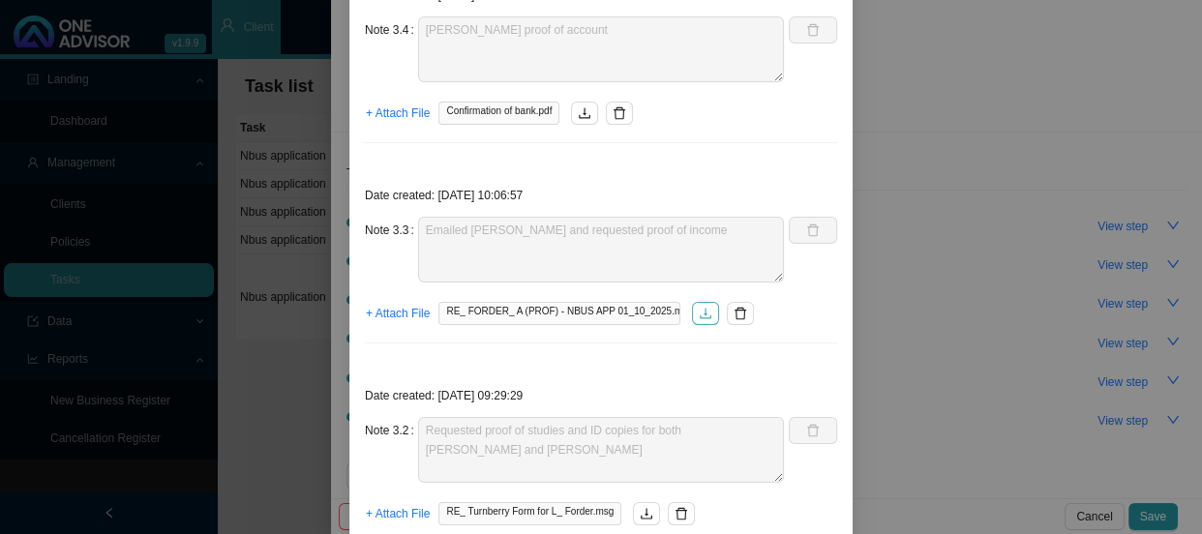
click at [701, 314] on icon "download" at bounding box center [707, 313] width 12 height 11
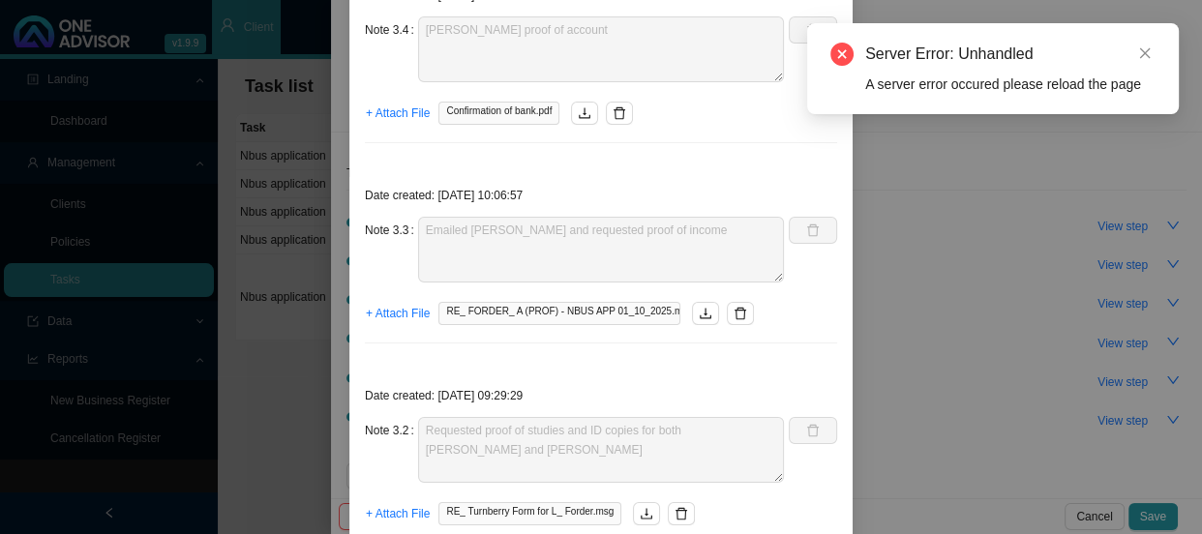
click at [1129, 53] on div "Server Error: Unhandled" at bounding box center [1010, 54] width 290 height 23
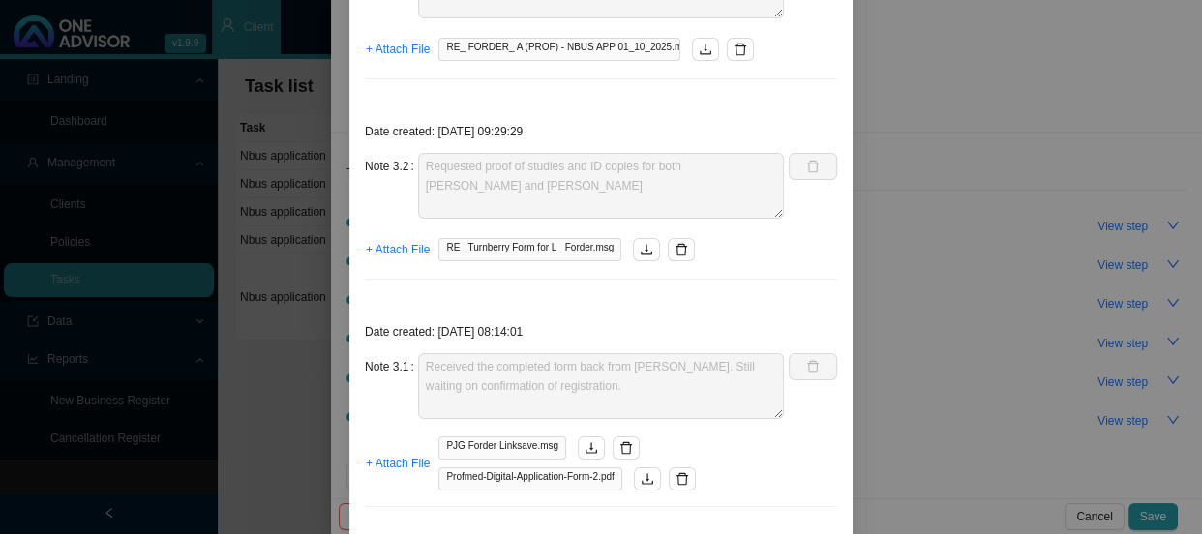
scroll to position [1877, 0]
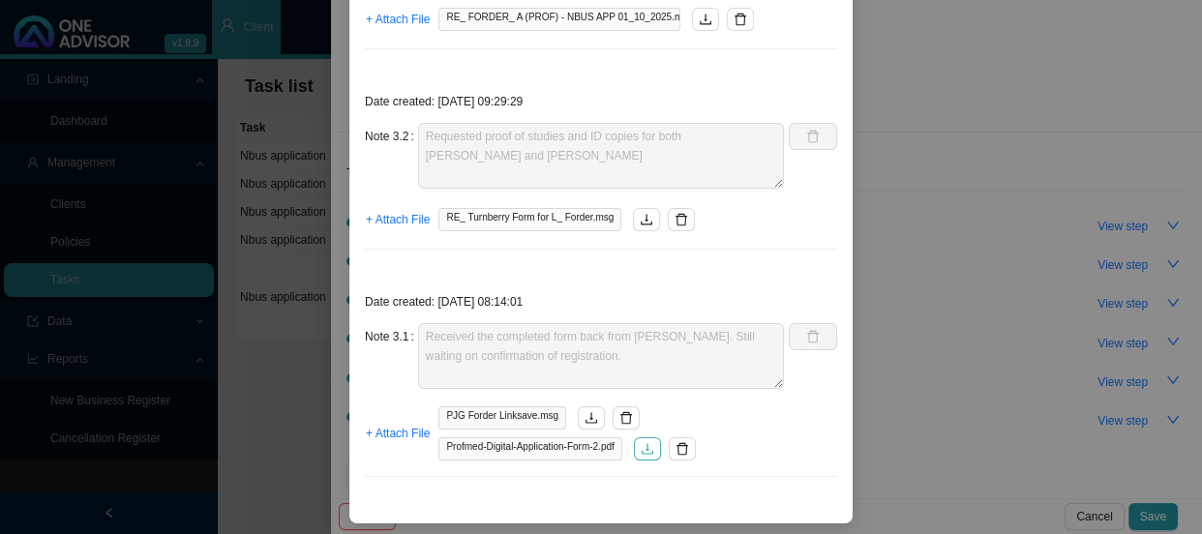
click at [649, 450] on icon "download" at bounding box center [648, 449] width 14 height 14
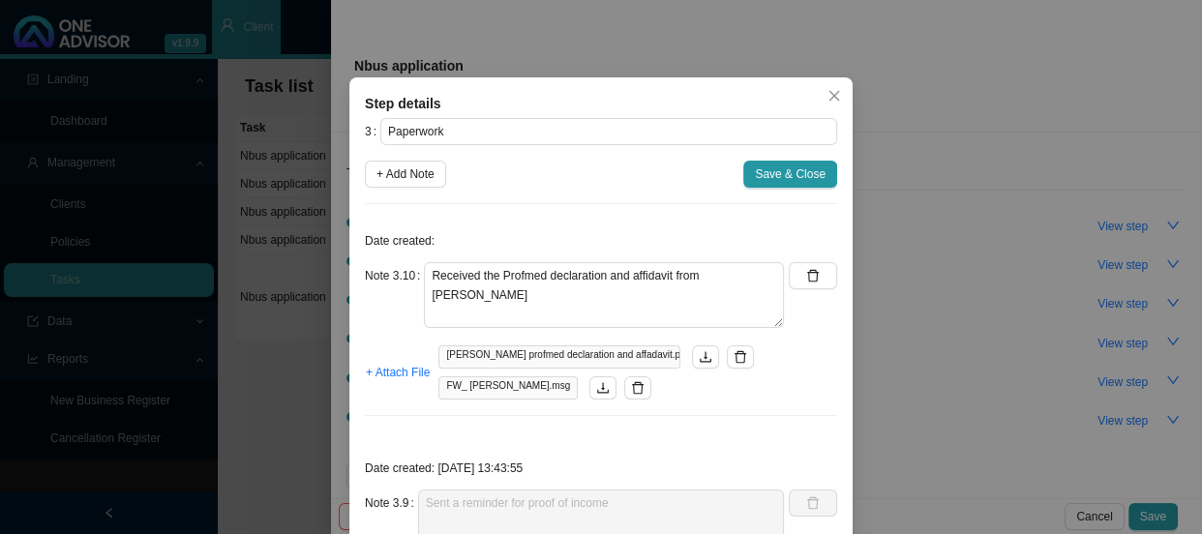
scroll to position [0, 0]
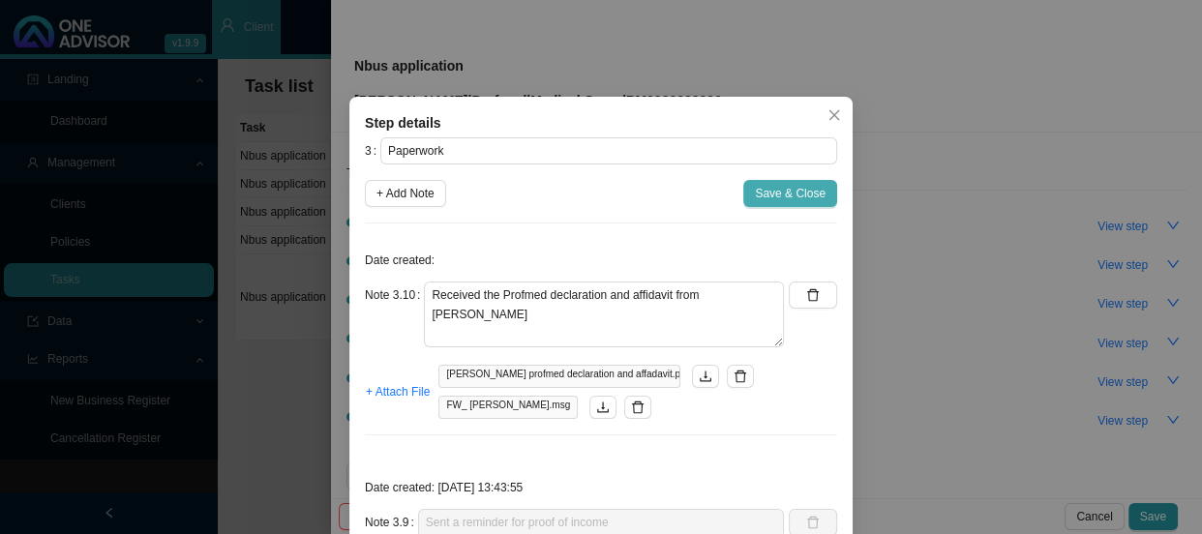
click at [763, 194] on span "Save & Close" at bounding box center [790, 193] width 71 height 19
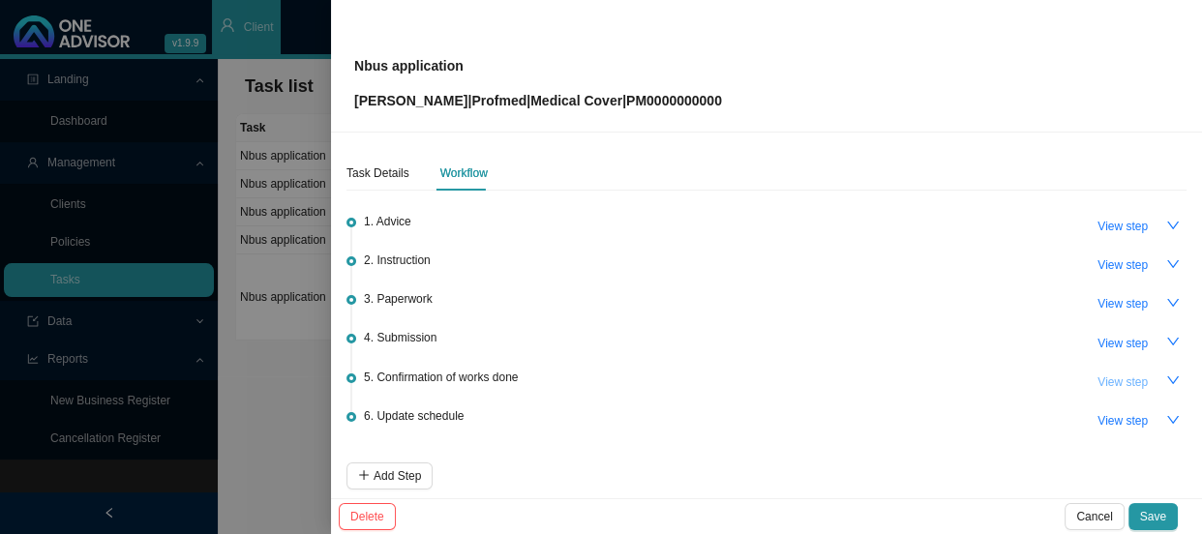
click at [1122, 377] on span "View step" at bounding box center [1122, 382] width 50 height 19
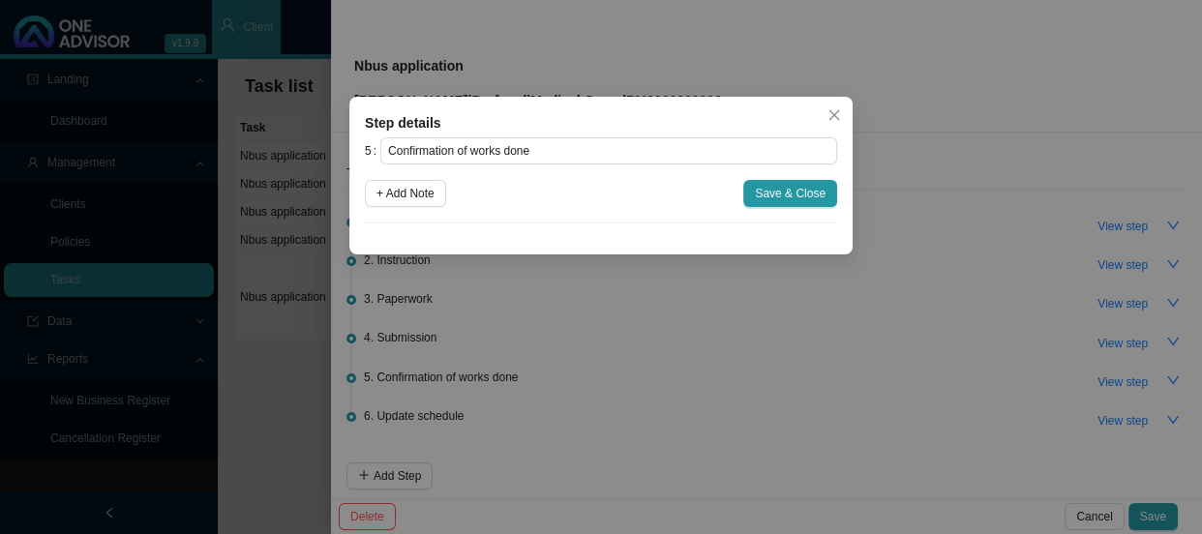
click at [891, 192] on div "Step details 5 Confirmation of works done + Add Note Save & Close Cancel OK" at bounding box center [601, 267] width 1202 height 534
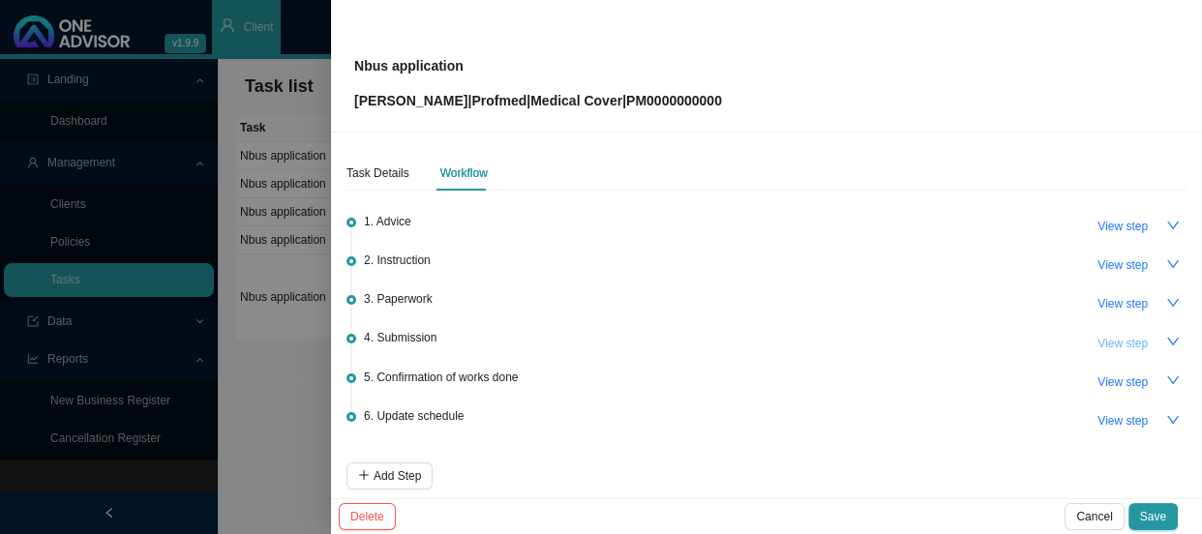
click at [1105, 342] on span "View step" at bounding box center [1122, 343] width 50 height 19
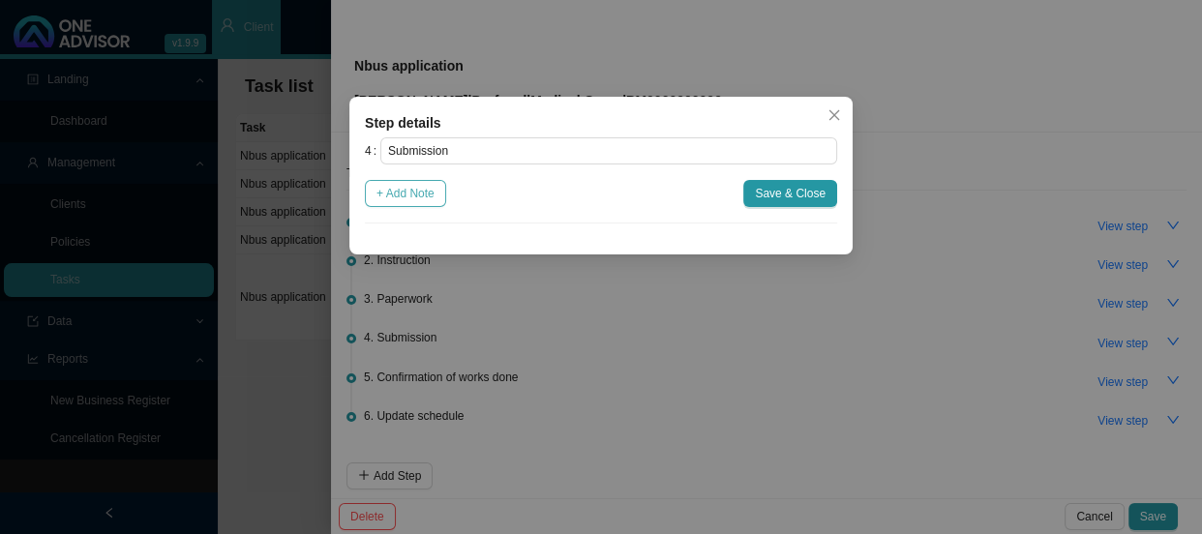
click at [409, 194] on span "+ Add Note" at bounding box center [405, 193] width 58 height 19
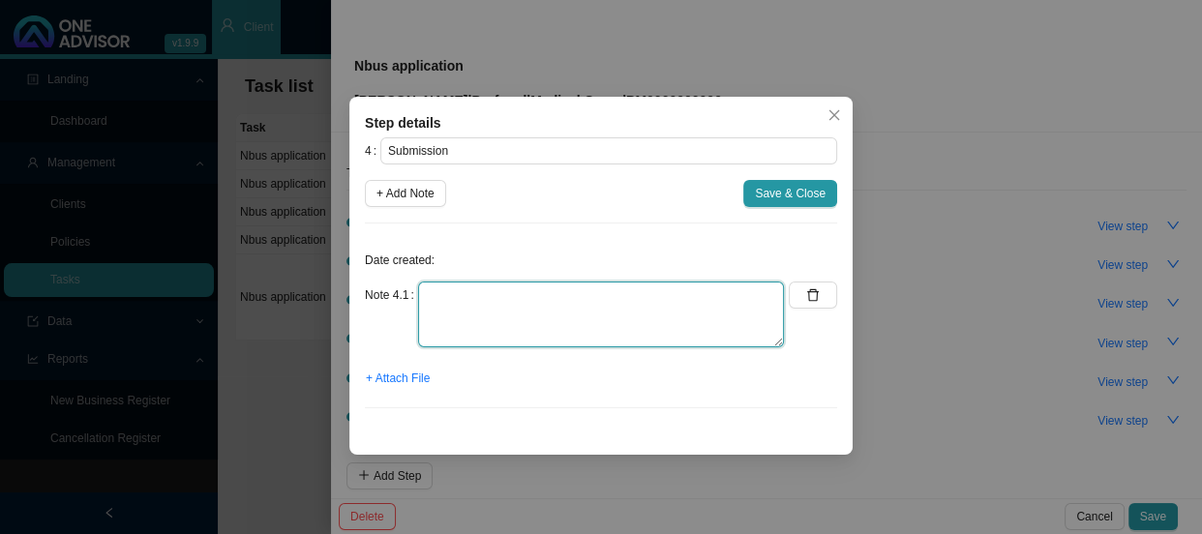
click at [470, 288] on textarea at bounding box center [601, 315] width 366 height 66
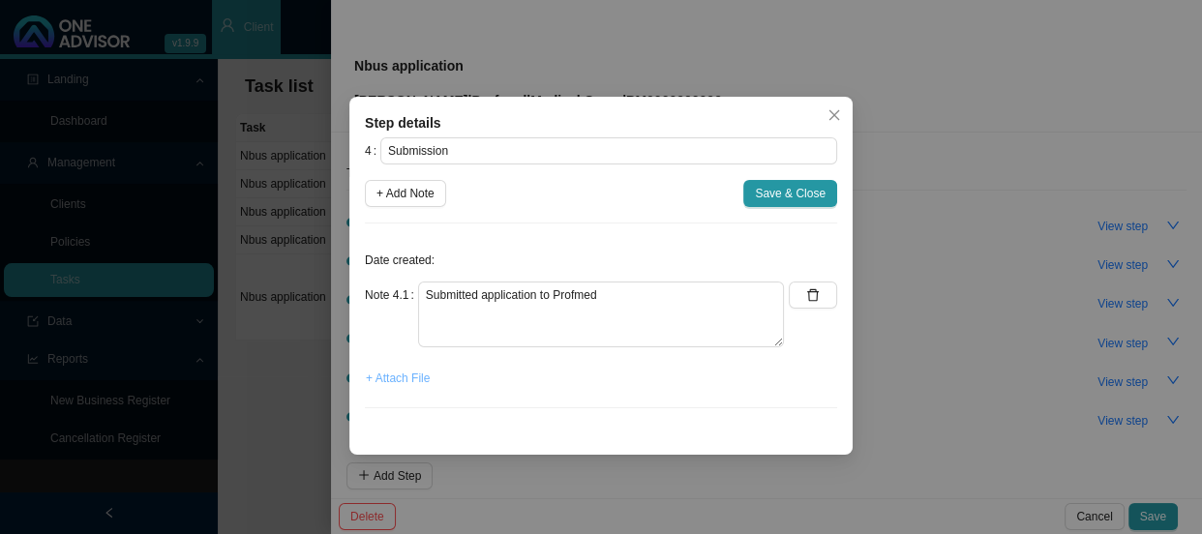
click at [393, 377] on span "+ Attach File" at bounding box center [398, 378] width 64 height 19
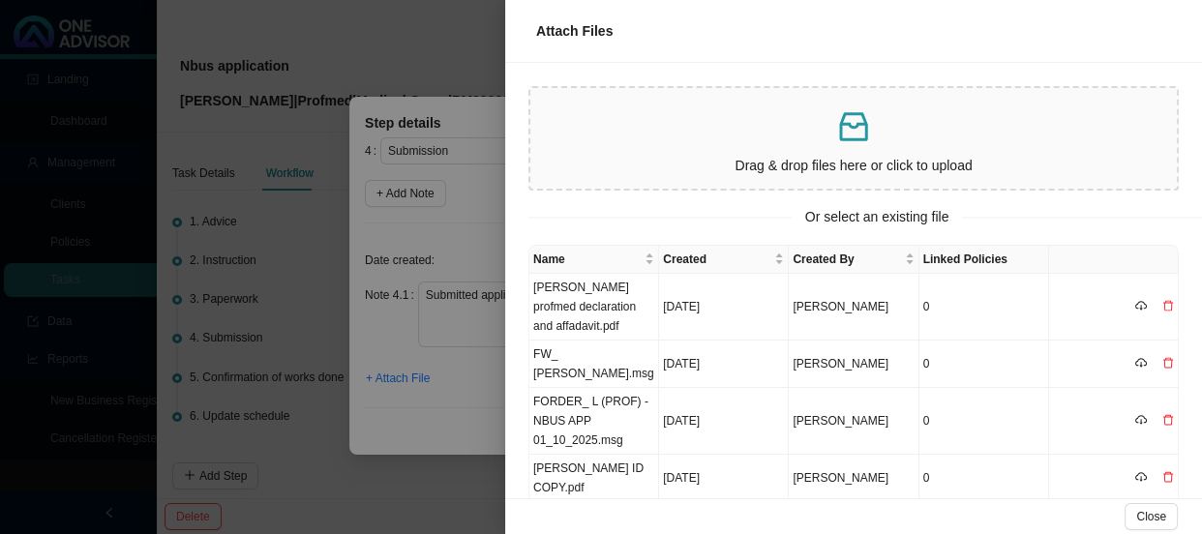
click at [472, 227] on div at bounding box center [601, 267] width 1202 height 534
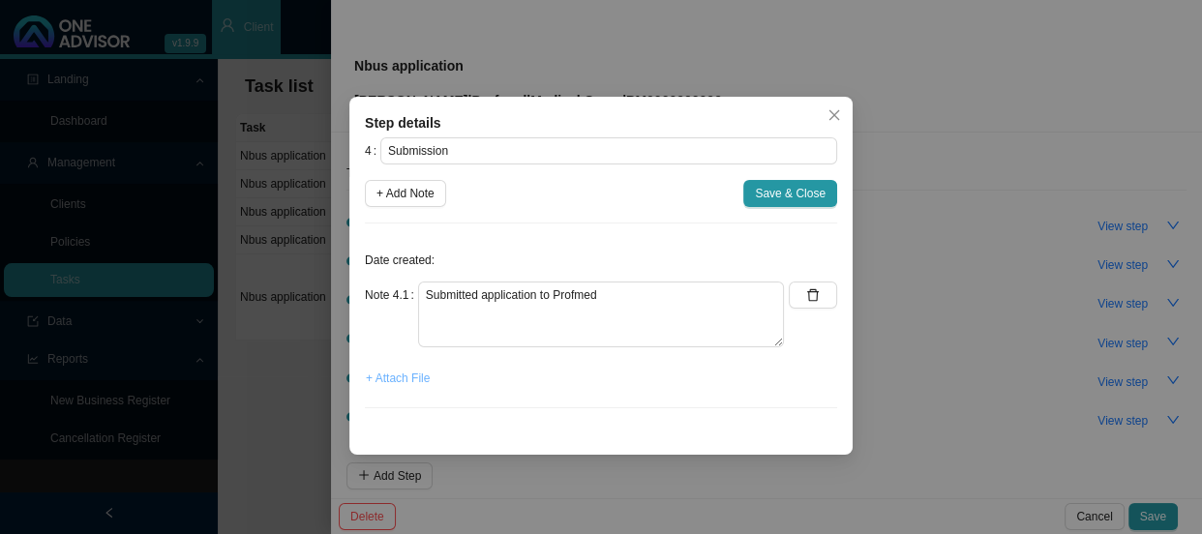
click at [400, 380] on span "+ Attach File" at bounding box center [398, 378] width 64 height 19
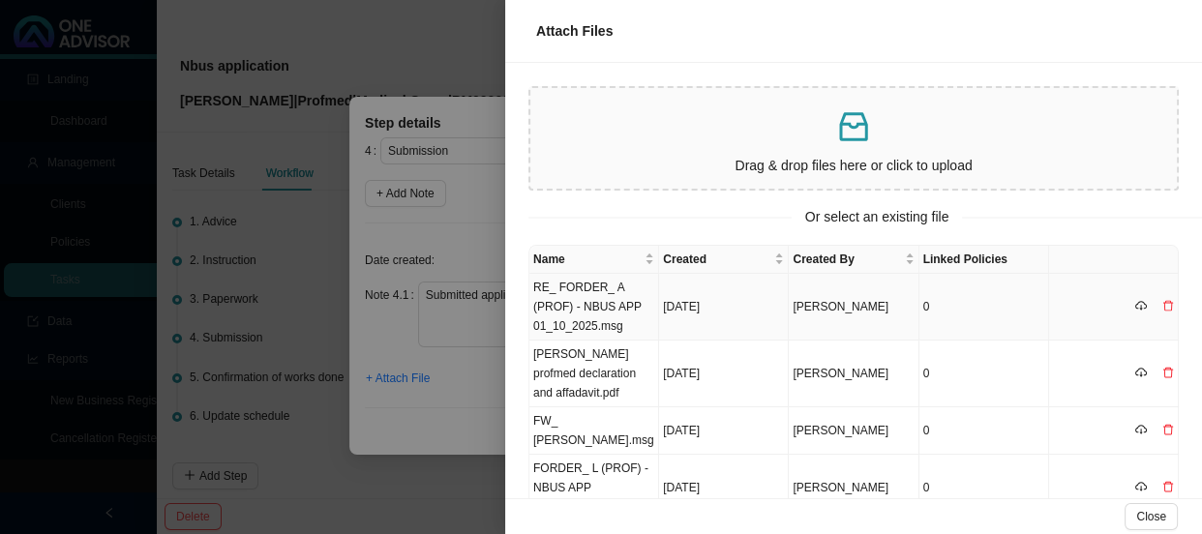
click at [618, 300] on td "RE_ FORDER_ A (PROF) - NBUS APP 01_10_2025.msg" at bounding box center [594, 307] width 130 height 67
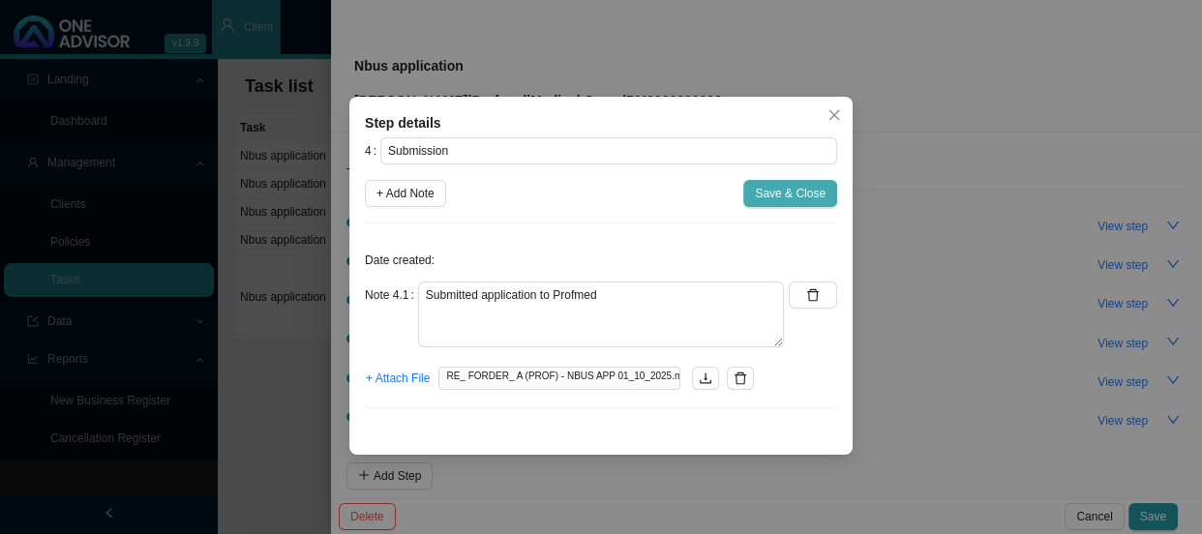
click at [790, 189] on span "Save & Close" at bounding box center [790, 193] width 71 height 19
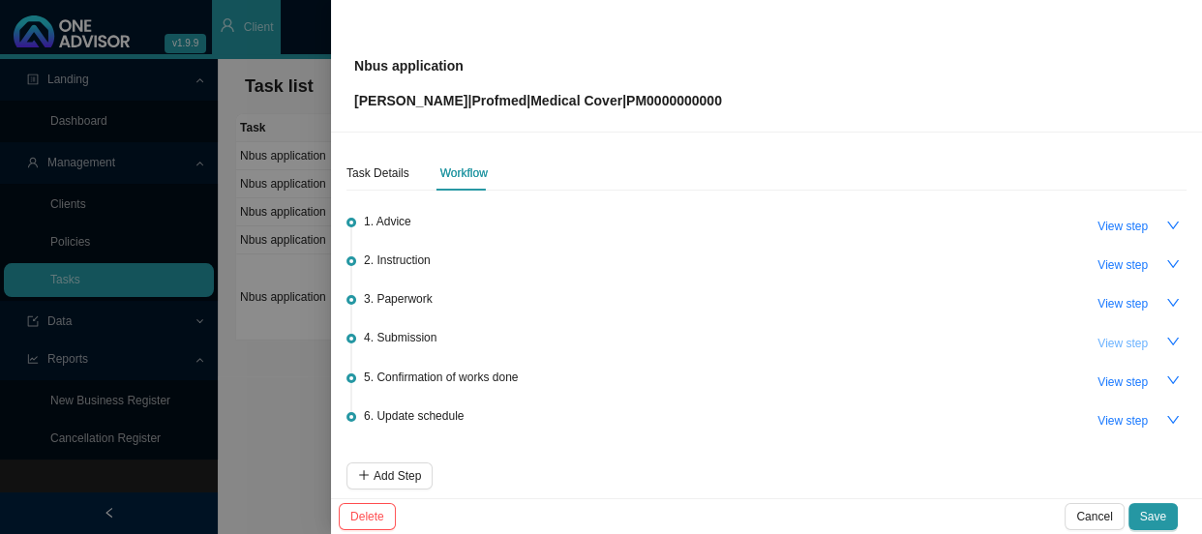
click at [1116, 344] on span "View step" at bounding box center [1122, 343] width 50 height 19
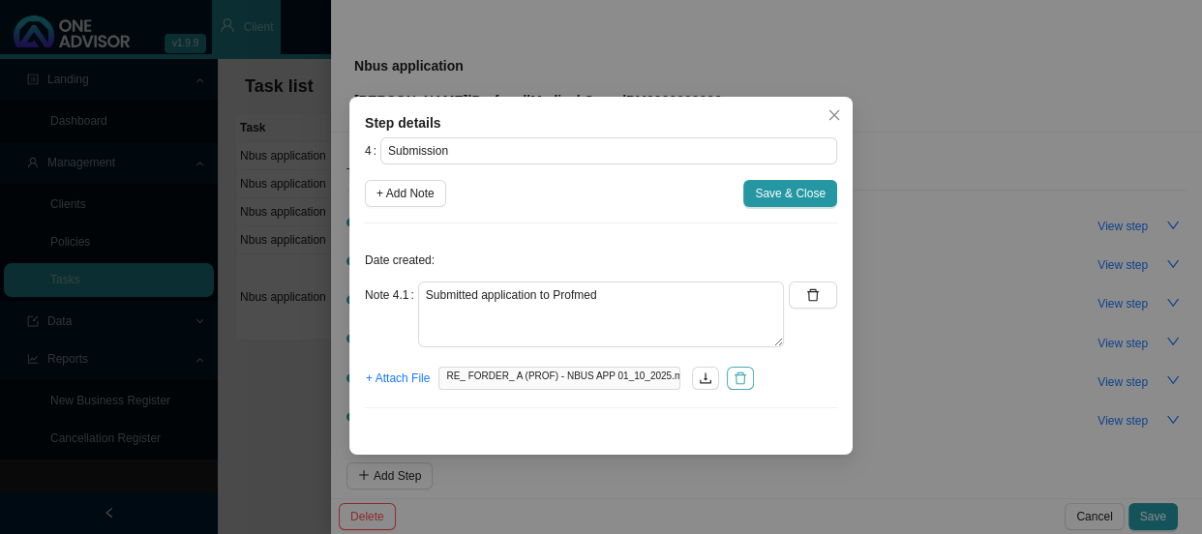
click at [735, 379] on icon "delete" at bounding box center [740, 379] width 14 height 14
click at [415, 379] on span "+ Attach File" at bounding box center [398, 378] width 64 height 19
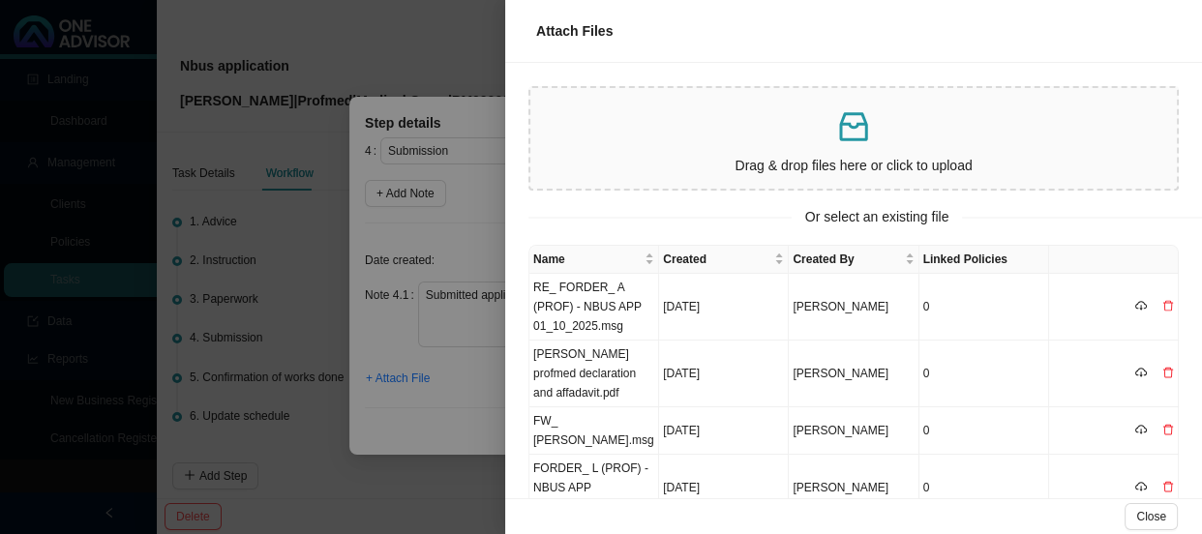
click at [461, 310] on div at bounding box center [601, 267] width 1202 height 534
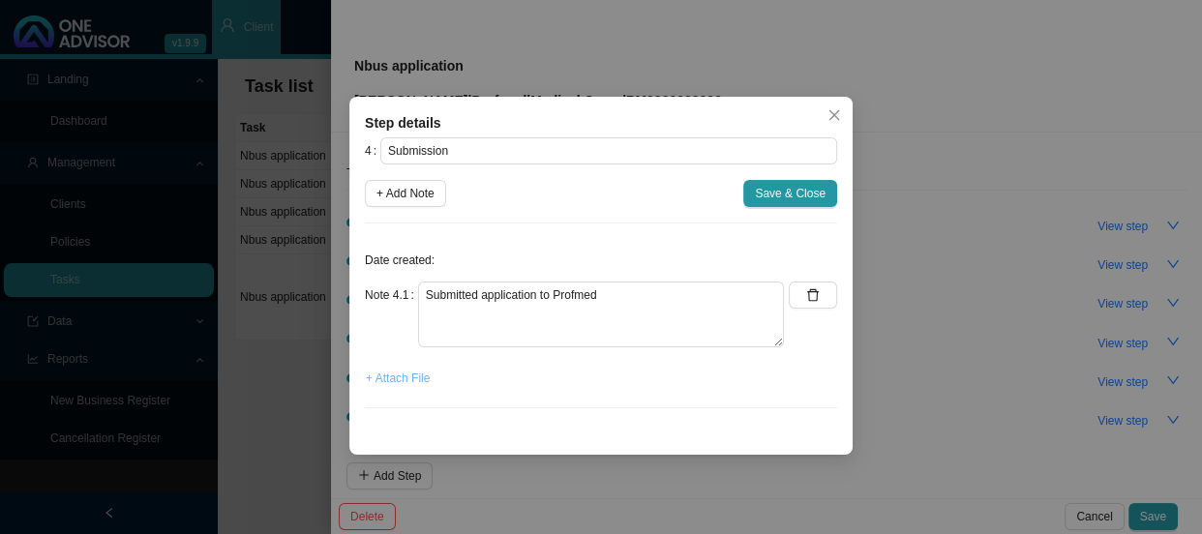
click at [388, 374] on span "+ Attach File" at bounding box center [398, 378] width 64 height 19
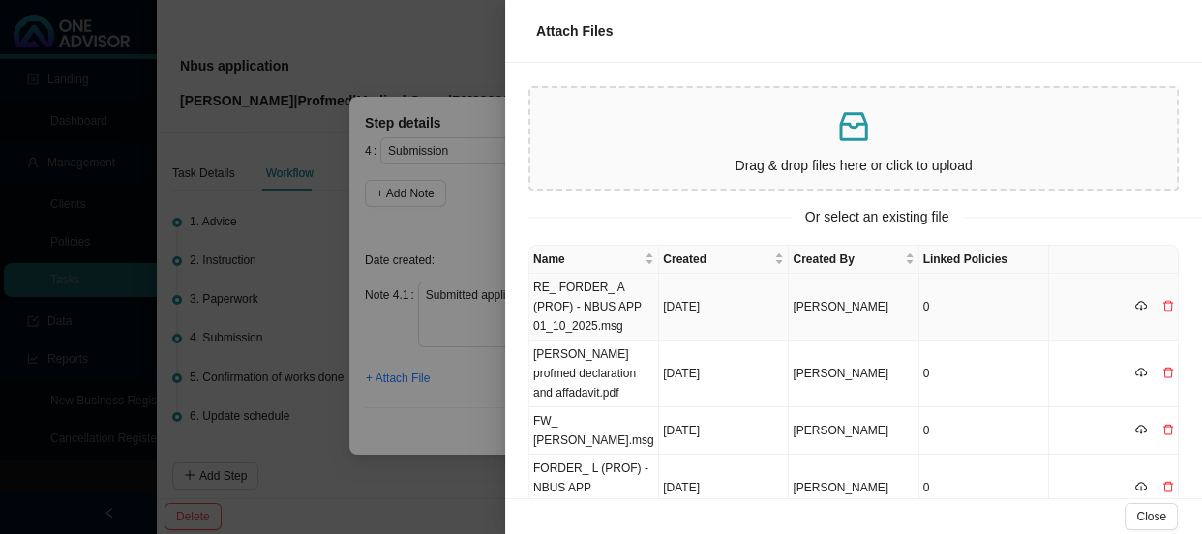
click at [1162, 306] on icon "delete" at bounding box center [1168, 306] width 12 height 12
click at [1175, 267] on span "Yes" at bounding box center [1173, 266] width 19 height 19
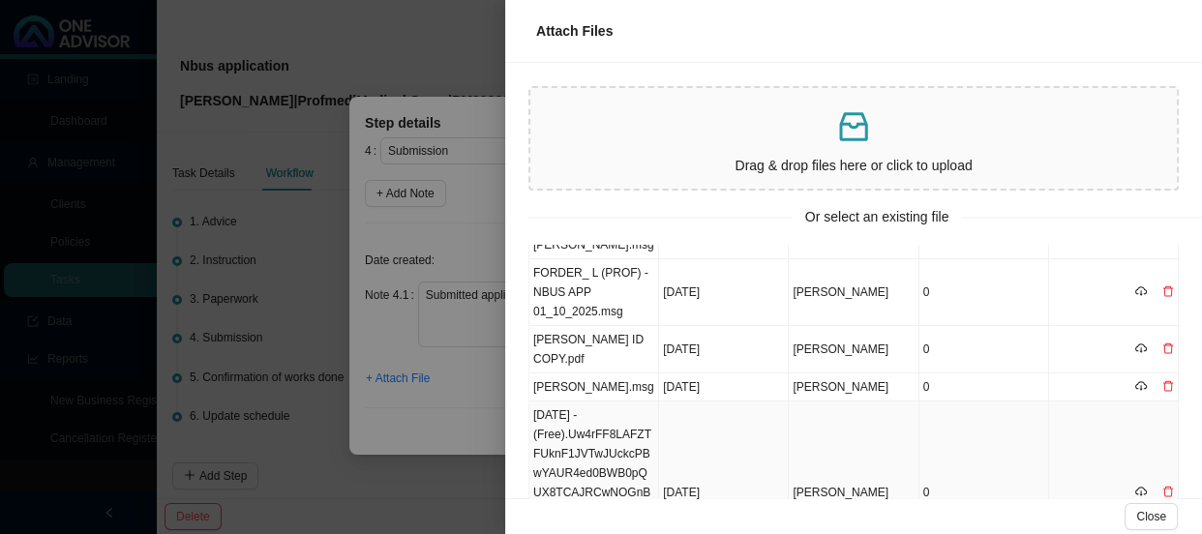
scroll to position [439, 0]
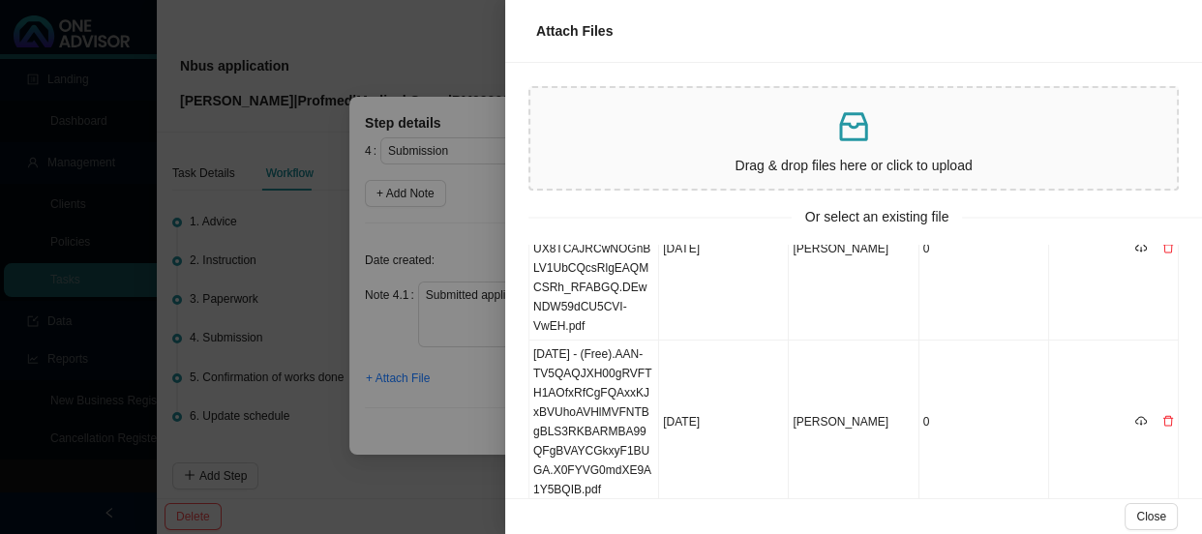
click at [485, 390] on div at bounding box center [601, 267] width 1202 height 534
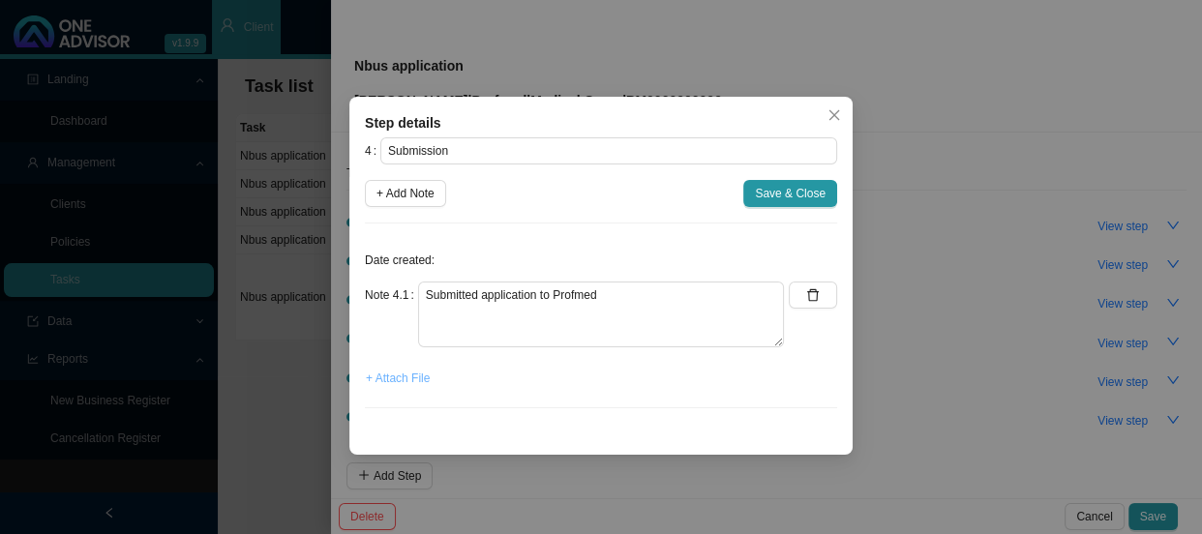
click at [414, 378] on span "+ Attach File" at bounding box center [398, 378] width 64 height 19
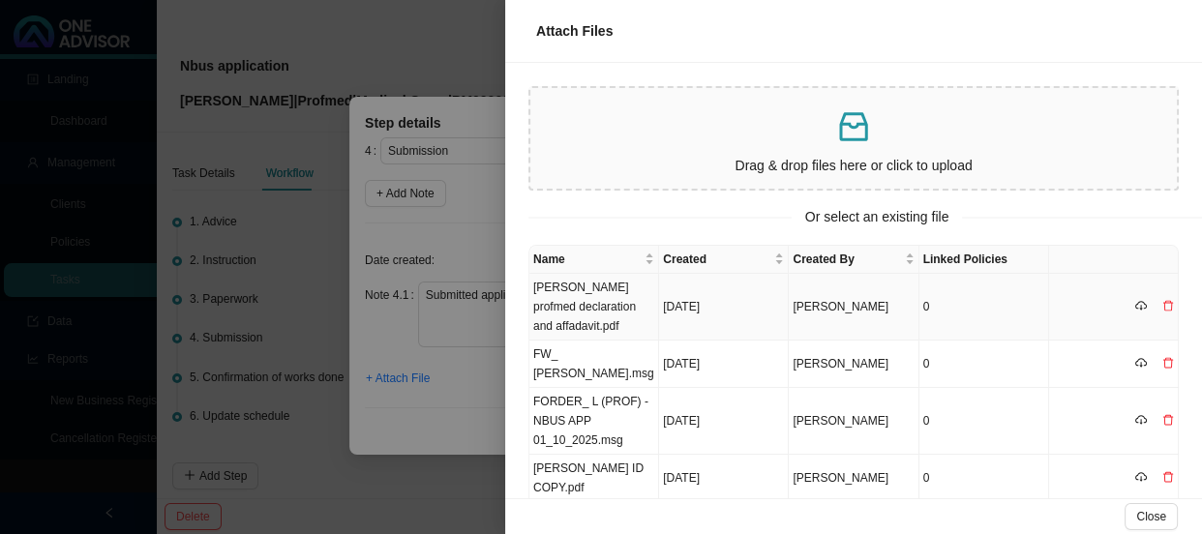
click at [600, 316] on td "[PERSON_NAME] profmed declaration and affadavit.pdf" at bounding box center [594, 307] width 130 height 67
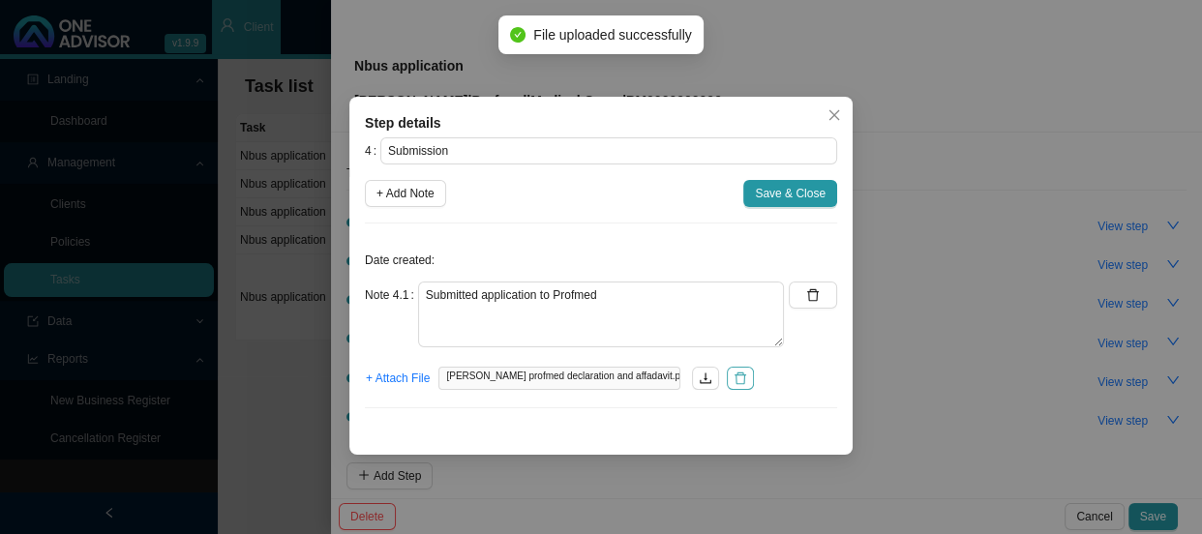
click at [734, 374] on icon "delete" at bounding box center [740, 379] width 12 height 13
click at [394, 383] on span "+ Attach File" at bounding box center [398, 378] width 64 height 19
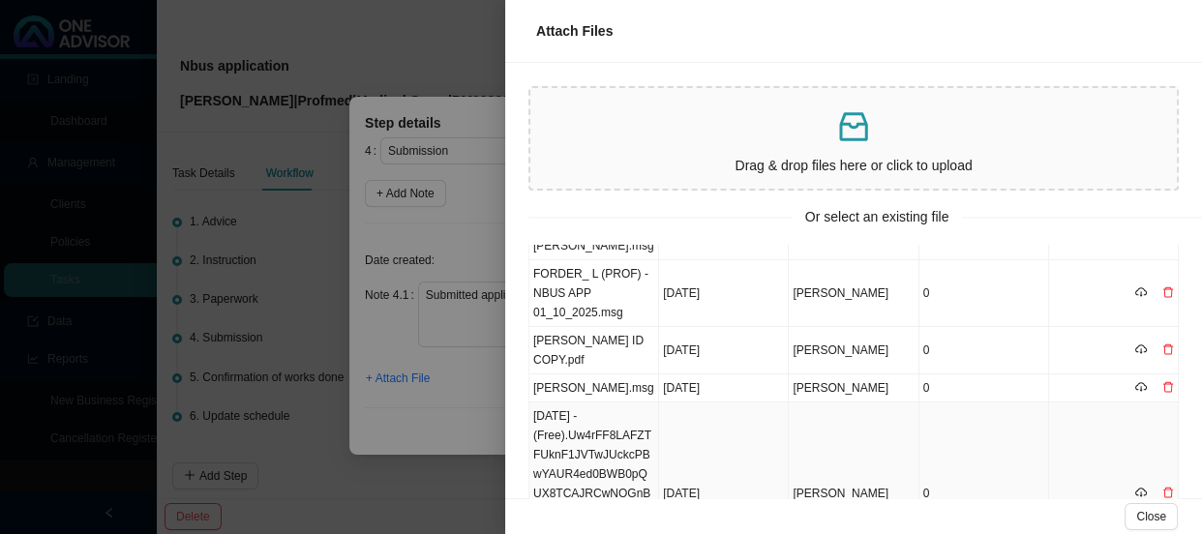
scroll to position [0, 0]
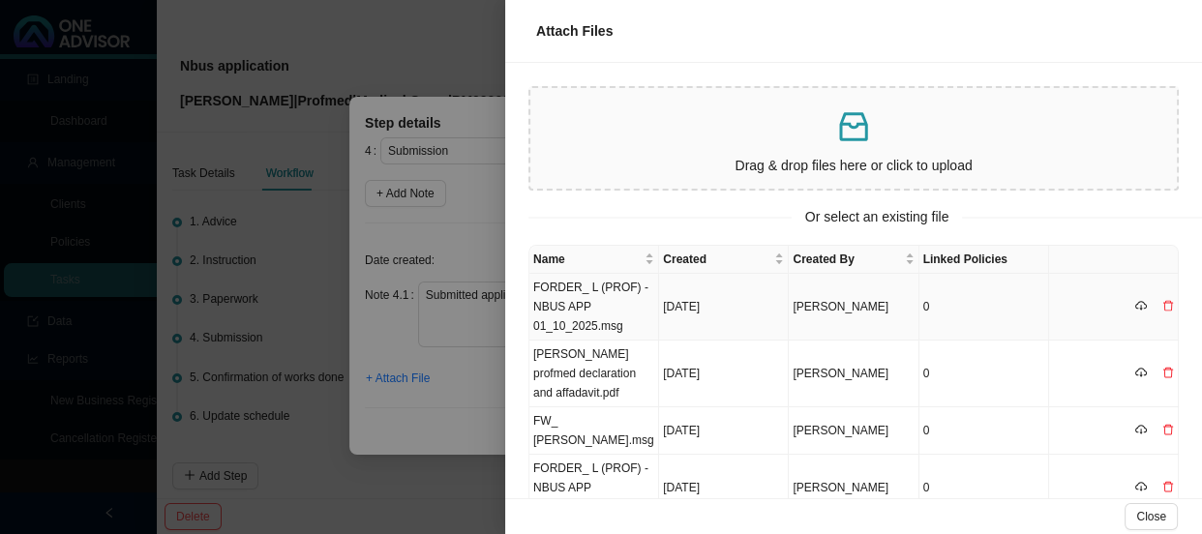
click at [580, 302] on td "FORDER_ L (PROF) - NBUS APP 01_10_2025.msg" at bounding box center [594, 307] width 130 height 67
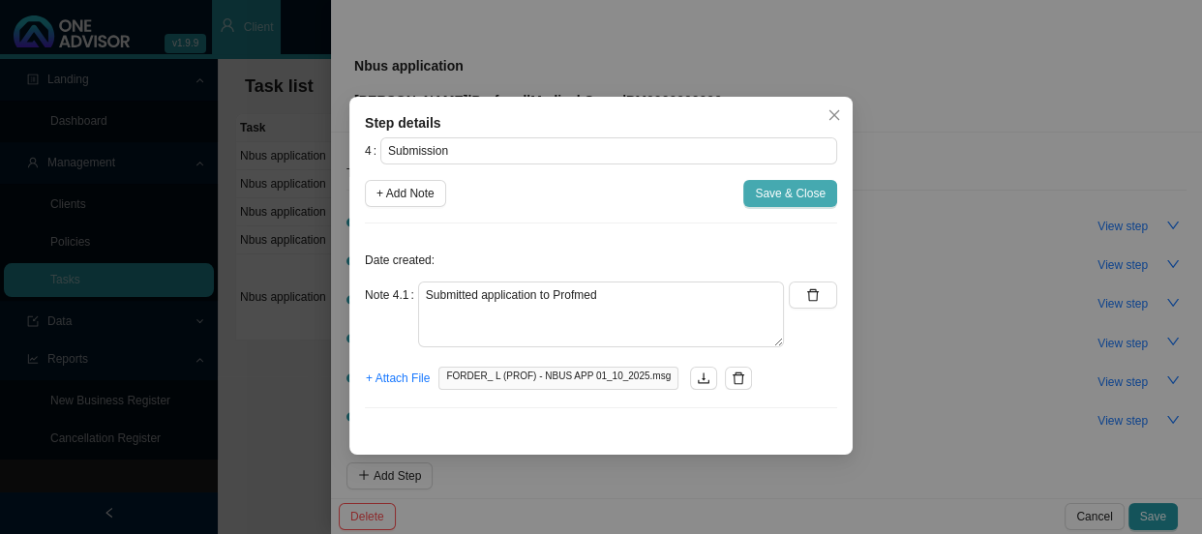
click at [772, 192] on span "Save & Close" at bounding box center [790, 193] width 71 height 19
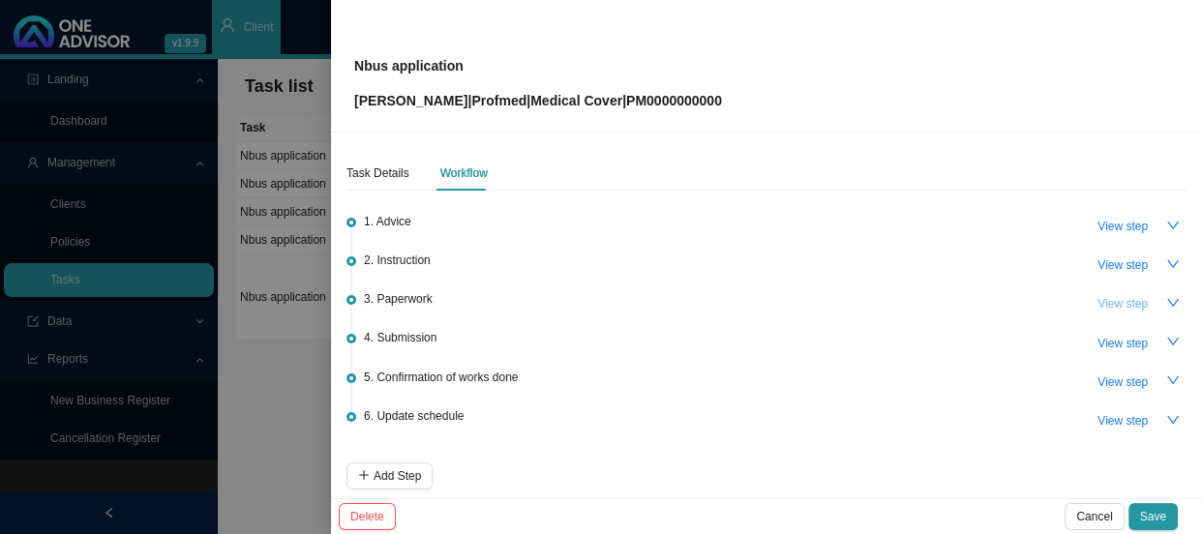
click at [1110, 305] on span "View step" at bounding box center [1122, 303] width 50 height 19
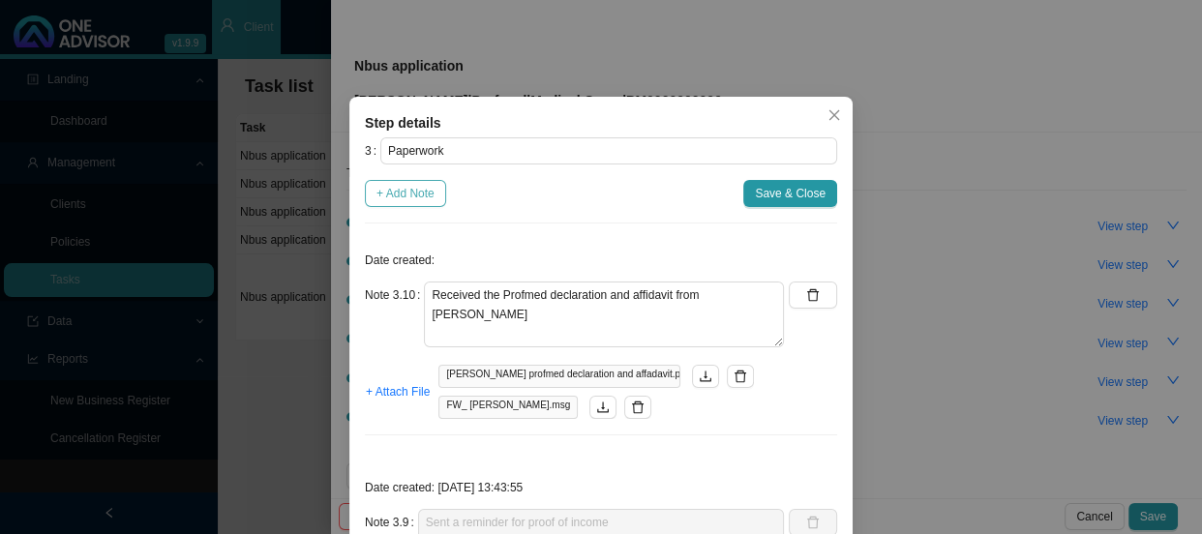
click at [401, 192] on span "+ Add Note" at bounding box center [405, 193] width 58 height 19
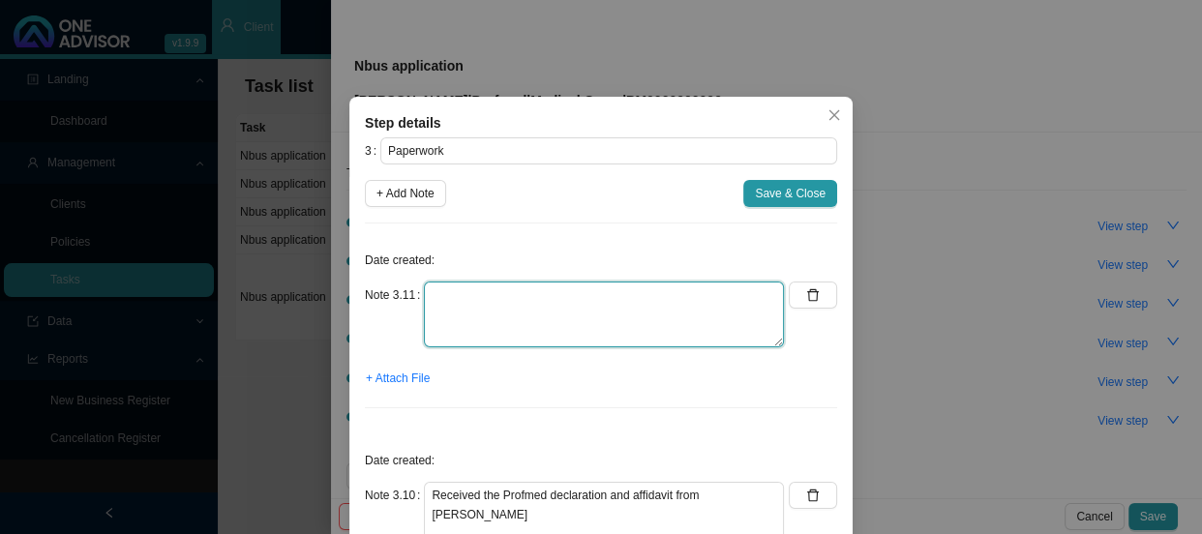
click at [467, 303] on textarea at bounding box center [604, 315] width 360 height 66
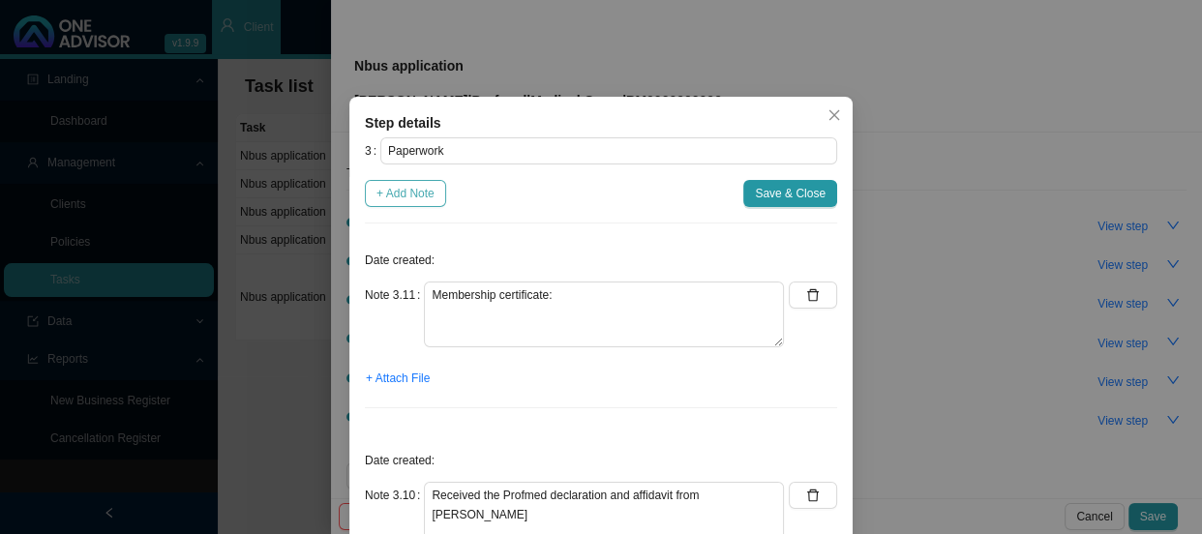
click at [420, 199] on span "+ Add Note" at bounding box center [405, 193] width 58 height 19
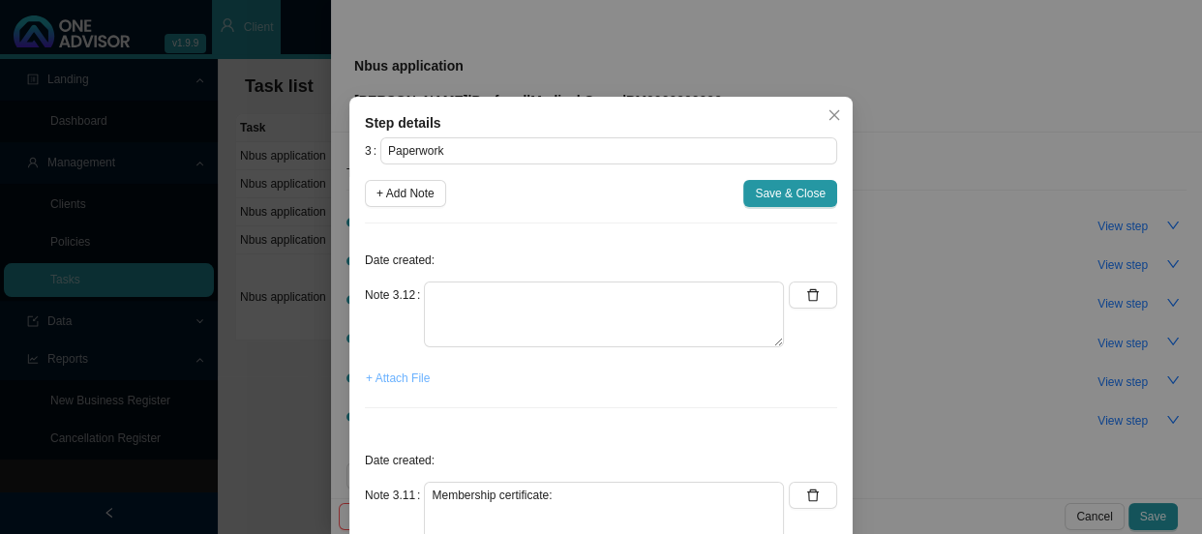
click at [400, 375] on span "+ Attach File" at bounding box center [398, 378] width 64 height 19
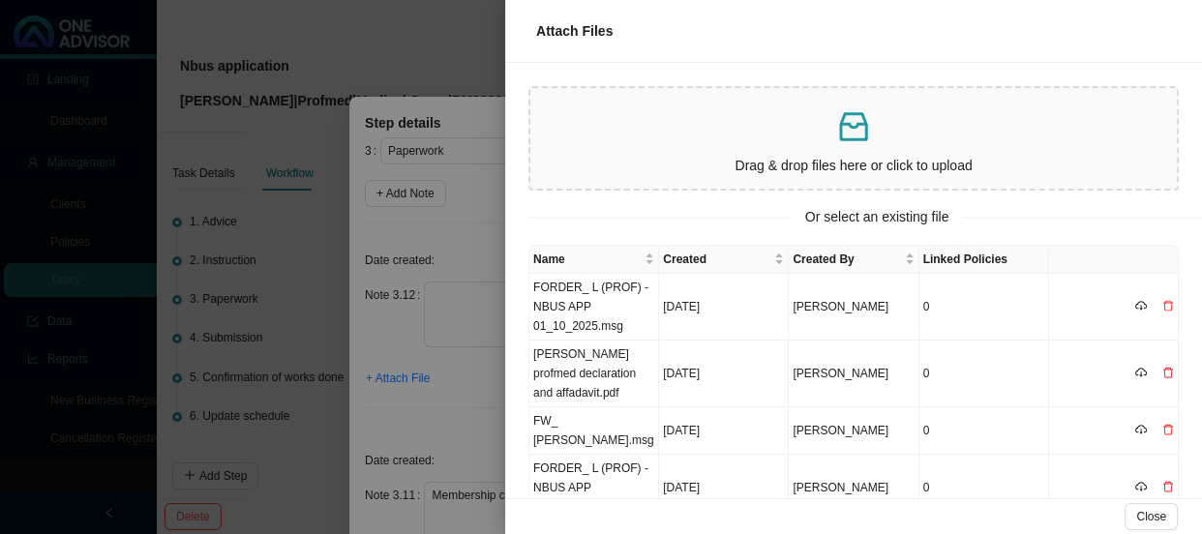
click at [483, 215] on div at bounding box center [601, 267] width 1202 height 534
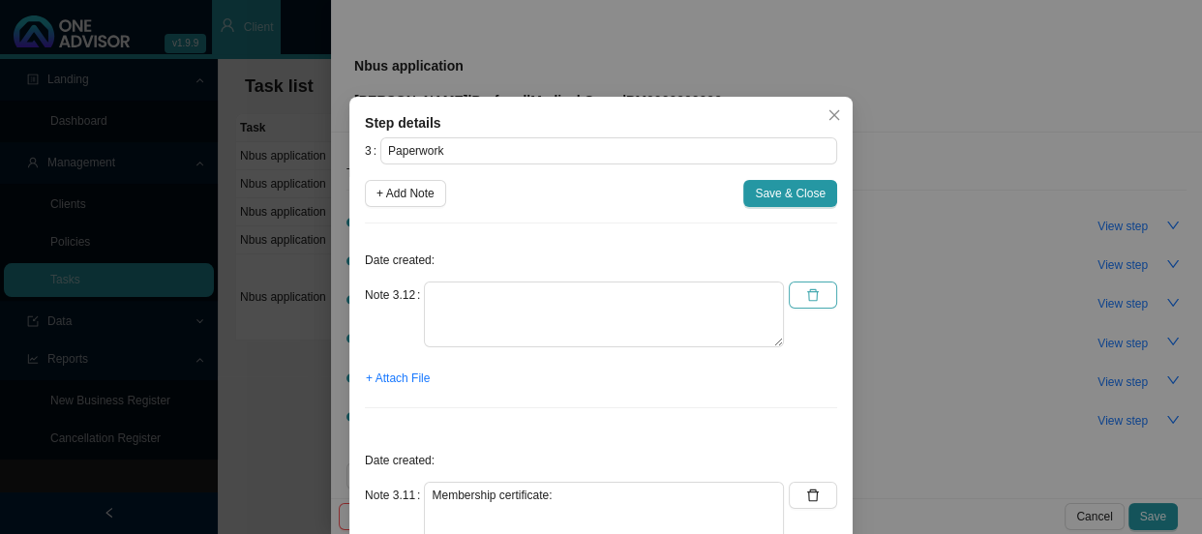
click at [808, 297] on icon "delete" at bounding box center [813, 295] width 14 height 14
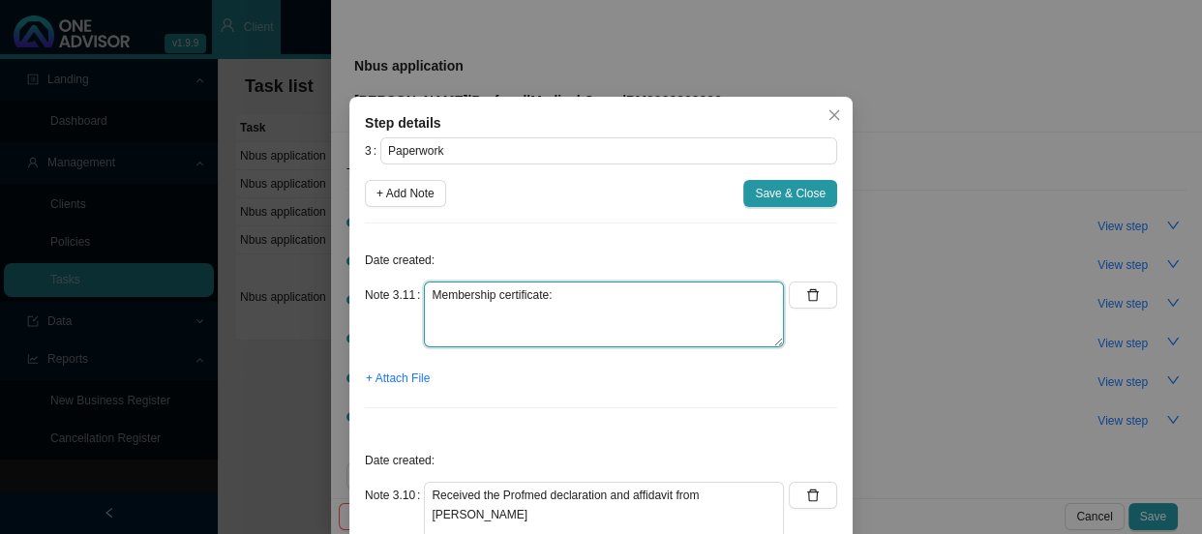
click at [557, 290] on textarea "Membership certificate:" at bounding box center [604, 315] width 360 height 66
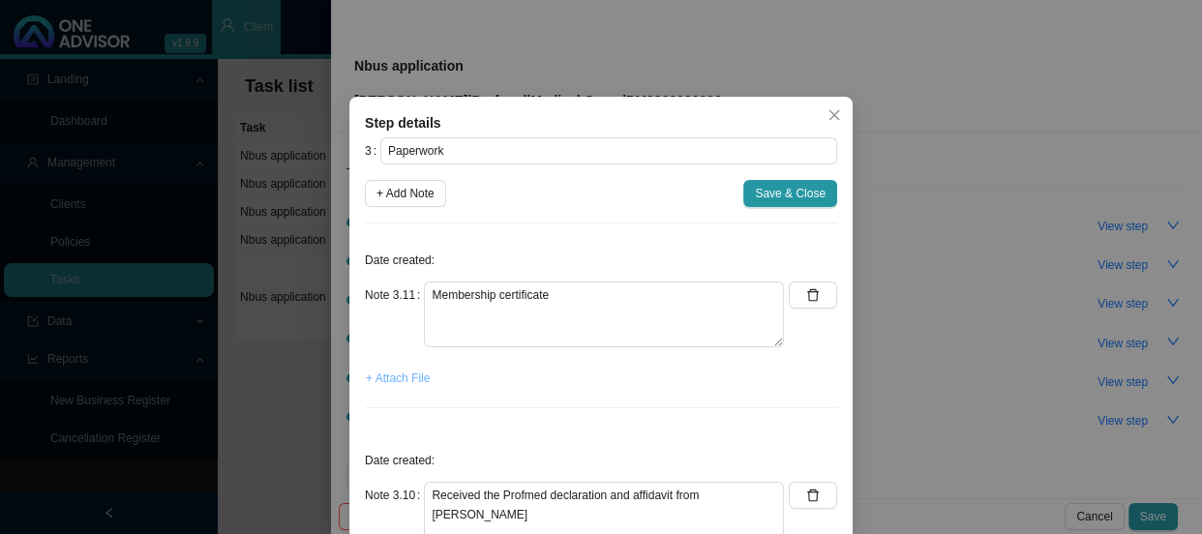
click at [405, 376] on span "+ Attach File" at bounding box center [398, 378] width 64 height 19
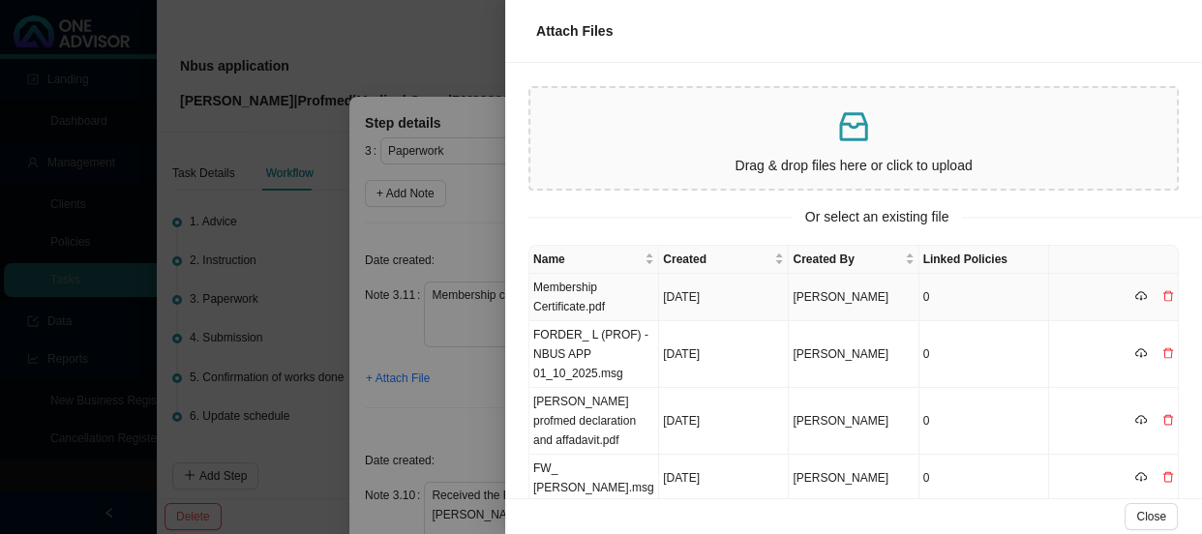
click at [644, 290] on td "Membership Certificate.pdf" at bounding box center [594, 297] width 130 height 47
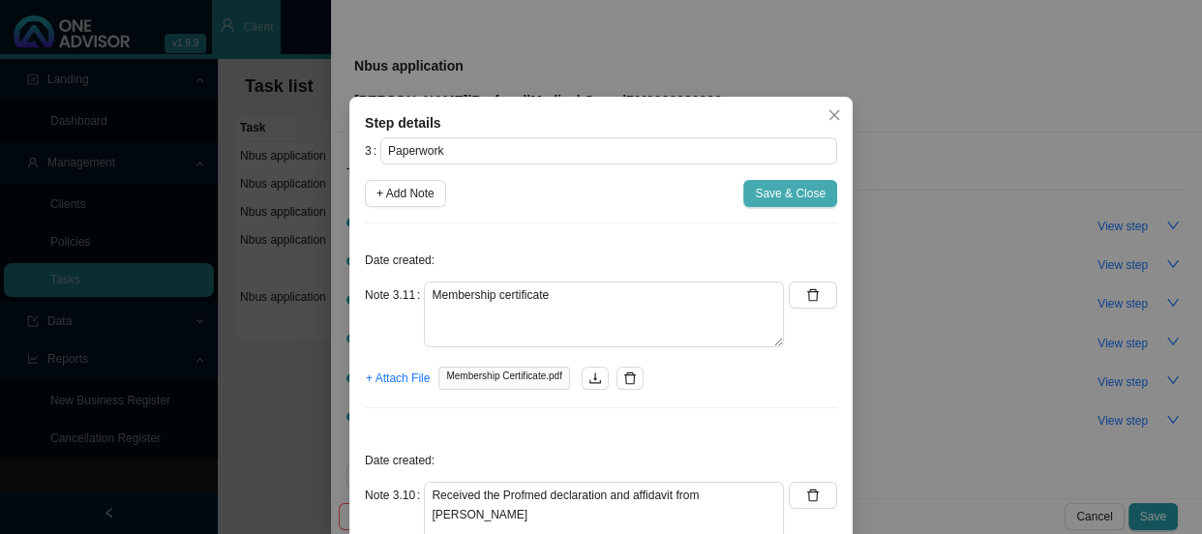
click at [783, 194] on span "Save & Close" at bounding box center [790, 193] width 71 height 19
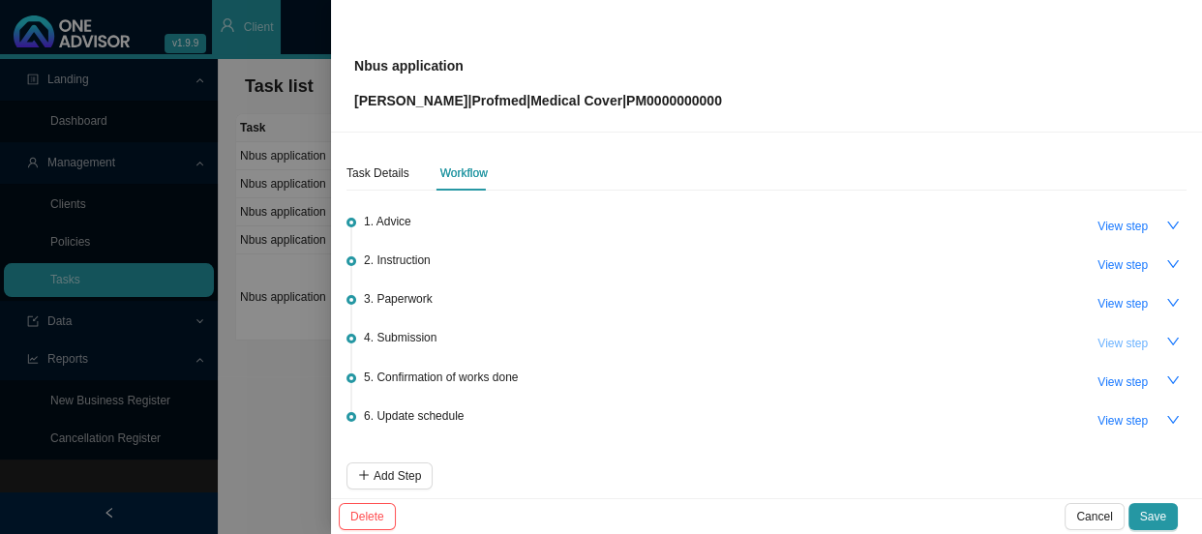
click at [1097, 341] on span "View step" at bounding box center [1122, 343] width 50 height 19
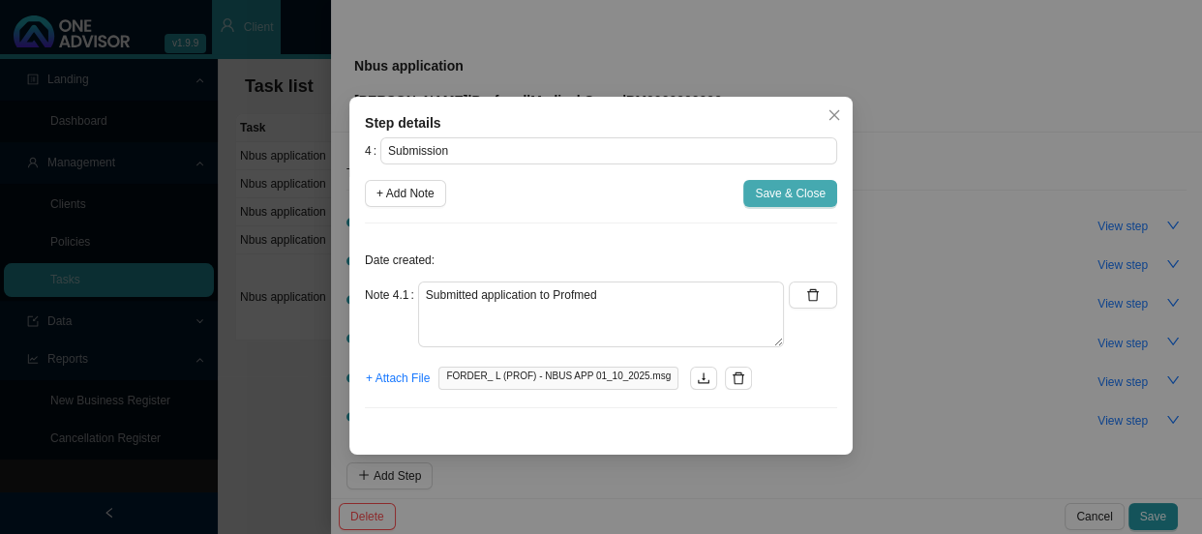
click at [792, 192] on span "Save & Close" at bounding box center [790, 193] width 71 height 19
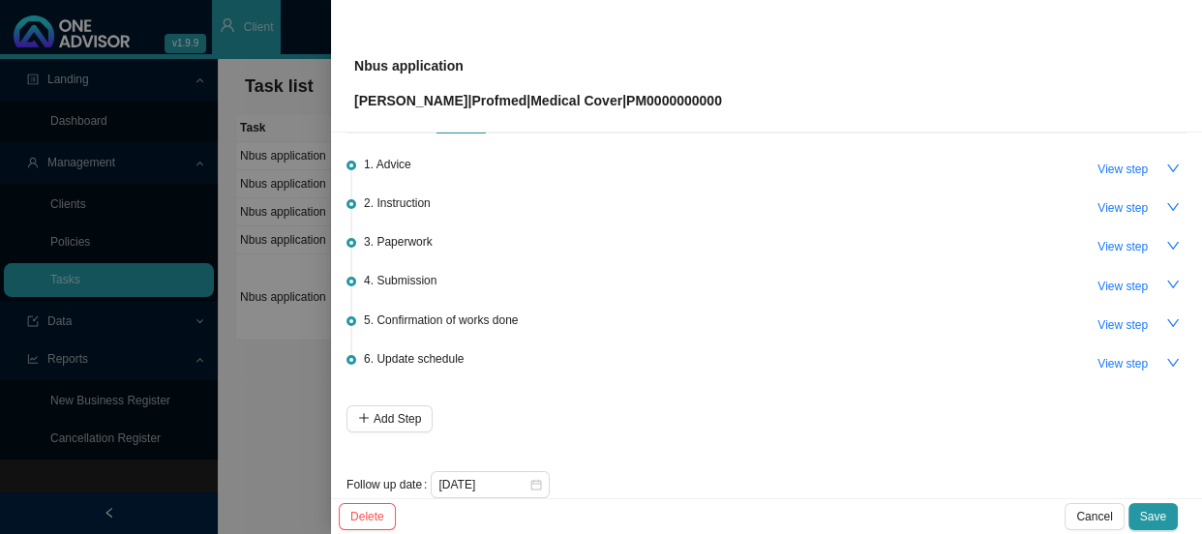
scroll to position [85, 0]
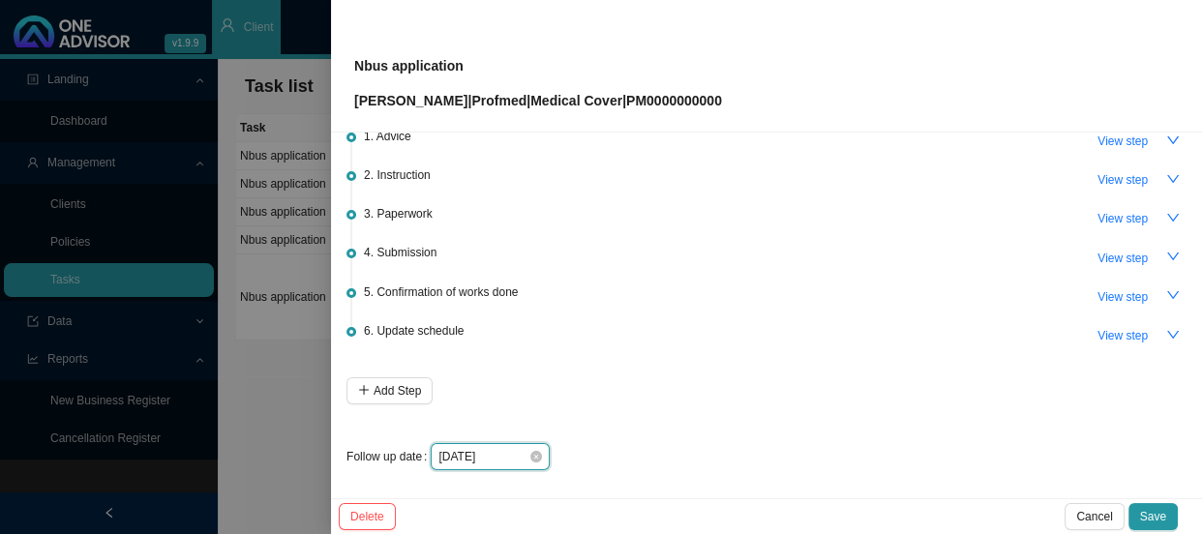
click at [474, 454] on input "[DATE]" at bounding box center [483, 456] width 90 height 19
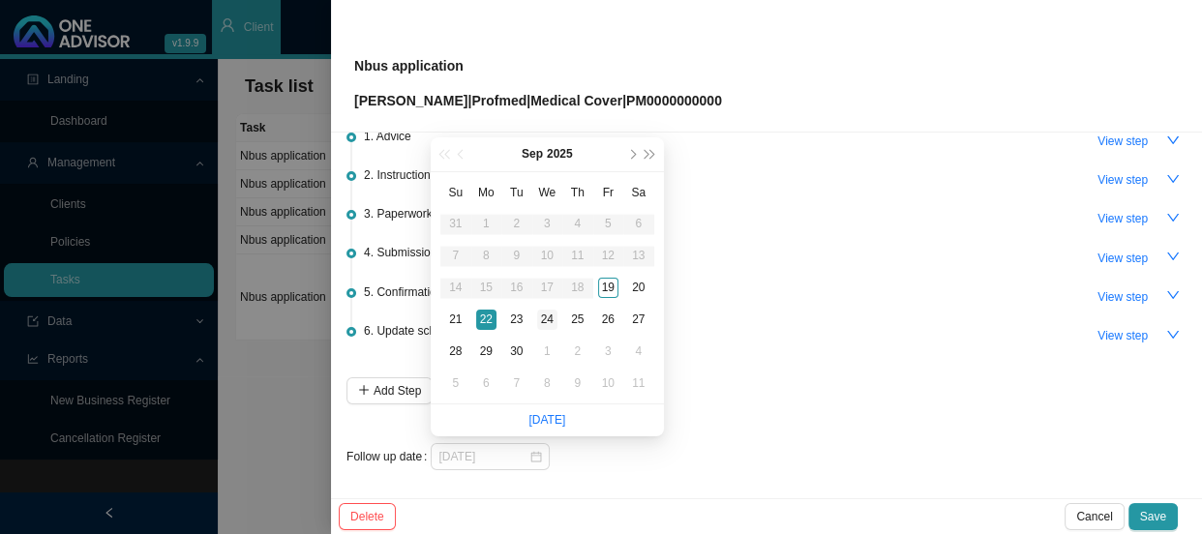
click at [554, 319] on div "24" at bounding box center [547, 320] width 20 height 20
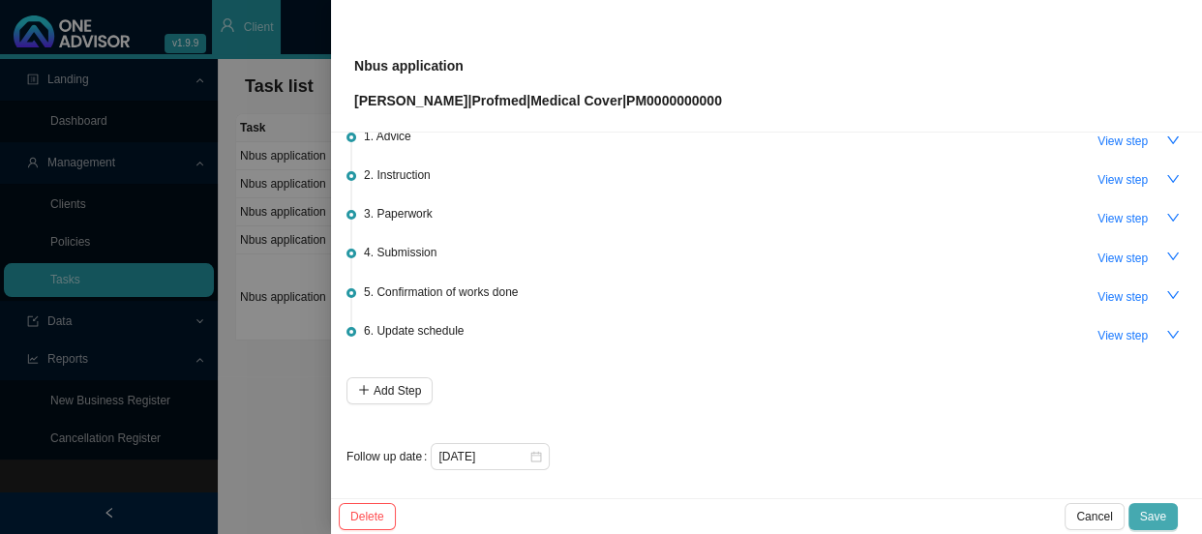
click at [1163, 510] on span "Save" at bounding box center [1153, 516] width 26 height 19
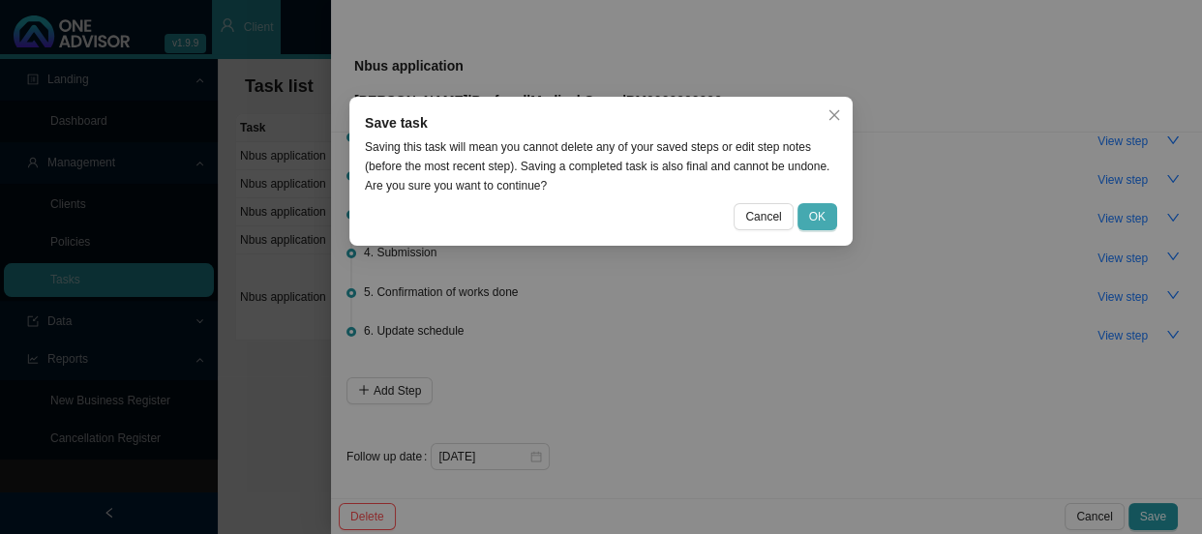
click at [808, 217] on button "OK" at bounding box center [817, 216] width 40 height 27
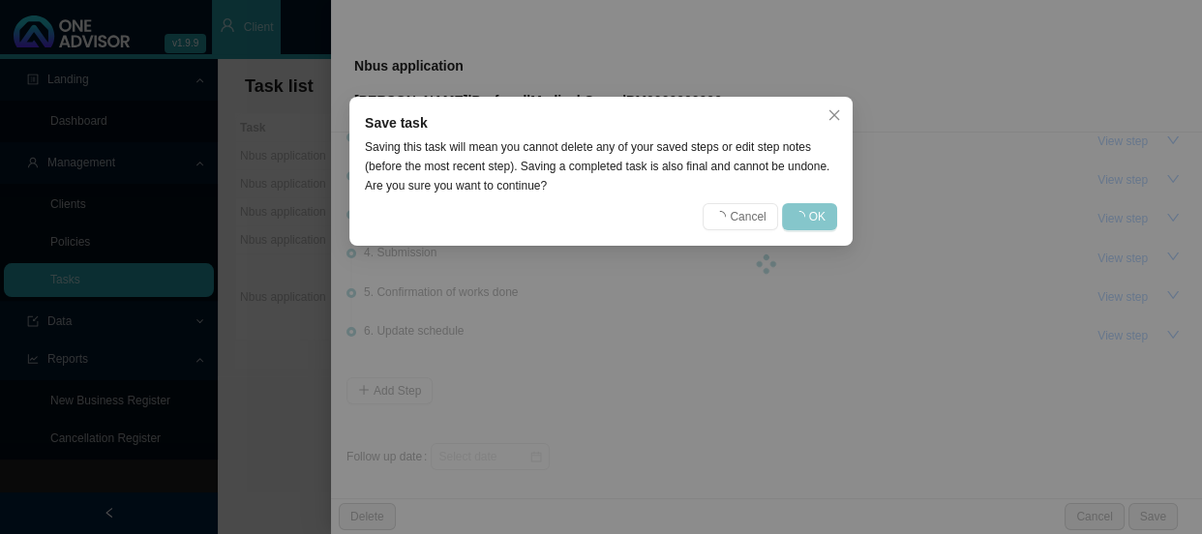
scroll to position [0, 0]
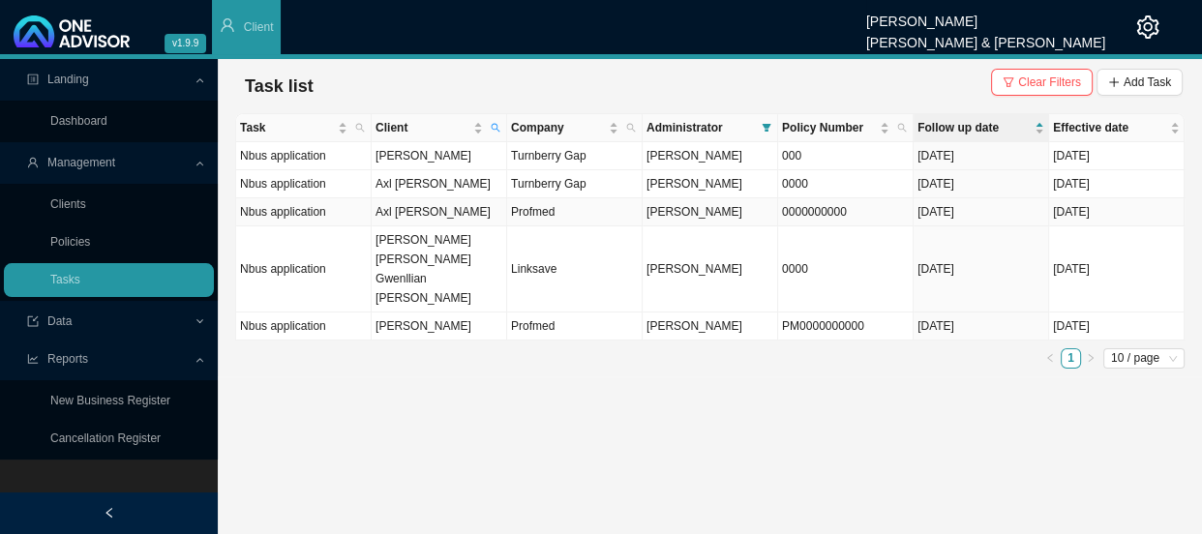
click at [444, 213] on td "Axl [PERSON_NAME]" at bounding box center [439, 212] width 135 height 28
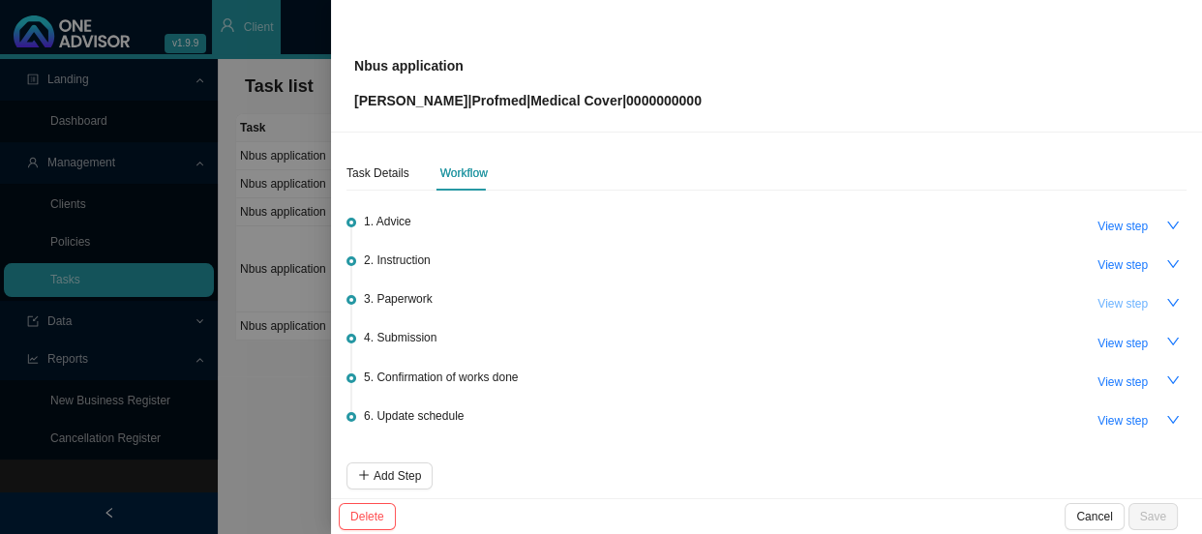
click at [1105, 302] on span "View step" at bounding box center [1122, 303] width 50 height 19
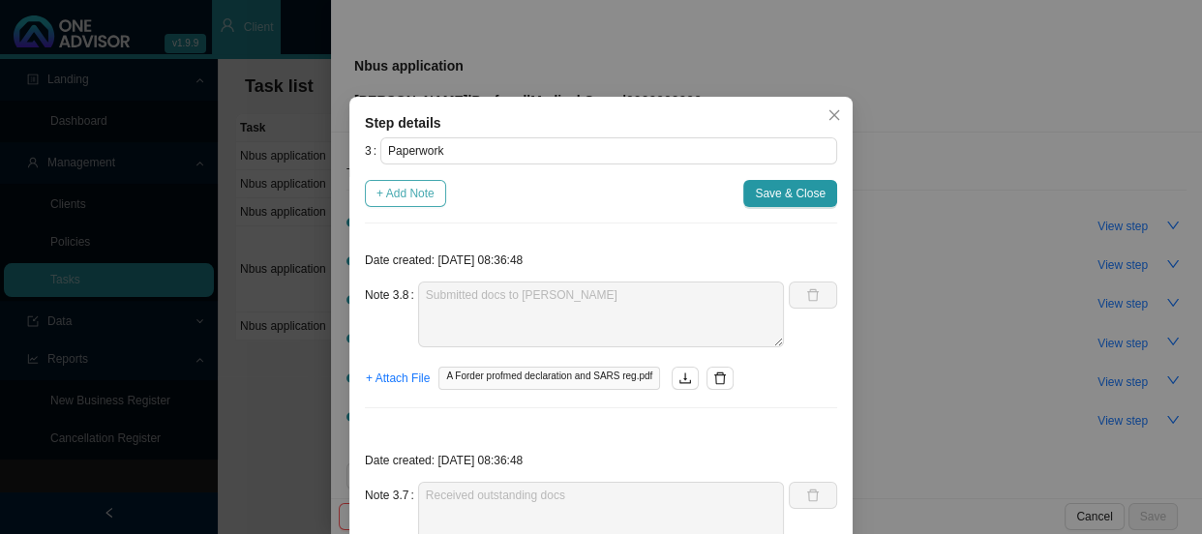
click at [407, 194] on span "+ Add Note" at bounding box center [405, 193] width 58 height 19
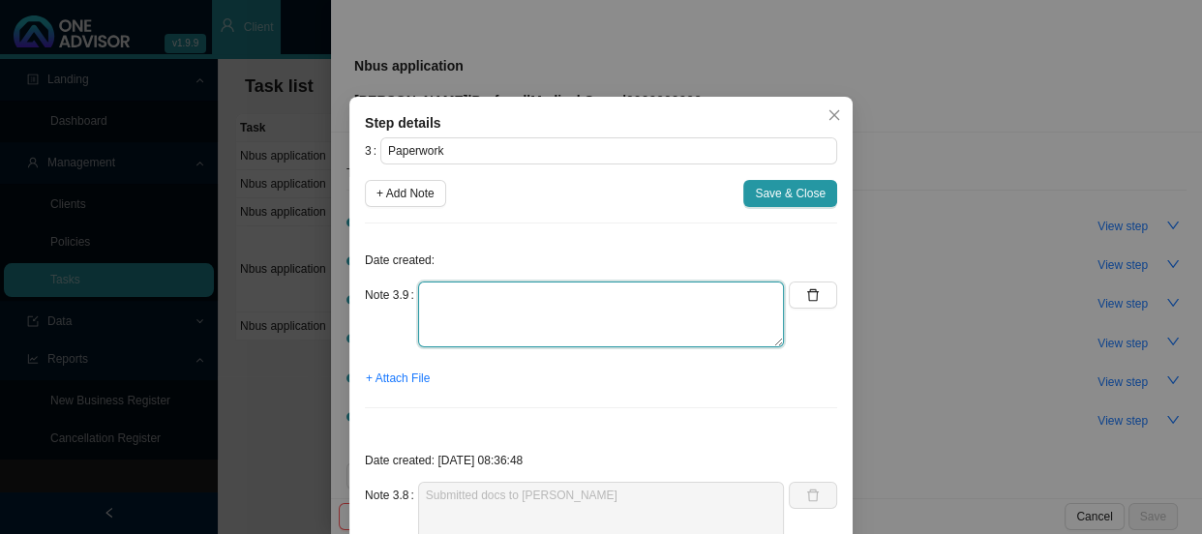
click at [485, 303] on textarea at bounding box center [601, 315] width 366 height 66
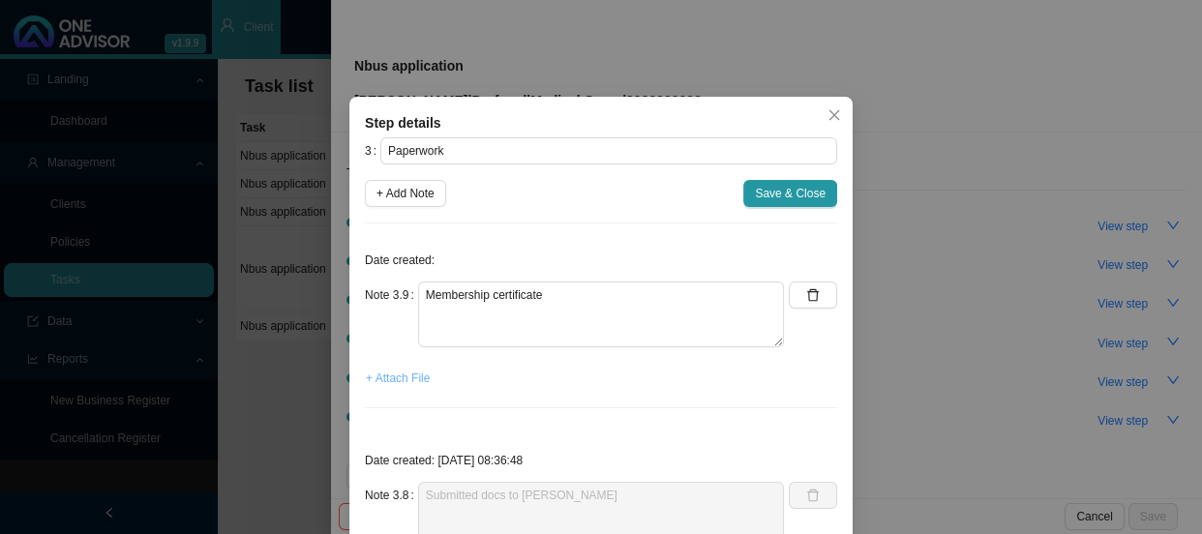
click at [403, 382] on span "+ Attach File" at bounding box center [398, 378] width 64 height 19
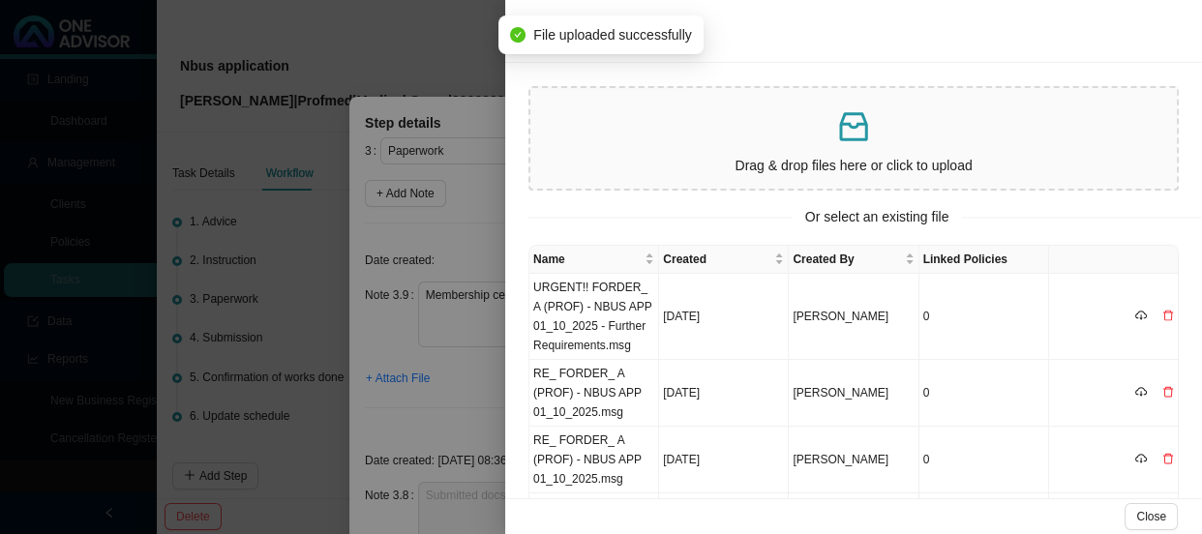
click at [477, 222] on div at bounding box center [601, 267] width 1202 height 534
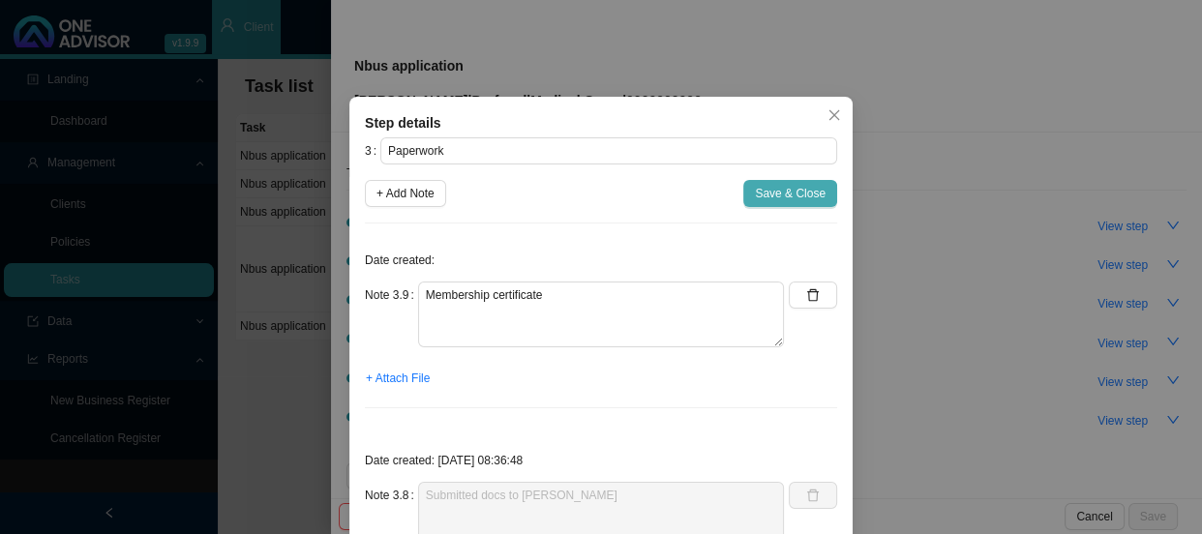
click at [771, 193] on span "Save & Close" at bounding box center [790, 193] width 71 height 19
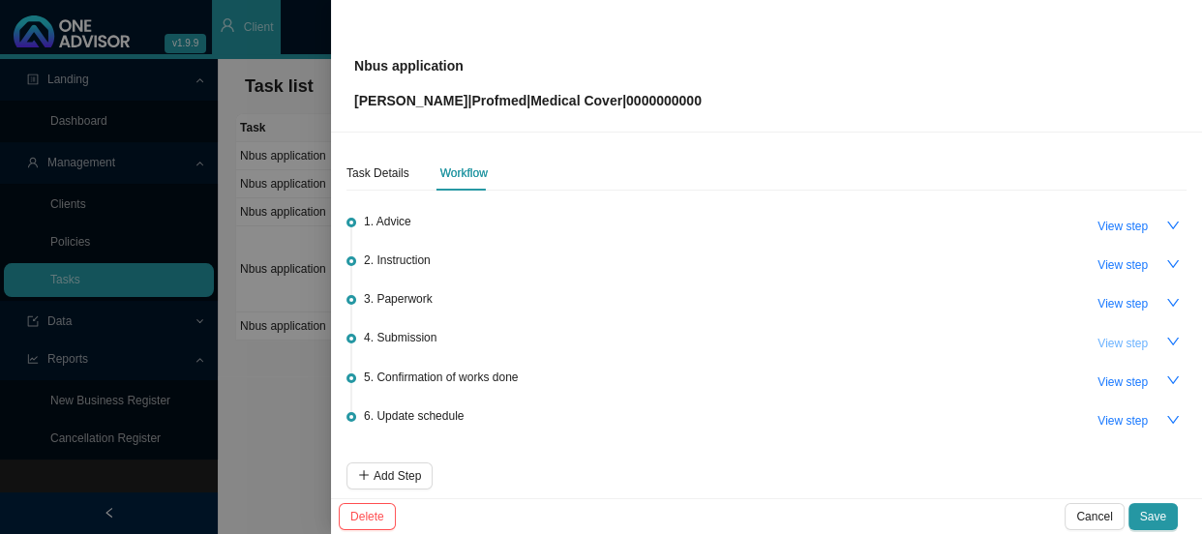
click at [1102, 342] on span "View step" at bounding box center [1122, 343] width 50 height 19
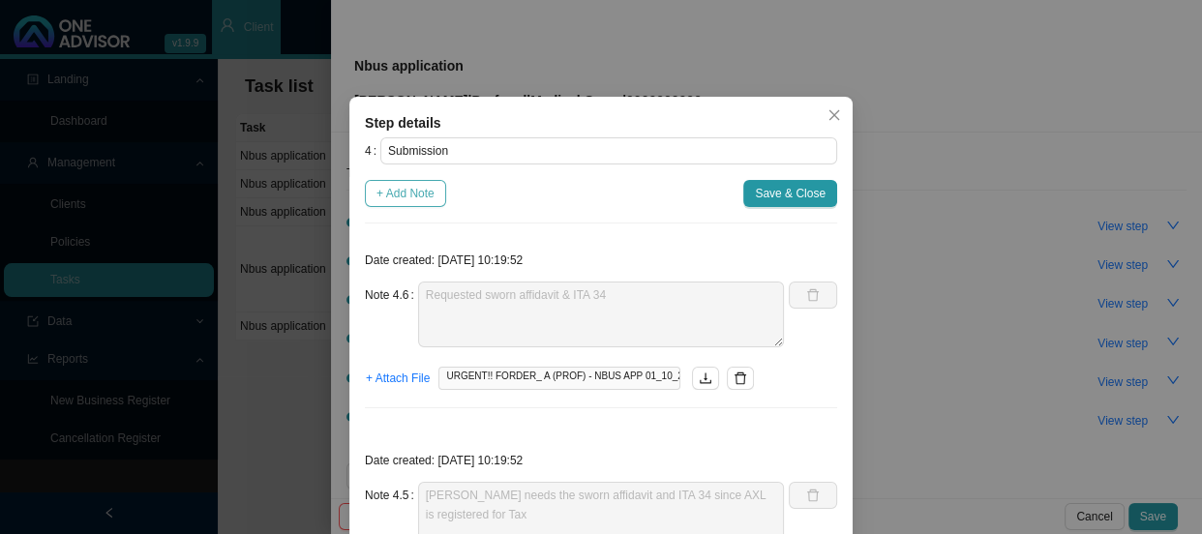
click at [417, 192] on span "+ Add Note" at bounding box center [405, 193] width 58 height 19
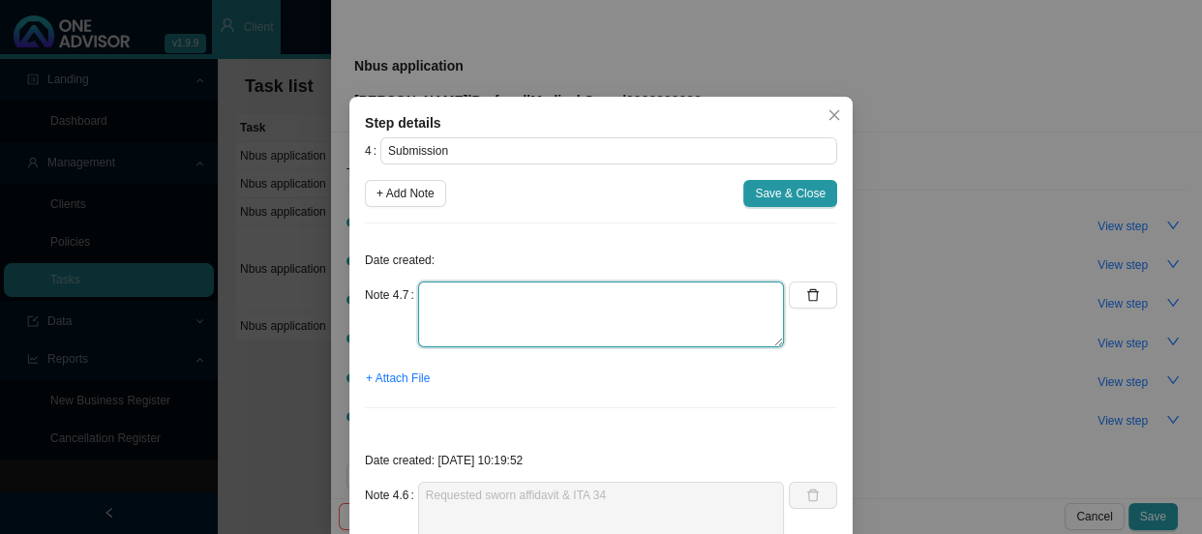
click at [448, 286] on textarea at bounding box center [601, 315] width 366 height 66
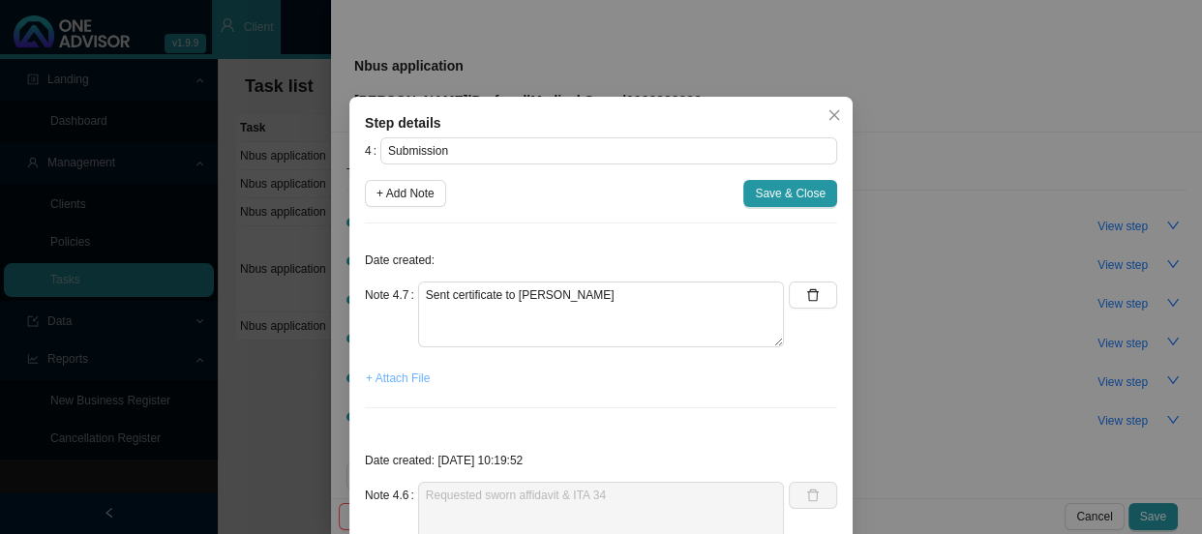
click at [384, 383] on span "+ Attach File" at bounding box center [398, 378] width 64 height 19
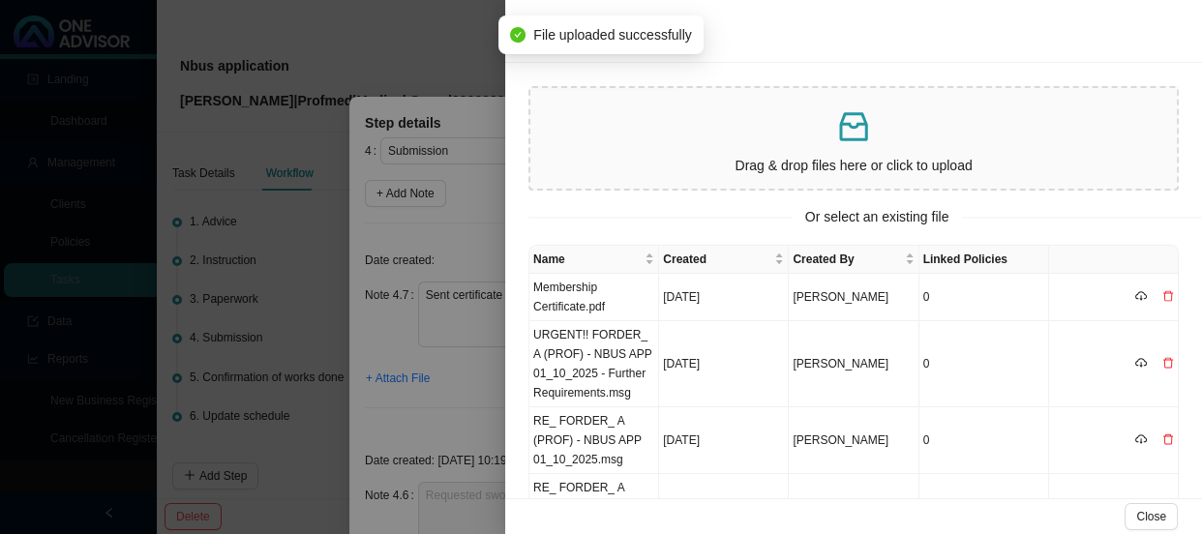
click at [455, 261] on div at bounding box center [601, 267] width 1202 height 534
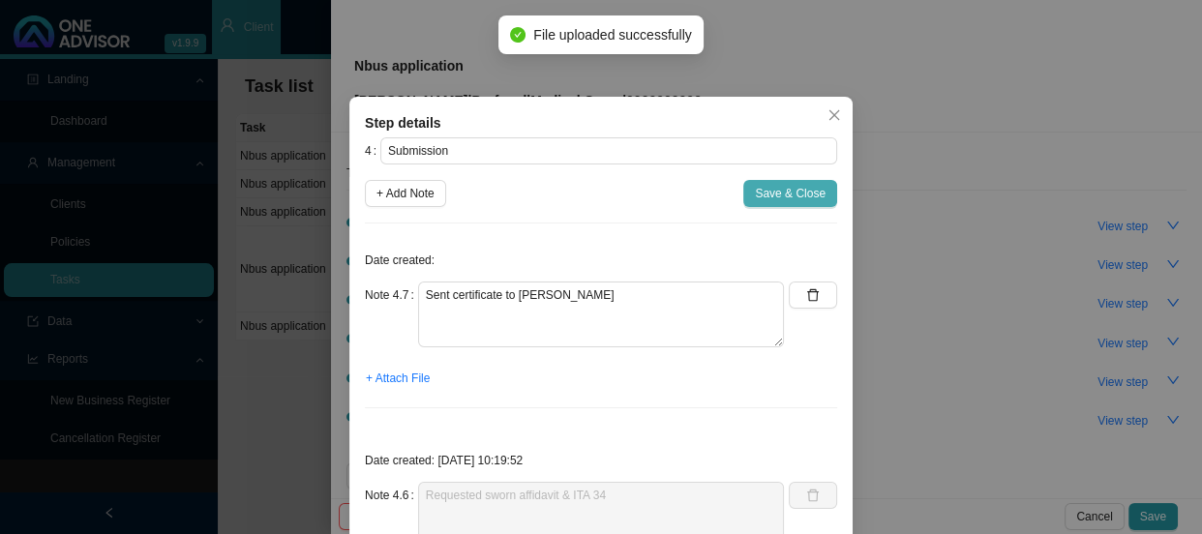
click at [780, 199] on span "Save & Close" at bounding box center [790, 193] width 71 height 19
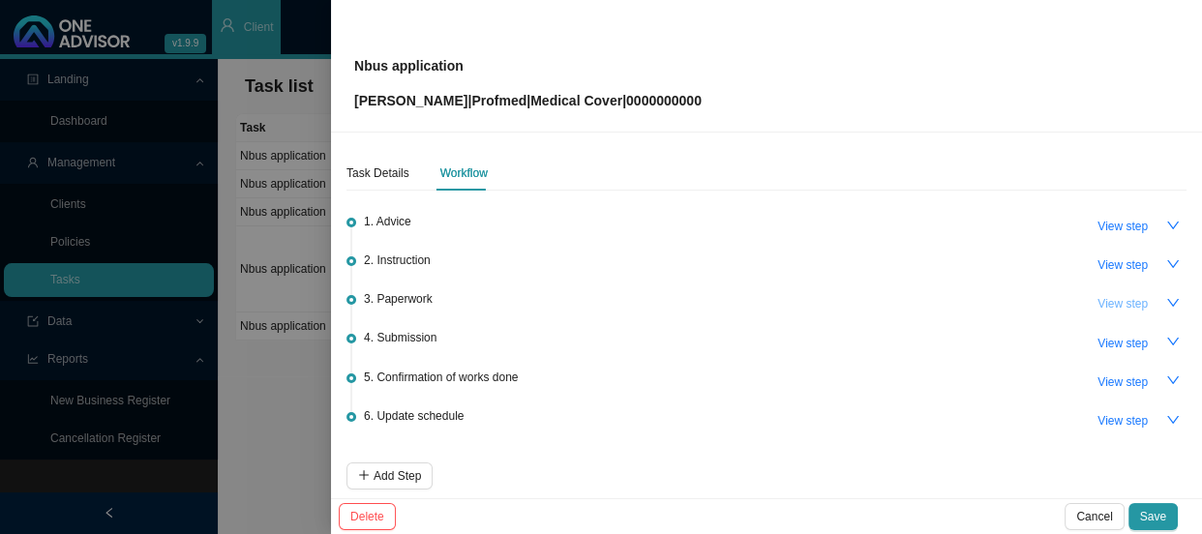
click at [1099, 299] on span "View step" at bounding box center [1122, 303] width 50 height 19
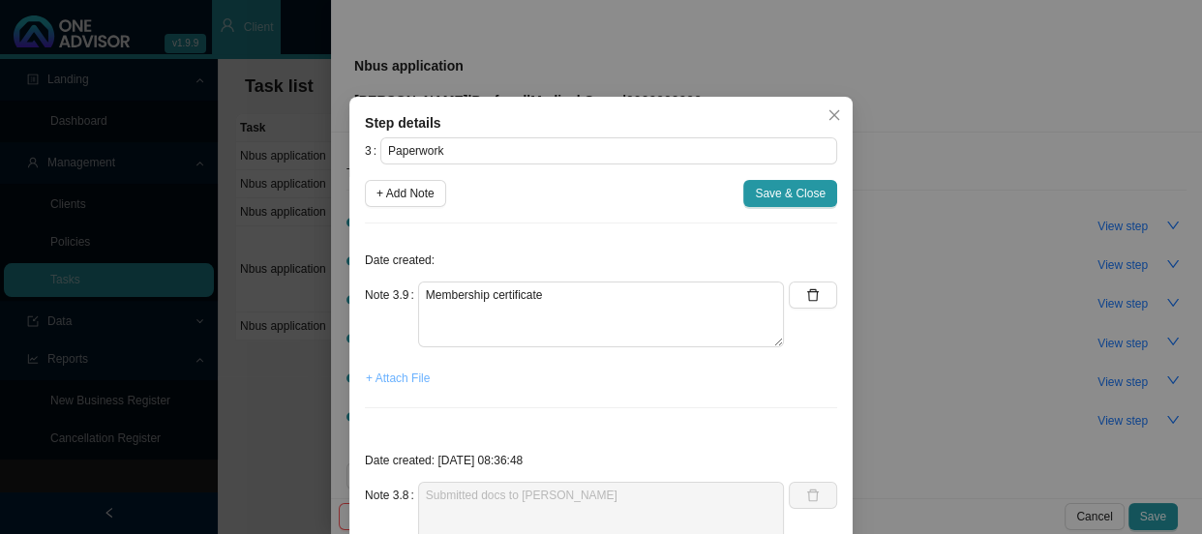
click at [396, 380] on span "+ Attach File" at bounding box center [398, 378] width 64 height 19
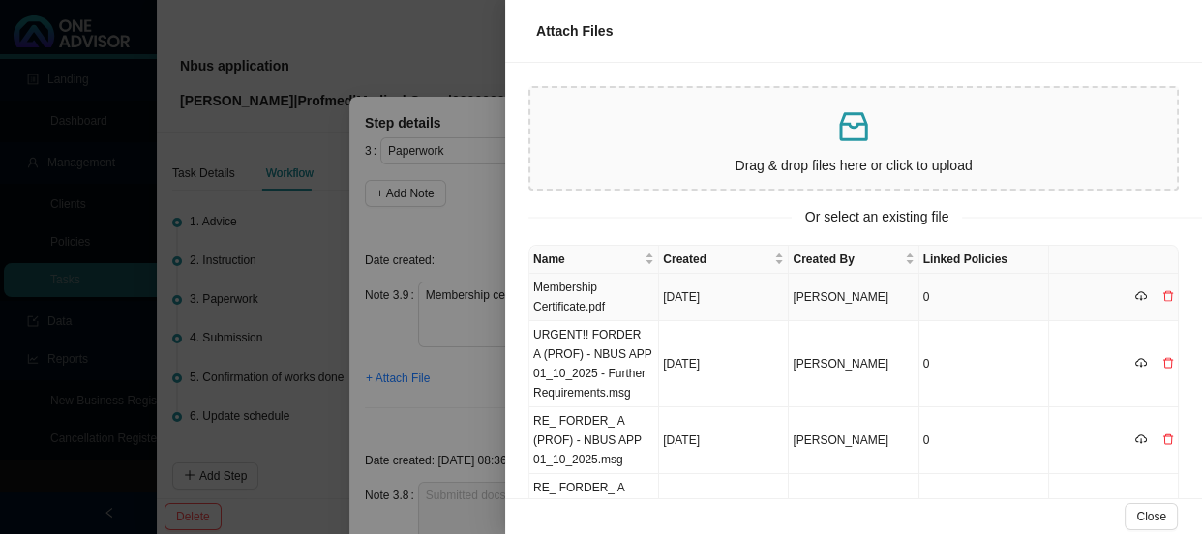
click at [599, 284] on td "Membership Certificate.pdf" at bounding box center [594, 297] width 130 height 47
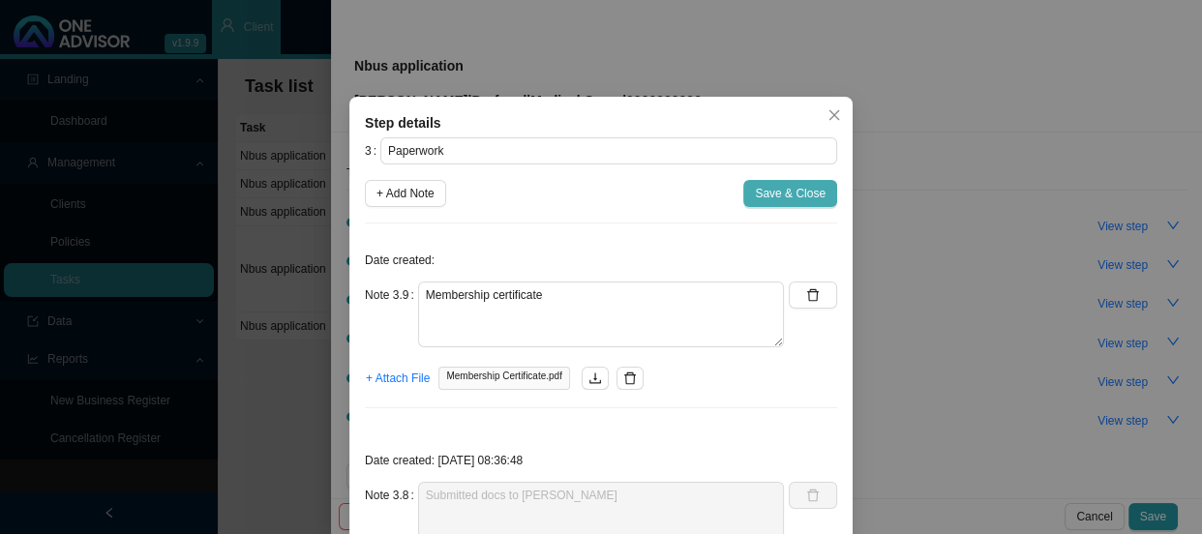
click at [760, 193] on span "Save & Close" at bounding box center [790, 193] width 71 height 19
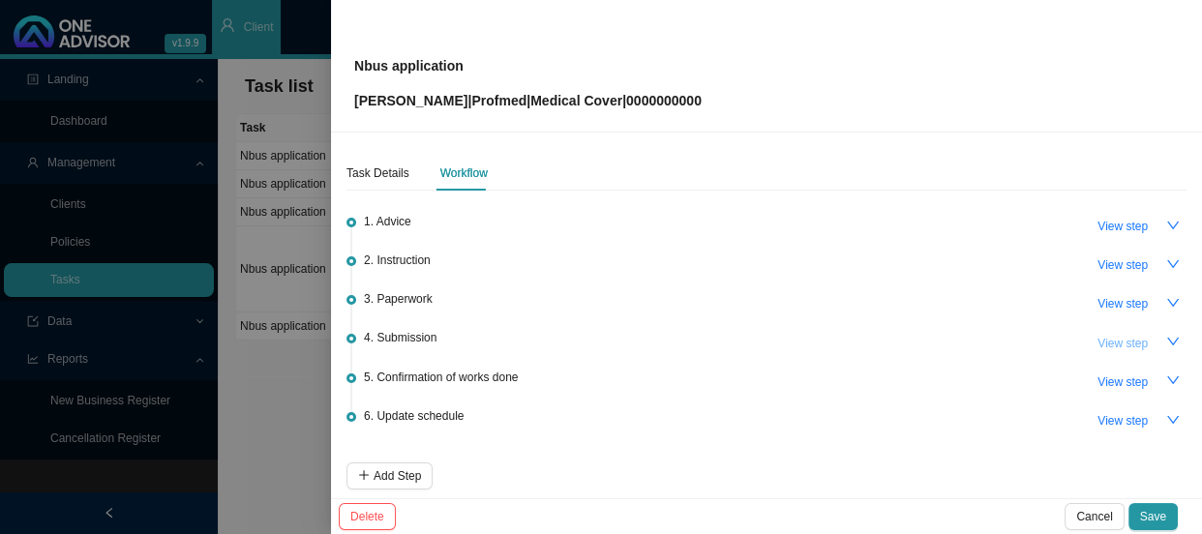
click at [1110, 335] on span "View step" at bounding box center [1122, 343] width 50 height 19
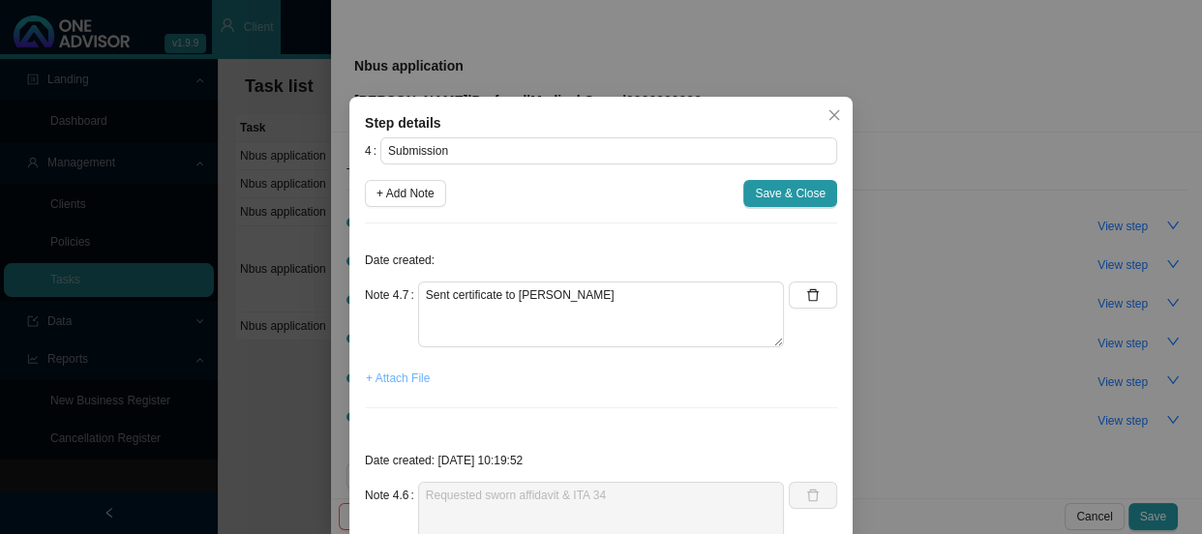
click at [379, 380] on span "+ Attach File" at bounding box center [398, 378] width 64 height 19
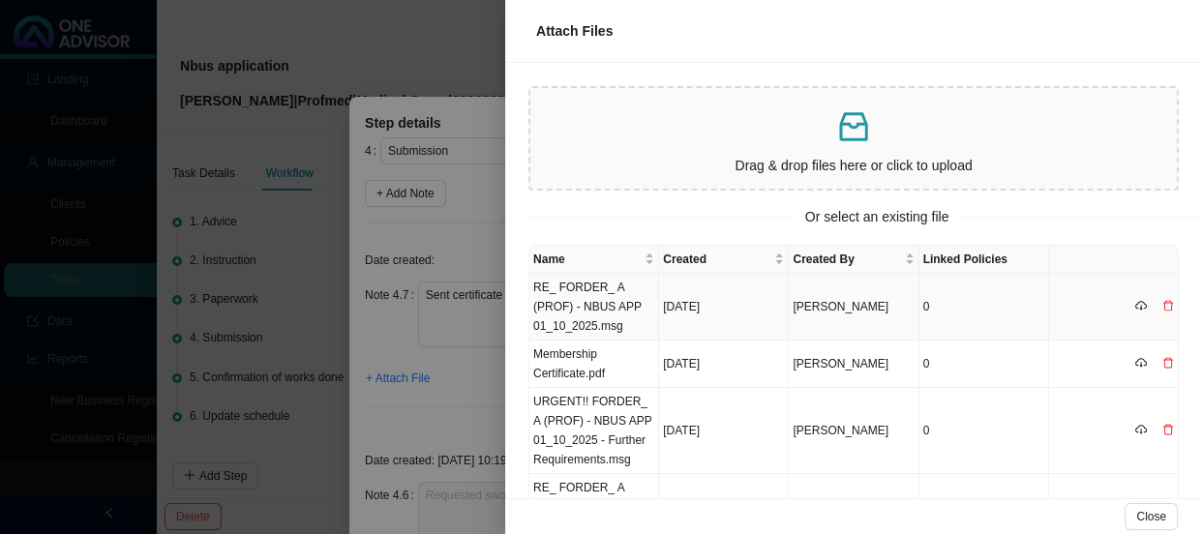
click at [585, 316] on td "RE_ FORDER_ A (PROF) - NBUS APP 01_10_2025.msg" at bounding box center [594, 307] width 130 height 67
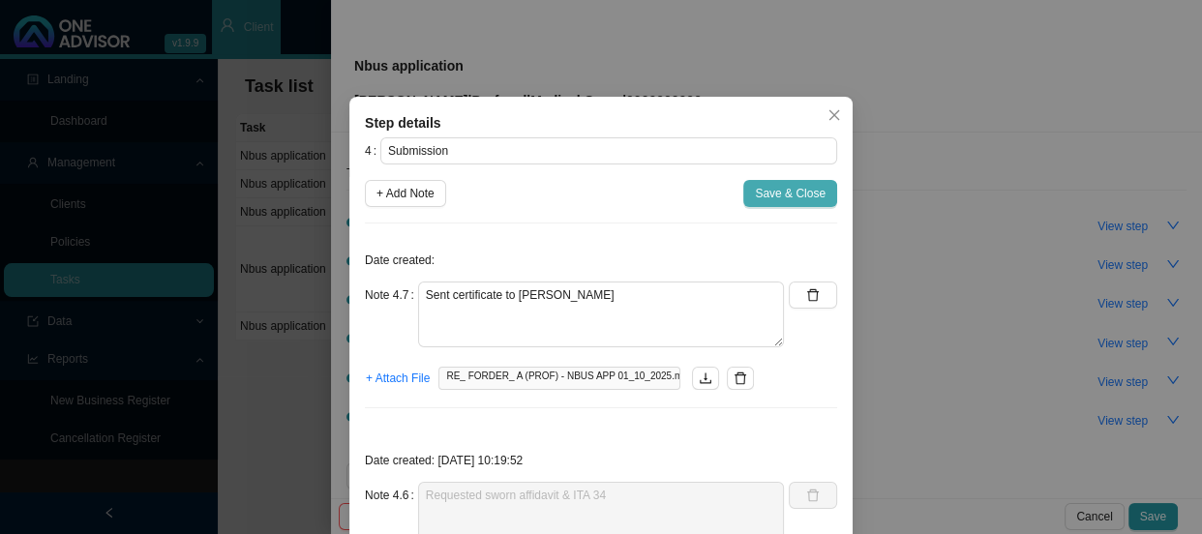
click at [773, 192] on span "Save & Close" at bounding box center [790, 193] width 71 height 19
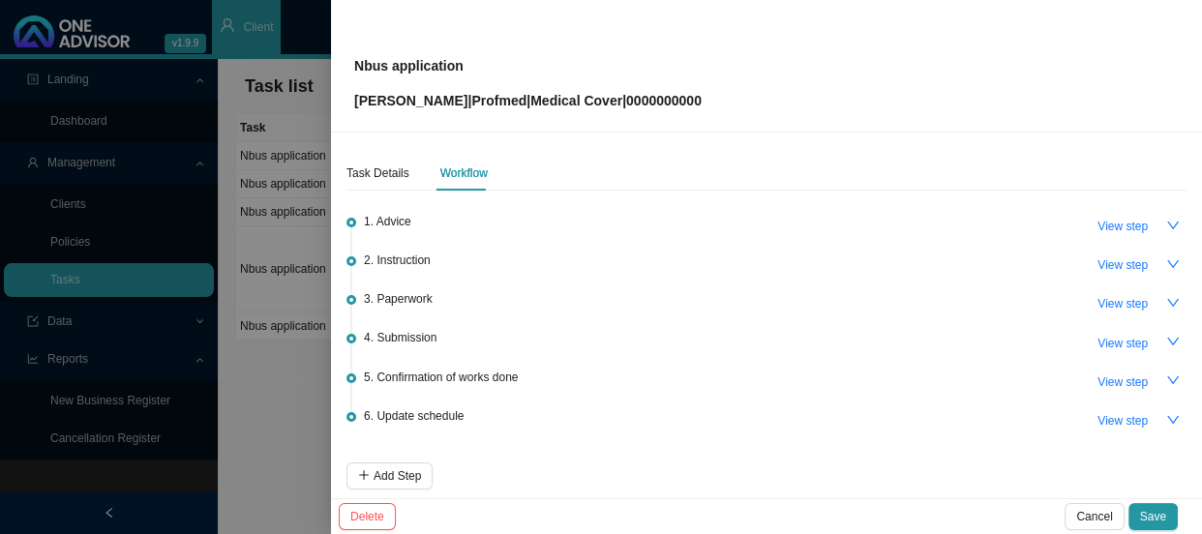
scroll to position [85, 0]
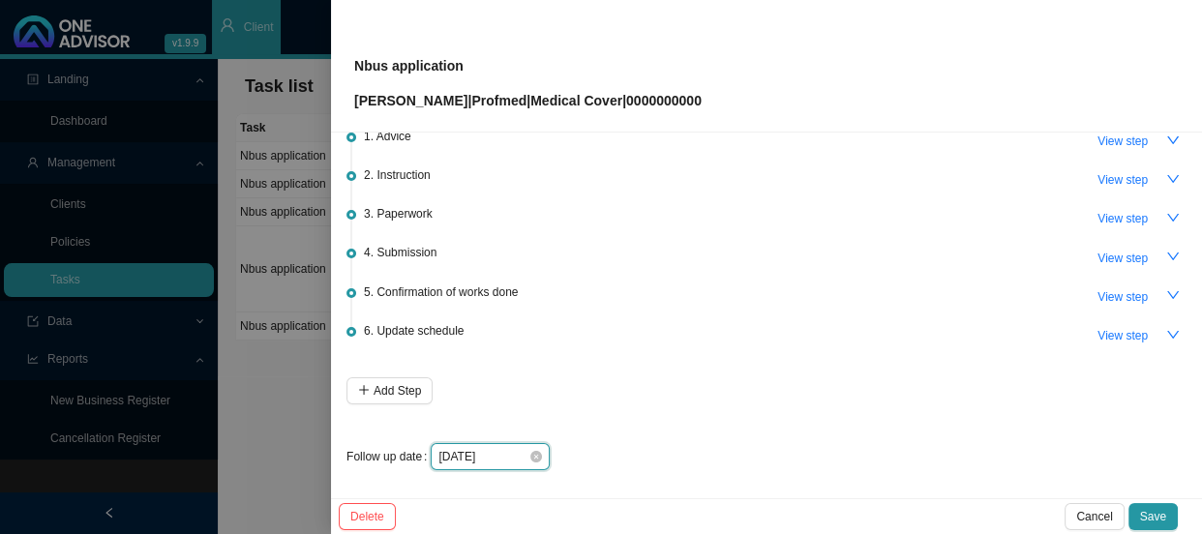
click at [518, 454] on input "[DATE]" at bounding box center [483, 456] width 90 height 19
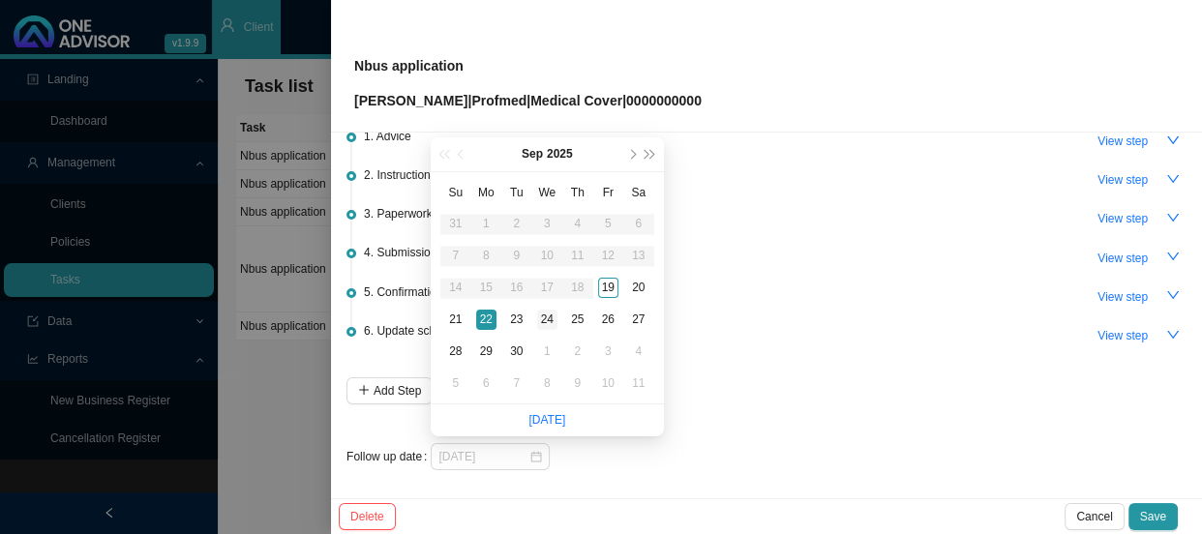
click at [555, 321] on div "24" at bounding box center [547, 320] width 20 height 20
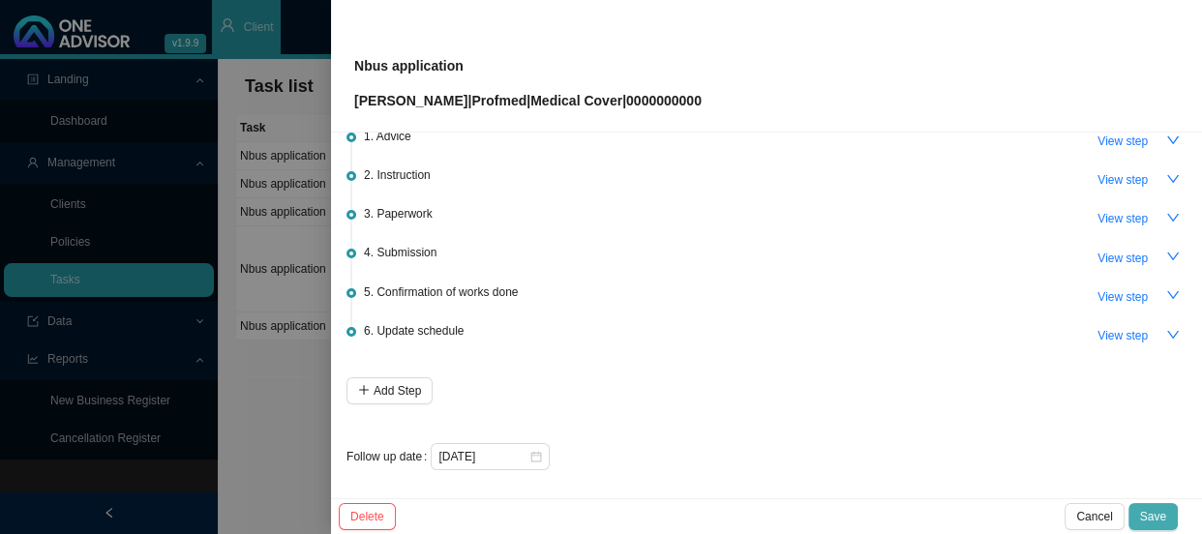
click at [1163, 515] on span "Save" at bounding box center [1153, 516] width 26 height 19
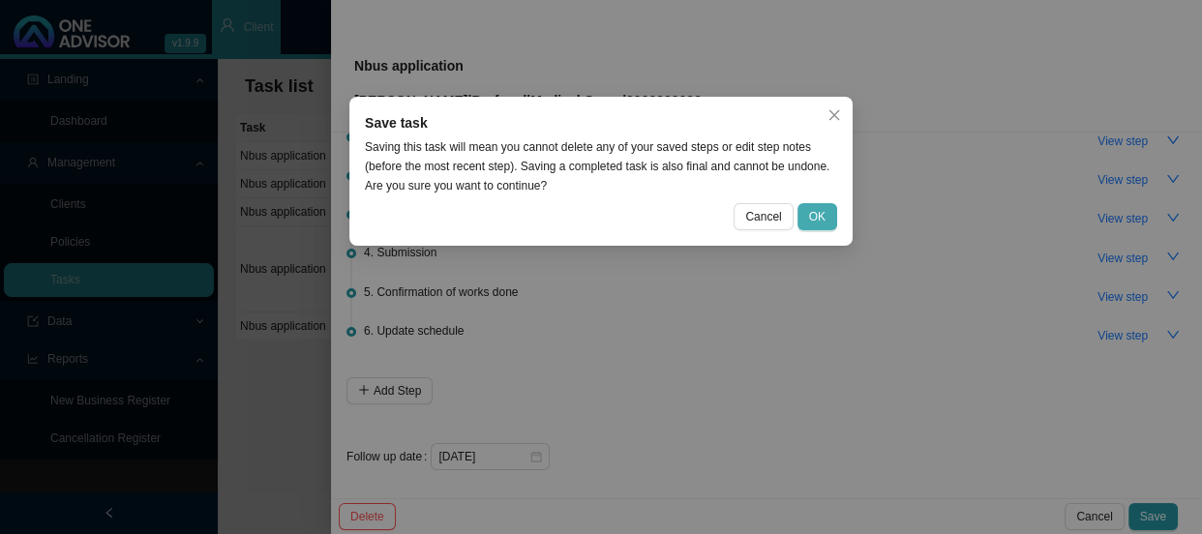
click at [823, 203] on button "OK" at bounding box center [817, 216] width 40 height 27
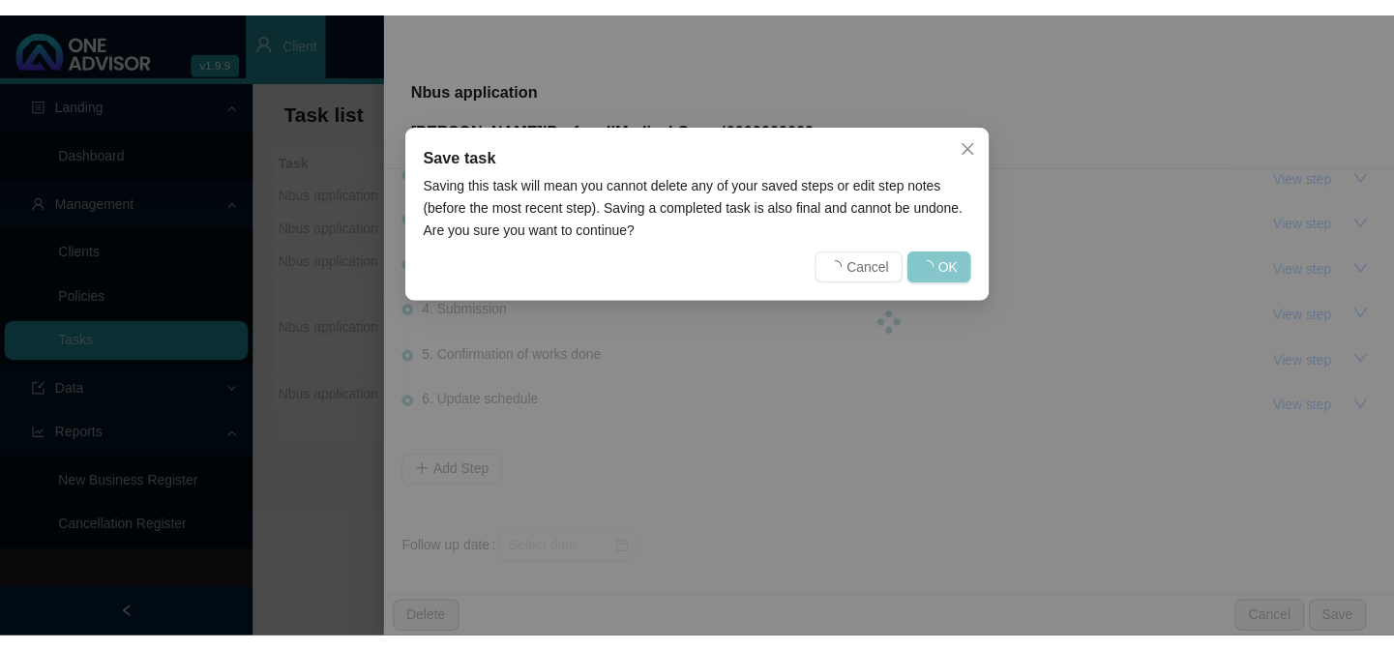
scroll to position [0, 0]
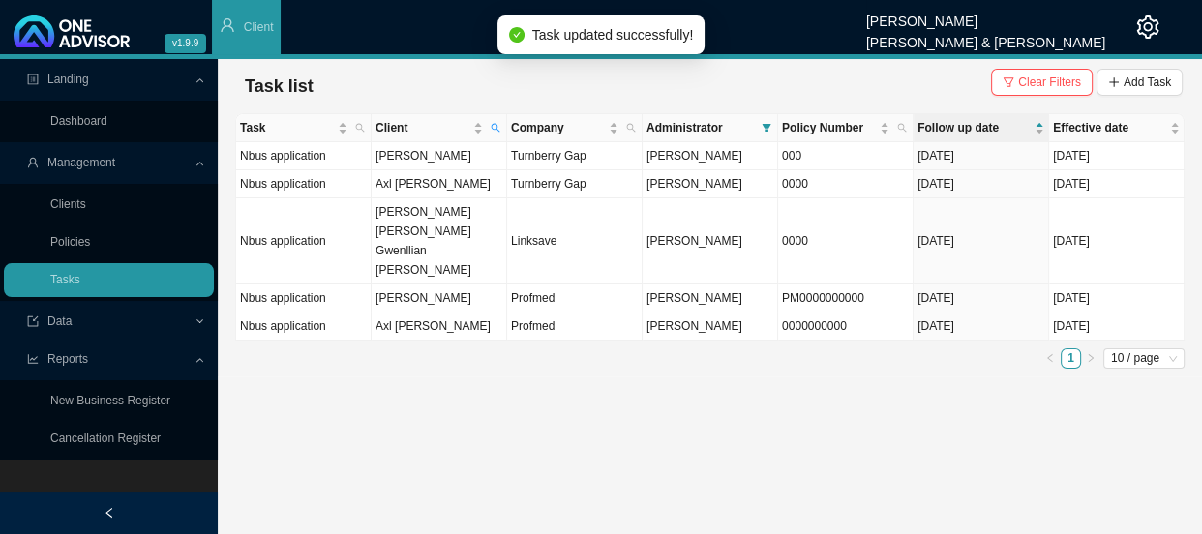
click at [599, 375] on main "Landing Dashboard Management Clients Policies Tasks Data Reports New Business R…" at bounding box center [601, 296] width 1202 height 475
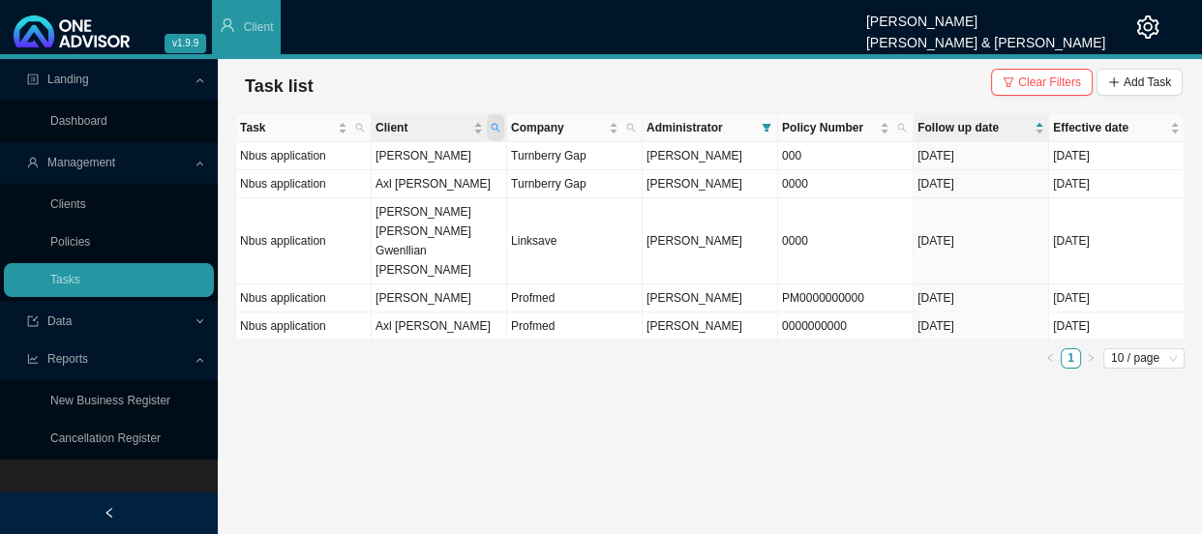
click at [494, 127] on icon "search" at bounding box center [496, 128] width 10 height 10
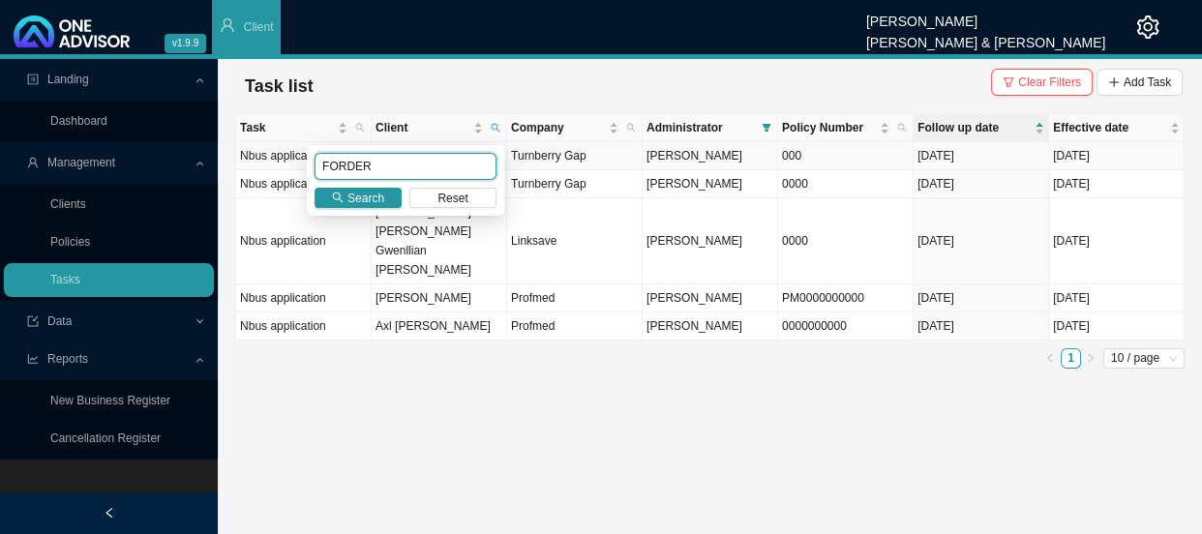
drag, startPoint x: 373, startPoint y: 165, endPoint x: 295, endPoint y: 153, distance: 78.4
click at [295, 153] on body "v1.9.9 [PERSON_NAME] [PERSON_NAME] & [PERSON_NAME] Client Landing Dashboard Man…" at bounding box center [601, 267] width 1202 height 534
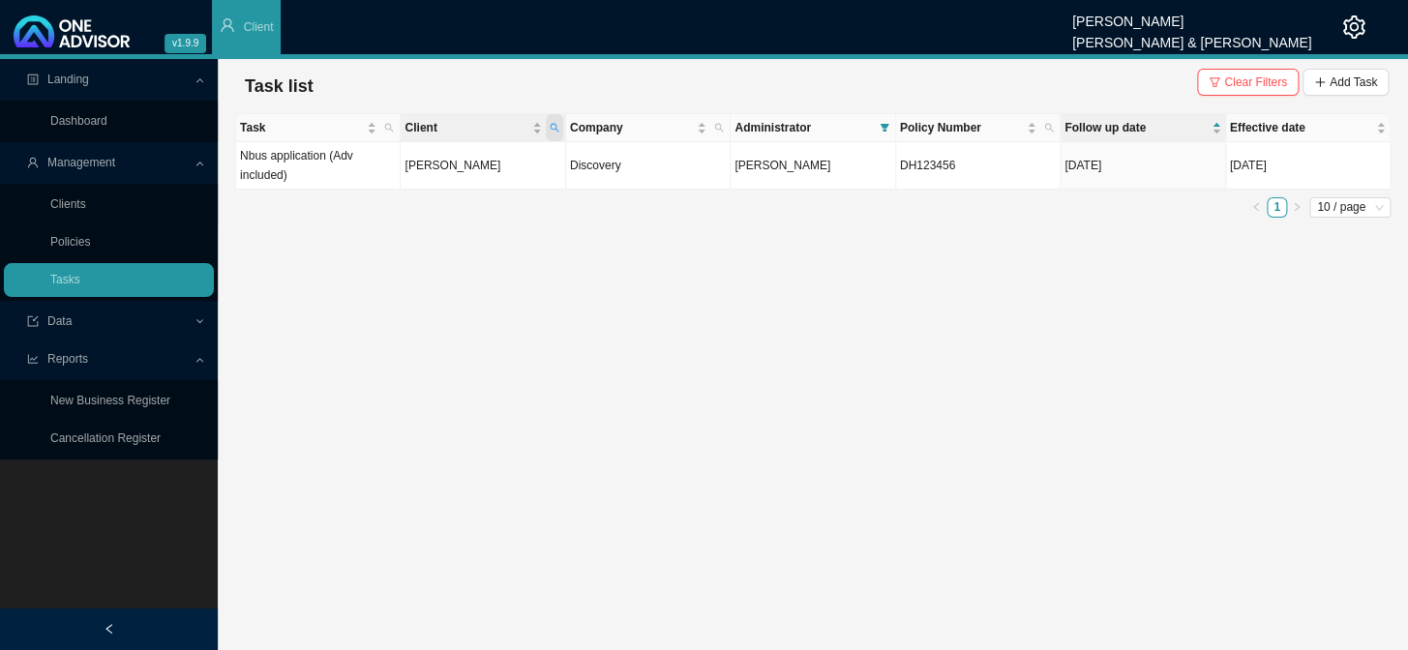
click at [553, 123] on icon "search" at bounding box center [555, 128] width 10 height 10
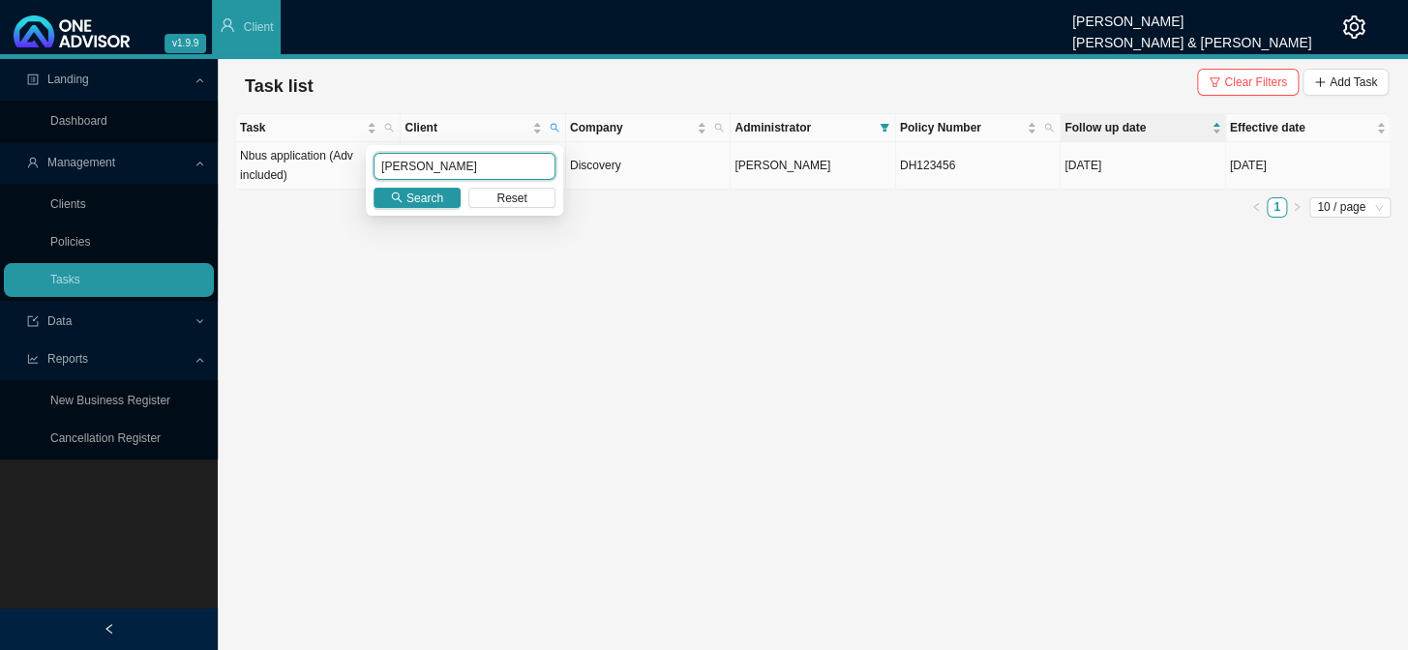
drag, startPoint x: 443, startPoint y: 161, endPoint x: 328, endPoint y: 163, distance: 115.2
click at [328, 163] on body "v1.9.9 [PERSON_NAME] [PERSON_NAME] & [PERSON_NAME] Client Landing Dashboard Man…" at bounding box center [704, 325] width 1408 height 650
paste input "RWODZI"
click at [399, 199] on icon "search" at bounding box center [397, 198] width 11 height 11
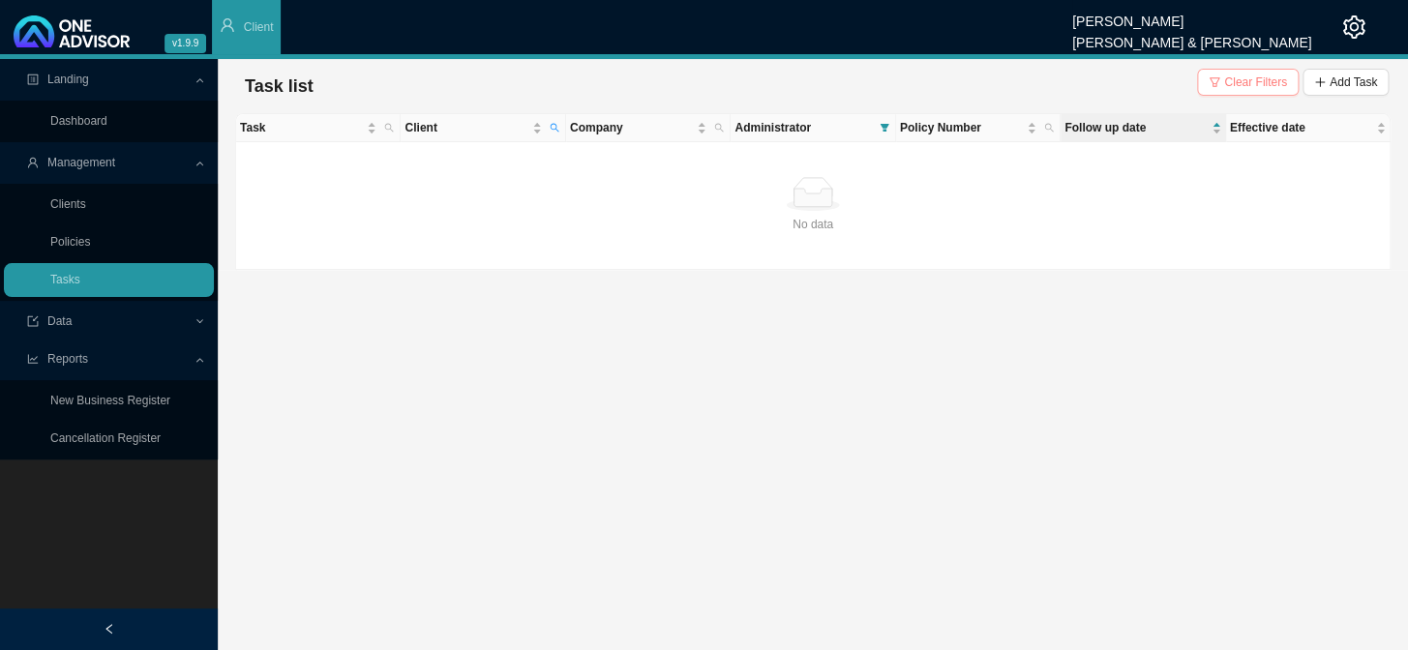
click at [1201, 84] on span "Clear Filters" at bounding box center [1255, 82] width 63 height 19
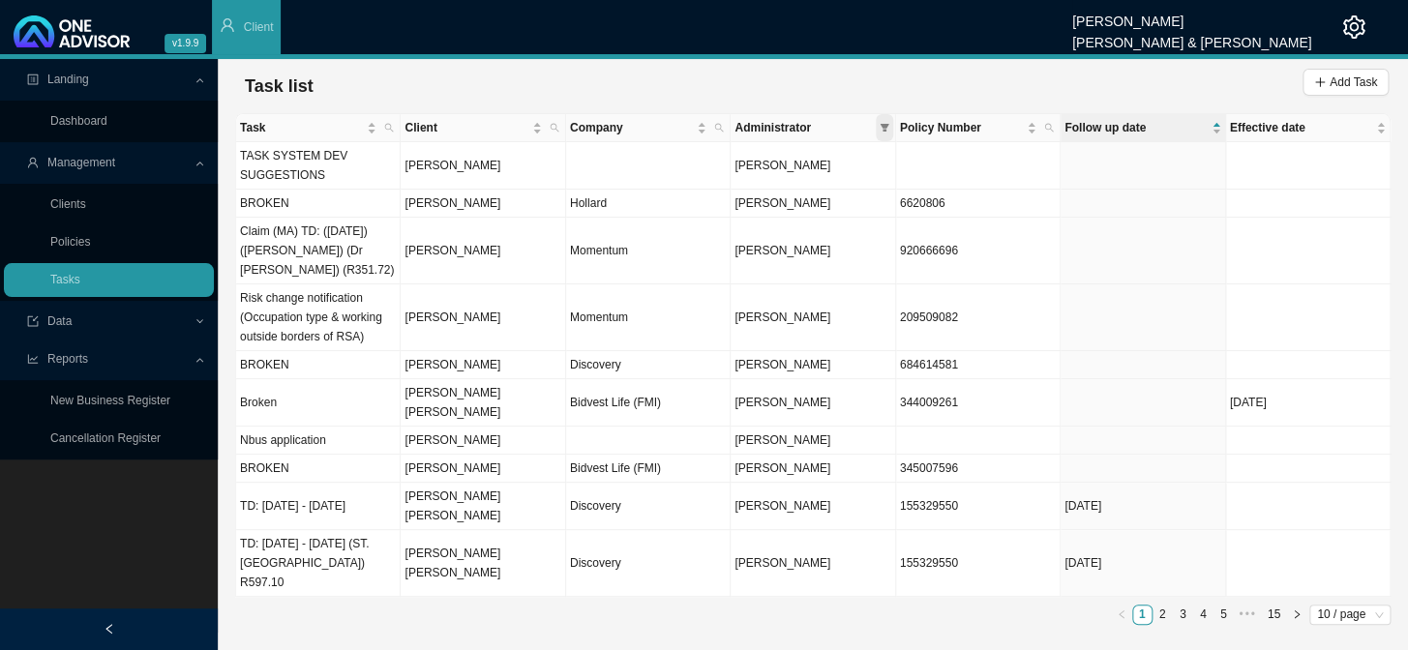
click at [884, 123] on icon "filter" at bounding box center [885, 128] width 10 height 10
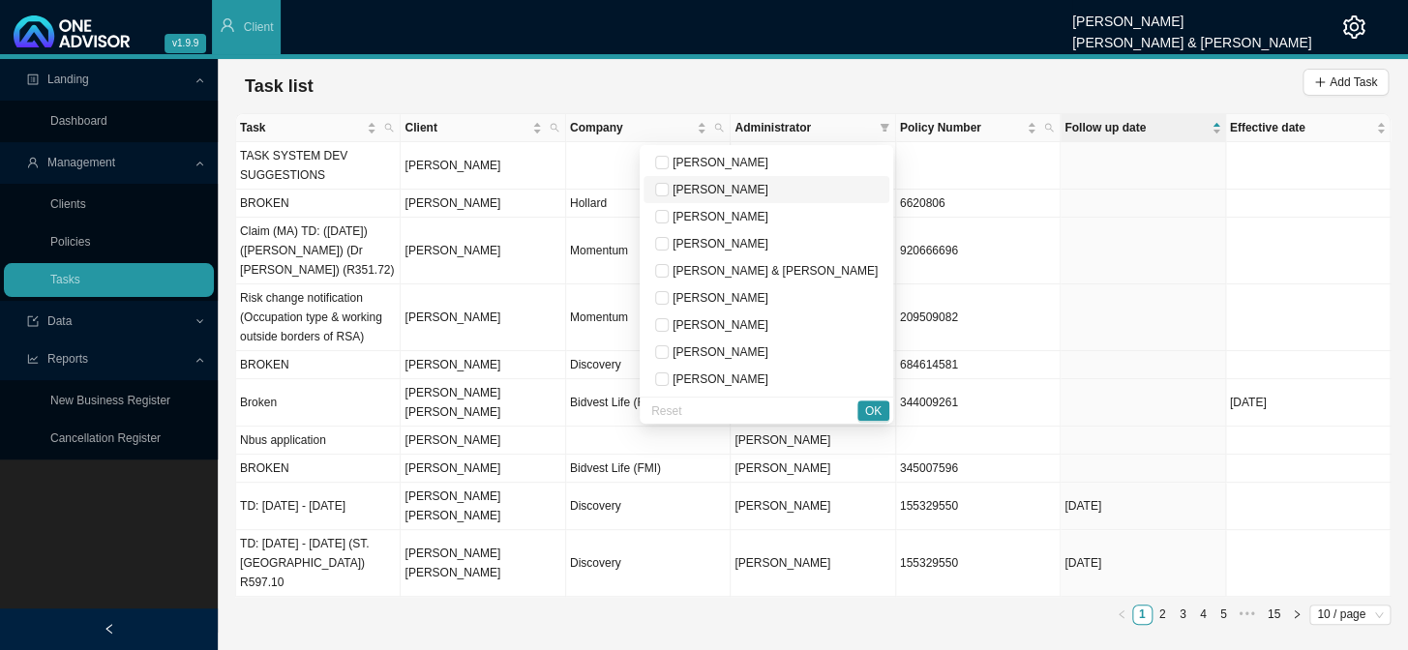
click at [768, 184] on span "[PERSON_NAME]" at bounding box center [719, 190] width 100 height 14
click at [870, 410] on span "OK" at bounding box center [873, 411] width 16 height 19
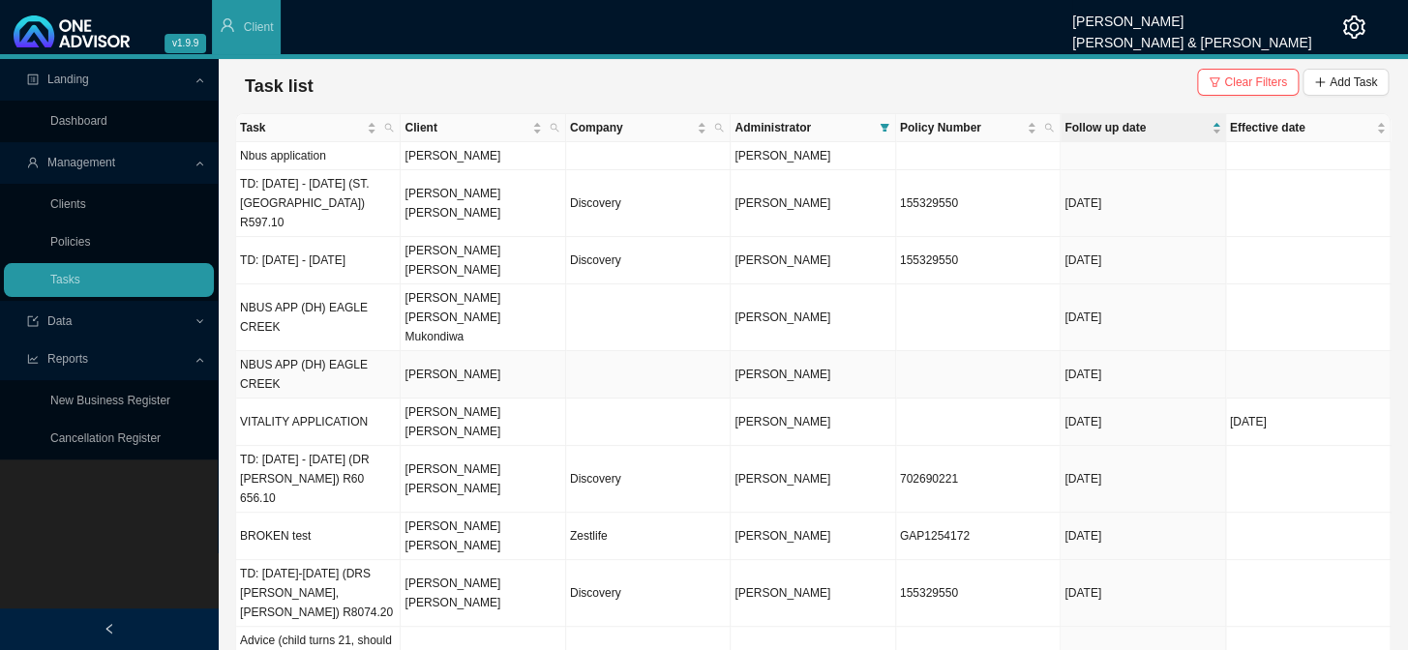
click at [483, 351] on td "[PERSON_NAME]" at bounding box center [483, 374] width 165 height 47
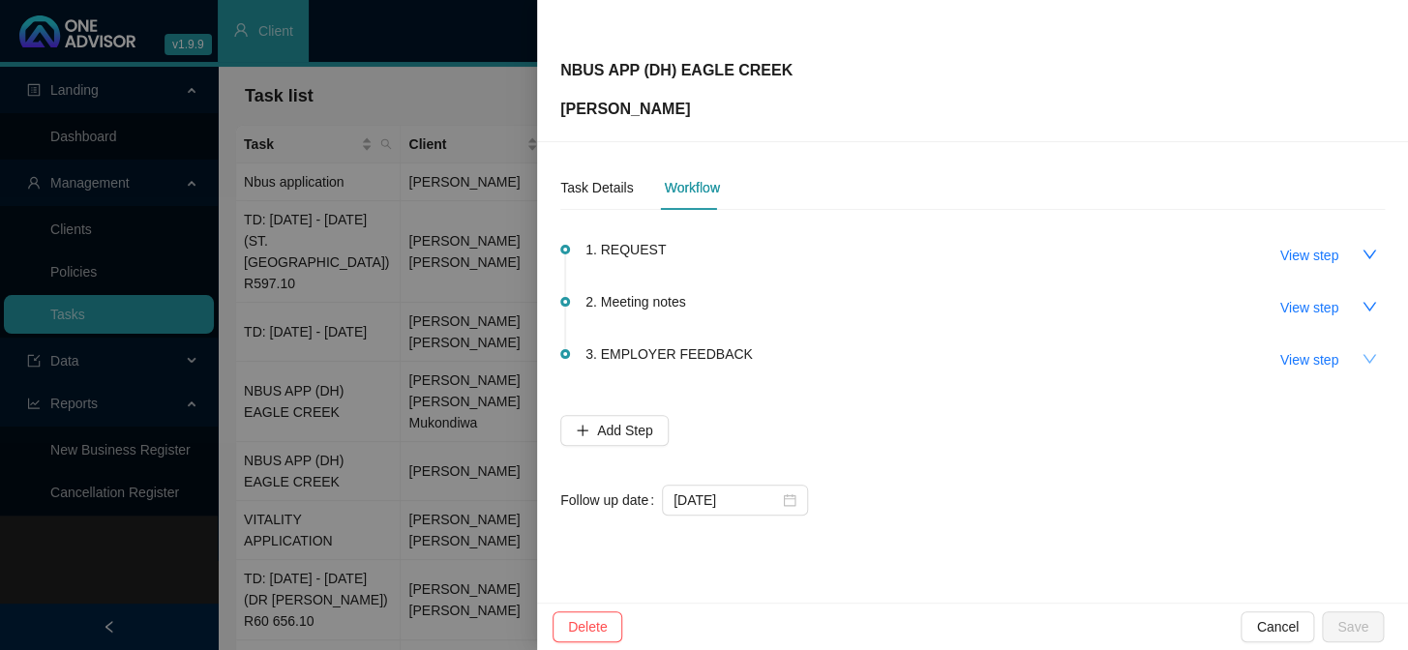
click at [1201, 357] on icon "down" at bounding box center [1369, 358] width 14 height 9
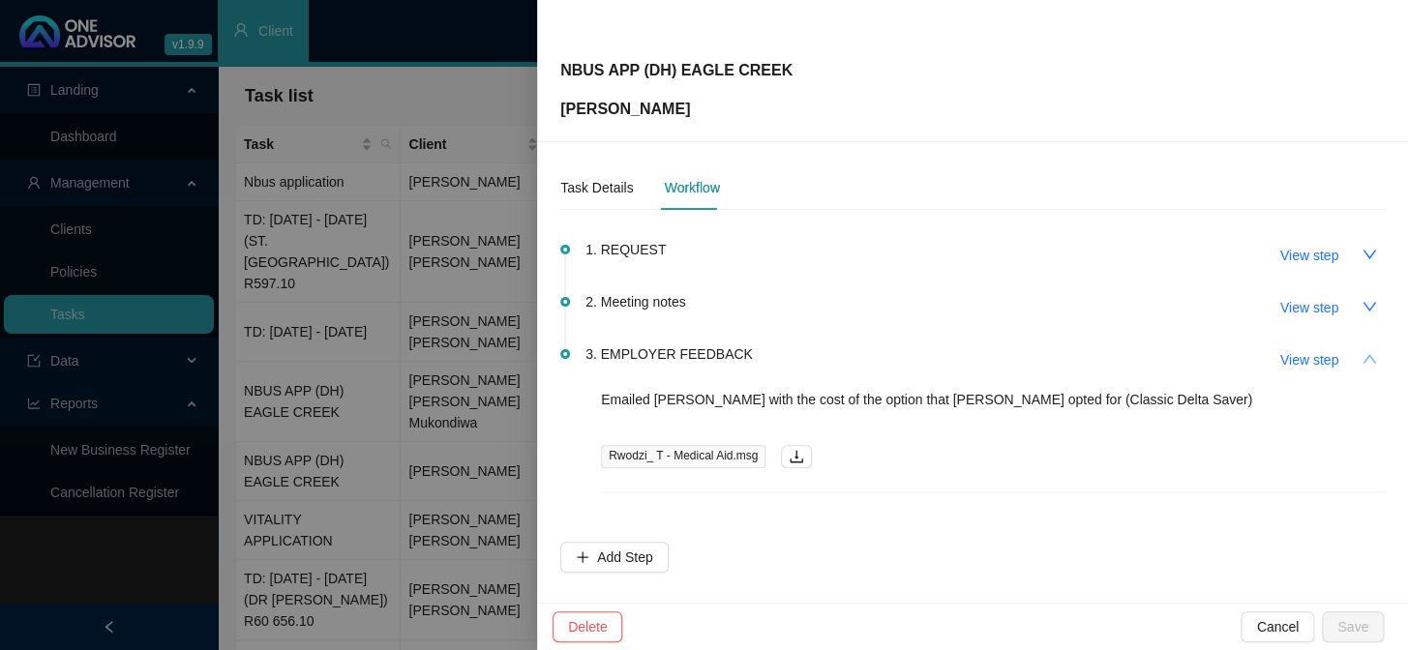
click at [1201, 352] on button "button" at bounding box center [1369, 359] width 31 height 31
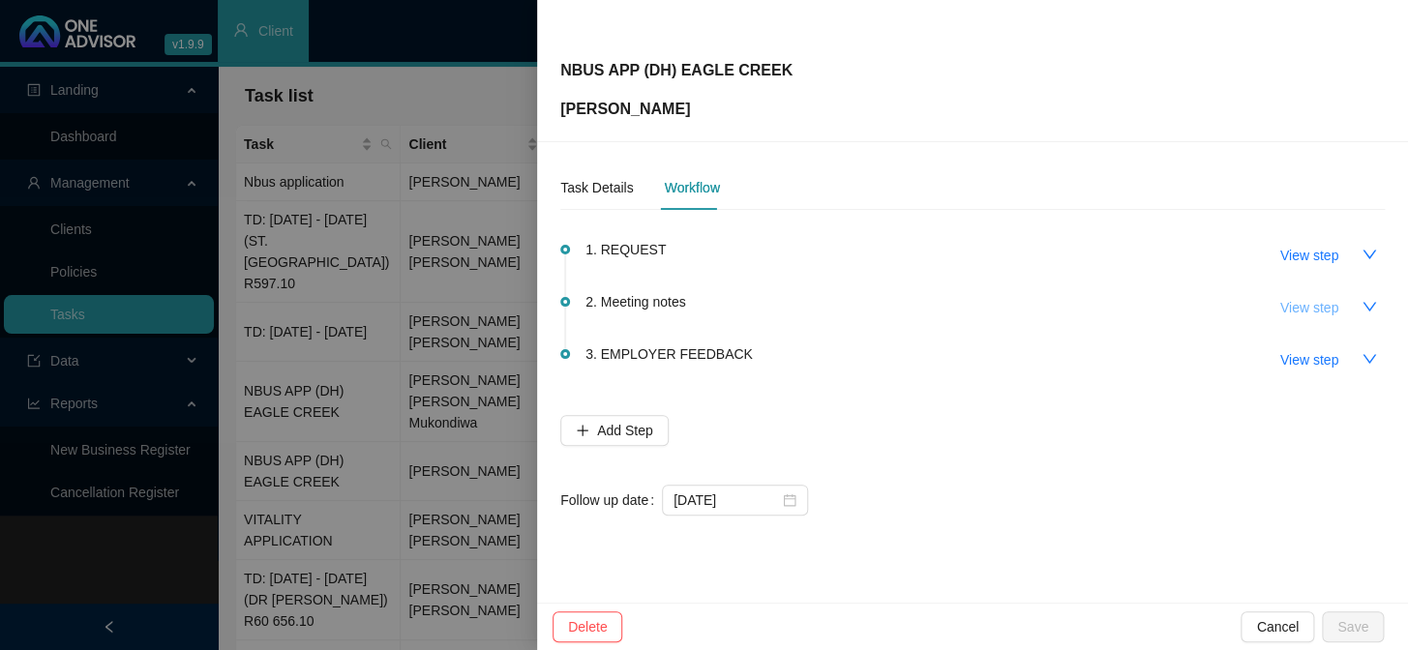
click at [1201, 314] on span "View step" at bounding box center [1309, 307] width 58 height 21
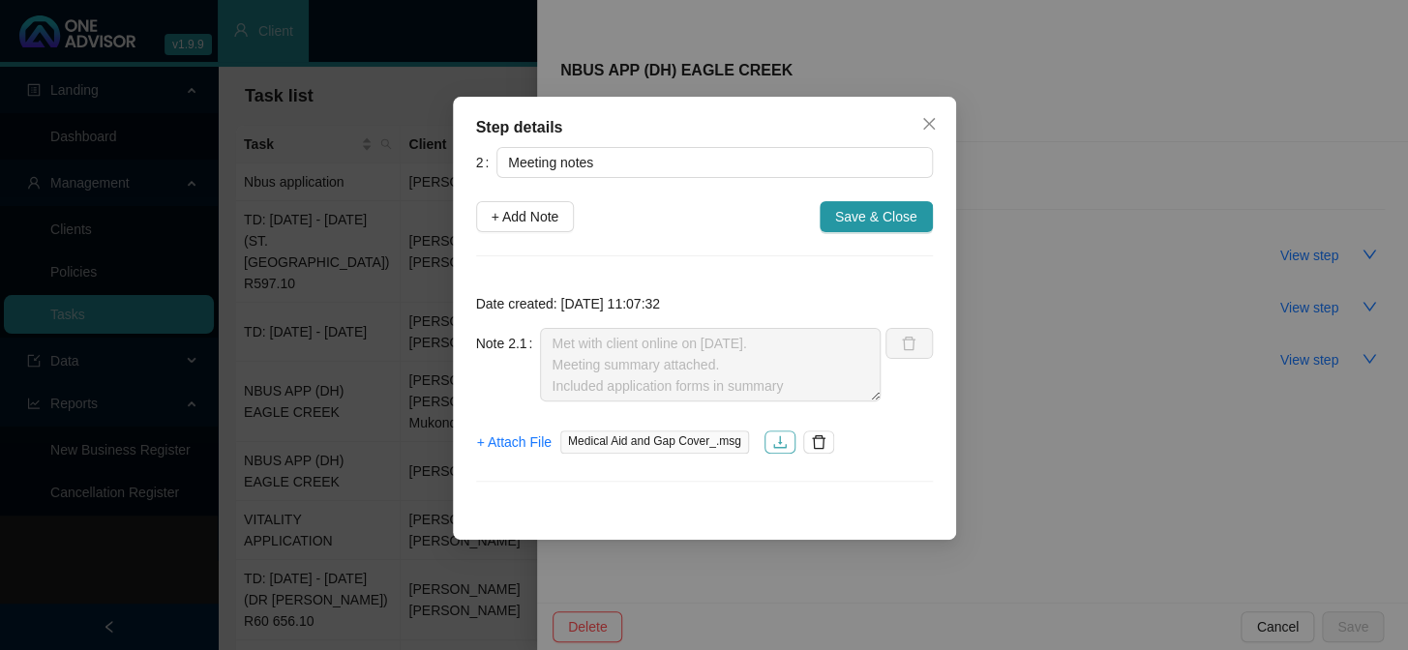
click at [772, 434] on icon "download" at bounding box center [779, 441] width 15 height 15
click at [943, 125] on div "Step details 2 Meeting notes + Add Note Save & Close Date created: [DATE] 11:07…" at bounding box center [704, 318] width 503 height 443
click at [922, 127] on icon "close" at bounding box center [928, 123] width 15 height 15
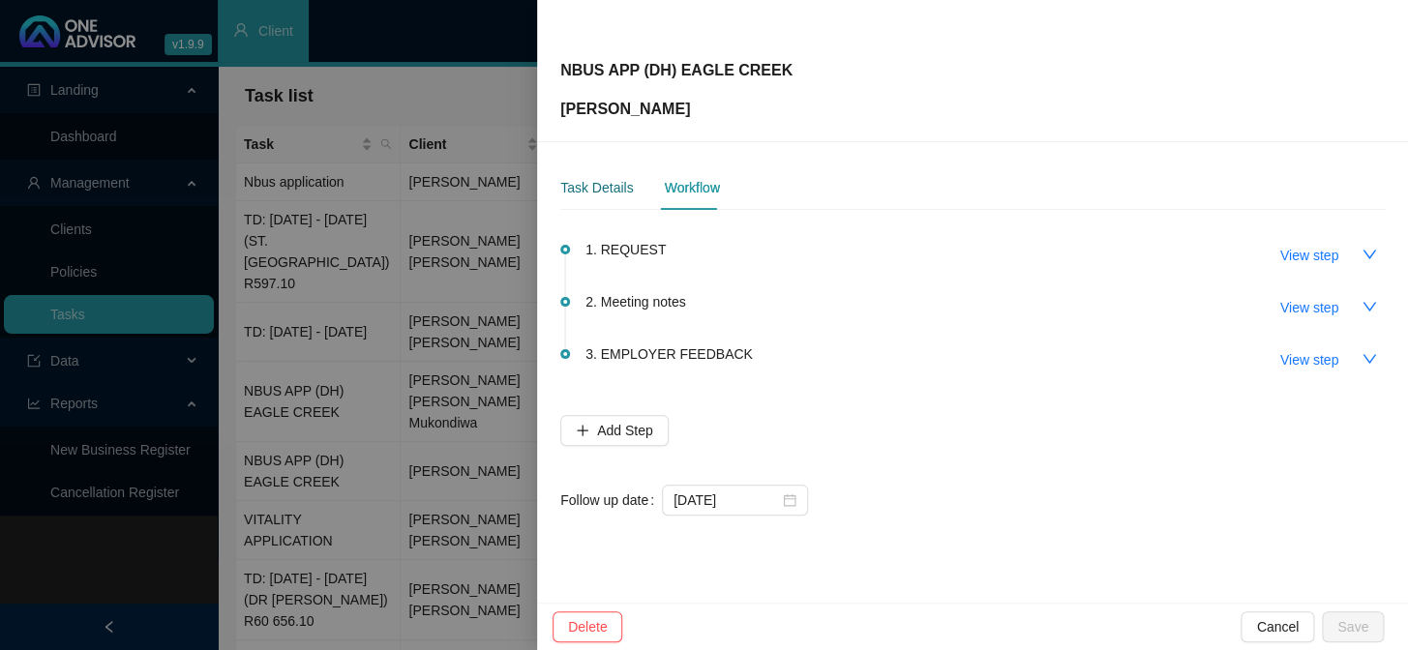
click at [611, 189] on div "Task Details" at bounding box center [596, 187] width 73 height 21
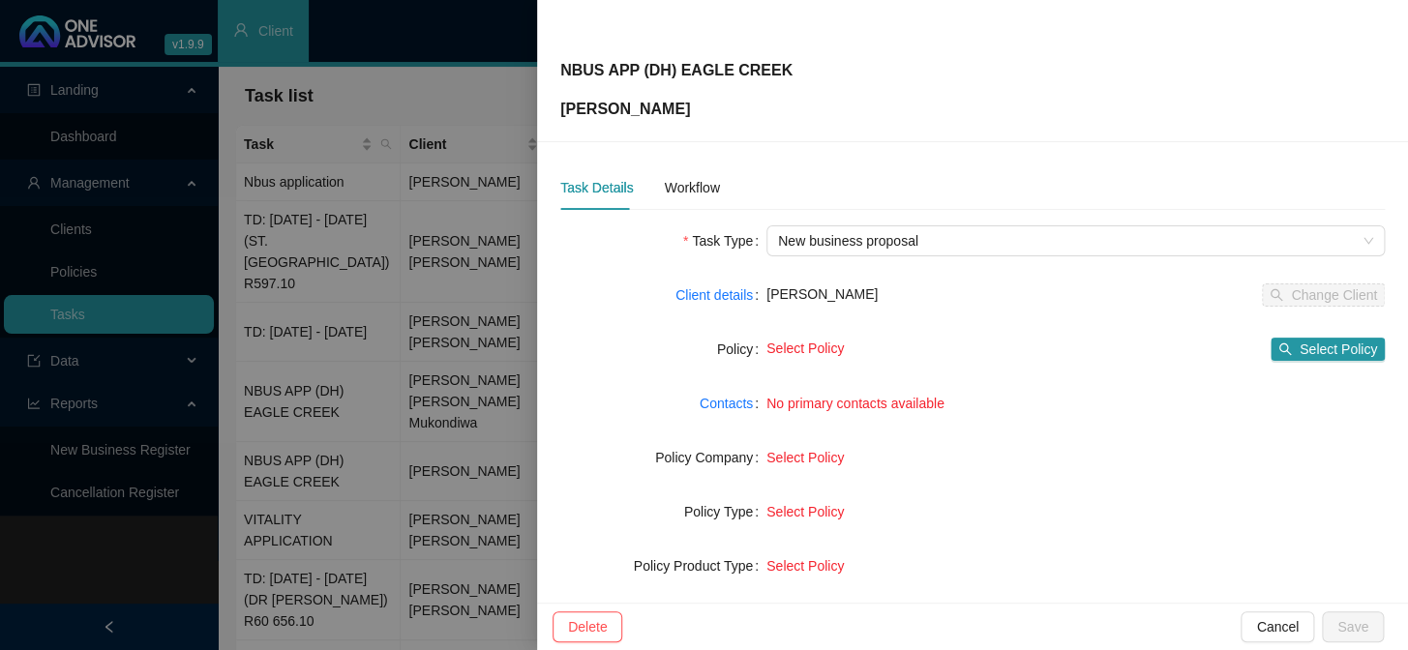
click at [377, 345] on div at bounding box center [704, 325] width 1408 height 650
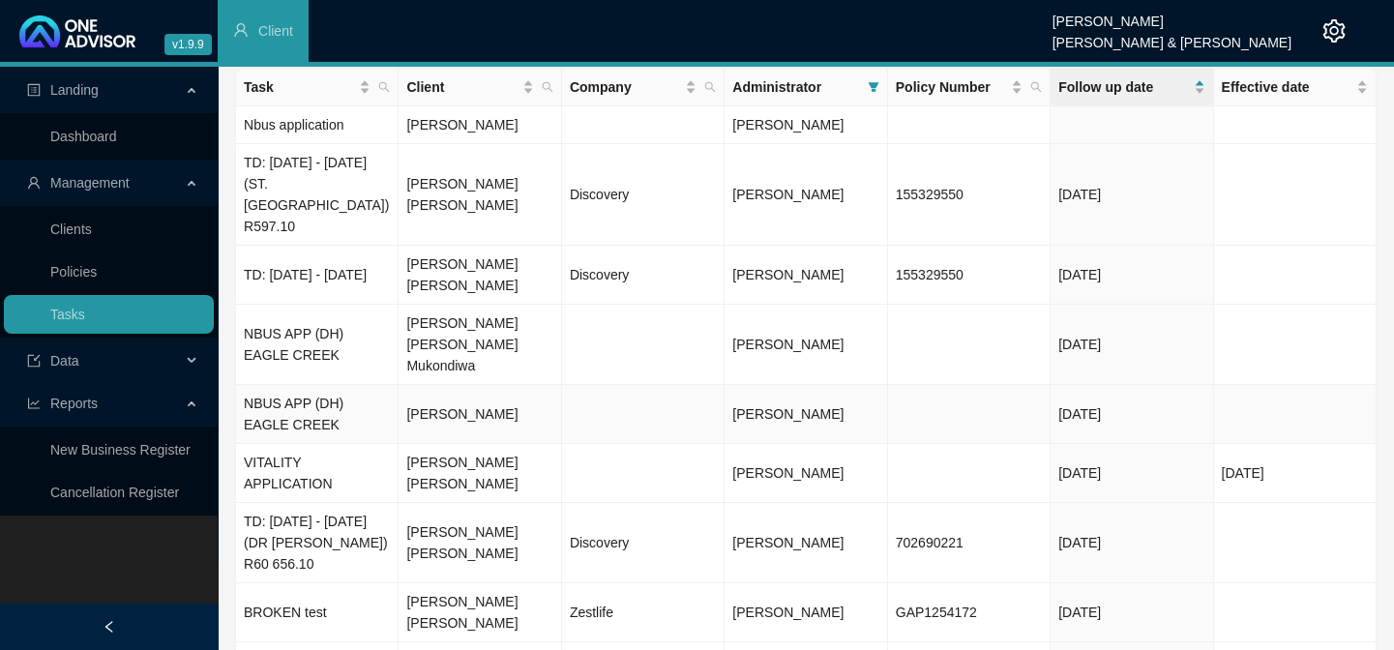
scroll to position [87, 0]
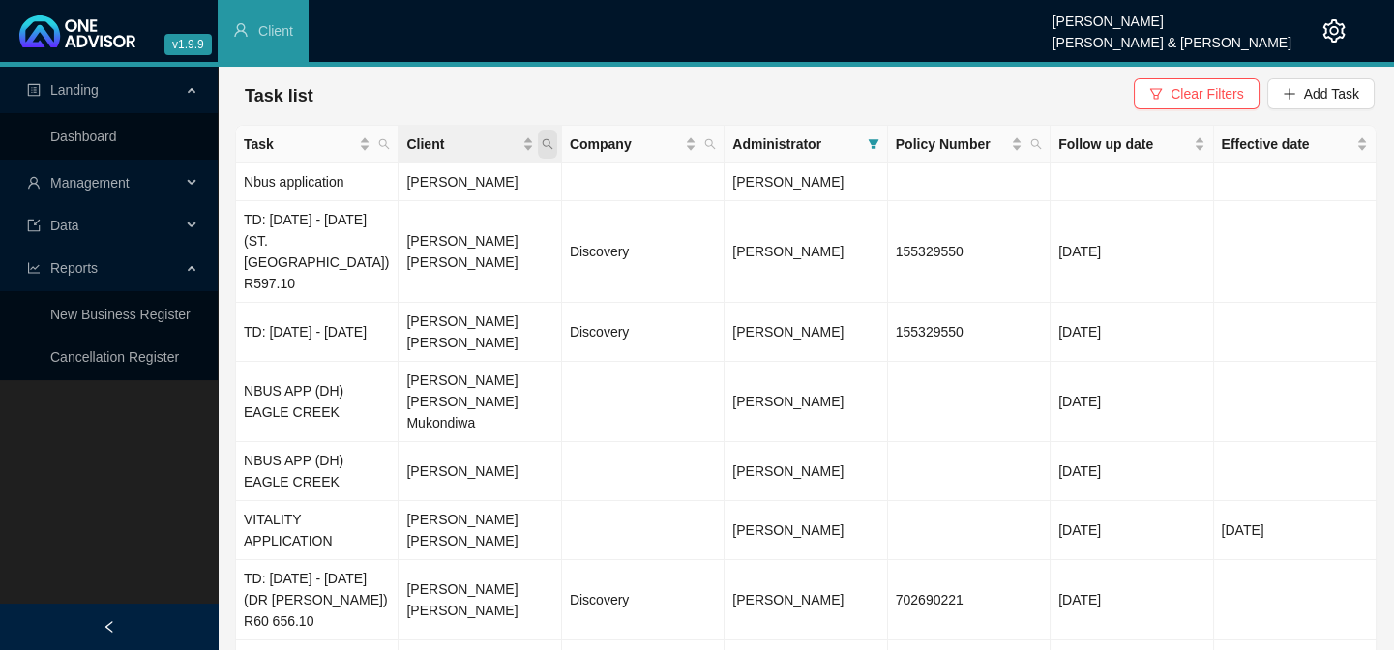
click at [552, 142] on icon "search" at bounding box center [548, 144] width 12 height 12
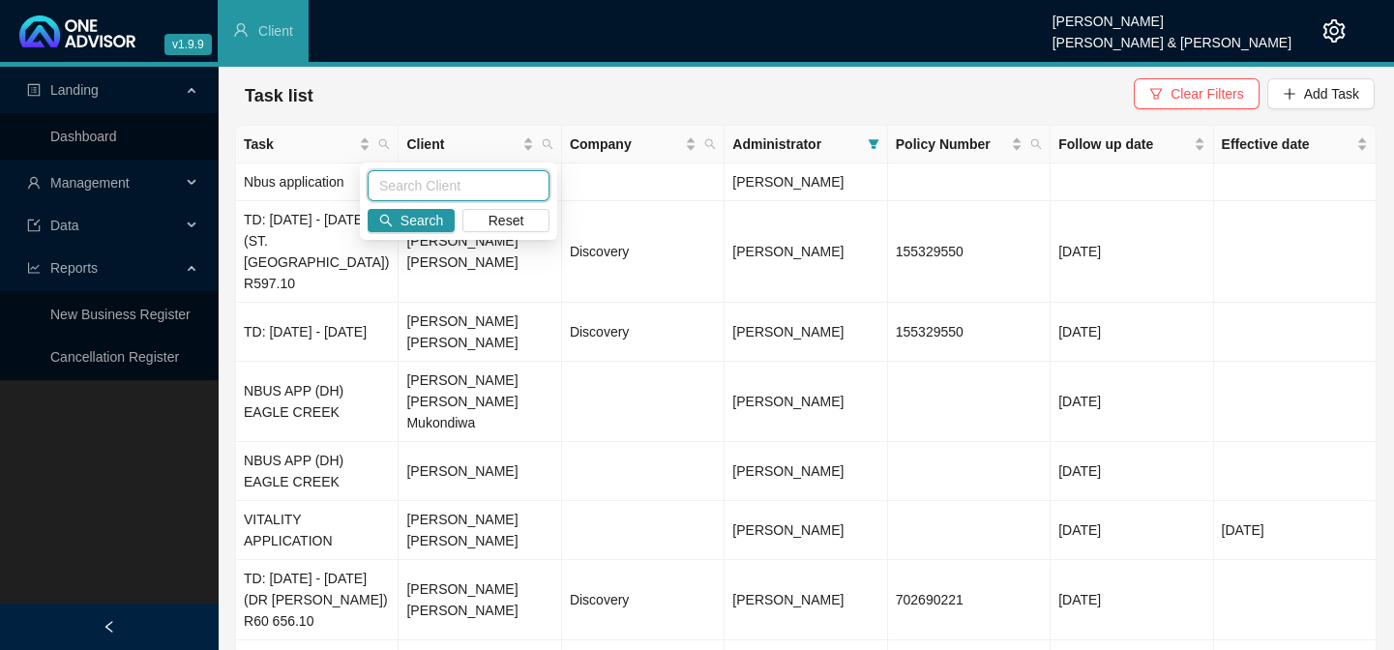
click at [439, 191] on input "text" at bounding box center [459, 185] width 182 height 31
type input "ARMOUR"
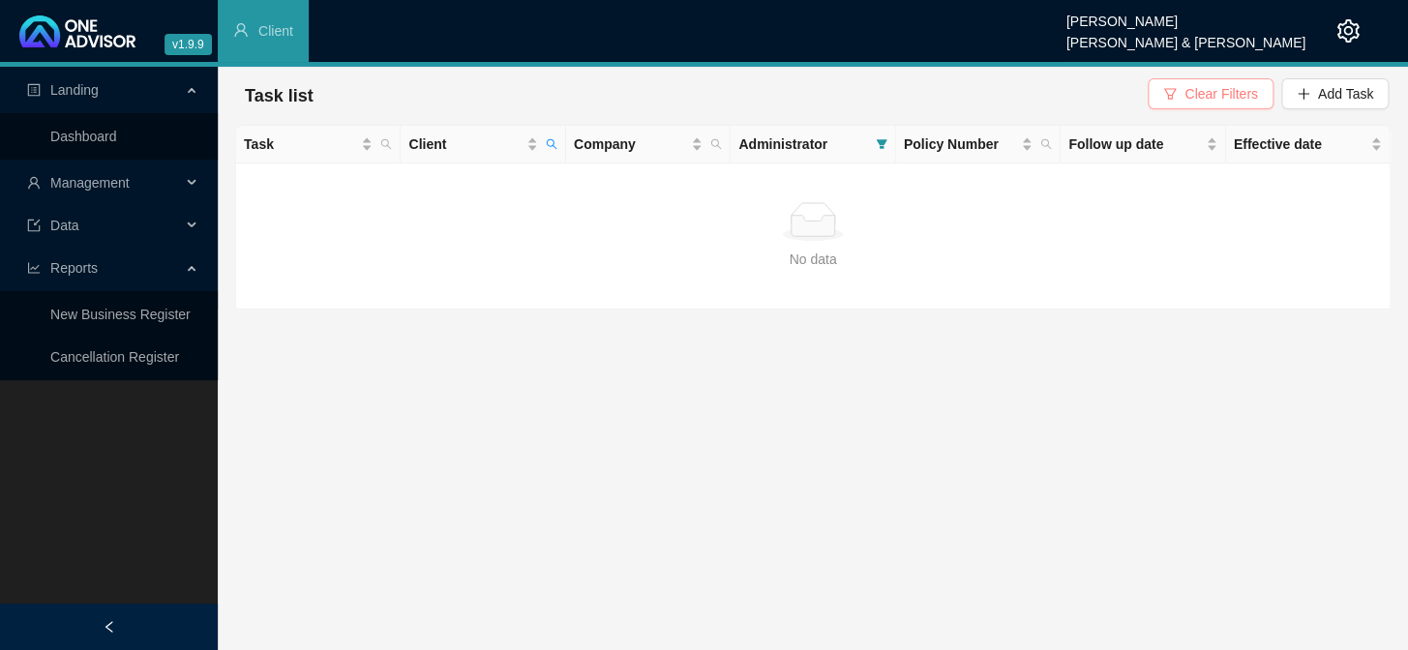
click at [1191, 93] on span "Clear Filters" at bounding box center [1220, 93] width 73 height 21
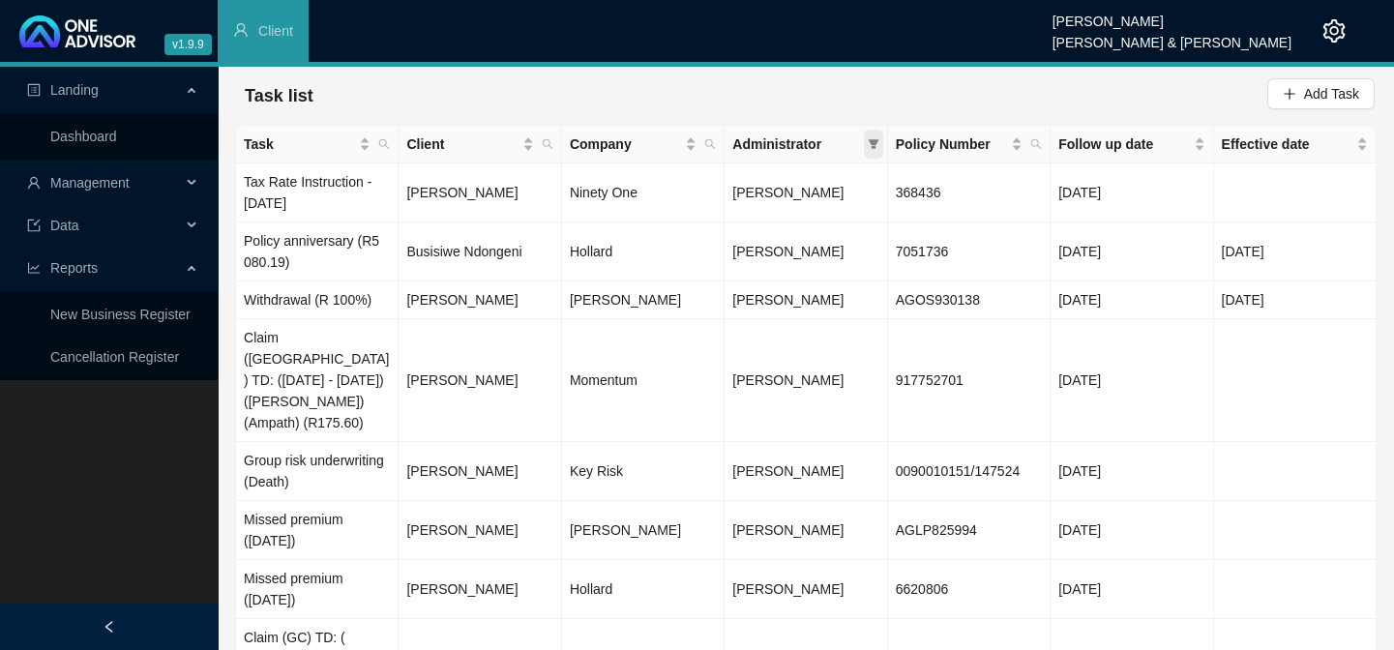
click at [875, 138] on icon "filter" at bounding box center [874, 144] width 12 height 12
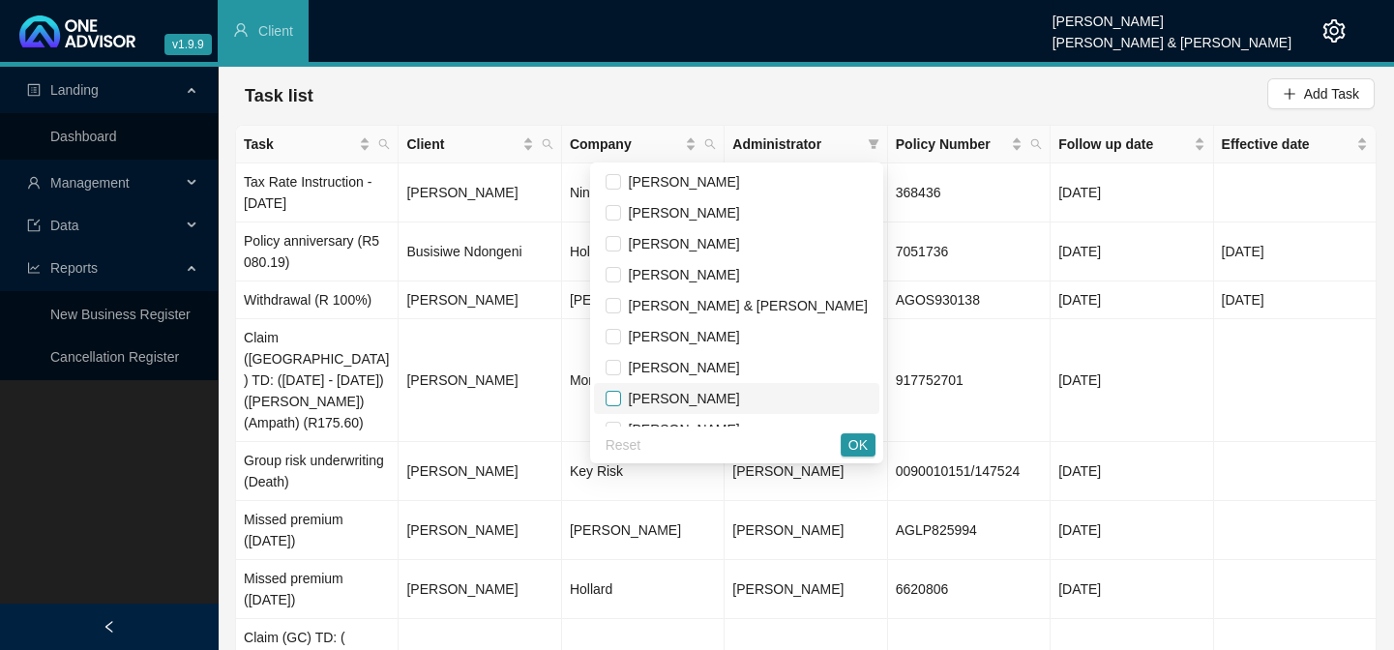
click at [621, 392] on input "checkbox" at bounding box center [613, 398] width 15 height 15
checkbox input "true"
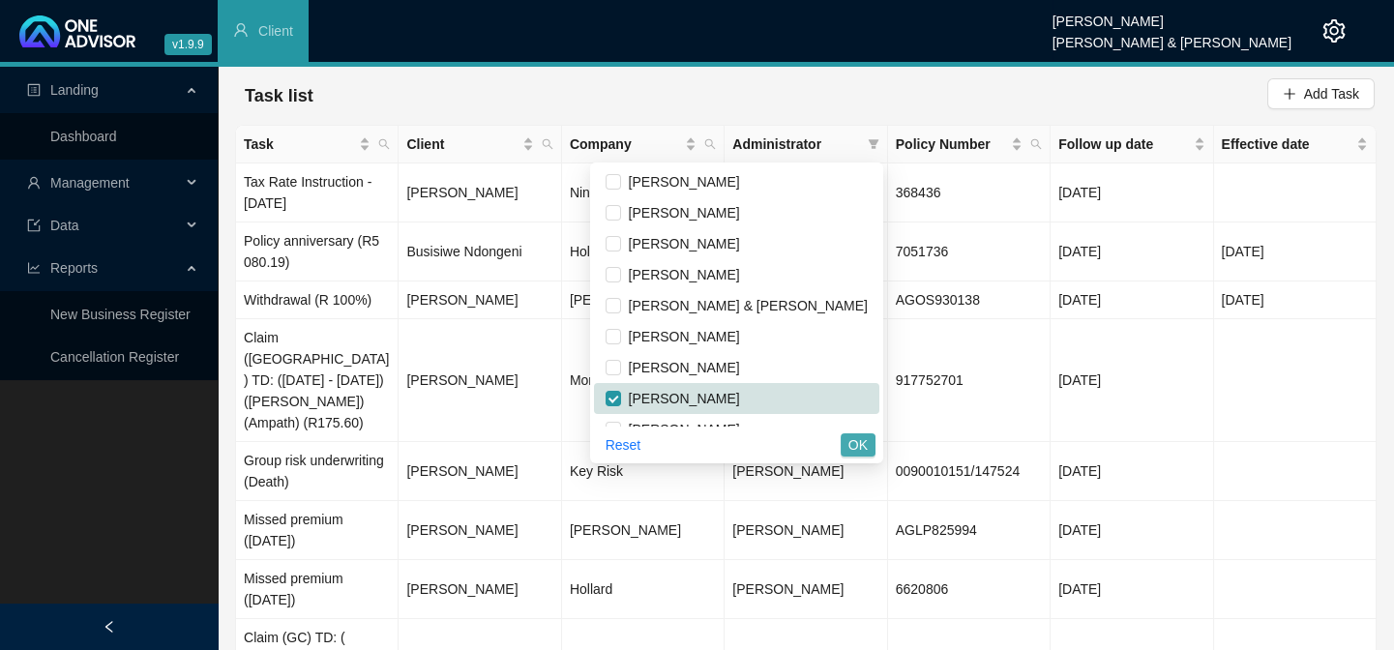
click at [841, 444] on button "OK" at bounding box center [858, 445] width 35 height 23
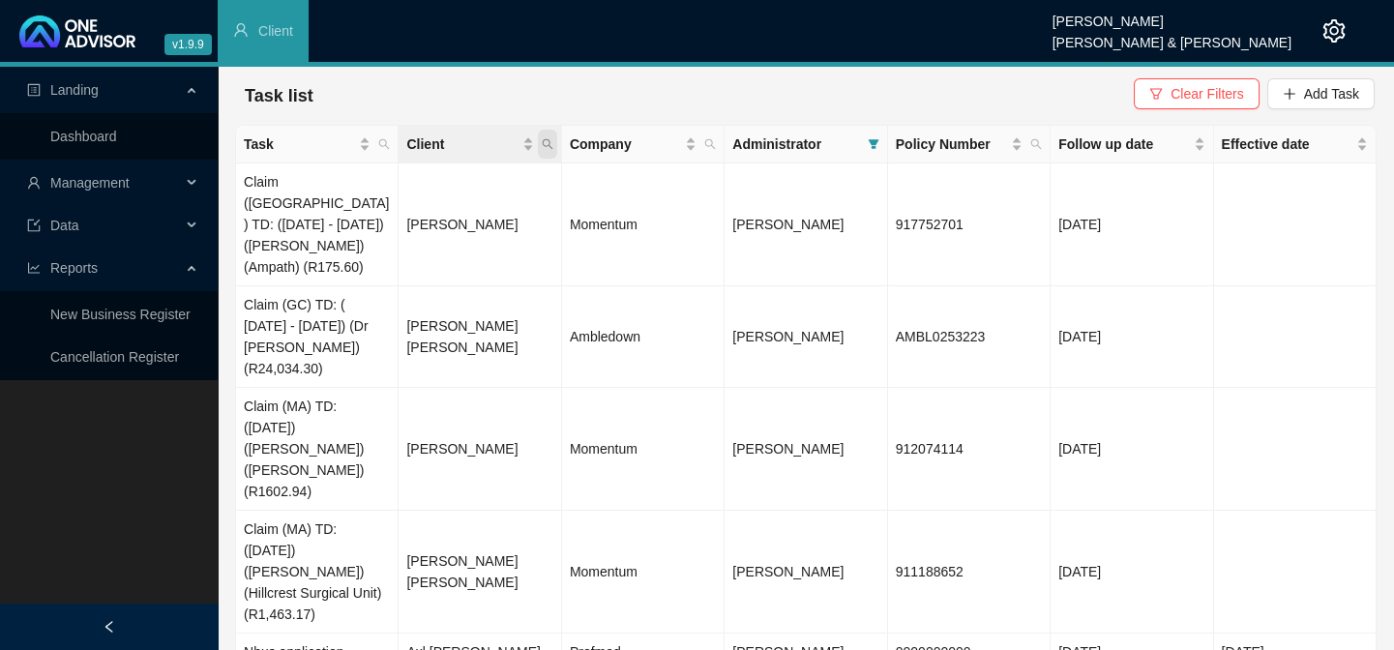
click at [553, 137] on span "Client" at bounding box center [547, 144] width 19 height 29
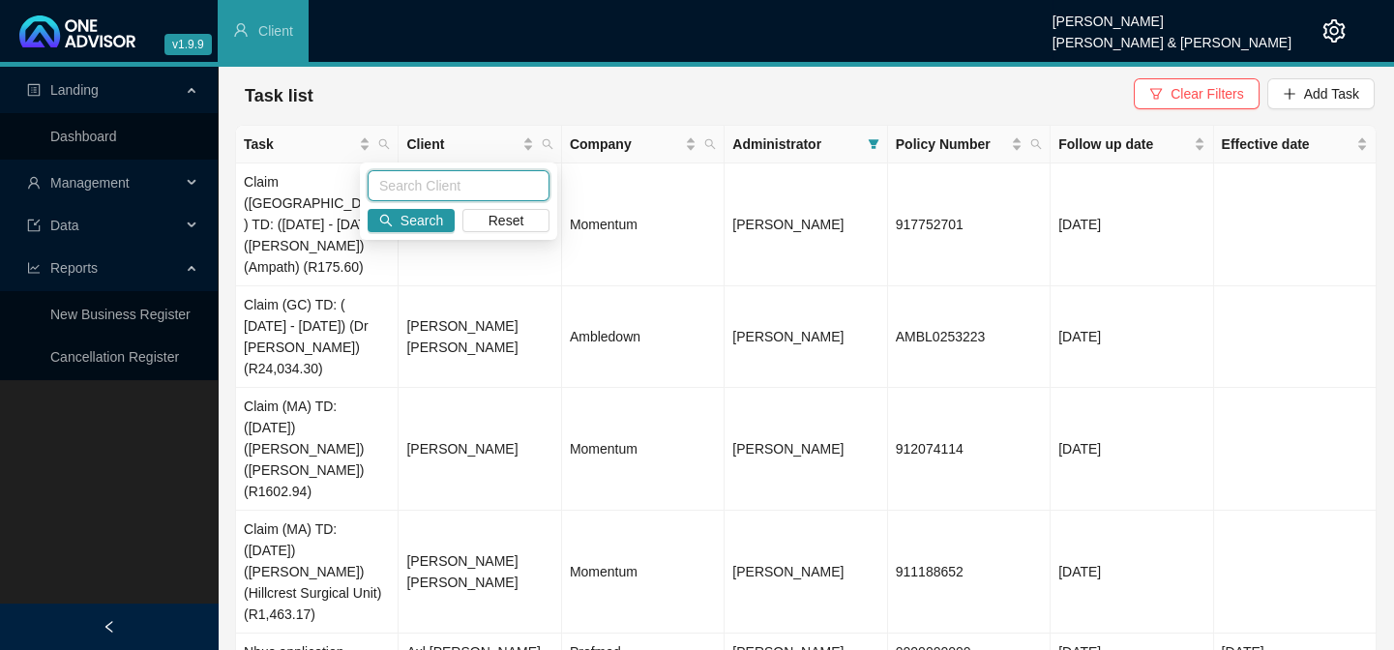
click at [444, 180] on input "text" at bounding box center [459, 185] width 182 height 31
type input "ARMOUR"
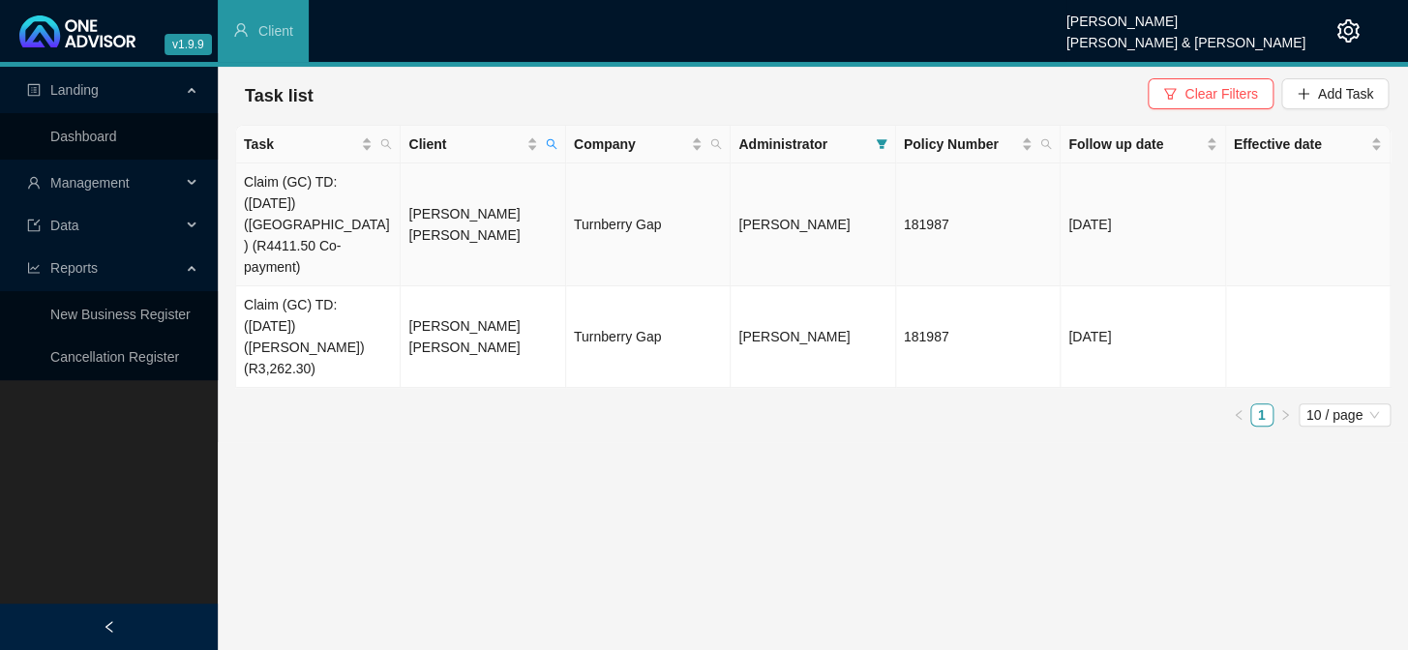
click at [464, 214] on td "[PERSON_NAME] [PERSON_NAME]" at bounding box center [483, 225] width 165 height 123
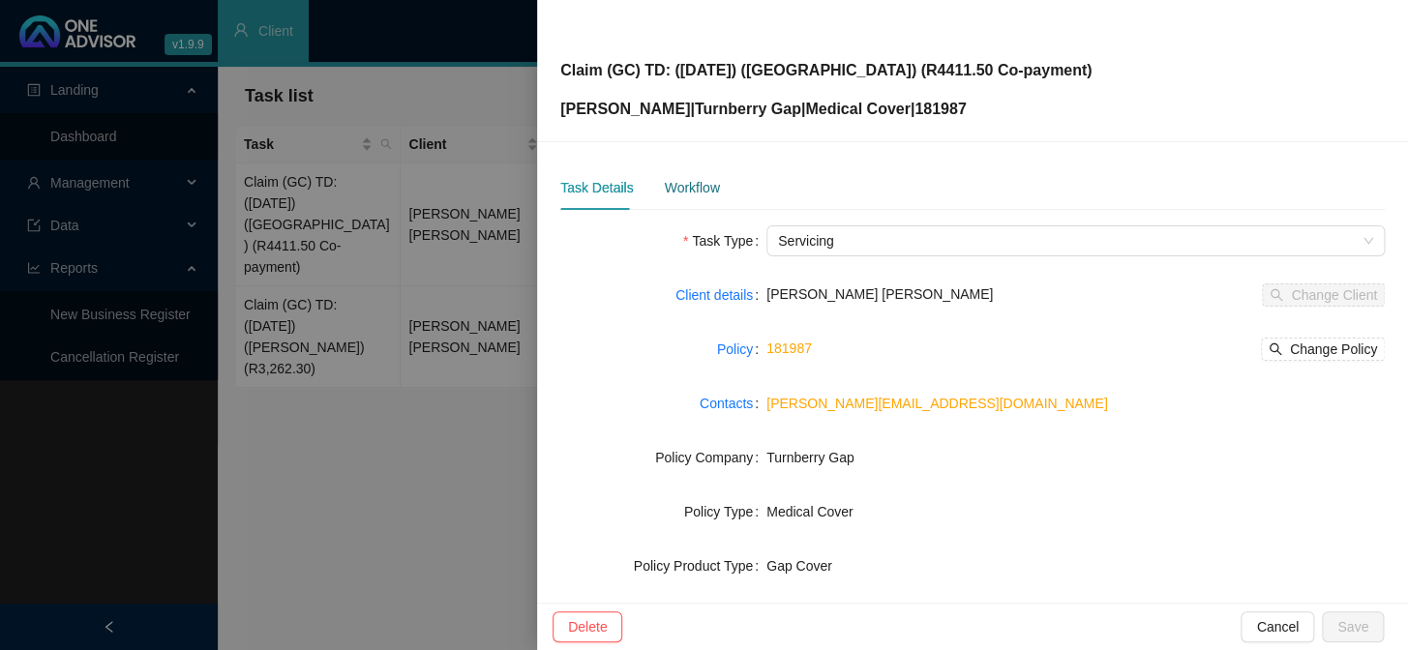
click at [687, 189] on div "Workflow" at bounding box center [691, 187] width 55 height 21
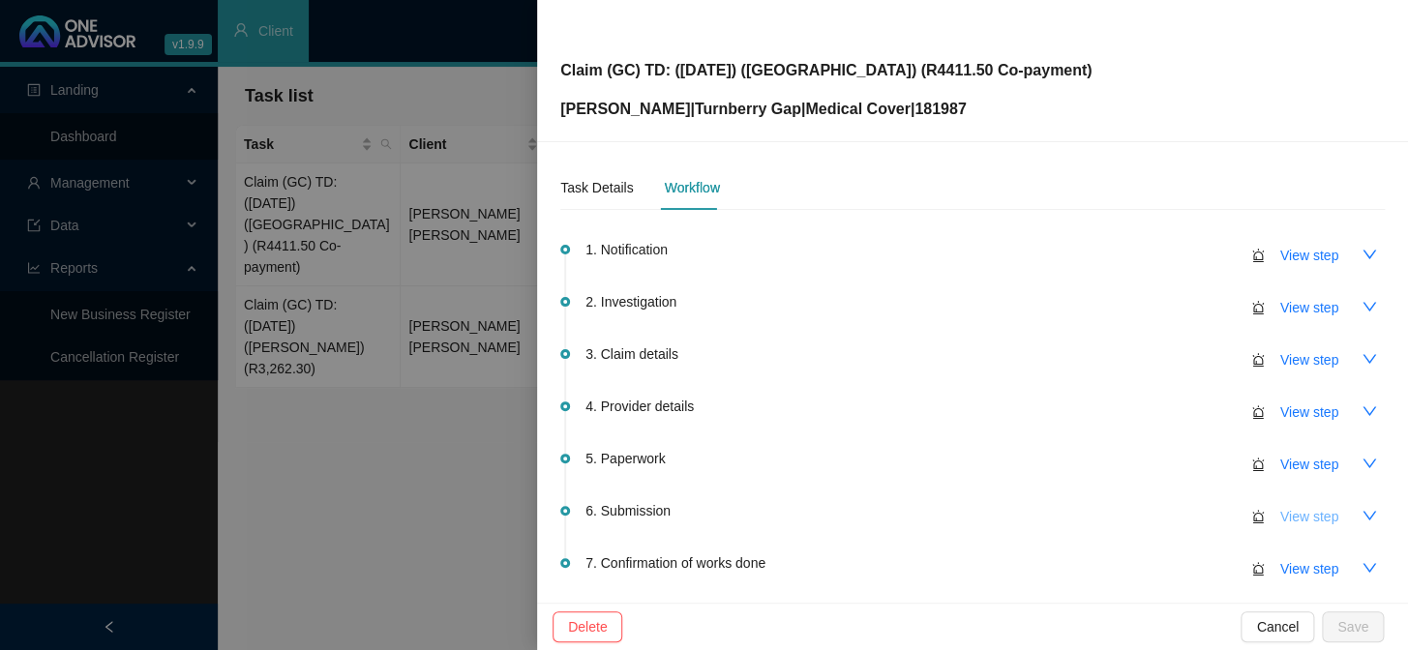
click at [1301, 510] on span "View step" at bounding box center [1309, 516] width 58 height 21
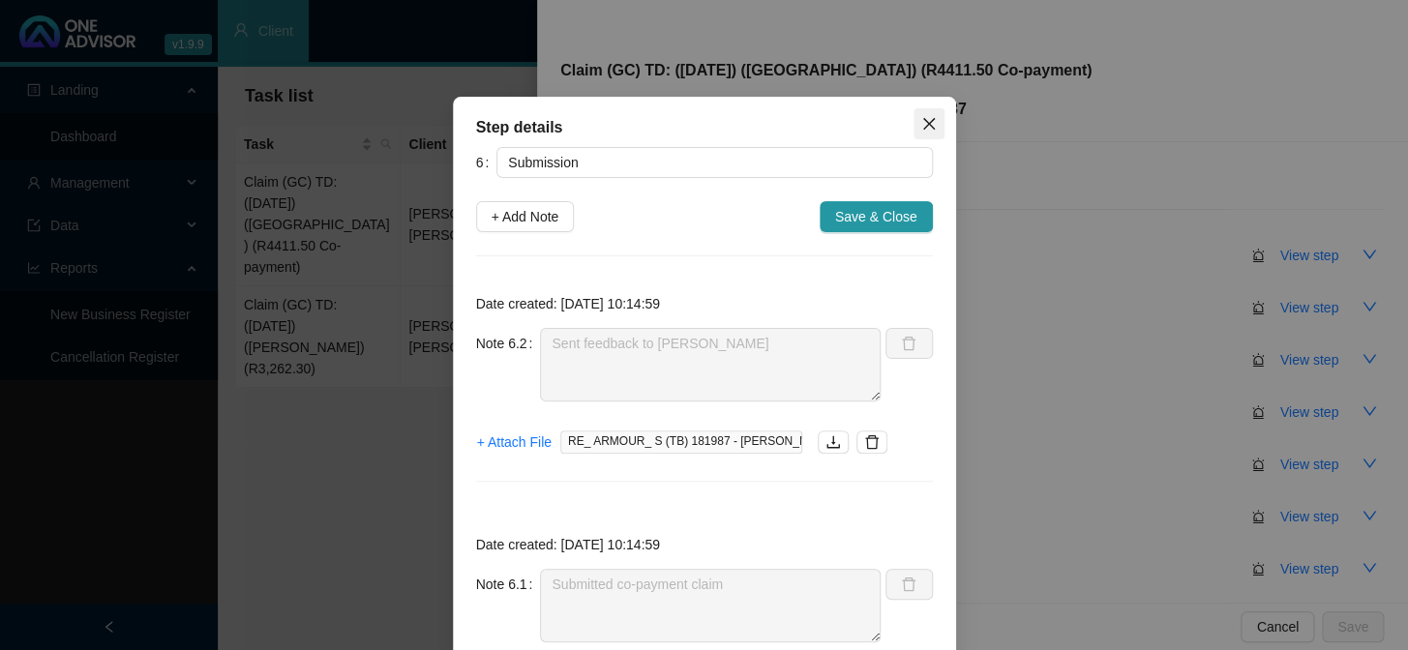
click at [921, 124] on icon "close" at bounding box center [928, 123] width 15 height 15
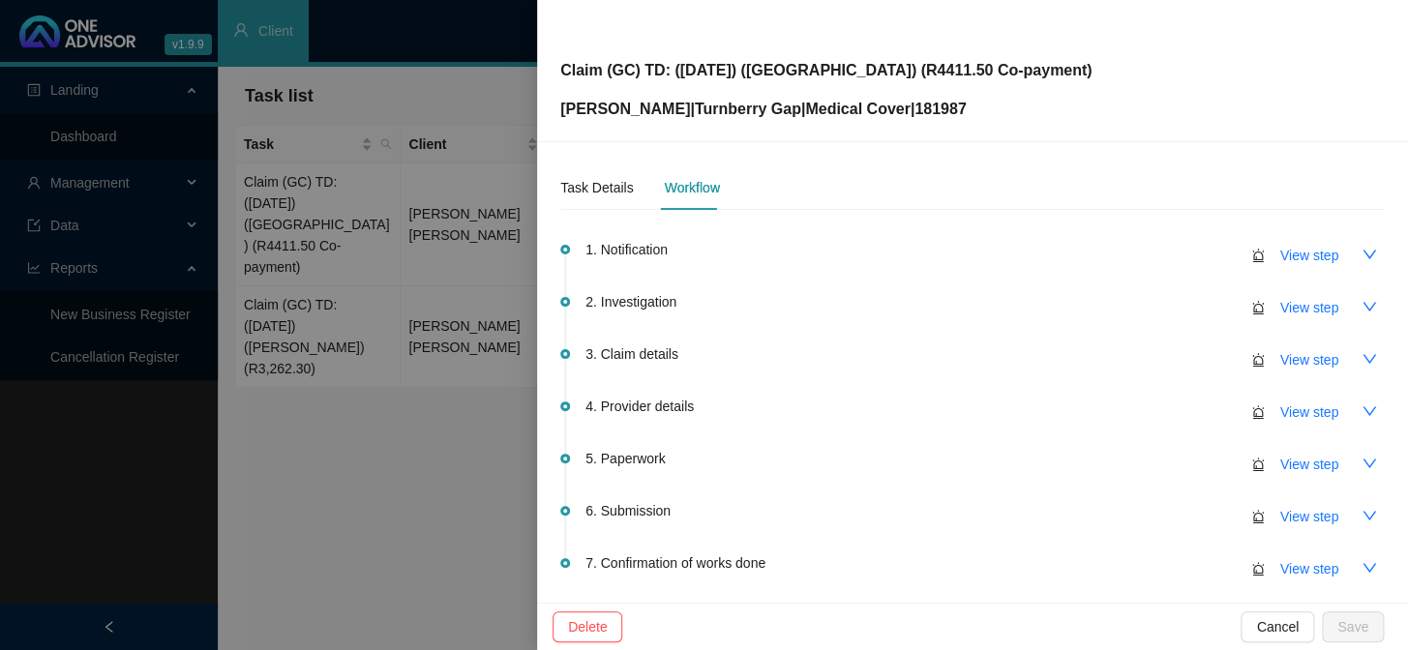
click at [357, 238] on div at bounding box center [704, 325] width 1408 height 650
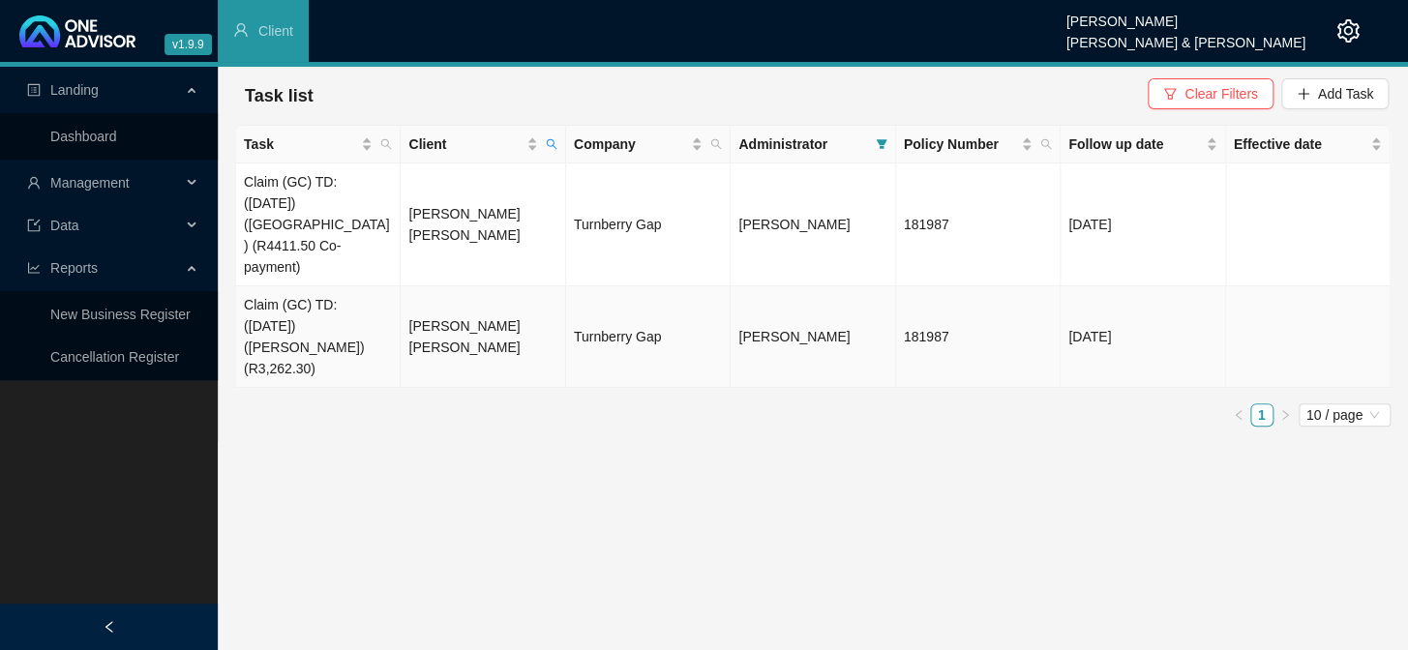
click at [489, 299] on td "[PERSON_NAME] [PERSON_NAME]" at bounding box center [483, 337] width 165 height 102
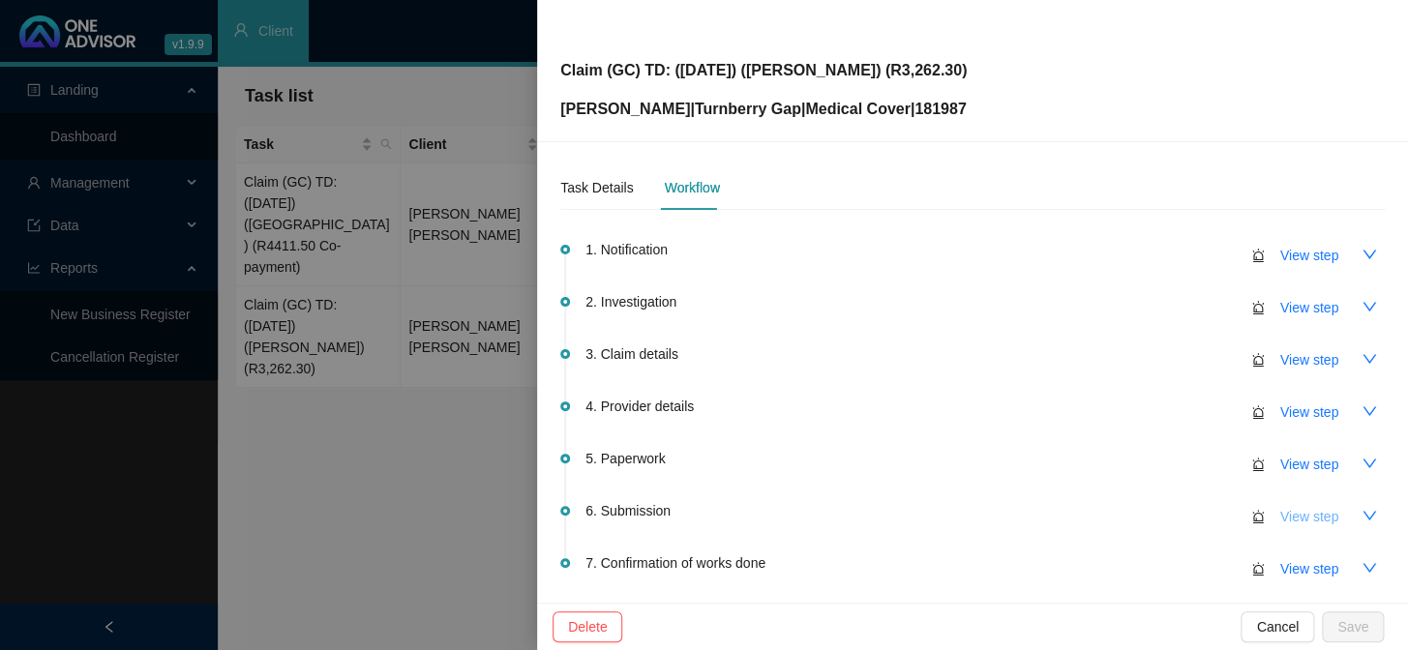
click at [1280, 514] on span "View step" at bounding box center [1309, 516] width 58 height 21
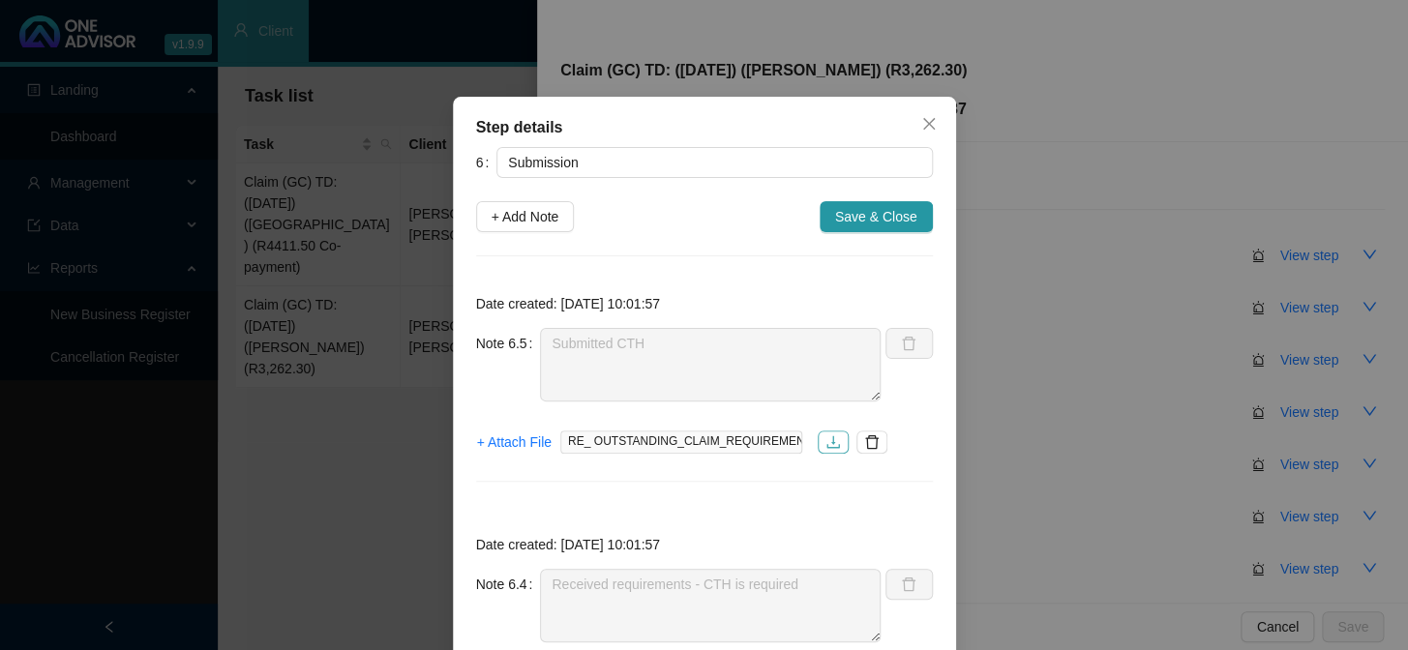
click at [819, 450] on button "button" at bounding box center [833, 442] width 31 height 23
click at [385, 323] on div "Step details 6 Submission + Add Note Save & Close Date created: 2025-09-17 10:0…" at bounding box center [704, 325] width 1408 height 650
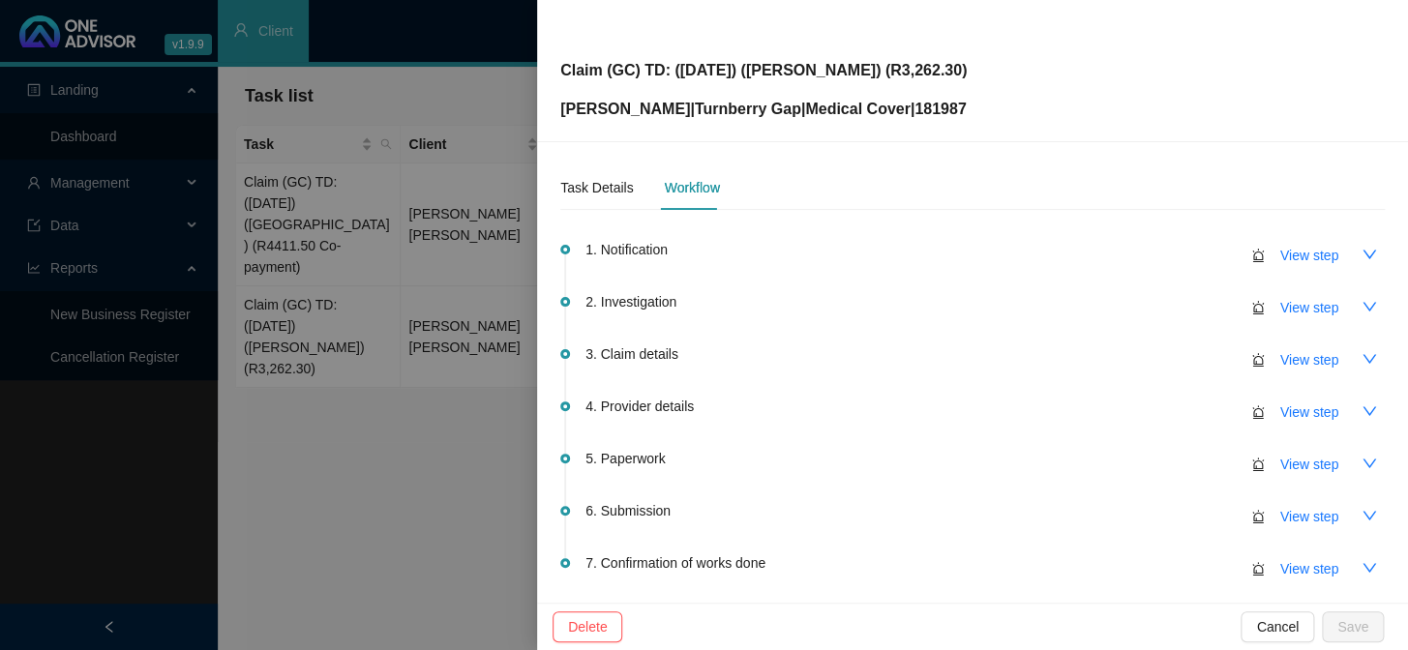
click at [385, 323] on div at bounding box center [704, 325] width 1408 height 650
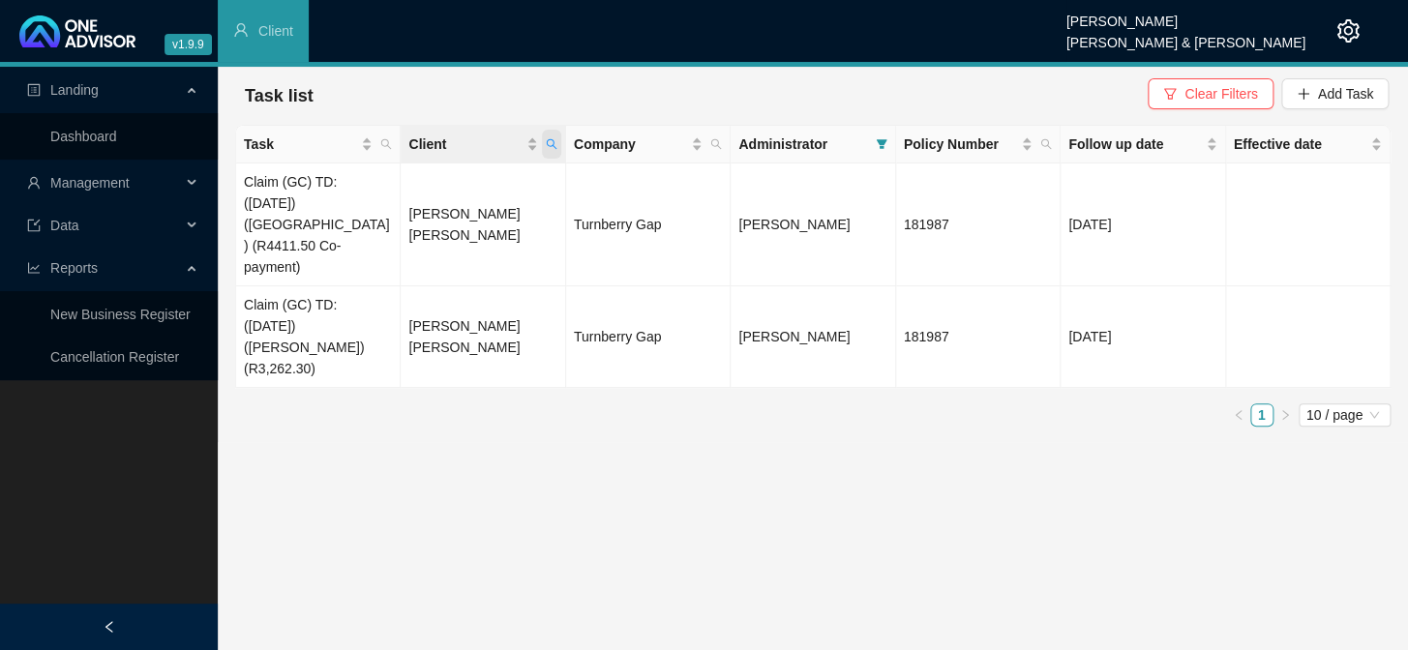
click at [558, 137] on span "Client" at bounding box center [551, 144] width 19 height 29
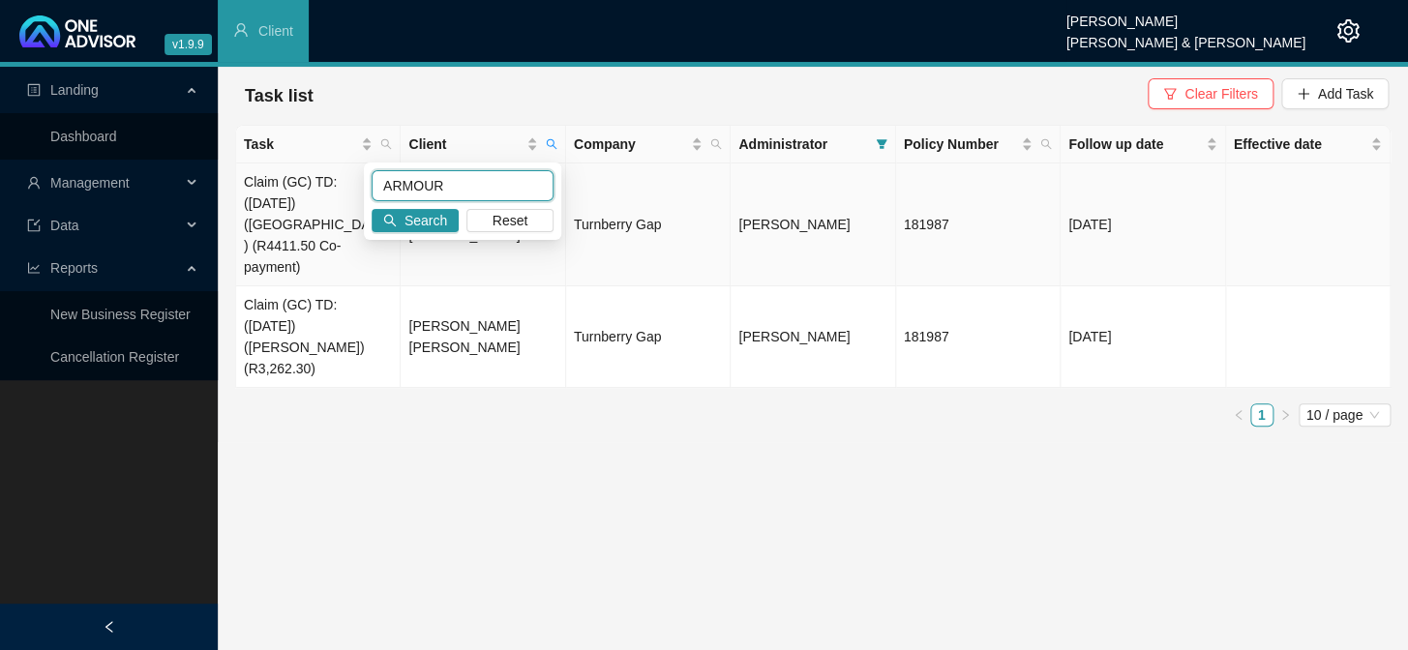
drag, startPoint x: 455, startPoint y: 184, endPoint x: 314, endPoint y: 175, distance: 140.6
click at [314, 175] on body "v1.9.9 Daniela Malherbe Smith & Bormann Client Landing Dashboard Management Dat…" at bounding box center [704, 325] width 1408 height 650
type input "shawe"
click at [404, 219] on span "Search" at bounding box center [425, 220] width 43 height 21
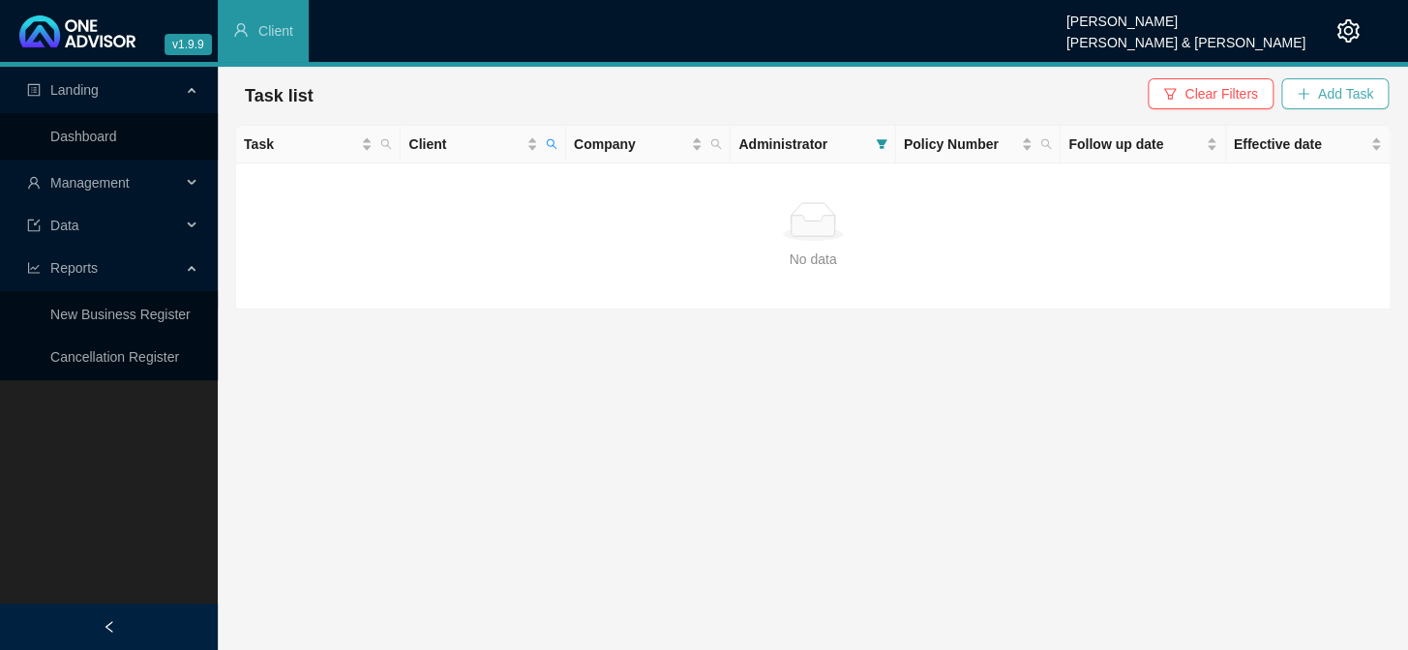
click at [1350, 89] on span "Add Task" at bounding box center [1345, 93] width 55 height 21
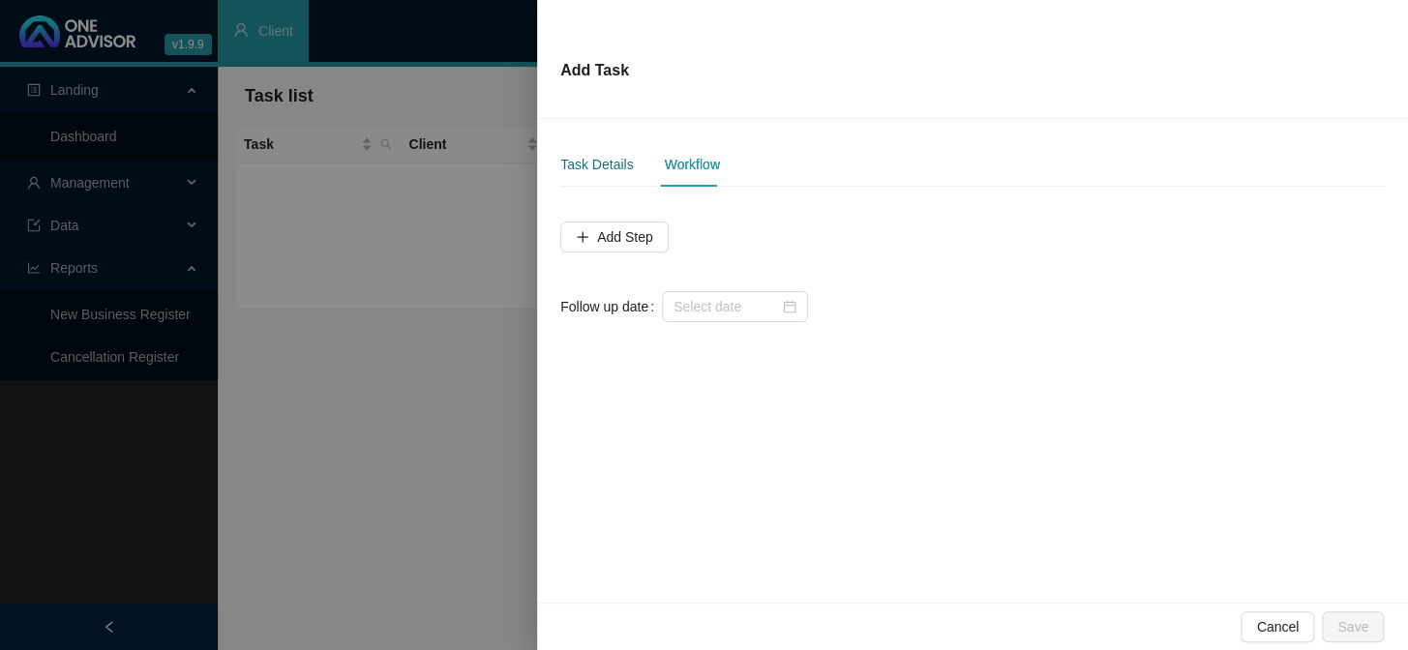
click at [596, 160] on div "Task Details" at bounding box center [596, 164] width 73 height 21
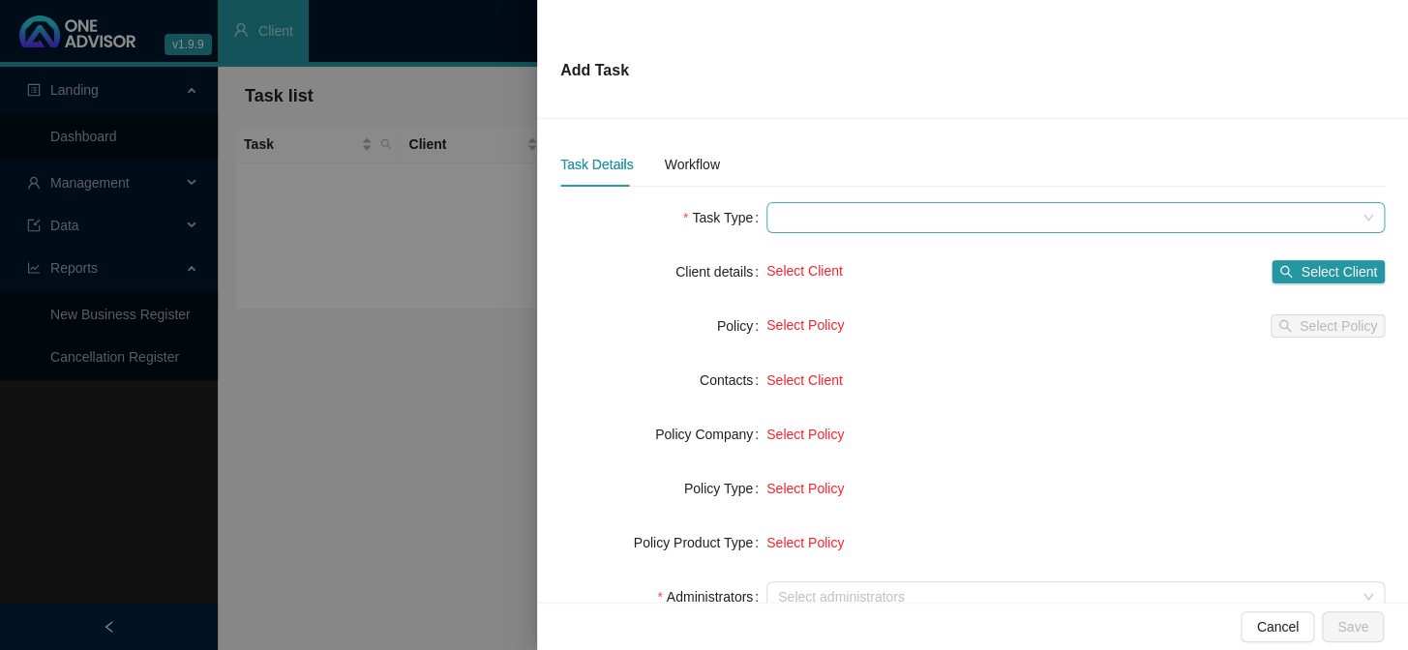
click at [881, 216] on span at bounding box center [1075, 217] width 595 height 29
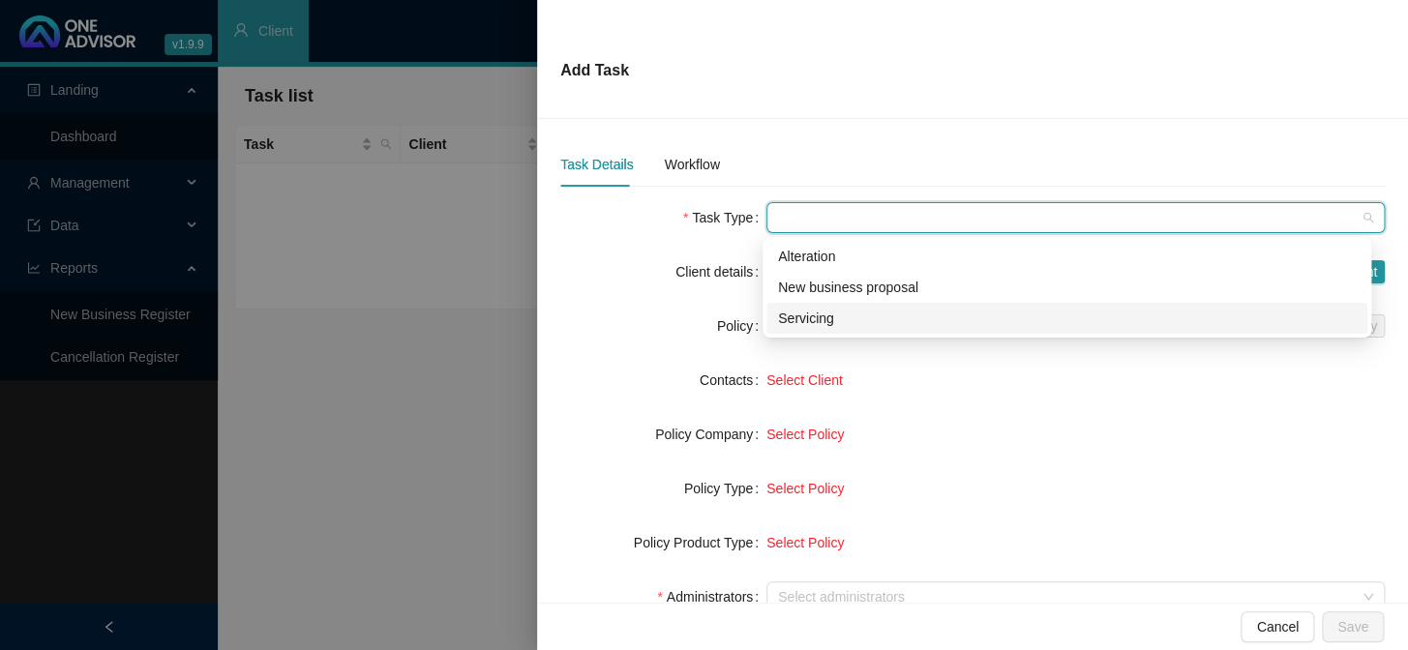
click at [805, 319] on div "Servicing" at bounding box center [1067, 318] width 578 height 21
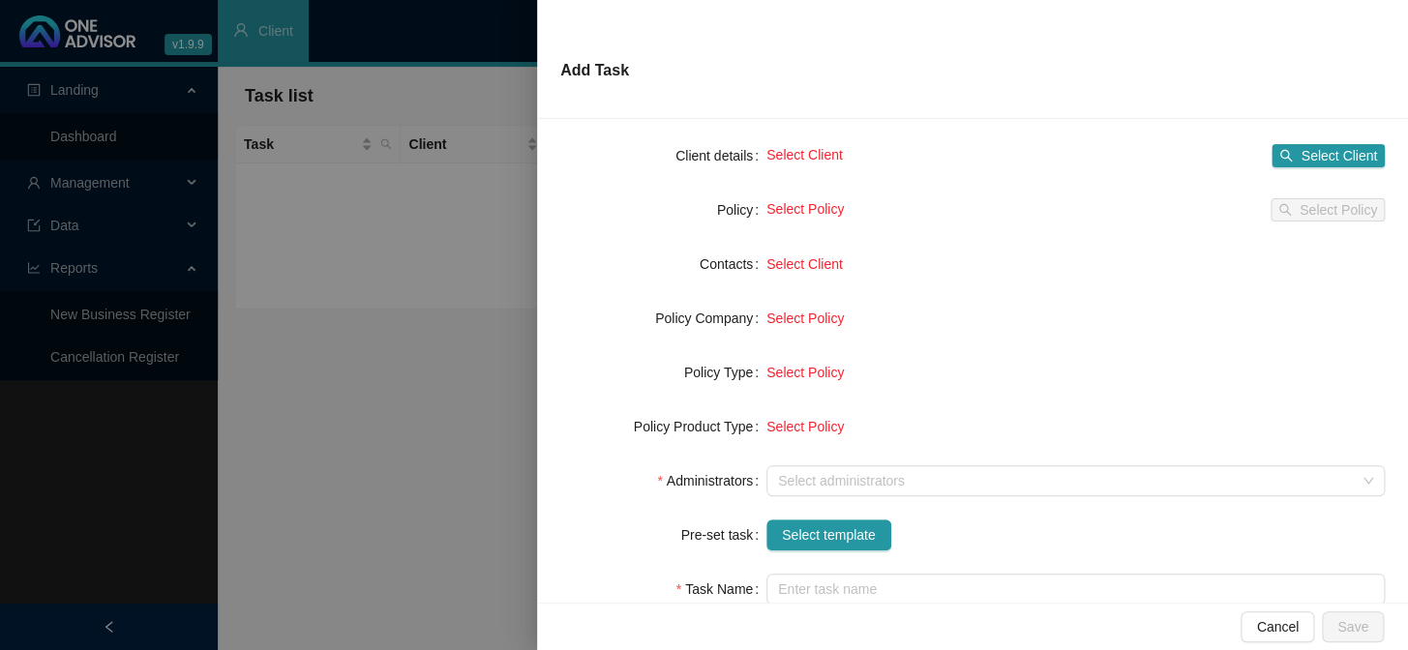
scroll to position [263, 0]
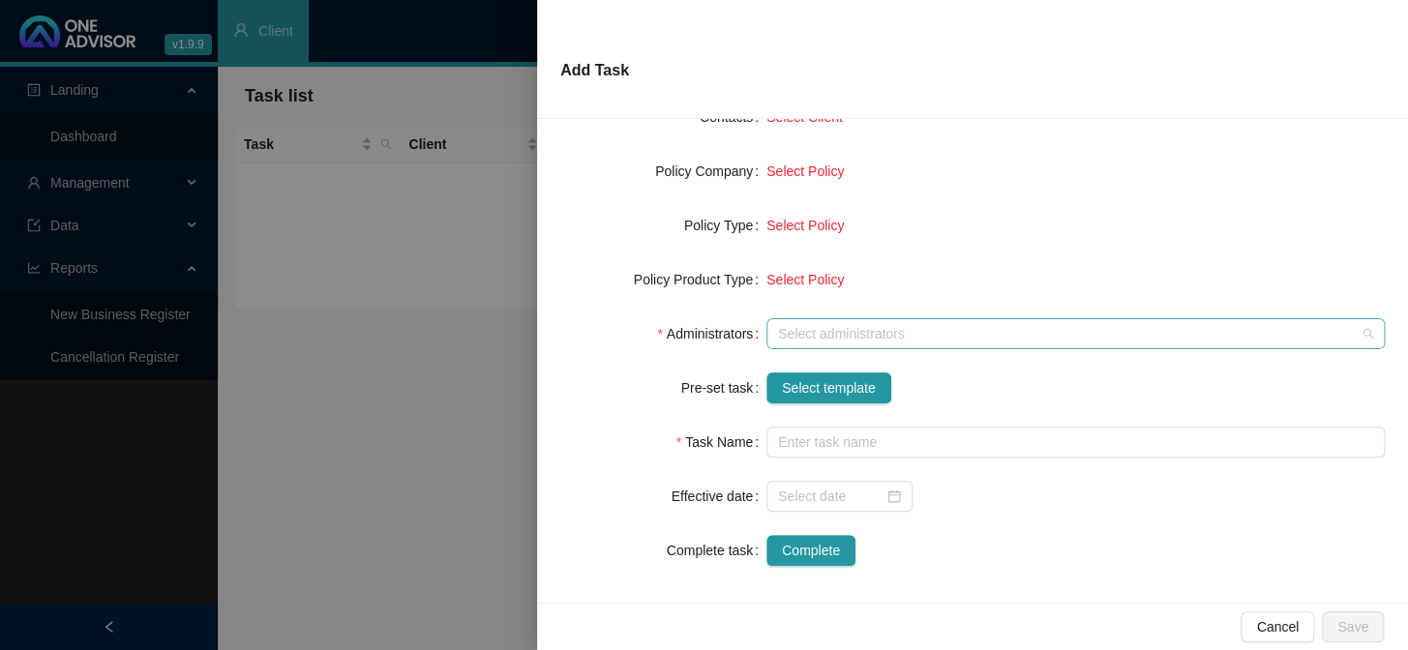
click at [828, 327] on div at bounding box center [1065, 334] width 590 height 15
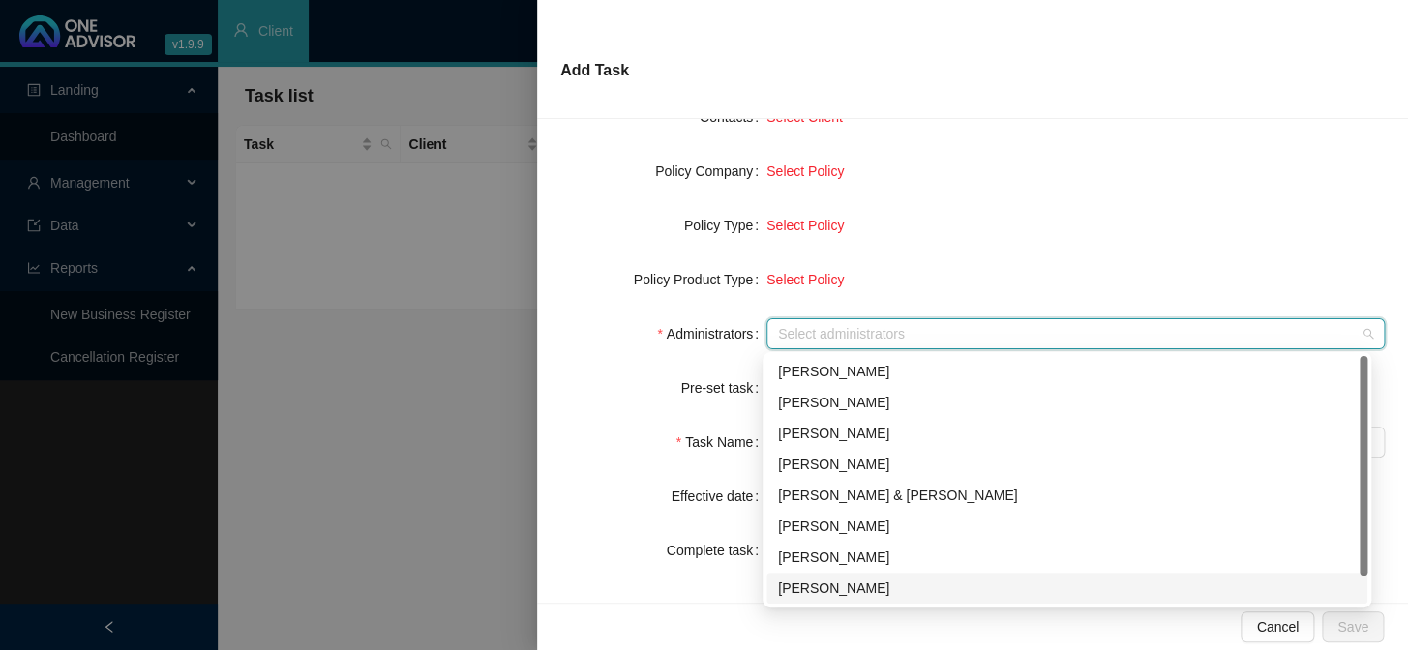
click at [805, 590] on div "[PERSON_NAME]" at bounding box center [1067, 588] width 578 height 21
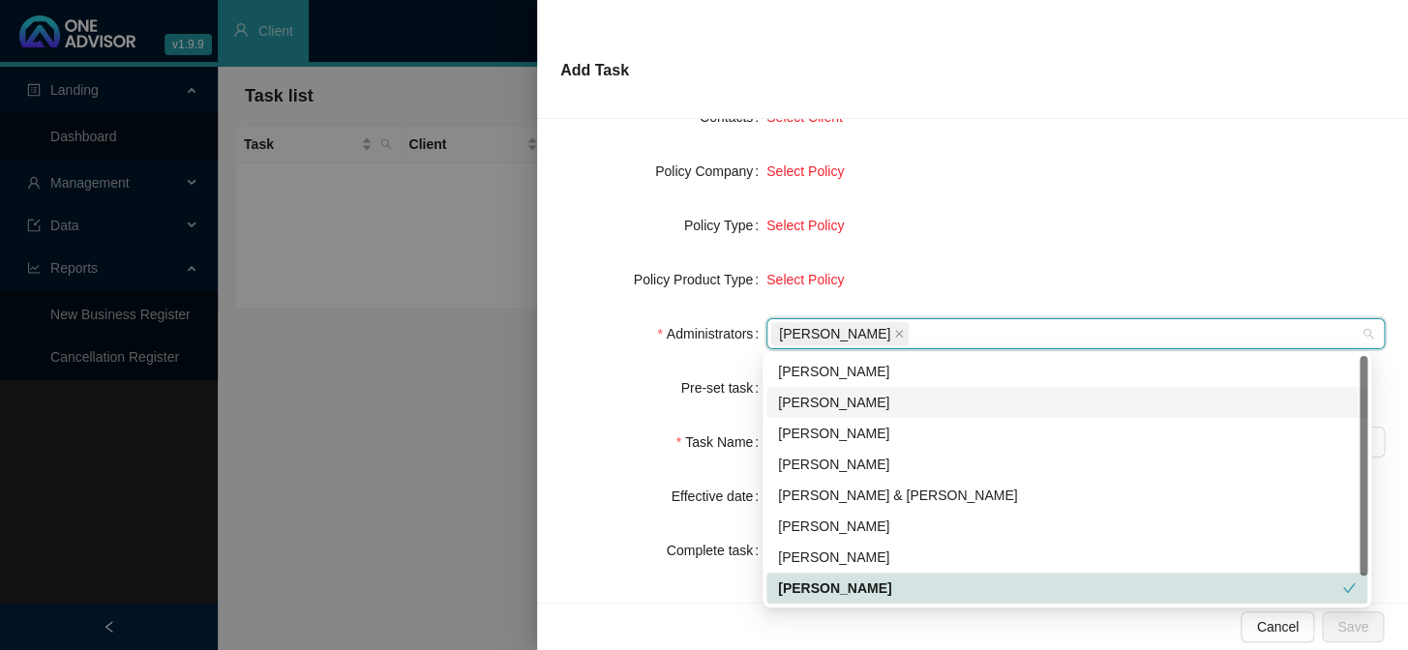
click at [635, 364] on form "Task Type Servicing Client details Select Client Select Client Policy Select Po…" at bounding box center [972, 252] width 824 height 627
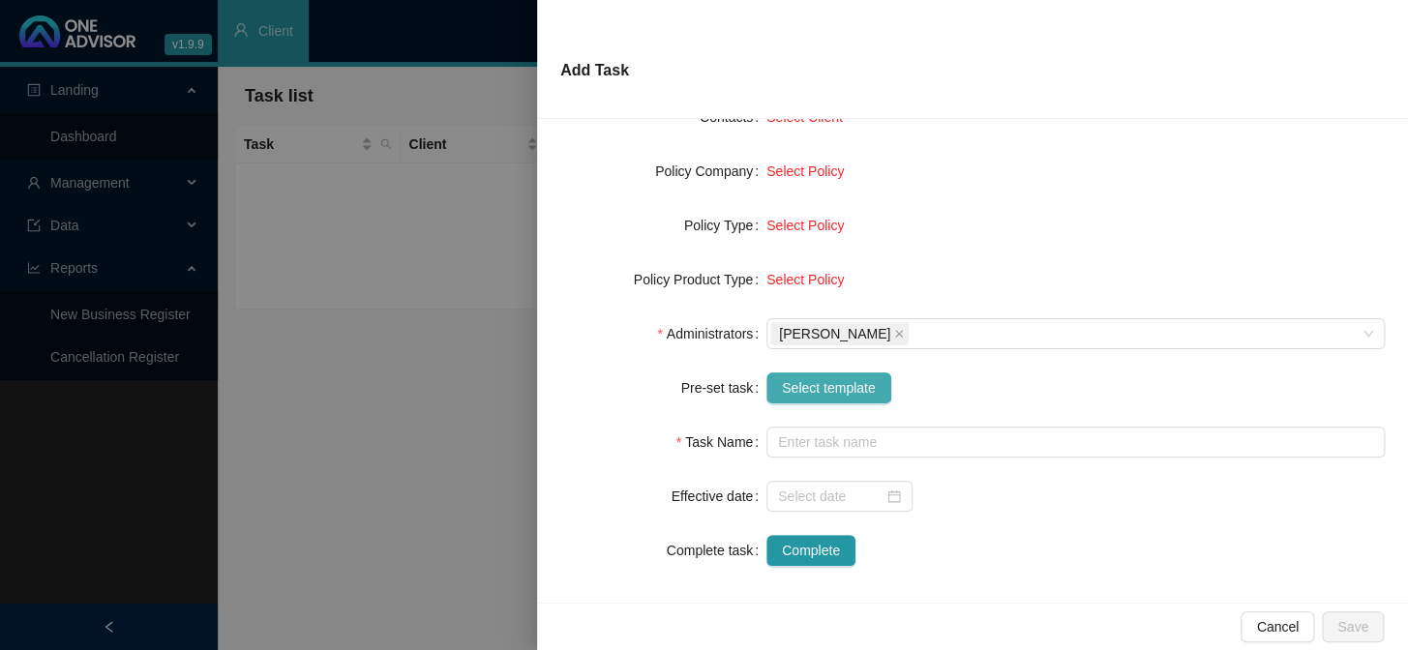
click at [832, 378] on span "Select template" at bounding box center [829, 387] width 94 height 21
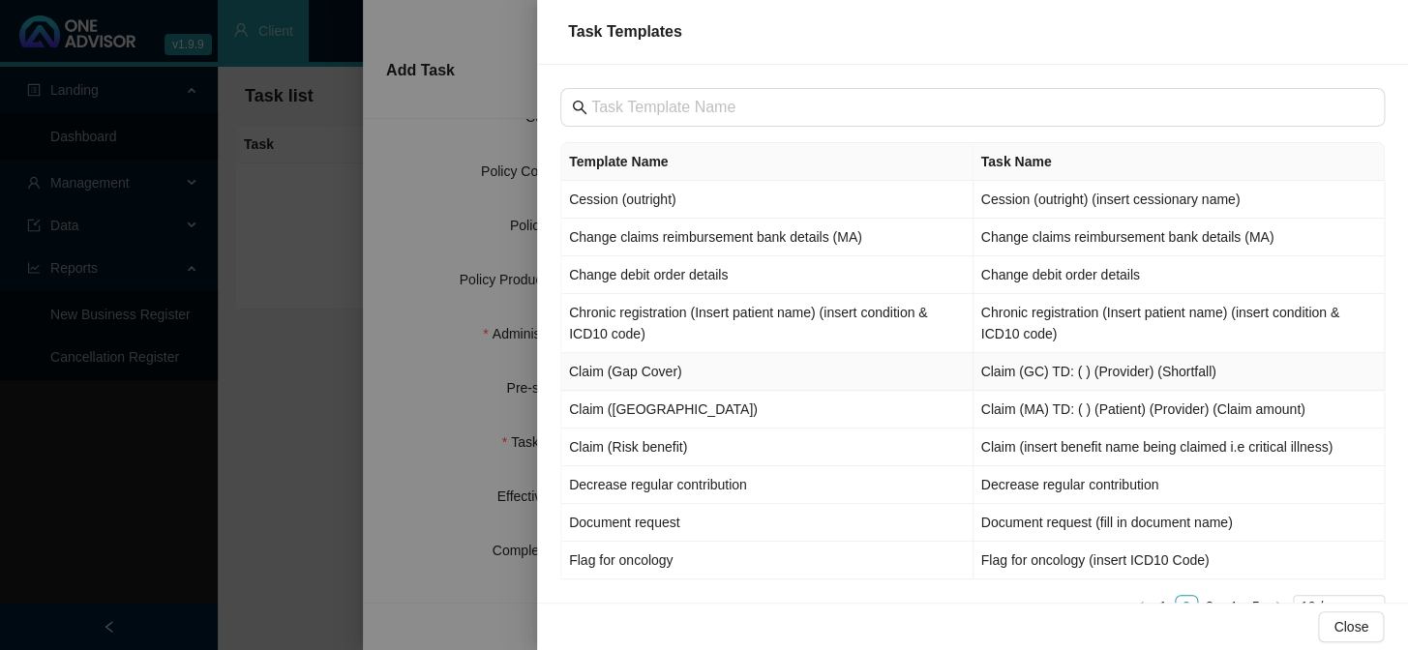
click at [622, 373] on td "Claim (Gap Cover)" at bounding box center [767, 372] width 412 height 38
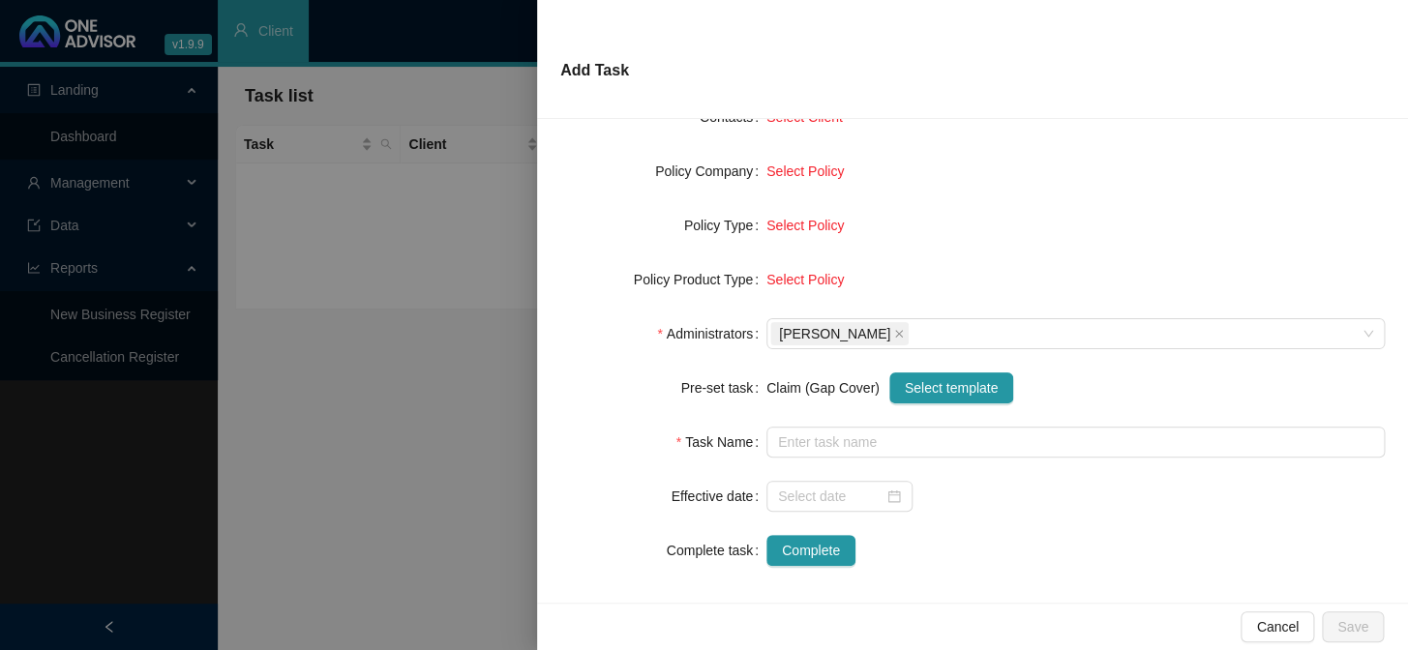
type input "Claim (GC) TD: ( ) (Provider) (Shortfall)"
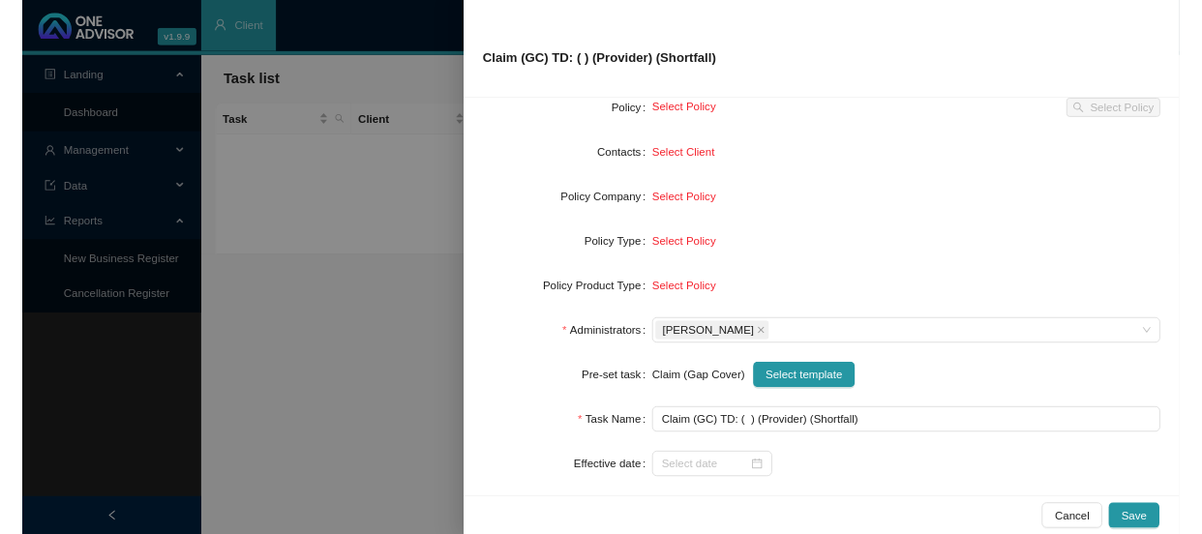
scroll to position [87, 0]
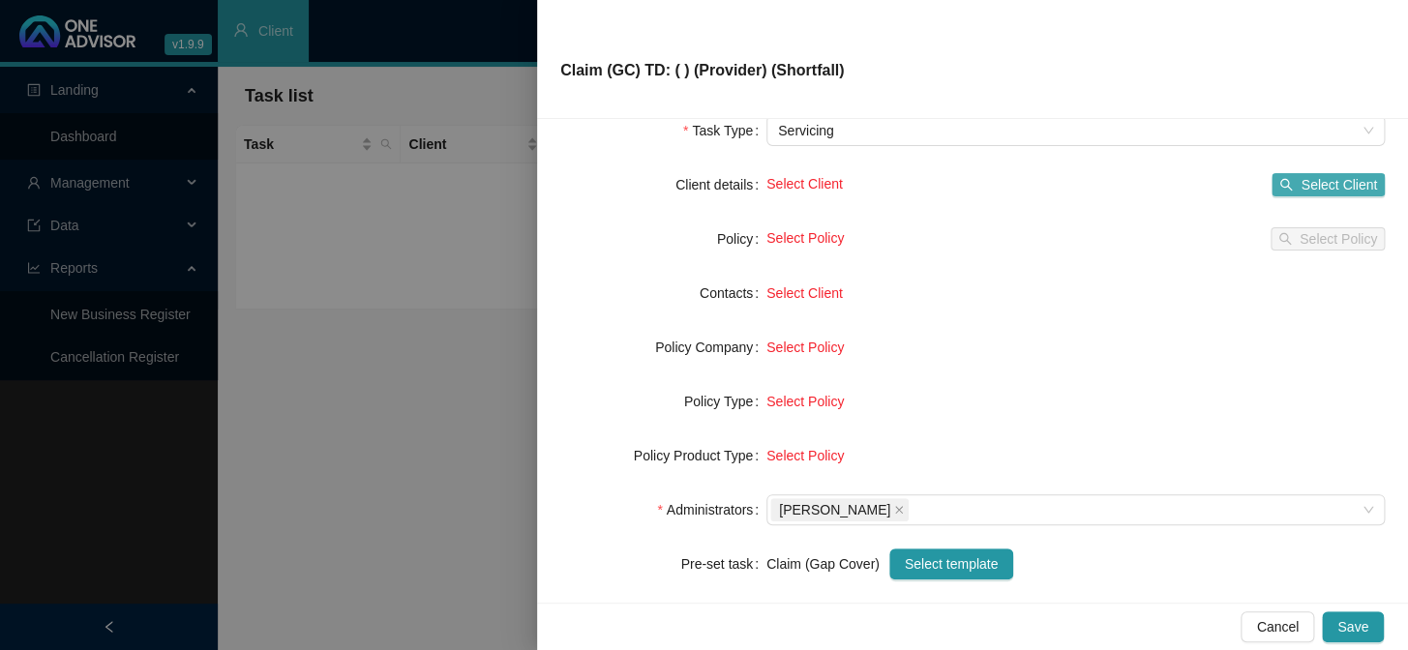
click at [1301, 185] on span "Select Client" at bounding box center [1339, 184] width 76 height 21
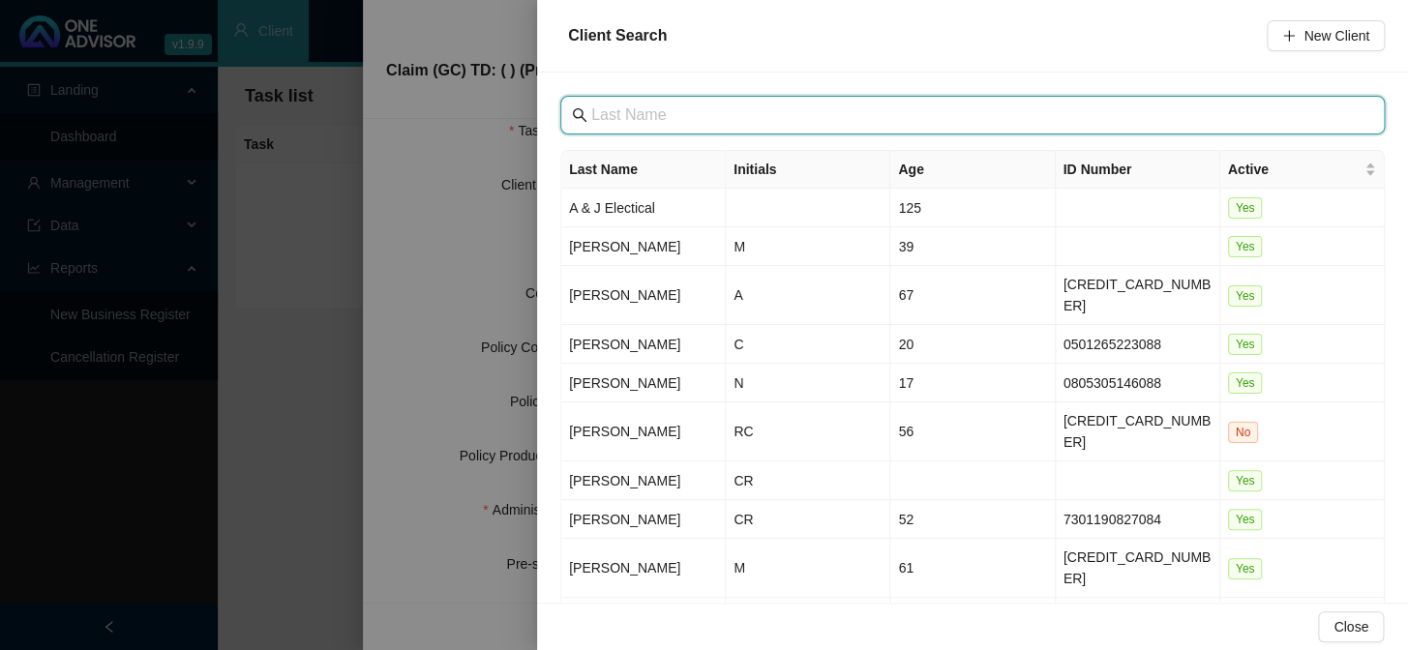
click at [663, 115] on input "text" at bounding box center [974, 115] width 766 height 23
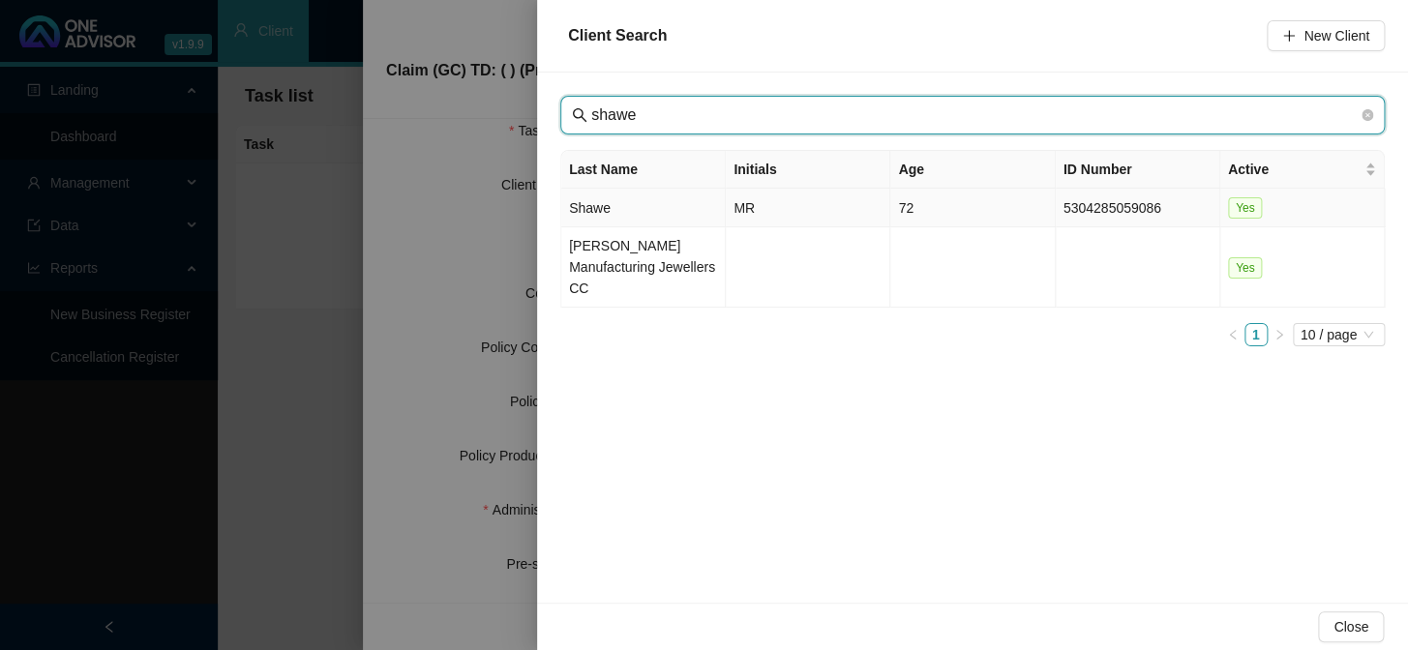
type input "shawe"
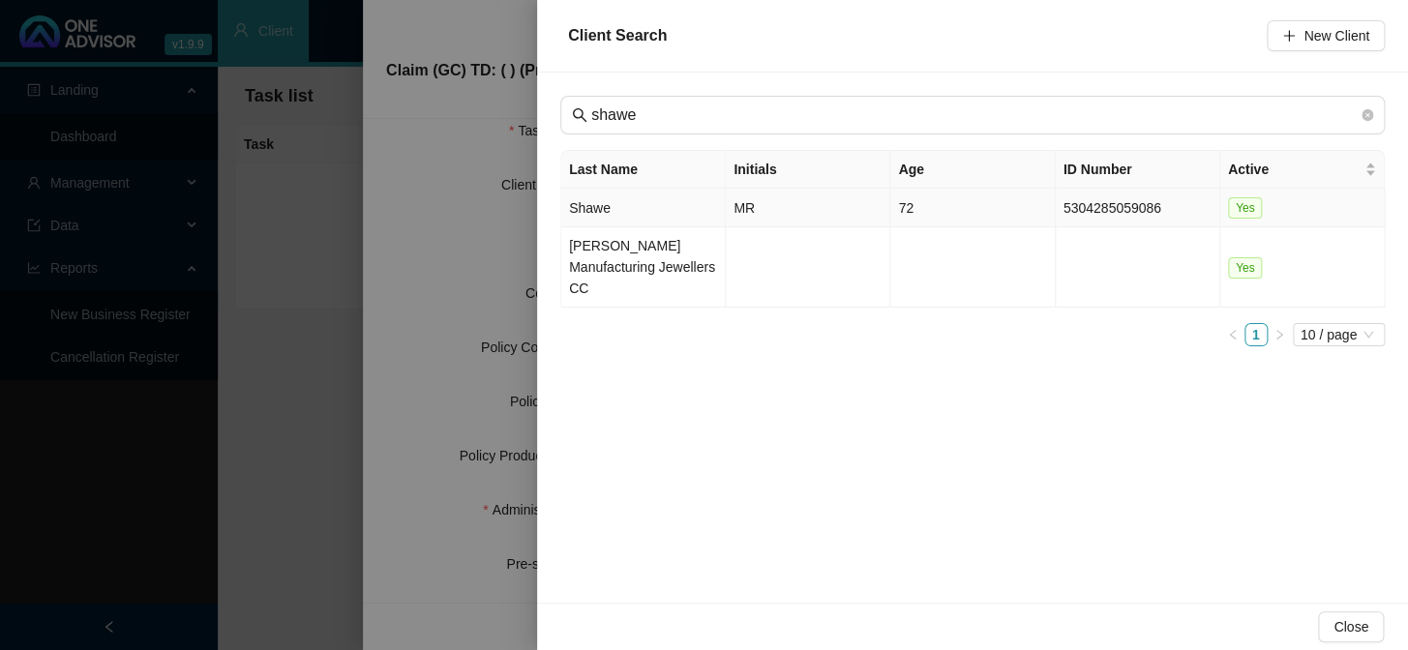
click at [646, 213] on td "Shawe" at bounding box center [643, 208] width 165 height 39
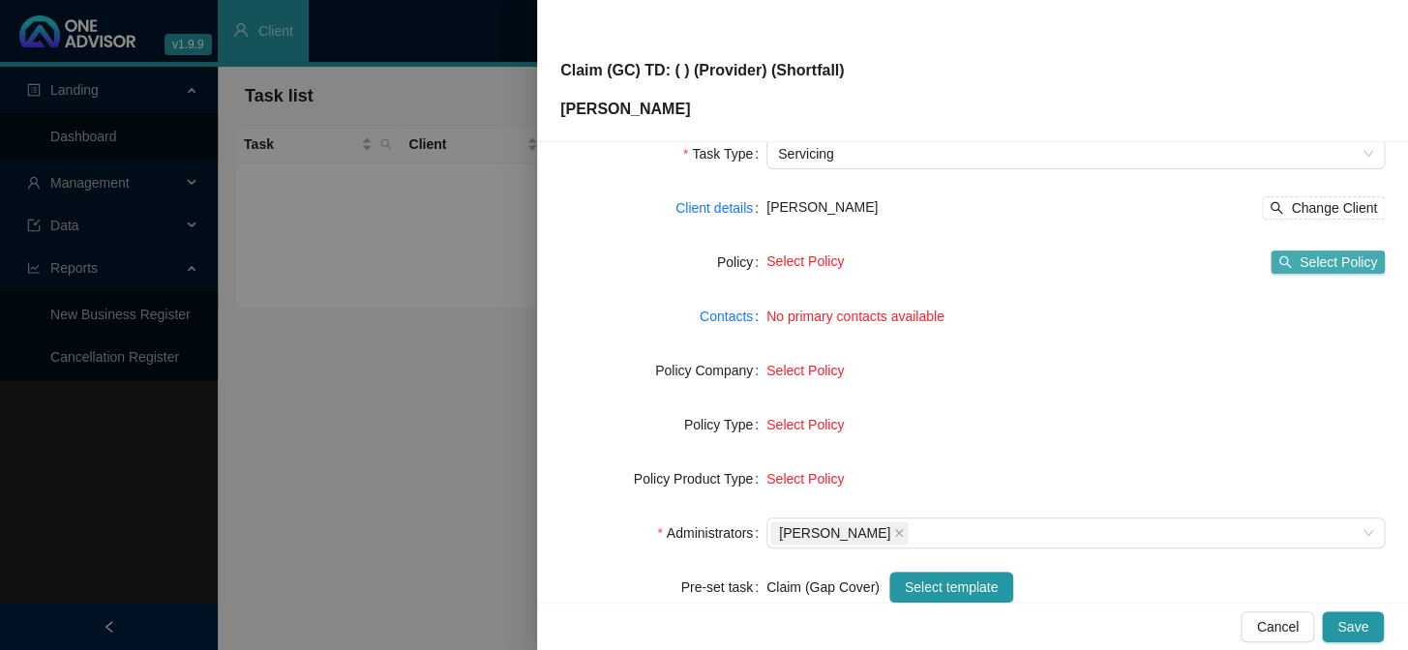
click at [1300, 261] on span "Select Policy" at bounding box center [1338, 262] width 77 height 21
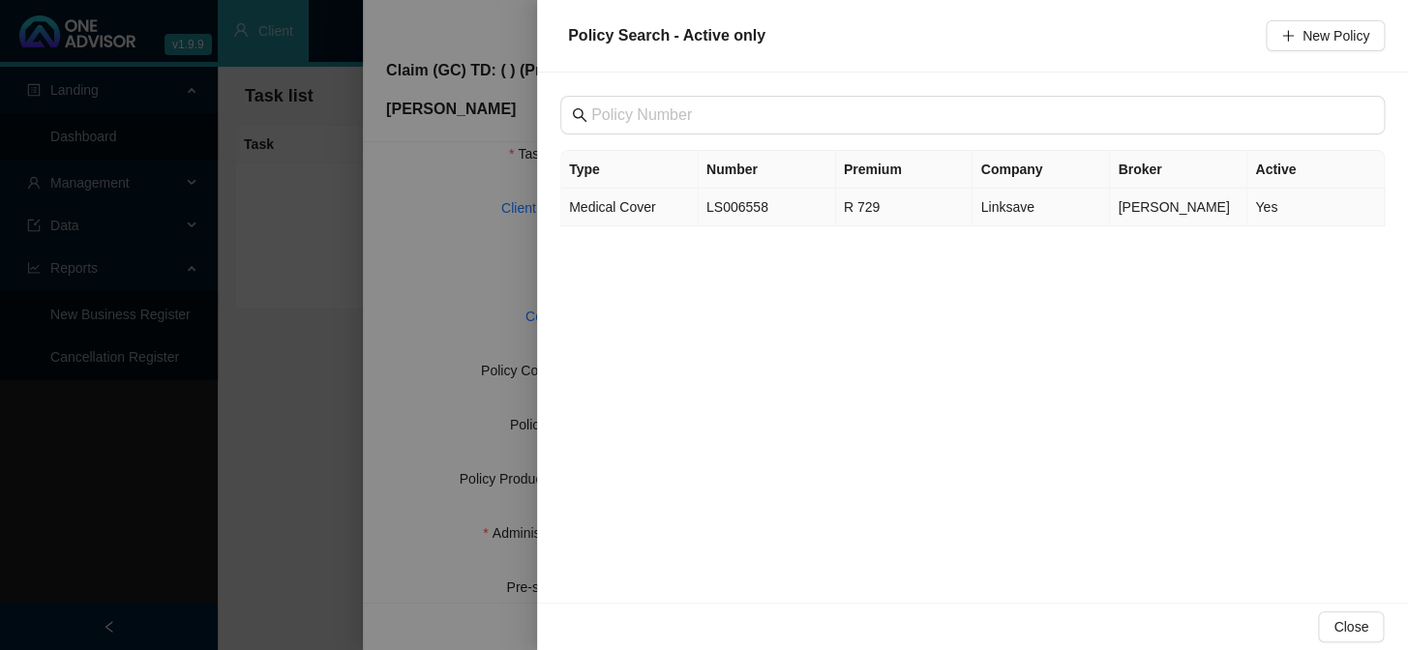
click at [725, 212] on td "LS006558" at bounding box center [767, 208] width 137 height 38
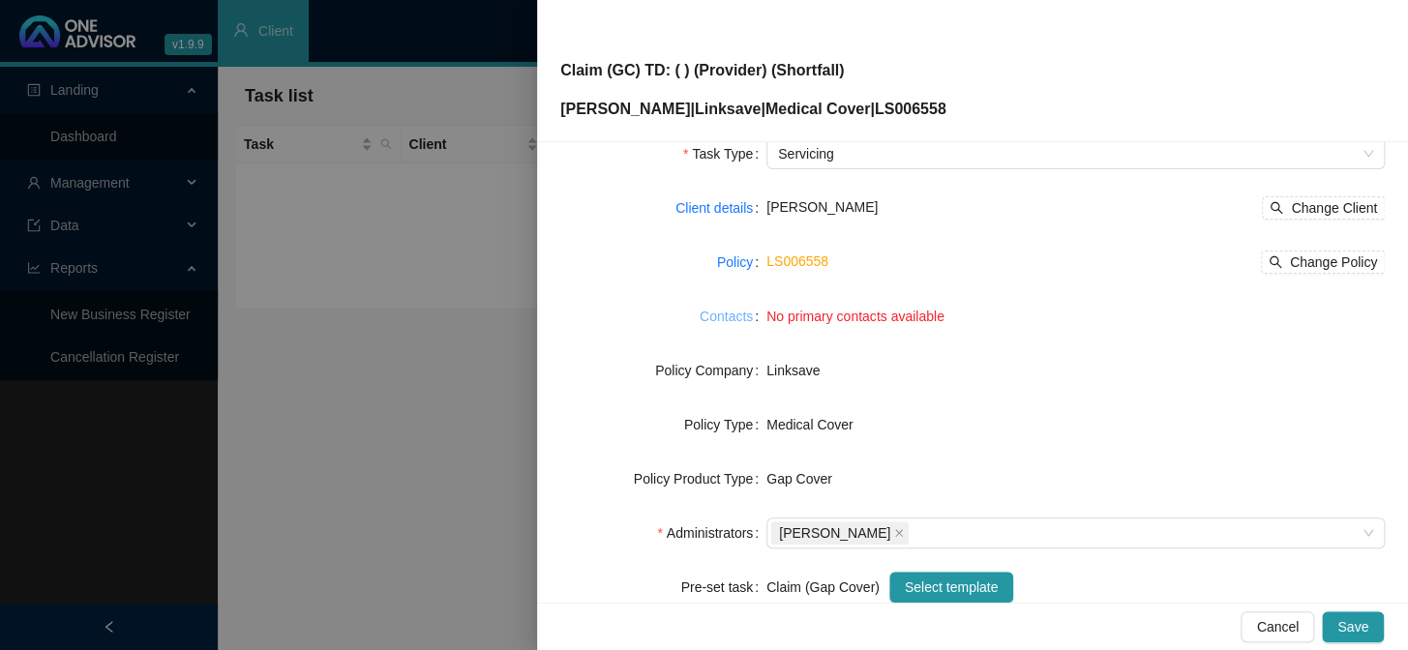
click at [747, 315] on link "Contacts" at bounding box center [726, 316] width 53 height 21
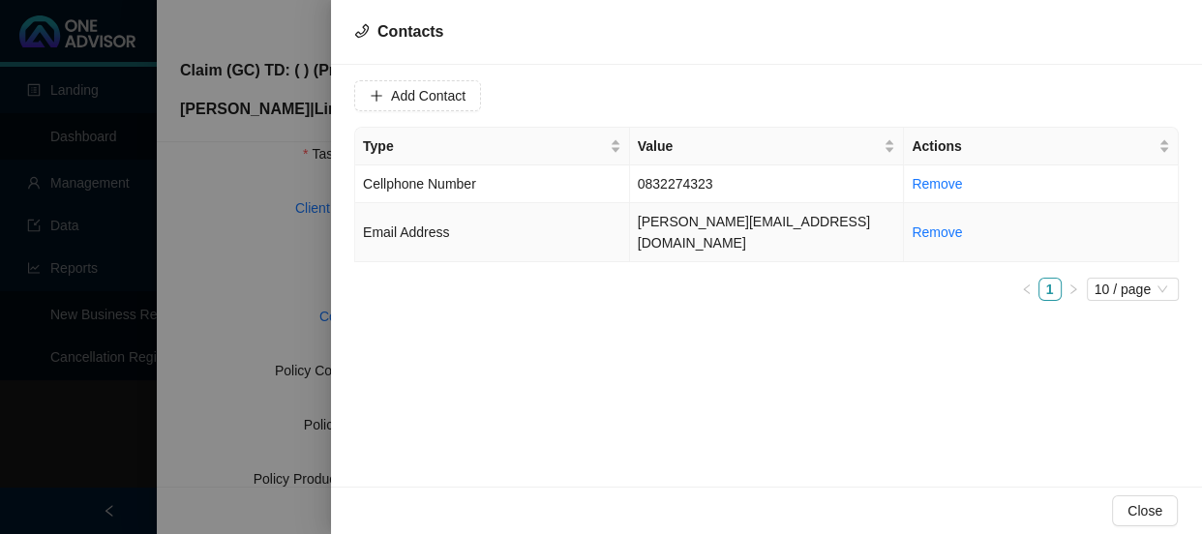
click at [784, 215] on td "mike@umgeniprojects.co.za" at bounding box center [767, 232] width 275 height 59
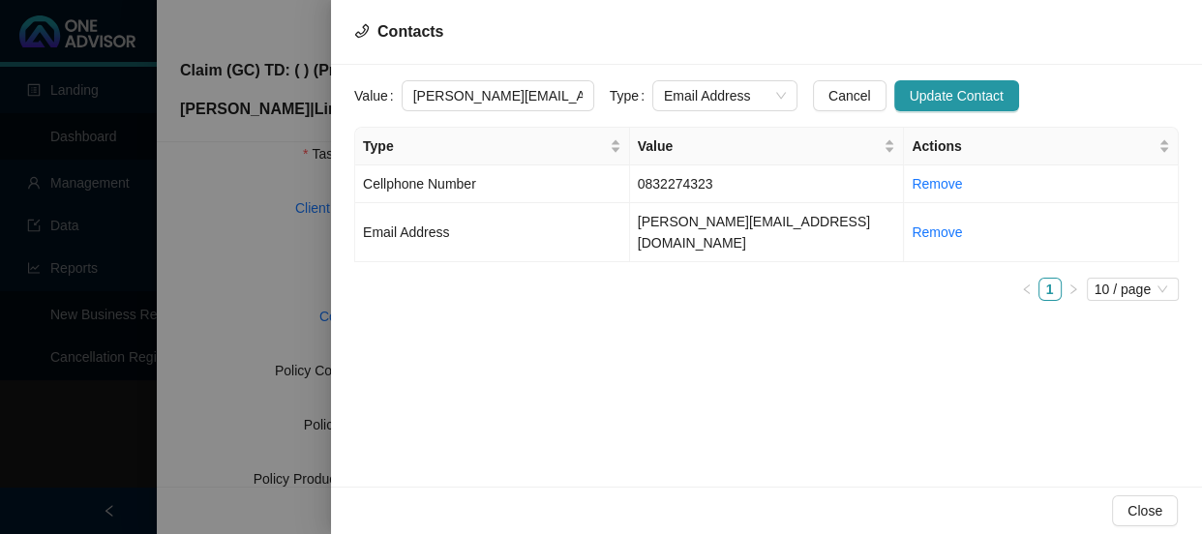
scroll to position [0, 14]
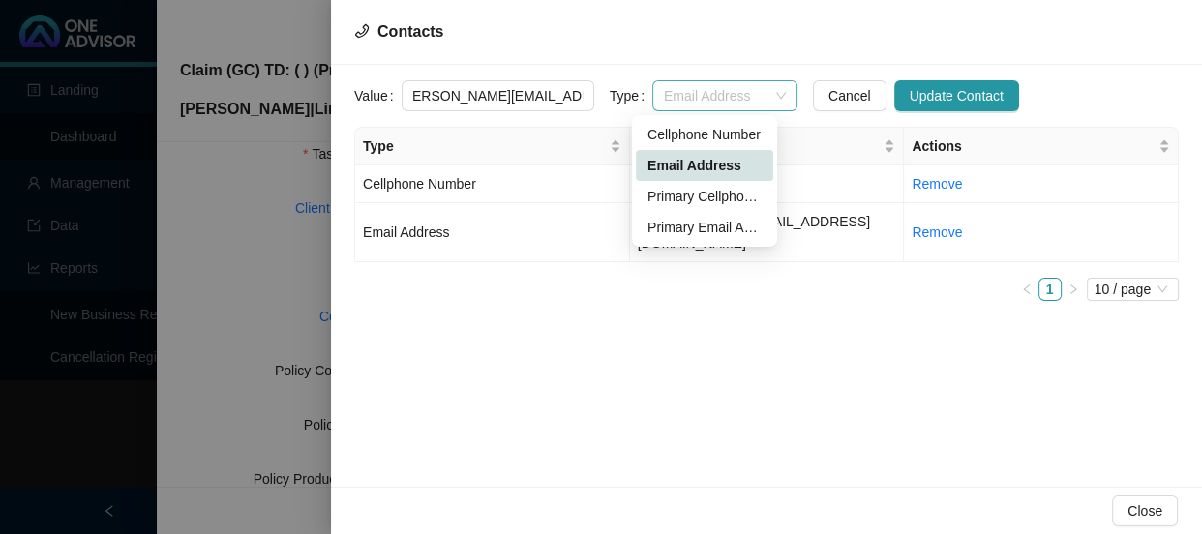
click at [764, 87] on span "Email Address" at bounding box center [725, 95] width 122 height 29
click at [714, 224] on div "Primary Email Address" at bounding box center [704, 227] width 114 height 21
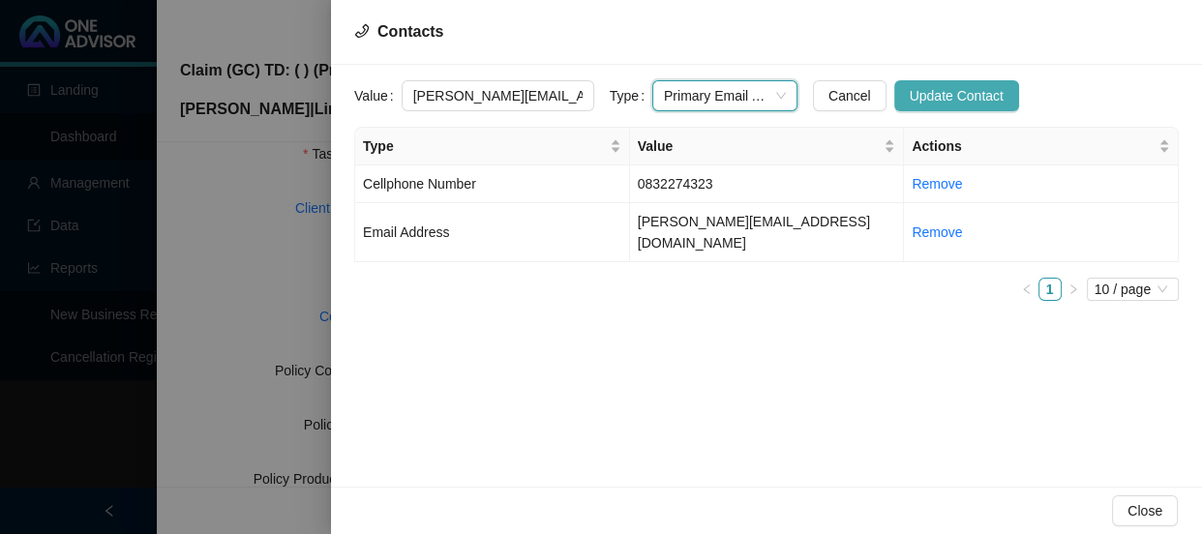
click at [910, 96] on span "Update Contact" at bounding box center [957, 95] width 94 height 21
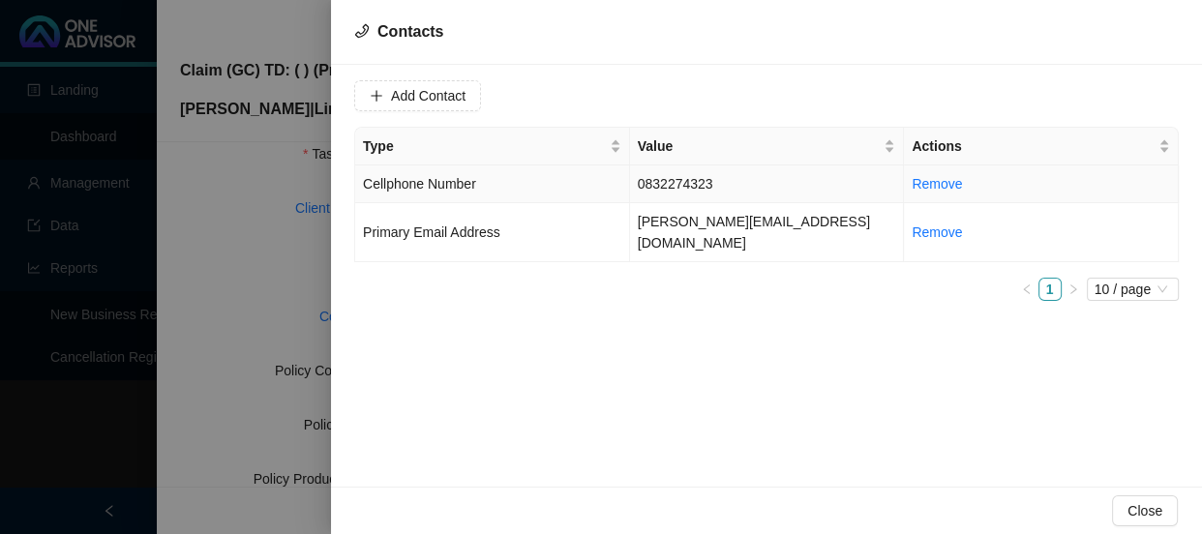
click at [697, 178] on td "0832274323" at bounding box center [767, 184] width 275 height 38
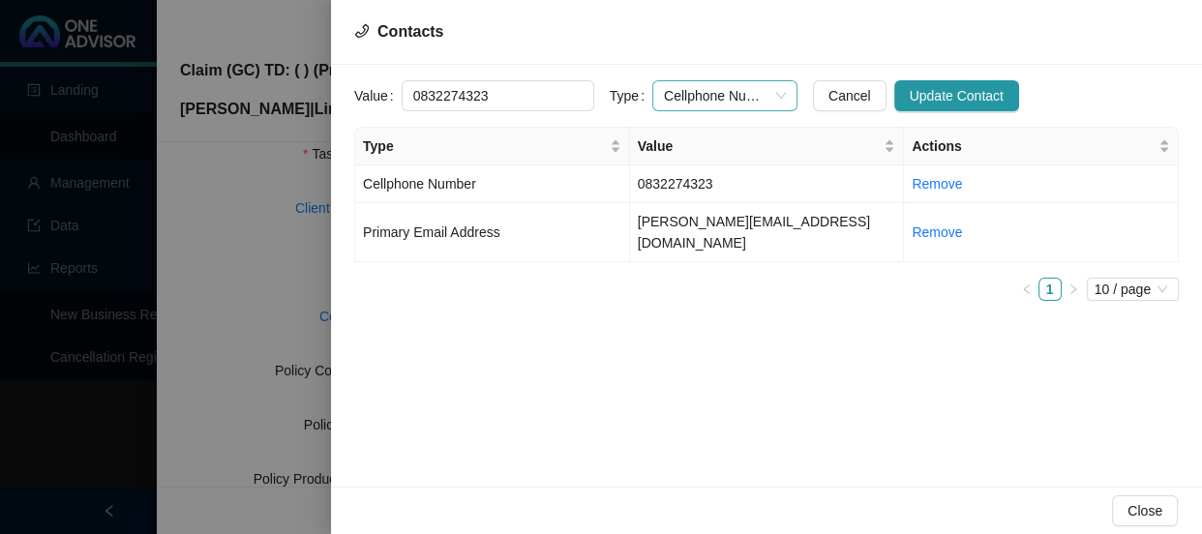
click at [763, 90] on span "Cellphone Number" at bounding box center [725, 95] width 122 height 29
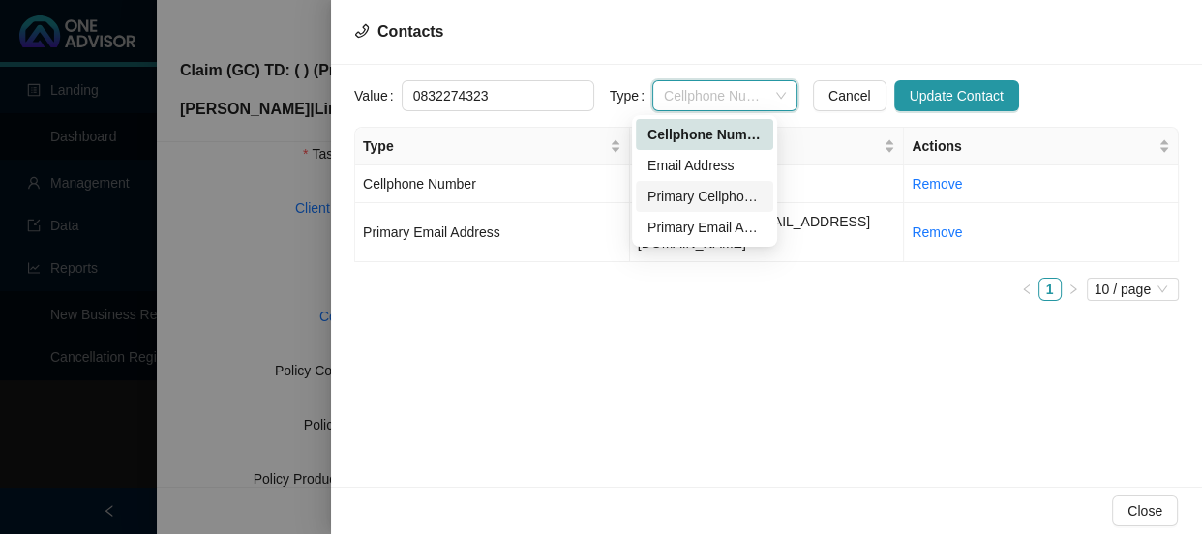
click at [705, 196] on div "Primary Cellphone Number" at bounding box center [704, 196] width 114 height 21
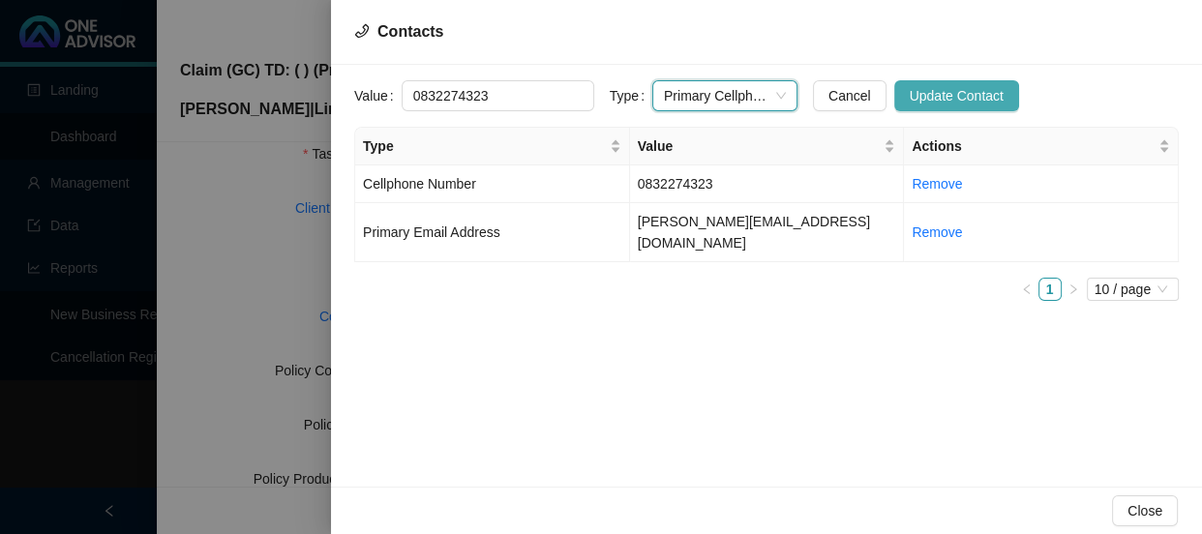
click at [914, 98] on span "Update Contact" at bounding box center [957, 95] width 94 height 21
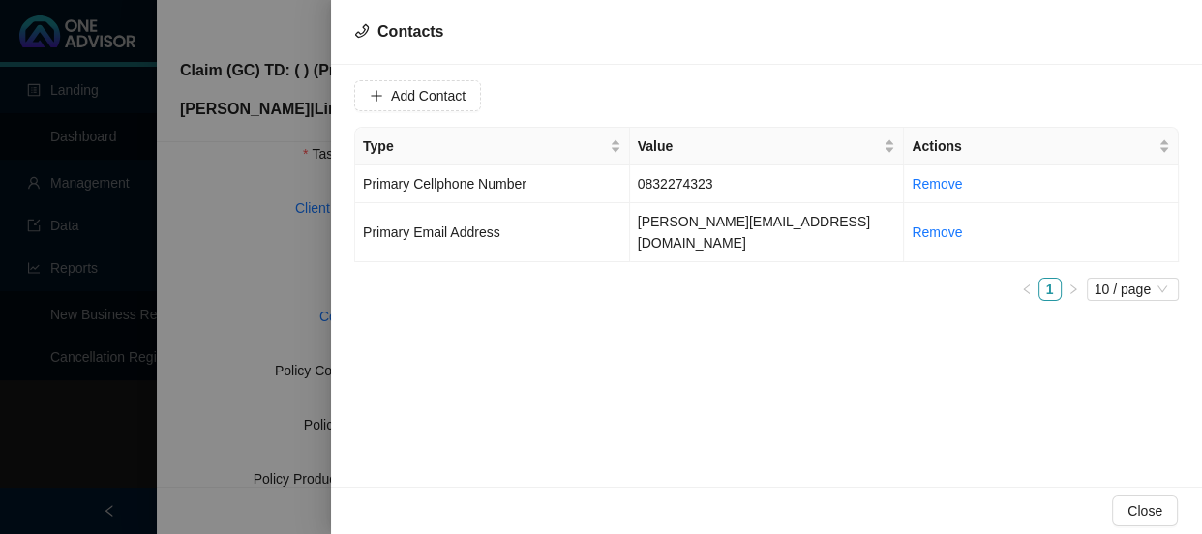
click at [238, 228] on div at bounding box center [601, 267] width 1202 height 534
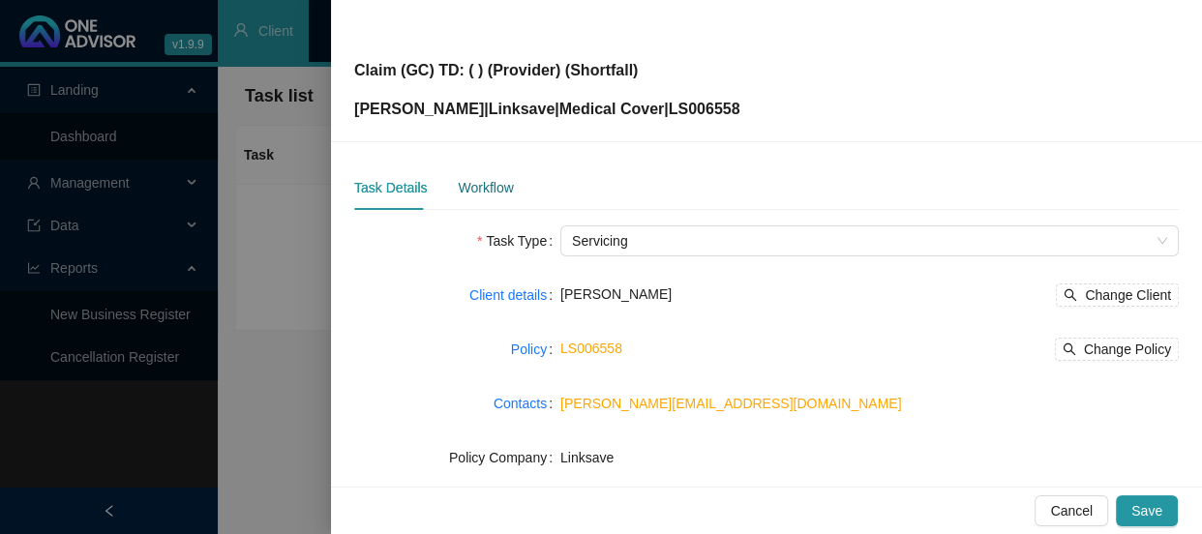
click at [494, 187] on div "Workflow" at bounding box center [485, 187] width 55 height 21
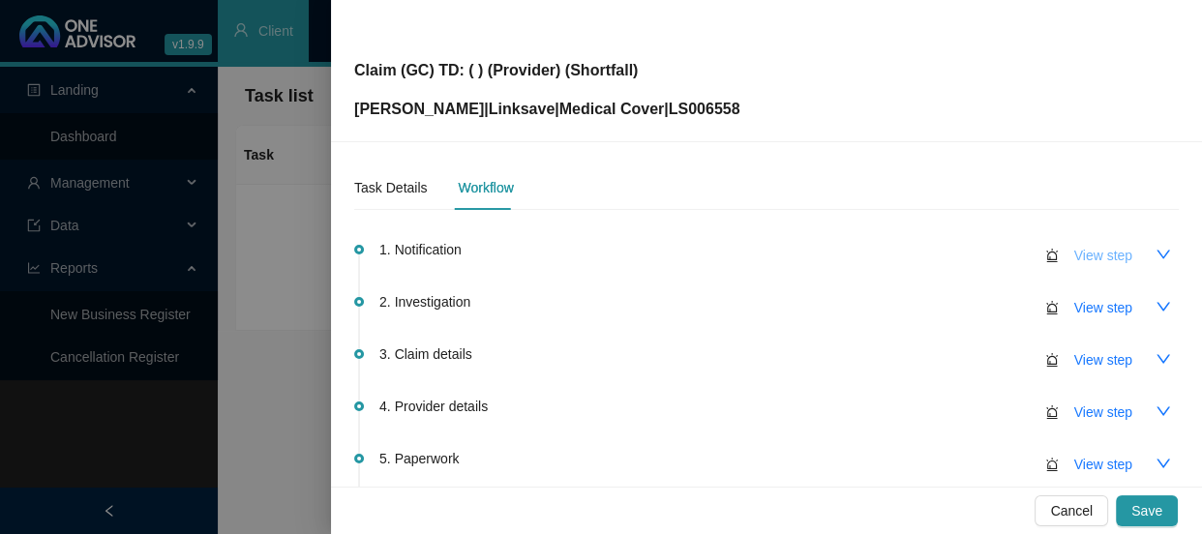
click at [1080, 246] on span "View step" at bounding box center [1103, 255] width 58 height 21
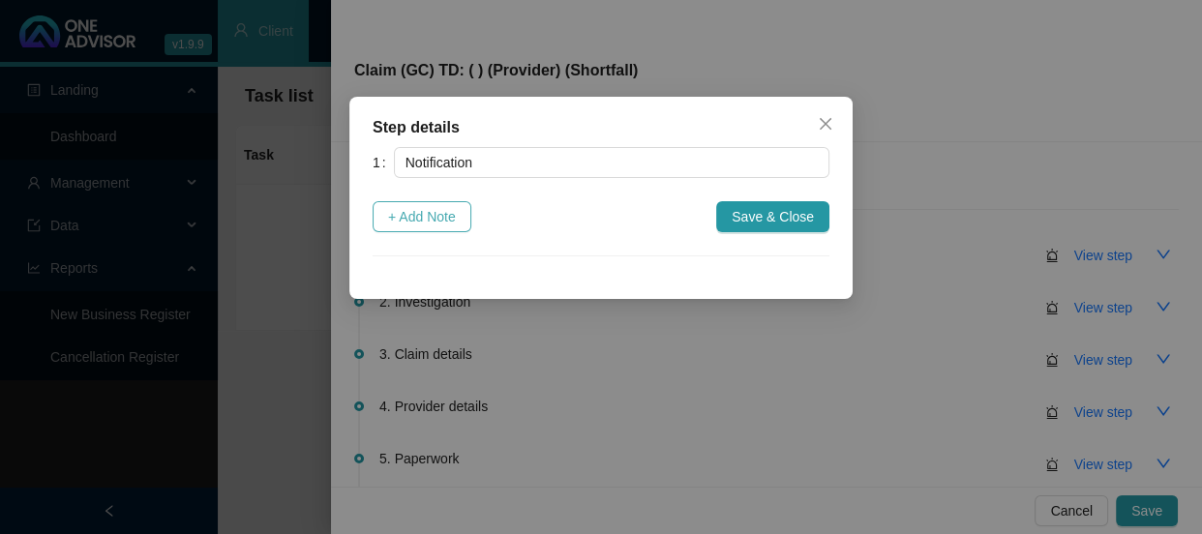
click at [425, 214] on span "+ Add Note" at bounding box center [422, 216] width 68 height 21
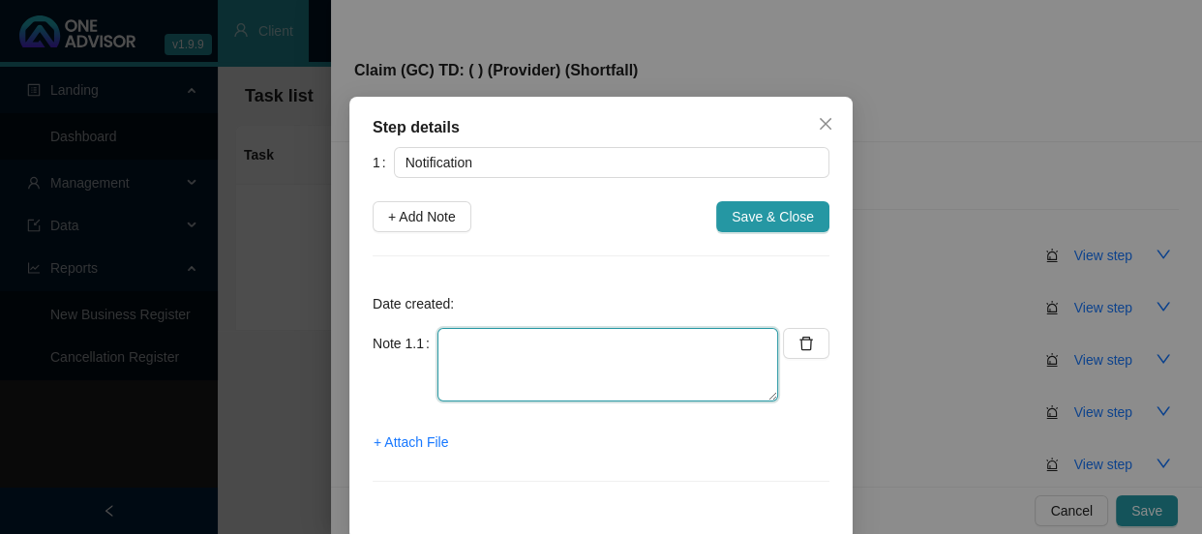
click at [462, 346] on textarea at bounding box center [607, 365] width 341 height 74
click at [462, 346] on textarea "Recievd invoice" at bounding box center [607, 365] width 341 height 74
click at [571, 353] on textarea "Received invoice" at bounding box center [607, 365] width 341 height 74
type textarea "Received invoice from Lee"
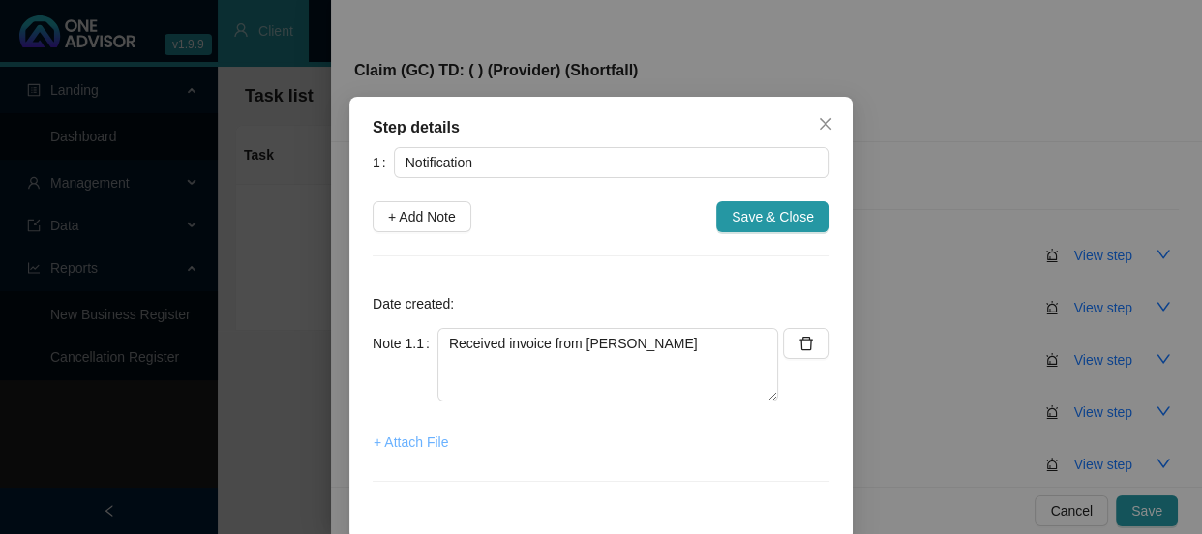
click at [406, 439] on span "+ Attach File" at bounding box center [411, 442] width 75 height 21
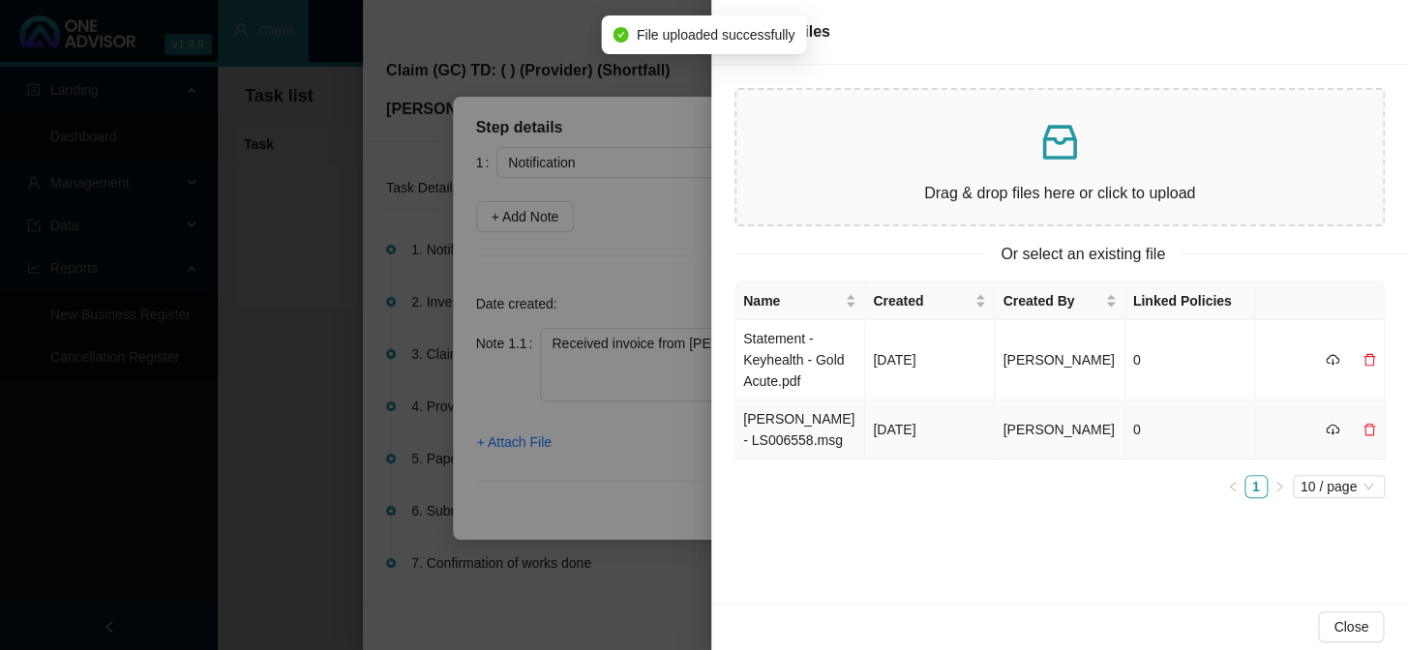
click at [767, 429] on td "Mike Shawe- LS006558.msg" at bounding box center [800, 430] width 130 height 59
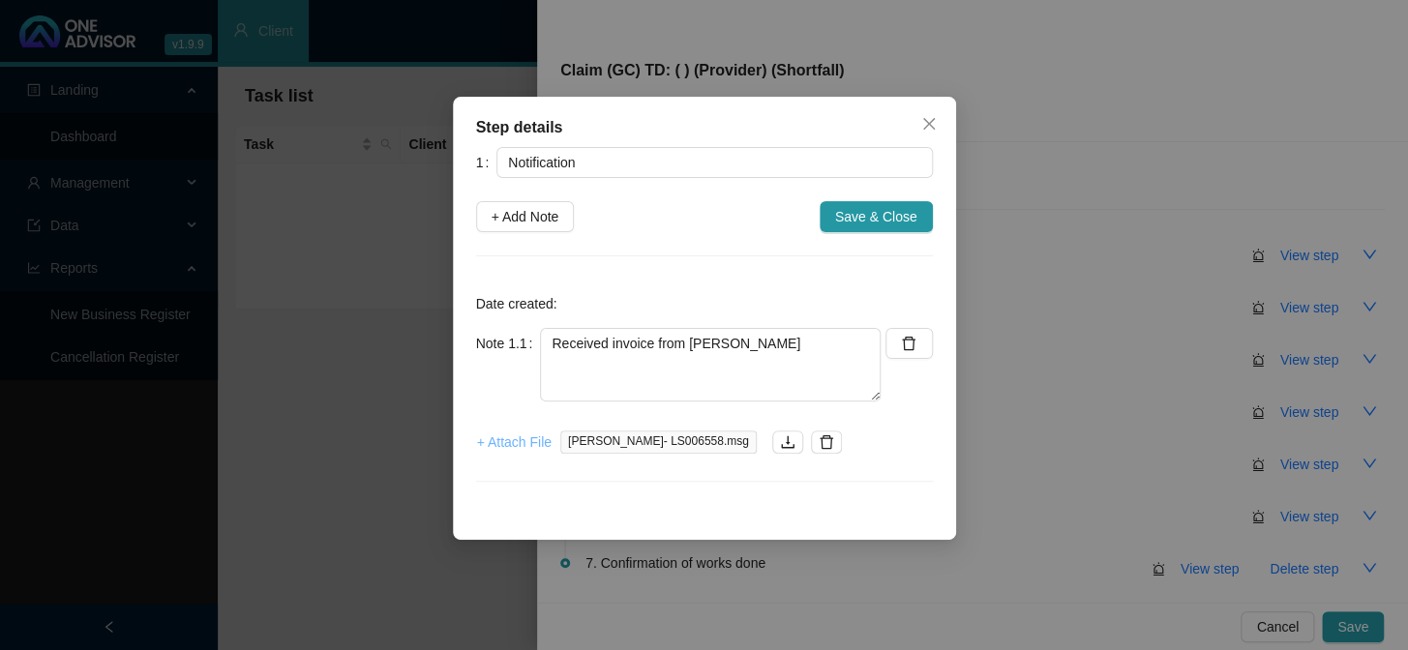
click at [528, 454] on button "+ Attach File" at bounding box center [514, 442] width 76 height 31
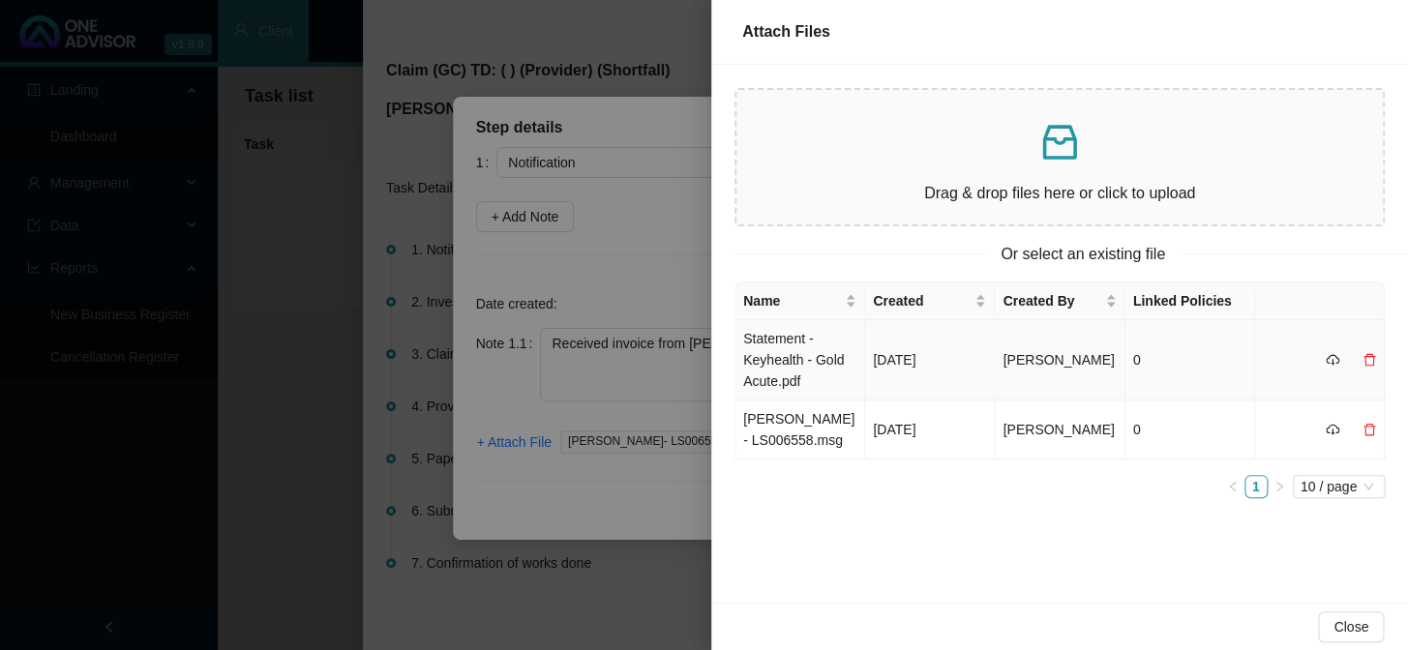
click at [763, 379] on td "Statement - Keyhealth - Gold Acute.pdf" at bounding box center [800, 360] width 130 height 80
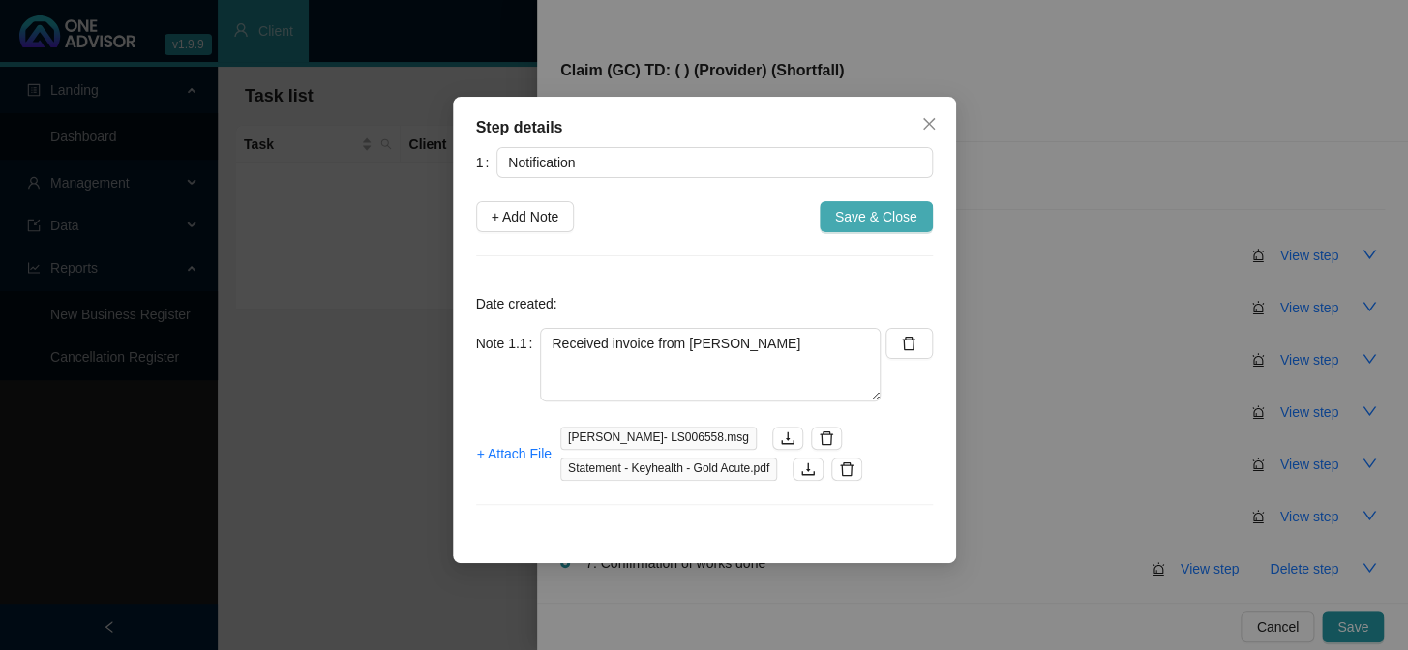
click at [876, 226] on span "Save & Close" at bounding box center [876, 216] width 82 height 21
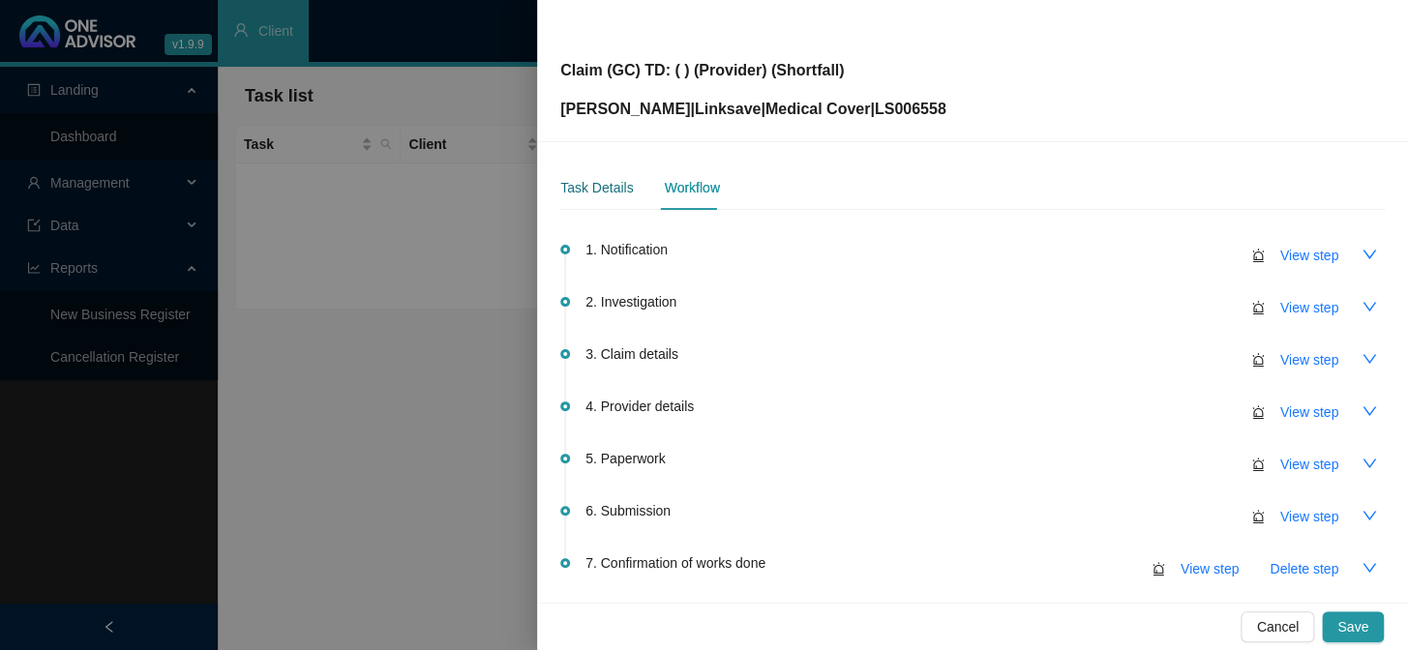
click at [600, 188] on div "Task Details" at bounding box center [596, 187] width 73 height 21
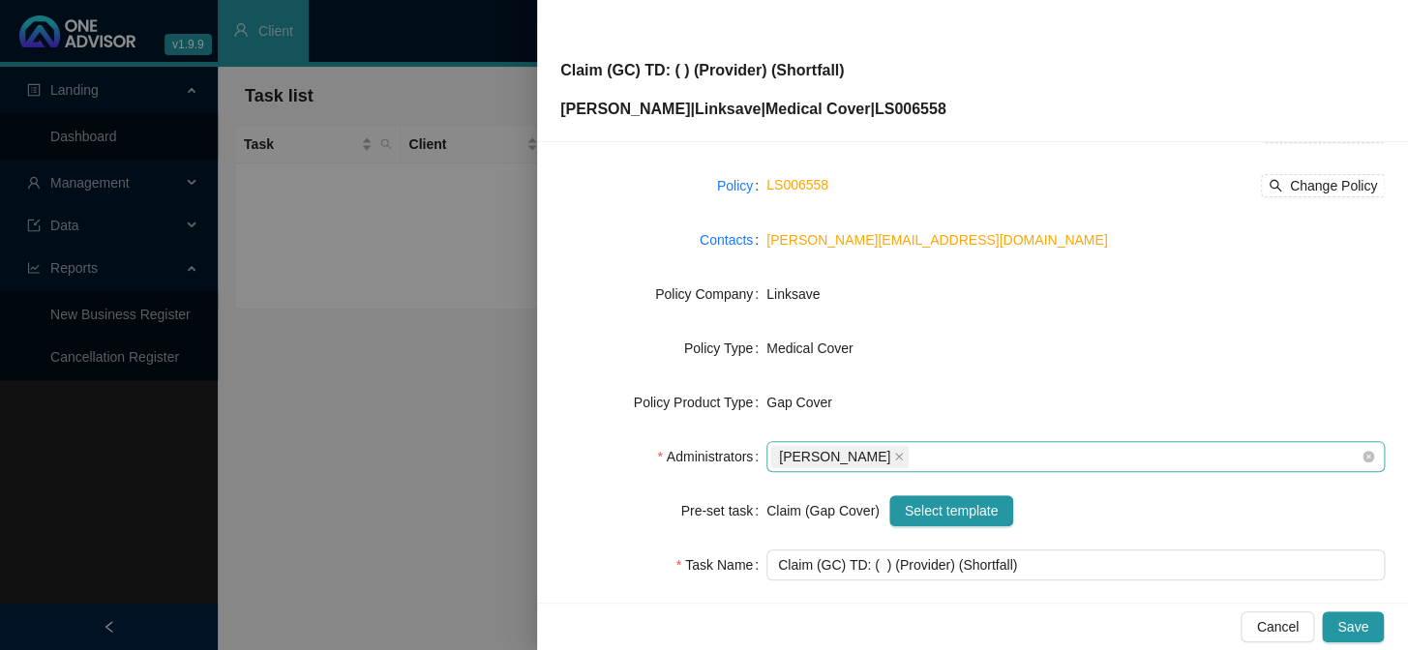
scroll to position [295, 0]
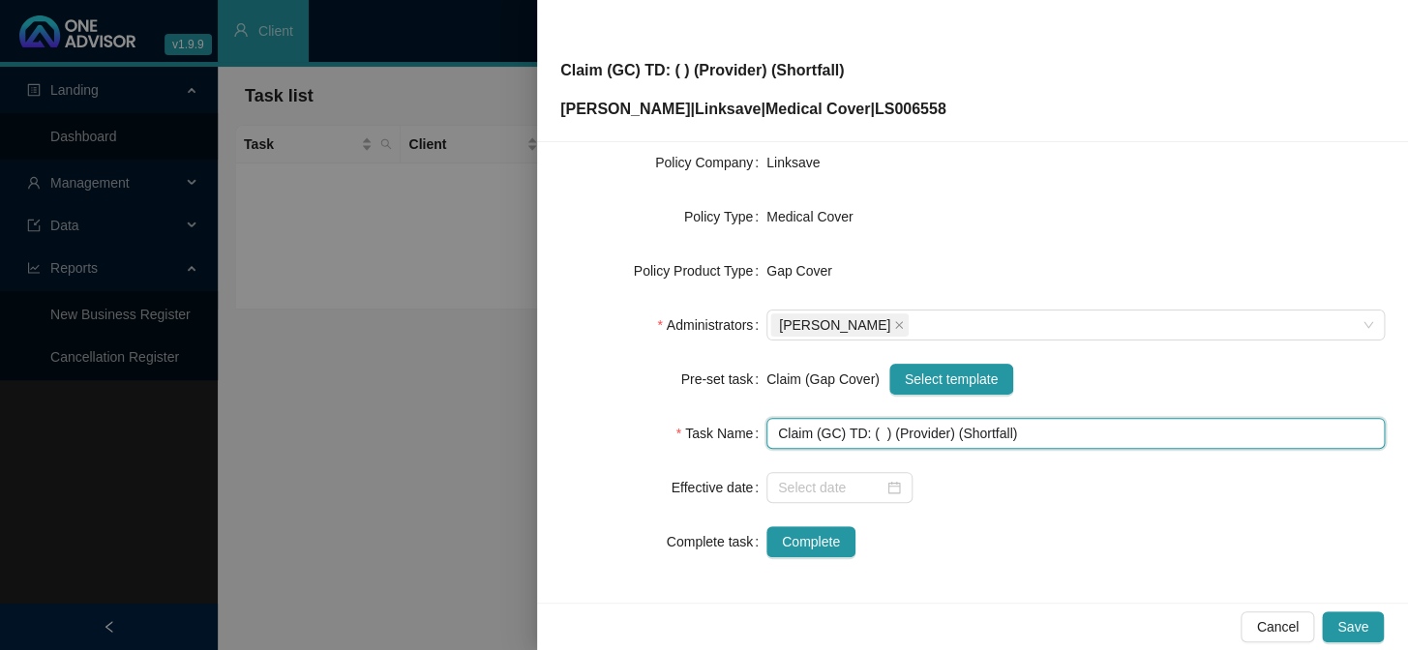
click at [875, 432] on input "Claim (GC) TD: ( ) (Provider) (Shortfall)" at bounding box center [1075, 433] width 618 height 31
click at [979, 433] on input "Claim (GC) TD: (13/05/2025) (Provider) (Shortfall)" at bounding box center [1075, 433] width 618 height 31
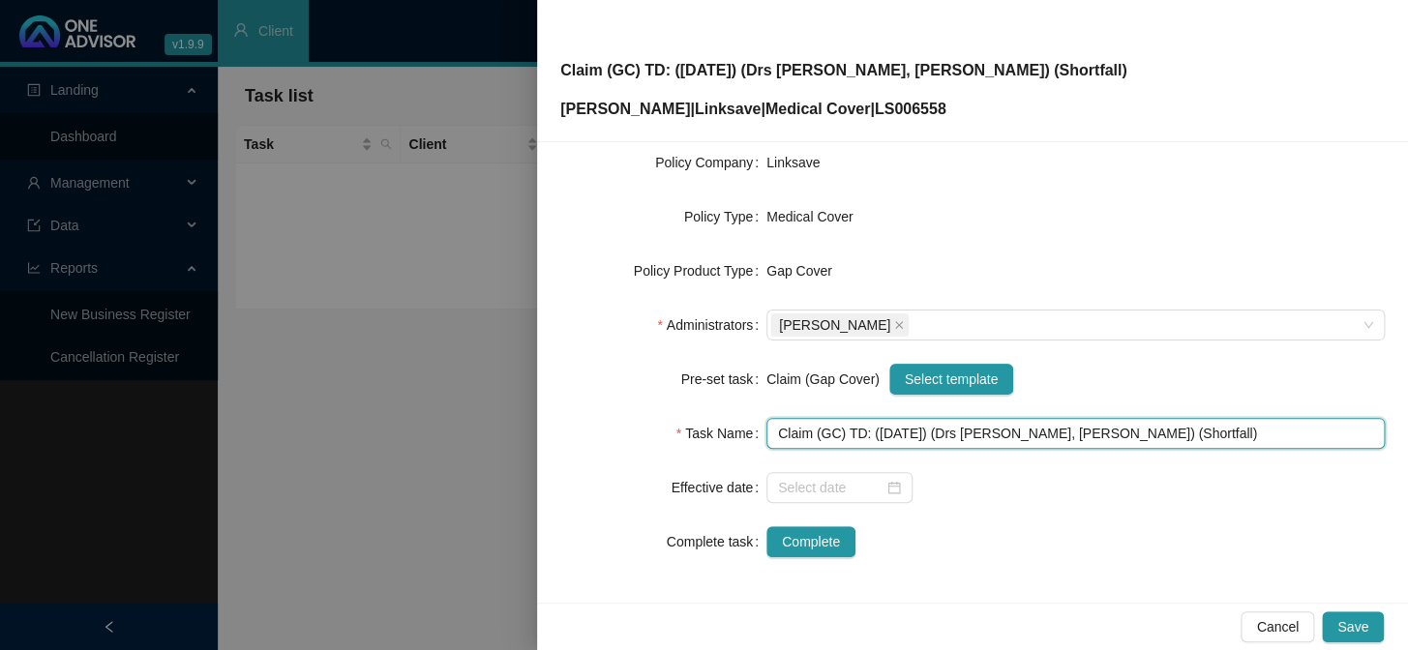
click at [1093, 430] on input "Claim (GC) TD: (13/05/2025) (Drs Beck, Danchin) (Shortfall)" at bounding box center [1075, 433] width 618 height 31
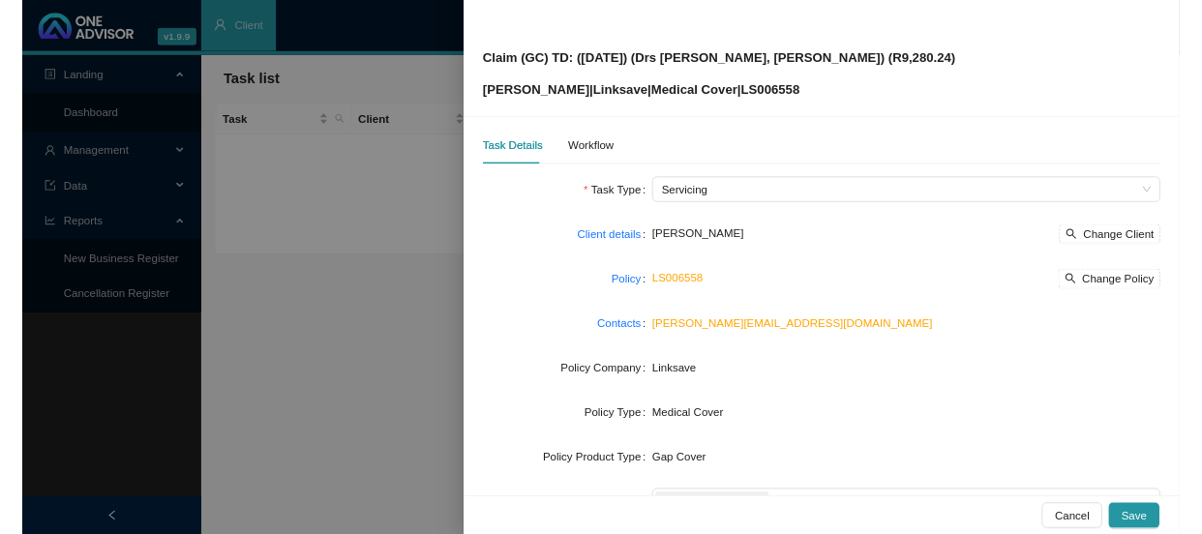
scroll to position [0, 0]
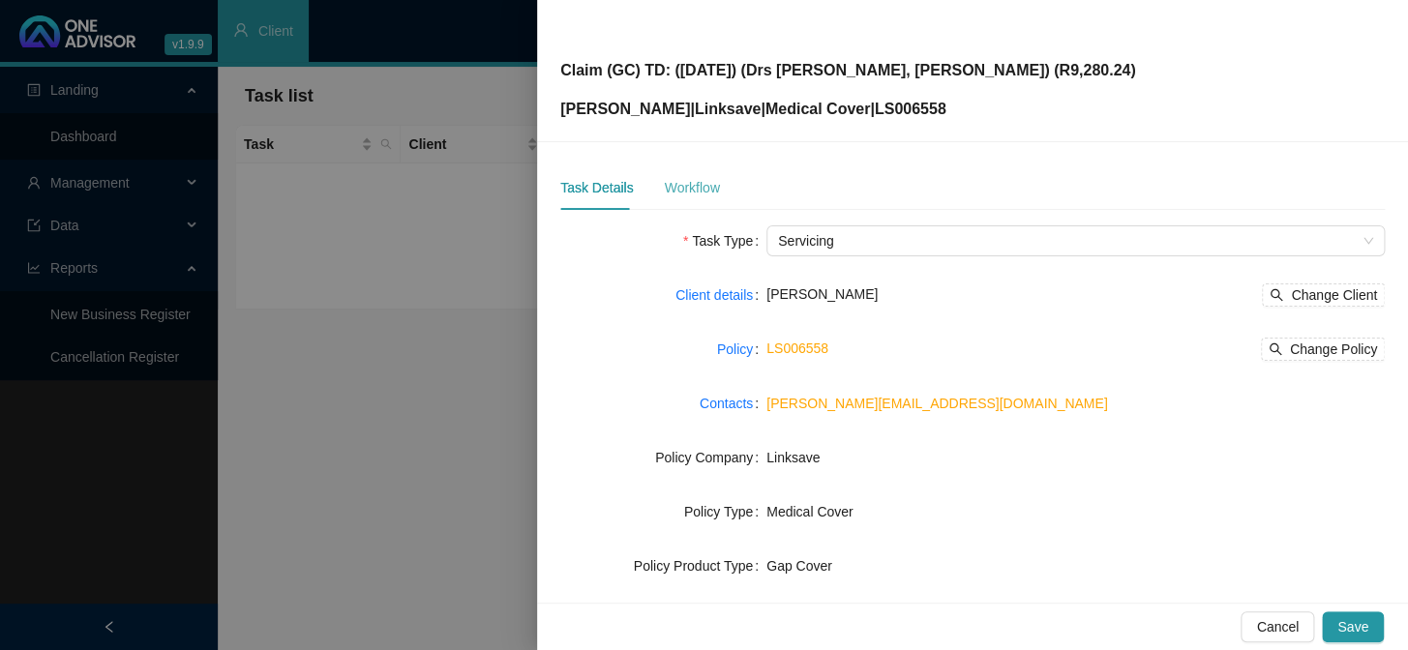
type input "Claim (GC) TD: (13/05/2025) (Drs Beck, Danchin) (R9,280.24)"
click at [678, 194] on div "Workflow" at bounding box center [691, 187] width 55 height 21
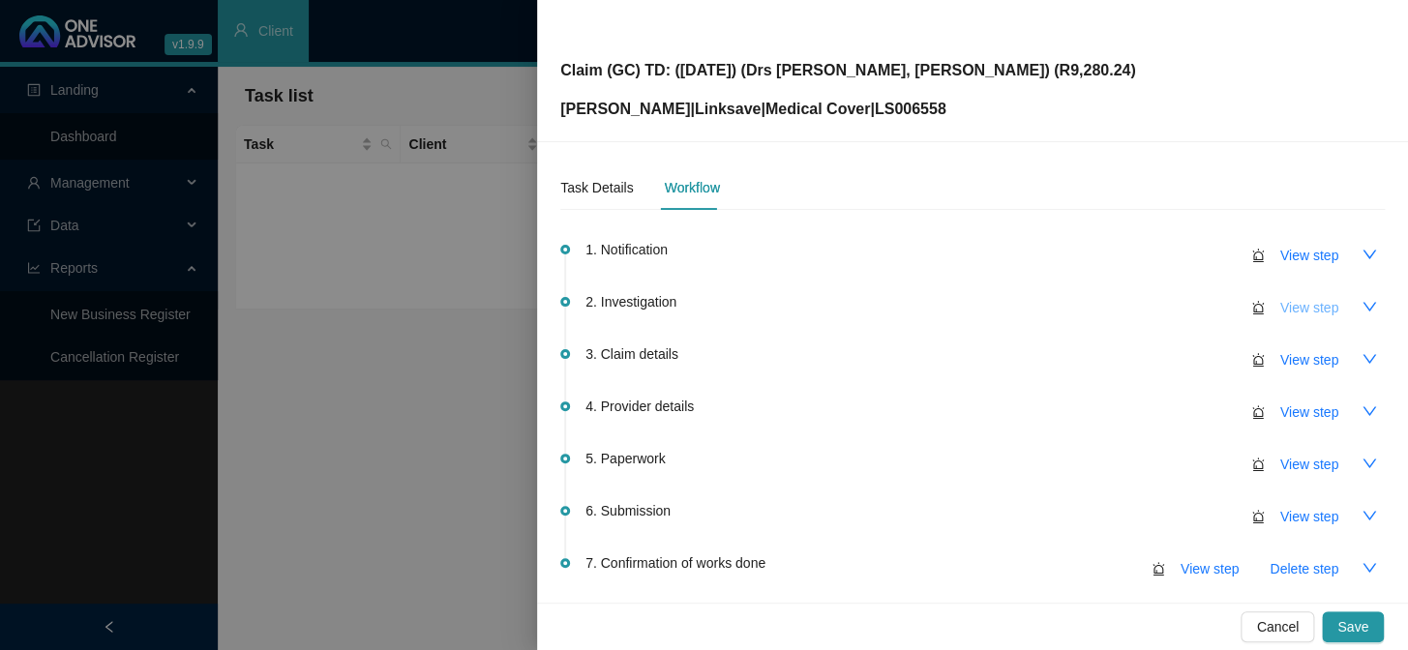
click at [1297, 308] on span "View step" at bounding box center [1309, 307] width 58 height 21
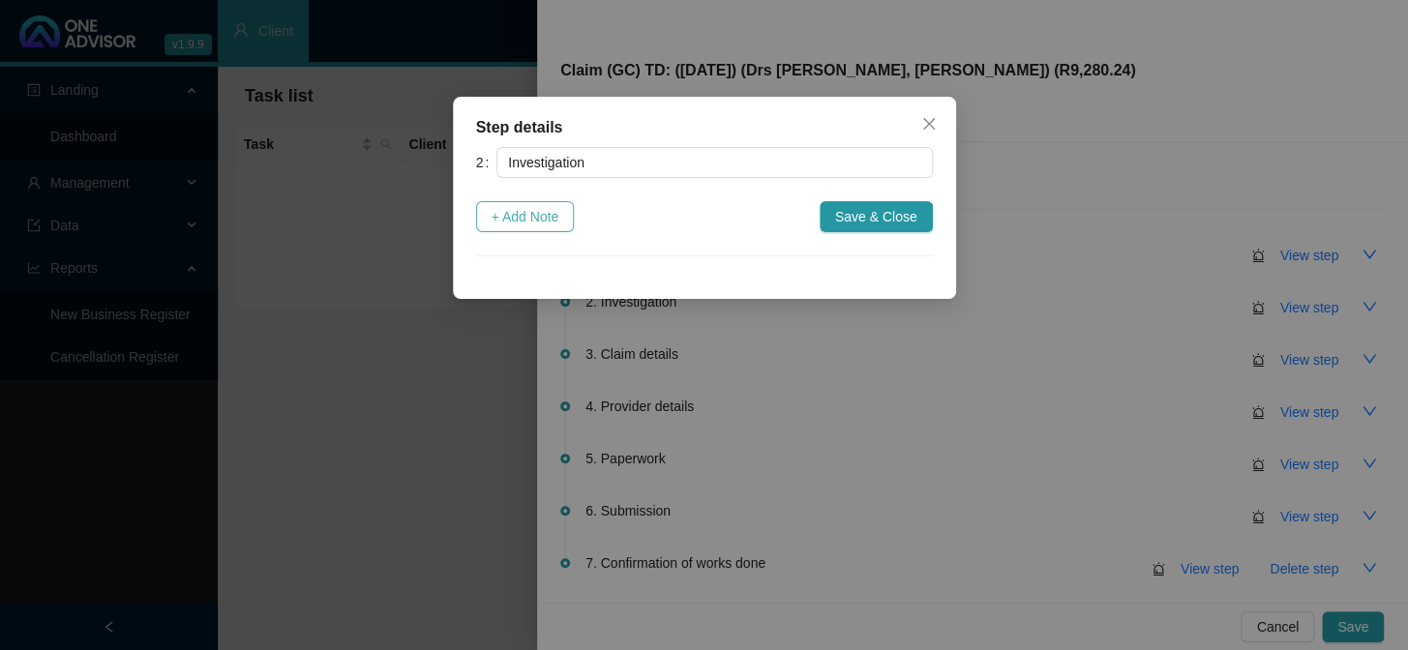
click at [521, 221] on span "+ Add Note" at bounding box center [526, 216] width 68 height 21
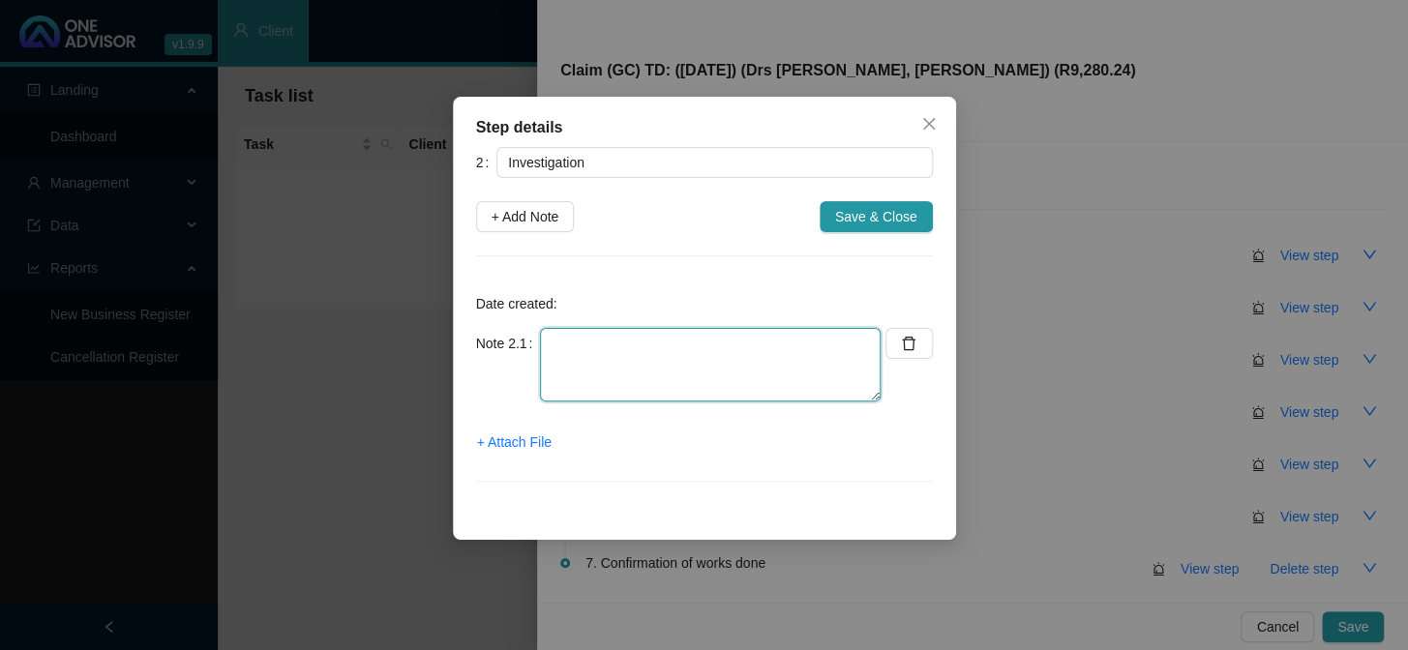
click at [654, 343] on textarea at bounding box center [710, 365] width 341 height 74
click at [763, 349] on textarea "D23.1 -" at bounding box center [710, 365] width 341 height 74
paste textarea "Other benign neoplasm of skin of eyelid, including canthus"
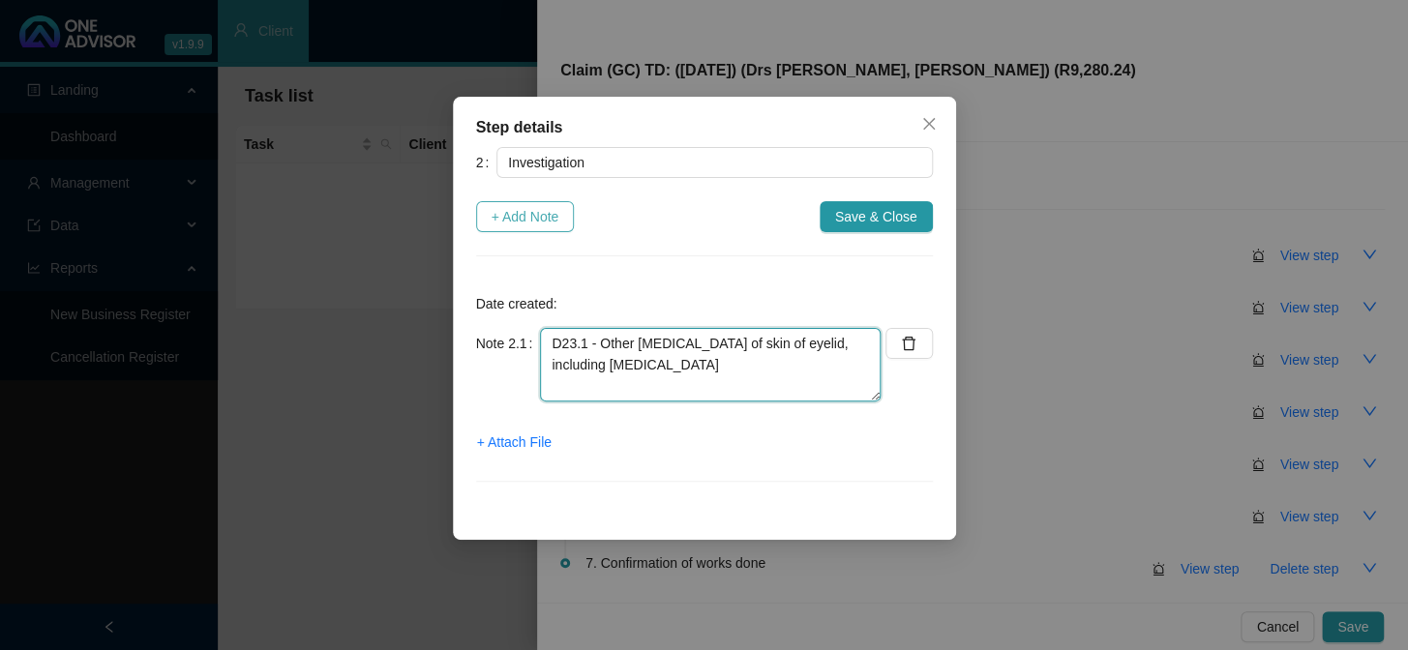
type textarea "D23.1 - Other benign neoplasm of skin of eyelid, including canthus"
click at [542, 213] on span "+ Add Note" at bounding box center [526, 216] width 68 height 21
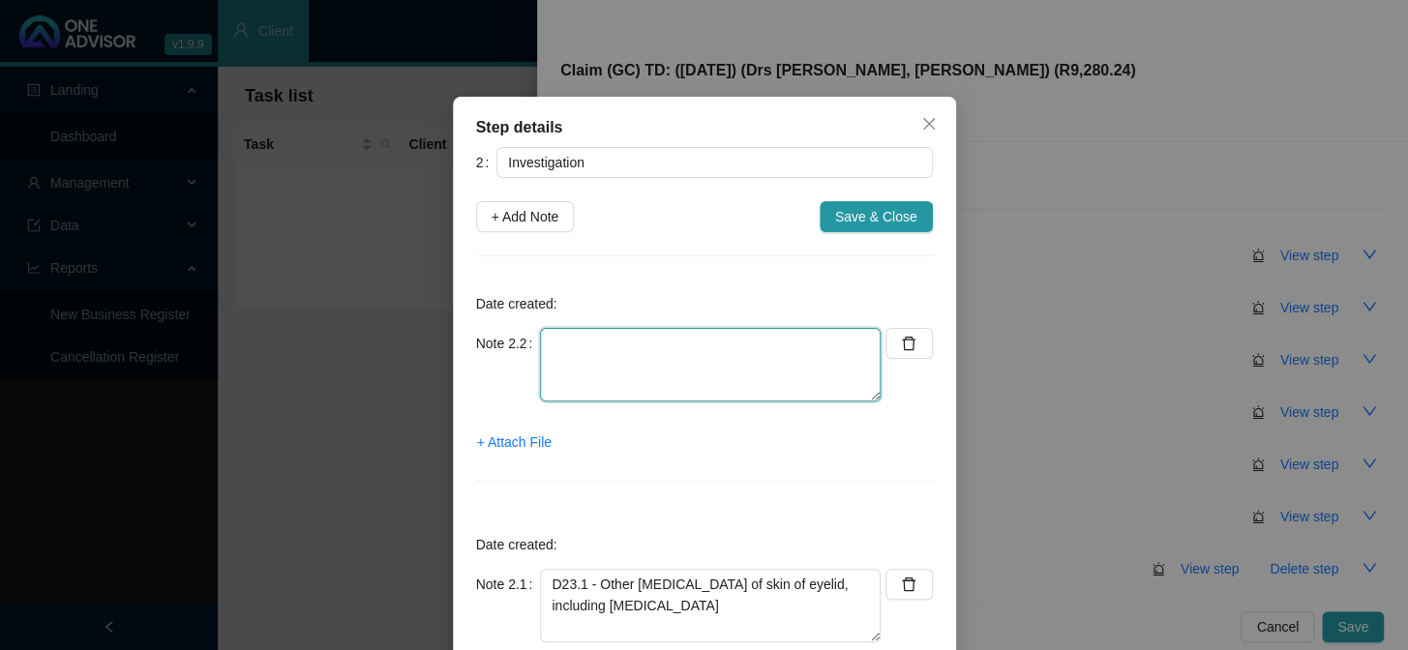
click at [620, 341] on textarea at bounding box center [710, 365] width 341 height 74
type textarea "p"
click at [630, 345] on textarea at bounding box center [710, 365] width 341 height 74
type textarea "Procedure was done in hopsital"
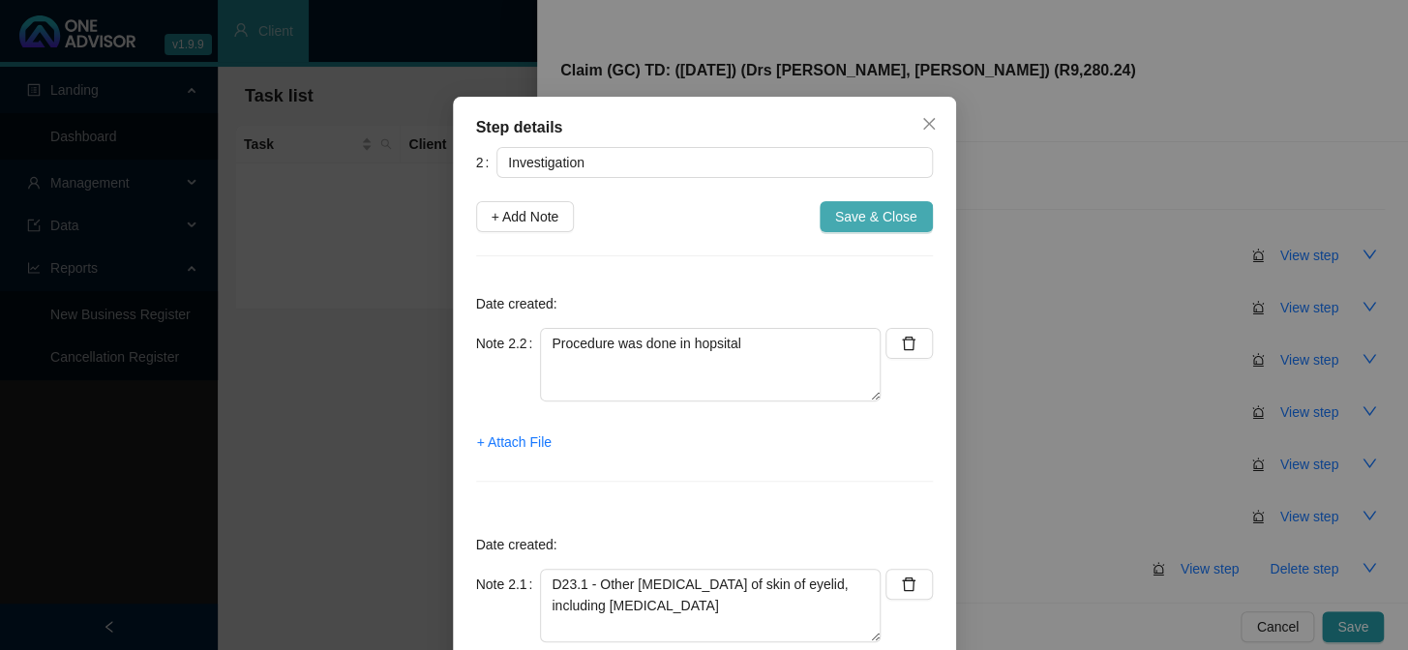
click at [878, 219] on span "Save & Close" at bounding box center [876, 216] width 82 height 21
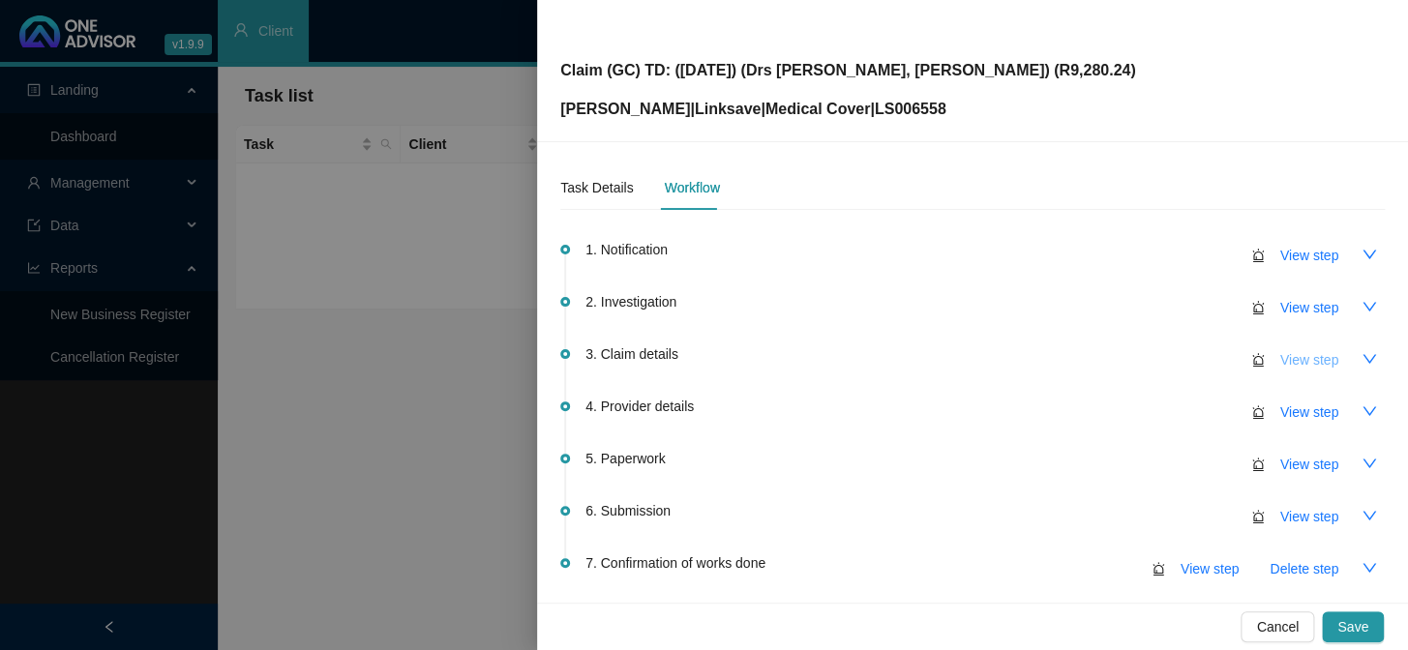
click at [1305, 366] on span "View step" at bounding box center [1309, 359] width 58 height 21
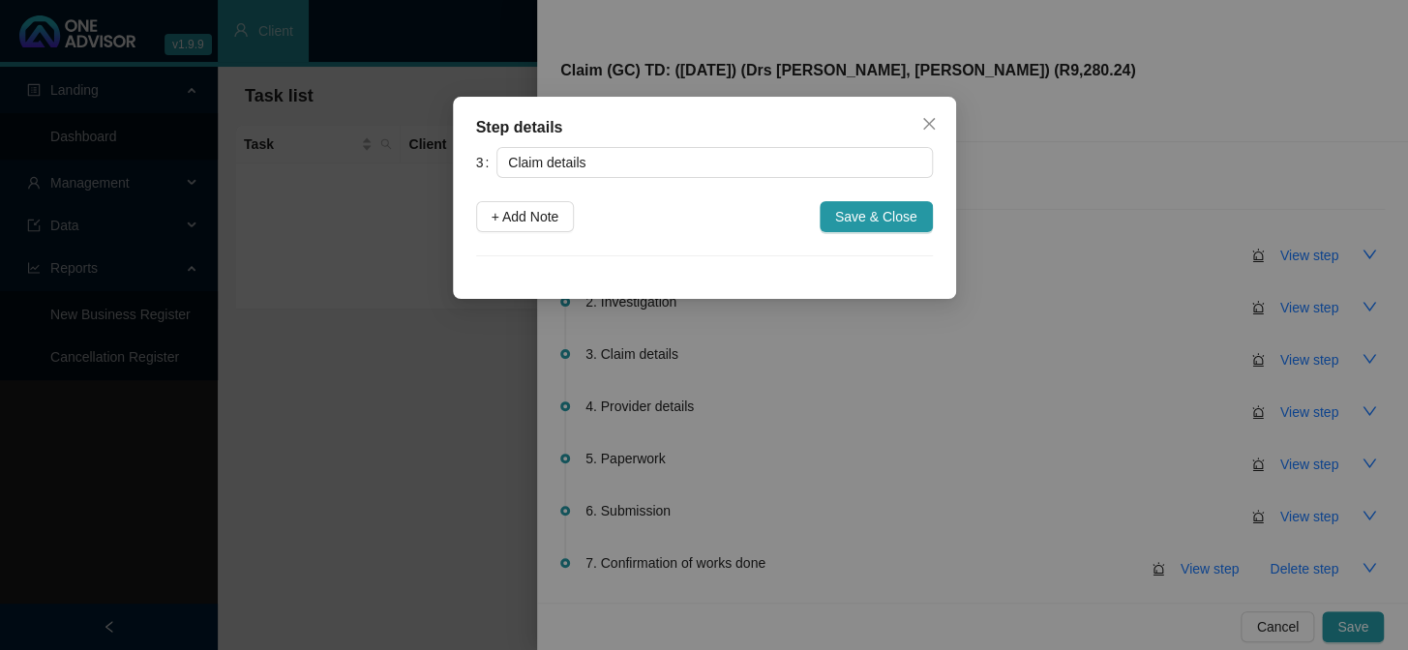
click at [1004, 313] on div "Step details 3 Claim details + Add Note Save & Close Cancel OK" at bounding box center [704, 325] width 1408 height 650
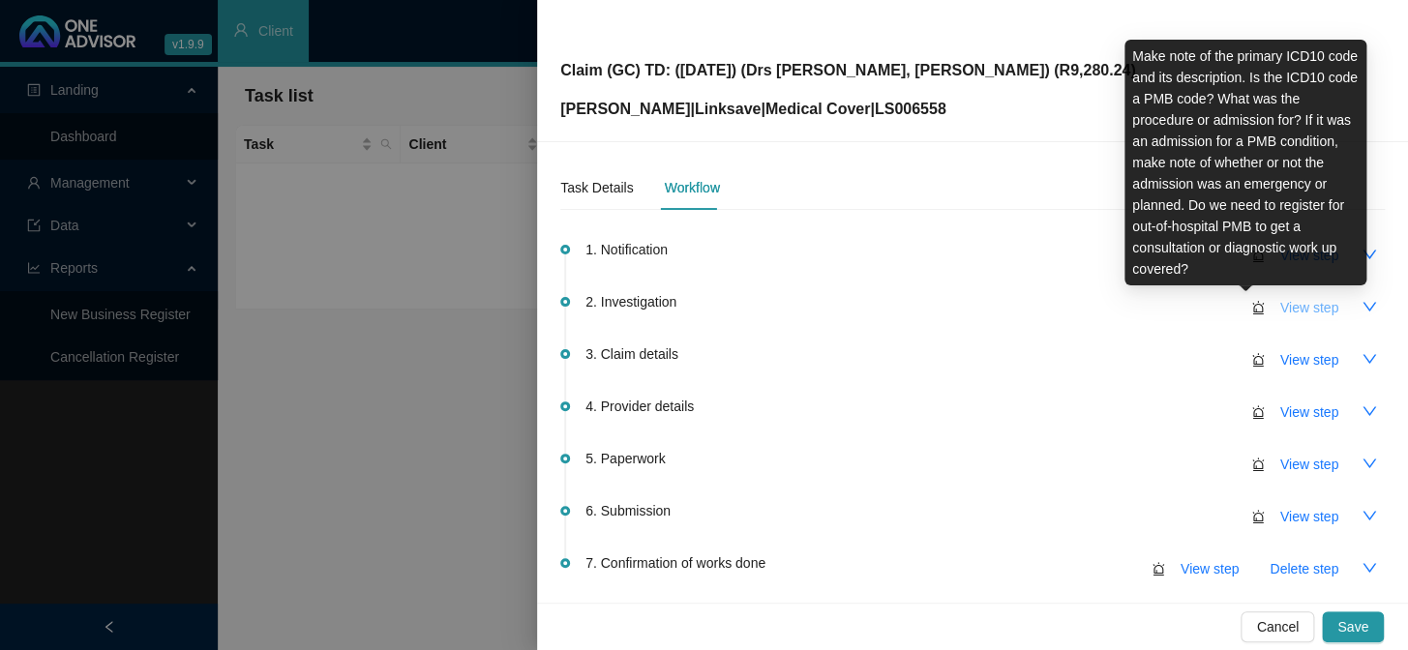
click at [1280, 306] on span "View step" at bounding box center [1309, 307] width 58 height 21
type input "Investigation"
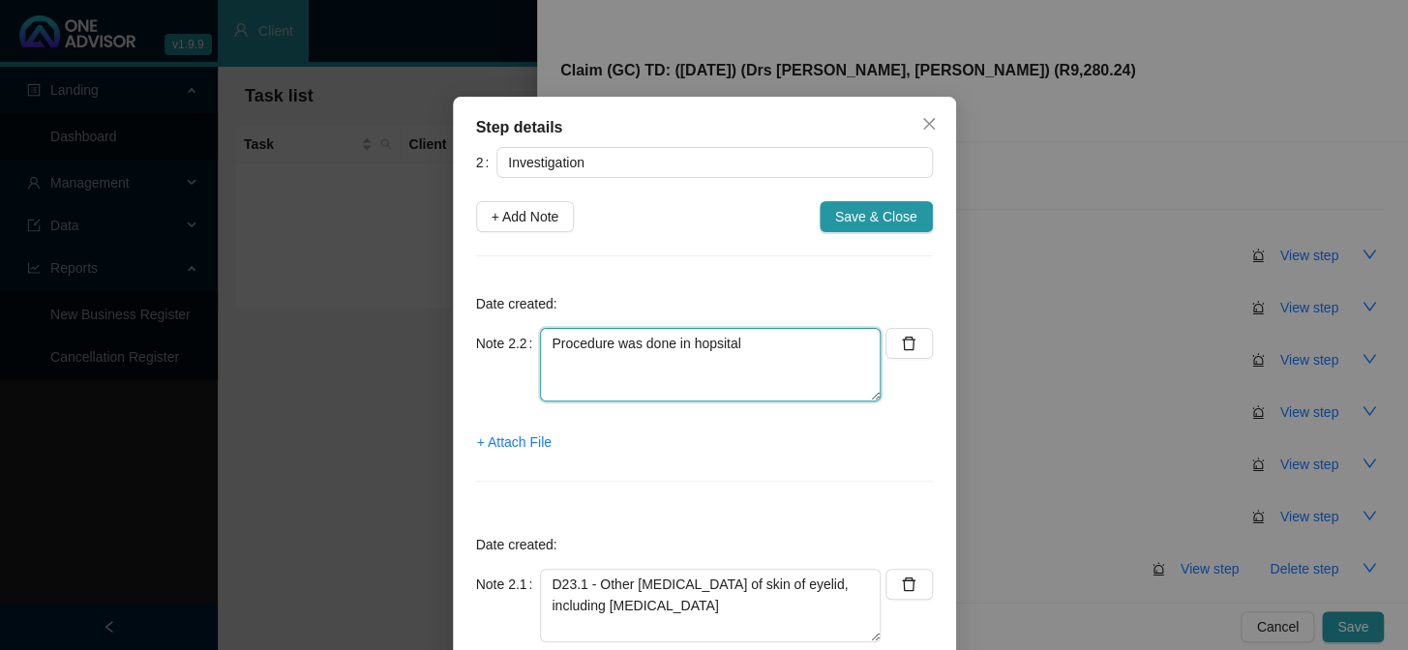
drag, startPoint x: 605, startPoint y: 344, endPoint x: 490, endPoint y: 344, distance: 115.2
click at [490, 344] on div "Note 2.2 Procedure was done in hopsital" at bounding box center [678, 365] width 405 height 74
click at [595, 341] on textarea "Excision was done in hospital" at bounding box center [710, 365] width 341 height 74
type textarea "Excision of superficial lid tumor was done in hospital"
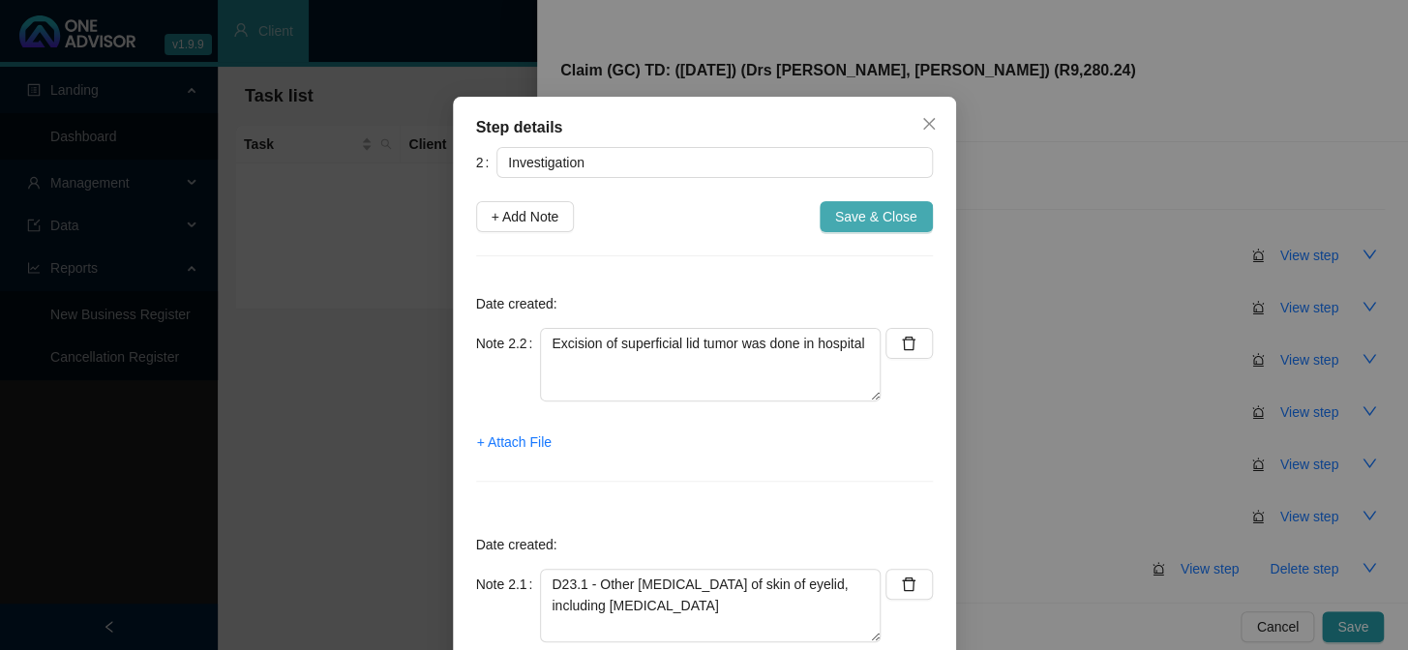
click at [875, 223] on span "Save & Close" at bounding box center [876, 216] width 82 height 21
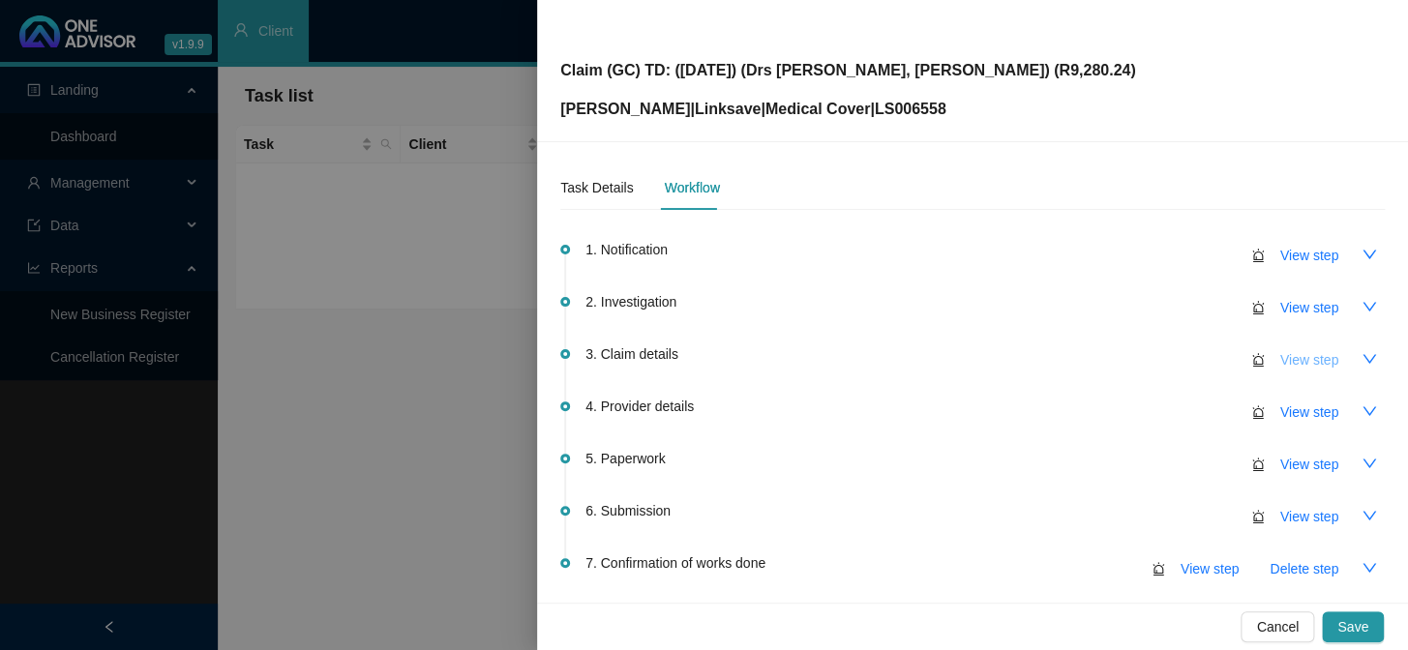
click at [1290, 359] on span "View step" at bounding box center [1309, 359] width 58 height 21
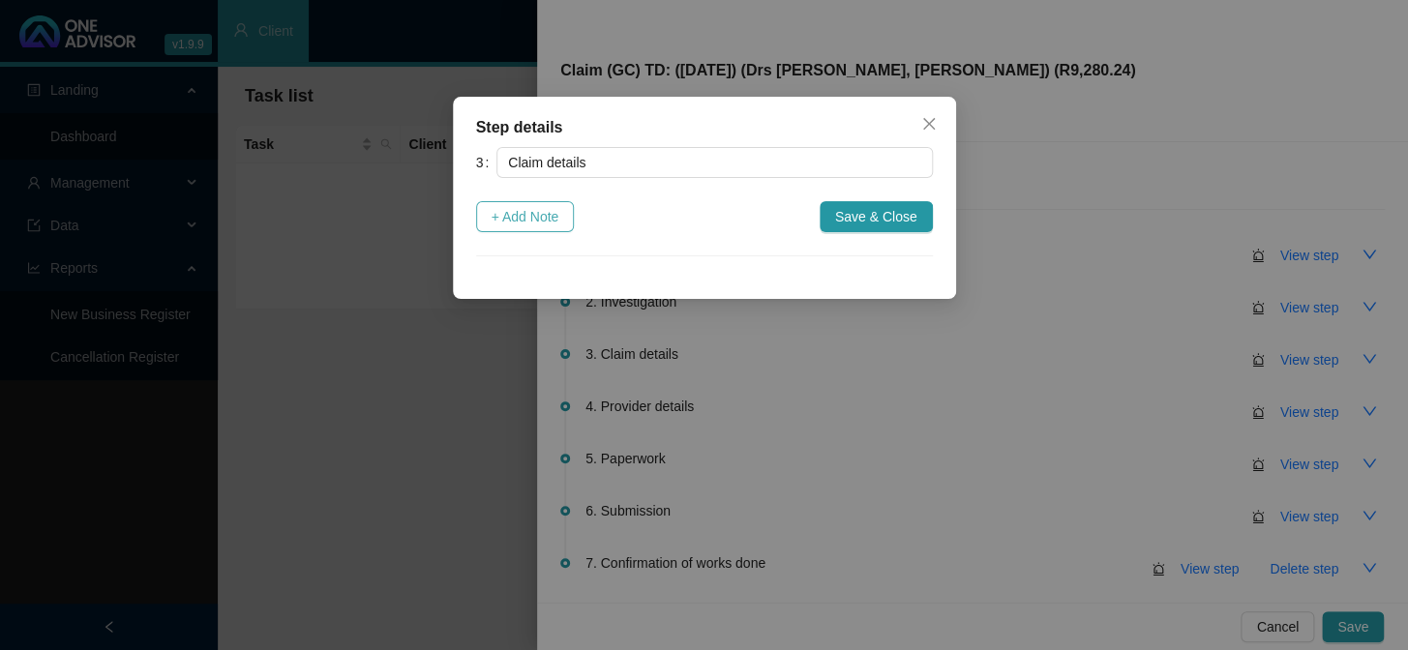
click at [570, 219] on button "+ Add Note" at bounding box center [525, 216] width 99 height 31
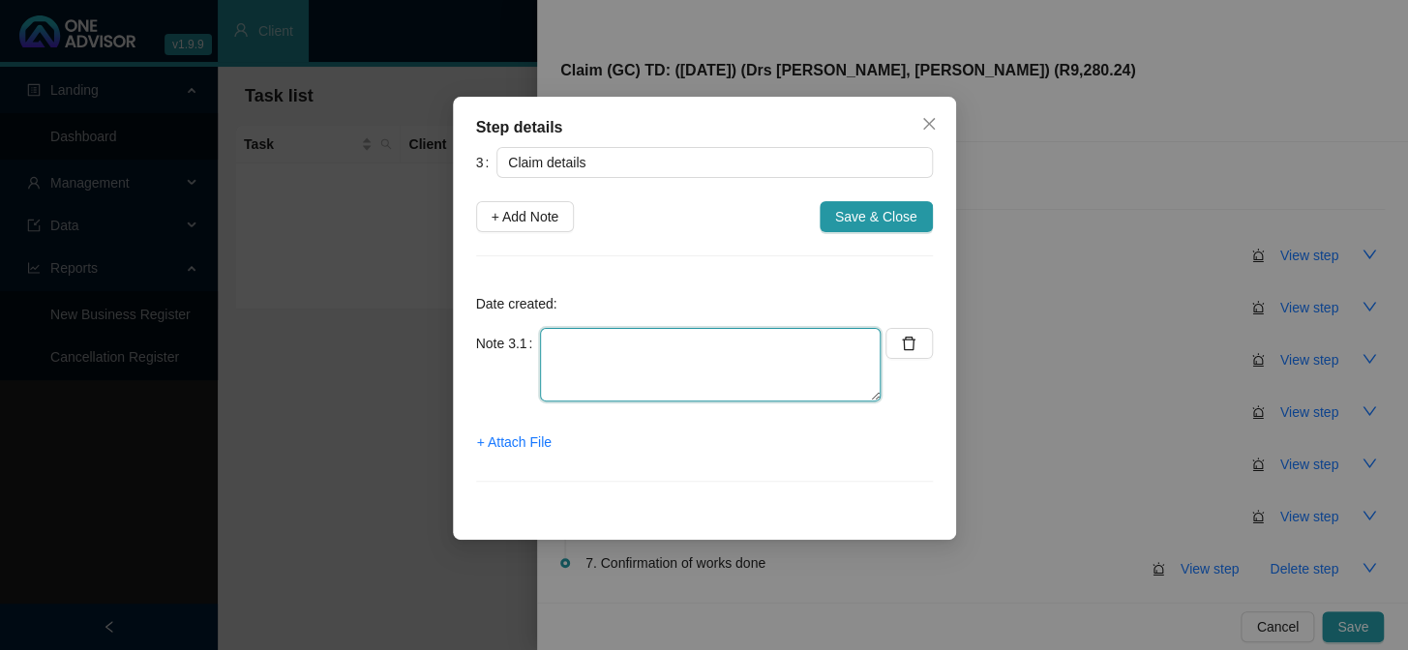
click at [634, 345] on textarea at bounding box center [710, 365] width 341 height 74
click at [677, 344] on textarea "Claimed: R Paid: R Shortfall: R" at bounding box center [710, 365] width 341 height 74
click at [726, 383] on textarea "Claimed: R12,819.90 Paid: R3,539.66 Shortfall: R" at bounding box center [710, 365] width 341 height 74
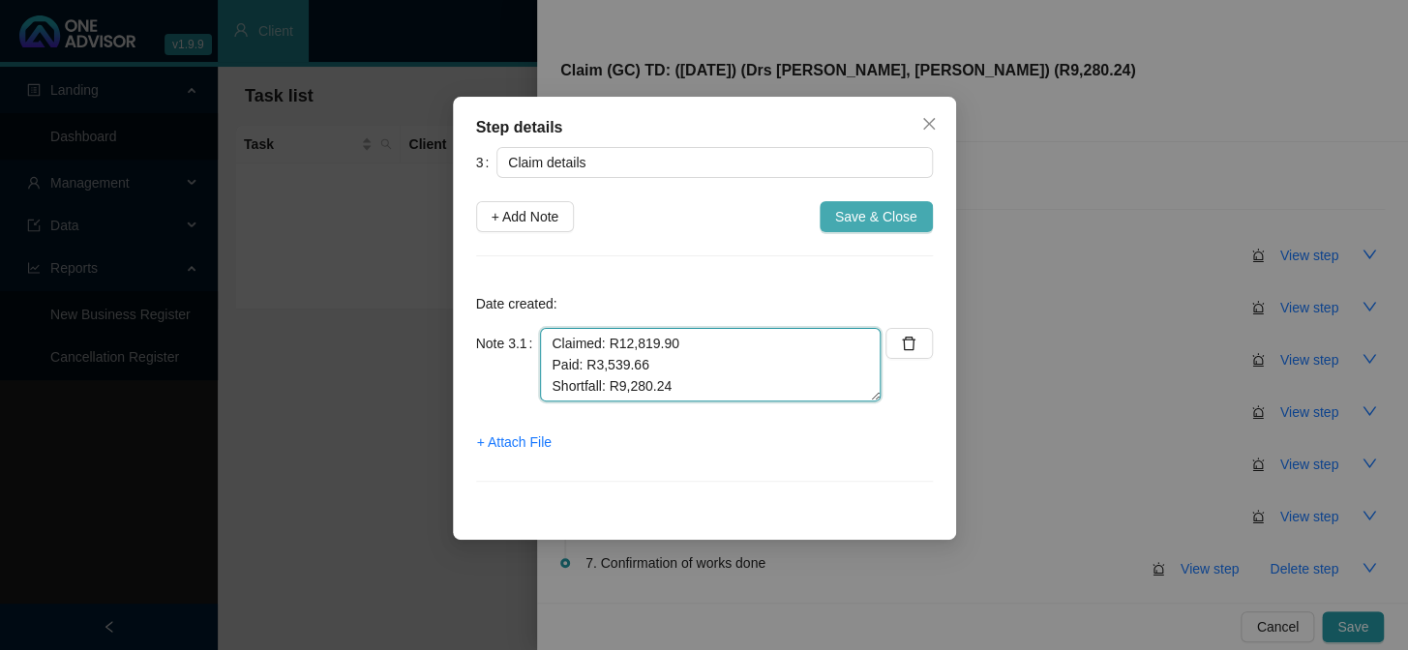
type textarea "Claimed: R12,819.90 Paid: R3,539.66 Shortfall: R9,280.24"
click at [866, 217] on span "Save & Close" at bounding box center [876, 216] width 82 height 21
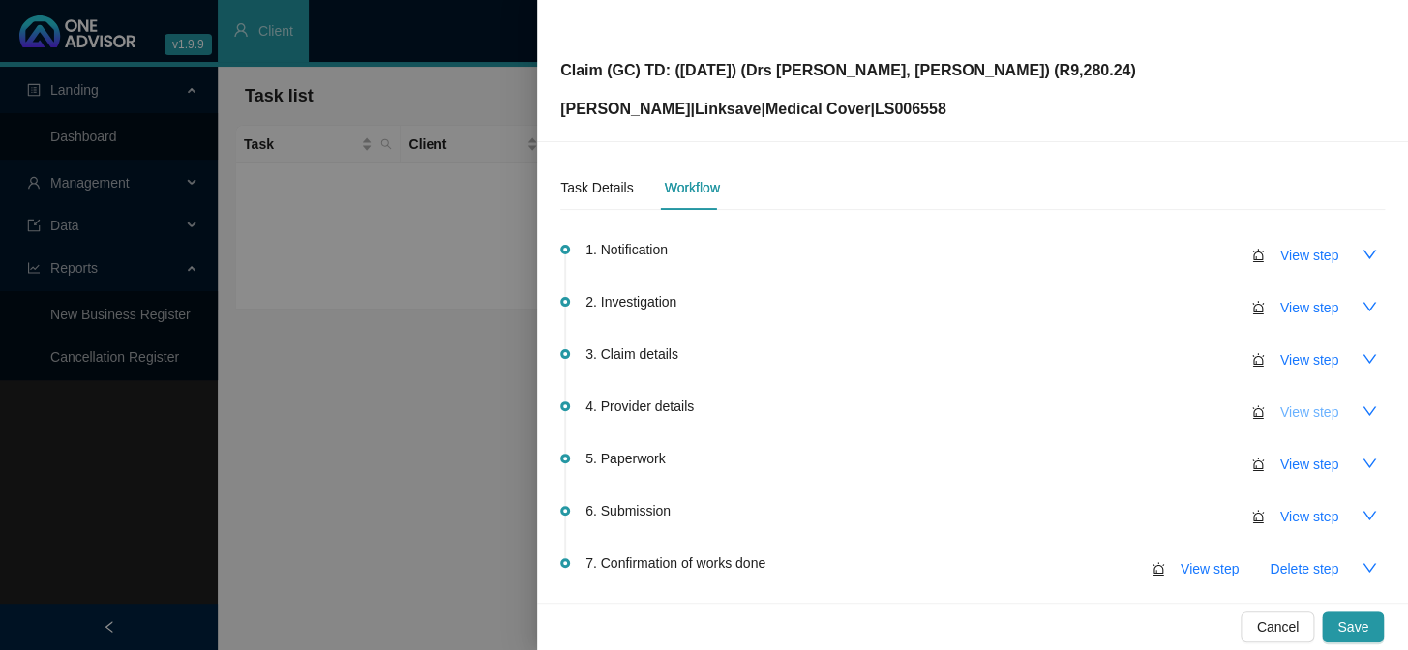
click at [1282, 417] on span "View step" at bounding box center [1309, 412] width 58 height 21
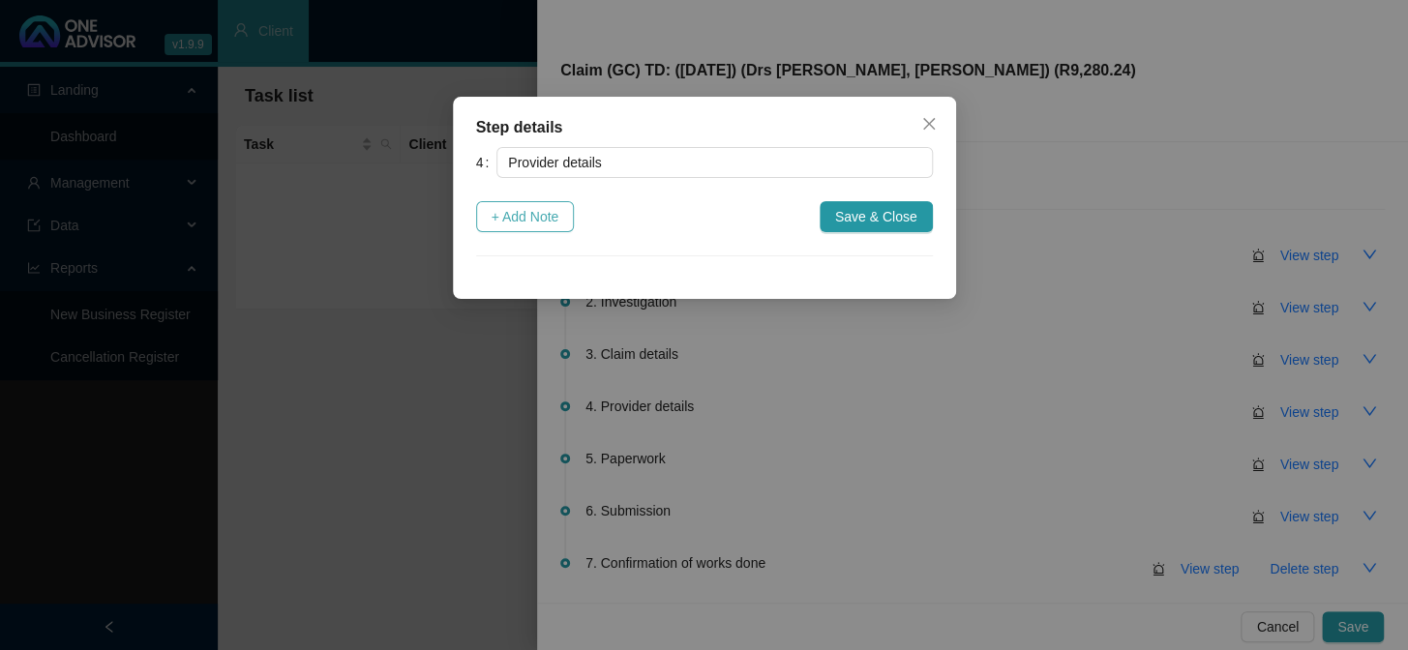
click at [531, 213] on span "+ Add Note" at bounding box center [526, 216] width 68 height 21
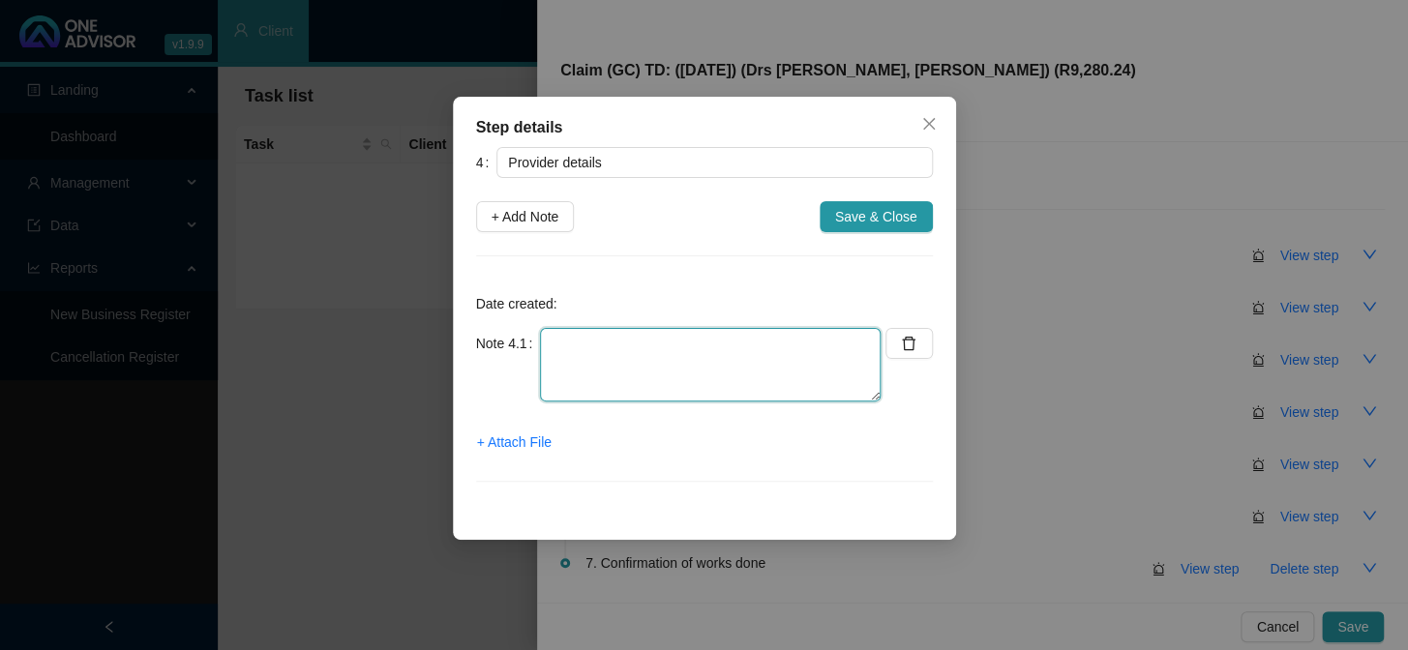
click at [612, 344] on textarea at bounding box center [710, 365] width 341 height 74
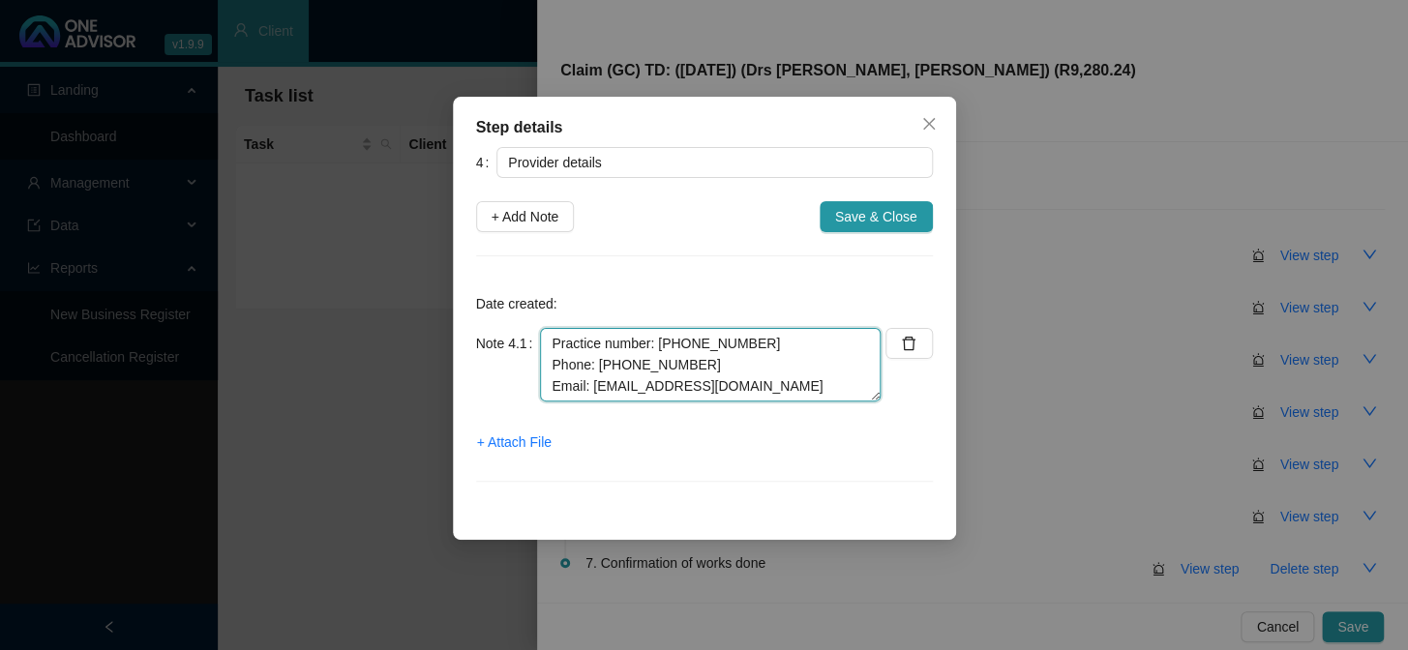
type textarea "Practice number: 1011464 Phone: 031 202 6619 Email: bdpmus@iafrica.com"
drag, startPoint x: 844, startPoint y: 216, endPoint x: 854, endPoint y: 216, distance: 10.6
click at [844, 216] on span "Save & Close" at bounding box center [876, 216] width 82 height 21
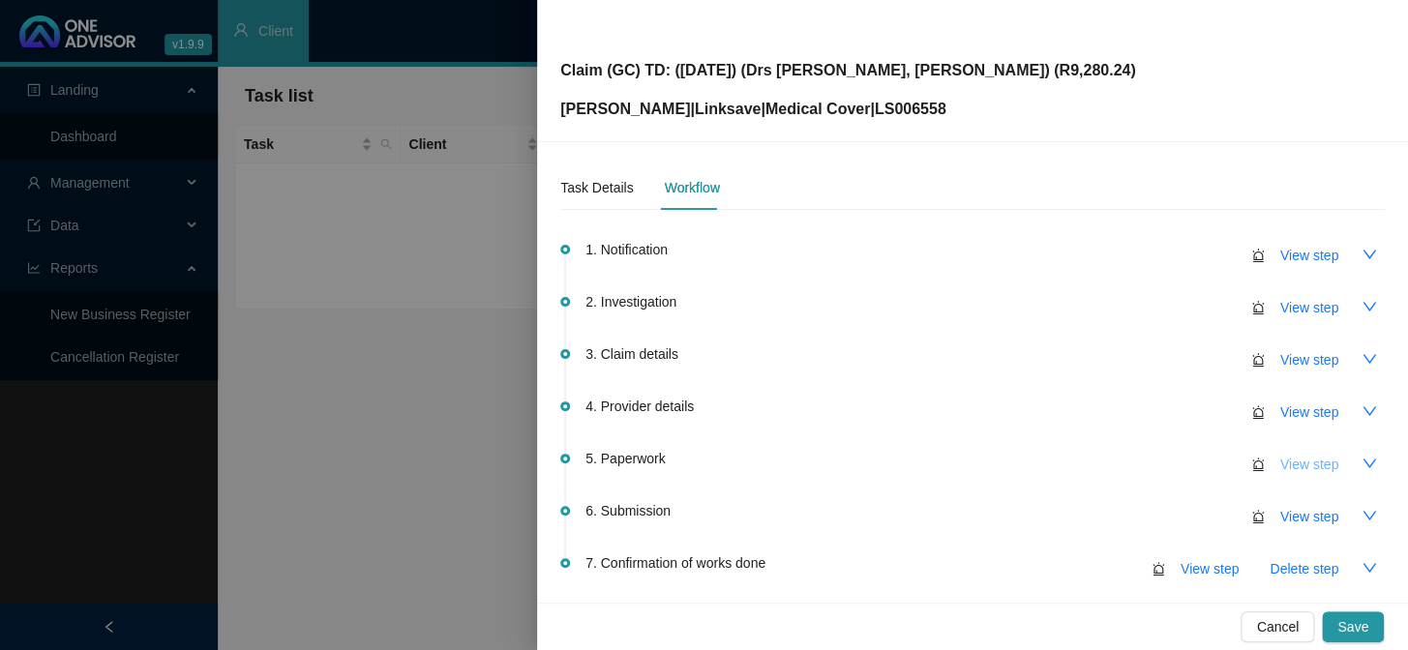
click at [1288, 464] on span "View step" at bounding box center [1309, 464] width 58 height 21
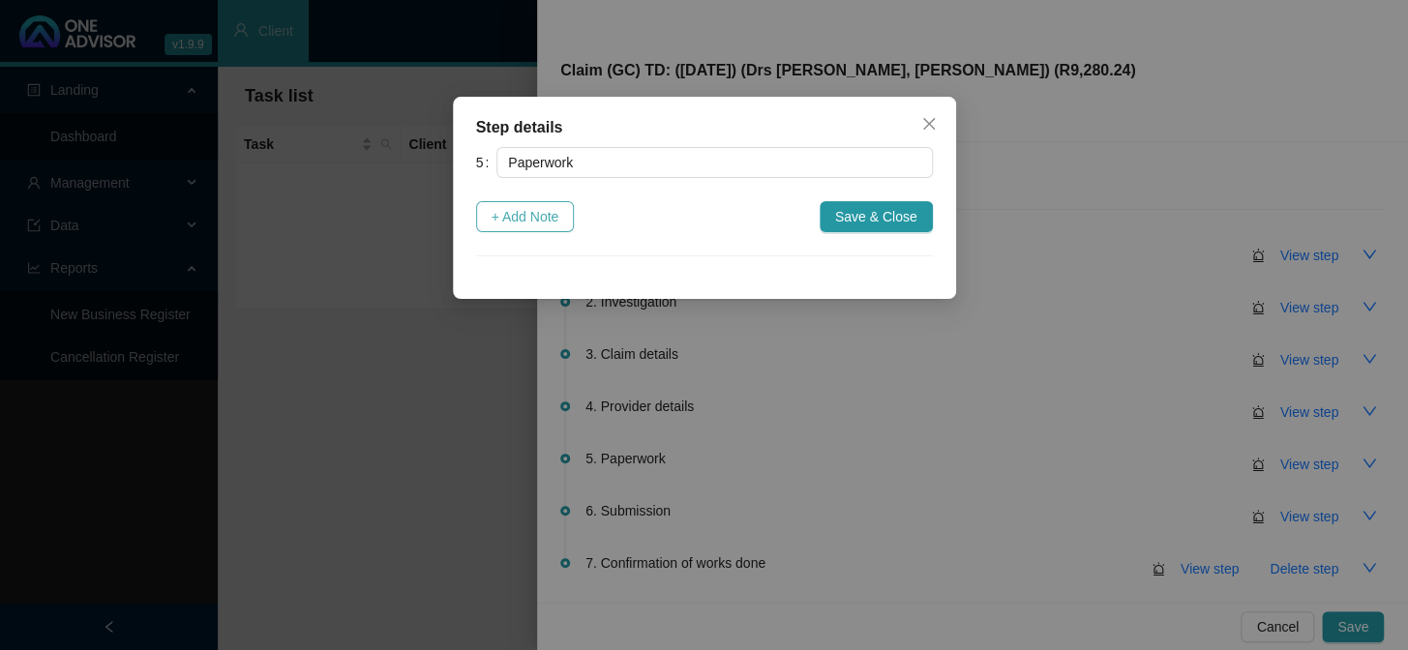
click at [529, 215] on span "+ Add Note" at bounding box center [526, 216] width 68 height 21
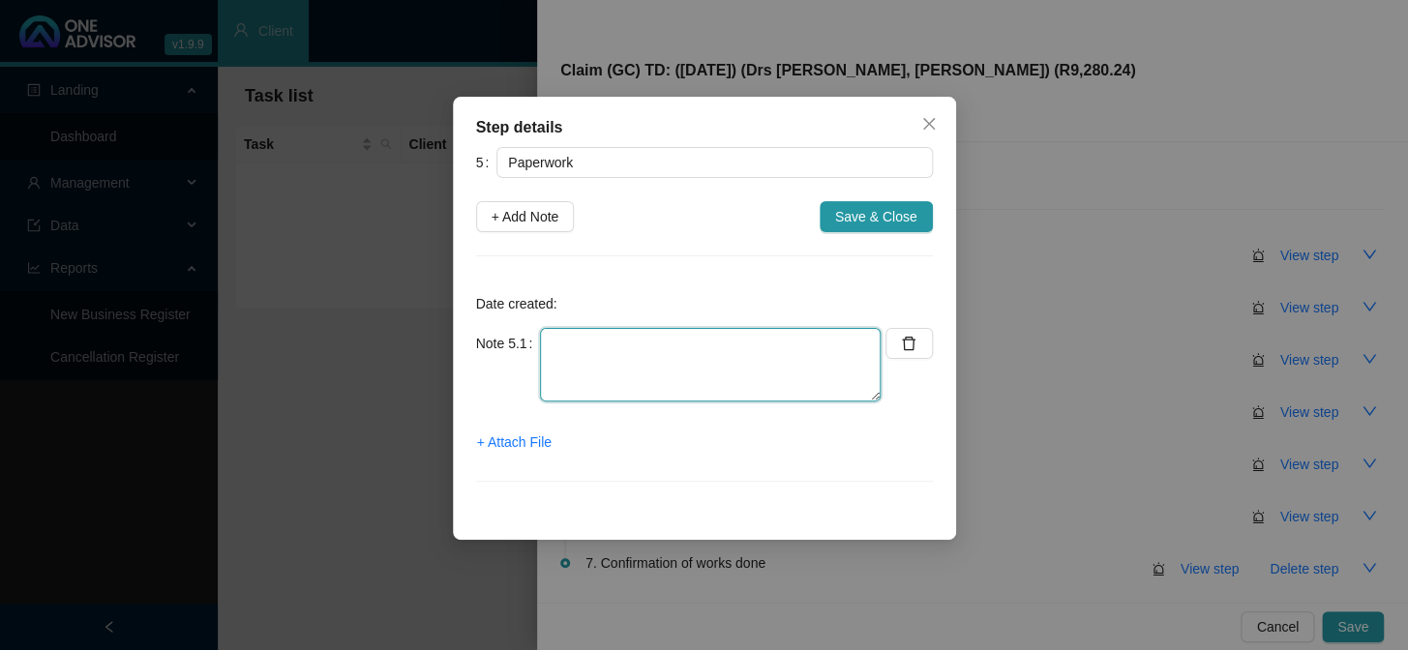
click at [637, 355] on textarea at bounding box center [710, 365] width 341 height 74
click at [510, 437] on span "+ Attach File" at bounding box center [514, 442] width 75 height 21
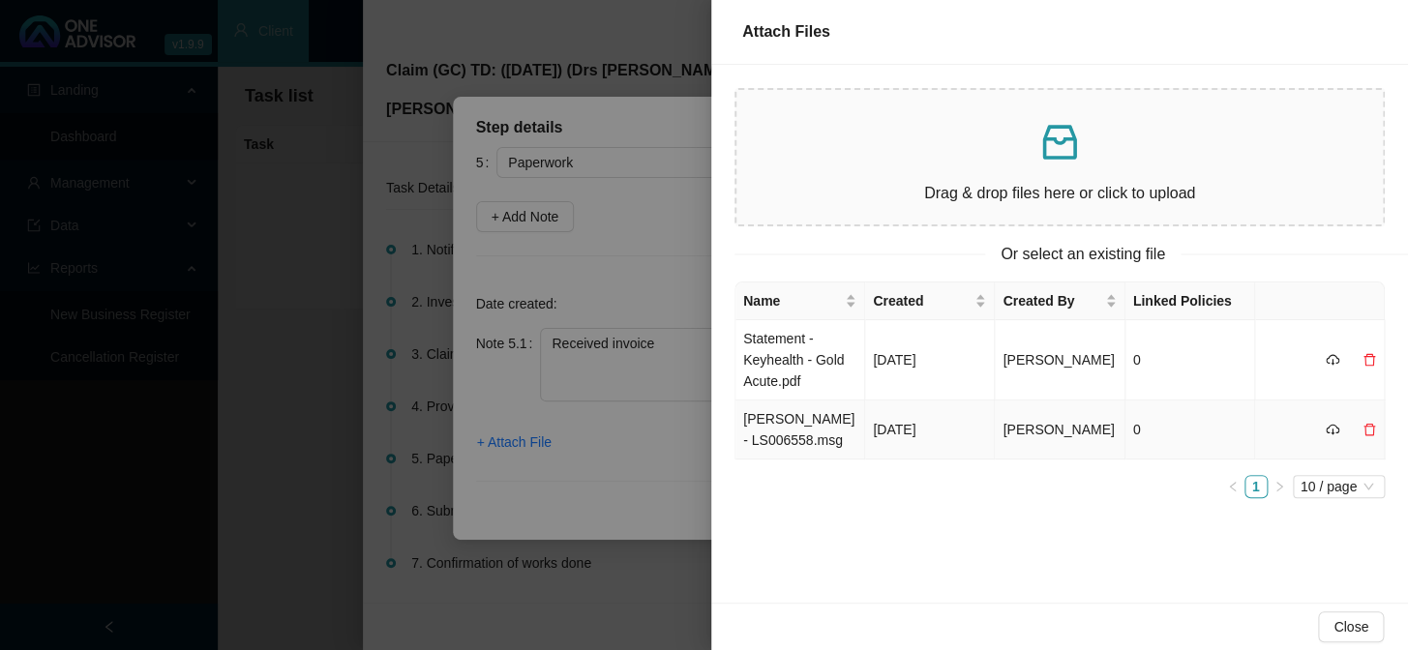
click at [803, 434] on td "Mike Shawe- LS006558.msg" at bounding box center [800, 430] width 130 height 59
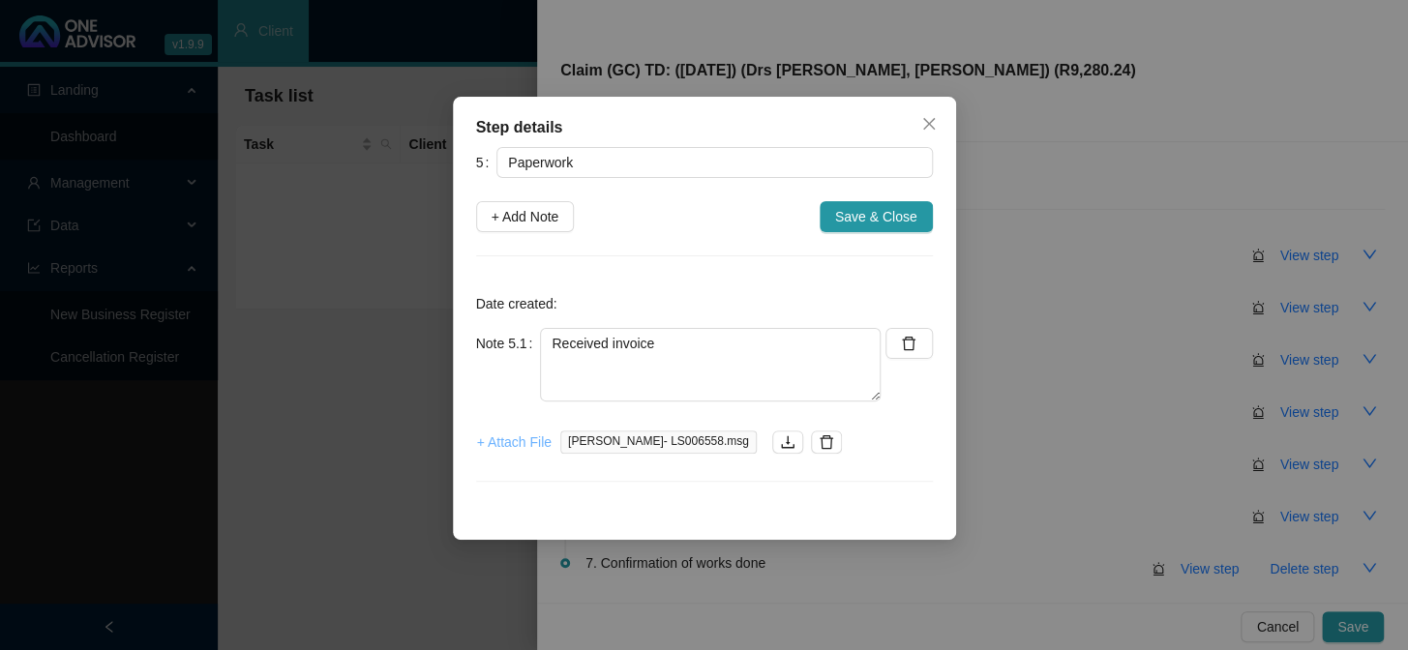
click at [500, 445] on span "+ Attach File" at bounding box center [514, 442] width 75 height 21
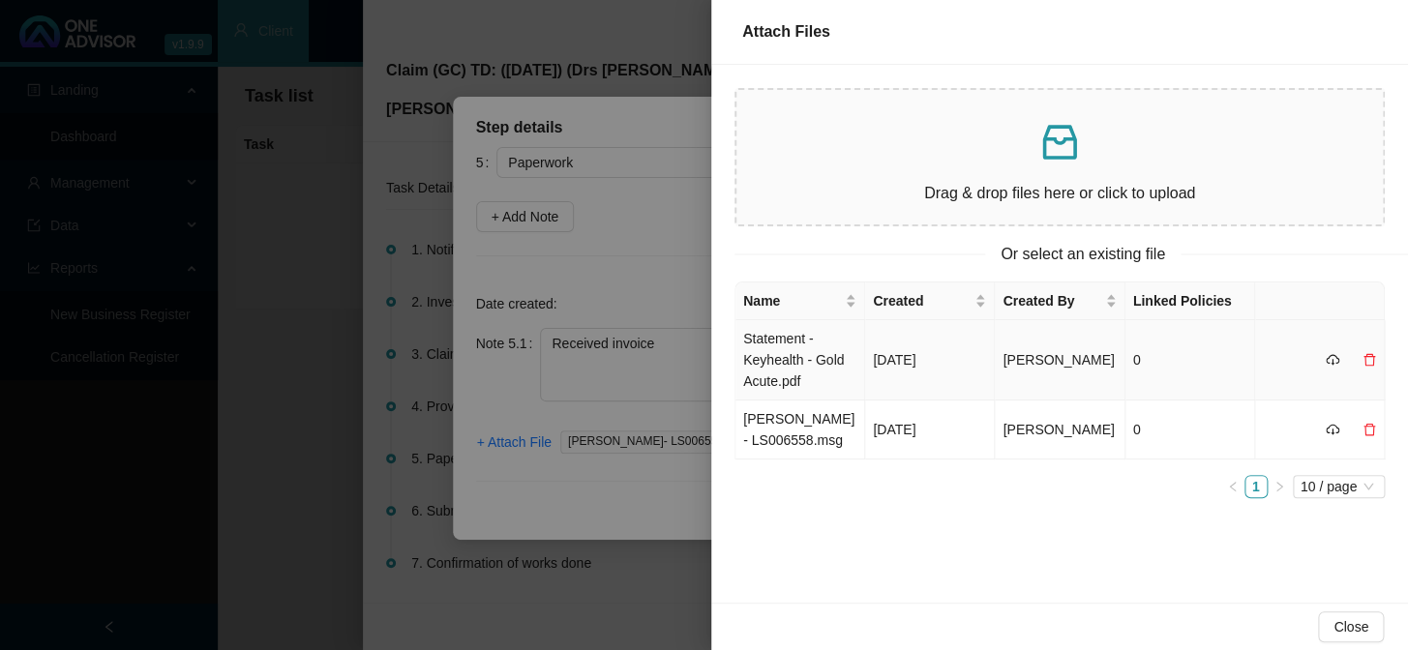
click at [775, 368] on td "Statement - Keyhealth - Gold Acute.pdf" at bounding box center [800, 360] width 130 height 80
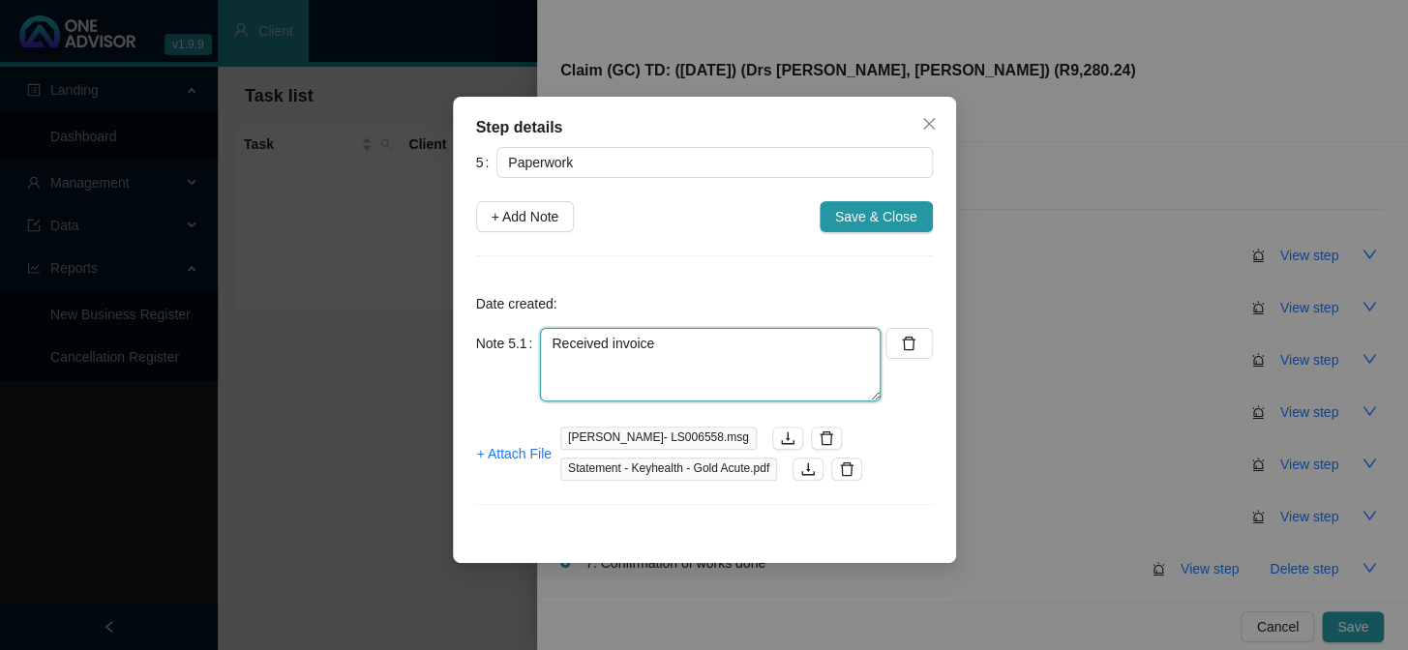
click at [706, 340] on textarea "Received invoice" at bounding box center [710, 365] width 341 height 74
type textarea "Received invoice for Drs Beck, Danchin"
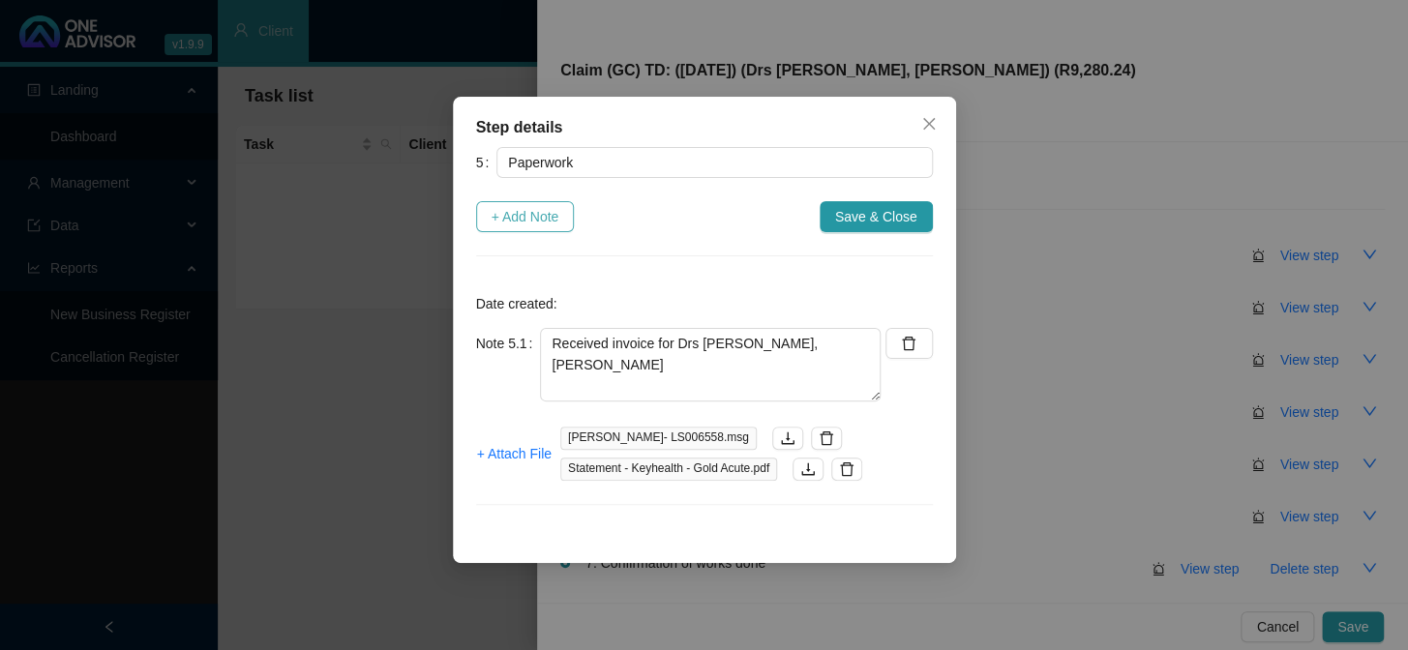
click at [509, 216] on span "+ Add Note" at bounding box center [526, 216] width 68 height 21
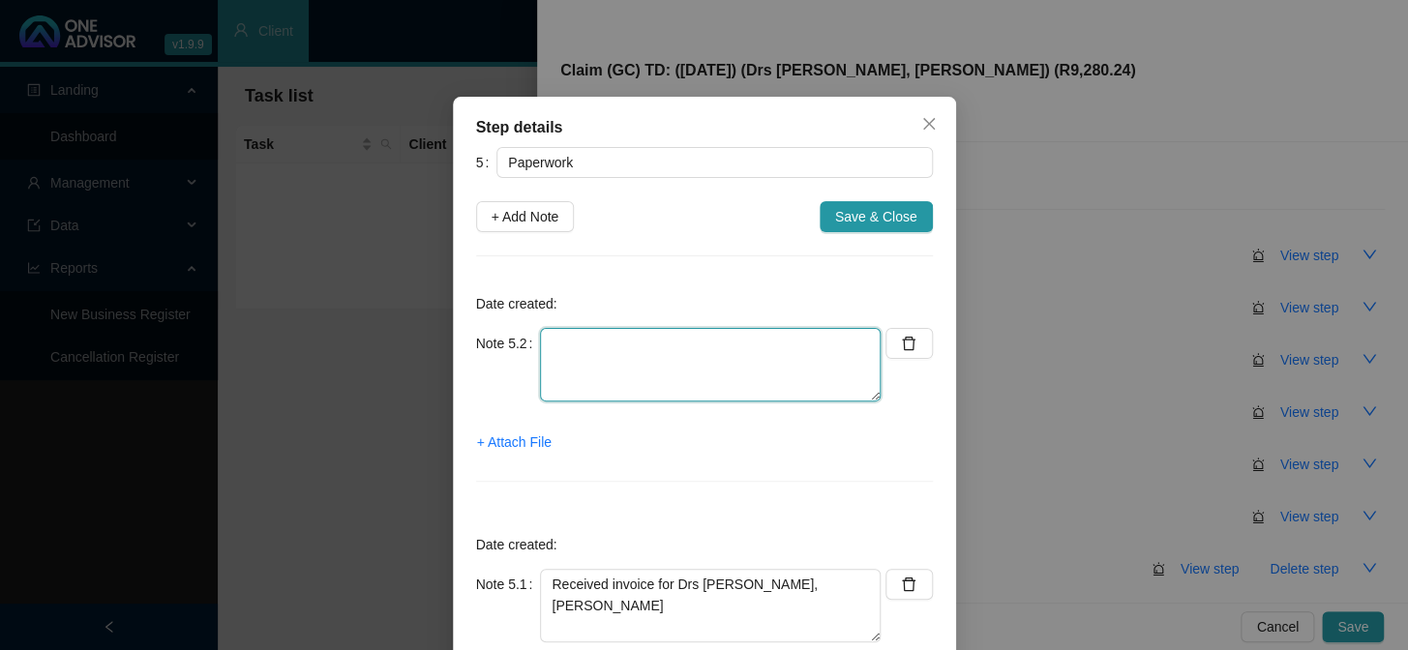
click at [583, 342] on textarea at bounding box center [710, 365] width 341 height 74
type textarea "Emailed form and requested CTH"
click at [516, 442] on span "+ Attach File" at bounding box center [514, 442] width 75 height 21
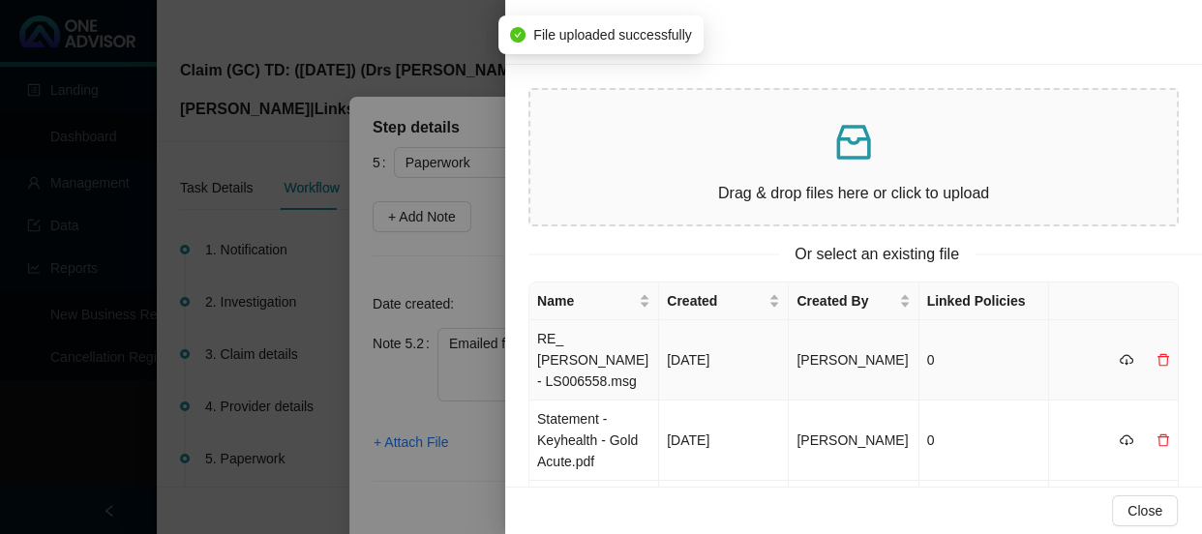
click at [591, 350] on td "RE_ Mike Shawe- LS006558.msg" at bounding box center [594, 360] width 130 height 80
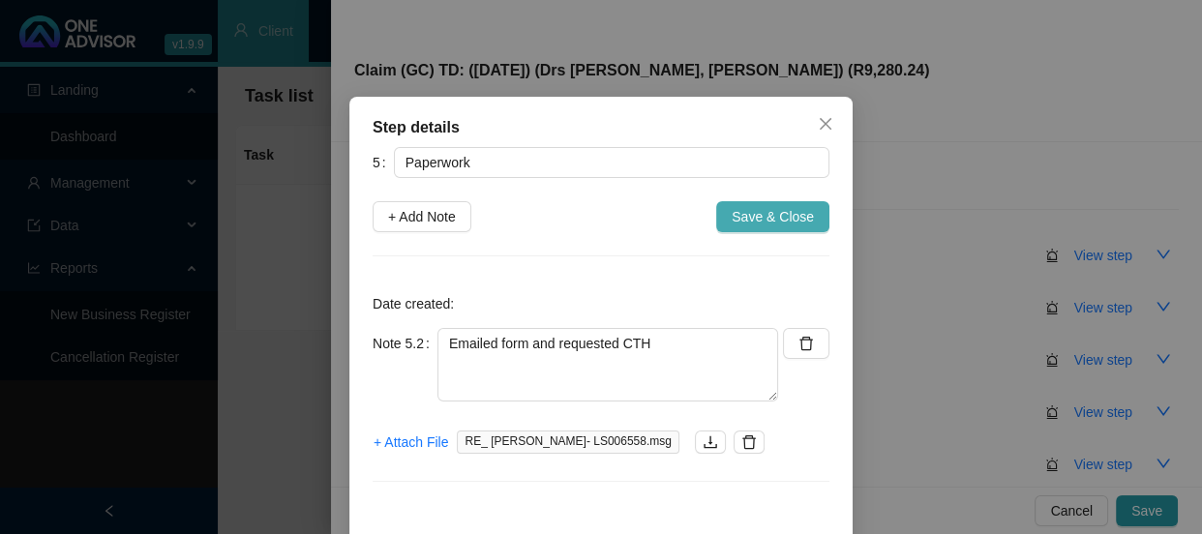
click at [784, 221] on span "Save & Close" at bounding box center [773, 216] width 82 height 21
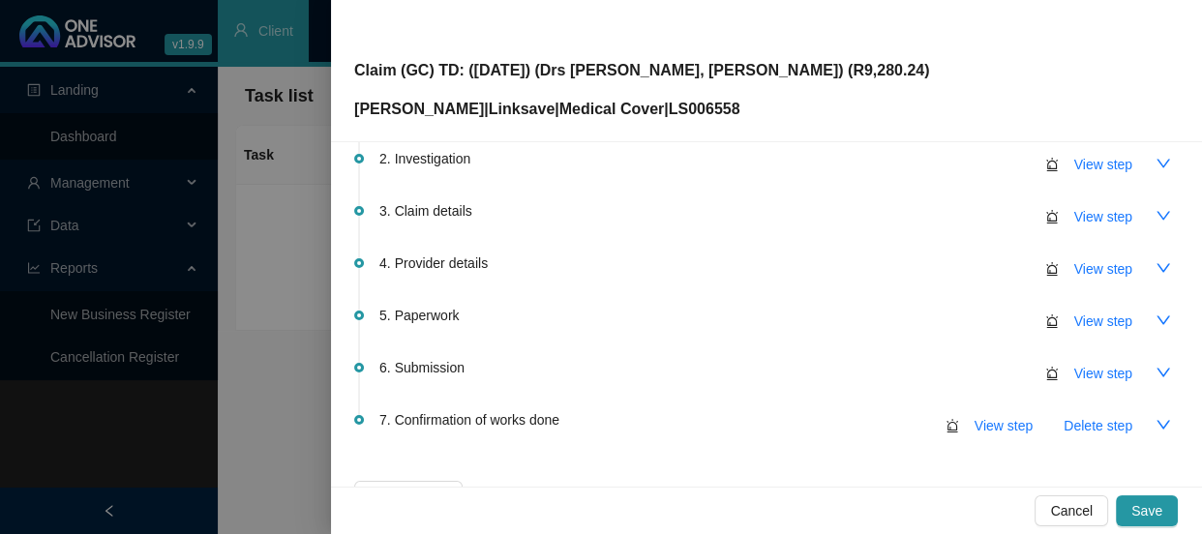
scroll to position [282, 0]
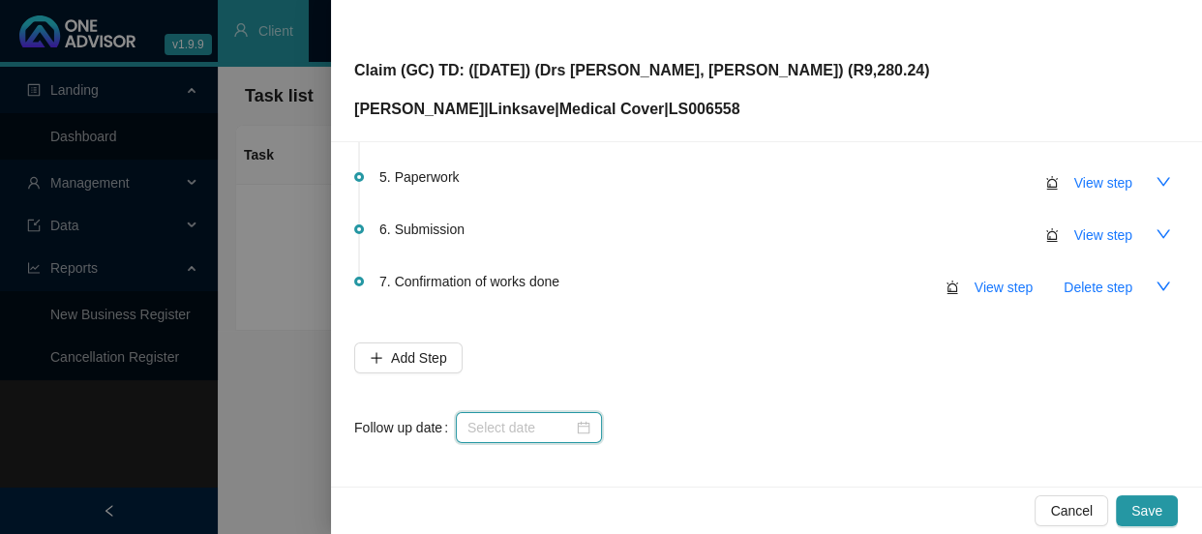
click at [552, 417] on input at bounding box center [519, 427] width 105 height 21
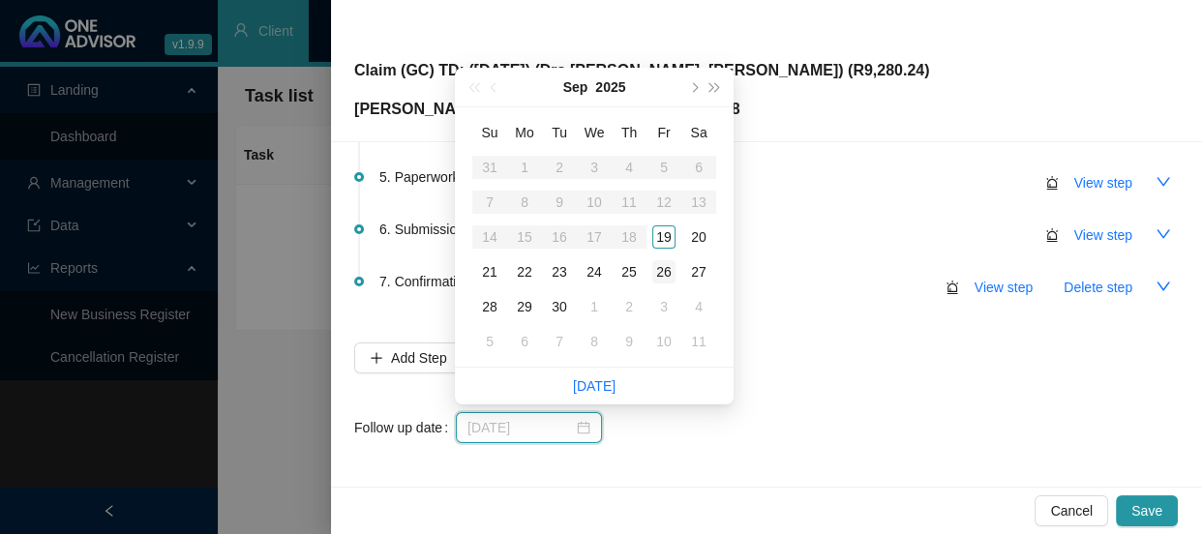
type input "[DATE]"
click at [673, 268] on div "26" at bounding box center [663, 271] width 23 height 23
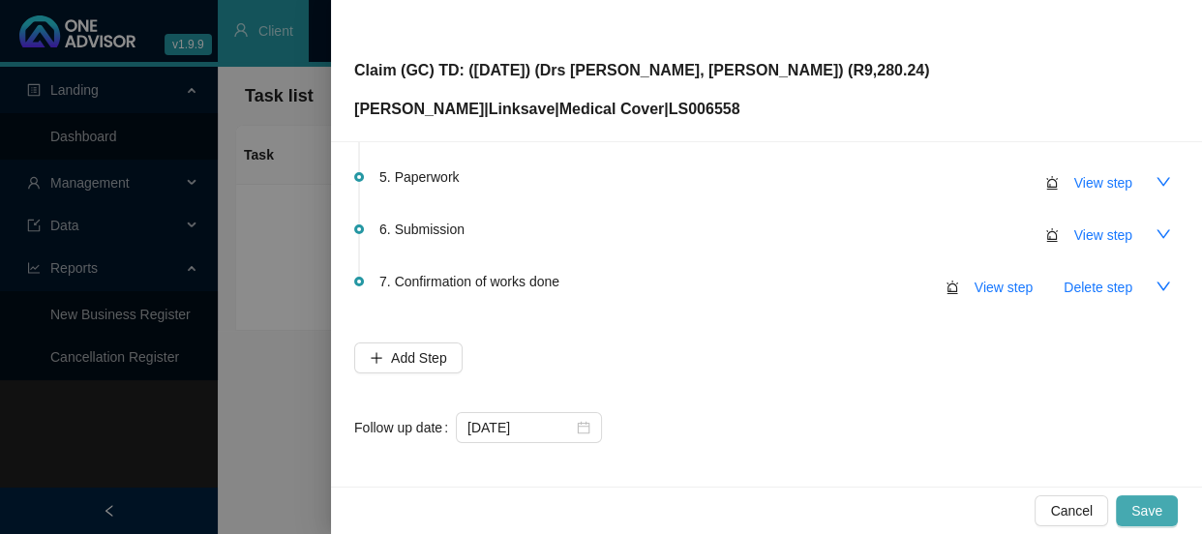
click at [1172, 508] on button "Save" at bounding box center [1147, 510] width 62 height 31
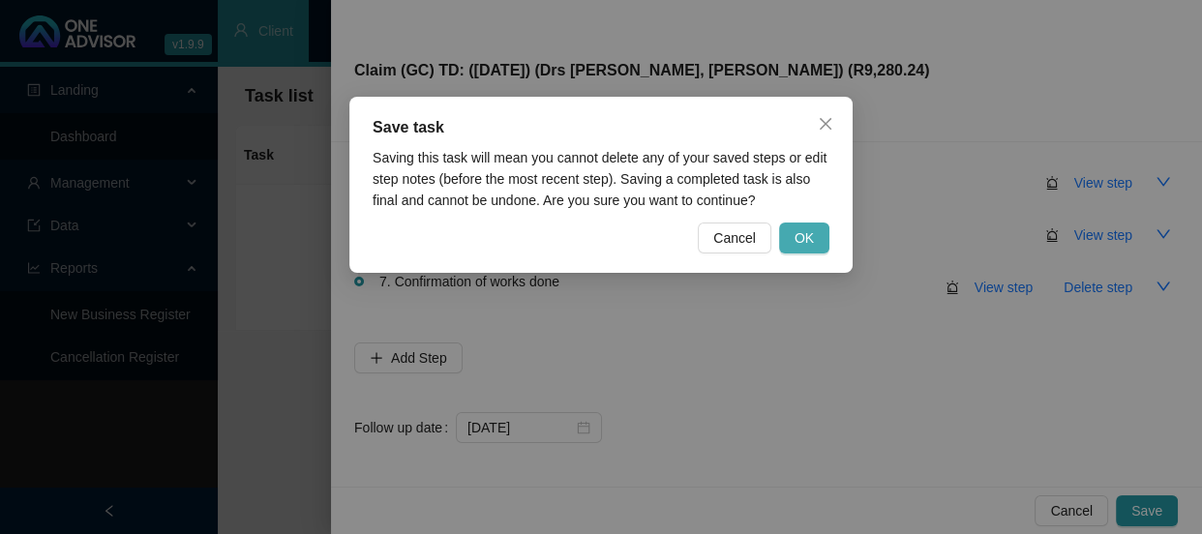
click at [803, 240] on span "OK" at bounding box center [803, 237] width 19 height 21
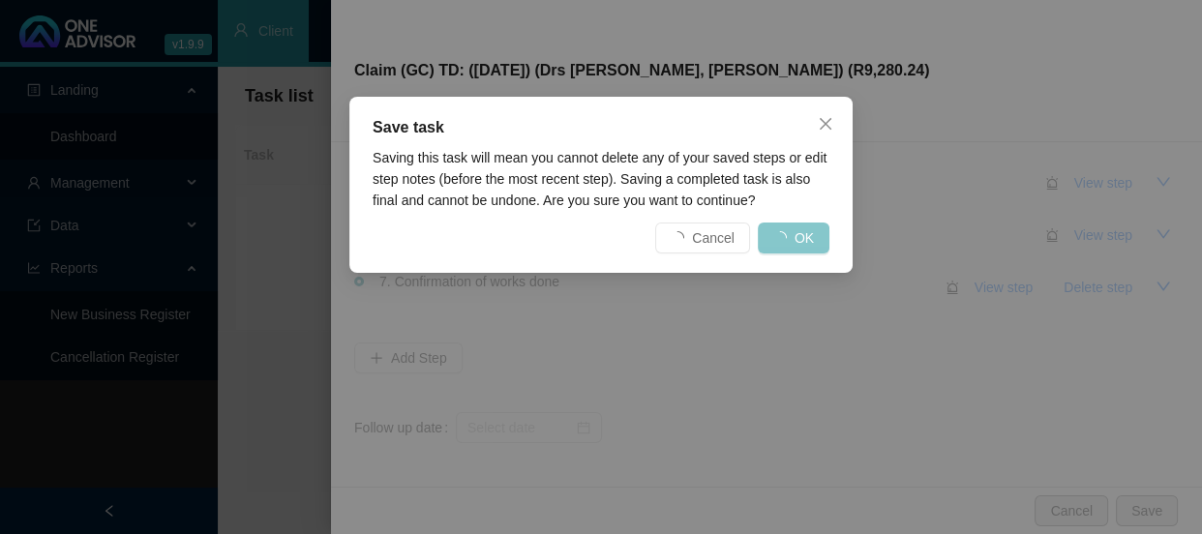
scroll to position [0, 0]
